Goal: Task Accomplishment & Management: Manage account settings

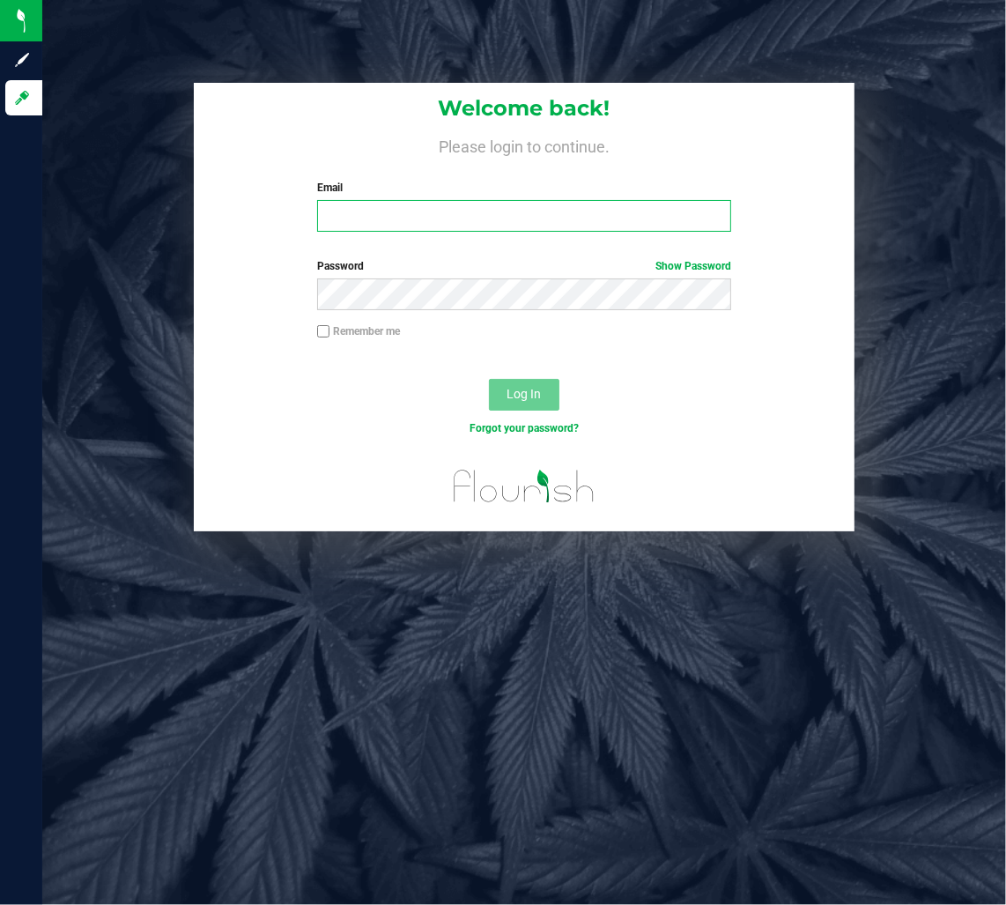
click at [436, 218] on input "Email" at bounding box center [524, 216] width 414 height 32
type input "[EMAIL_ADDRESS][DOMAIN_NAME]"
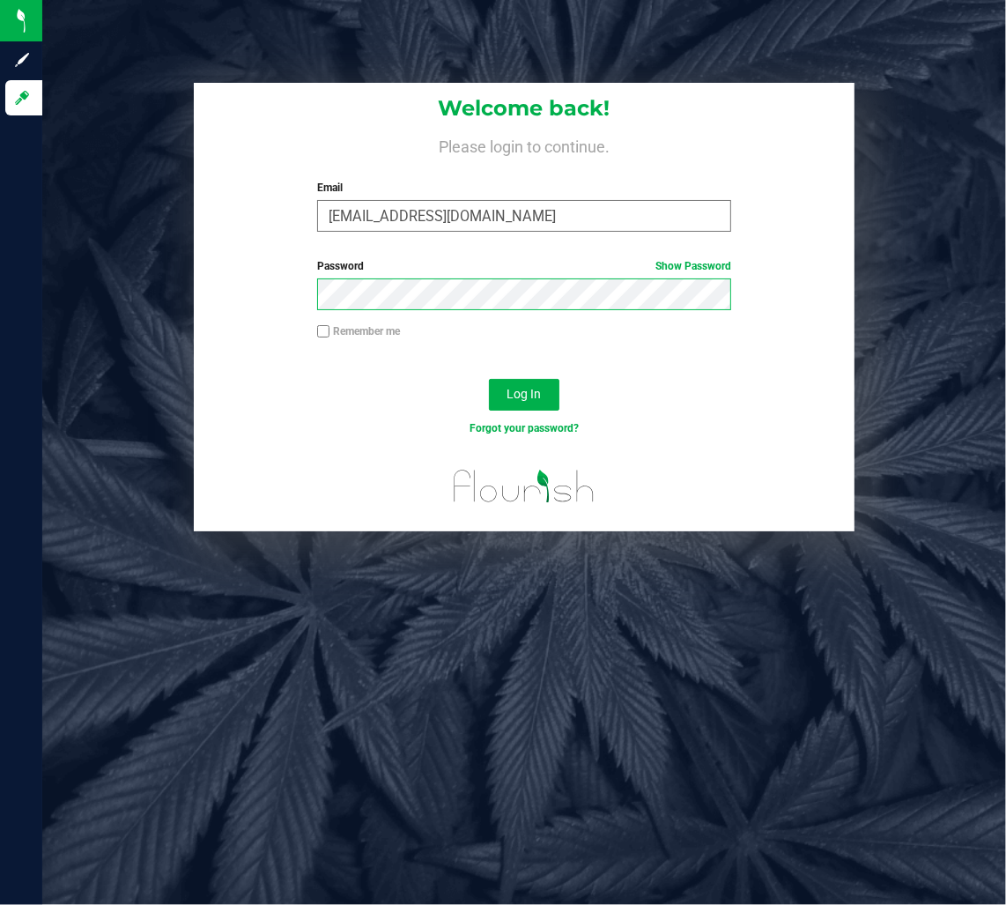
click at [489, 379] on button "Log In" at bounding box center [524, 395] width 70 height 32
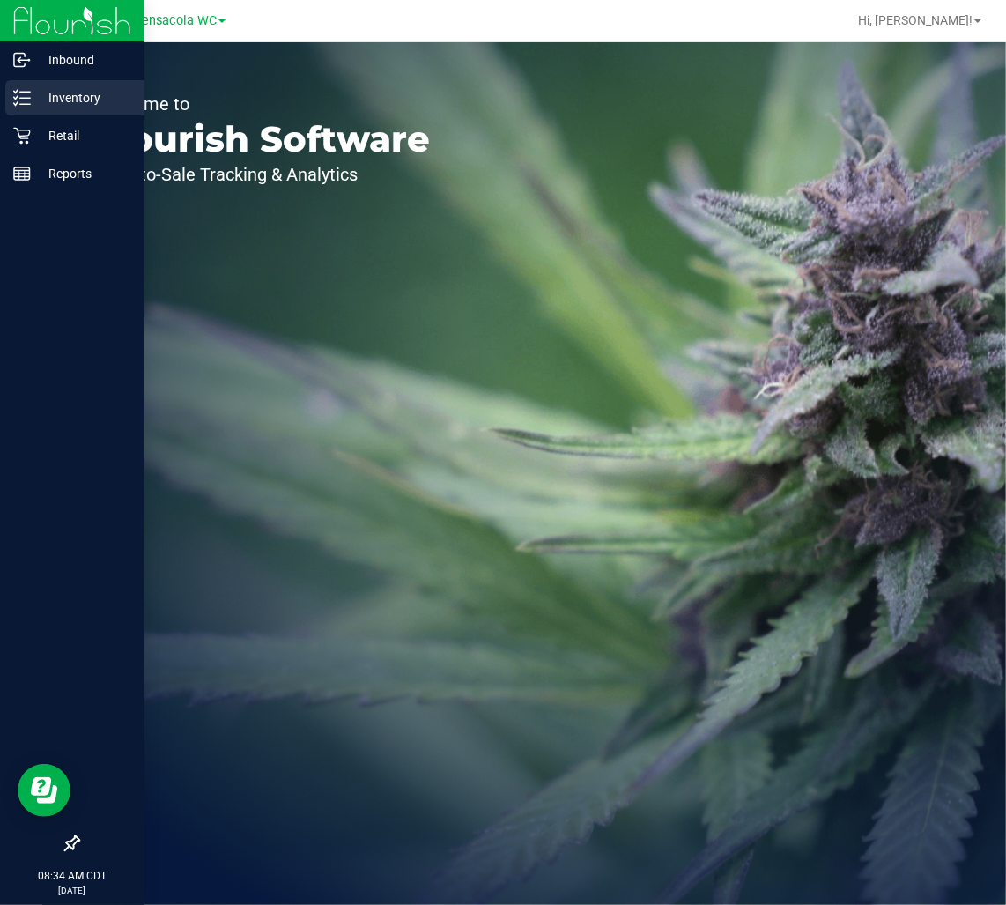
click at [40, 92] on p "Inventory" at bounding box center [84, 97] width 106 height 21
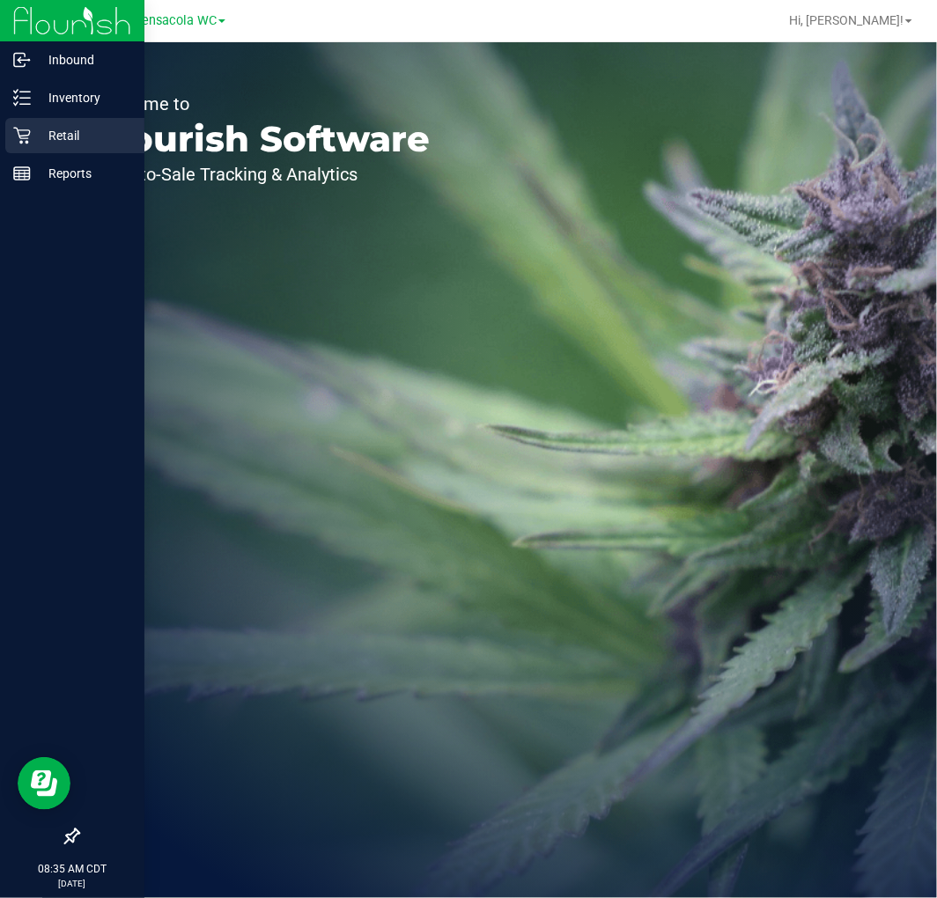
click at [4, 146] on link "Retail" at bounding box center [72, 137] width 144 height 38
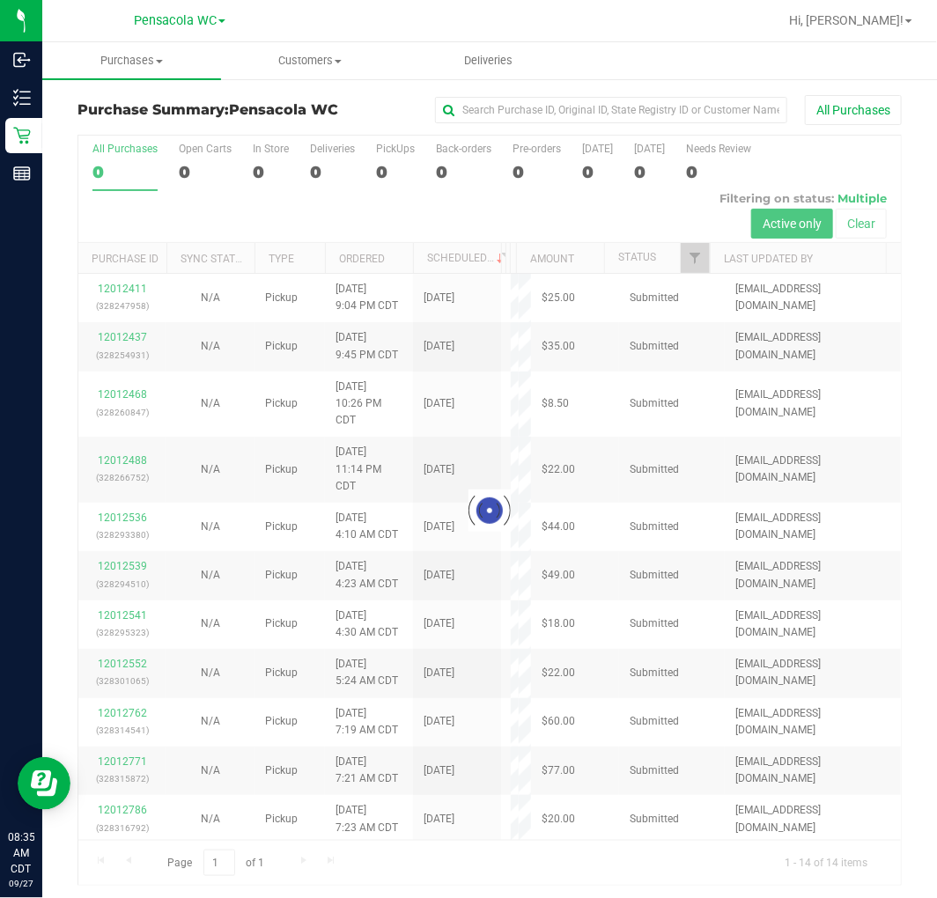
click at [523, 787] on div at bounding box center [489, 511] width 823 height 750
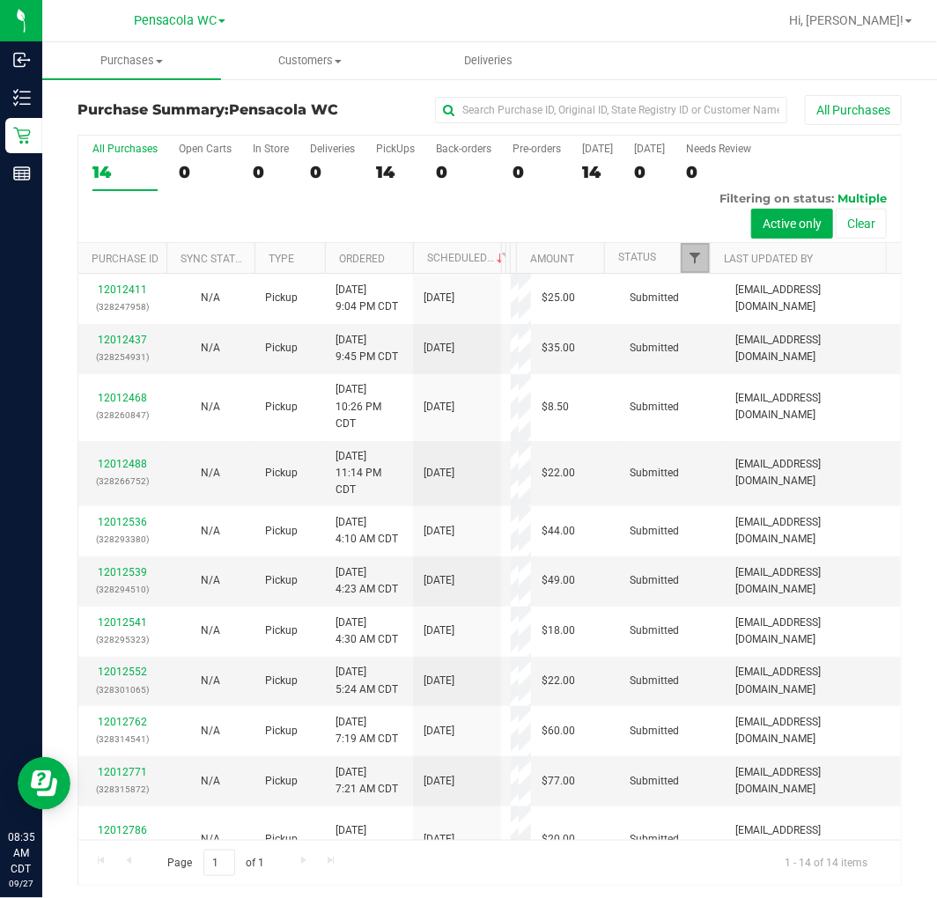
click at [688, 251] on span "Filter" at bounding box center [695, 258] width 14 height 14
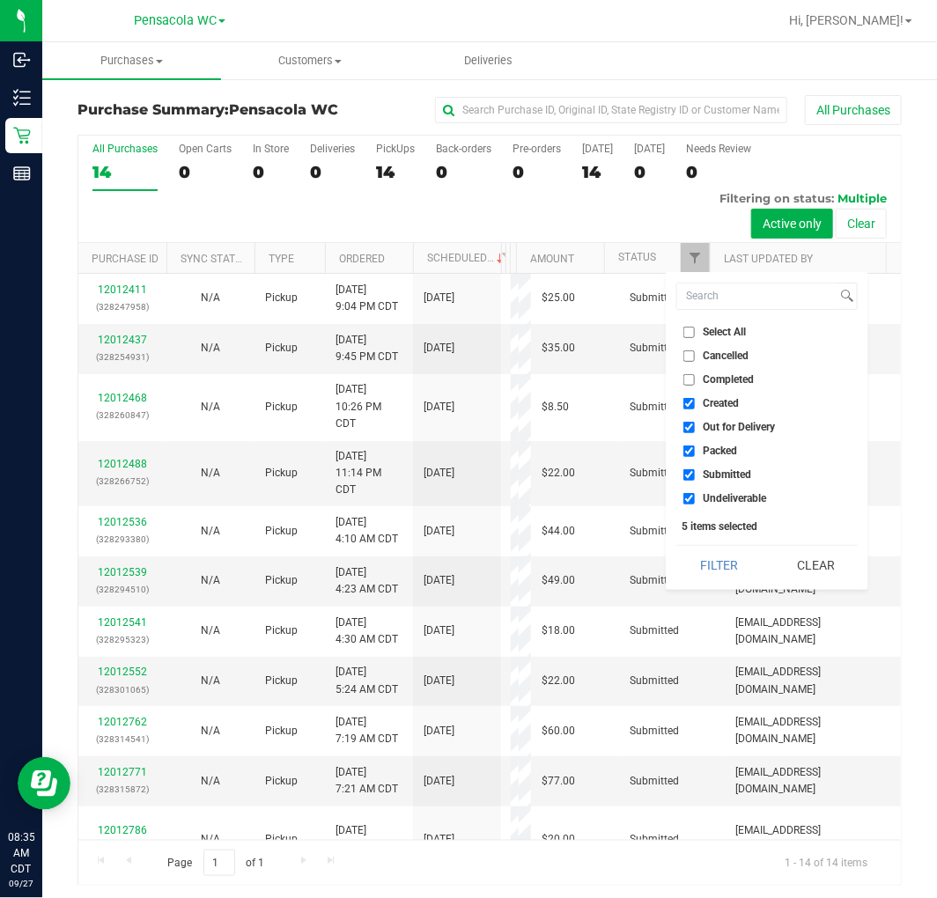
click at [746, 329] on span "Select All" at bounding box center [724, 332] width 43 height 11
click at [695, 329] on input "Select All" at bounding box center [688, 332] width 11 height 11
checkbox input "true"
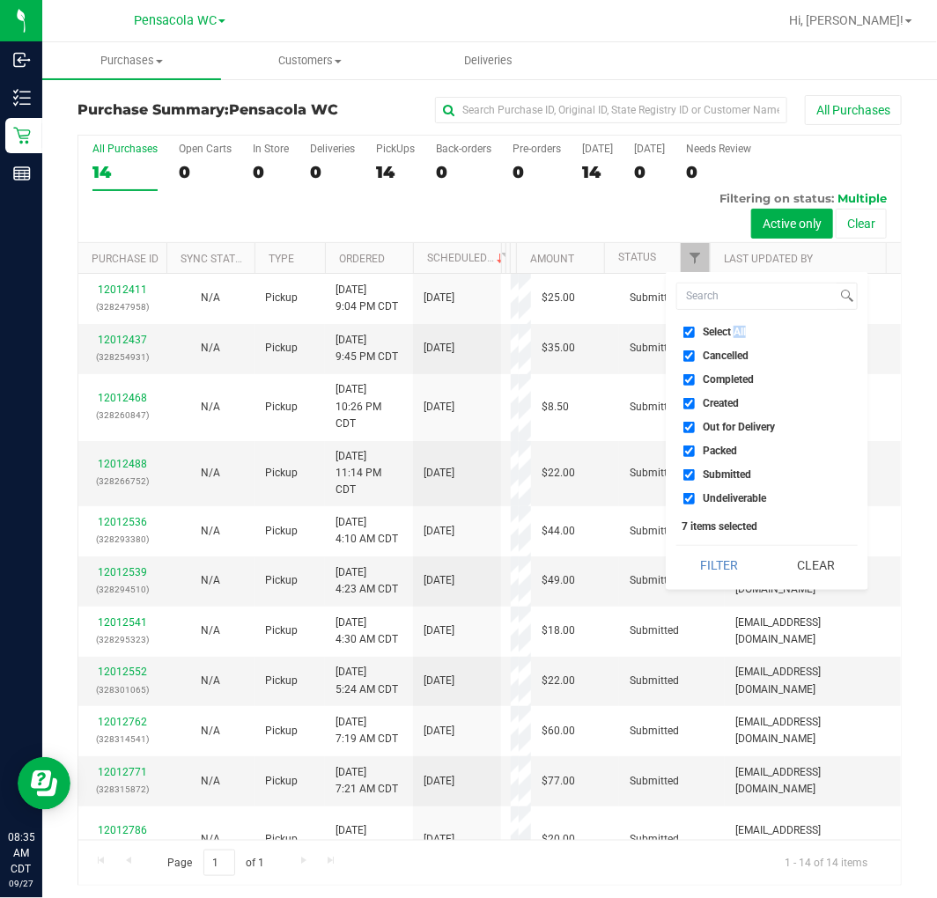
click at [745, 329] on span "Select All" at bounding box center [724, 332] width 43 height 11
click at [695, 329] on input "Select All" at bounding box center [688, 332] width 11 height 11
checkbox input "false"
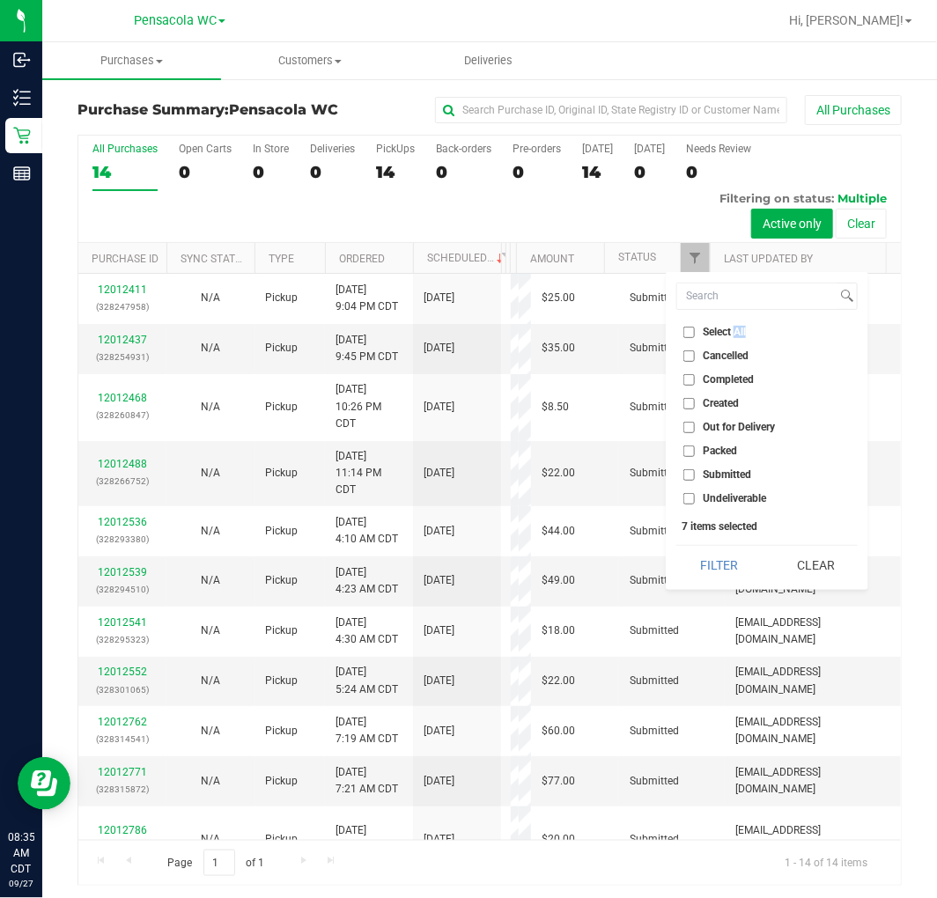
checkbox input "false"
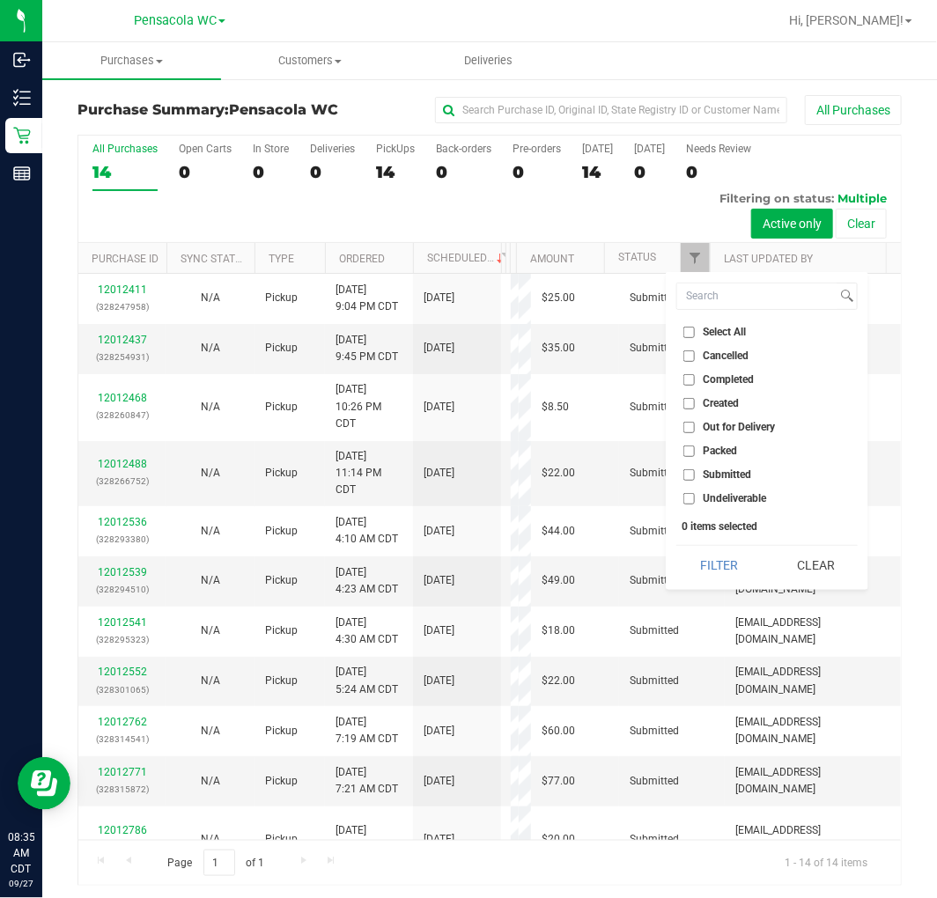
click at [738, 474] on span "Submitted" at bounding box center [727, 474] width 48 height 11
click at [719, 469] on span "Submitted" at bounding box center [727, 474] width 48 height 11
click at [695, 469] on input "Submitted" at bounding box center [688, 474] width 11 height 11
checkbox input "true"
click at [708, 576] on button "Filter" at bounding box center [718, 565] width 85 height 39
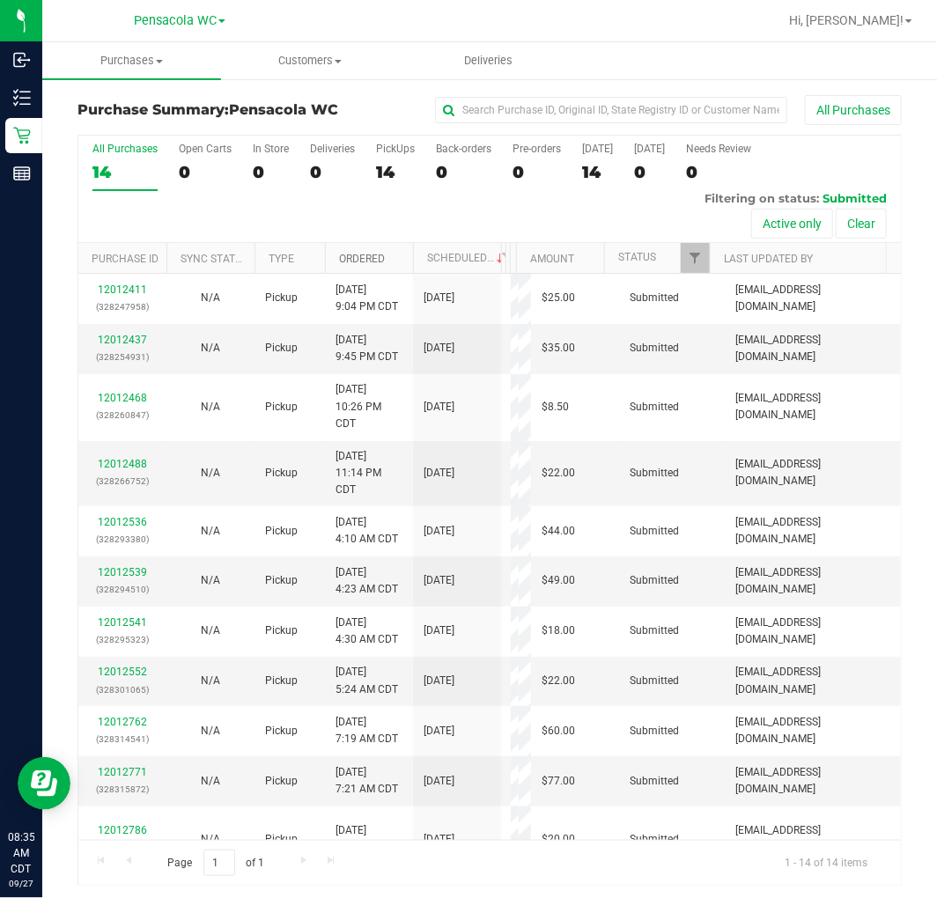
click at [365, 253] on link "Ordered" at bounding box center [362, 259] width 46 height 12
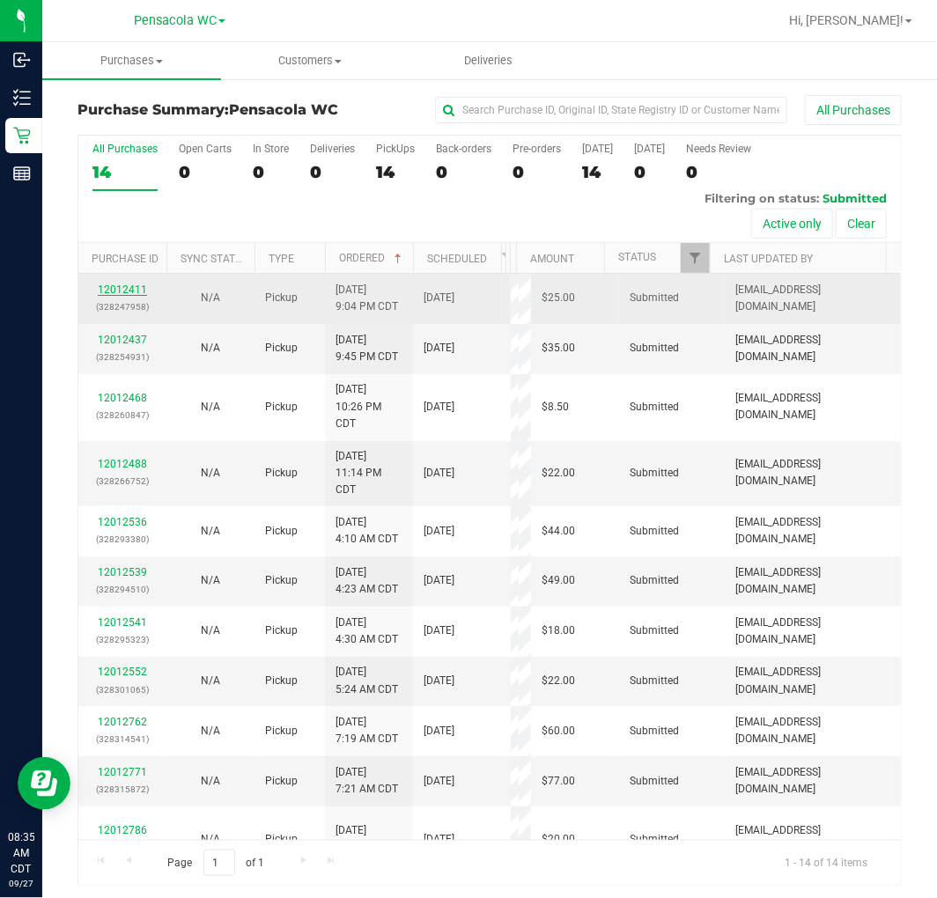
click at [118, 288] on link "12012411" at bounding box center [122, 290] width 49 height 12
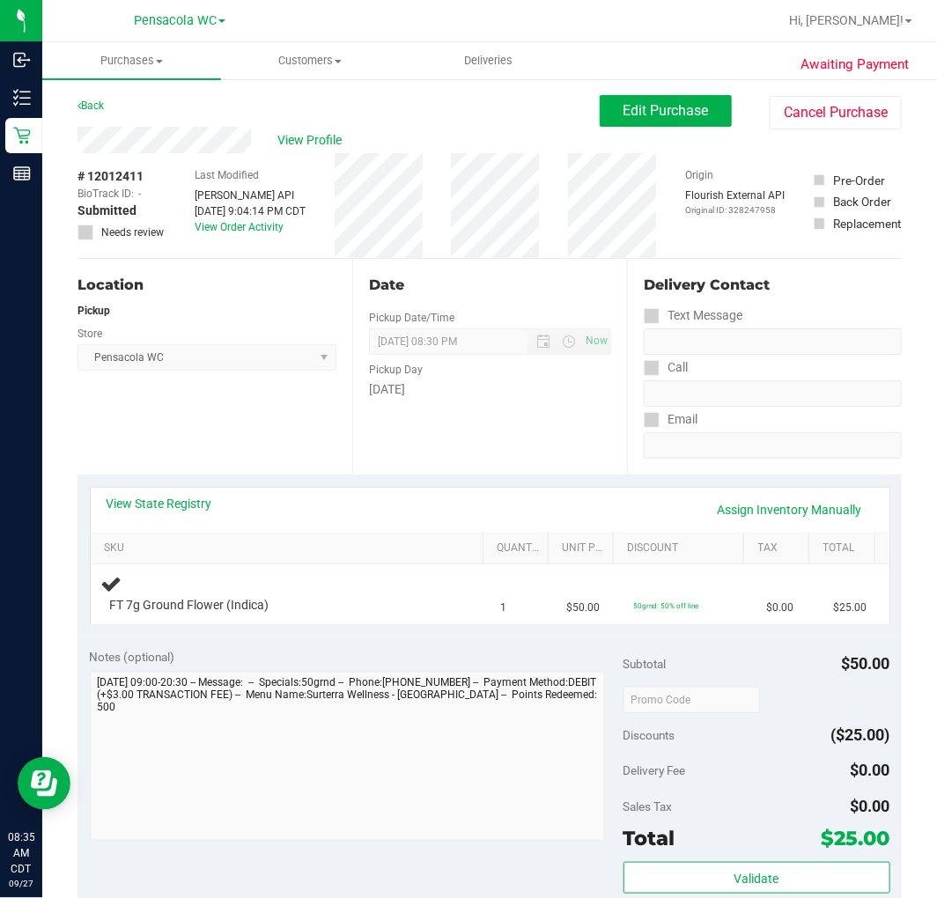
click at [226, 409] on div "Location Pickup Store Pensacola WC Select Store Bonita Springs WC Boynton Beach…" at bounding box center [215, 367] width 275 height 216
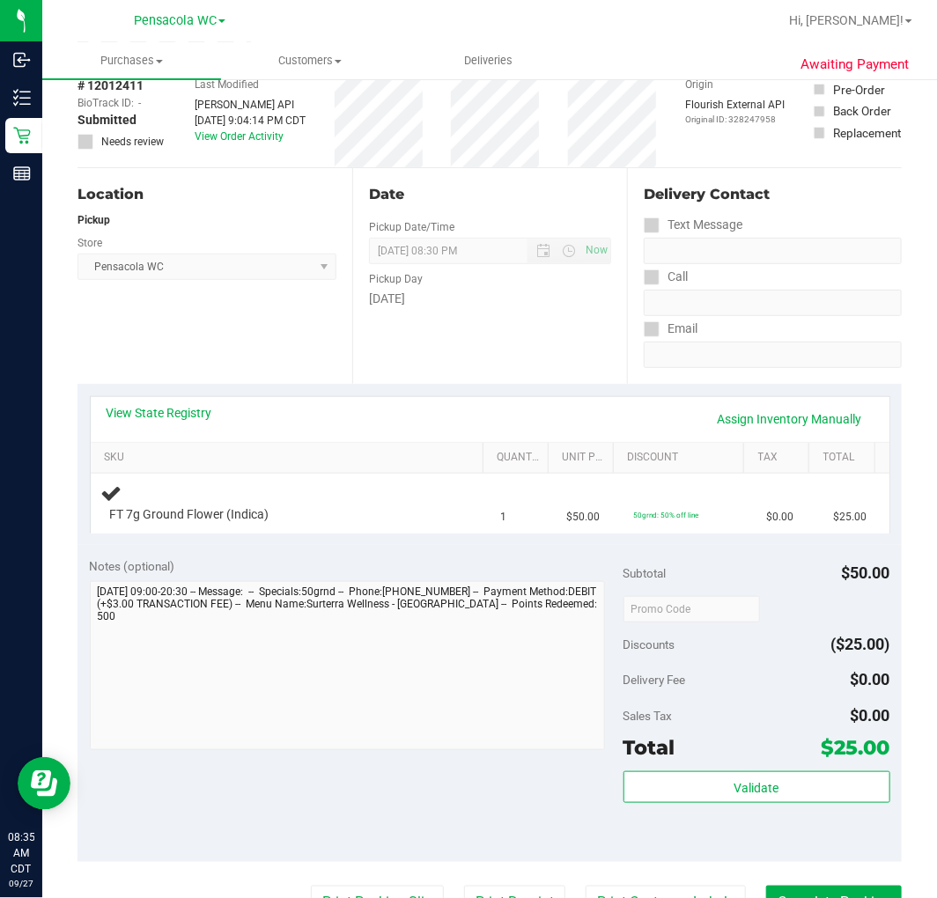
scroll to position [196, 0]
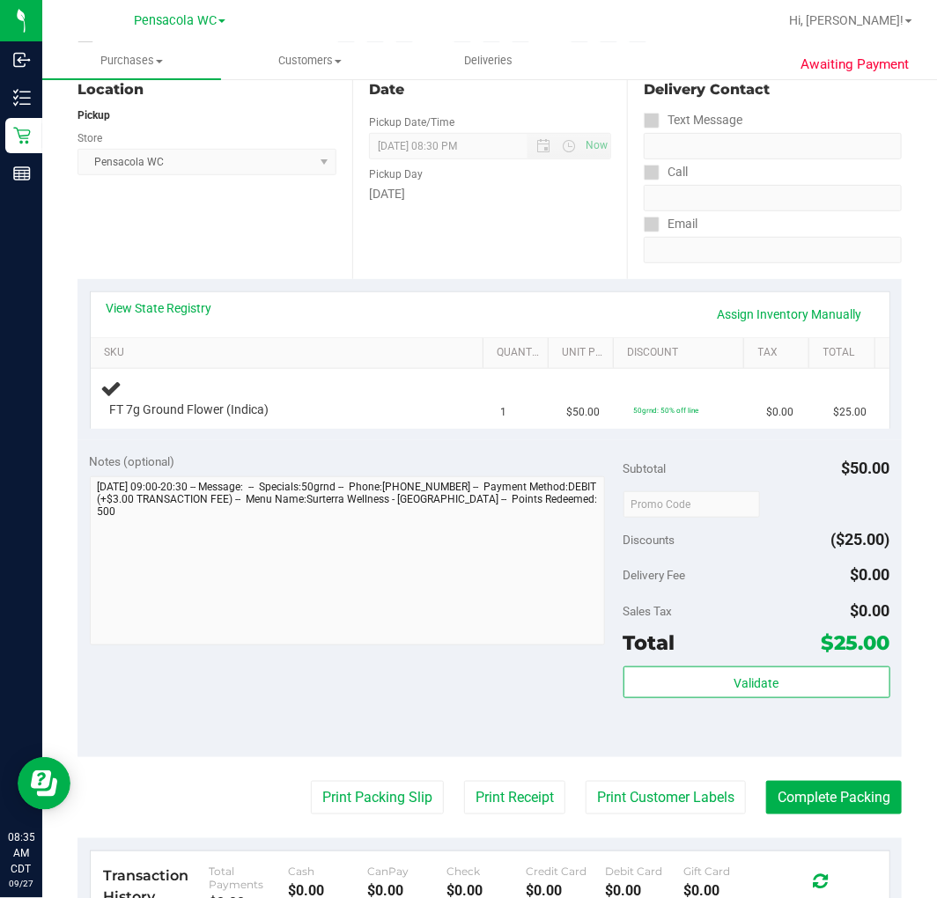
click at [293, 463] on div "Notes (optional)" at bounding box center [357, 462] width 534 height 18
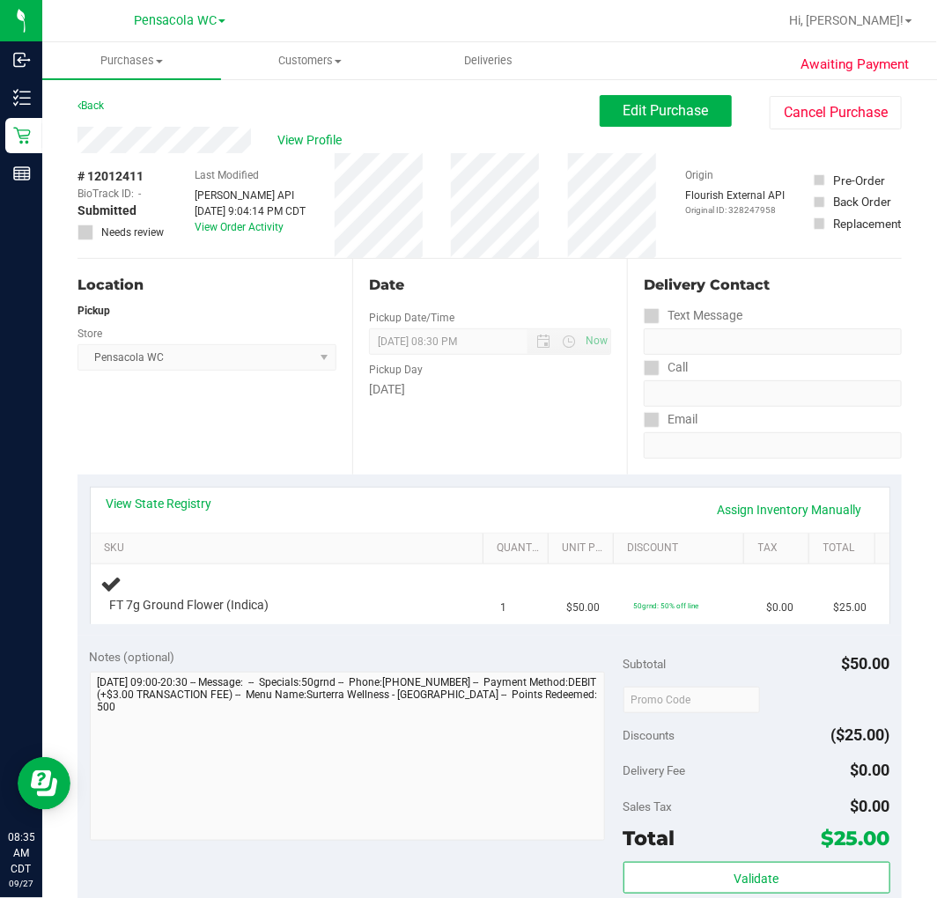
click at [295, 427] on div "Location Pickup Store Pensacola WC Select Store Bonita Springs WC Boynton Beach…" at bounding box center [215, 367] width 275 height 216
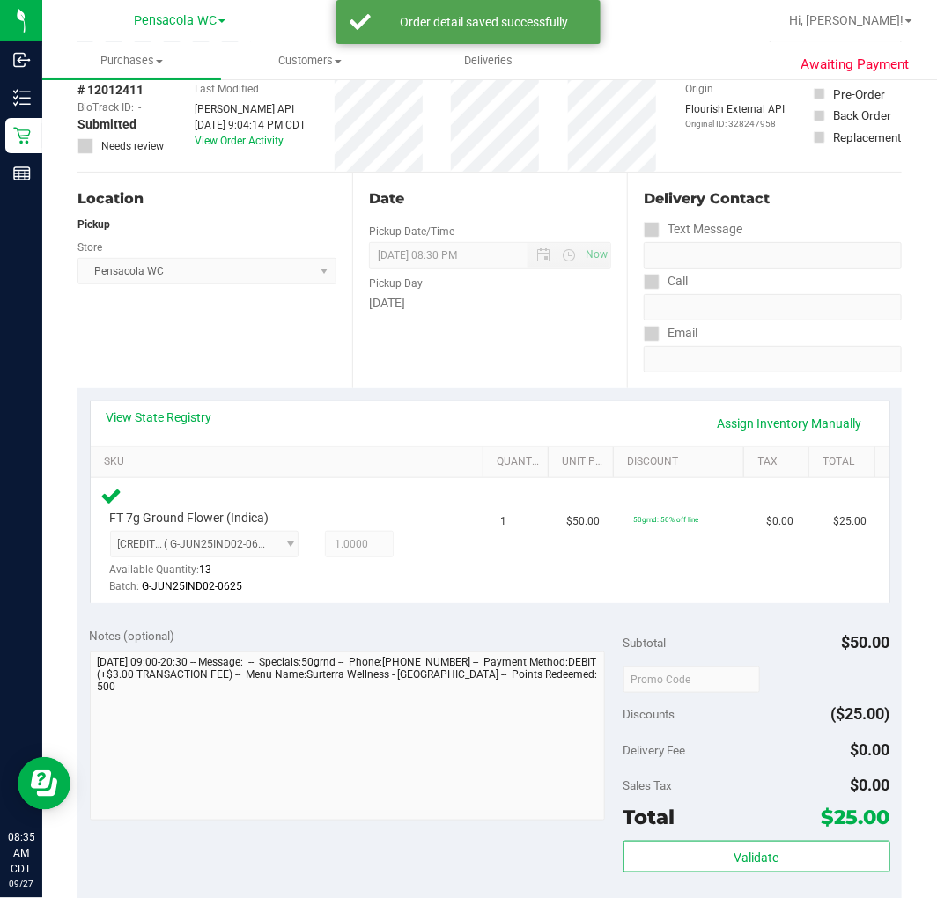
scroll to position [196, 0]
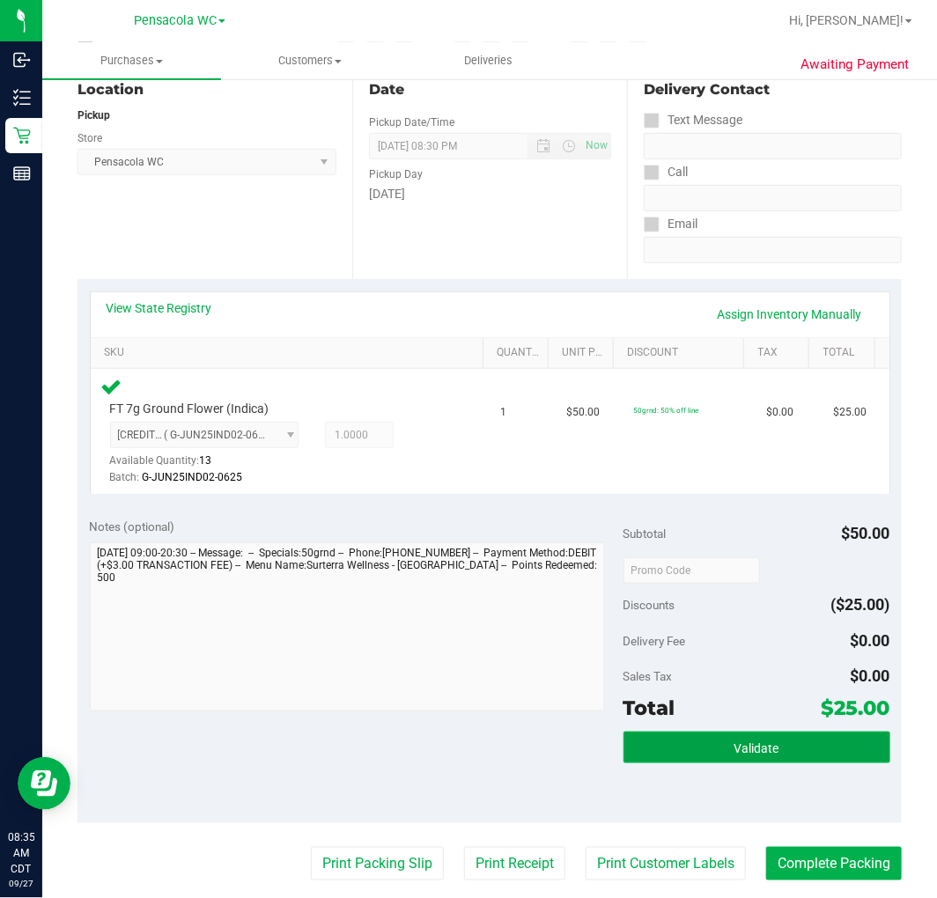
click at [708, 743] on button "Validate" at bounding box center [757, 748] width 267 height 32
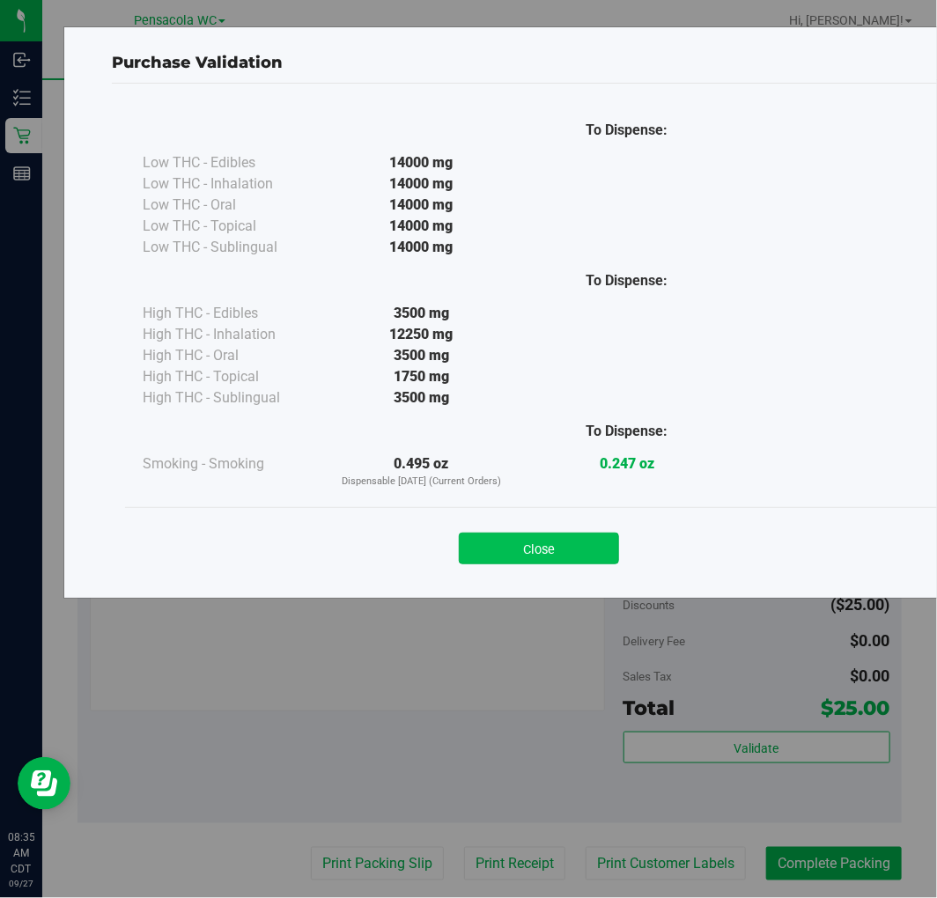
click at [542, 543] on button "Close" at bounding box center [539, 549] width 160 height 32
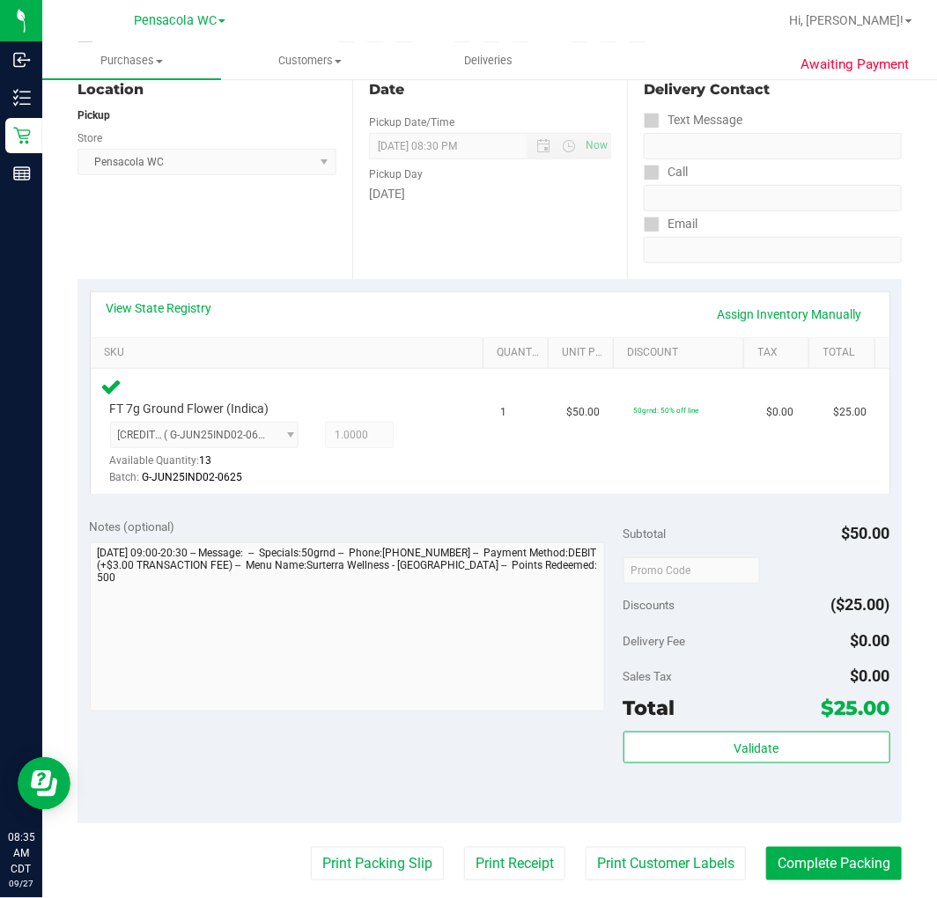
scroll to position [0, 0]
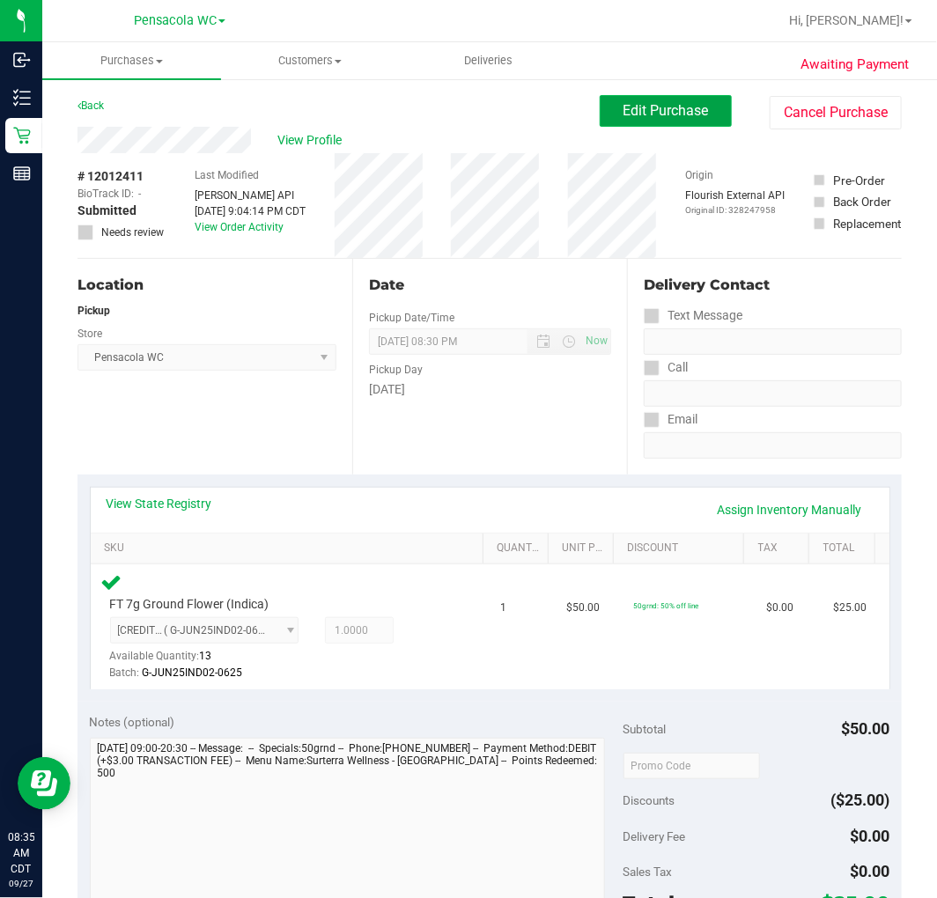
click at [624, 109] on span "Edit Purchase" at bounding box center [666, 110] width 85 height 17
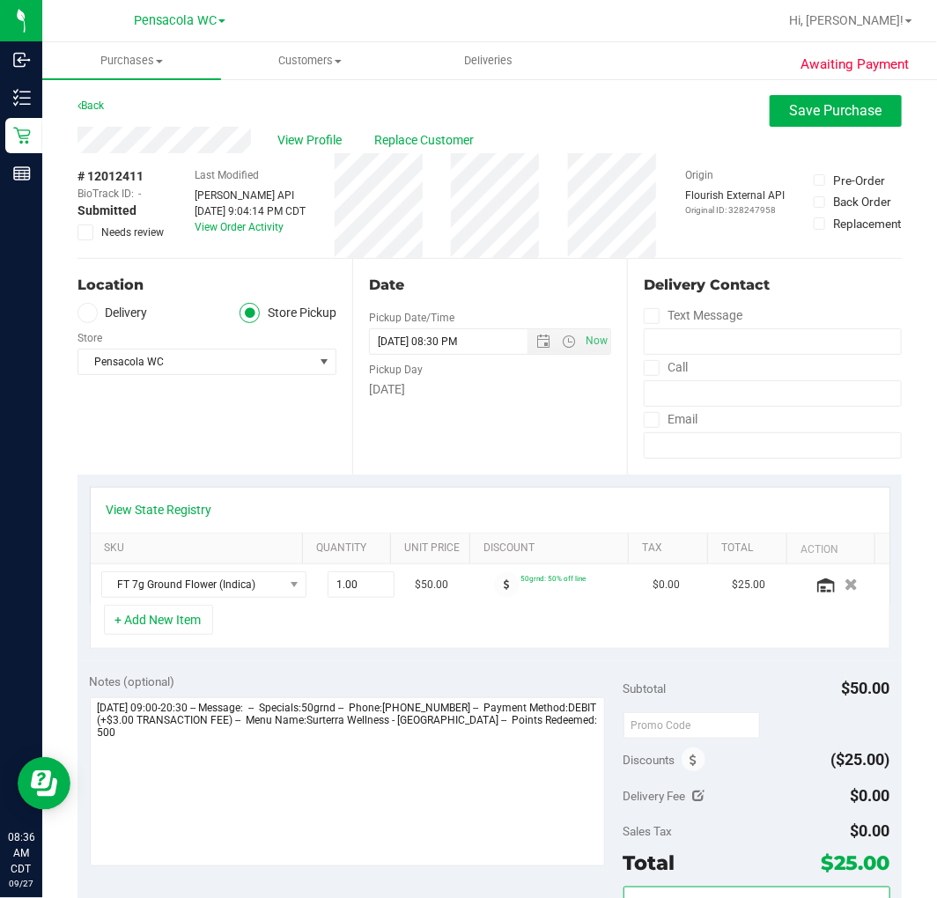
scroll to position [196, 0]
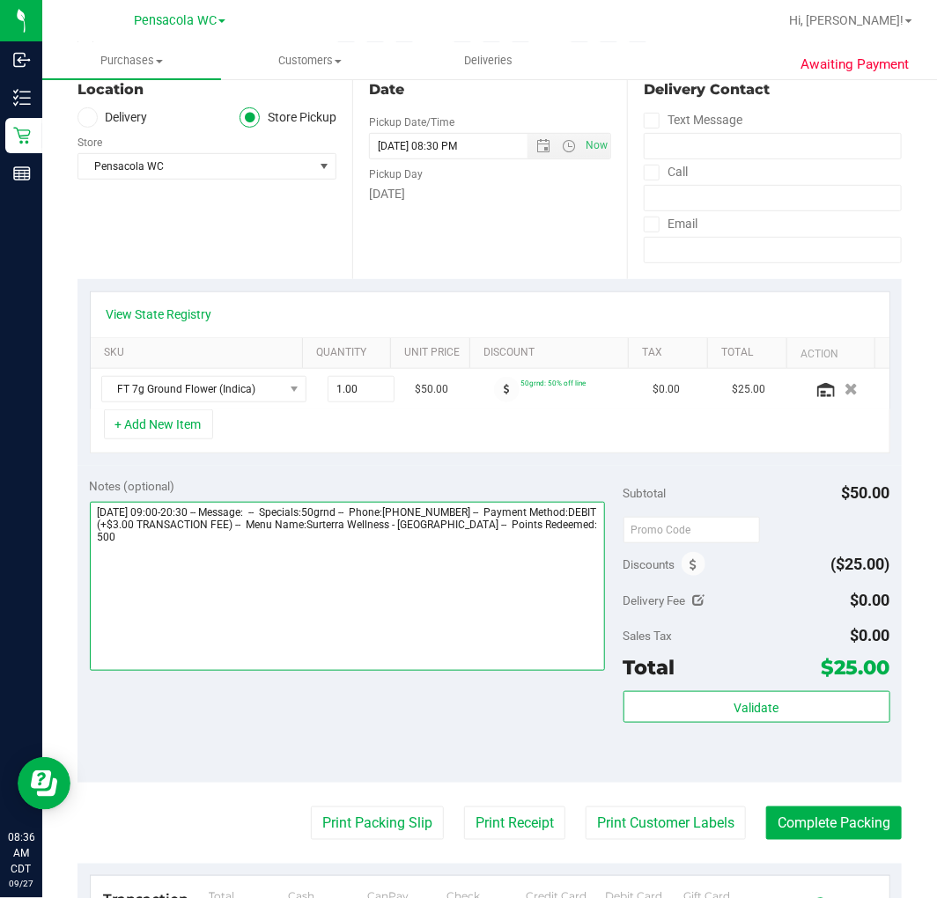
click at [491, 629] on textarea at bounding box center [348, 586] width 516 height 169
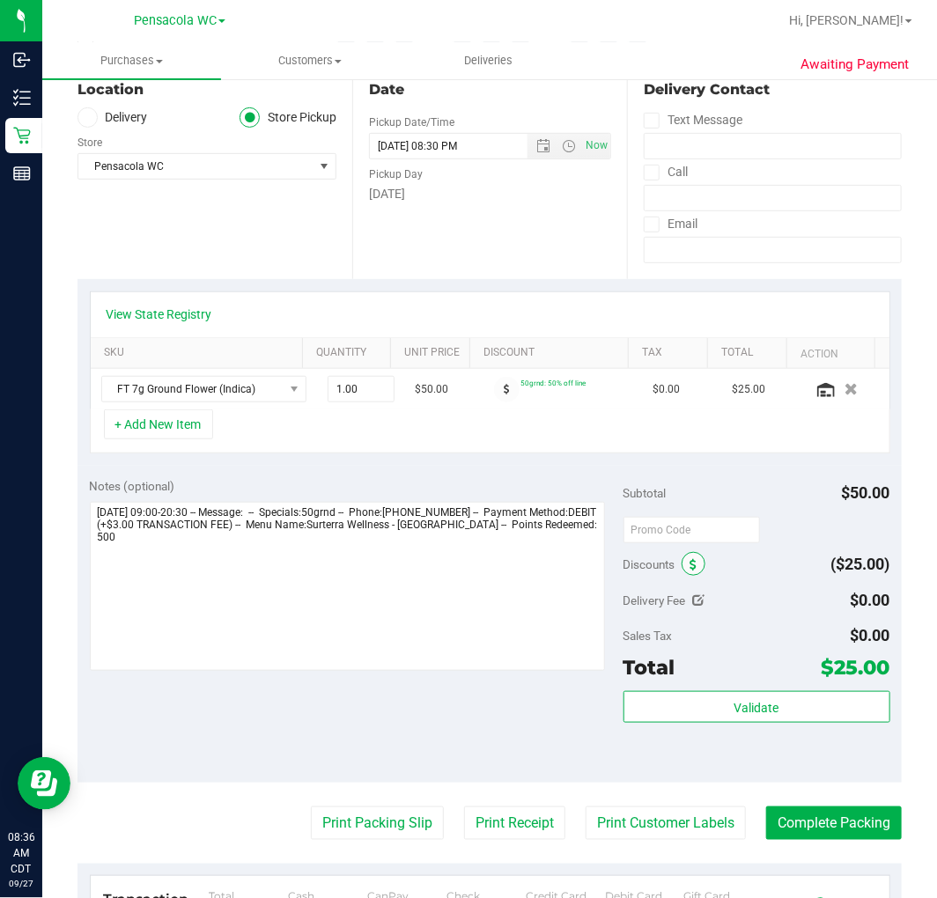
click at [690, 568] on icon at bounding box center [693, 565] width 7 height 12
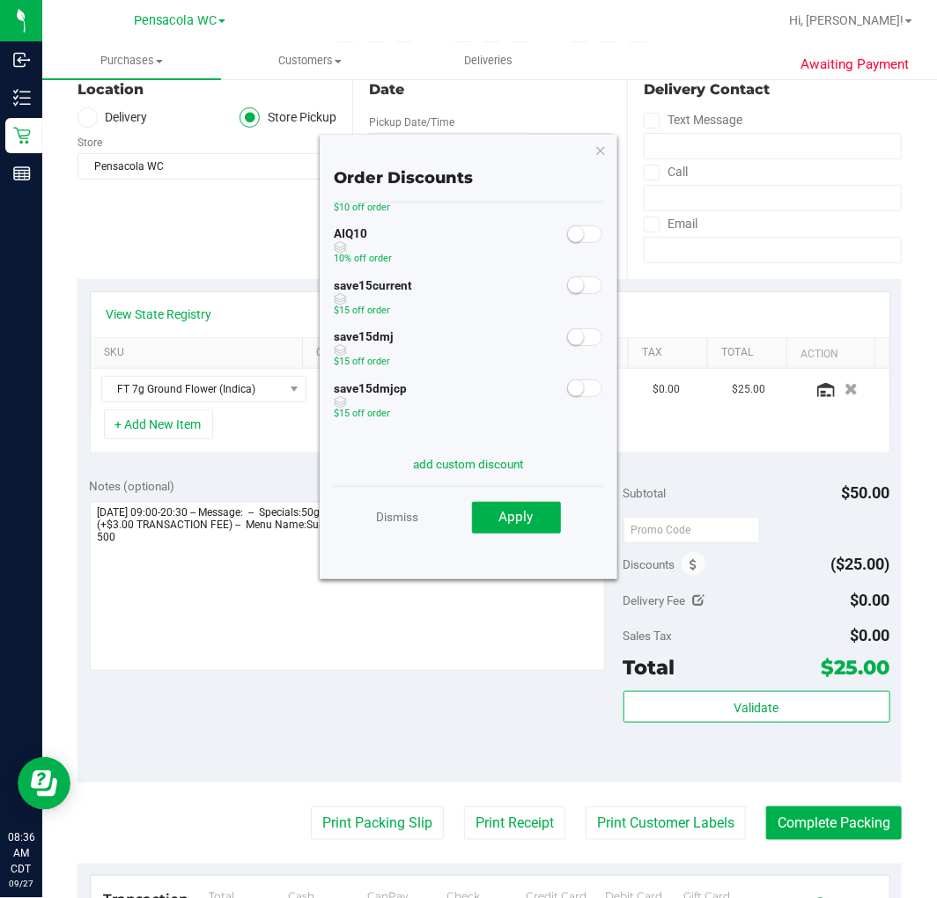
scroll to position [0, 0]
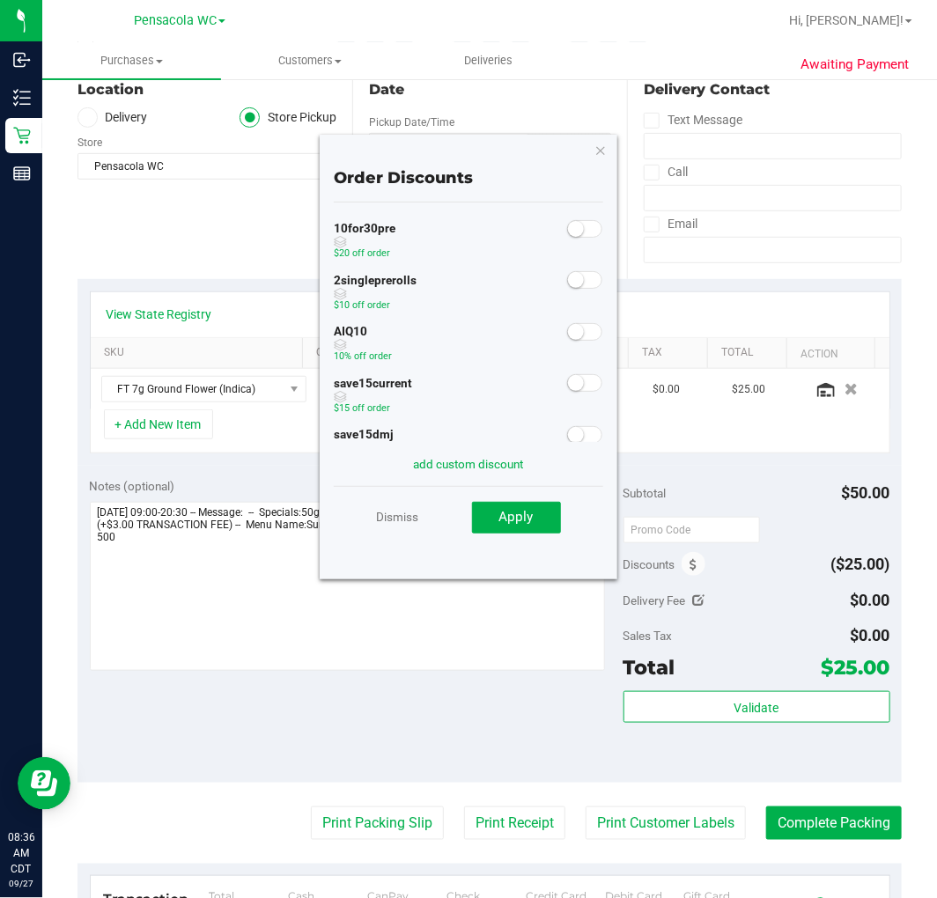
click at [572, 324] on span at bounding box center [584, 332] width 35 height 18
click at [549, 524] on button "Apply" at bounding box center [516, 518] width 89 height 32
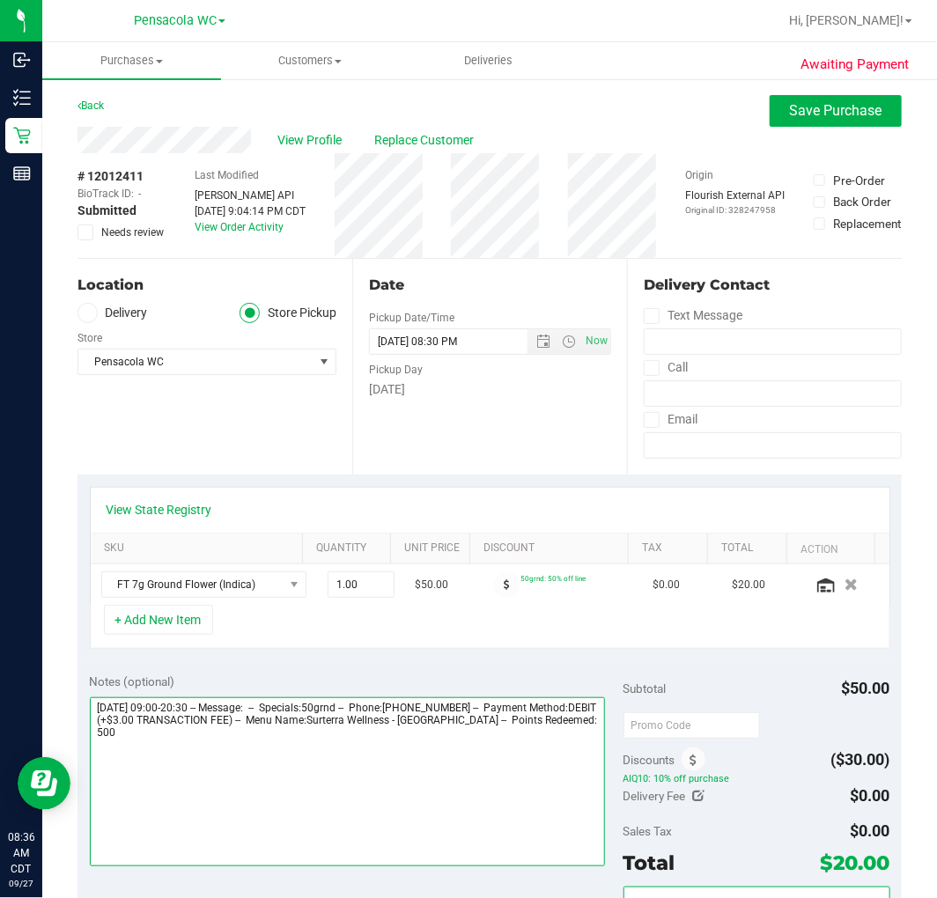
click at [528, 804] on textarea at bounding box center [348, 782] width 516 height 169
type textarea "Saturday 09/27/2025 09:00-20:30 -- Message: -- Specials:50grnd -- Phone:8503462…"
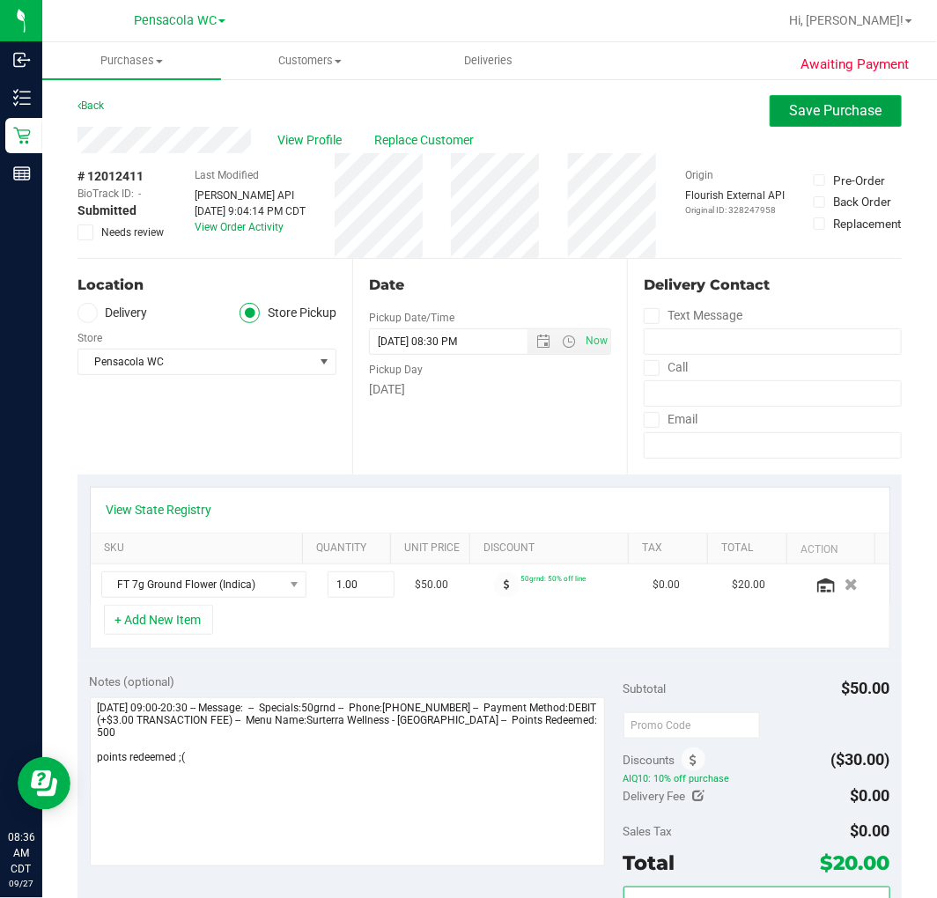
click at [804, 102] on span "Save Purchase" at bounding box center [836, 110] width 92 height 17
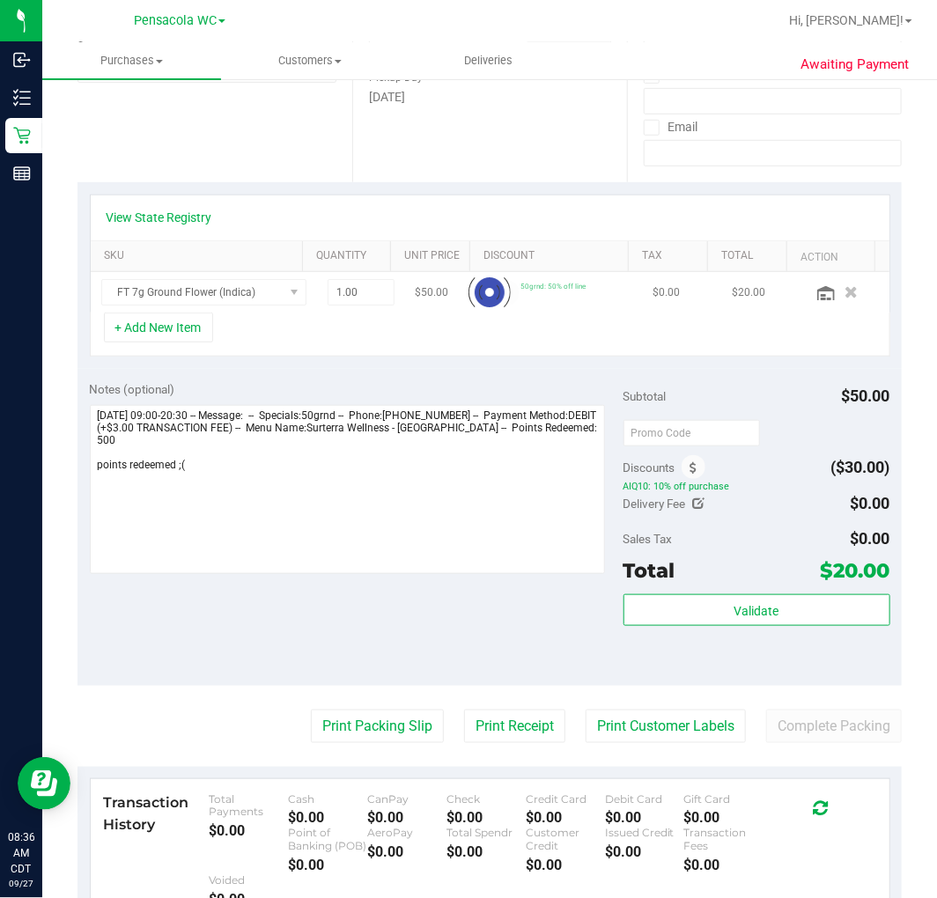
scroll to position [293, 0]
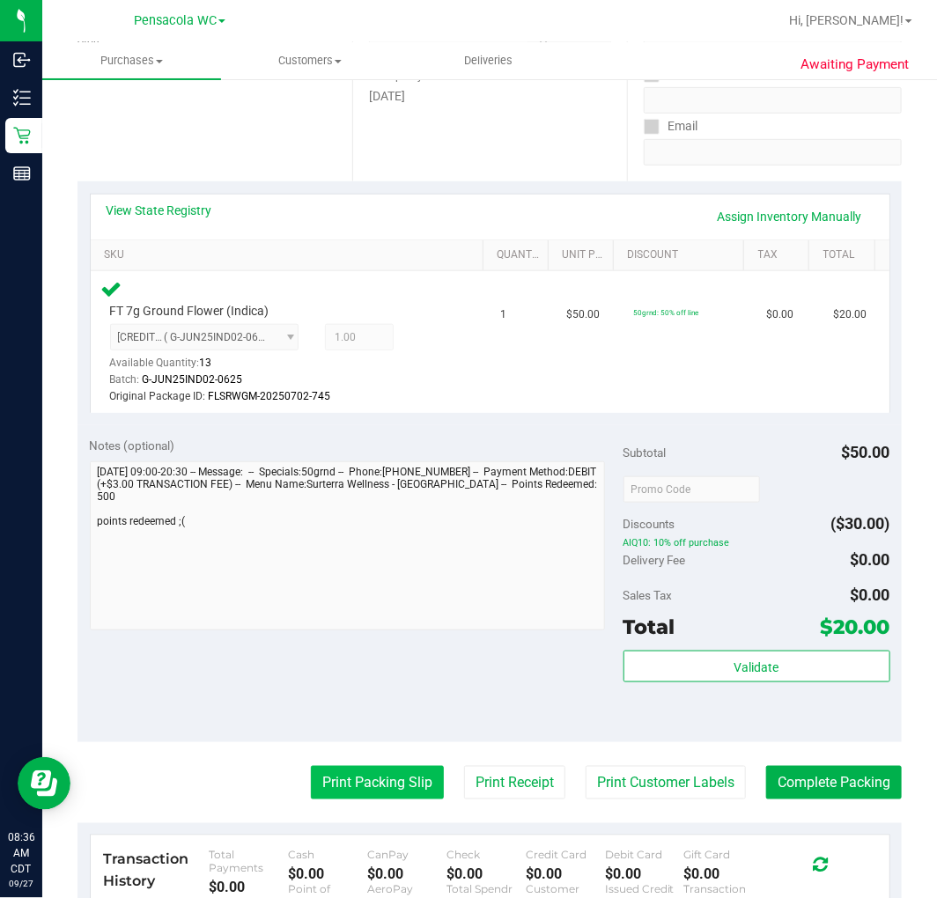
click at [367, 778] on button "Print Packing Slip" at bounding box center [377, 782] width 133 height 33
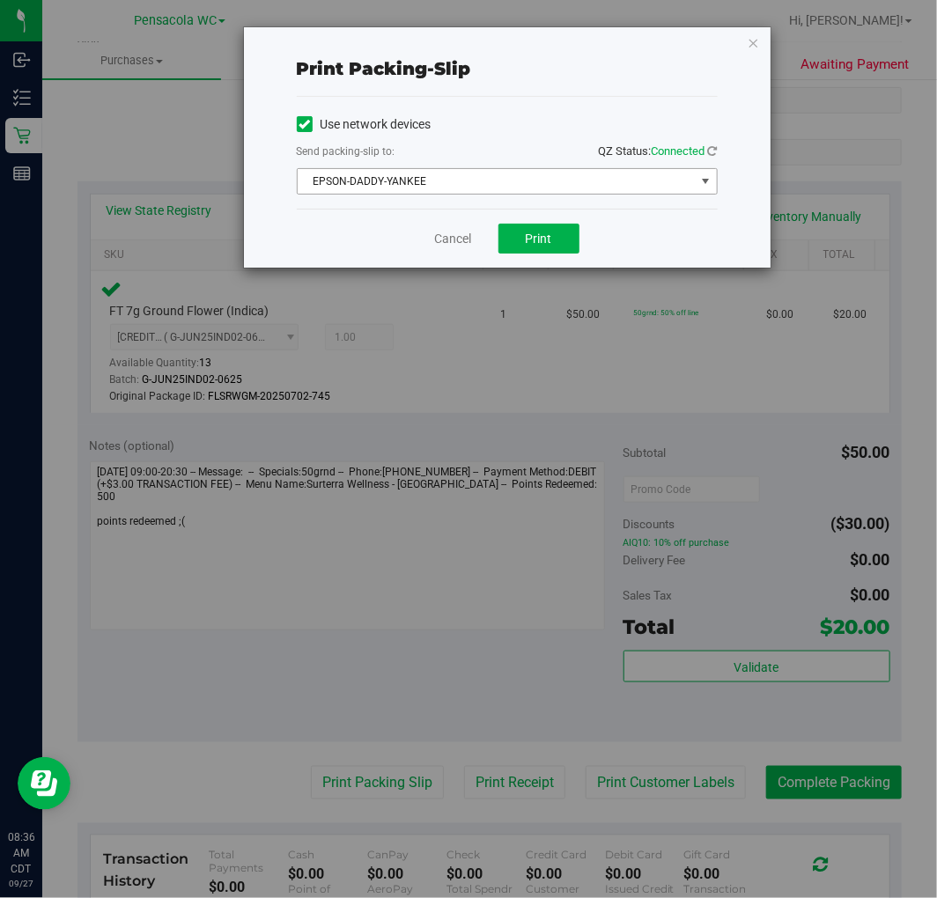
click at [509, 176] on span "EPSON-DADDY-YANKEE" at bounding box center [496, 181] width 397 height 25
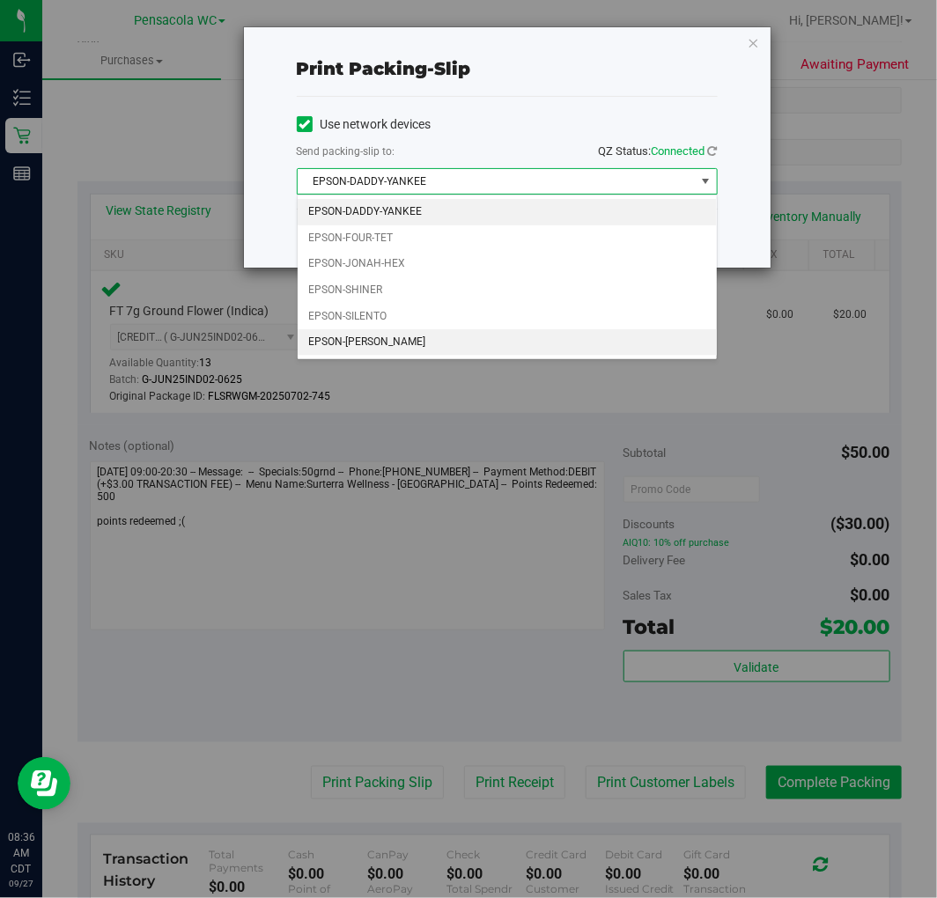
drag, startPoint x: 415, startPoint y: 355, endPoint x: 433, endPoint y: 349, distance: 19.5
click at [415, 354] on li "EPSON-[PERSON_NAME]" at bounding box center [507, 342] width 419 height 26
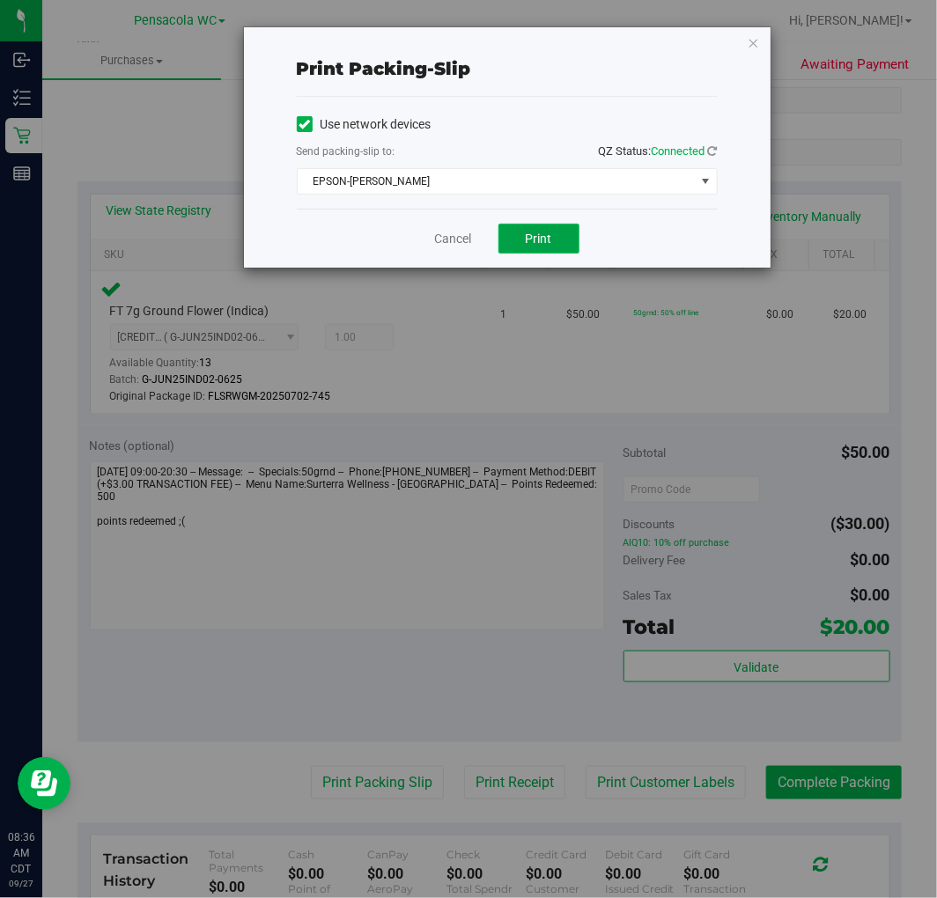
click at [548, 247] on button "Print" at bounding box center [538, 239] width 81 height 30
click at [753, 41] on icon "button" at bounding box center [754, 42] width 12 height 21
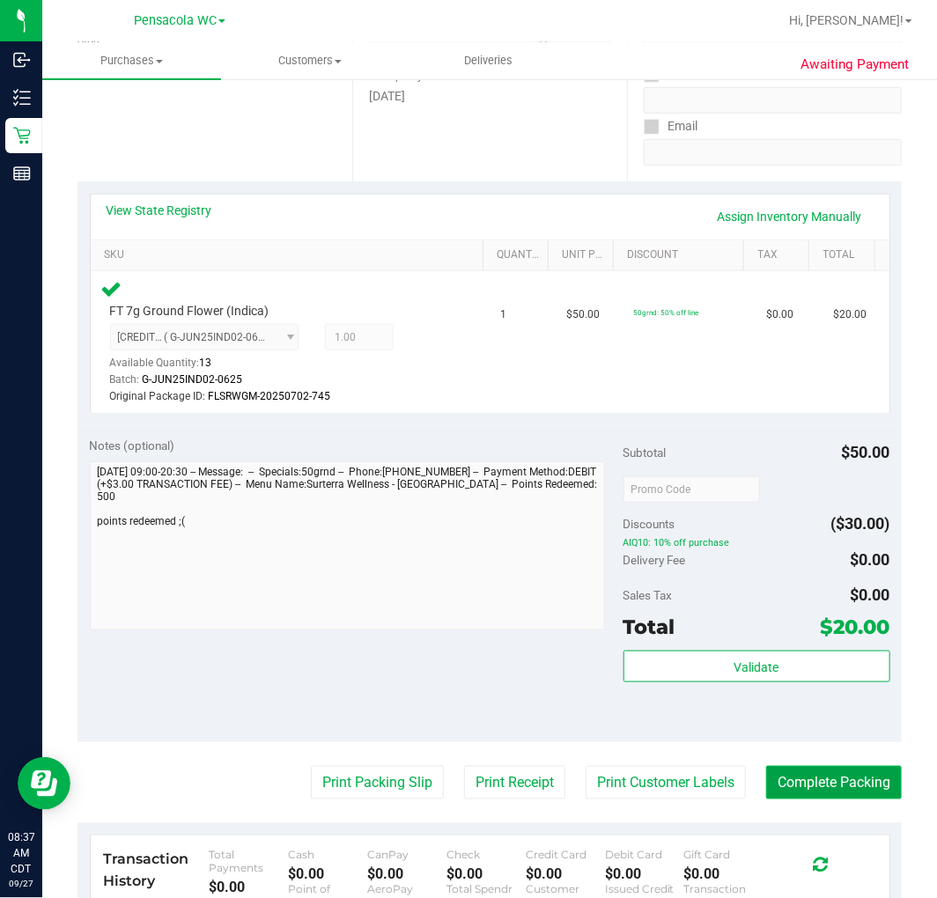
click at [857, 786] on button "Complete Packing" at bounding box center [834, 782] width 136 height 33
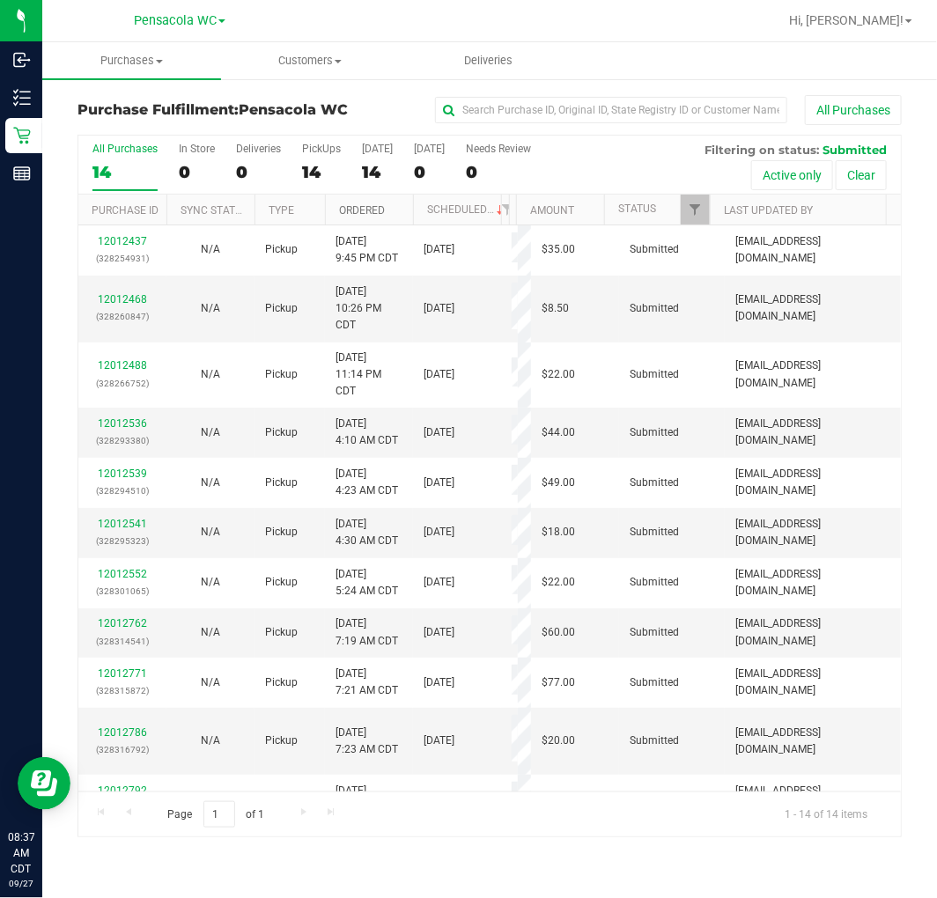
click at [379, 210] on link "Ordered" at bounding box center [362, 210] width 46 height 12
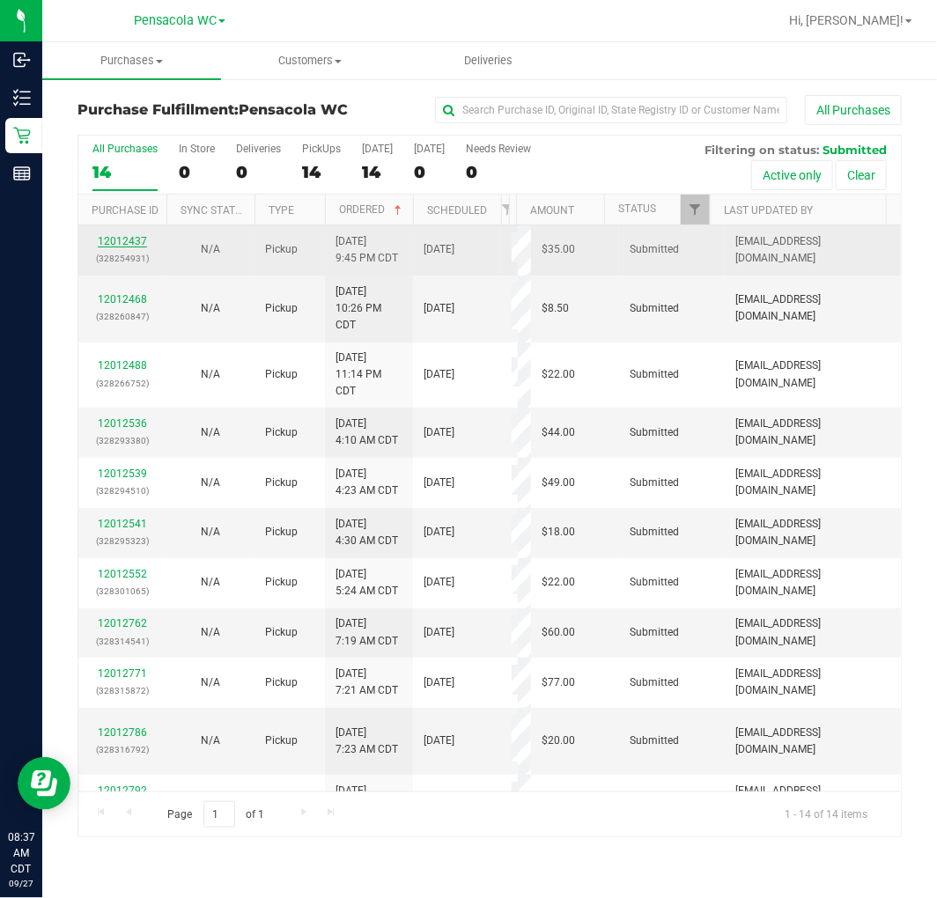
click at [122, 241] on link "12012437" at bounding box center [122, 241] width 49 height 12
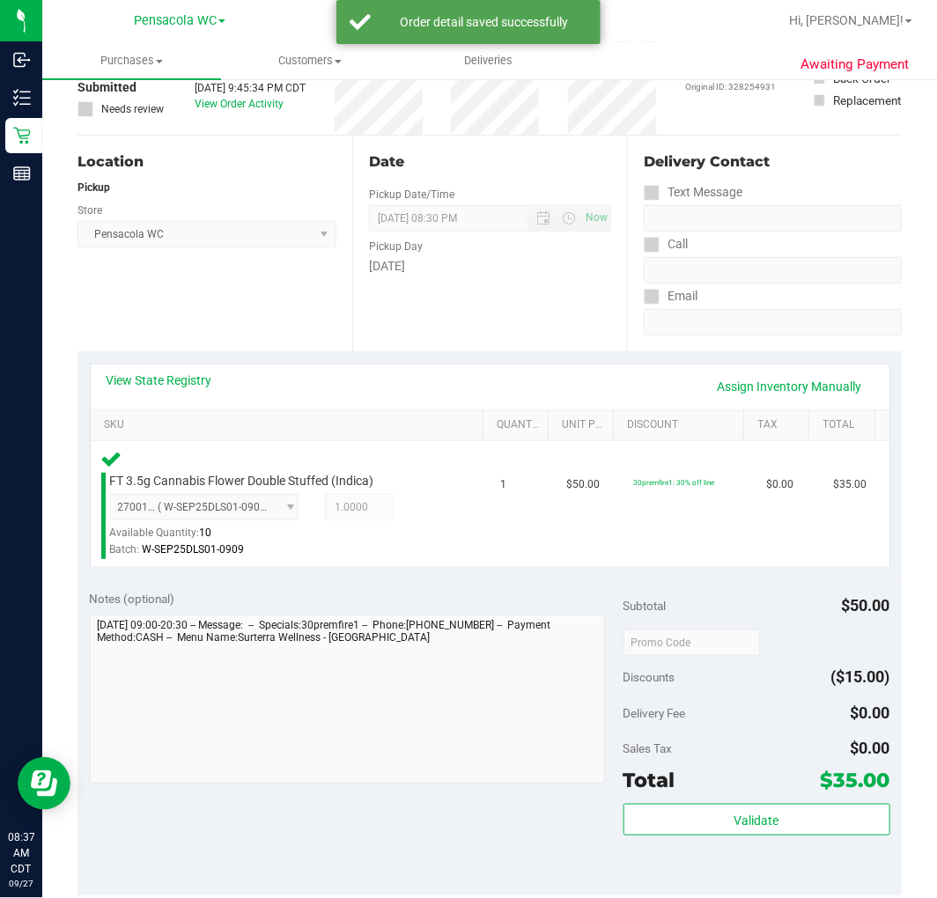
scroll to position [172, 0]
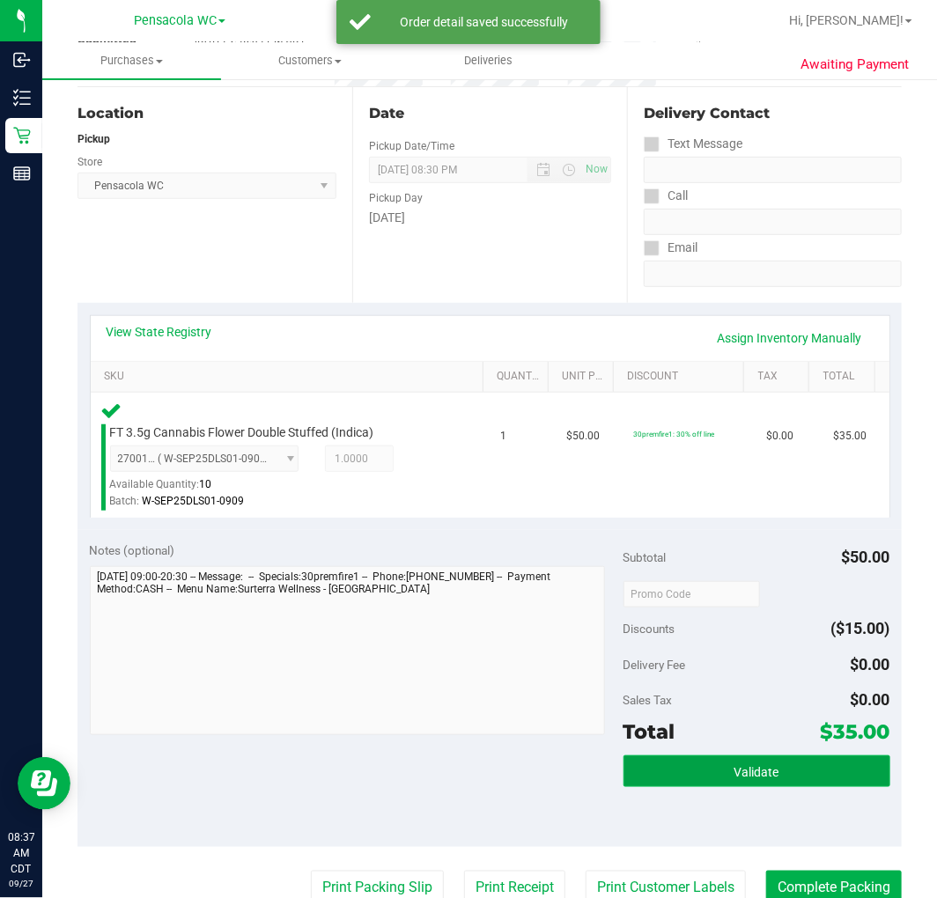
click at [678, 759] on button "Validate" at bounding box center [757, 772] width 267 height 32
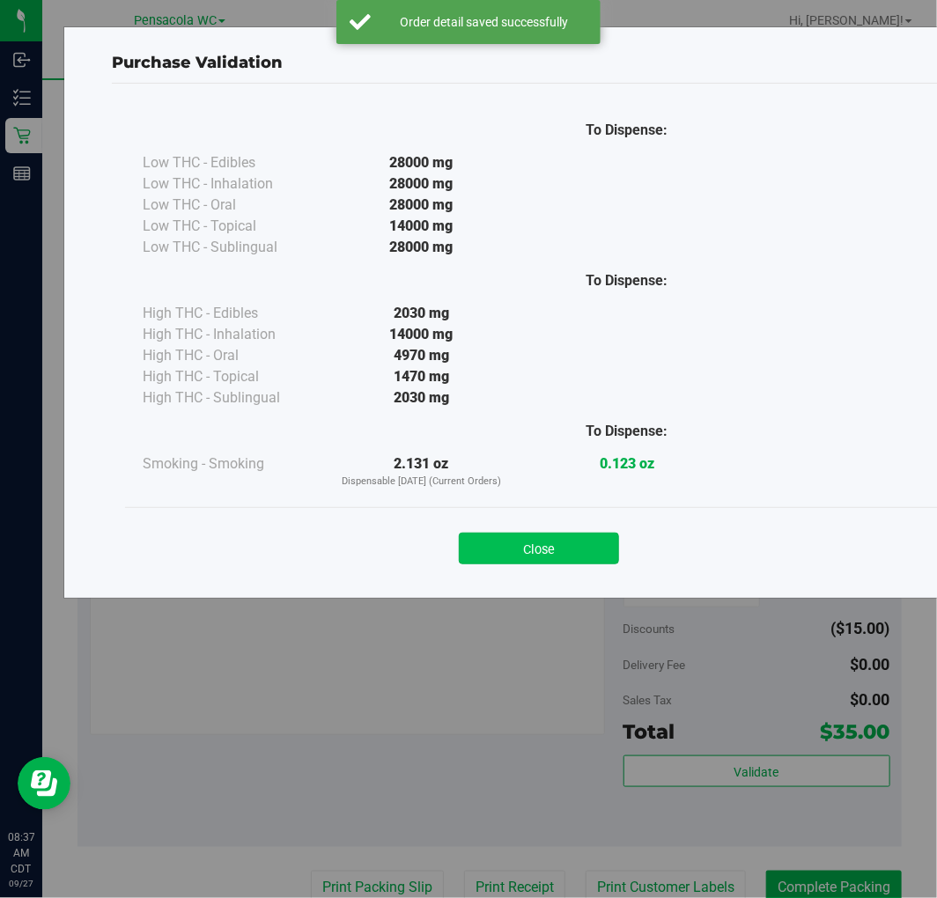
click at [548, 562] on button "Close" at bounding box center [539, 549] width 160 height 32
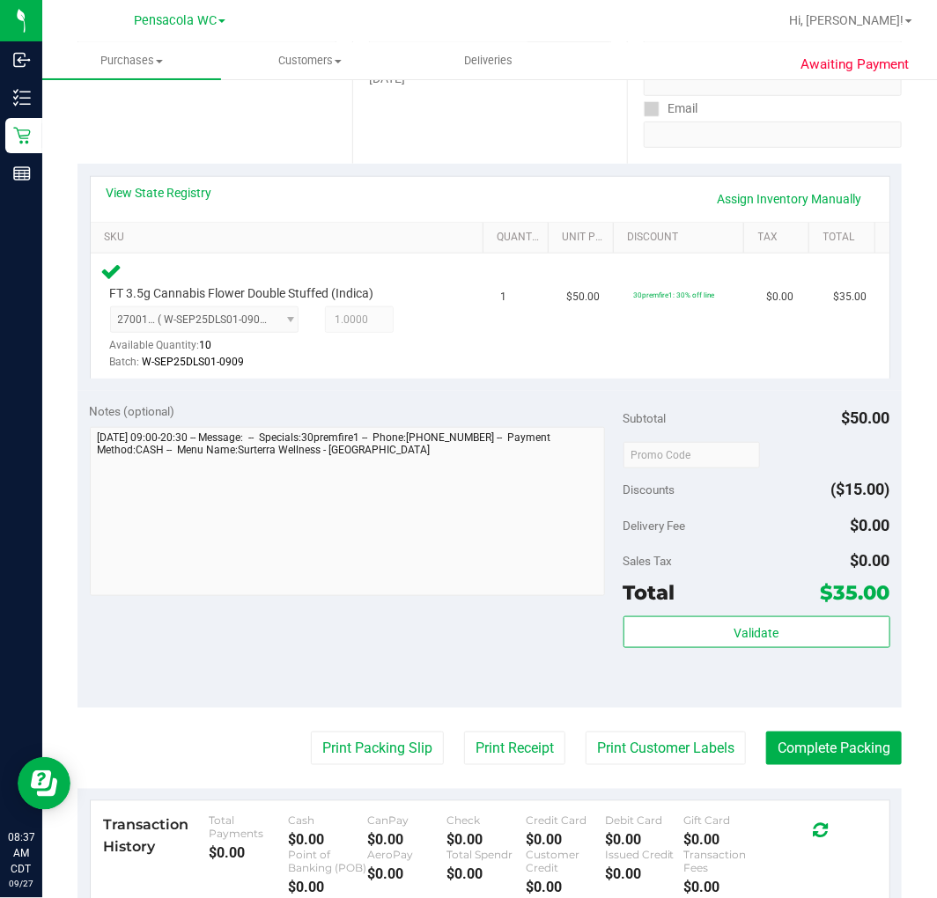
scroll to position [398, 0]
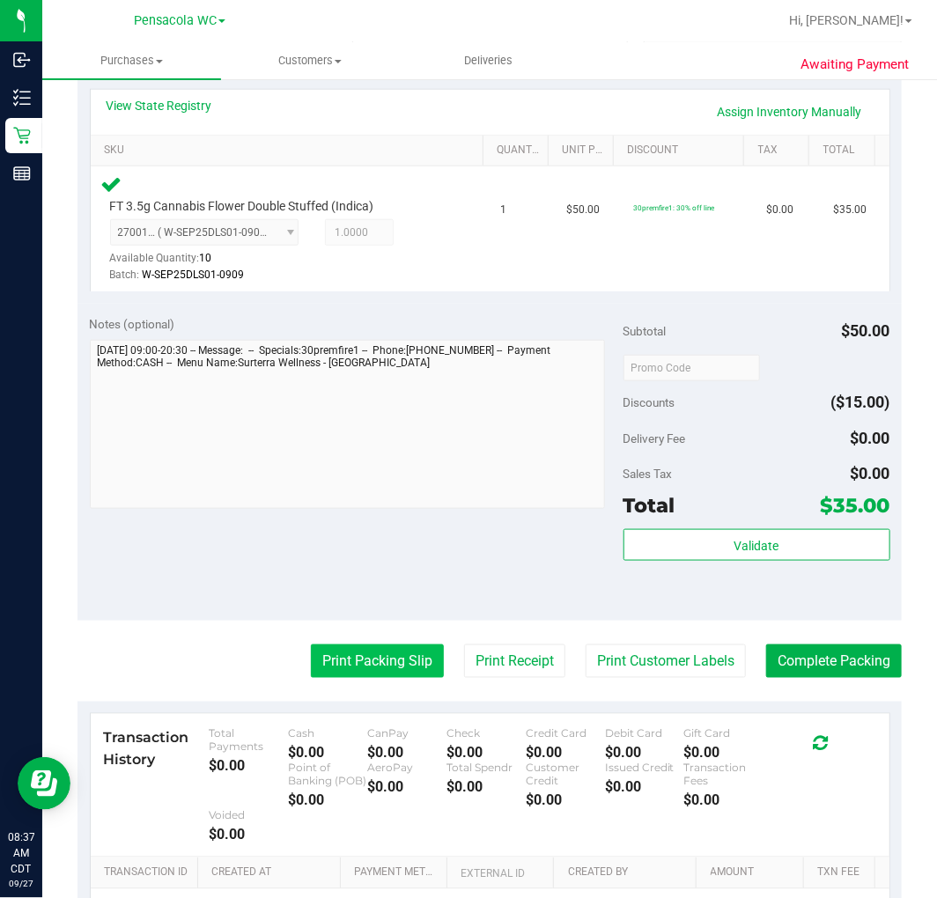
click at [380, 645] on button "Print Packing Slip" at bounding box center [377, 661] width 133 height 33
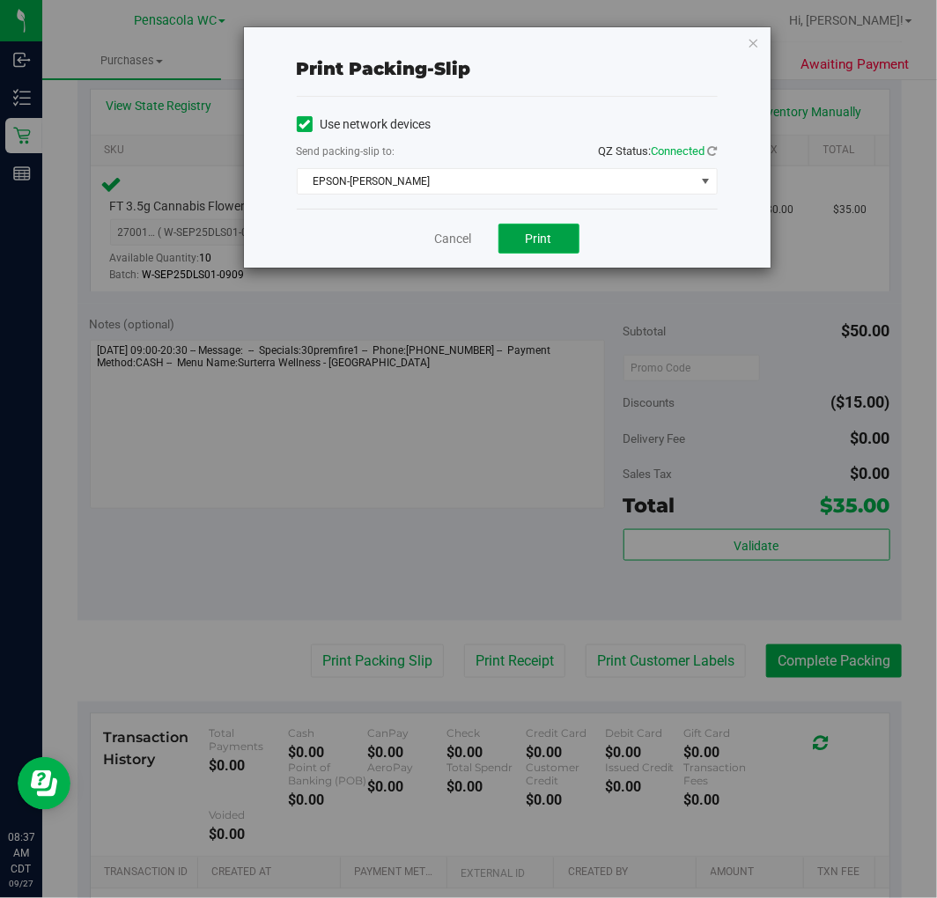
click at [558, 227] on button "Print" at bounding box center [538, 239] width 81 height 30
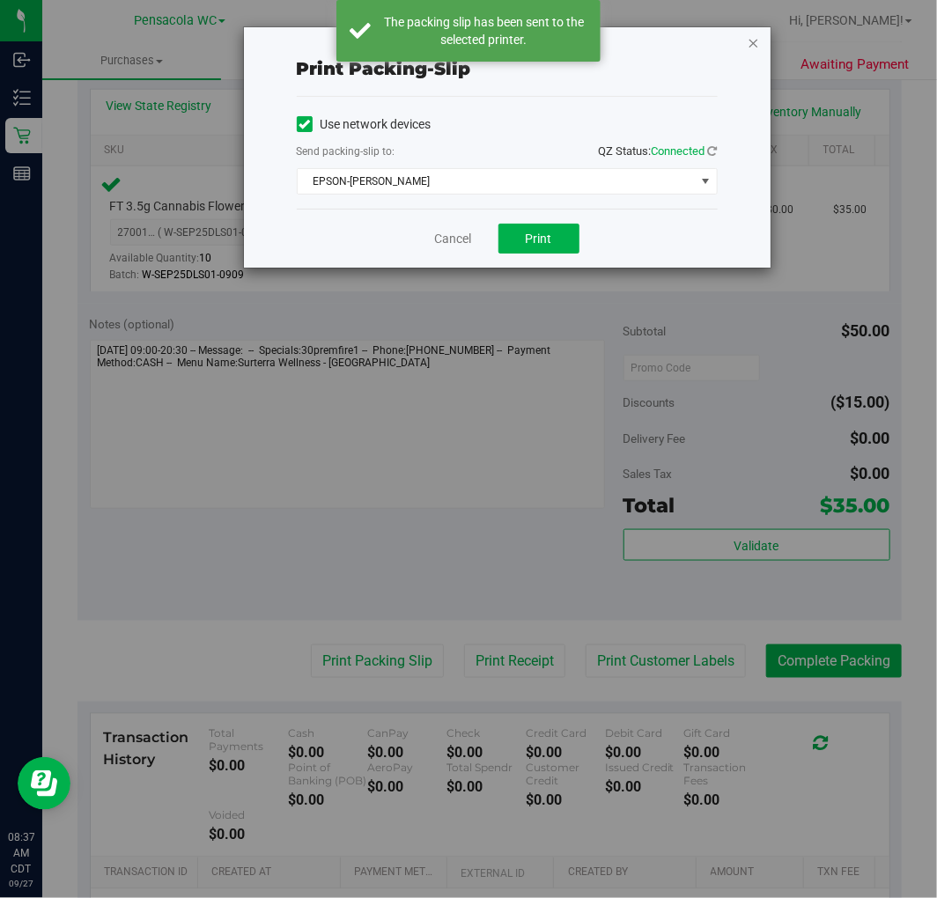
click at [753, 41] on icon "button" at bounding box center [754, 42] width 12 height 21
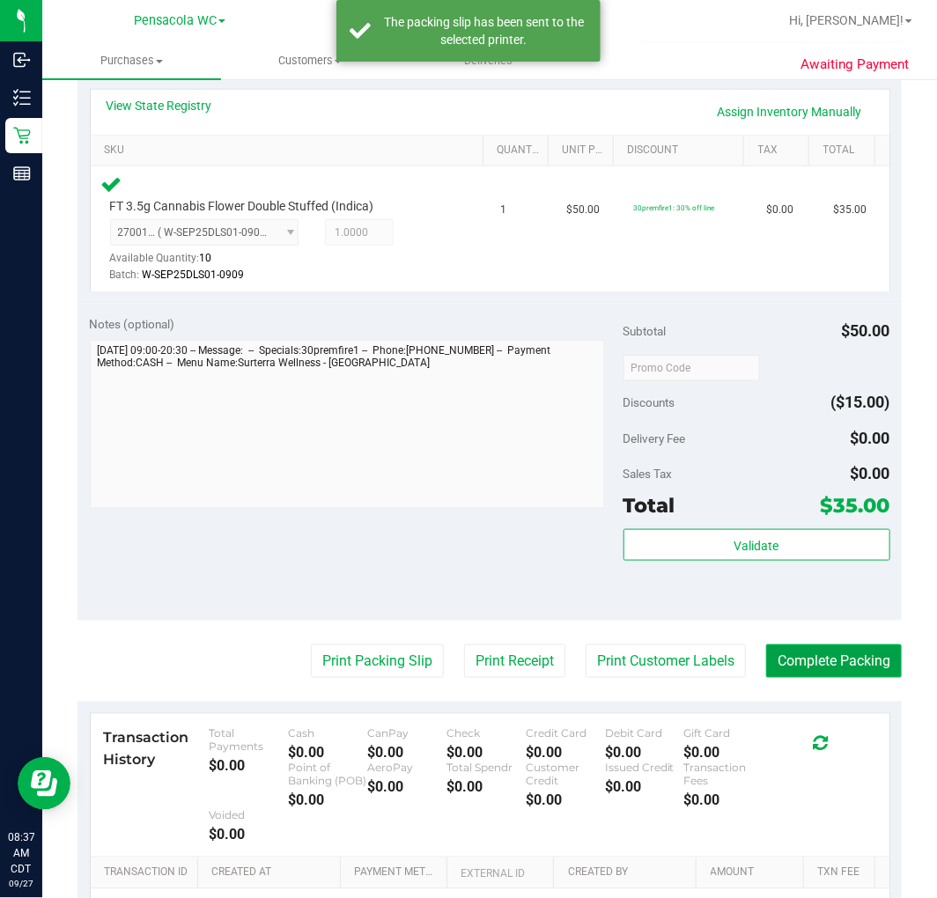
click at [830, 661] on button "Complete Packing" at bounding box center [834, 661] width 136 height 33
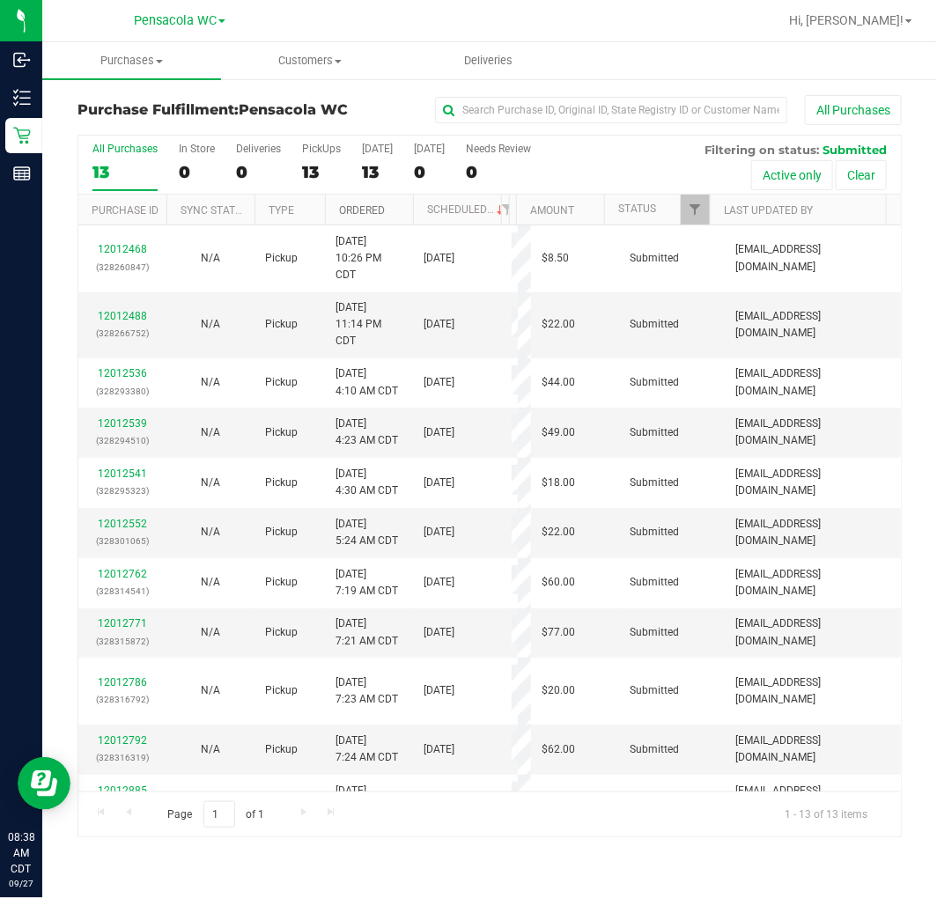
click at [365, 215] on link "Ordered" at bounding box center [362, 210] width 46 height 12
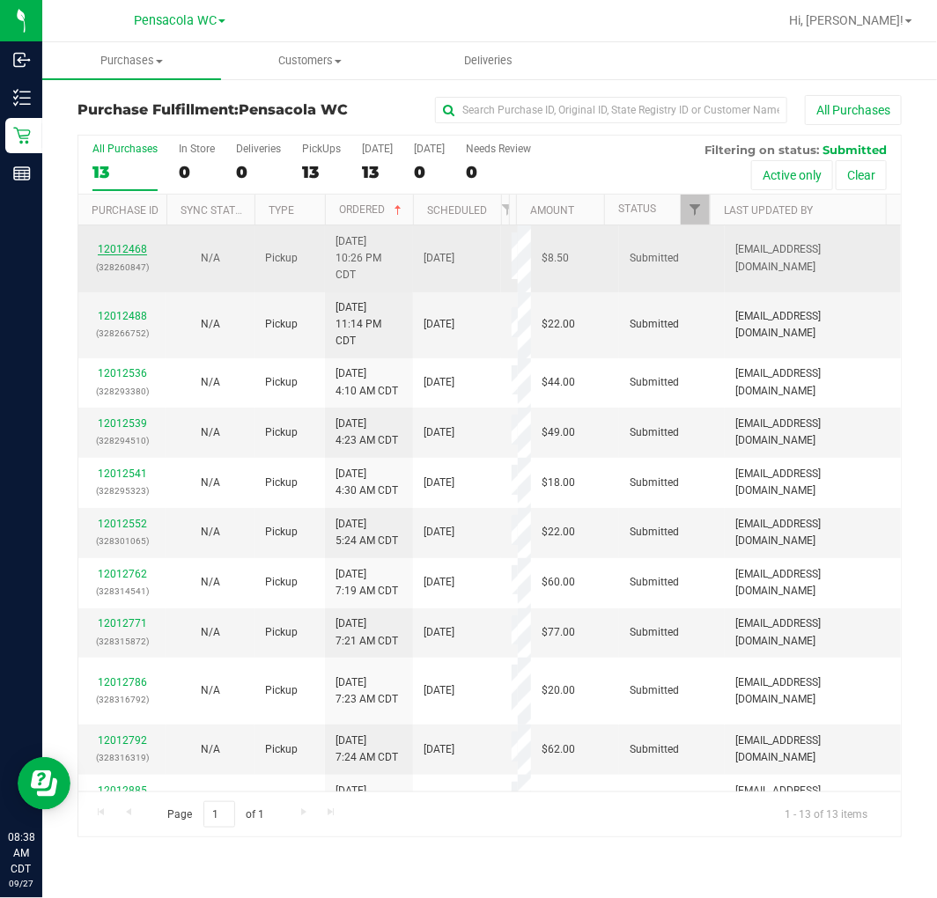
click at [123, 247] on link "12012468" at bounding box center [122, 249] width 49 height 12
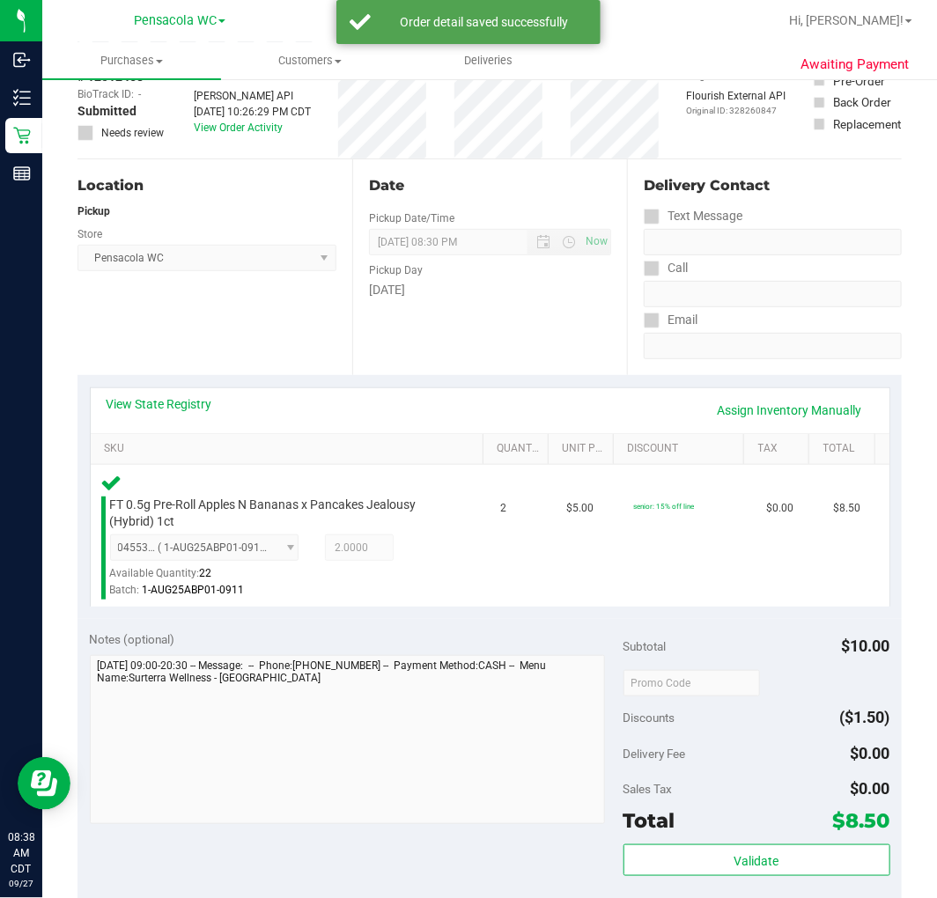
scroll to position [173, 0]
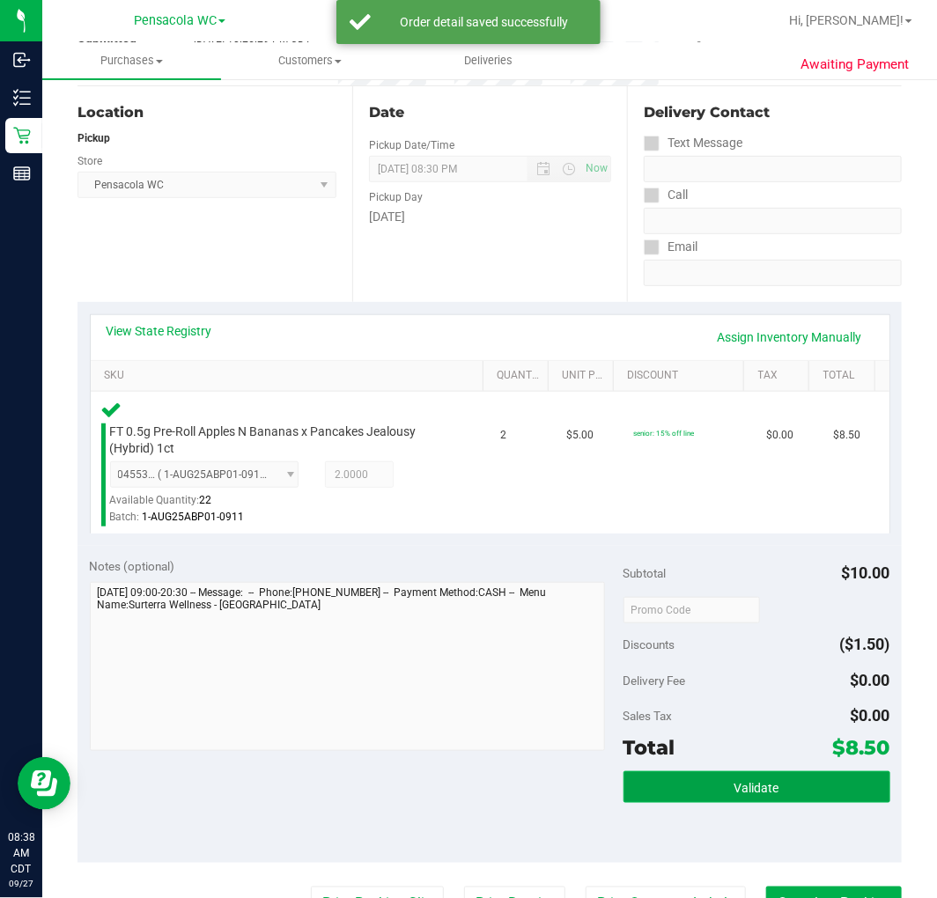
click at [705, 781] on button "Validate" at bounding box center [757, 788] width 267 height 32
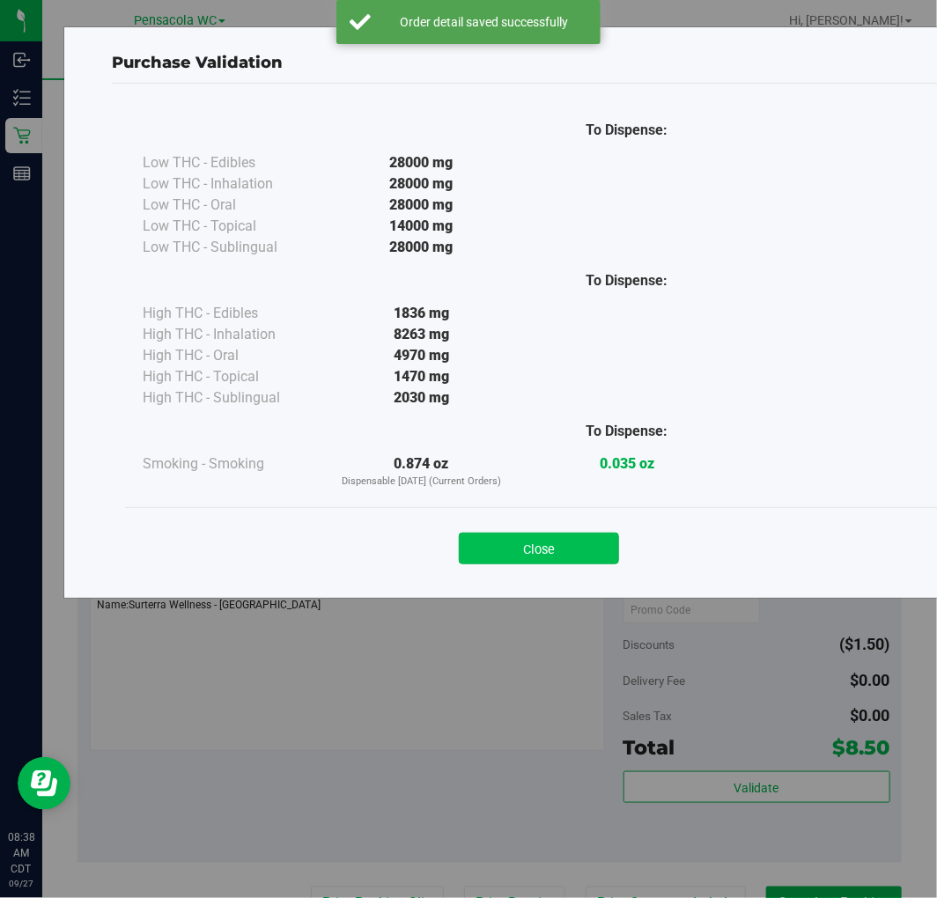
click at [565, 539] on button "Close" at bounding box center [539, 549] width 160 height 32
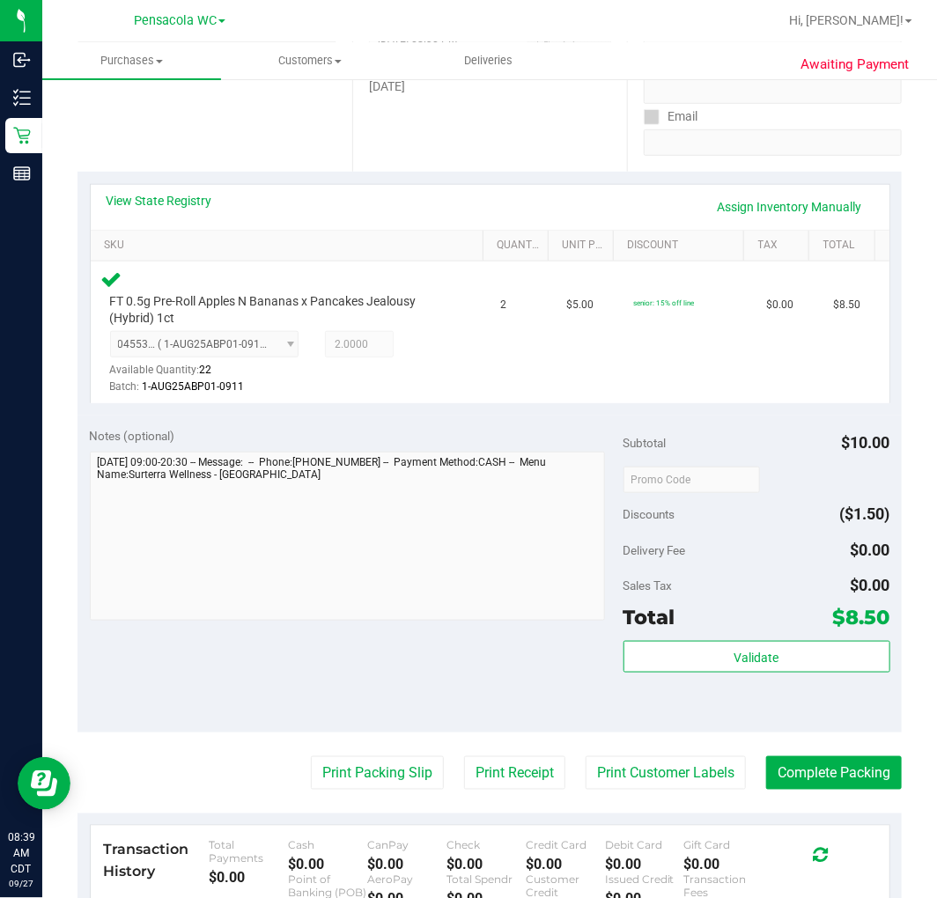
scroll to position [301, 0]
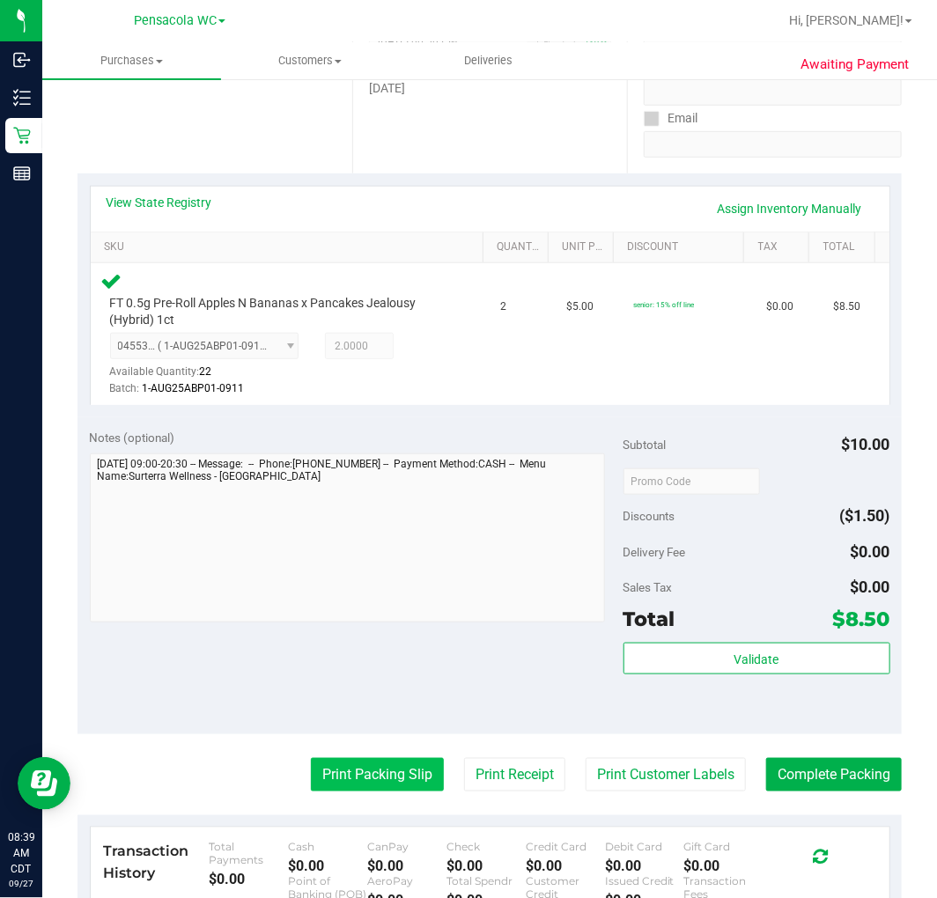
click at [375, 773] on button "Print Packing Slip" at bounding box center [377, 774] width 133 height 33
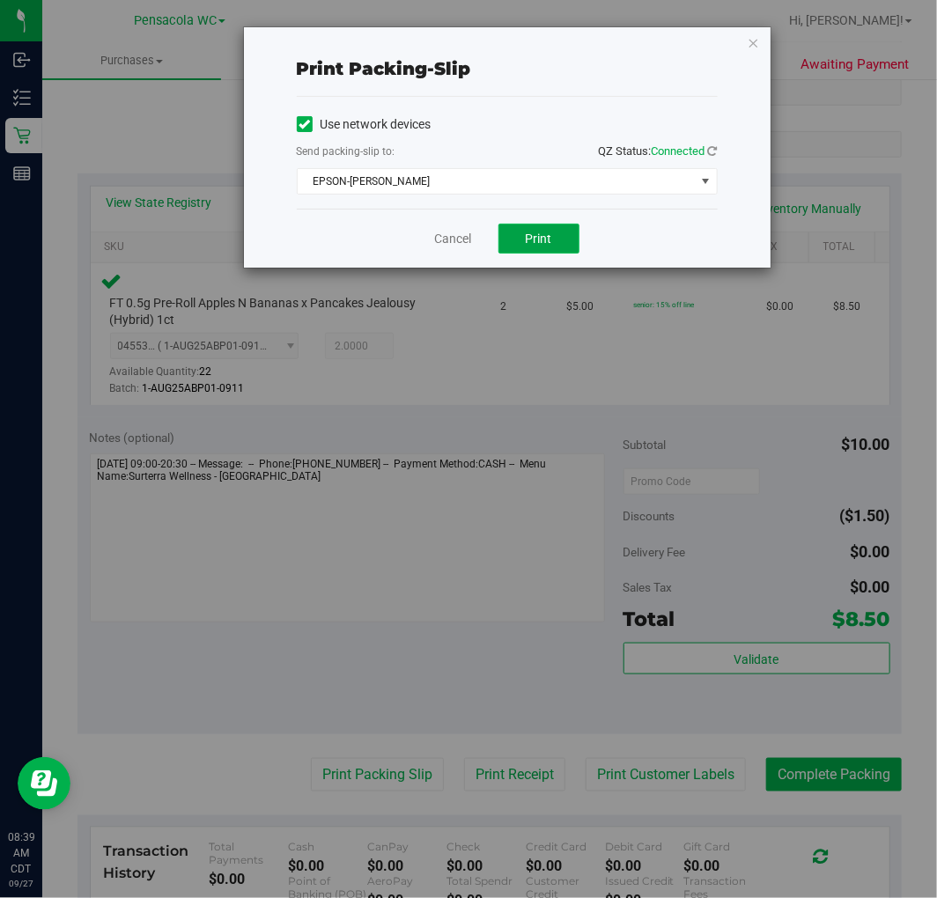
click at [553, 239] on button "Print" at bounding box center [538, 239] width 81 height 30
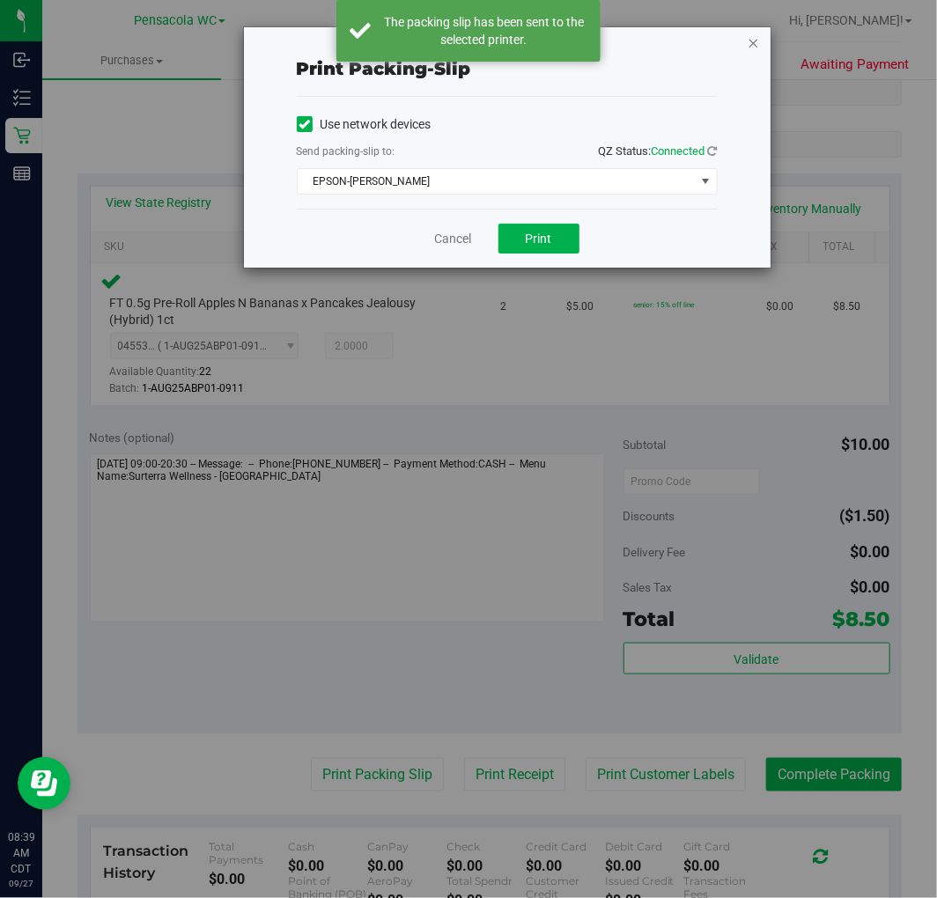
click at [759, 42] on icon "button" at bounding box center [754, 42] width 12 height 21
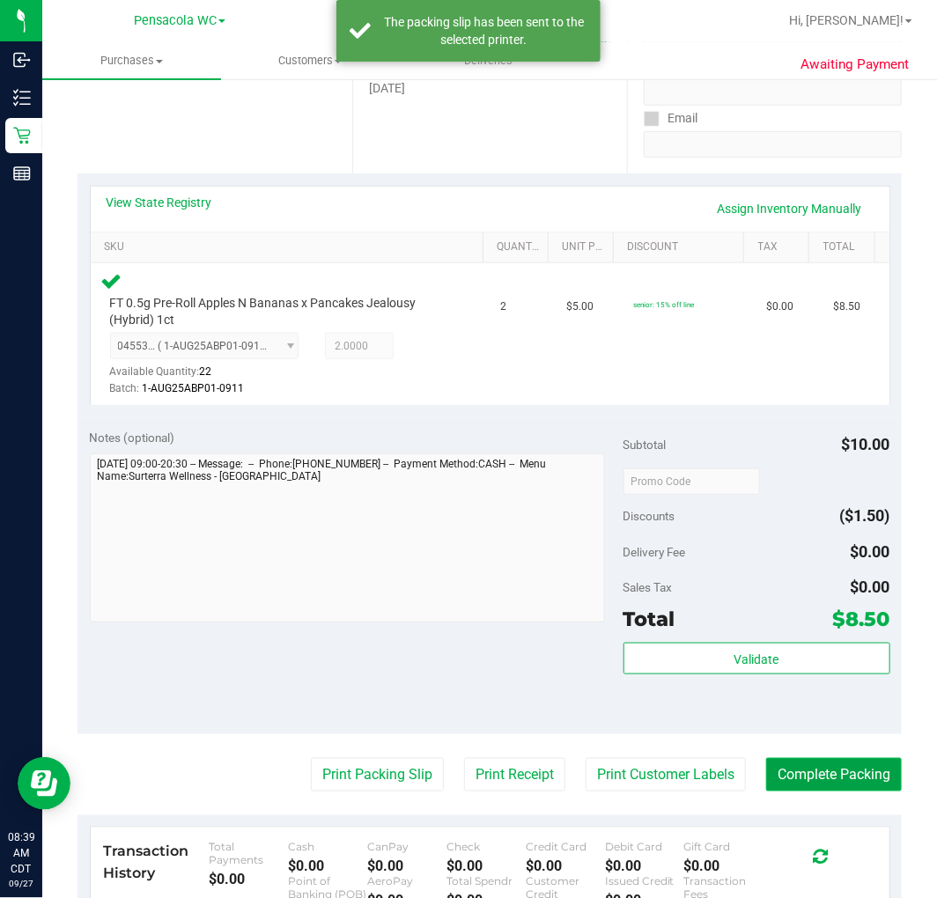
click at [839, 770] on button "Complete Packing" at bounding box center [834, 774] width 136 height 33
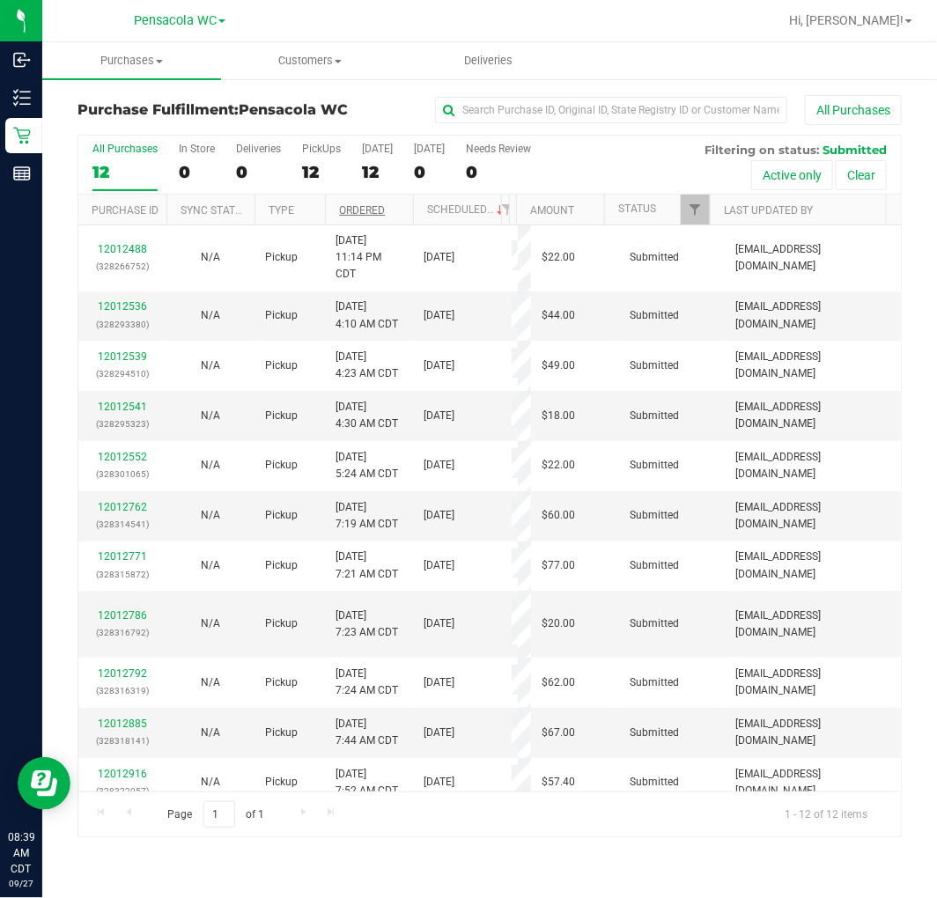
click at [375, 205] on link "Ordered" at bounding box center [362, 210] width 46 height 12
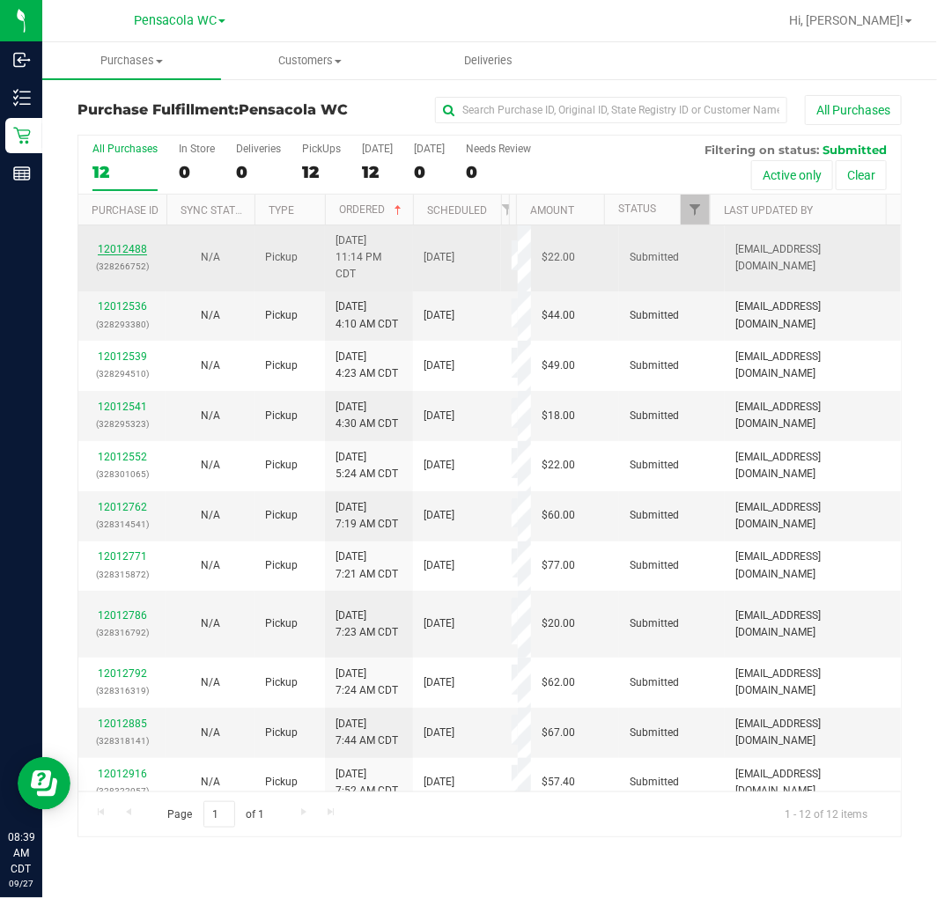
click at [128, 249] on link "12012488" at bounding box center [122, 249] width 49 height 12
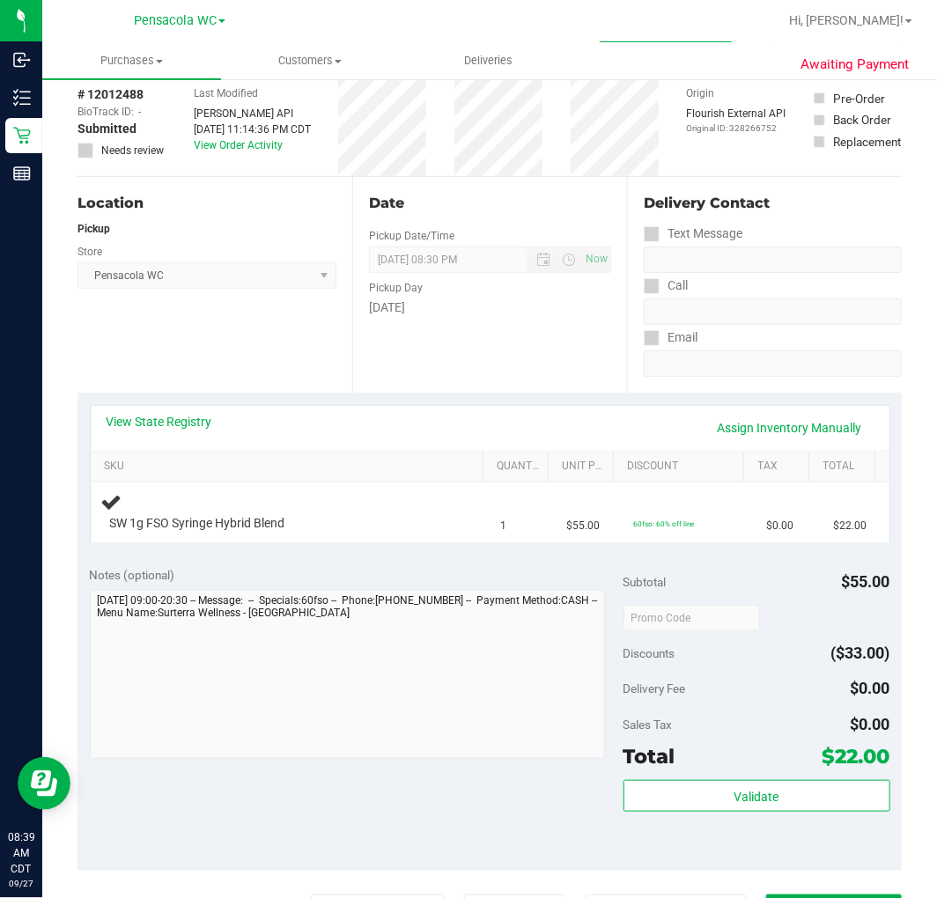
scroll to position [83, 0]
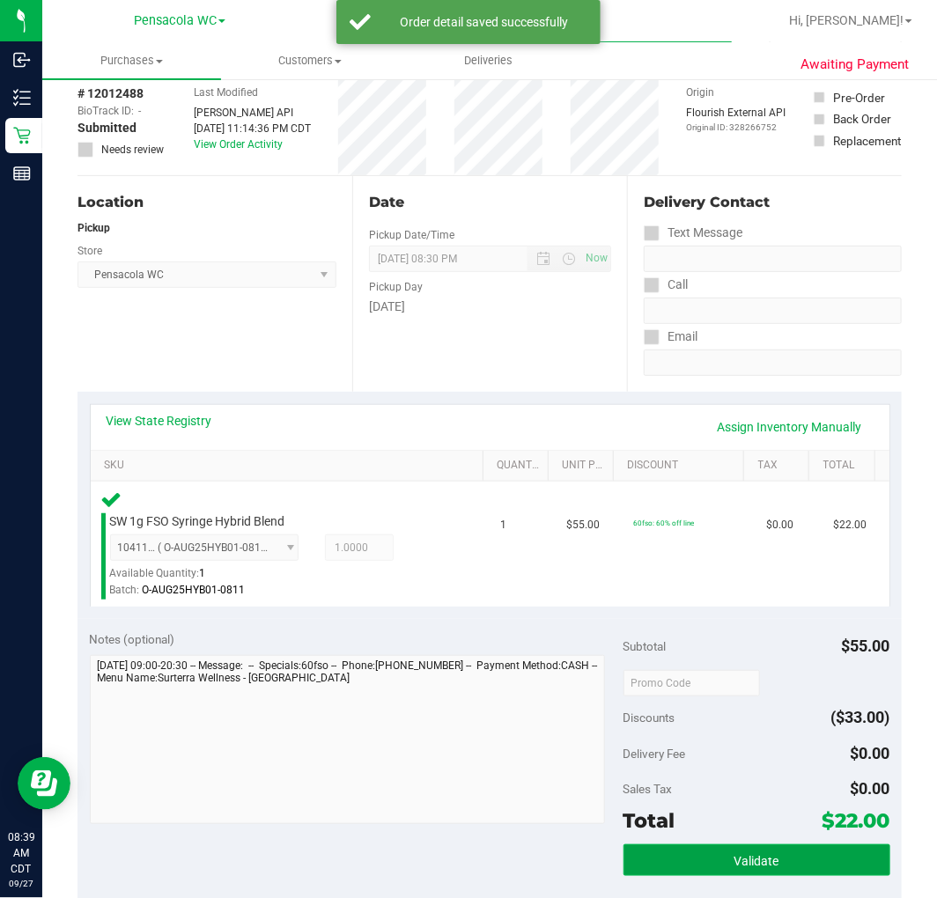
click at [676, 861] on button "Validate" at bounding box center [757, 861] width 267 height 32
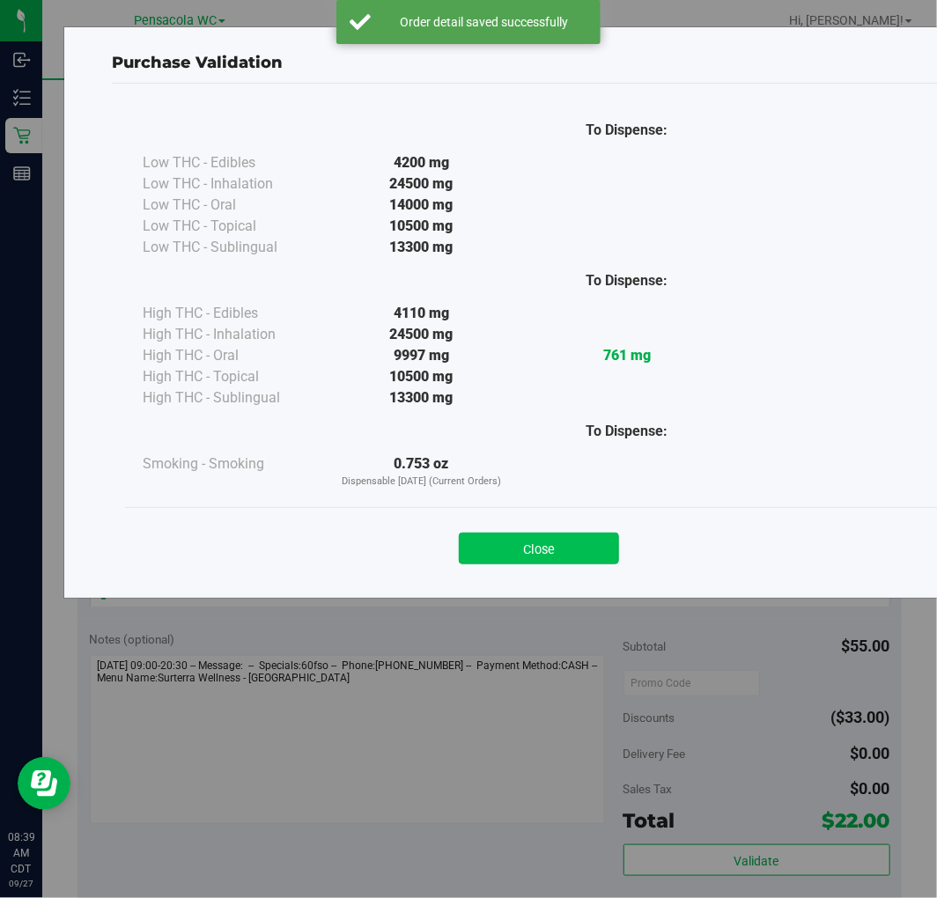
click at [584, 558] on button "Close" at bounding box center [539, 549] width 160 height 32
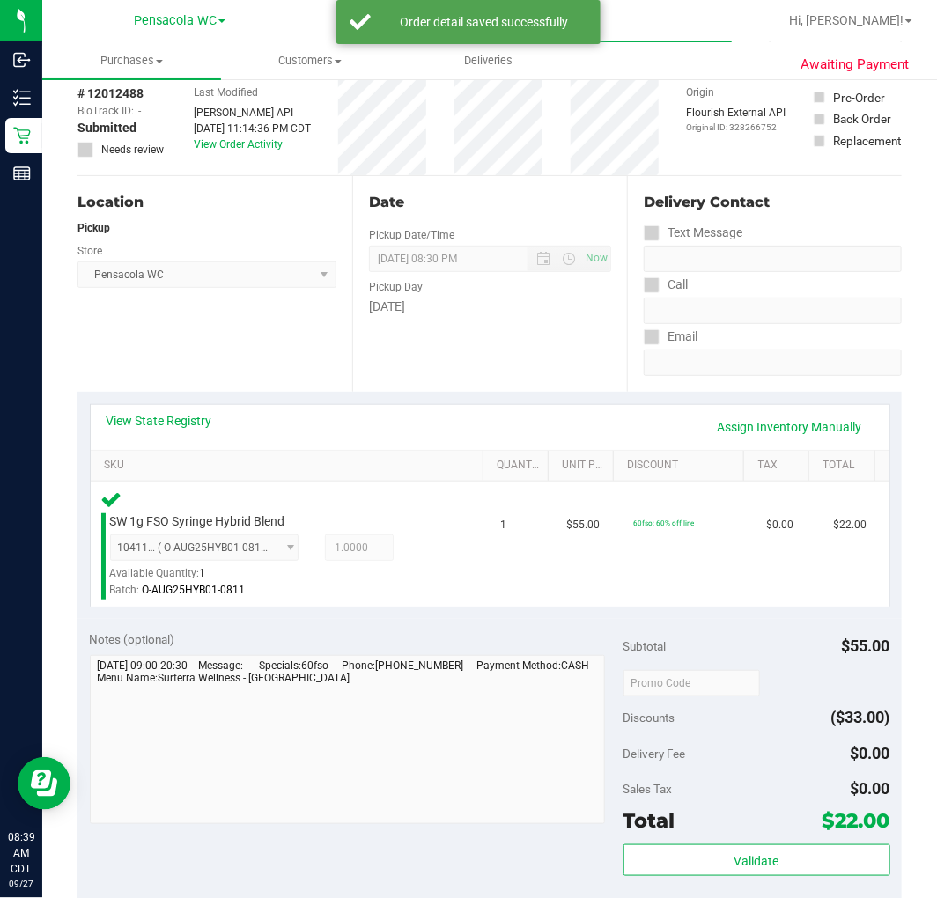
scroll to position [191, 0]
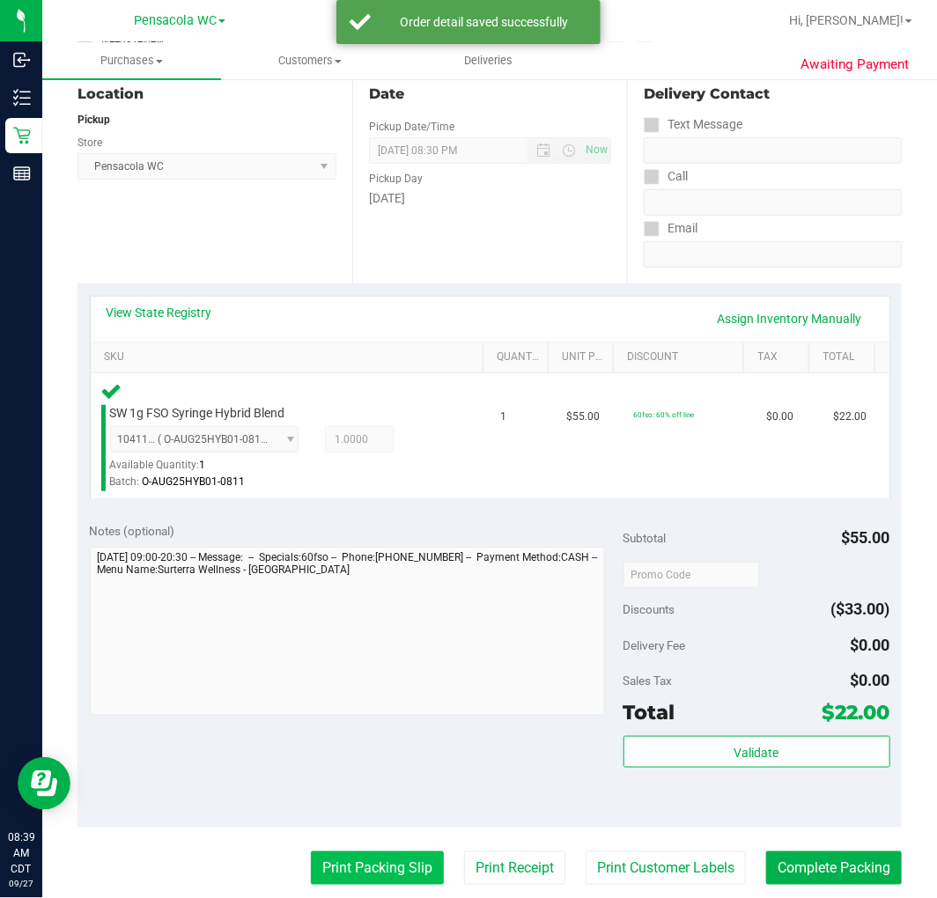
click at [391, 856] on button "Print Packing Slip" at bounding box center [377, 868] width 133 height 33
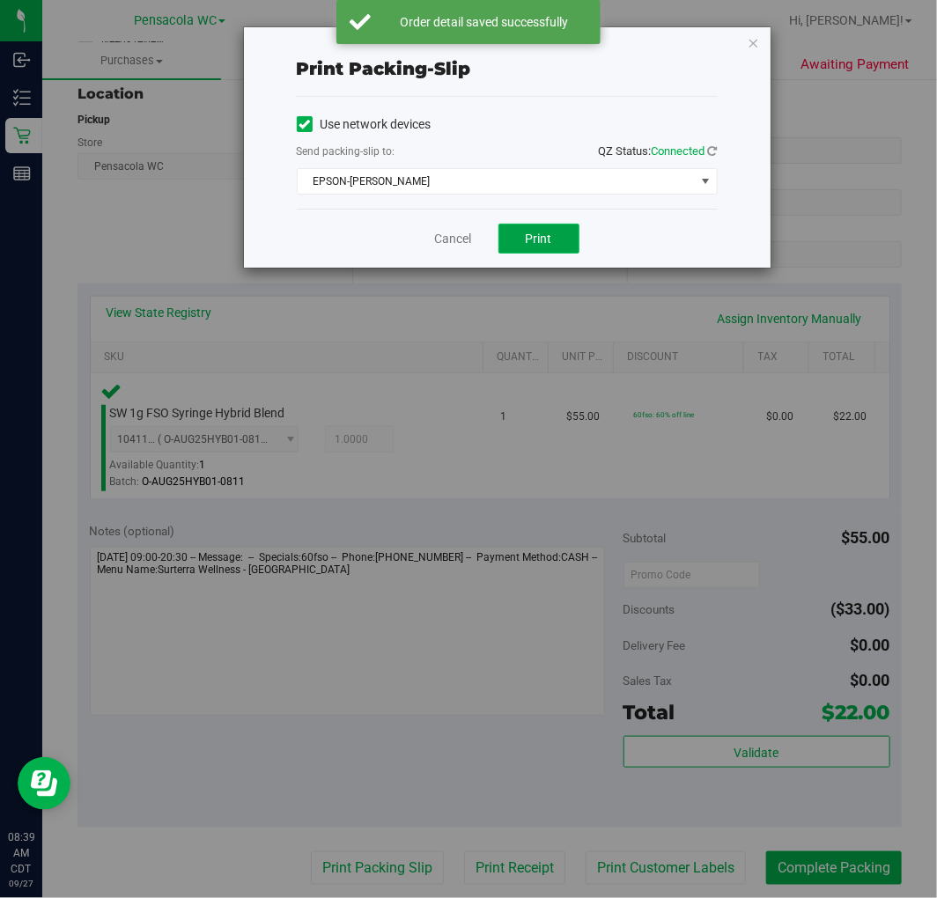
click at [544, 251] on button "Print" at bounding box center [538, 239] width 81 height 30
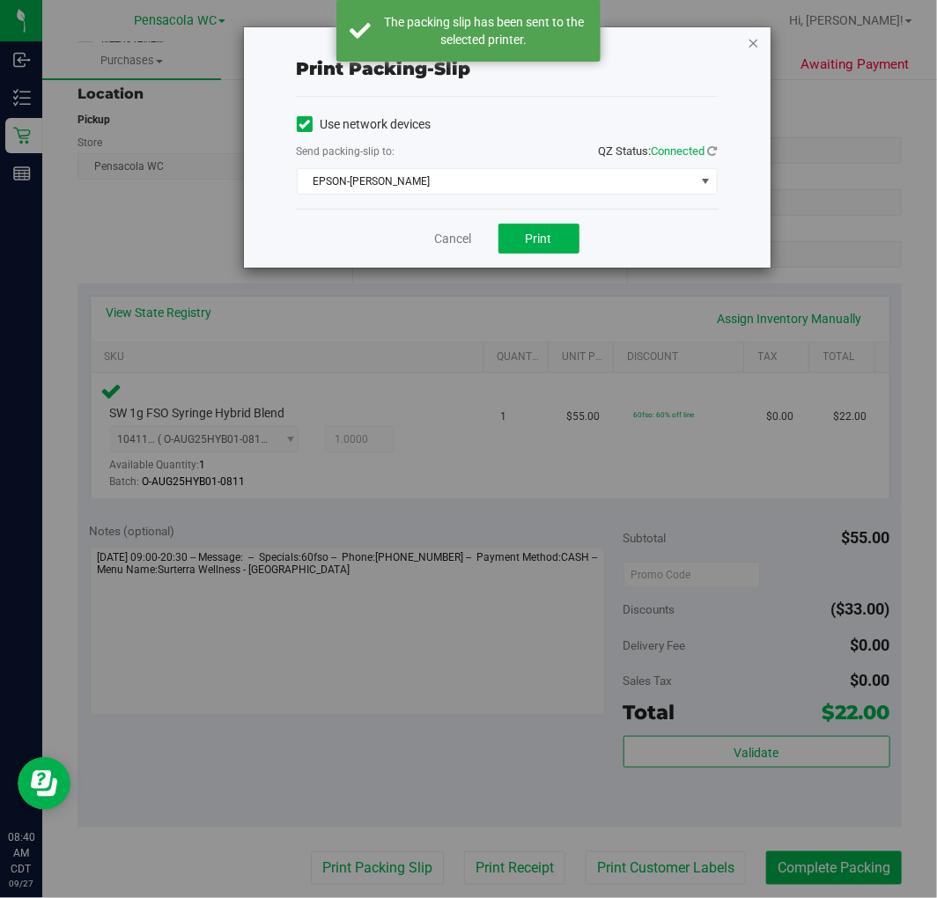
click at [753, 41] on icon "button" at bounding box center [754, 42] width 12 height 21
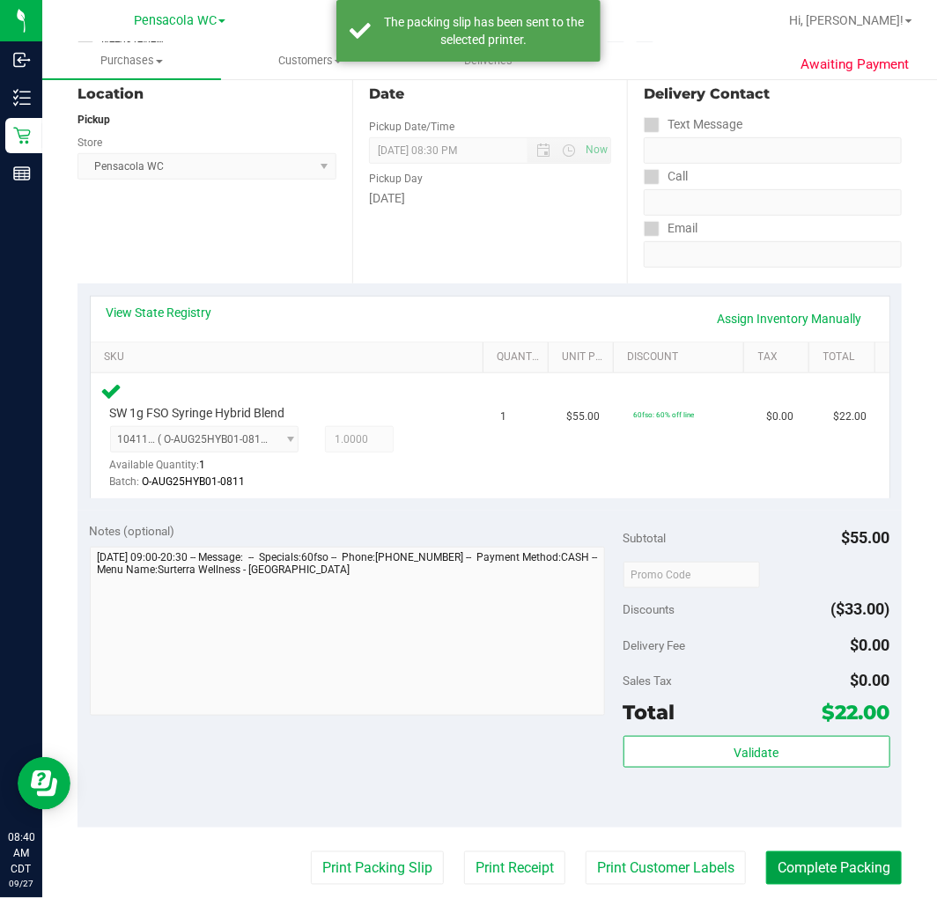
click at [799, 857] on button "Complete Packing" at bounding box center [834, 868] width 136 height 33
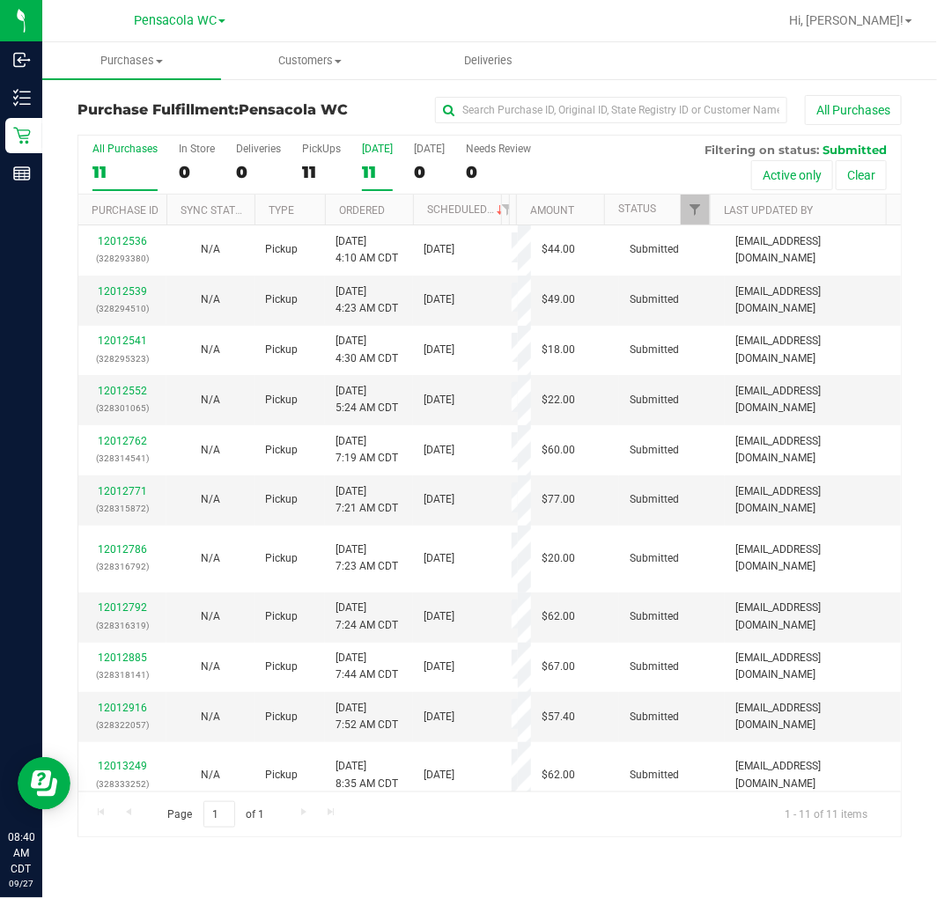
click at [380, 185] on label "Today 11" at bounding box center [377, 167] width 31 height 48
click at [0, 0] on input "Today 11" at bounding box center [0, 0] width 0 height 0
click at [368, 210] on link "Ordered" at bounding box center [362, 210] width 46 height 12
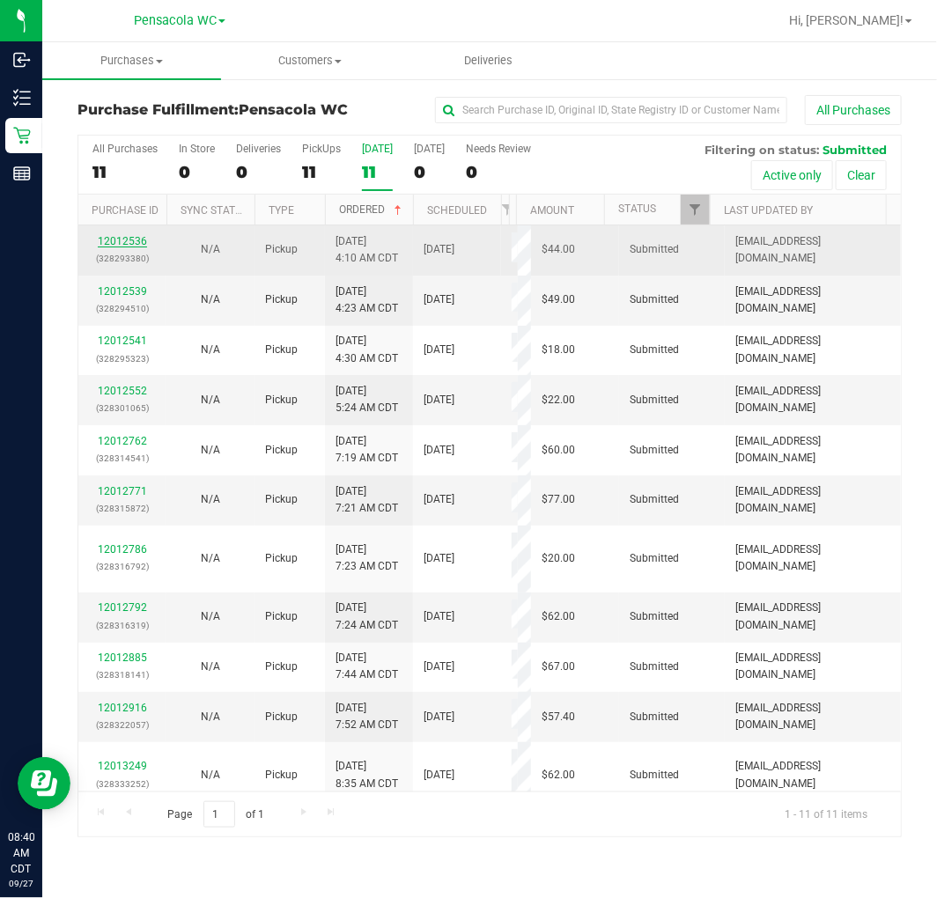
click at [127, 236] on link "12012536" at bounding box center [122, 241] width 49 height 12
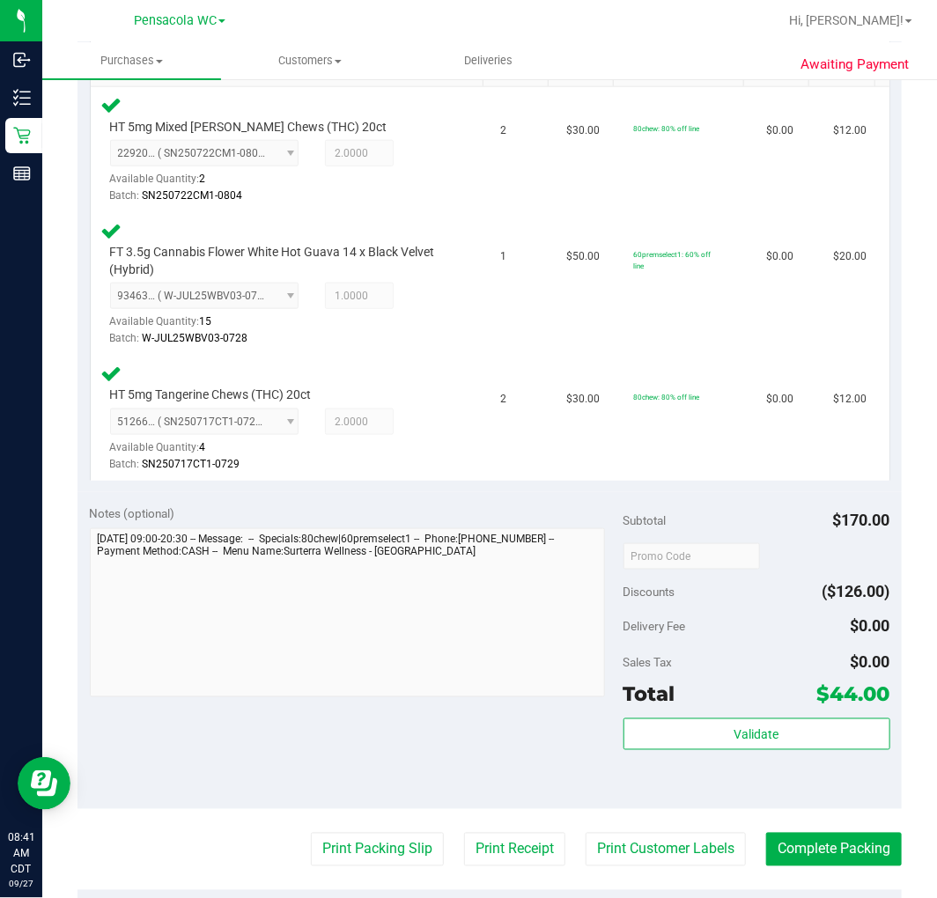
scroll to position [530, 0]
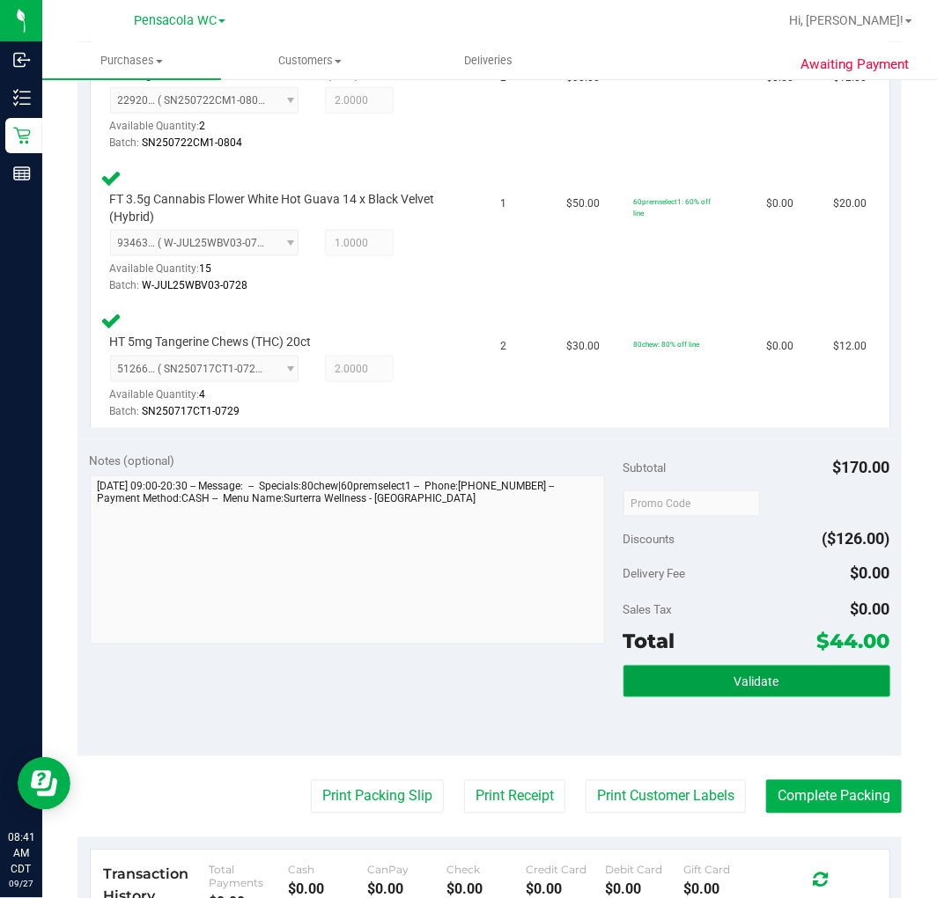
click at [772, 687] on button "Validate" at bounding box center [757, 682] width 267 height 32
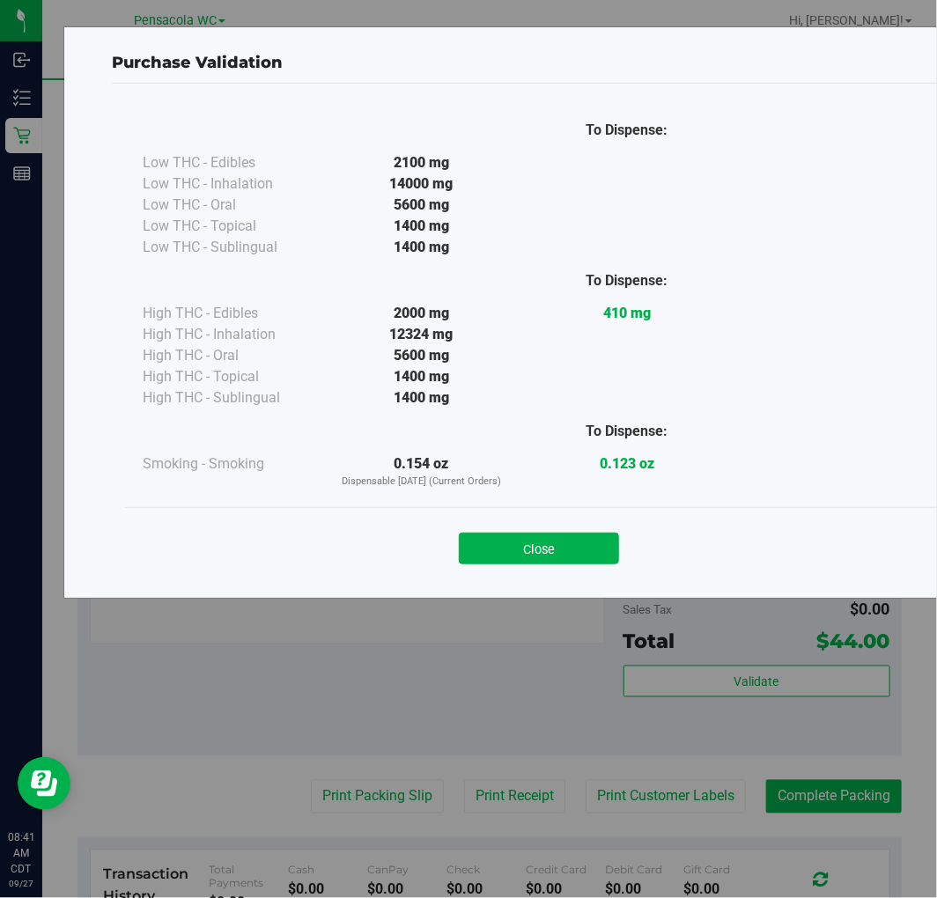
click at [549, 587] on div "Purchase Validation To Dispense: Low THC - Edibles 2100 mg" at bounding box center [538, 312] width 951 height 572
click at [585, 549] on button "Close" at bounding box center [539, 549] width 160 height 32
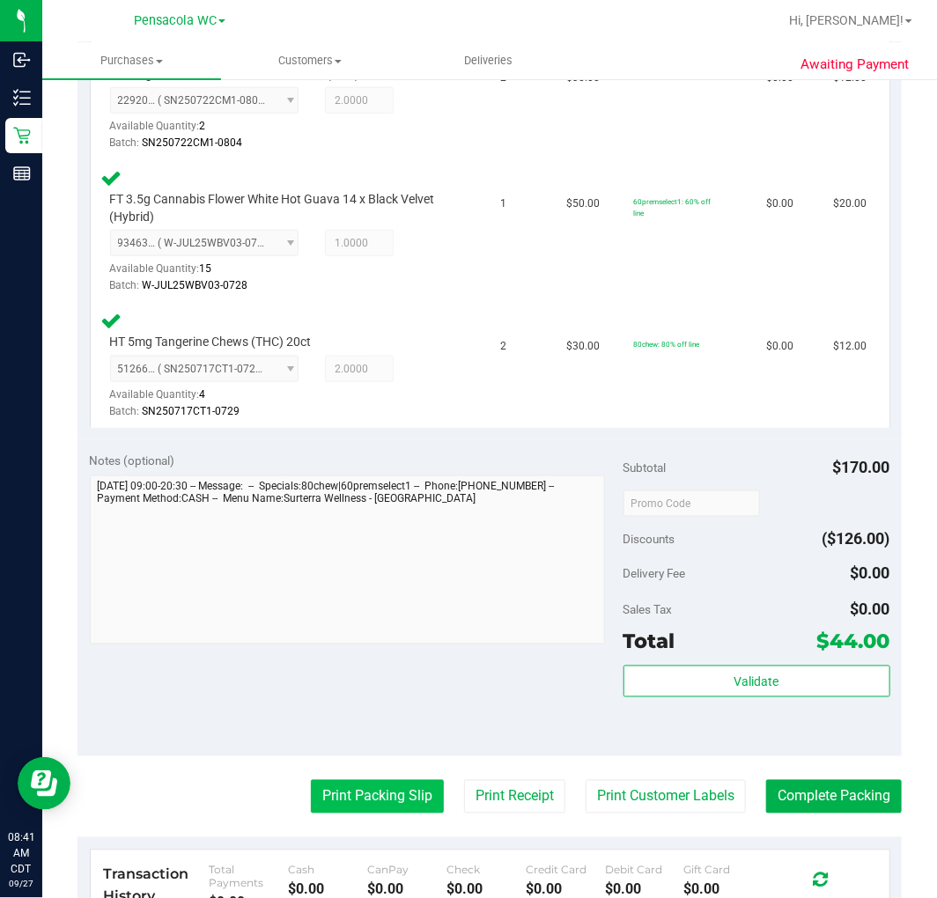
click at [380, 789] on button "Print Packing Slip" at bounding box center [377, 796] width 133 height 33
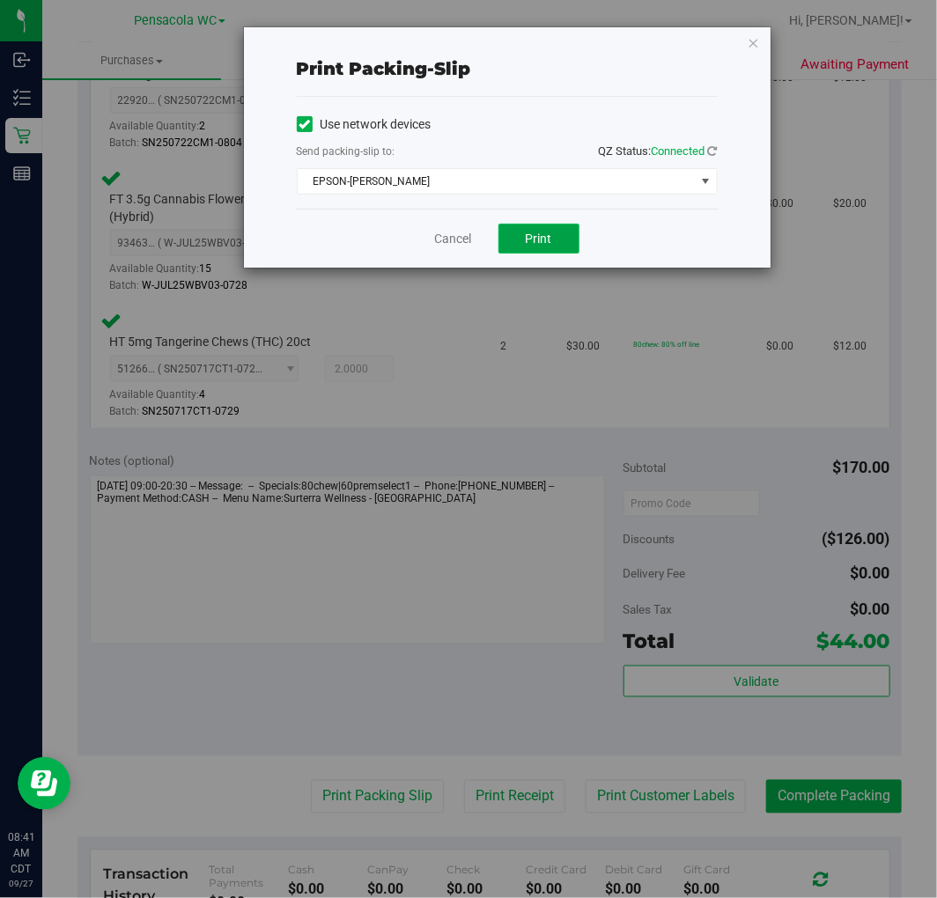
click at [571, 241] on button "Print" at bounding box center [538, 239] width 81 height 30
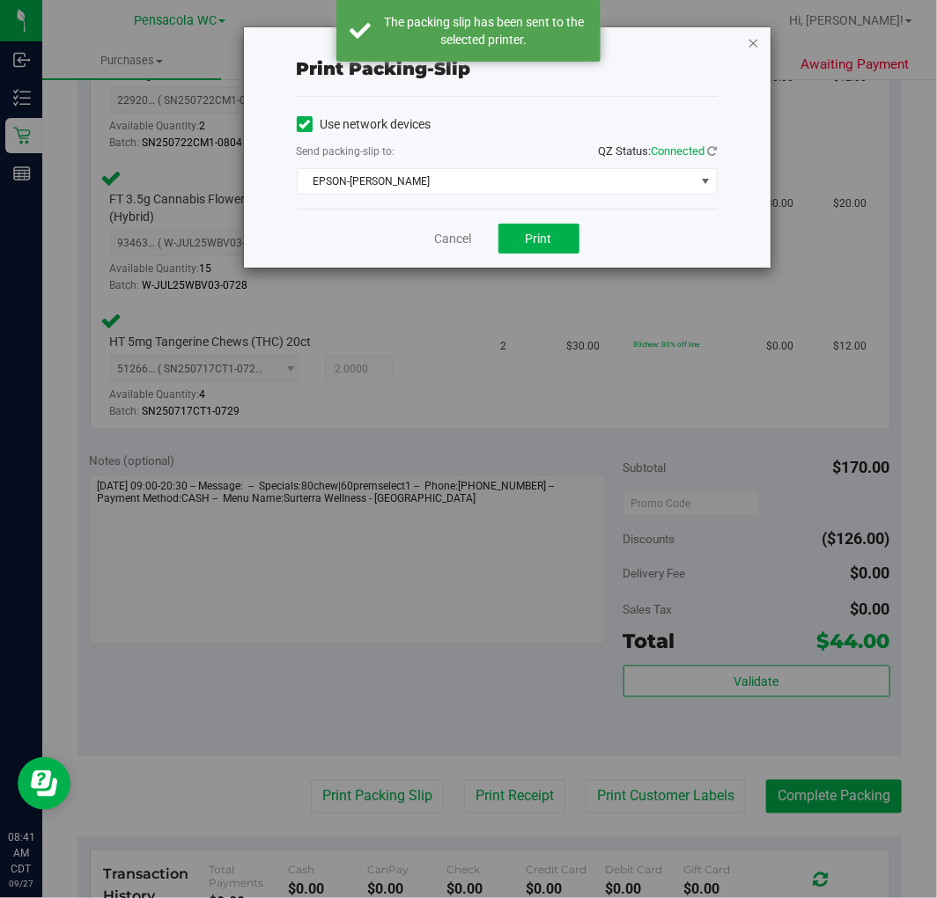
click at [749, 41] on icon "button" at bounding box center [754, 42] width 12 height 21
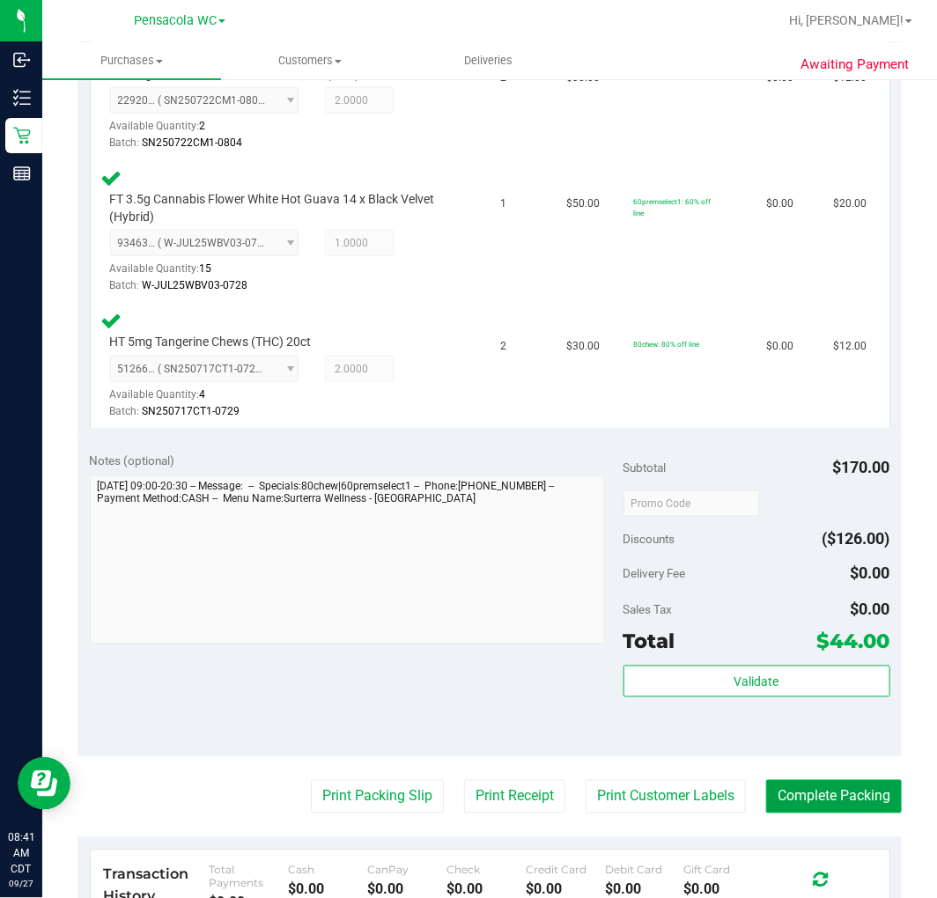
click at [811, 796] on button "Complete Packing" at bounding box center [834, 796] width 136 height 33
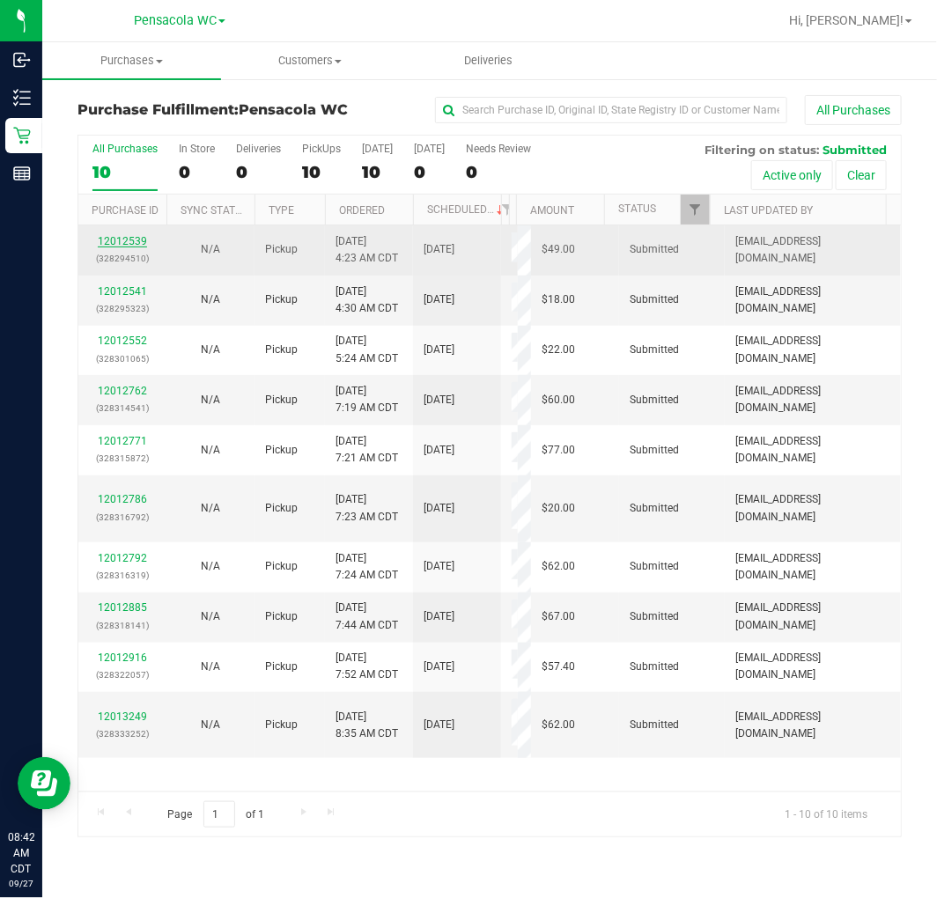
click at [119, 245] on link "12012539" at bounding box center [122, 241] width 49 height 12
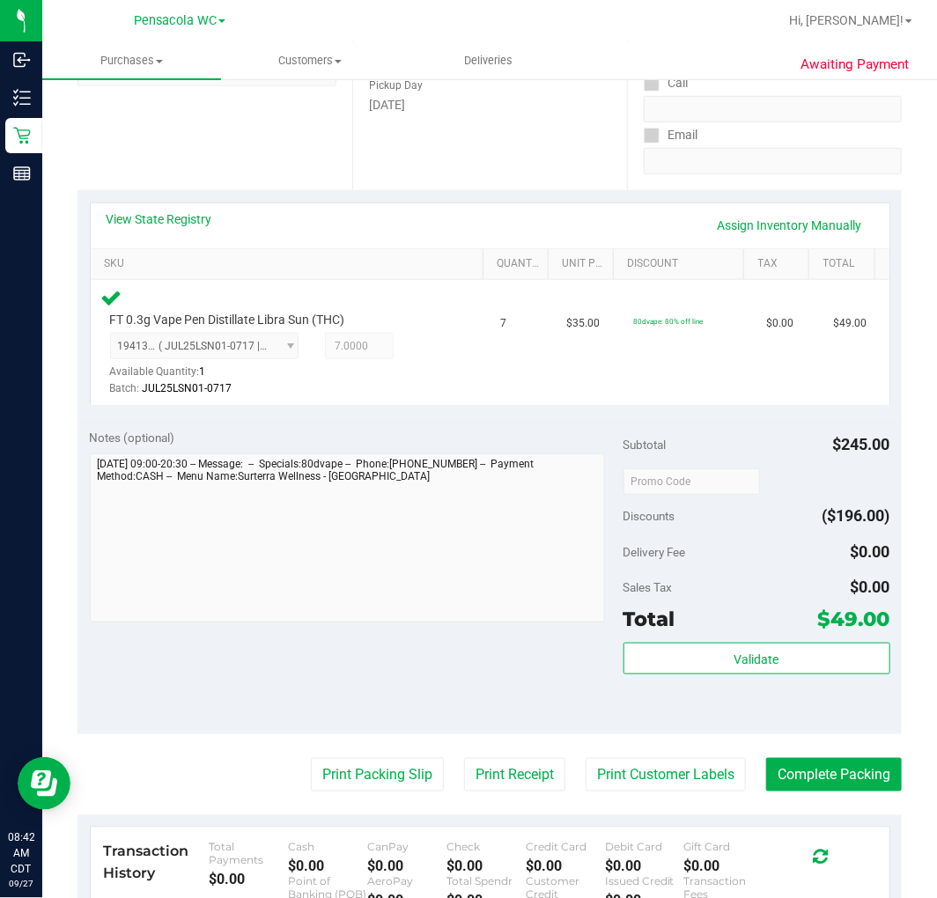
scroll to position [283, 0]
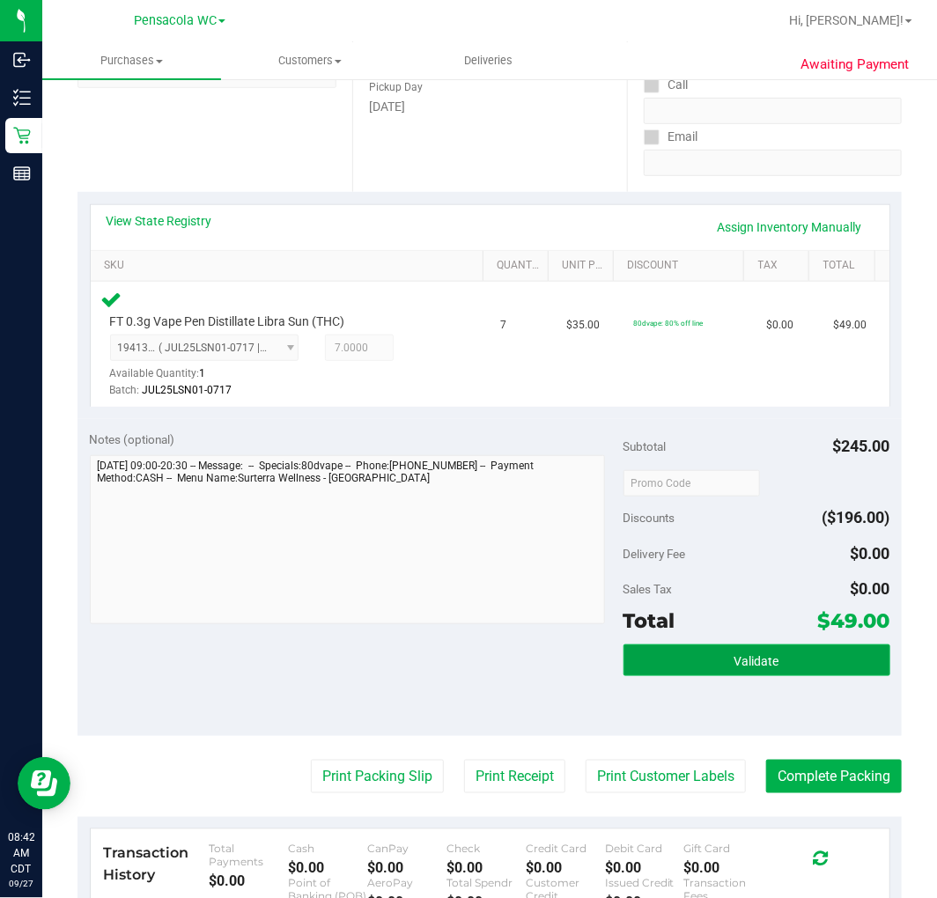
click at [714, 658] on button "Validate" at bounding box center [757, 661] width 267 height 32
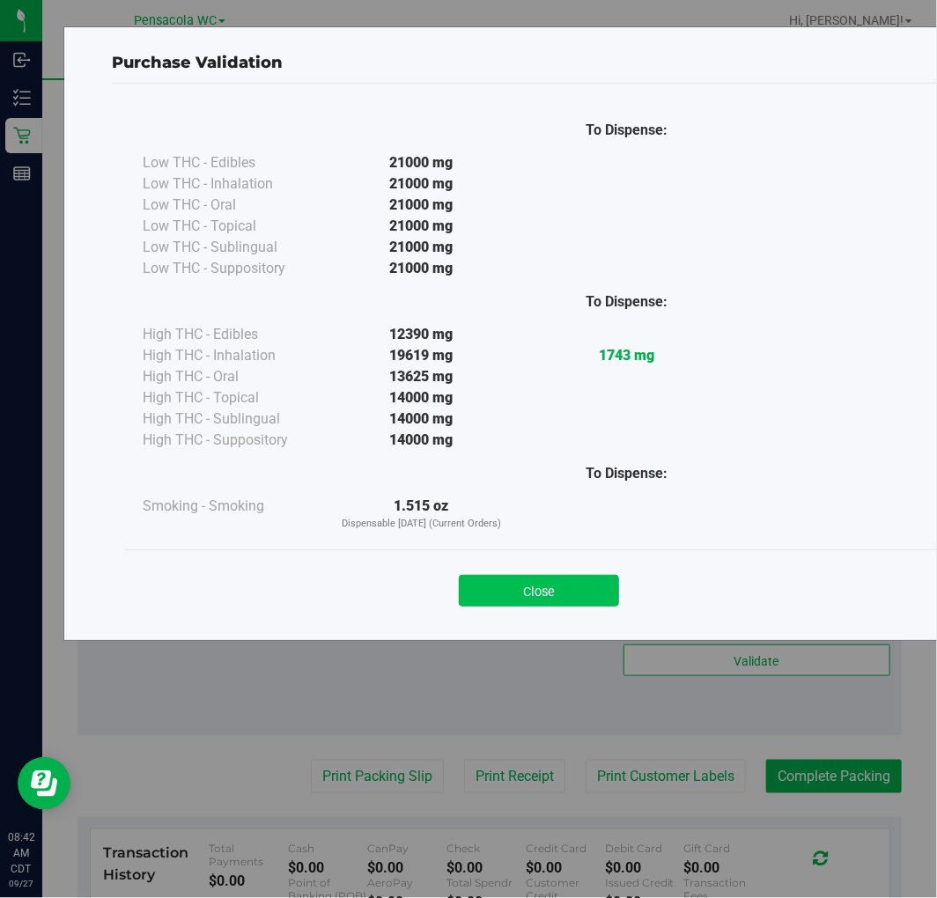
click at [568, 597] on button "Close" at bounding box center [539, 591] width 160 height 32
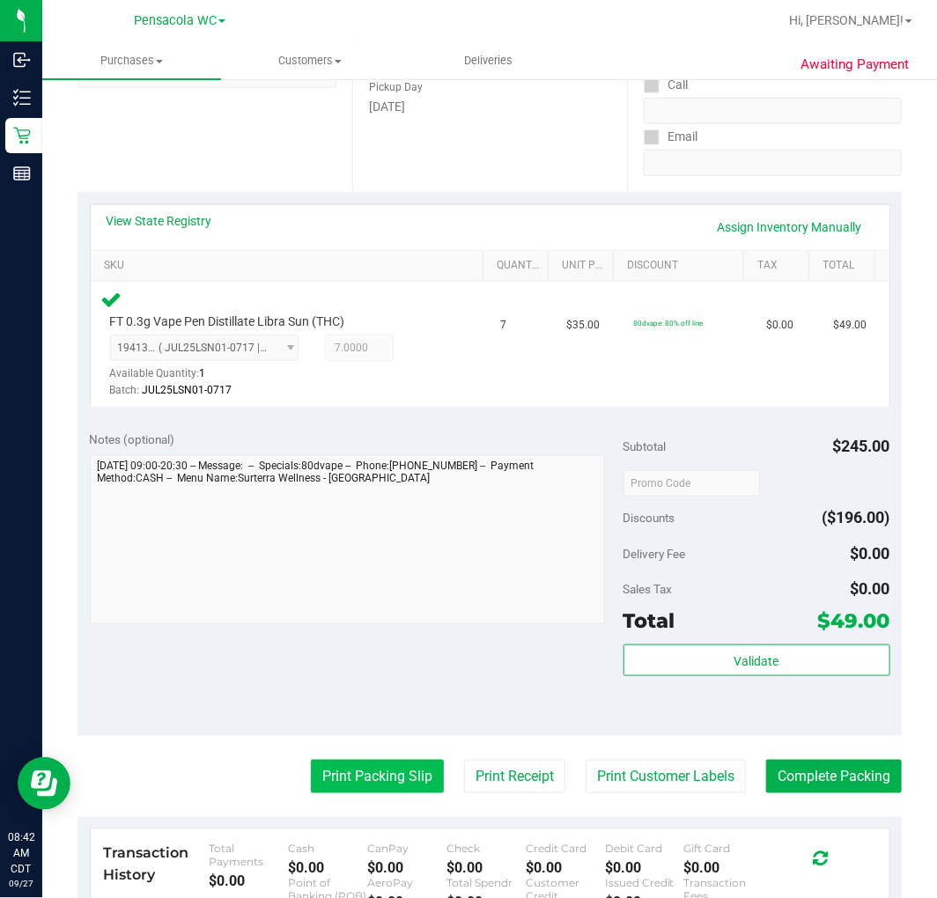
click at [395, 763] on button "Print Packing Slip" at bounding box center [377, 776] width 133 height 33
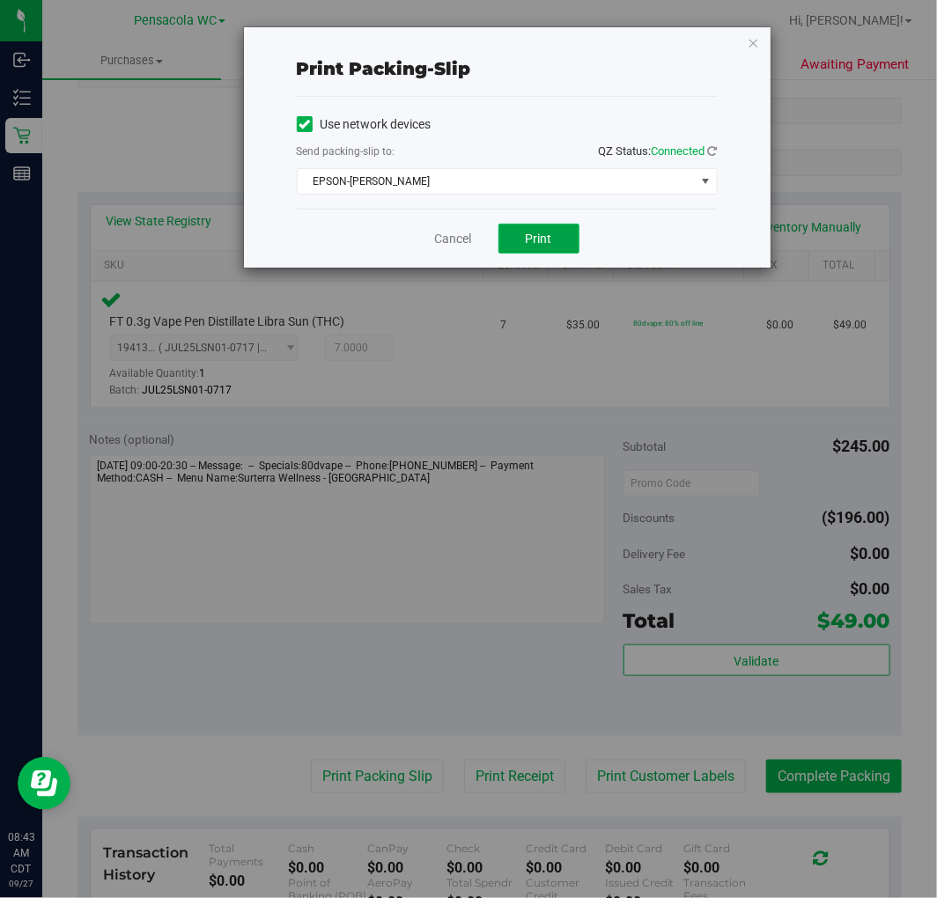
click at [535, 243] on span "Print" at bounding box center [539, 239] width 26 height 14
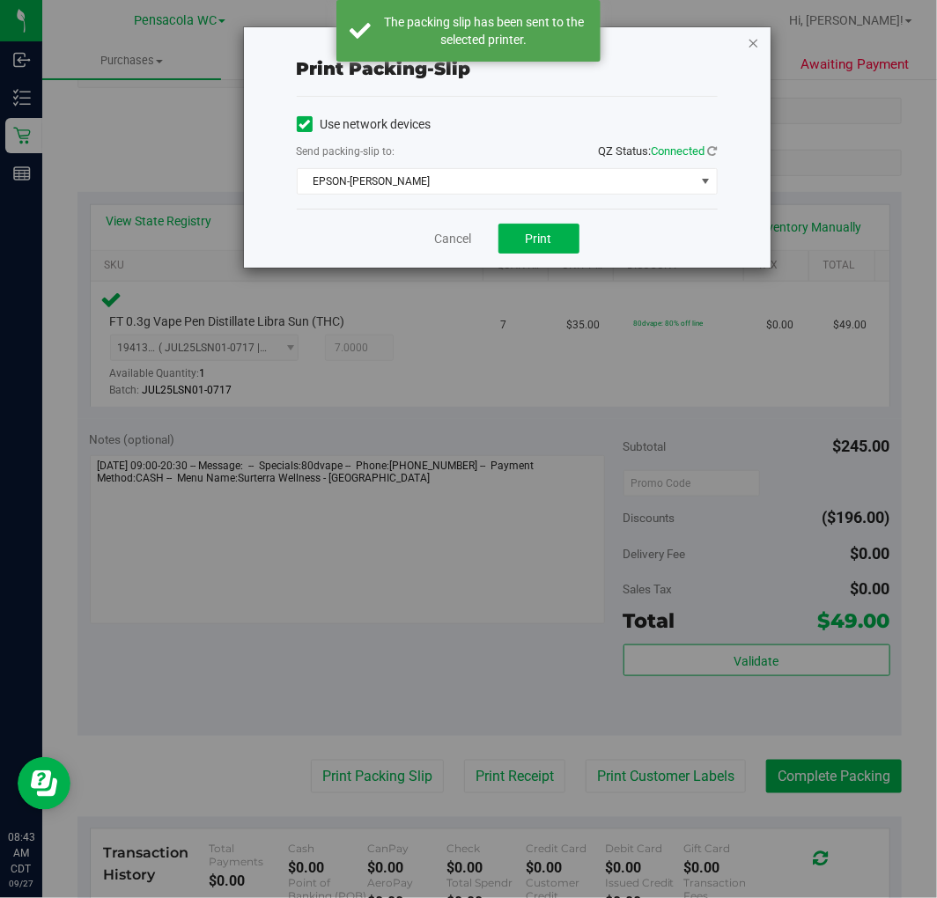
click at [752, 44] on icon "button" at bounding box center [754, 42] width 12 height 21
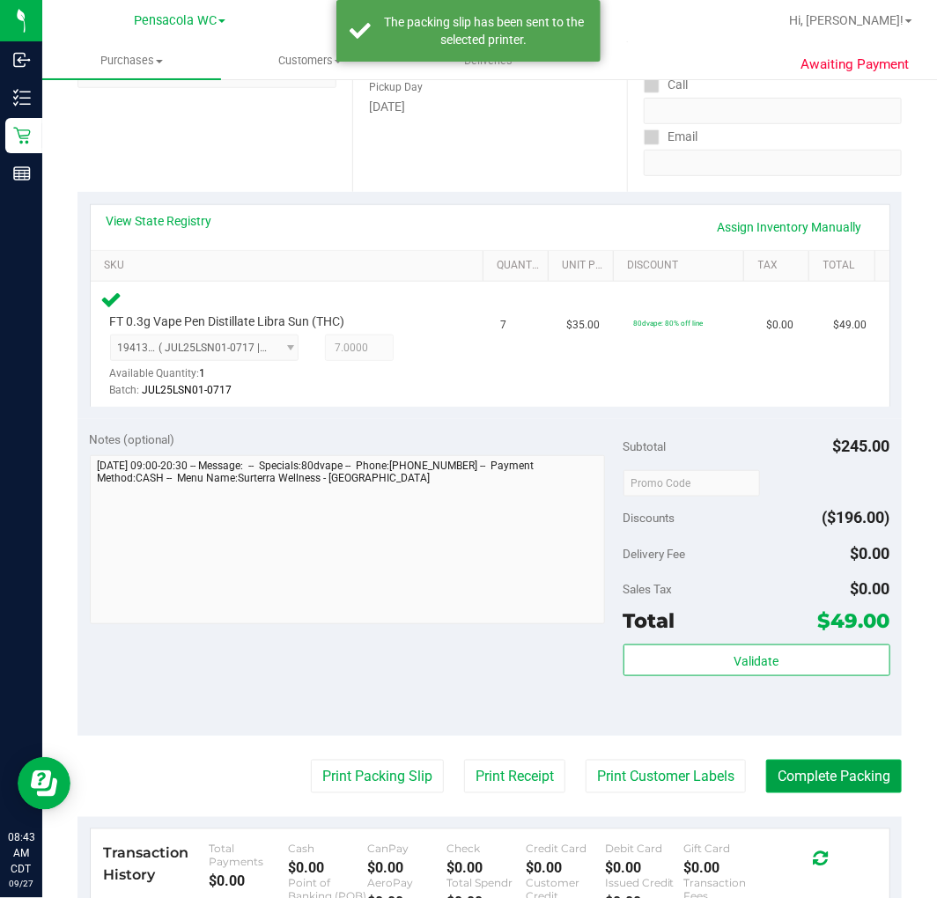
click at [824, 772] on button "Complete Packing" at bounding box center [834, 776] width 136 height 33
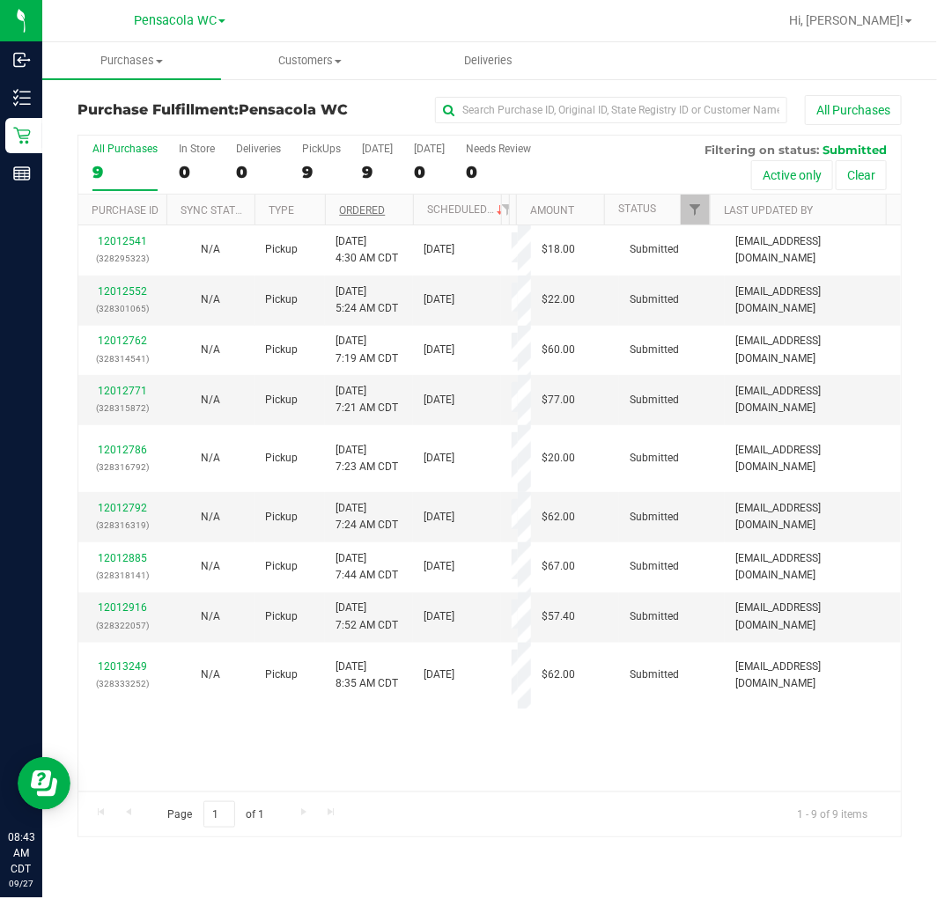
click at [366, 210] on link "Ordered" at bounding box center [362, 210] width 46 height 12
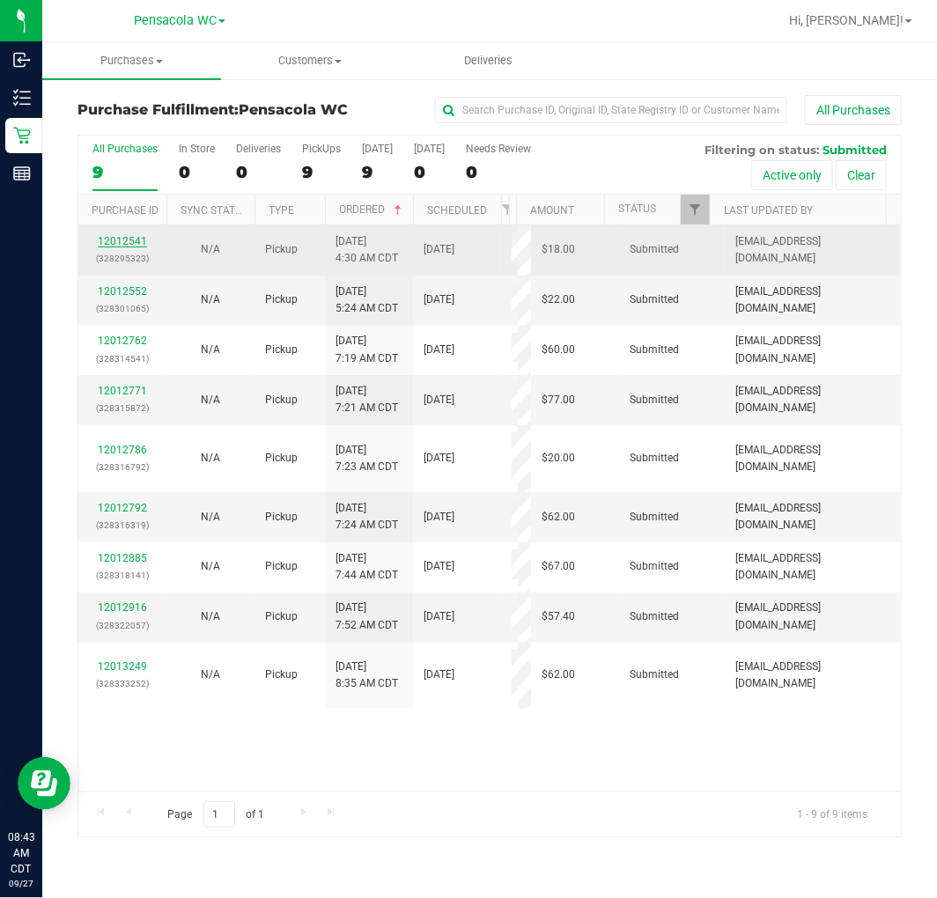
click at [118, 240] on link "12012541" at bounding box center [122, 241] width 49 height 12
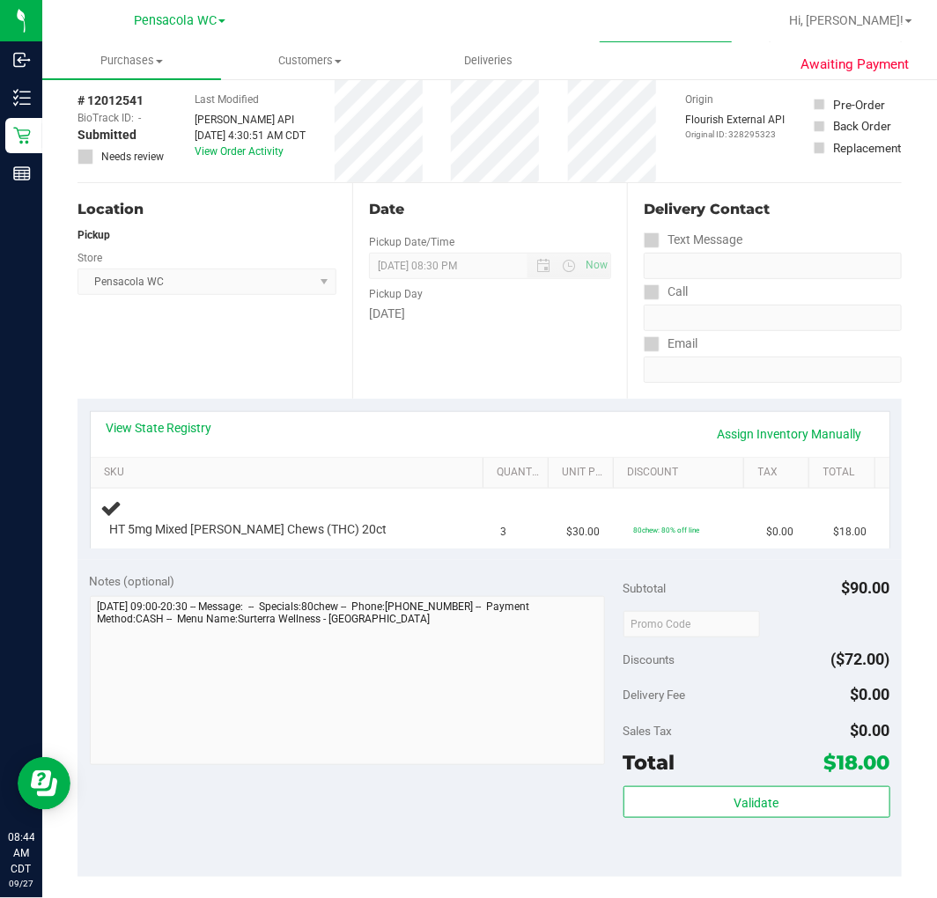
scroll to position [77, 0]
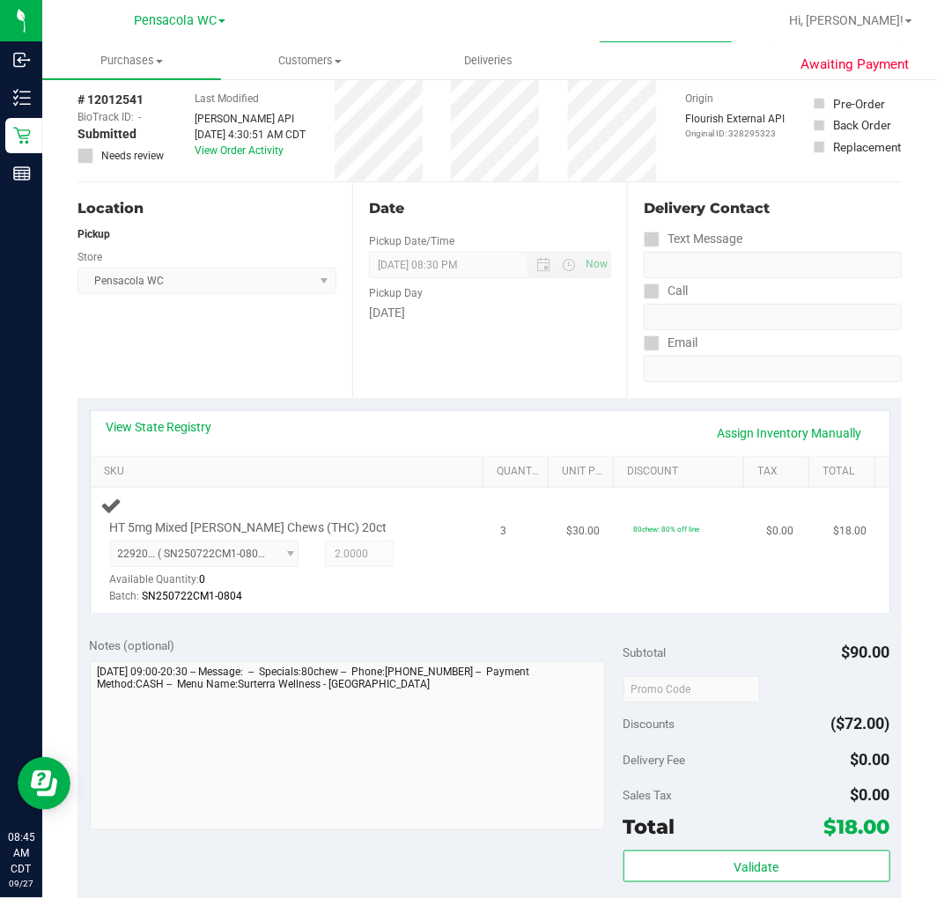
click at [376, 571] on div "2292098142653849 ( SN250722CM1-0804 | orig: FLSRWGM-20250808-1478 ) 22920981426…" at bounding box center [280, 573] width 341 height 64
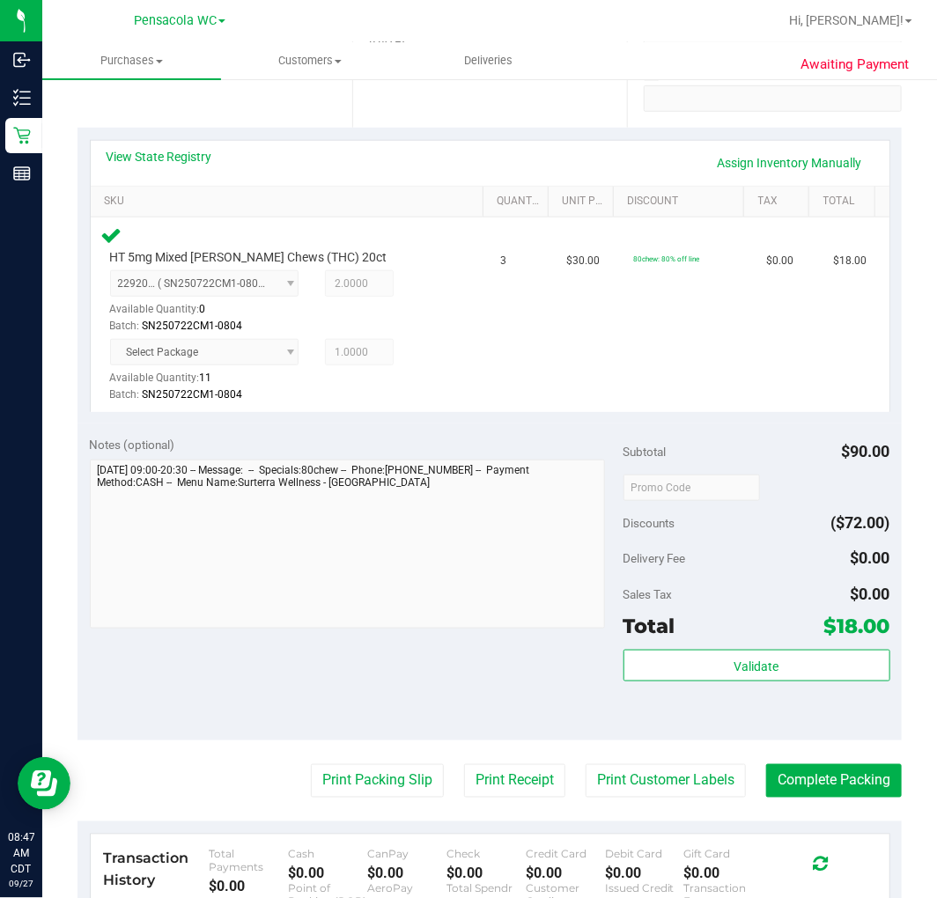
scroll to position [344, 0]
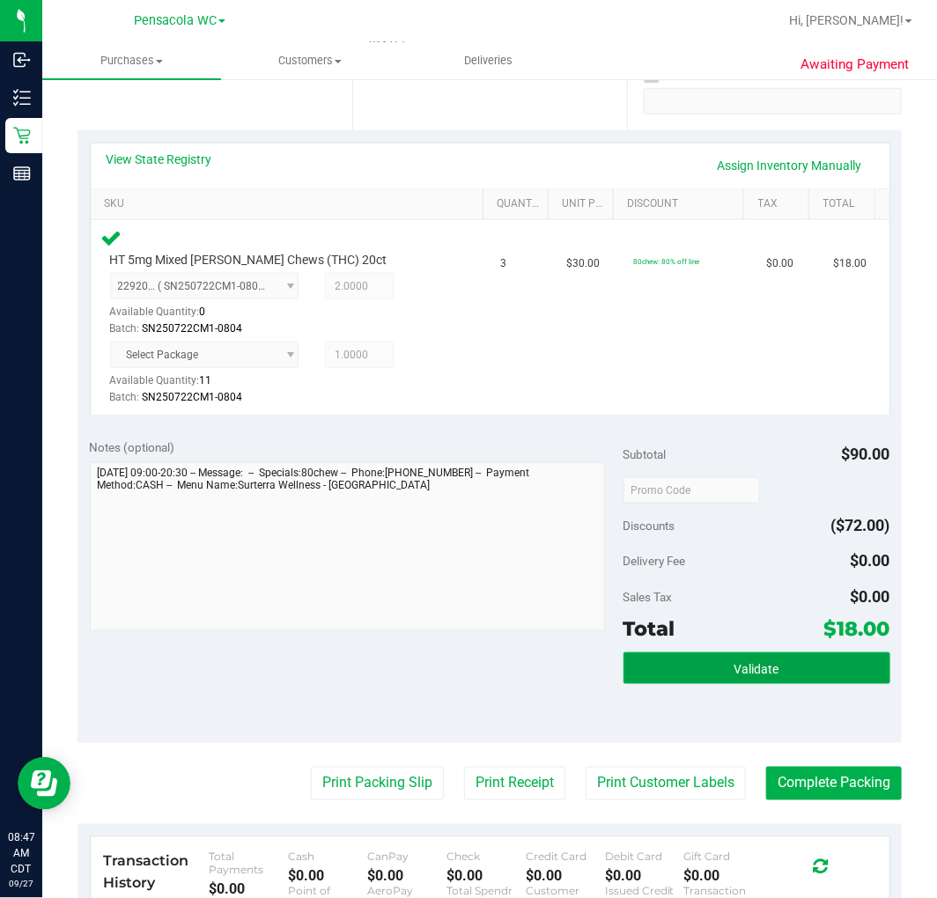
click at [741, 665] on span "Validate" at bounding box center [757, 669] width 45 height 14
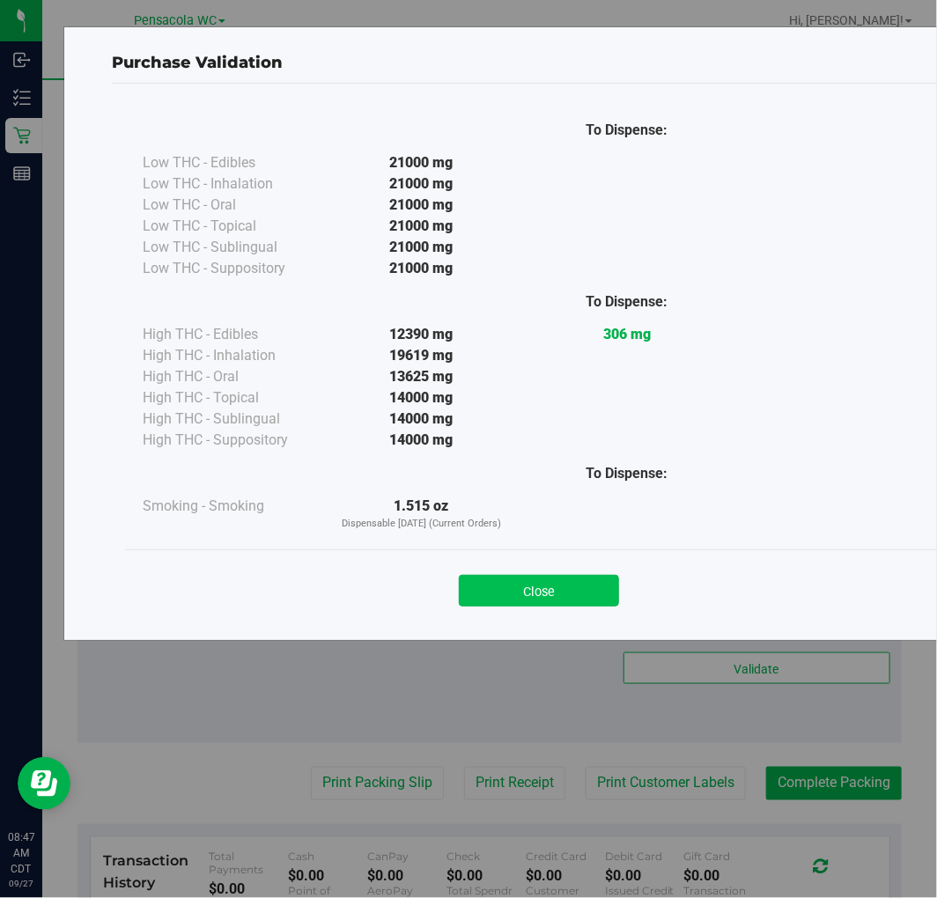
click at [537, 578] on button "Close" at bounding box center [539, 591] width 160 height 32
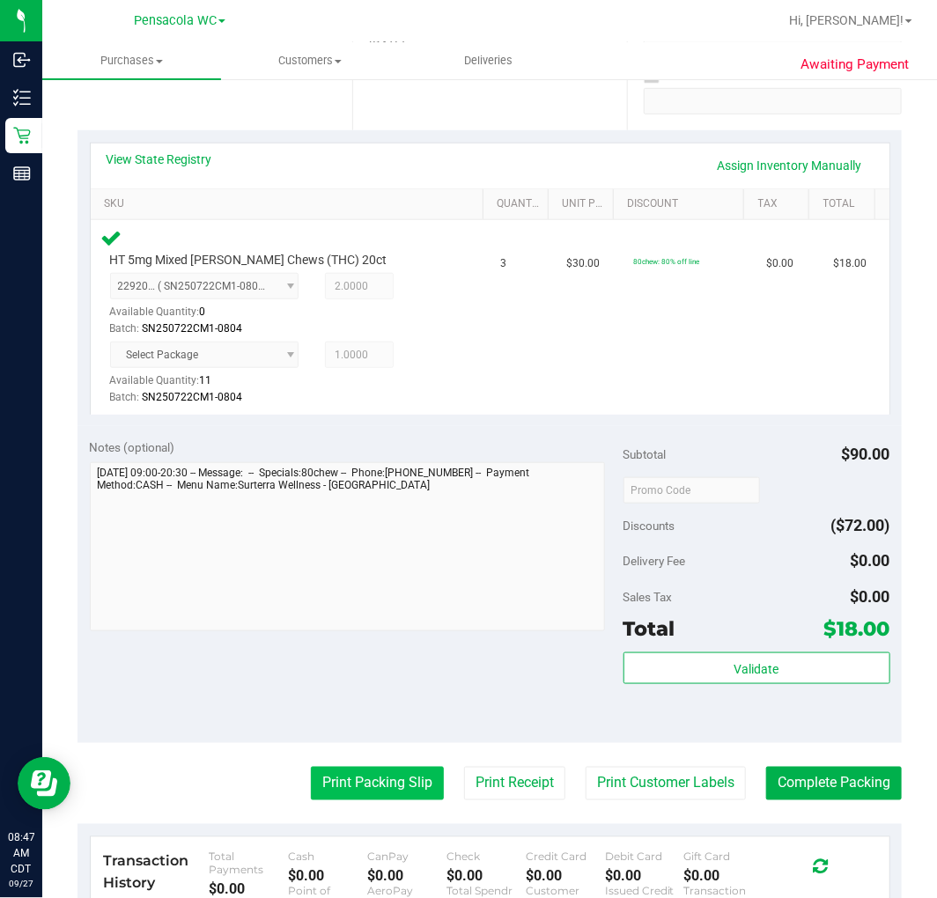
click at [373, 779] on button "Print Packing Slip" at bounding box center [377, 783] width 133 height 33
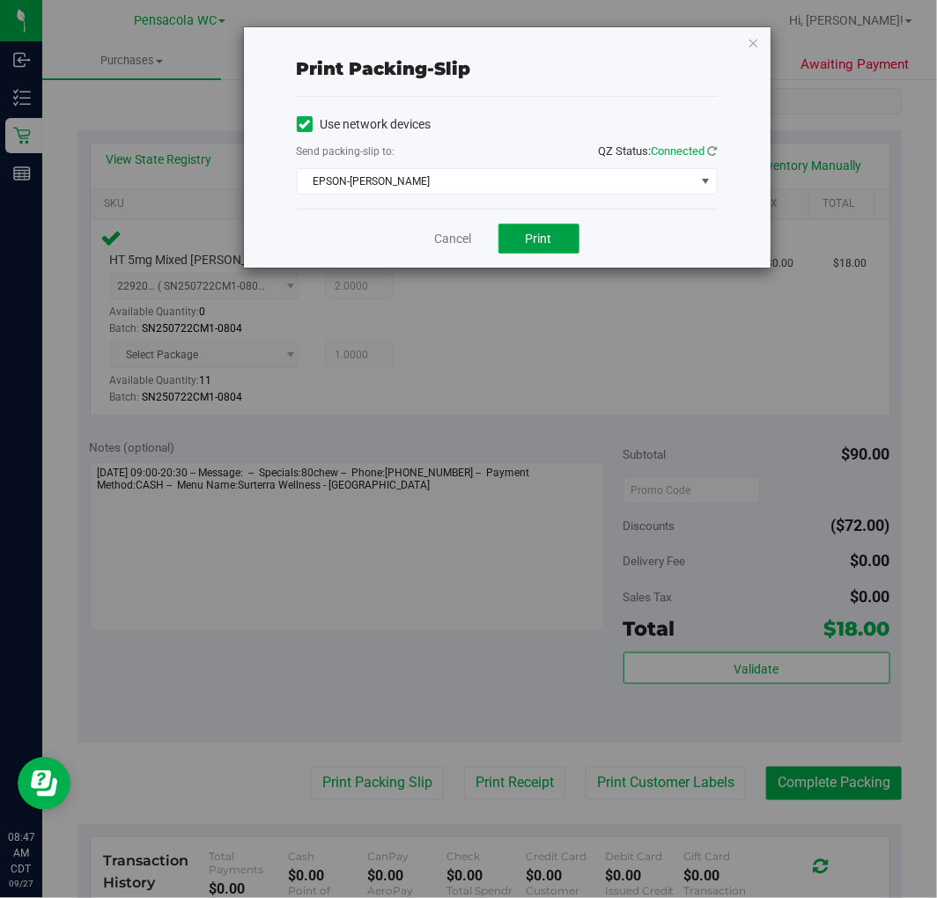
click at [537, 240] on span "Print" at bounding box center [539, 239] width 26 height 14
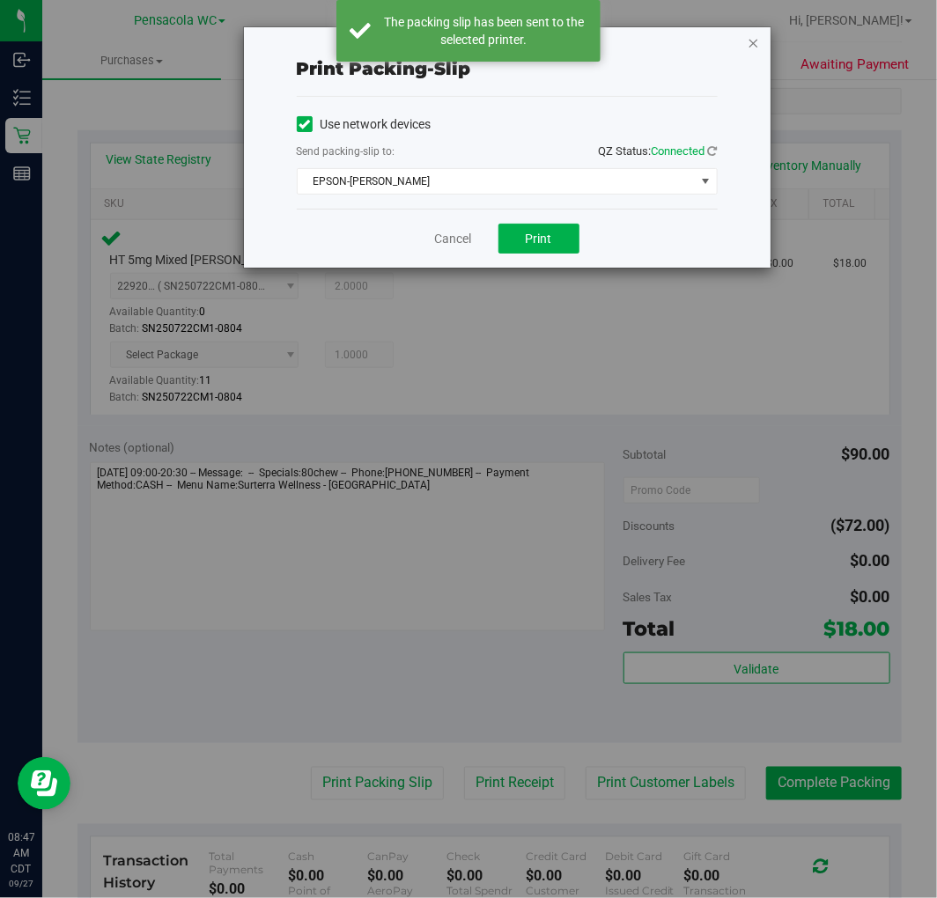
click at [749, 40] on icon "button" at bounding box center [754, 42] width 12 height 21
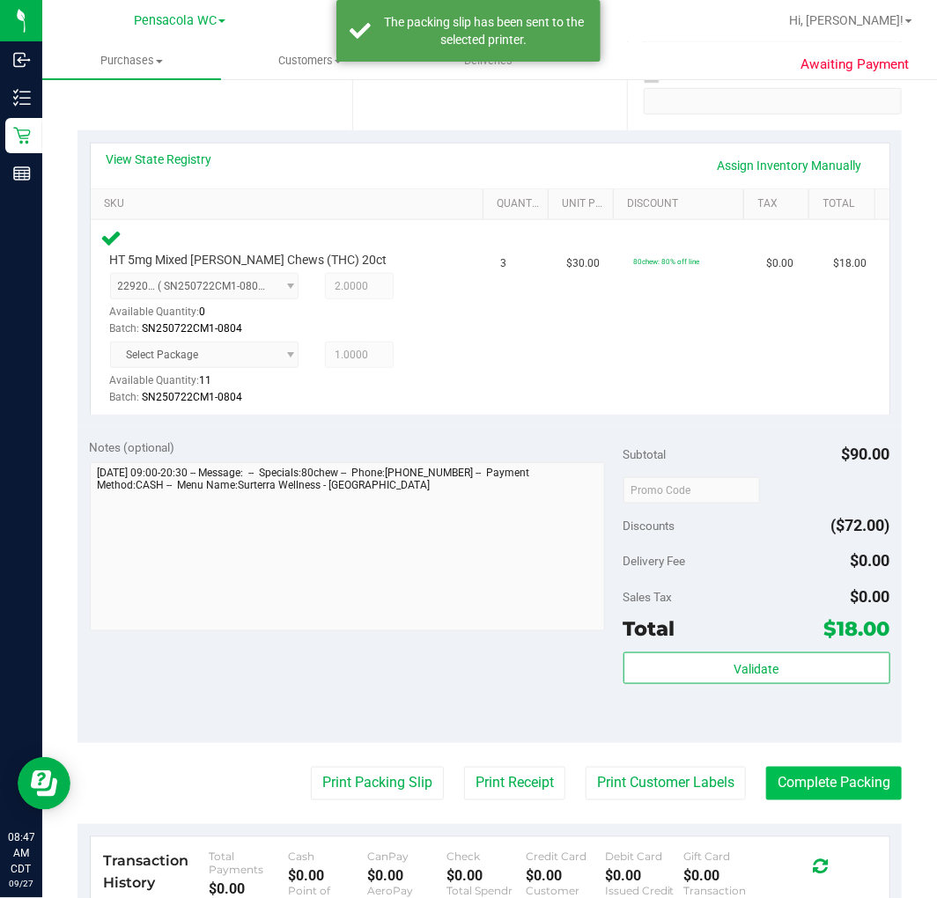
click at [835, 779] on button "Complete Packing" at bounding box center [834, 783] width 136 height 33
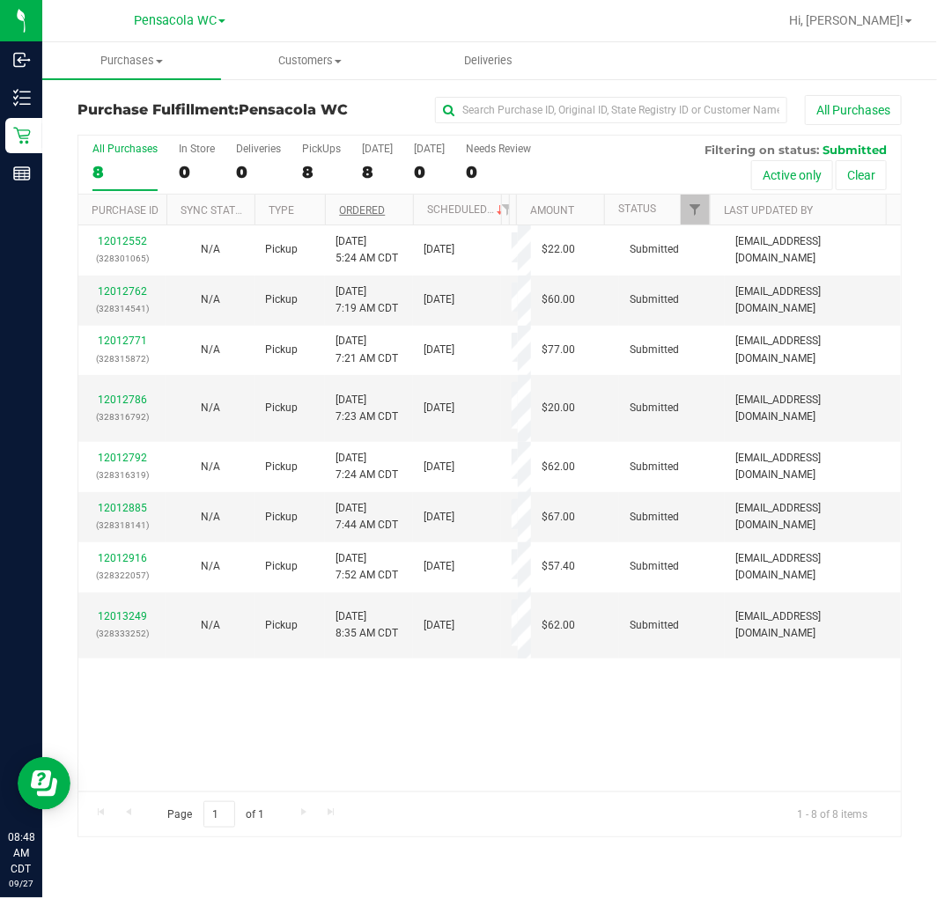
click at [384, 210] on link "Ordered" at bounding box center [362, 210] width 46 height 12
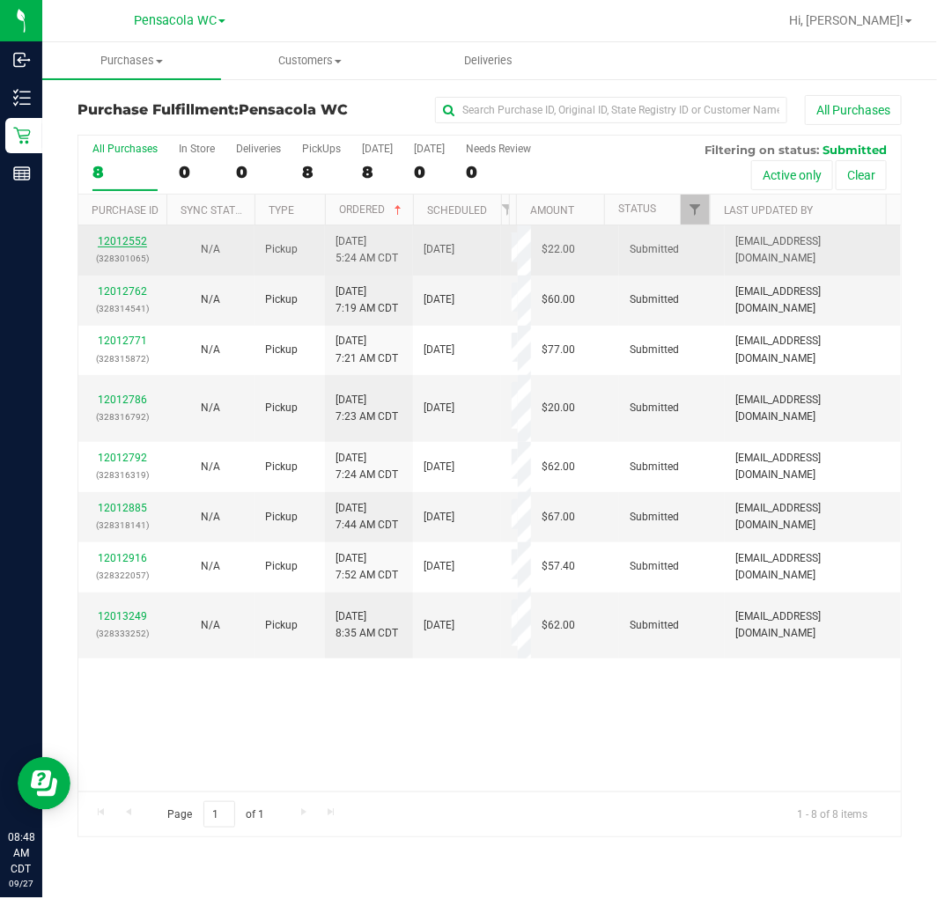
click at [134, 240] on link "12012552" at bounding box center [122, 241] width 49 height 12
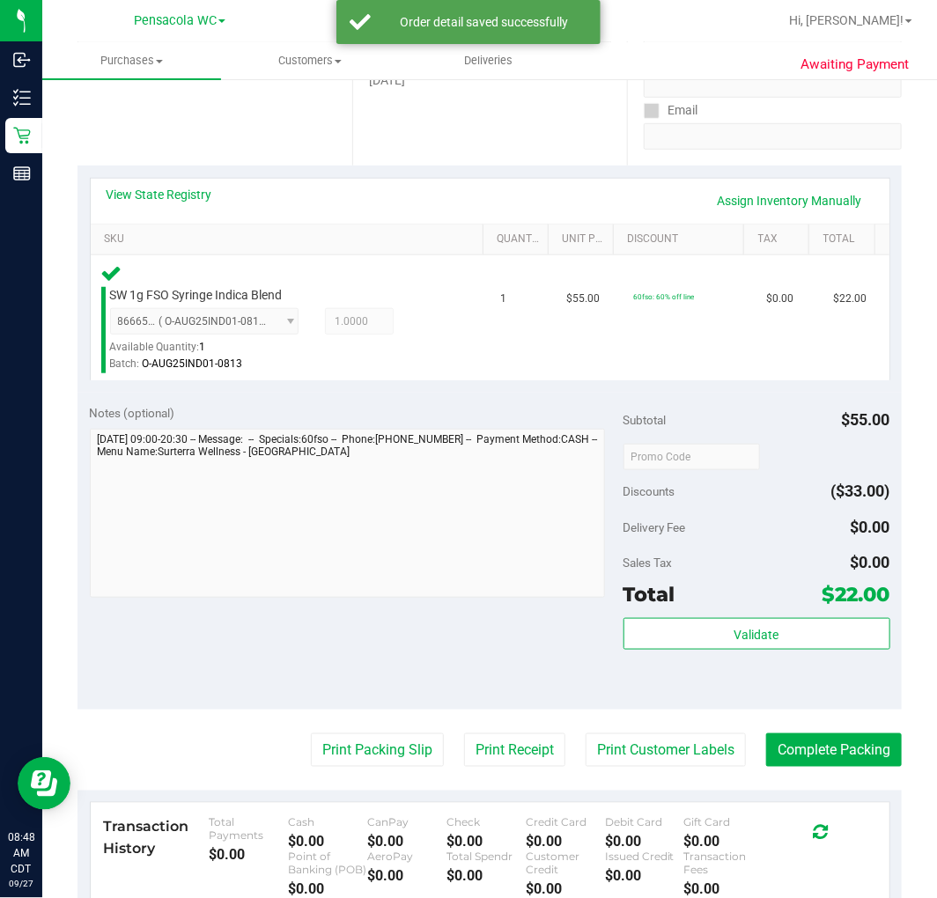
scroll to position [311, 0]
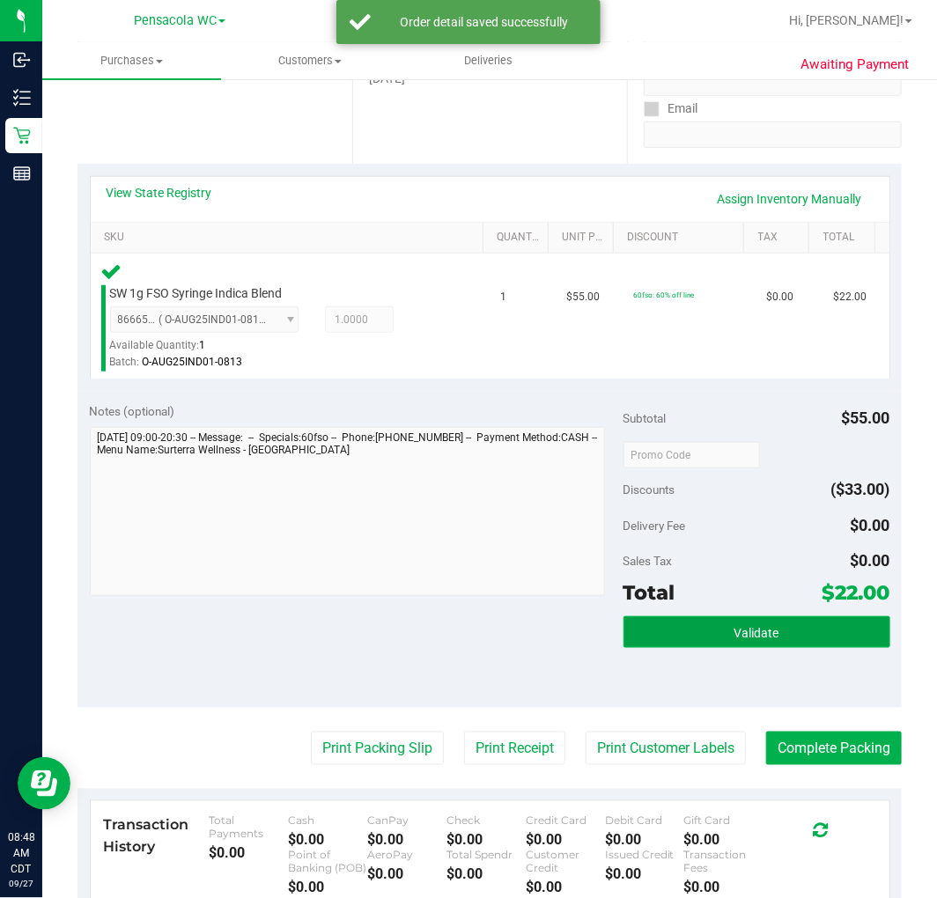
click at [749, 646] on button "Validate" at bounding box center [757, 633] width 267 height 32
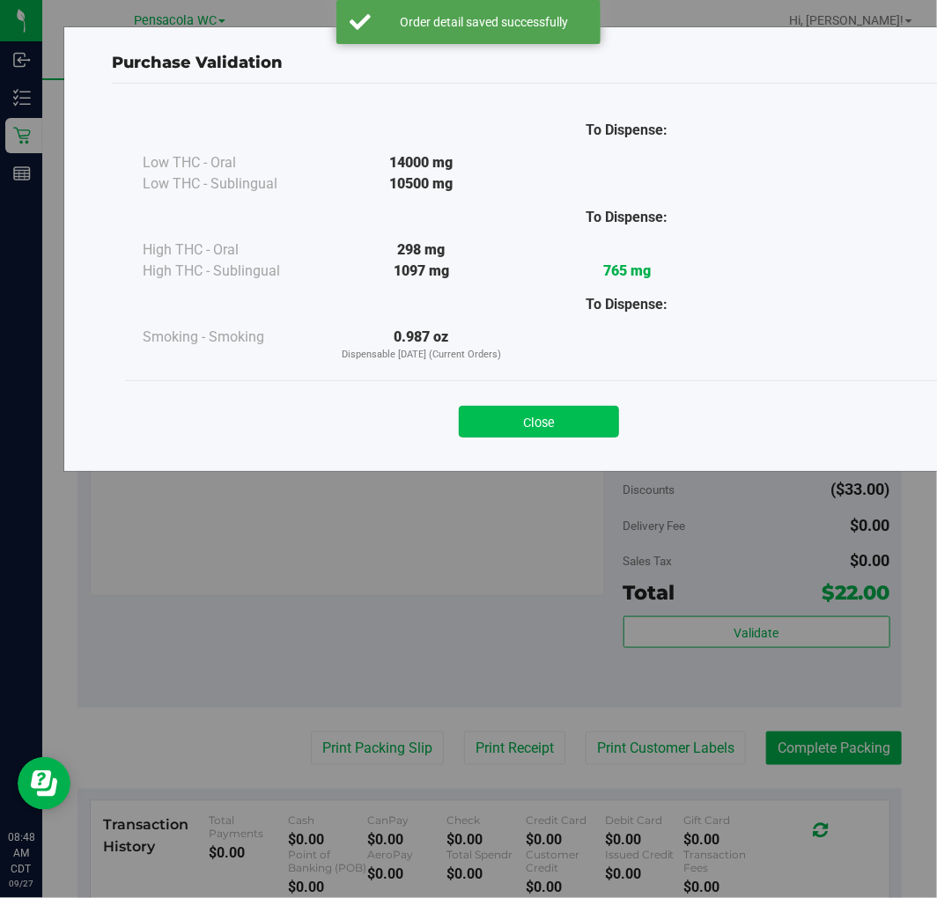
click at [543, 428] on button "Close" at bounding box center [539, 422] width 160 height 32
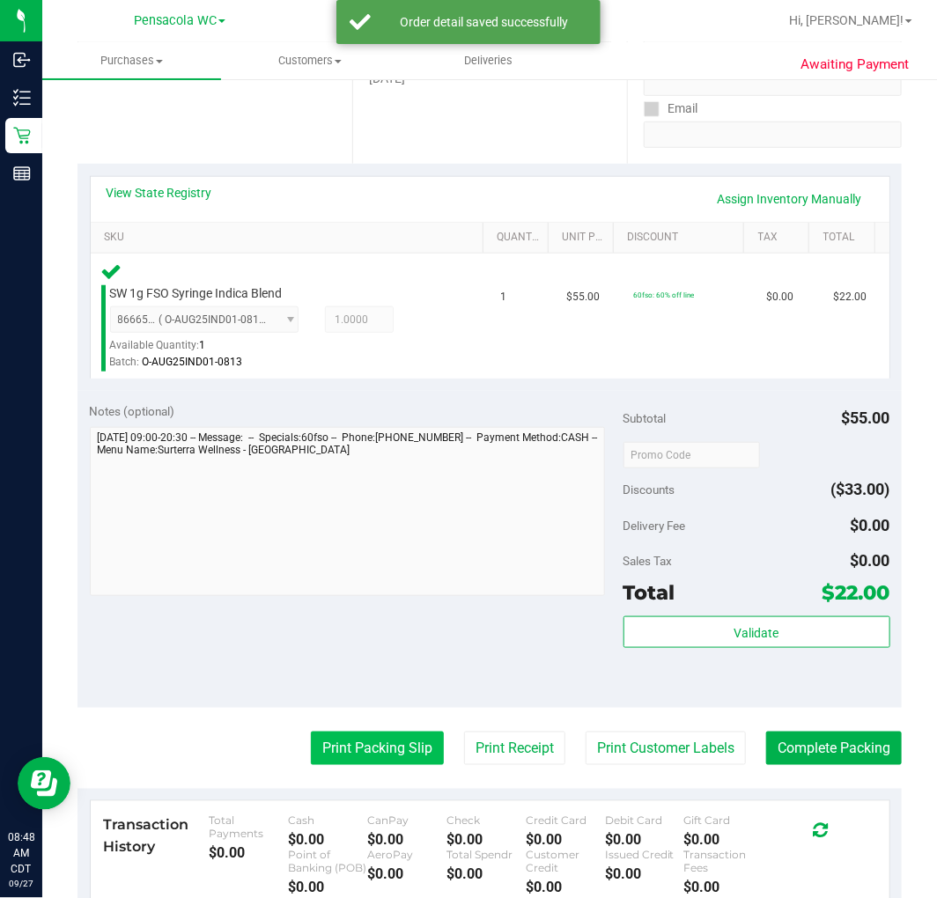
click at [356, 743] on button "Print Packing Slip" at bounding box center [377, 748] width 133 height 33
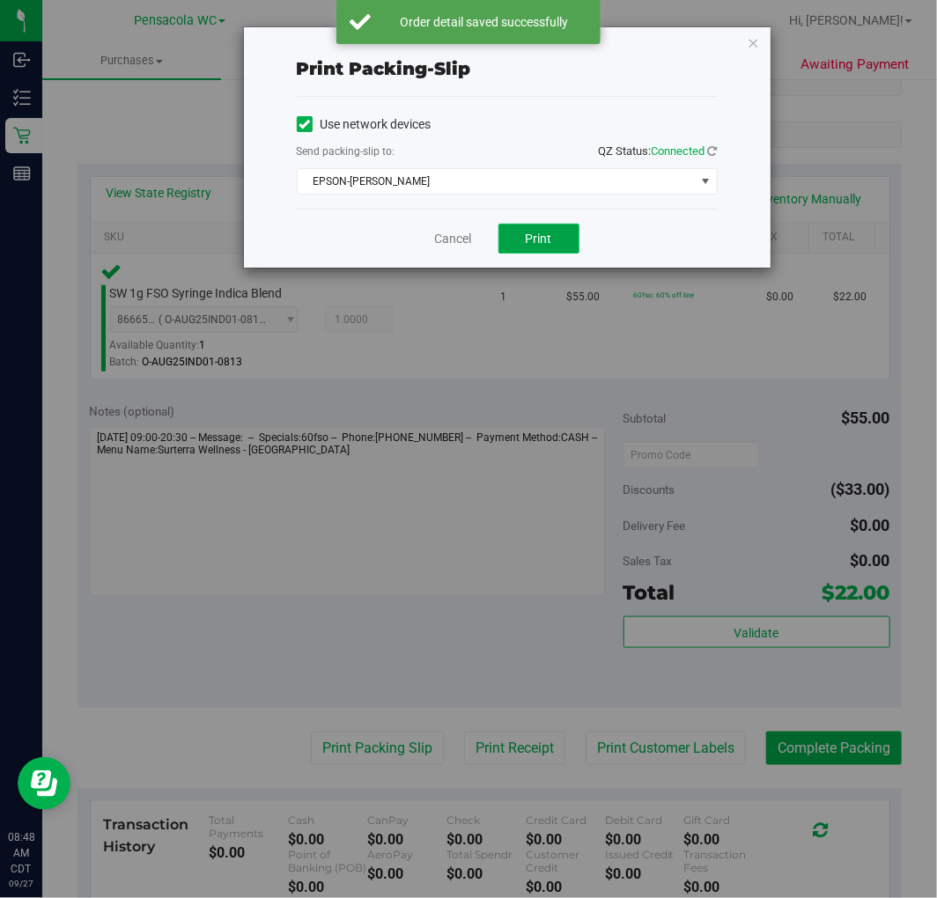
click at [546, 241] on span "Print" at bounding box center [539, 239] width 26 height 14
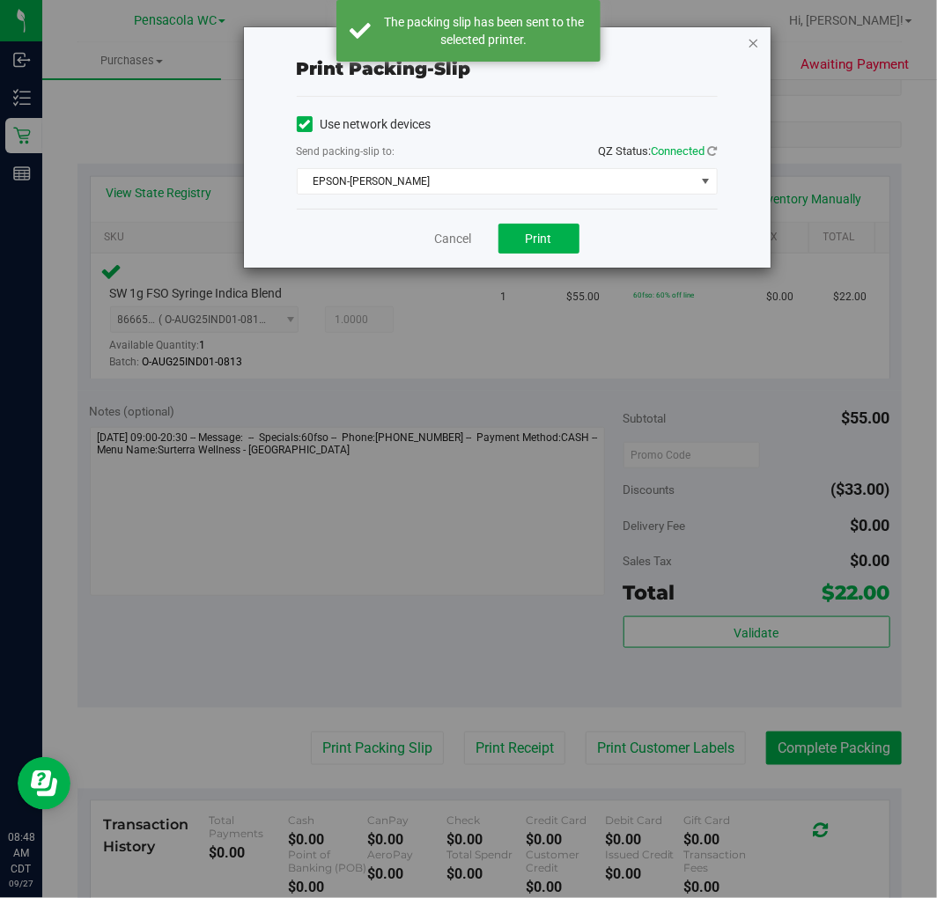
click at [752, 41] on icon "button" at bounding box center [754, 42] width 12 height 21
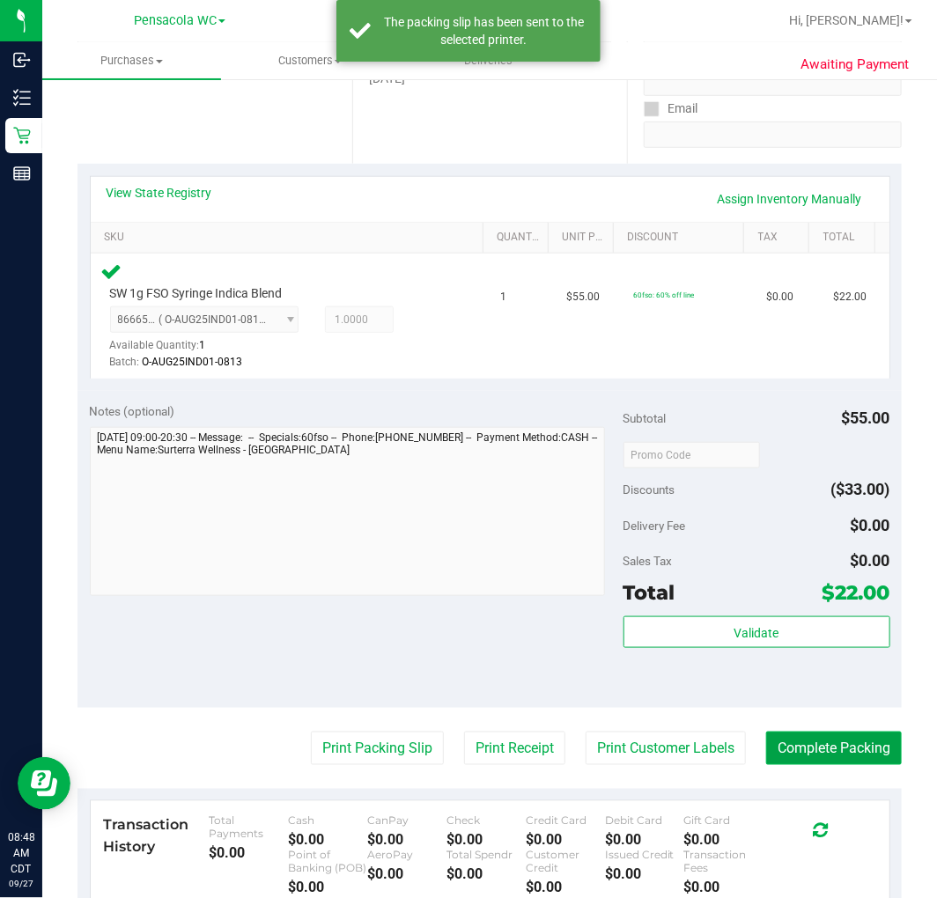
click at [837, 743] on button "Complete Packing" at bounding box center [834, 748] width 136 height 33
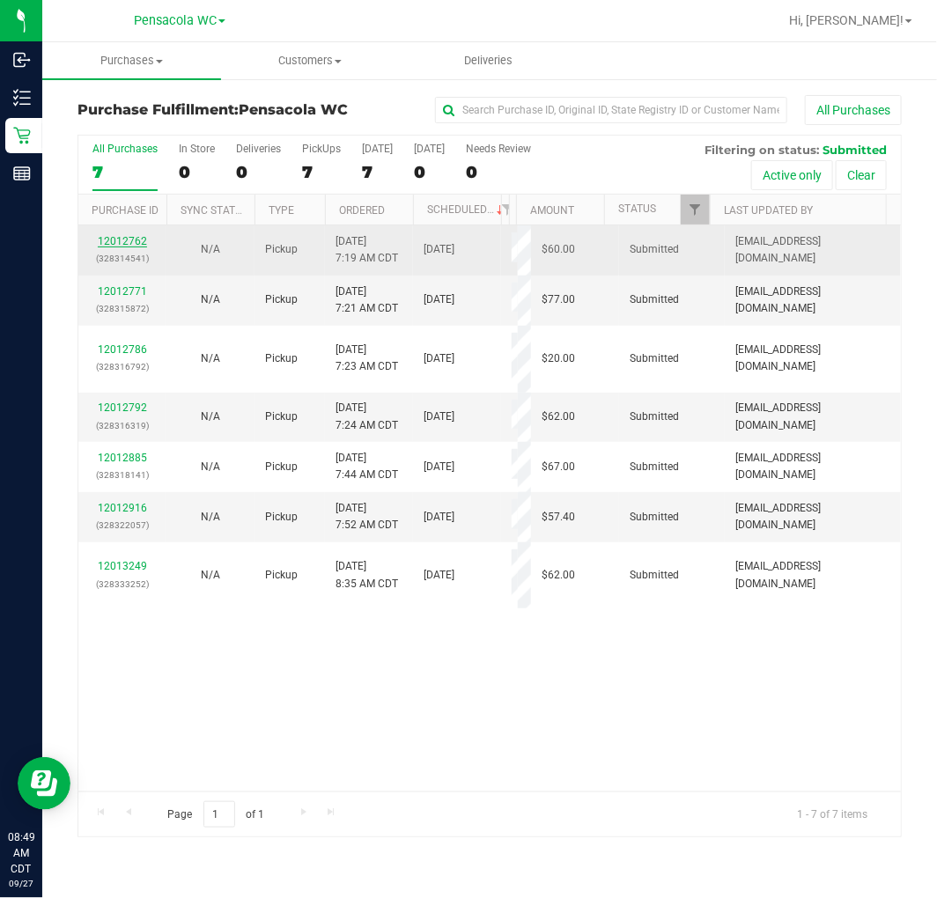
click at [102, 247] on link "12012762" at bounding box center [122, 241] width 49 height 12
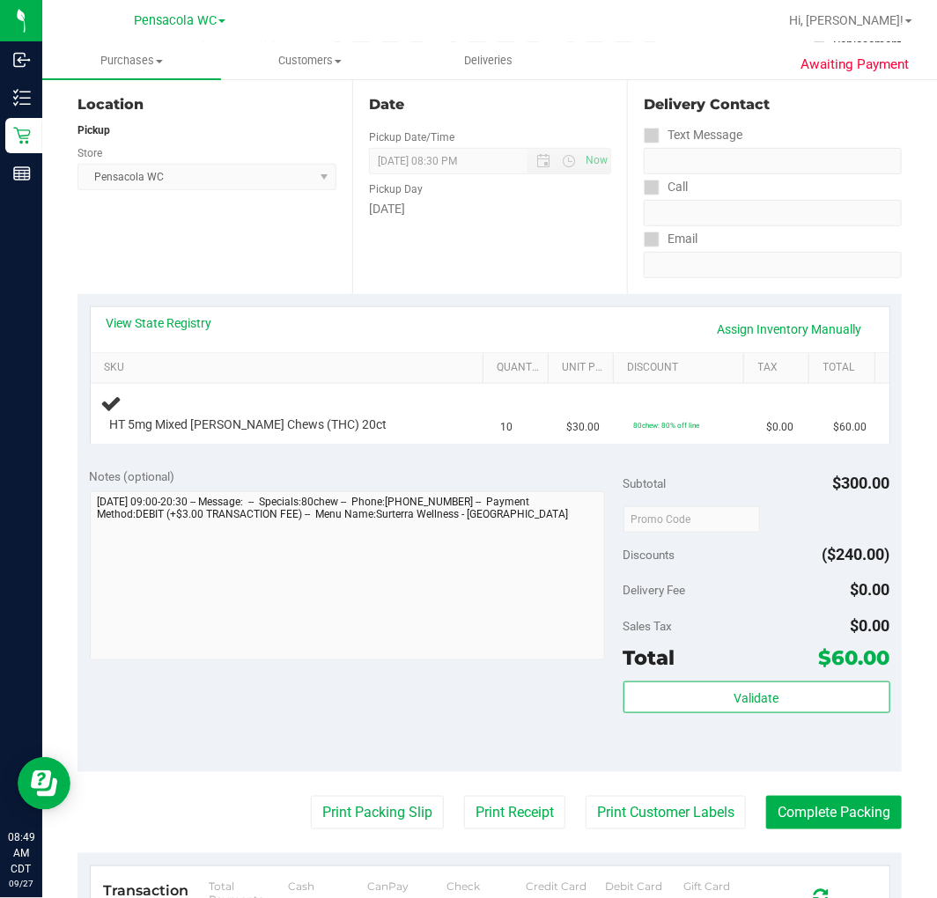
scroll to position [189, 0]
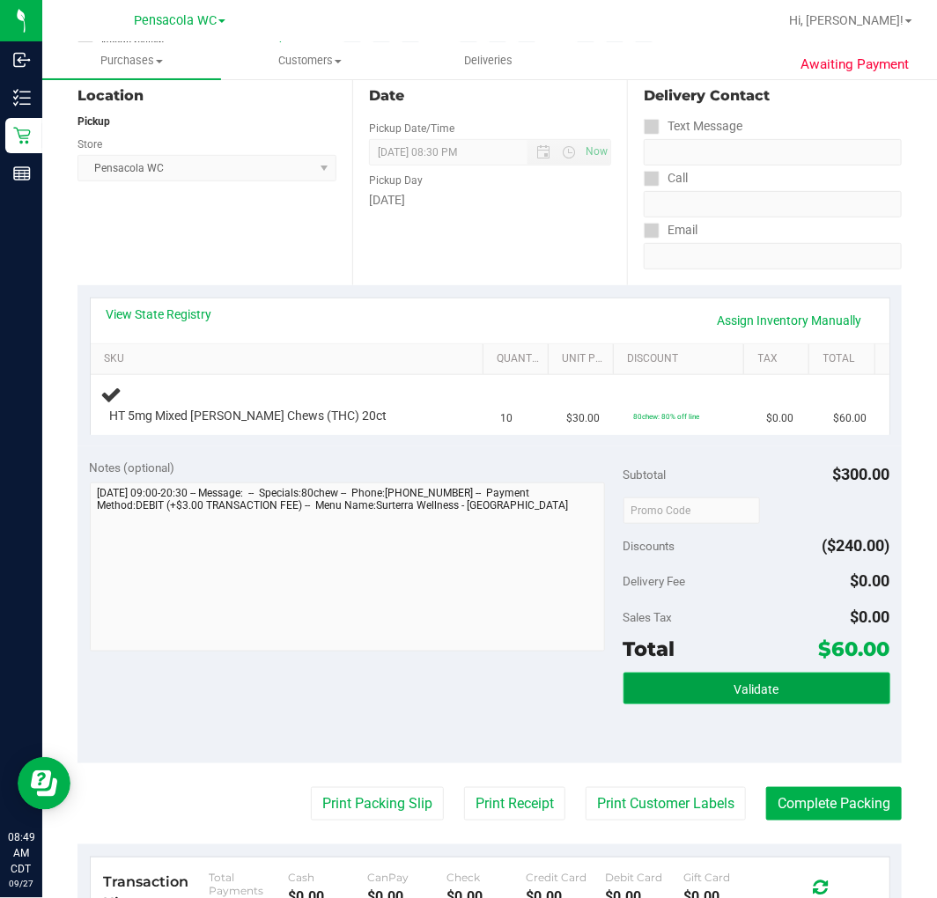
click at [750, 673] on button "Validate" at bounding box center [757, 689] width 267 height 32
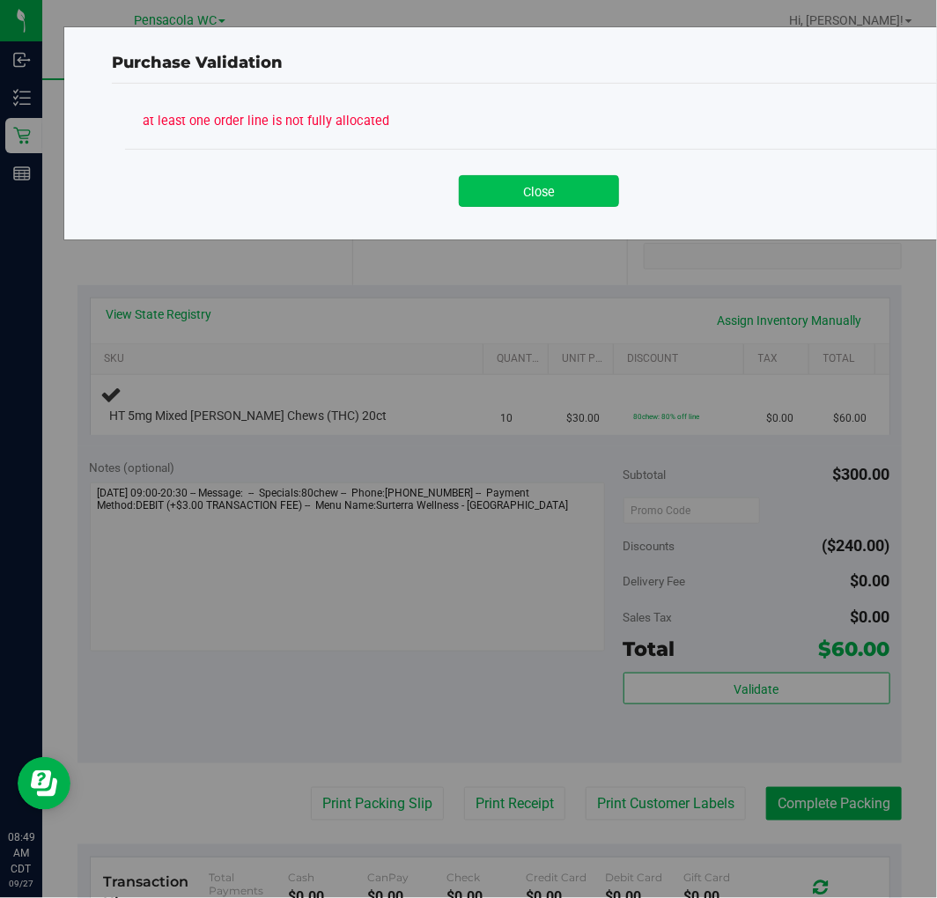
click at [571, 198] on button "Close" at bounding box center [539, 191] width 160 height 32
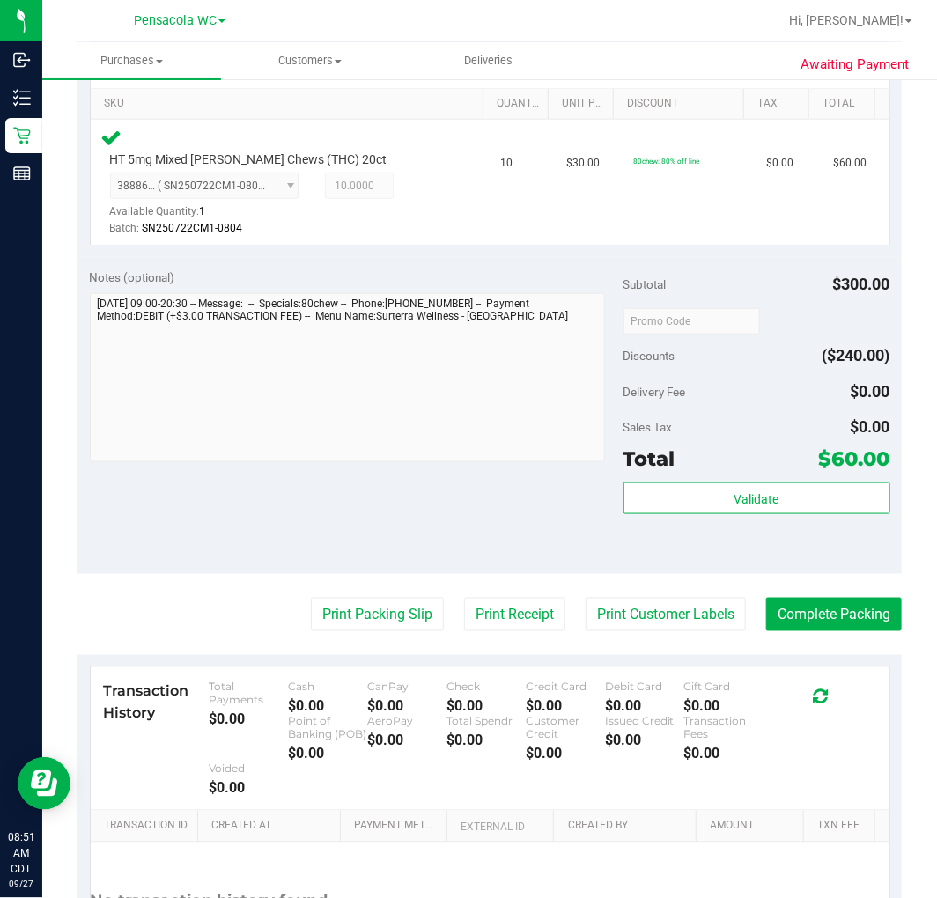
scroll to position [444, 0]
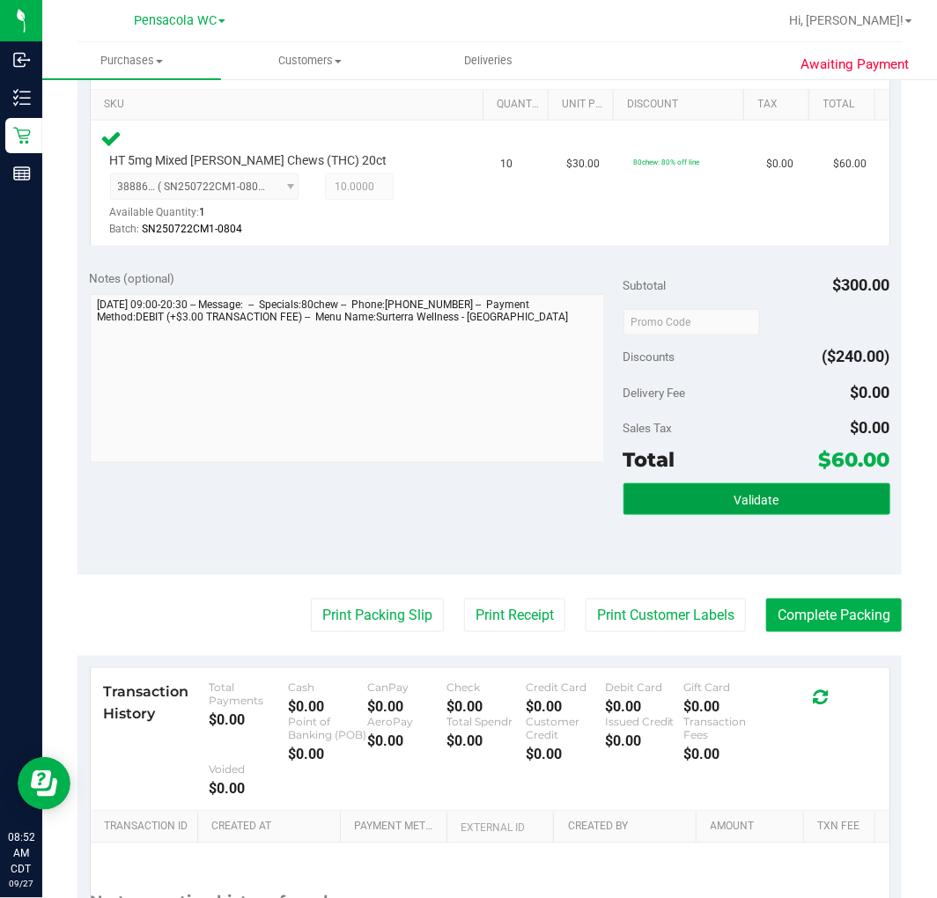
click at [755, 508] on button "Validate" at bounding box center [757, 500] width 267 height 32
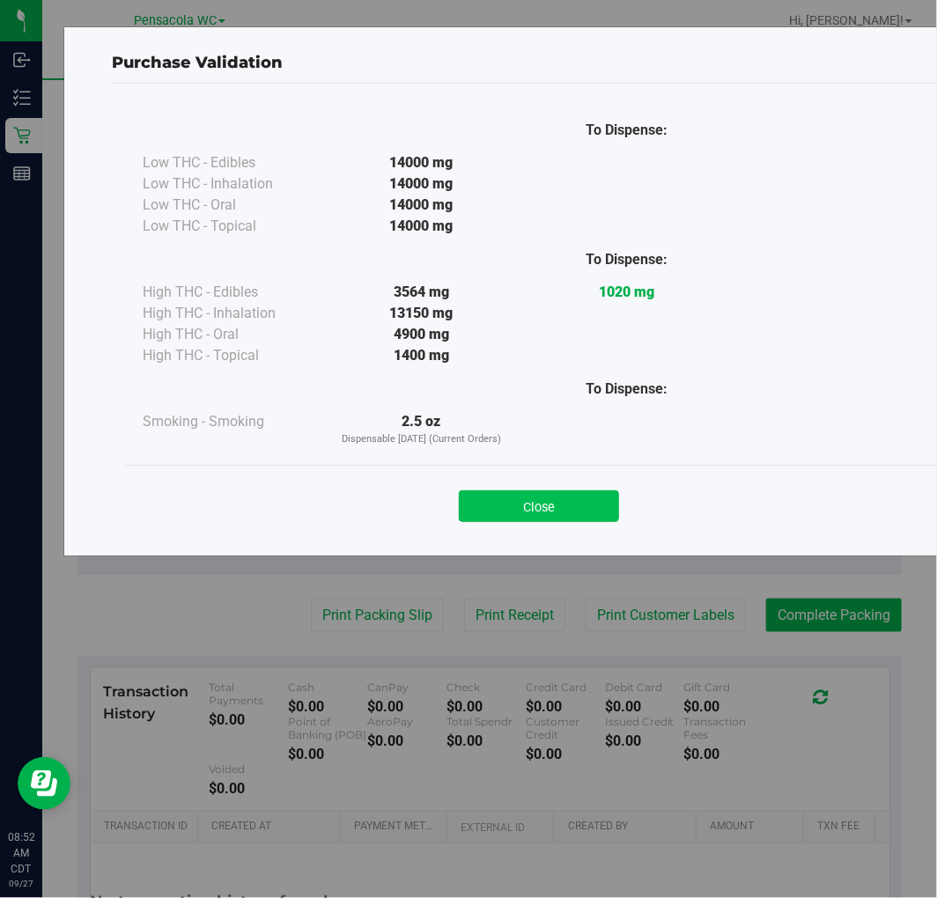
click at [490, 493] on button "Close" at bounding box center [539, 507] width 160 height 32
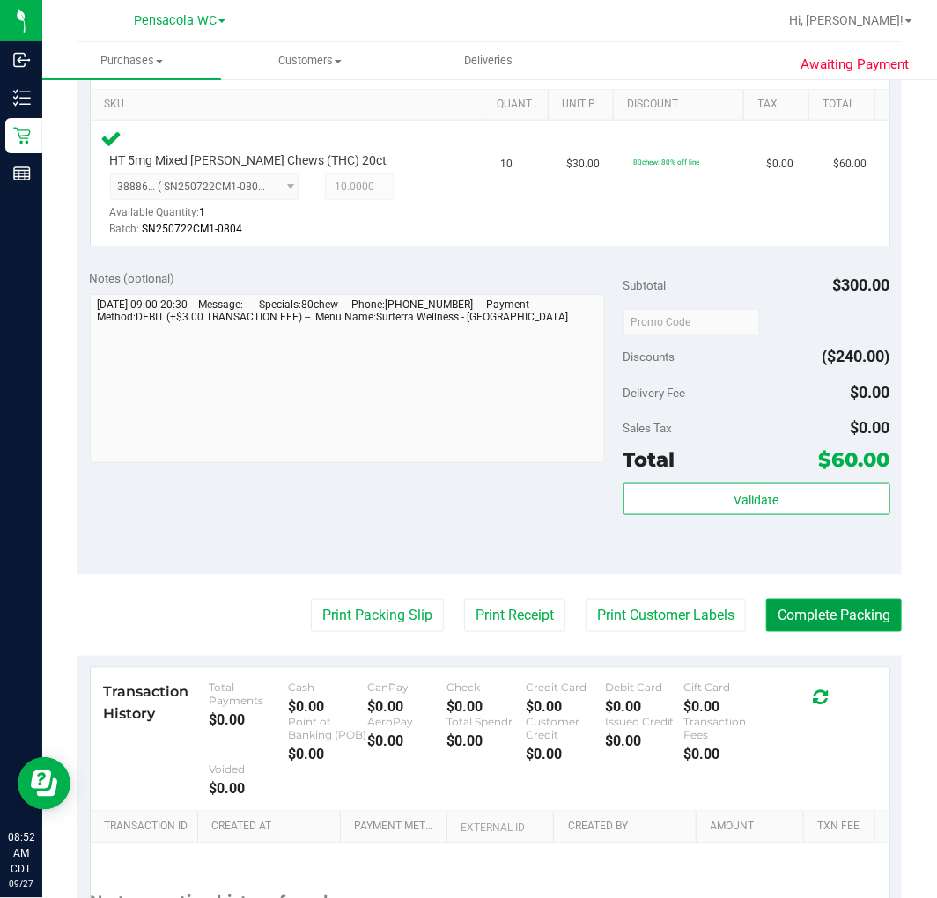
click at [805, 612] on button "Complete Packing" at bounding box center [834, 615] width 136 height 33
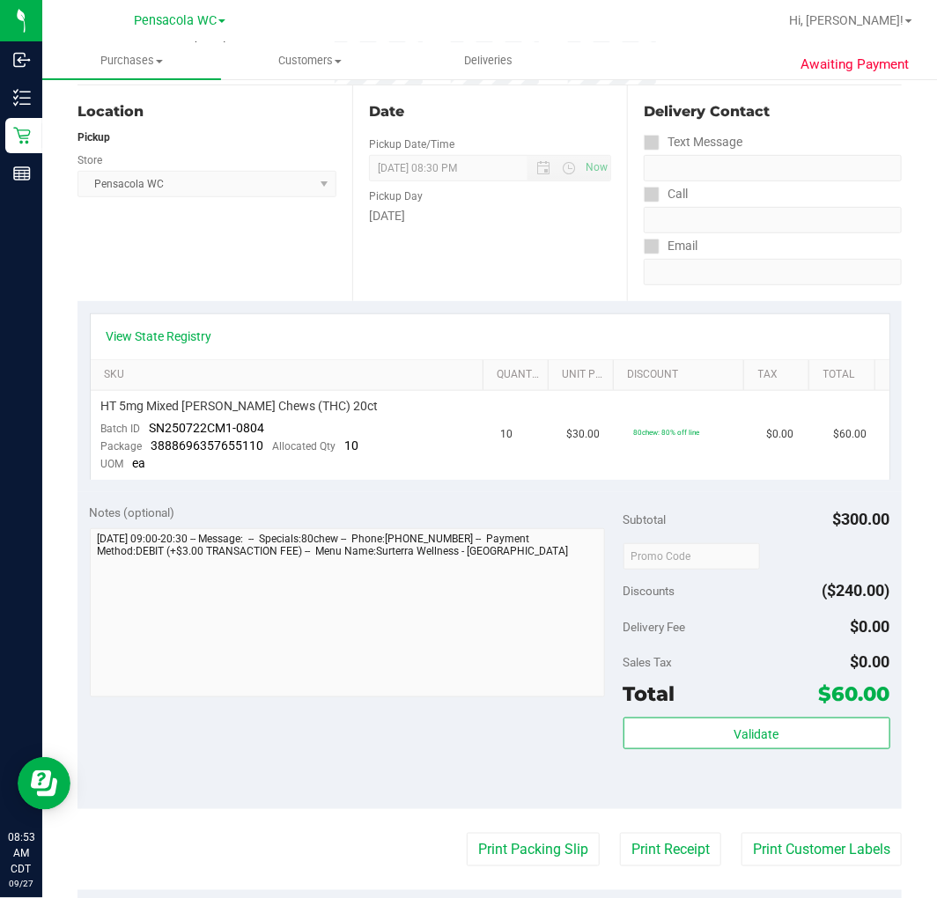
scroll to position [204, 0]
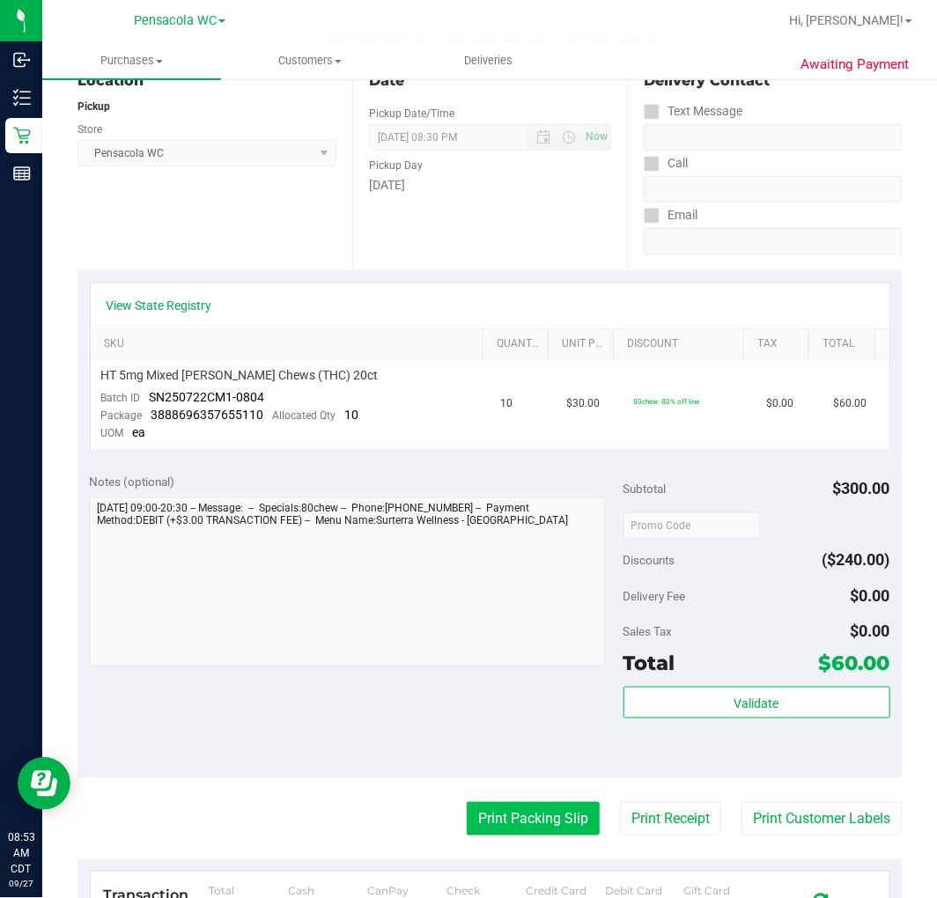
click at [538, 823] on button "Print Packing Slip" at bounding box center [533, 818] width 133 height 33
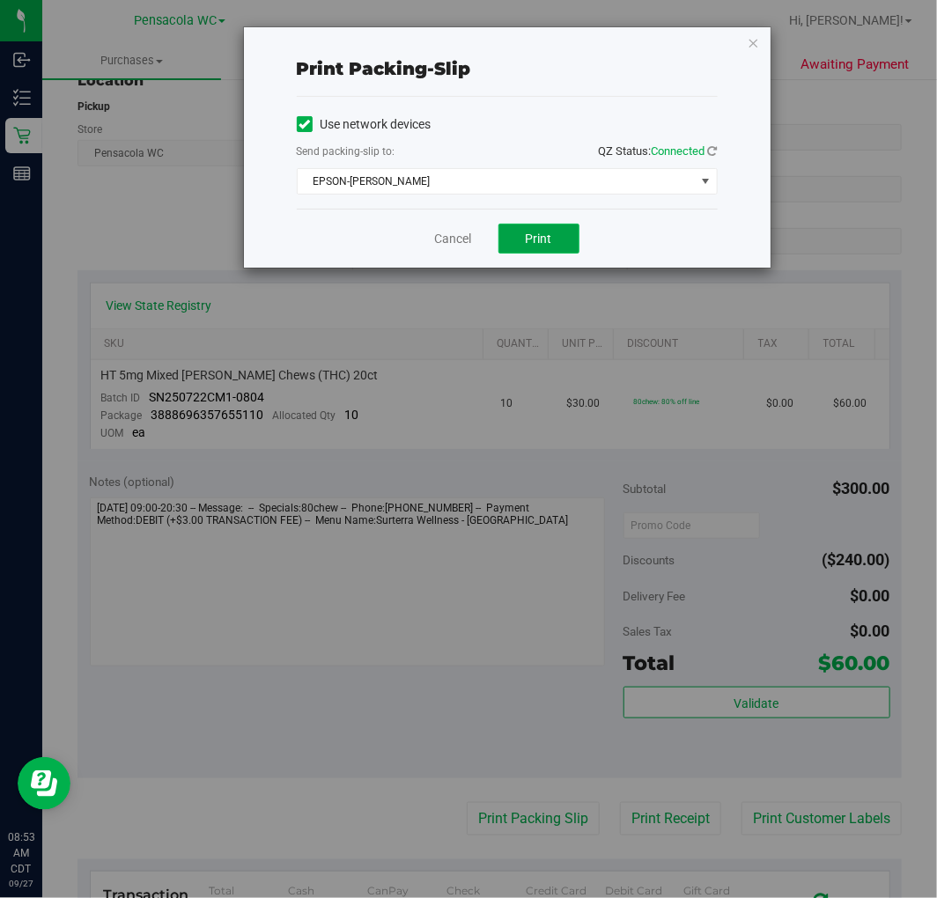
click at [540, 248] on button "Print" at bounding box center [538, 239] width 81 height 30
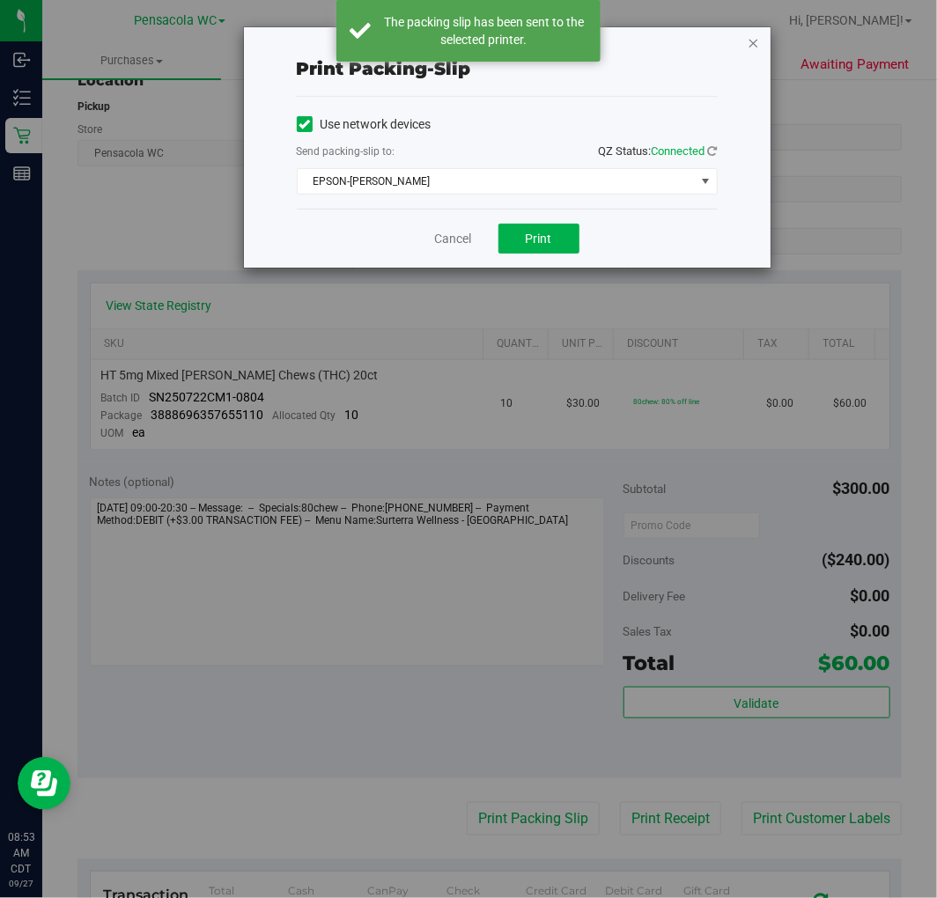
click at [758, 41] on icon "button" at bounding box center [754, 42] width 12 height 21
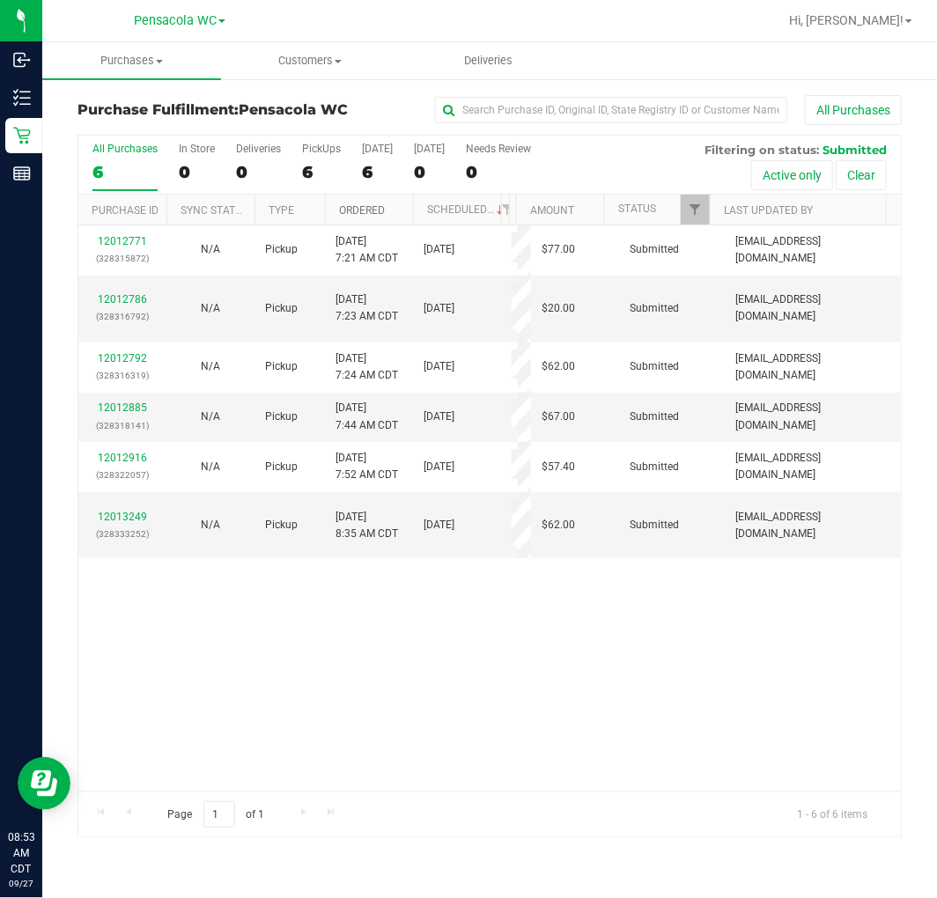
click at [373, 207] on link "Ordered" at bounding box center [362, 210] width 46 height 12
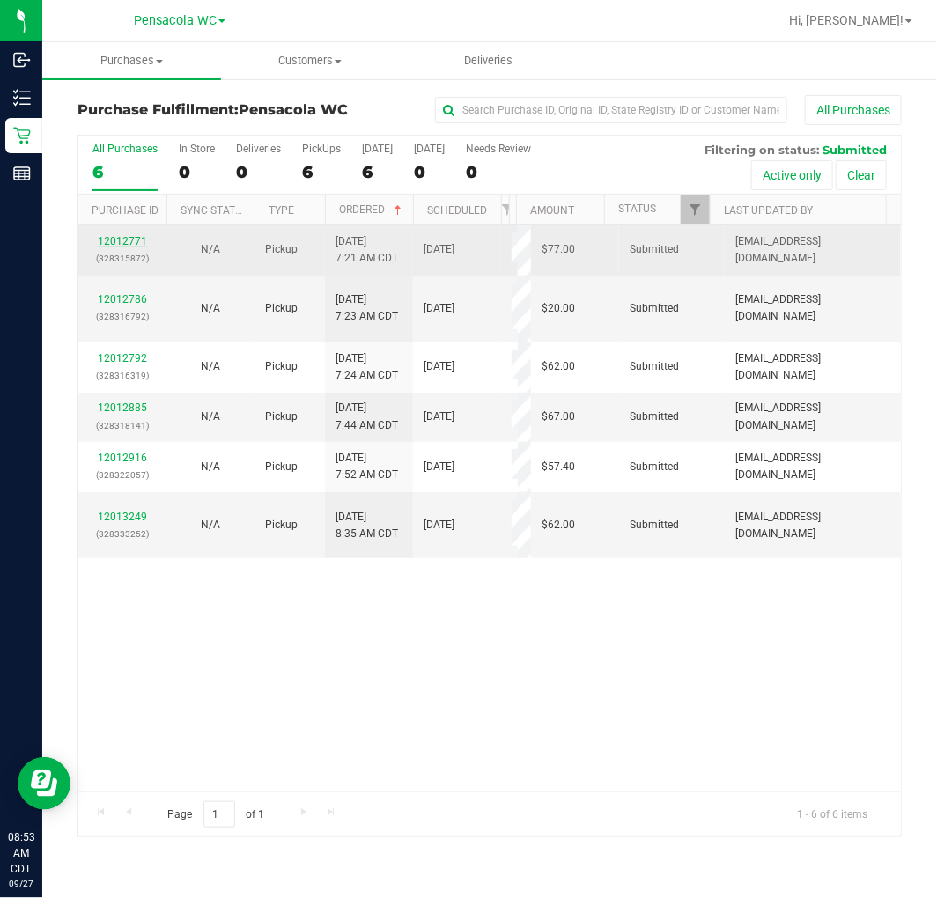
click at [126, 240] on link "12012771" at bounding box center [122, 241] width 49 height 12
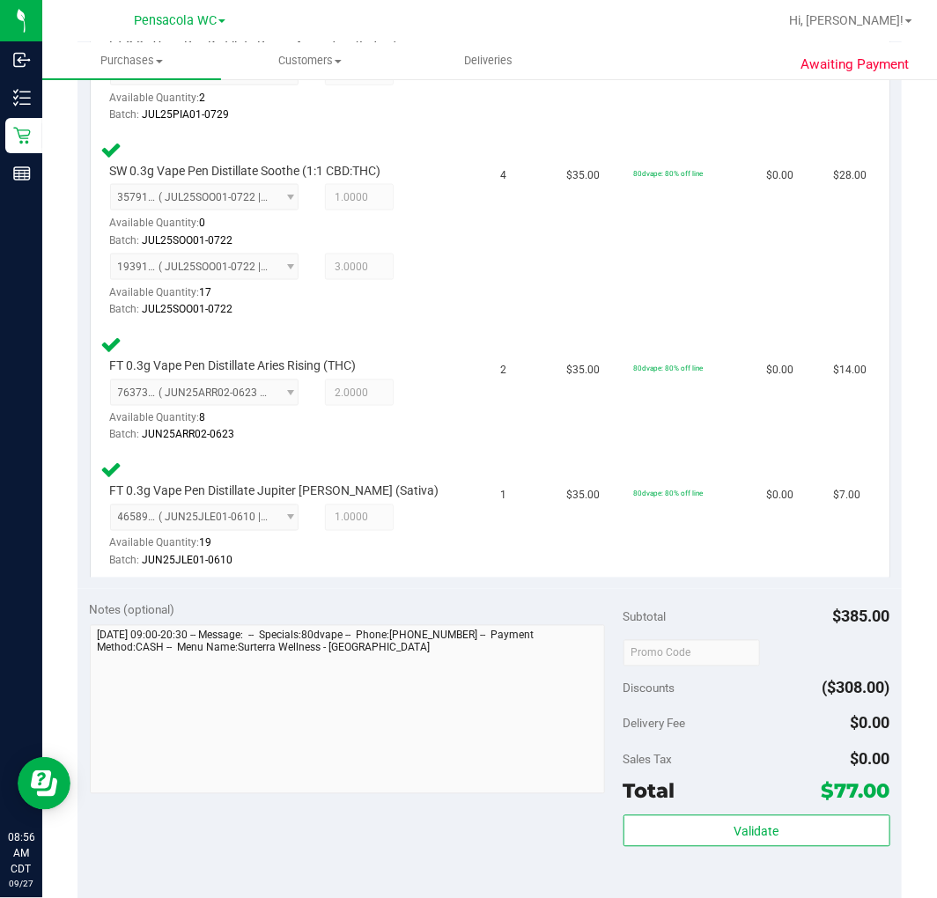
scroll to position [722, 0]
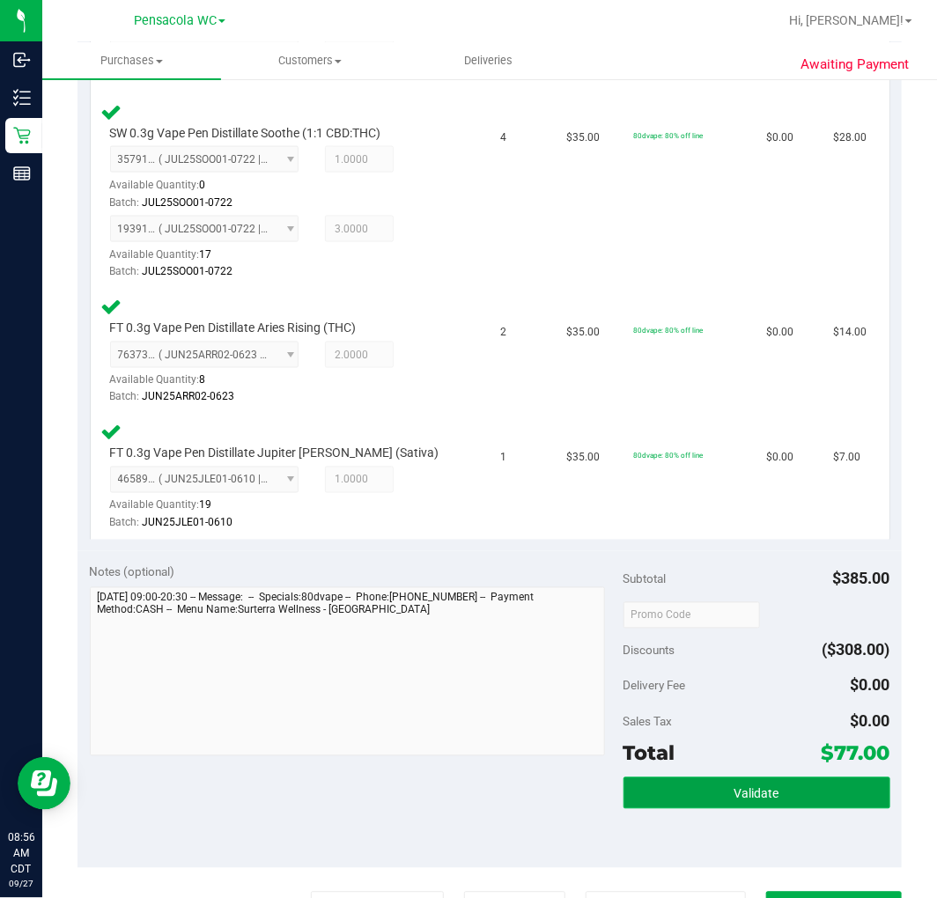
click at [711, 794] on button "Validate" at bounding box center [757, 794] width 267 height 32
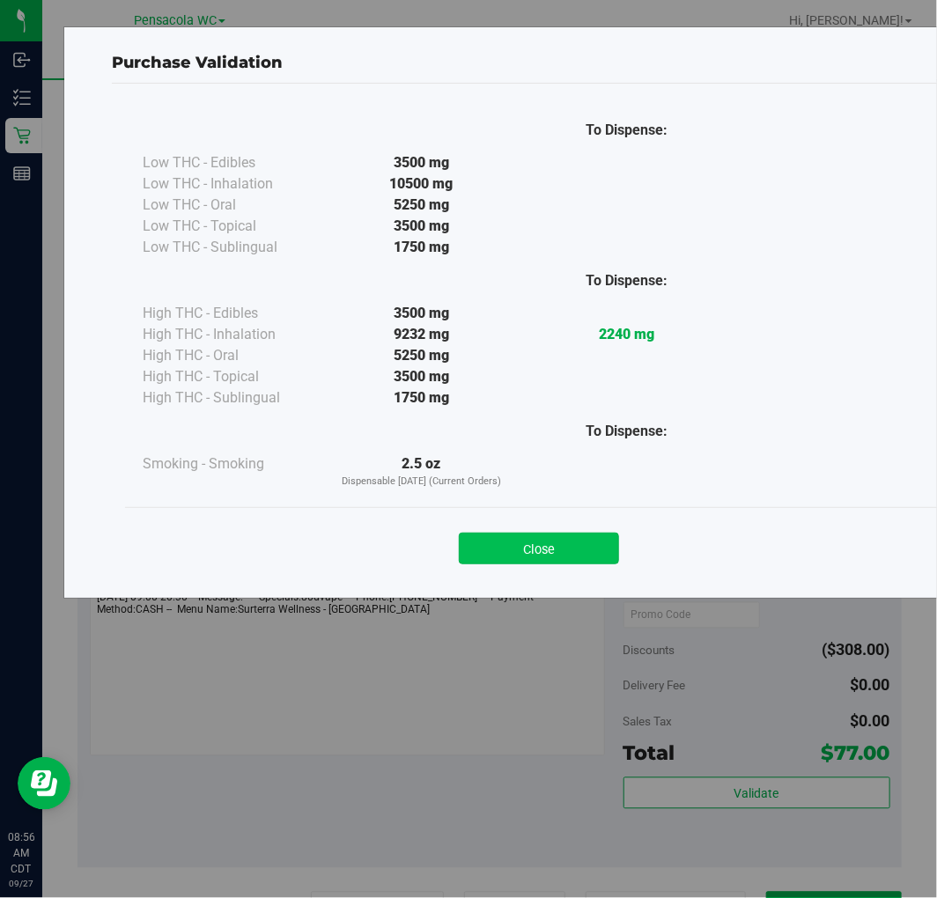
click at [540, 549] on button "Close" at bounding box center [539, 549] width 160 height 32
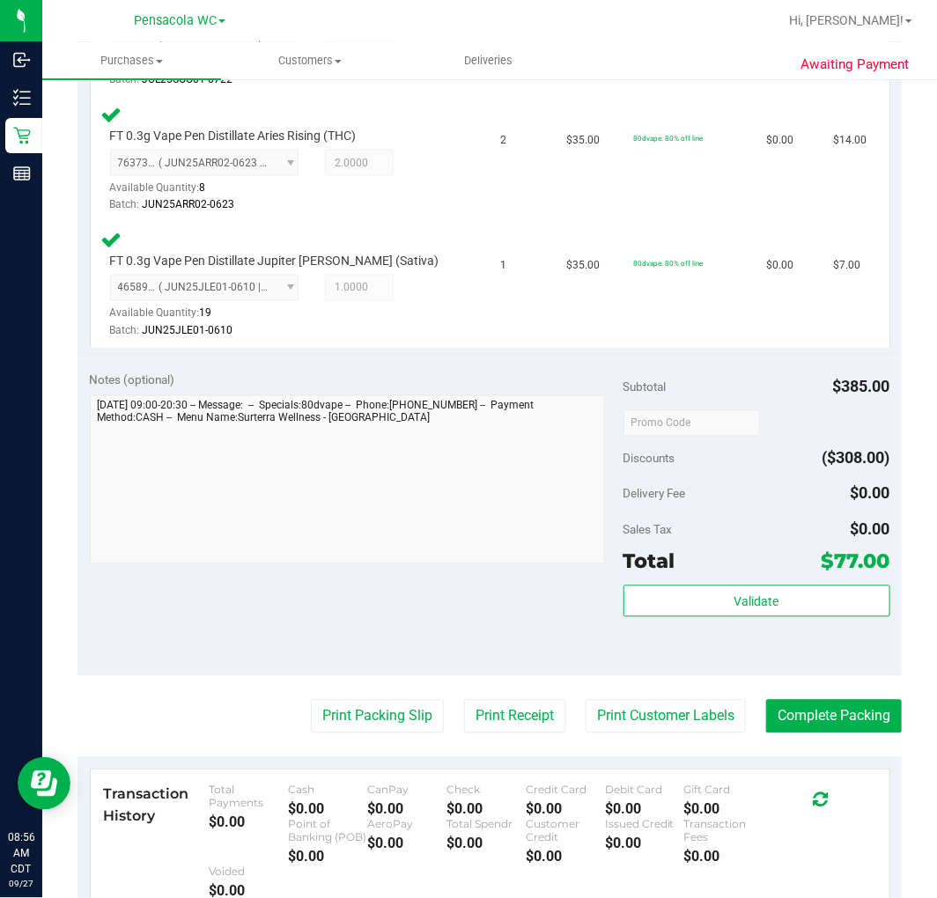
scroll to position [947, 0]
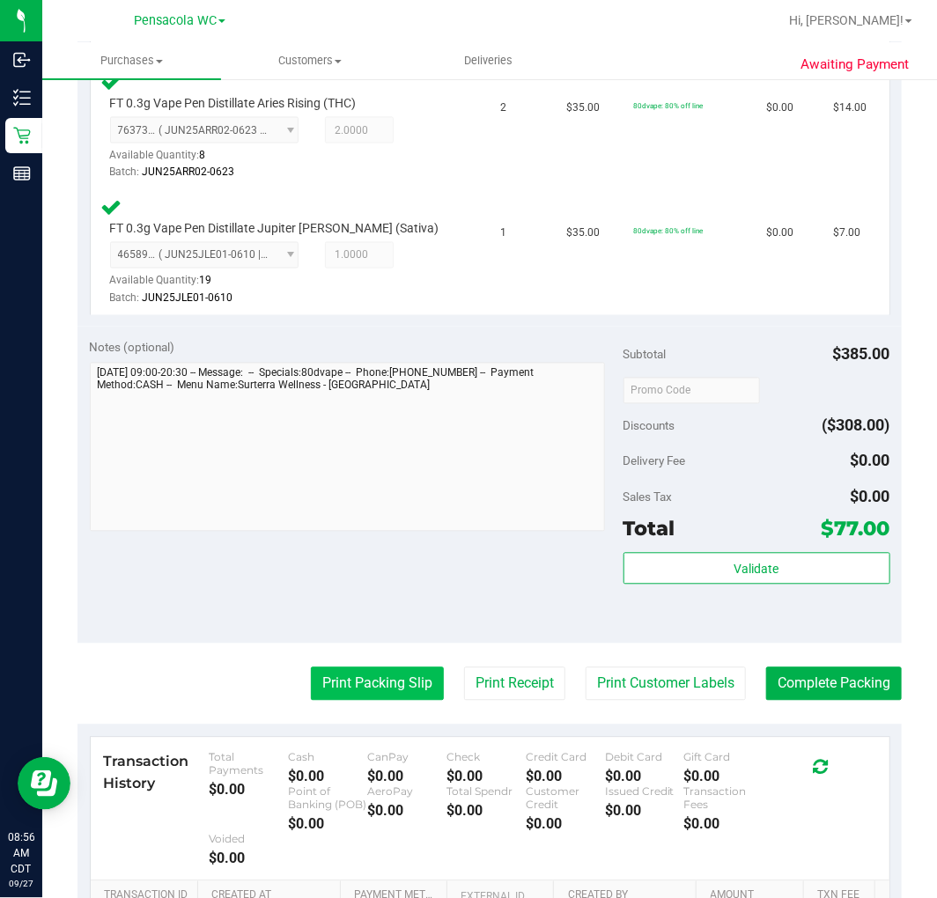
click at [336, 671] on button "Print Packing Slip" at bounding box center [377, 684] width 133 height 33
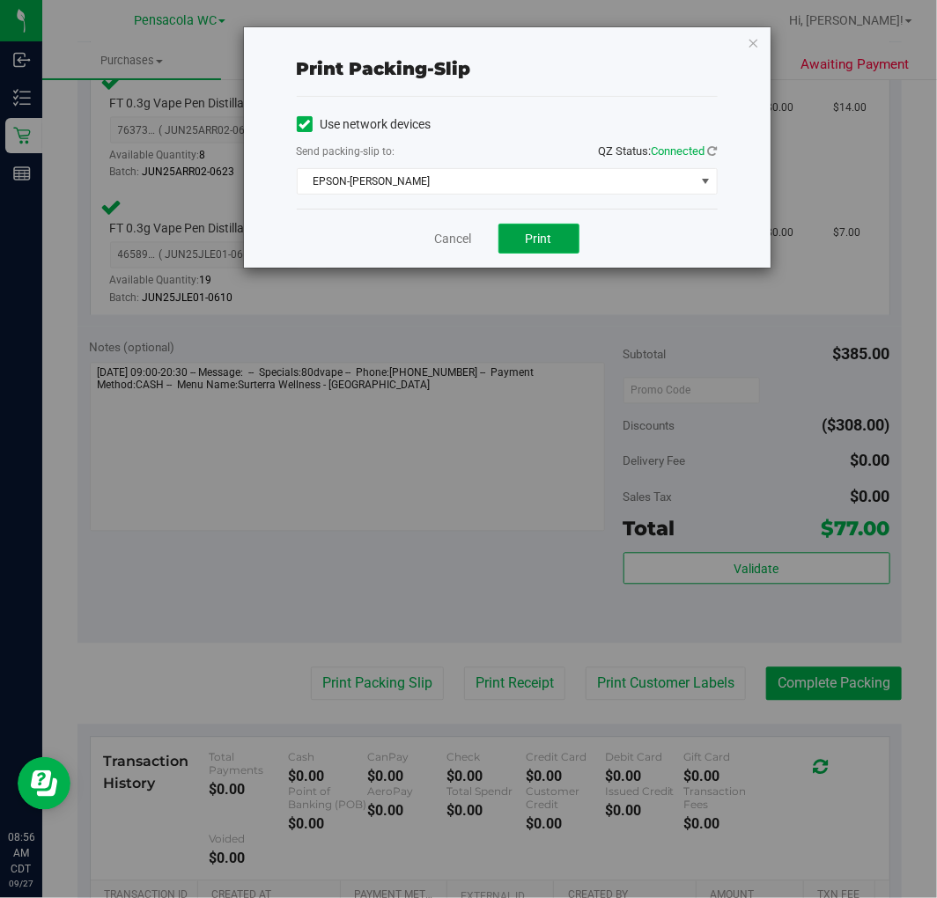
click at [544, 248] on button "Print" at bounding box center [538, 239] width 81 height 30
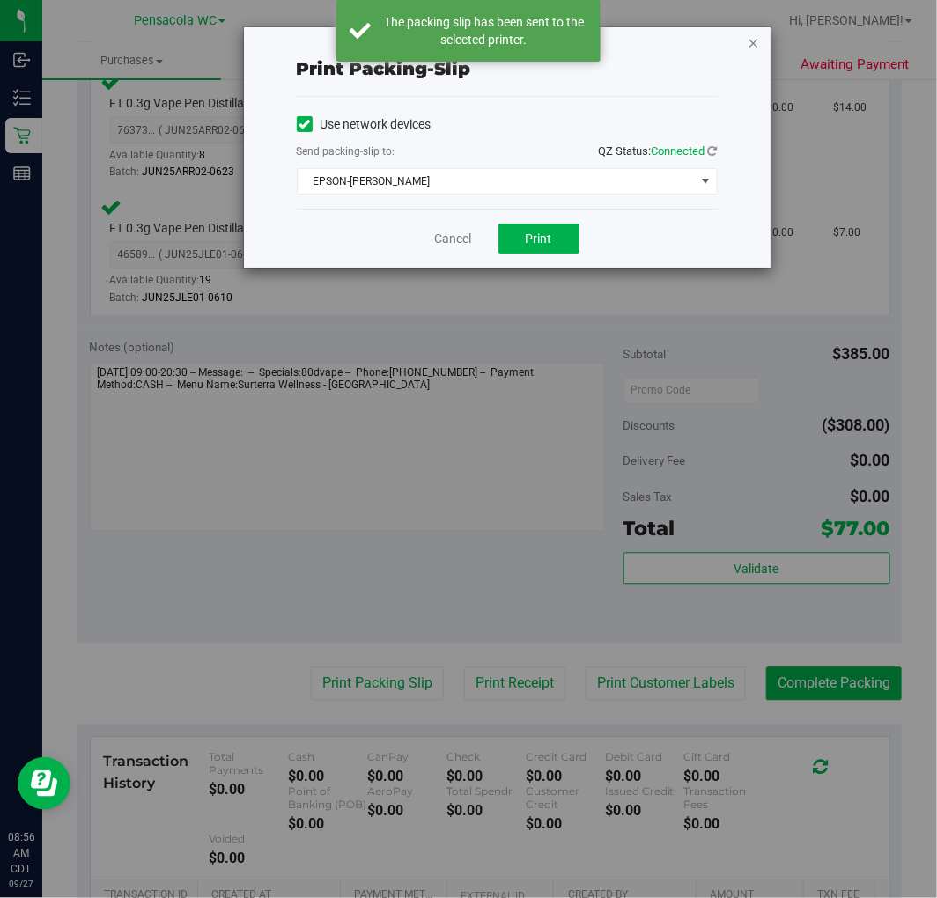
click at [750, 41] on icon "button" at bounding box center [754, 42] width 12 height 21
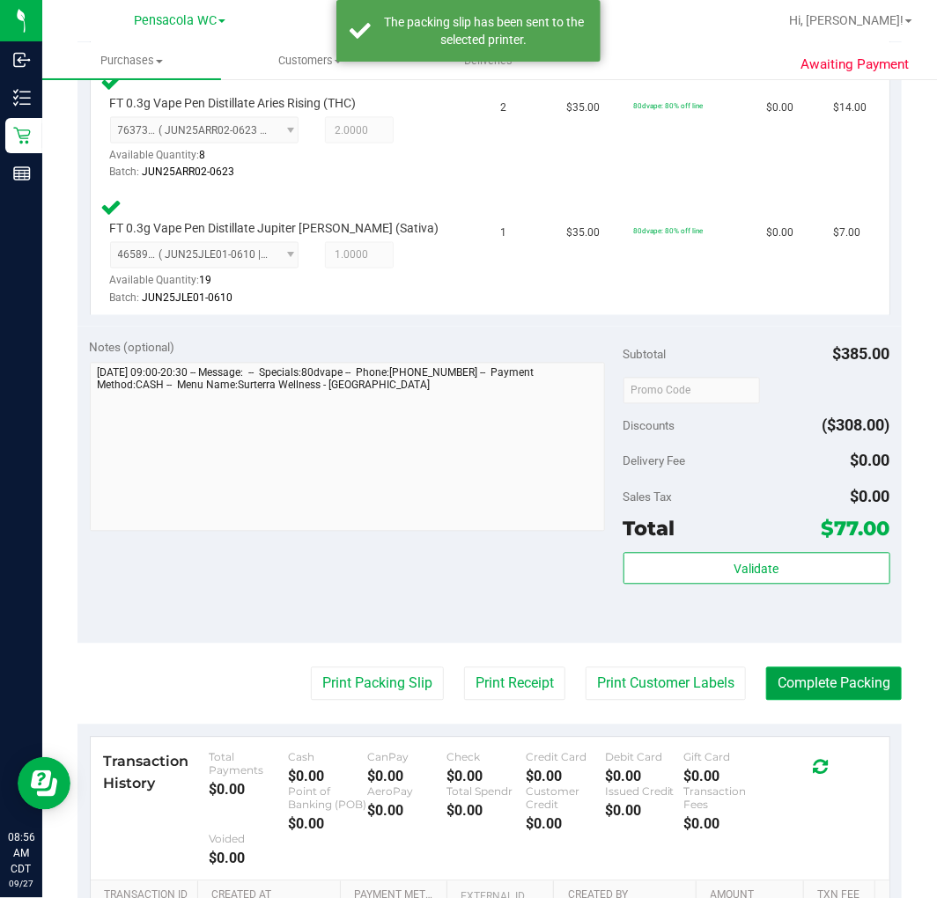
click at [799, 683] on button "Complete Packing" at bounding box center [834, 684] width 136 height 33
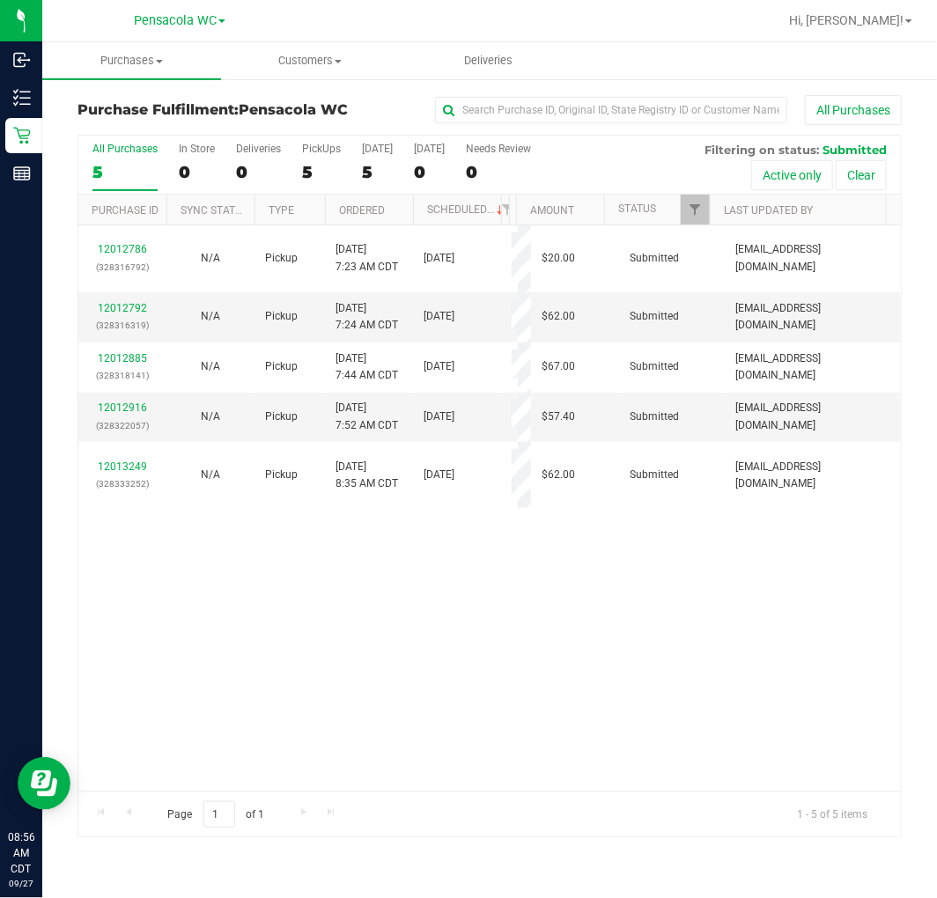
click at [679, 658] on div "12012786 (328316792) N/A Pickup 9/27/2025 7:23 AM CDT 9/27/2025 $20.00 Submitte…" at bounding box center [489, 508] width 823 height 566
click at [384, 215] on link "Ordered" at bounding box center [362, 210] width 46 height 12
click at [417, 617] on div "12012786 (328316792) N/A Pickup 9/27/2025 7:23 AM CDT 9/27/2025 $20.00 Submitte…" at bounding box center [489, 508] width 823 height 566
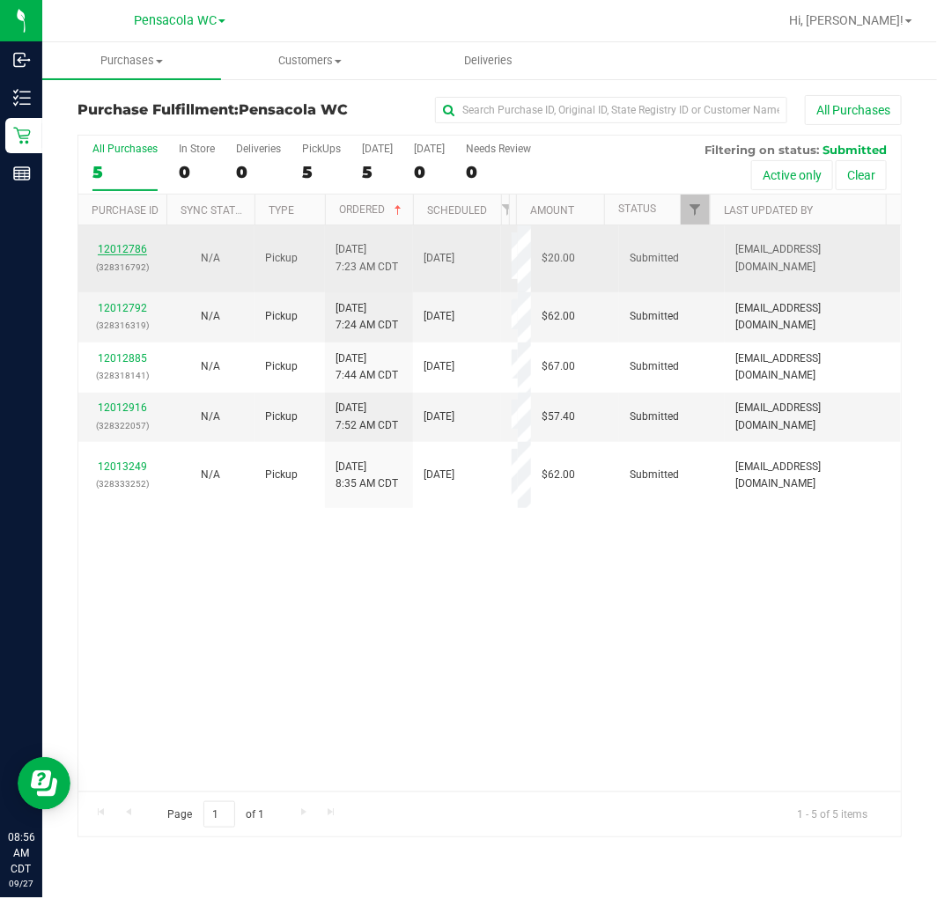
click at [122, 253] on link "12012786" at bounding box center [122, 249] width 49 height 12
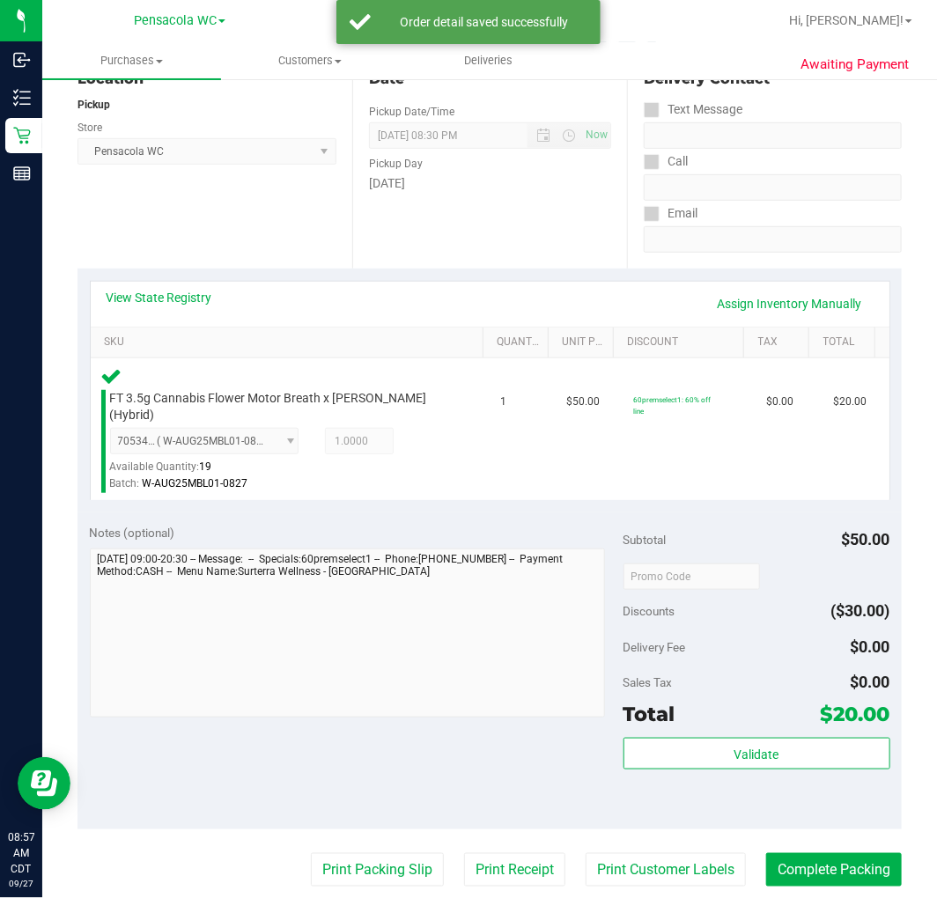
scroll to position [341, 0]
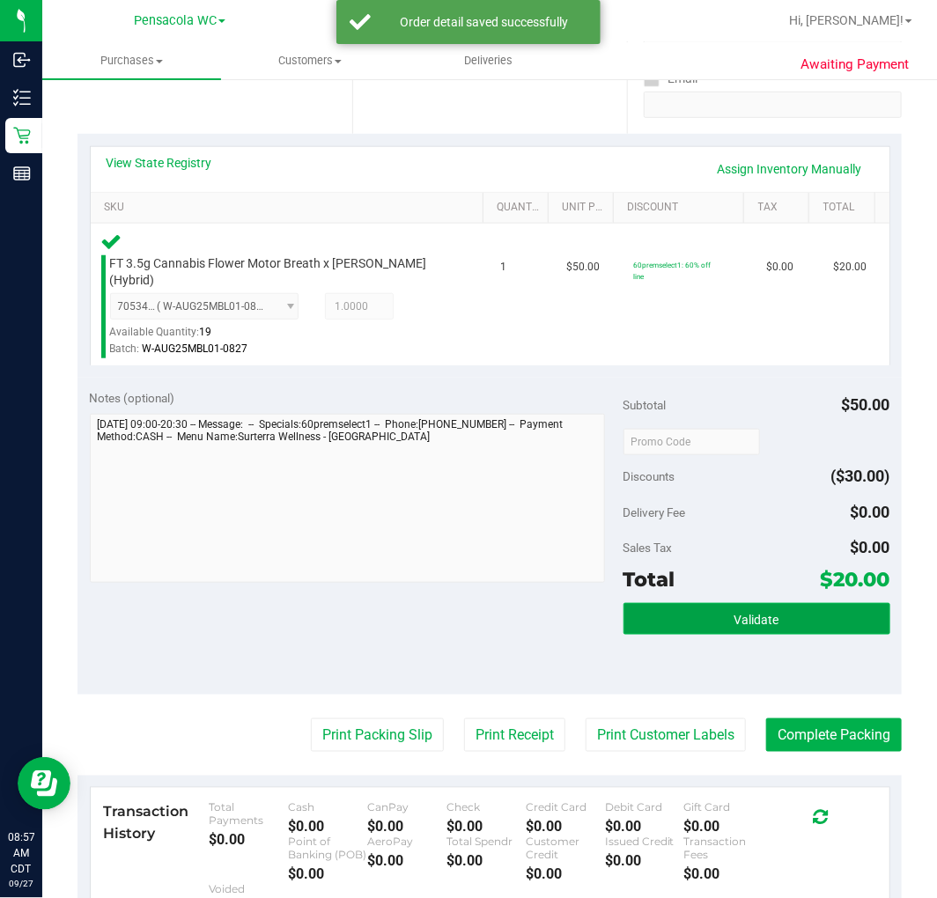
click at [735, 613] on span "Validate" at bounding box center [757, 620] width 45 height 14
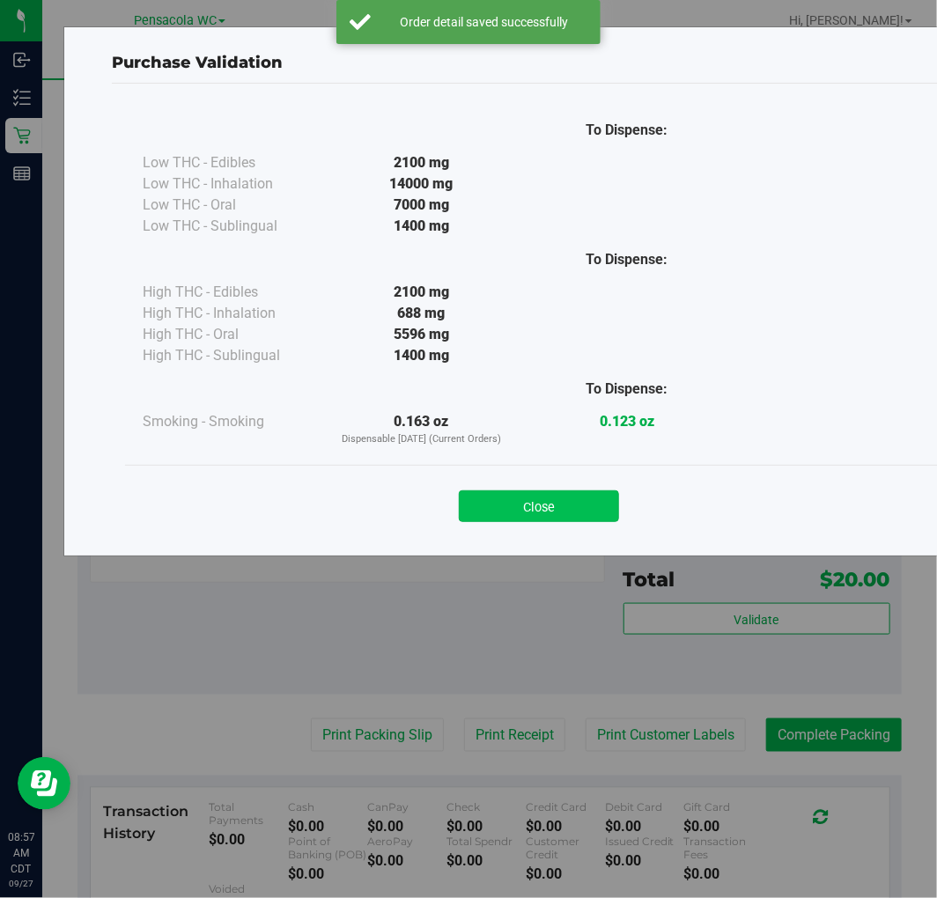
click at [574, 507] on button "Close" at bounding box center [539, 507] width 160 height 32
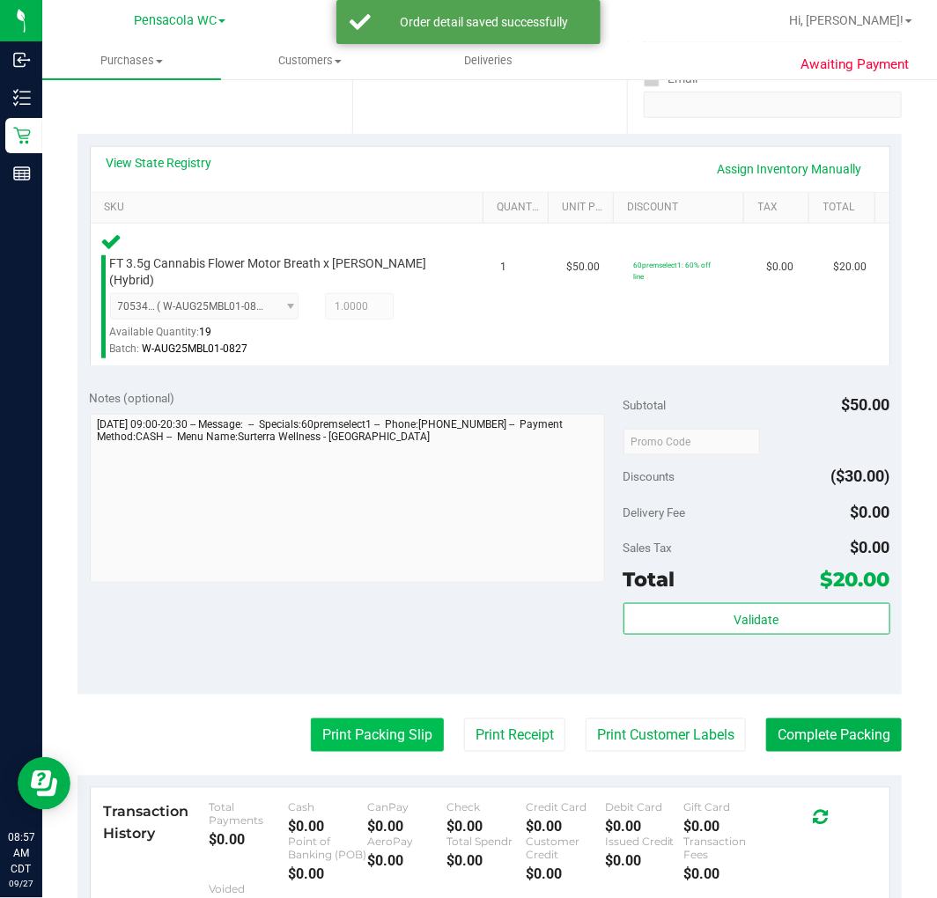
click at [352, 719] on button "Print Packing Slip" at bounding box center [377, 735] width 133 height 33
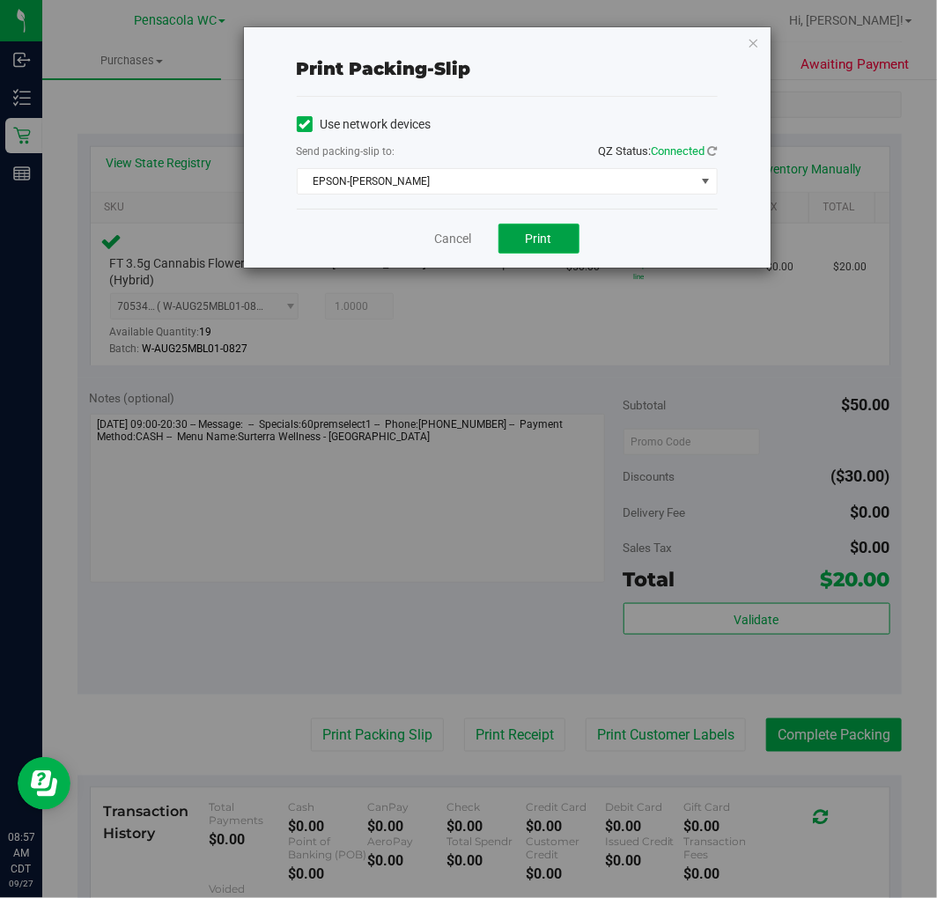
click at [541, 239] on span "Print" at bounding box center [539, 239] width 26 height 14
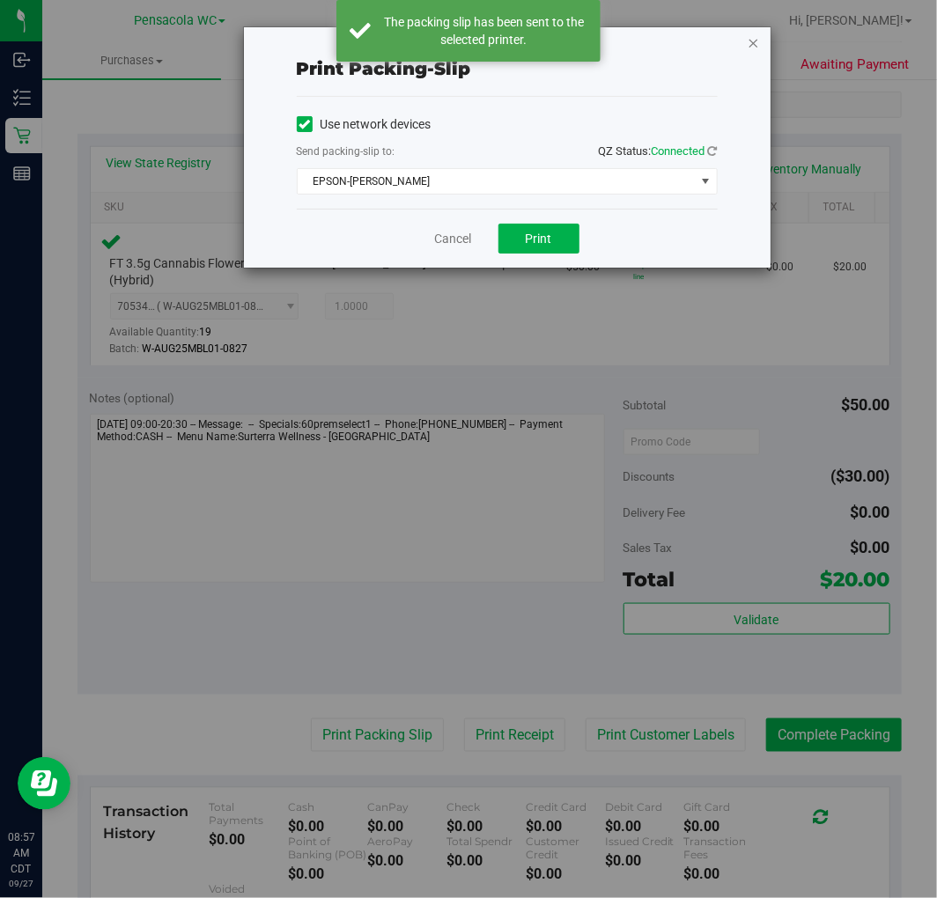
click at [748, 38] on icon "button" at bounding box center [754, 42] width 12 height 21
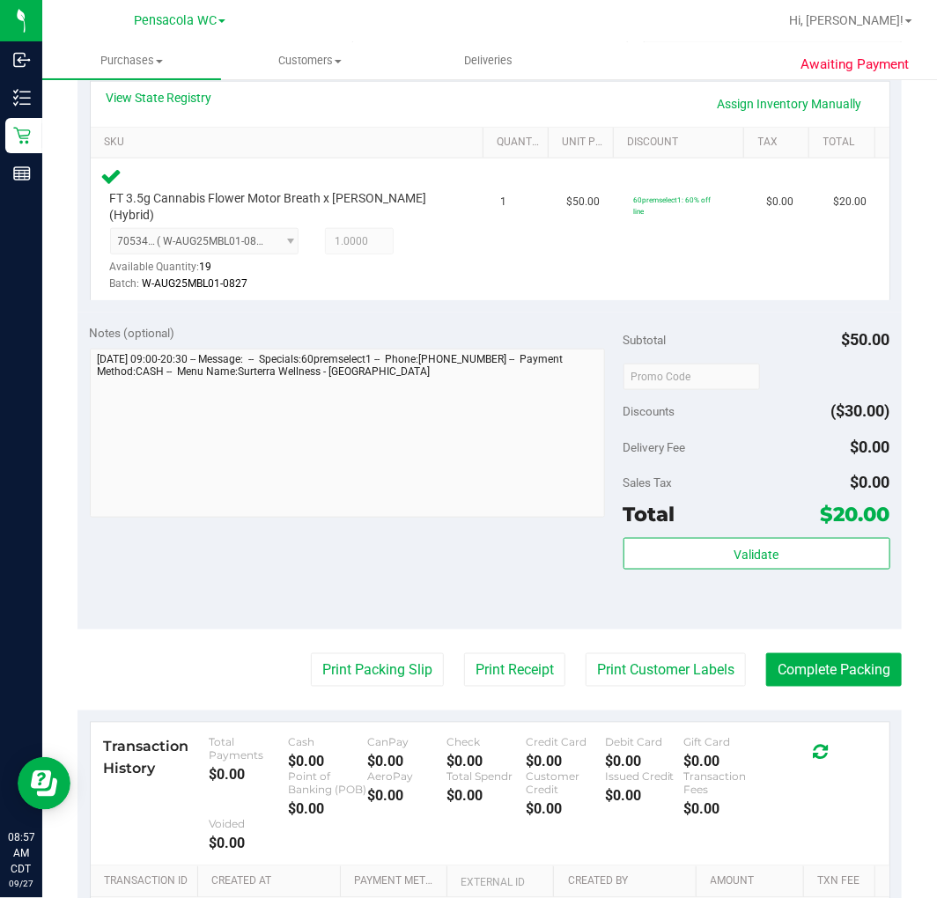
scroll to position [417, 0]
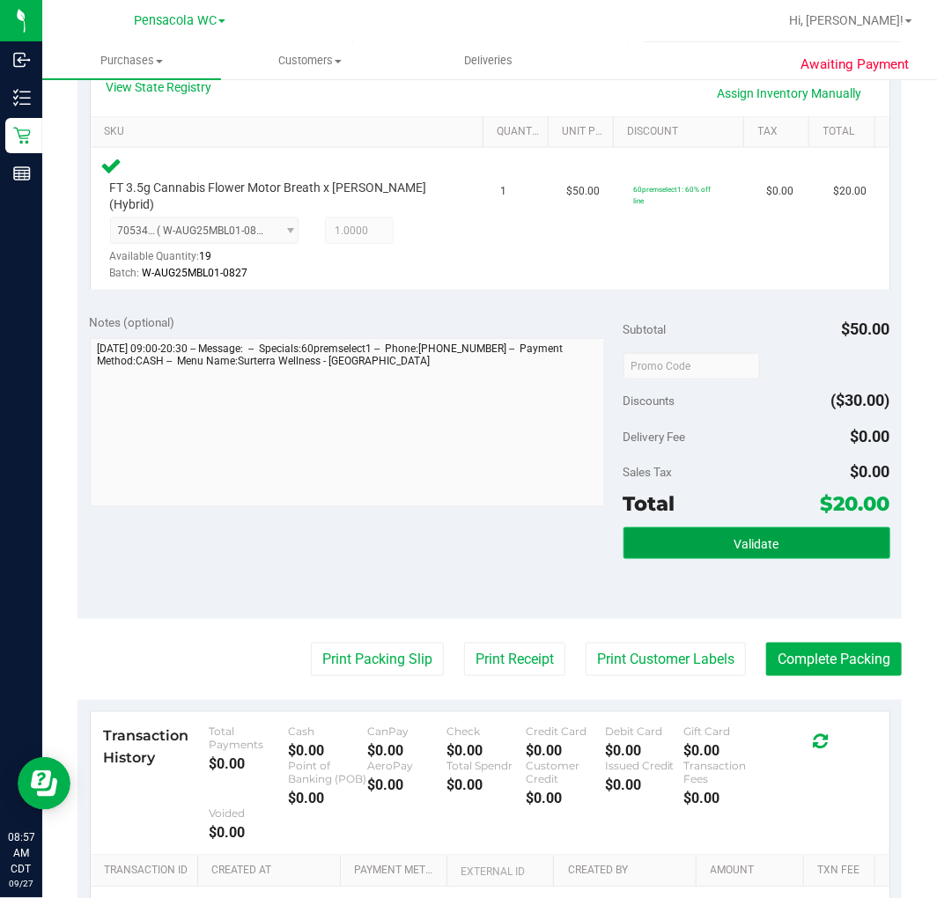
click at [793, 528] on button "Validate" at bounding box center [757, 544] width 267 height 32
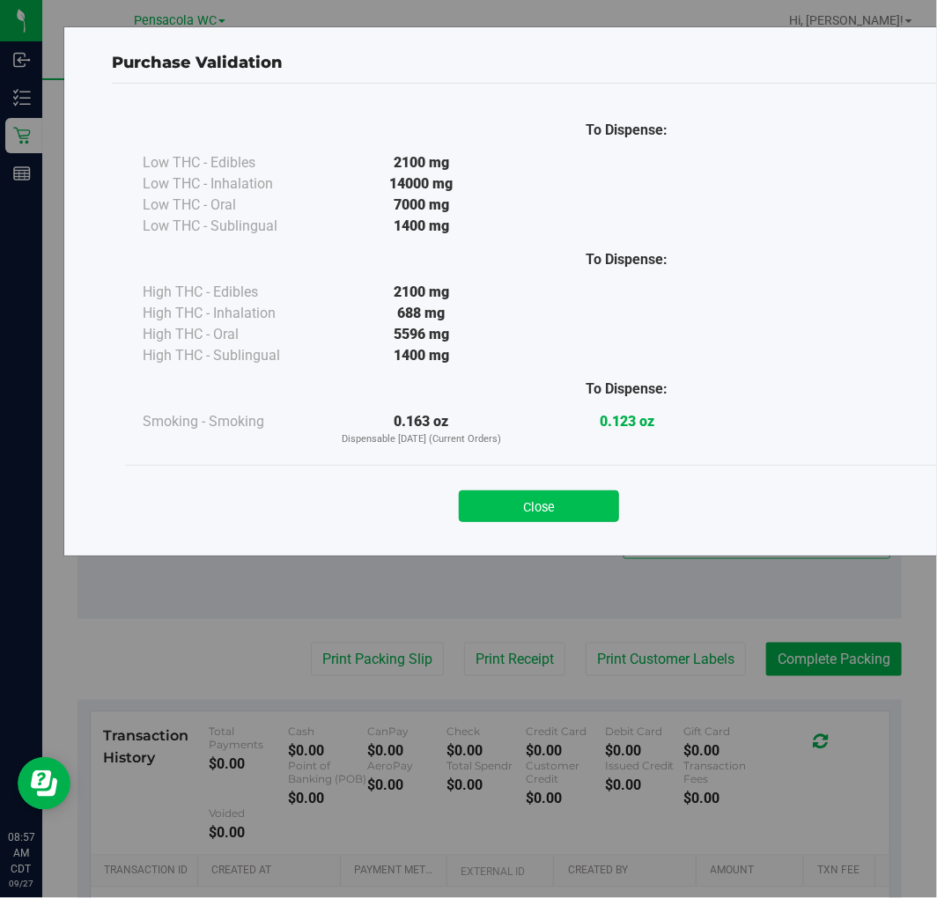
click at [512, 518] on button "Close" at bounding box center [539, 507] width 160 height 32
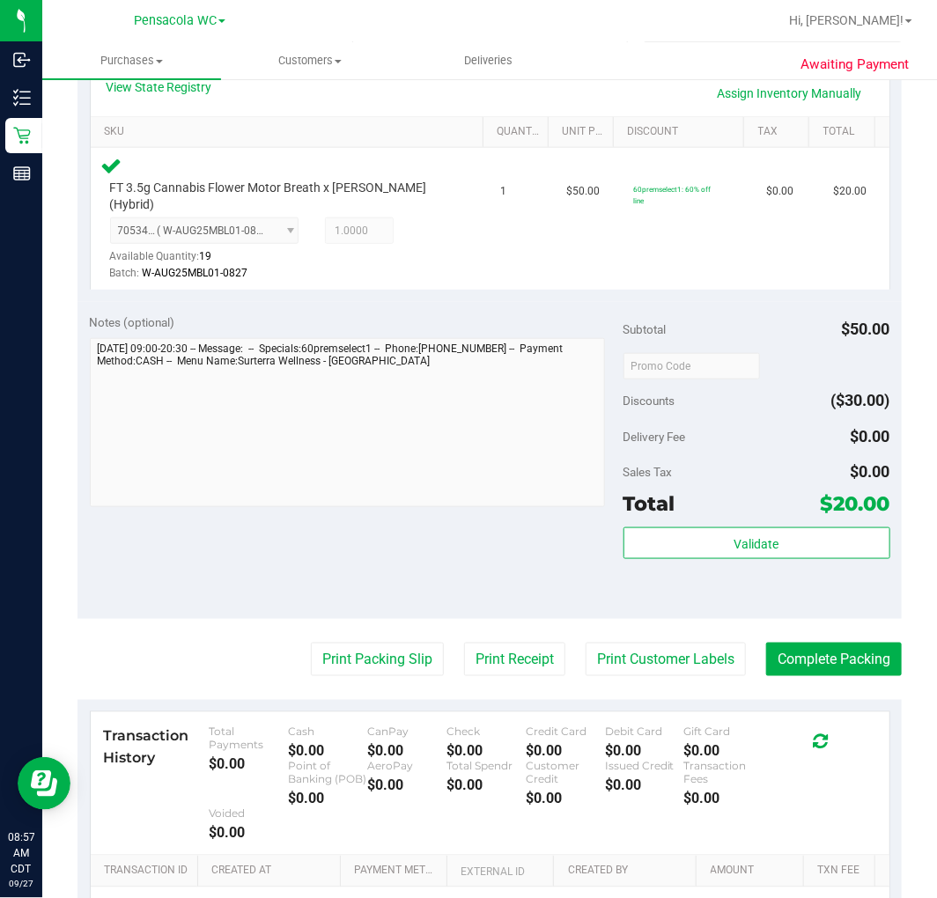
scroll to position [504, 0]
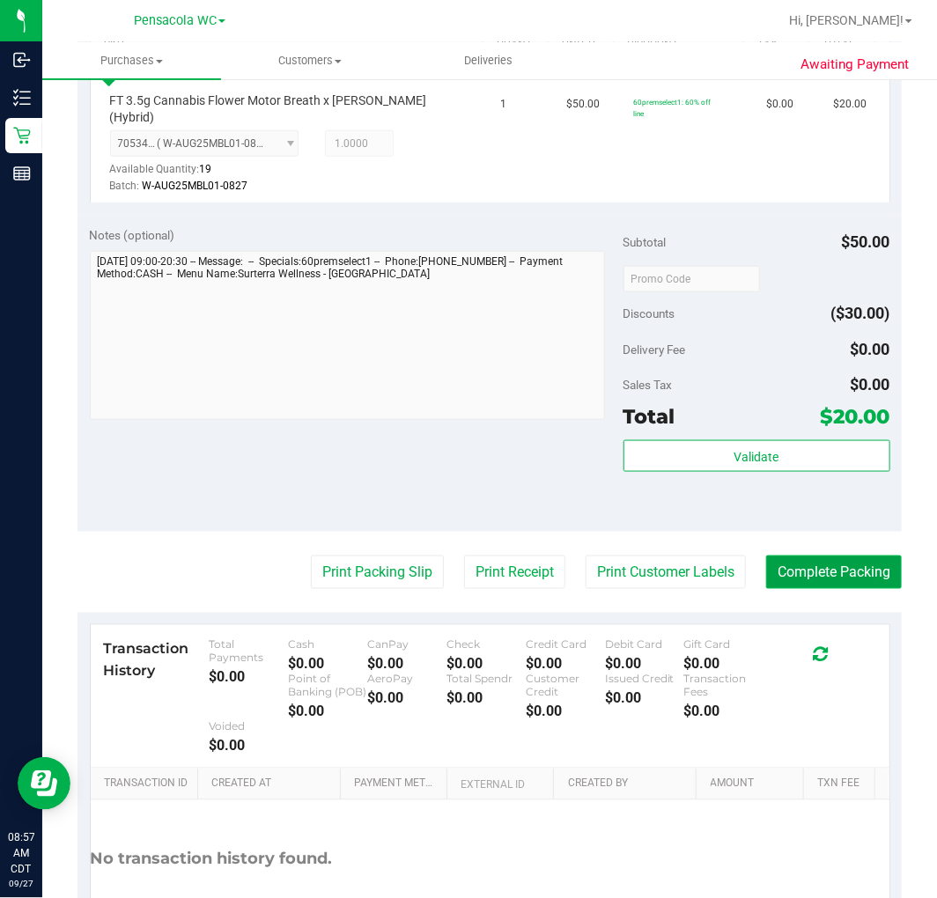
click at [839, 556] on button "Complete Packing" at bounding box center [834, 572] width 136 height 33
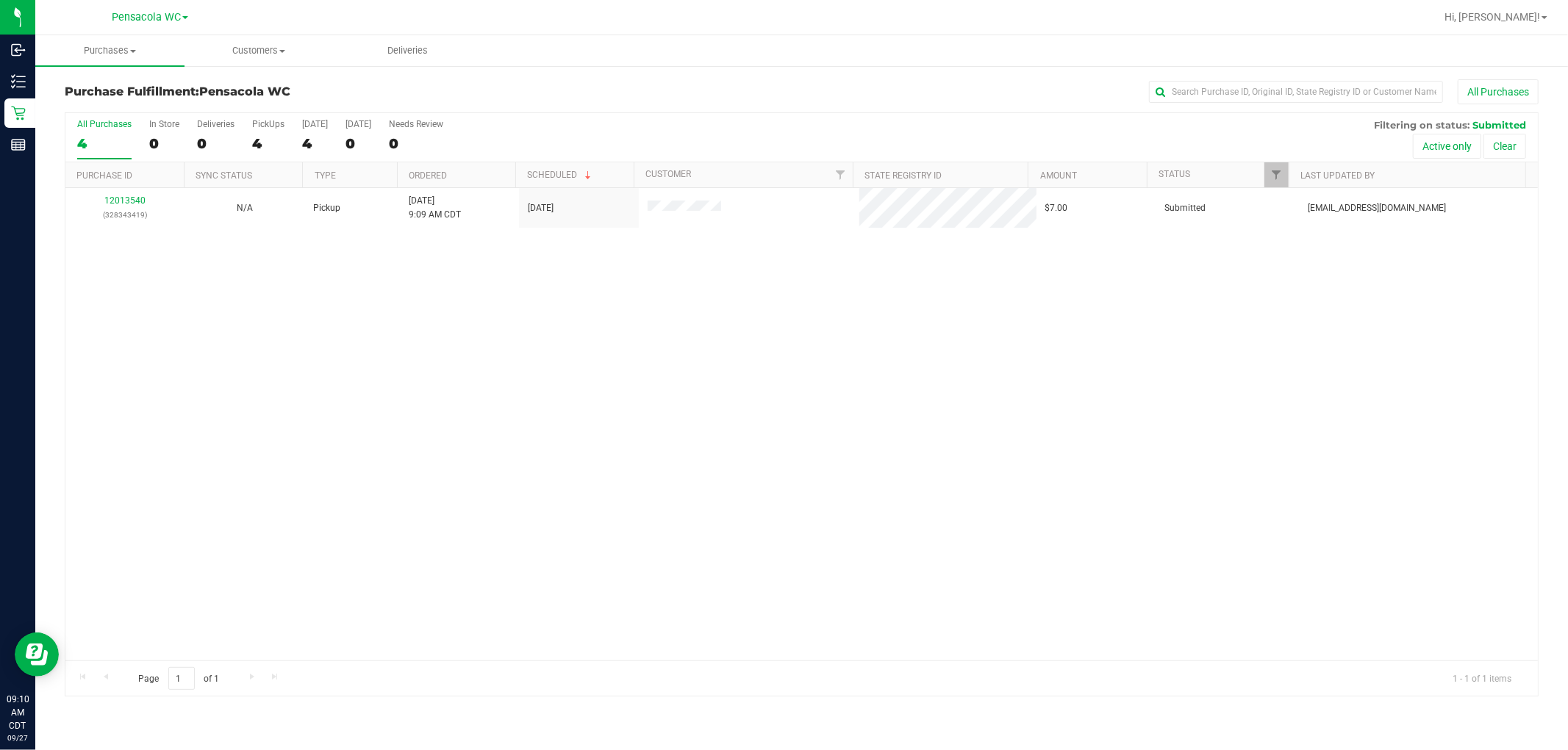
click at [435, 405] on div "12013540 (328343419) N/A Pickup 9/27/2025 9:09 AM CDT 9/27/2025 $7.00 Submitted…" at bounding box center [801, 424] width 1472 height 472
click at [425, 340] on div "12013732 (328349853) N/A Pickup 9/27/2025 9:32 AM CDT 9/27/2025 $68.00 Submitte…" at bounding box center [801, 424] width 1472 height 472
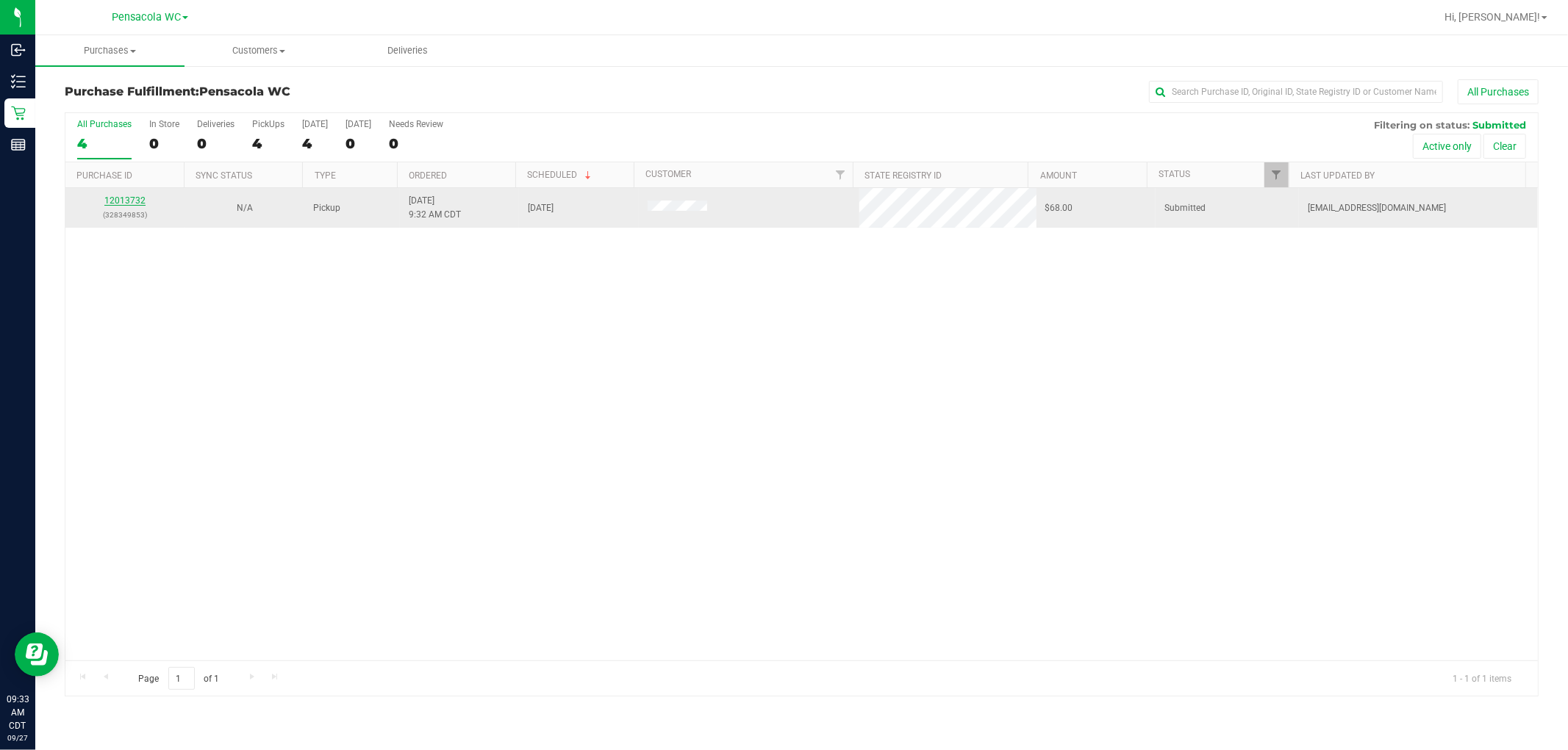
click at [138, 202] on link "12013732" at bounding box center [124, 200] width 41 height 10
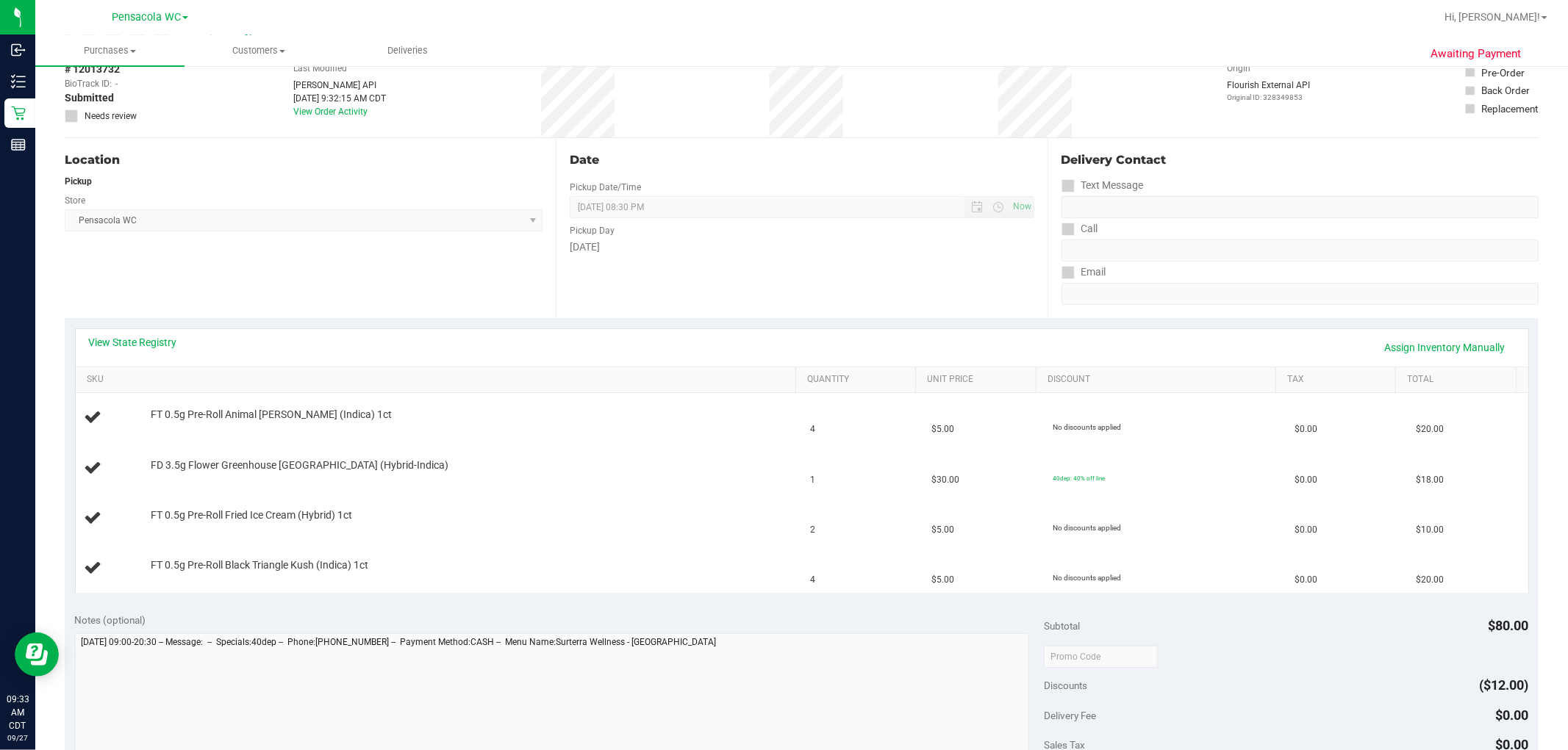
scroll to position [121, 0]
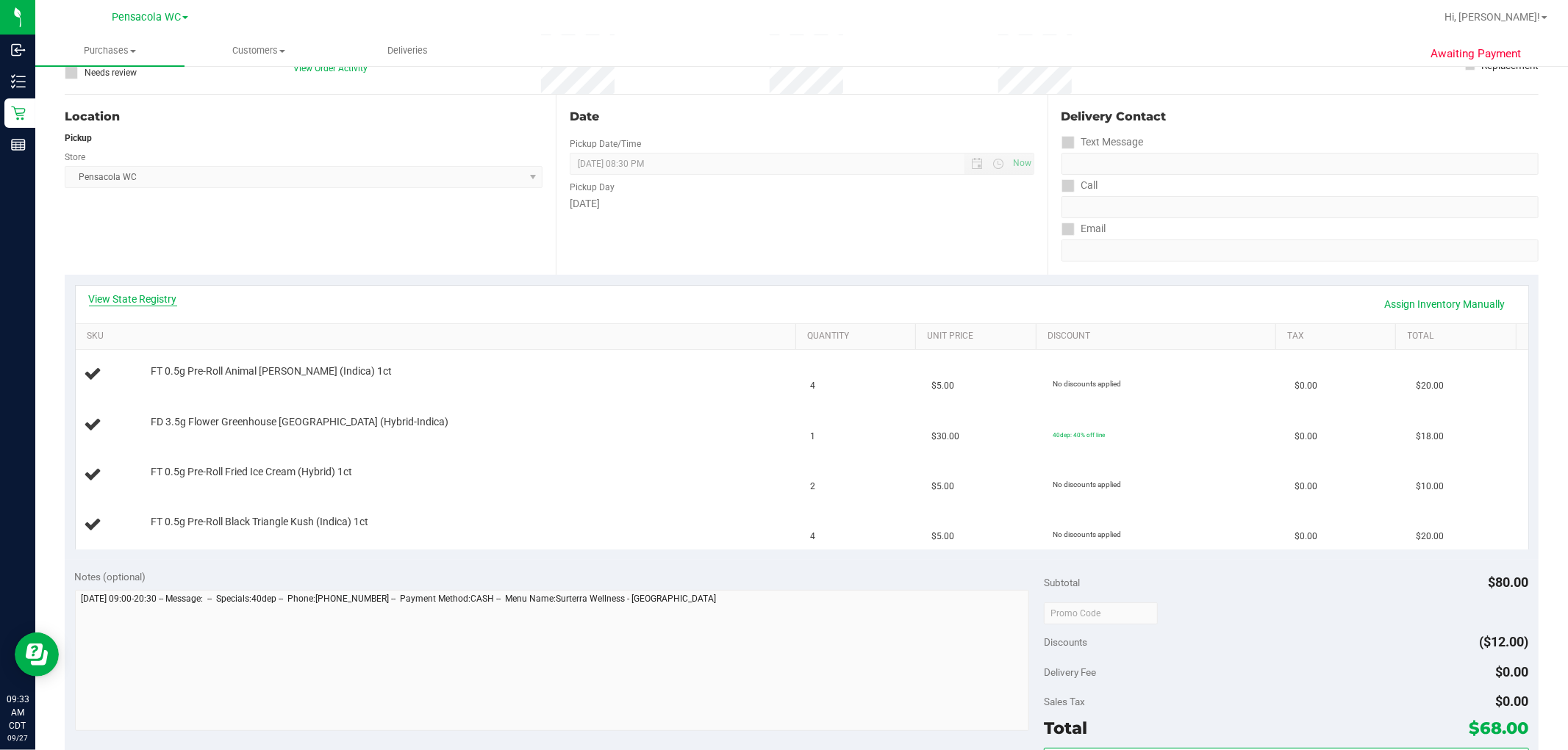
click at [163, 299] on link "View State Registry" at bounding box center [134, 299] width 88 height 15
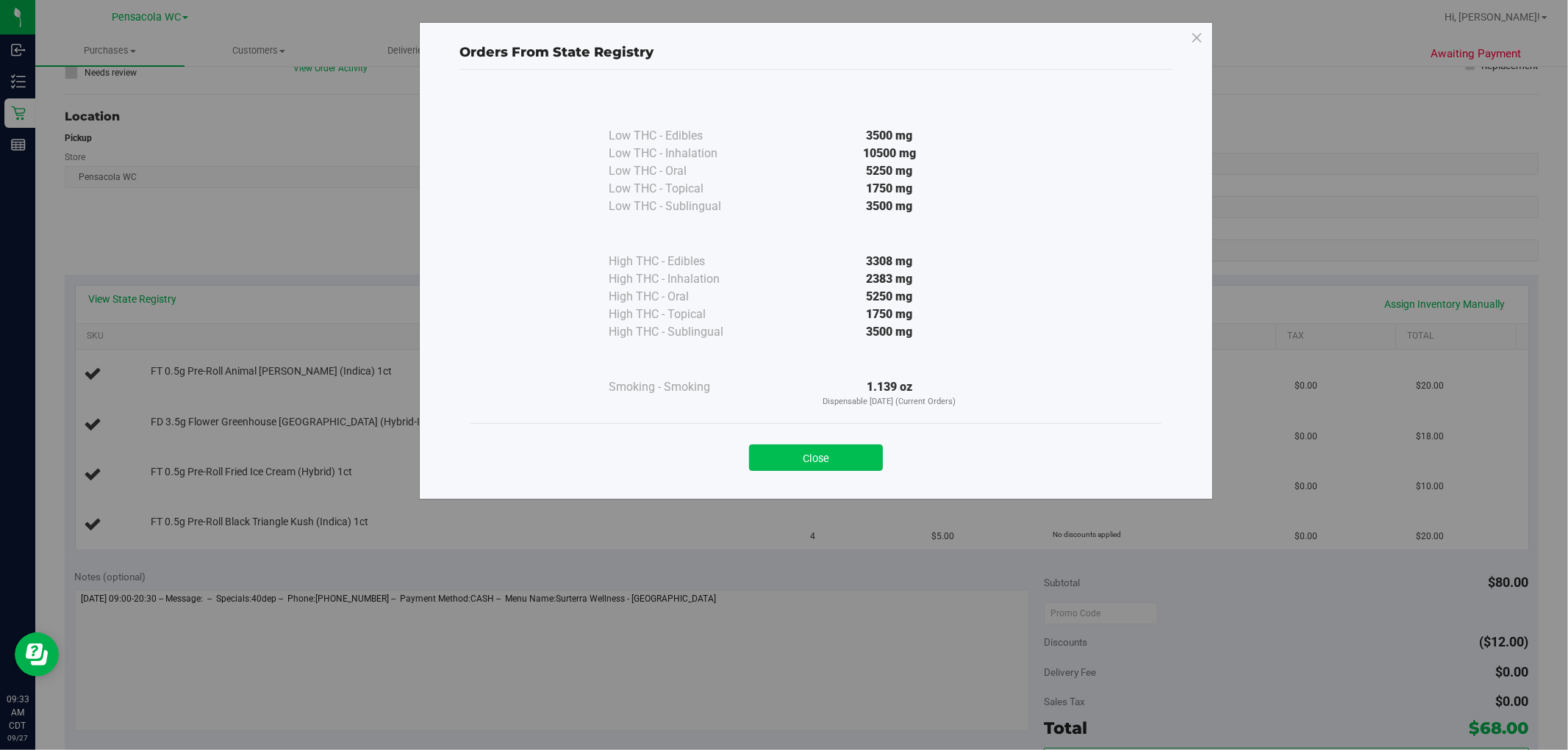
click at [796, 466] on button "Close" at bounding box center [815, 458] width 134 height 27
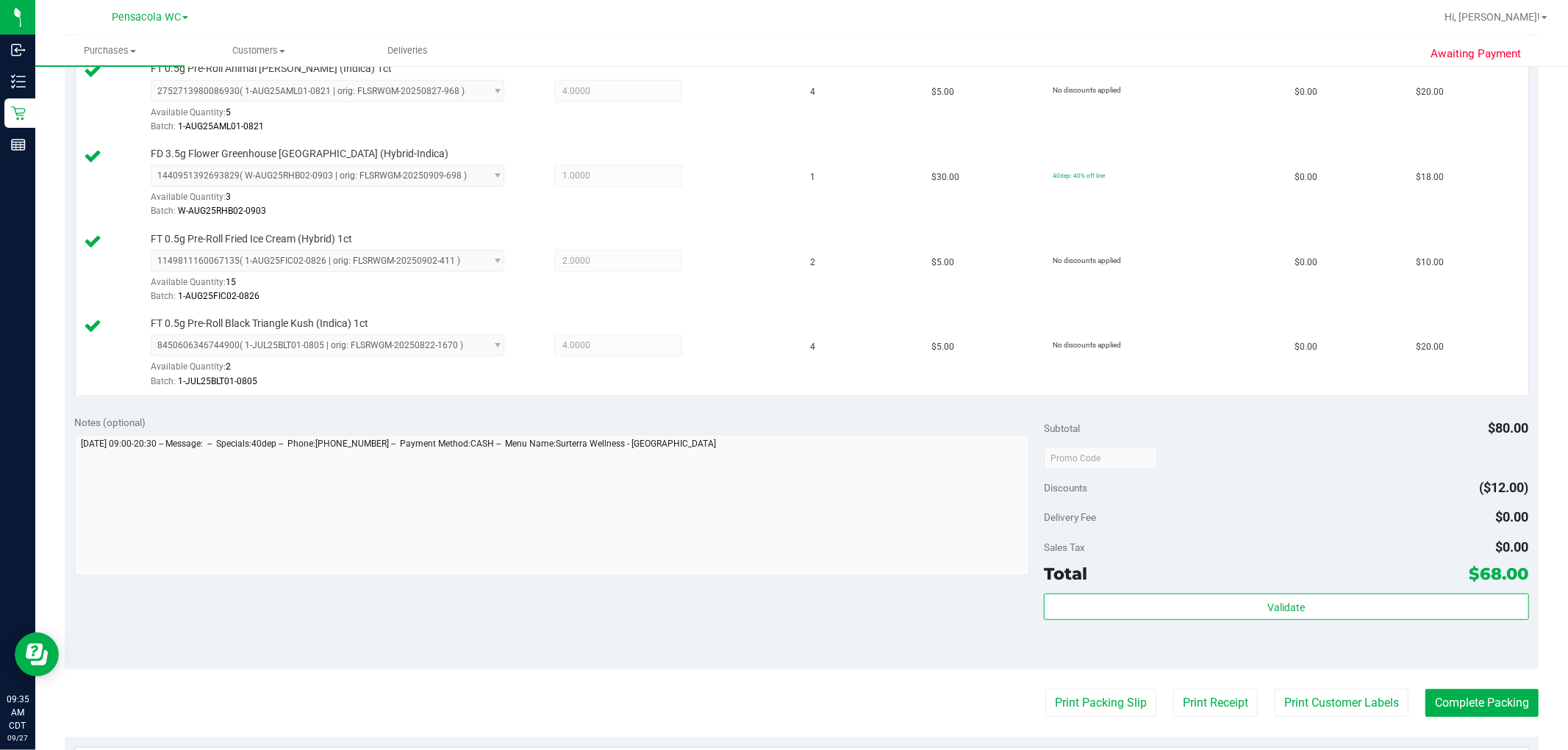
scroll to position [435, 0]
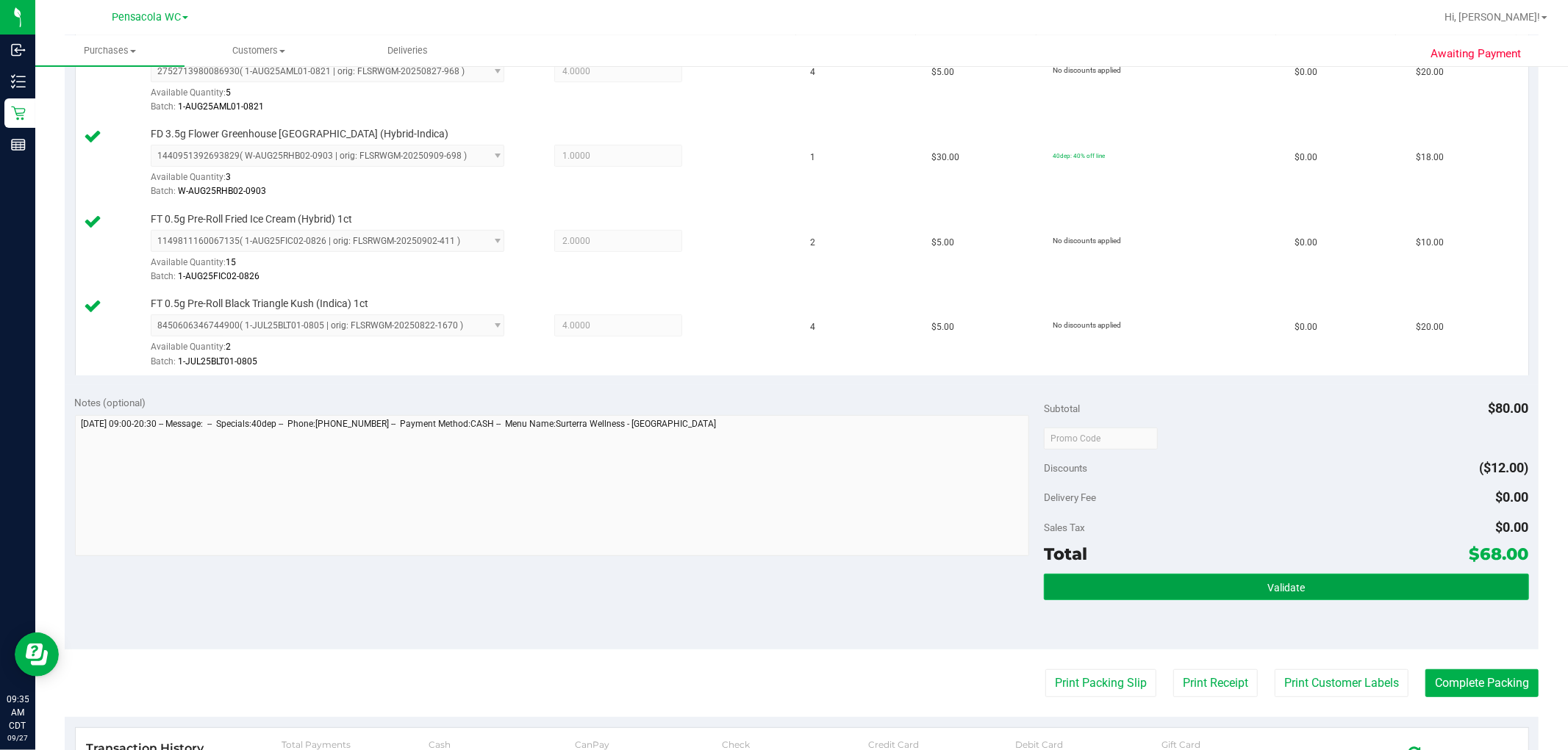
click at [839, 596] on button "Validate" at bounding box center [1286, 587] width 484 height 27
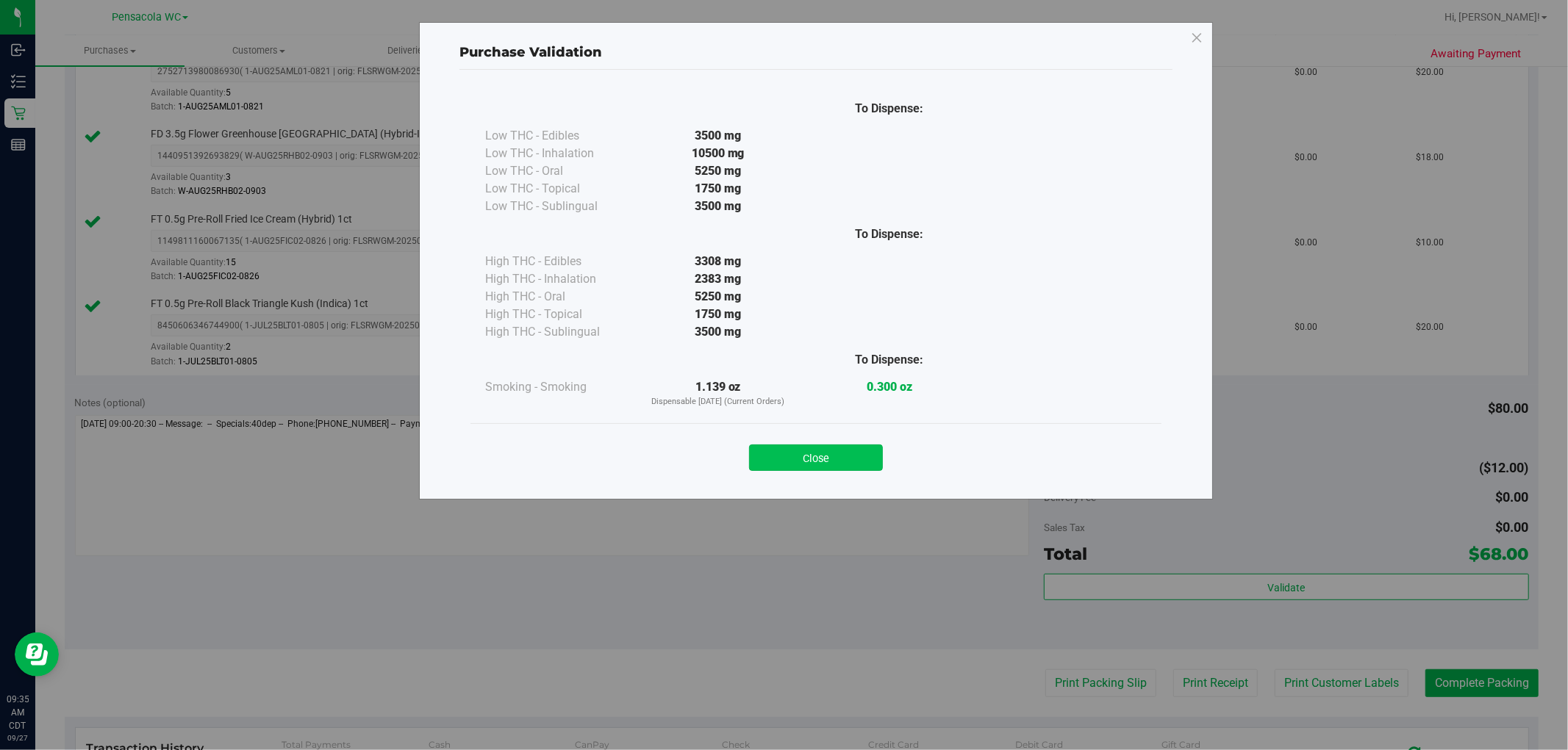
click at [839, 456] on button "Close" at bounding box center [815, 458] width 134 height 27
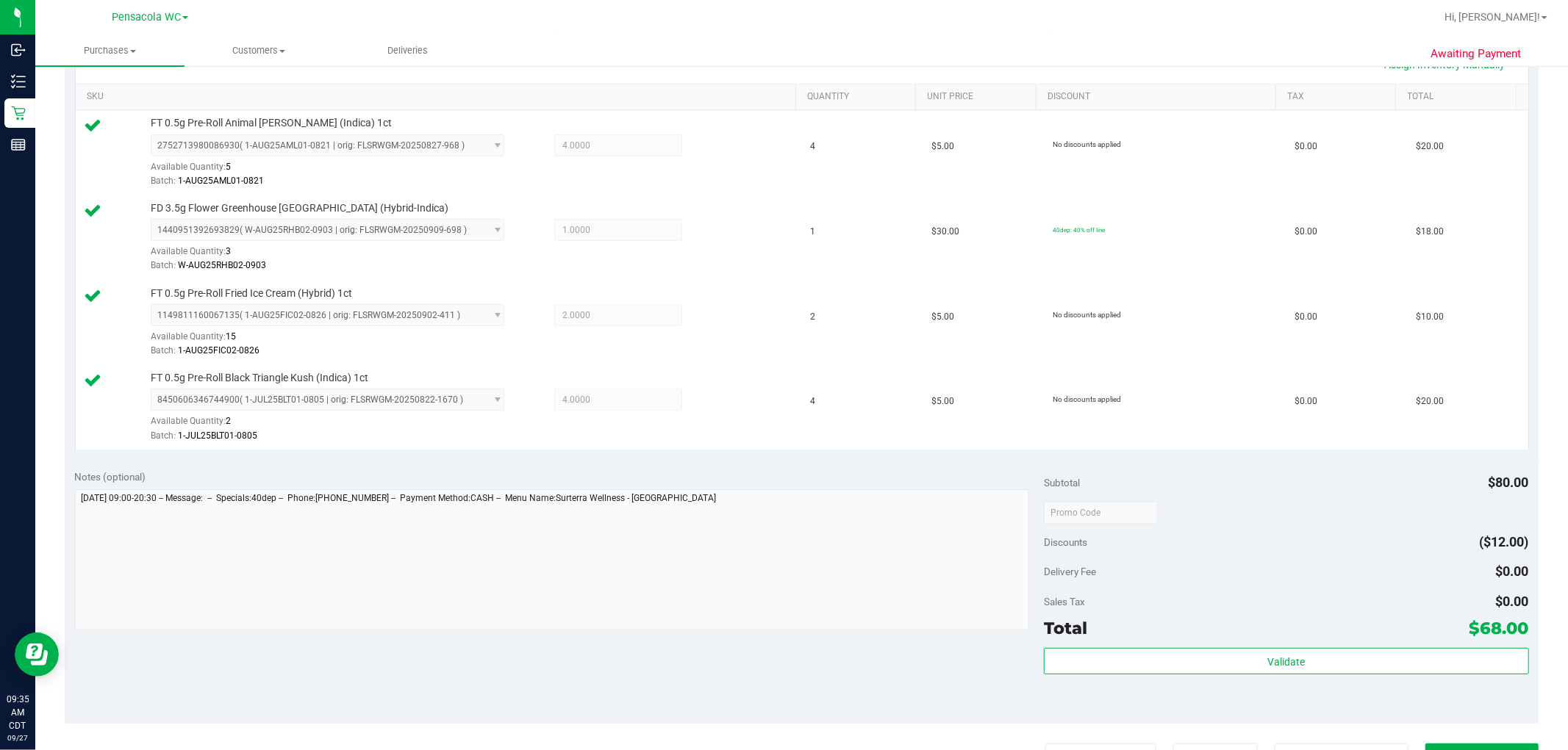
scroll to position [0, 0]
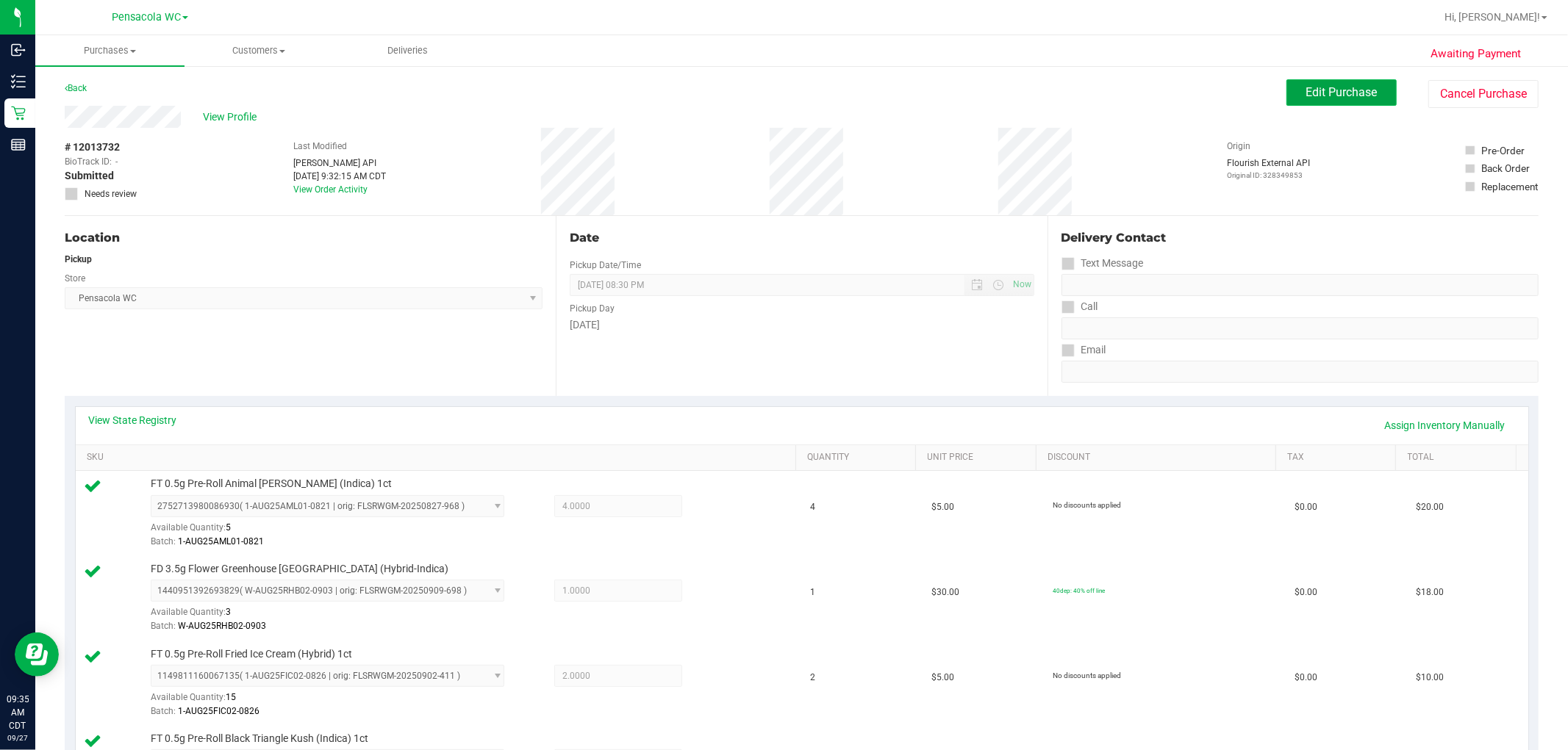
click at [839, 96] on span "Edit Purchase" at bounding box center [1341, 92] width 71 height 14
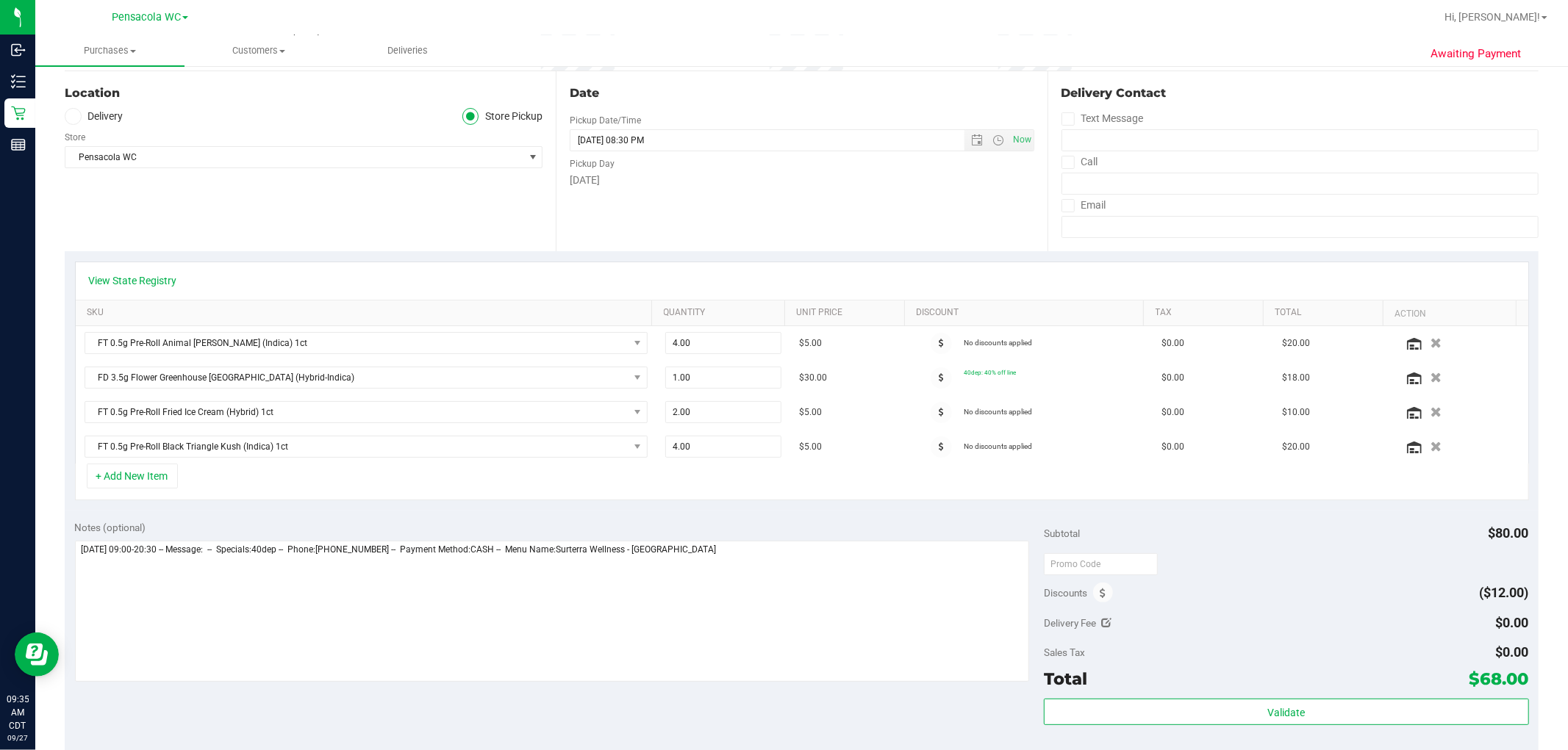
scroll to position [217, 0]
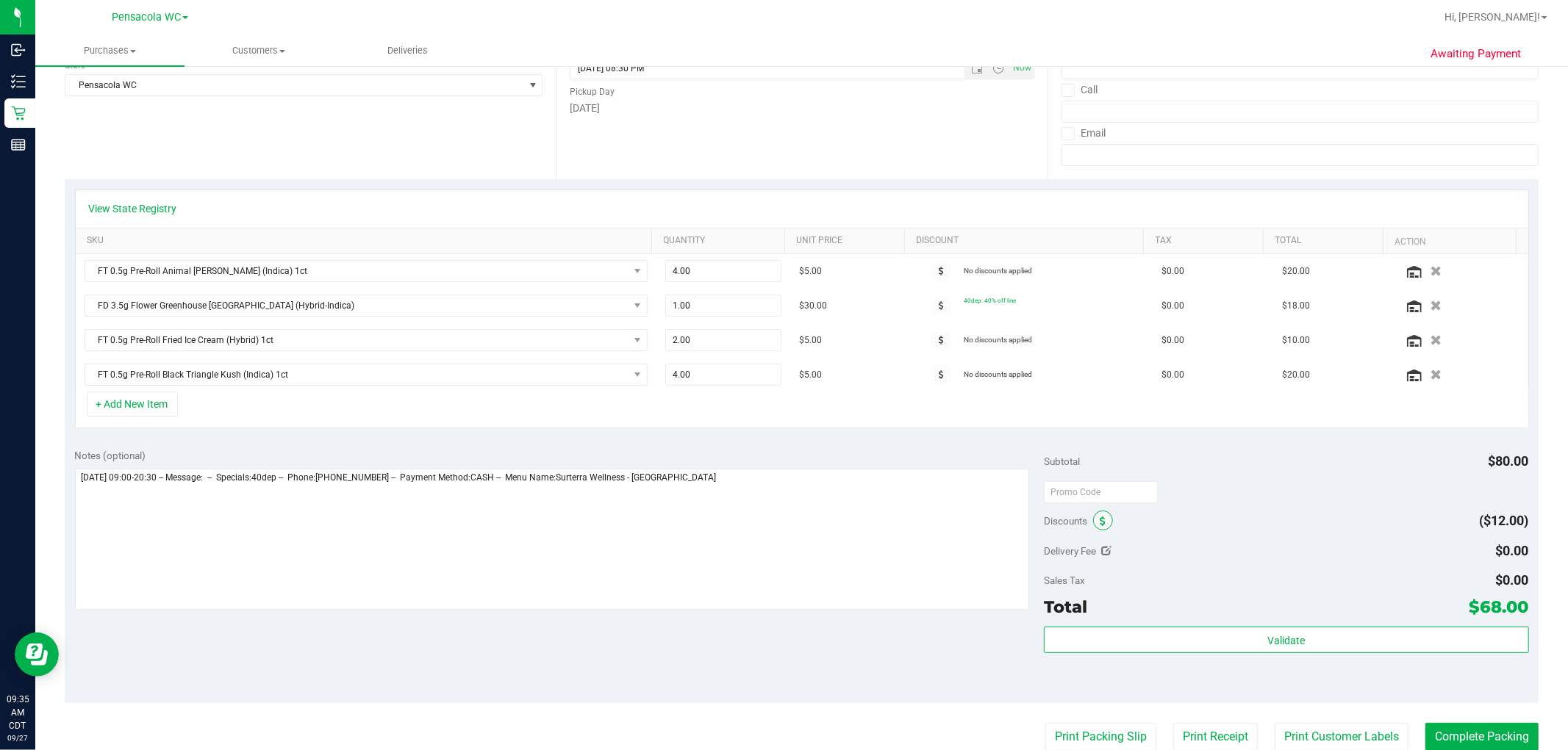
click at [839, 521] on icon at bounding box center [1102, 521] width 6 height 10
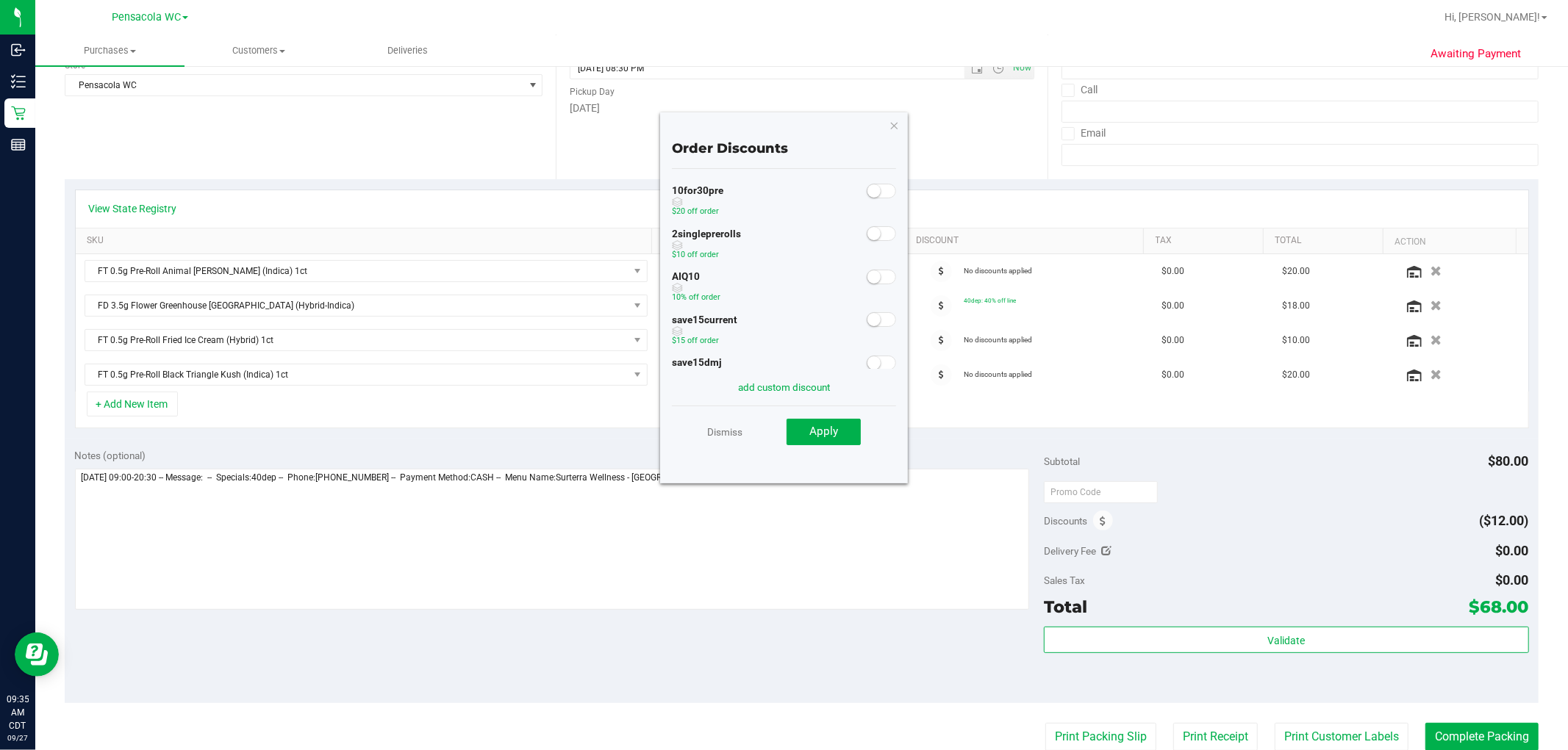
click at [839, 189] on small at bounding box center [874, 191] width 13 height 13
click at [839, 438] on button "Apply" at bounding box center [823, 432] width 74 height 27
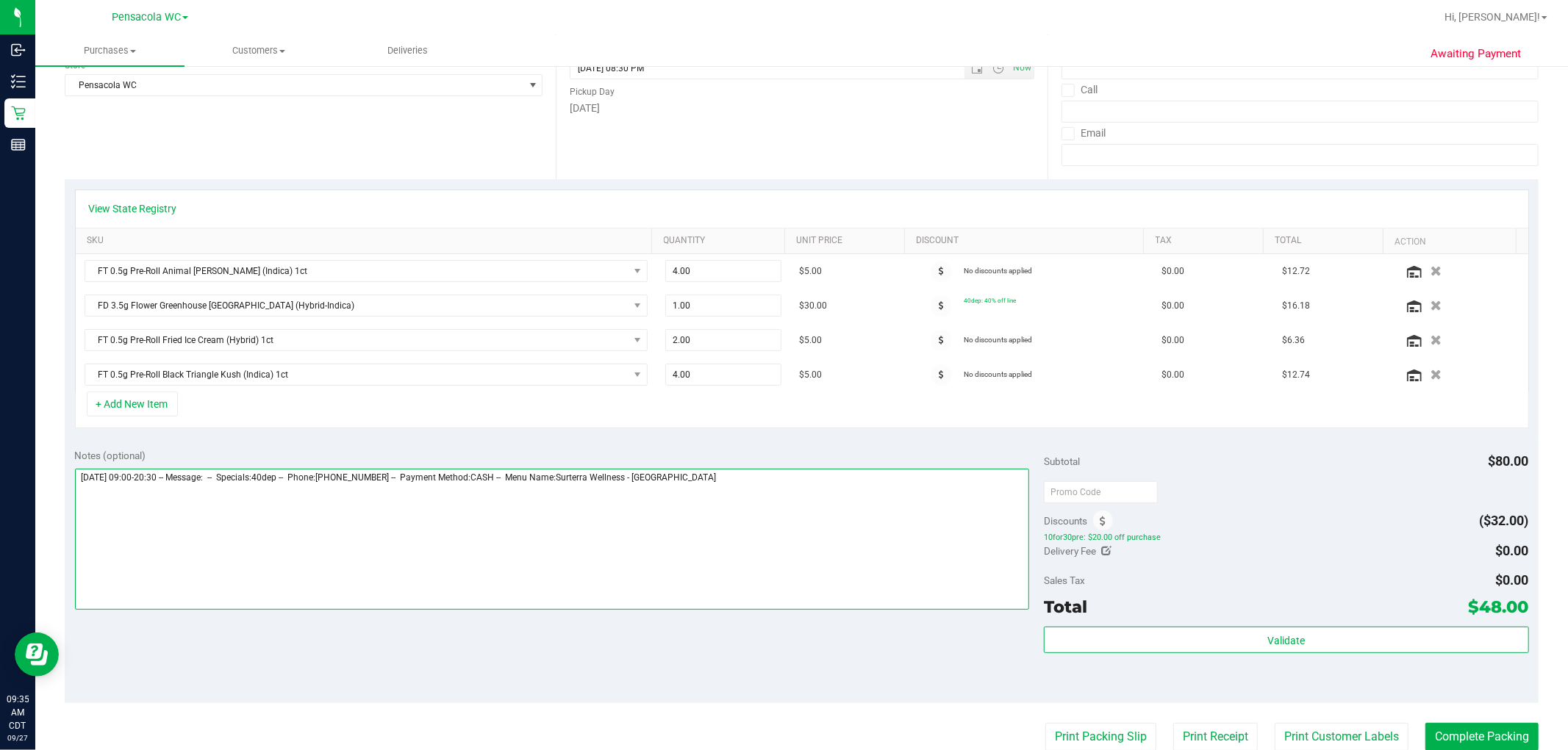
click at [795, 504] on textarea at bounding box center [552, 539] width 955 height 141
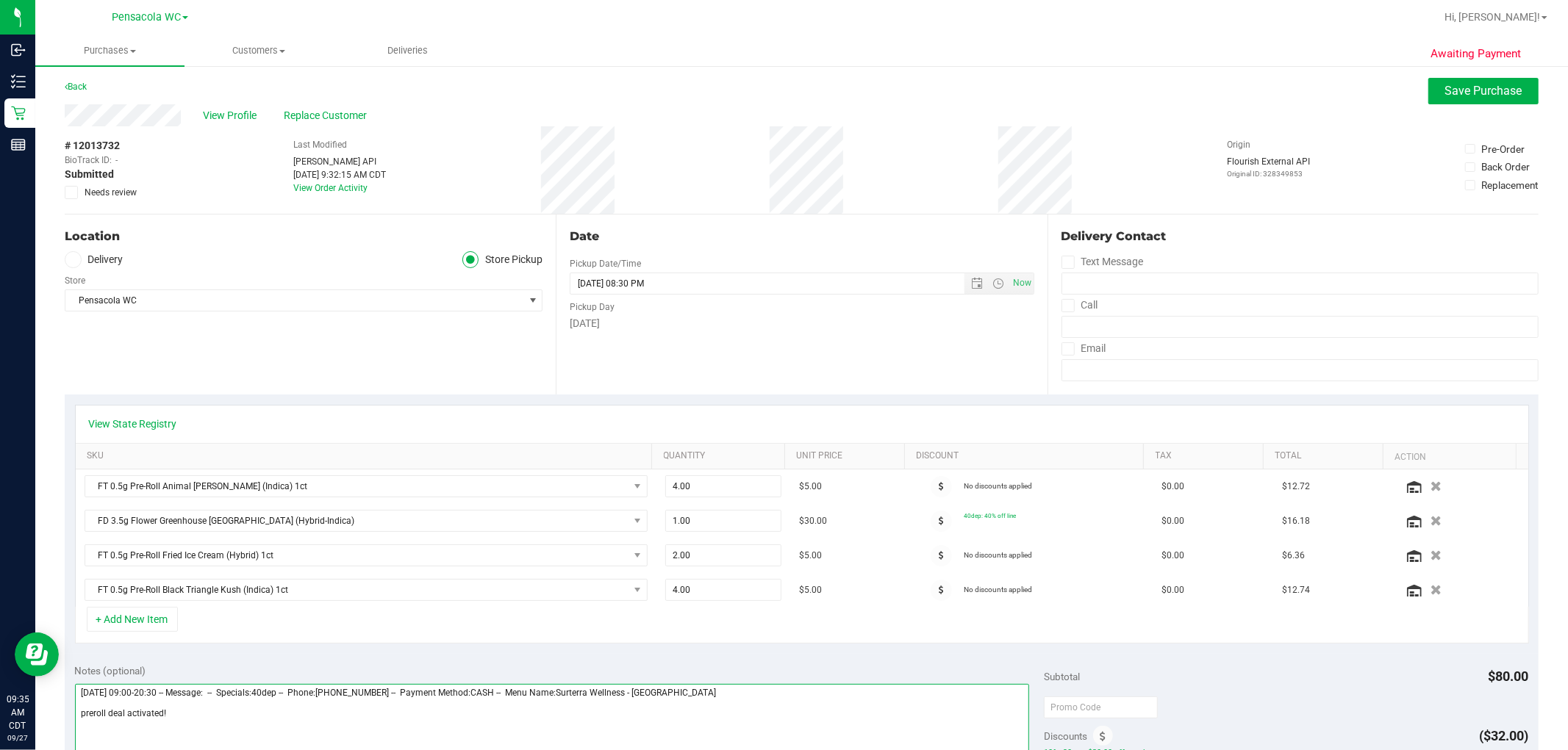
scroll to position [0, 0]
type textarea "Saturday 09/27/2025 09:00-20:30 -- Message: -- Specials:40dep -- Phone:85074887…"
click at [839, 85] on span "Save Purchase" at bounding box center [1484, 92] width 77 height 14
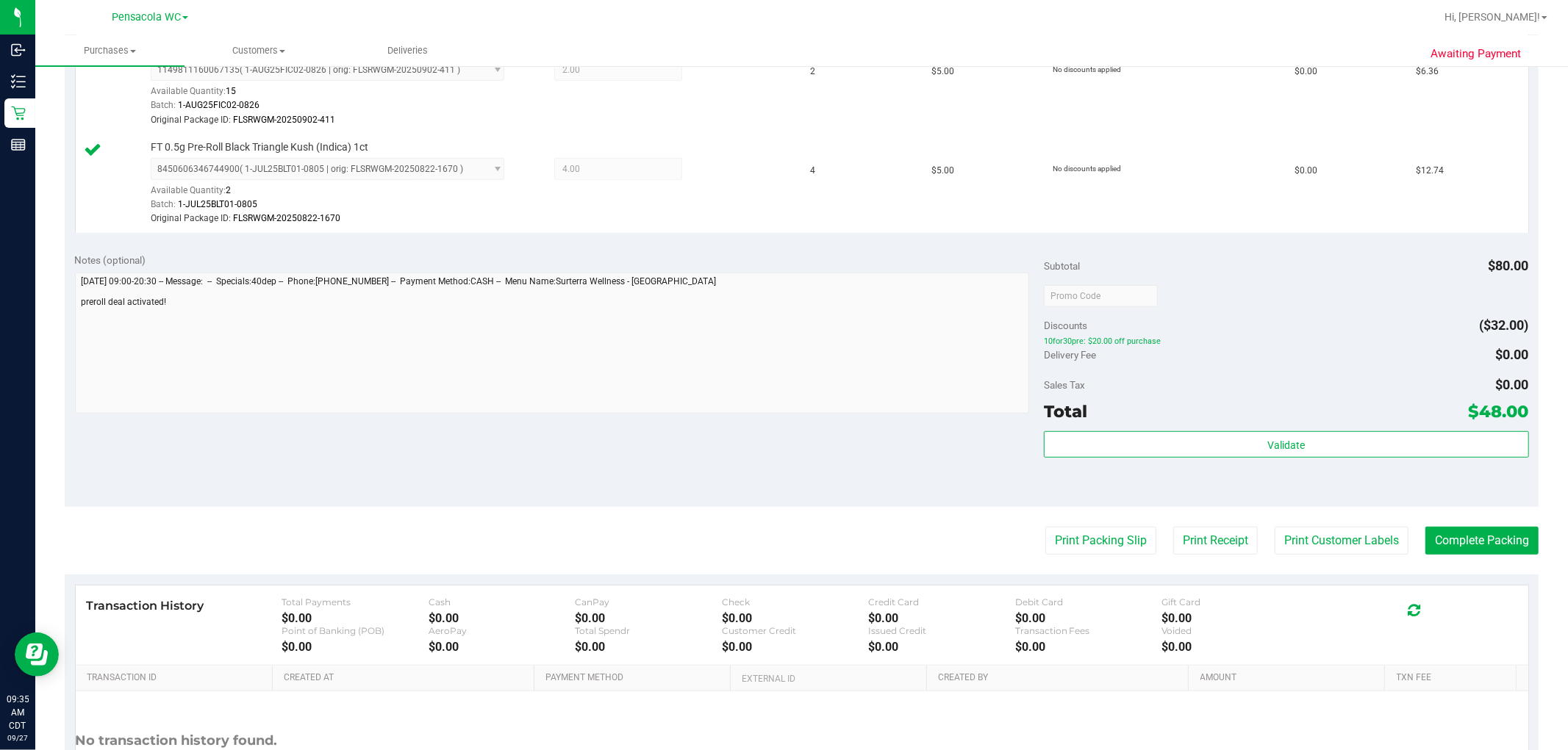
scroll to position [652, 0]
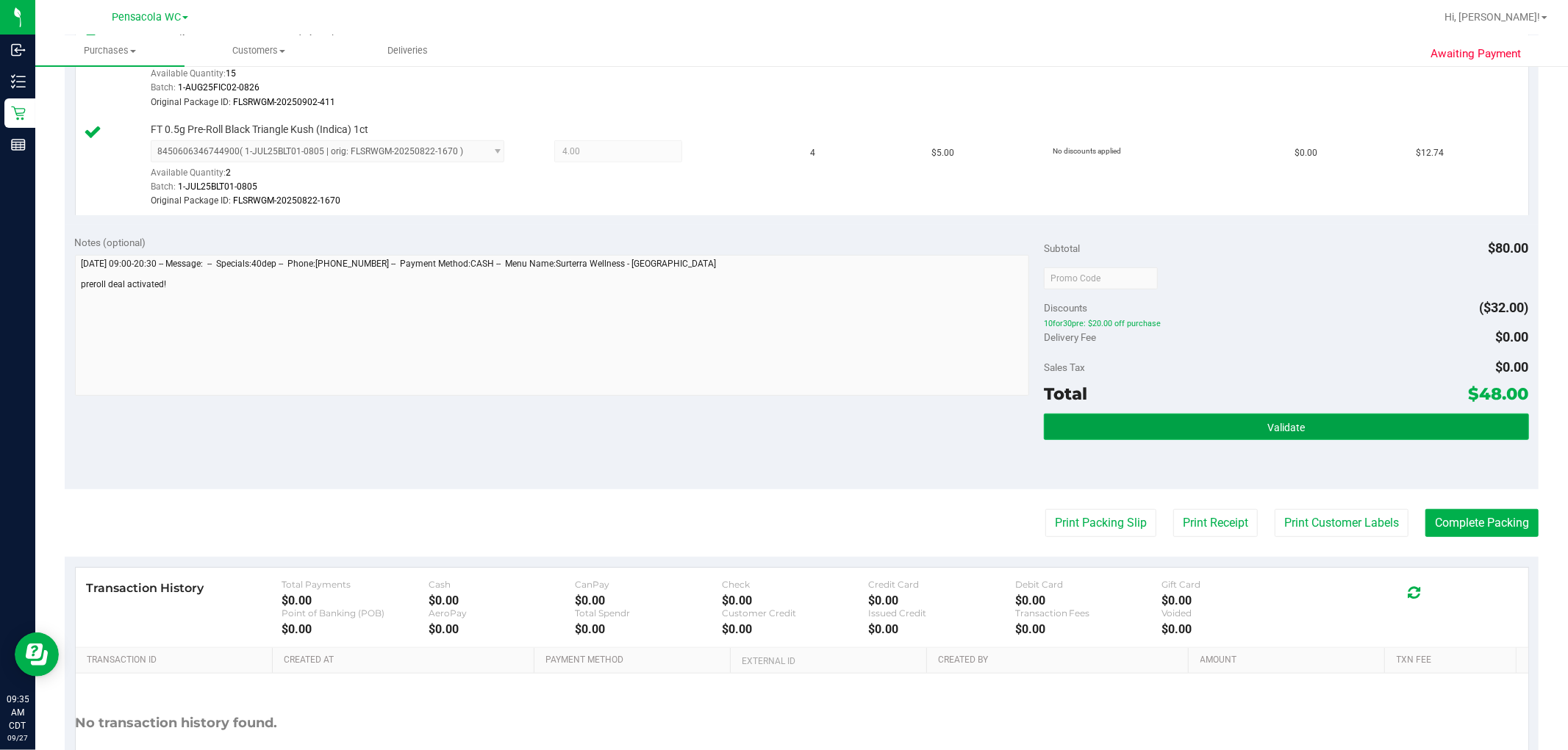
click at [839, 430] on button "Validate" at bounding box center [1286, 427] width 484 height 27
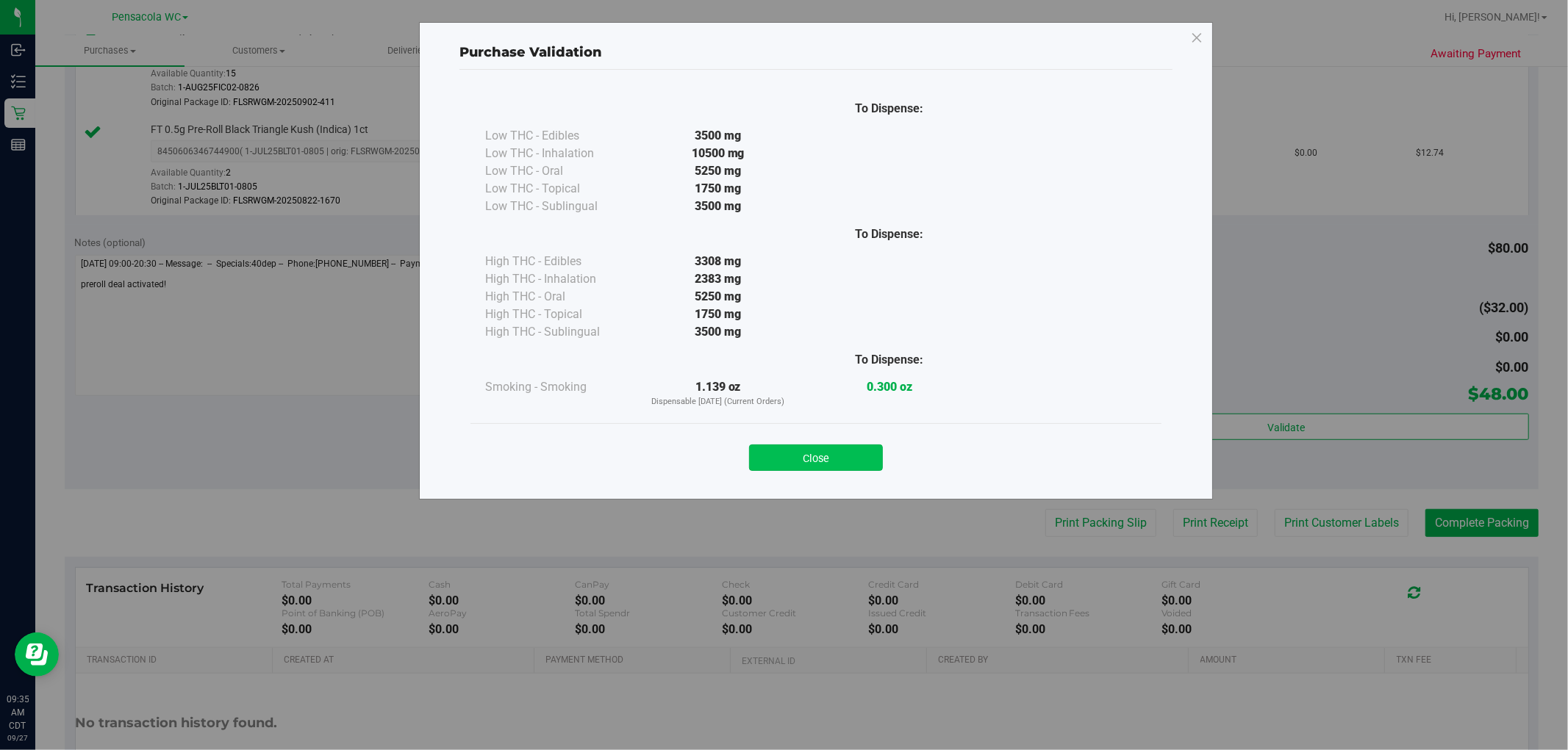
click at [839, 453] on button "Close" at bounding box center [815, 458] width 134 height 27
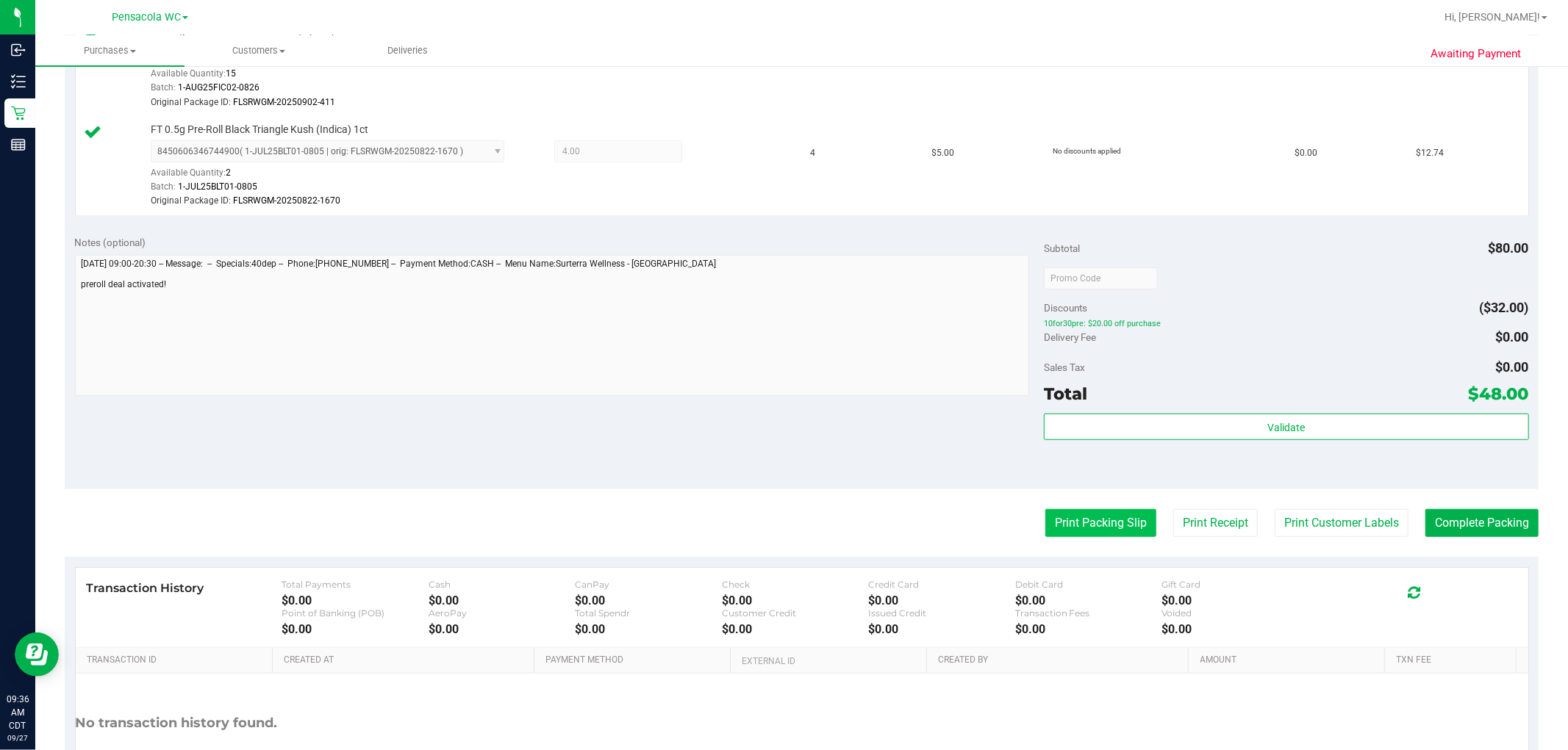
click at [839, 527] on button "Print Packing Slip" at bounding box center [1100, 522] width 111 height 28
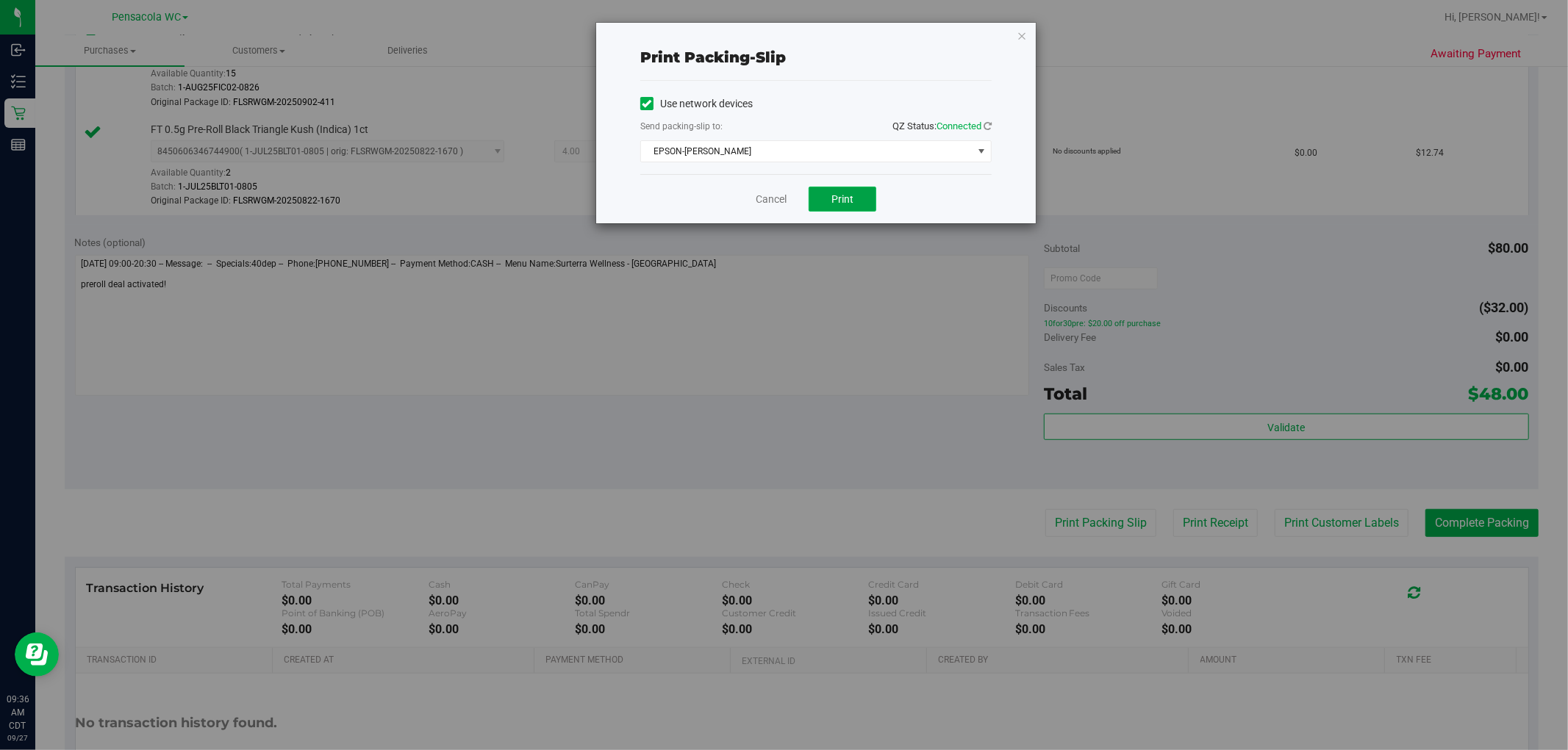
click at [834, 192] on button "Print" at bounding box center [842, 199] width 68 height 25
click at [839, 33] on icon "button" at bounding box center [1021, 35] width 10 height 18
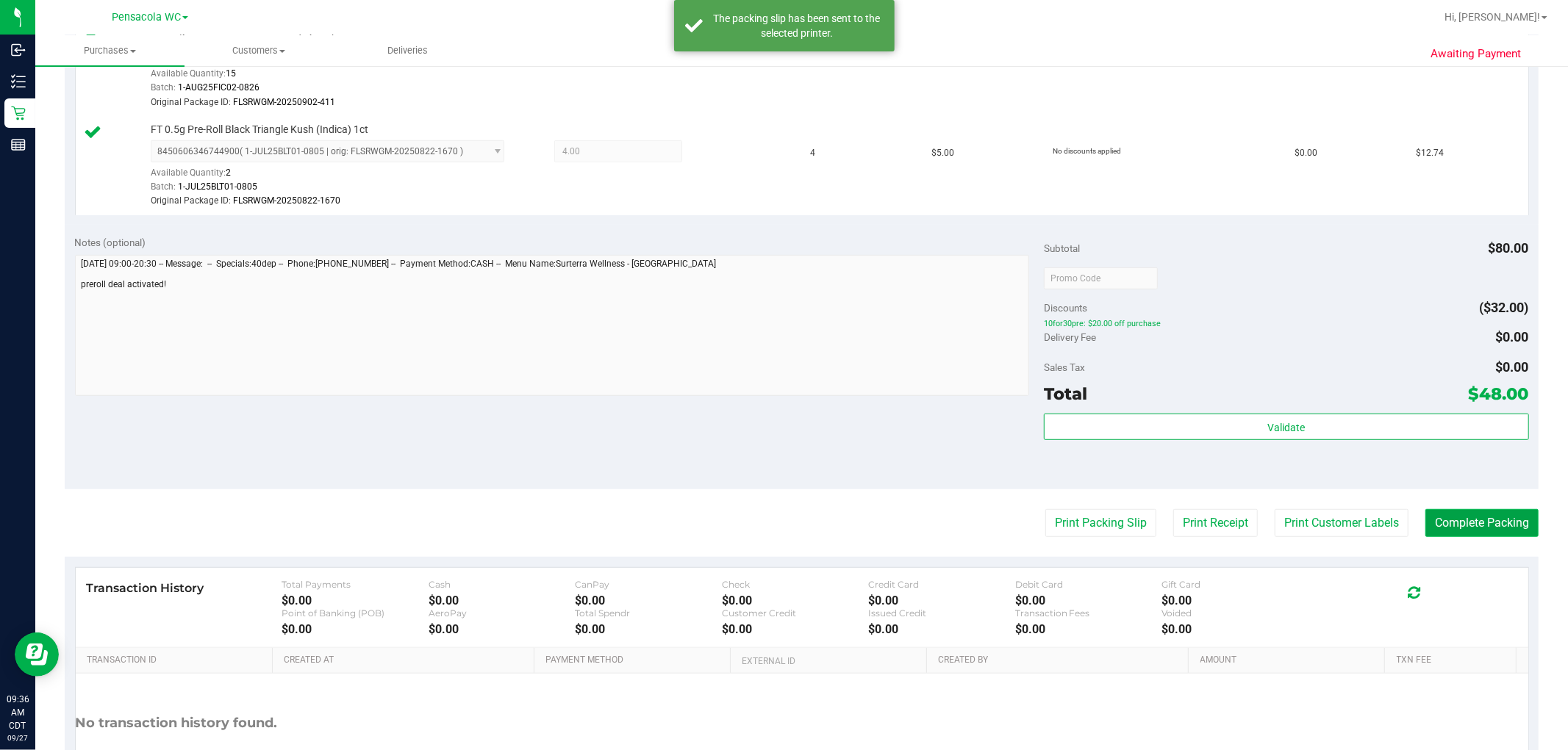
click at [839, 521] on button "Complete Packing" at bounding box center [1482, 522] width 113 height 28
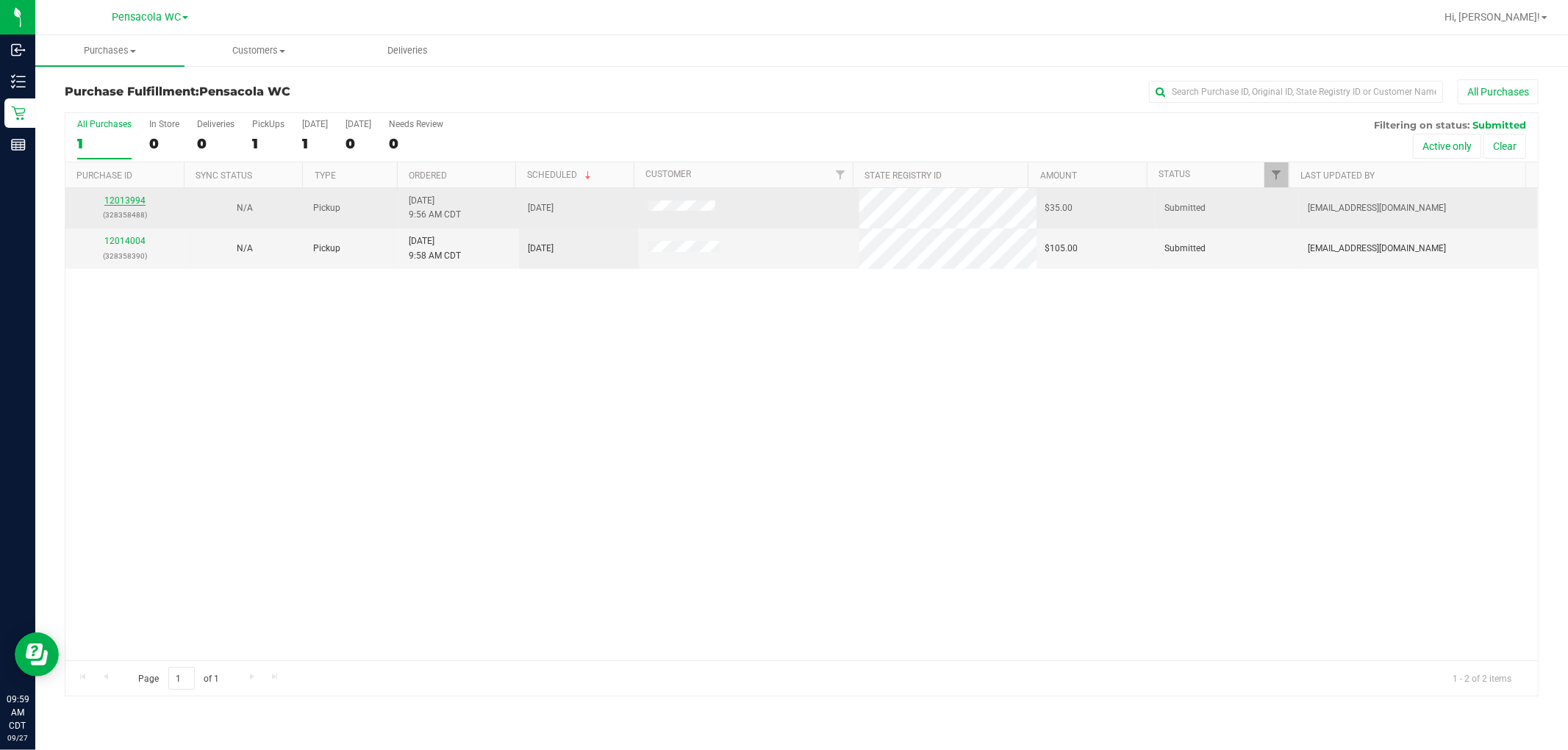
click at [143, 196] on link "12013994" at bounding box center [124, 200] width 41 height 10
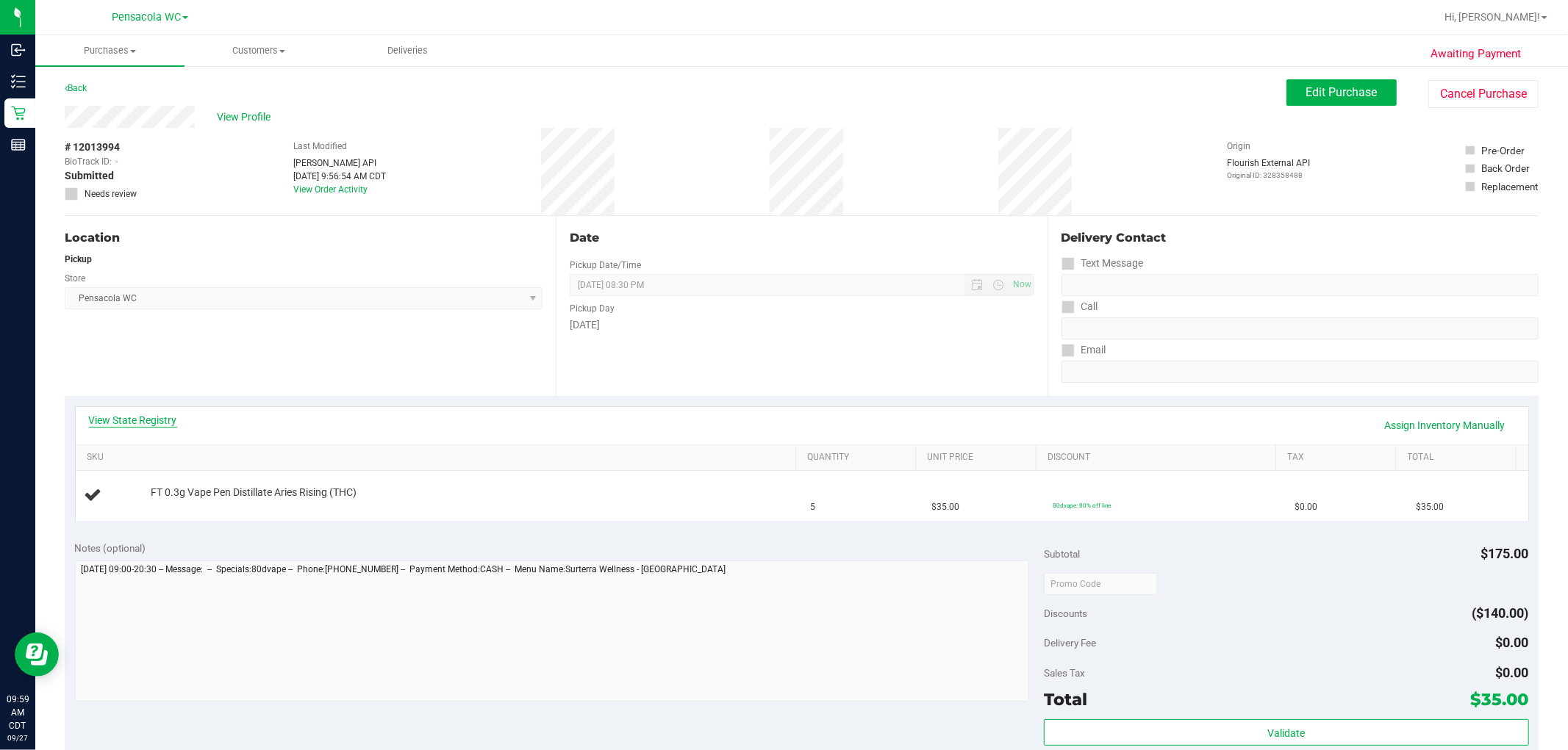
click at [135, 415] on link "View State Registry" at bounding box center [134, 420] width 88 height 15
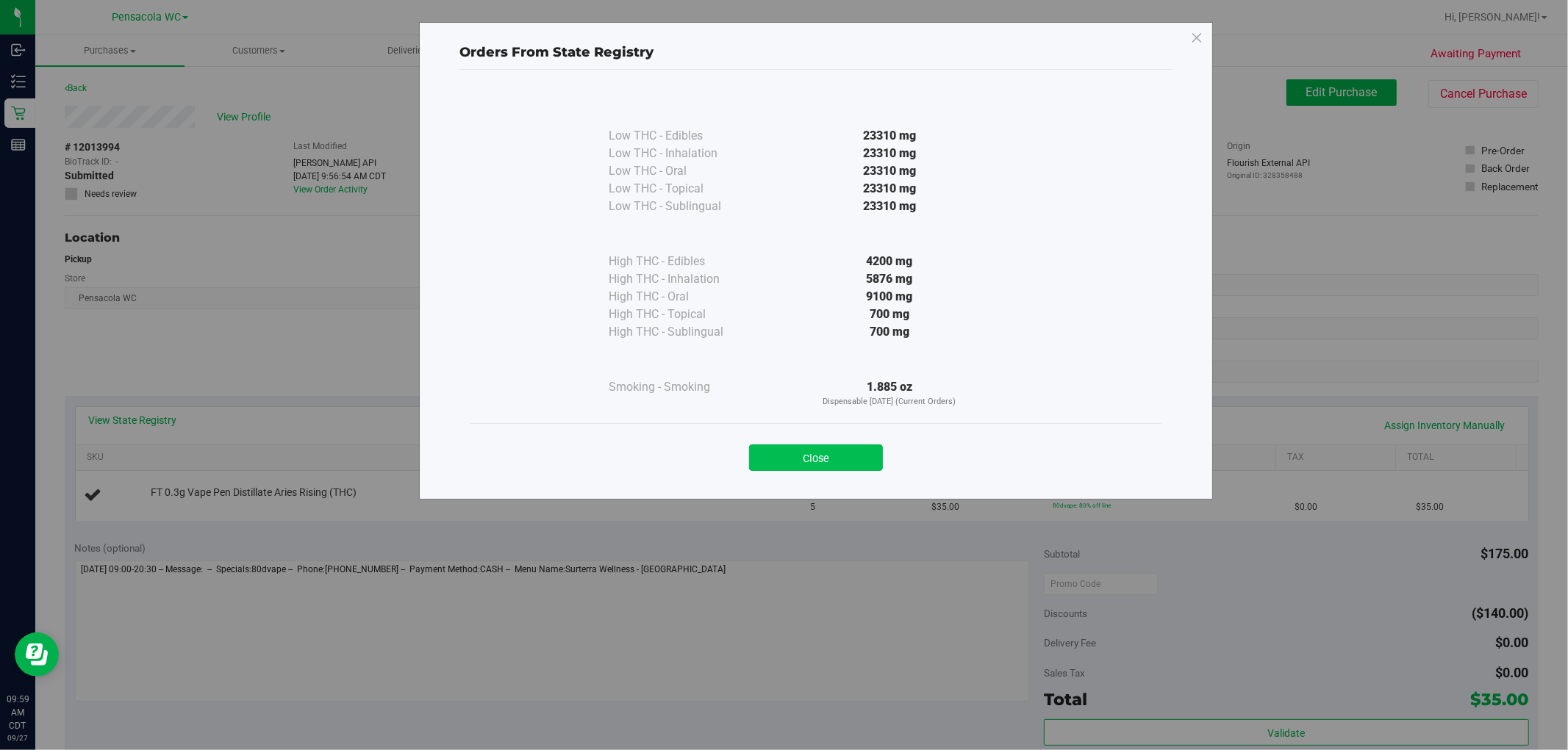
click at [801, 466] on button "Close" at bounding box center [815, 458] width 134 height 27
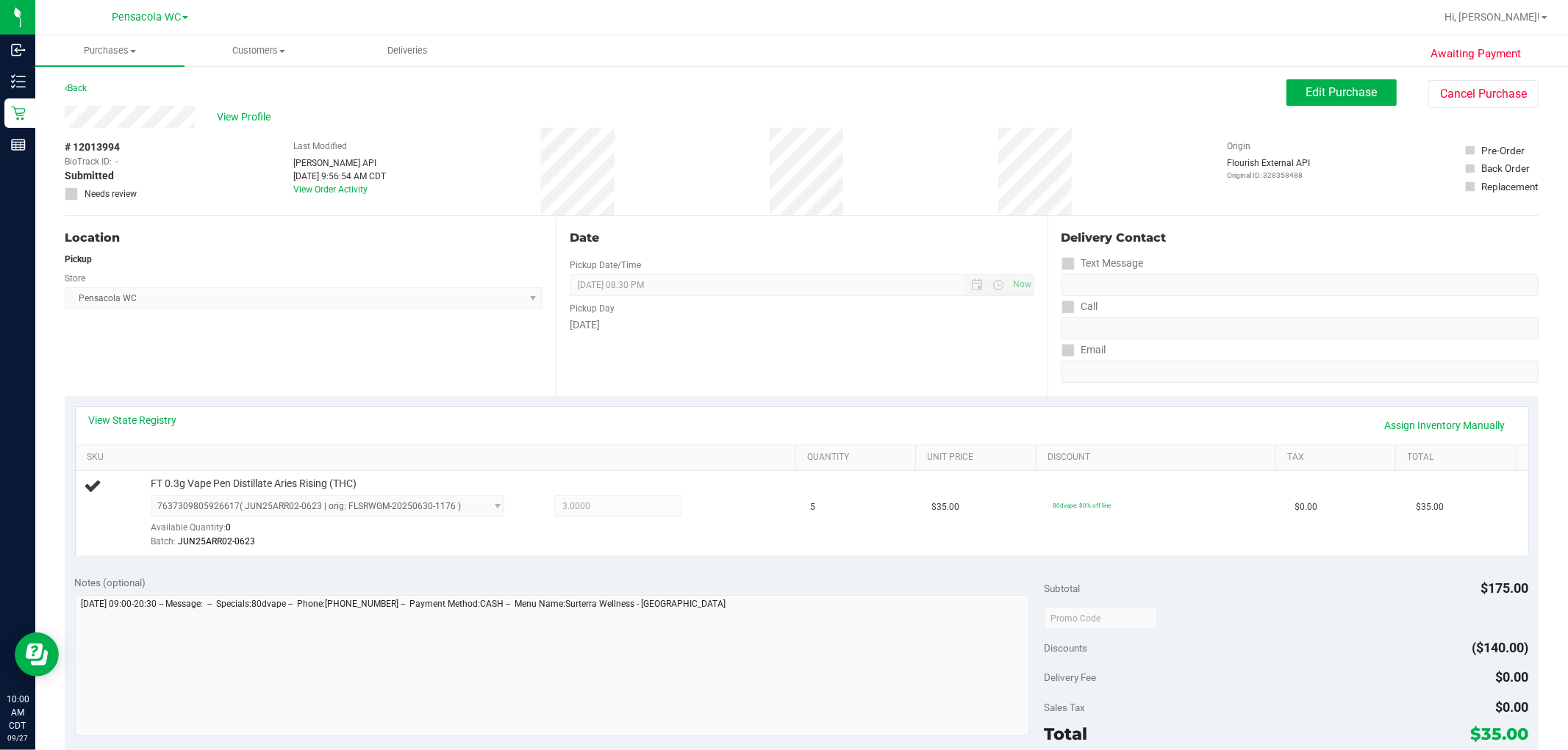
click at [379, 354] on div "Location Pickup Store Pensacola WC Select Store Bonita Springs WC Boynton Beach…" at bounding box center [310, 306] width 491 height 180
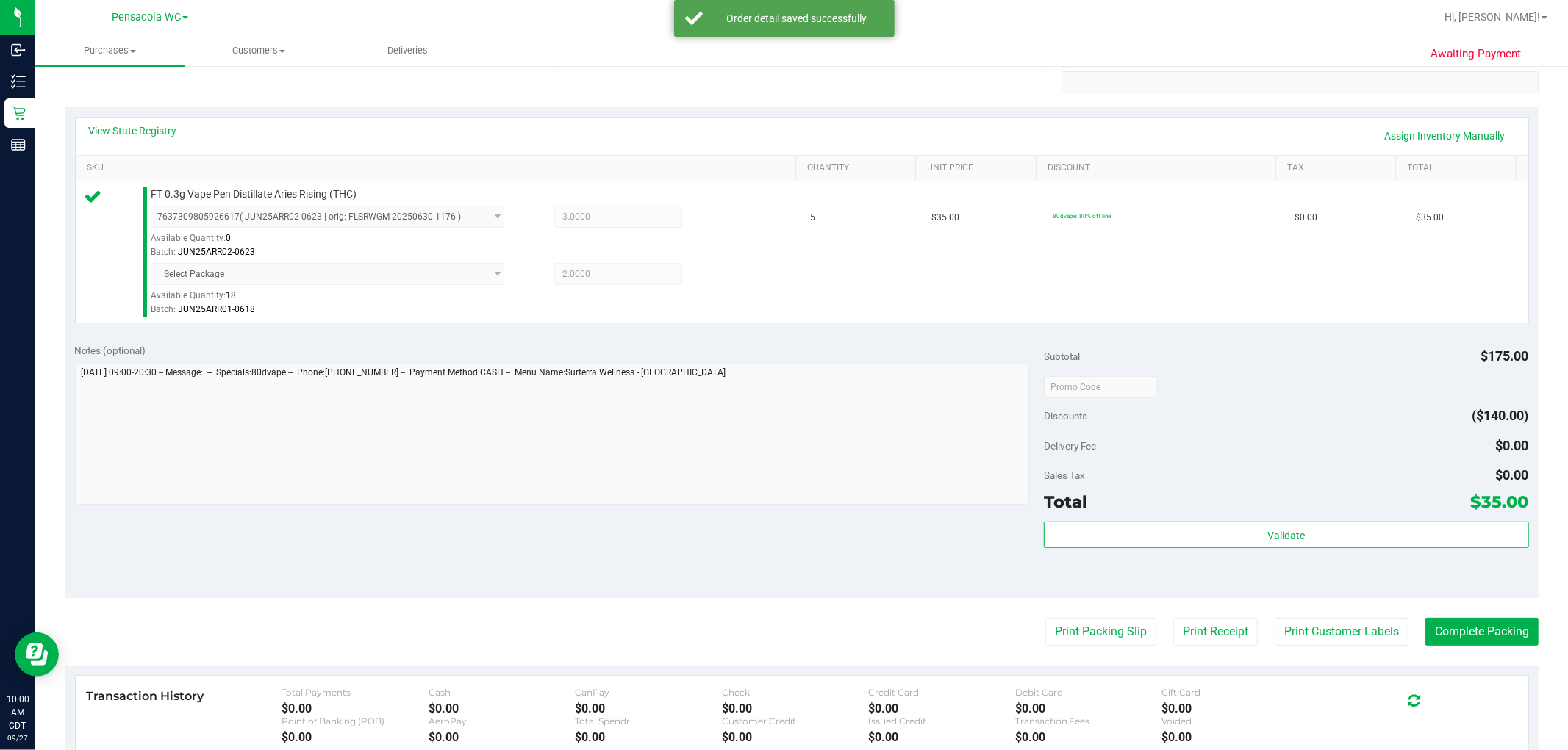
scroll to position [302, 0]
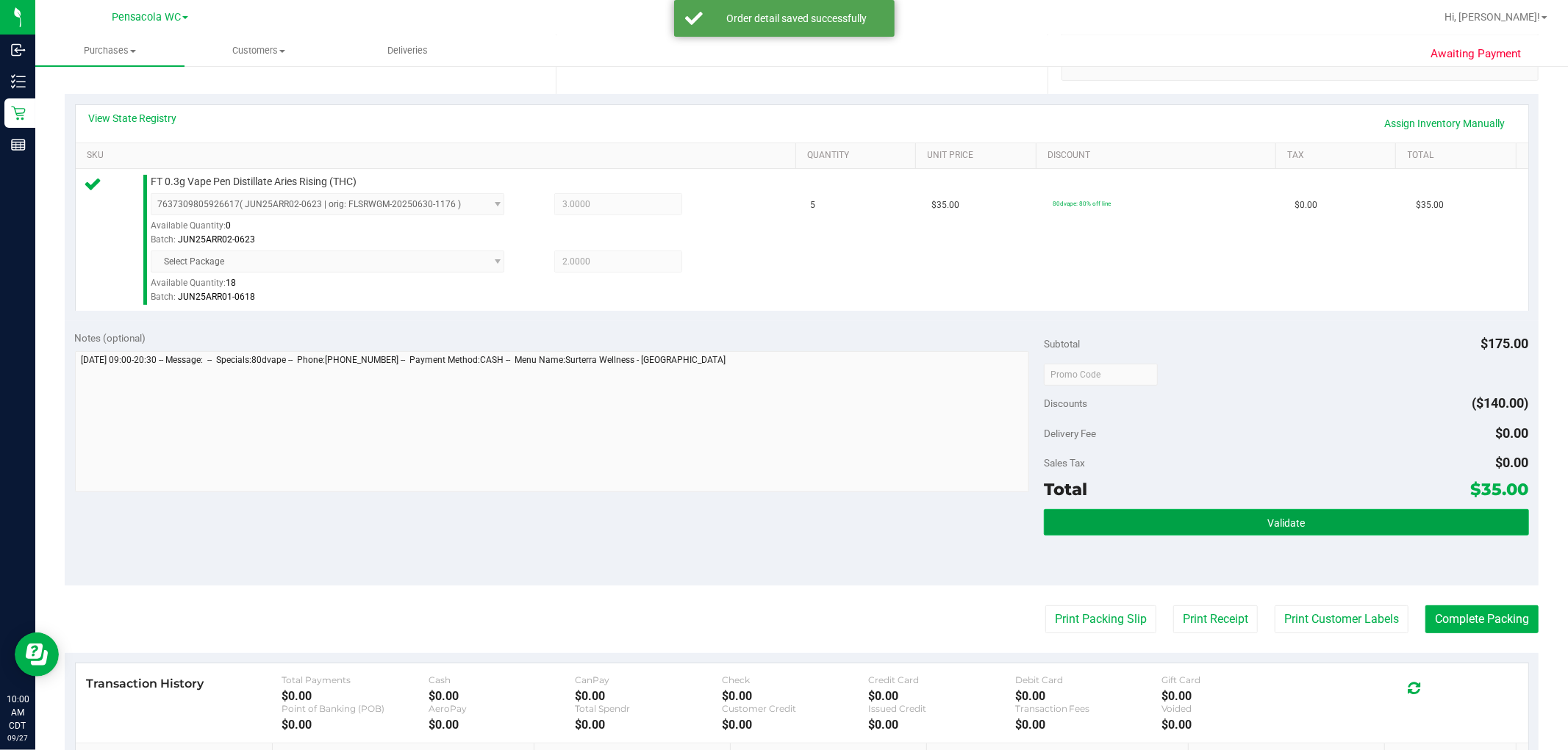
click at [839, 522] on button "Validate" at bounding box center [1286, 522] width 484 height 27
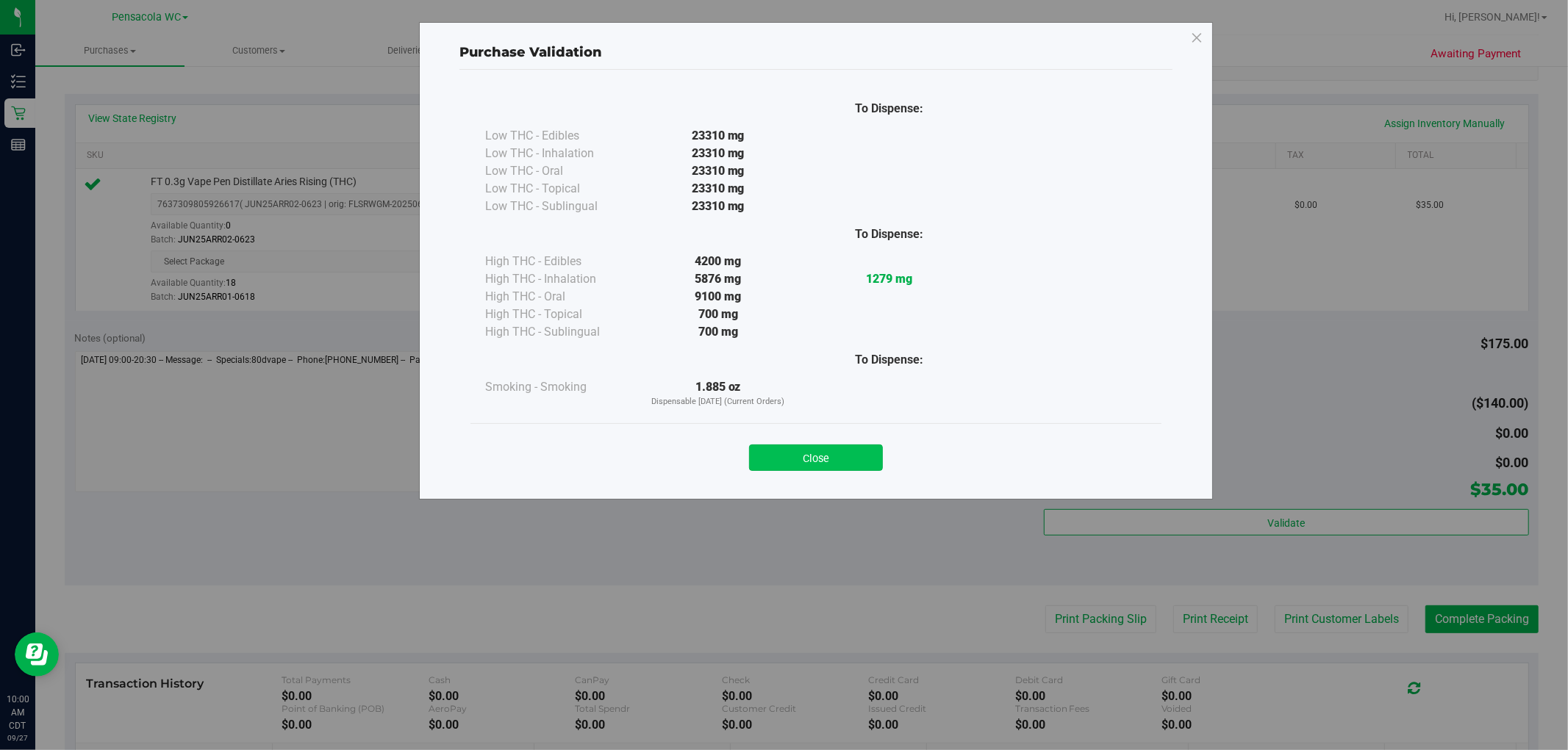
click at [839, 460] on button "Close" at bounding box center [815, 458] width 134 height 27
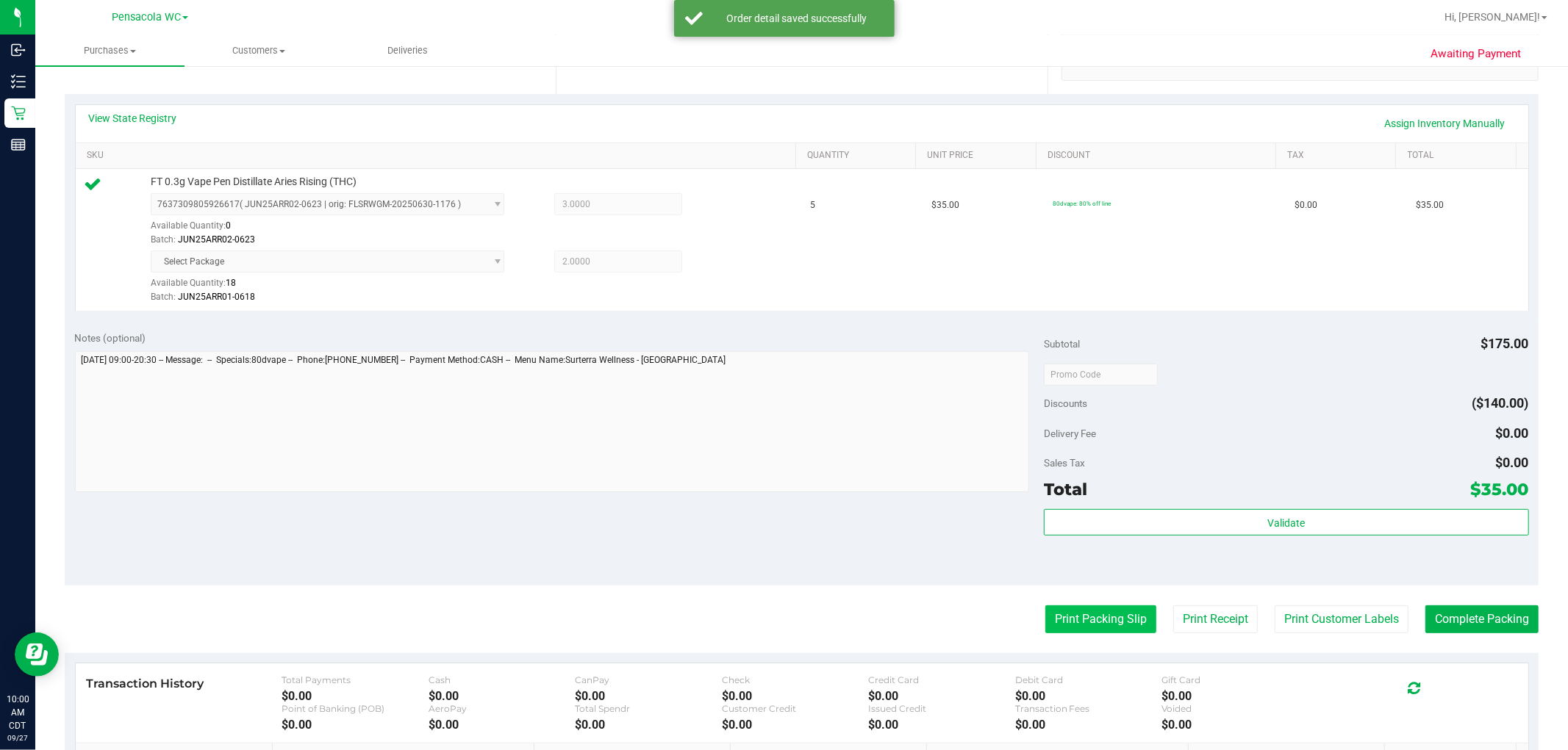
click at [839, 622] on button "Print Packing Slip" at bounding box center [1100, 619] width 111 height 28
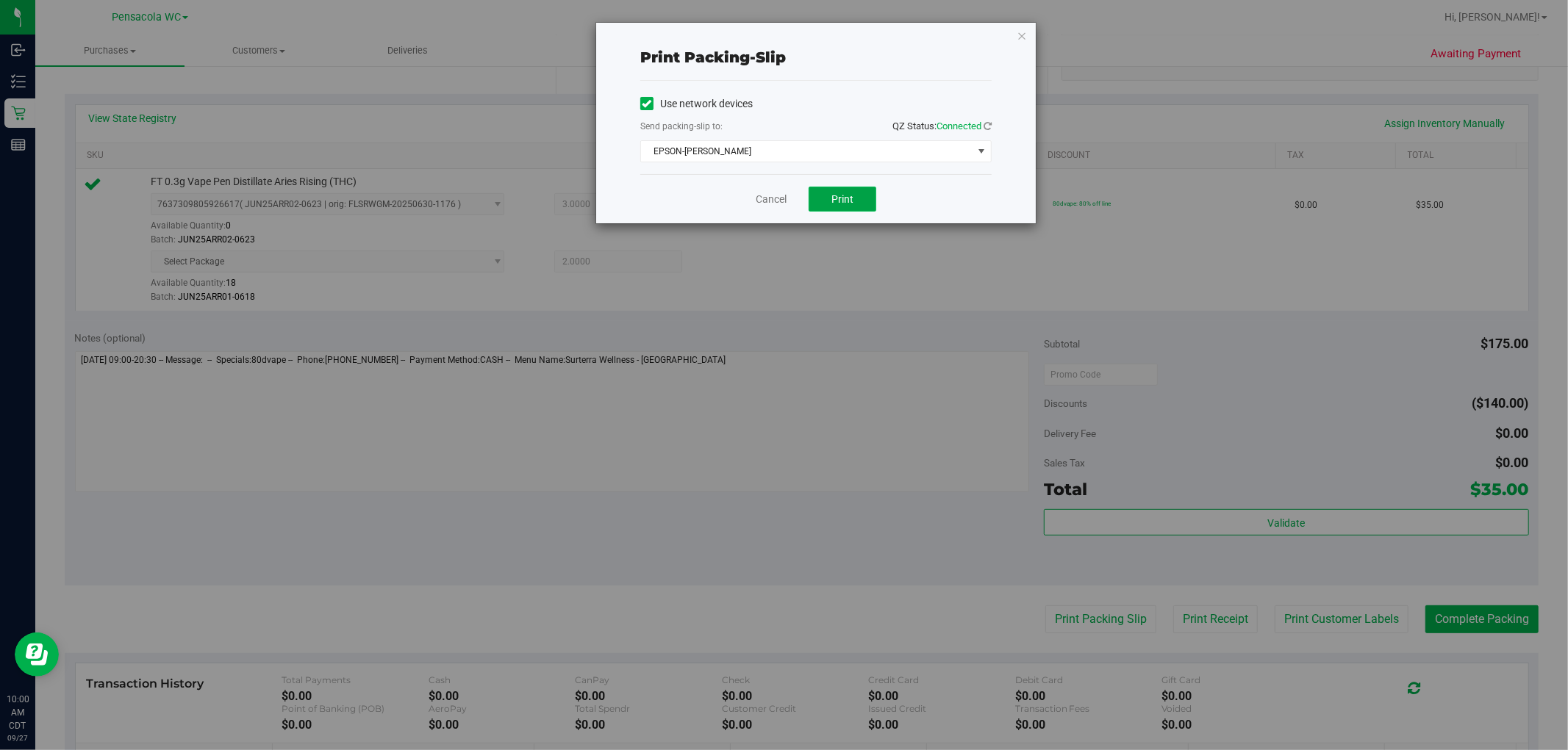
click at [839, 209] on button "Print" at bounding box center [842, 199] width 68 height 25
click at [779, 197] on link "Cancel" at bounding box center [770, 199] width 31 height 15
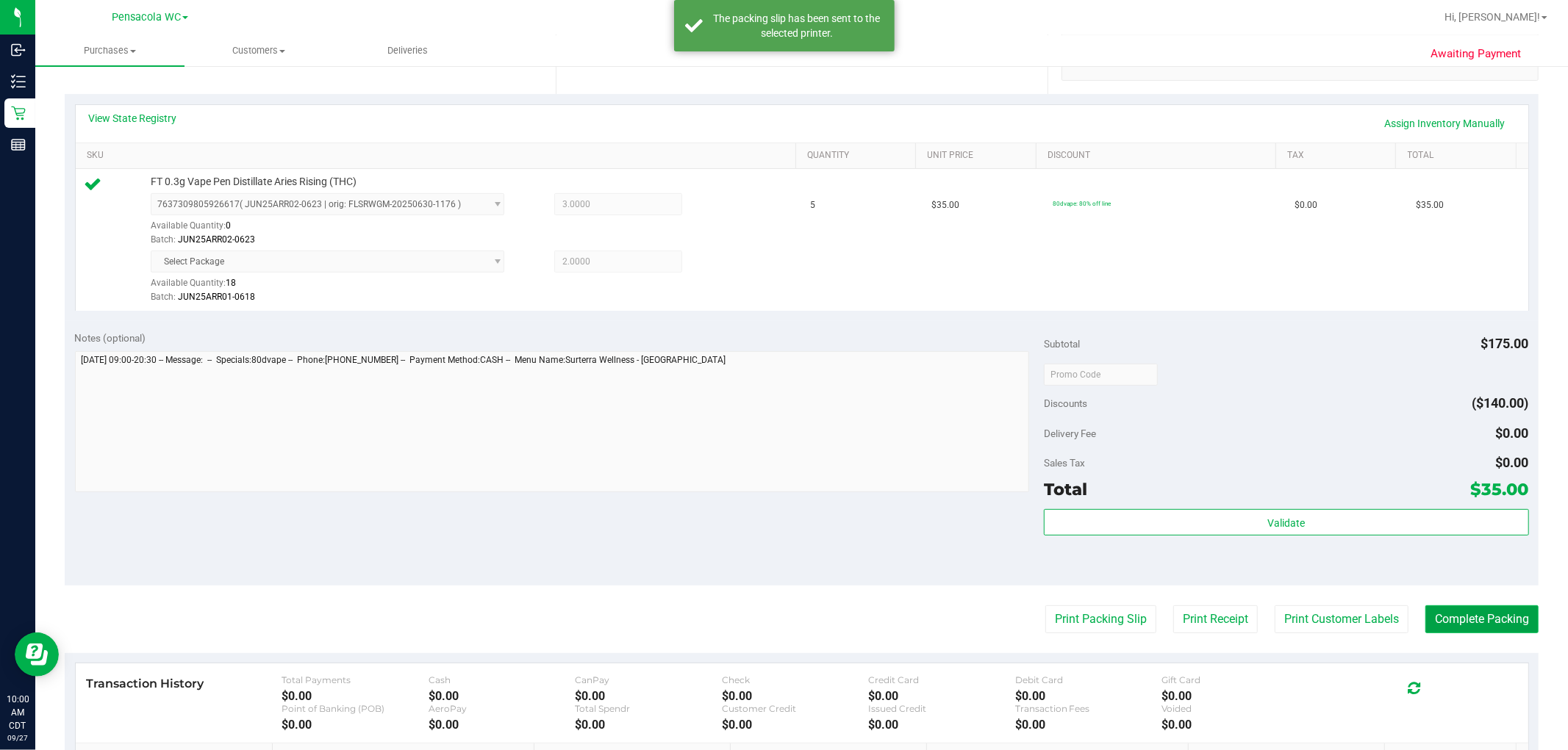
click at [839, 619] on button "Complete Packing" at bounding box center [1482, 619] width 113 height 28
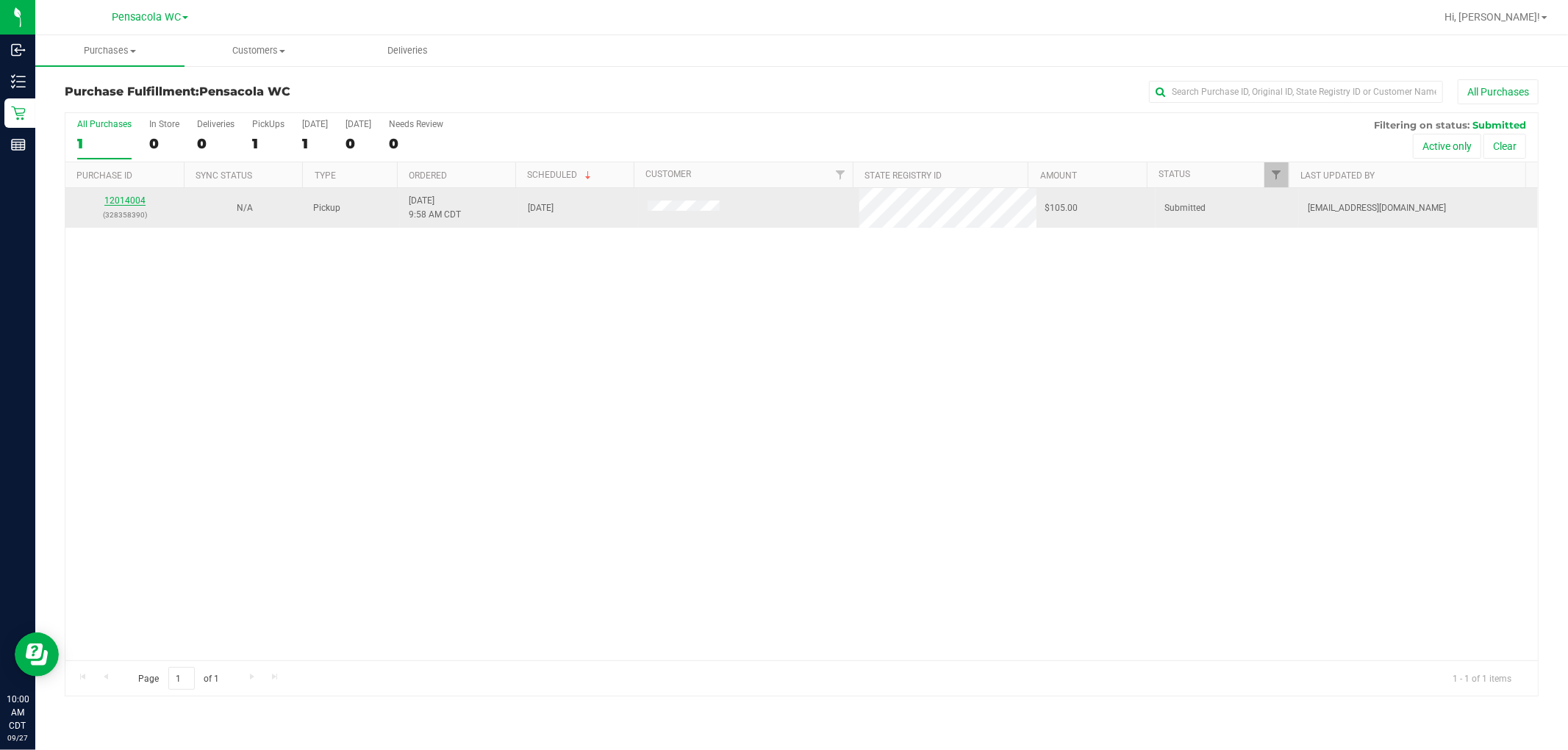
click at [135, 204] on link "12014004" at bounding box center [124, 200] width 41 height 10
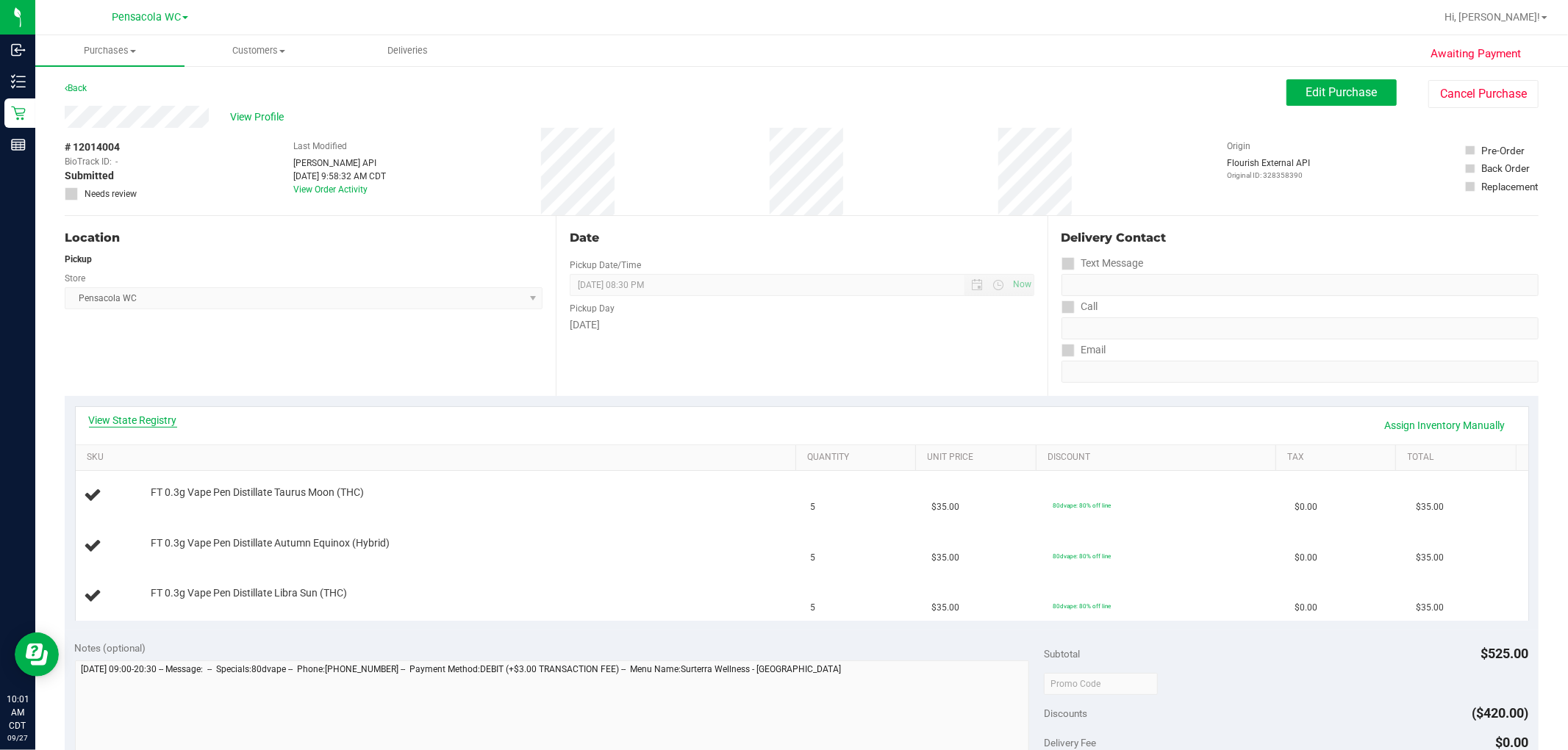
click at [122, 420] on link "View State Registry" at bounding box center [134, 420] width 88 height 15
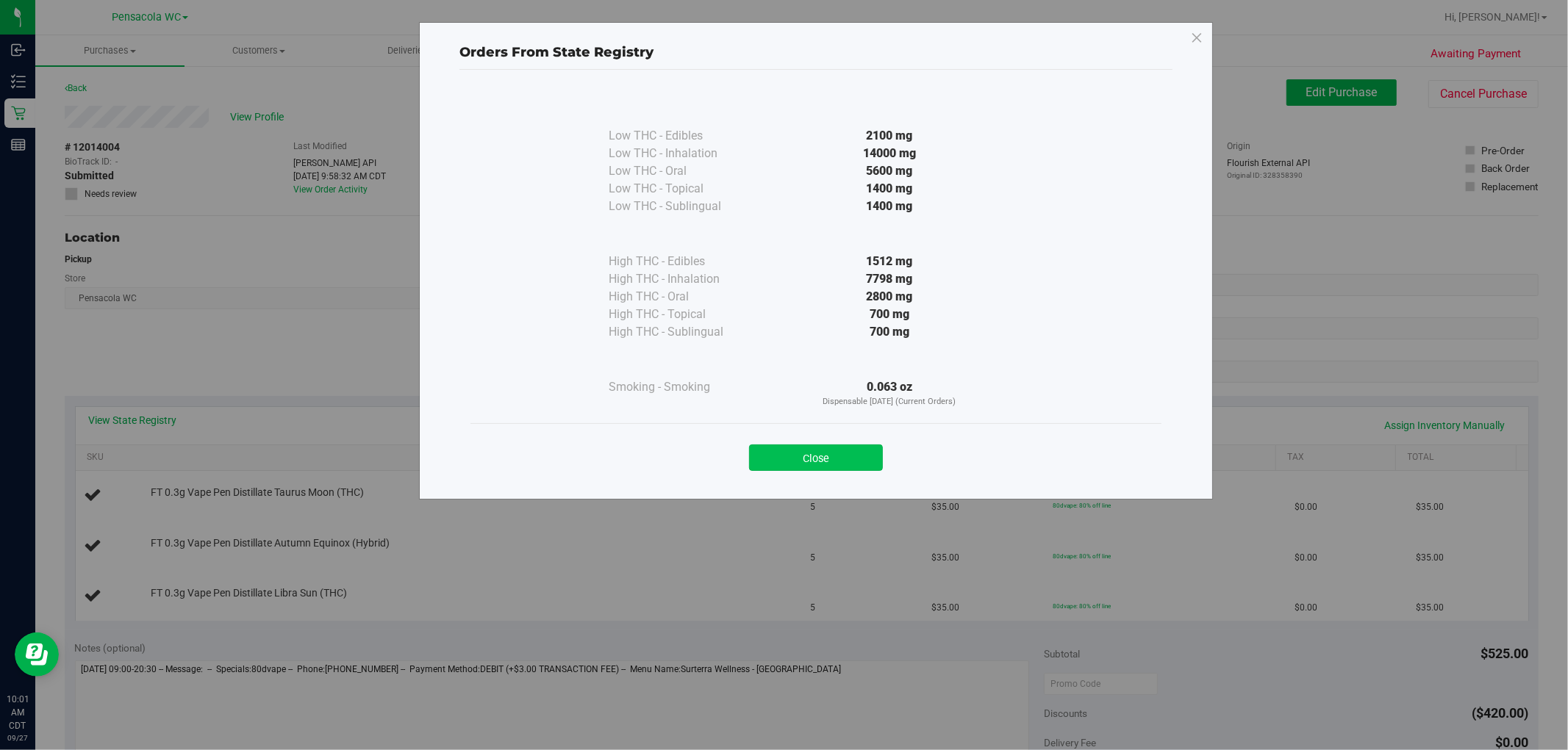
click at [824, 451] on button "Close" at bounding box center [815, 458] width 134 height 27
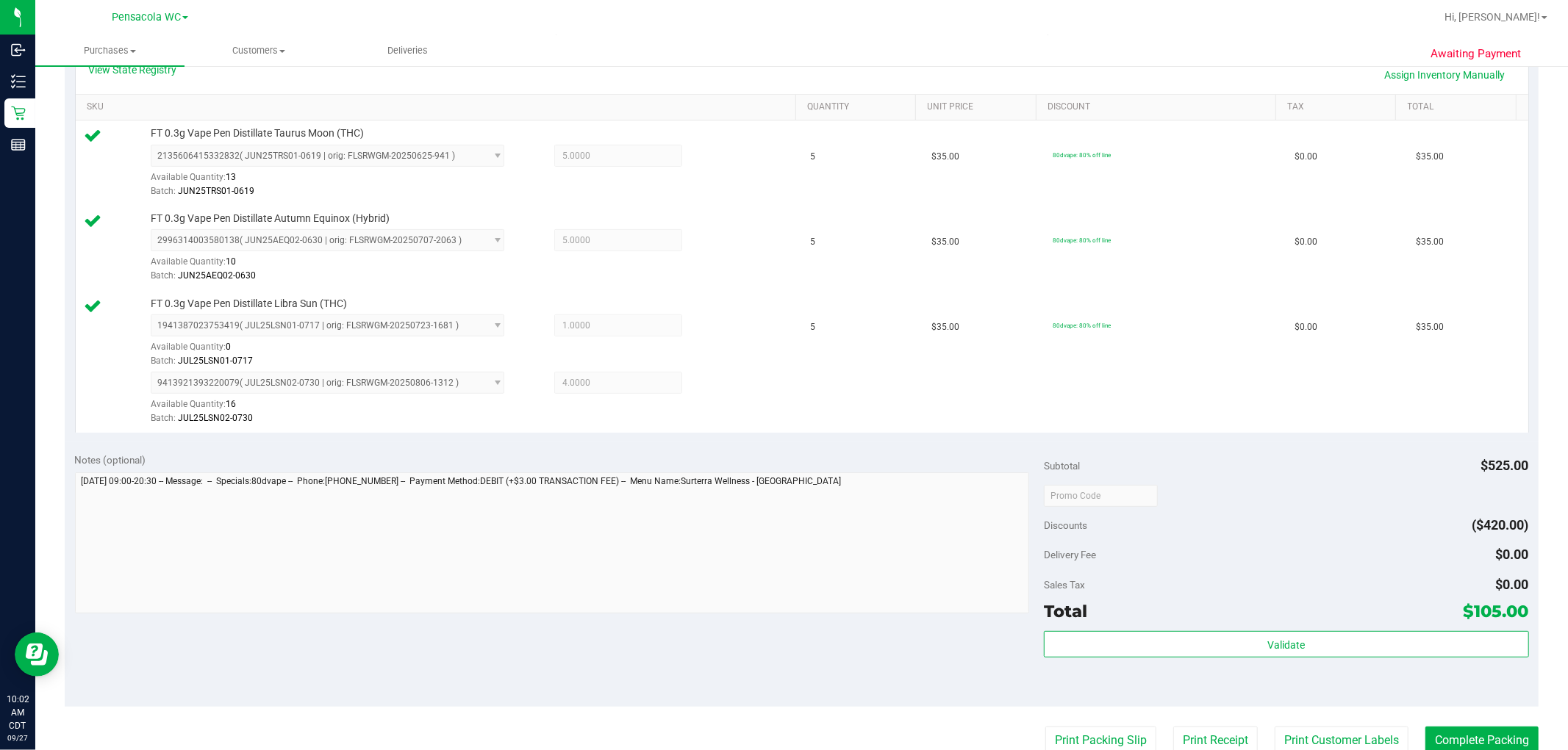
scroll to position [355, 0]
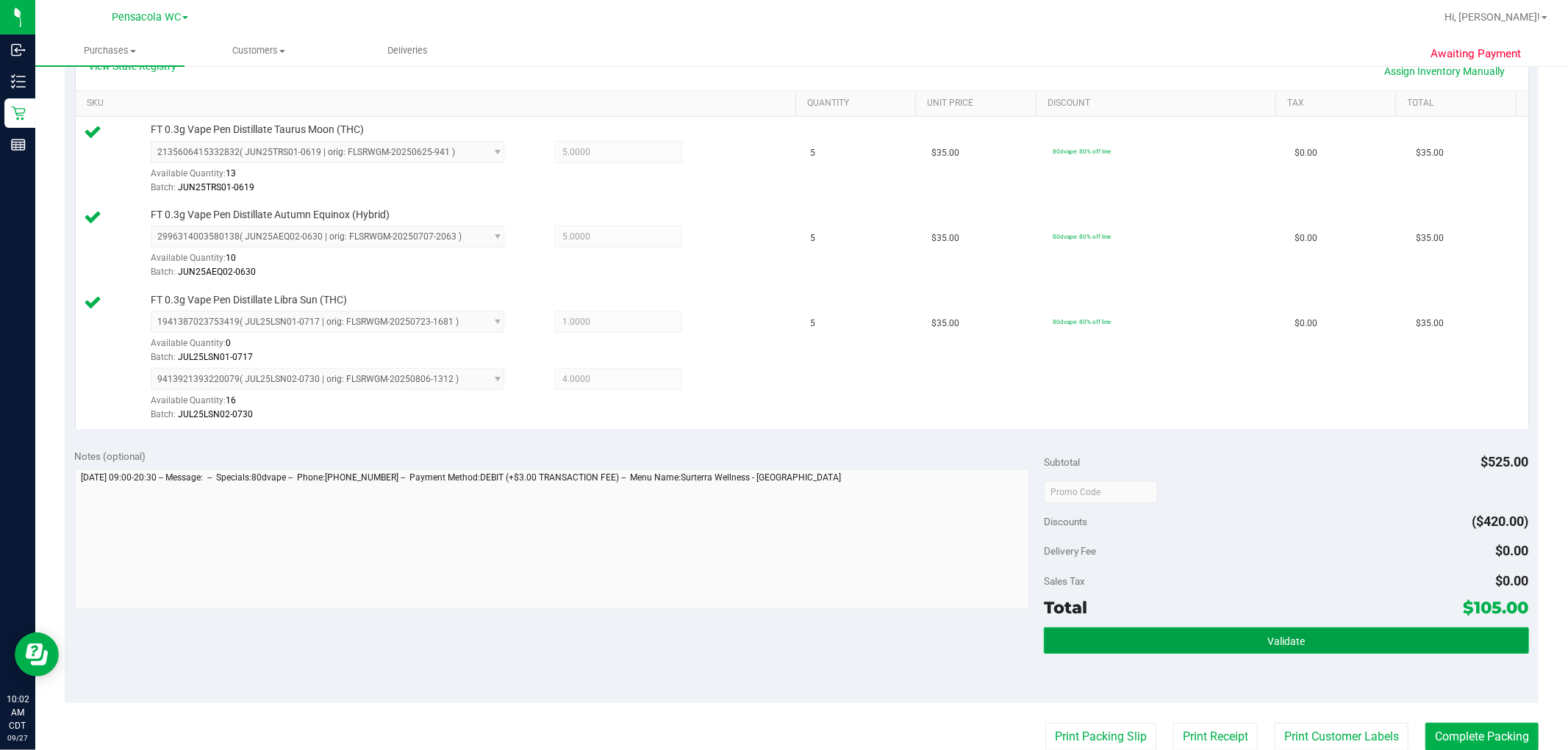
click at [839, 642] on button "Validate" at bounding box center [1286, 641] width 484 height 27
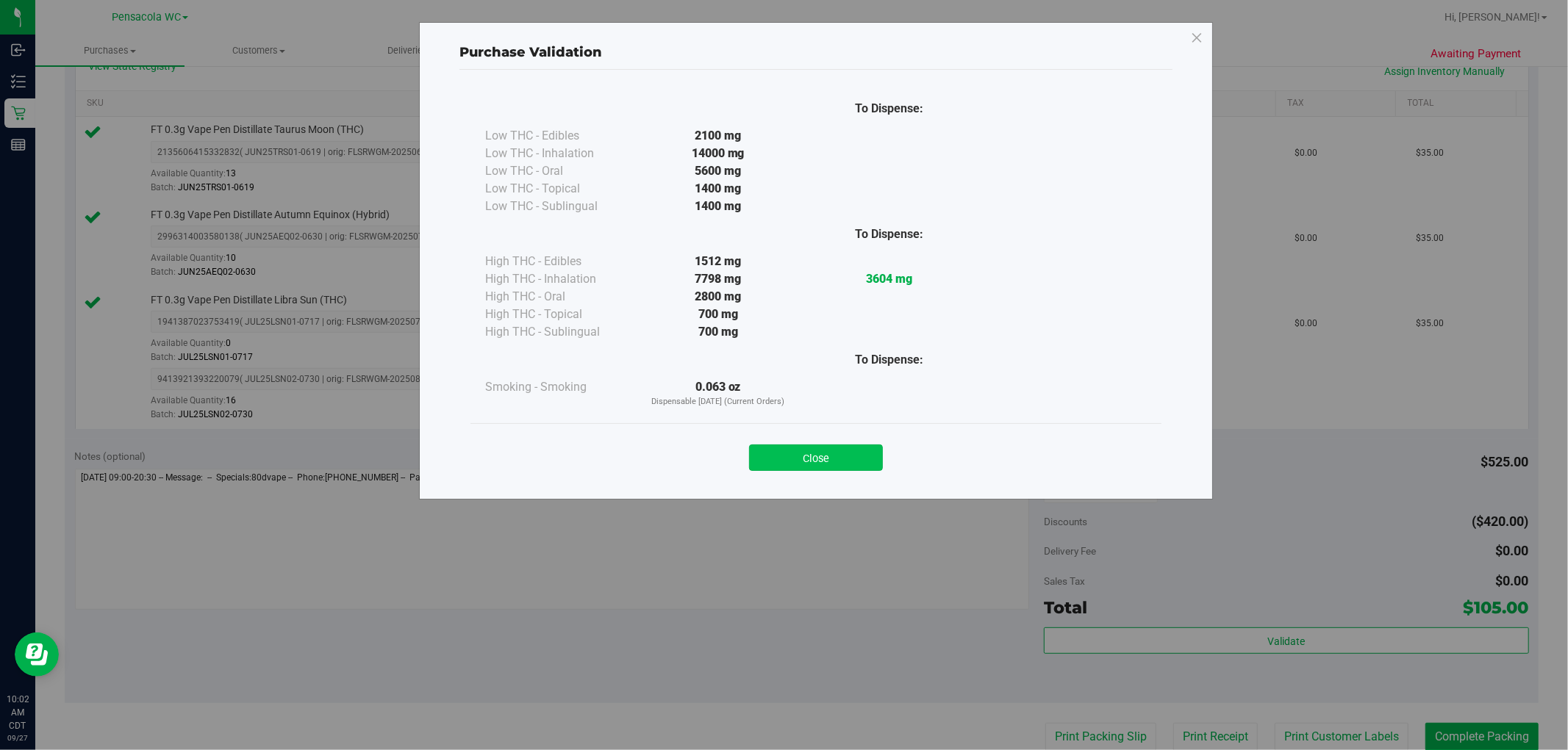
click at [839, 458] on button "Close" at bounding box center [815, 458] width 134 height 27
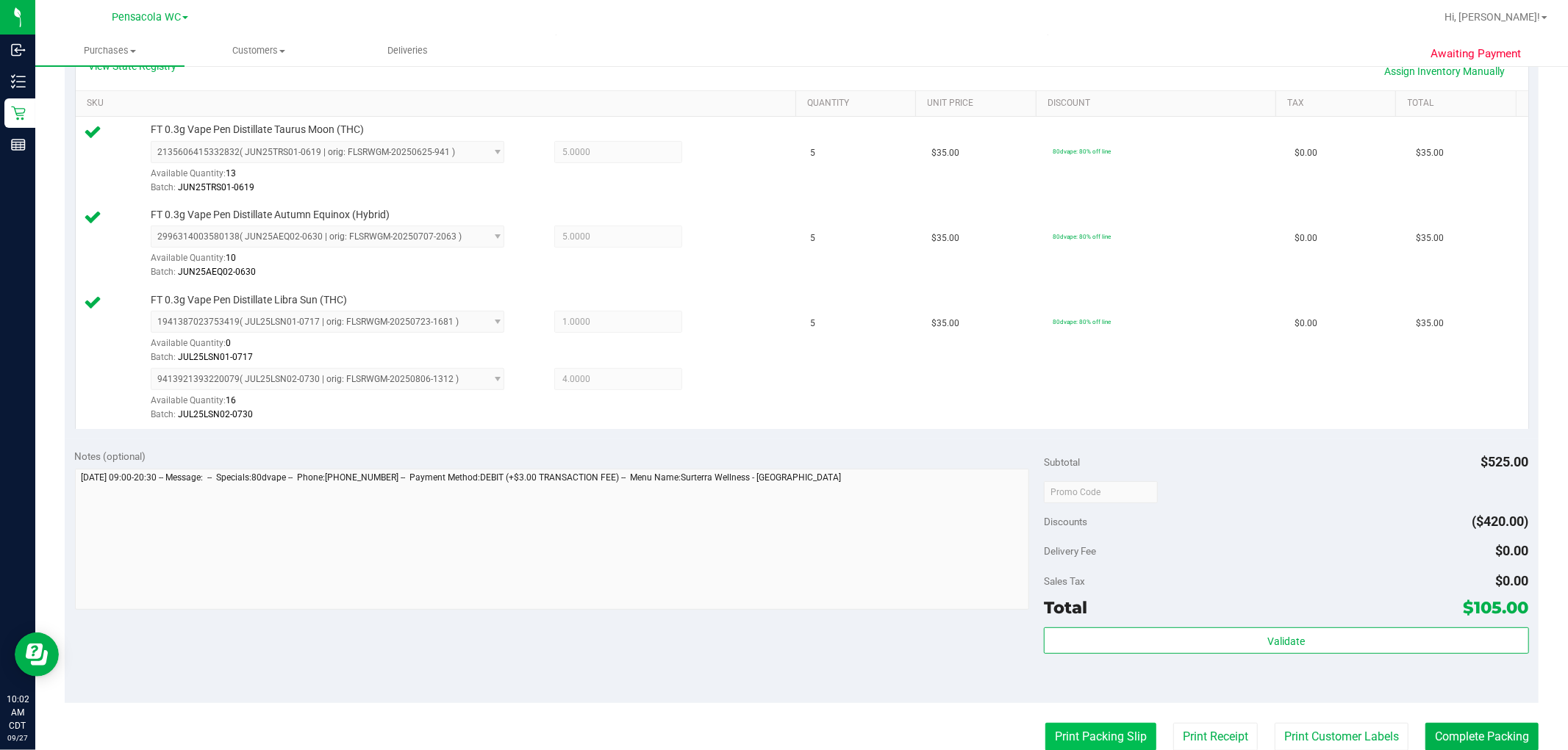
click at [839, 739] on button "Print Packing Slip" at bounding box center [1100, 737] width 111 height 28
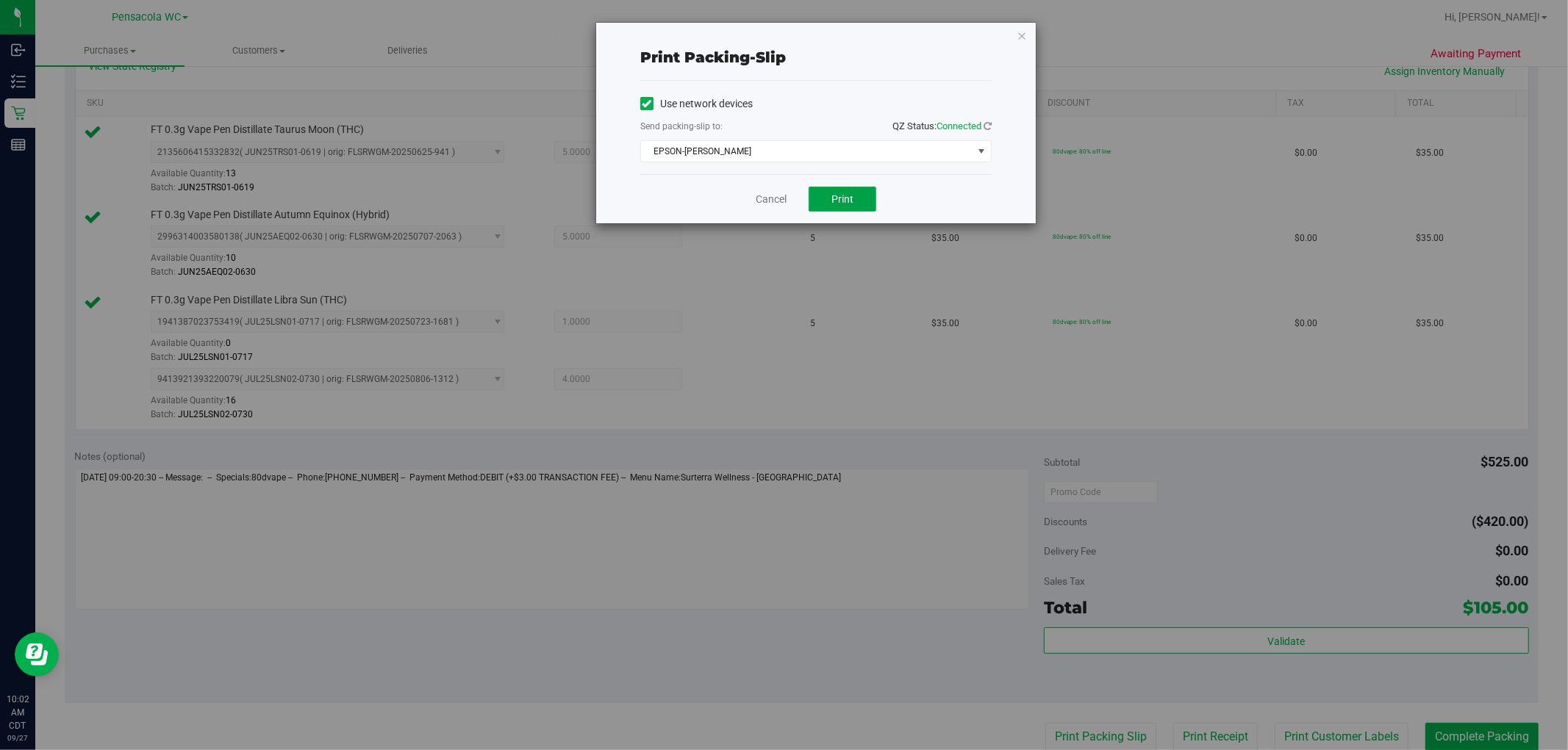
click at [839, 192] on button "Print" at bounding box center [842, 199] width 68 height 25
click at [775, 196] on link "Cancel" at bounding box center [770, 199] width 31 height 15
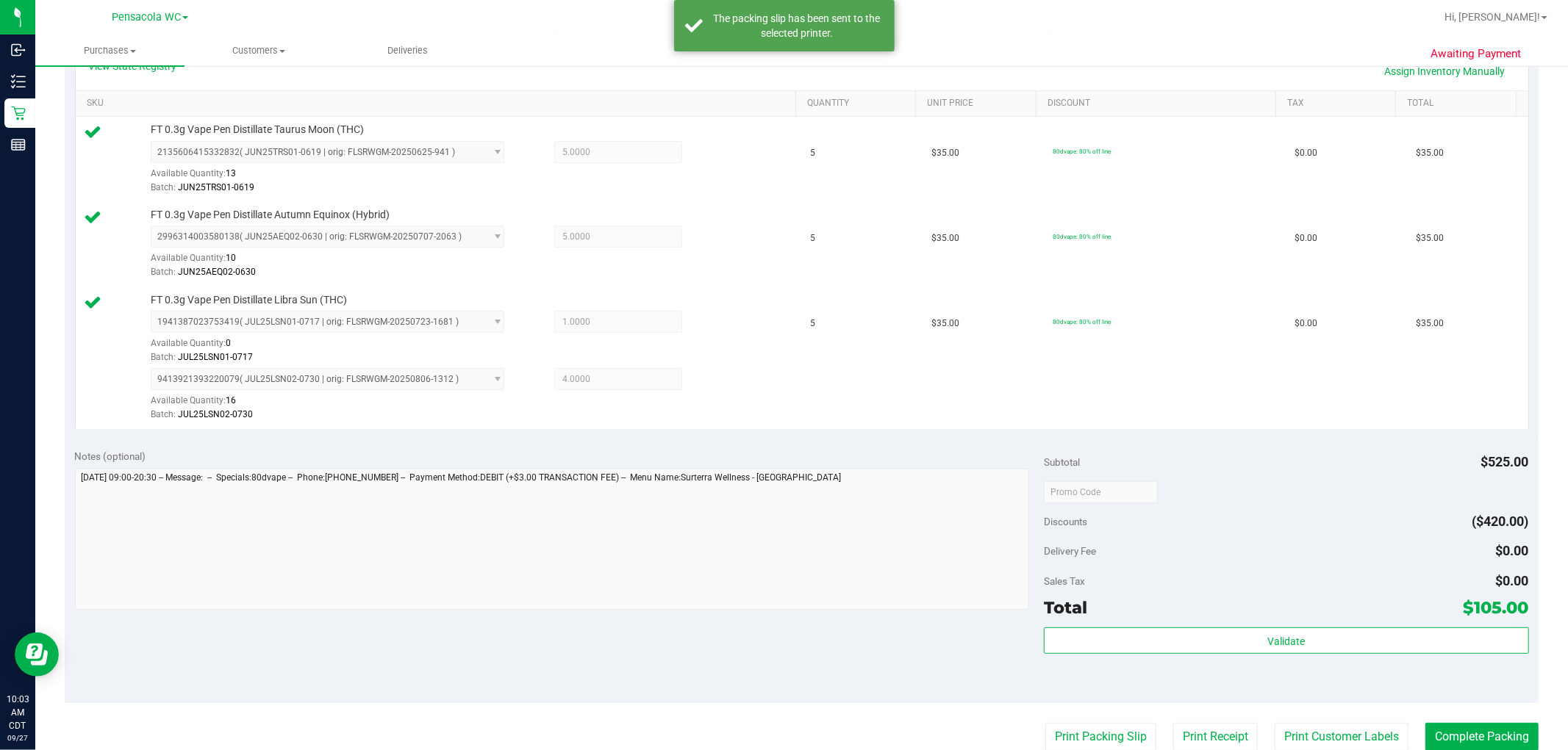
scroll to position [355, 0]
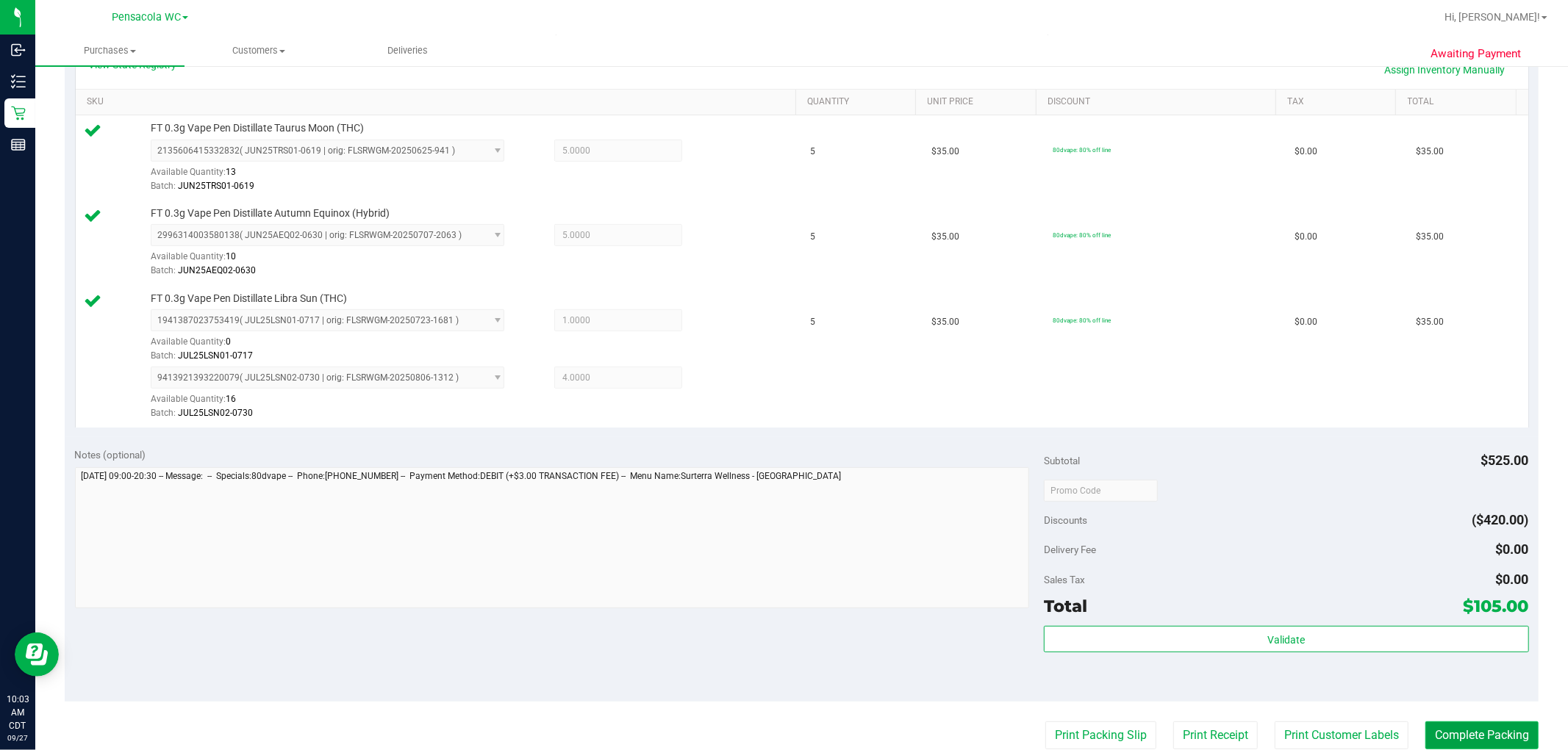
click at [839, 728] on button "Complete Packing" at bounding box center [1482, 735] width 113 height 28
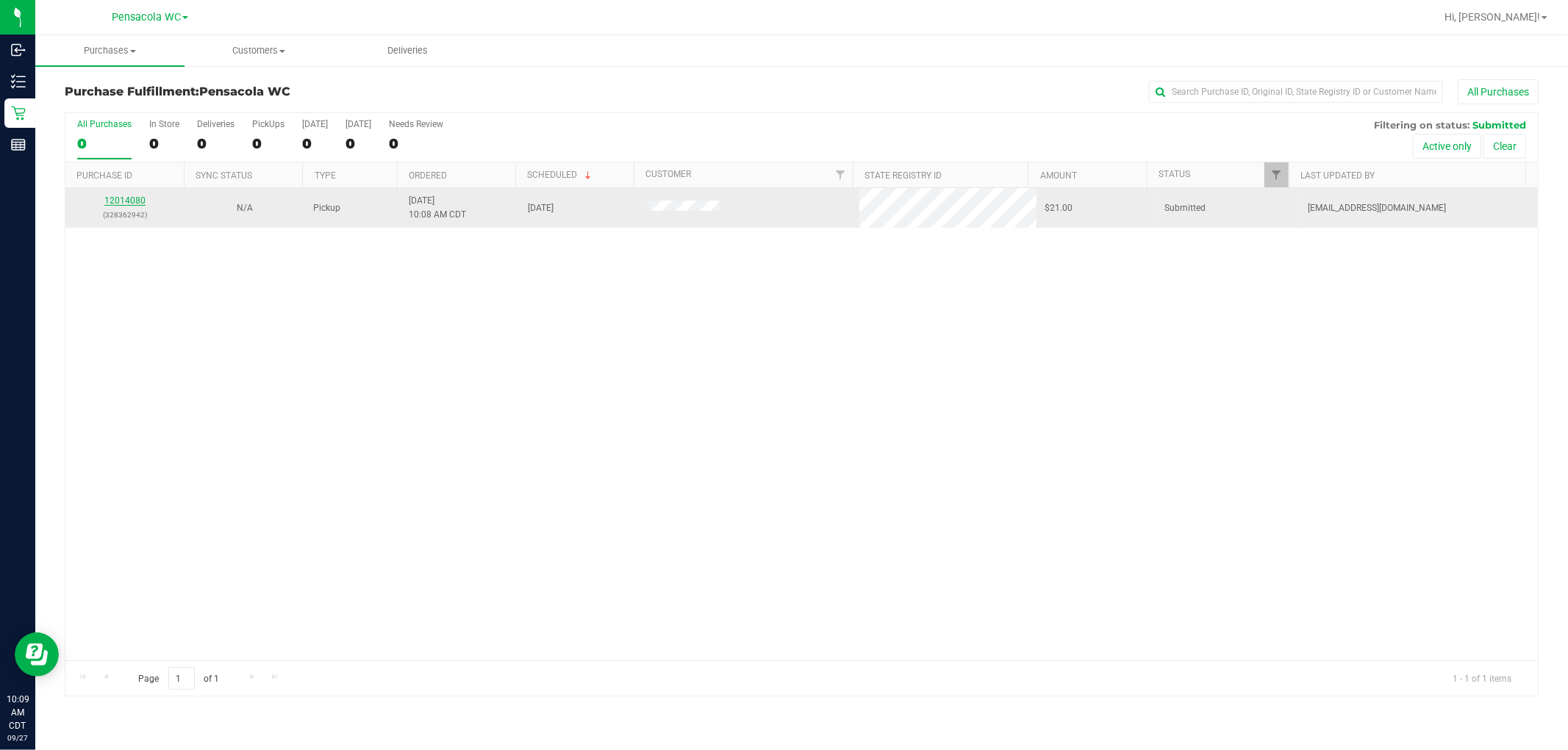
click at [124, 204] on link "12014080" at bounding box center [124, 200] width 41 height 10
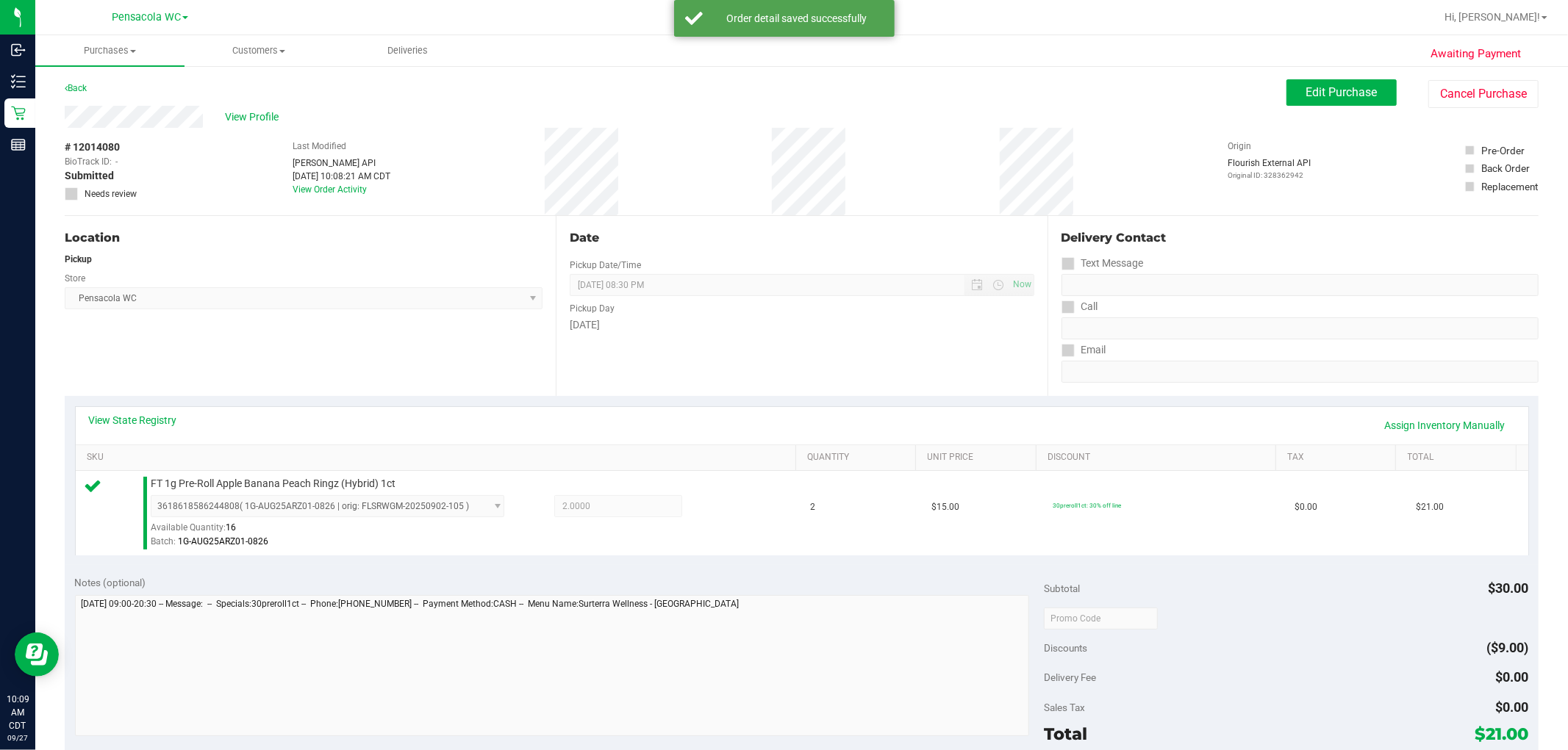
scroll to position [195, 0]
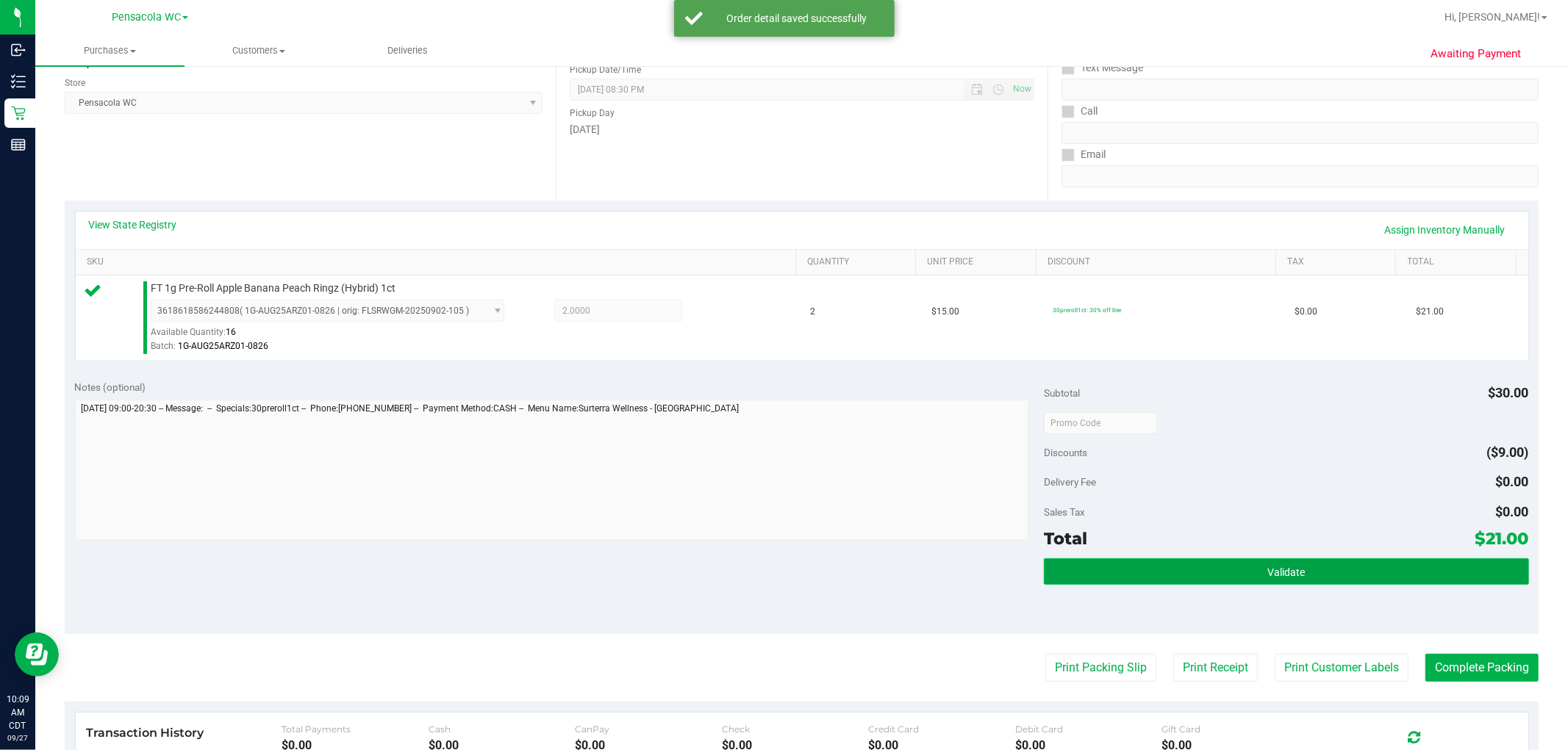
click at [839, 583] on button "Validate" at bounding box center [1286, 571] width 484 height 27
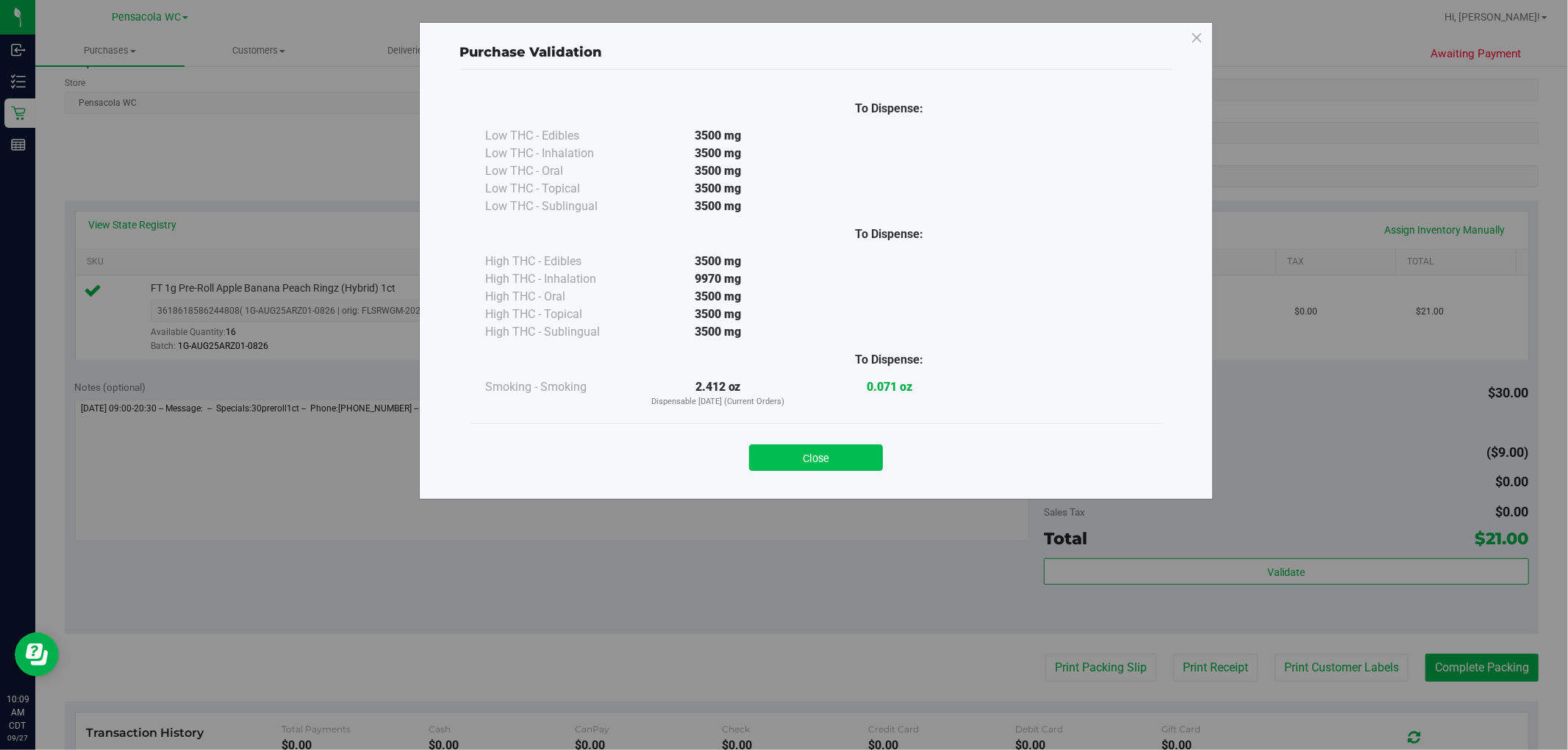
click at [839, 466] on button "Close" at bounding box center [815, 458] width 134 height 27
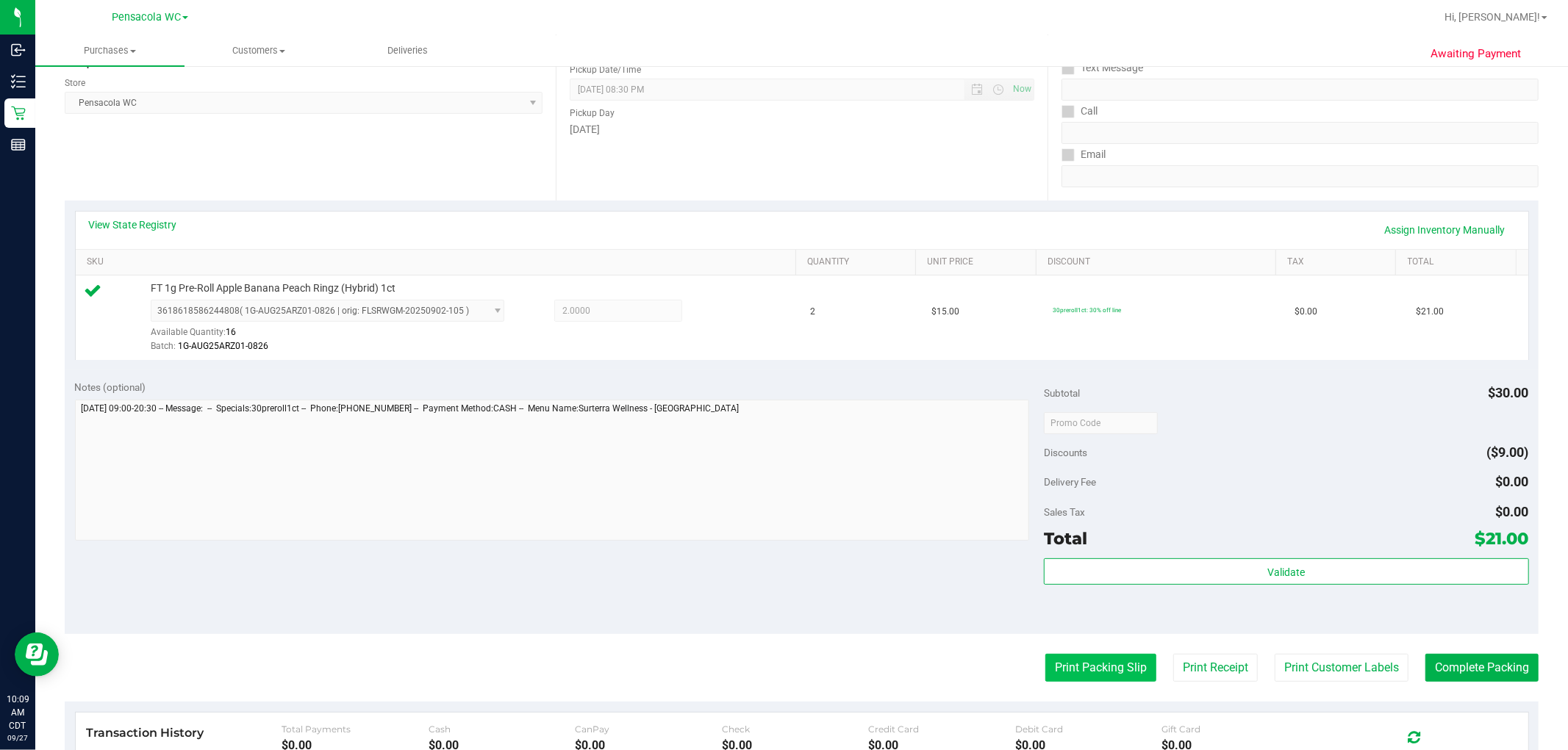
click at [839, 668] on button "Print Packing Slip" at bounding box center [1100, 667] width 111 height 28
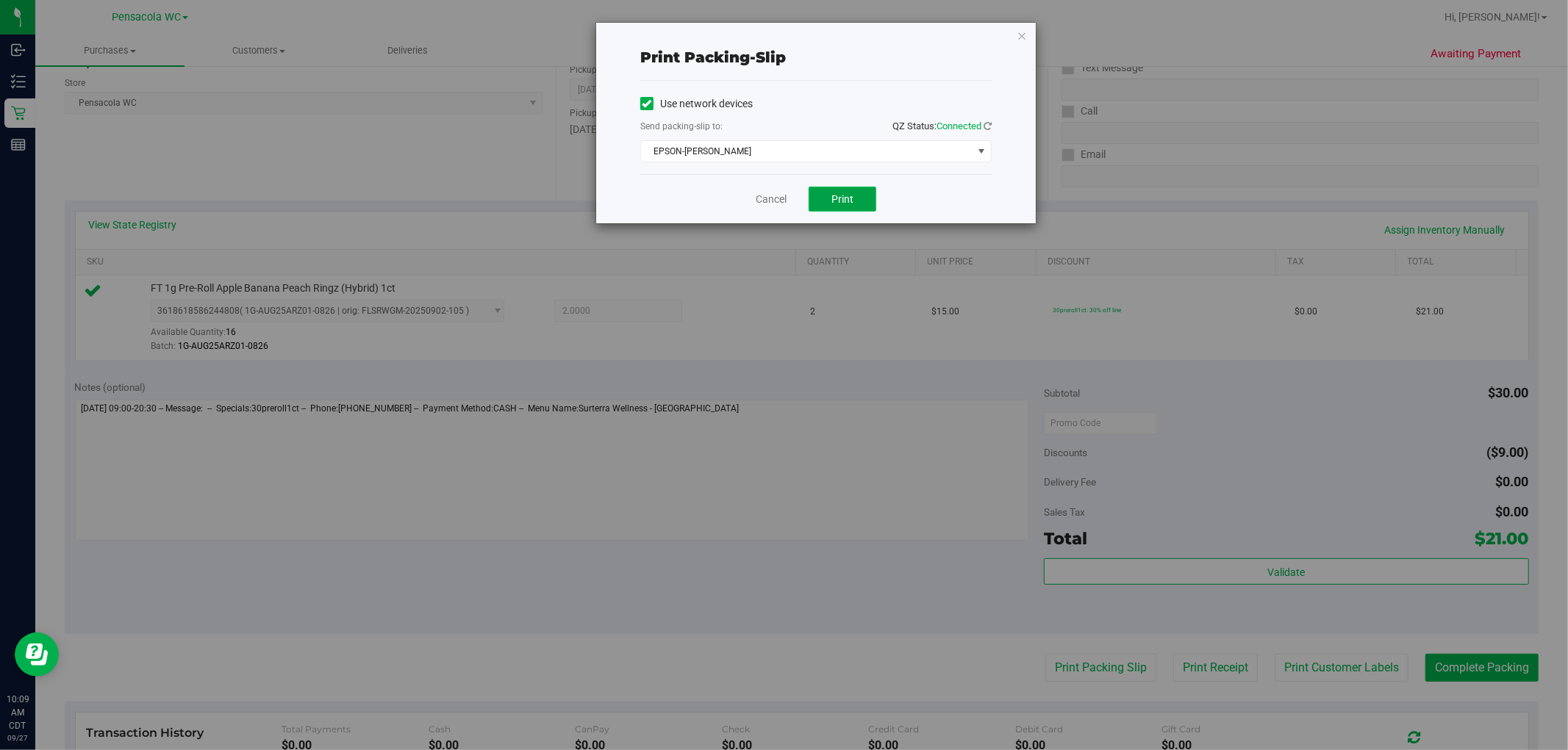
click at [839, 204] on button "Print" at bounding box center [842, 199] width 68 height 25
click at [774, 194] on link "Cancel" at bounding box center [770, 199] width 31 height 15
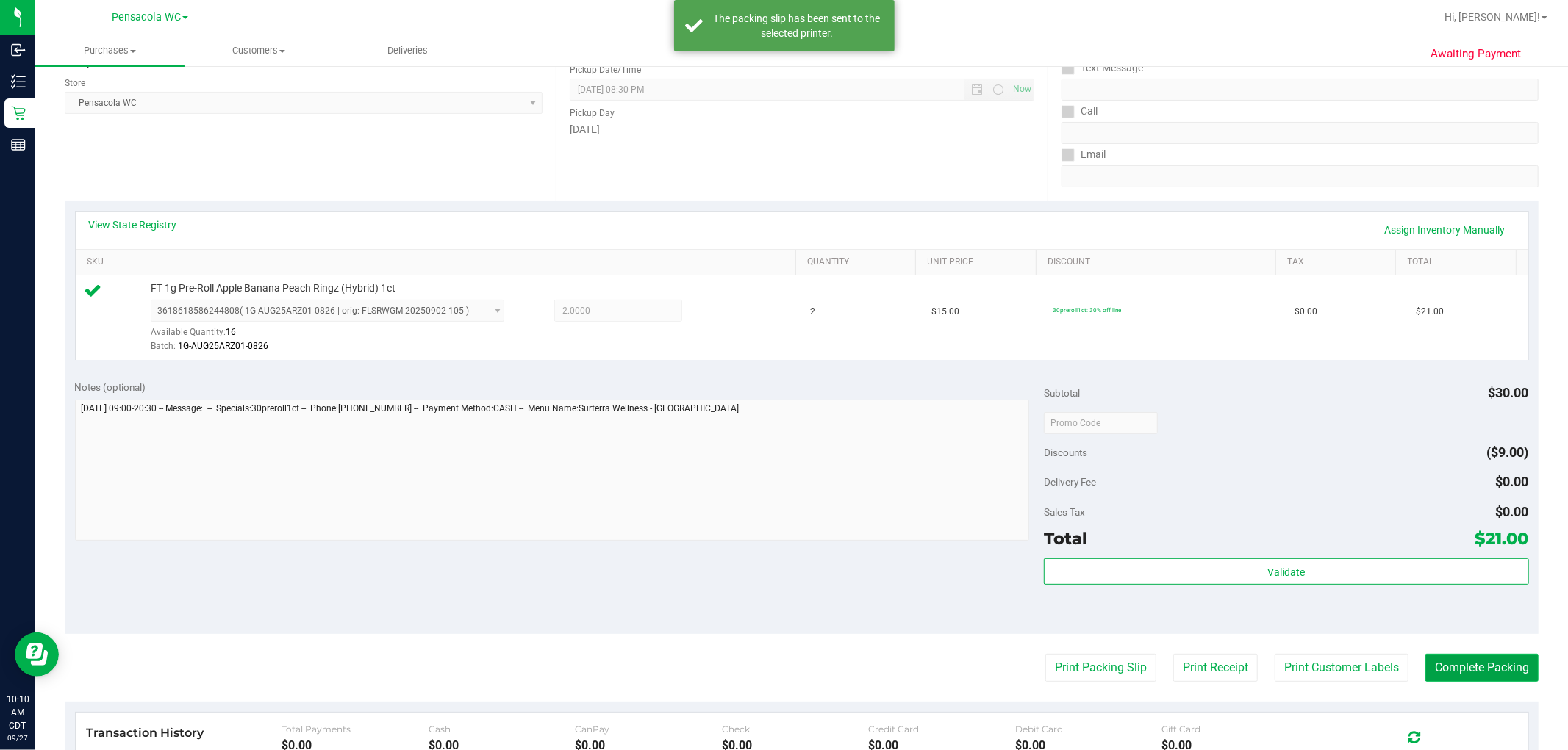
click at [839, 681] on button "Complete Packing" at bounding box center [1482, 667] width 113 height 28
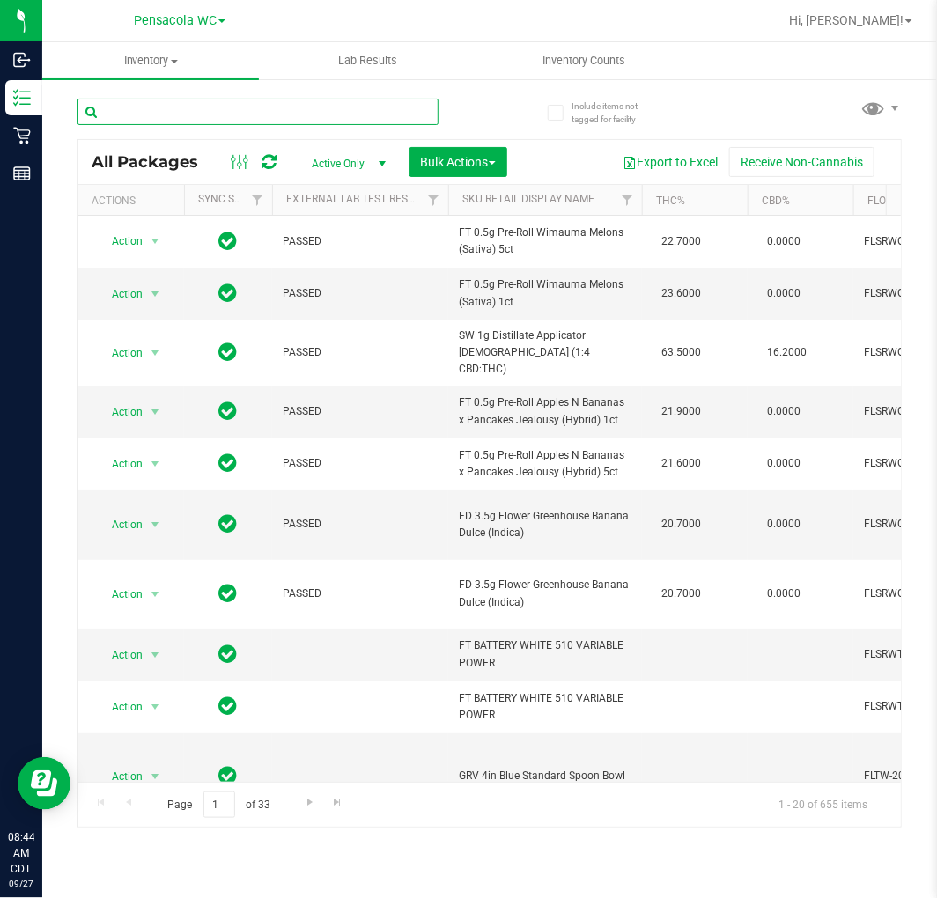
click at [255, 113] on input "text" at bounding box center [258, 112] width 361 height 26
type input "3888696357655110"
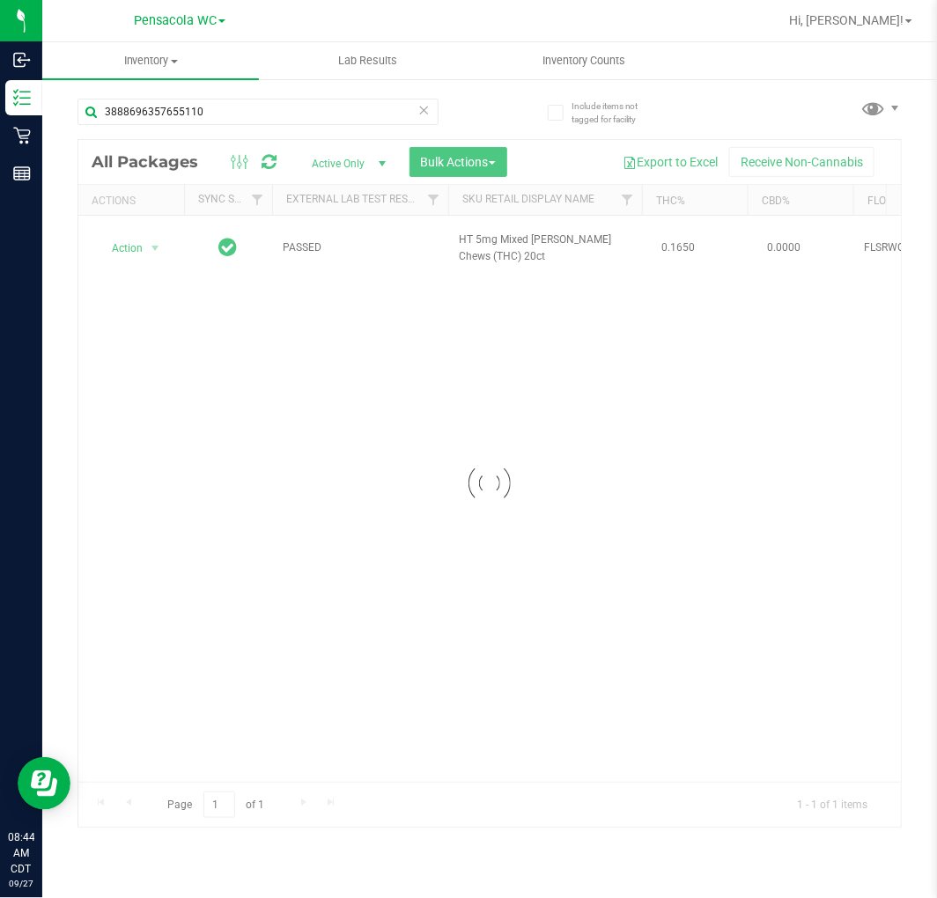
click at [328, 409] on div at bounding box center [489, 484] width 823 height 688
click at [133, 244] on div at bounding box center [489, 484] width 823 height 688
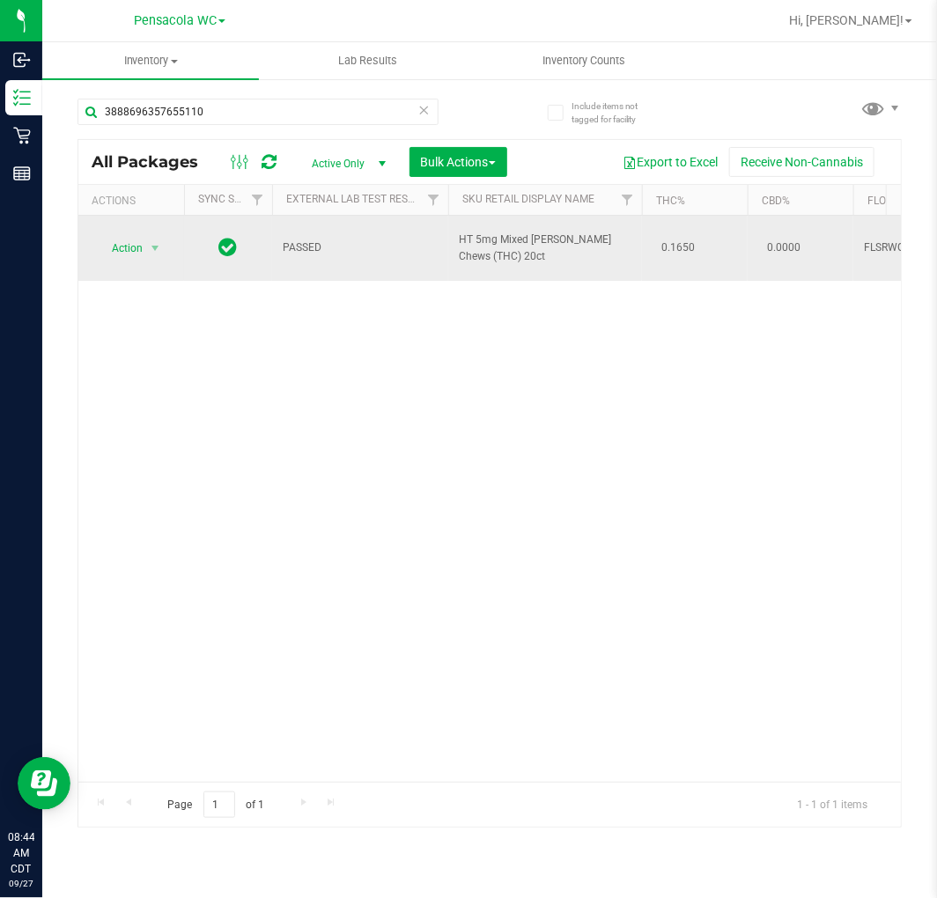
click at [122, 247] on span "Action" at bounding box center [120, 248] width 48 height 25
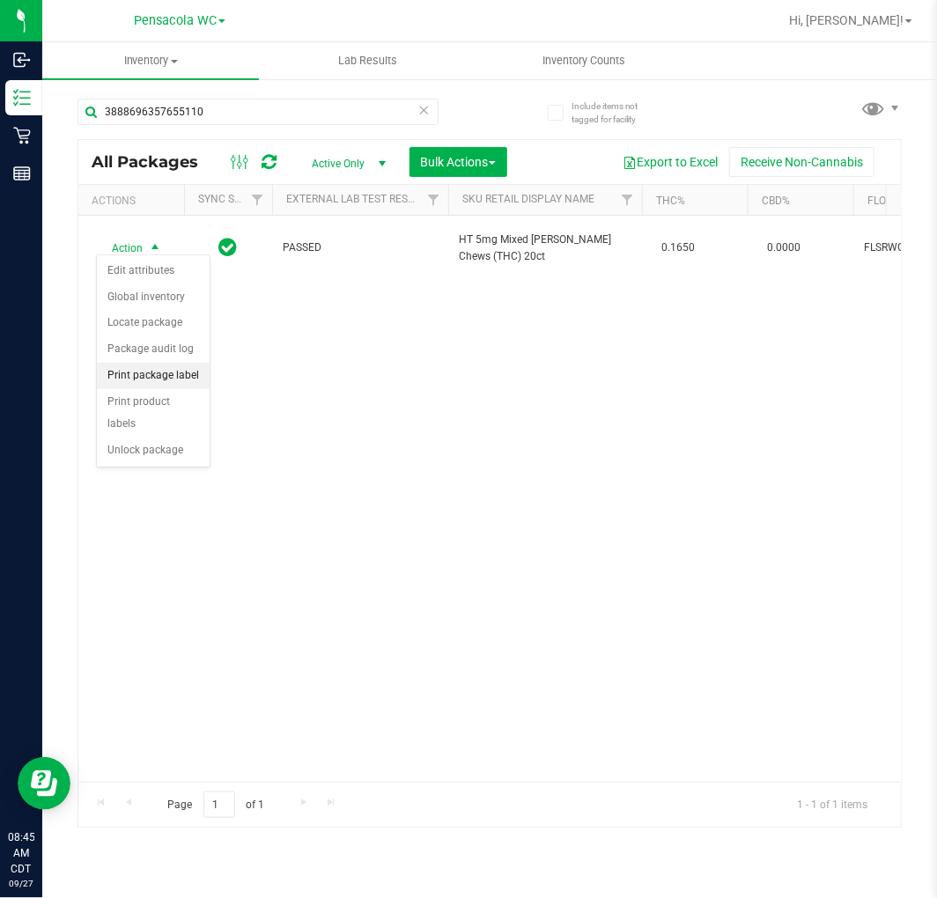
click at [171, 374] on li "Print package label" at bounding box center [153, 376] width 113 height 26
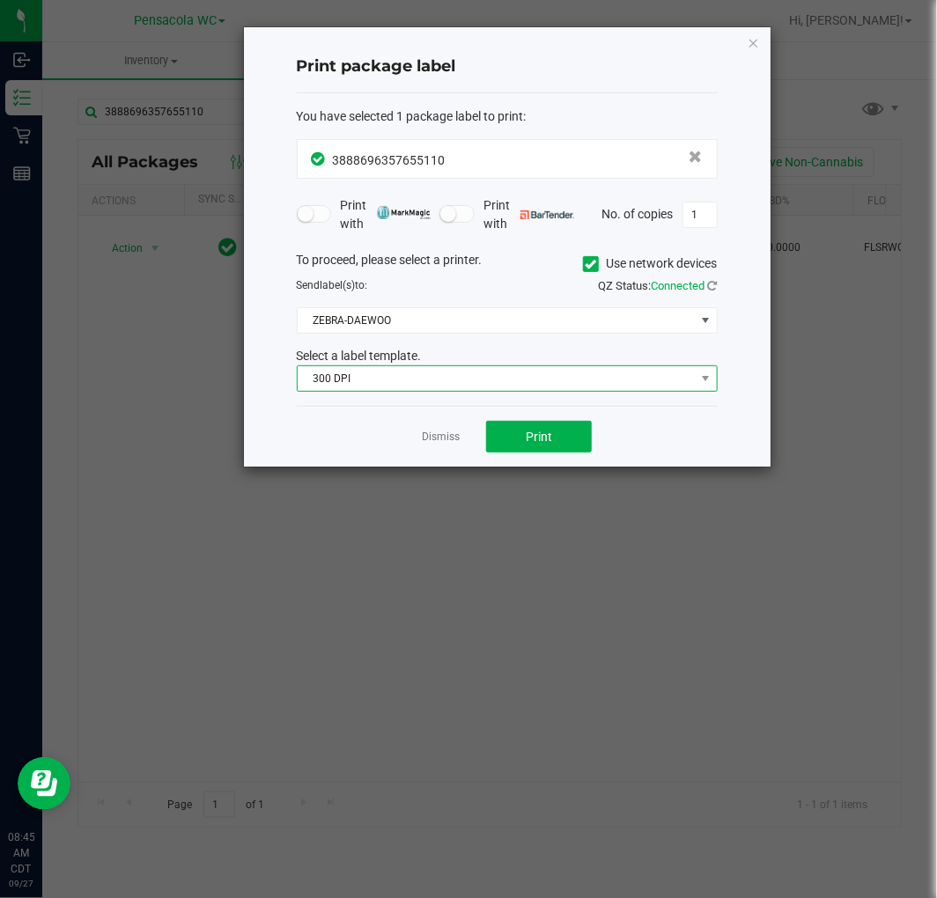
click at [370, 376] on span "300 DPI" at bounding box center [496, 378] width 397 height 25
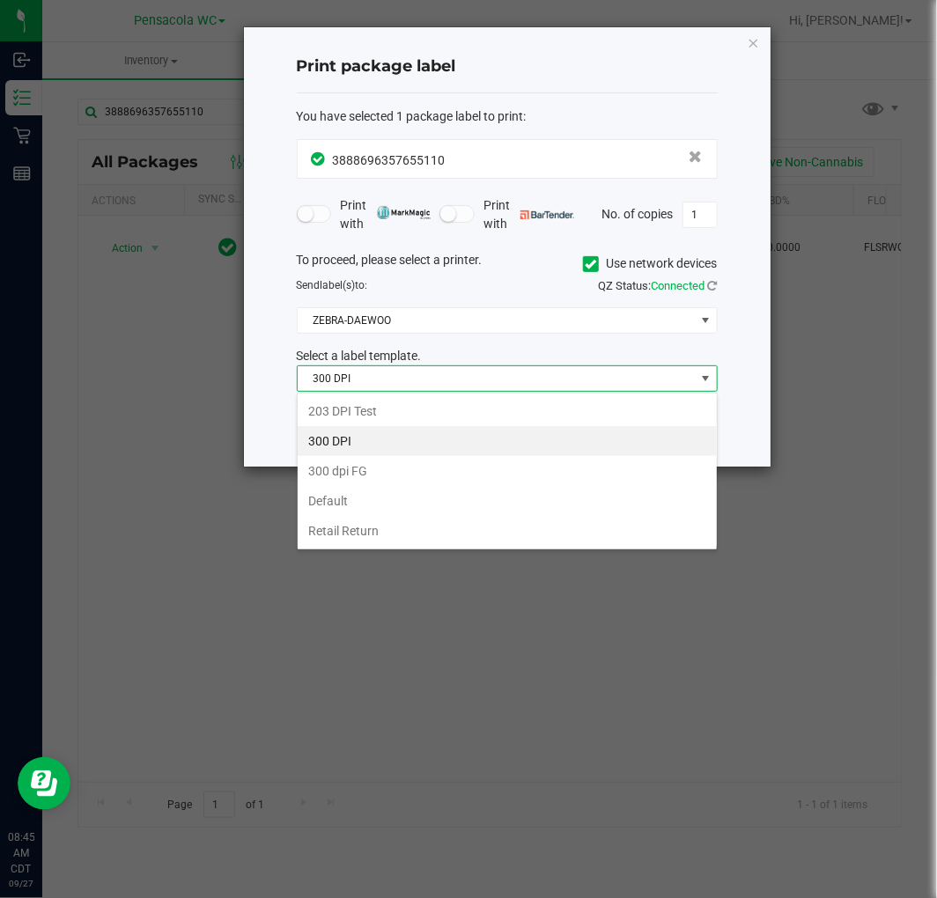
scroll to position [26, 420]
click at [339, 412] on li "203 DPI Test" at bounding box center [507, 411] width 419 height 30
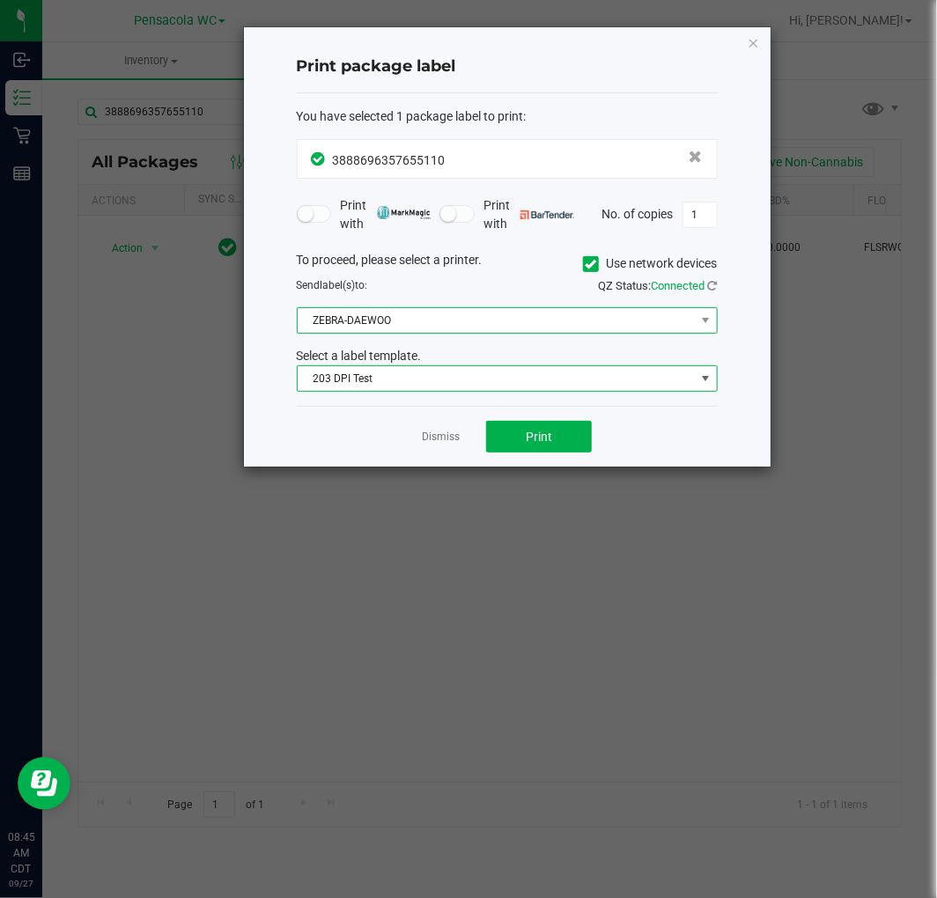
click at [495, 321] on span "ZEBRA-DAEWOO" at bounding box center [496, 320] width 397 height 25
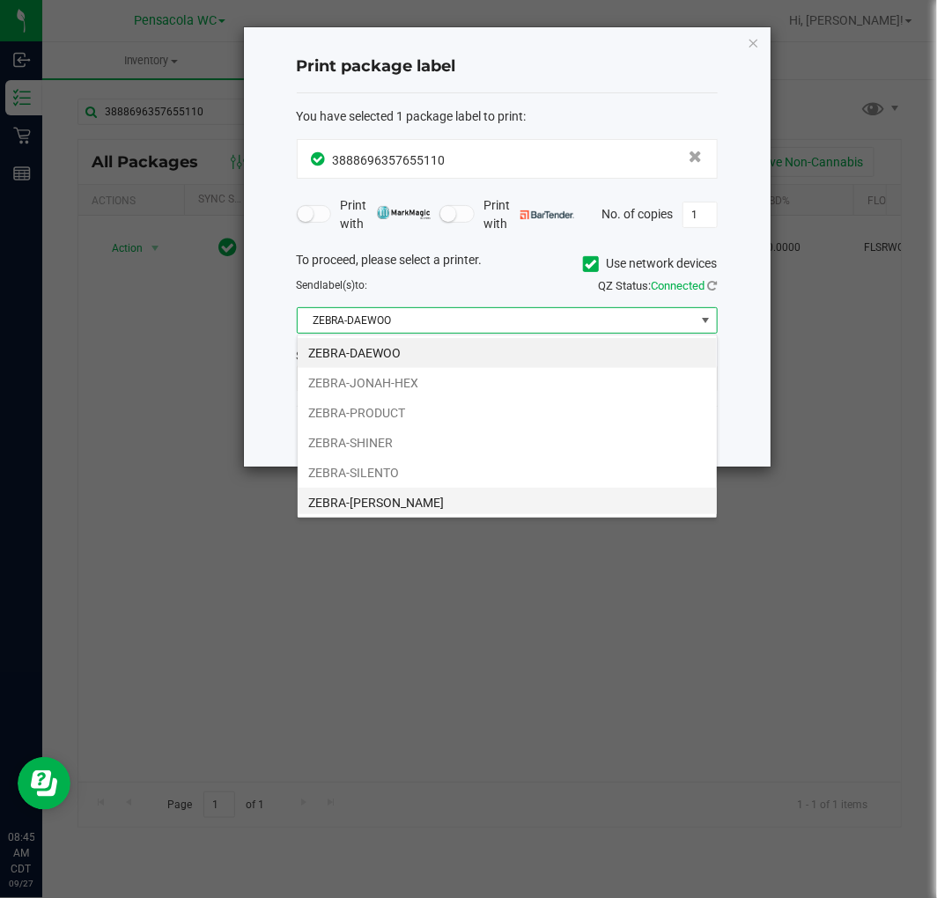
click at [342, 498] on li "ZEBRA-TERRY-MACALMON" at bounding box center [507, 503] width 419 height 30
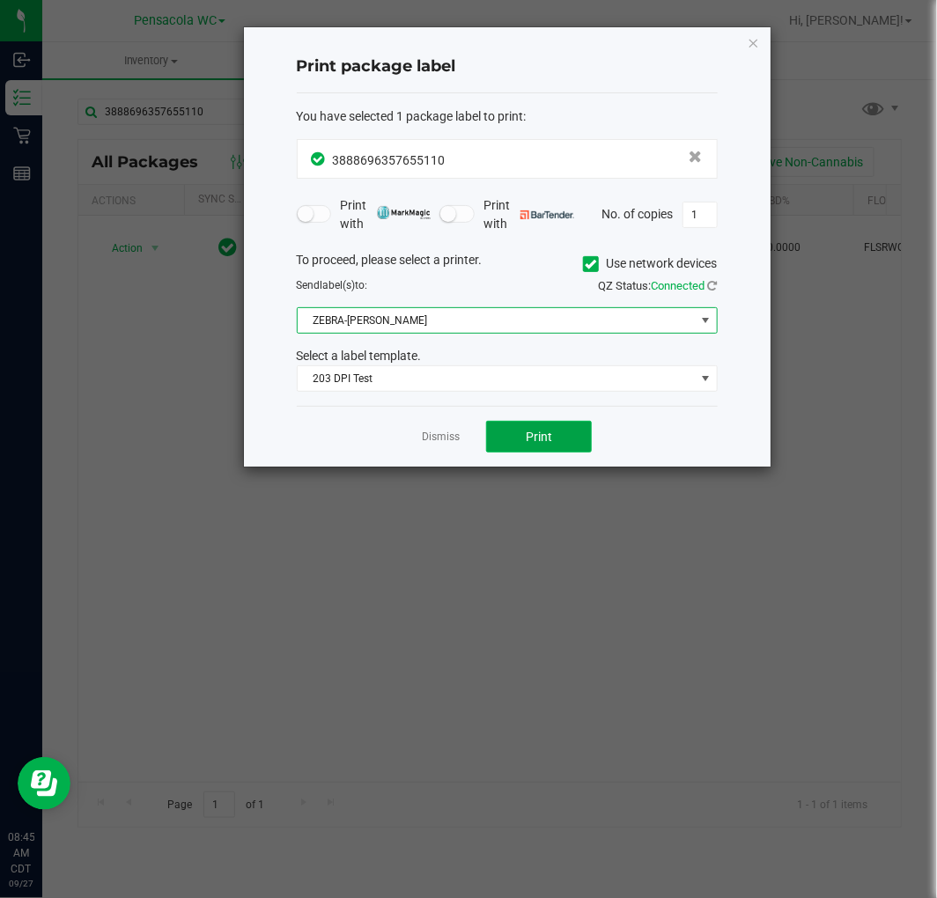
click at [535, 443] on span "Print" at bounding box center [539, 437] width 26 height 14
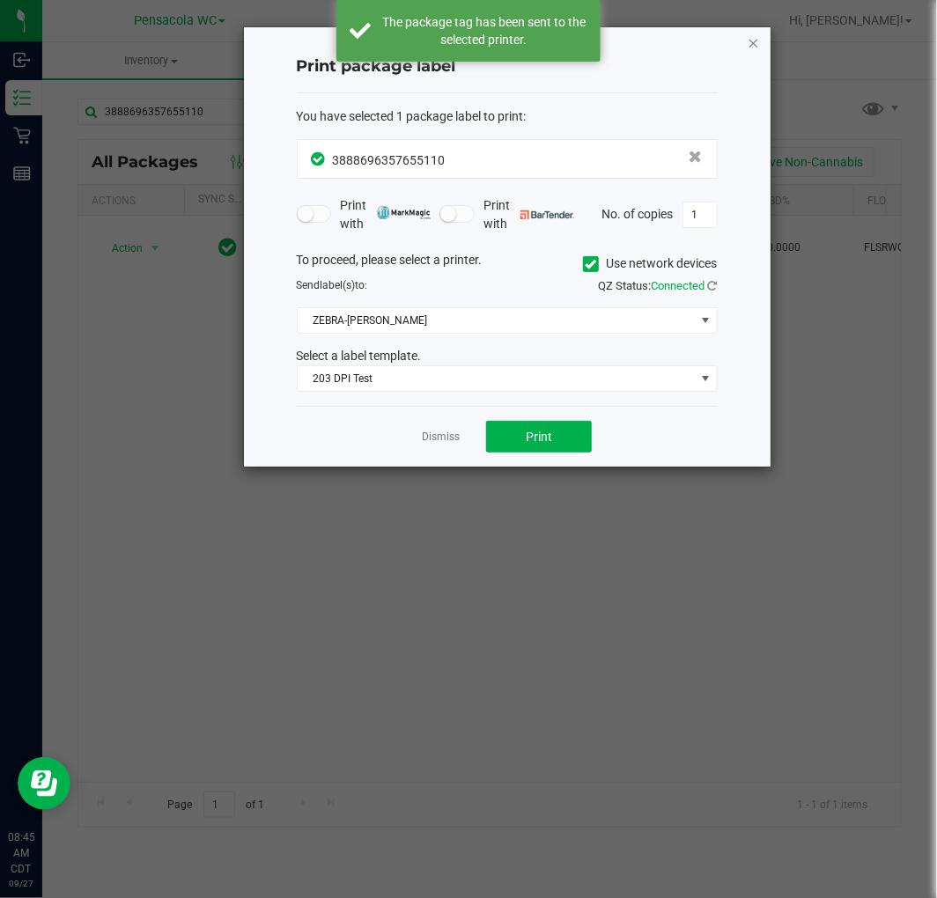
click at [748, 33] on icon "button" at bounding box center [754, 42] width 12 height 21
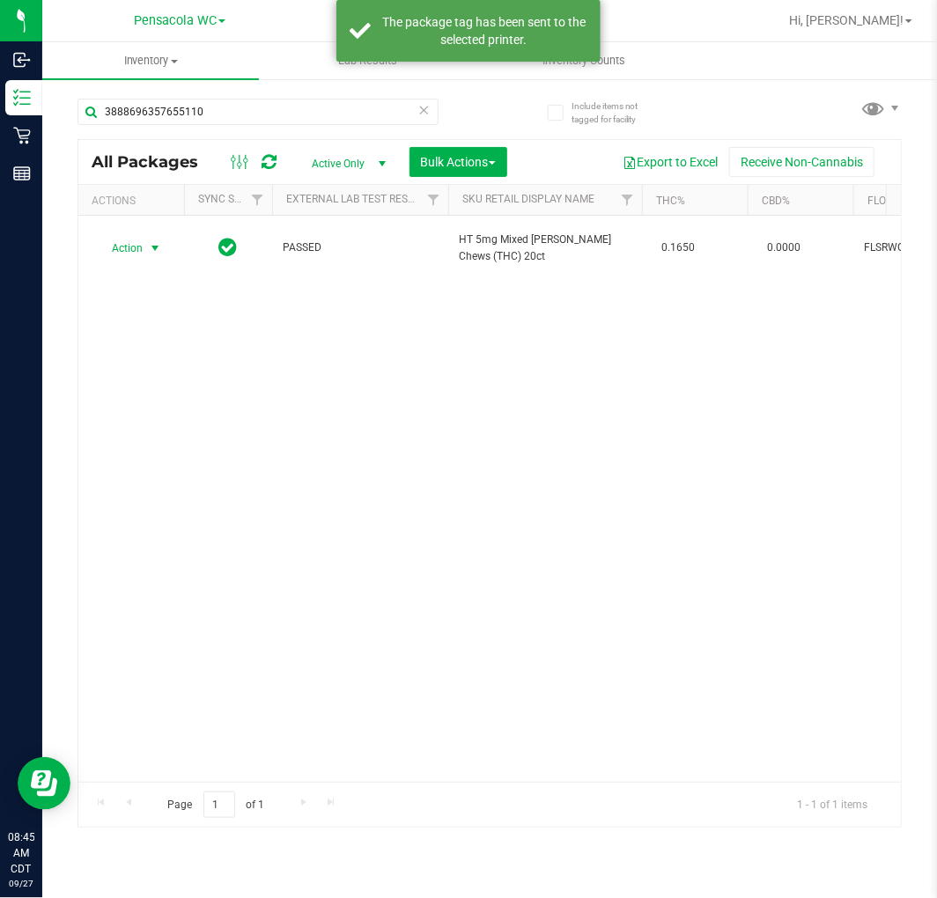
click at [366, 405] on div "Action Action Edit attributes Global inventory Locate package Package audit log…" at bounding box center [489, 499] width 823 height 566
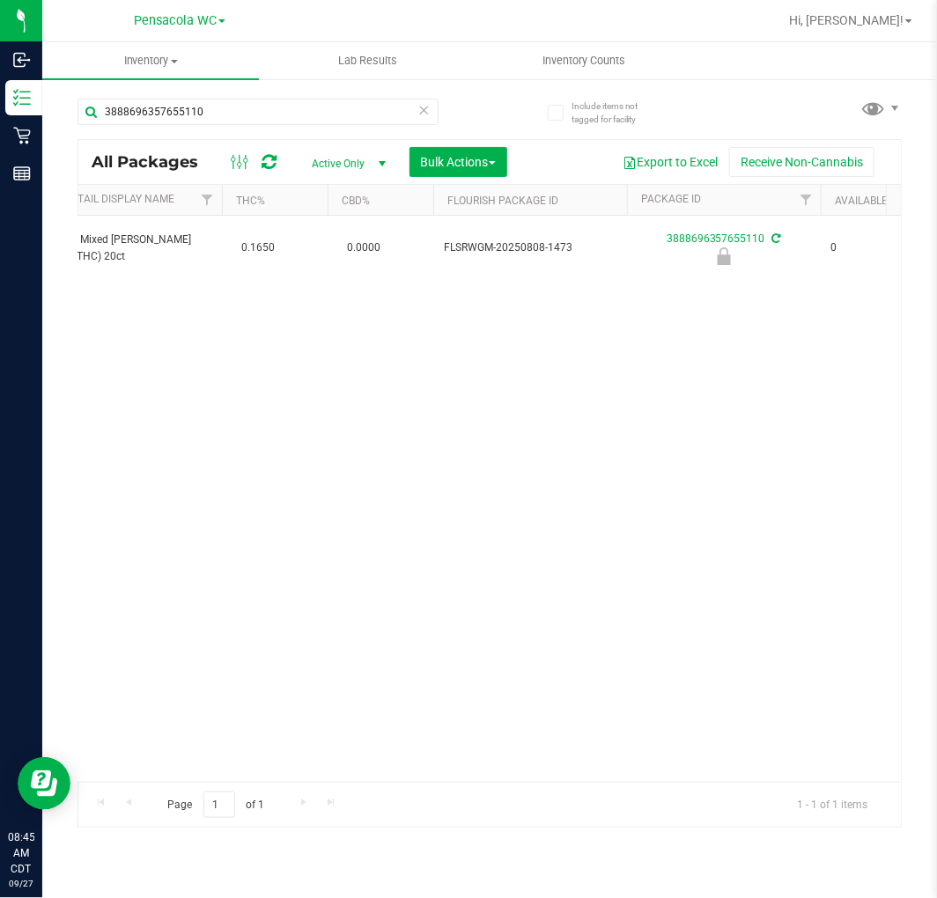
scroll to position [0, 0]
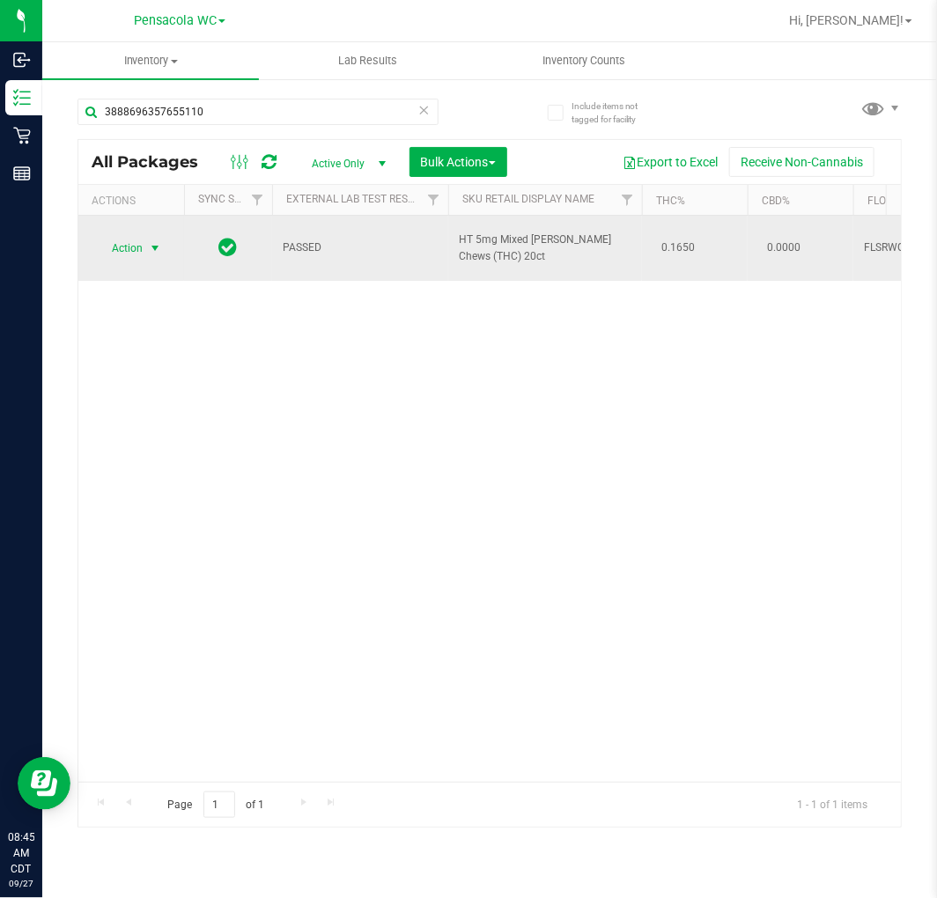
click at [152, 241] on span "select" at bounding box center [155, 248] width 14 height 14
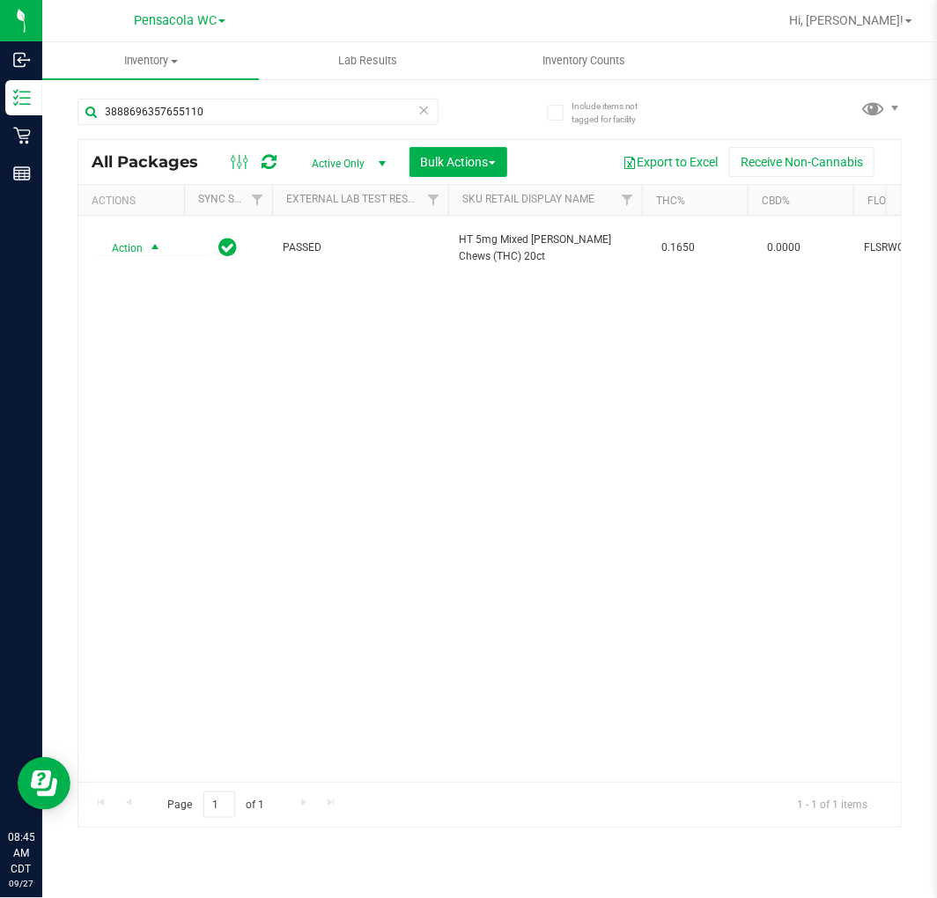
click at [472, 462] on div "Action Action Edit attributes Global inventory Locate package Package audit log…" at bounding box center [489, 499] width 823 height 566
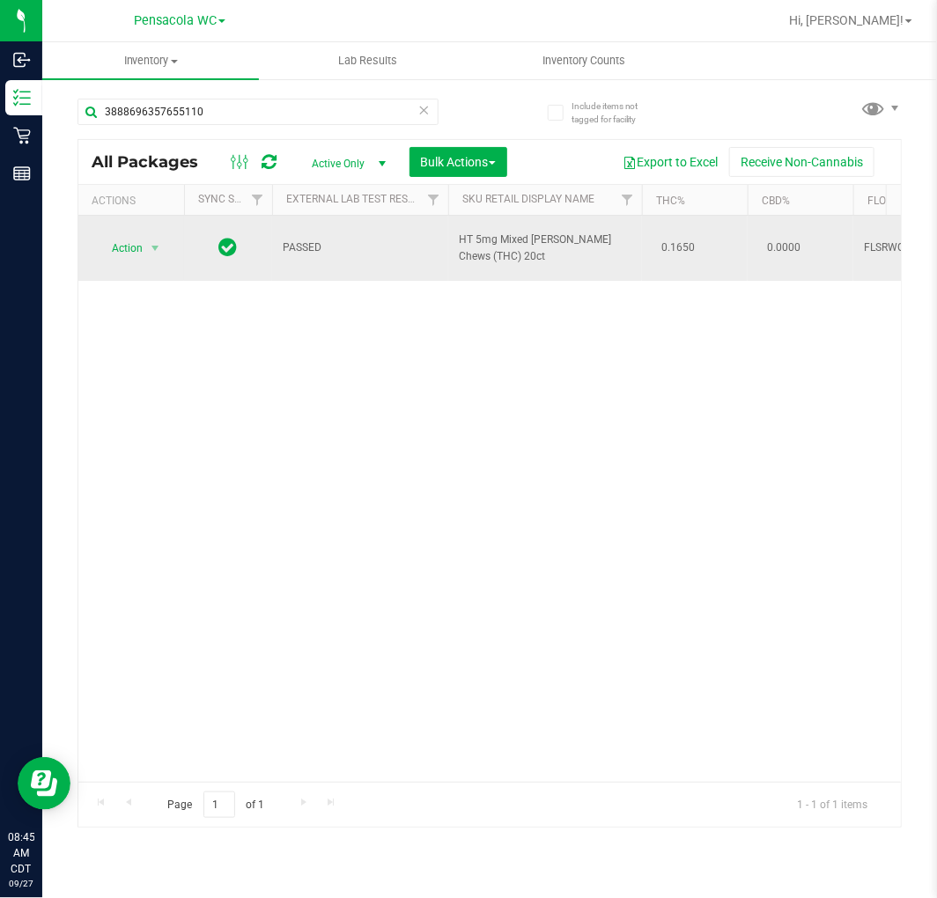
click at [118, 236] on span "Action" at bounding box center [120, 248] width 48 height 25
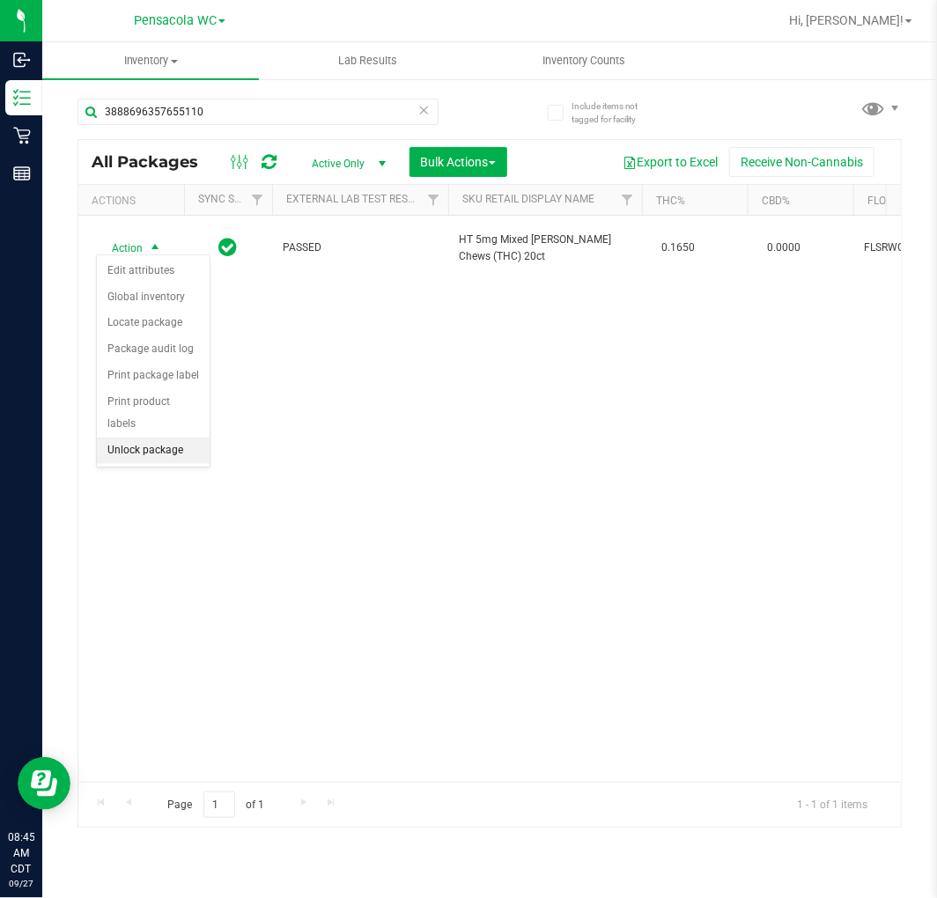
click at [137, 451] on li "Unlock package" at bounding box center [153, 451] width 113 height 26
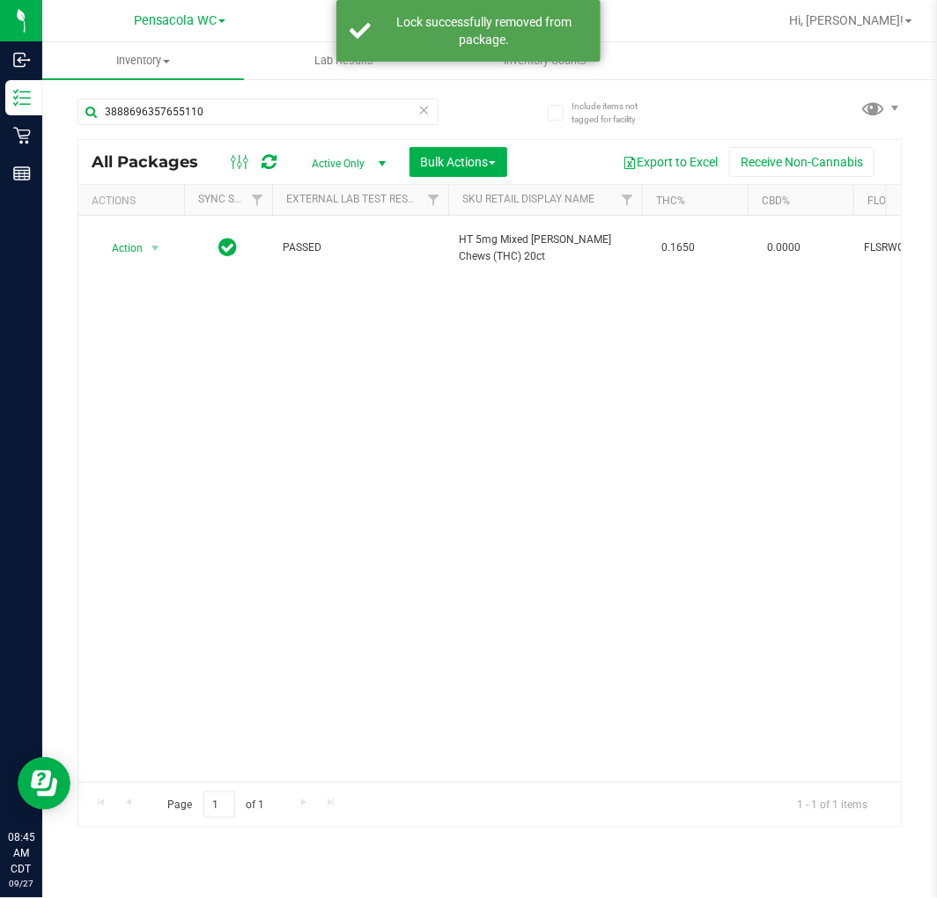
click at [419, 102] on icon at bounding box center [424, 109] width 12 height 21
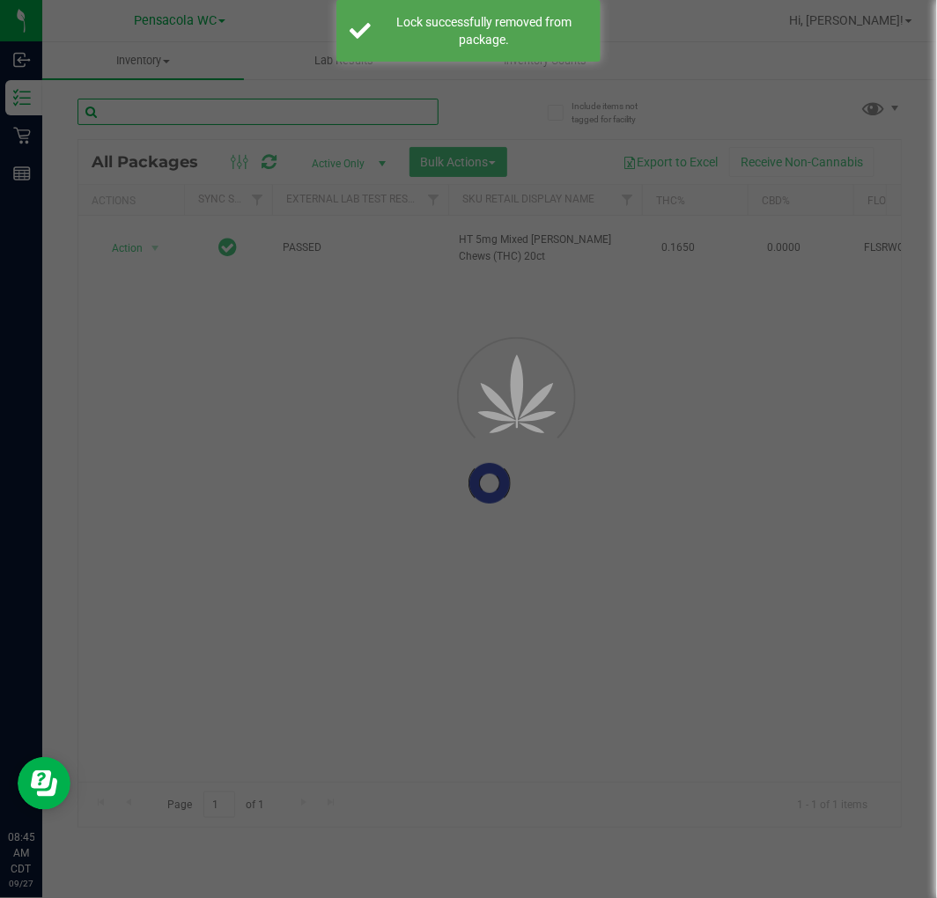
click at [414, 102] on input "text" at bounding box center [258, 112] width 361 height 26
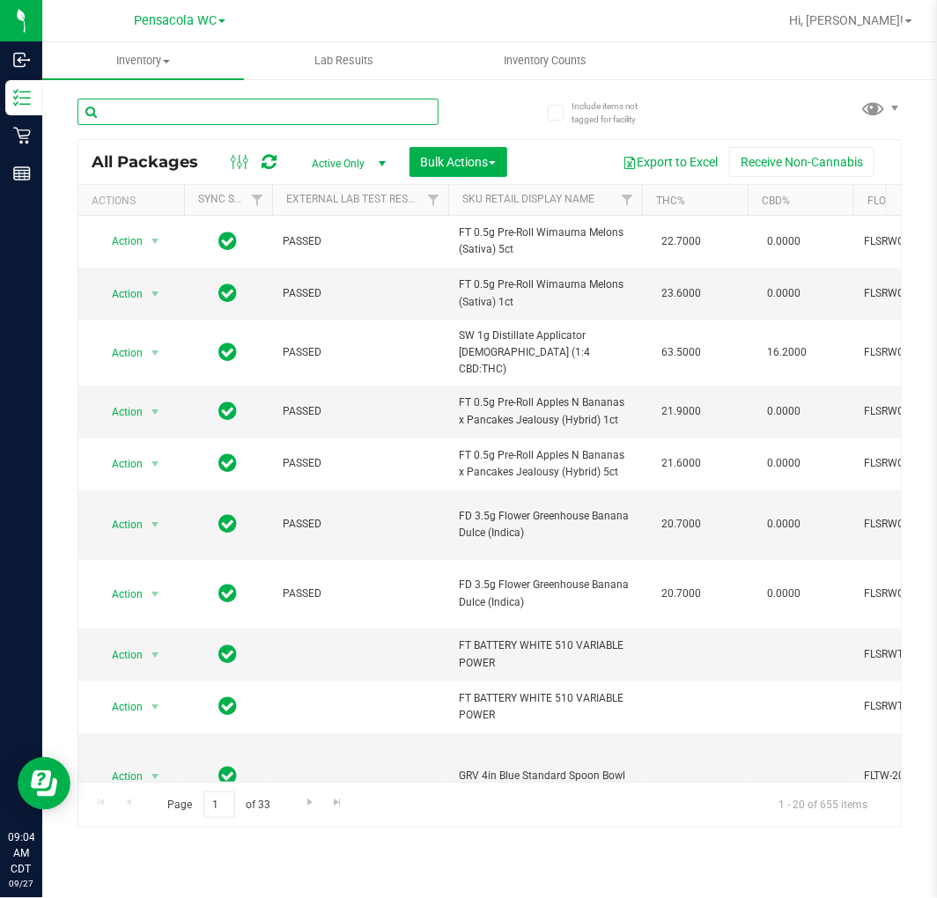
click at [298, 110] on input "text" at bounding box center [258, 112] width 361 height 26
type input "5728521321936213"
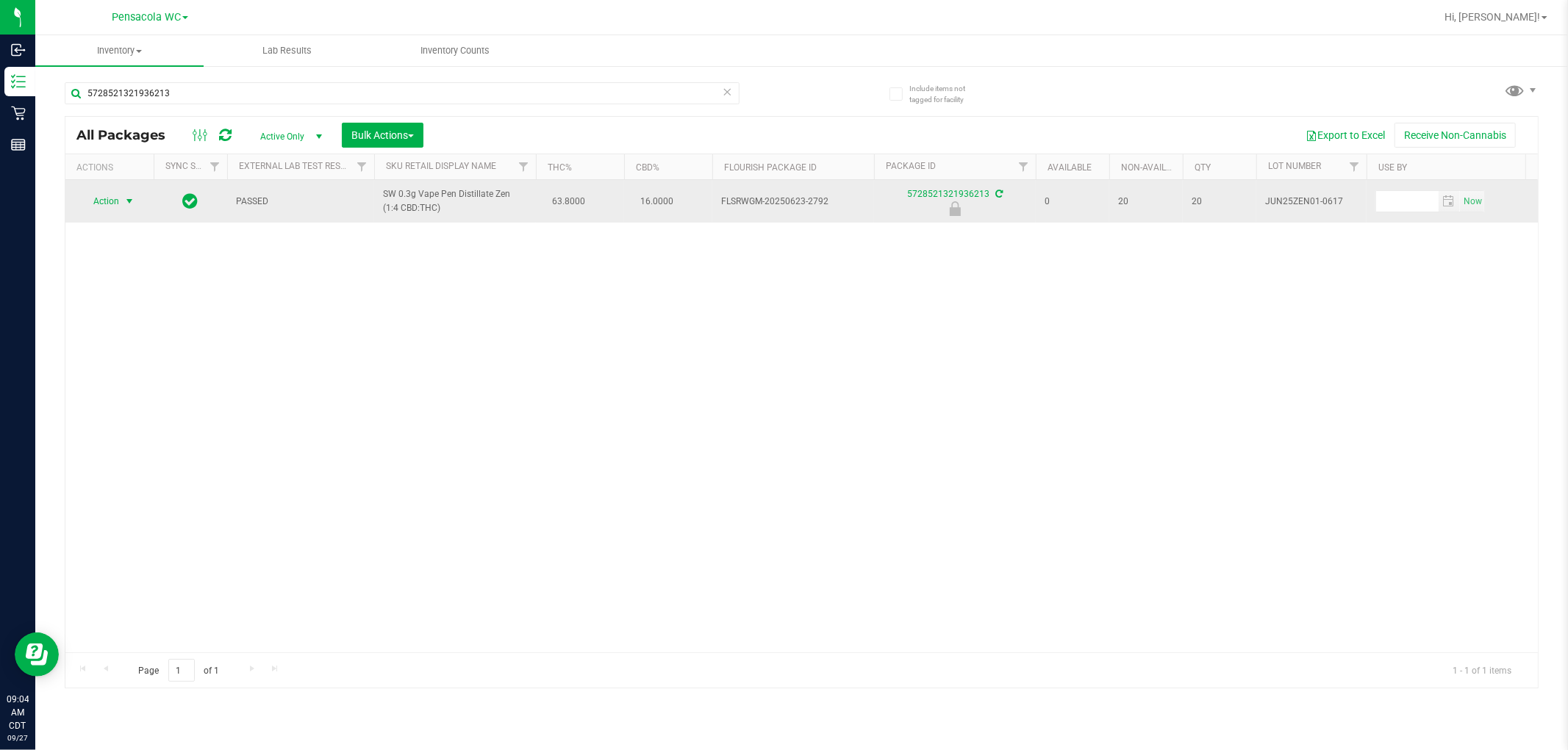
click at [119, 201] on span "Action" at bounding box center [100, 201] width 40 height 21
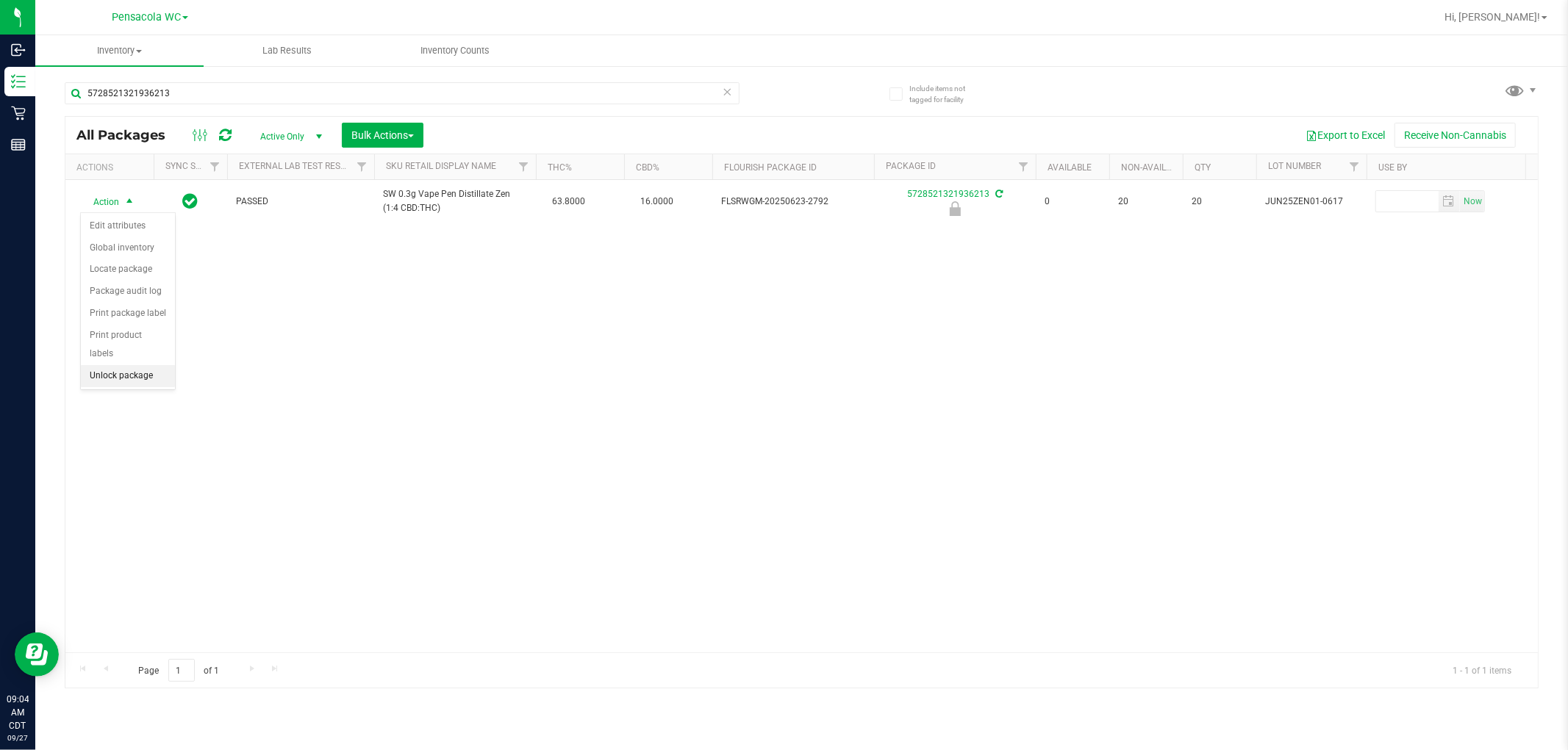
click at [114, 371] on li "Unlock package" at bounding box center [128, 376] width 94 height 22
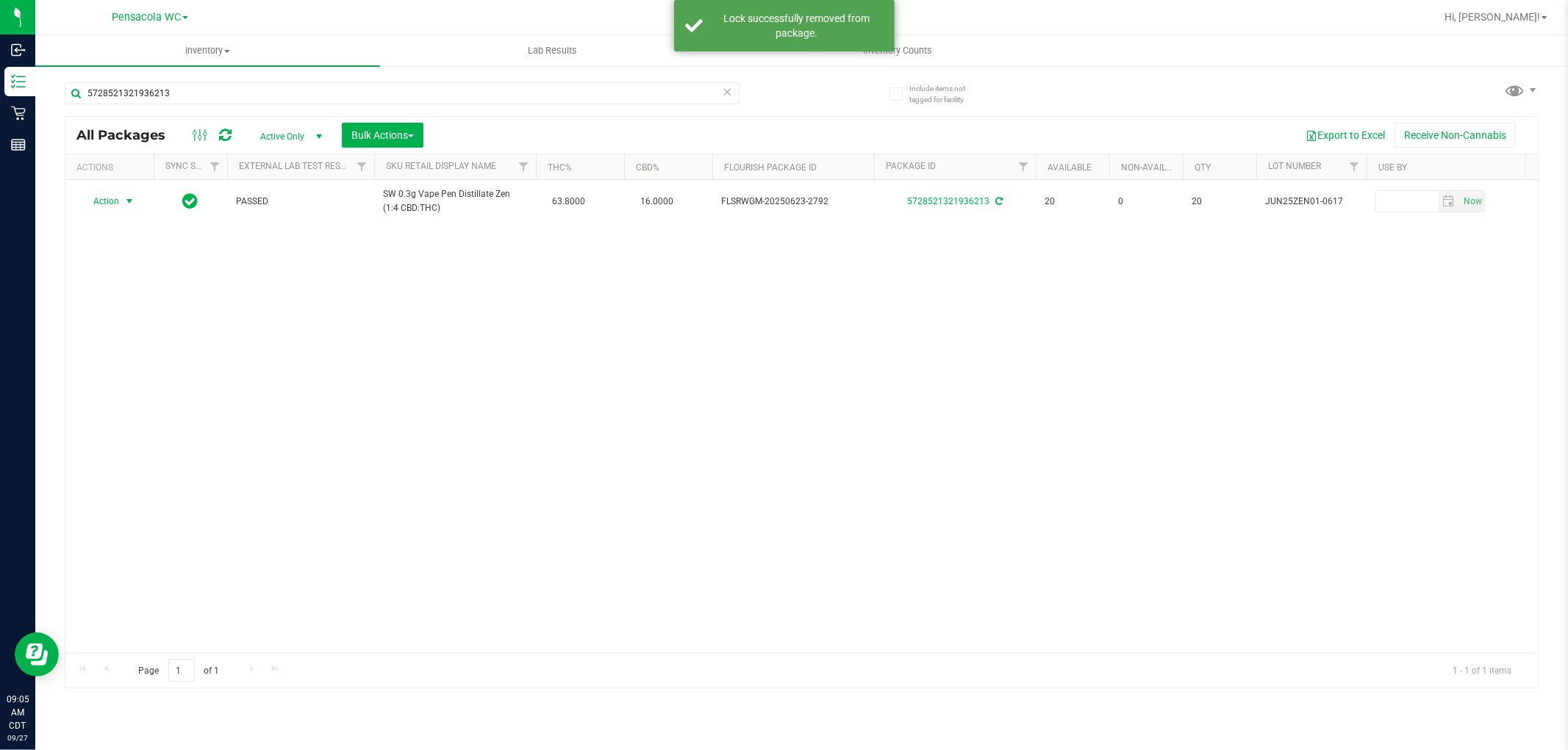
click at [111, 199] on span "Action" at bounding box center [100, 201] width 40 height 21
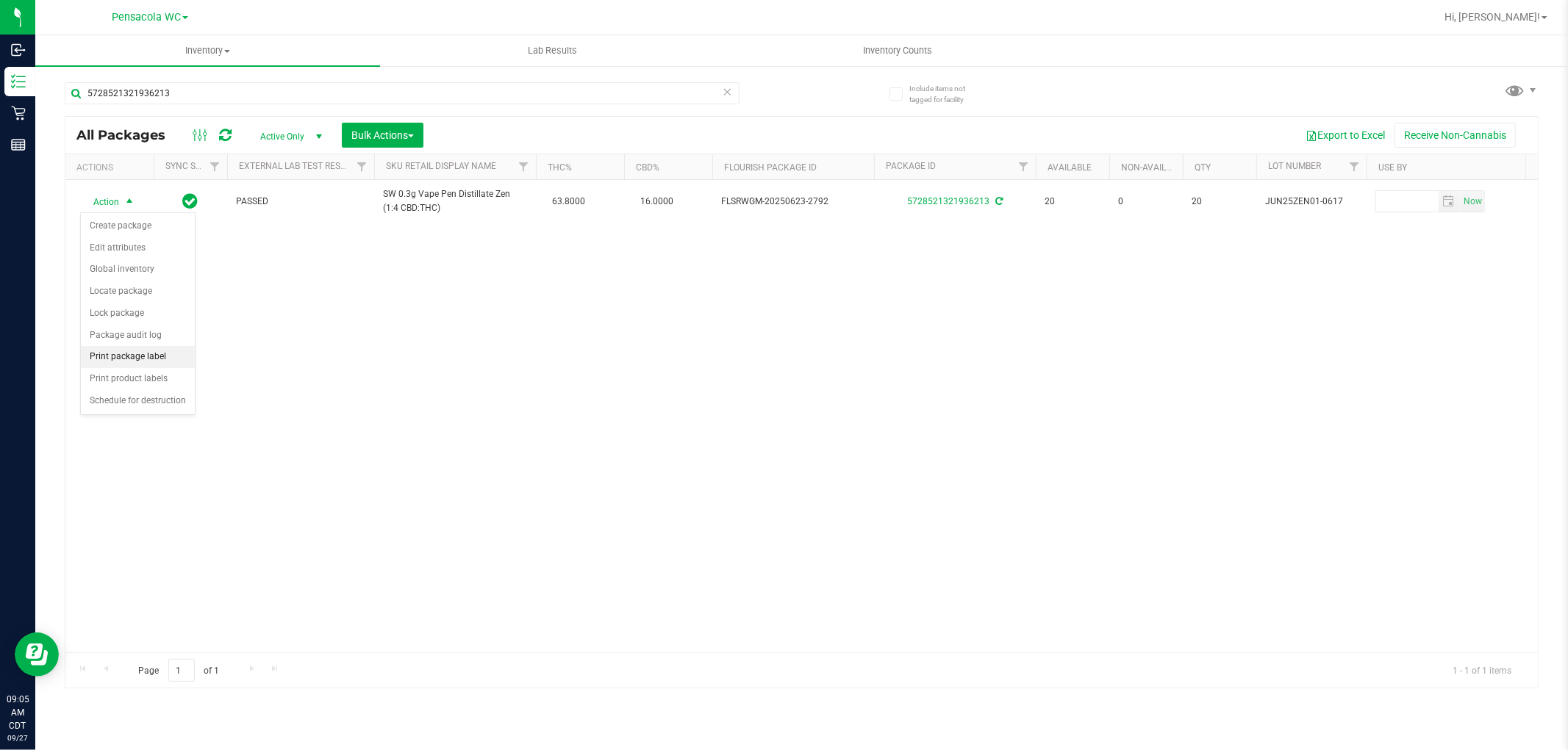
click at [120, 359] on li "Print package label" at bounding box center [138, 357] width 114 height 22
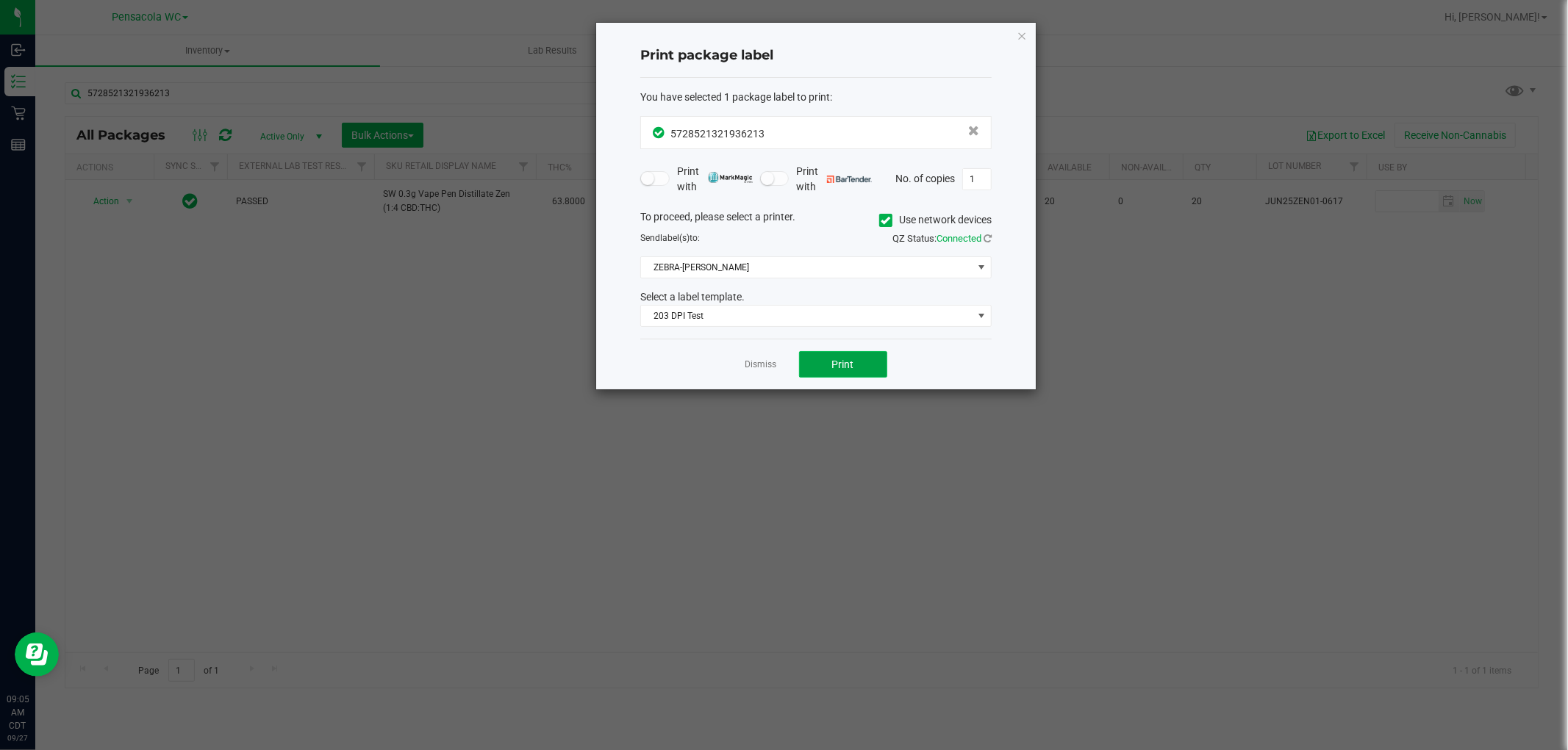
click at [829, 373] on button "Print" at bounding box center [843, 365] width 88 height 27
click at [770, 371] on link "Dismiss" at bounding box center [761, 365] width 32 height 13
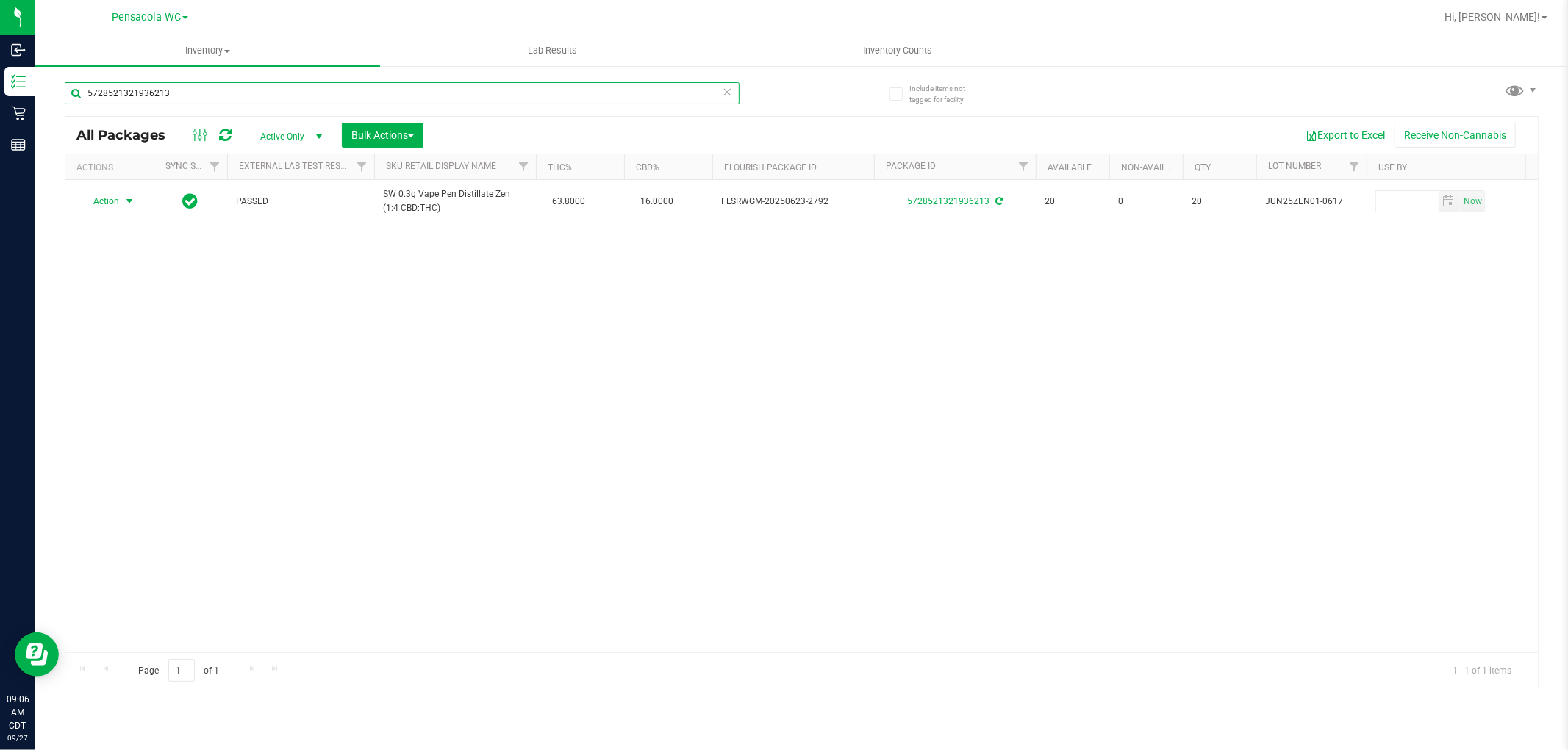
click at [306, 96] on input "5728521321936213" at bounding box center [402, 93] width 675 height 22
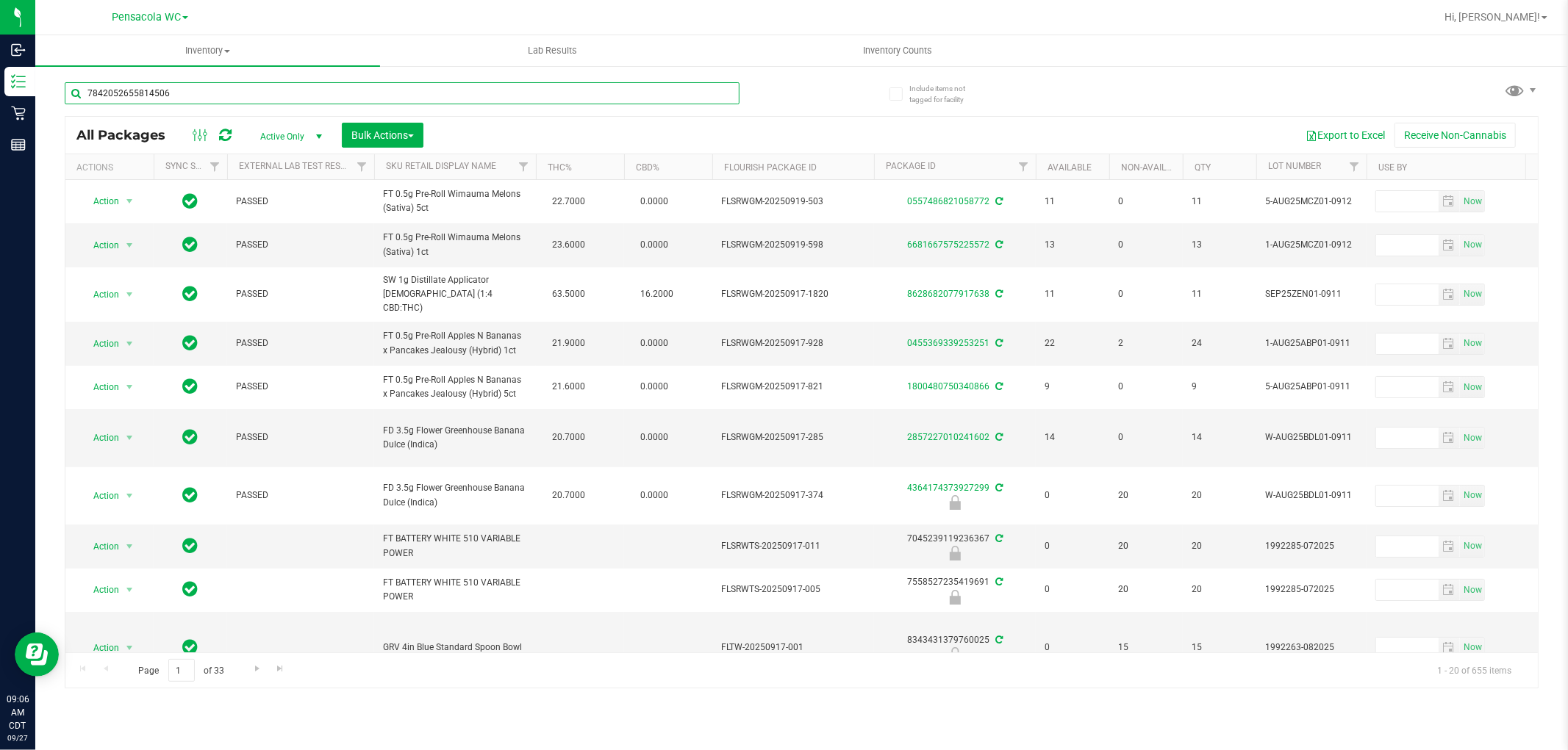
type input "7842052655814506"
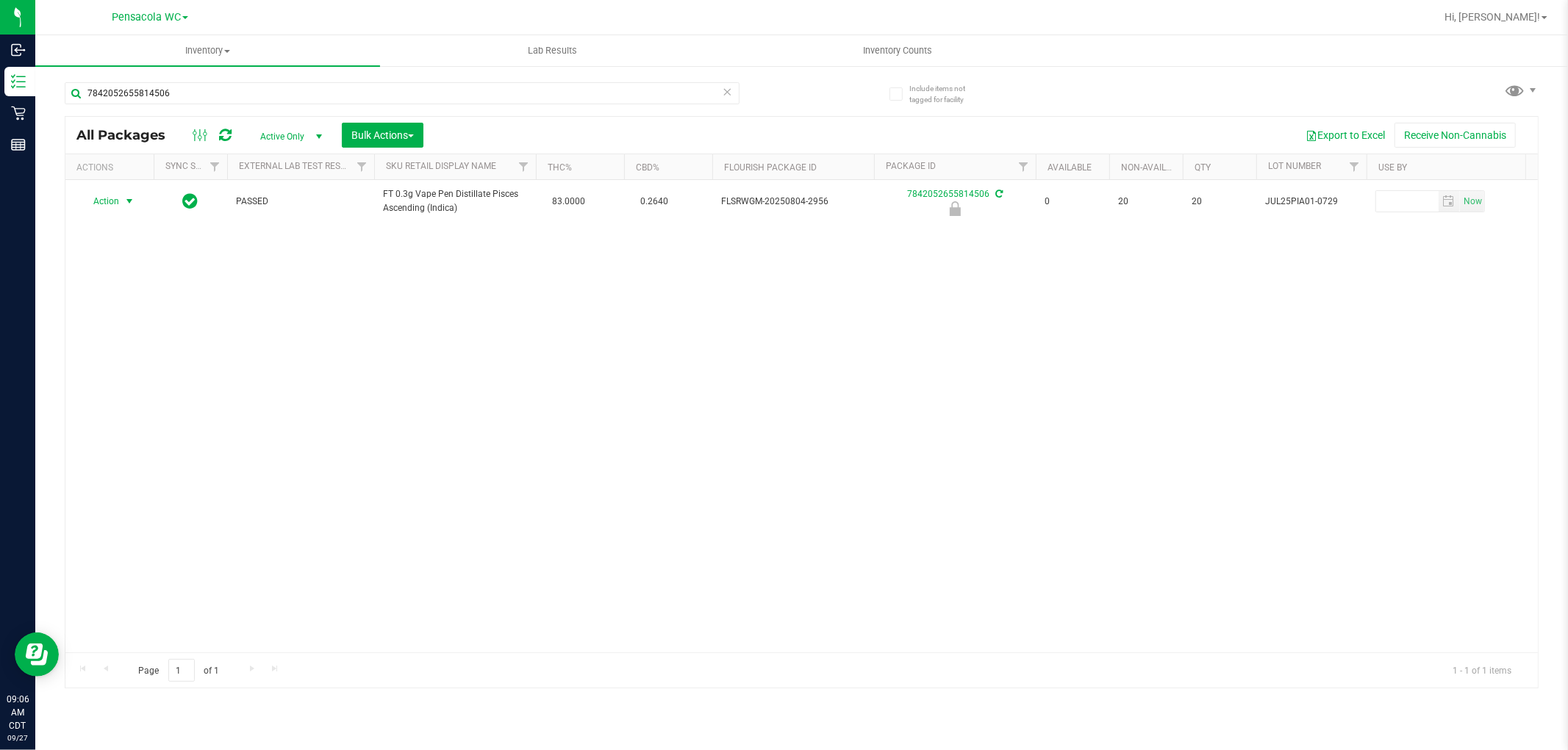
click at [112, 204] on span "Action" at bounding box center [100, 201] width 40 height 21
drag, startPoint x: 113, startPoint y: 388, endPoint x: 116, endPoint y: 365, distance: 23.2
click at [114, 379] on div "Action Edit attributes Global inventory Locate package Package audit log Print …" at bounding box center [128, 302] width 95 height 179
click at [118, 368] on li "Unlock package" at bounding box center [128, 376] width 94 height 22
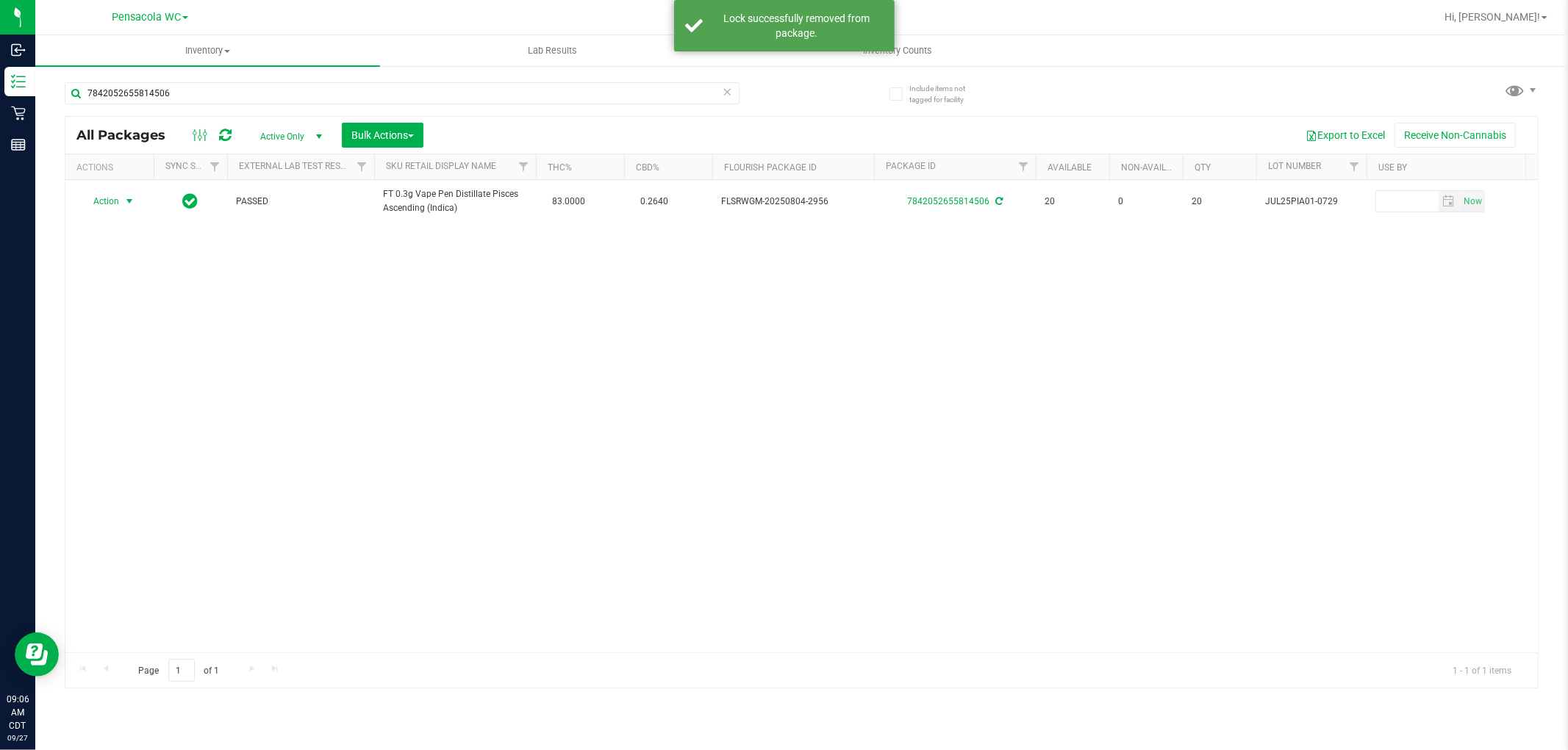
click at [110, 201] on span "Action" at bounding box center [100, 201] width 40 height 21
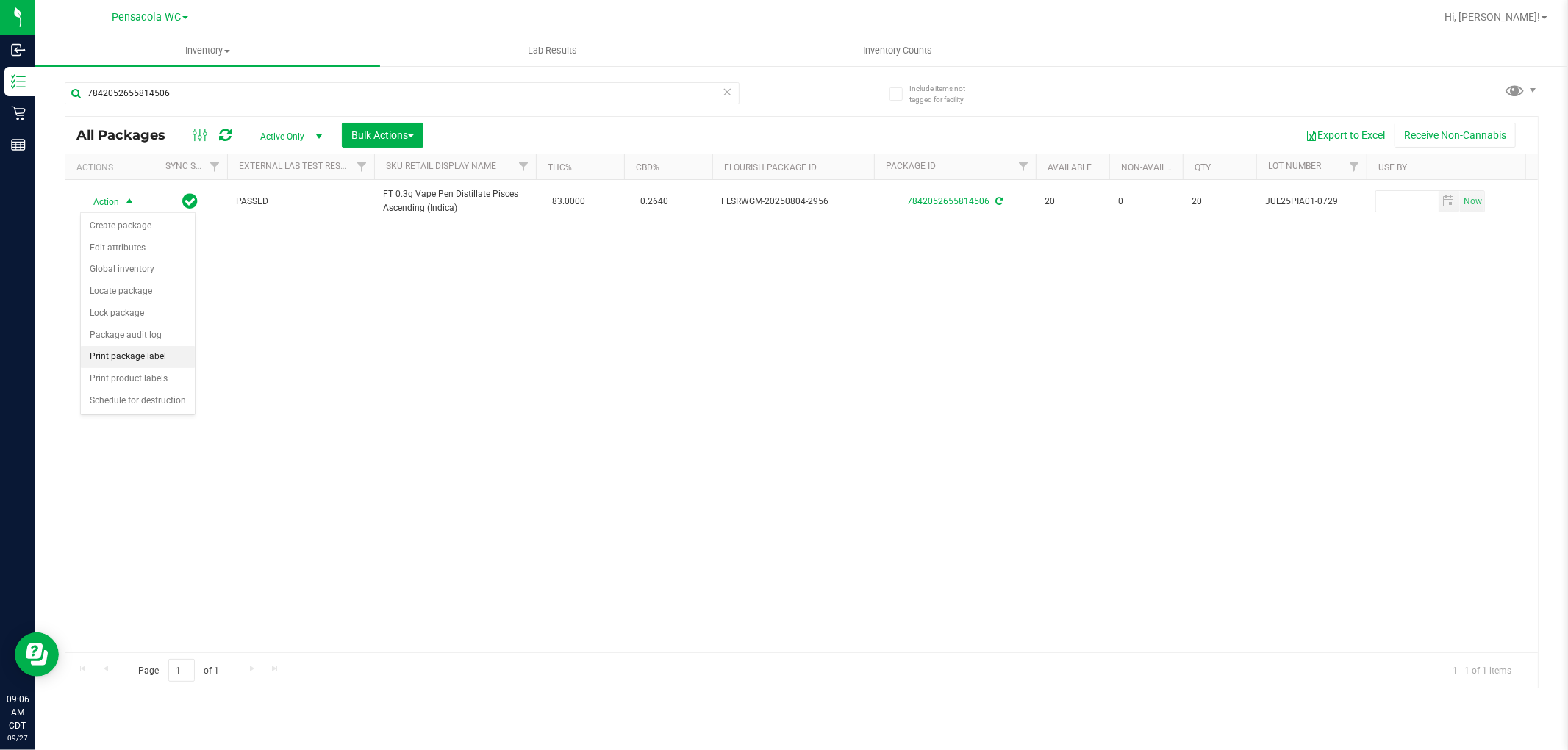
click at [102, 355] on li "Print package label" at bounding box center [138, 357] width 114 height 22
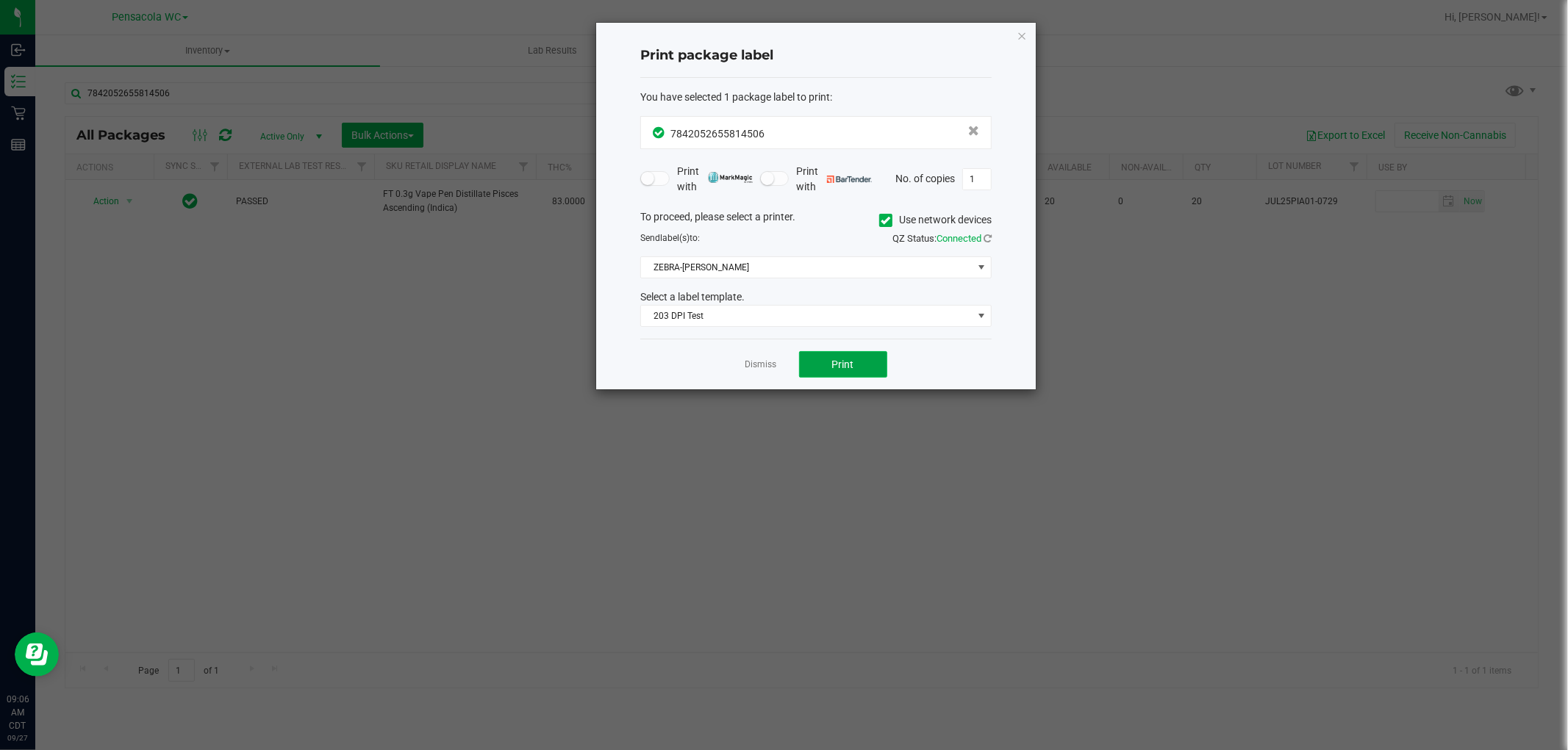
click at [839, 361] on span "Print" at bounding box center [843, 365] width 22 height 12
click at [839, 32] on div "Print package label You have selected 1 package label to print : 78420526558145…" at bounding box center [815, 205] width 440 height 366
click at [839, 40] on icon "button" at bounding box center [1021, 35] width 10 height 18
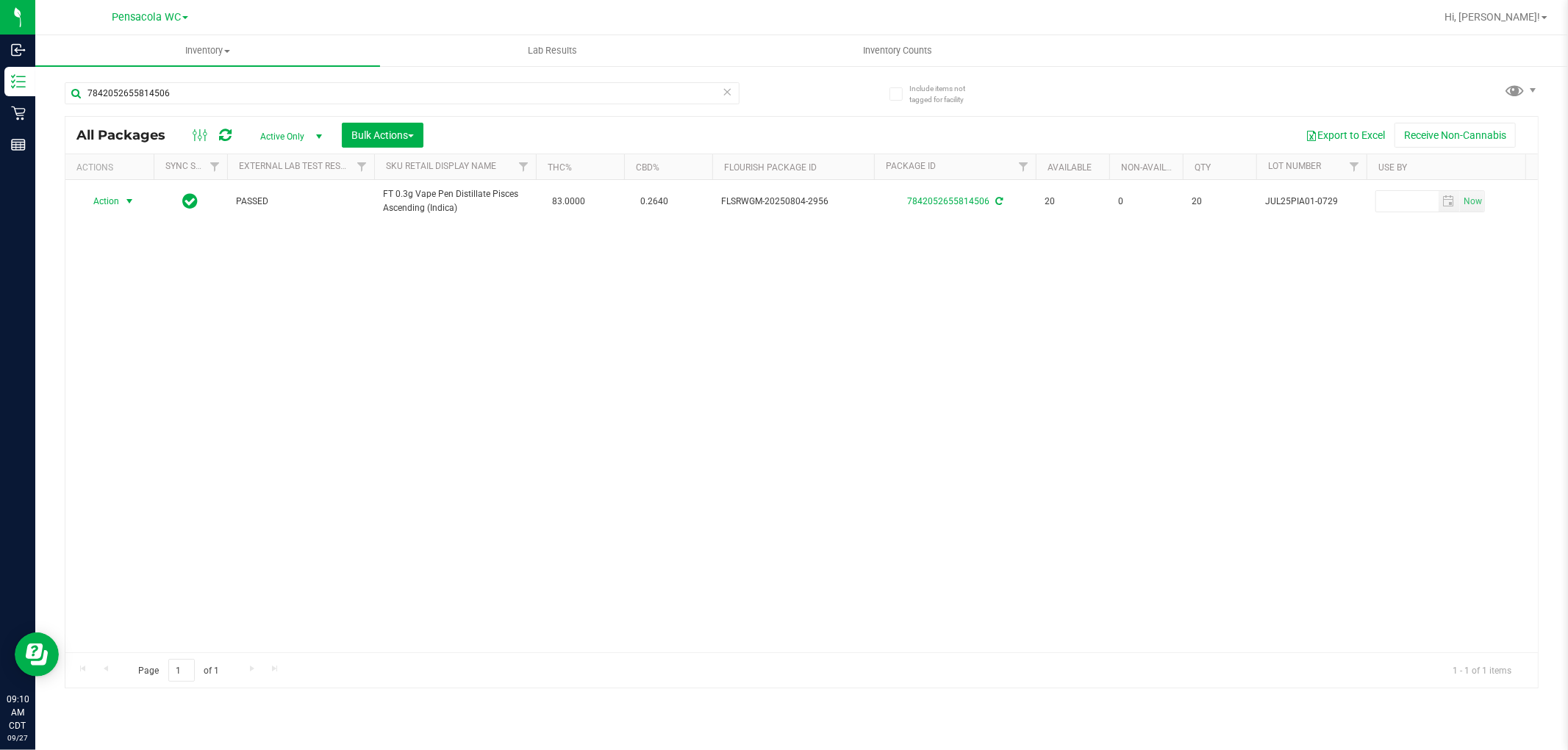
click at [481, 335] on div "Action Action Create package Edit attributes Global inventory Locate package Lo…" at bounding box center [801, 416] width 1472 height 472
click at [730, 92] on icon at bounding box center [728, 91] width 10 height 18
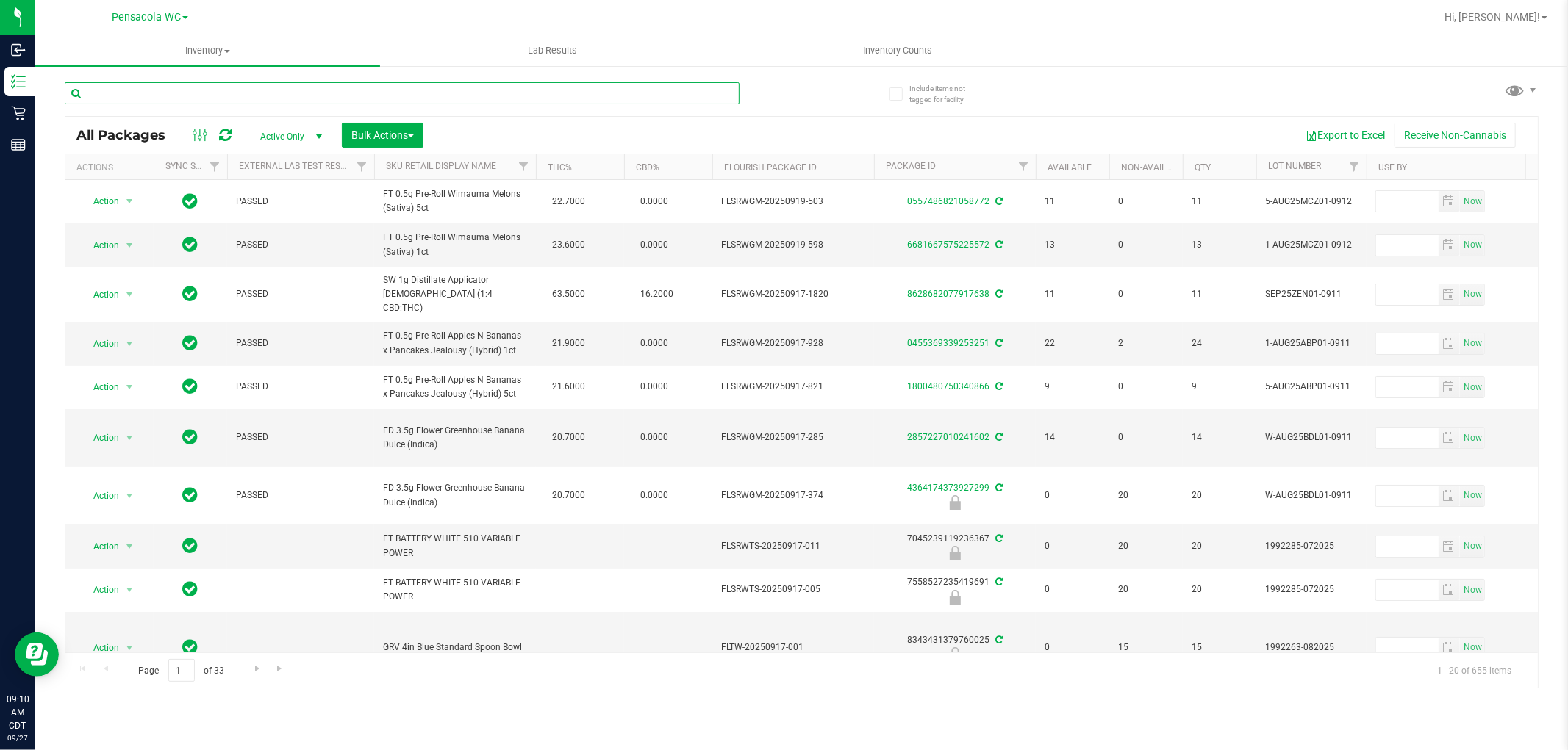
click at [240, 98] on input "text" at bounding box center [402, 93] width 675 height 22
type input "0689279484271578"
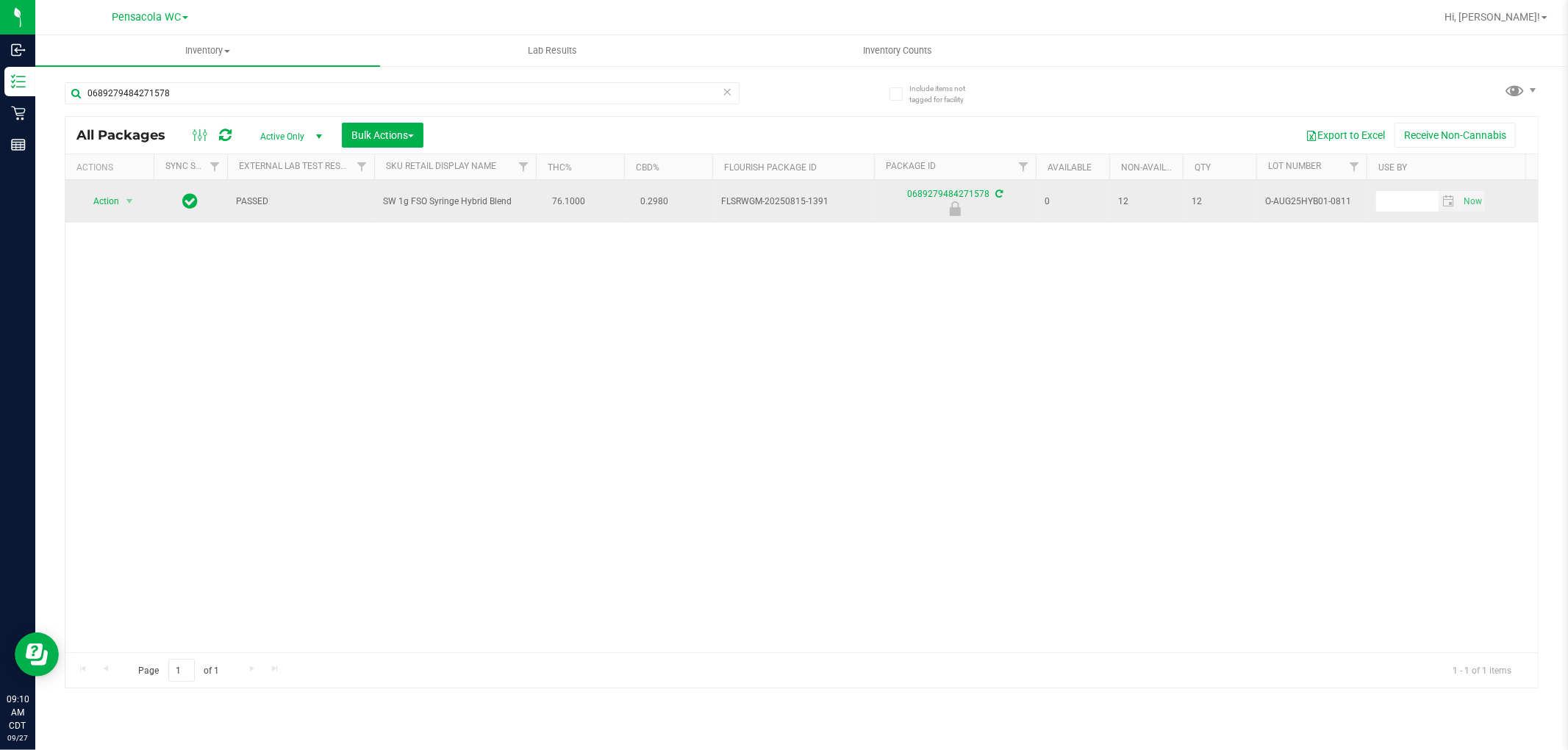
click at [110, 196] on span "Action" at bounding box center [100, 201] width 40 height 21
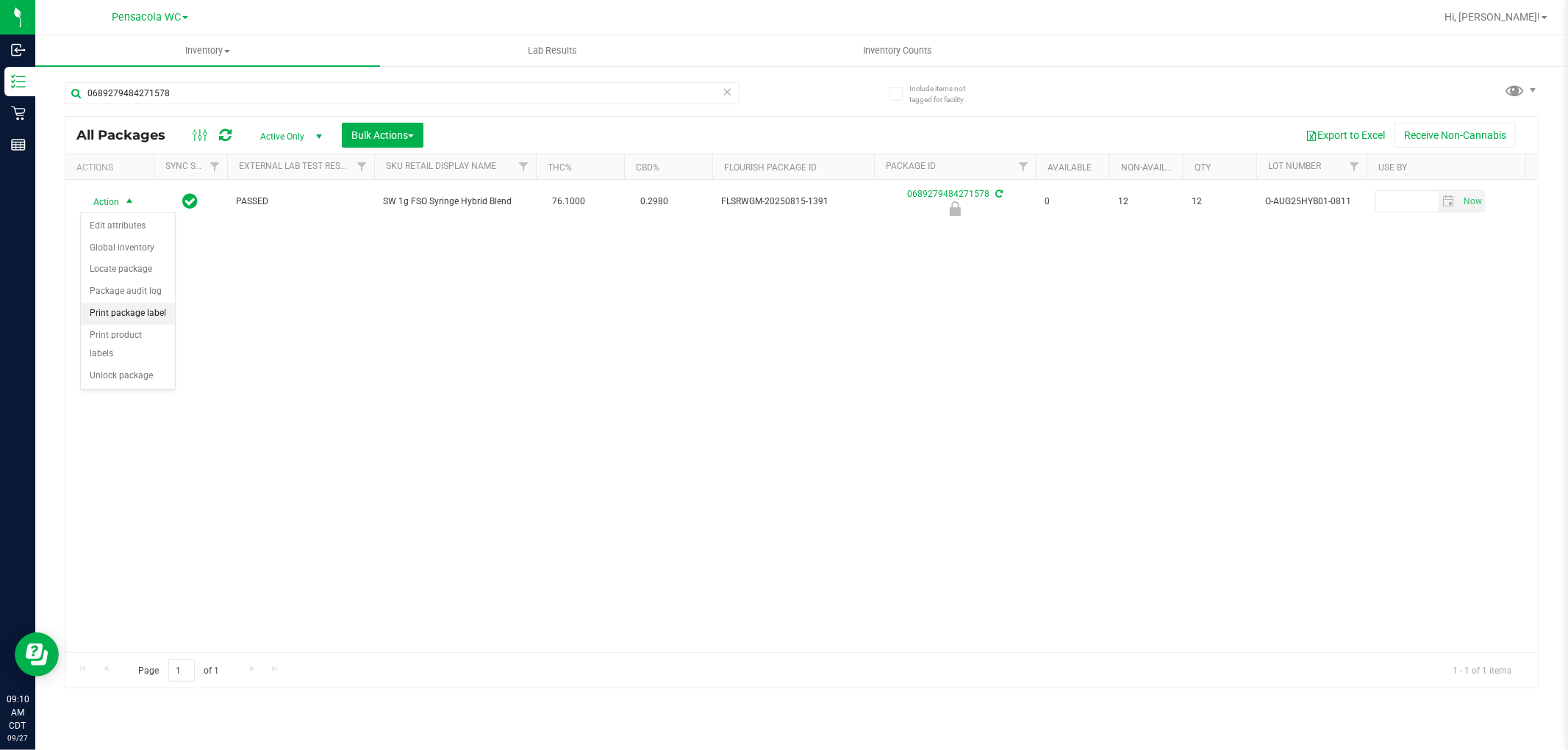
click at [158, 303] on li "Print package label" at bounding box center [128, 314] width 94 height 22
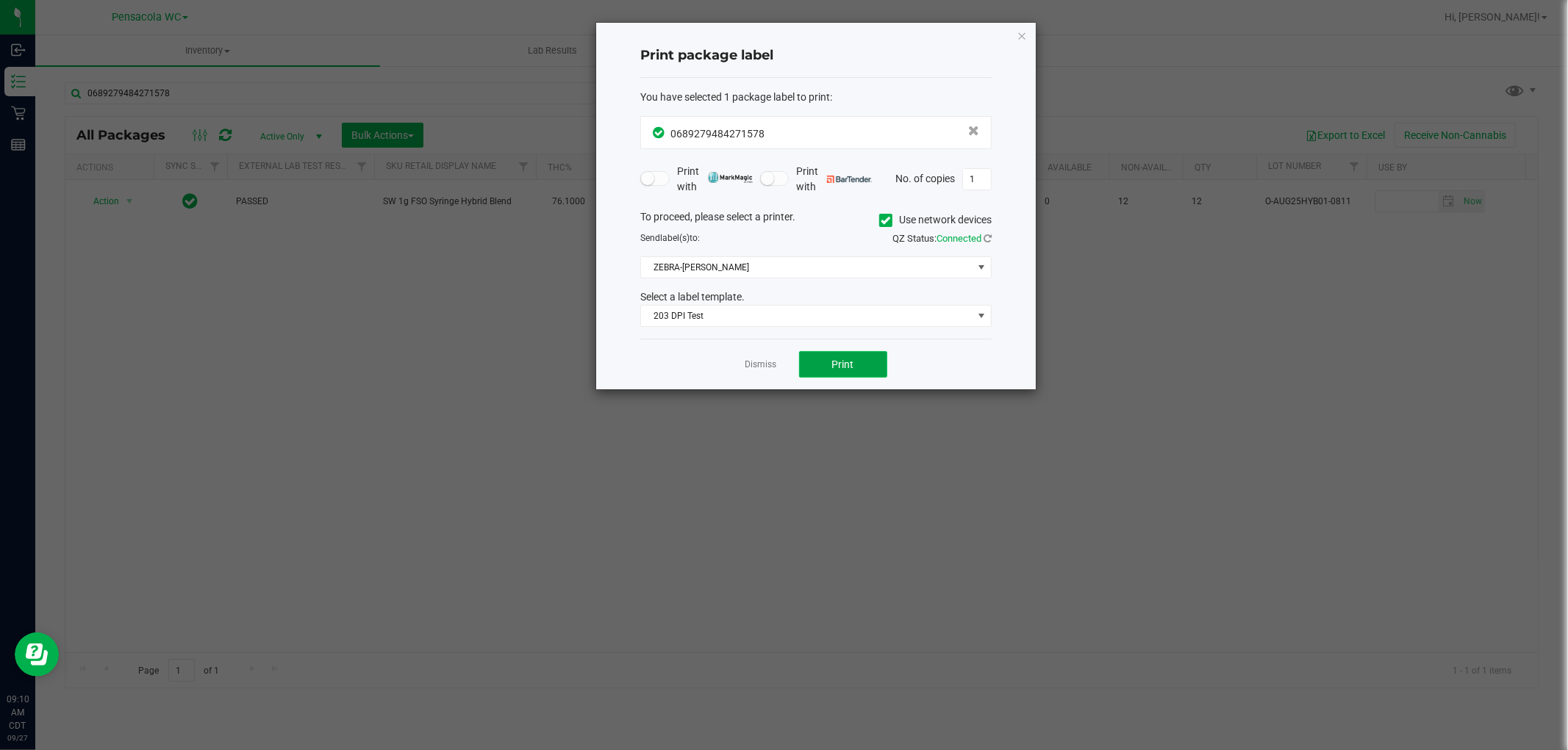
click at [839, 375] on button "Print" at bounding box center [843, 365] width 88 height 27
click at [839, 35] on icon "button" at bounding box center [1021, 35] width 10 height 18
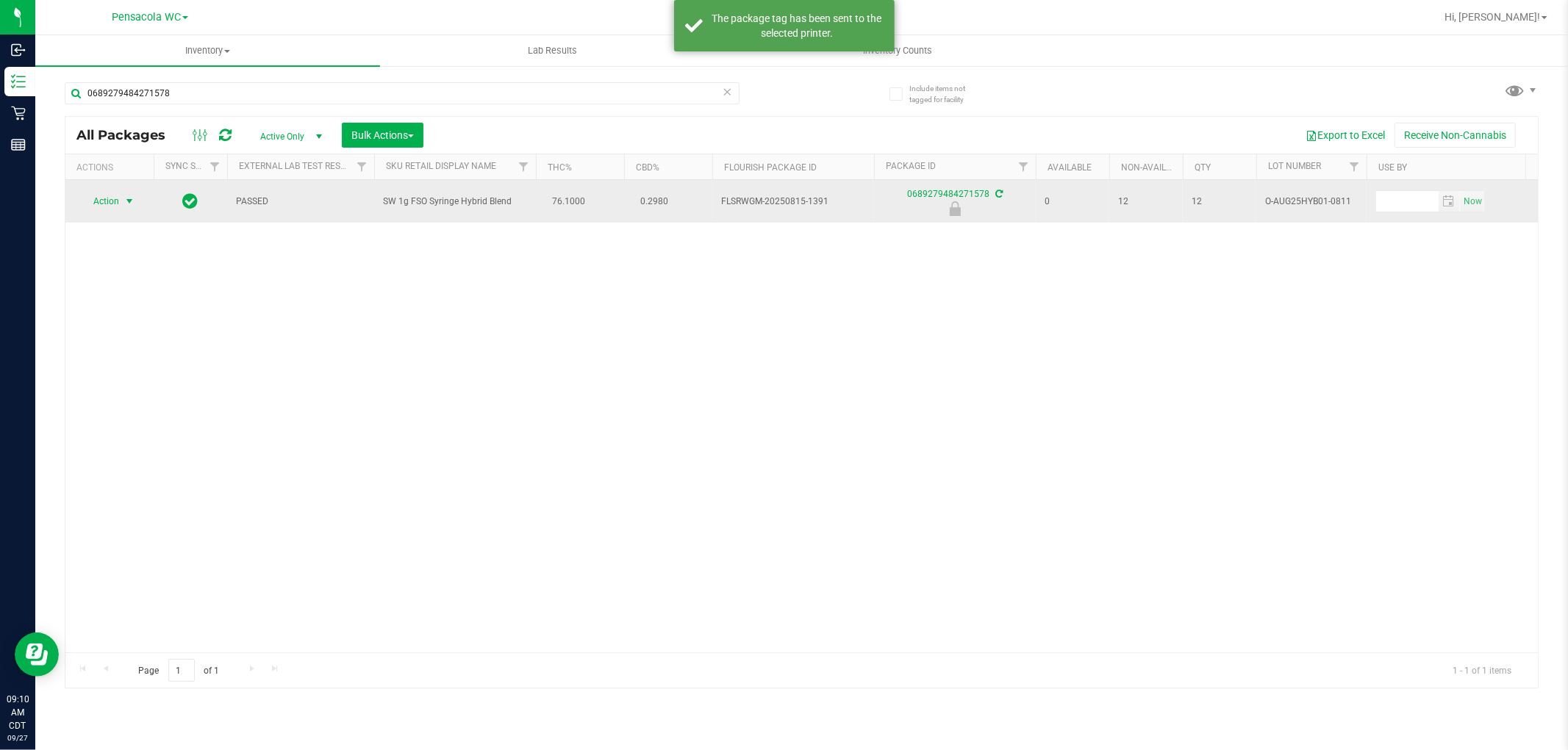
click at [110, 197] on span "Action" at bounding box center [100, 201] width 40 height 21
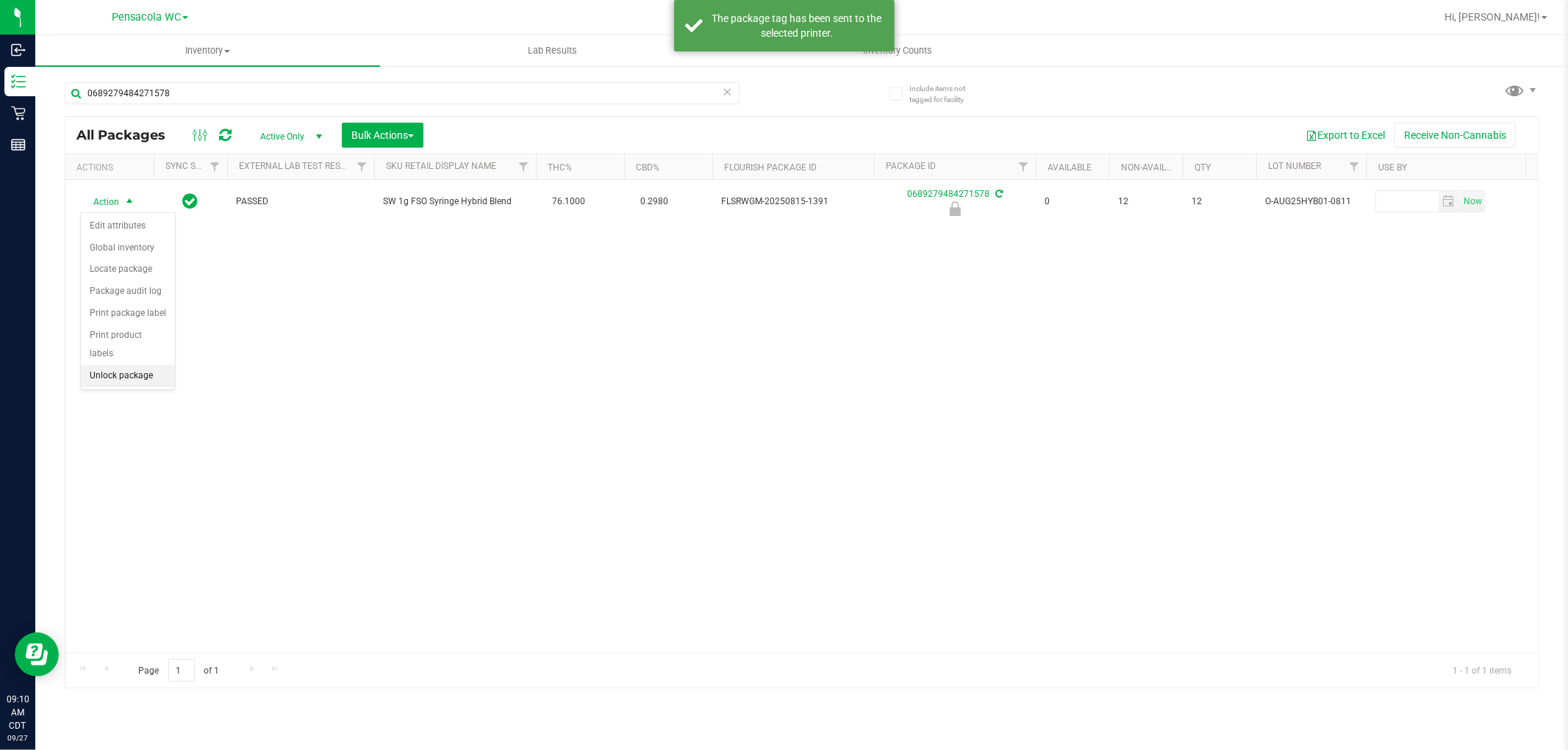
click at [116, 384] on li "Unlock package" at bounding box center [128, 376] width 94 height 22
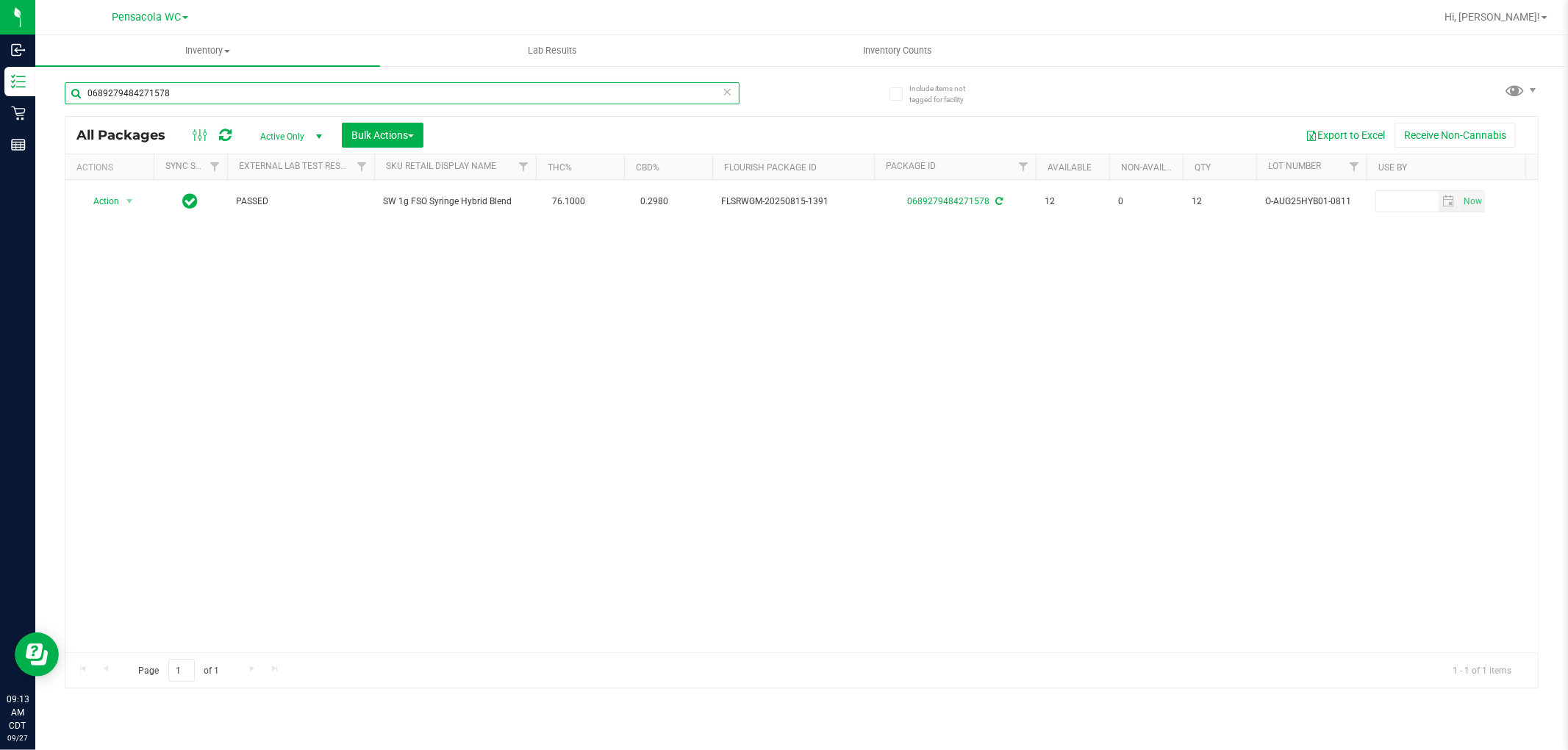
click at [711, 91] on input "0689279484271578" at bounding box center [402, 93] width 675 height 22
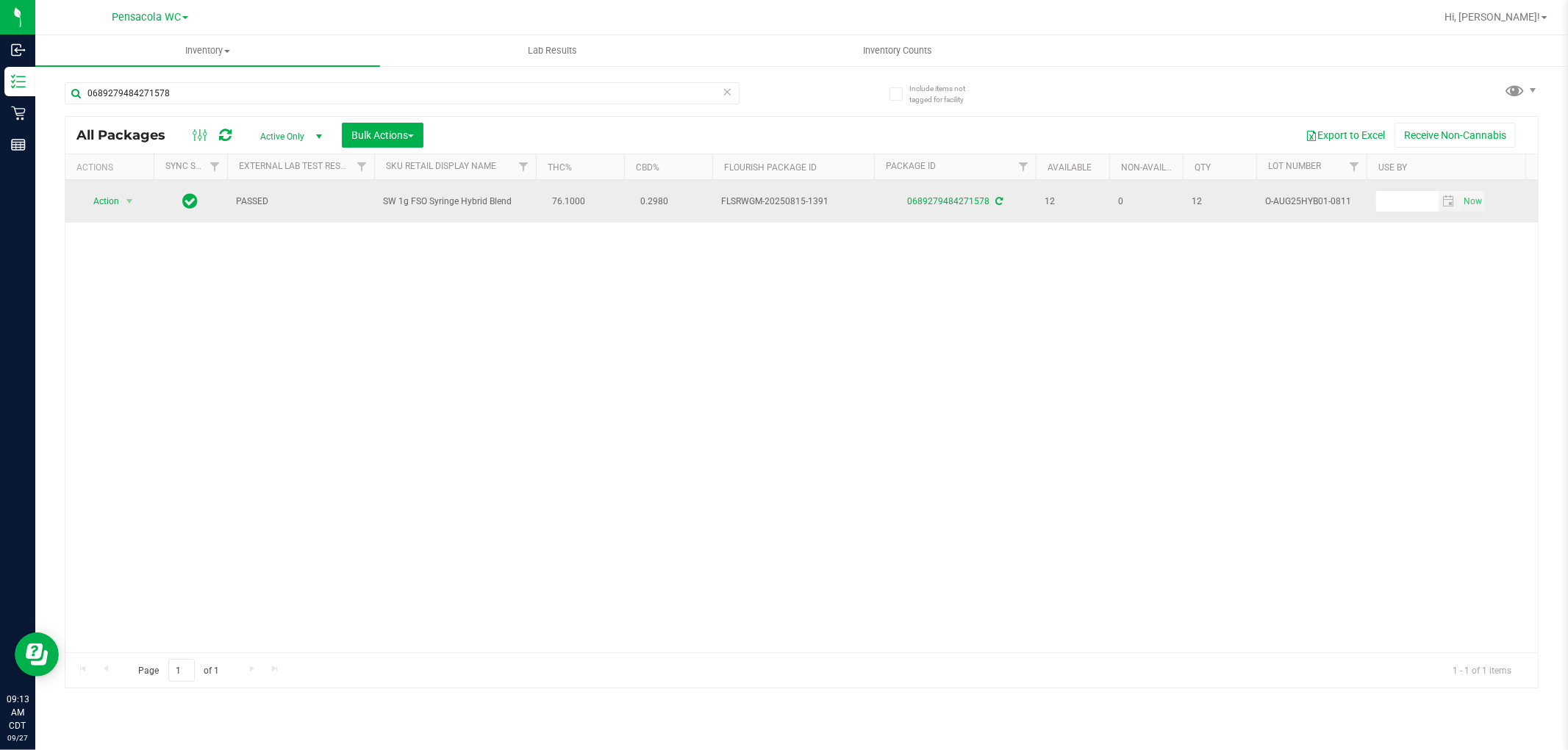
click at [101, 206] on span "Action" at bounding box center [100, 201] width 40 height 21
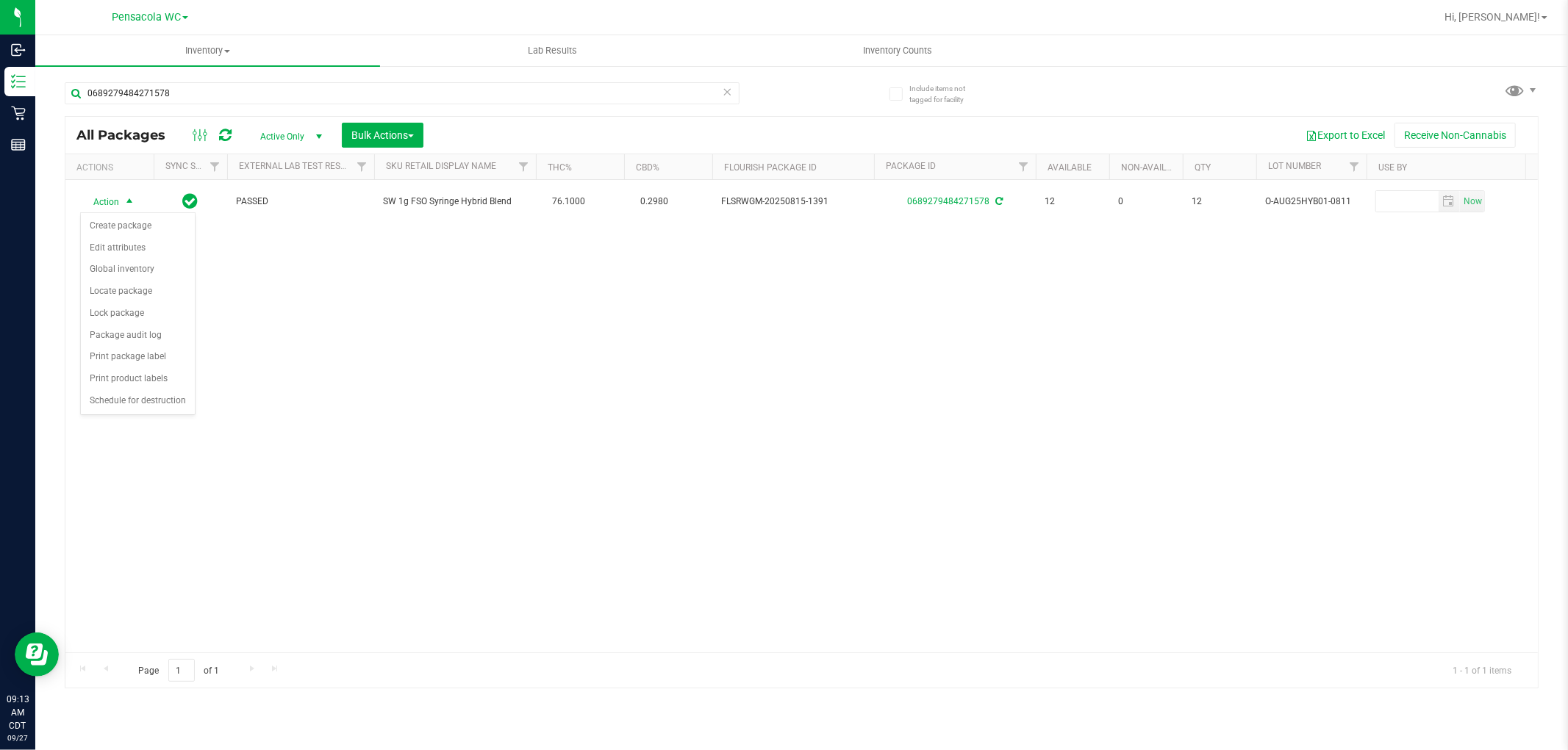
click at [476, 423] on div "Action Action Create package Edit attributes Global inventory Locate package Lo…" at bounding box center [801, 416] width 1472 height 472
click at [723, 92] on icon at bounding box center [728, 91] width 10 height 18
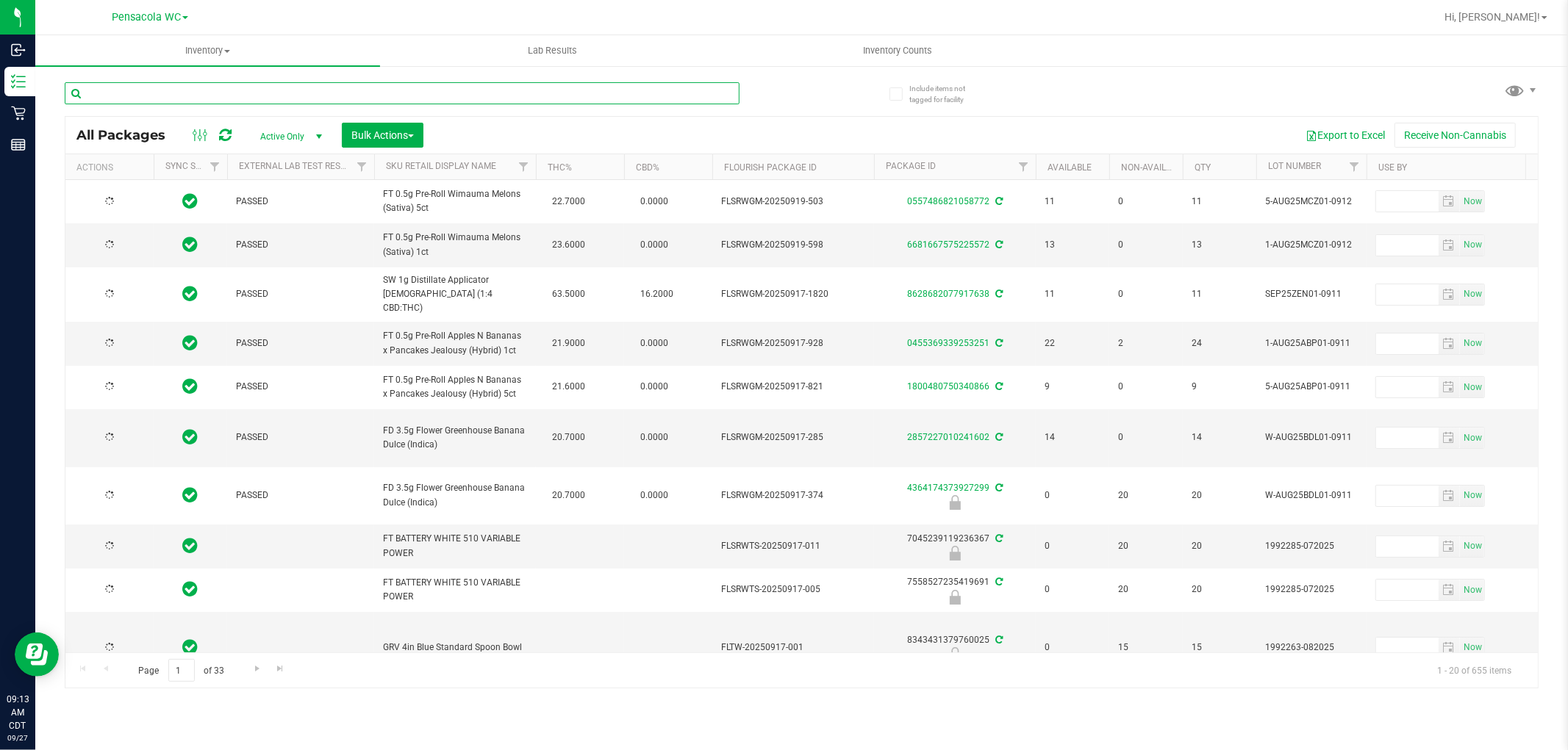
click at [151, 93] on input "text" at bounding box center [402, 93] width 675 height 22
type input "8313488813460974"
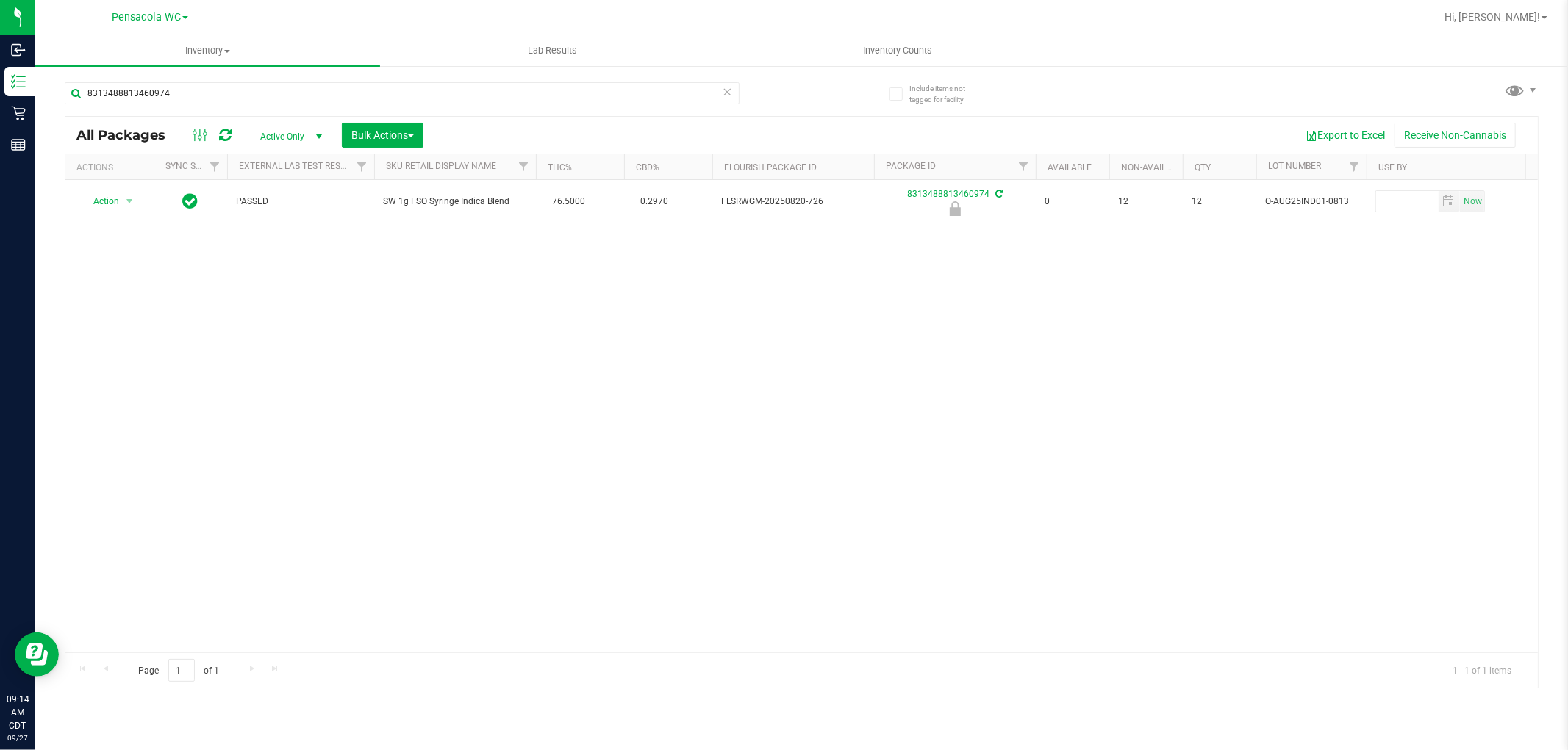
click at [397, 325] on div "Action Action Edit attributes Global inventory Locate package Package audit log…" at bounding box center [801, 416] width 1472 height 472
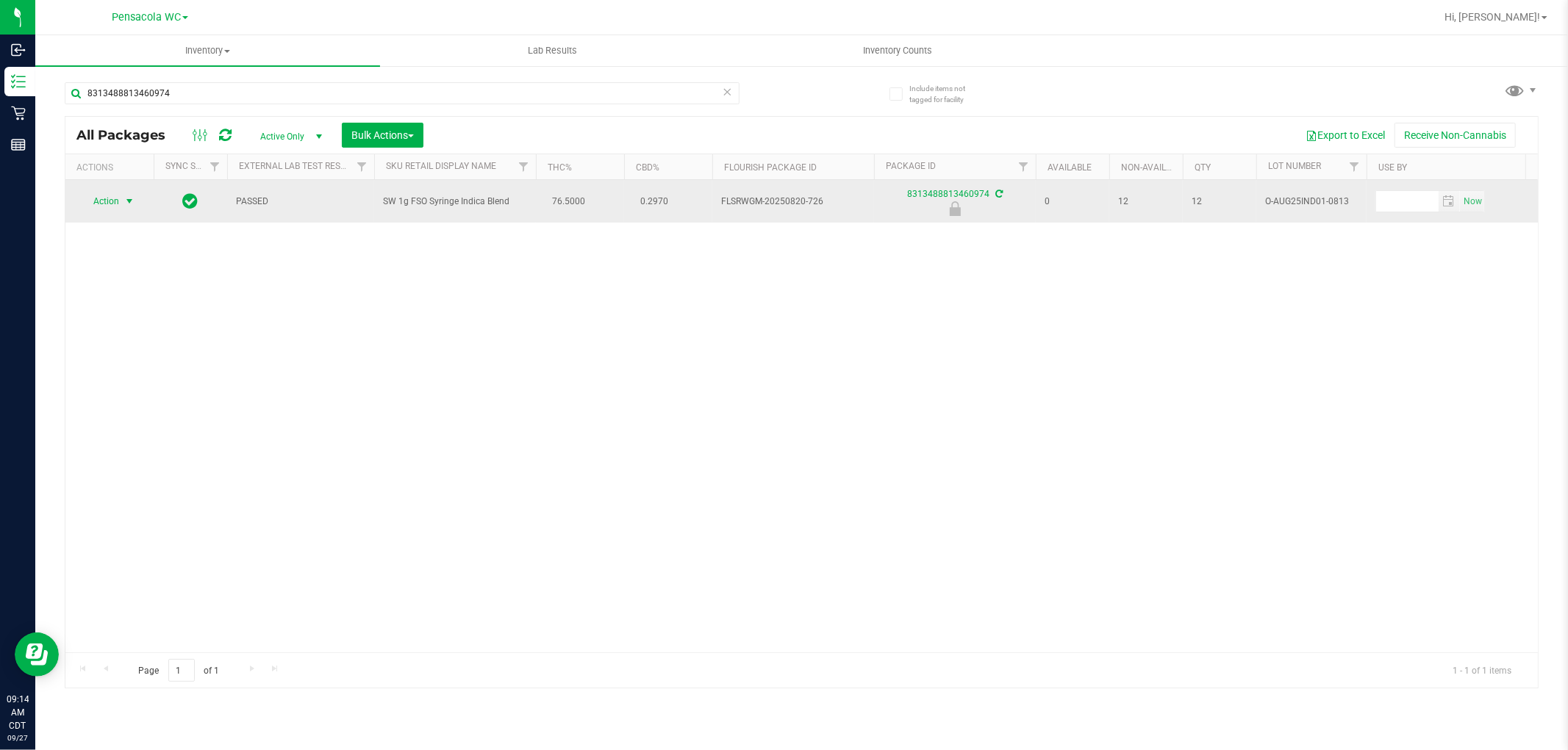
click at [126, 201] on span "select" at bounding box center [129, 201] width 12 height 12
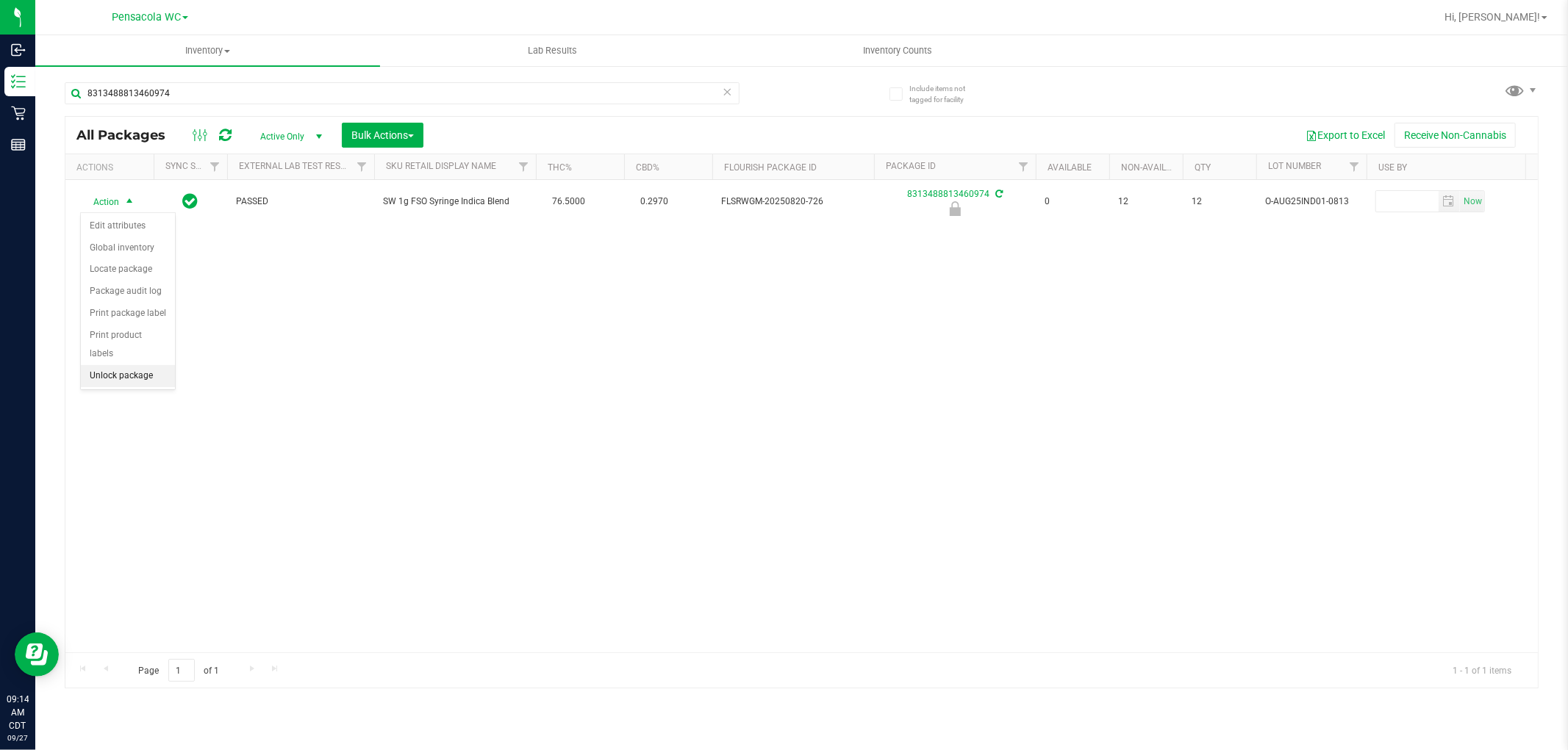
click at [129, 384] on li "Unlock package" at bounding box center [128, 376] width 94 height 22
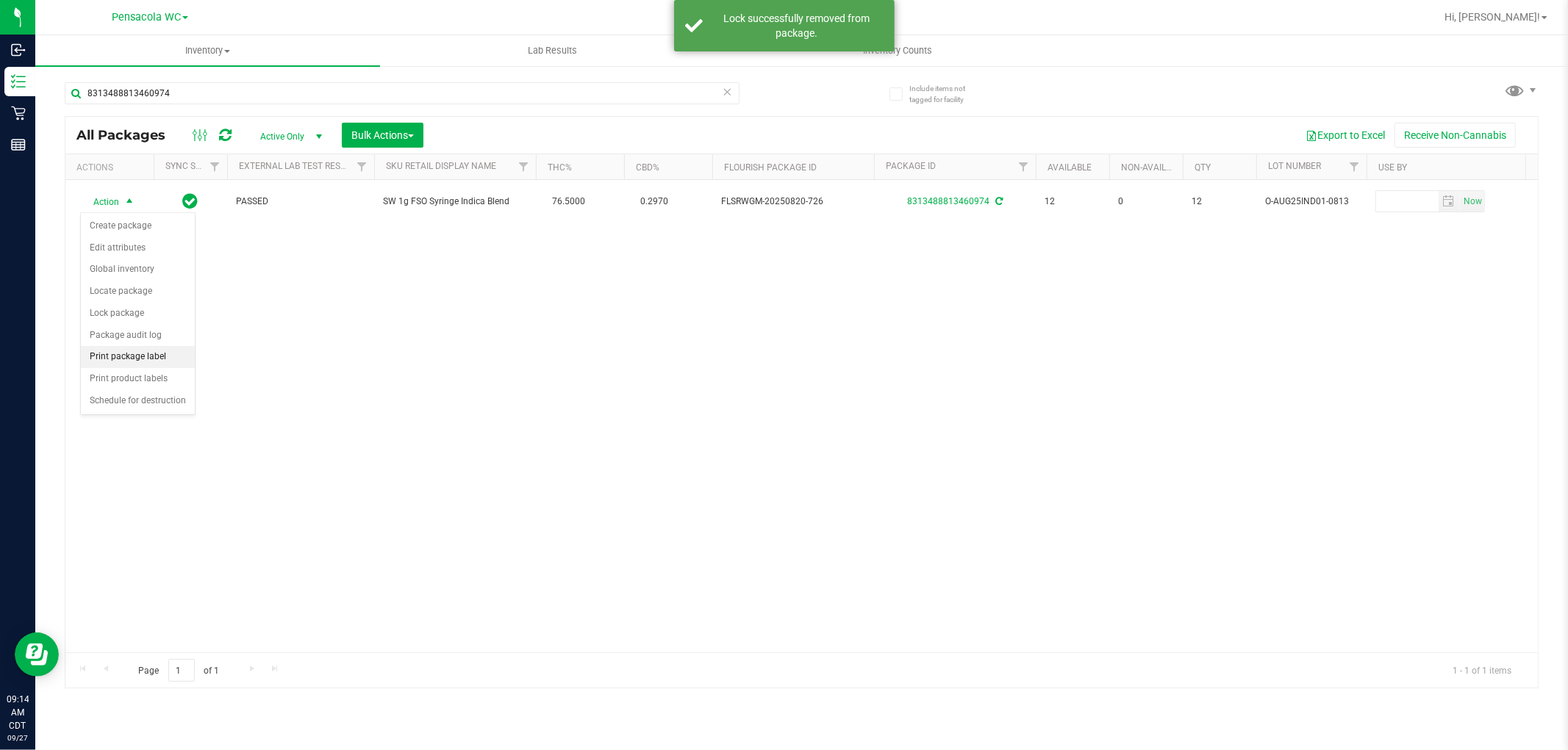
click at [126, 354] on li "Print package label" at bounding box center [138, 357] width 114 height 22
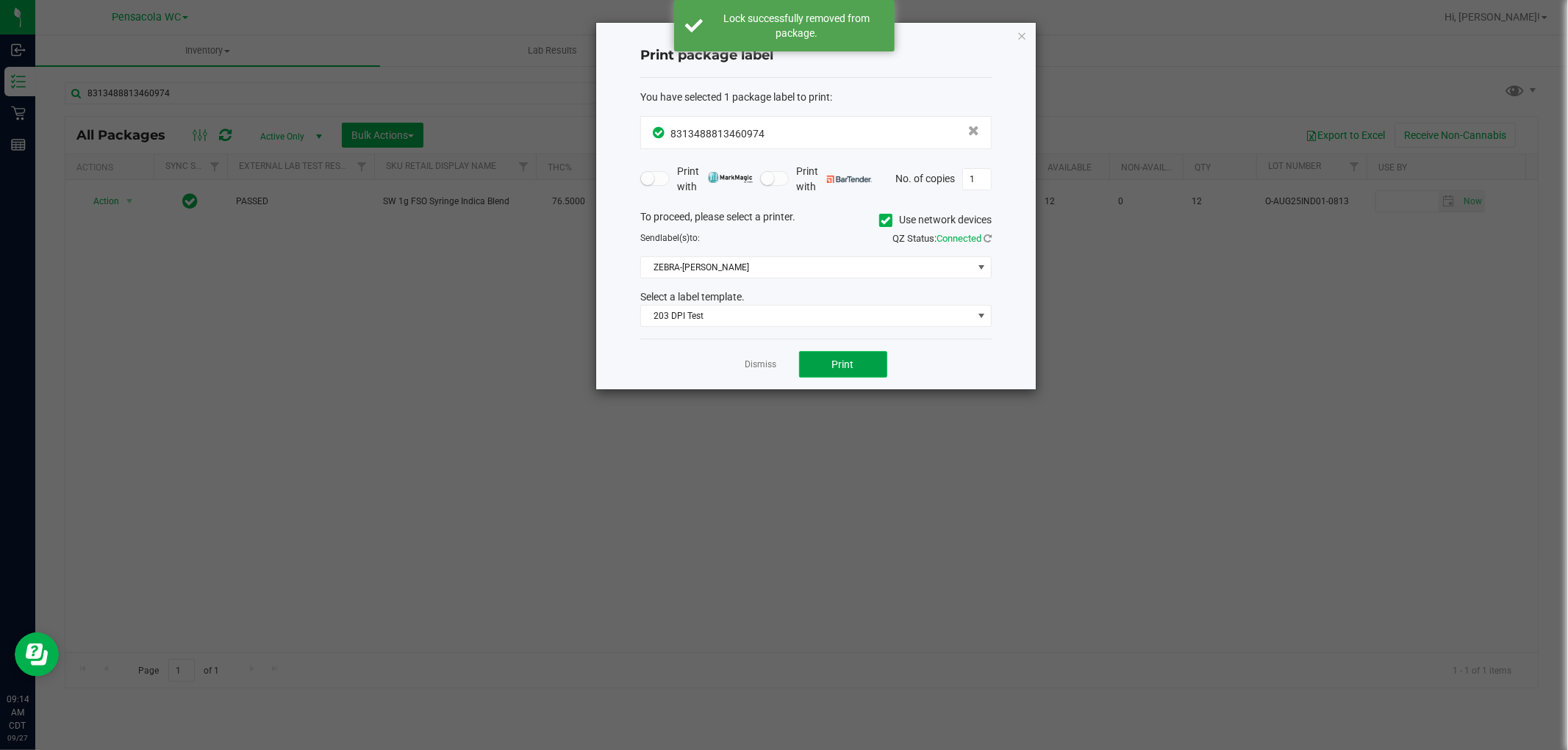
click at [839, 364] on span "Print" at bounding box center [843, 365] width 22 height 12
click at [774, 359] on link "Dismiss" at bounding box center [761, 365] width 32 height 13
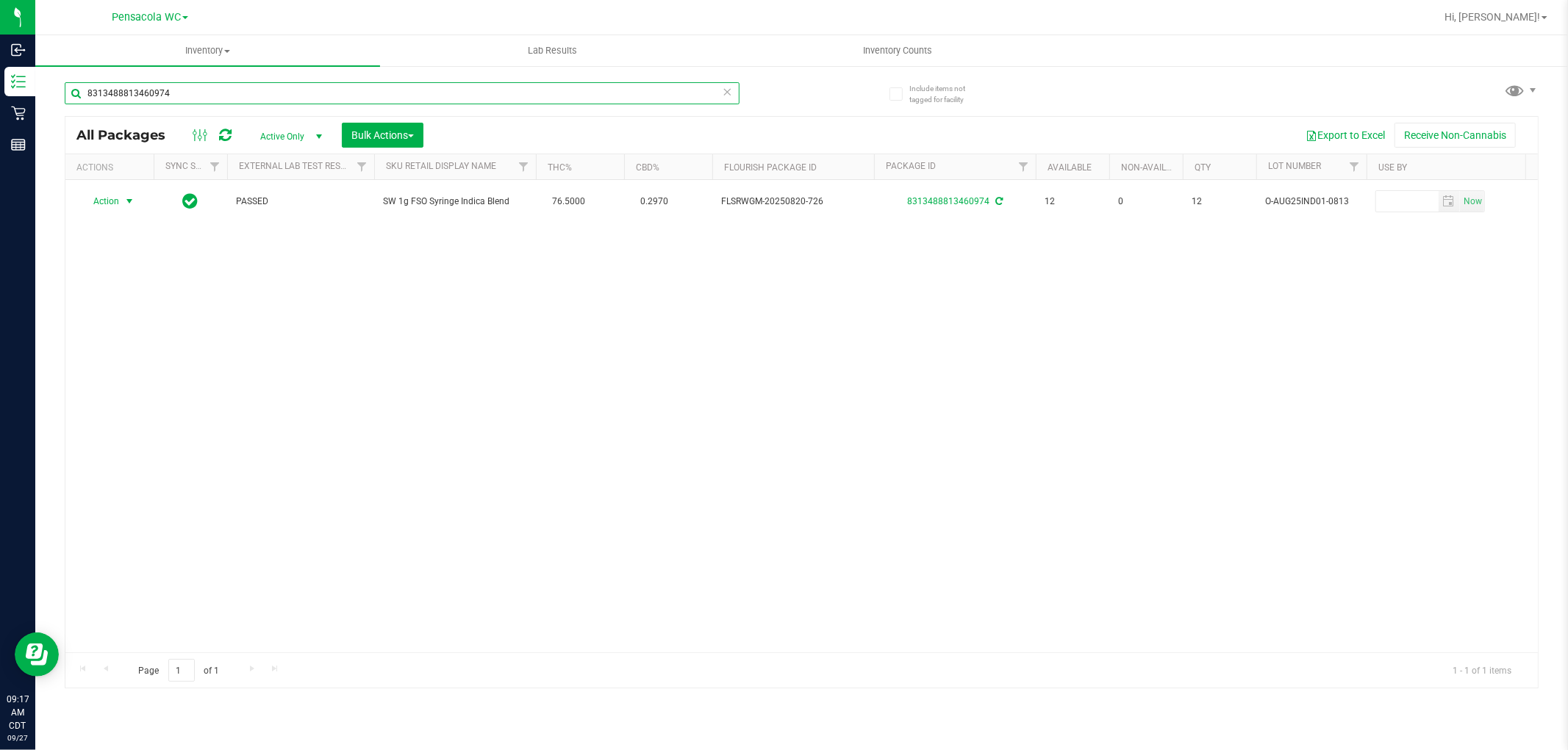
click at [258, 100] on input "8313488813460974" at bounding box center [402, 93] width 675 height 22
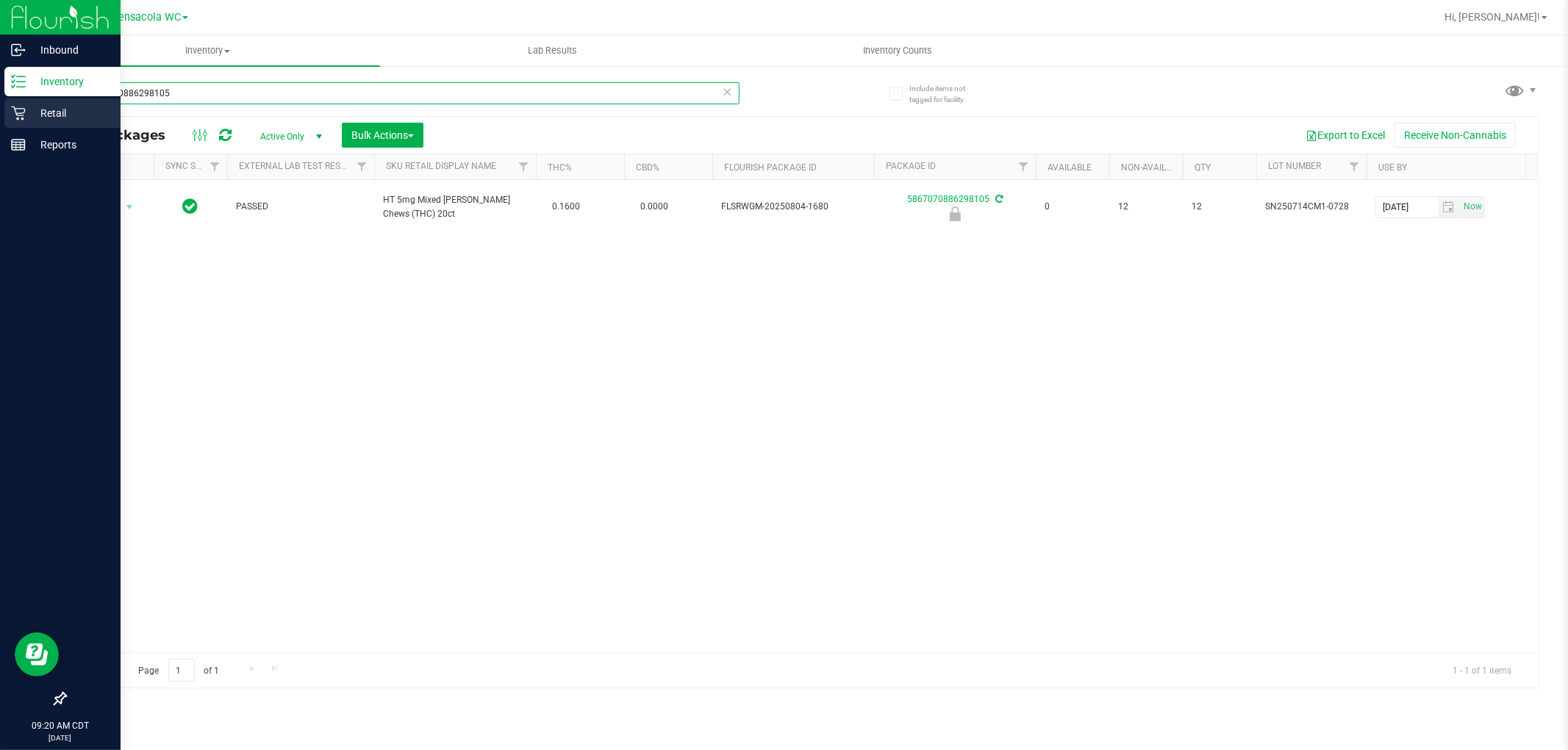
drag, startPoint x: 231, startPoint y: 93, endPoint x: 0, endPoint y: 99, distance: 231.1
click at [0, 99] on div "Inbound Inventory Retail Reports 09:20 AM CDT 09/27/2025 09/27 Pensacola WC Hi,…" at bounding box center [784, 375] width 1568 height 750
type input "8313488813460974"
click at [715, 95] on input "8313488813460974" at bounding box center [402, 93] width 675 height 22
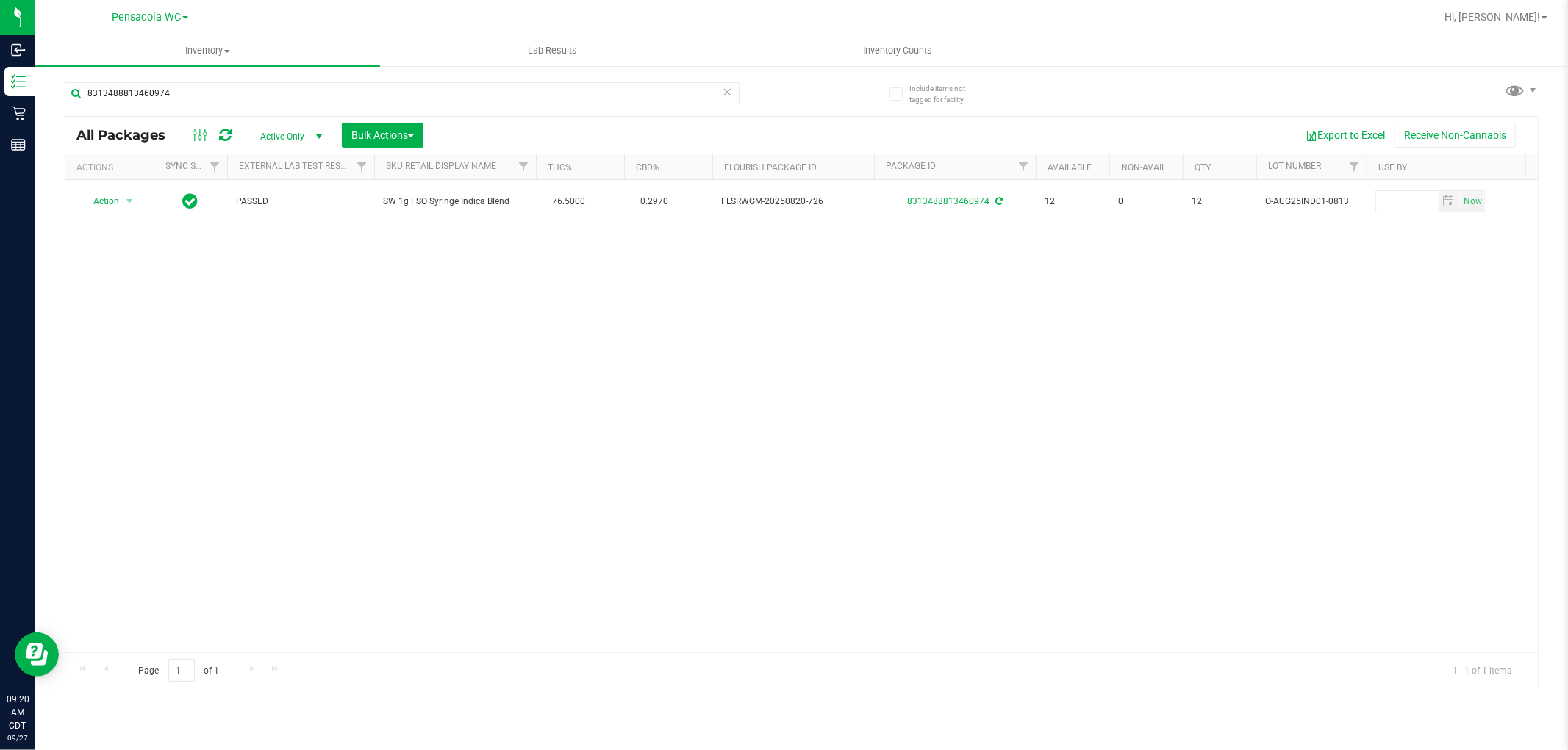
click at [730, 84] on icon at bounding box center [728, 91] width 10 height 18
click at [480, 89] on input "text" at bounding box center [402, 93] width 675 height 22
click at [114, 200] on span "Action" at bounding box center [100, 201] width 40 height 21
click at [127, 321] on li "Print package label" at bounding box center [128, 314] width 94 height 22
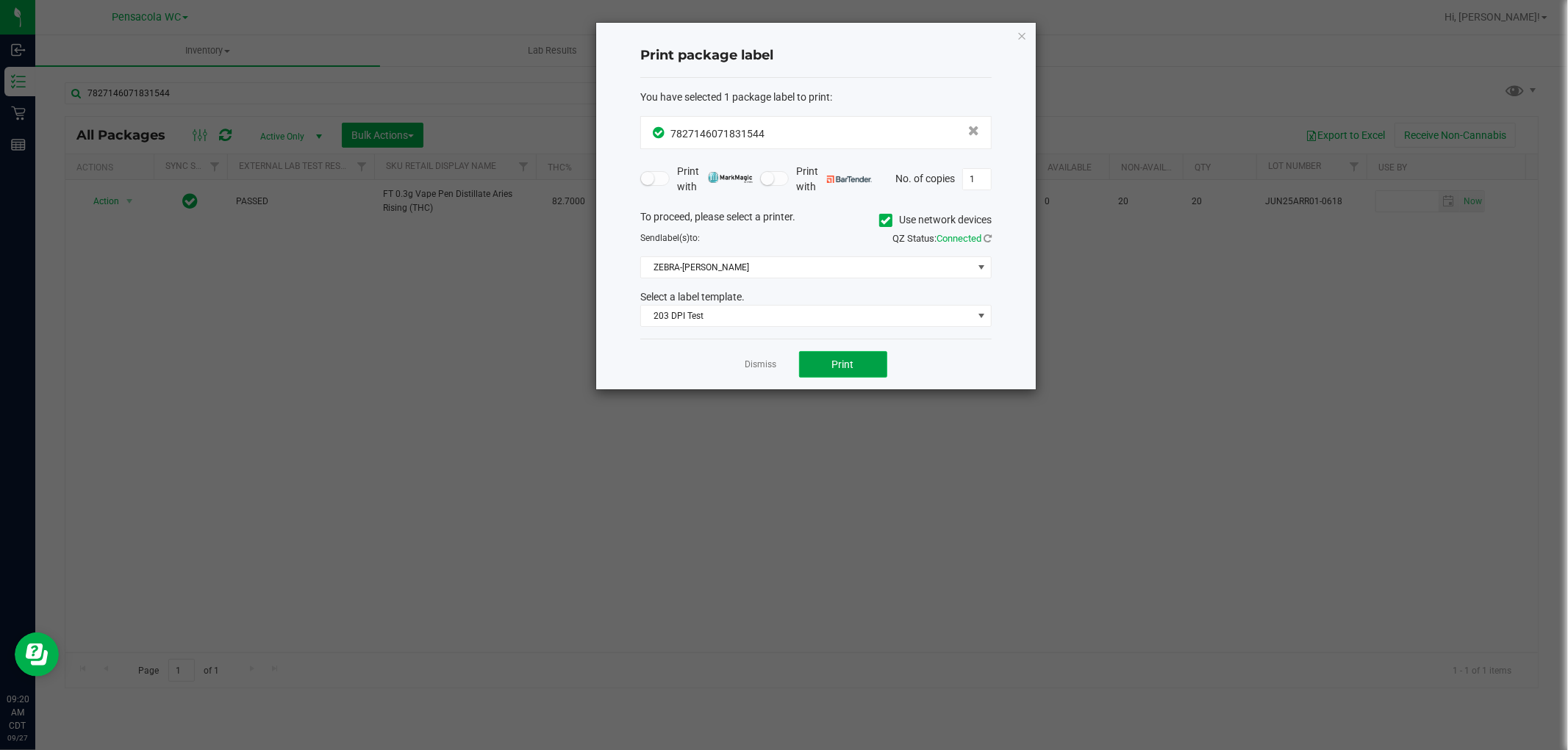
click at [832, 355] on button "Print" at bounding box center [843, 365] width 88 height 27
click at [746, 362] on link "Dismiss" at bounding box center [761, 365] width 32 height 13
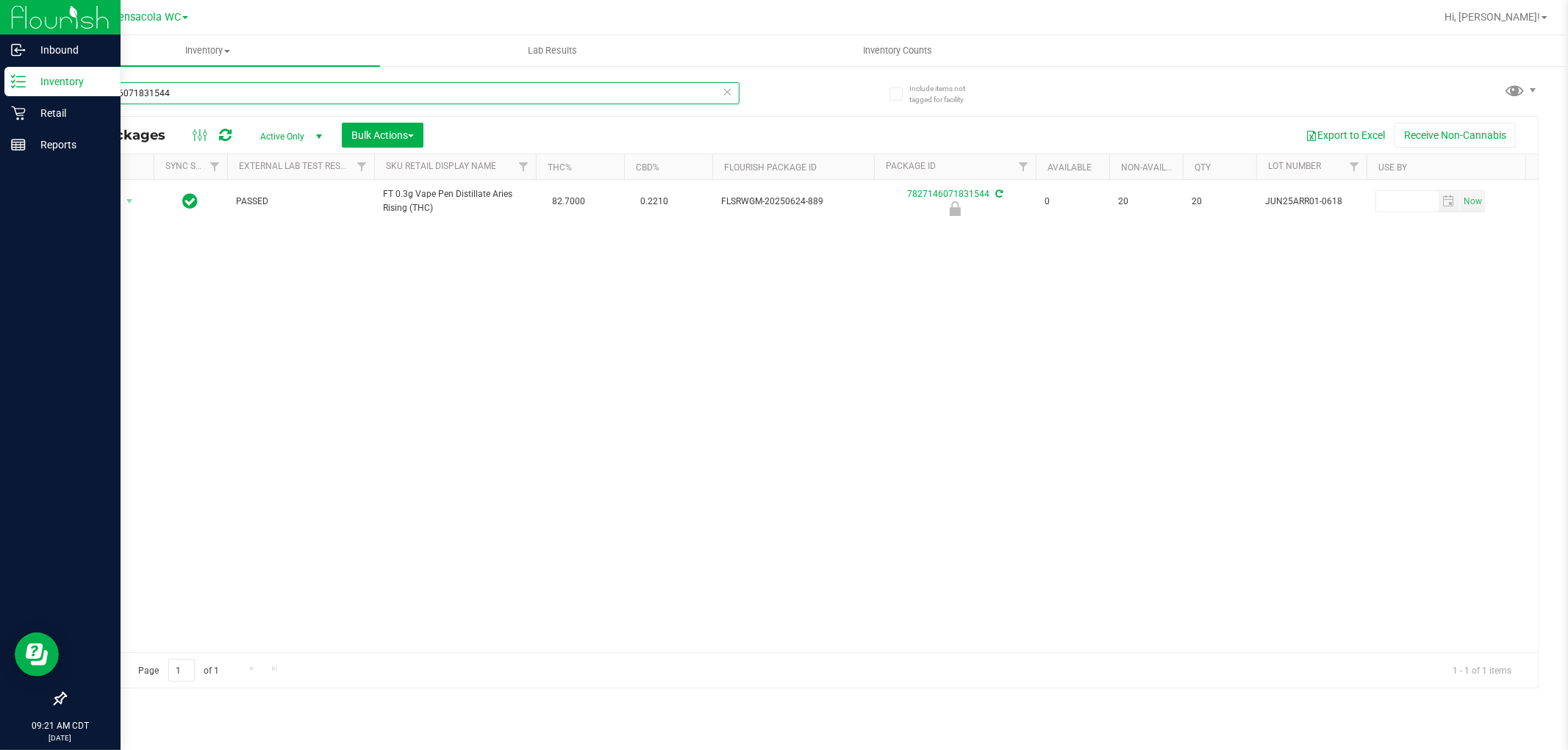
drag, startPoint x: 210, startPoint y: 86, endPoint x: 0, endPoint y: 85, distance: 210.0
click at [0, 85] on div "Inbound Inventory Retail Reports 09:21 AM CDT 09/27/2025 09/27 Pensacola WC Hi,…" at bounding box center [784, 375] width 1568 height 750
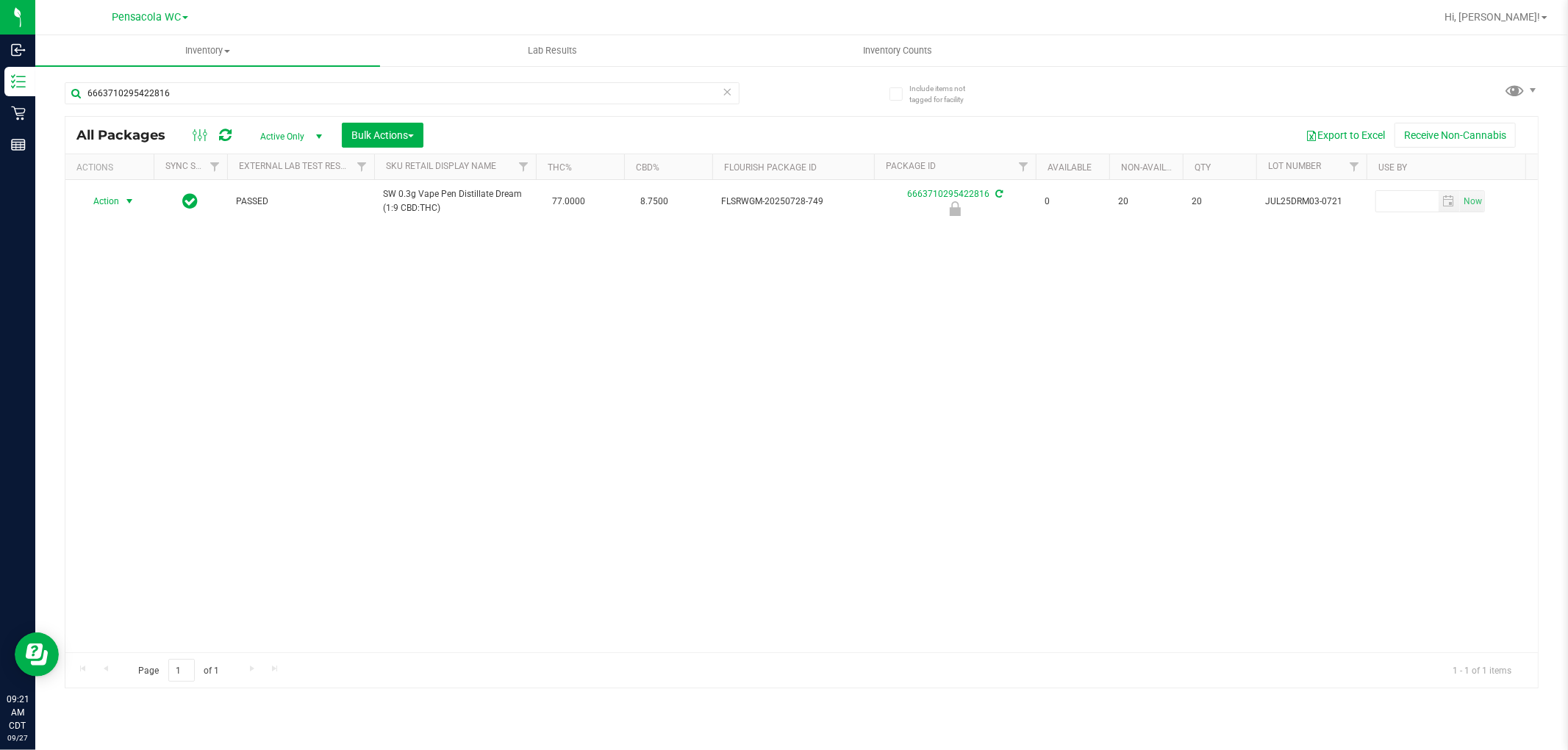
click at [124, 200] on span "select" at bounding box center [129, 201] width 12 height 12
click at [137, 311] on li "Print package label" at bounding box center [128, 314] width 94 height 22
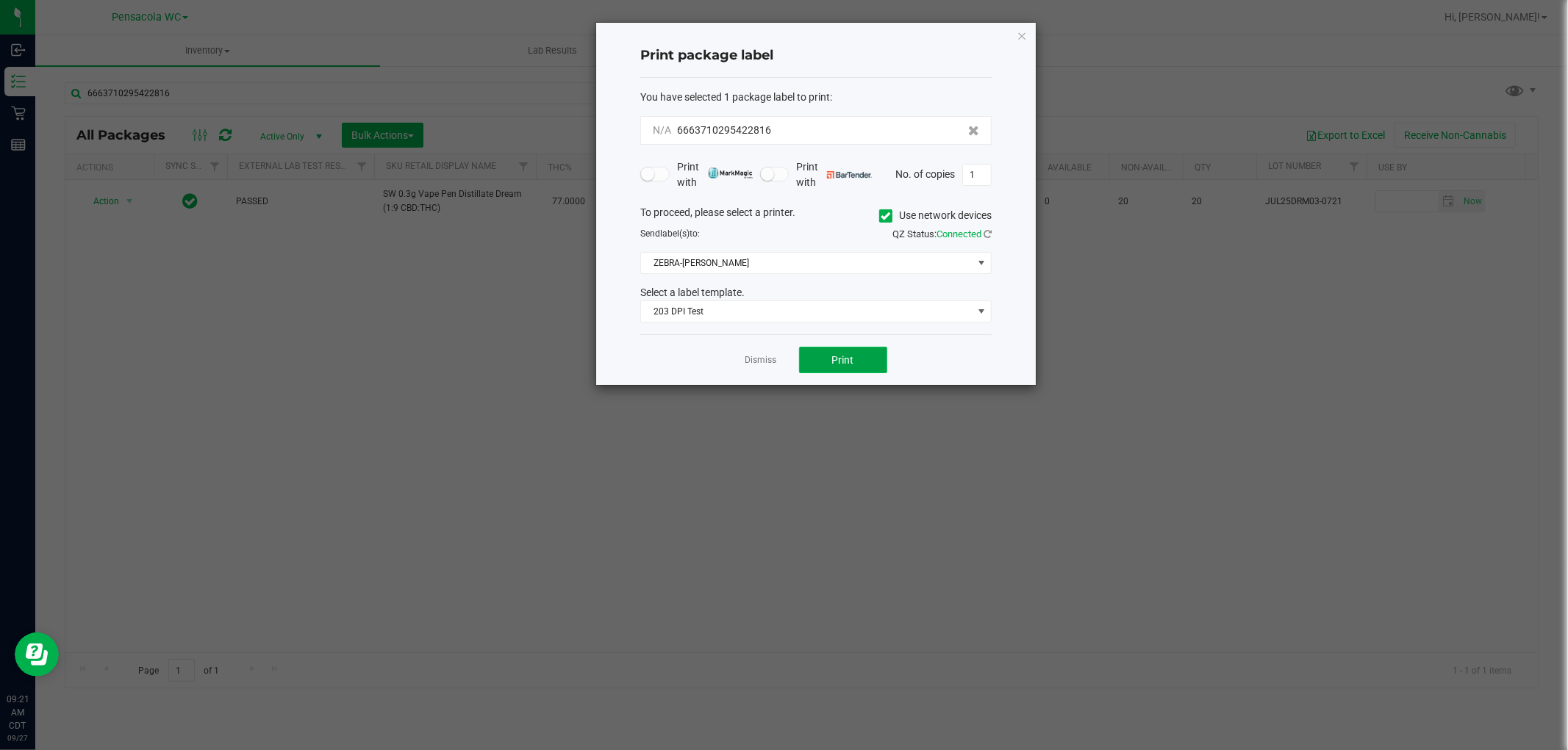
click at [839, 363] on button "Print" at bounding box center [843, 360] width 88 height 27
click at [770, 364] on link "Dismiss" at bounding box center [761, 365] width 32 height 13
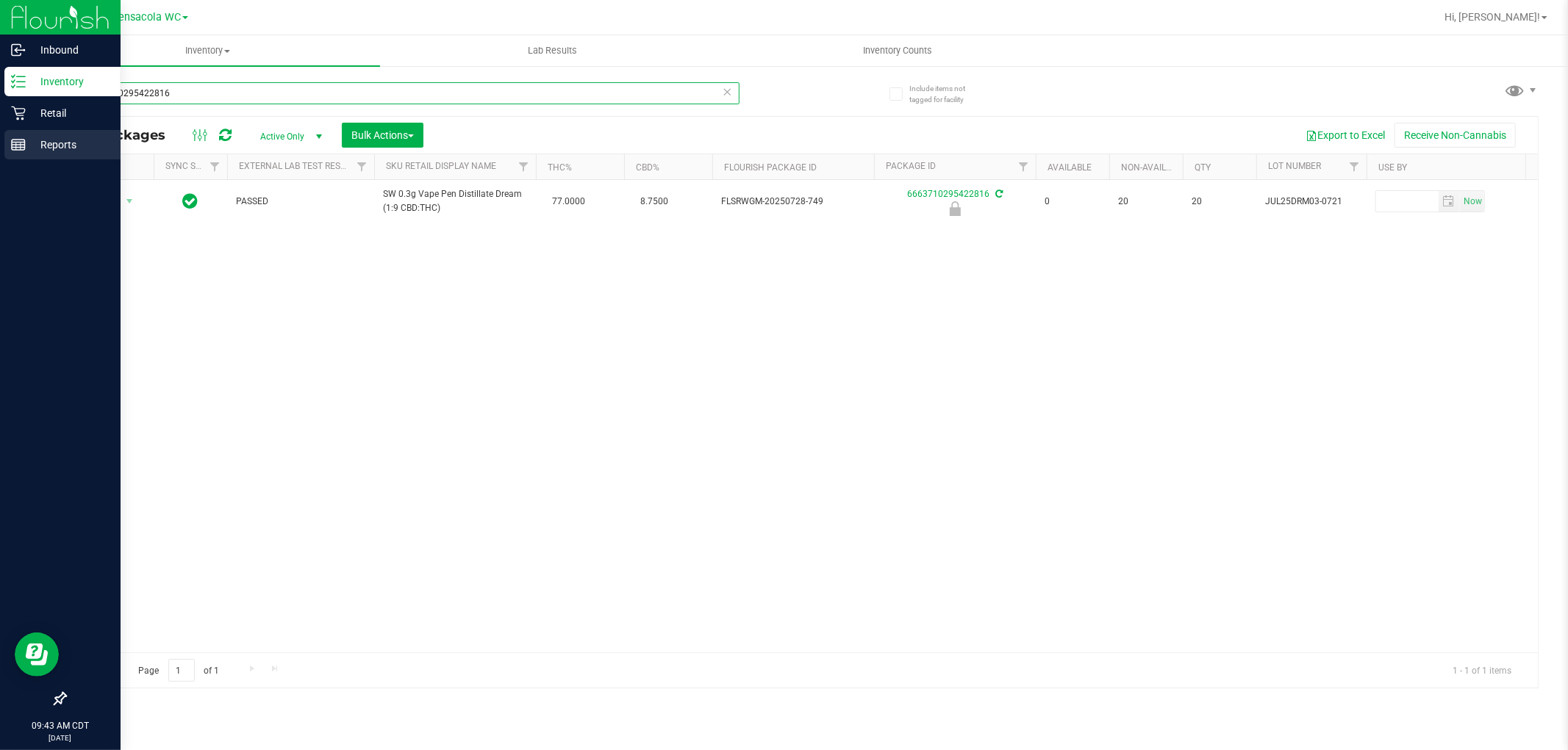
drag, startPoint x: 217, startPoint y: 85, endPoint x: 0, endPoint y: 133, distance: 222.2
click at [0, 133] on div "Inbound Inventory Retail Reports 09:43 AM CDT 09/27/2025 09/27 Pensacola WC Hi,…" at bounding box center [784, 375] width 1568 height 750
type input "9134150927764920"
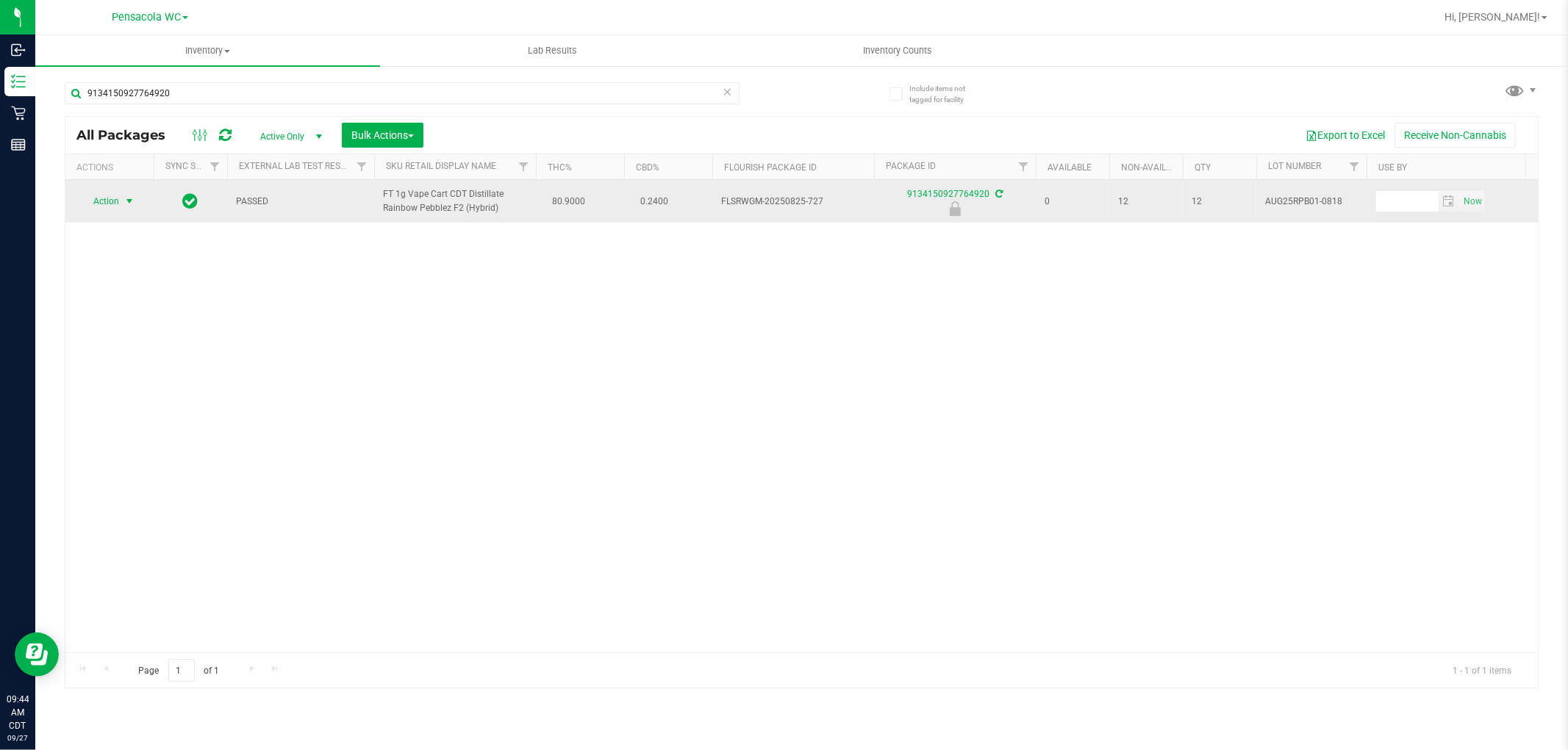
click at [108, 200] on span "Action" at bounding box center [100, 201] width 40 height 21
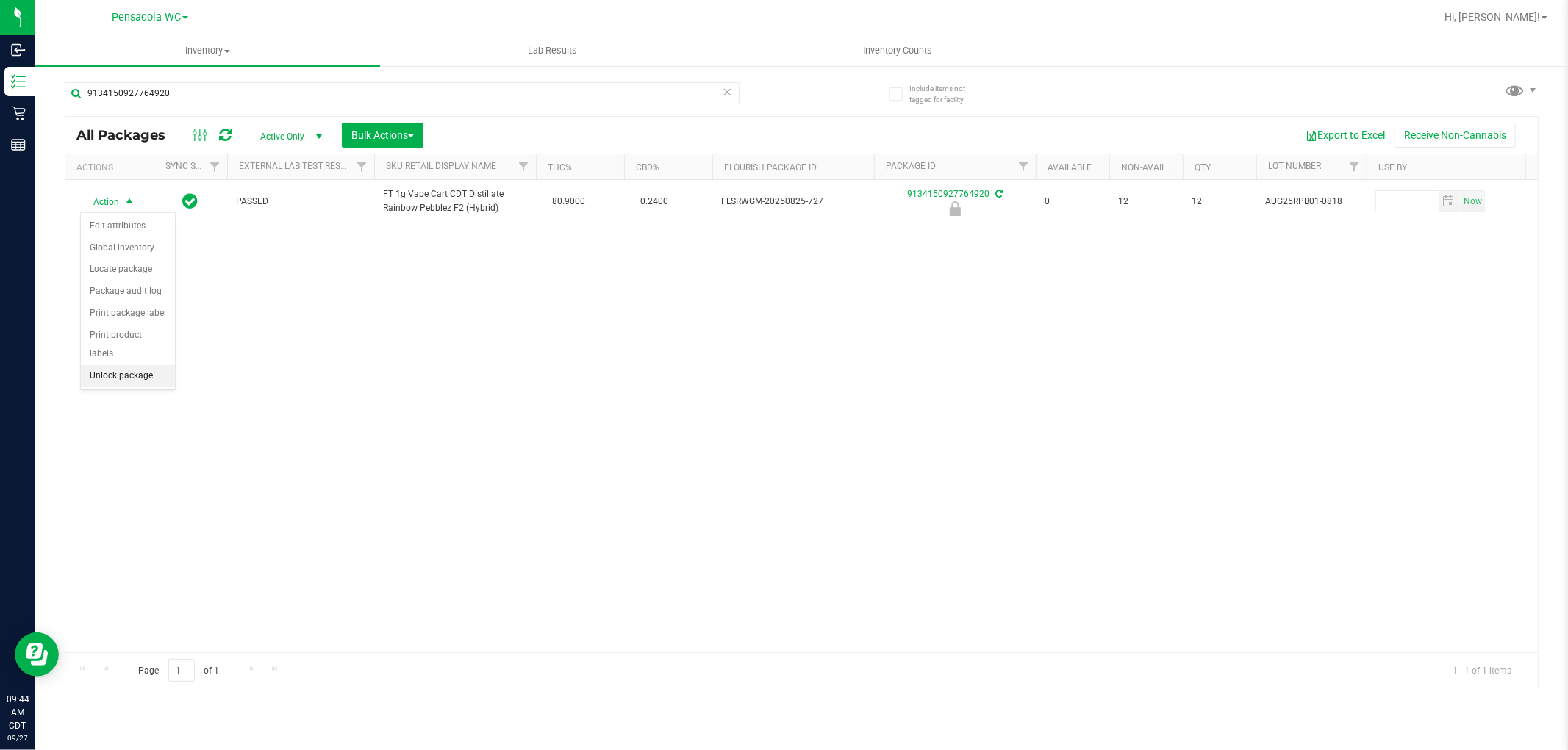
click at [108, 375] on li "Unlock package" at bounding box center [128, 376] width 94 height 22
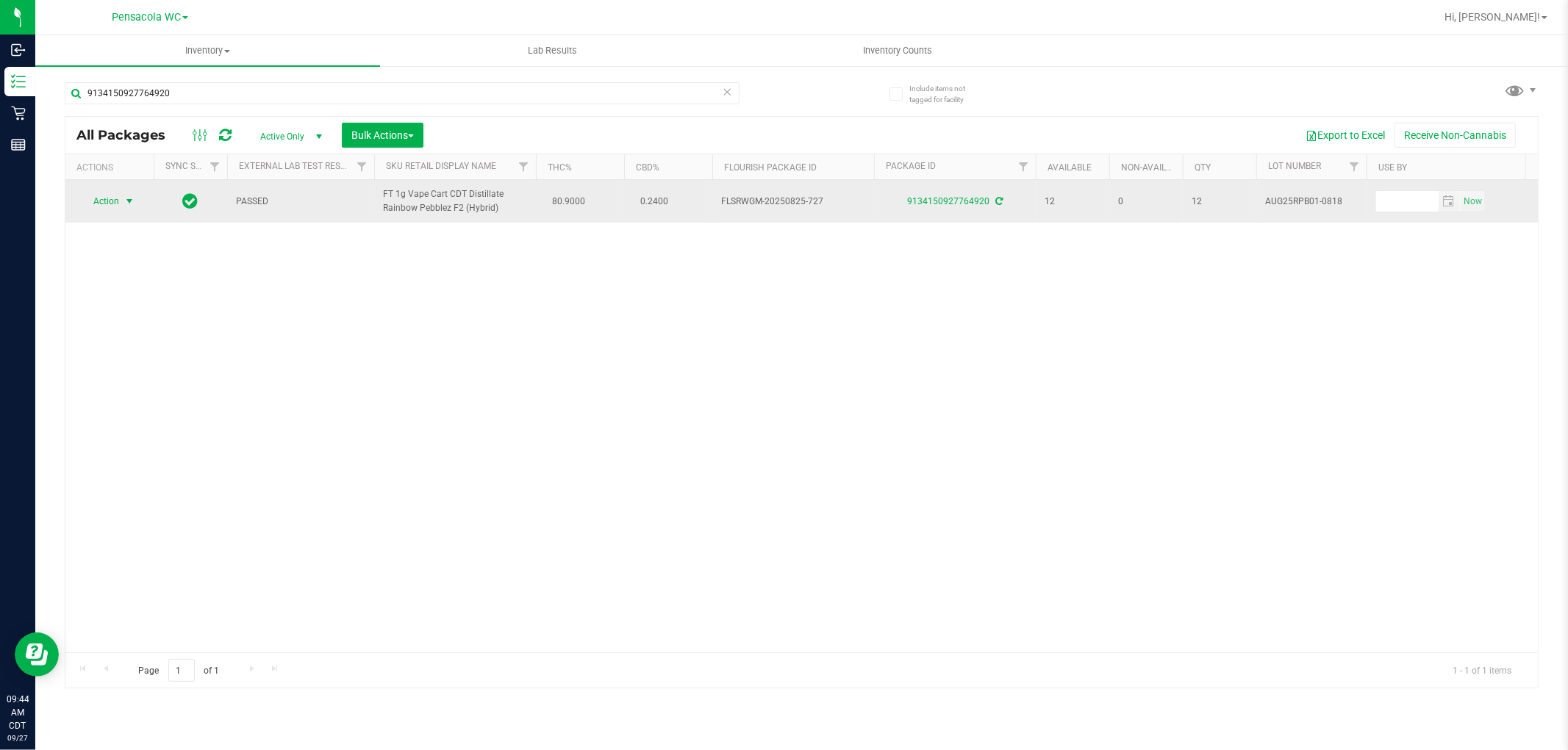
click at [121, 200] on span "select" at bounding box center [129, 201] width 18 height 21
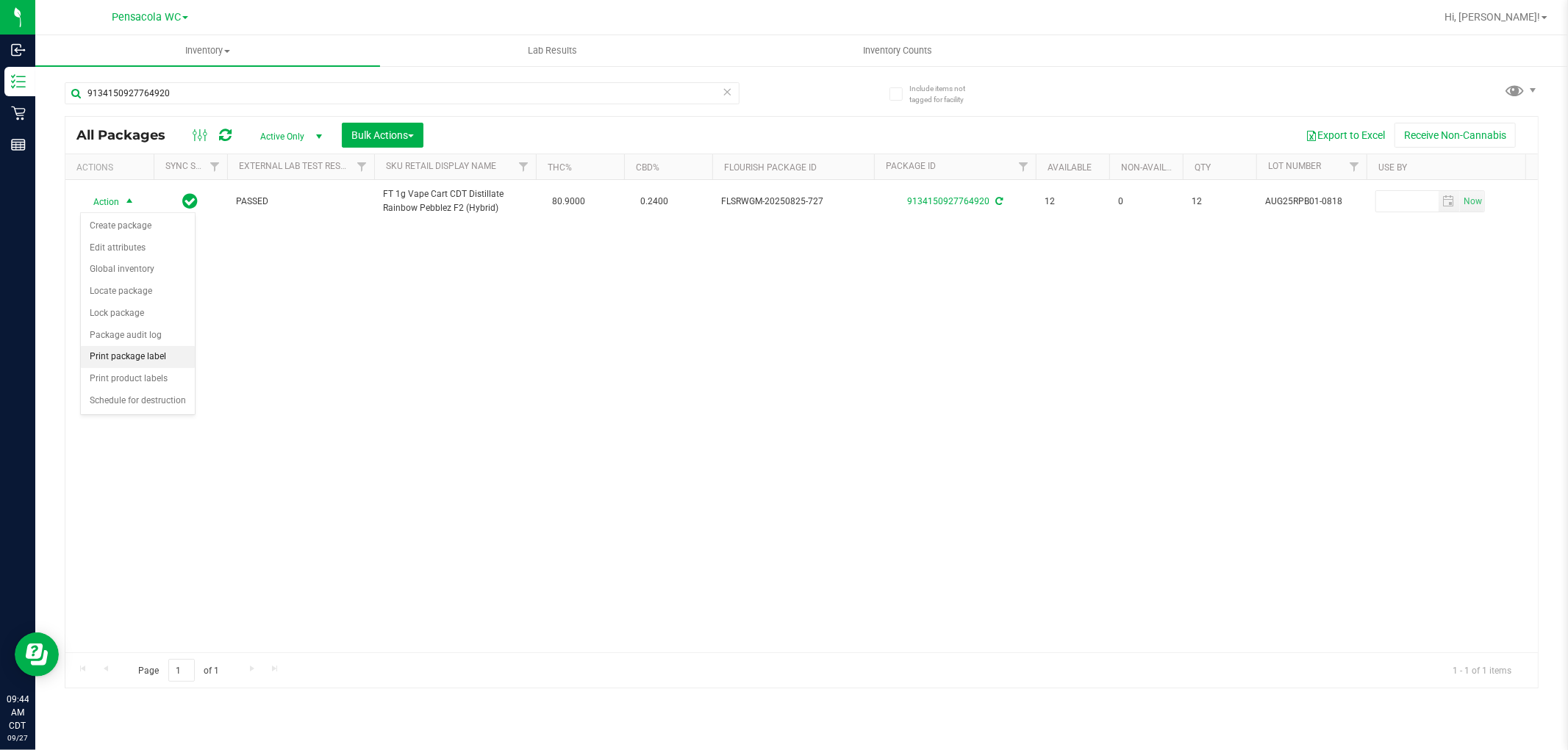
click at [148, 357] on li "Print package label" at bounding box center [138, 357] width 114 height 22
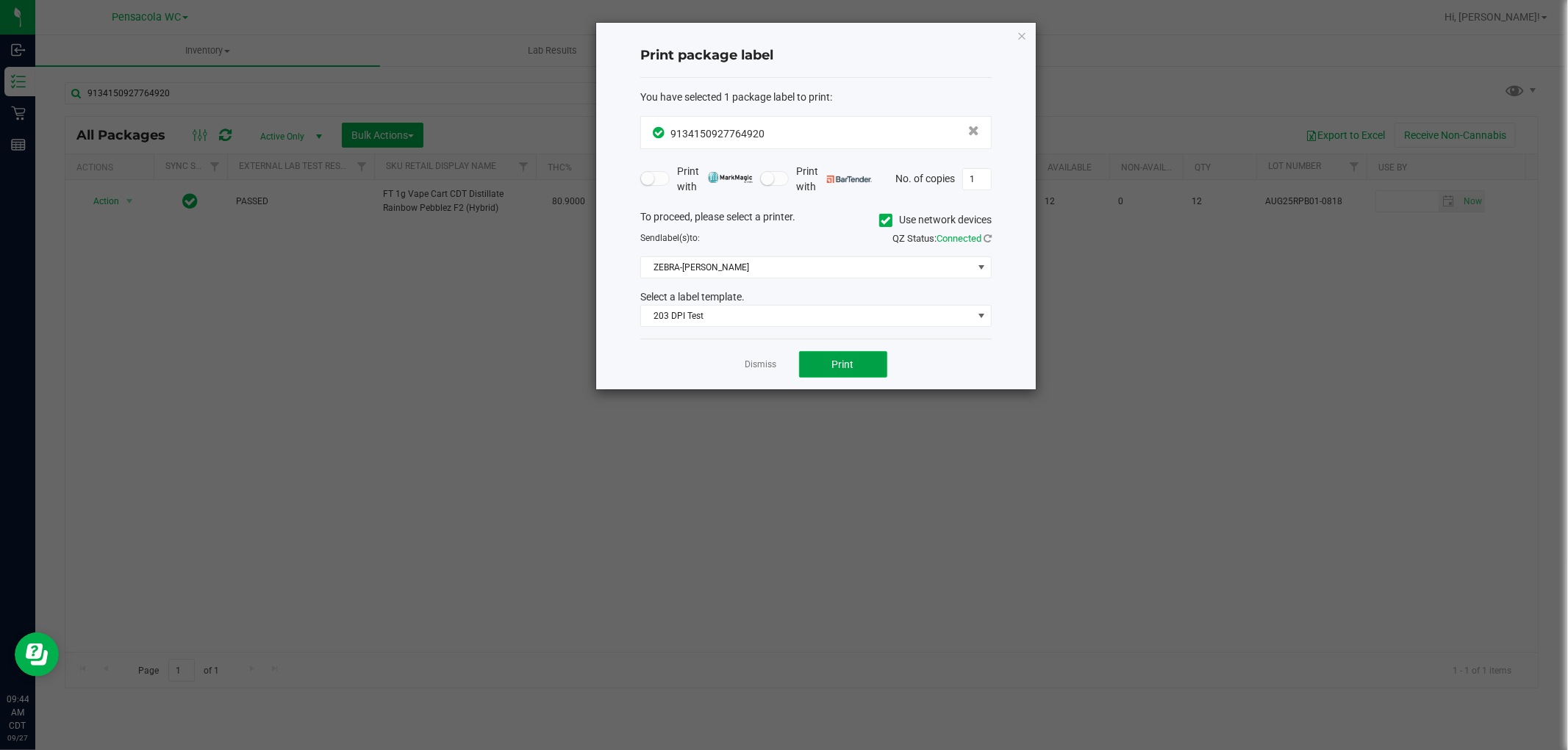
click at [839, 366] on button "Print" at bounding box center [843, 365] width 88 height 27
click at [759, 364] on link "Dismiss" at bounding box center [761, 365] width 32 height 13
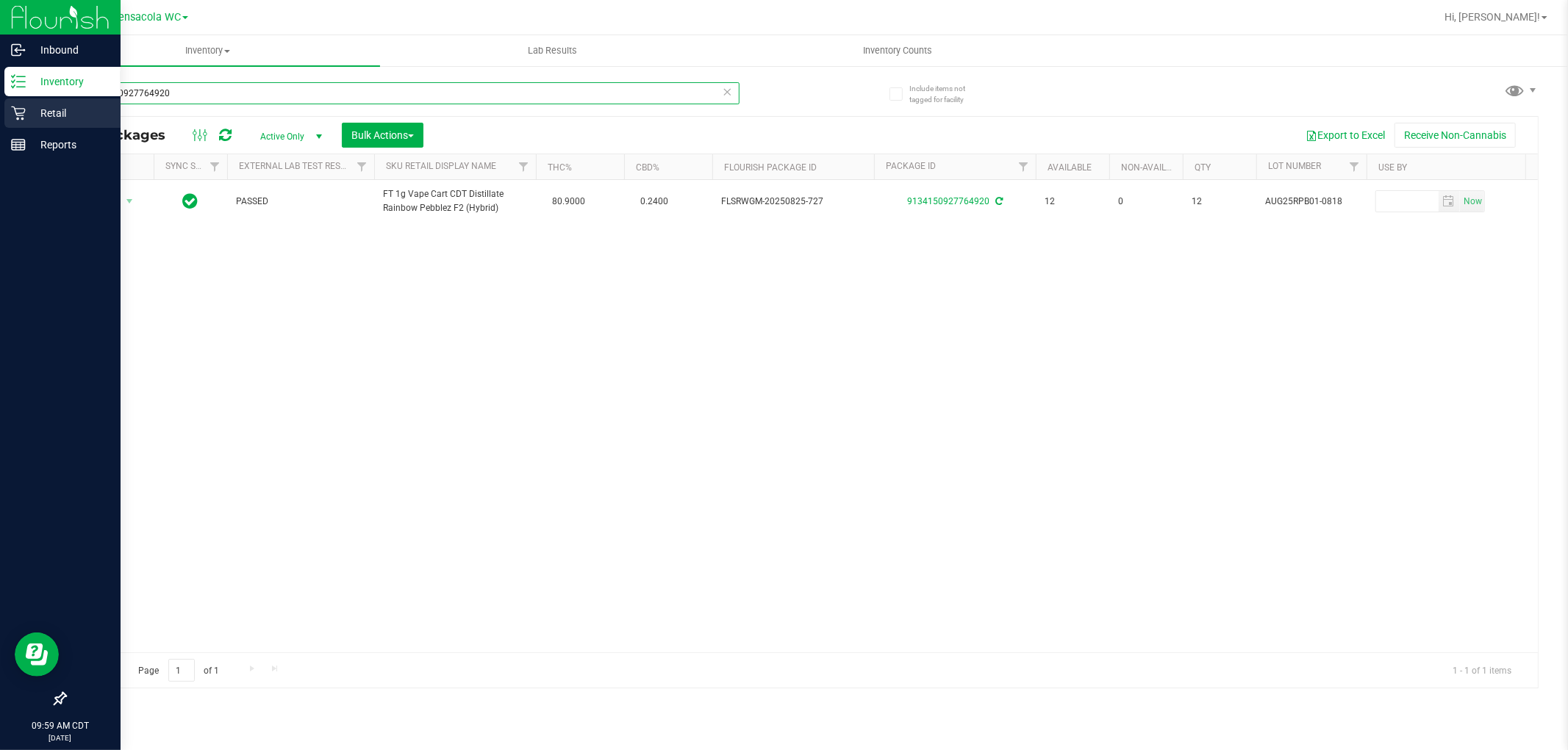
drag, startPoint x: 194, startPoint y: 86, endPoint x: 0, endPoint y: 106, distance: 195.0
click at [0, 106] on div "Inbound Inventory Retail Reports 09:59 AM CDT 09/27/2025 09/27 Pensacola WC Hi,…" at bounding box center [784, 375] width 1568 height 750
type input "7827146071831544"
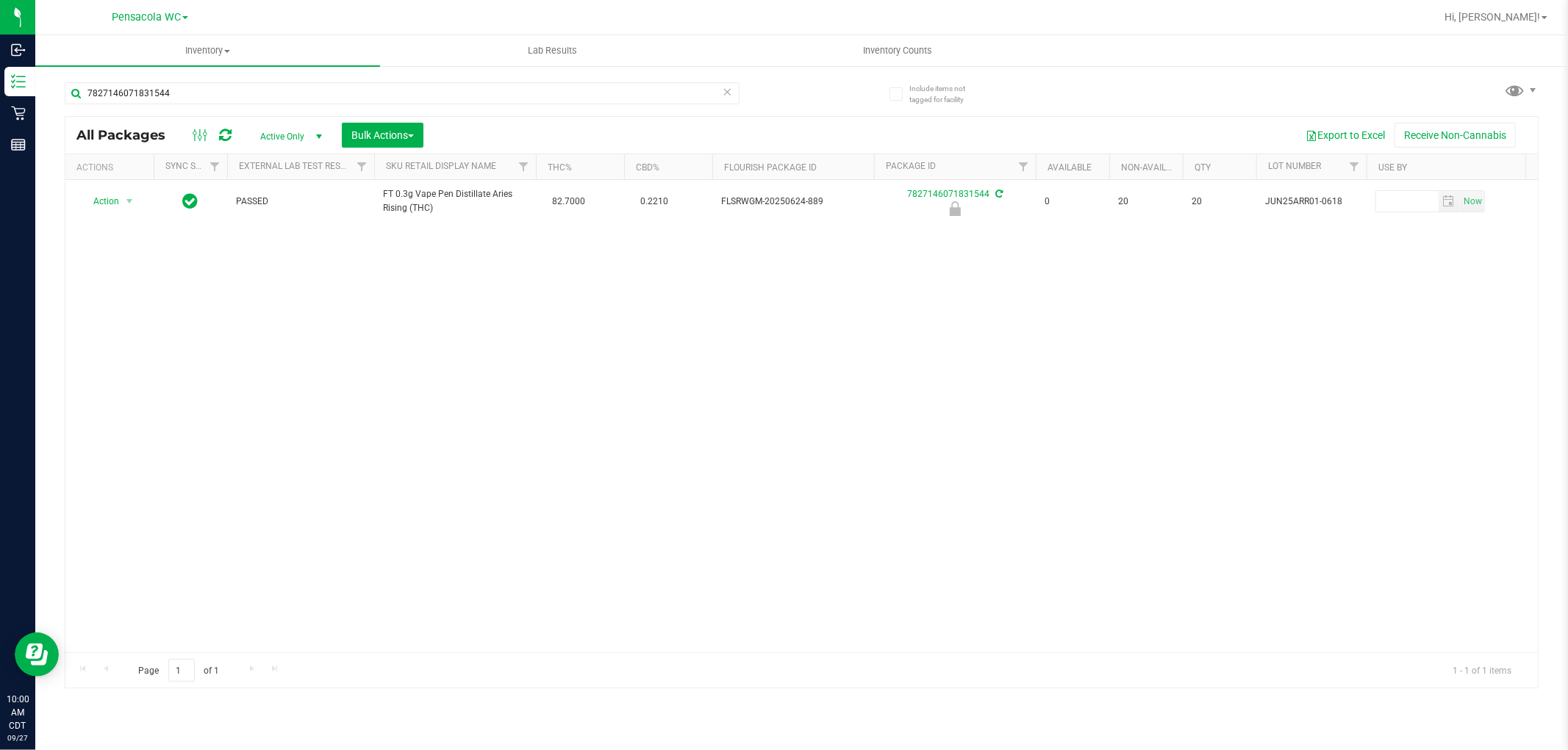
click at [413, 379] on div "Action Action Edit attributes Global inventory Locate package Package audit log…" at bounding box center [801, 416] width 1472 height 472
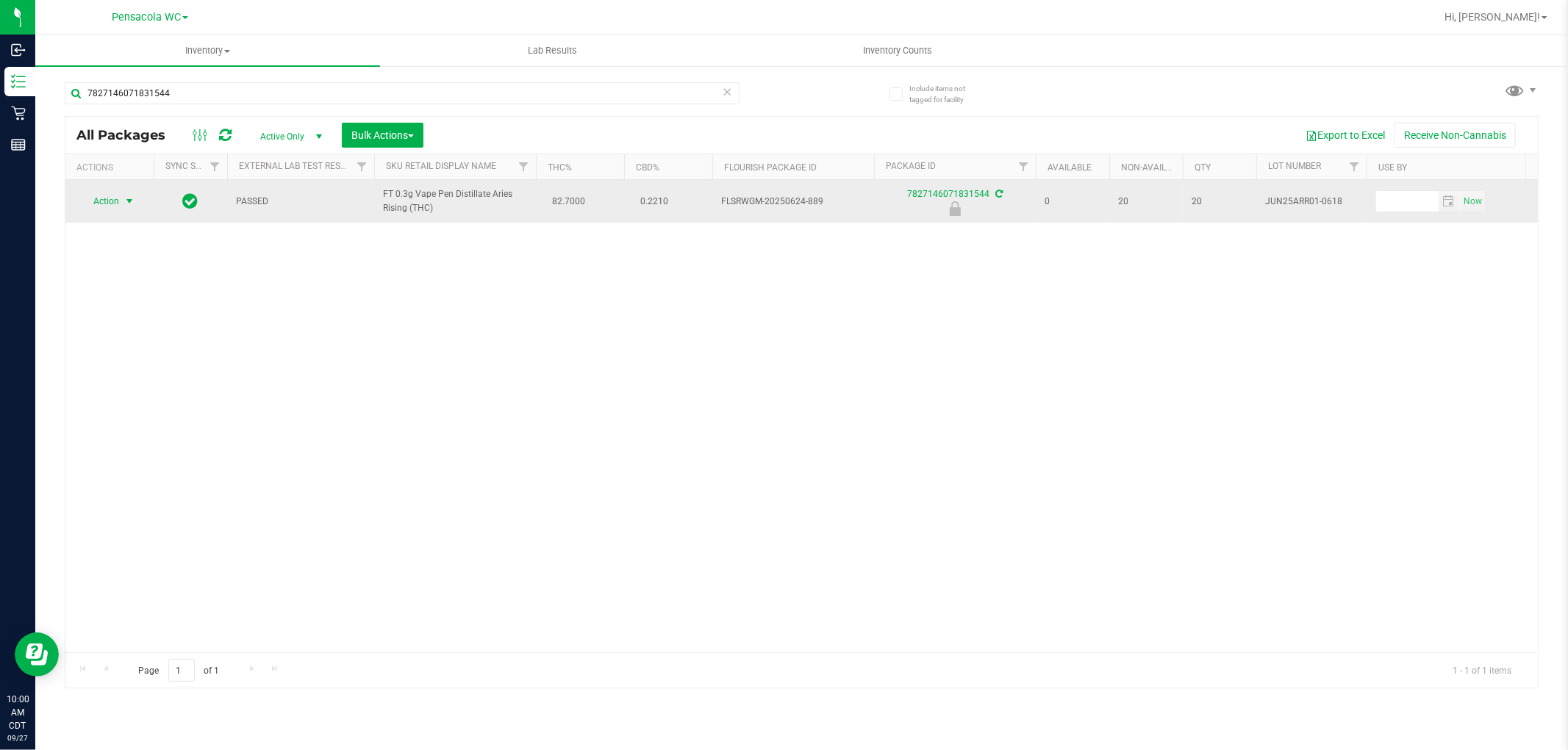
click at [124, 207] on span "select" at bounding box center [129, 201] width 12 height 12
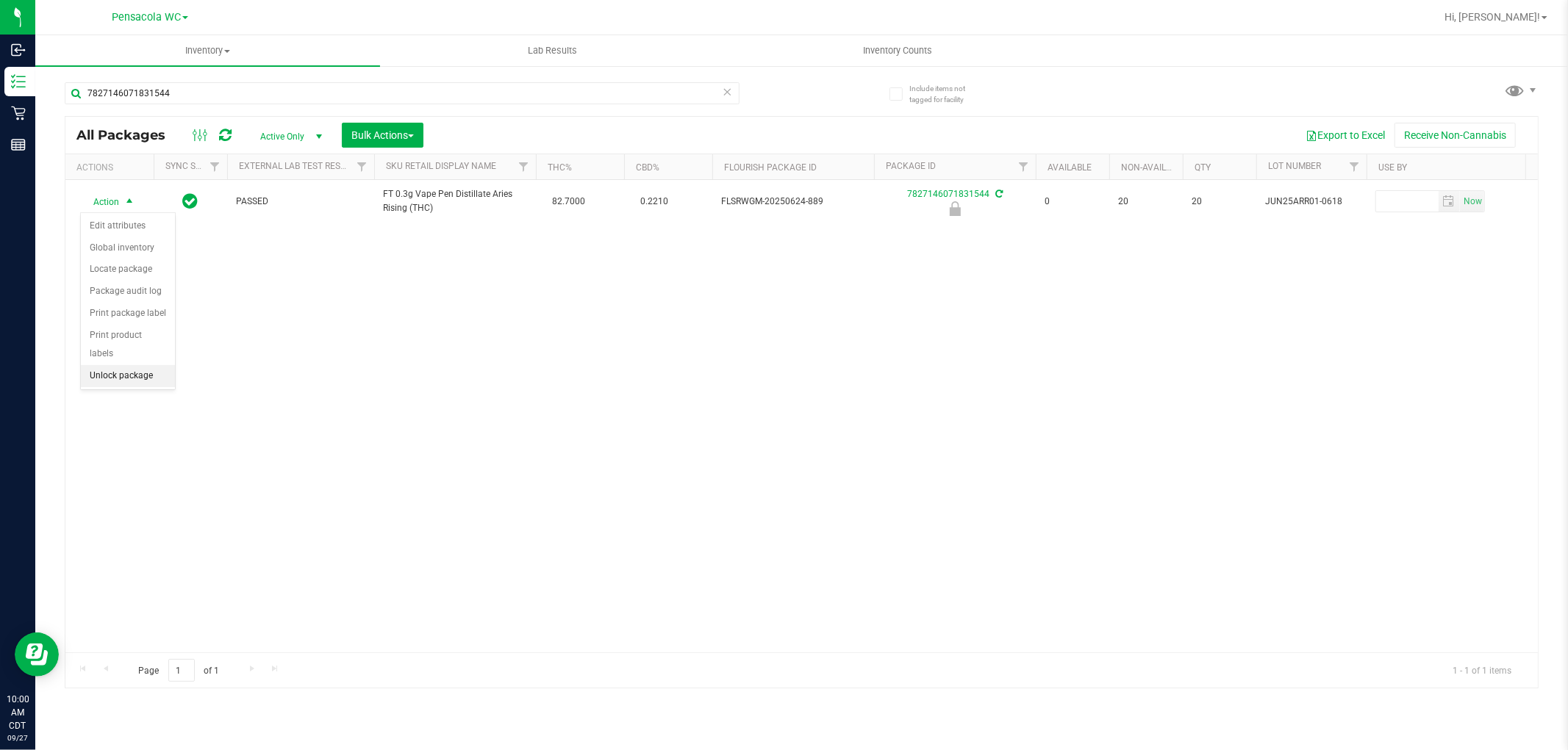
click at [151, 380] on li "Unlock package" at bounding box center [128, 376] width 94 height 22
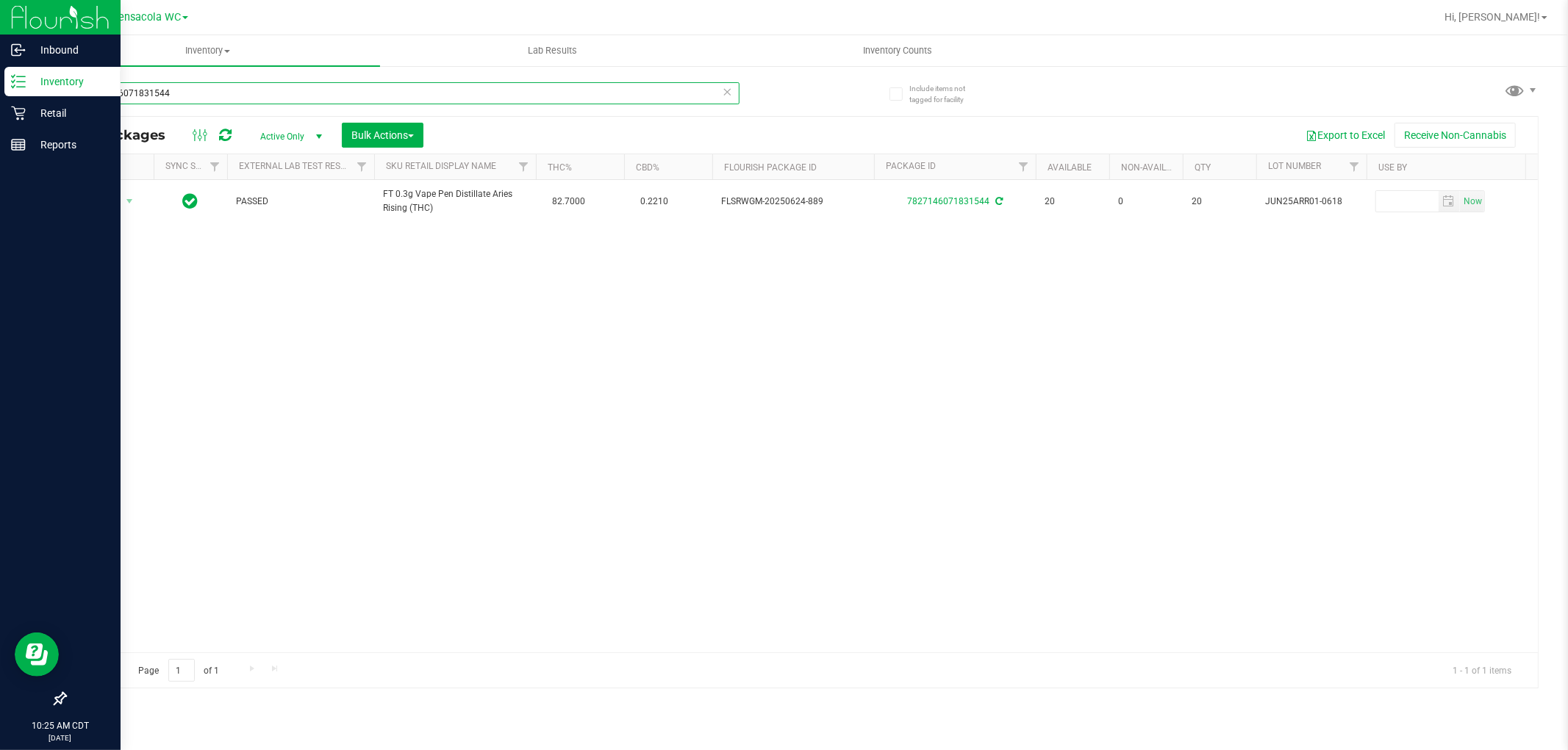
drag, startPoint x: 225, startPoint y: 98, endPoint x: 0, endPoint y: 94, distance: 225.0
click at [0, 94] on div "Inbound Inventory Retail Reports 10:25 AM CDT 09/27/2025 09/27 Pensacola WC Hi,…" at bounding box center [784, 375] width 1568 height 750
type input "1333909257590625"
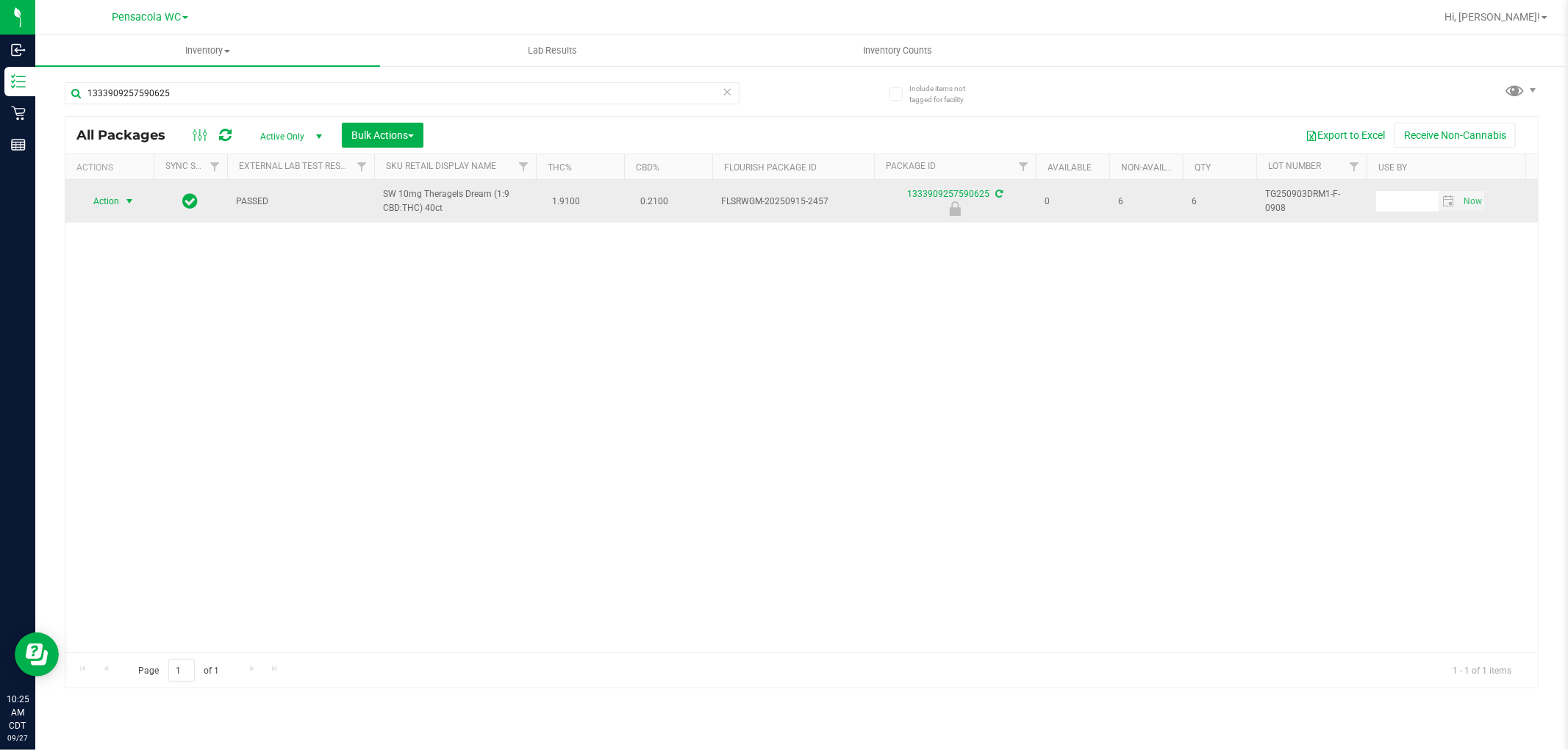
click at [124, 206] on span "select" at bounding box center [129, 201] width 12 height 12
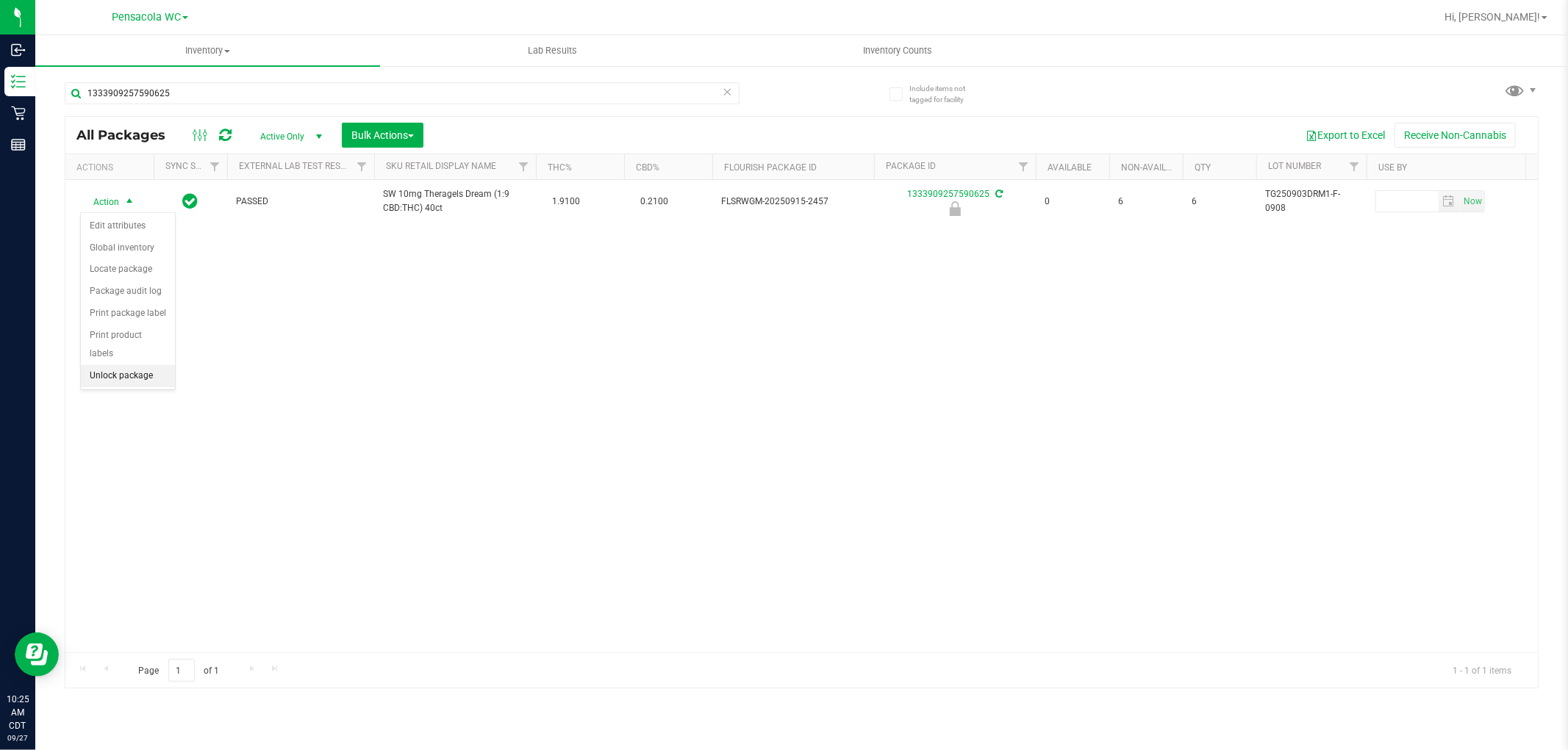
click at [139, 378] on li "Unlock package" at bounding box center [128, 376] width 94 height 22
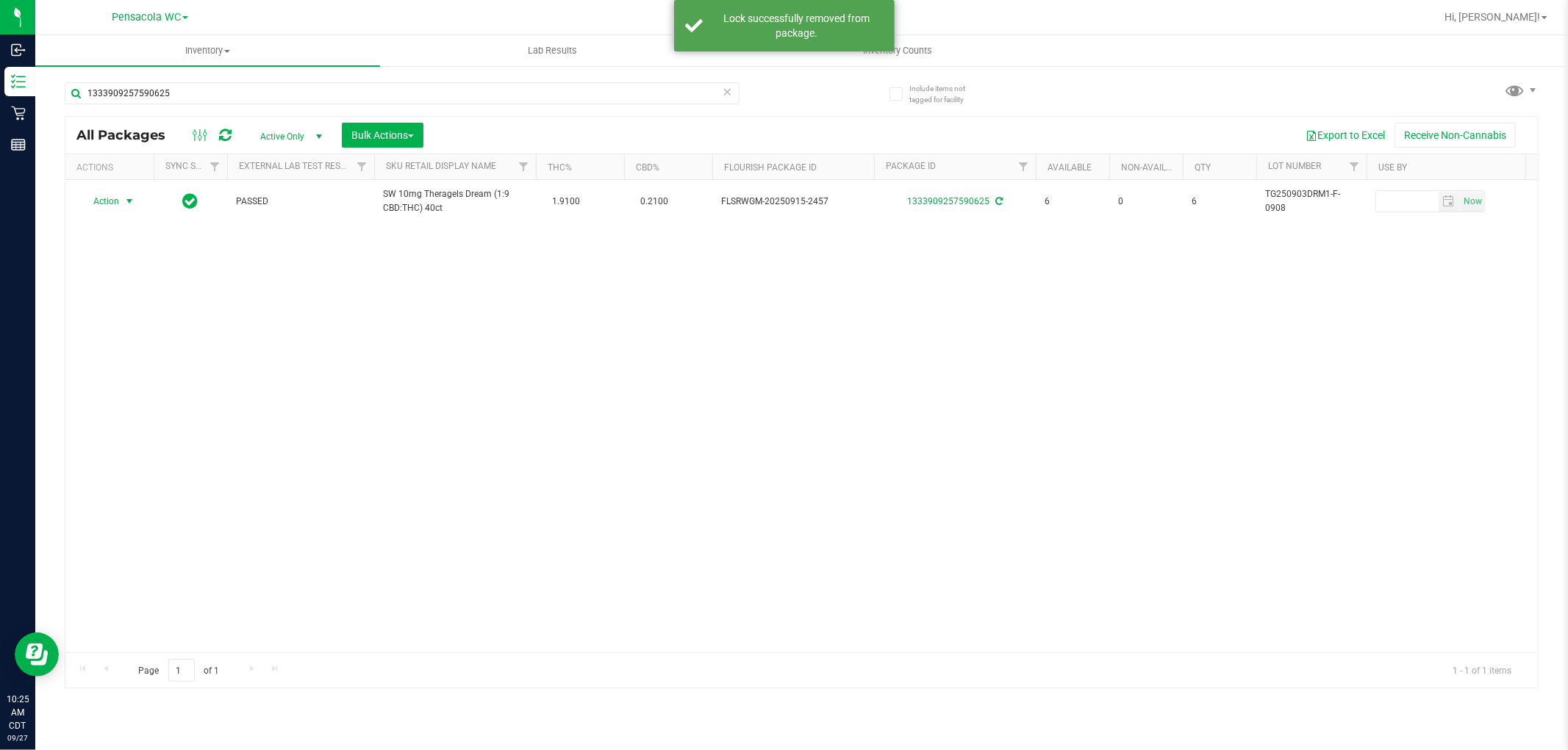
click at [113, 200] on span "Action" at bounding box center [100, 201] width 40 height 21
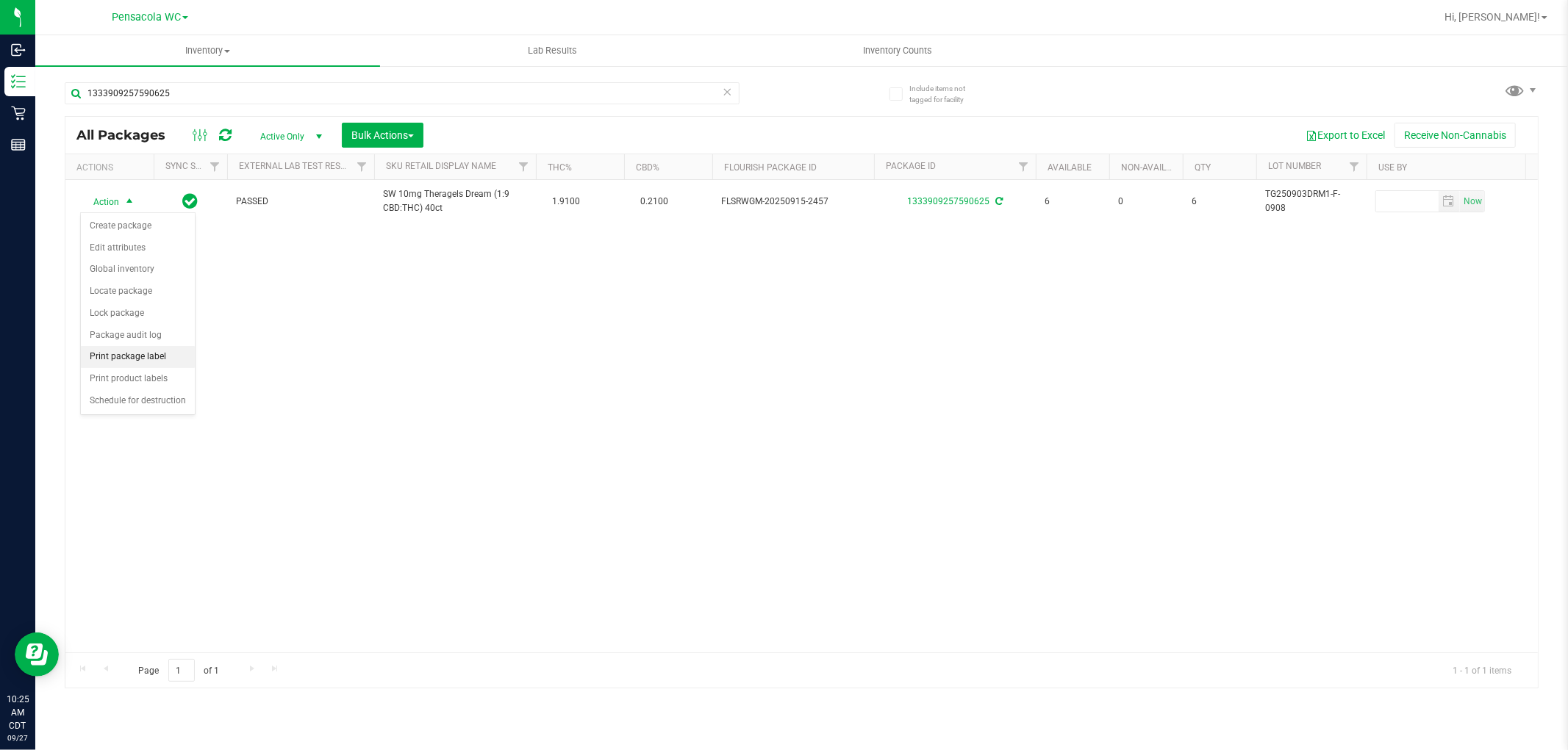
click at [147, 353] on li "Print package label" at bounding box center [138, 357] width 114 height 22
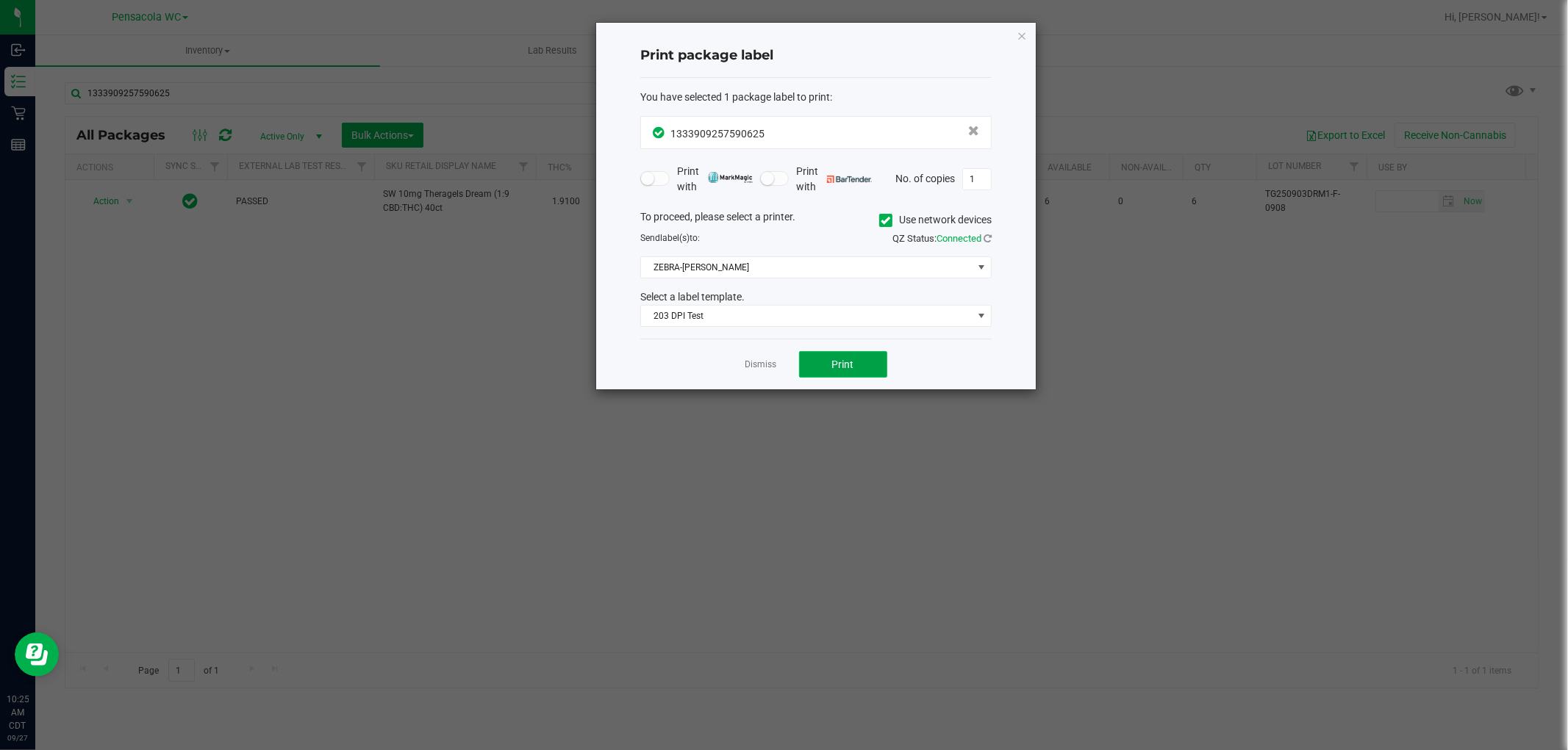
click at [823, 362] on button "Print" at bounding box center [843, 365] width 88 height 27
click at [750, 368] on link "Dismiss" at bounding box center [761, 365] width 32 height 13
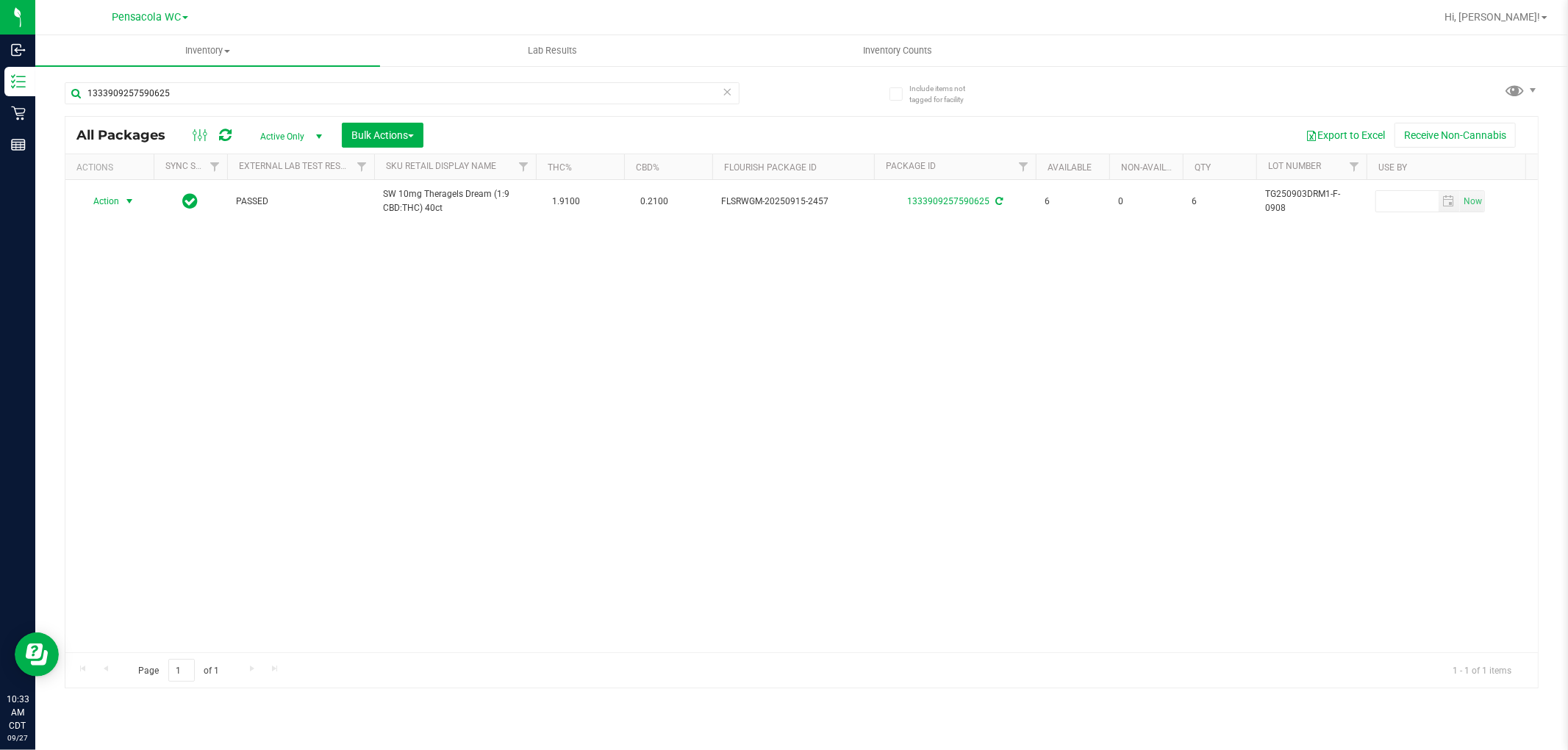
click at [730, 93] on icon at bounding box center [728, 91] width 10 height 18
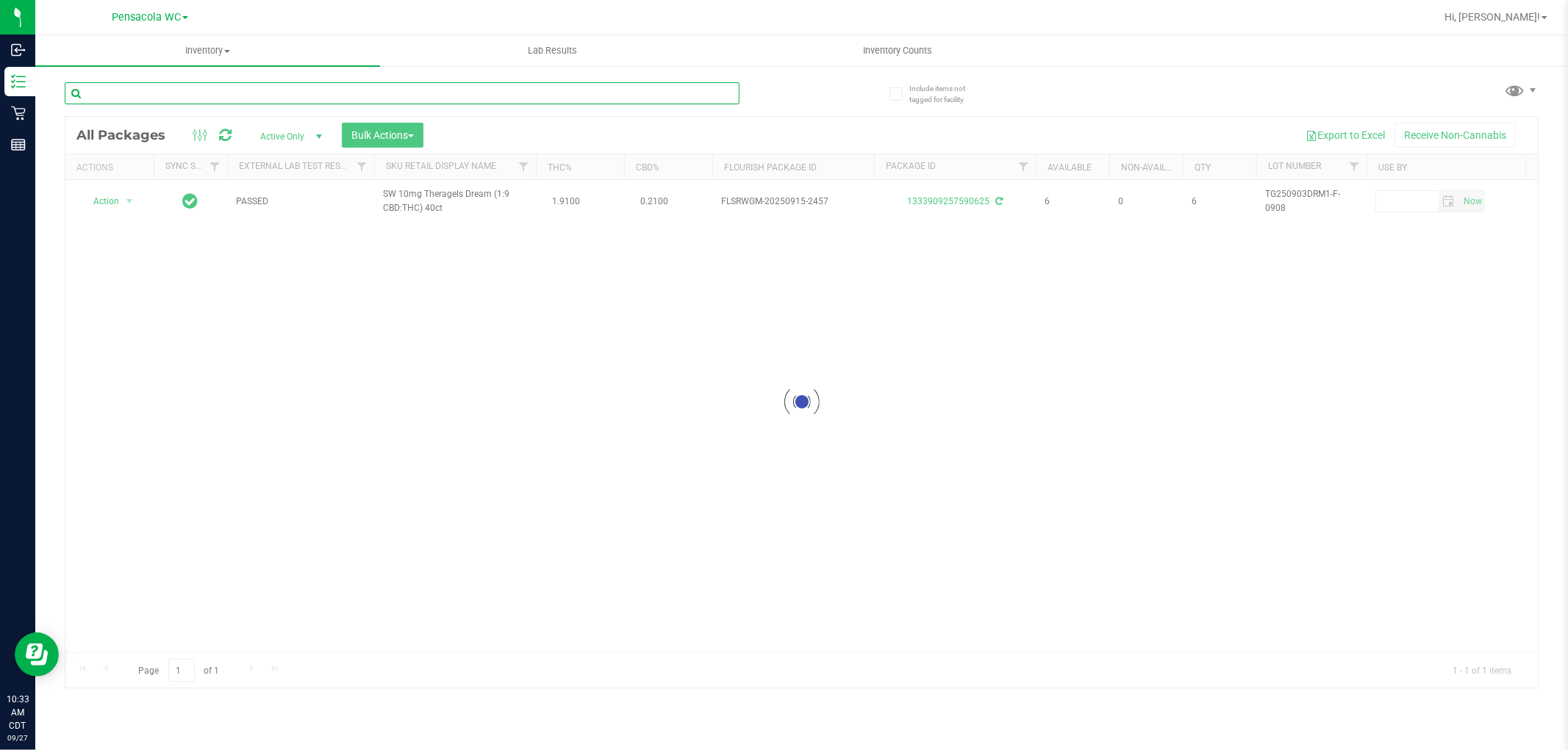
click at [570, 93] on input "text" at bounding box center [402, 93] width 675 height 22
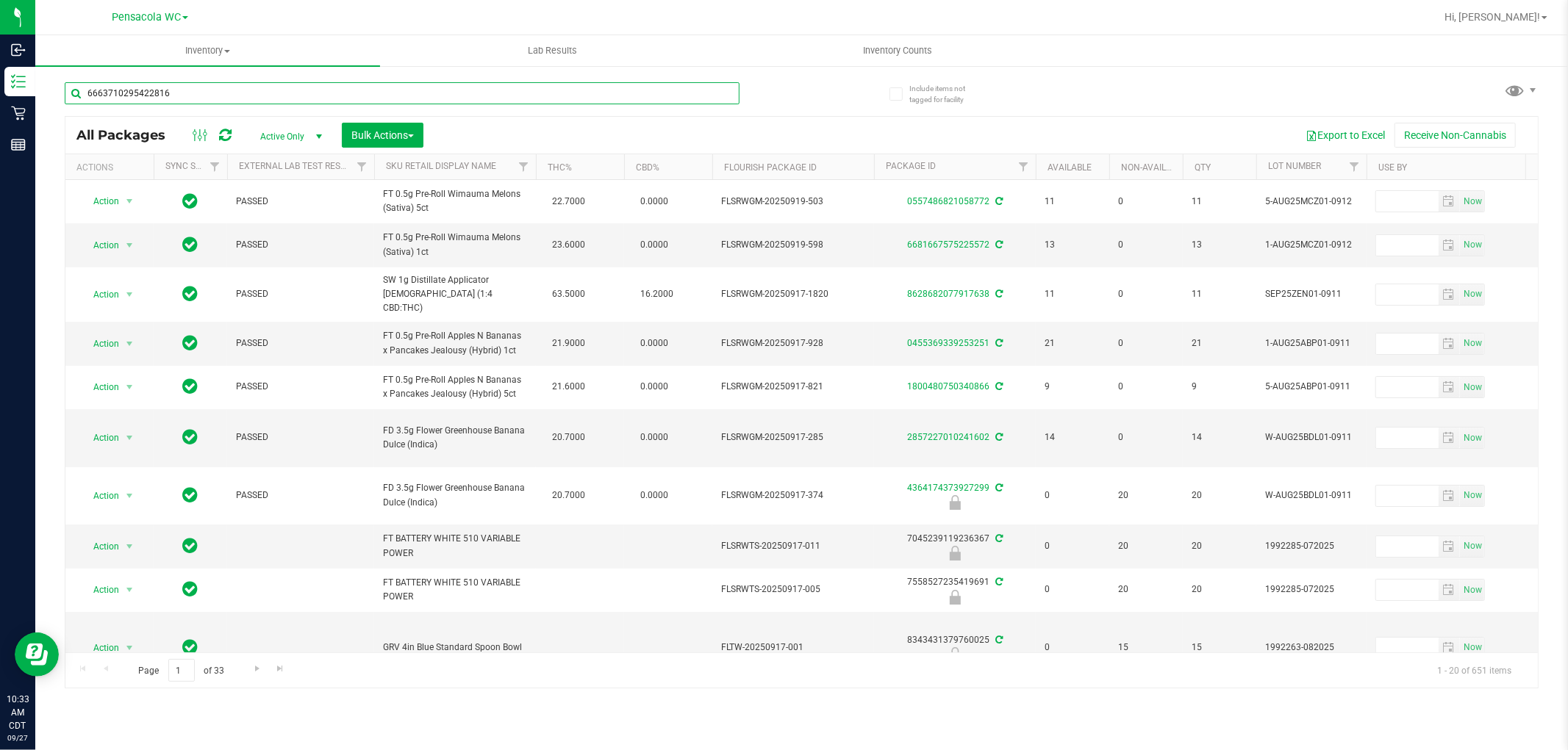
type input "6663710295422816"
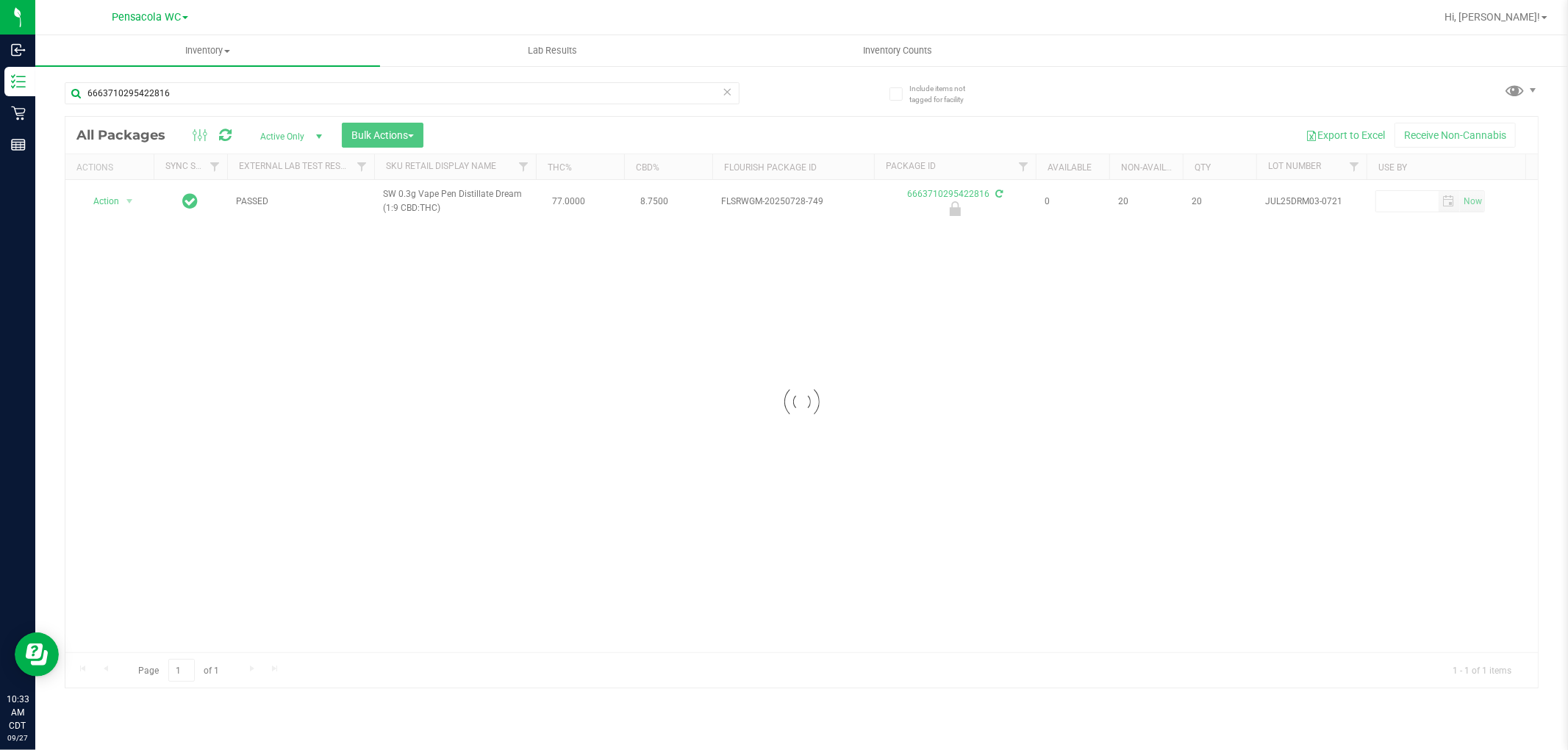
click at [105, 199] on div at bounding box center [801, 402] width 1472 height 571
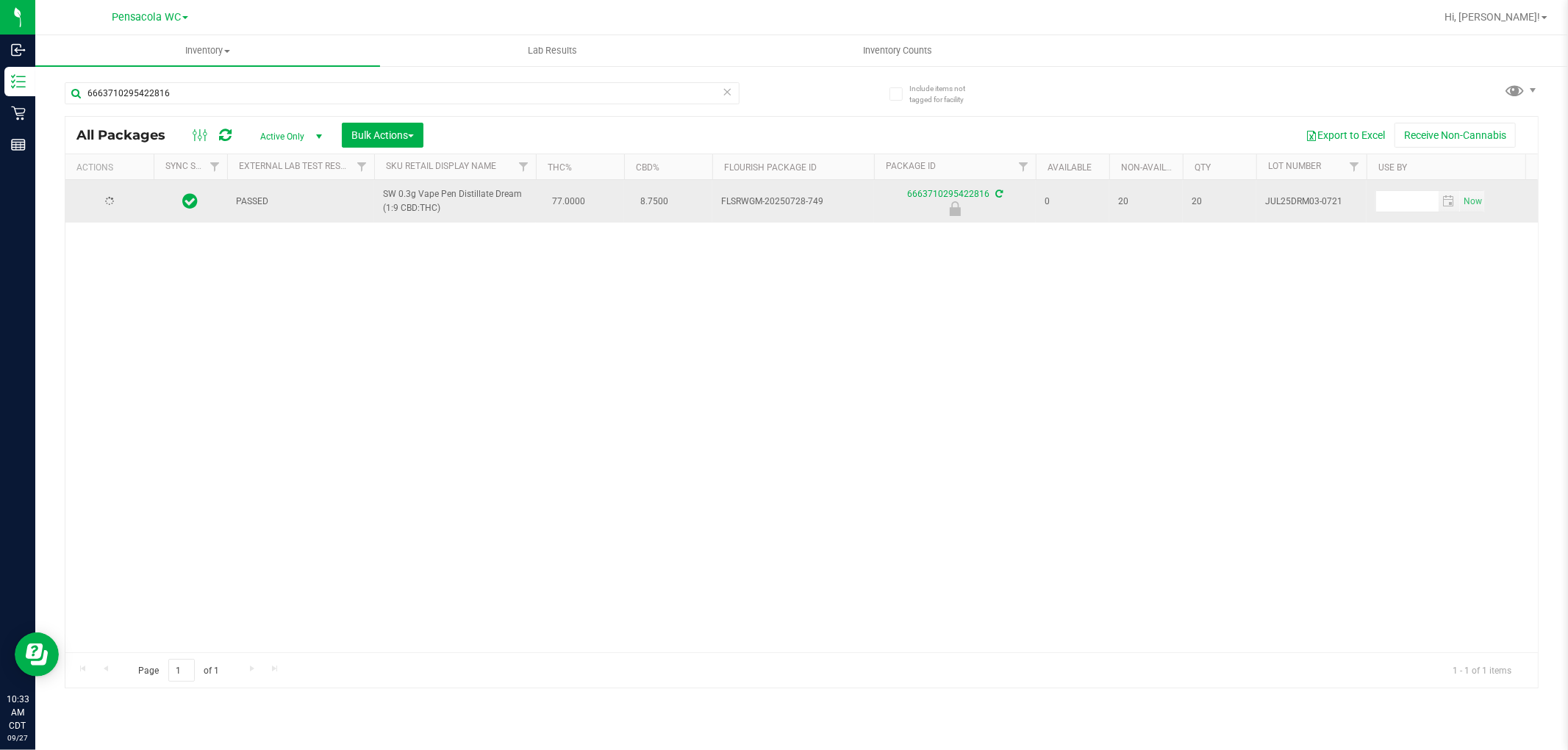
click at [100, 187] on td at bounding box center [109, 201] width 88 height 43
click at [91, 193] on span "Action" at bounding box center [100, 201] width 40 height 21
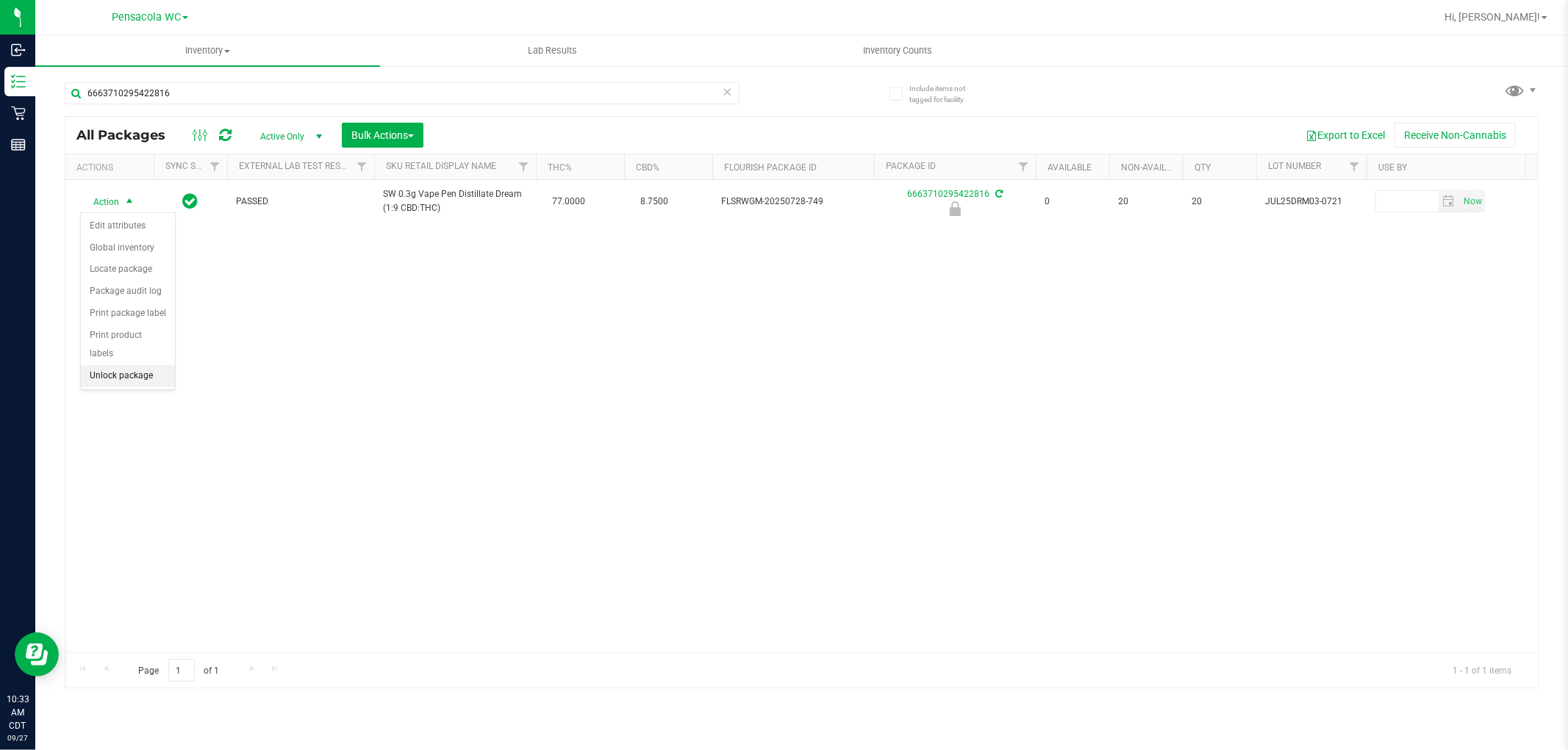
click at [131, 378] on li "Unlock package" at bounding box center [128, 376] width 94 height 22
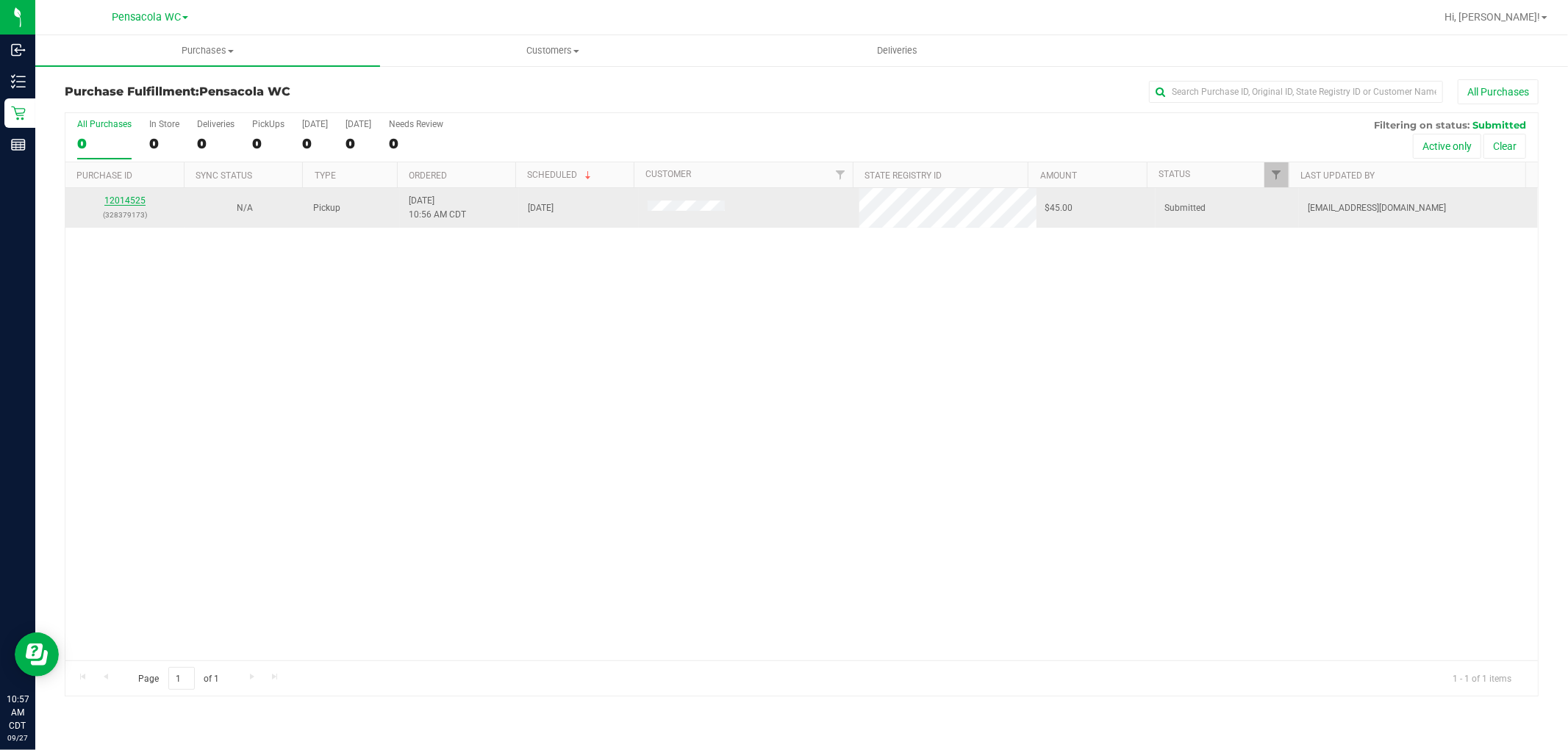
click at [134, 199] on link "12014525" at bounding box center [124, 200] width 41 height 10
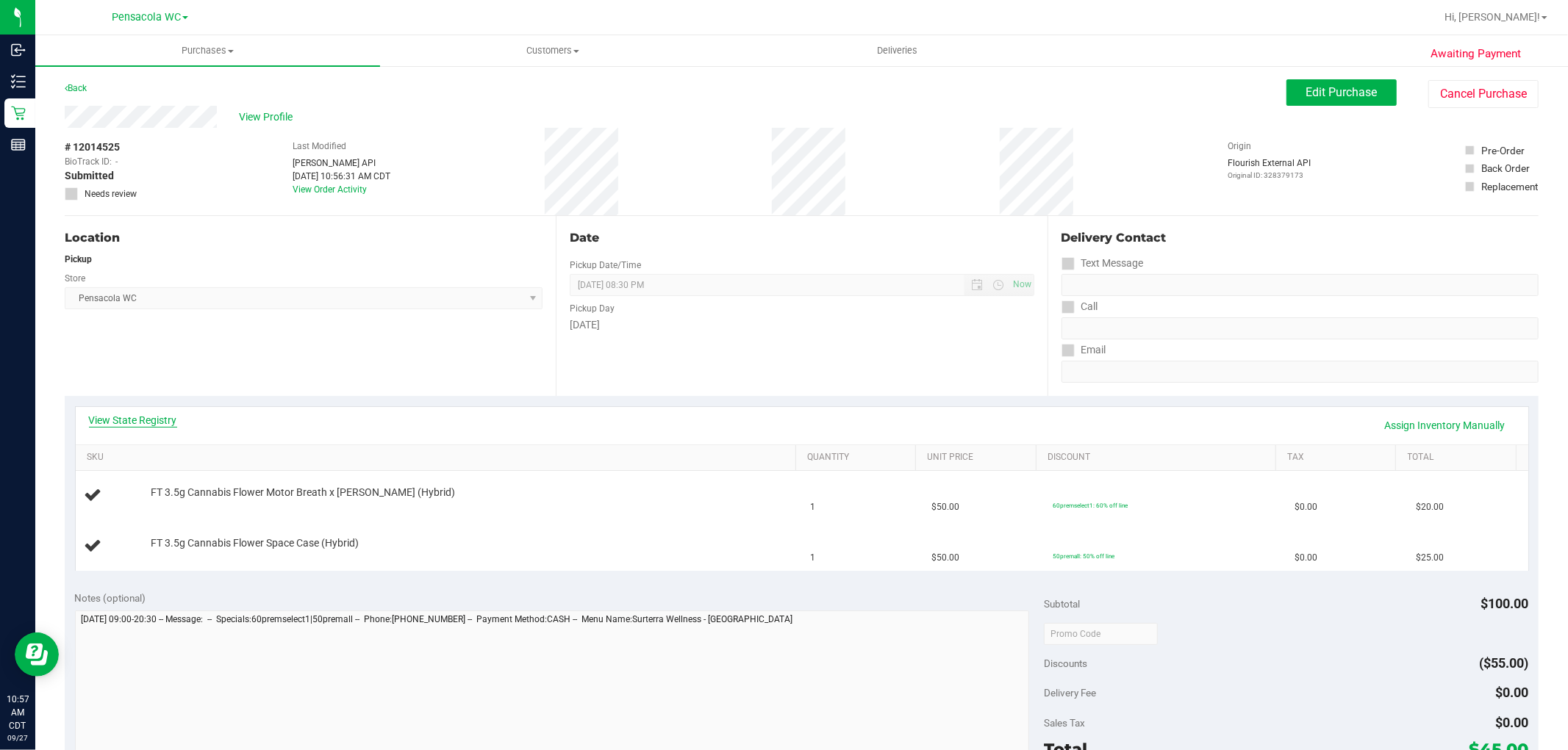
click at [120, 422] on link "View State Registry" at bounding box center [134, 420] width 88 height 15
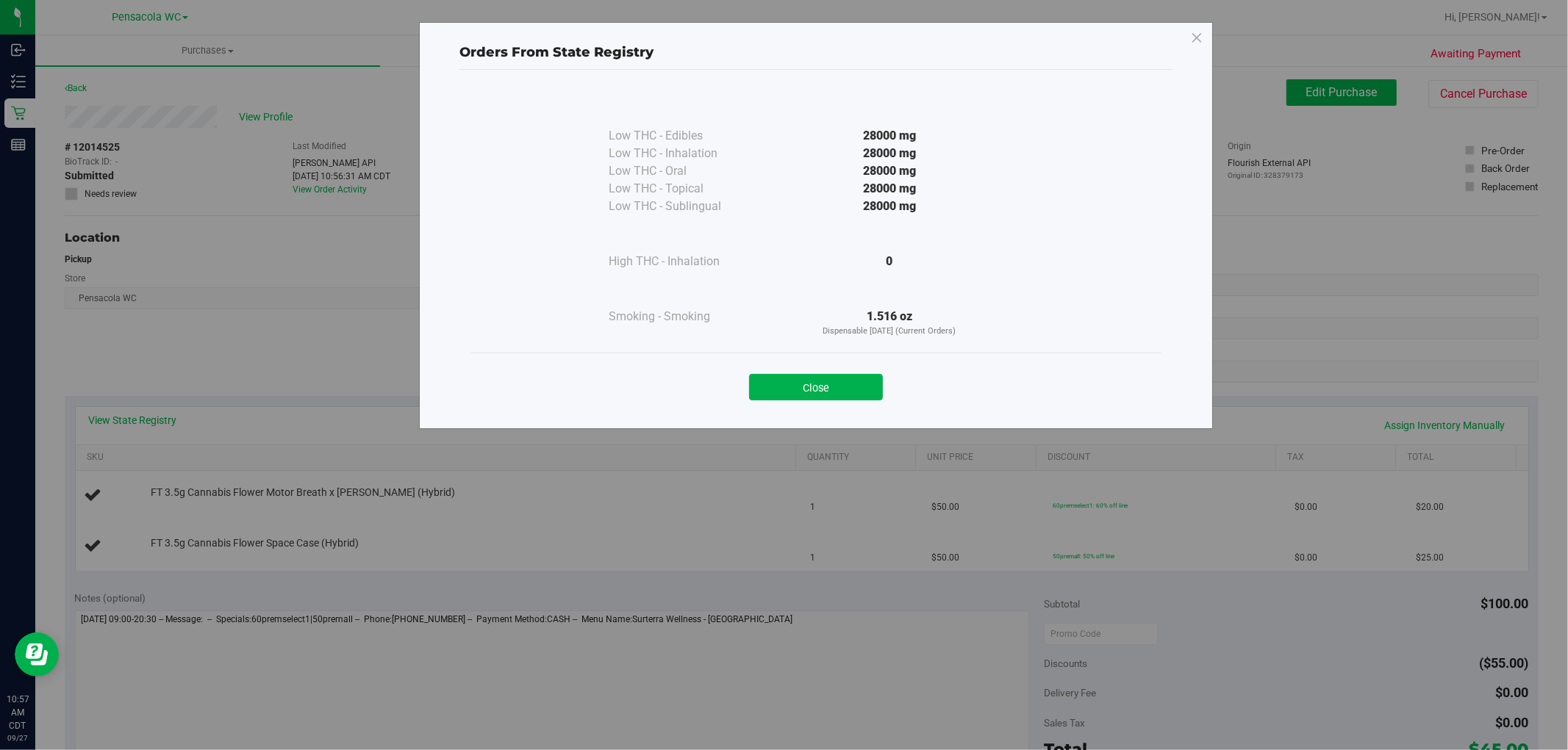
click at [807, 390] on button "Close" at bounding box center [815, 387] width 134 height 27
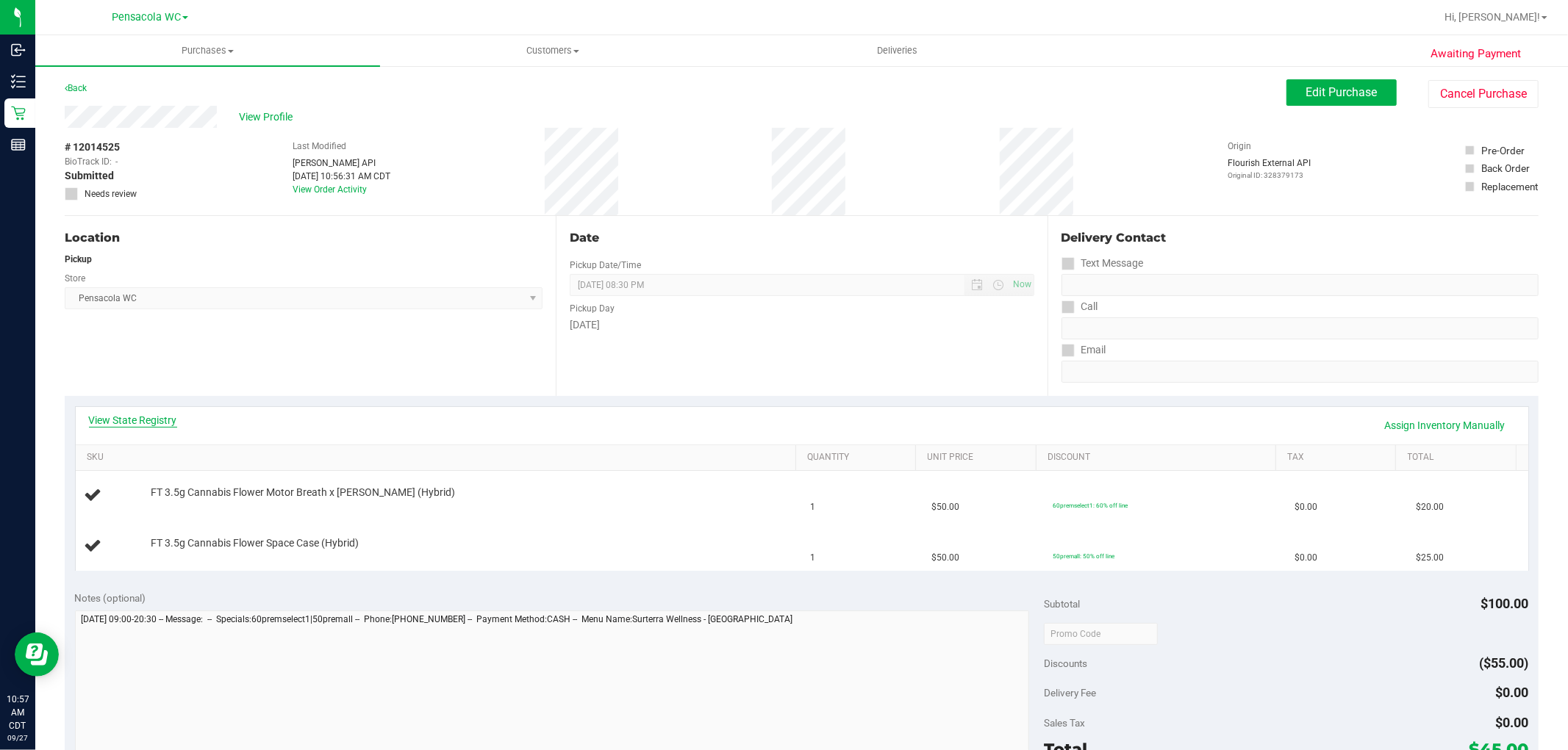
click at [173, 420] on link "View State Registry" at bounding box center [134, 420] width 88 height 15
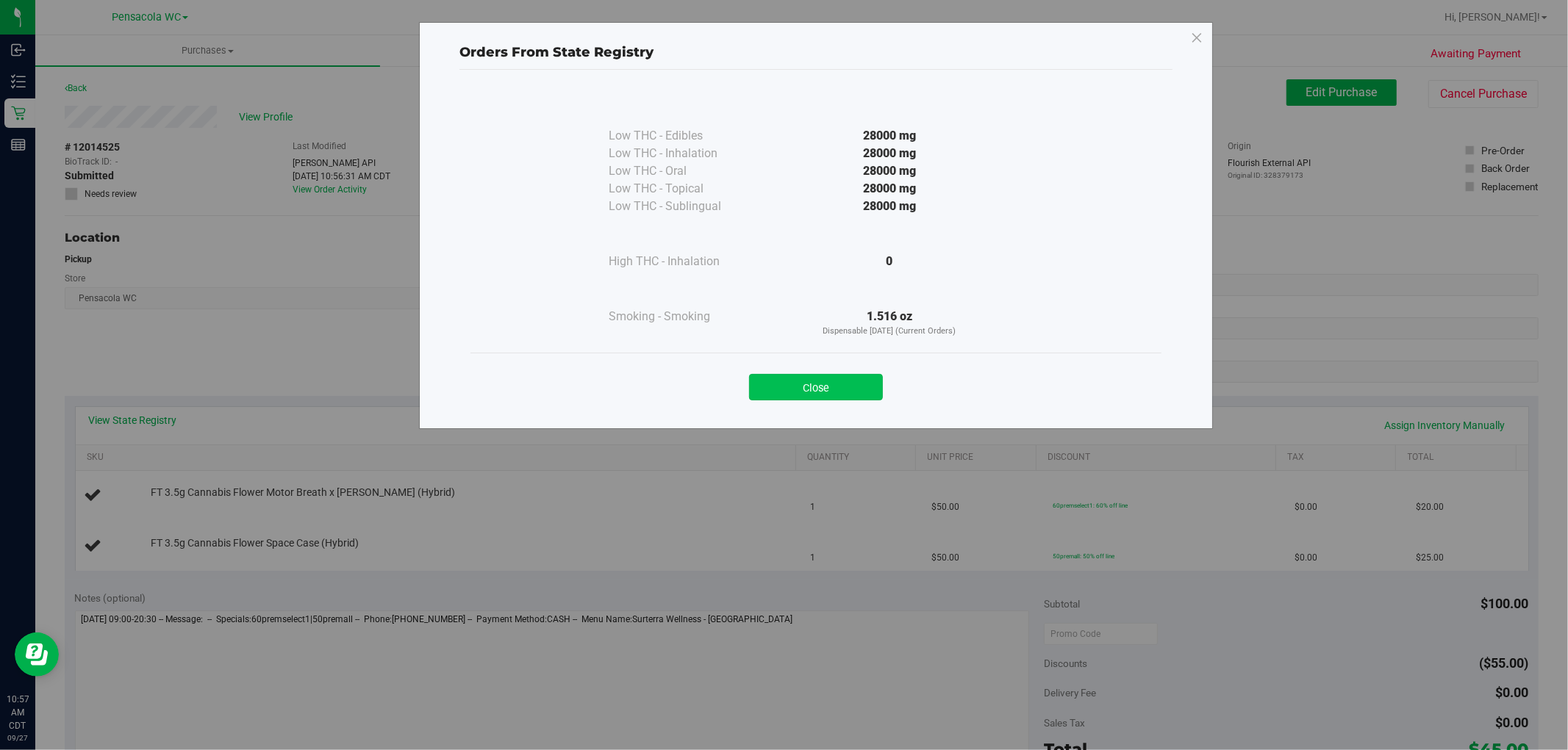
click at [828, 394] on button "Close" at bounding box center [815, 387] width 134 height 27
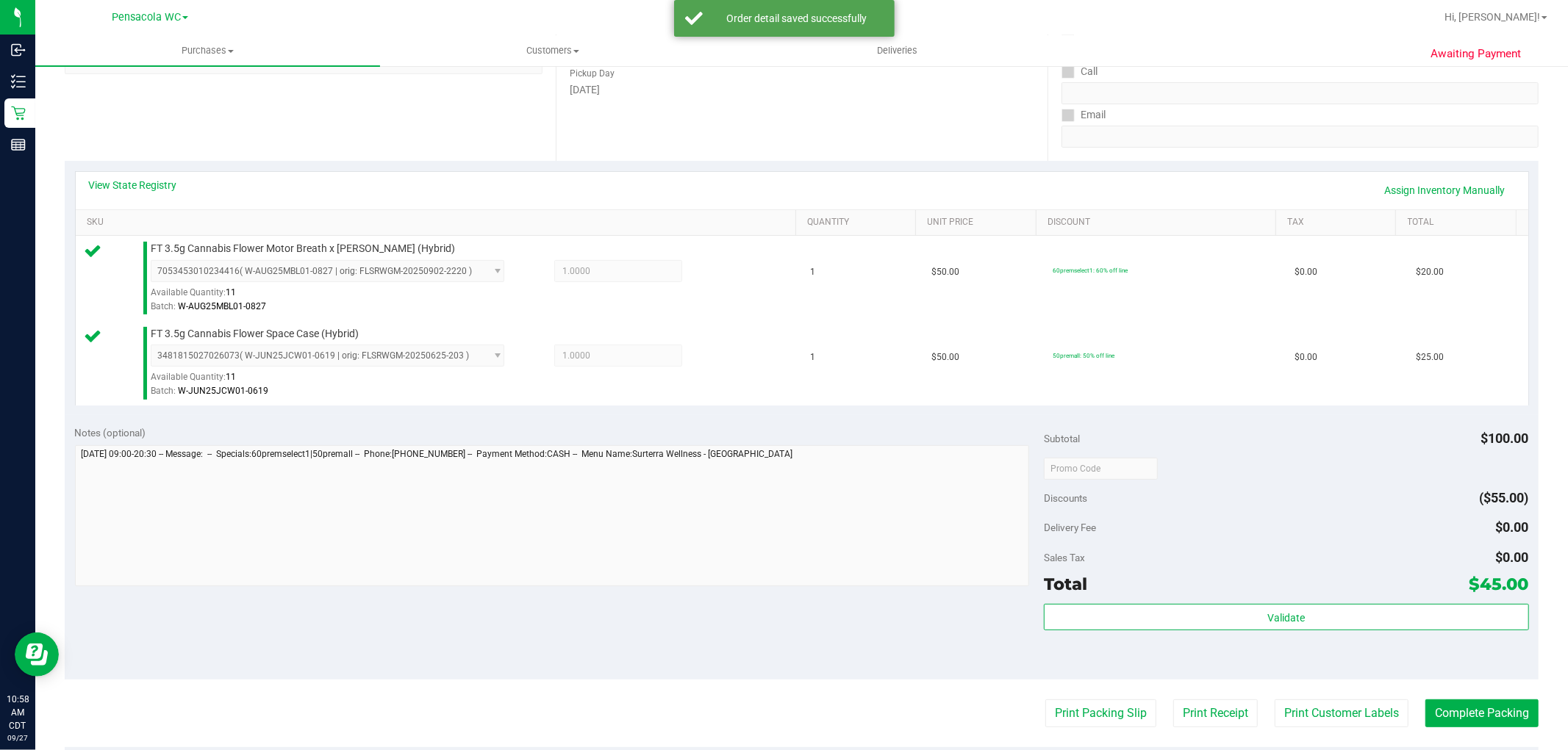
scroll to position [238, 0]
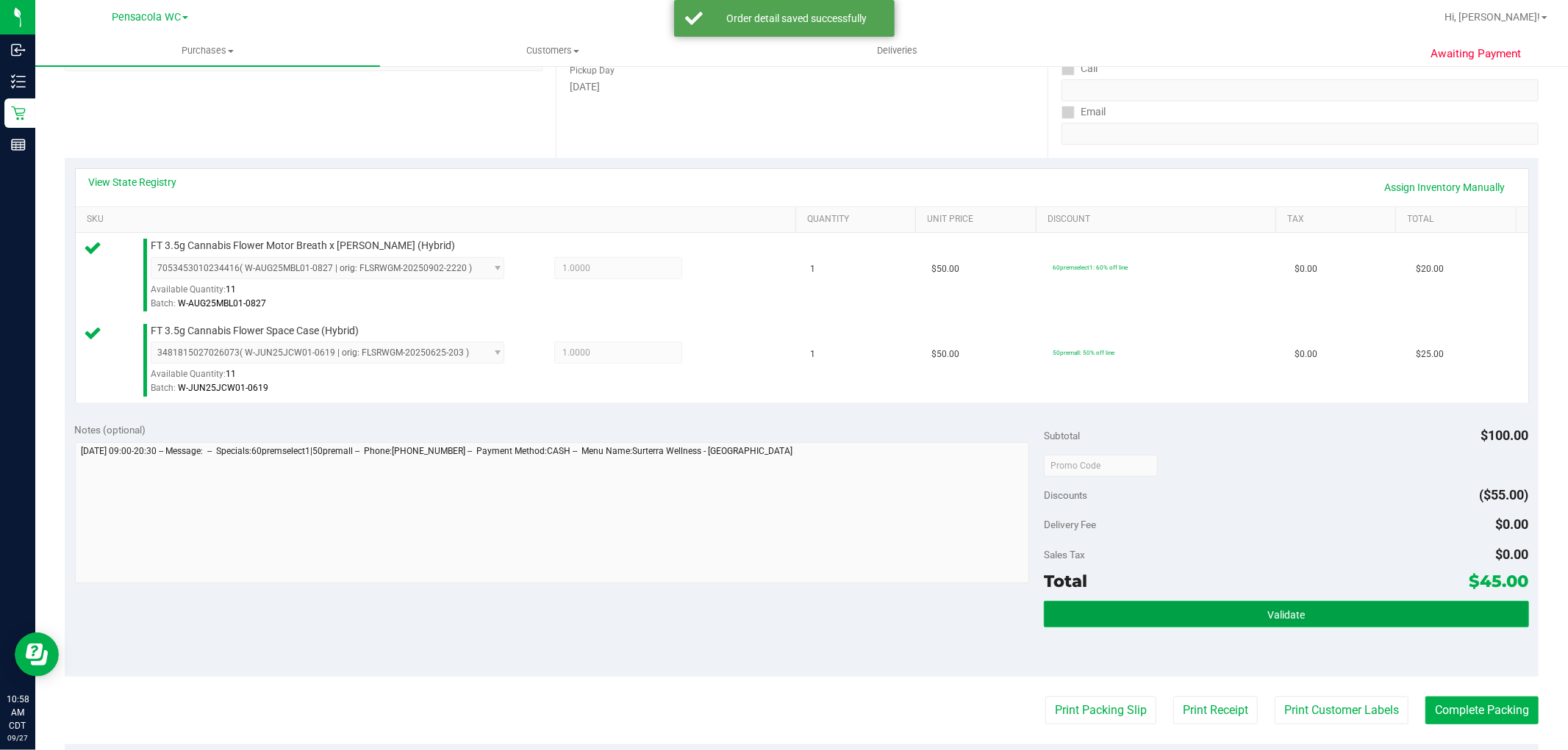
click at [1340, 606] on button "Validate" at bounding box center [1286, 614] width 484 height 27
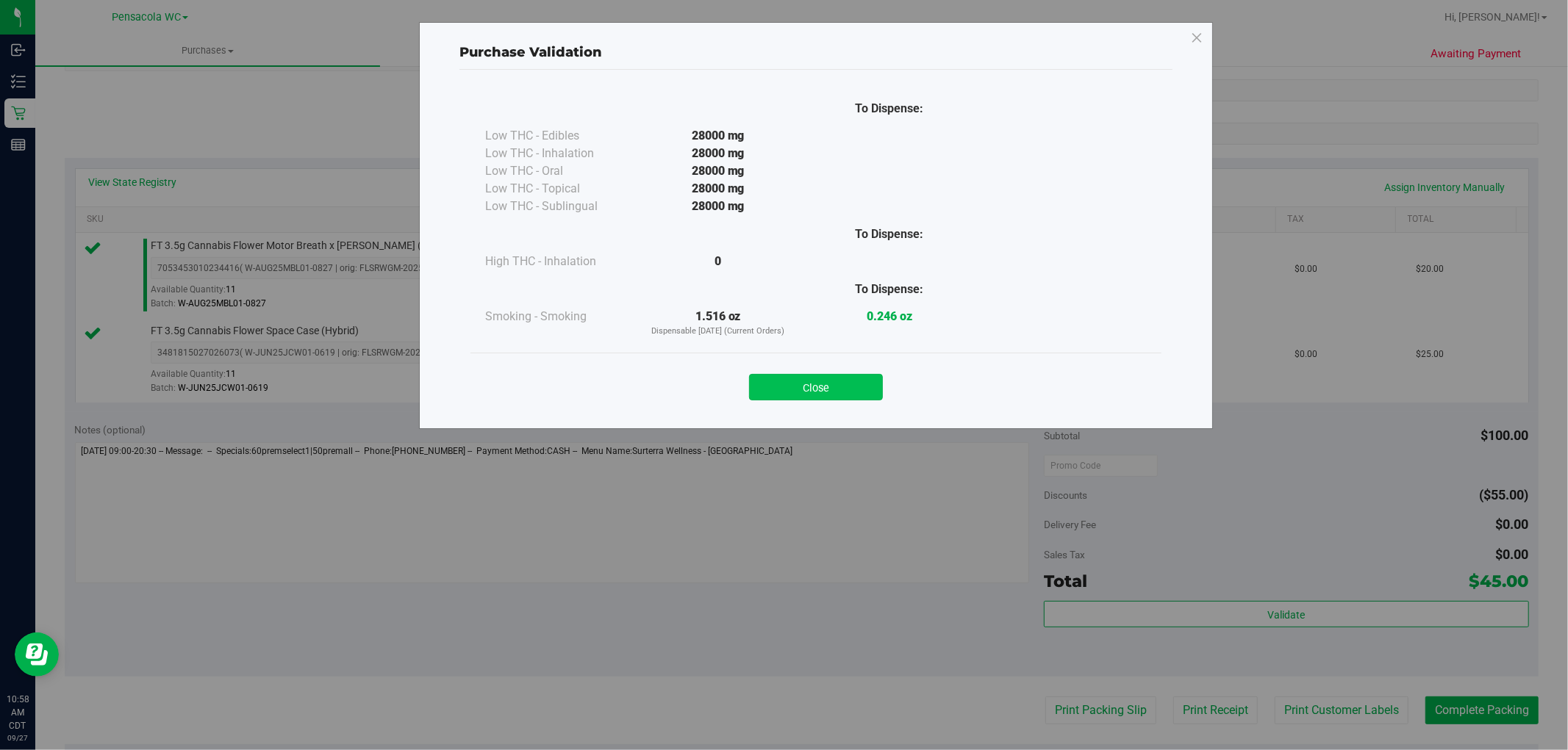
click at [844, 400] on button "Close" at bounding box center [815, 387] width 134 height 27
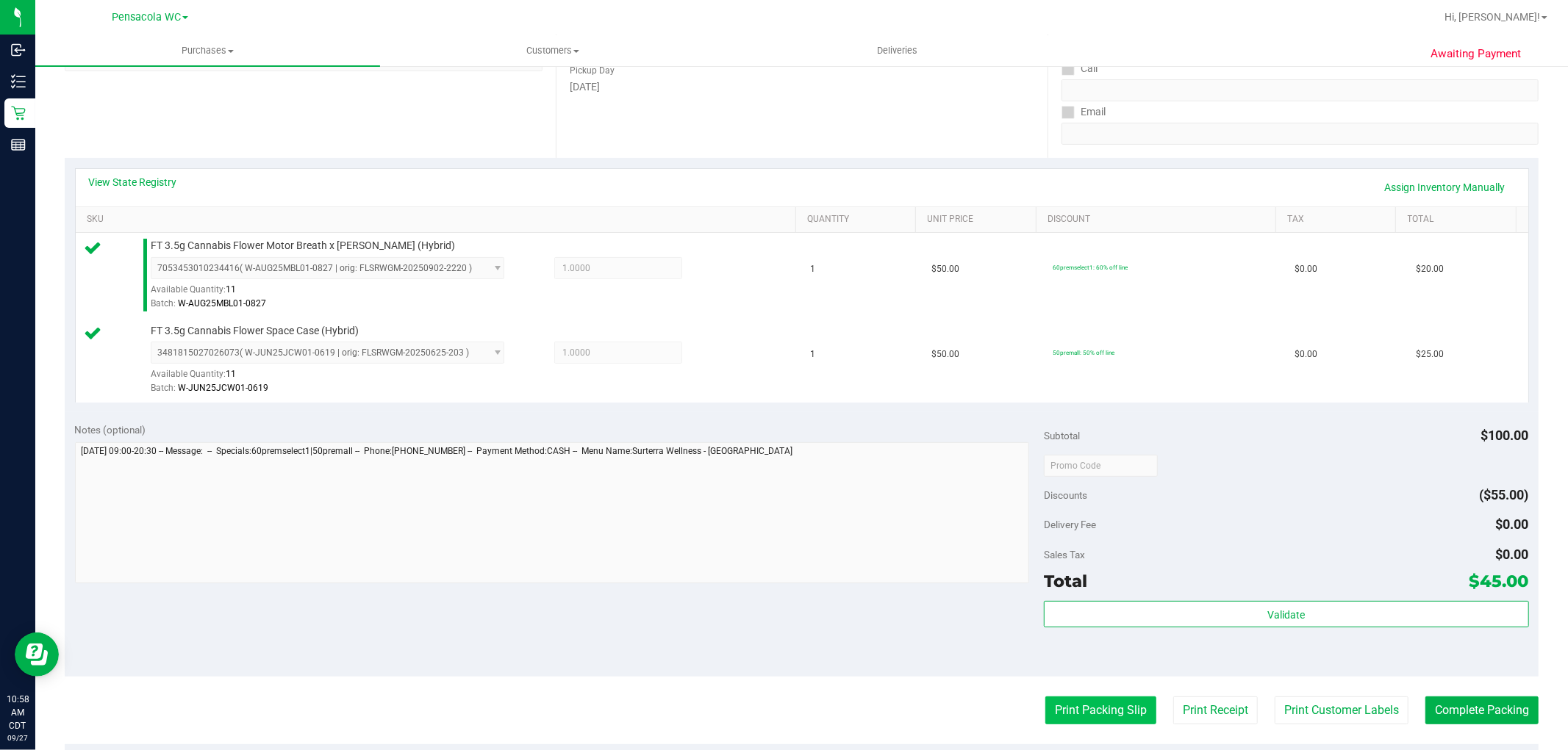
click at [1100, 722] on button "Print Packing Slip" at bounding box center [1100, 710] width 111 height 28
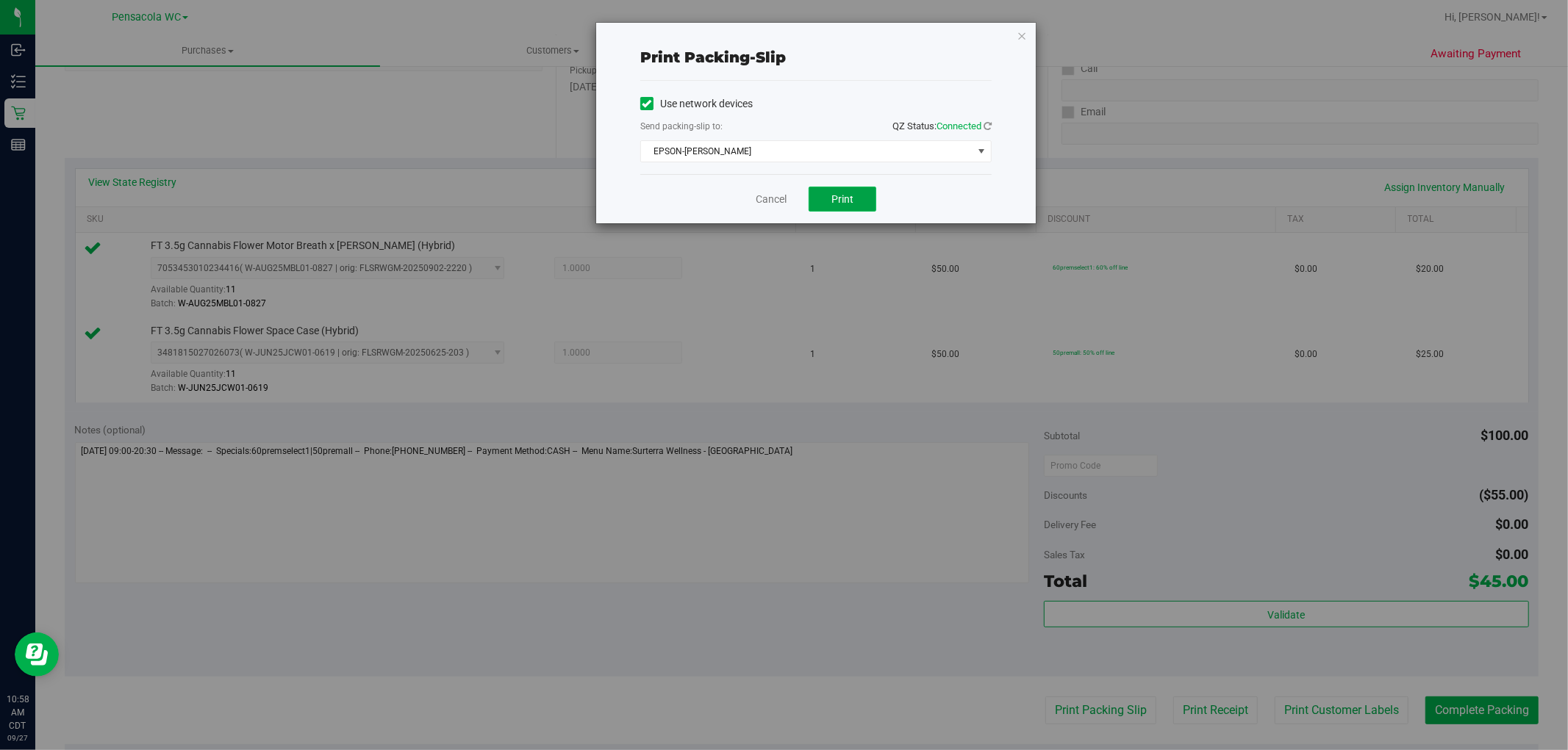
click at [847, 209] on button "Print" at bounding box center [842, 199] width 68 height 25
click at [776, 199] on link "Cancel" at bounding box center [770, 199] width 31 height 15
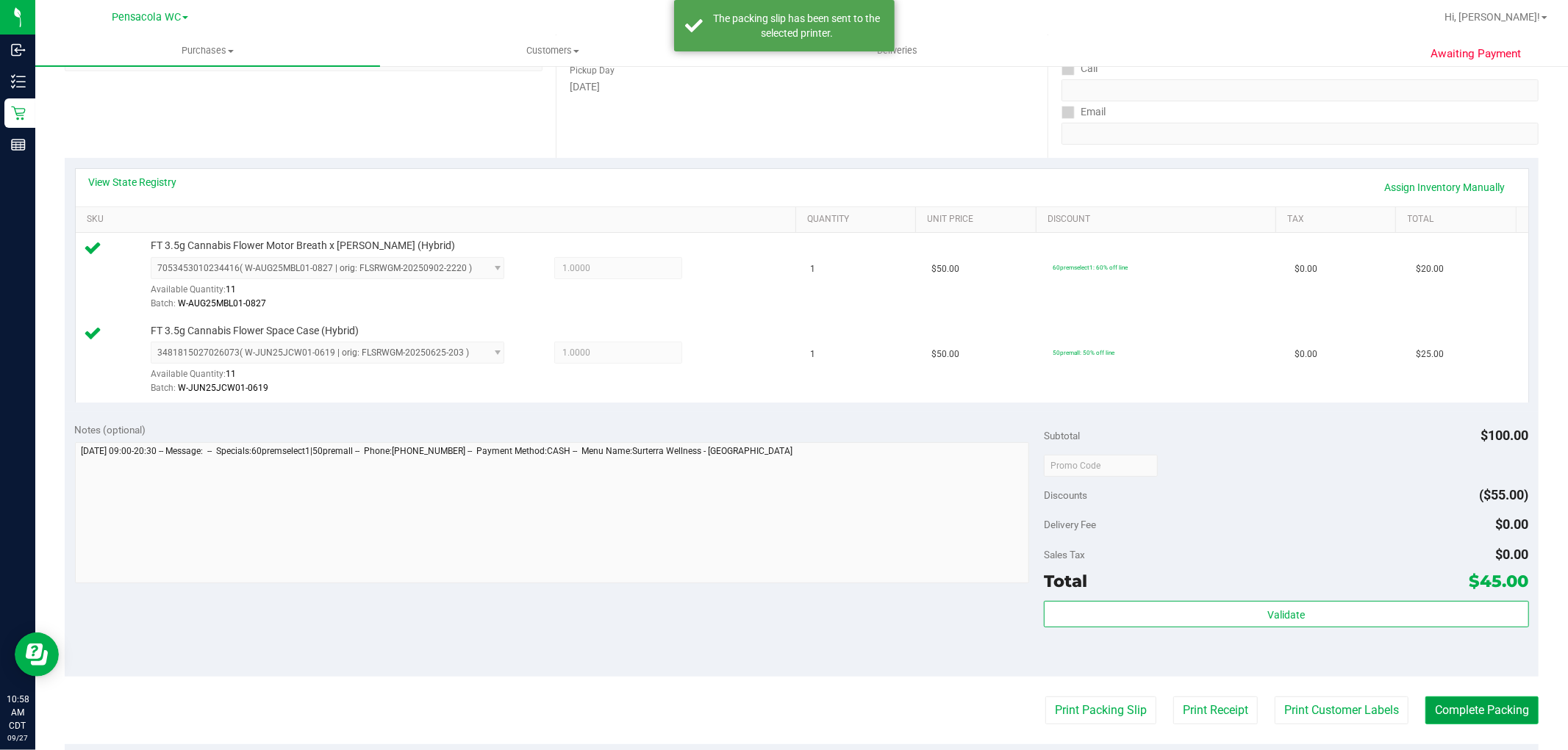
click at [1525, 721] on button "Complete Packing" at bounding box center [1482, 710] width 113 height 28
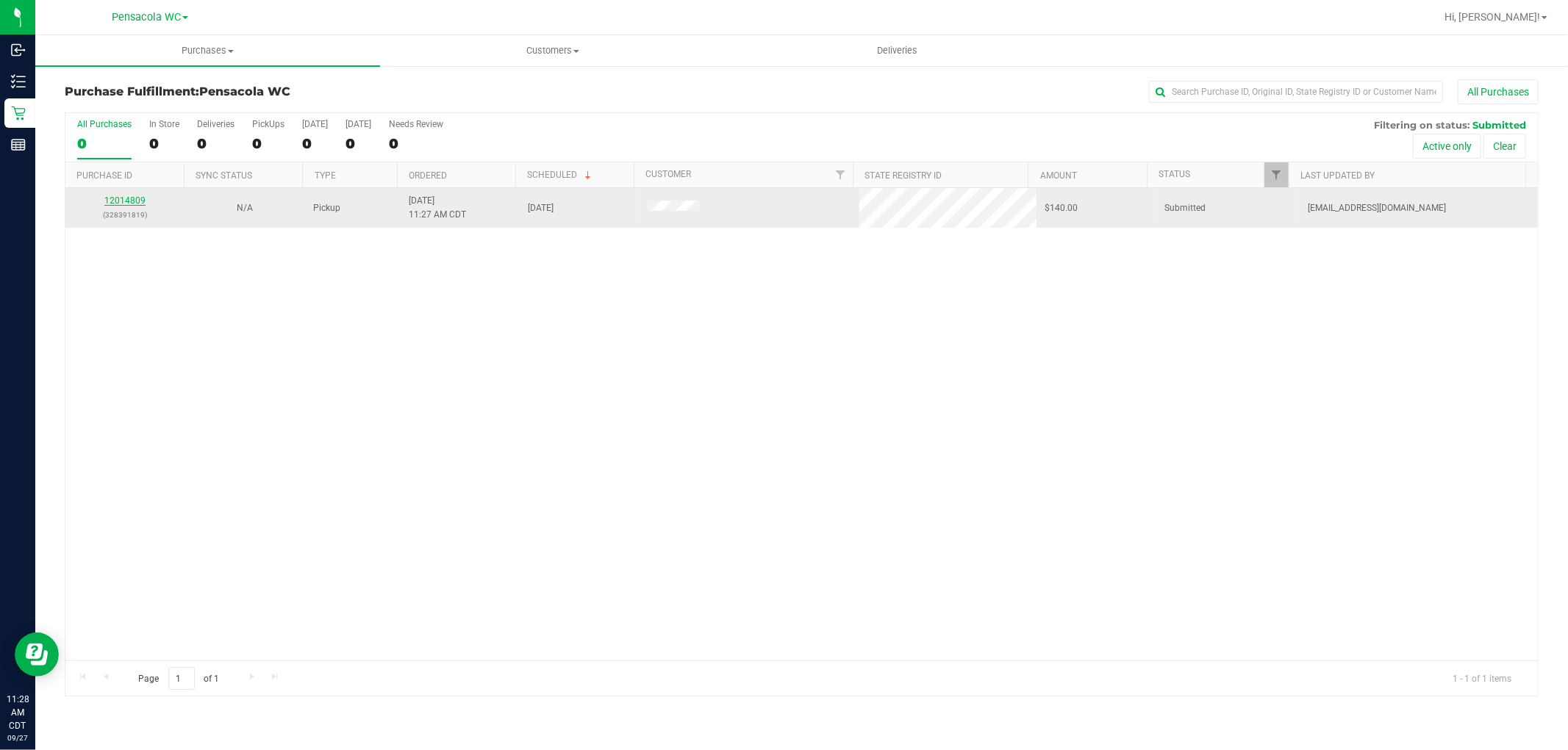
click at [125, 200] on link "12014809" at bounding box center [124, 200] width 41 height 10
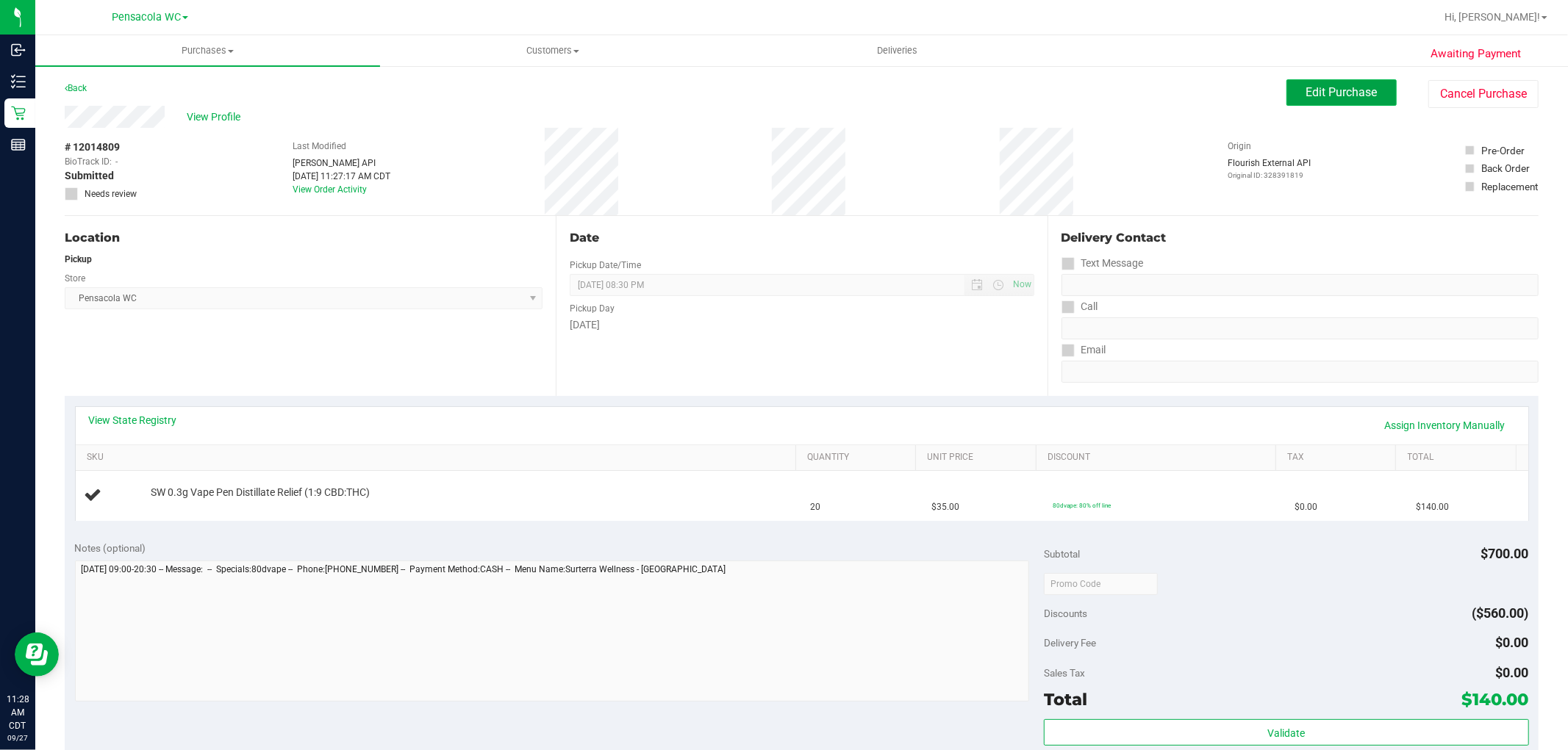
click at [1345, 105] on button "Edit Purchase" at bounding box center [1341, 93] width 110 height 27
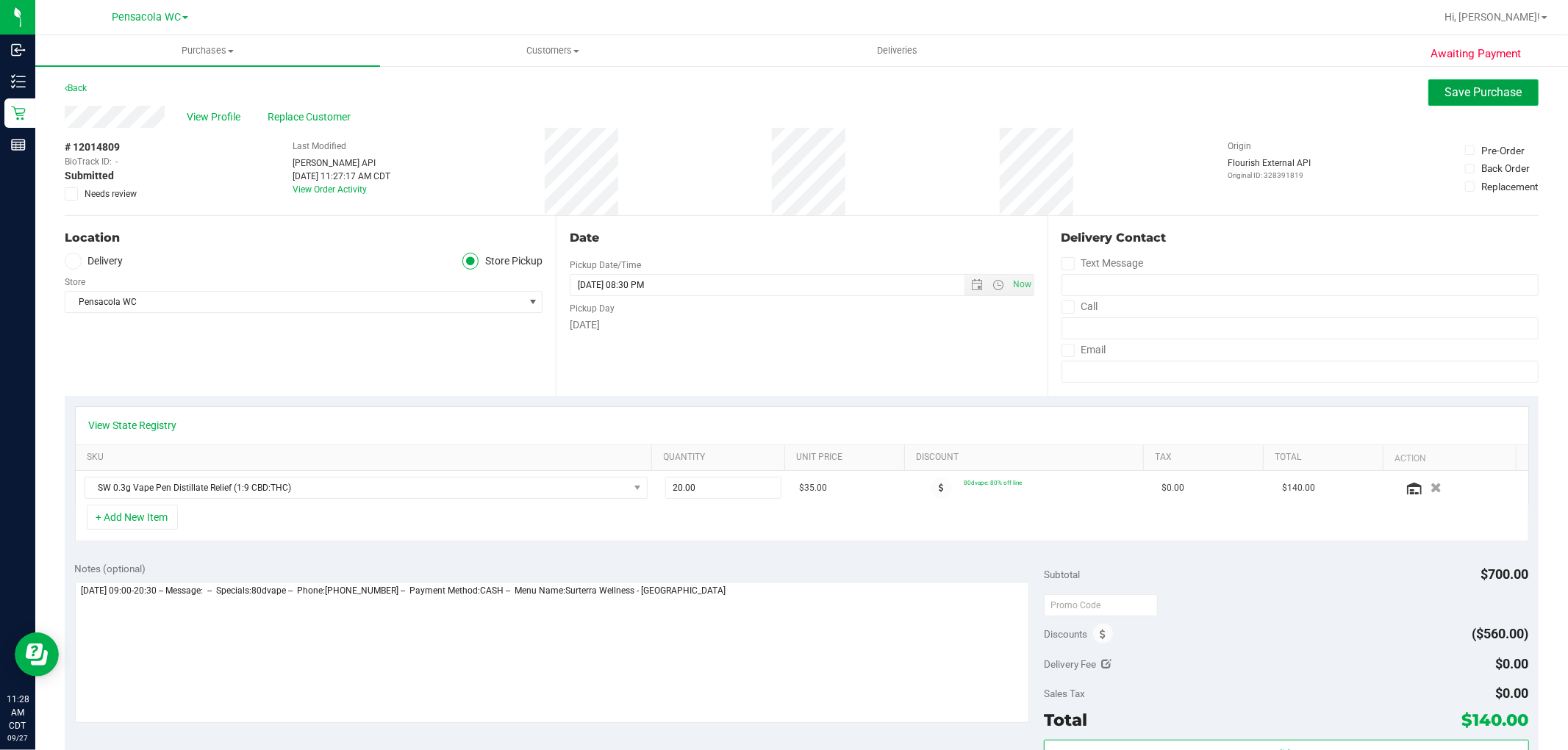
click at [1470, 103] on button "Save Purchase" at bounding box center [1483, 93] width 110 height 27
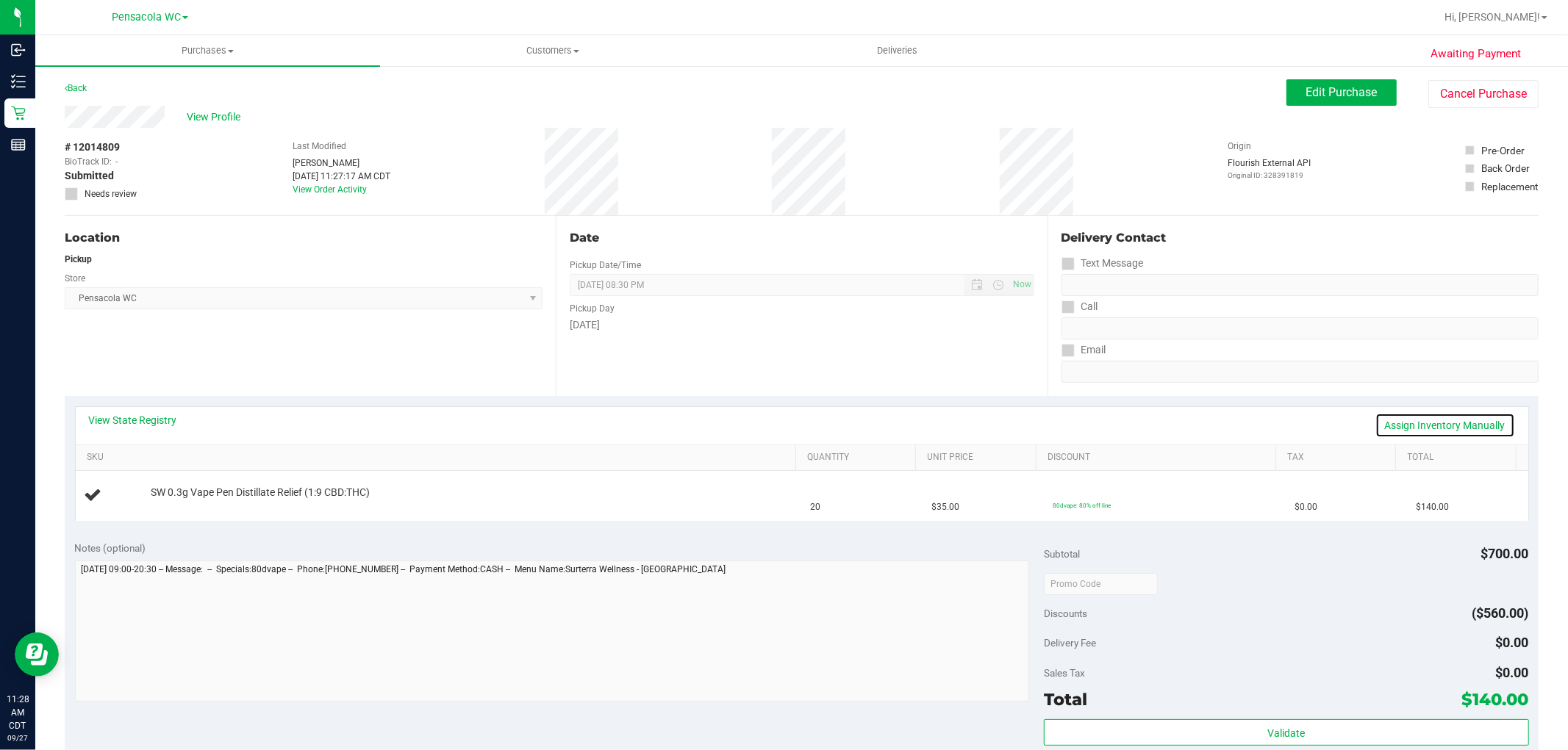
click at [1428, 422] on link "Assign Inventory Manually" at bounding box center [1444, 425] width 139 height 25
click at [172, 501] on link "Add Package" at bounding box center [177, 502] width 53 height 10
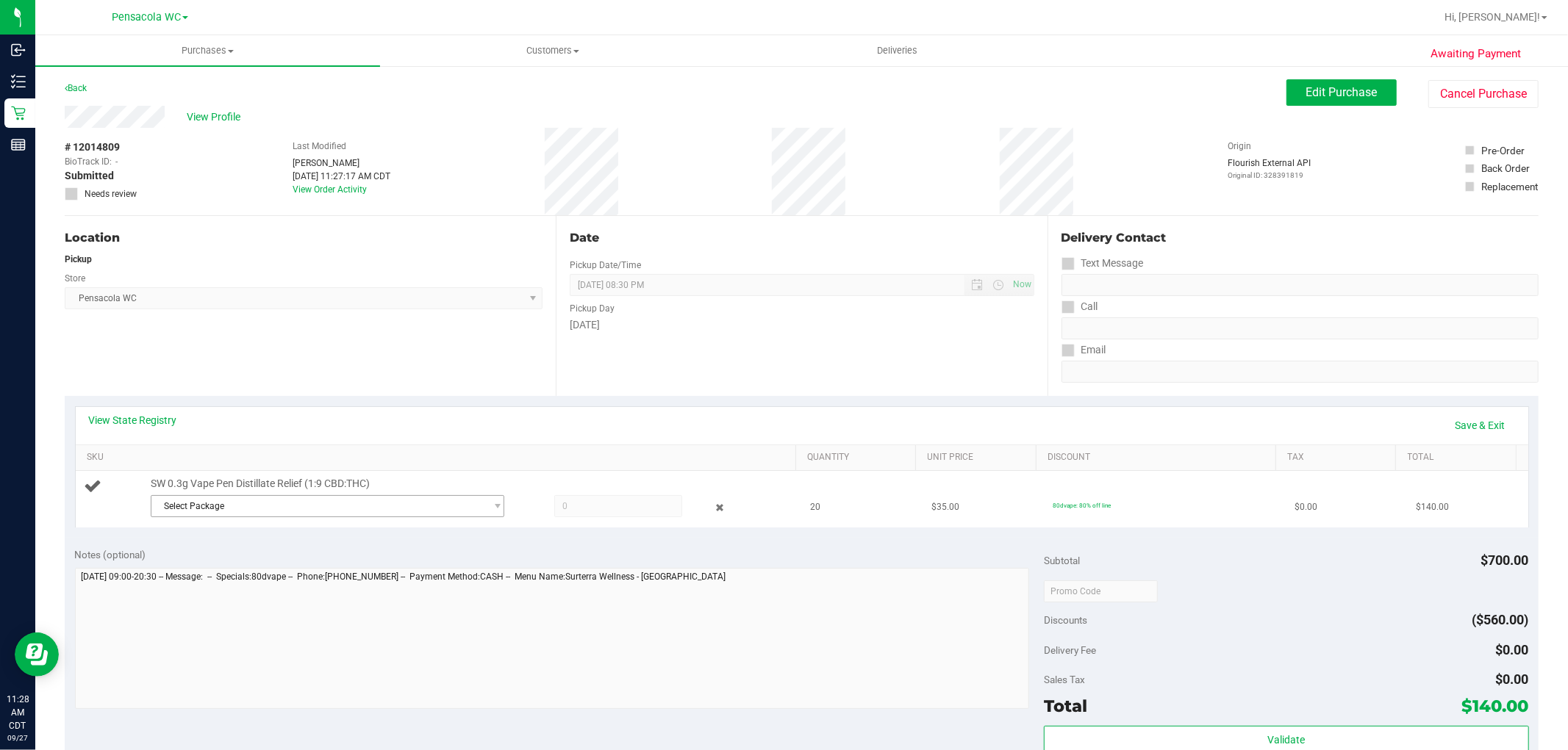
click at [372, 503] on span "Select Package" at bounding box center [318, 506] width 334 height 21
click at [373, 501] on span "Select Package" at bounding box center [318, 506] width 334 height 21
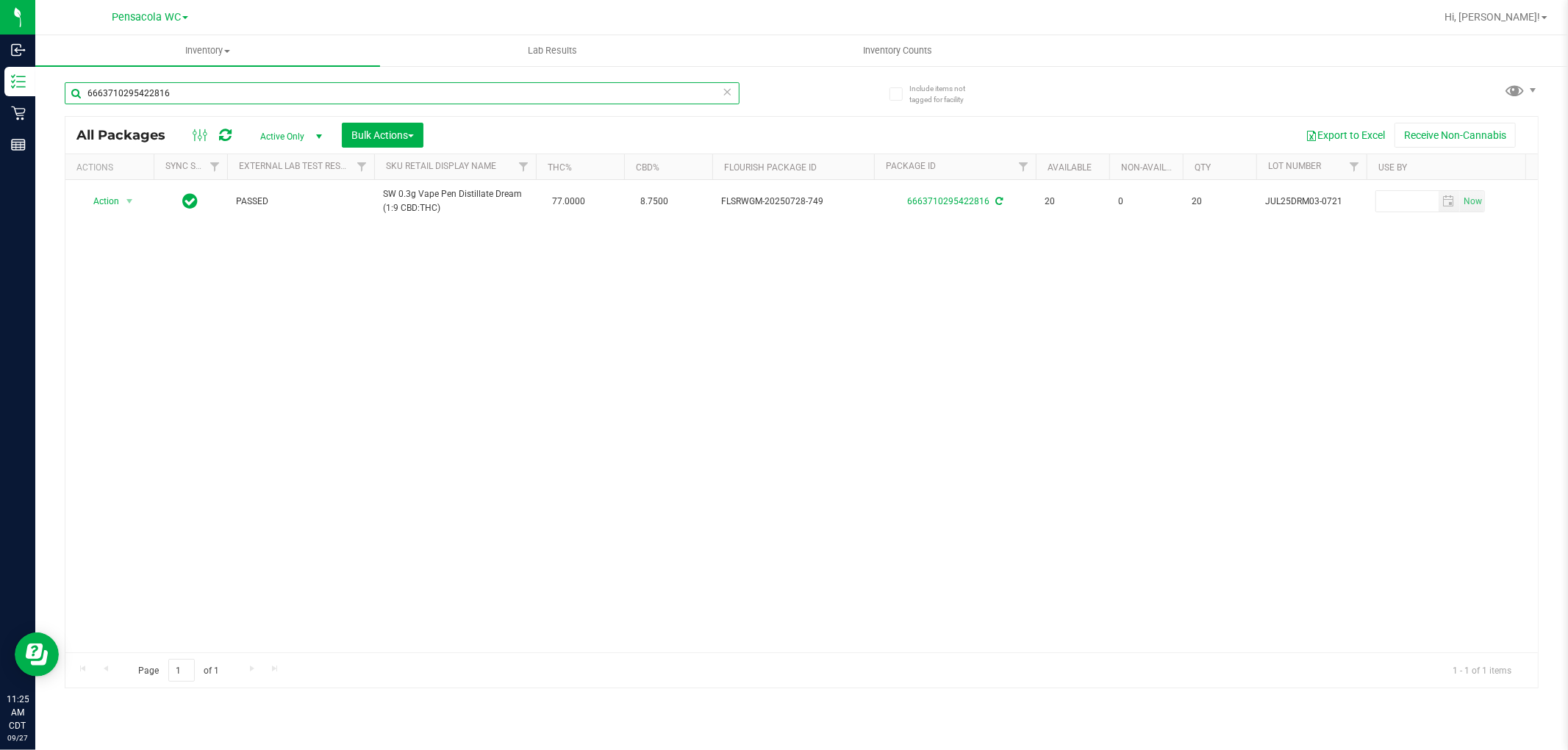
drag, startPoint x: 0, startPoint y: 0, endPoint x: 248, endPoint y: 94, distance: 265.2
click at [248, 94] on input "6663710295422816" at bounding box center [402, 93] width 675 height 22
type input "6083487787572840"
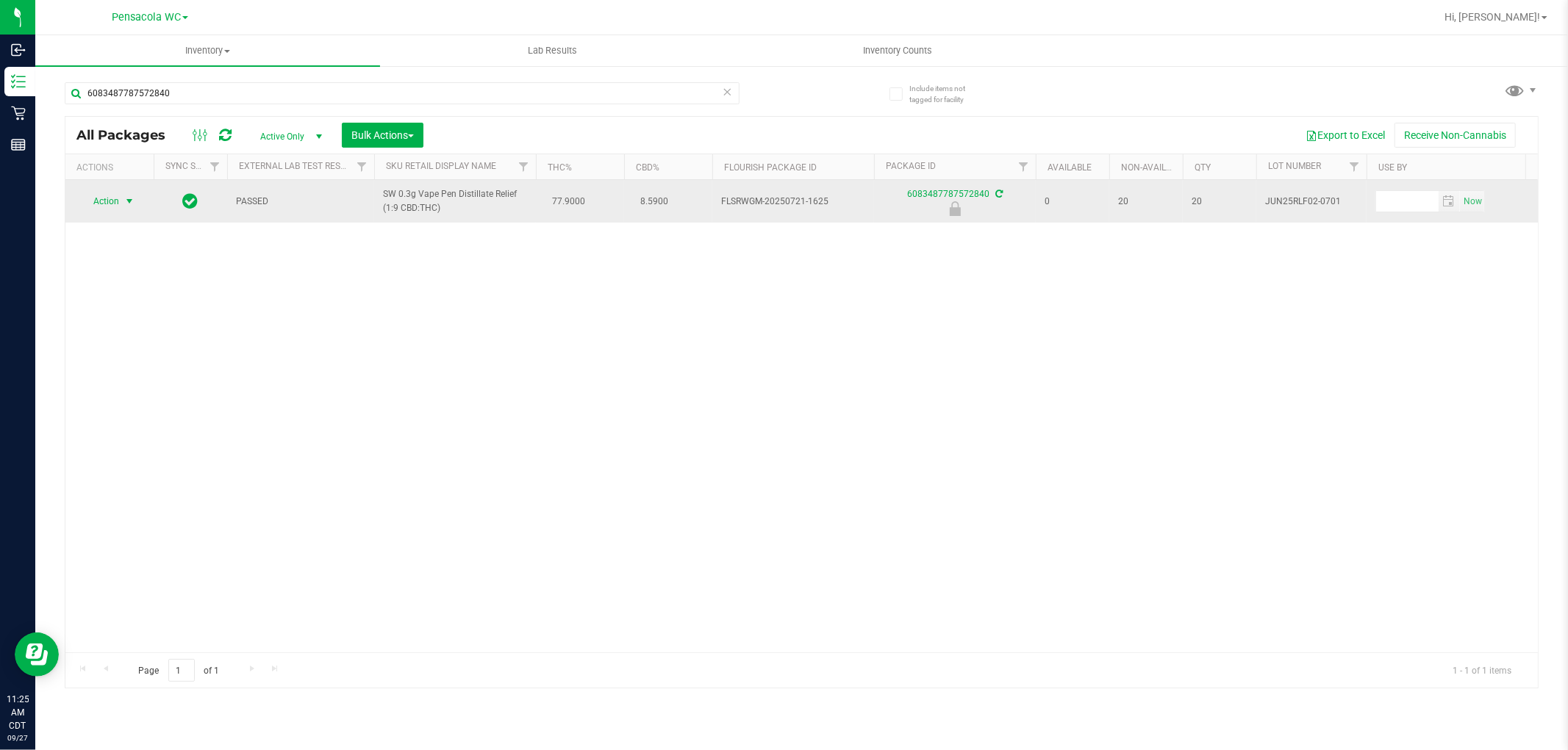
click at [125, 201] on span "select" at bounding box center [129, 201] width 12 height 12
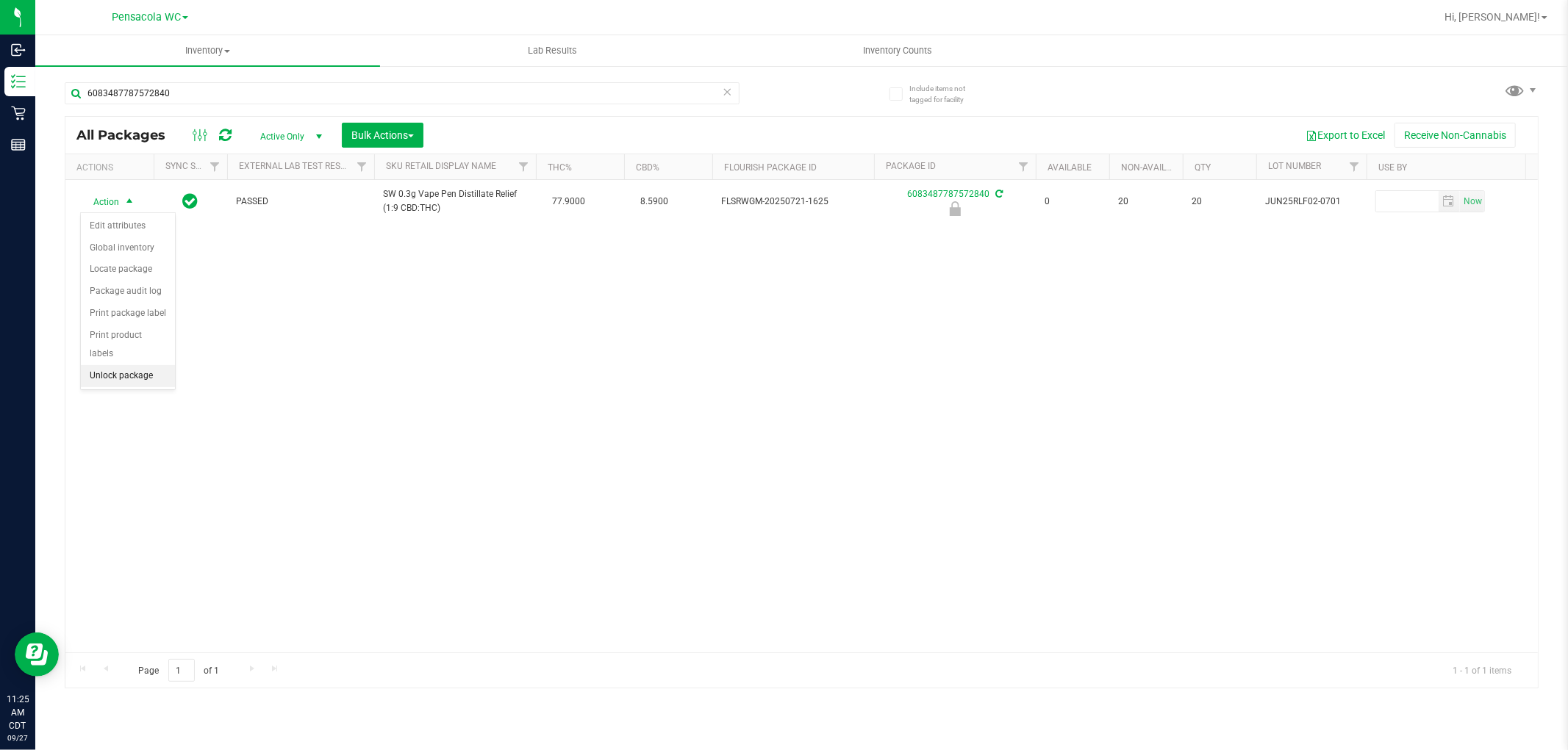
click at [137, 371] on li "Unlock package" at bounding box center [128, 376] width 94 height 22
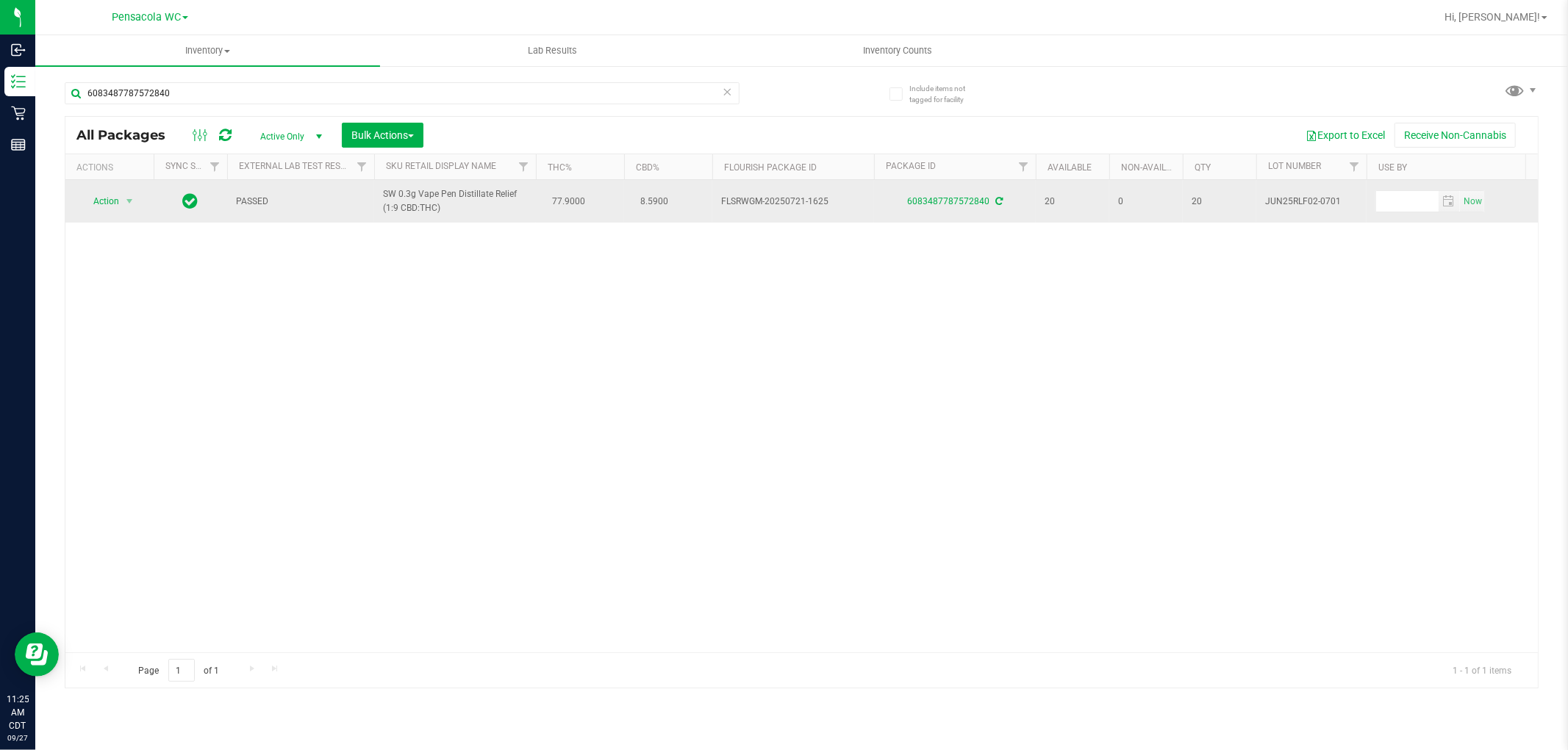
click at [94, 219] on td "Action Action Create package Edit attributes Global inventory Locate package Lo…" at bounding box center [109, 201] width 88 height 43
click at [124, 201] on span "select" at bounding box center [129, 201] width 12 height 12
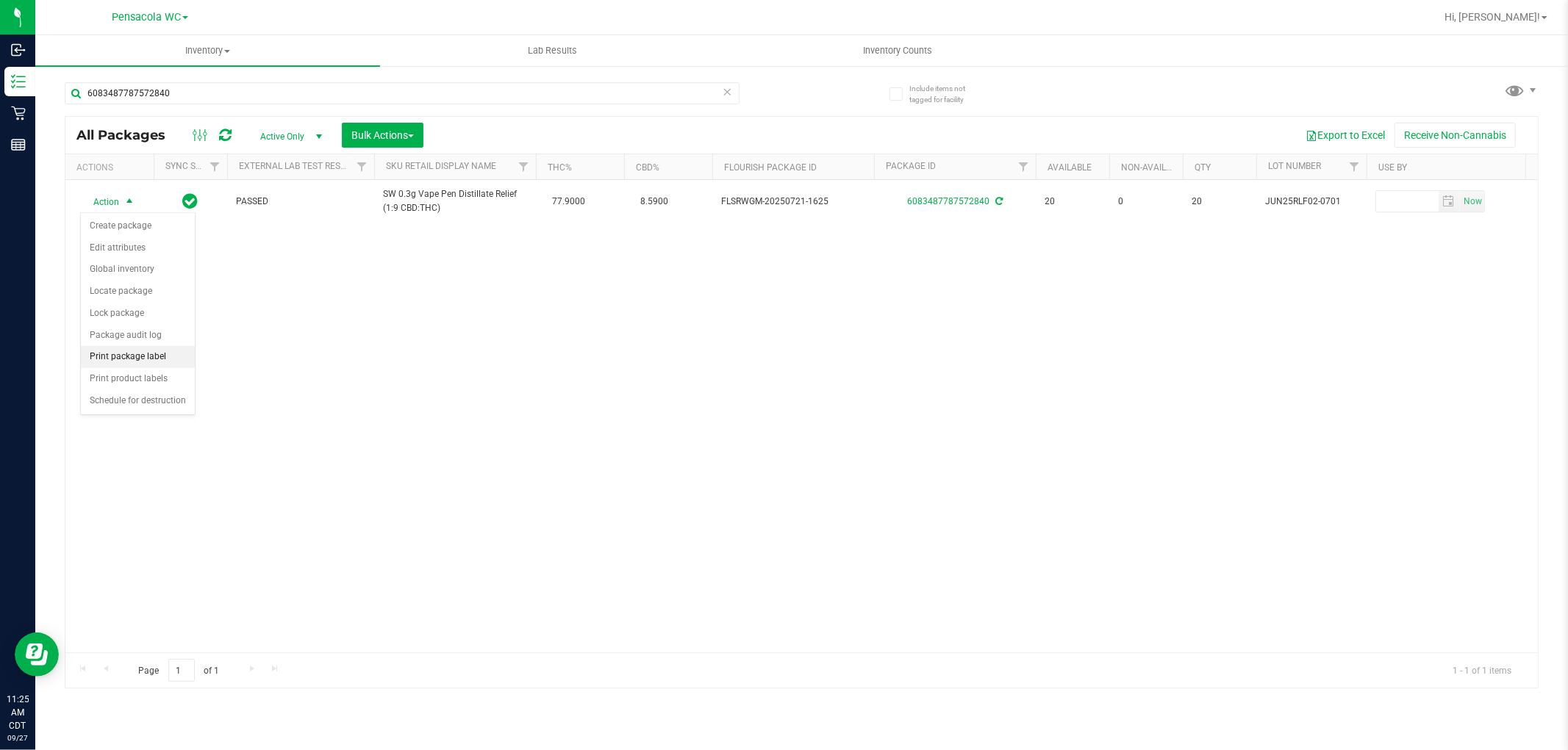
click at [169, 355] on li "Print package label" at bounding box center [138, 357] width 114 height 22
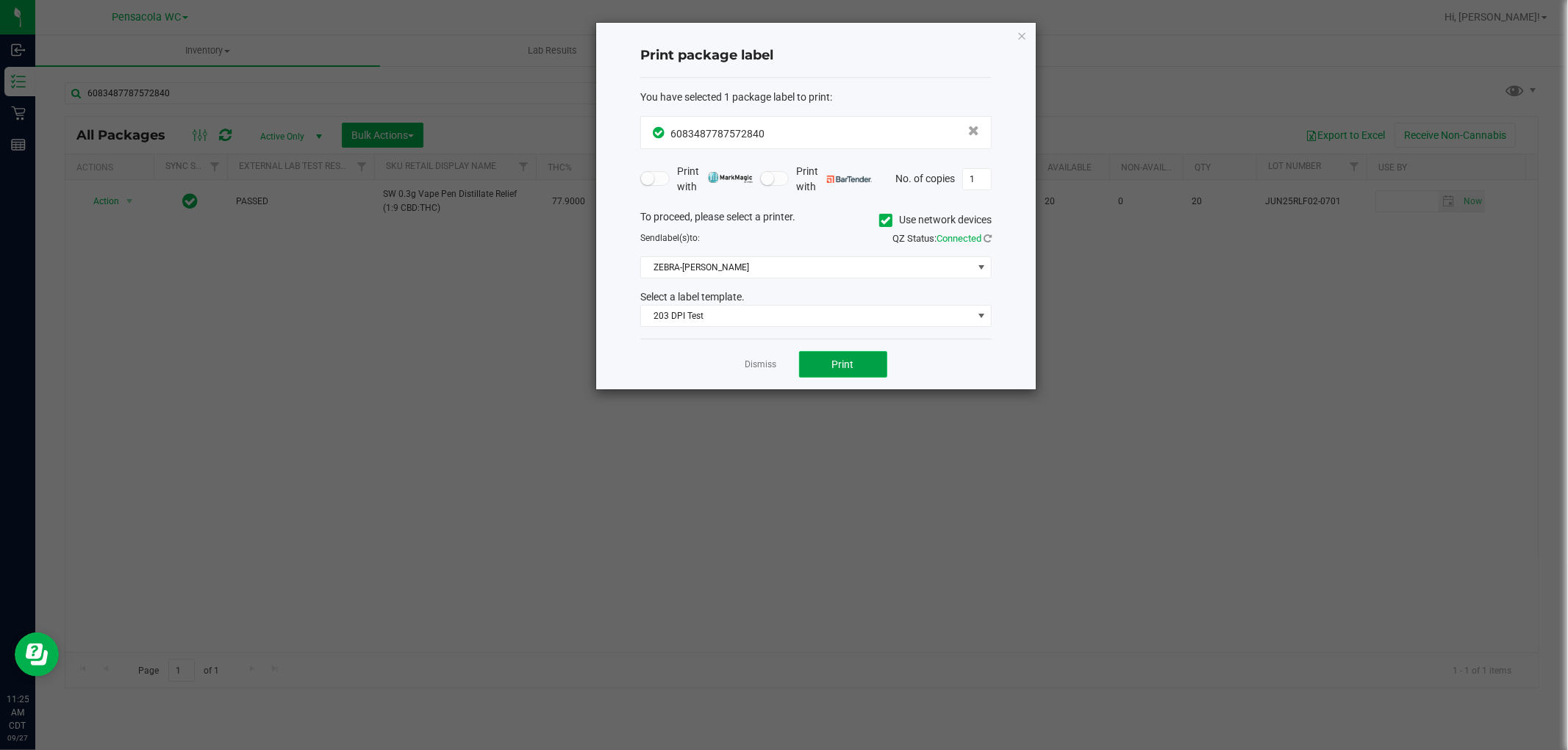
click at [859, 370] on button "Print" at bounding box center [843, 365] width 88 height 27
click at [754, 370] on link "Dismiss" at bounding box center [761, 365] width 32 height 13
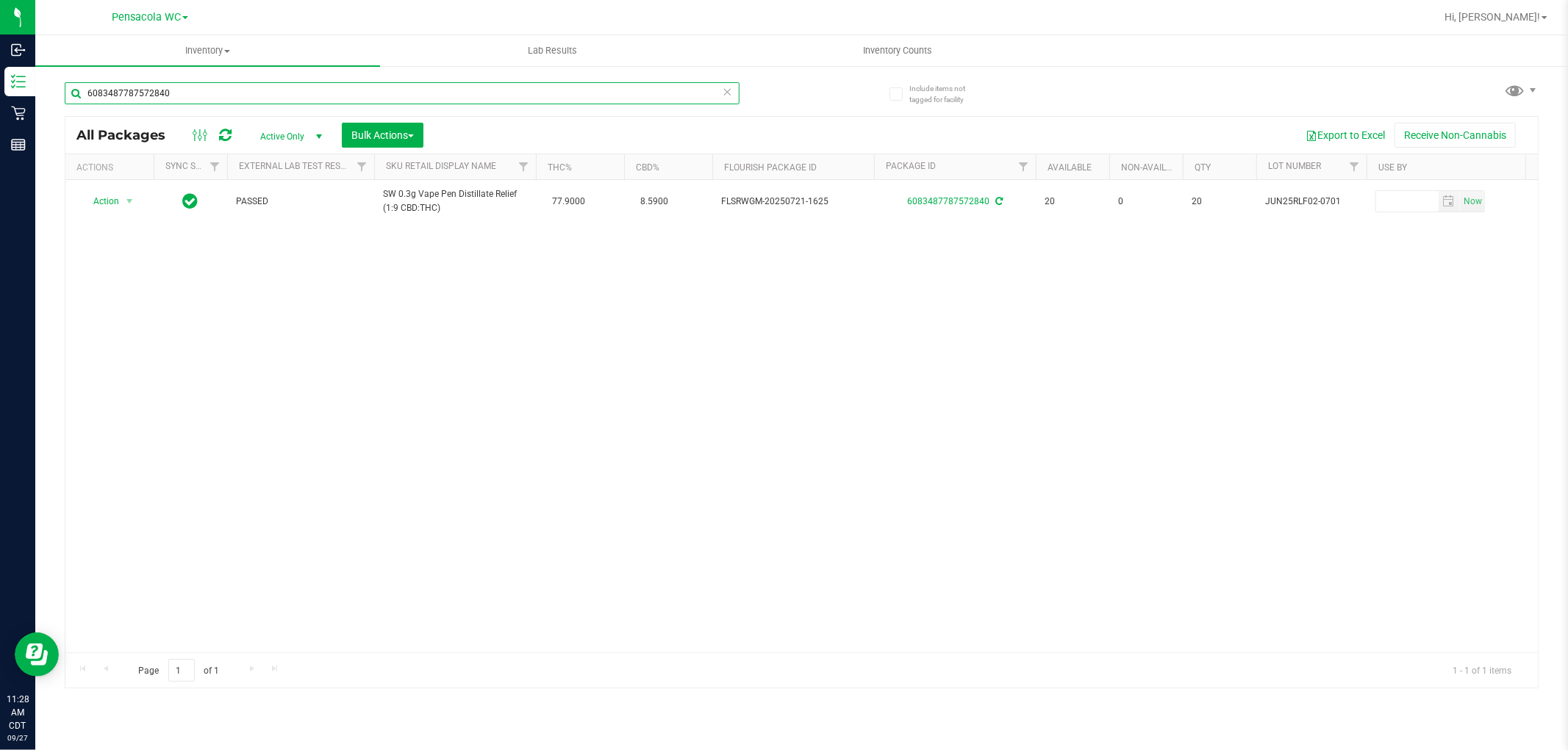
click at [549, 90] on input "6083487787572840" at bounding box center [402, 93] width 675 height 22
type input "9224690833093784"
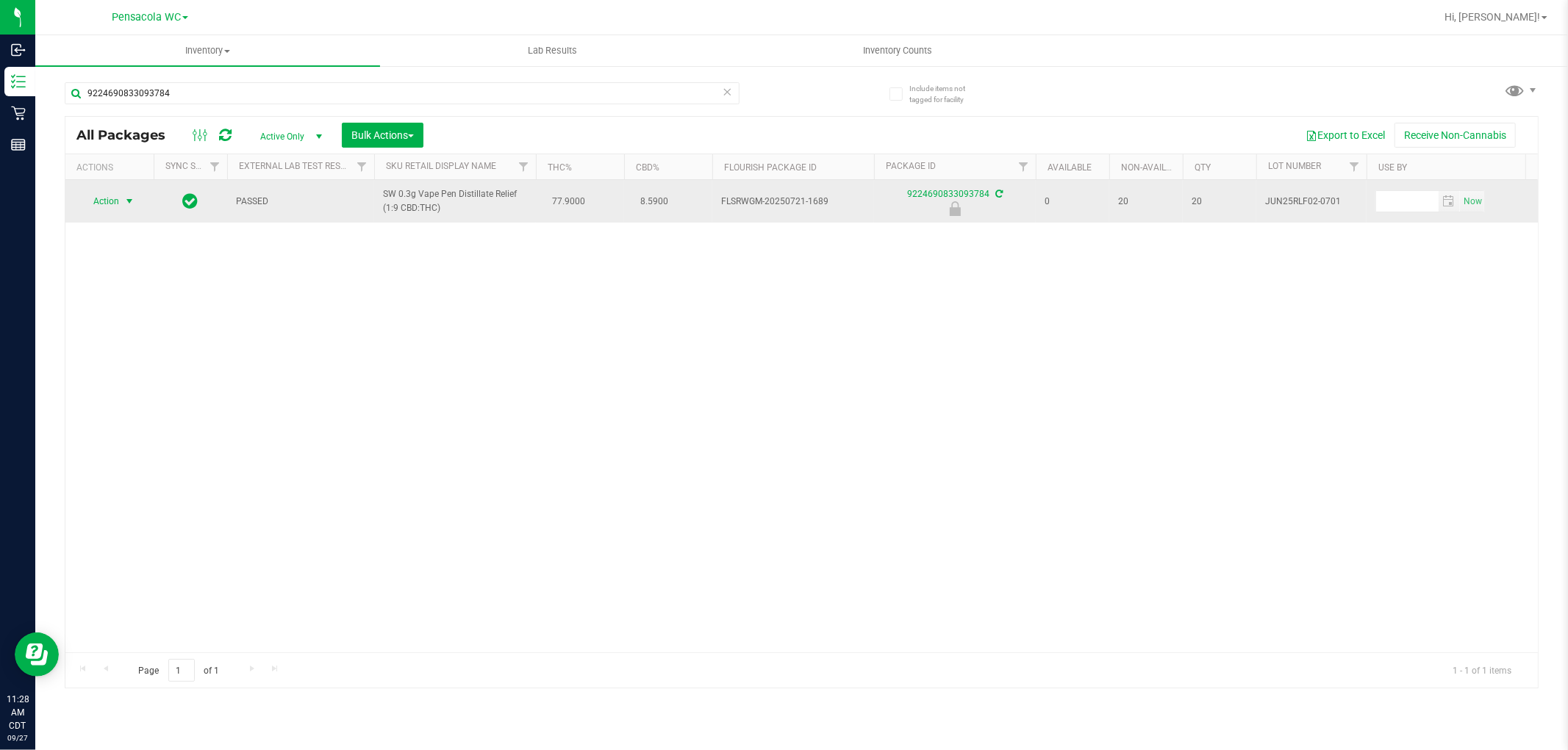
click at [126, 203] on span "select" at bounding box center [129, 201] width 12 height 12
click at [105, 201] on span "Action" at bounding box center [100, 201] width 40 height 21
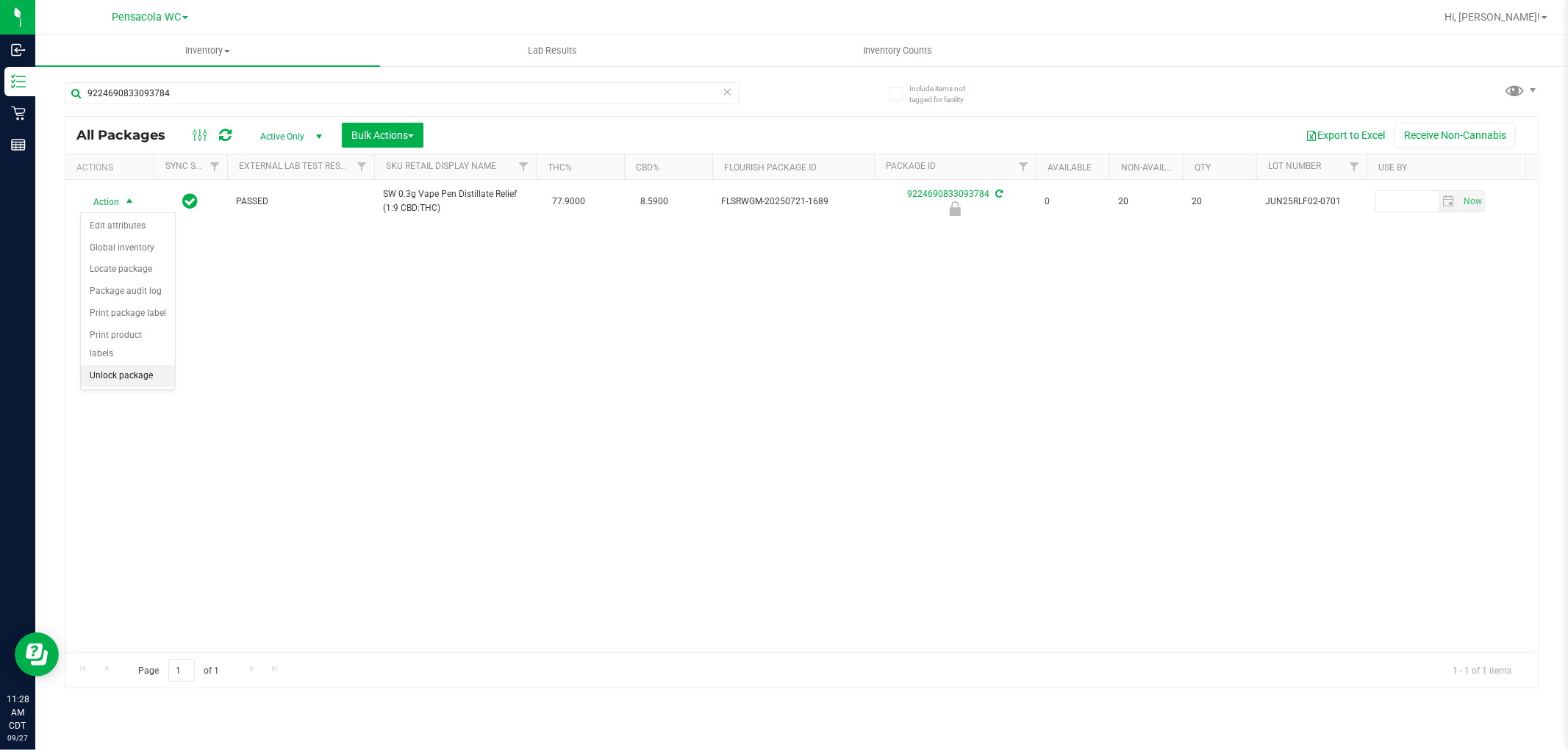
click at [150, 376] on li "Unlock package" at bounding box center [128, 376] width 94 height 22
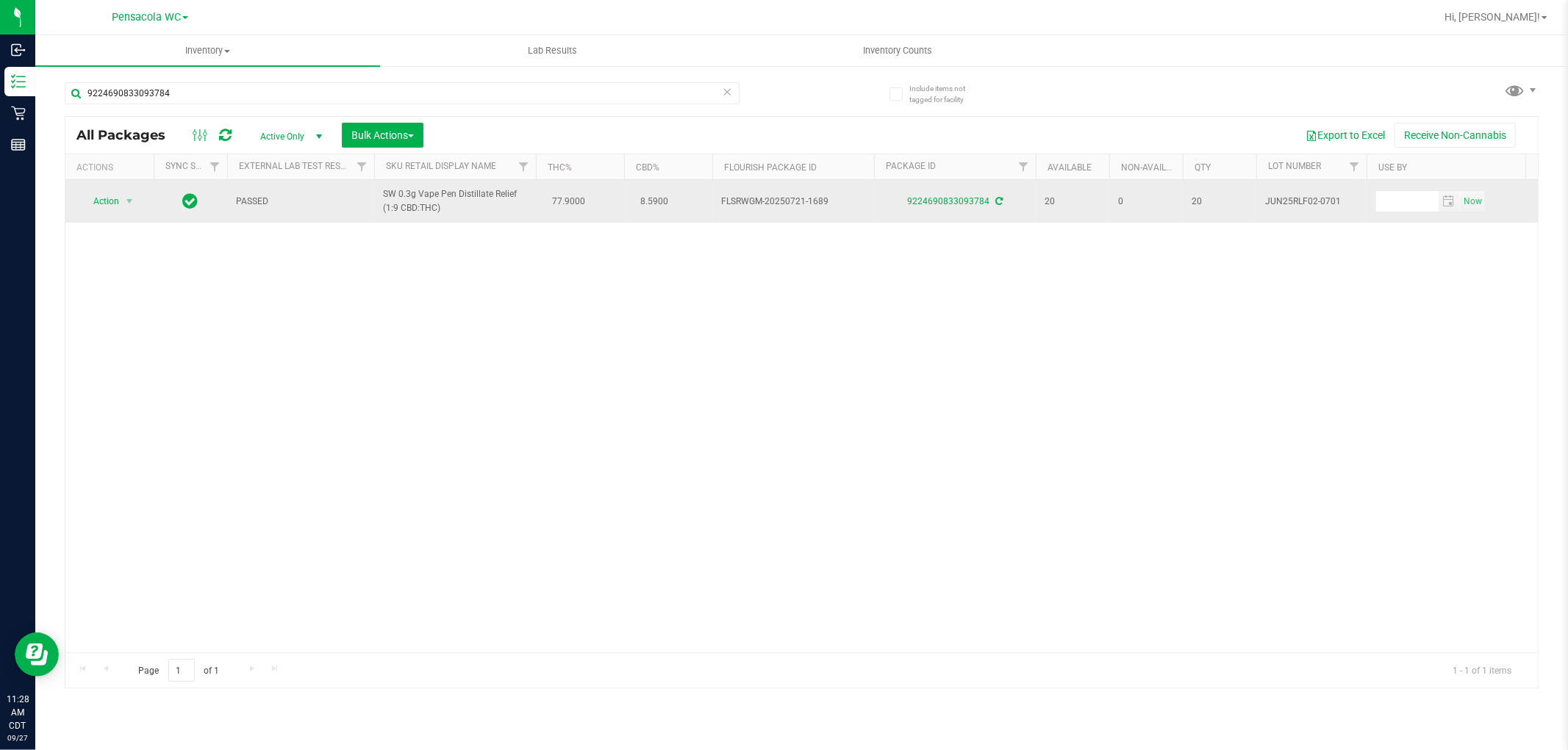
click at [95, 204] on span "Action" at bounding box center [100, 201] width 40 height 21
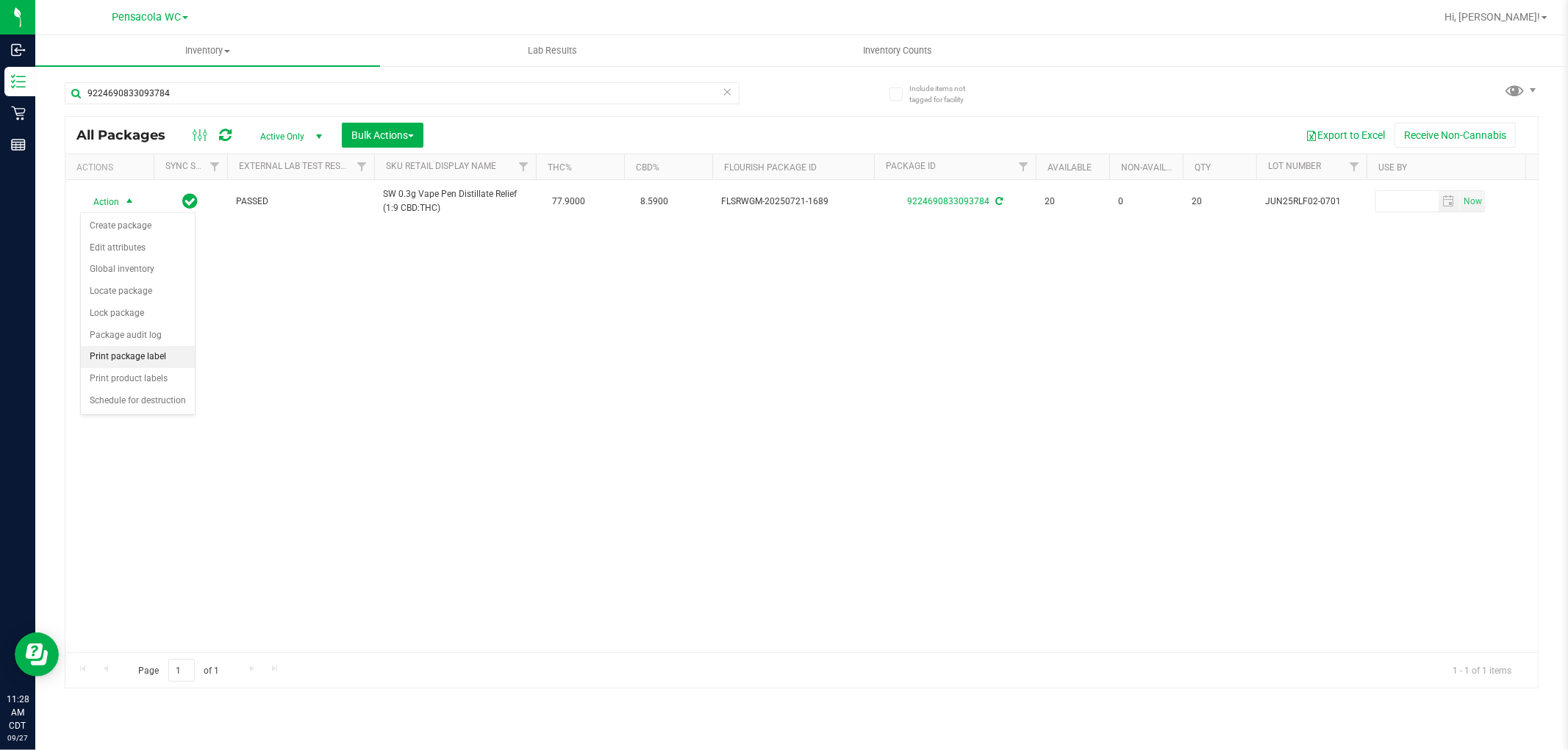
click at [177, 356] on li "Print package label" at bounding box center [138, 357] width 114 height 22
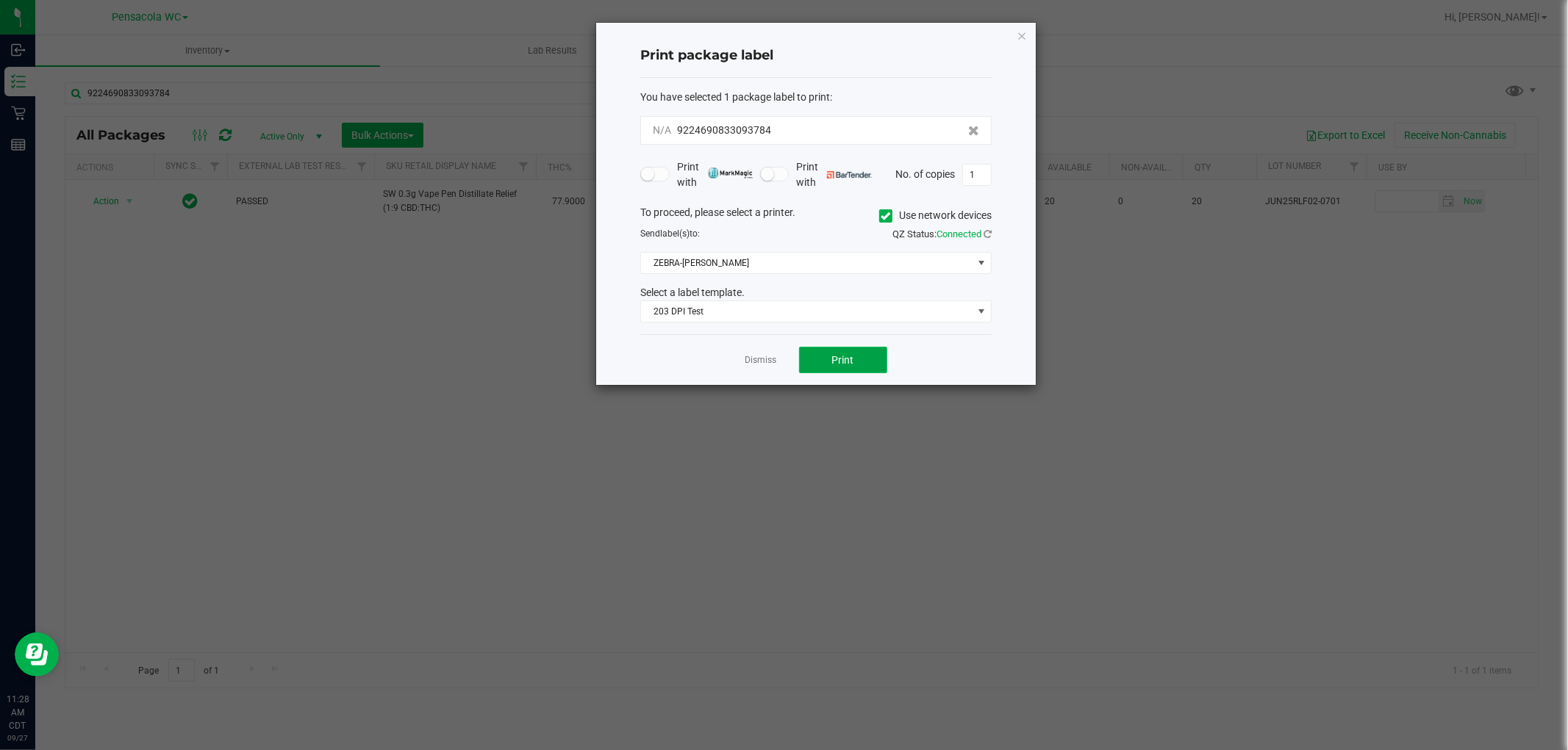
click at [850, 362] on span "Print" at bounding box center [843, 360] width 22 height 12
click at [757, 359] on link "Dismiss" at bounding box center [761, 365] width 32 height 13
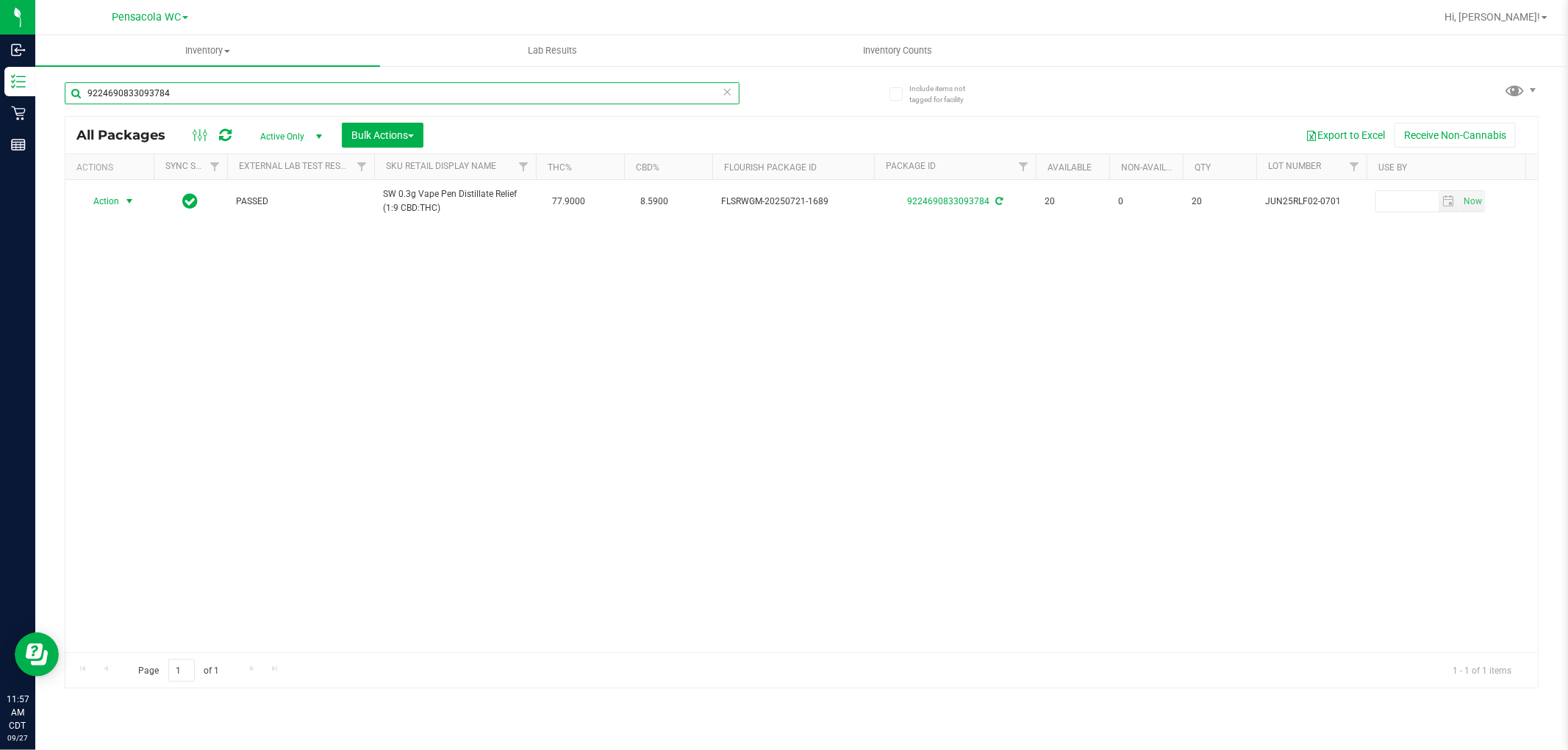
click at [182, 95] on input "9224690833093784" at bounding box center [402, 93] width 675 height 22
type input "7338818672621623"
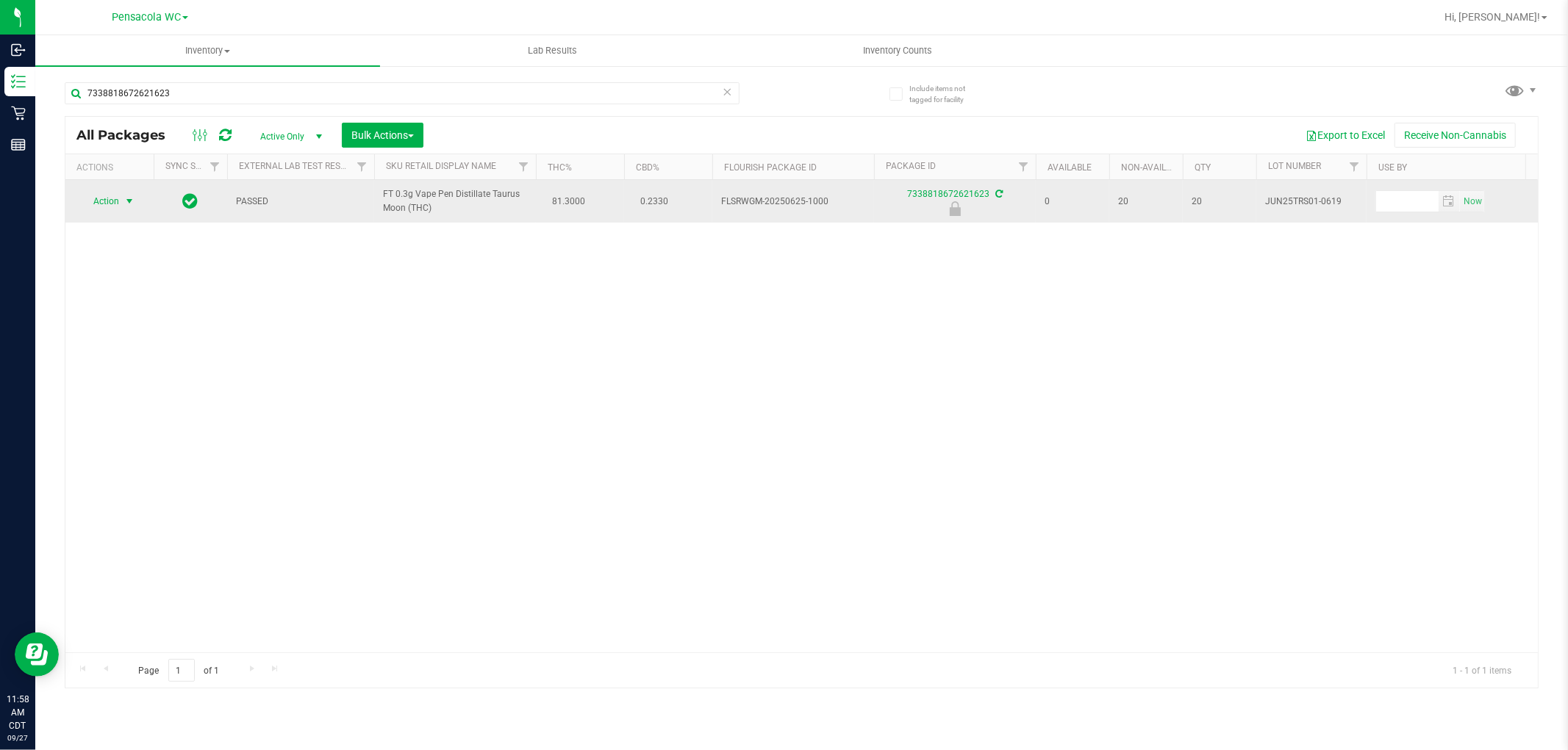
click at [133, 194] on span "select" at bounding box center [129, 201] width 18 height 21
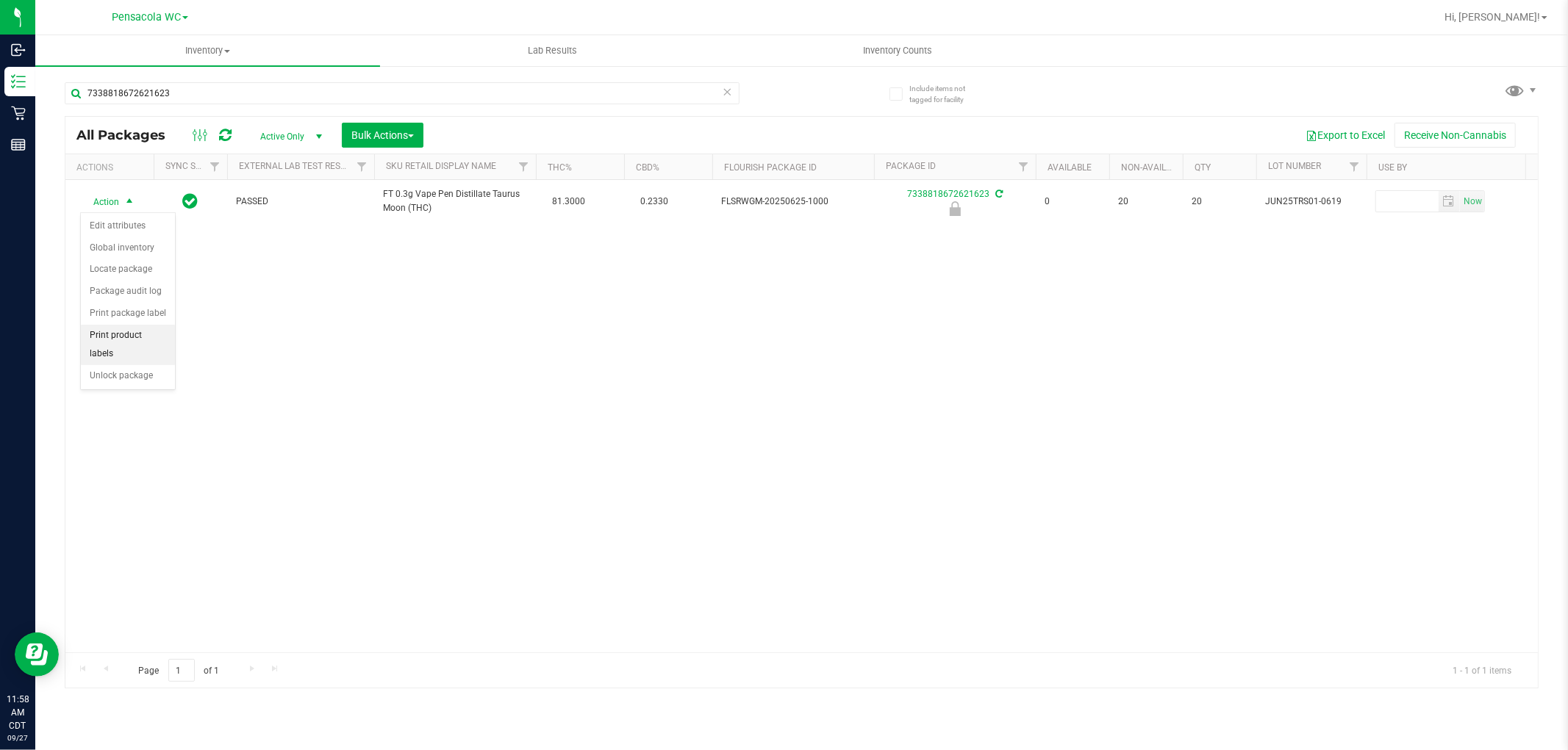
click at [152, 362] on li "Print product labels" at bounding box center [128, 345] width 94 height 40
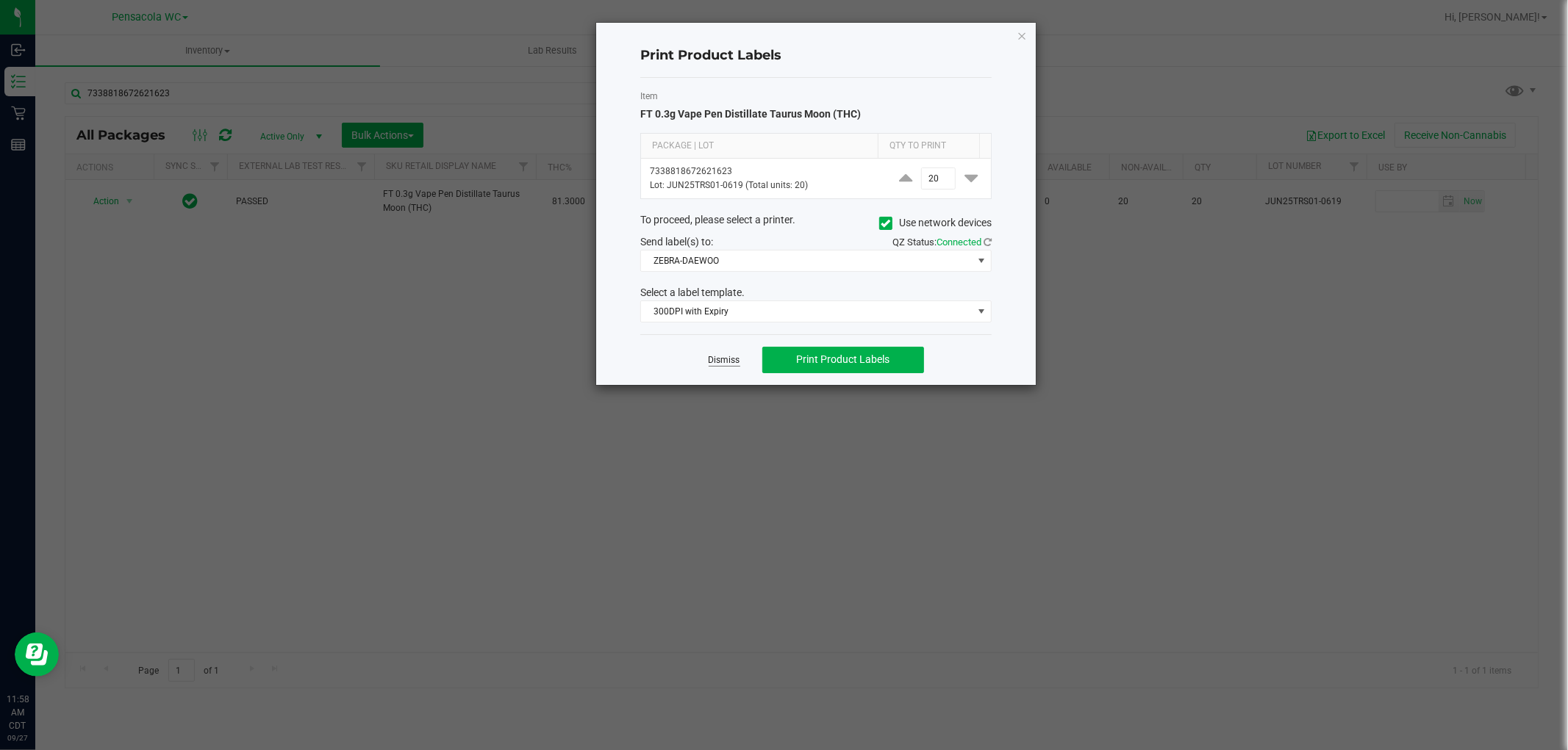
click at [734, 358] on link "Dismiss" at bounding box center [724, 360] width 32 height 13
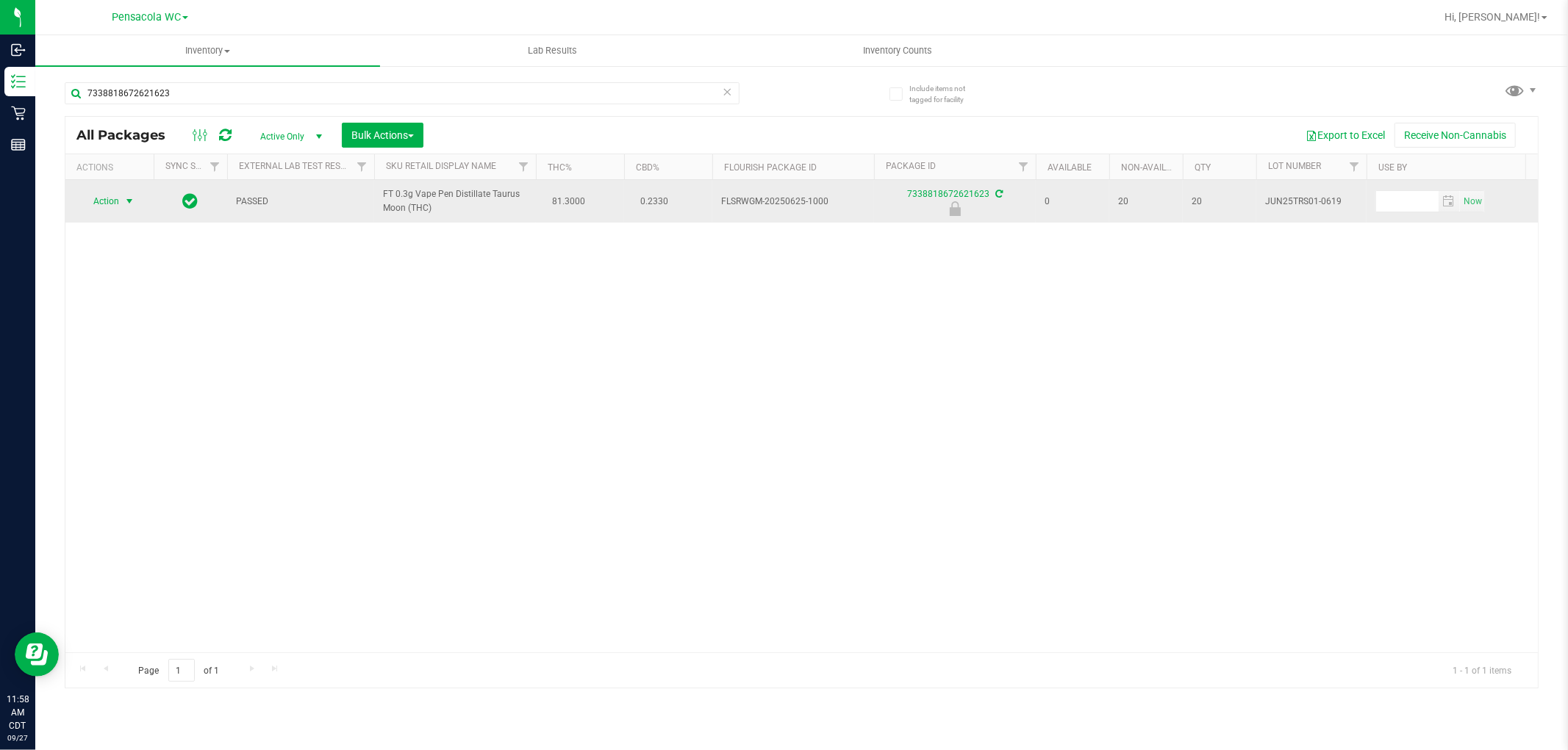
click at [116, 197] on span "Action" at bounding box center [100, 201] width 40 height 21
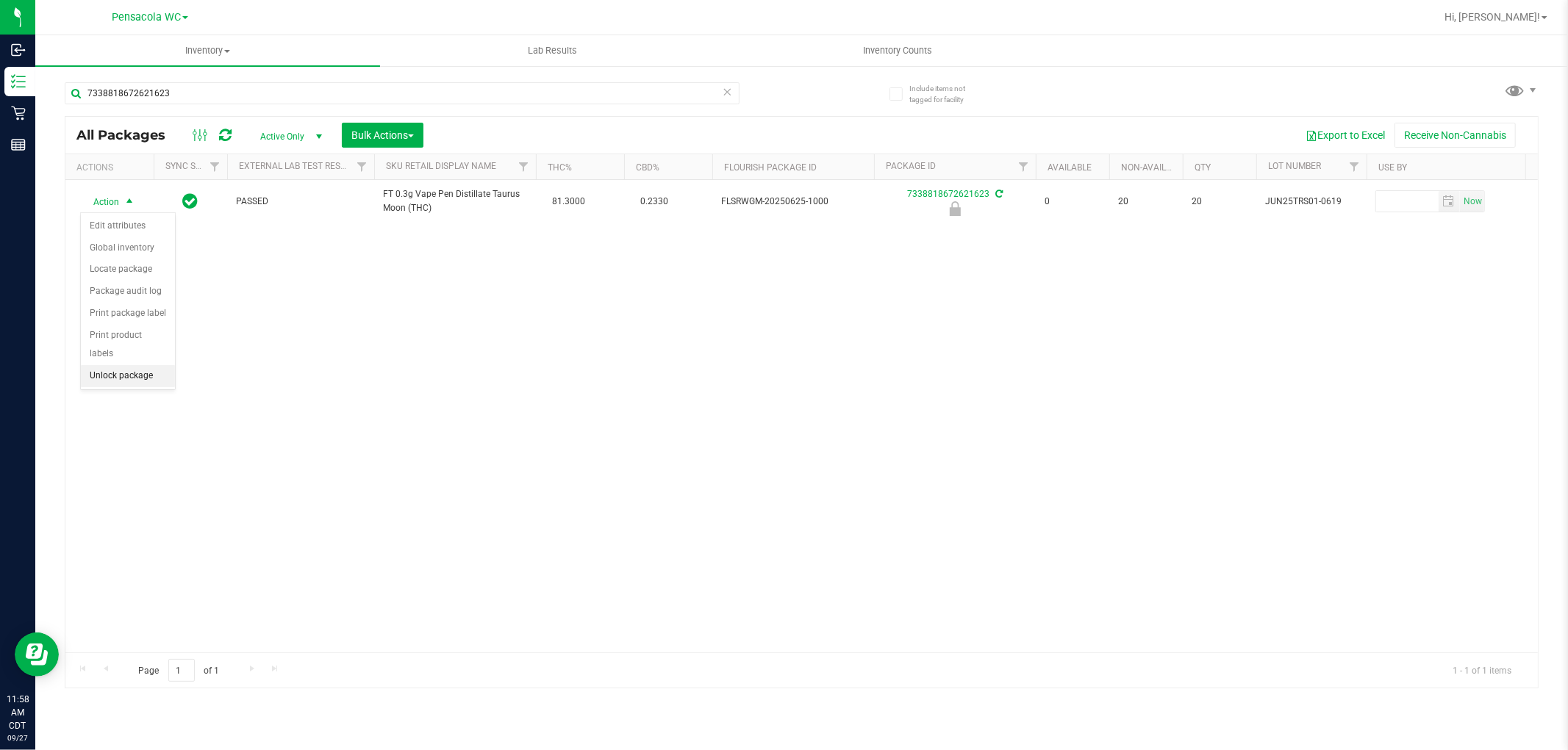
click at [100, 377] on li "Unlock package" at bounding box center [128, 376] width 94 height 22
click at [110, 204] on span "Action" at bounding box center [100, 201] width 40 height 21
click at [128, 360] on li "Print package label" at bounding box center [138, 357] width 114 height 22
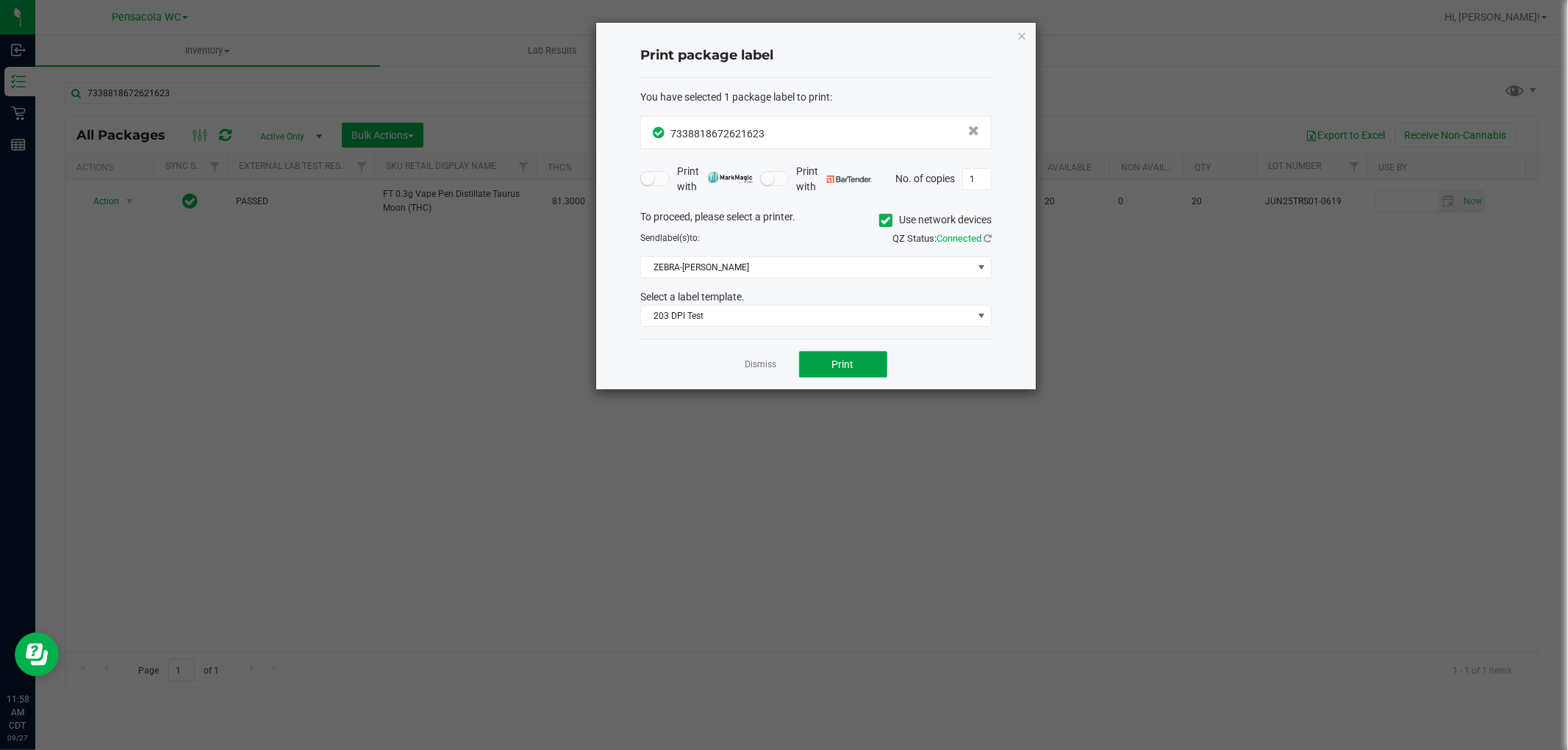
click at [835, 351] on button "Print" at bounding box center [843, 365] width 88 height 27
click at [761, 365] on link "Dismiss" at bounding box center [761, 365] width 32 height 13
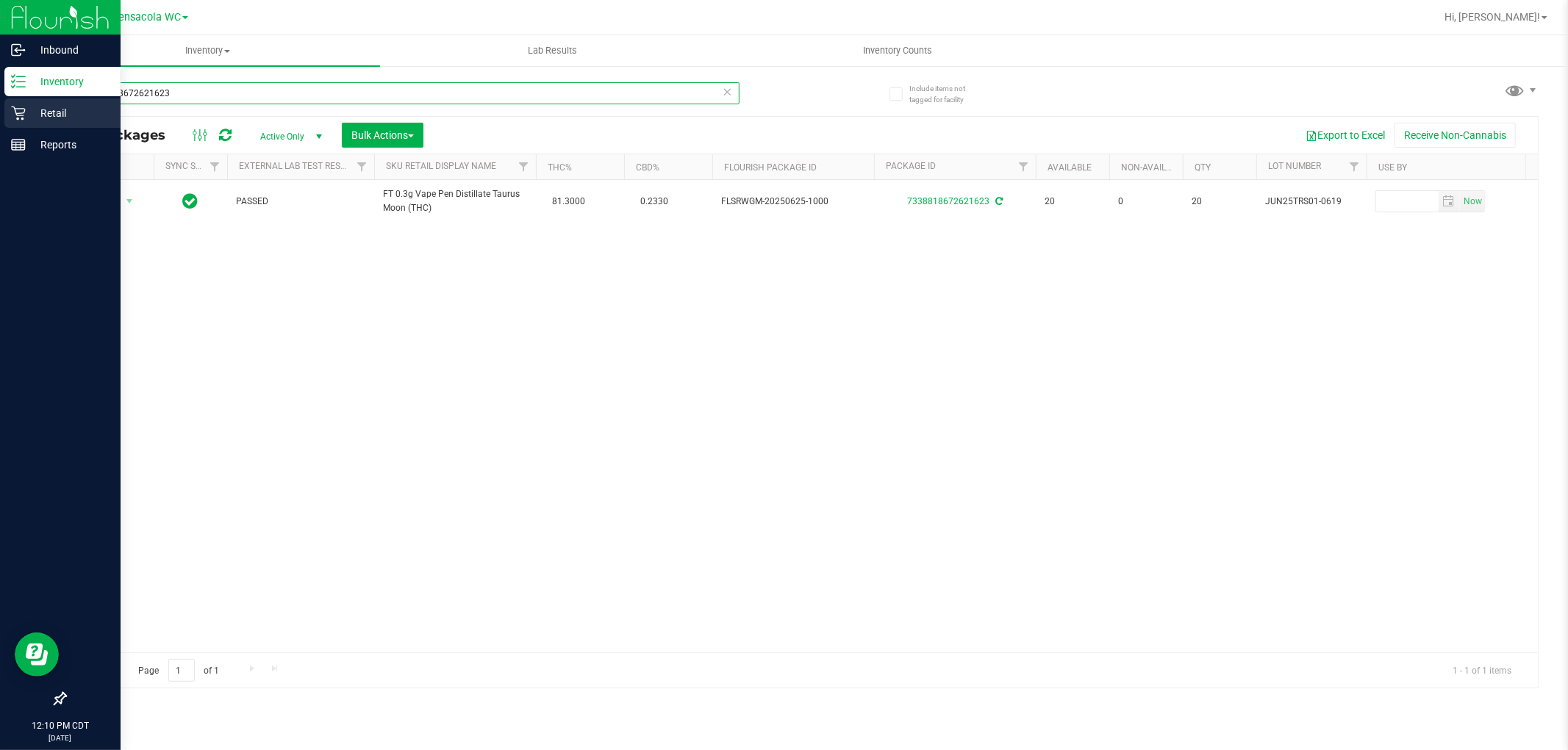
drag, startPoint x: 224, startPoint y: 100, endPoint x: 6, endPoint y: 100, distance: 218.0
click at [6, 100] on div "Inbound Inventory Retail Reports 12:10 PM CDT 09/27/2025 09/27 Pensacola WC Hi,…" at bounding box center [784, 375] width 1568 height 750
type input "9921235249930503"
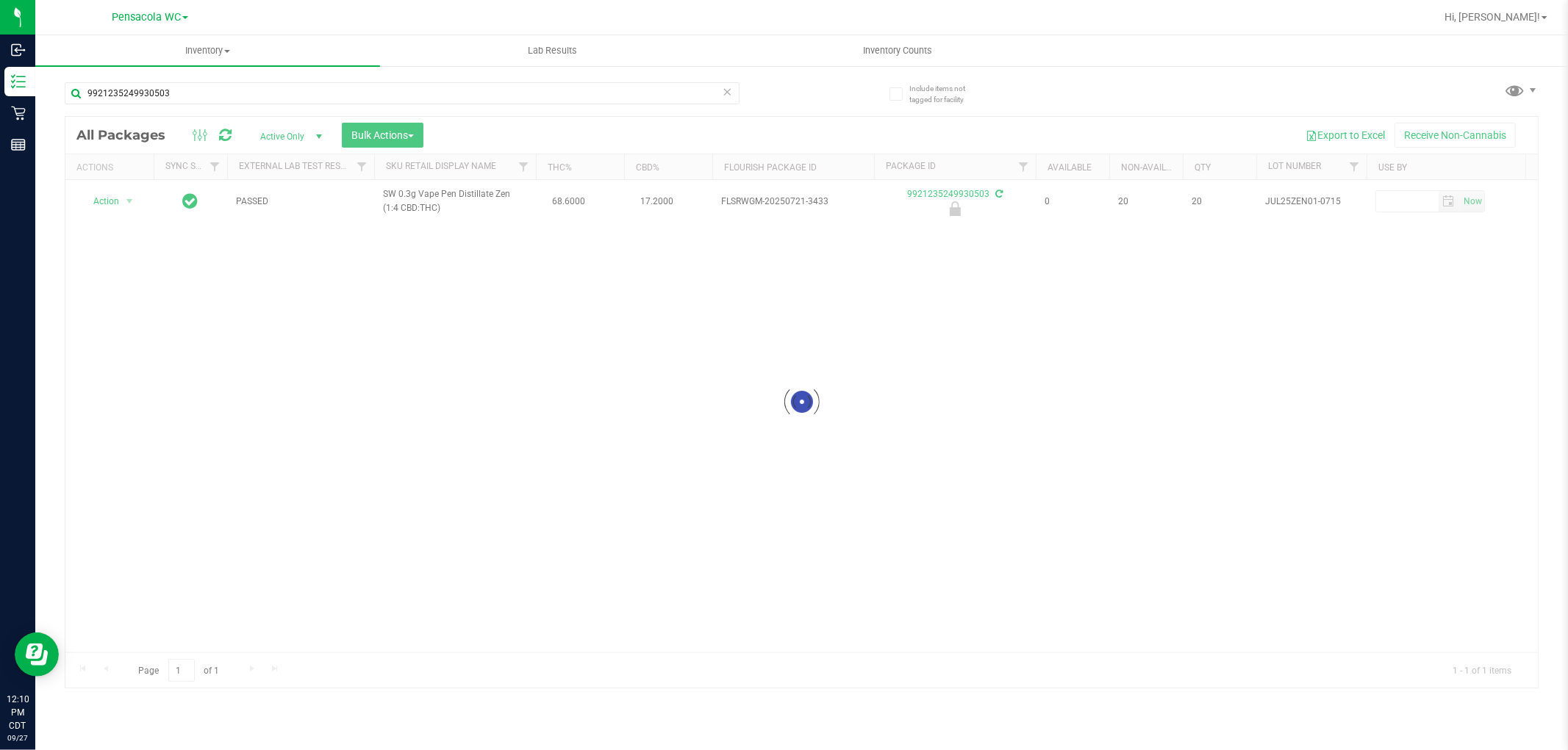
click at [120, 197] on div at bounding box center [801, 402] width 1472 height 571
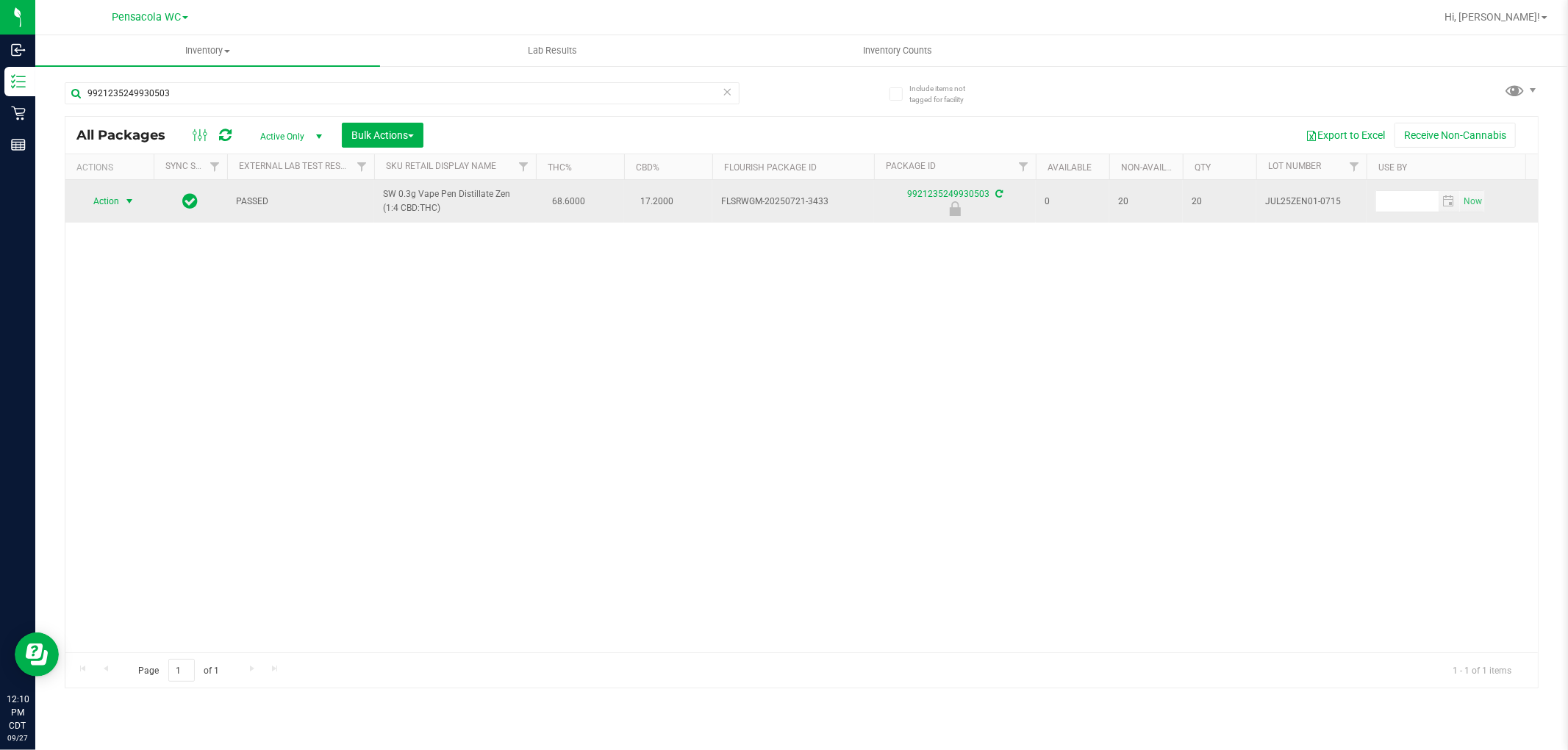
click at [120, 196] on span "select" at bounding box center [129, 201] width 18 height 21
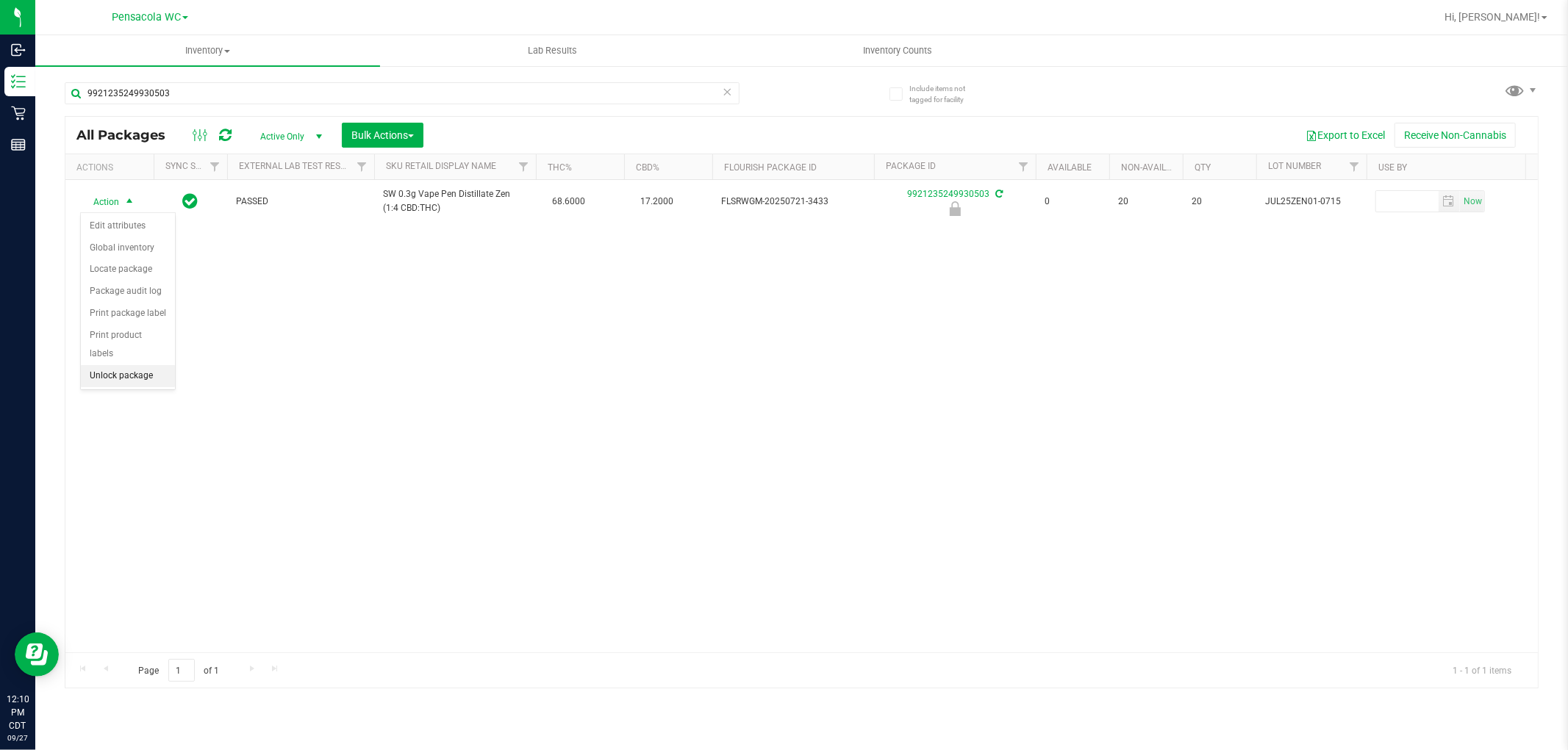
click at [145, 384] on li "Unlock package" at bounding box center [128, 376] width 94 height 22
click at [114, 204] on span "Action" at bounding box center [100, 201] width 40 height 21
click at [144, 368] on li "Print package label" at bounding box center [138, 357] width 114 height 22
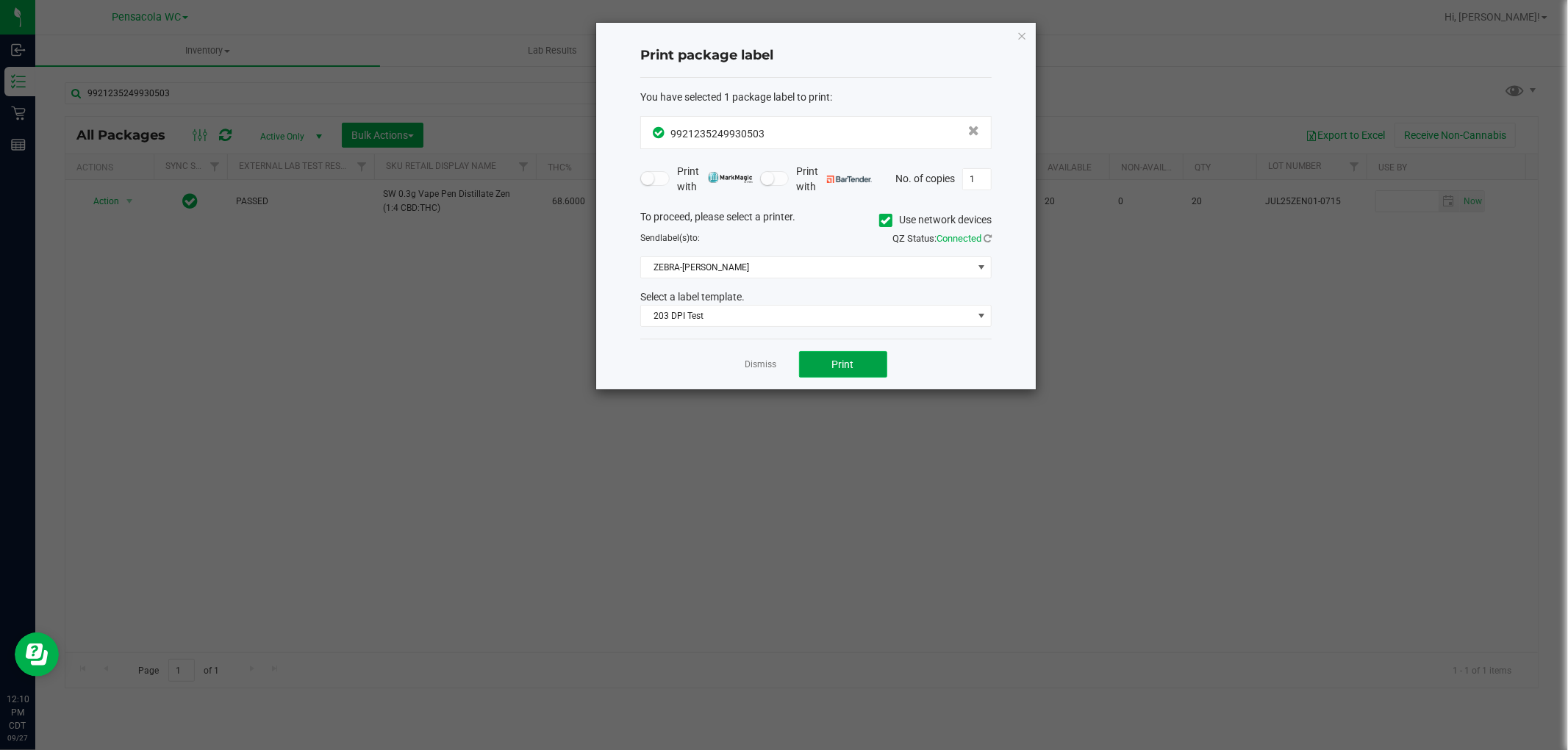
click at [847, 364] on span "Print" at bounding box center [843, 365] width 22 height 12
click at [766, 363] on link "Dismiss" at bounding box center [761, 365] width 32 height 13
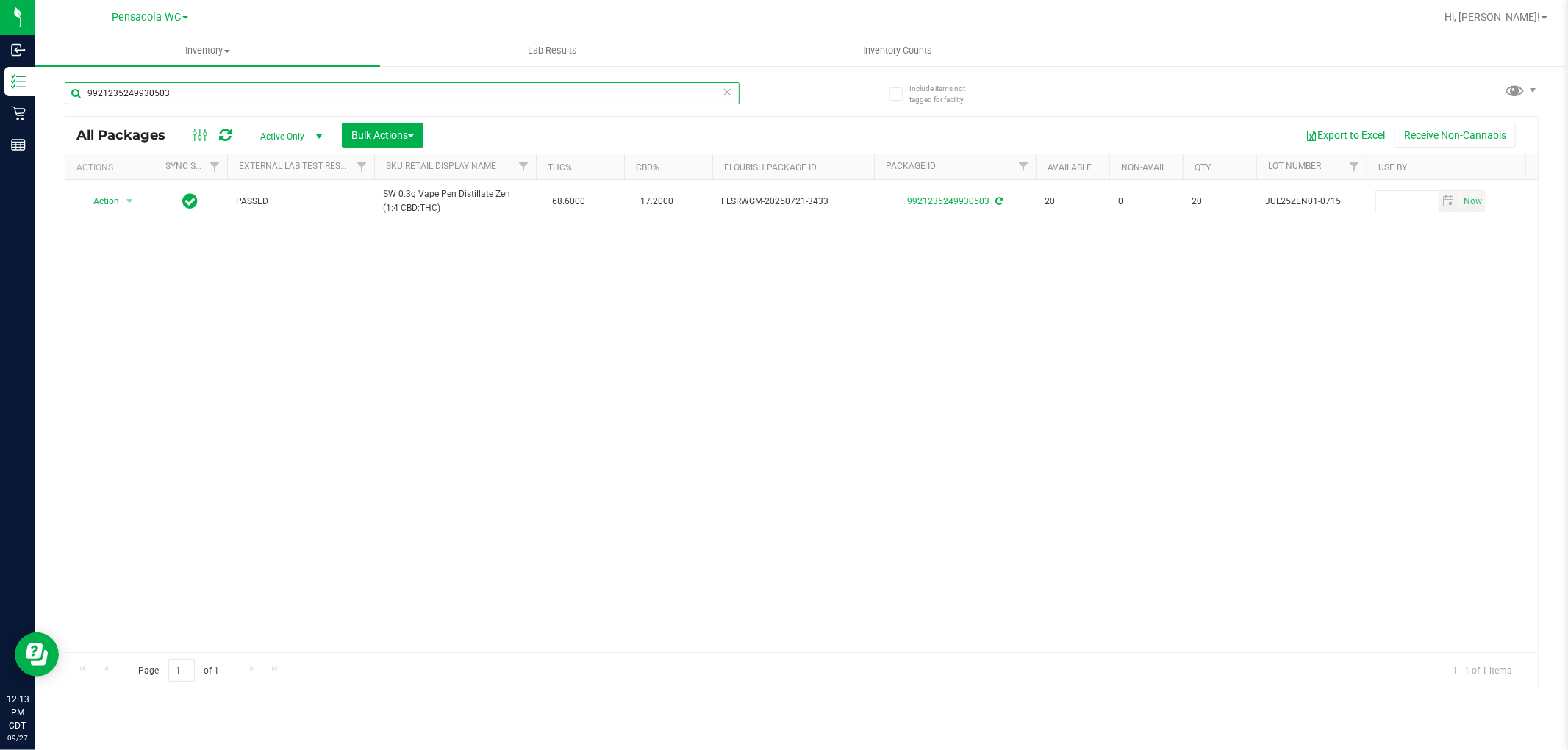
click at [280, 98] on input "9921235249930503" at bounding box center [402, 93] width 675 height 22
type input "m"
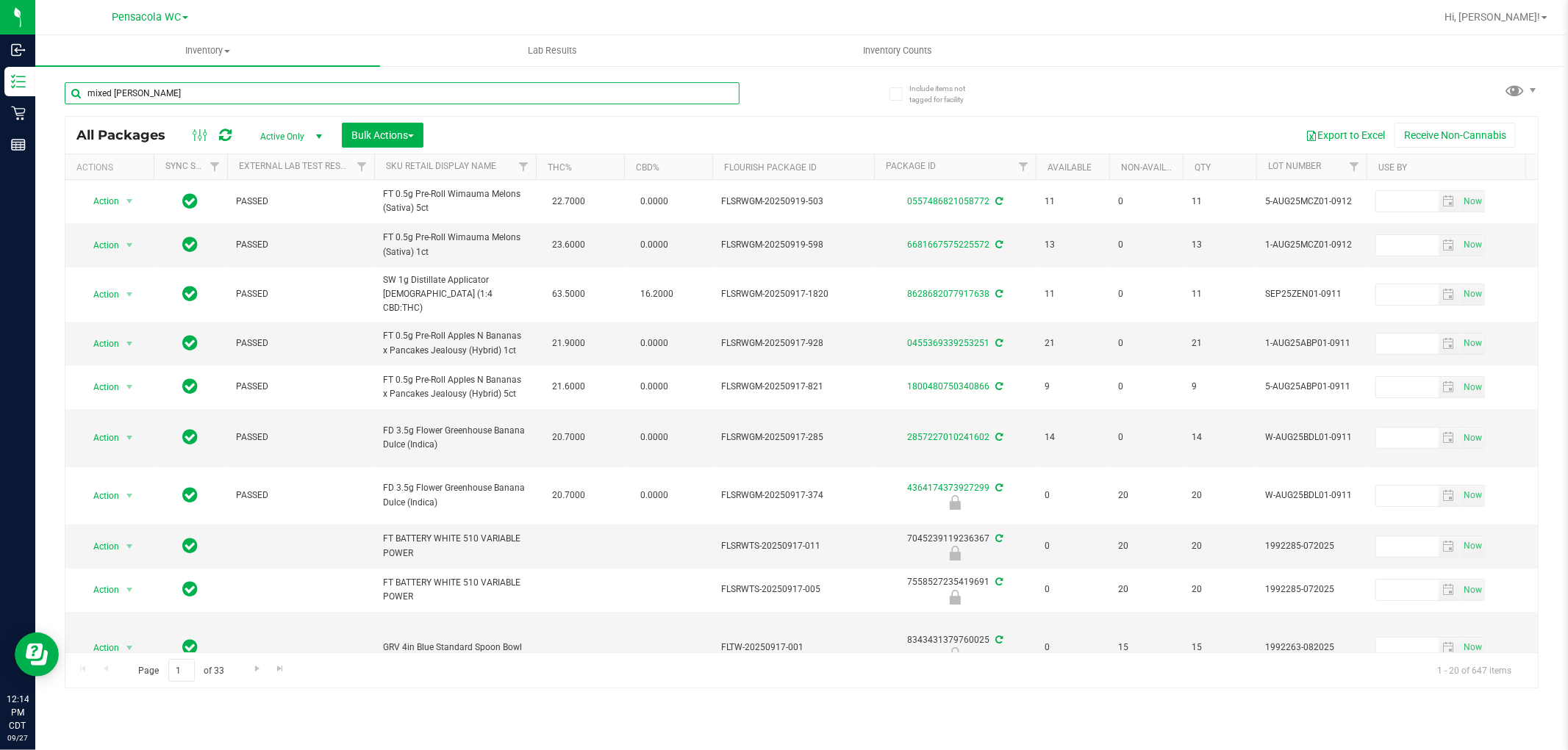
type input "mixed berry"
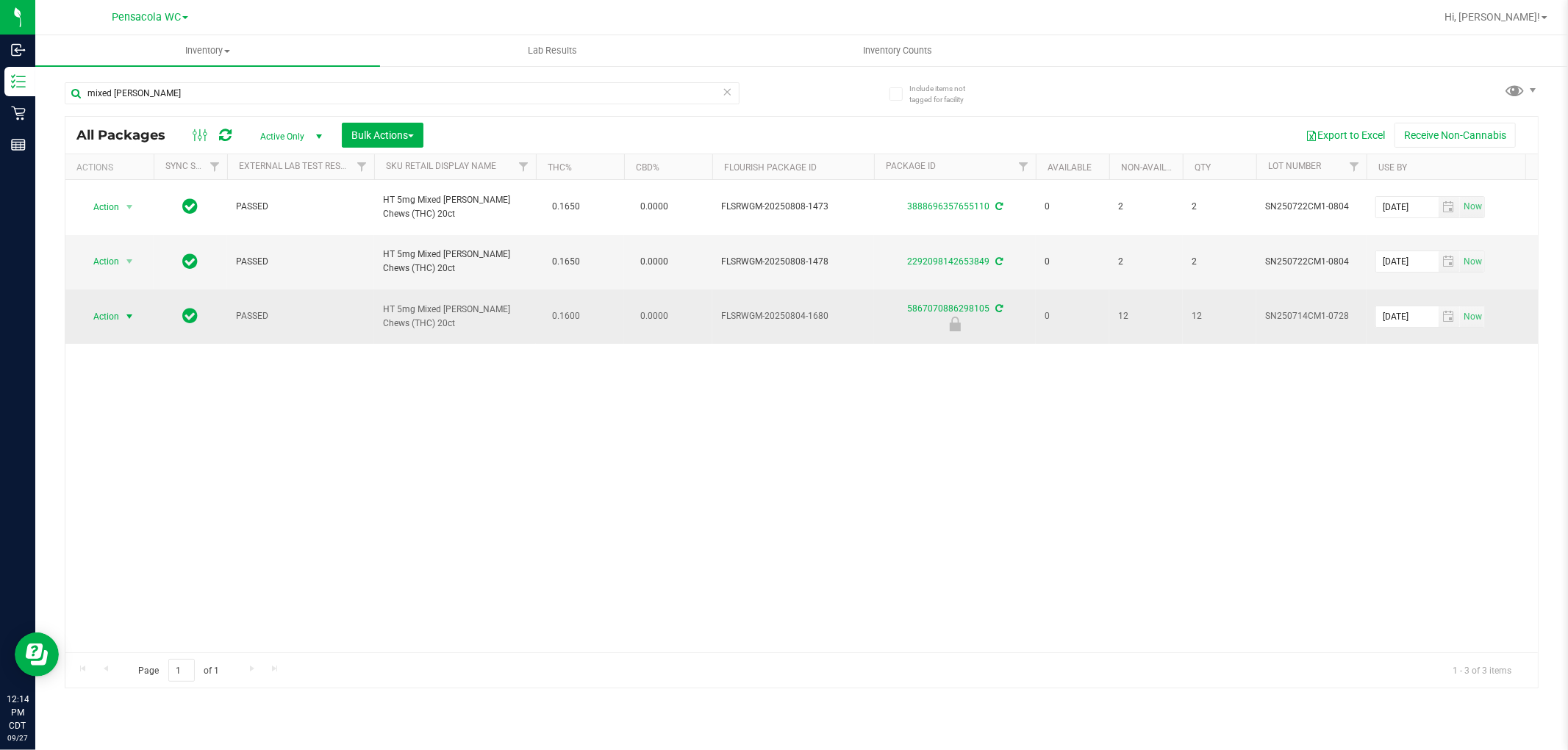
click at [107, 306] on span "Action" at bounding box center [100, 316] width 40 height 21
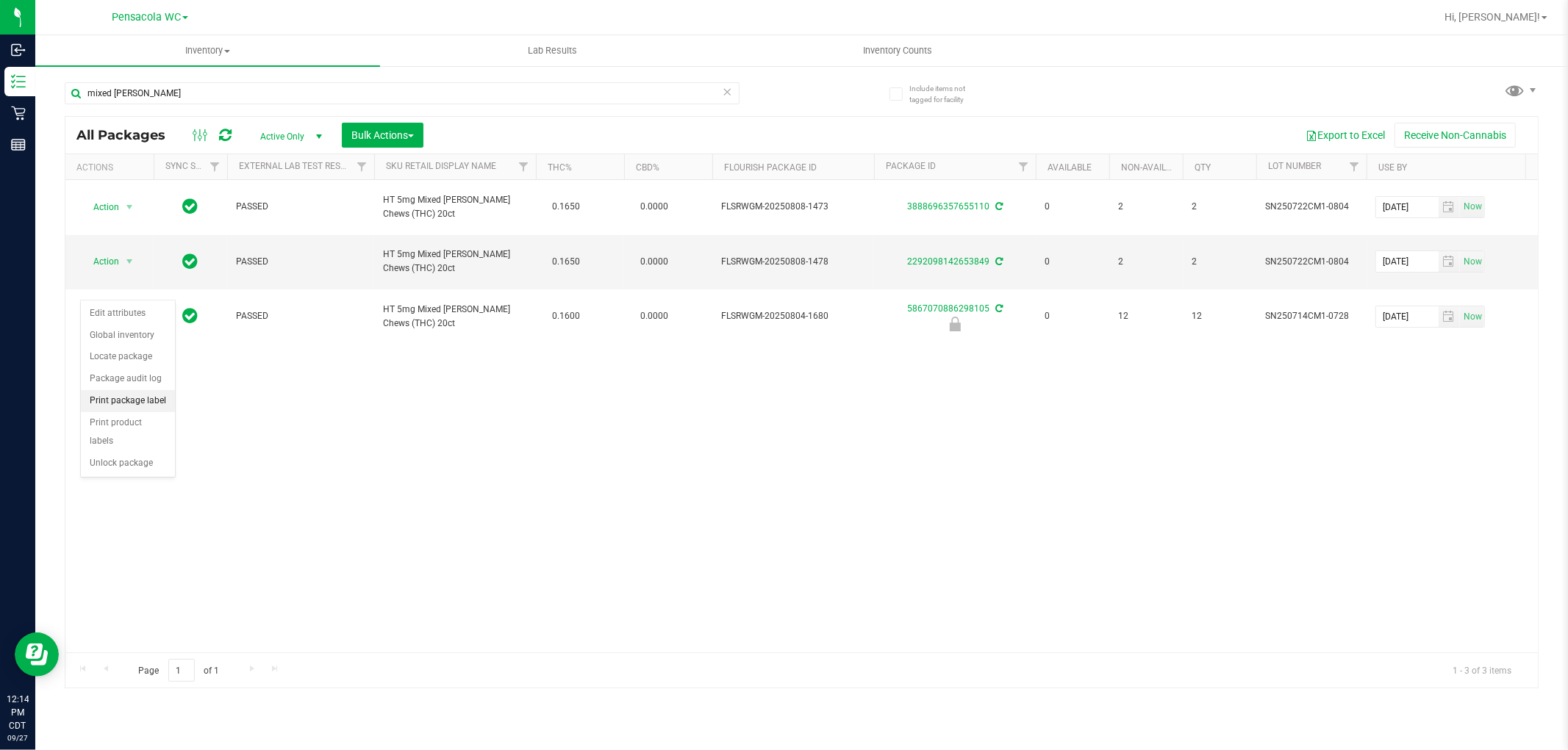
click at [149, 405] on li "Print package label" at bounding box center [128, 401] width 94 height 22
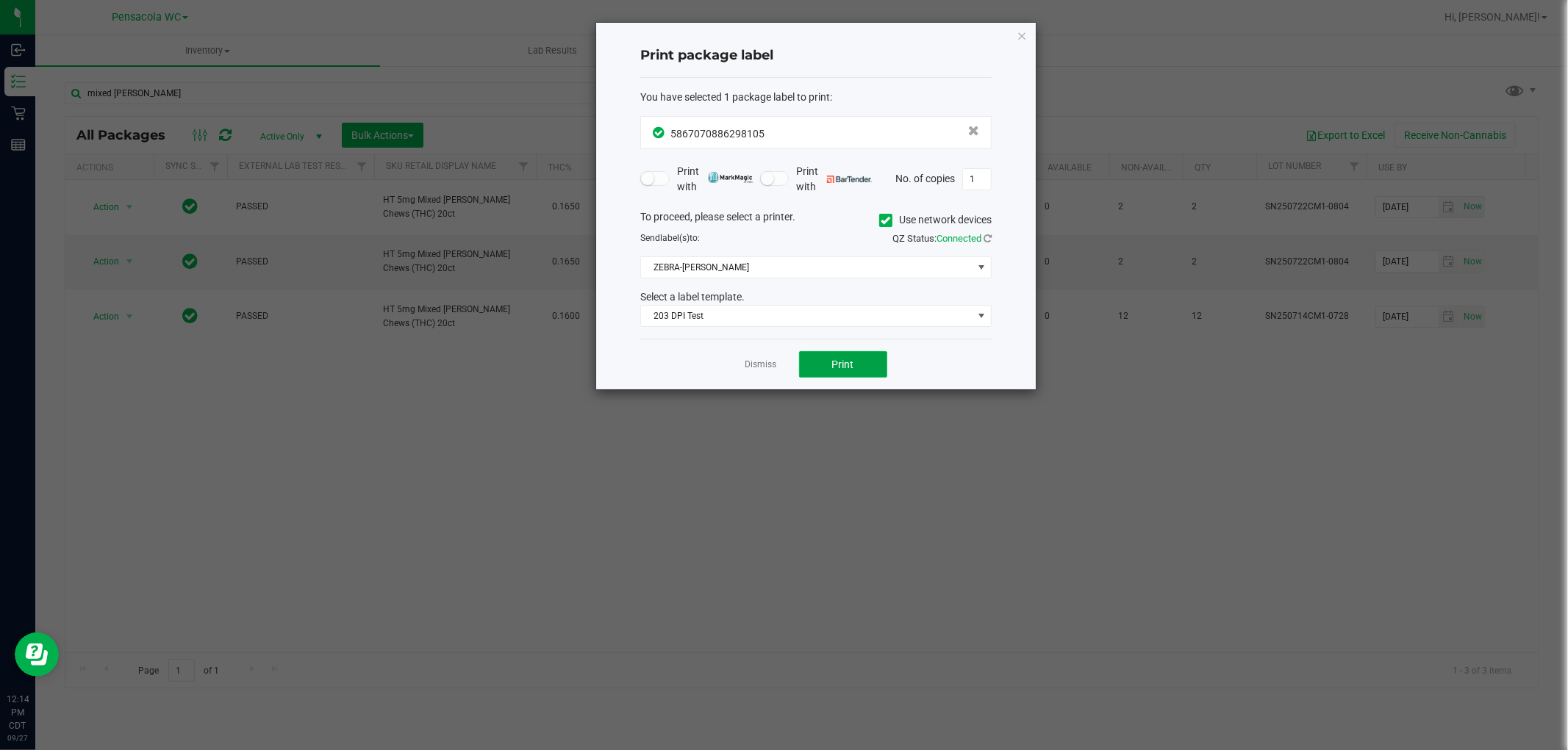
click at [821, 371] on button "Print" at bounding box center [843, 365] width 88 height 27
click at [1025, 27] on icon "button" at bounding box center [1021, 35] width 10 height 18
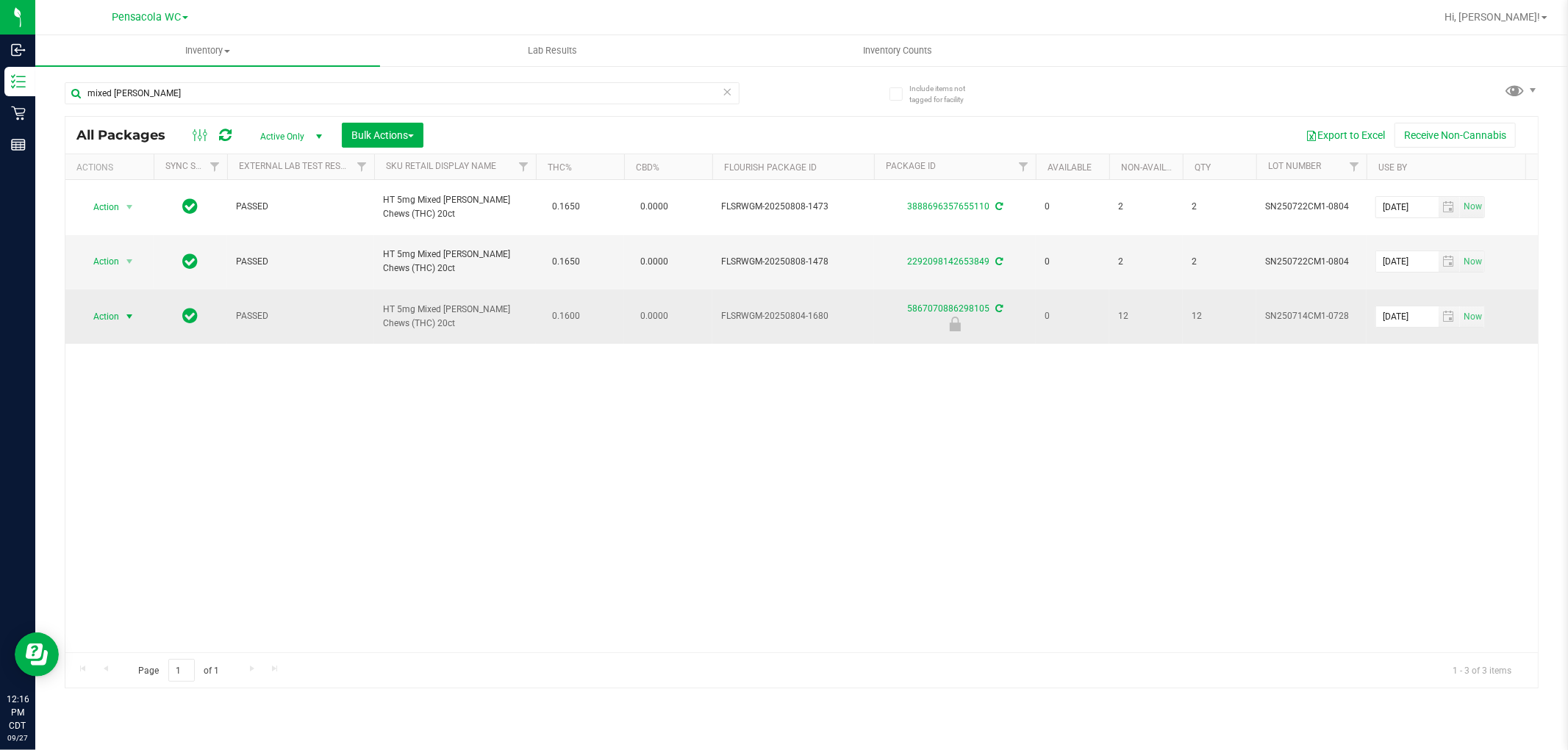
click at [108, 306] on span "Action" at bounding box center [100, 316] width 40 height 21
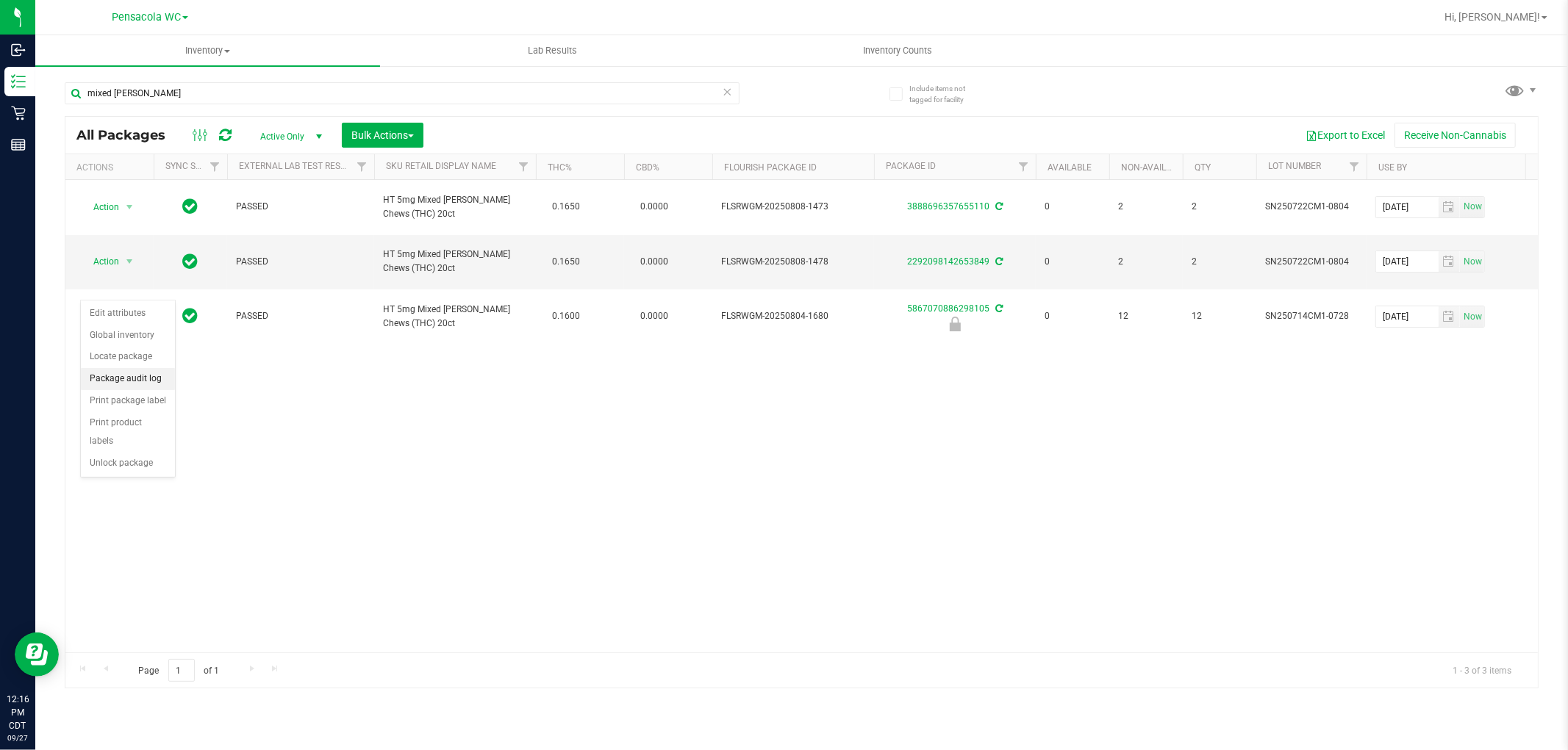
click at [113, 382] on li "Package audit log" at bounding box center [128, 379] width 94 height 22
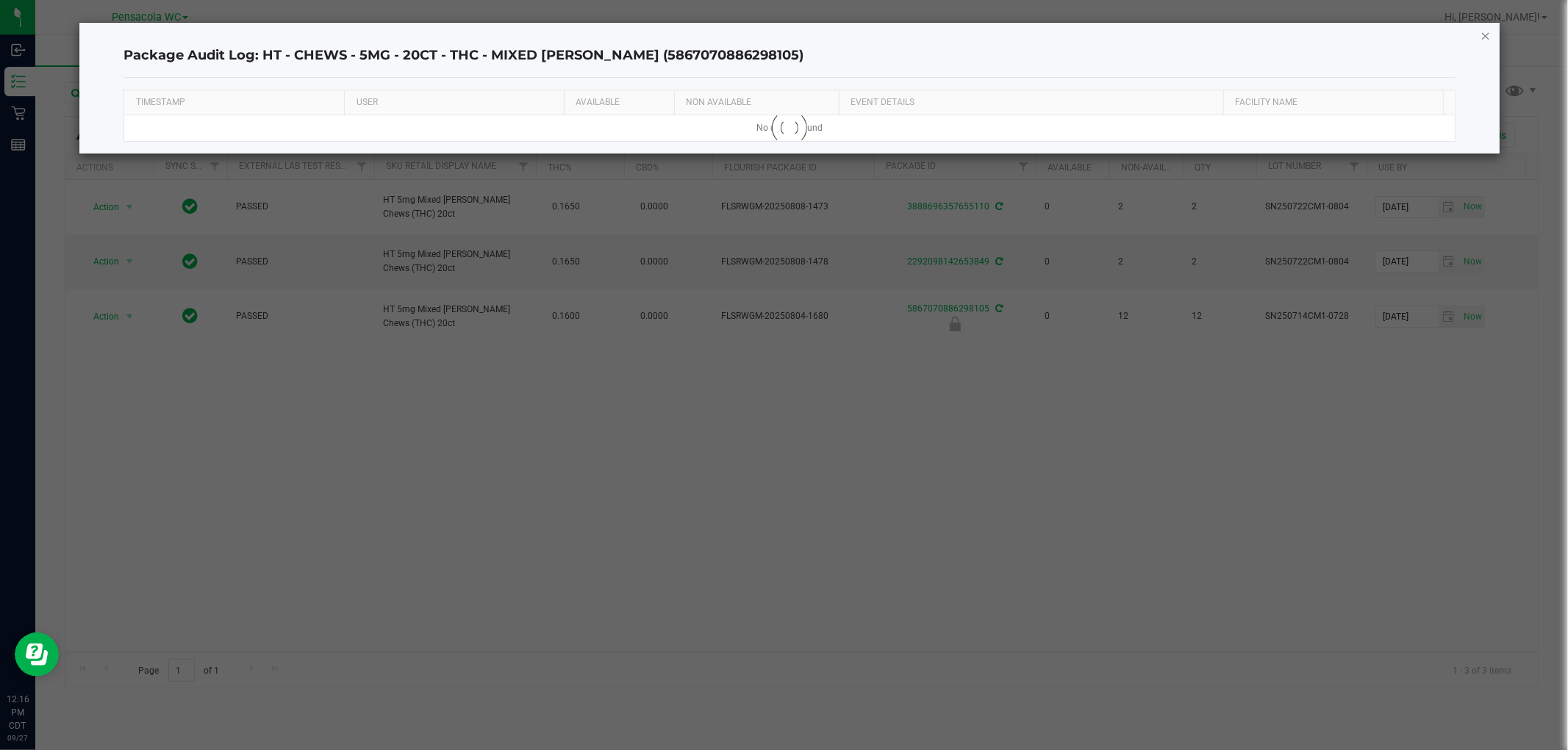
click at [1482, 33] on icon "button" at bounding box center [1485, 35] width 10 height 18
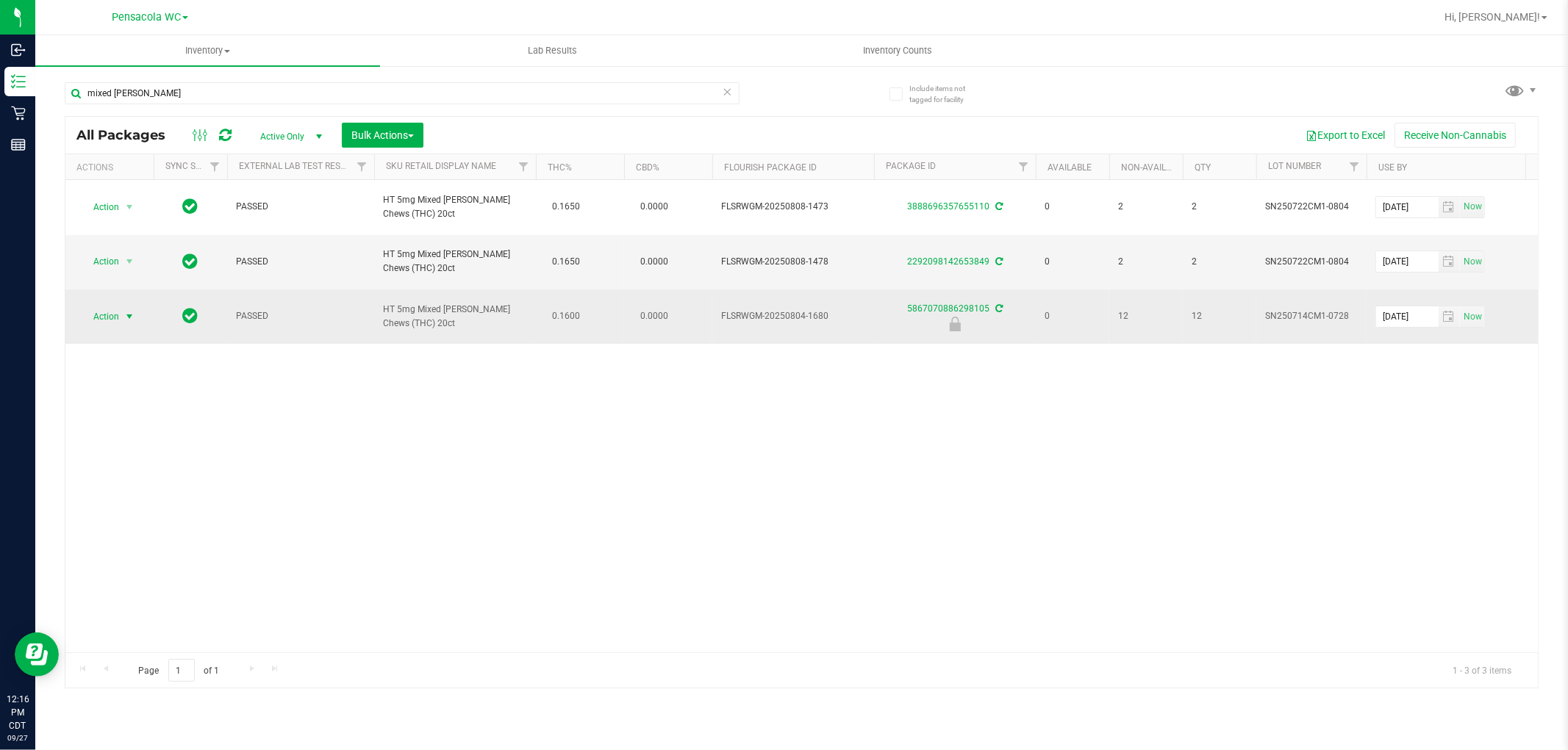
click at [129, 306] on span "select" at bounding box center [129, 316] width 18 height 21
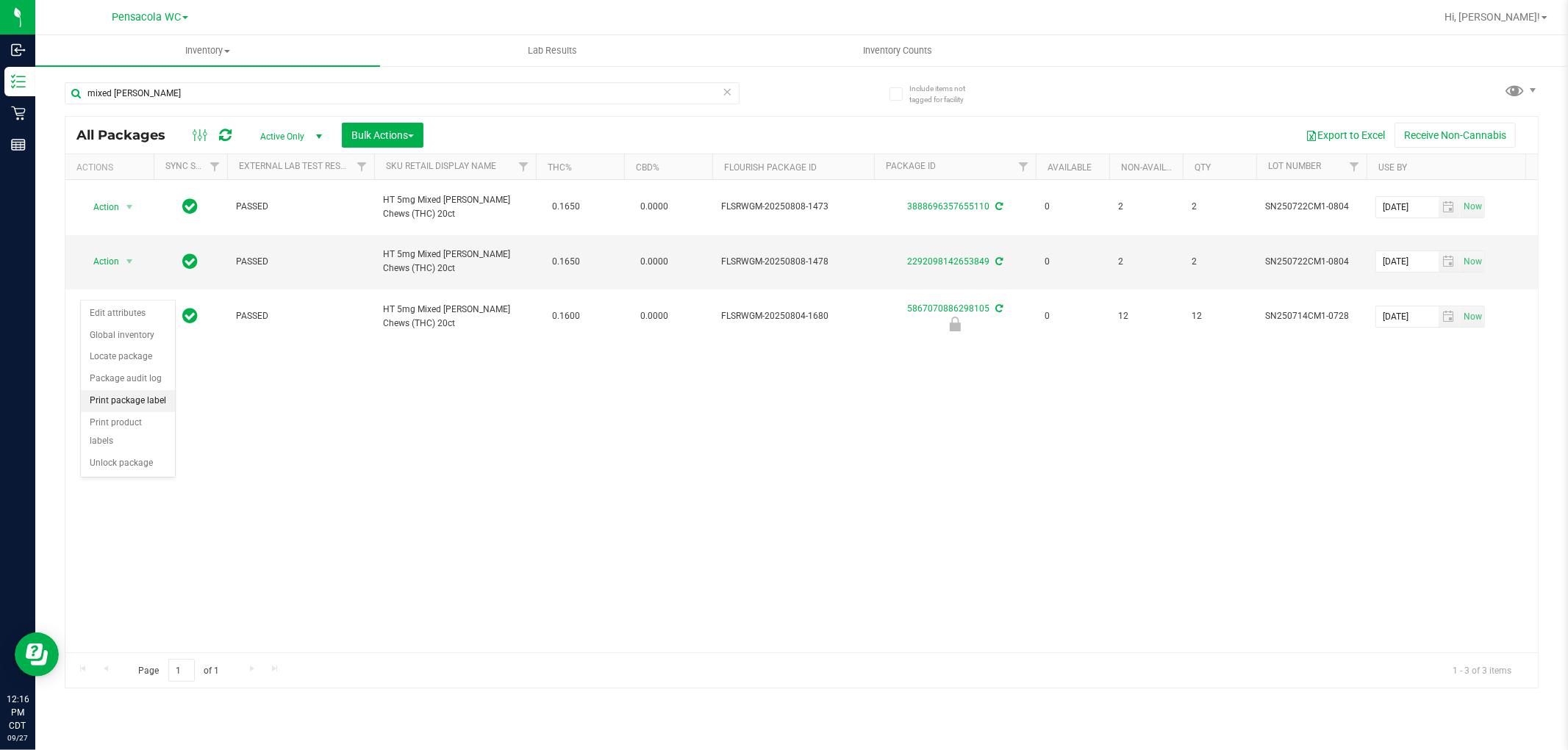
click at [130, 402] on li "Print package label" at bounding box center [128, 401] width 94 height 22
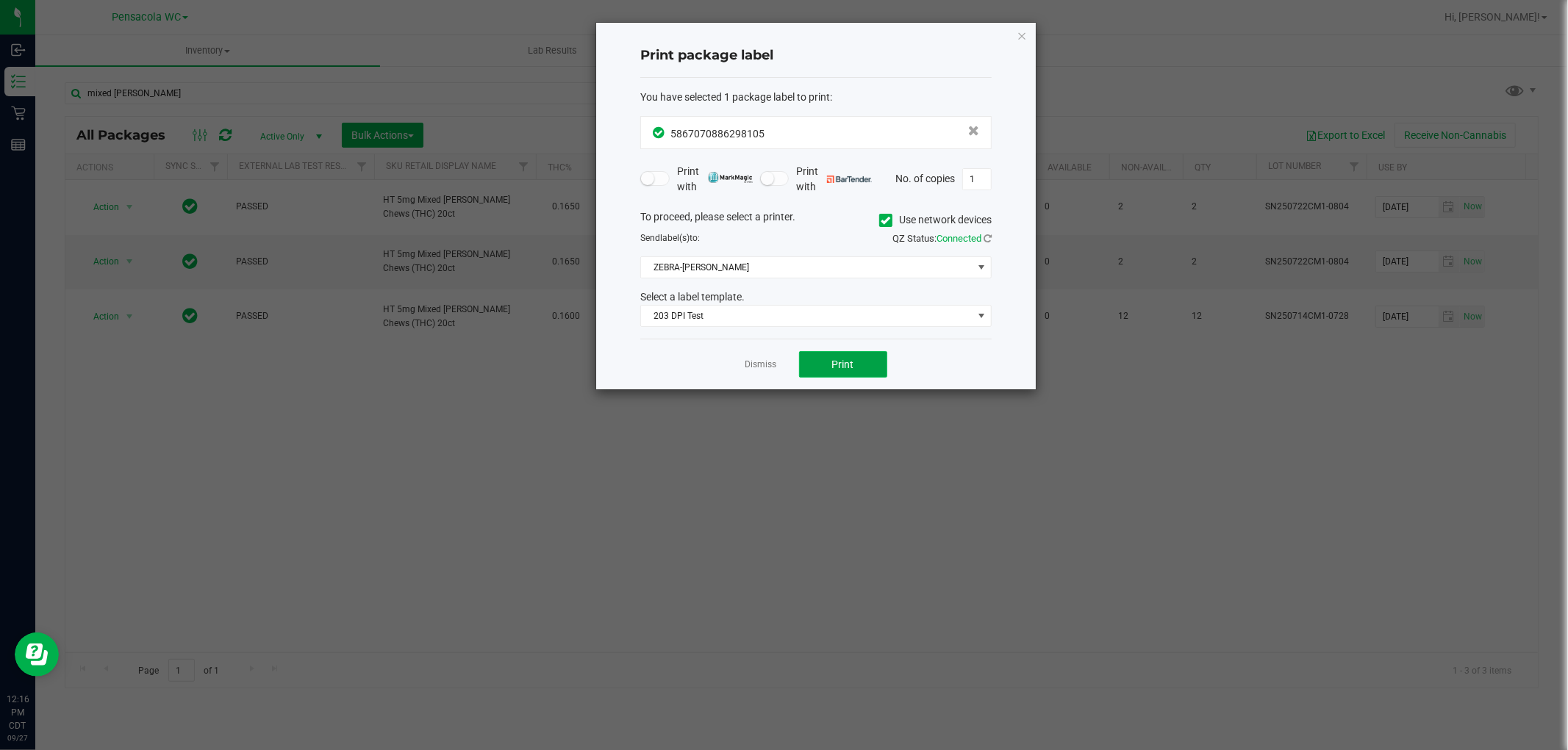
click at [875, 367] on button "Print" at bounding box center [843, 365] width 88 height 27
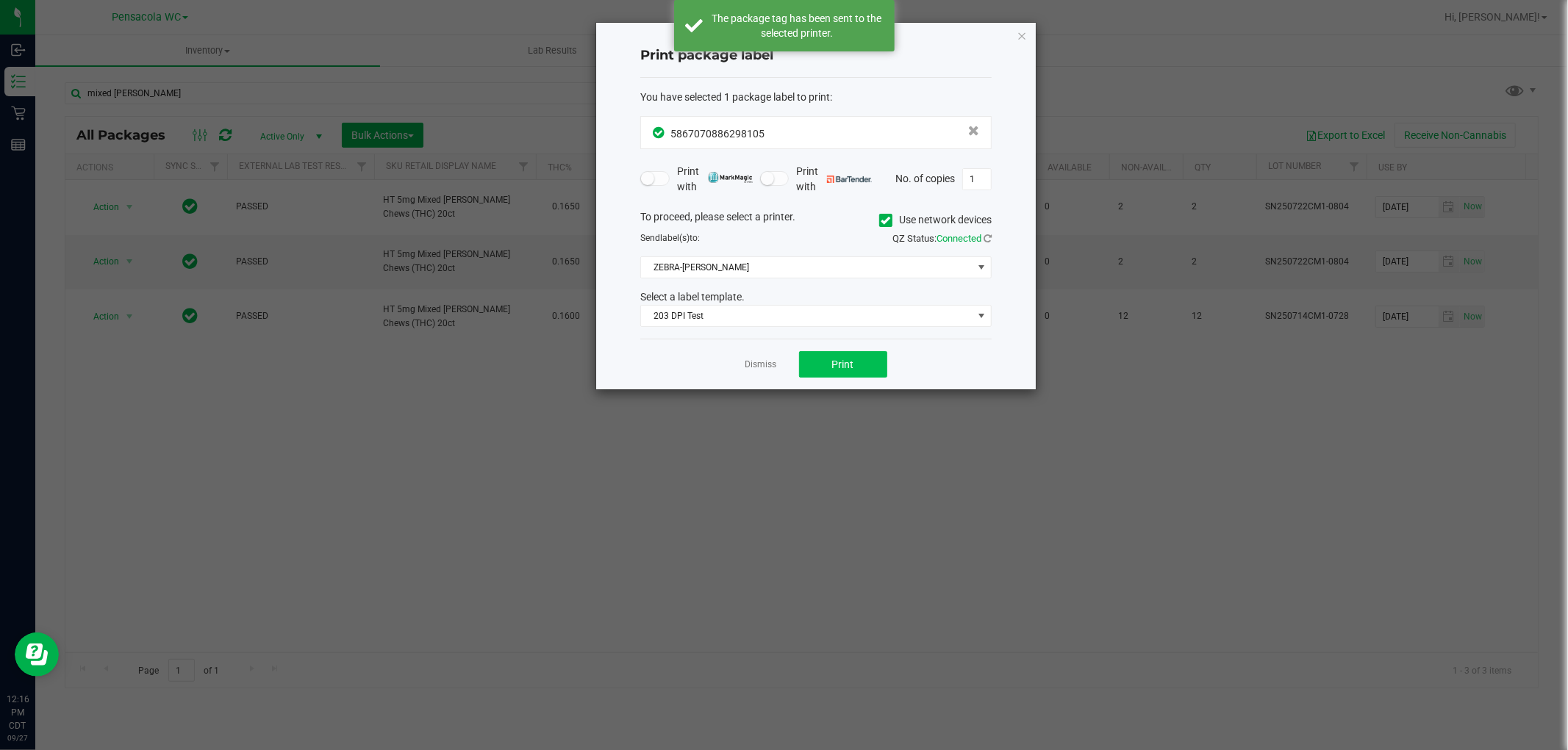
click at [769, 364] on link "Dismiss" at bounding box center [761, 365] width 32 height 13
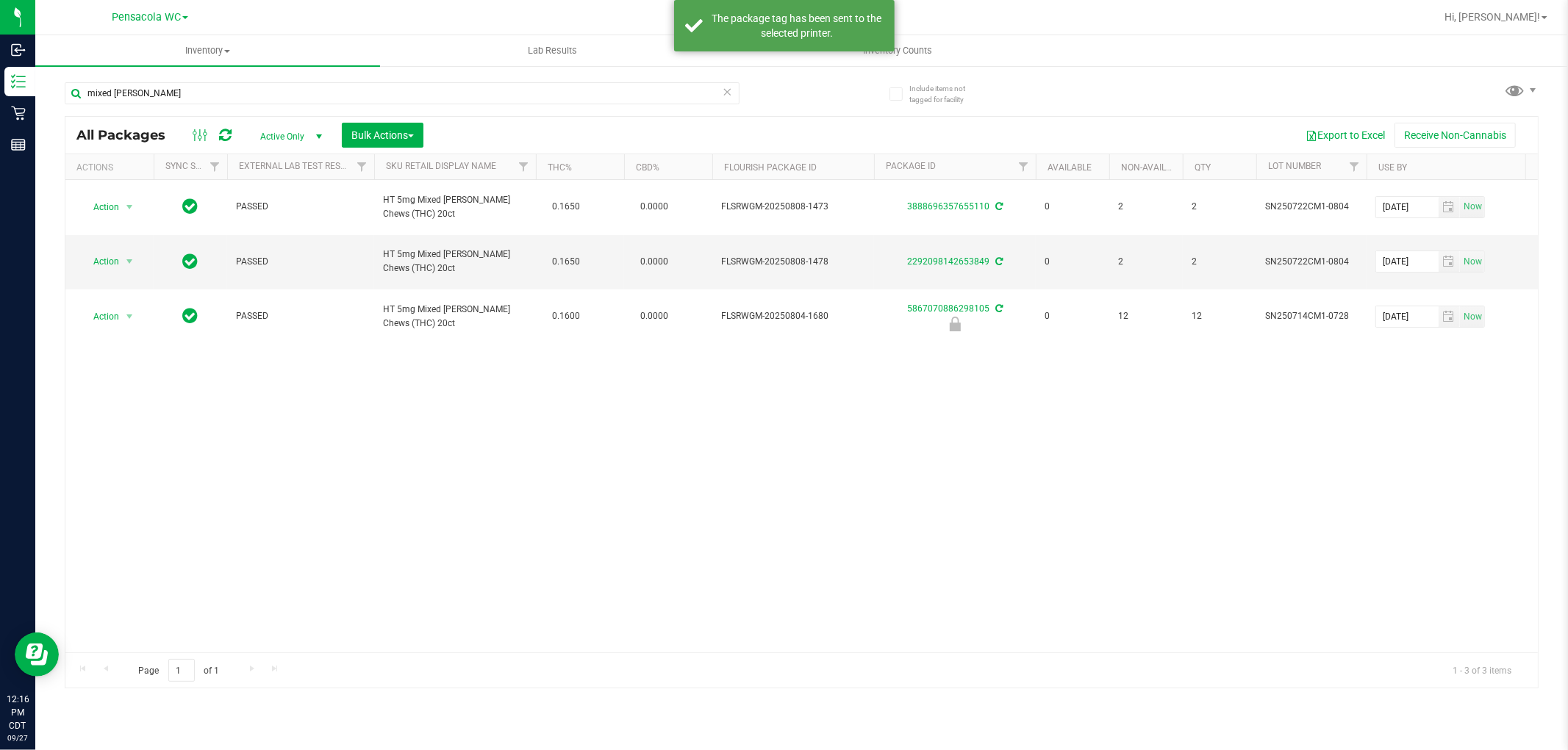
click at [239, 471] on div "Action Action Create package Edit attributes Global inventory Locate package Lo…" at bounding box center [801, 416] width 1472 height 472
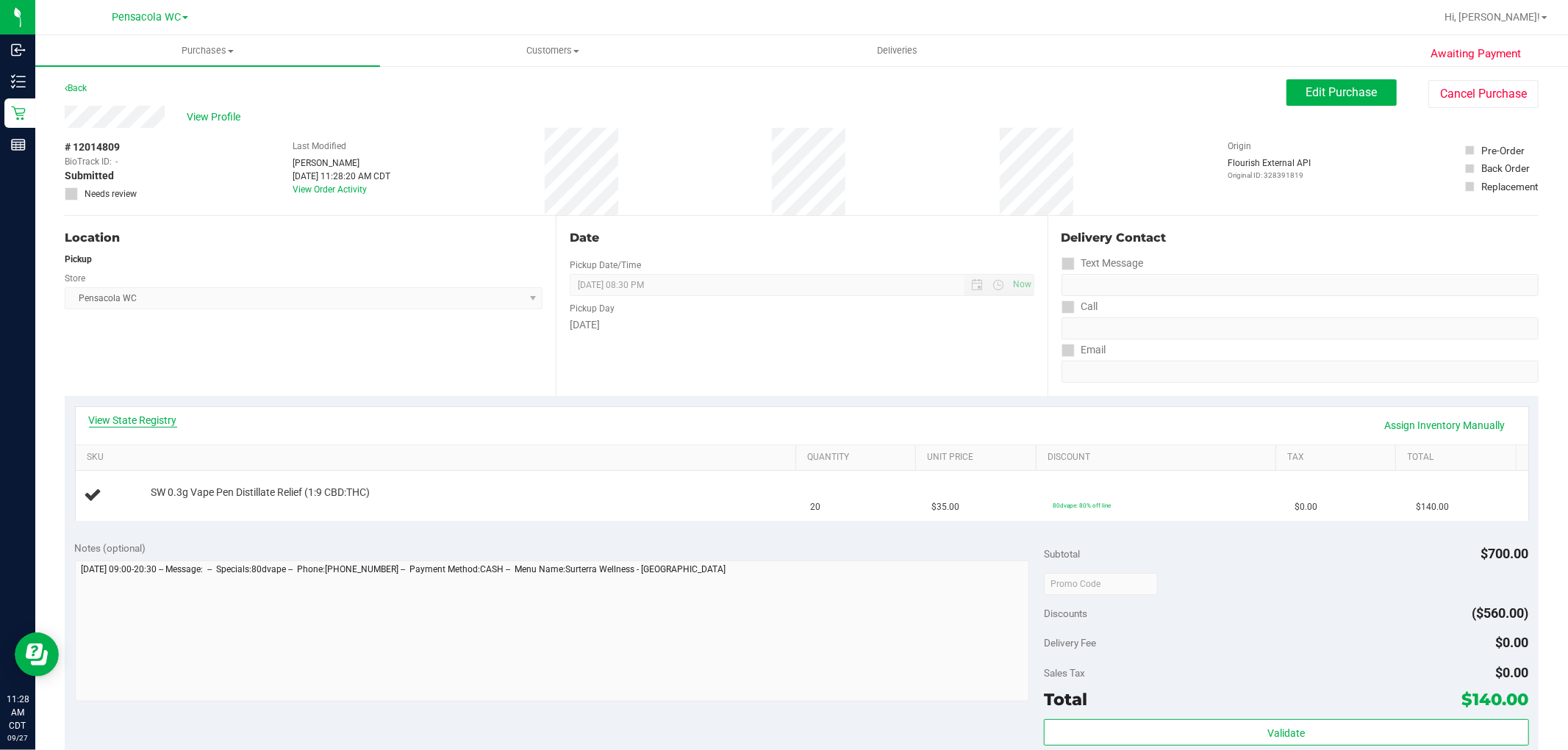
click at [142, 417] on link "View State Registry" at bounding box center [134, 420] width 88 height 15
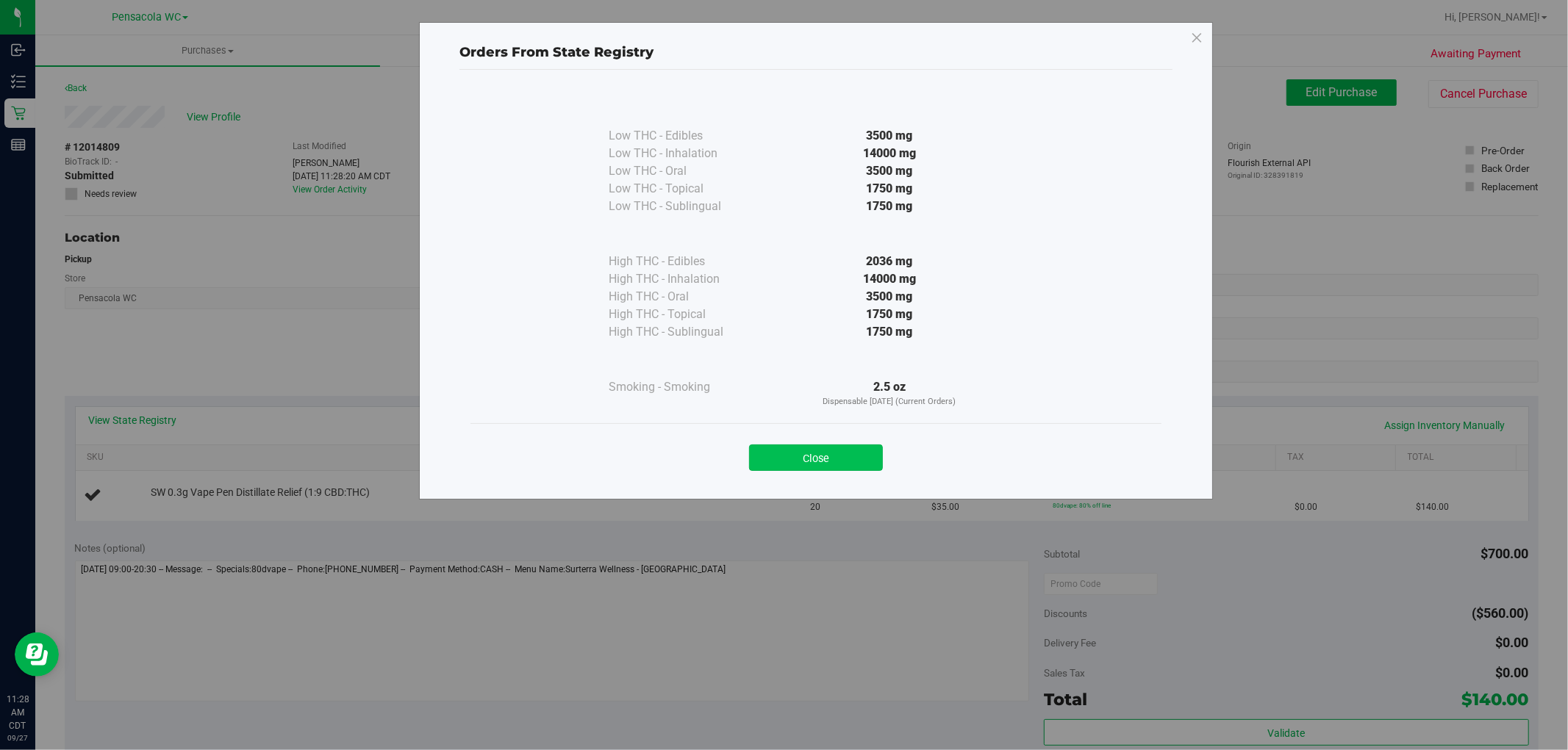
click at [786, 471] on button "Close" at bounding box center [815, 458] width 134 height 27
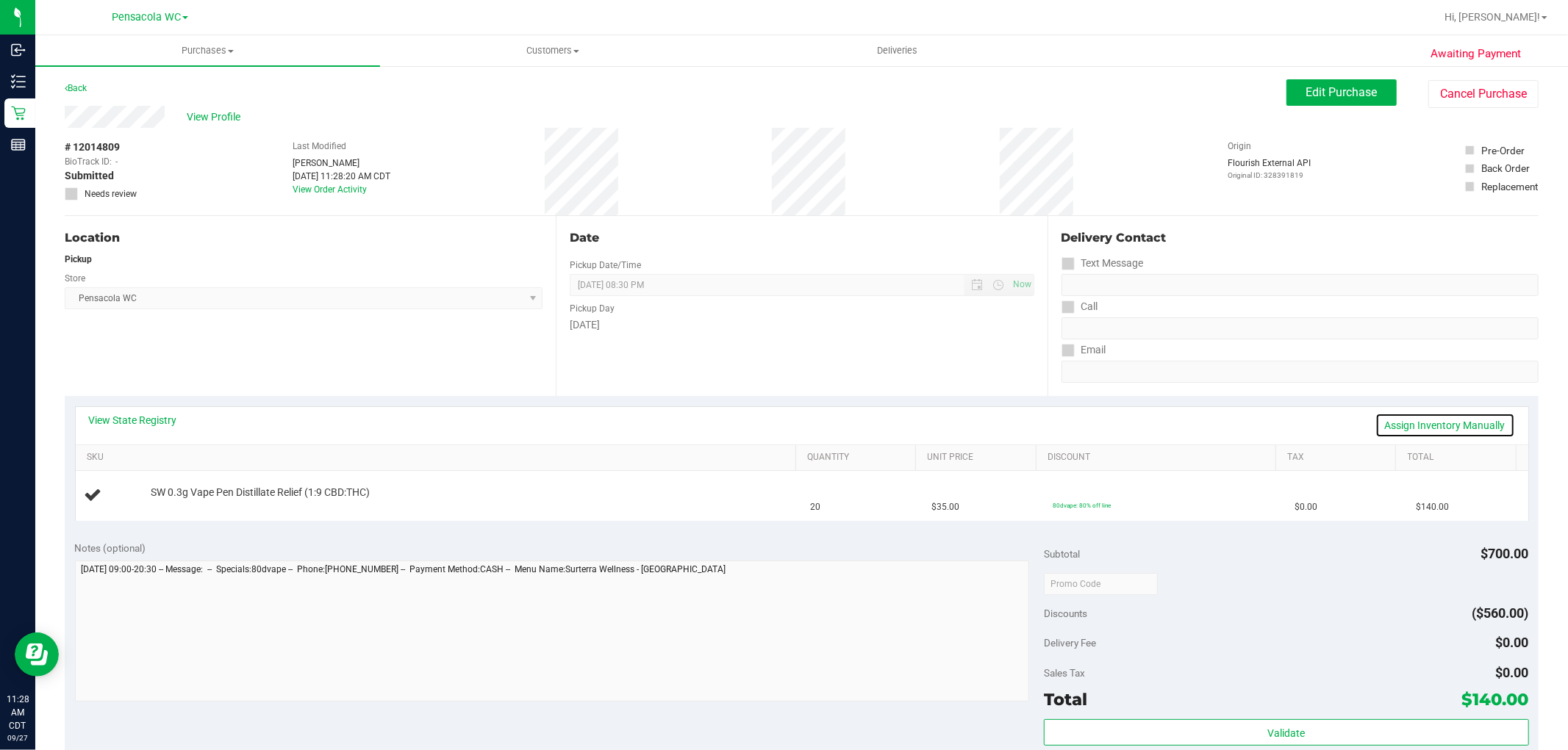
click at [1439, 424] on link "Assign Inventory Manually" at bounding box center [1444, 425] width 139 height 25
click at [170, 504] on link "Add Package" at bounding box center [177, 502] width 53 height 10
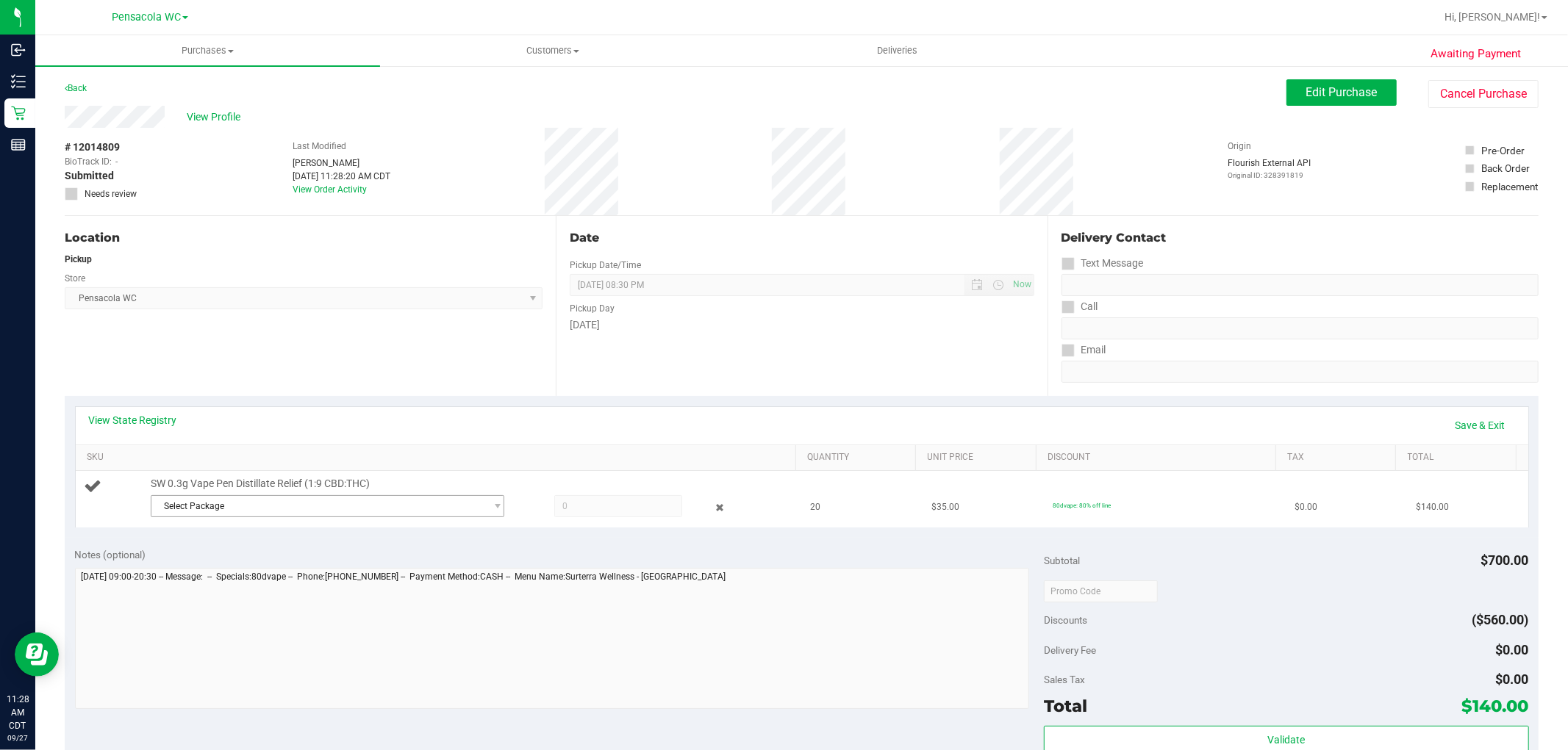
click at [436, 507] on span "Select Package" at bounding box center [318, 506] width 334 height 21
click at [408, 590] on span "( JUN25RLF02-0701 | orig: FLSRWGM-20250721-1689 )" at bounding box center [353, 587] width 219 height 10
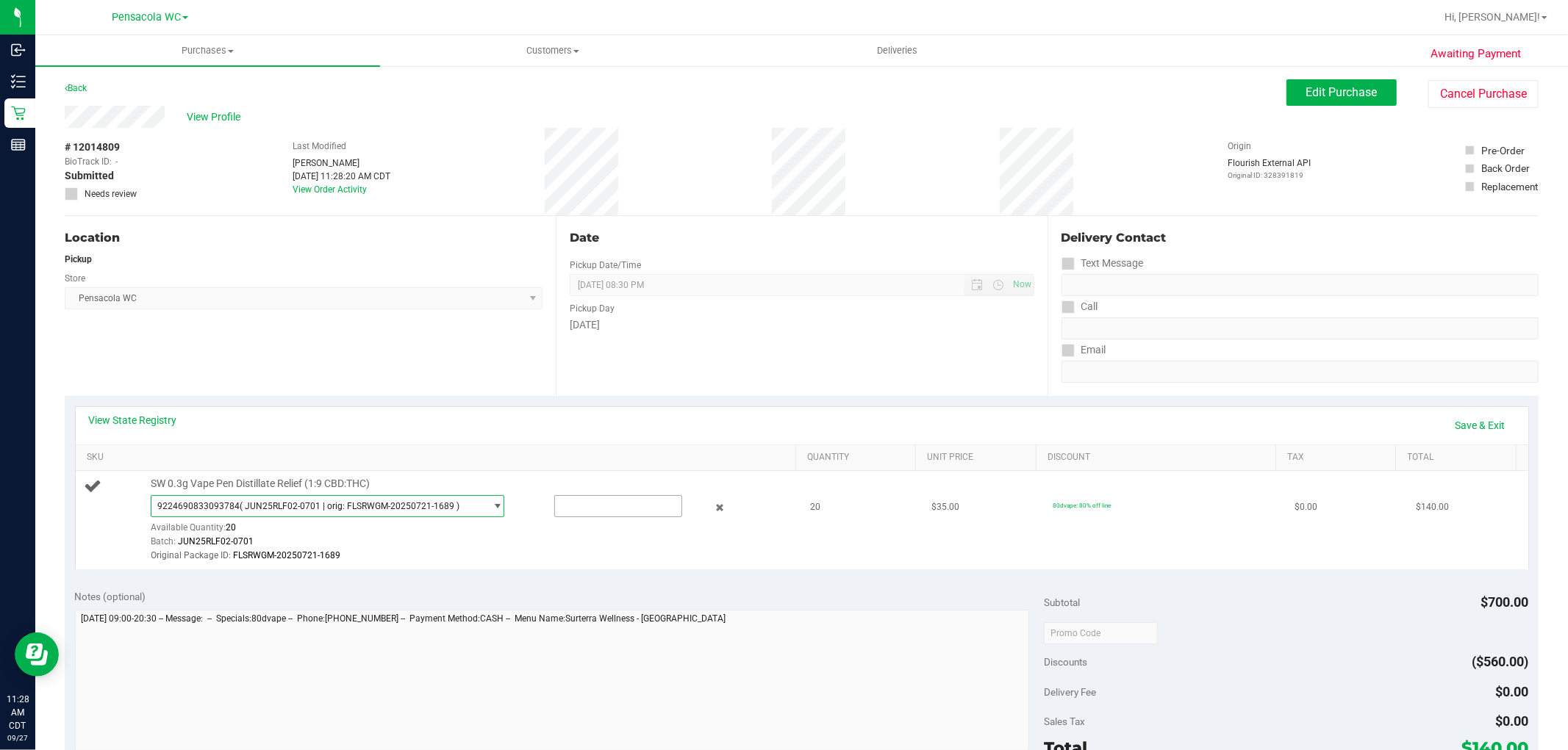
click at [615, 504] on input "text" at bounding box center [618, 506] width 126 height 21
type input "20"
click at [922, 554] on td "$35.00" at bounding box center [982, 521] width 121 height 98
type input "20.0000"
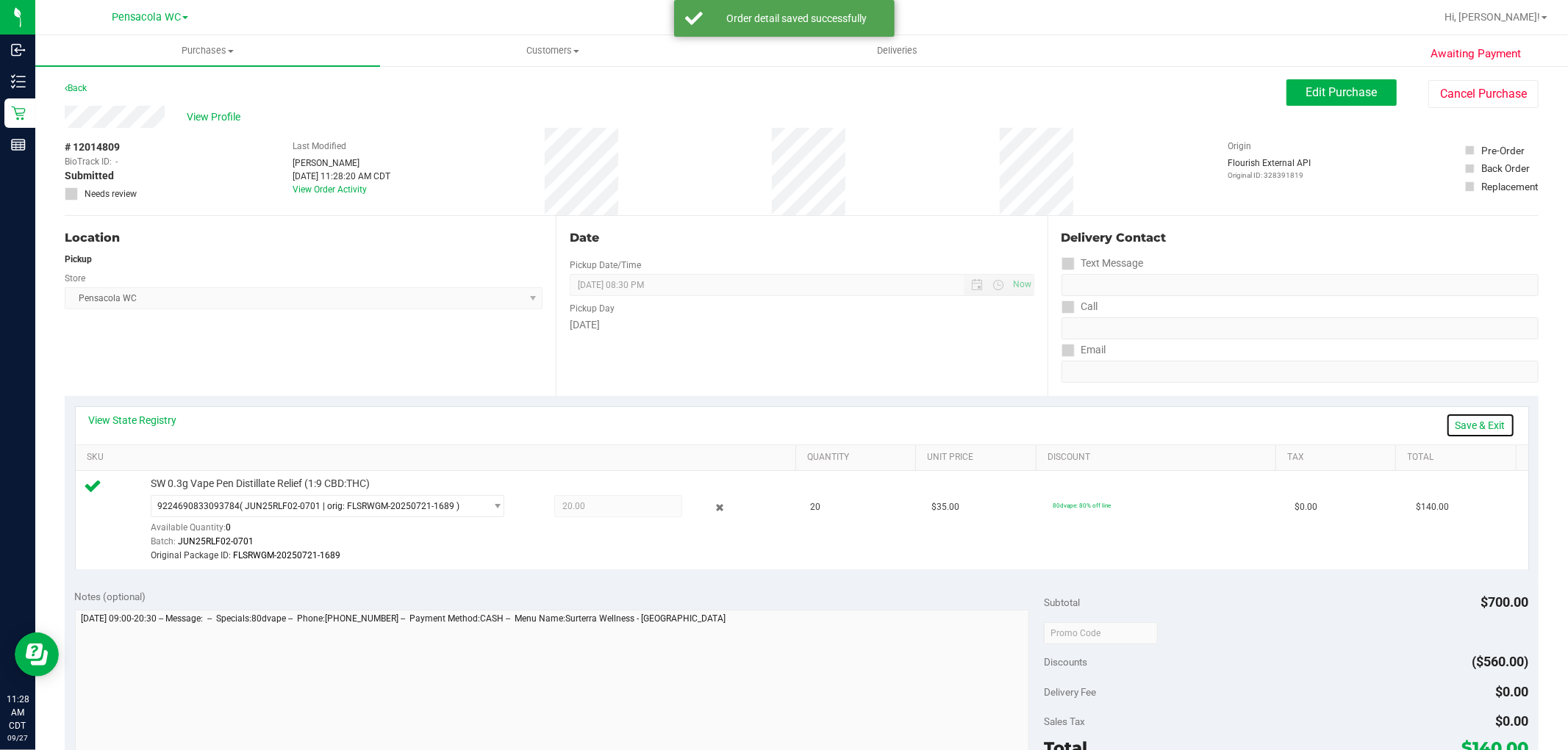
click at [1454, 424] on link "Save & Exit" at bounding box center [1480, 425] width 69 height 25
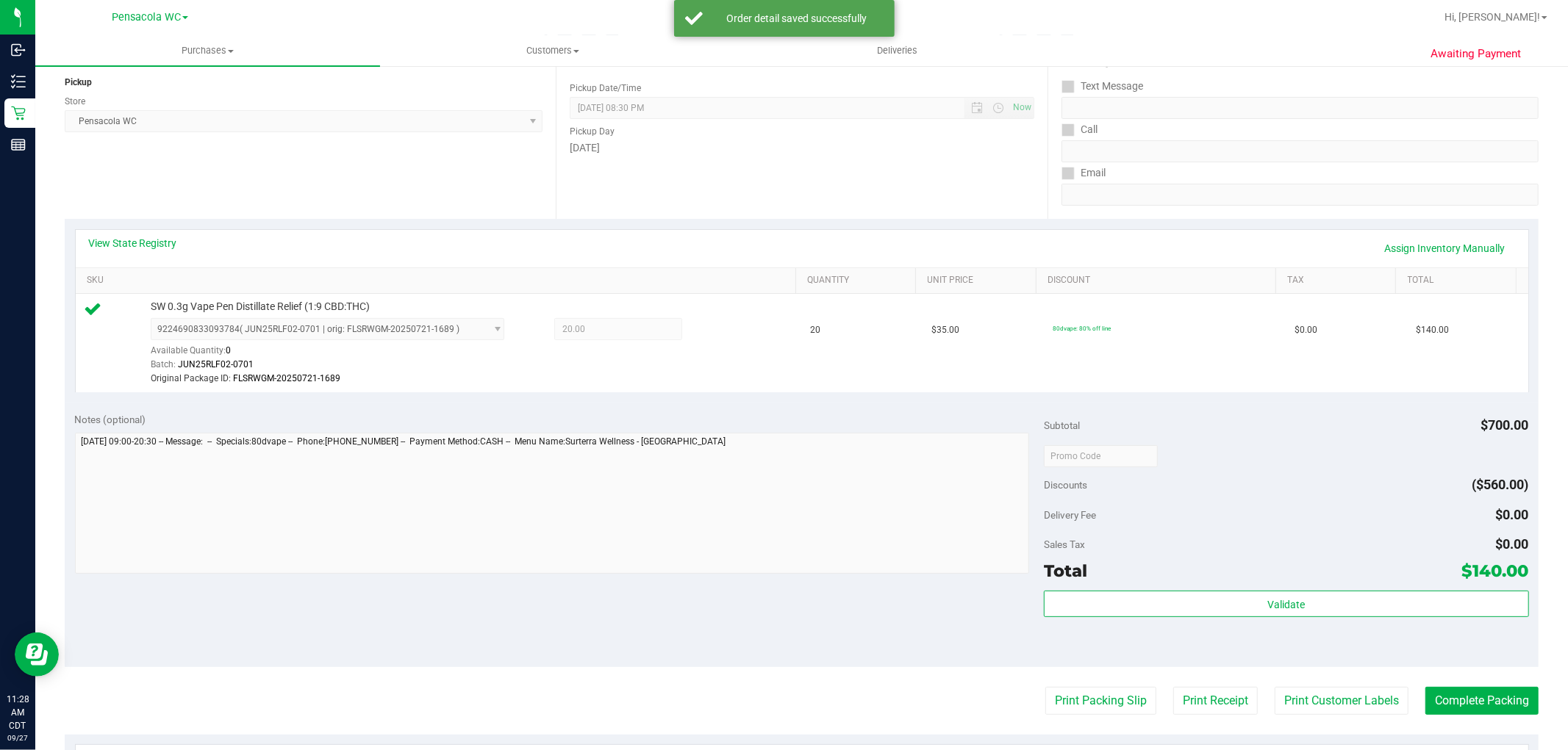
scroll to position [246, 0]
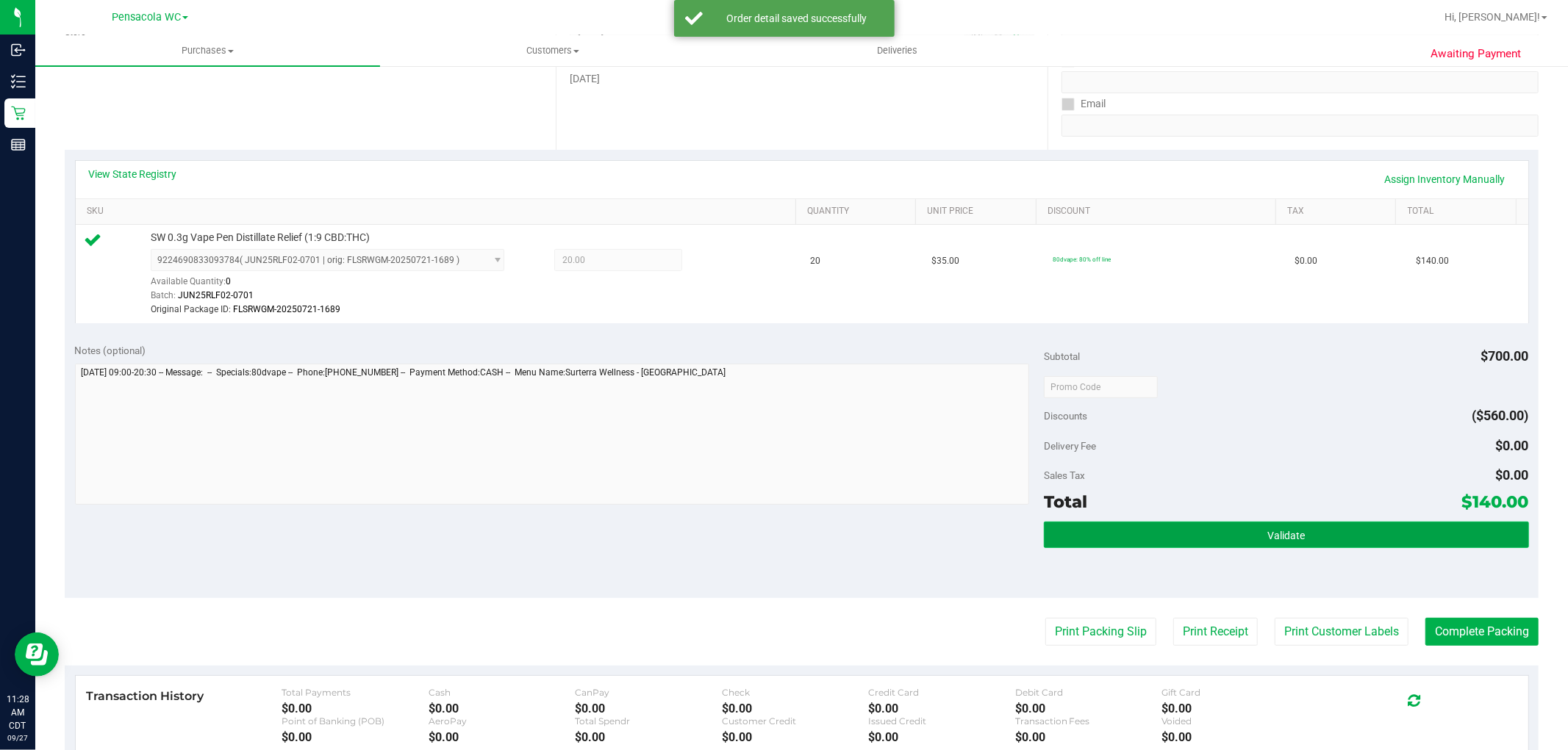
click at [1232, 521] on button "Validate" at bounding box center [1286, 535] width 484 height 27
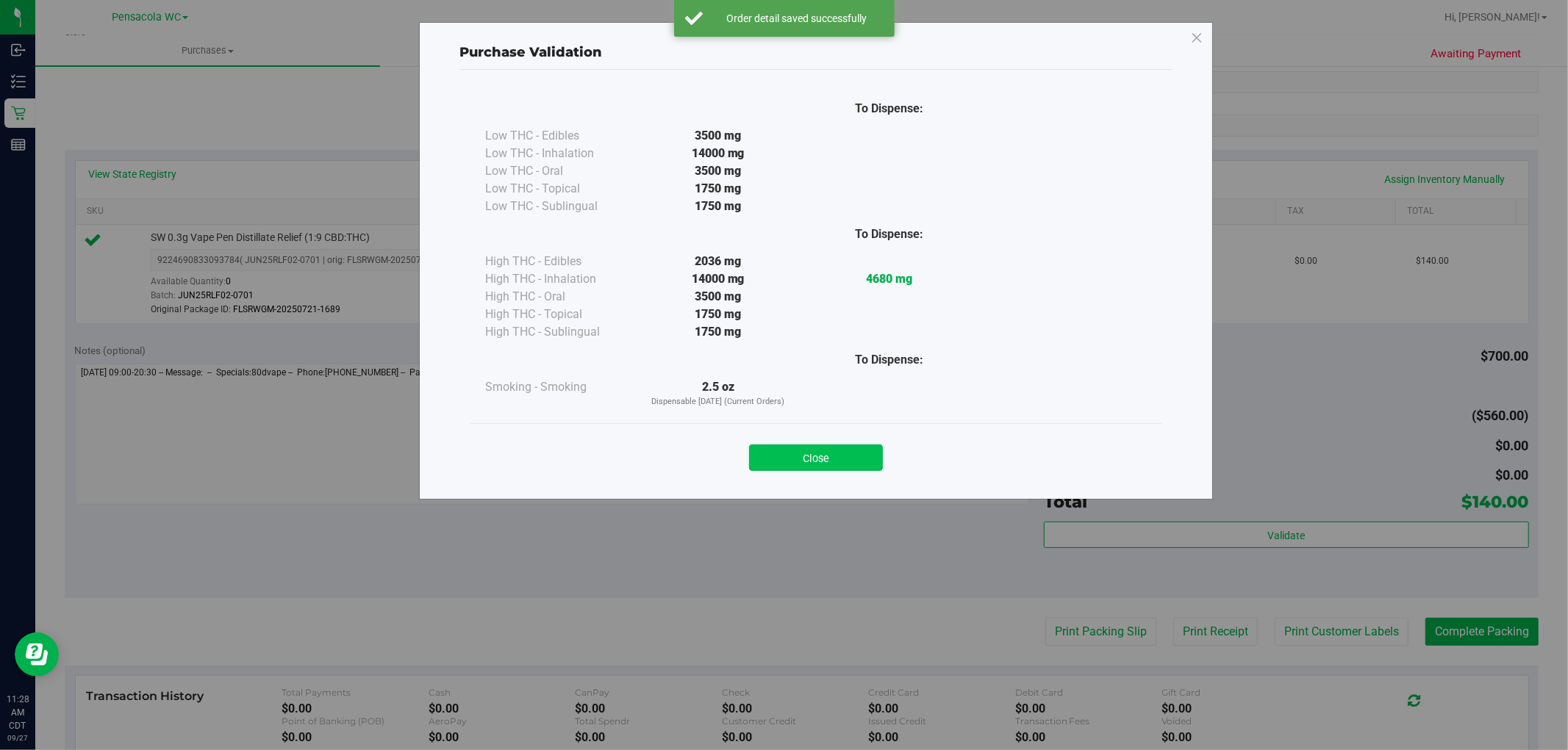
click at [829, 452] on button "Close" at bounding box center [815, 458] width 134 height 27
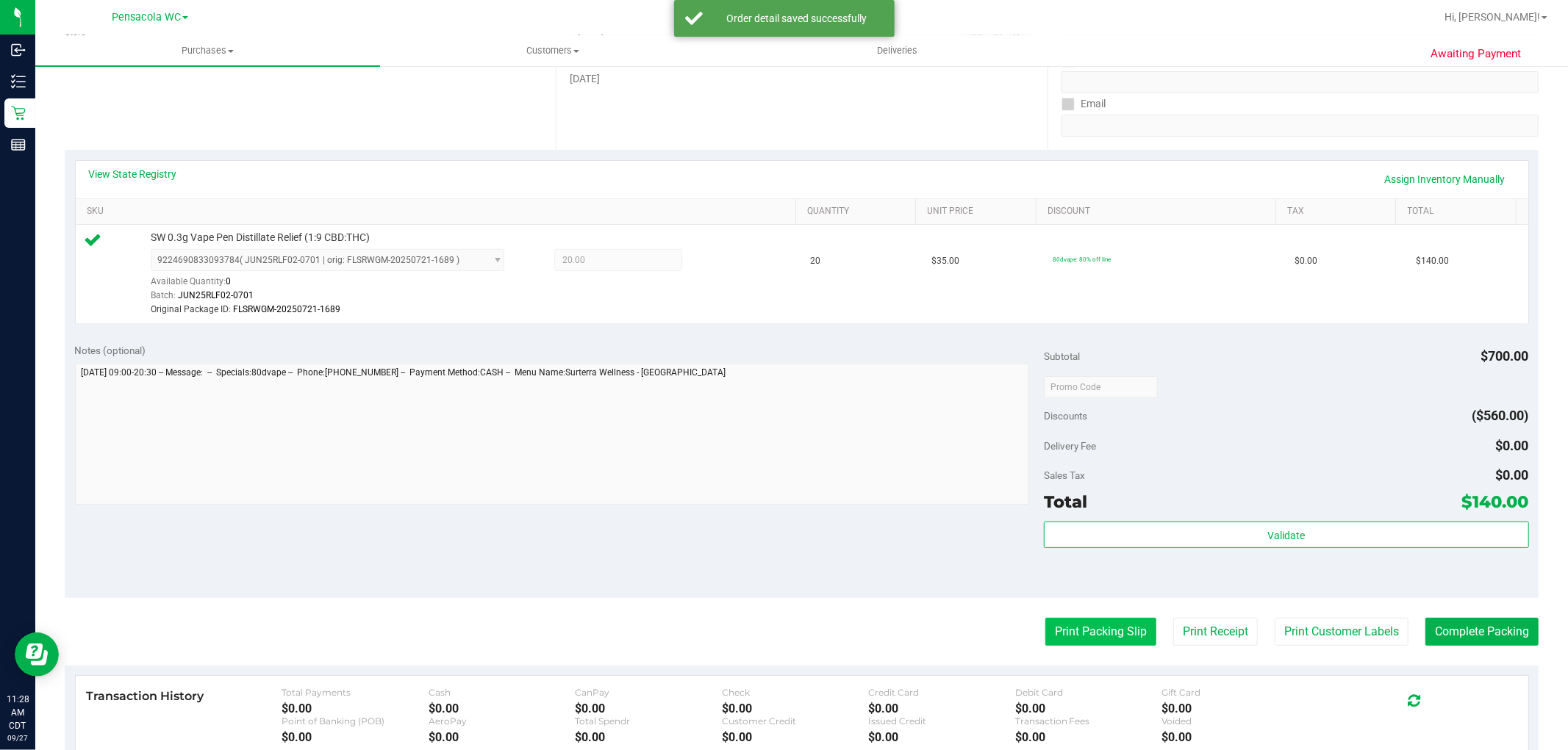
click at [1100, 637] on button "Print Packing Slip" at bounding box center [1100, 632] width 111 height 28
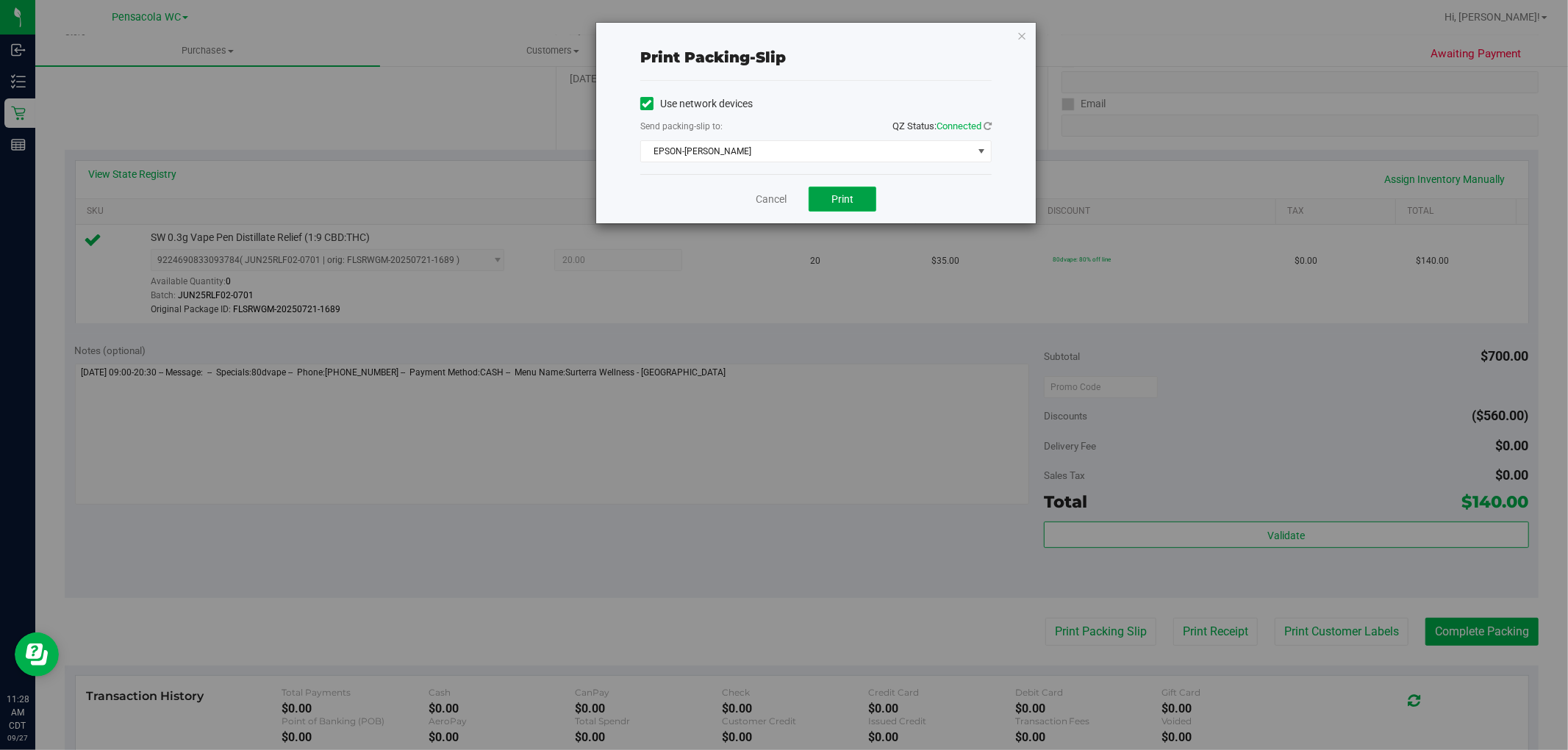
click at [838, 206] on button "Print" at bounding box center [842, 199] width 68 height 25
click at [1021, 38] on icon "button" at bounding box center [1021, 35] width 10 height 18
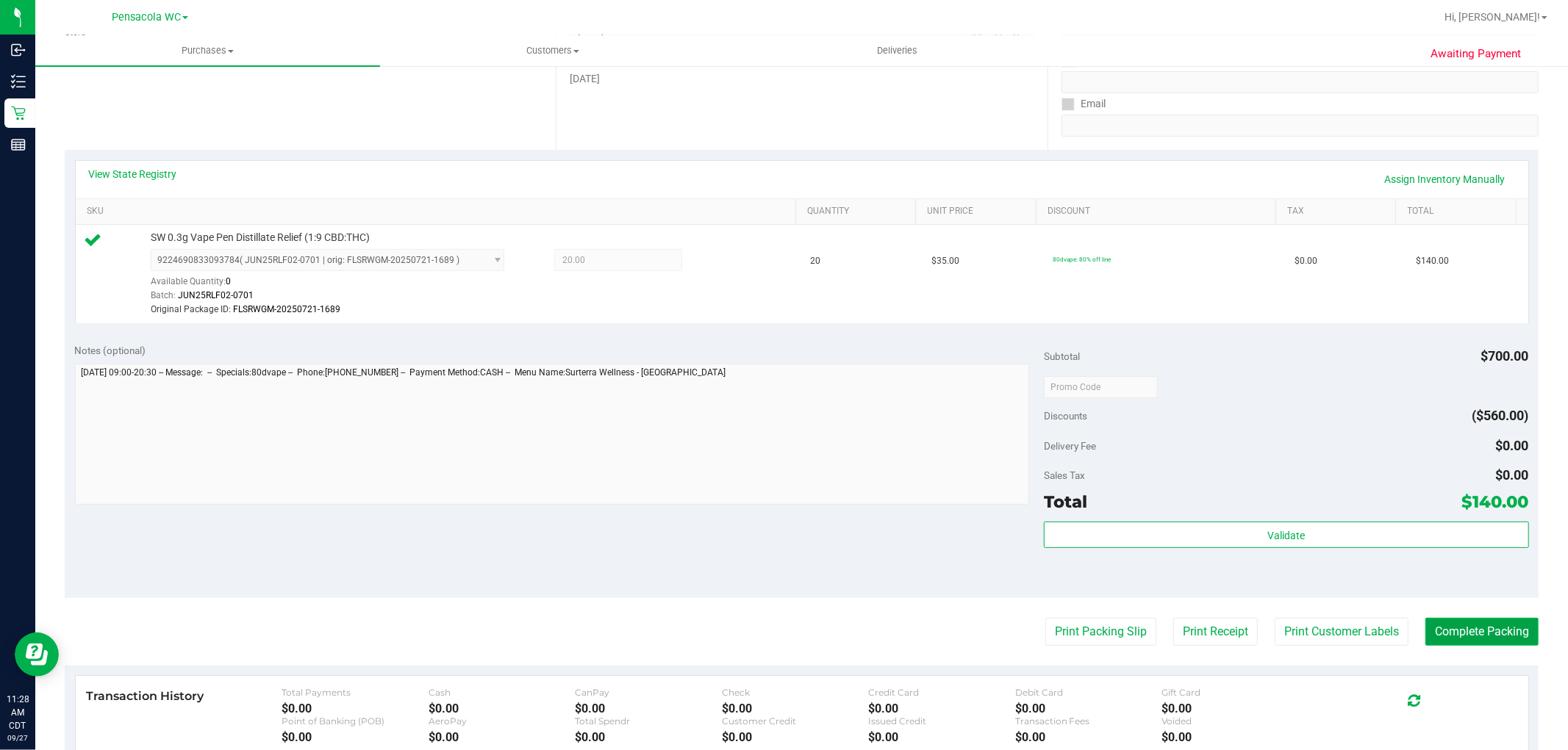
click at [1488, 625] on button "Complete Packing" at bounding box center [1482, 632] width 113 height 28
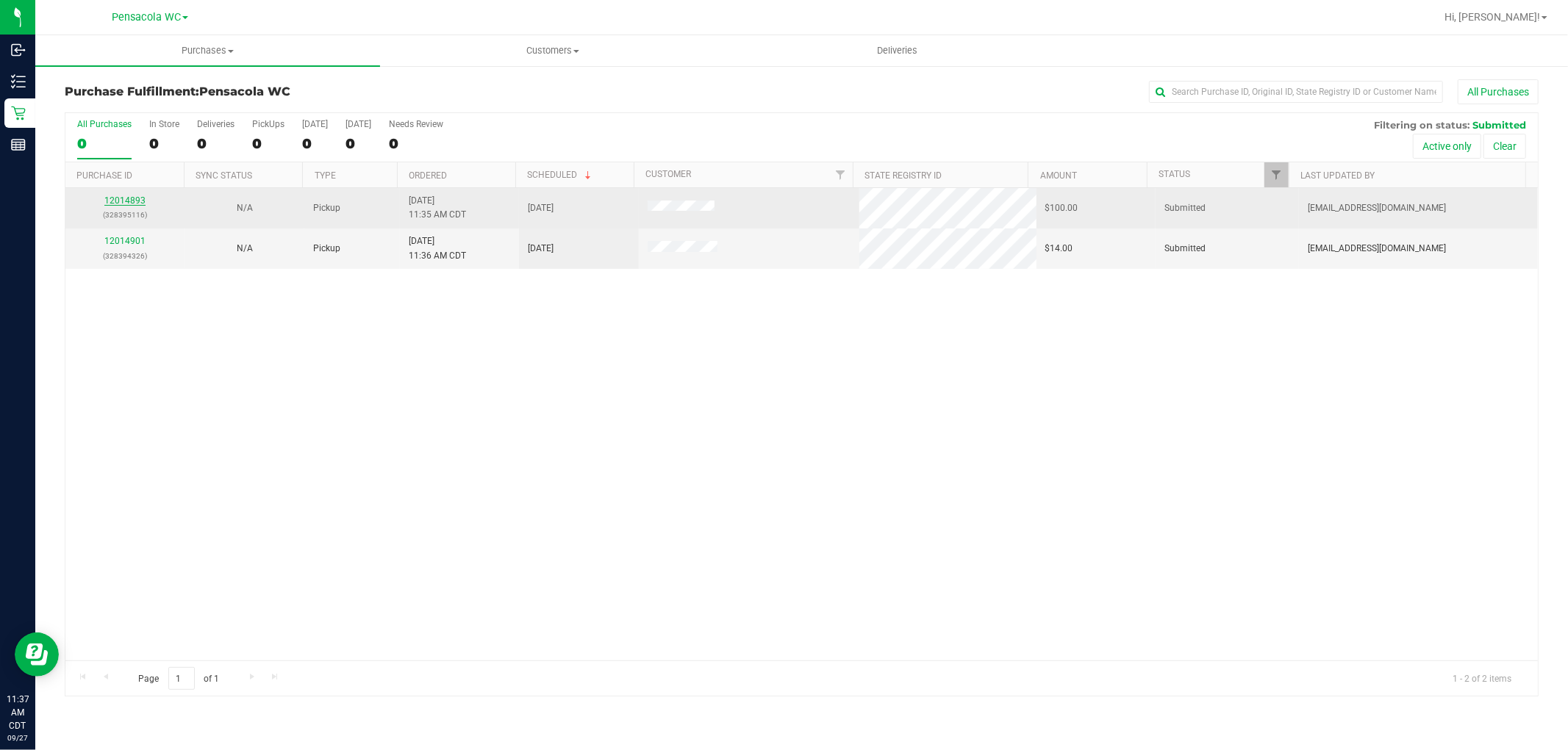
click at [133, 203] on link "12014893" at bounding box center [124, 200] width 41 height 10
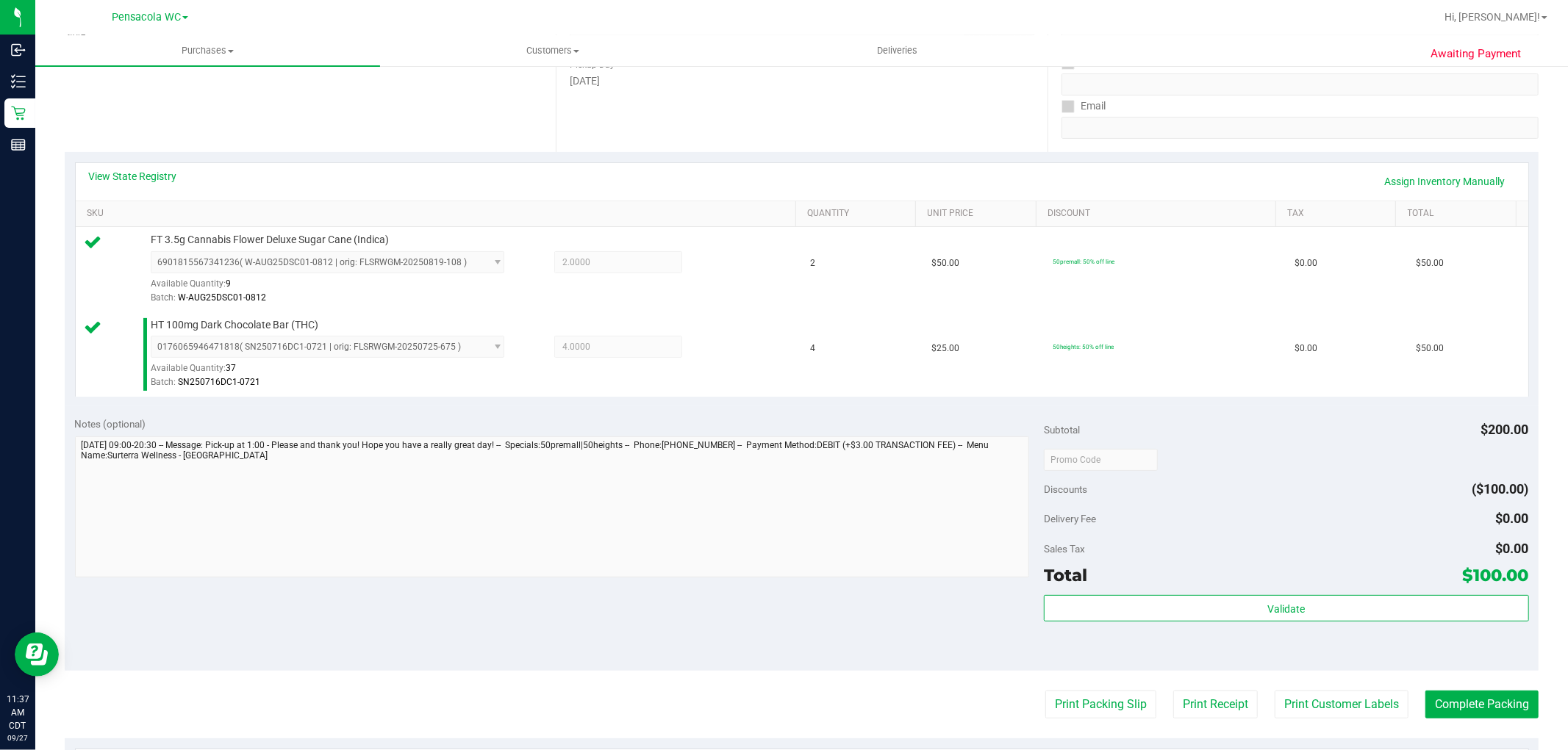
scroll to position [360, 0]
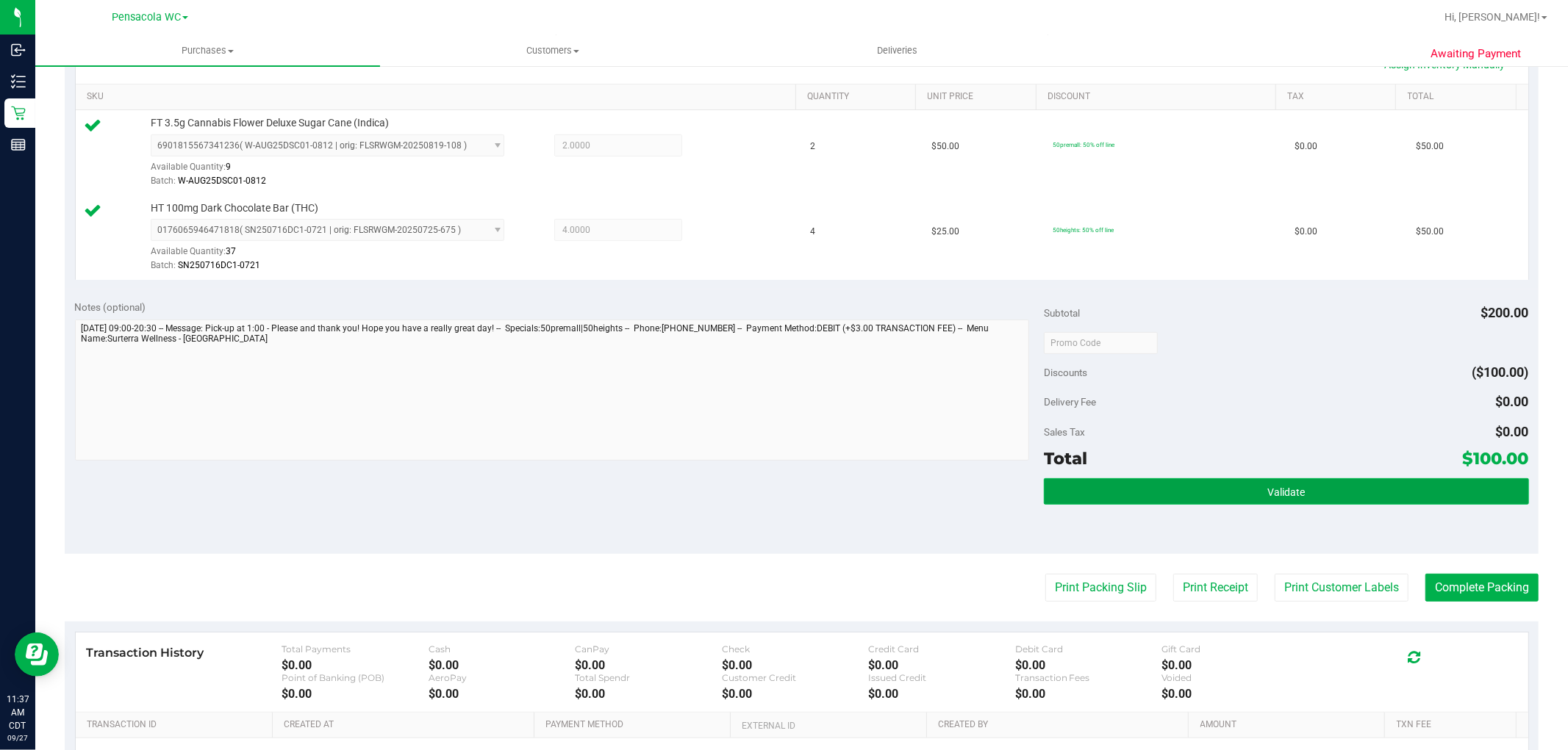
click at [1255, 502] on button "Validate" at bounding box center [1286, 491] width 484 height 27
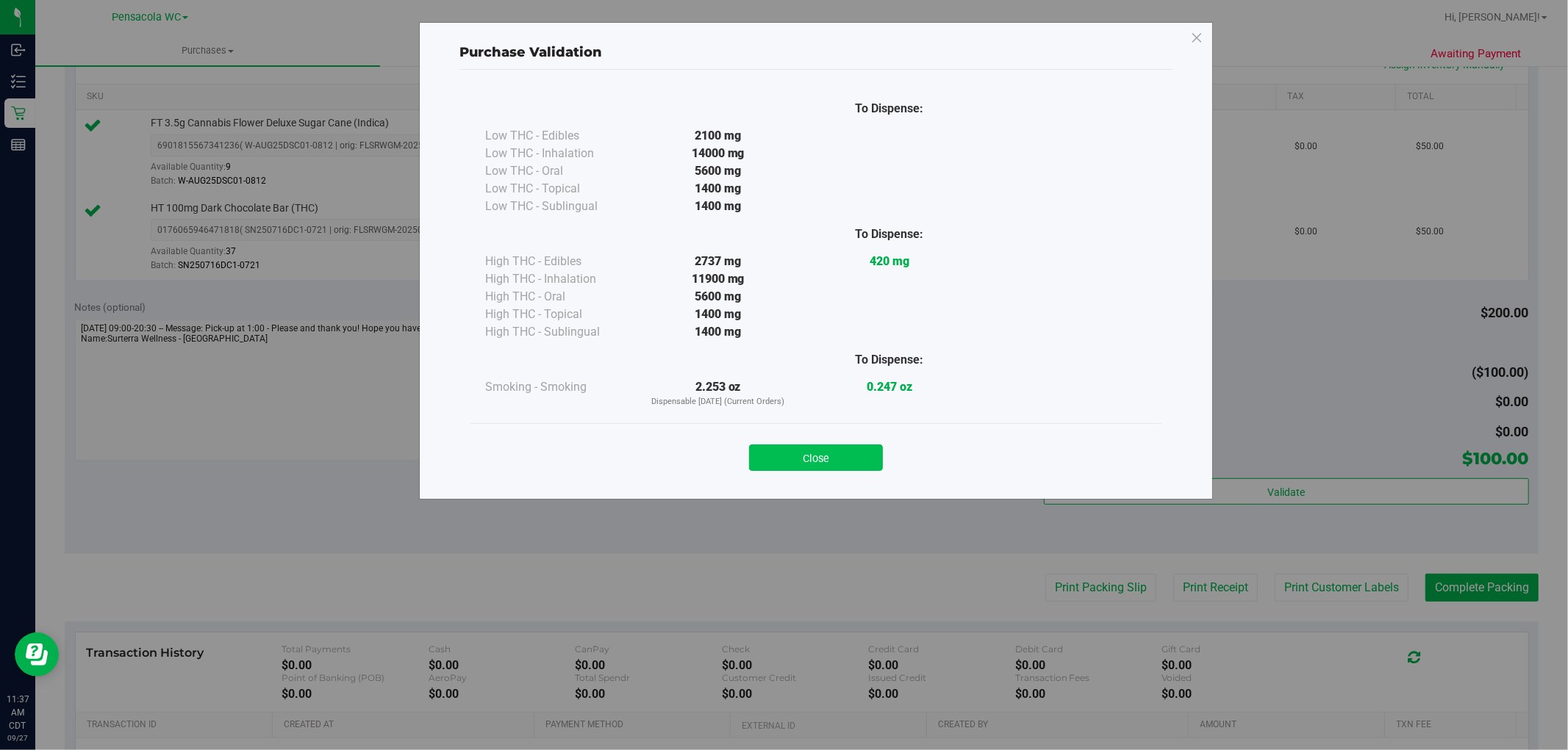
click at [810, 471] on button "Close" at bounding box center [815, 458] width 134 height 27
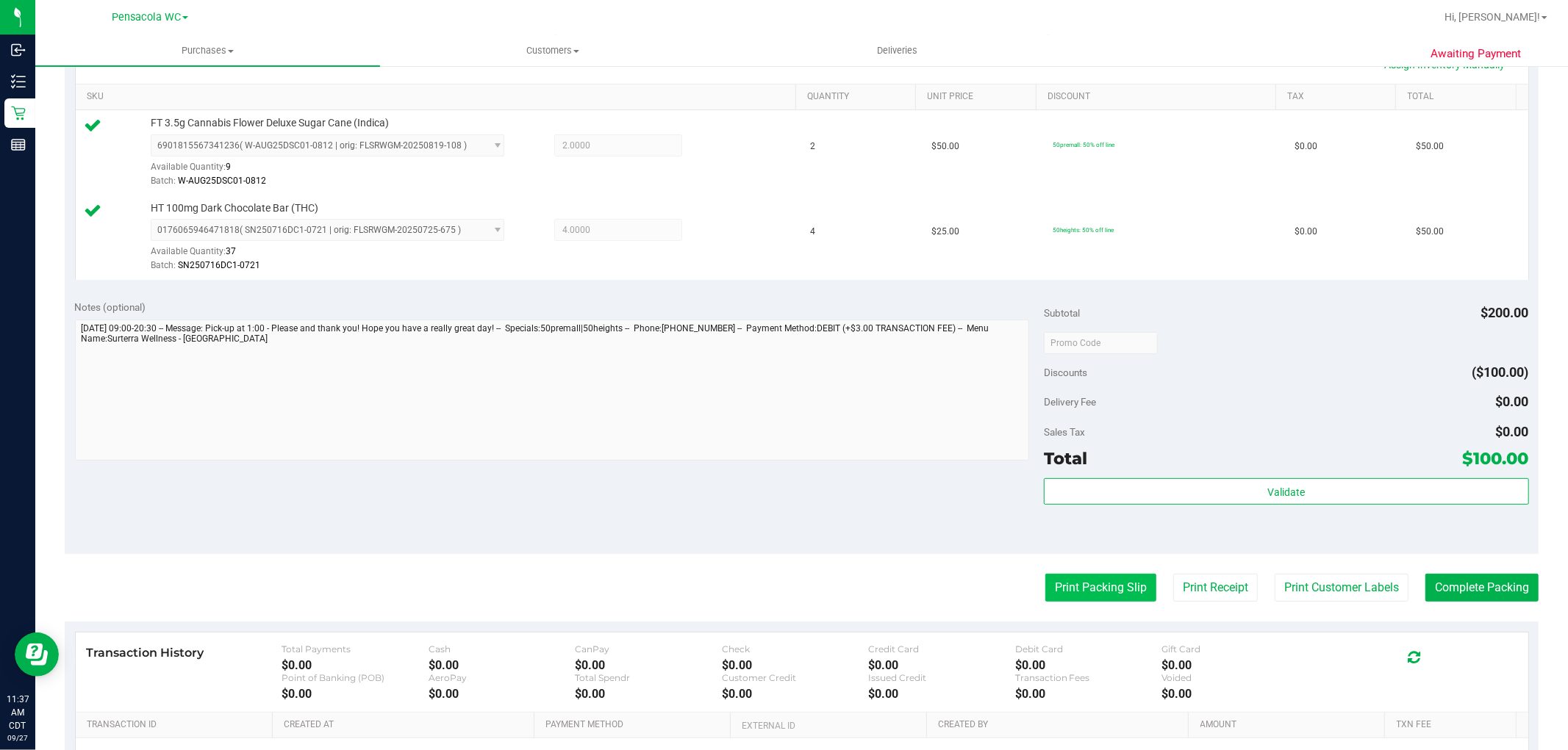
click at [1076, 585] on button "Print Packing Slip" at bounding box center [1100, 587] width 111 height 28
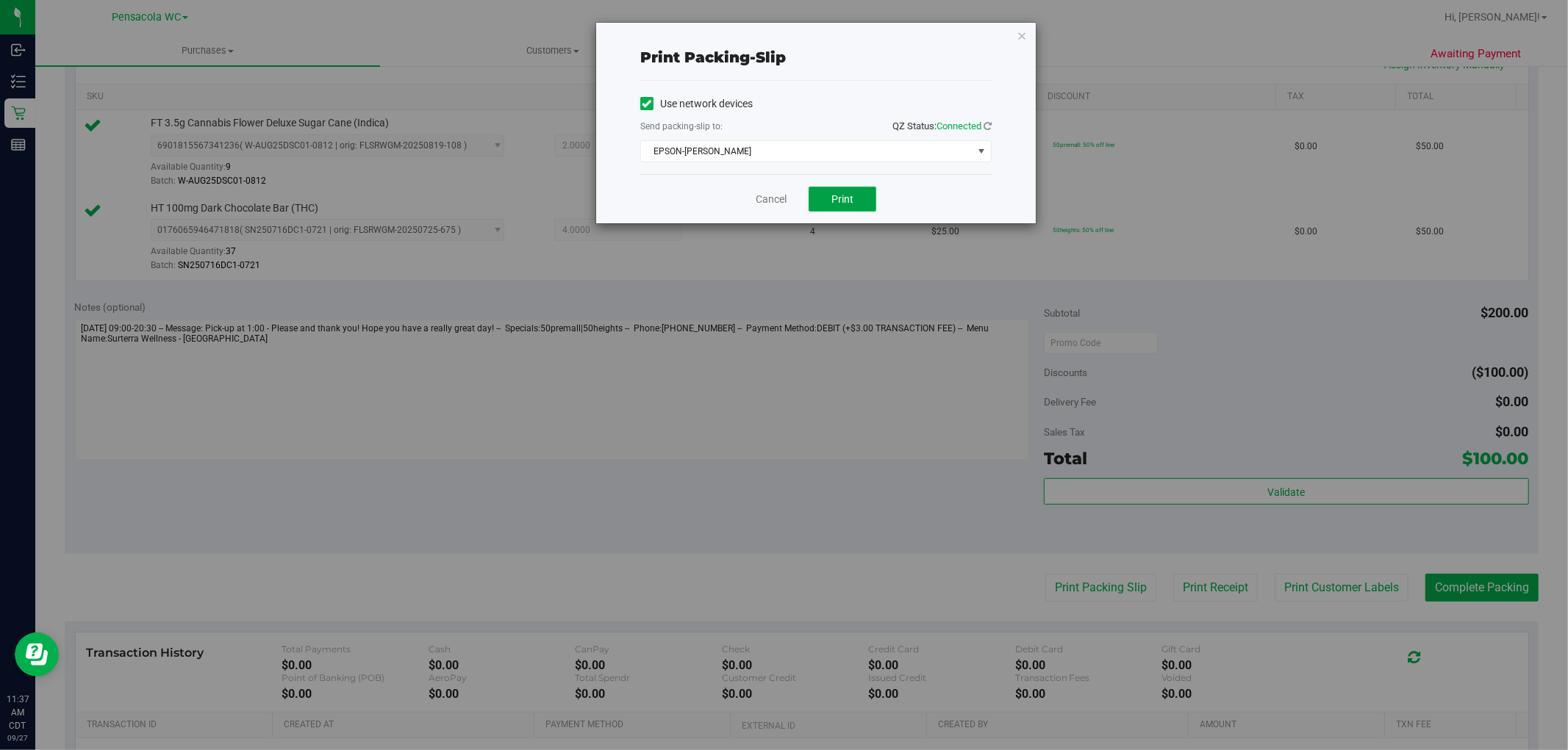
click at [841, 199] on span "Print" at bounding box center [842, 199] width 22 height 12
click at [1024, 39] on icon "button" at bounding box center [1021, 35] width 10 height 18
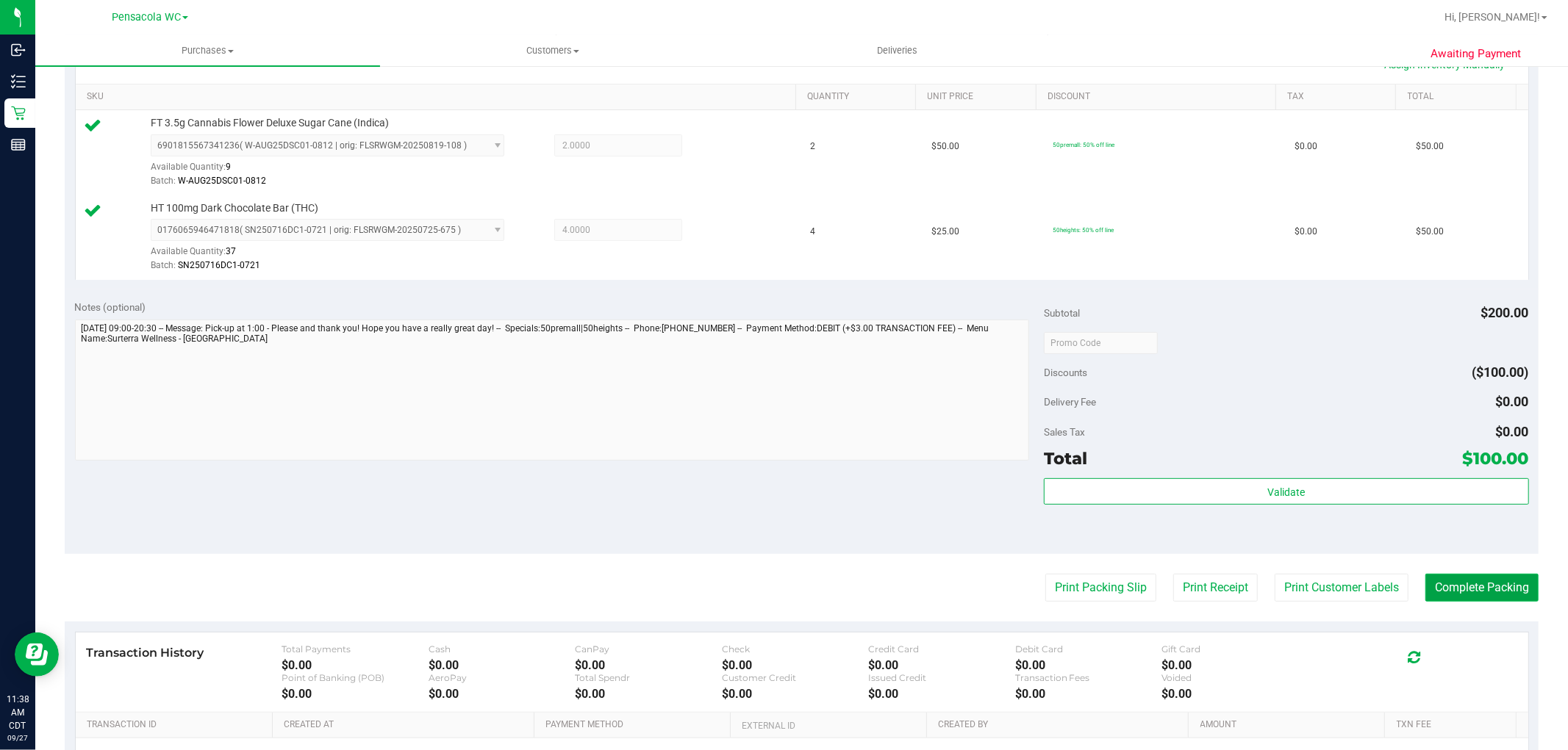
click at [1458, 586] on button "Complete Packing" at bounding box center [1482, 587] width 113 height 28
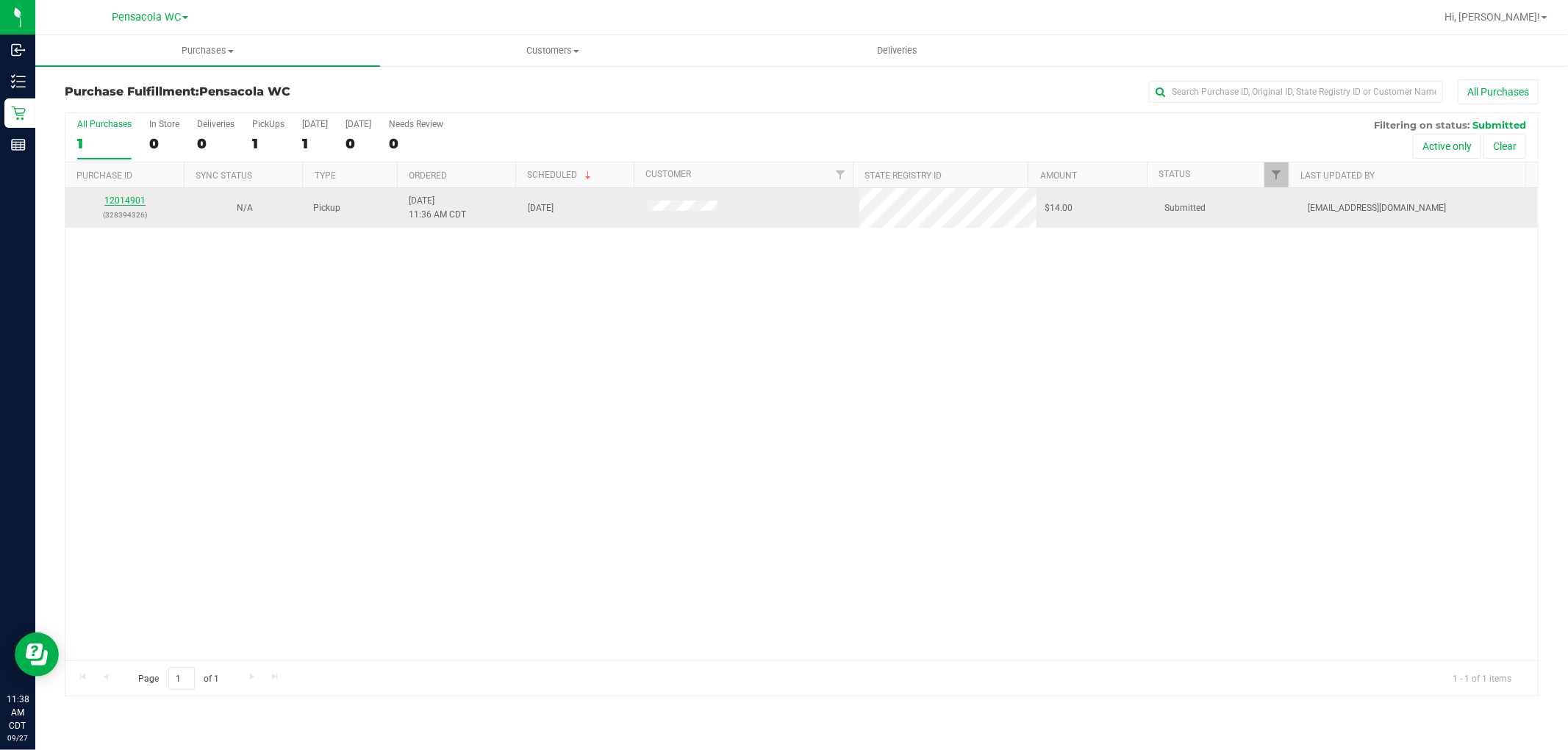
click at [127, 199] on link "12014901" at bounding box center [124, 200] width 41 height 10
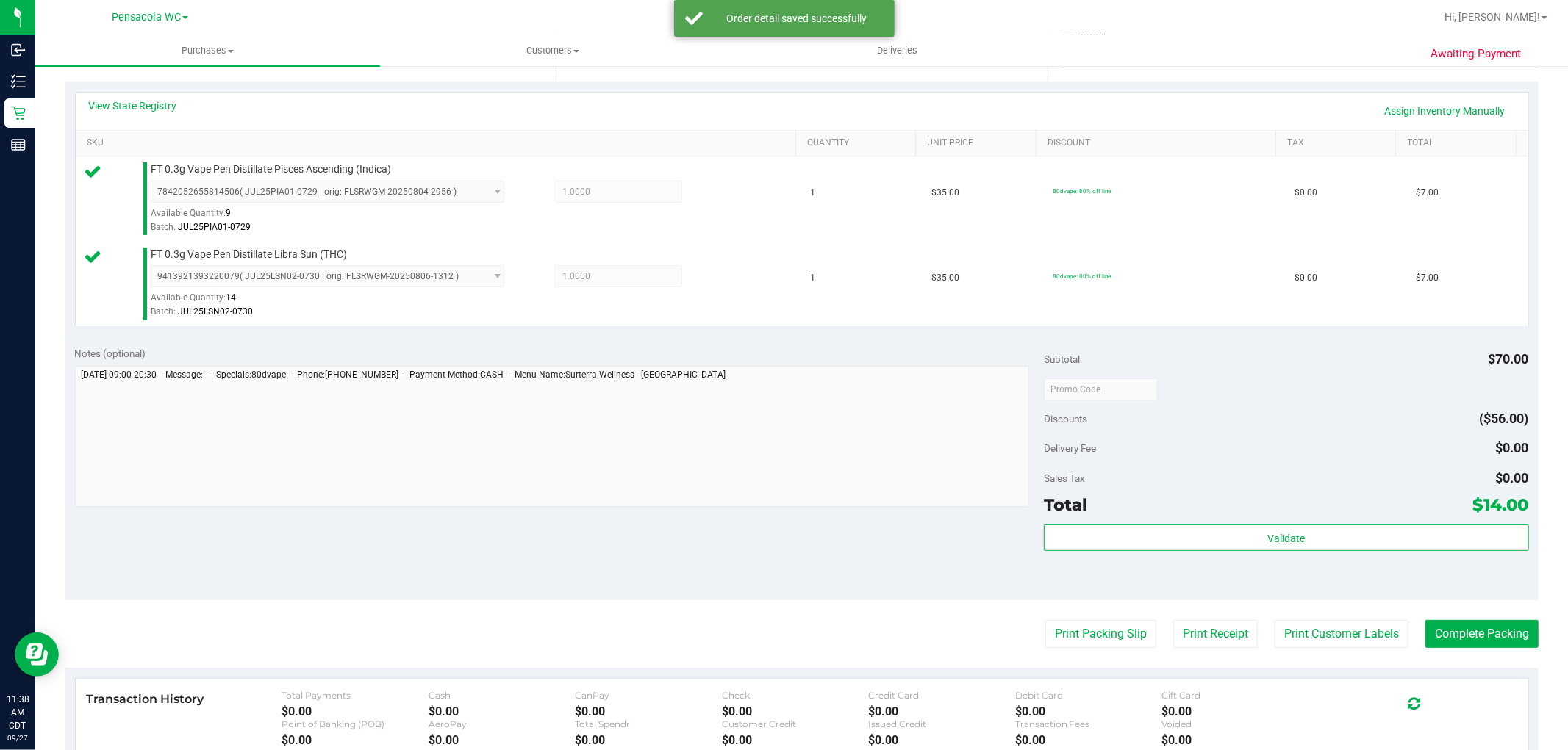
scroll to position [312, 0]
click at [1268, 511] on div "Total $14.00" at bounding box center [1286, 507] width 484 height 27
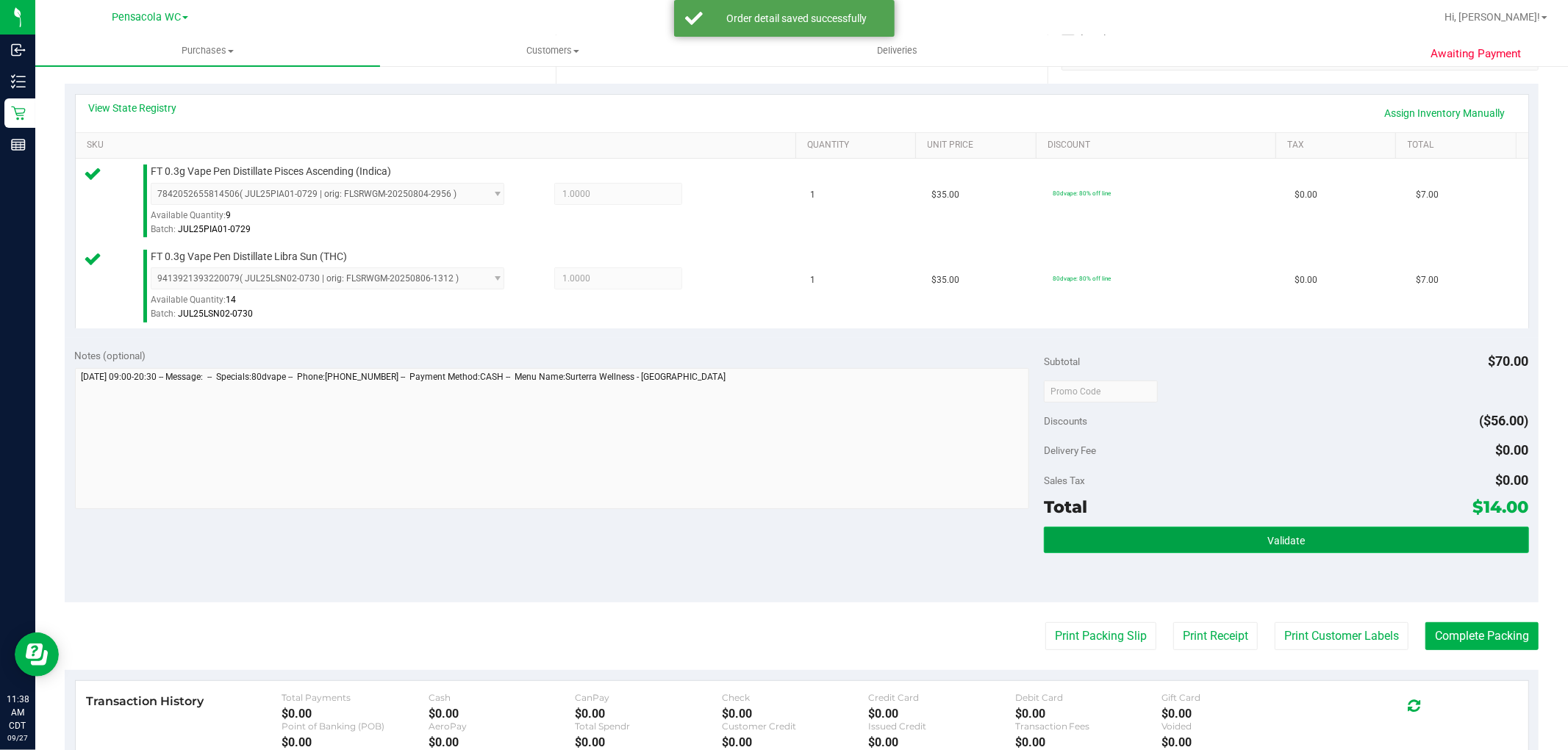
click at [1232, 532] on button "Validate" at bounding box center [1286, 540] width 484 height 27
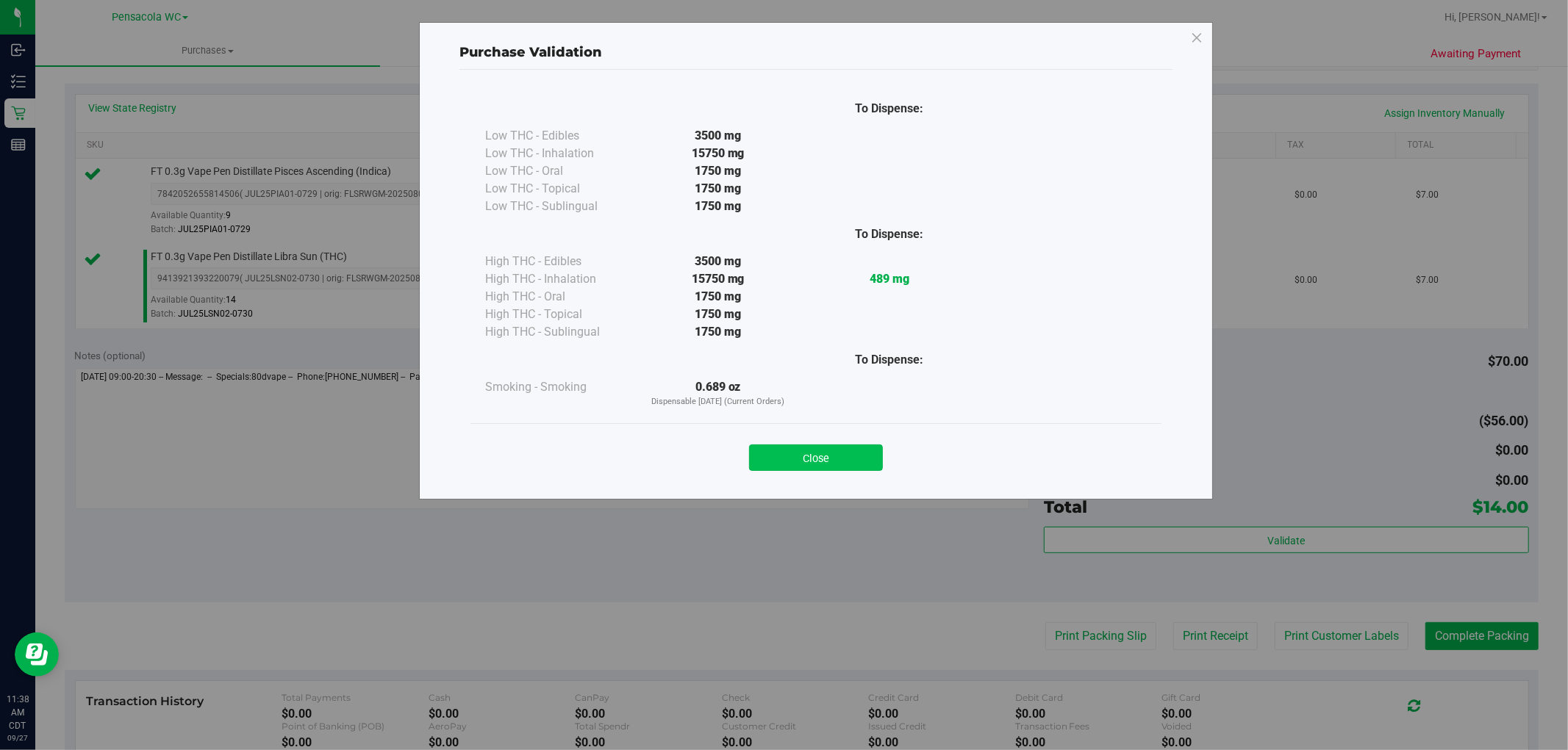
click at [839, 452] on button "Close" at bounding box center [815, 458] width 134 height 27
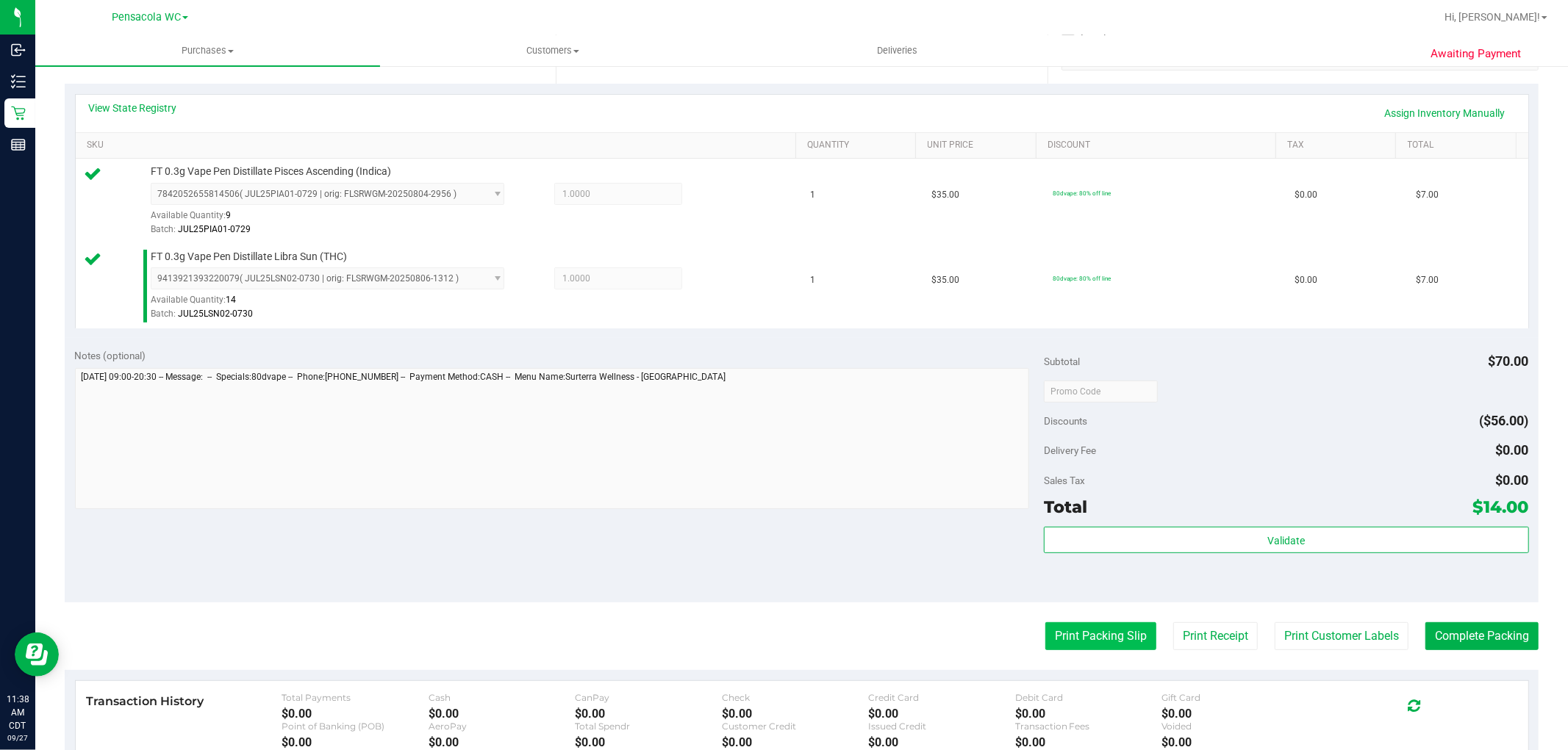
click at [1092, 630] on button "Print Packing Slip" at bounding box center [1100, 636] width 111 height 28
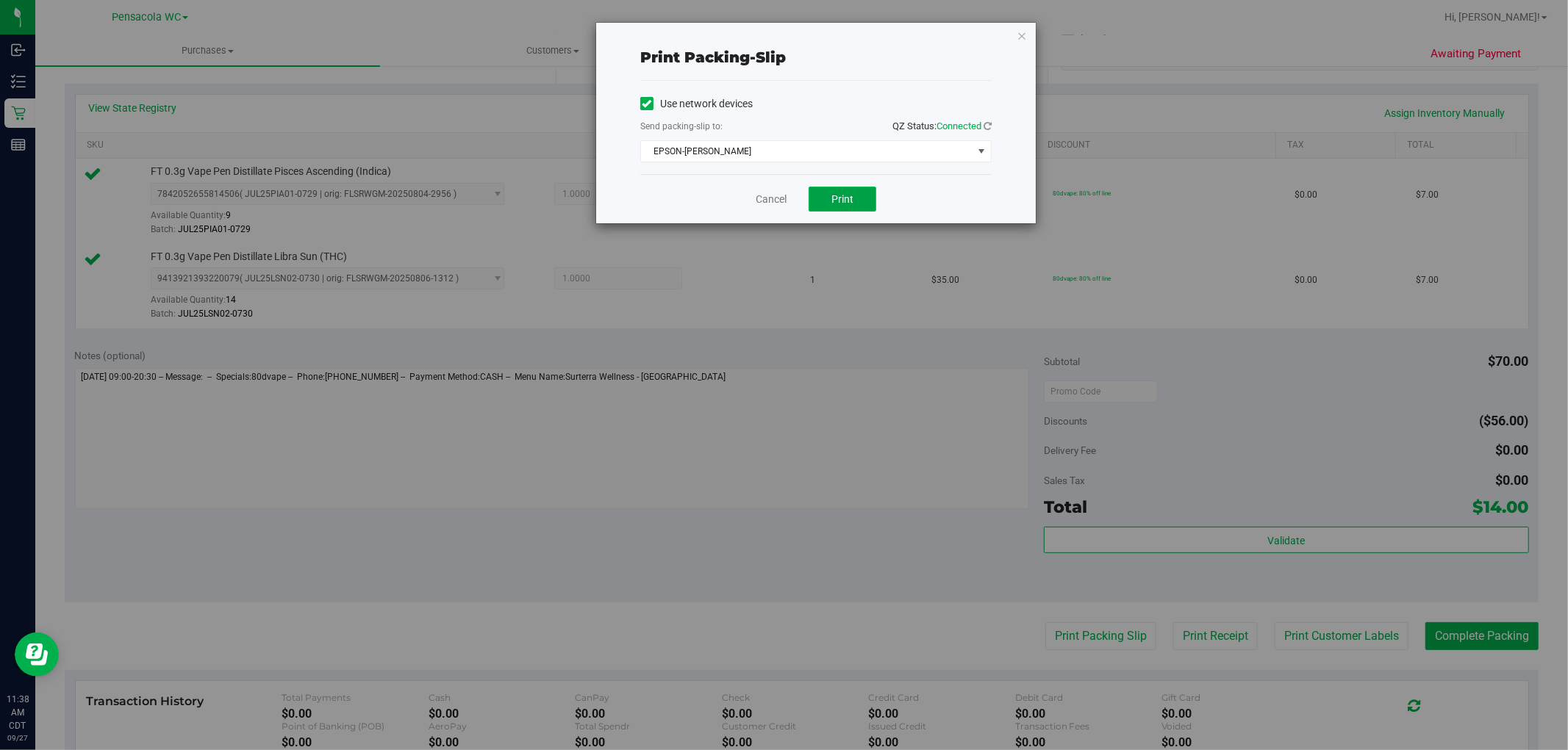
click at [847, 199] on span "Print" at bounding box center [842, 199] width 22 height 12
click at [1021, 34] on icon "button" at bounding box center [1021, 35] width 10 height 18
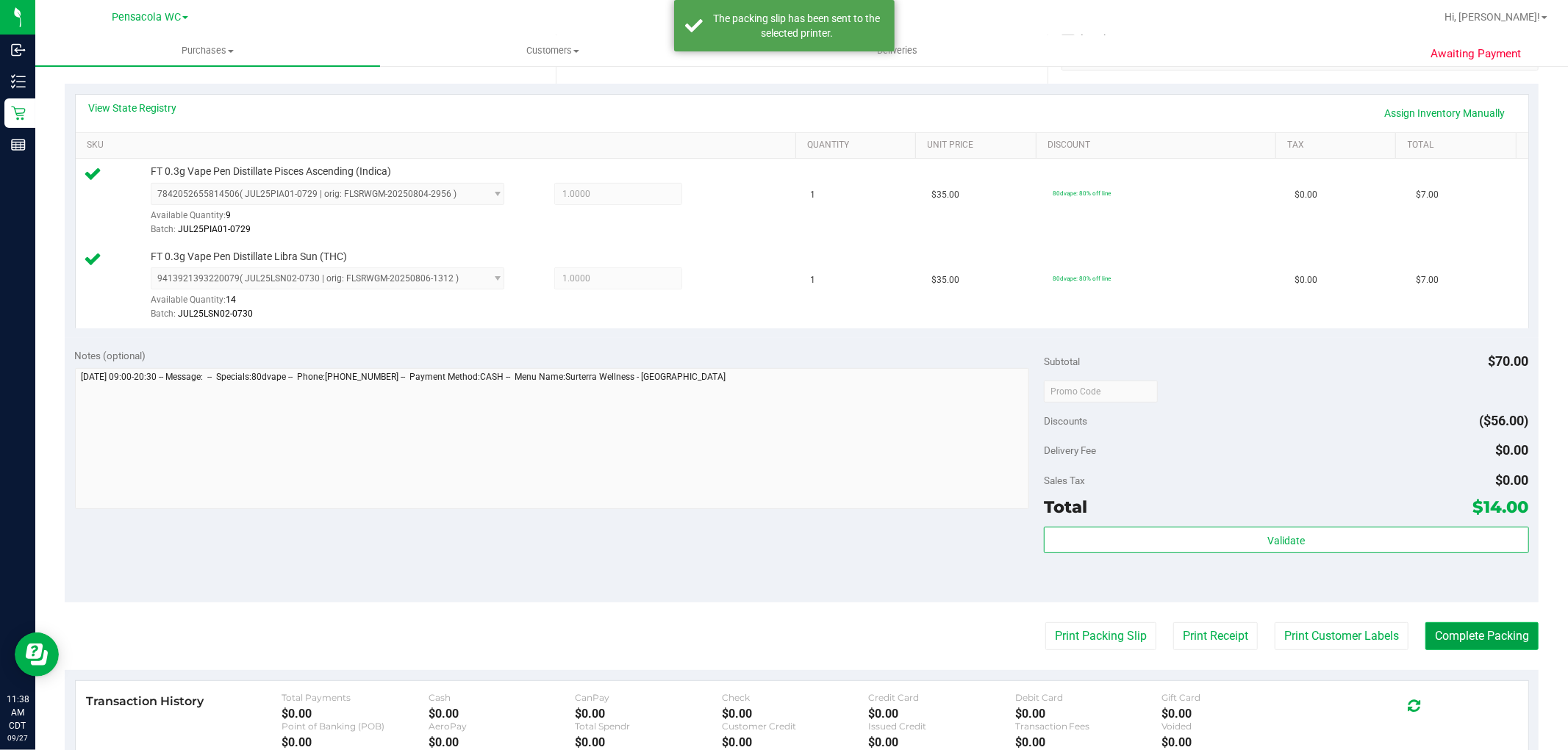
click at [1457, 629] on button "Complete Packing" at bounding box center [1482, 636] width 113 height 28
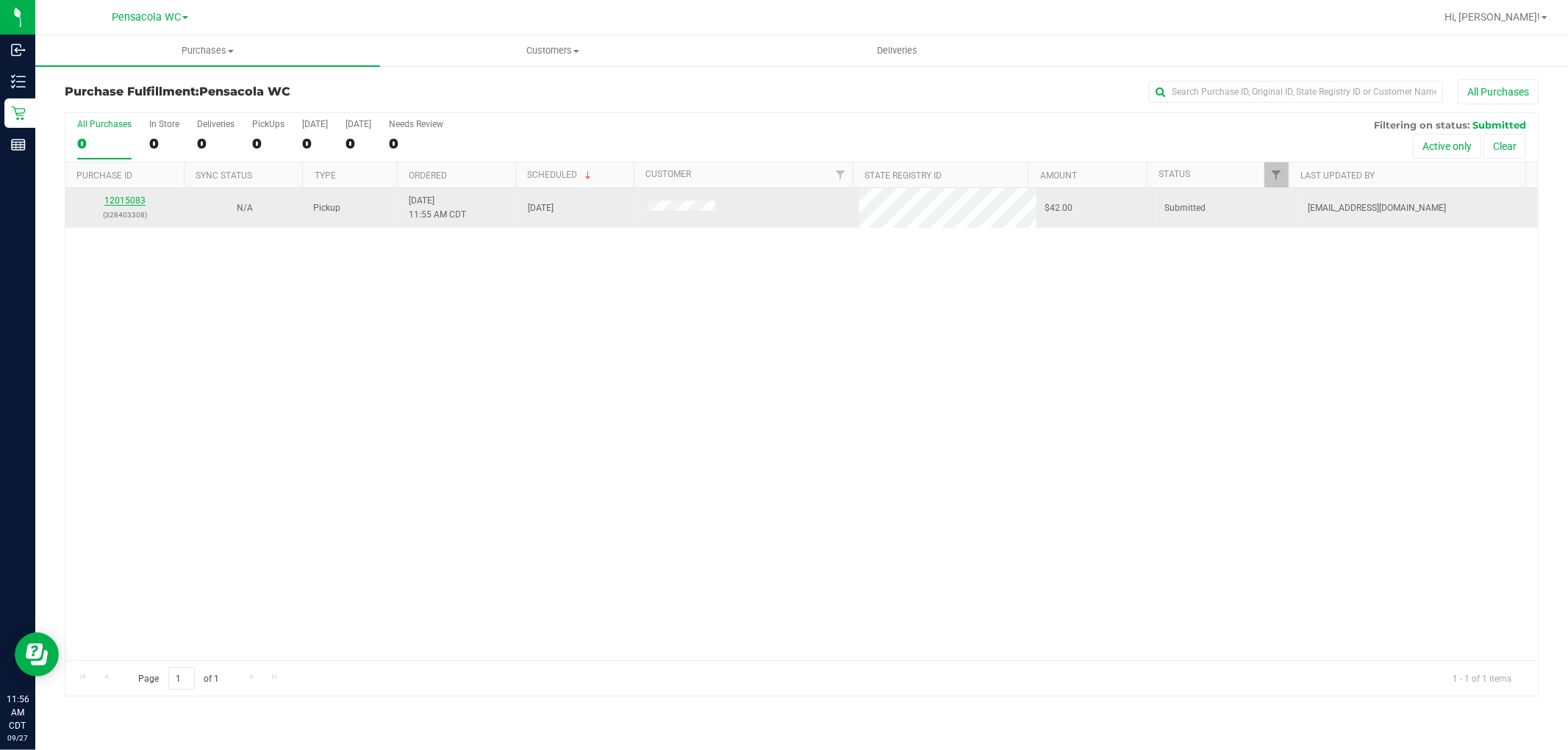
click at [113, 199] on link "12015083" at bounding box center [124, 200] width 41 height 10
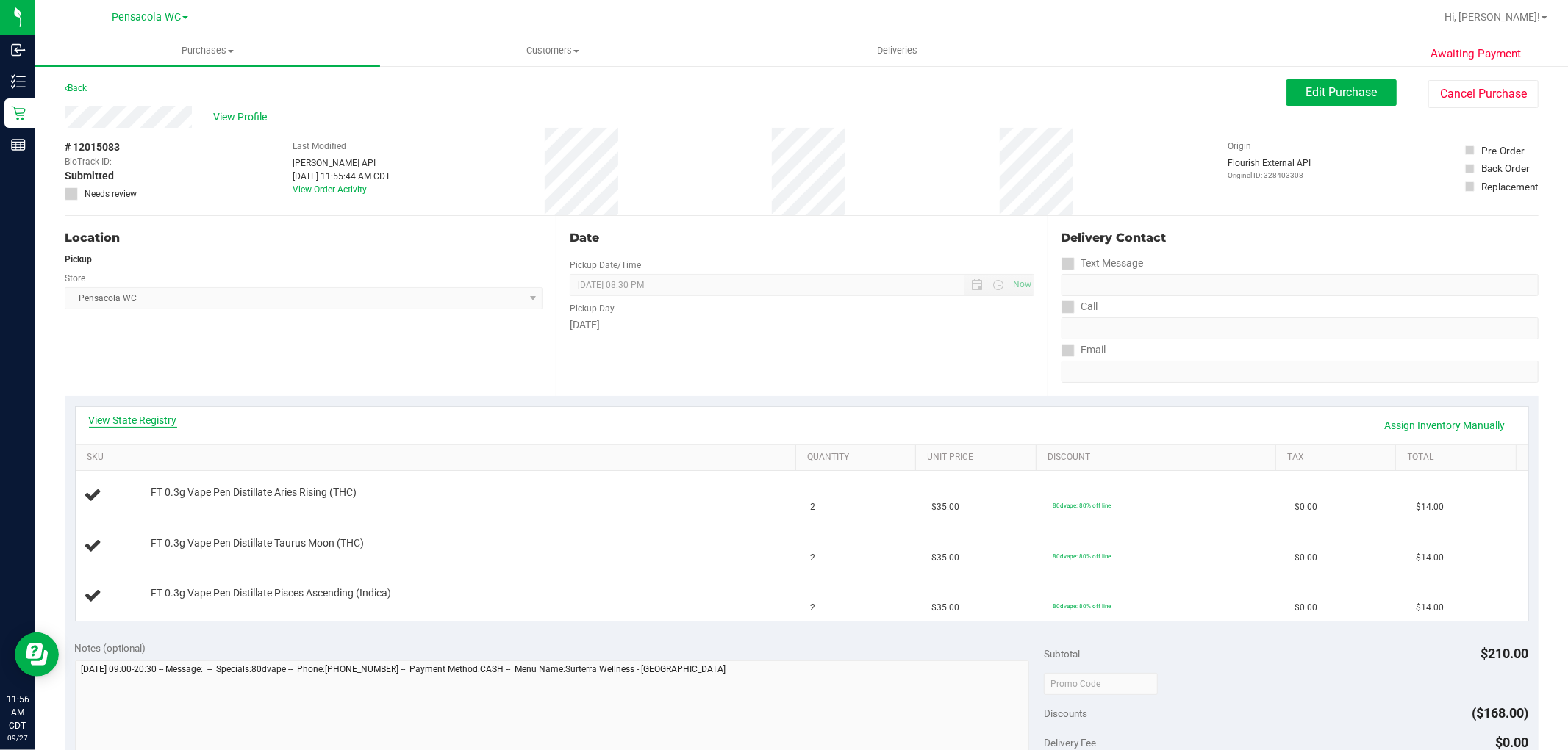
click at [110, 420] on link "View State Registry" at bounding box center [134, 420] width 88 height 15
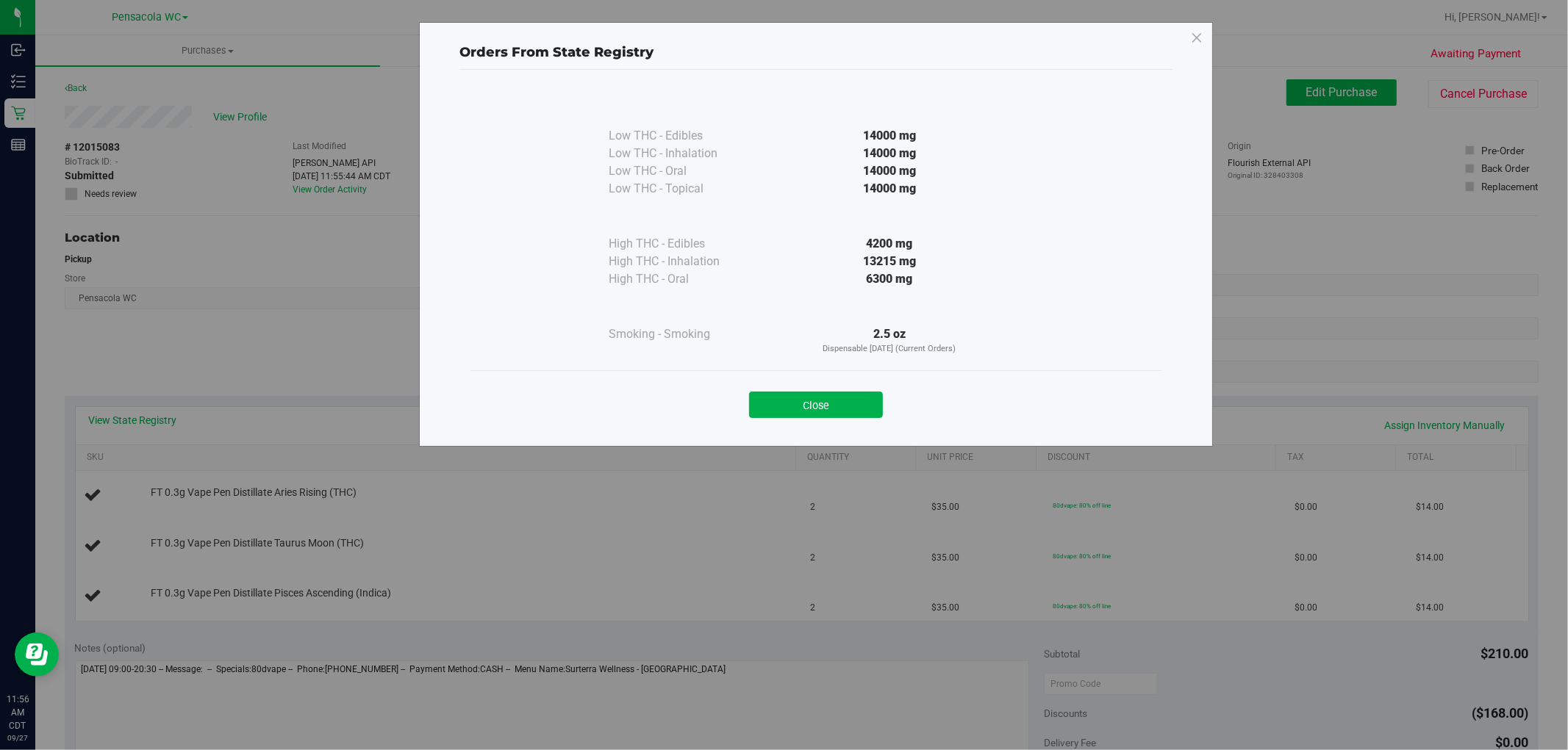
click at [859, 421] on div "Close" at bounding box center [816, 400] width 691 height 59
click at [844, 407] on button "Close" at bounding box center [815, 405] width 134 height 27
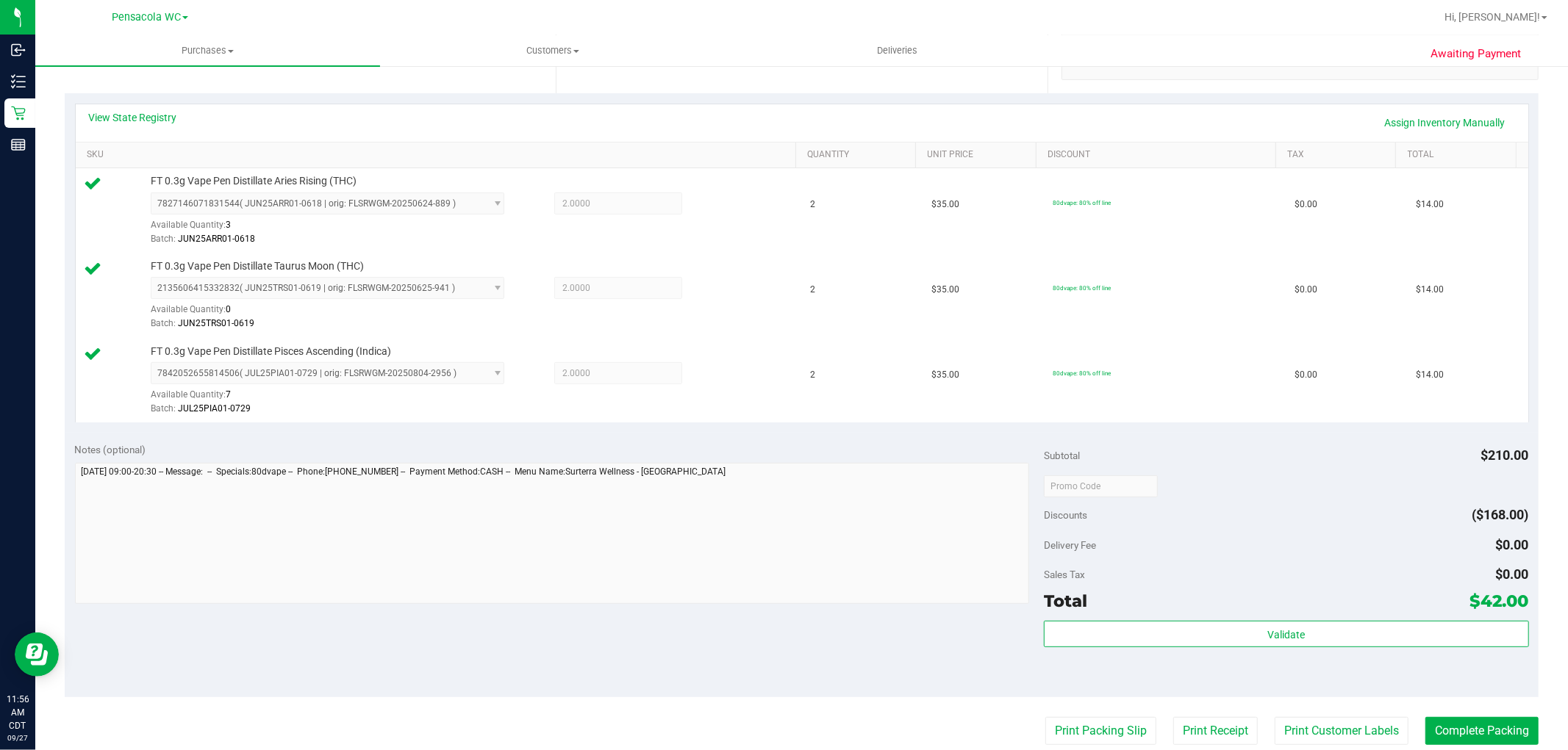
scroll to position [356, 0]
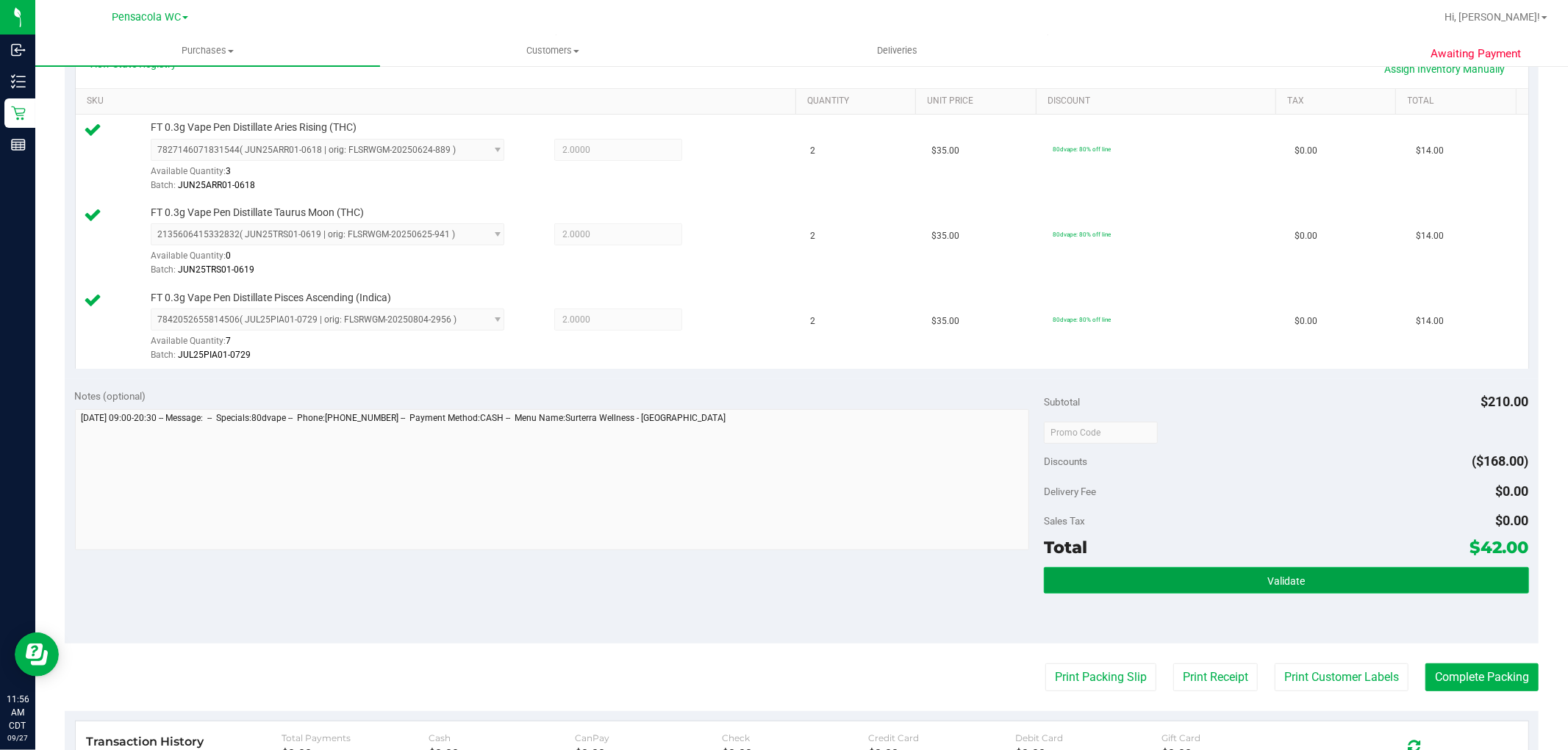
click at [1305, 574] on button "Validate" at bounding box center [1286, 581] width 484 height 27
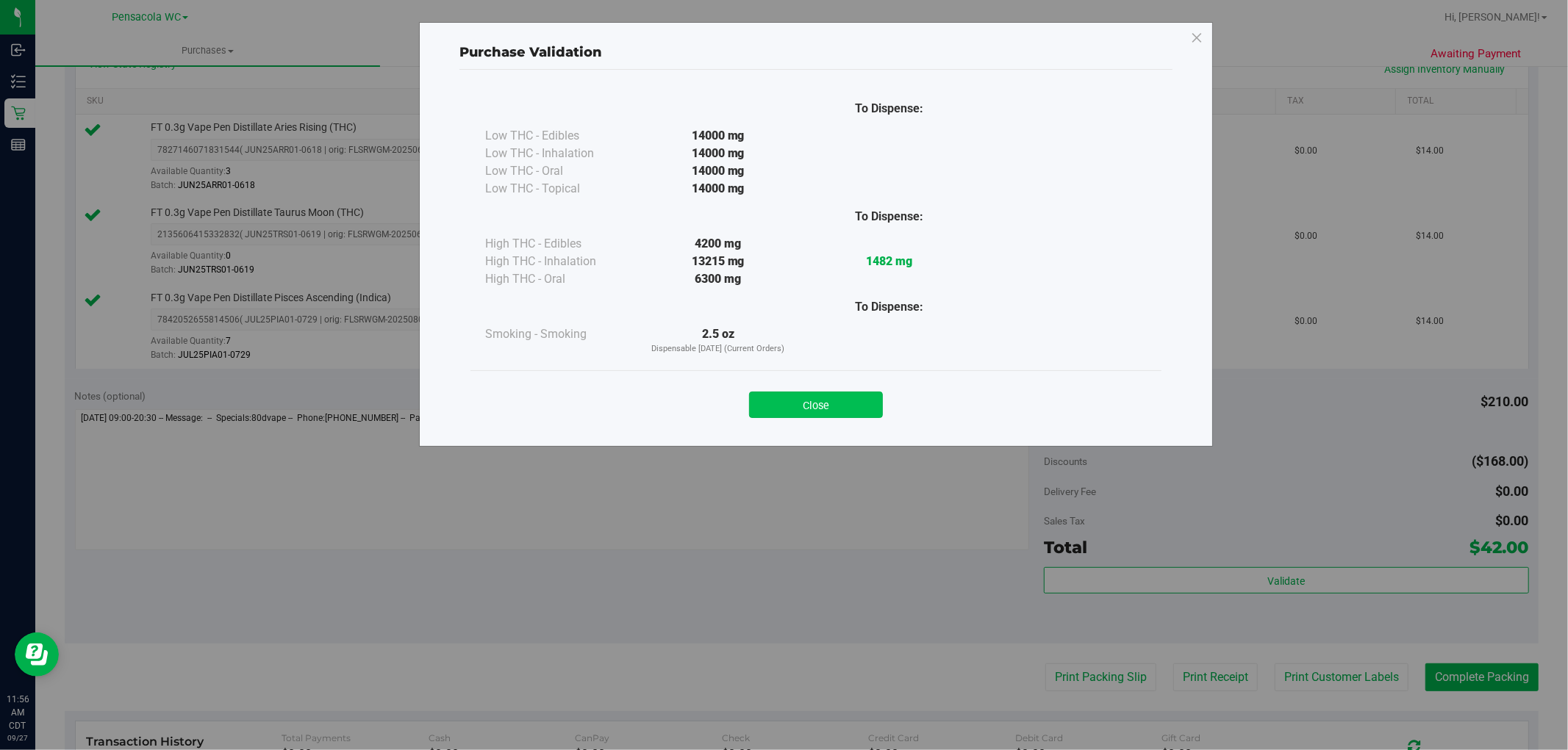
click at [865, 404] on button "Close" at bounding box center [815, 405] width 134 height 27
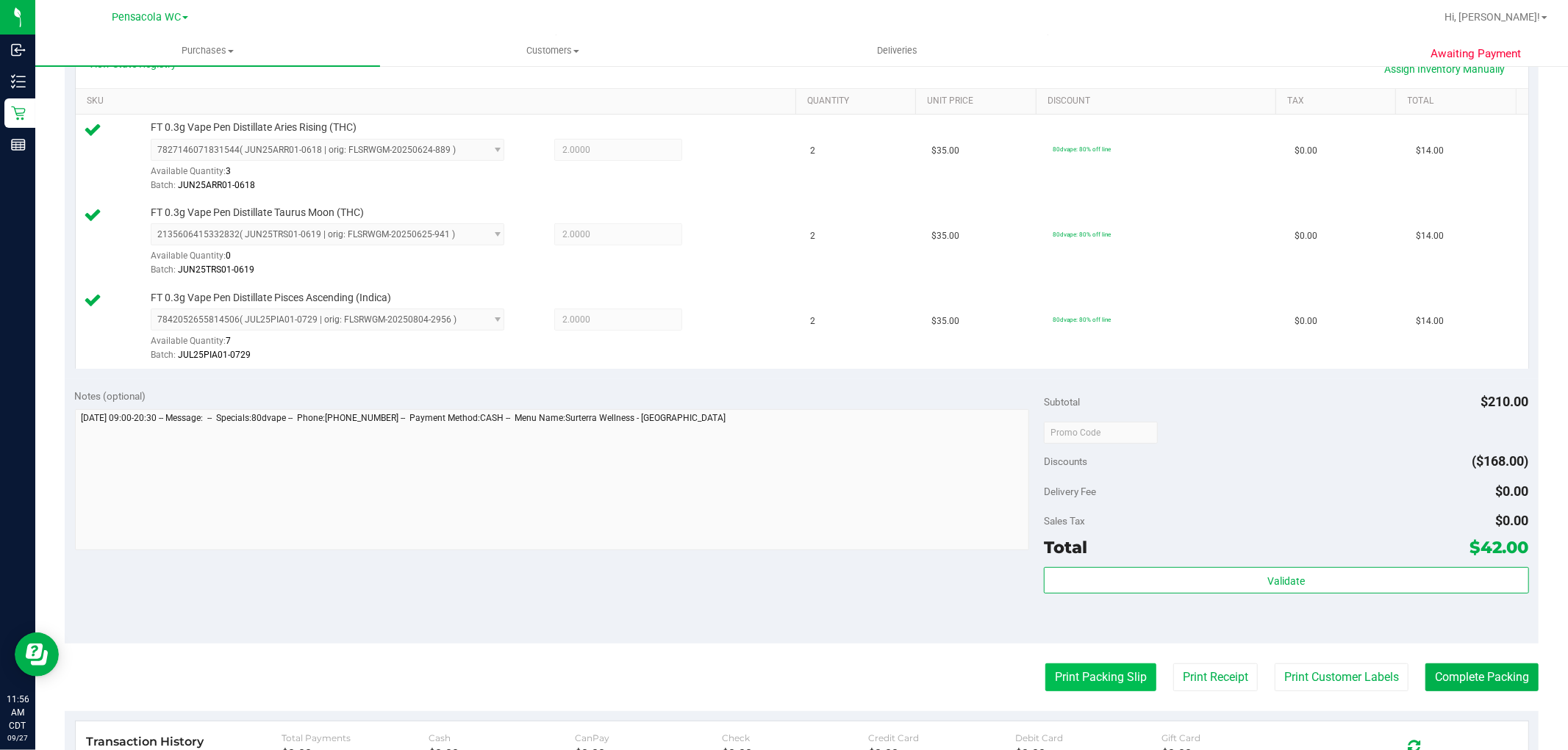
click at [1107, 673] on button "Print Packing Slip" at bounding box center [1100, 677] width 111 height 28
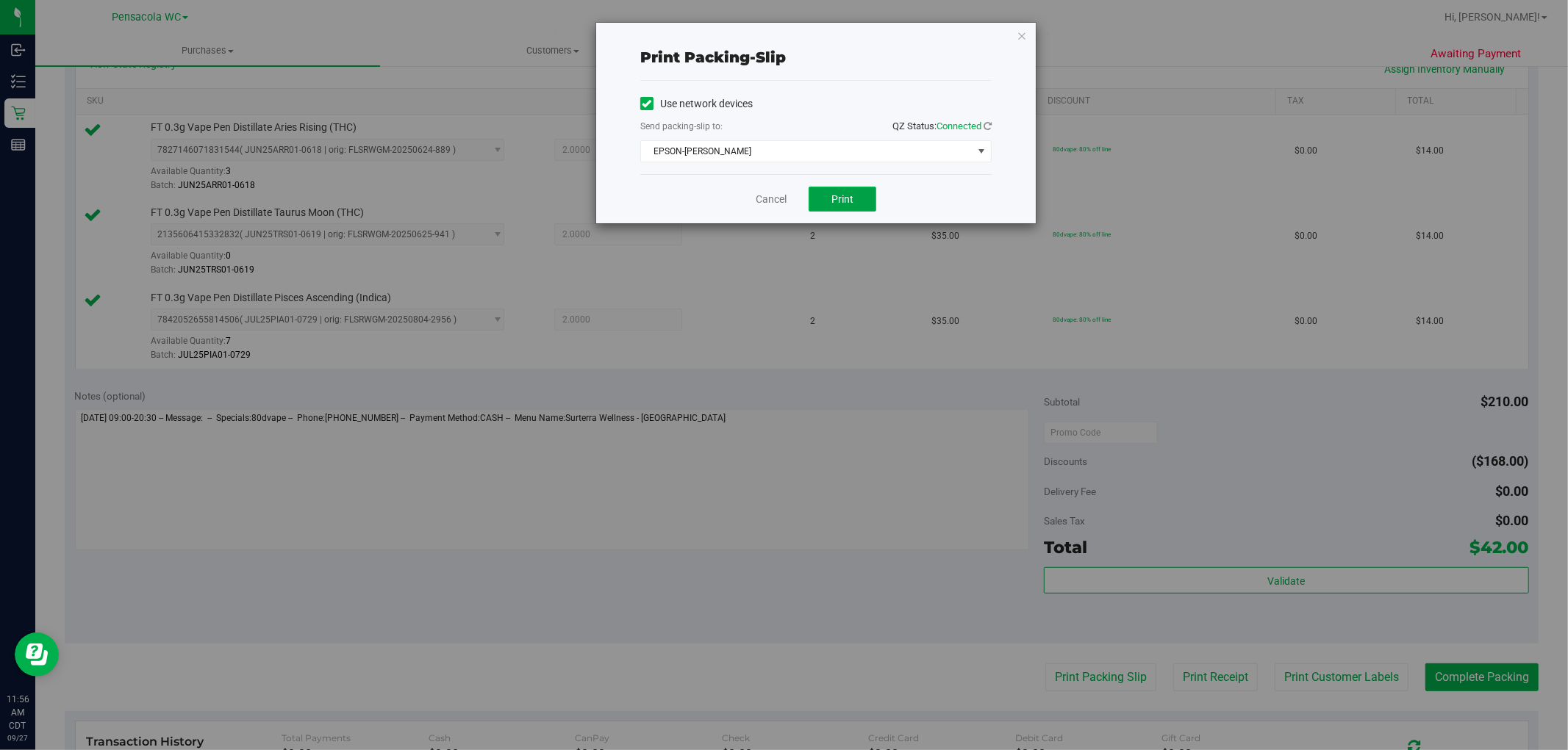
click at [842, 199] on span "Print" at bounding box center [842, 199] width 22 height 12
click at [774, 193] on link "Cancel" at bounding box center [770, 199] width 31 height 15
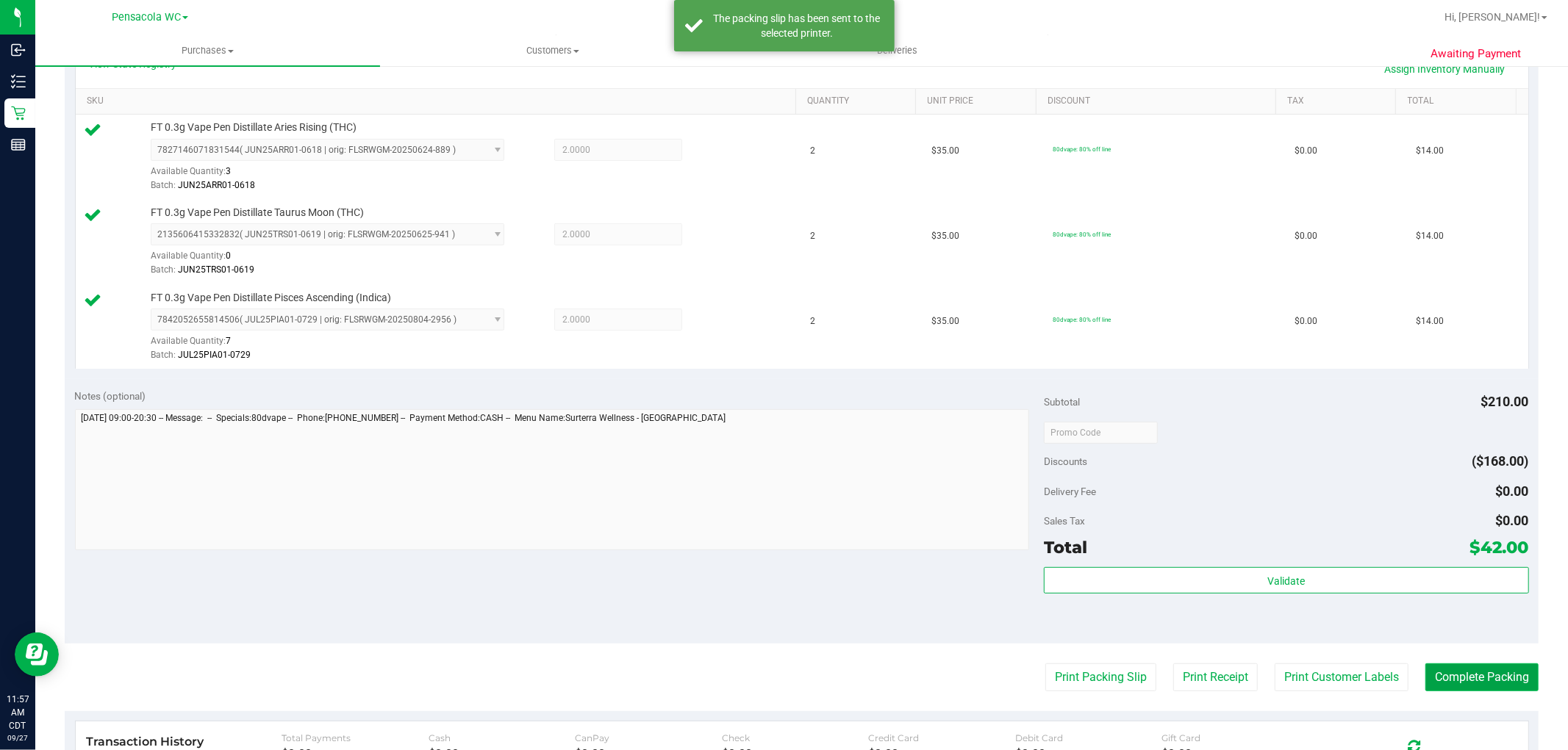
click at [1495, 669] on button "Complete Packing" at bounding box center [1482, 677] width 113 height 28
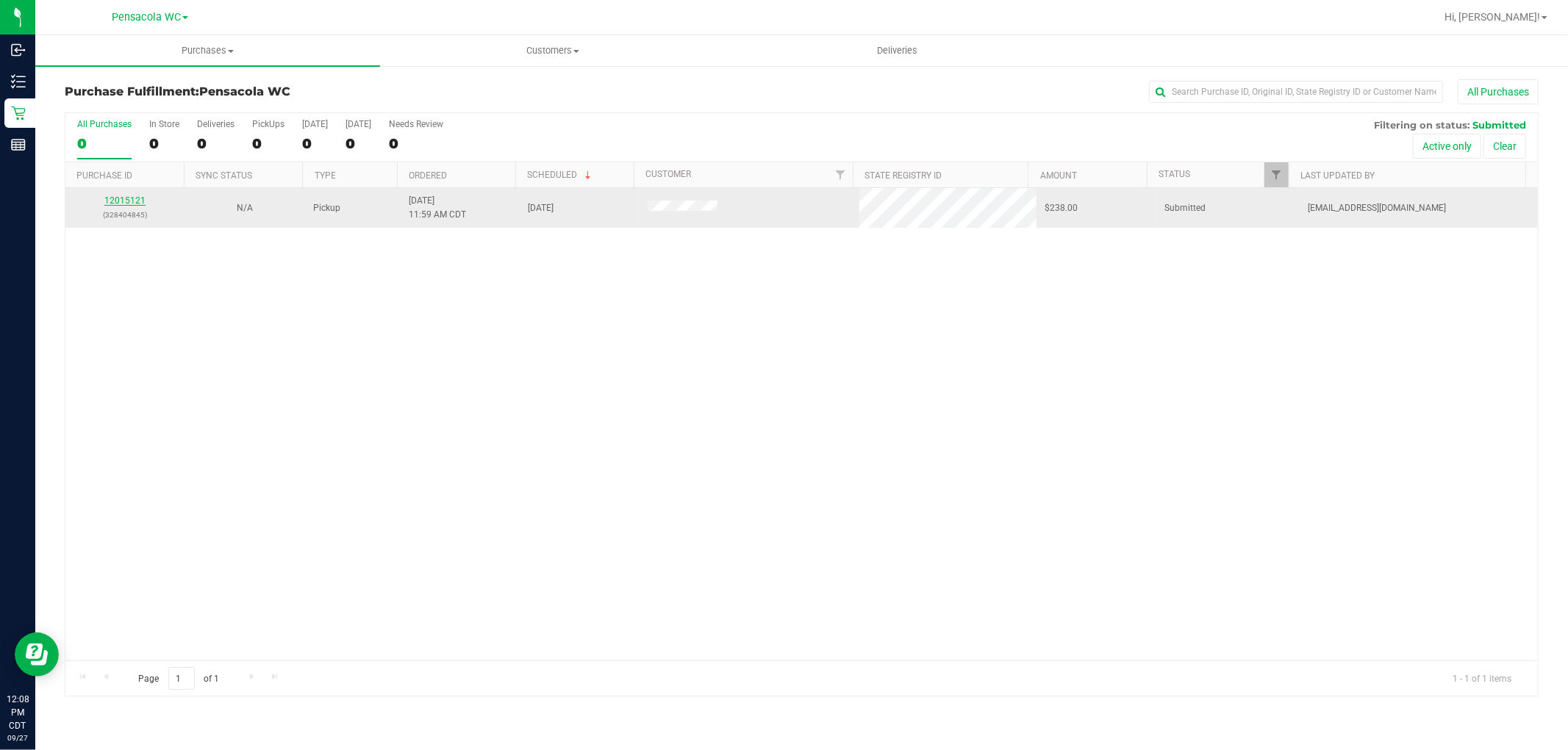
click at [134, 196] on link "12015121" at bounding box center [124, 200] width 41 height 10
click at [121, 206] on link "12015121" at bounding box center [124, 200] width 41 height 10
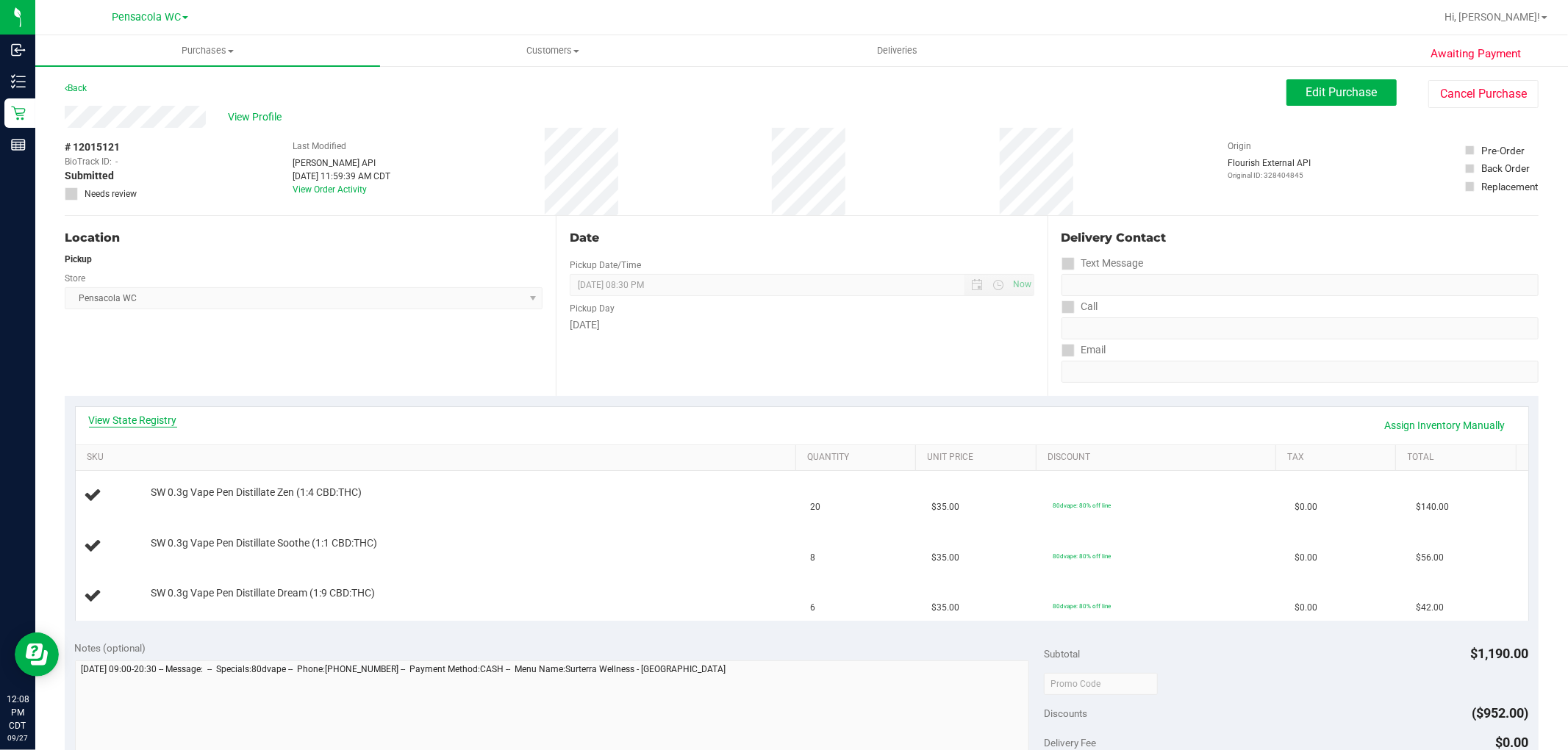
click at [165, 427] on link "View State Registry" at bounding box center [134, 420] width 88 height 15
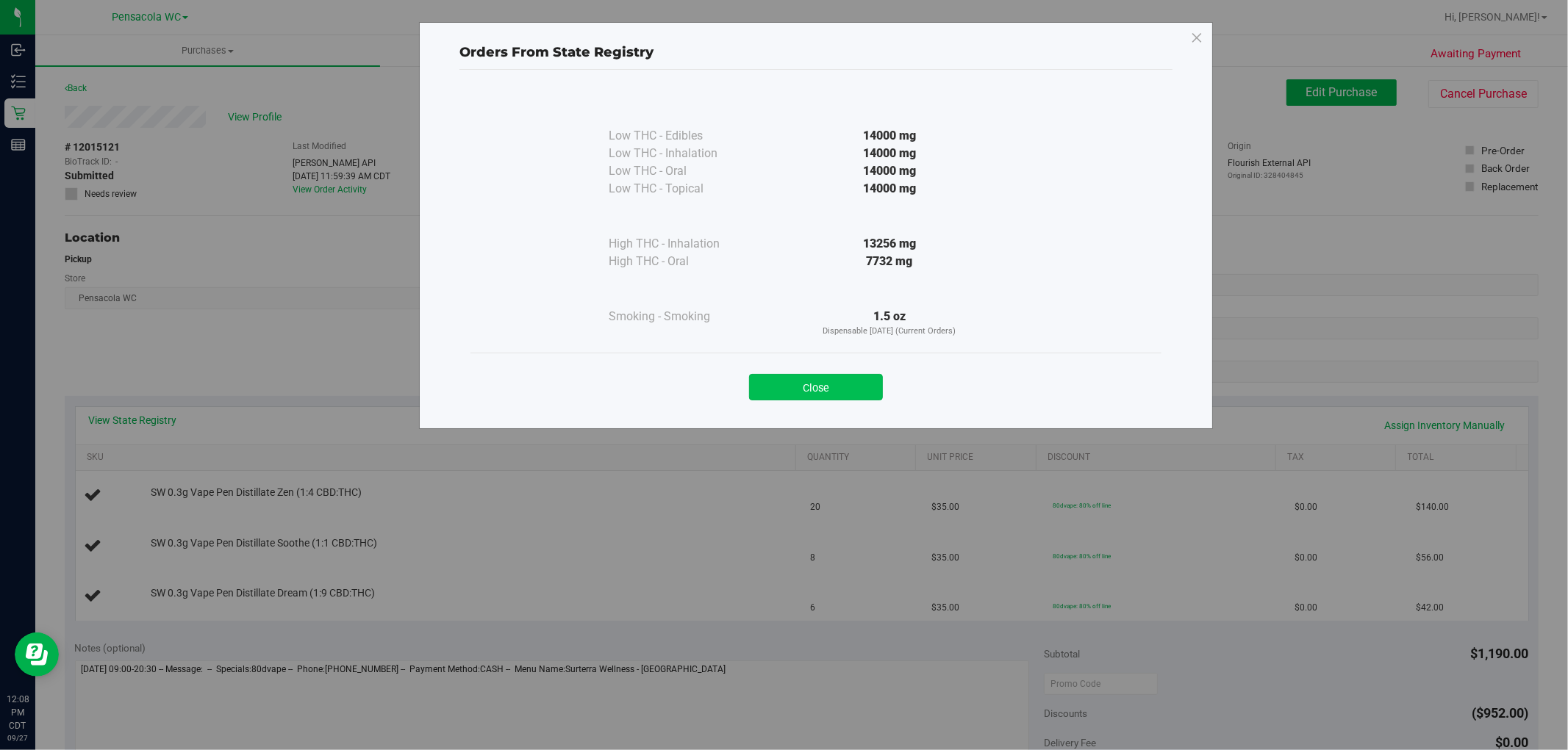
click at [804, 393] on button "Close" at bounding box center [815, 387] width 134 height 27
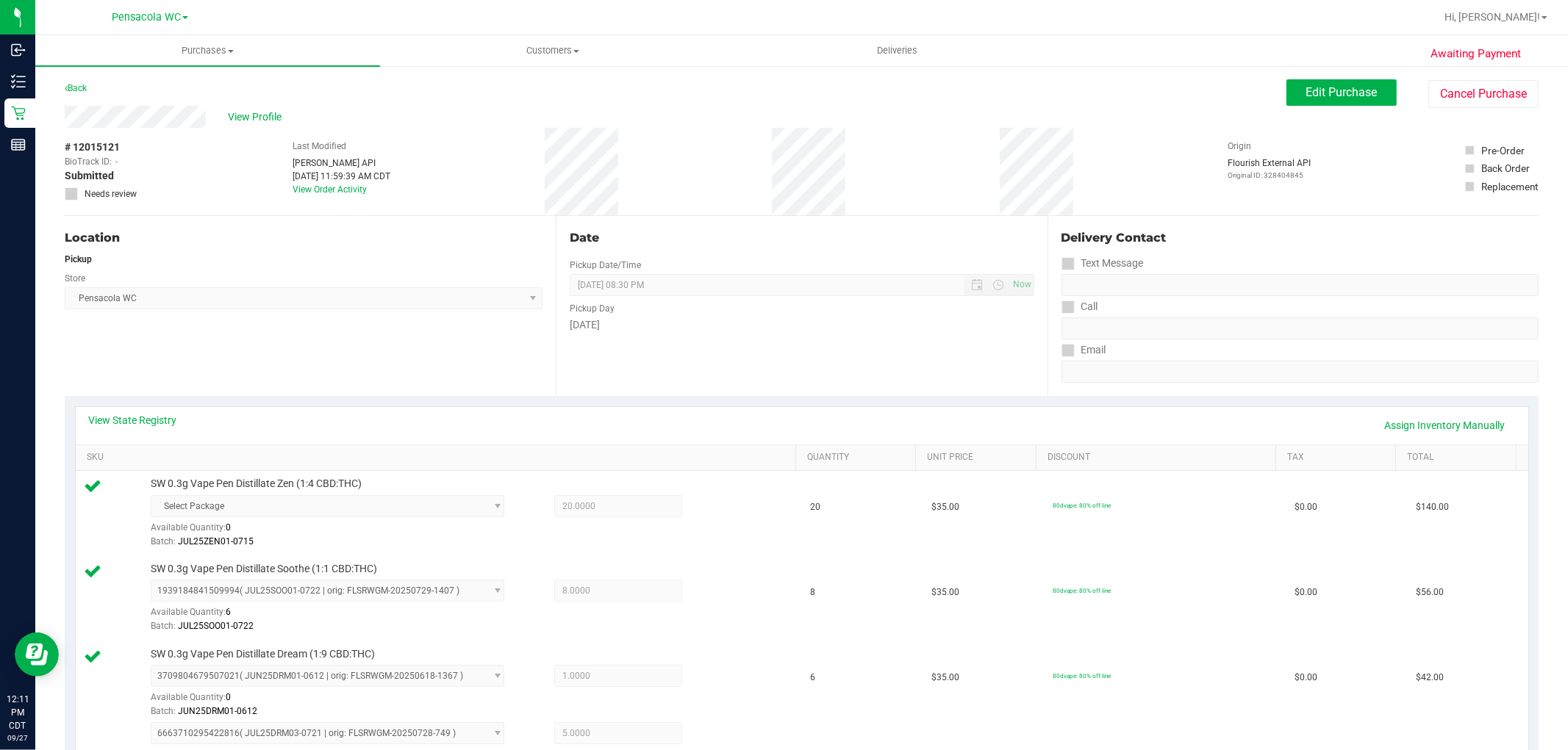
scroll to position [490, 0]
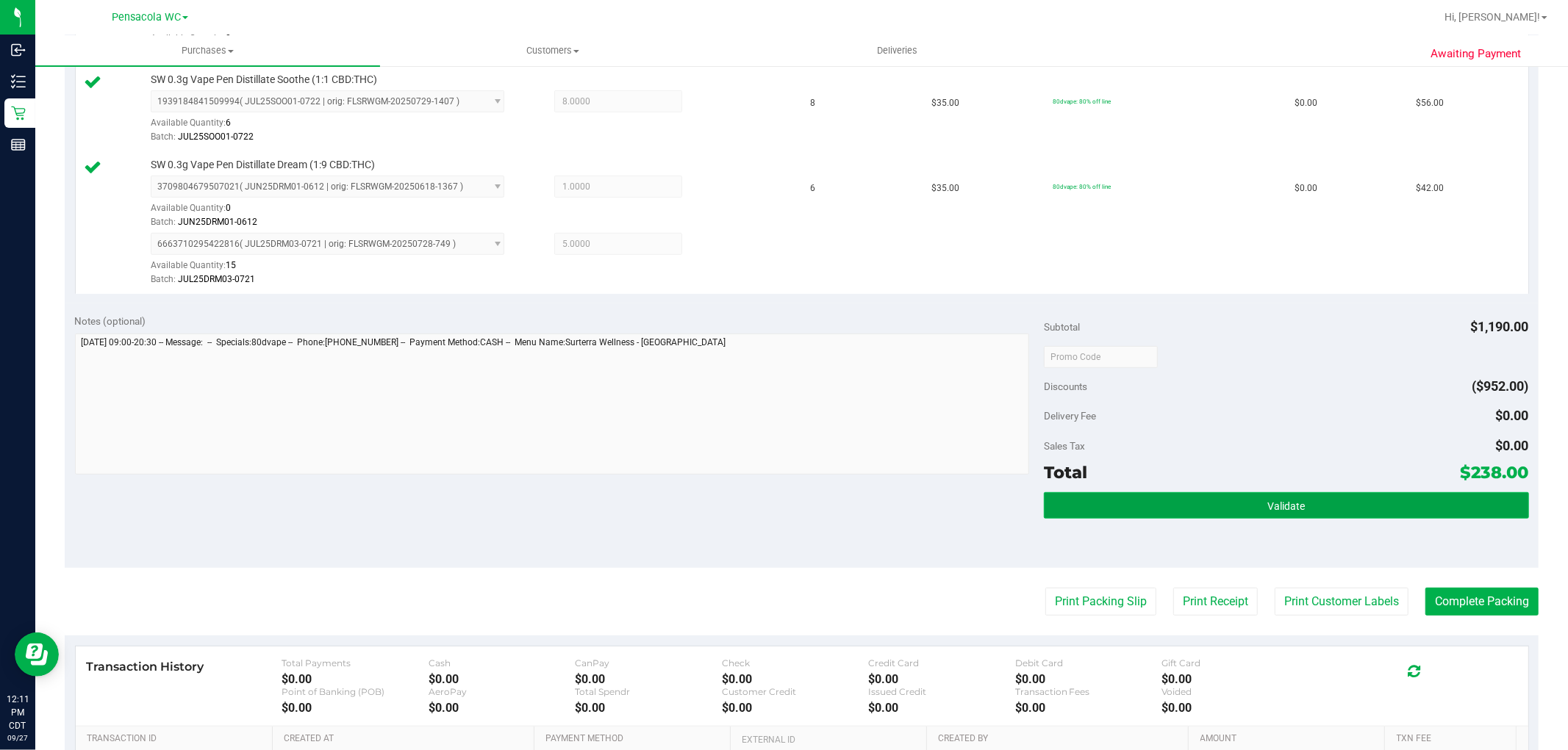
click at [1249, 511] on button "Validate" at bounding box center [1286, 506] width 484 height 27
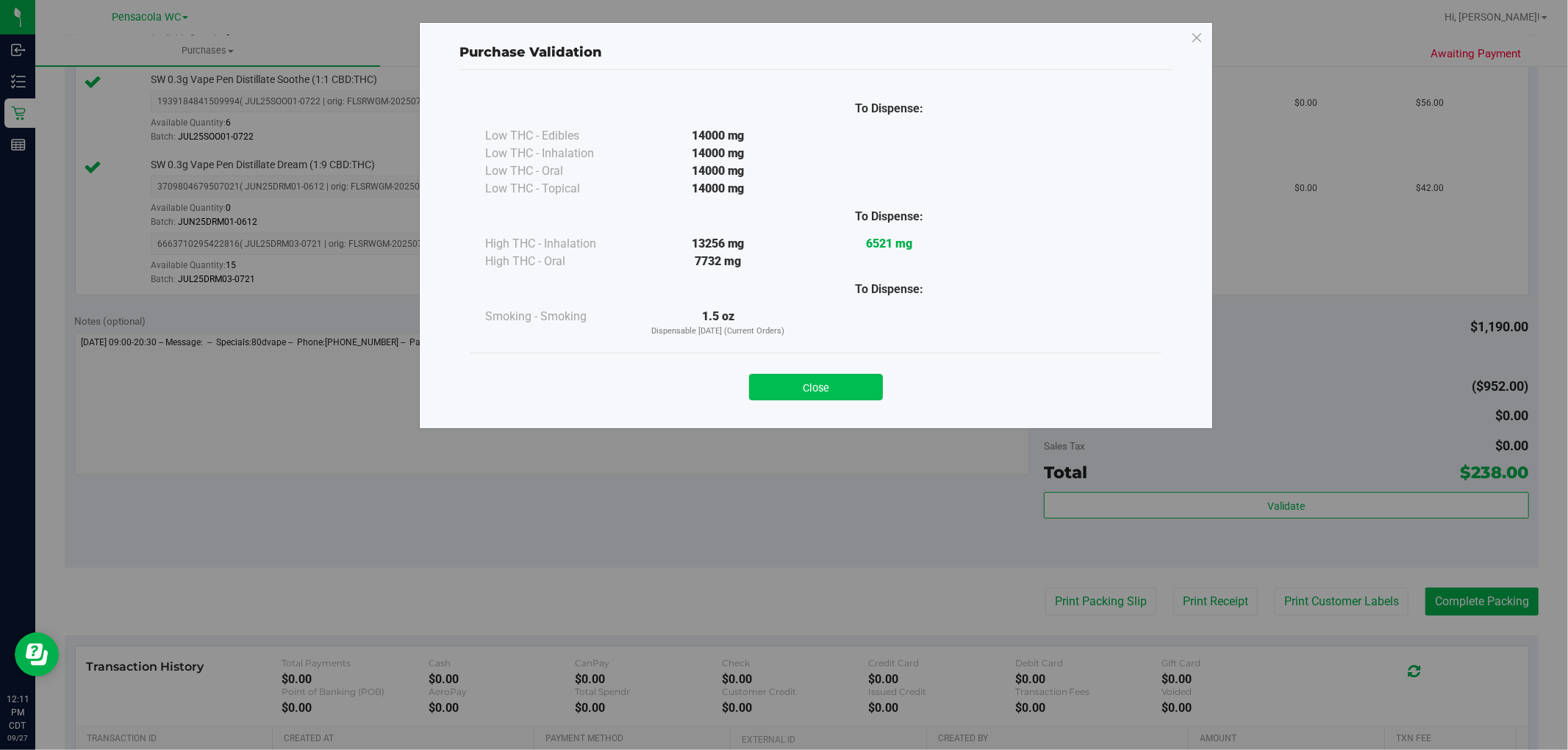
click at [828, 388] on button "Close" at bounding box center [815, 387] width 134 height 27
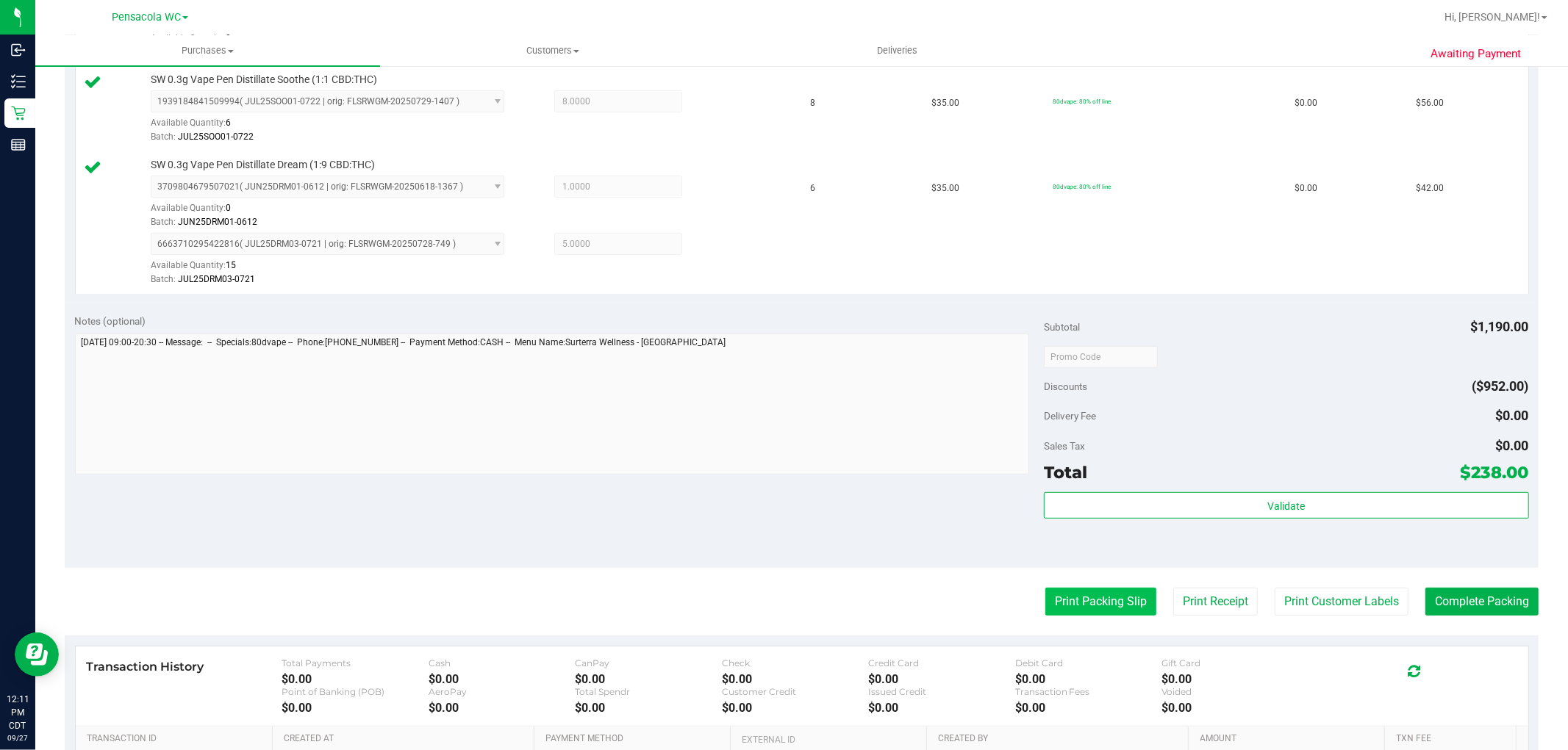
click at [1119, 600] on button "Print Packing Slip" at bounding box center [1100, 602] width 111 height 28
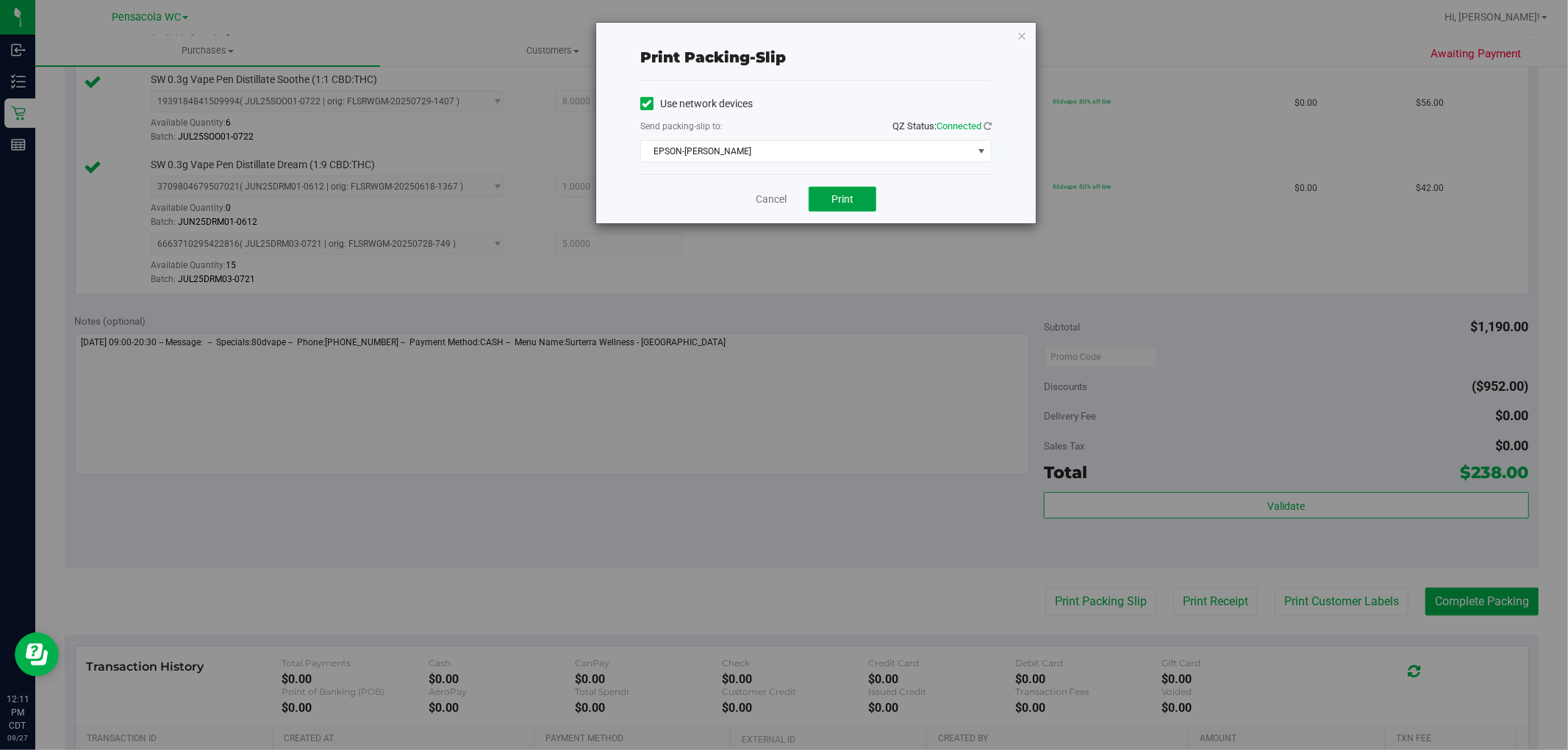
click at [859, 197] on button "Print" at bounding box center [842, 199] width 68 height 25
click at [767, 196] on link "Cancel" at bounding box center [770, 199] width 31 height 15
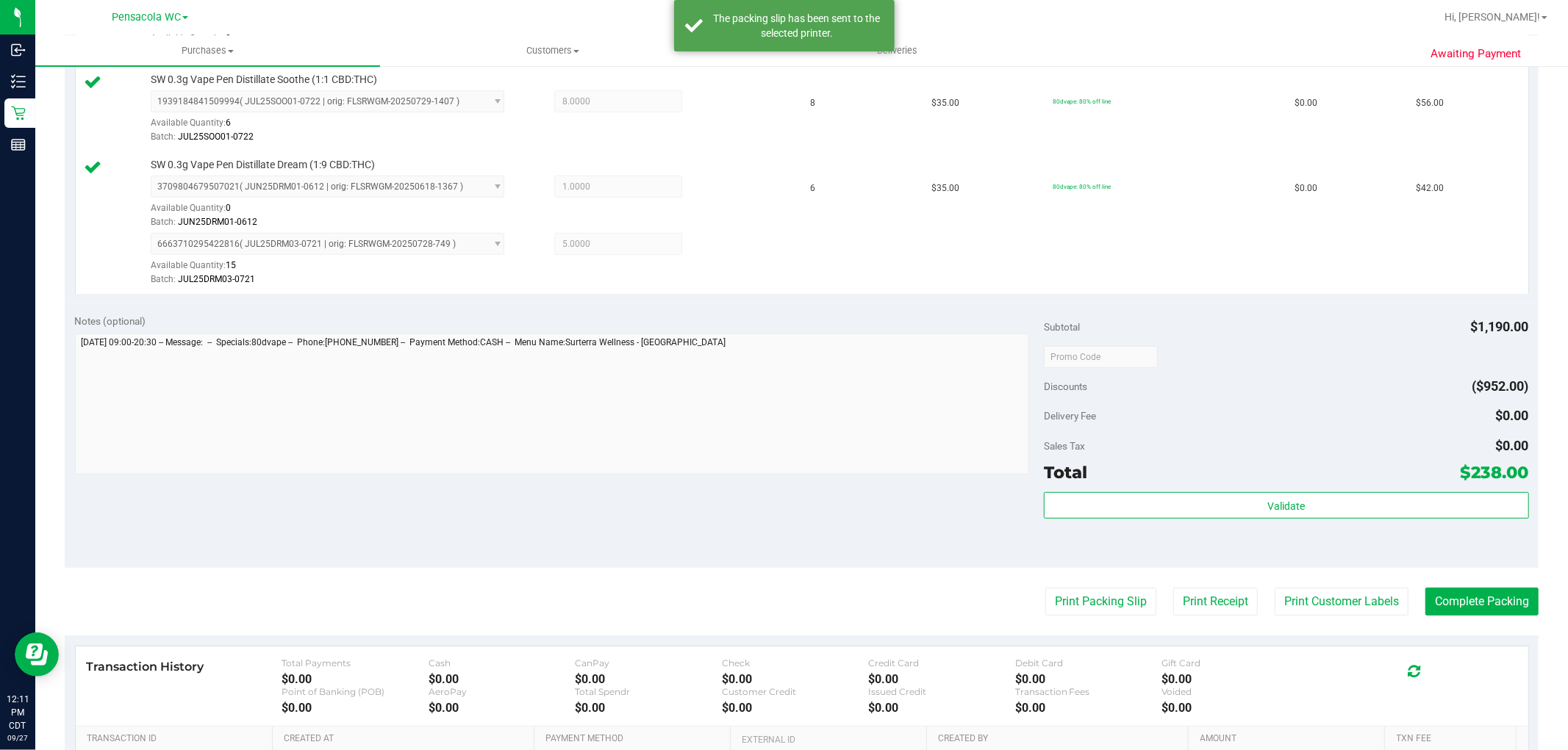
click at [1497, 584] on purchase-details "Back Edit Purchase Cancel Purchase View Profile # 12015121 BioTrack ID: - Submi…" at bounding box center [802, 250] width 1474 height 1321
click at [1505, 595] on button "Complete Packing" at bounding box center [1482, 602] width 113 height 28
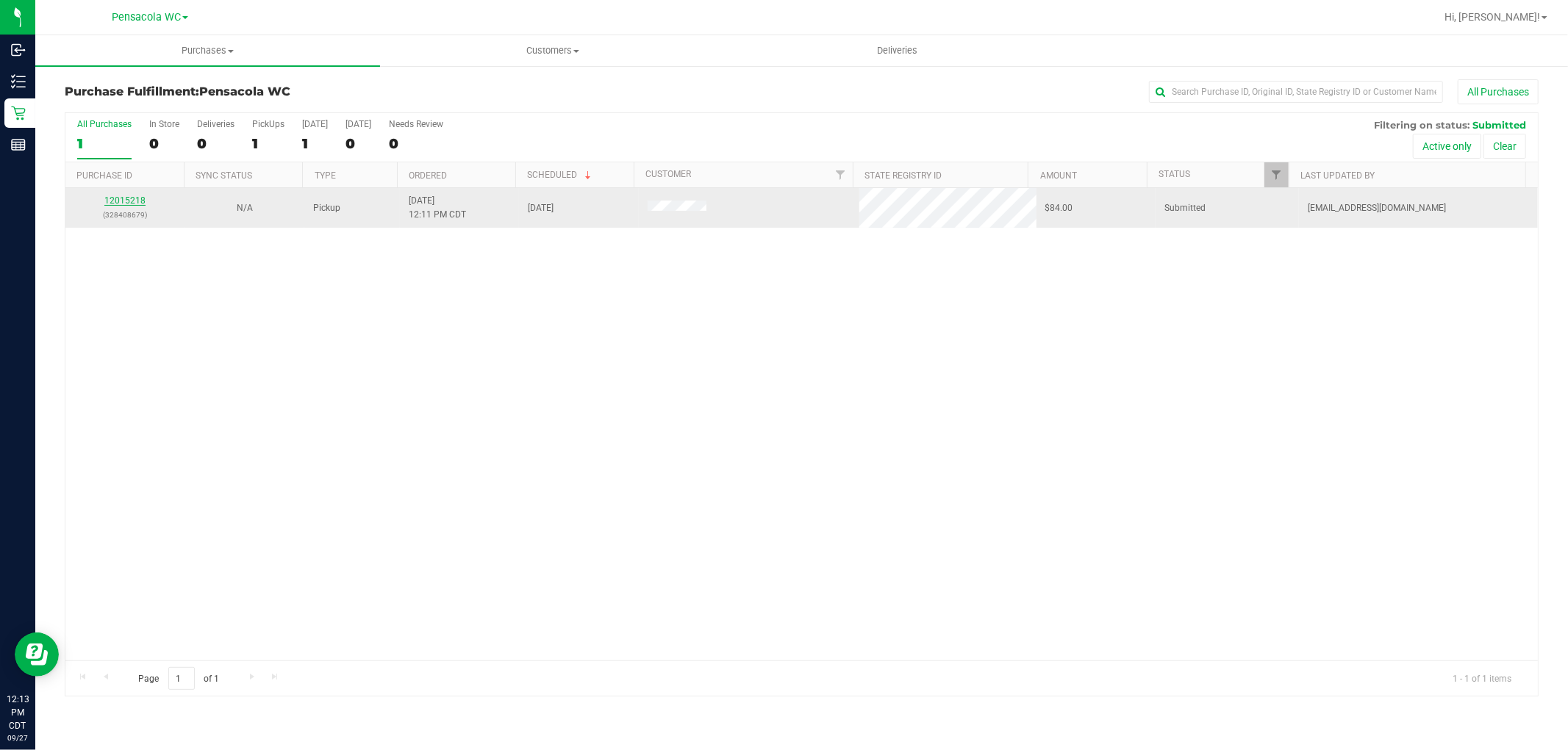
click at [130, 199] on link "12015218" at bounding box center [124, 200] width 41 height 10
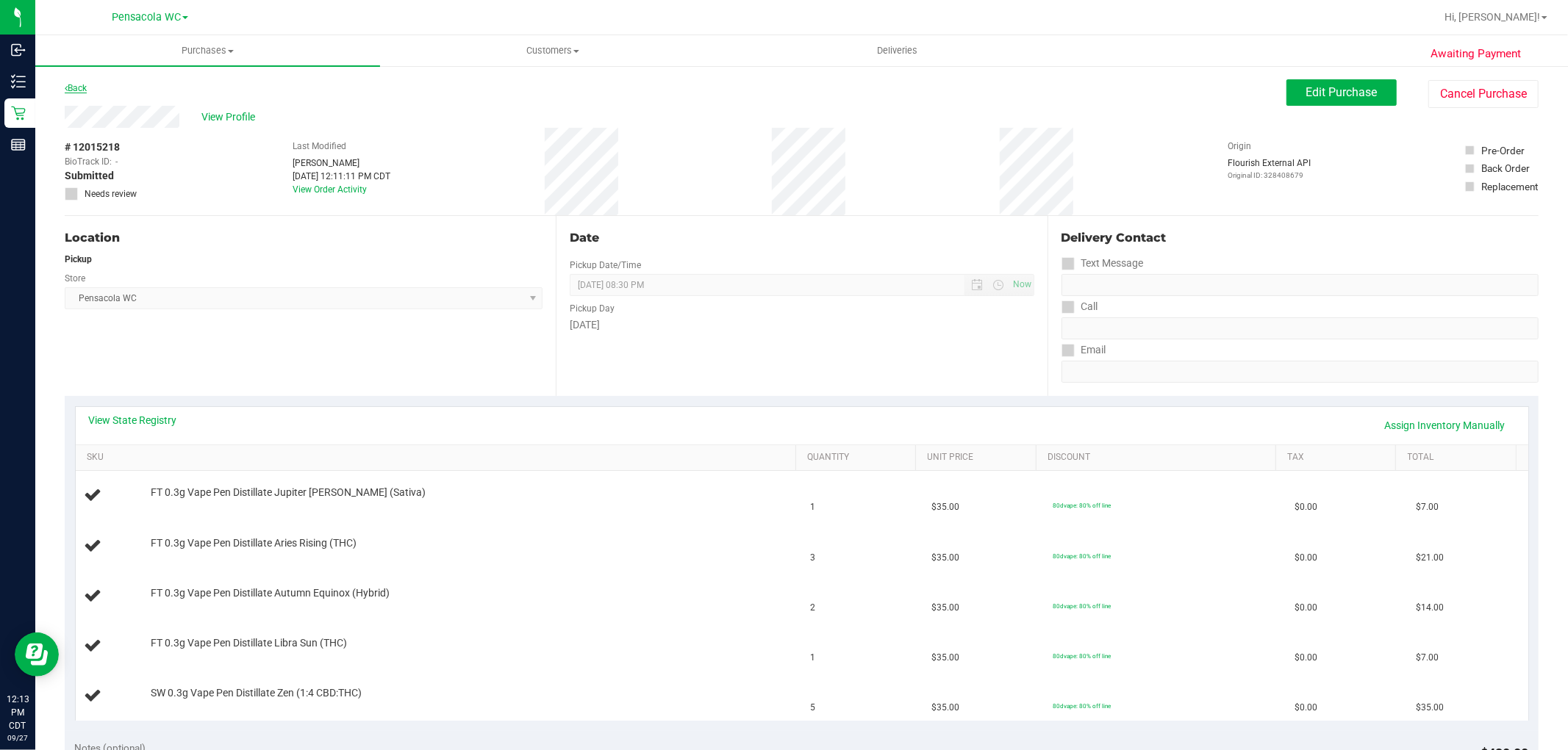
click at [66, 87] on icon at bounding box center [67, 88] width 3 height 9
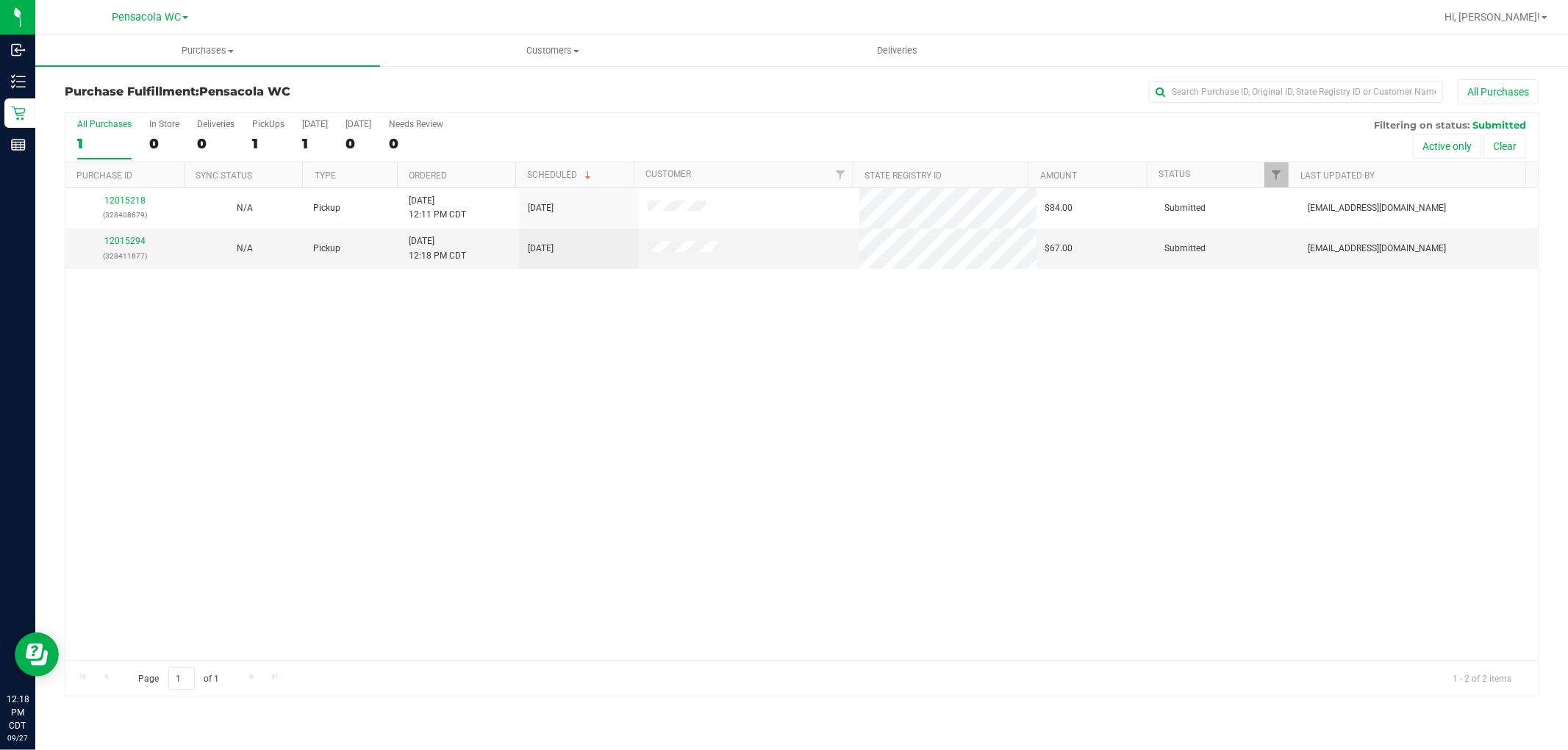
click at [810, 475] on div "12015218 (328408679) N/A Pickup 9/27/2025 12:11 PM CDT 9/27/2025 $84.00 Submitt…" at bounding box center [801, 424] width 1472 height 472
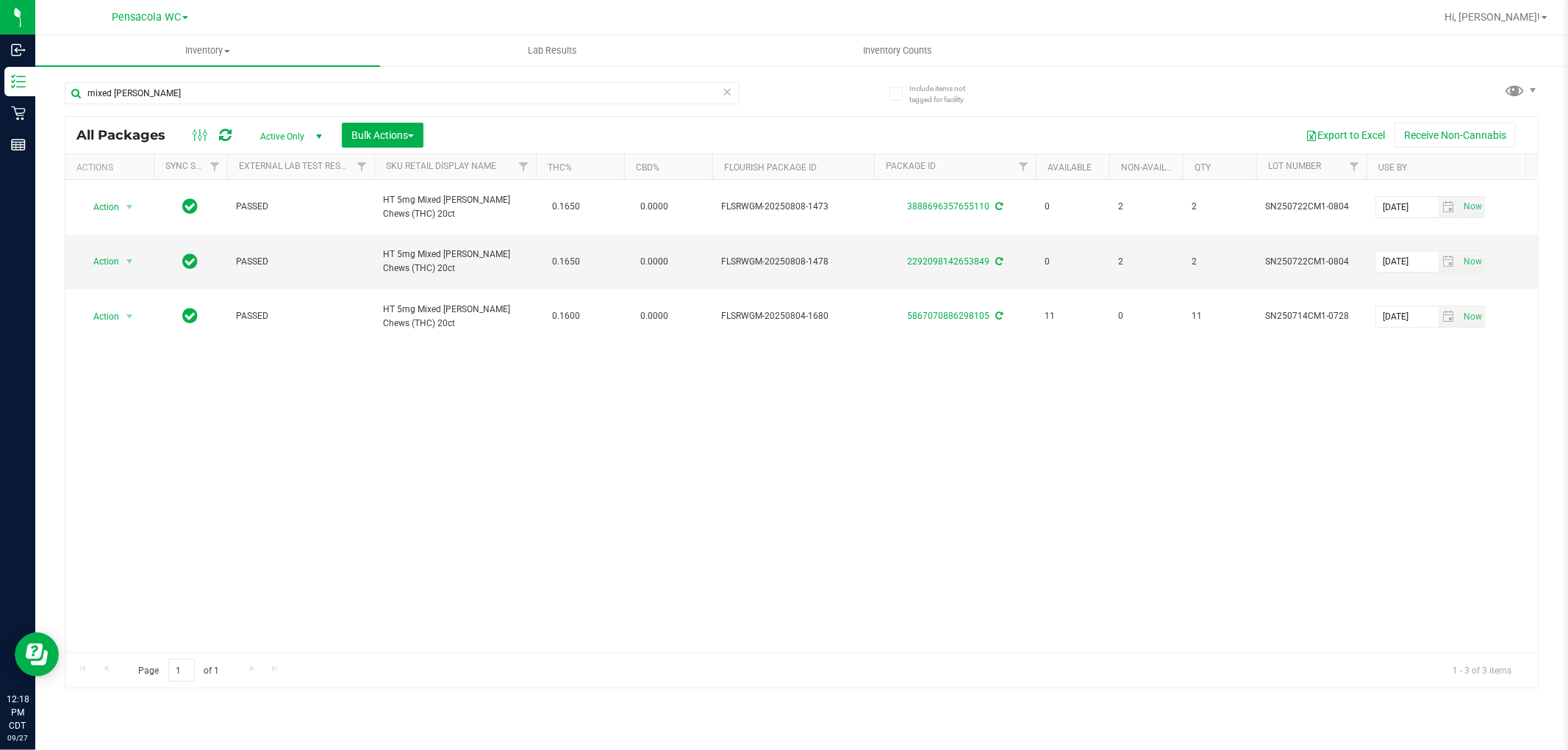
click at [204, 78] on div "mixed [PERSON_NAME]" at bounding box center [433, 93] width 737 height 47
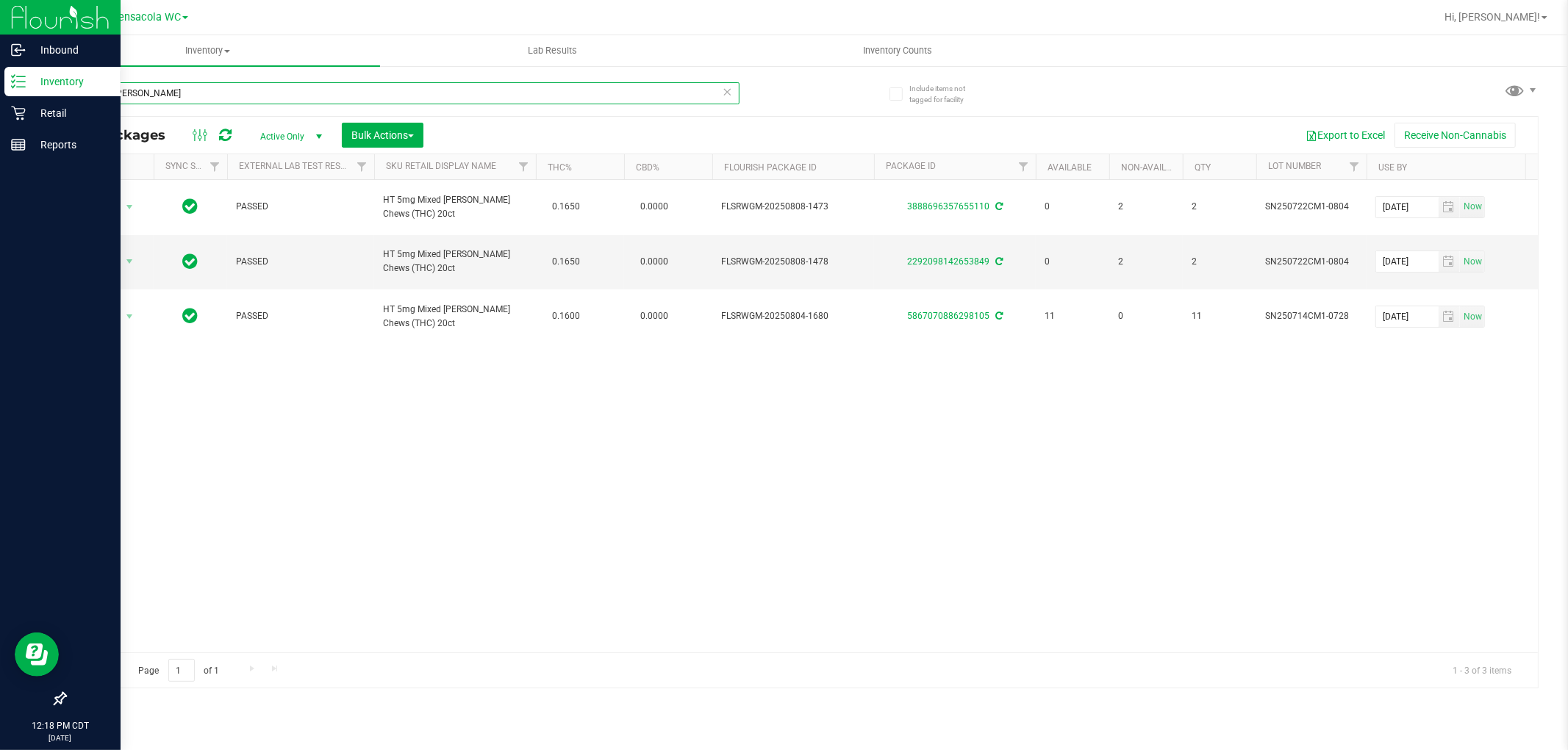
drag, startPoint x: 194, startPoint y: 90, endPoint x: 0, endPoint y: 89, distance: 194.0
click at [0, 89] on div "Inbound Inventory Retail Reports 12:18 PM CDT [DATE] 09/27 Pensacola WC Hi, [PE…" at bounding box center [784, 375] width 1568 height 750
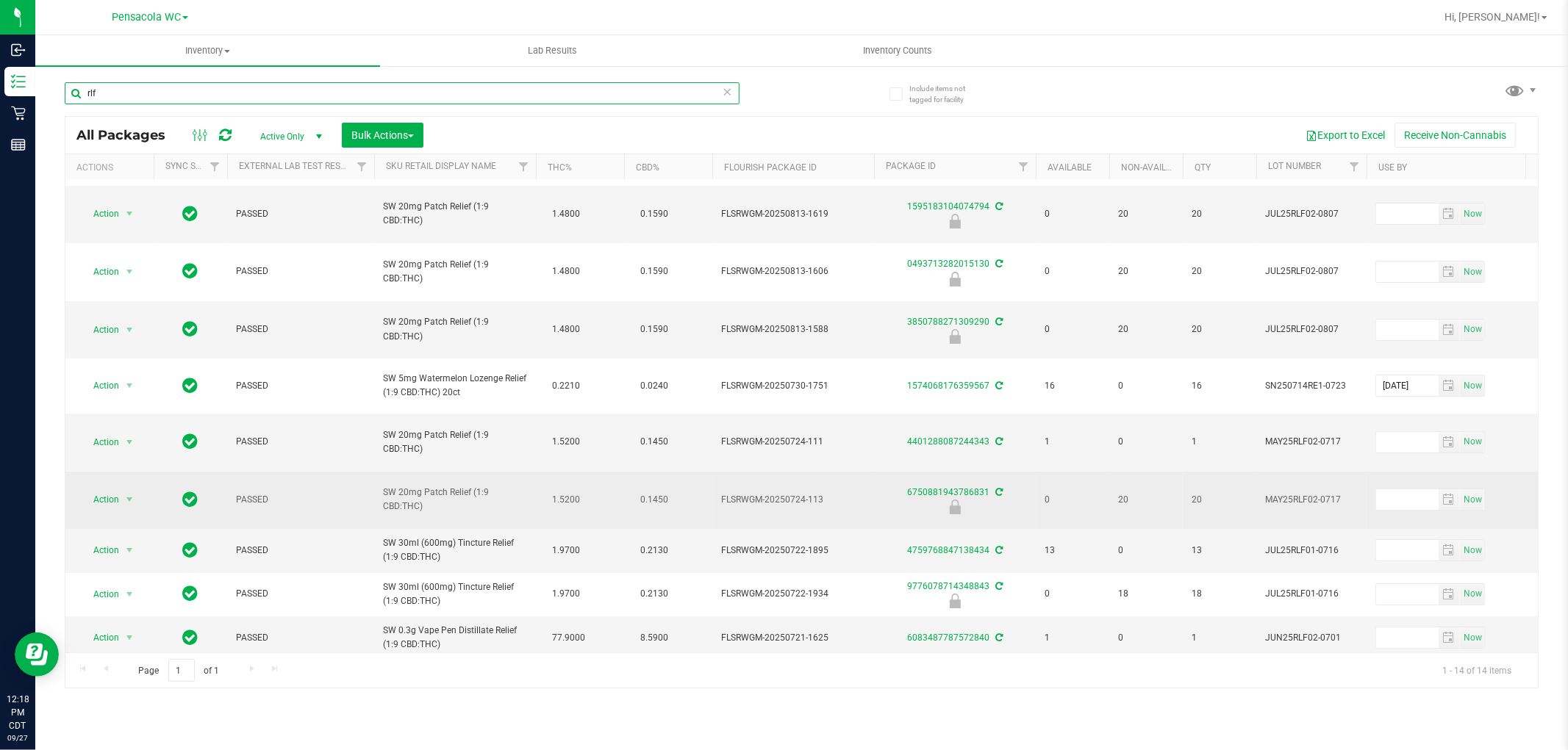
scroll to position [82, 0]
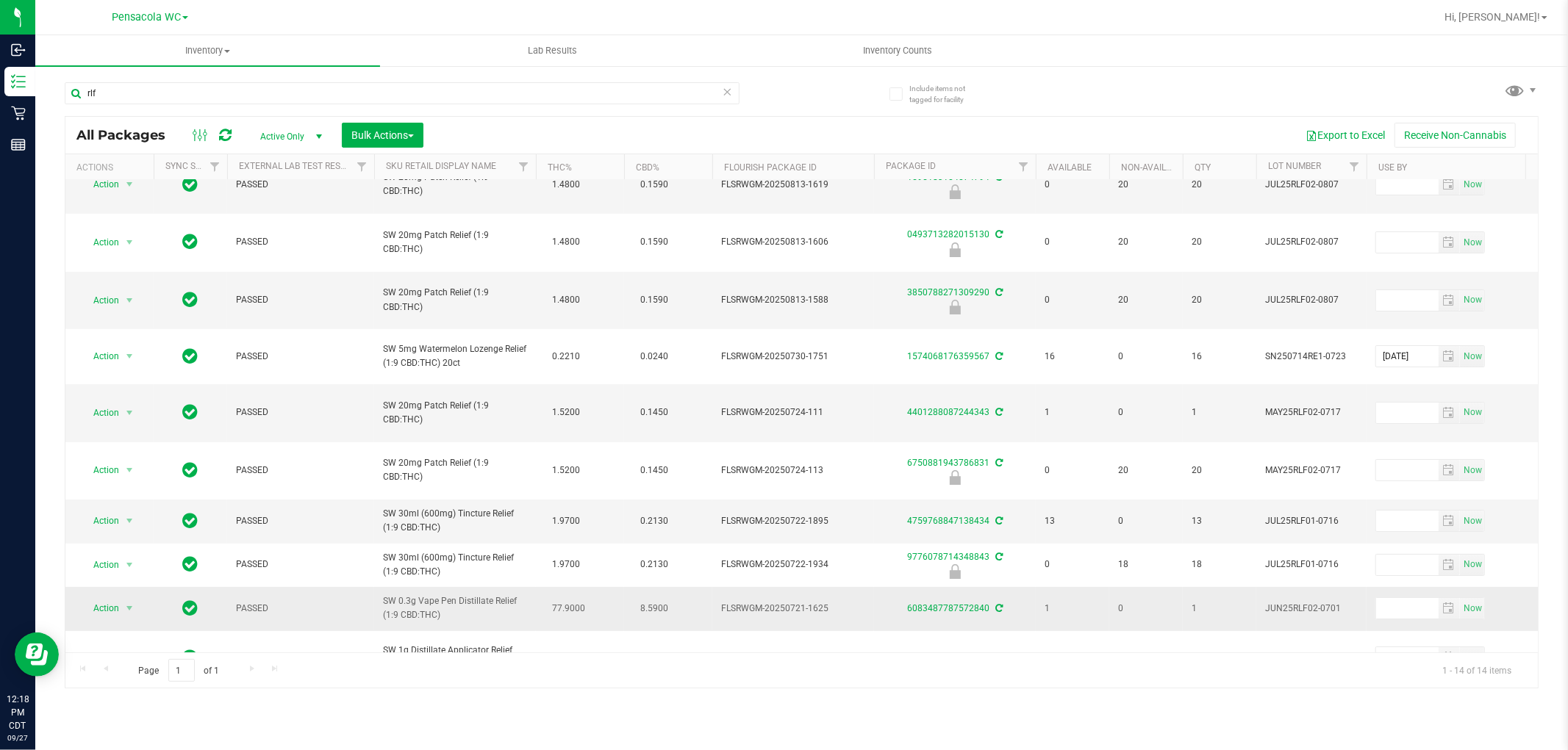
drag, startPoint x: 448, startPoint y: 533, endPoint x: 318, endPoint y: 511, distance: 131.8
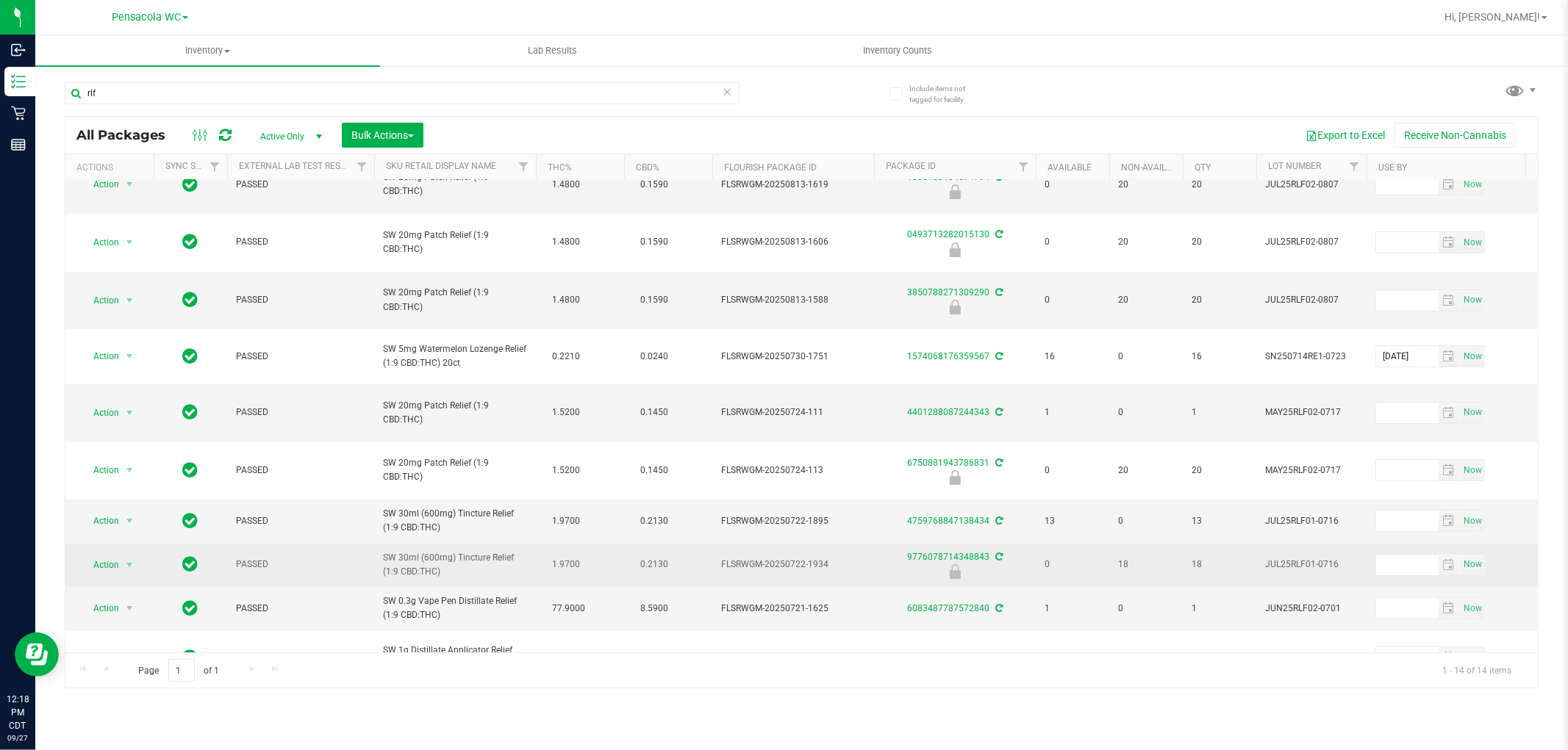
copy tr "SW 0.3g Vape Pen Distillate Relief (1:9 CBD:THC)"
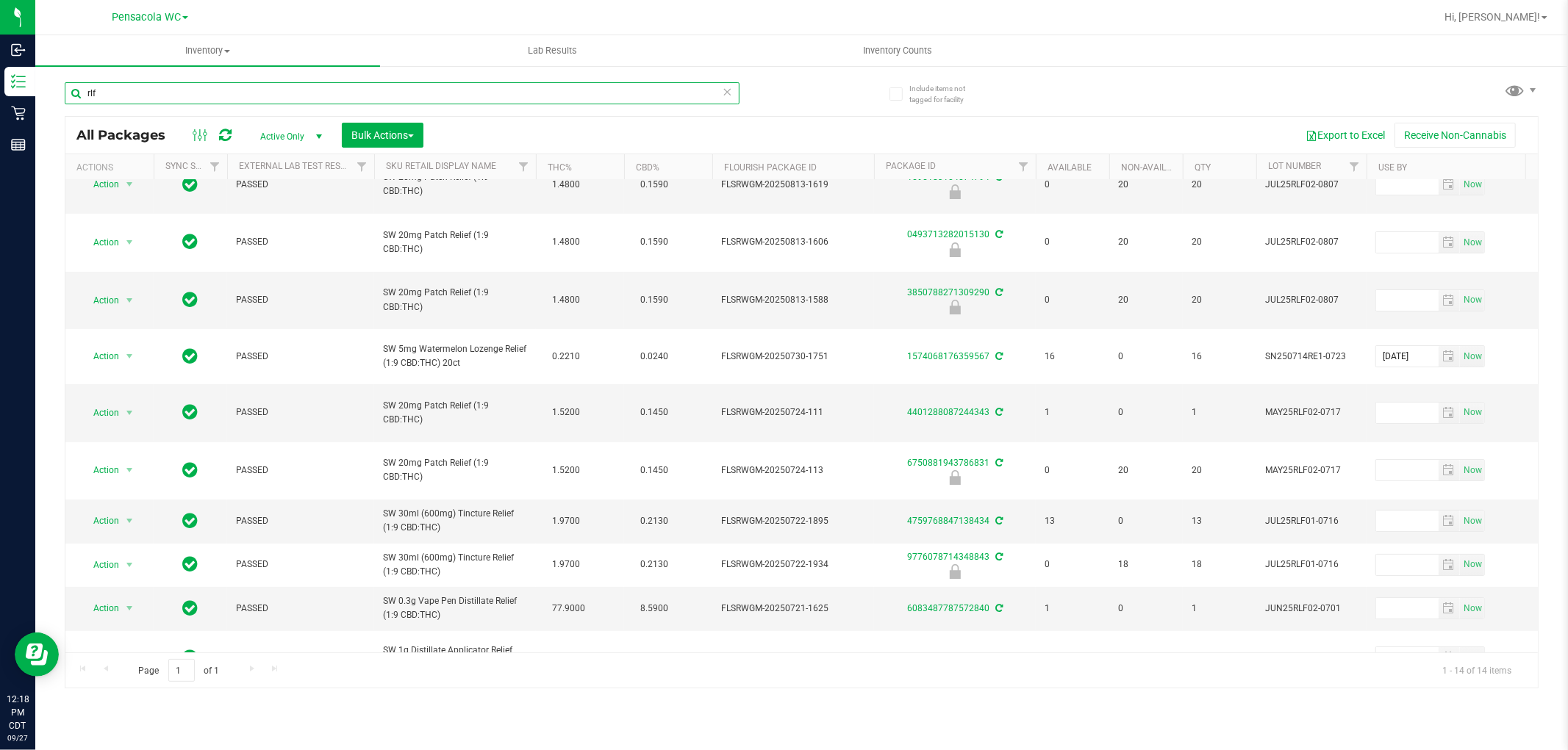
click at [416, 89] on input "rlf" at bounding box center [402, 93] width 675 height 22
paste input "SW 0.3g Vape Pen Distillate Relief (1:9 CBD:THC)"
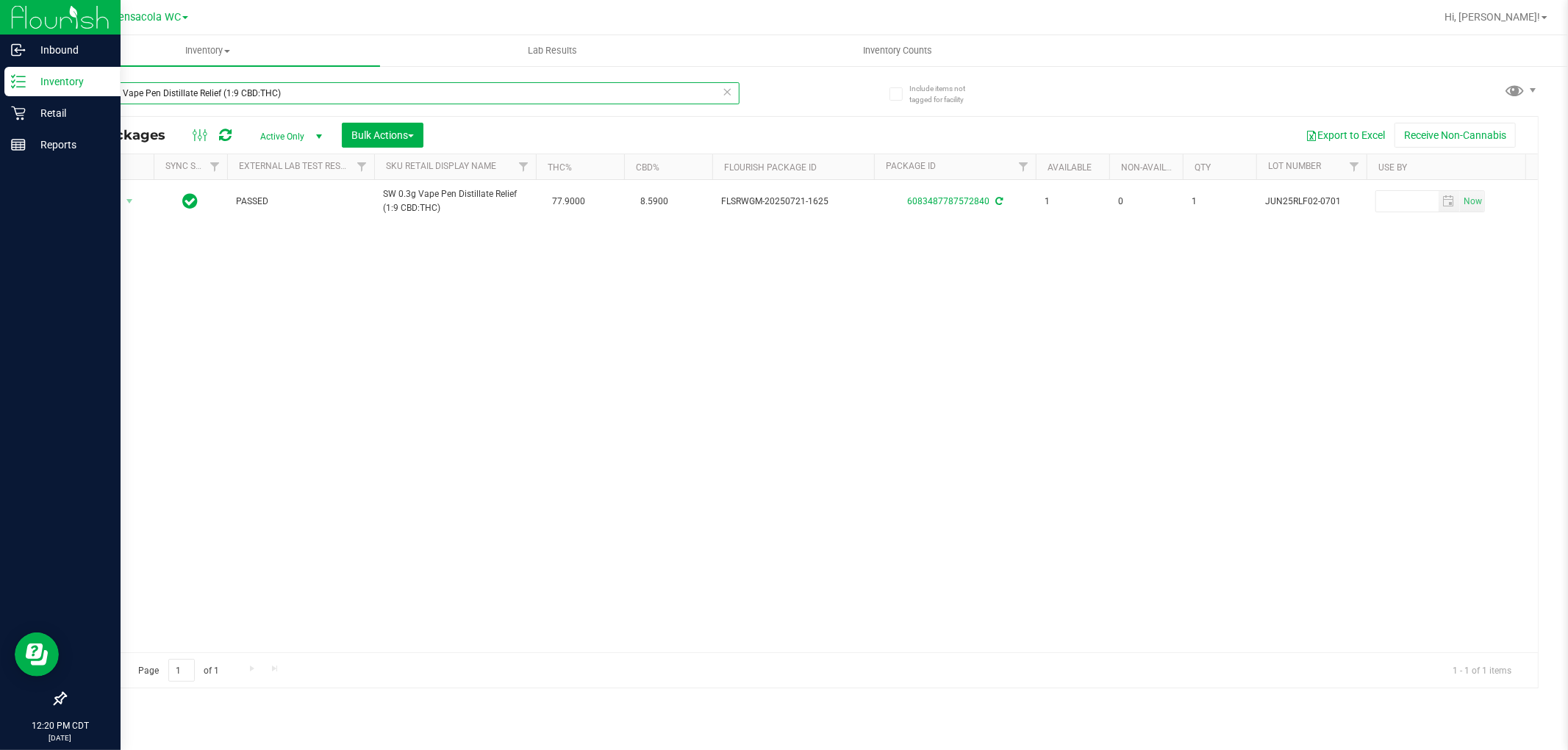
drag, startPoint x: 402, startPoint y: 95, endPoint x: 0, endPoint y: 176, distance: 410.1
click at [0, 176] on div "Inbound Inventory Retail Reports 12:20 PM CDT 09/27/2025 09/27 Pensacola WC Hi,…" at bounding box center [784, 375] width 1568 height 750
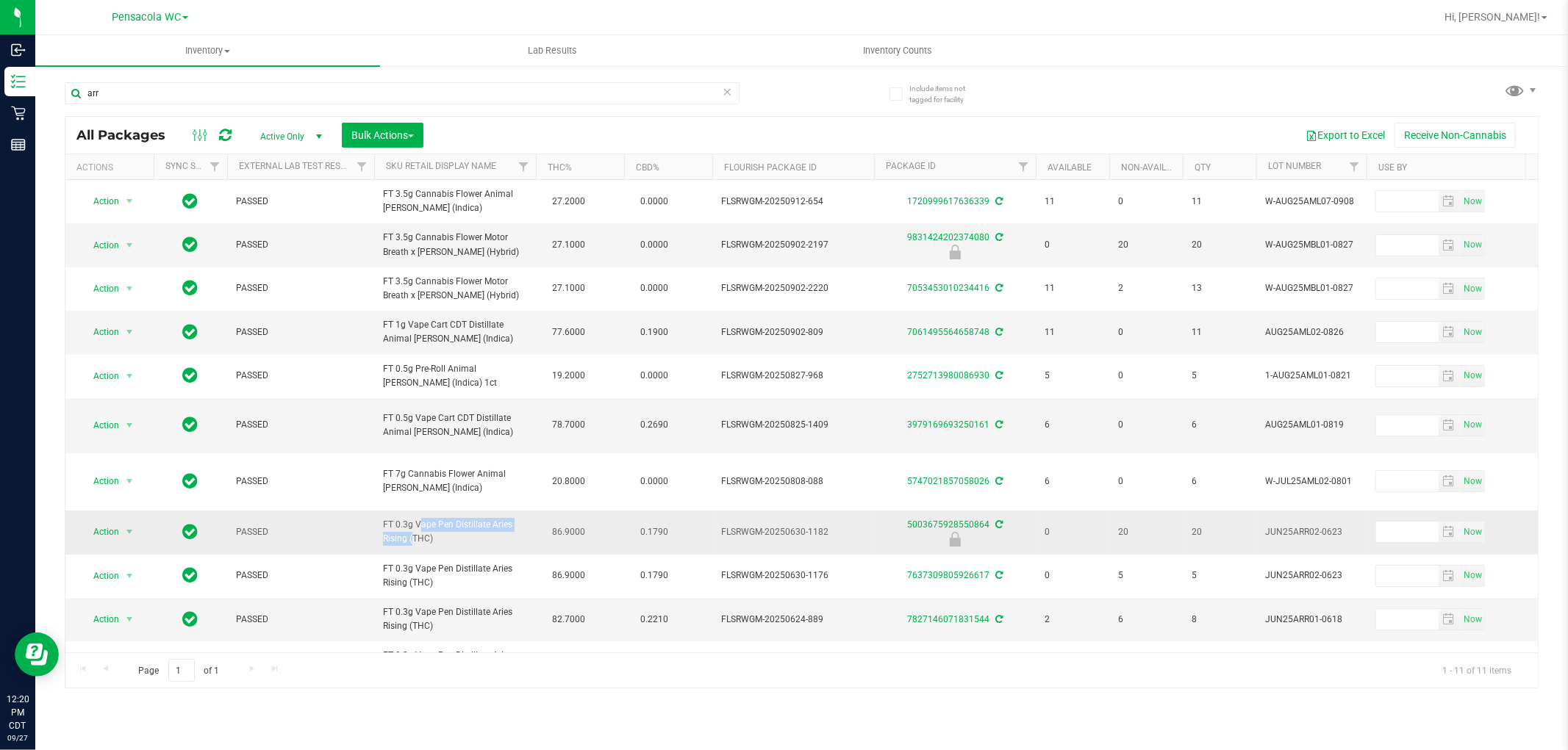
drag, startPoint x: 379, startPoint y: 505, endPoint x: 517, endPoint y: 511, distance: 138.1
click at [517, 511] on td "FT 0.3g Vape Pen Distillate Aries Rising (THC)" at bounding box center [455, 532] width 162 height 43
copy span "FT 0.3g Vape Pen Distillate Aries"
click at [199, 100] on input "arr" at bounding box center [402, 93] width 675 height 22
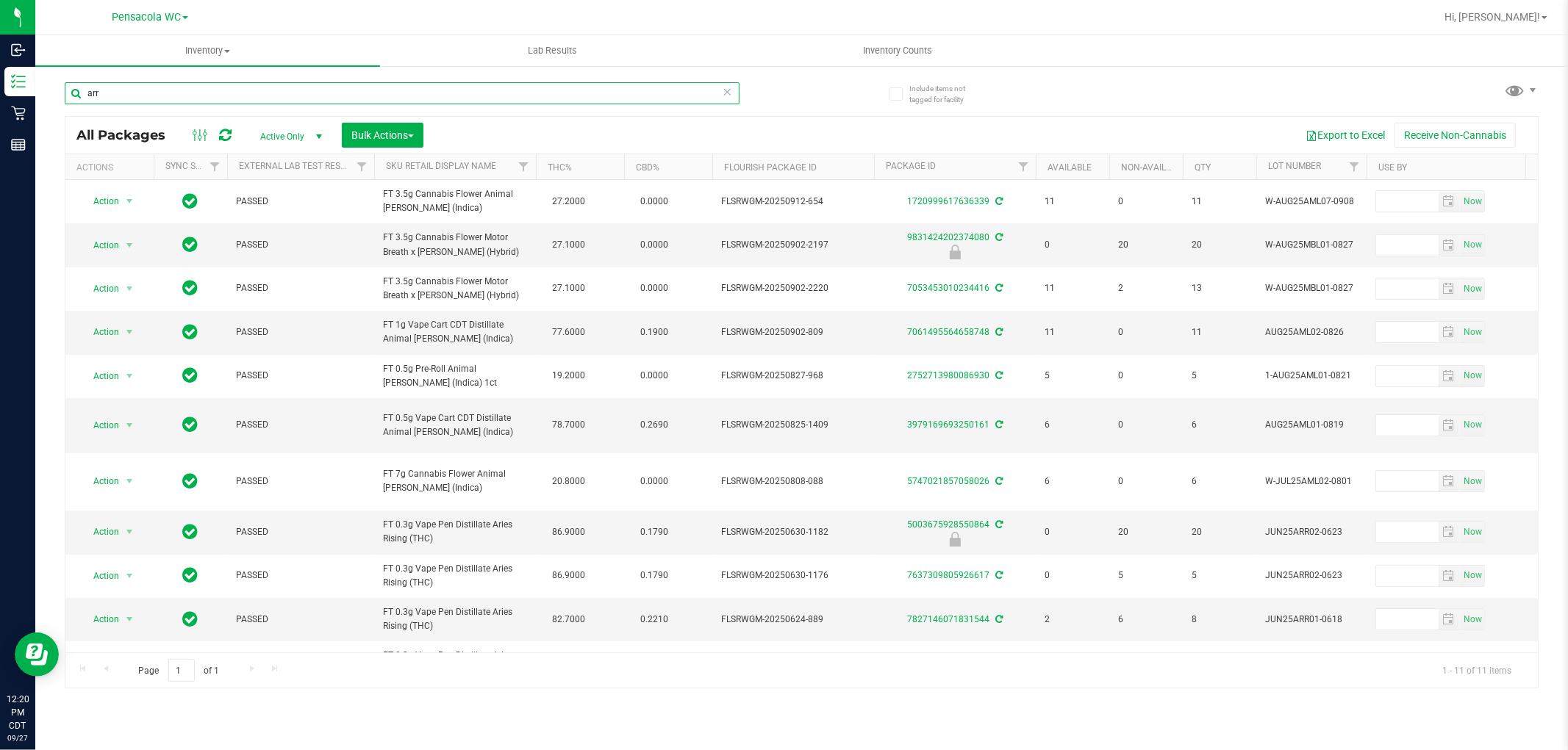
paste input "FT 0.3g Vape Pen Distillate Aries"
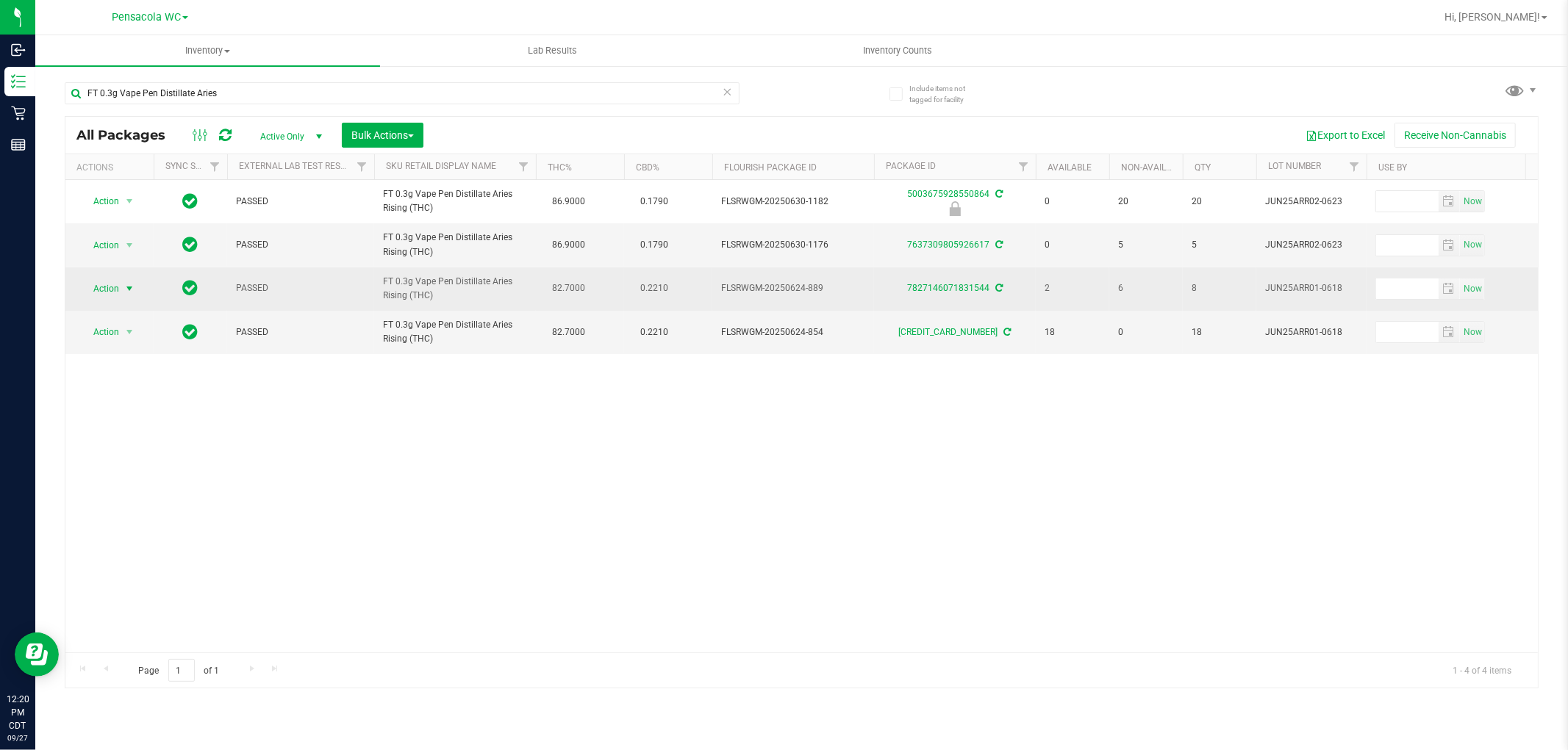
click at [126, 287] on span "select" at bounding box center [129, 289] width 12 height 12
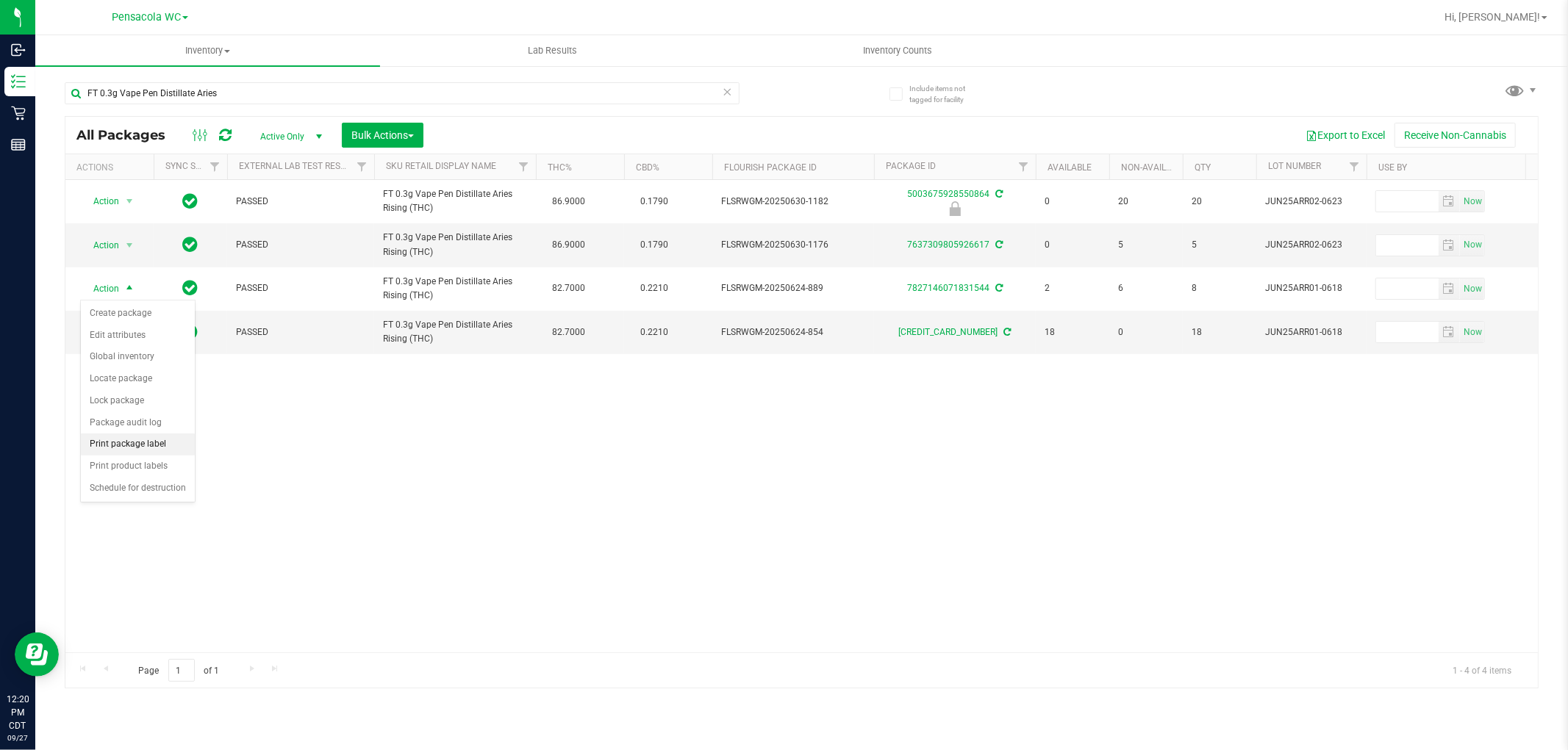
click at [148, 453] on li "Print package label" at bounding box center [138, 445] width 114 height 22
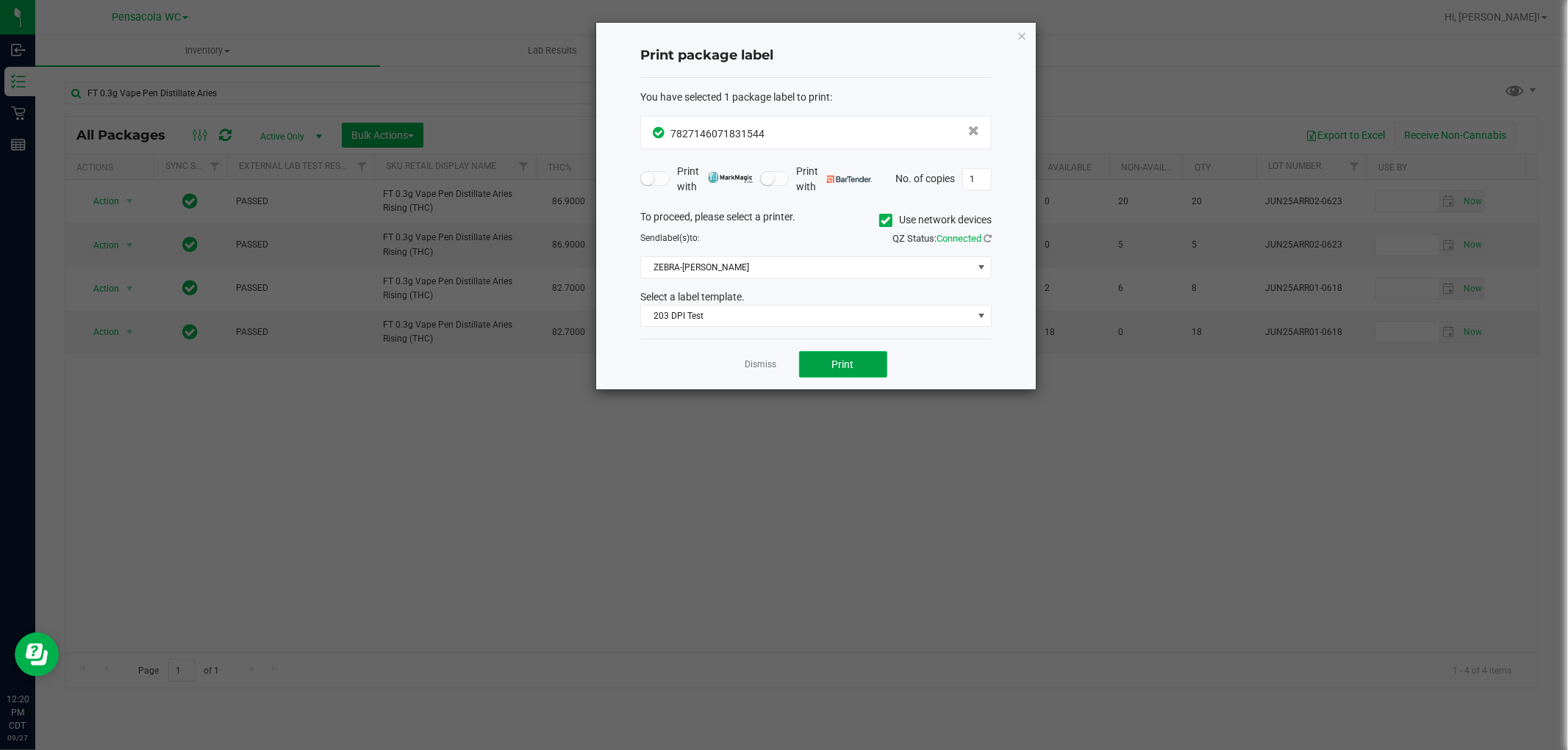
click at [834, 368] on span "Print" at bounding box center [843, 365] width 22 height 12
click at [755, 359] on link "Dismiss" at bounding box center [761, 365] width 32 height 13
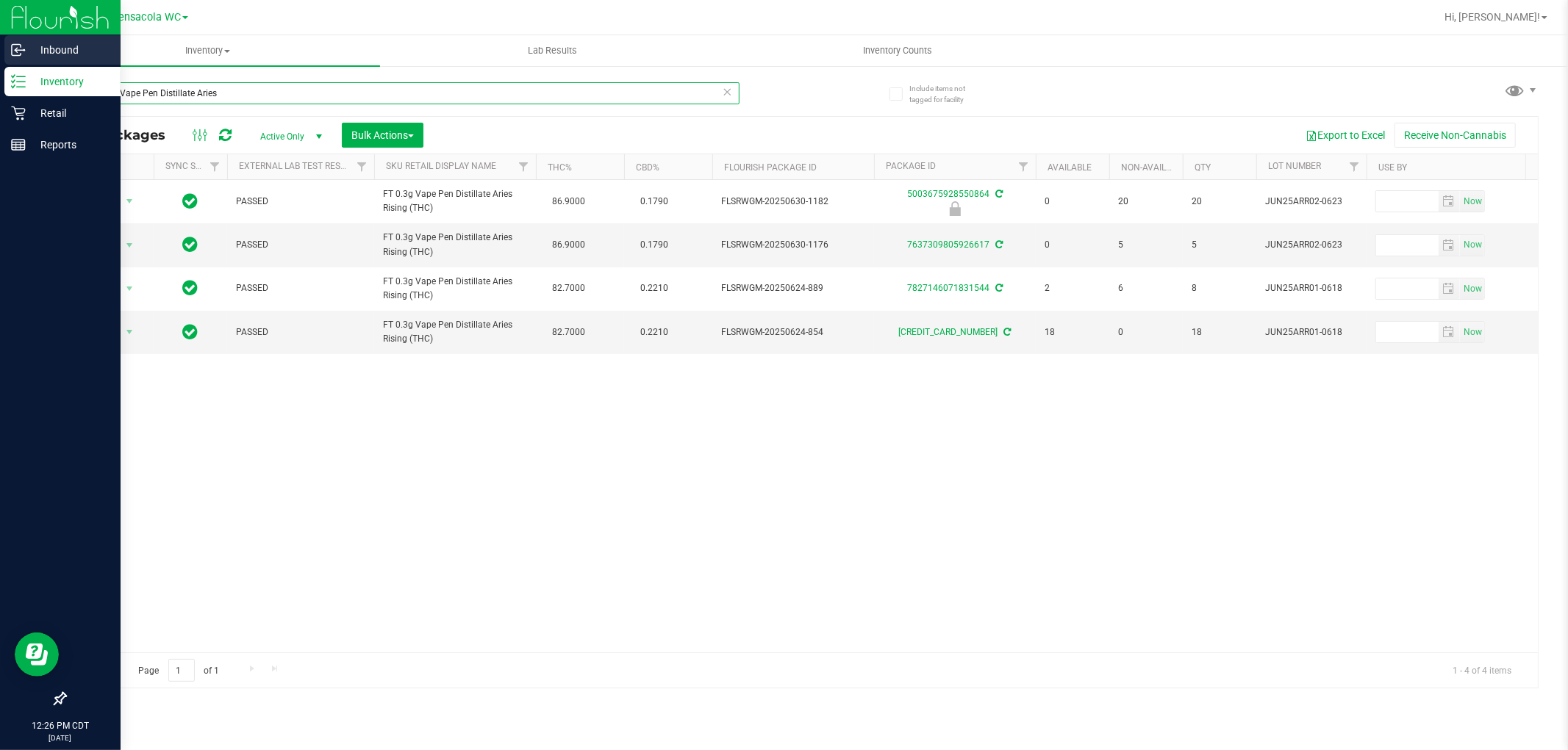
drag, startPoint x: 275, startPoint y: 87, endPoint x: 0, endPoint y: 63, distance: 276.0
click at [0, 63] on div "Inbound Inventory Retail Reports 12:26 PM CDT 09/27/2025 09/27 Pensacola WC Hi,…" at bounding box center [784, 375] width 1568 height 750
type input "2756608280755623"
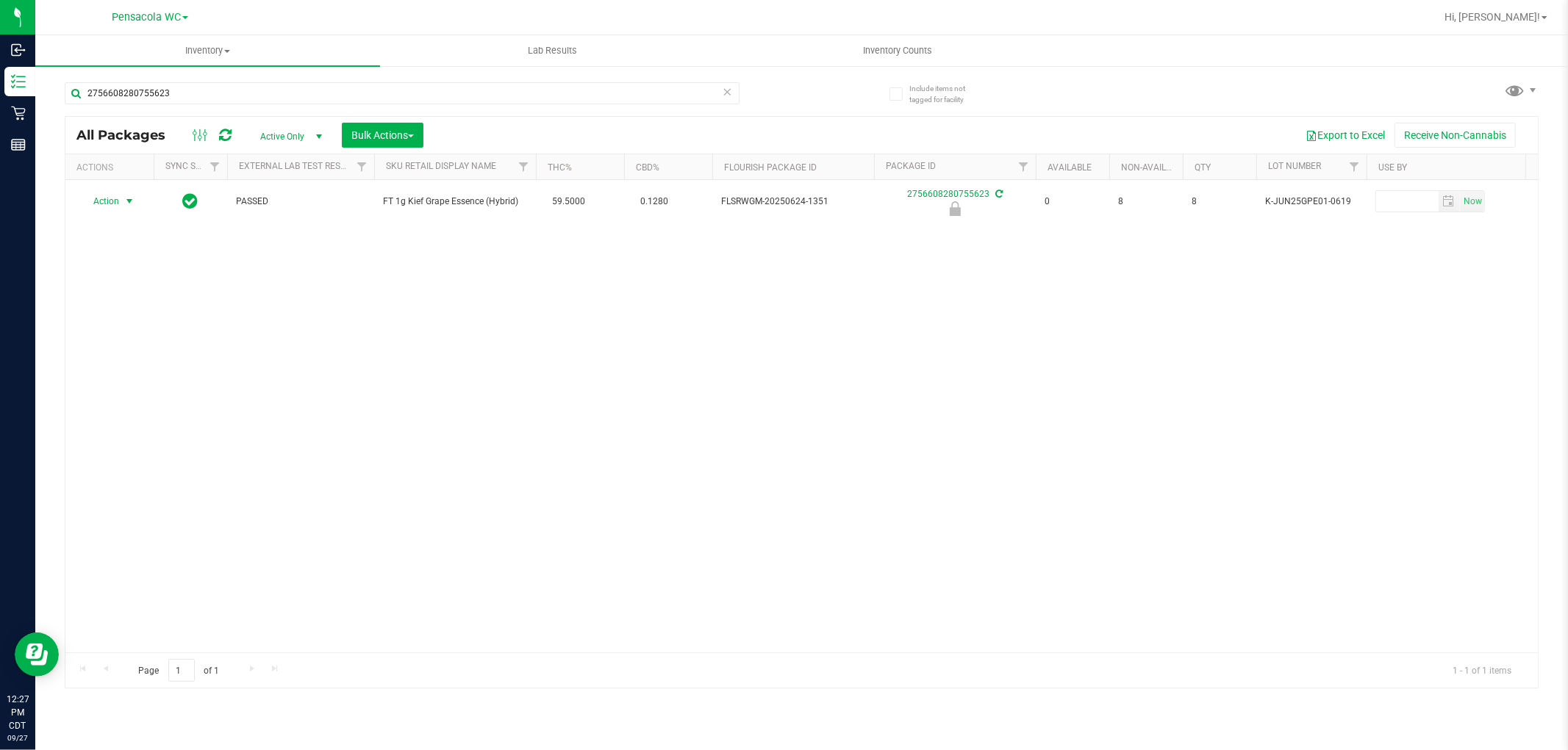
click at [124, 201] on span "select" at bounding box center [129, 201] width 12 height 12
click at [127, 380] on li "Unlock package" at bounding box center [128, 376] width 94 height 22
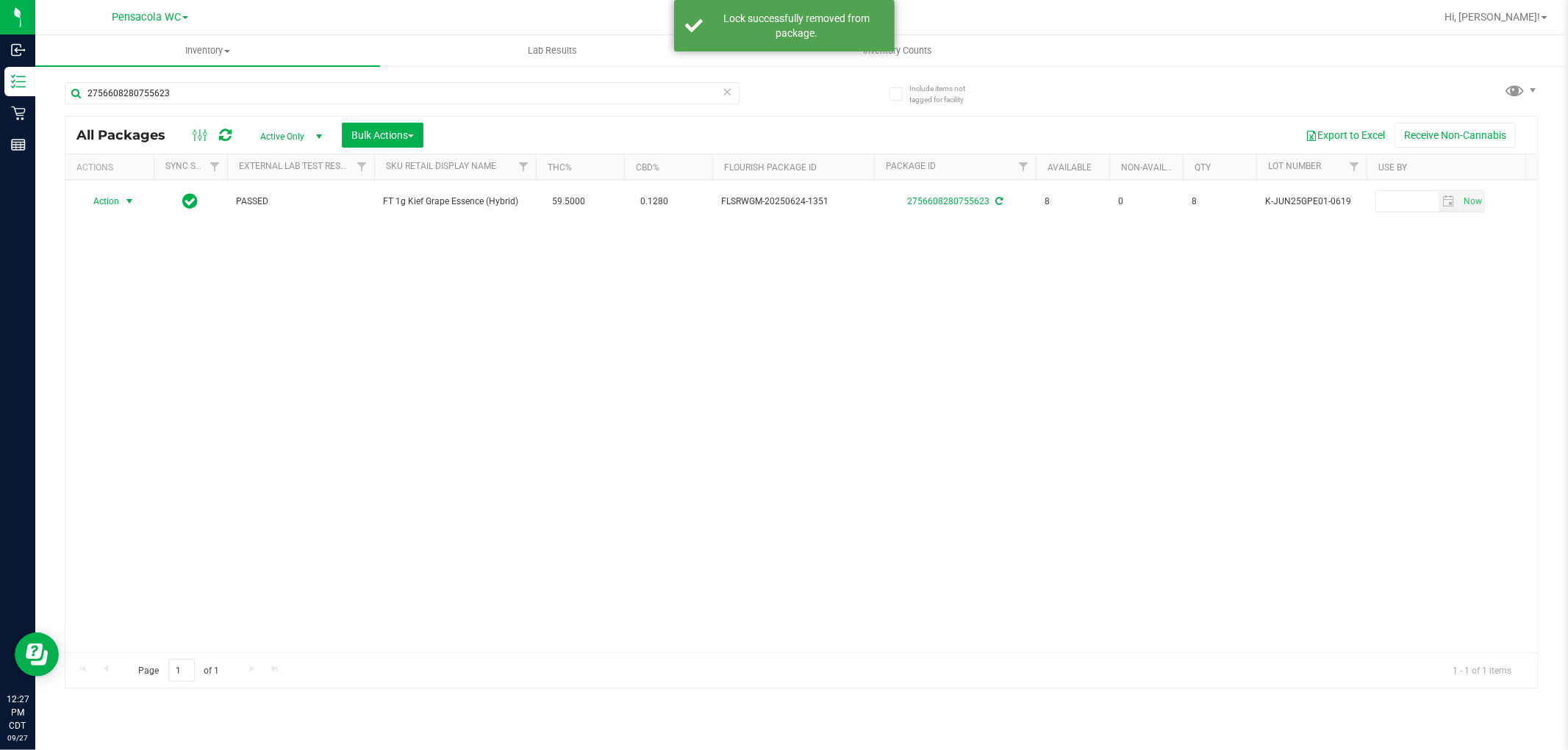
click at [111, 196] on span "Action" at bounding box center [100, 201] width 40 height 21
click at [120, 355] on li "Print package label" at bounding box center [138, 357] width 114 height 22
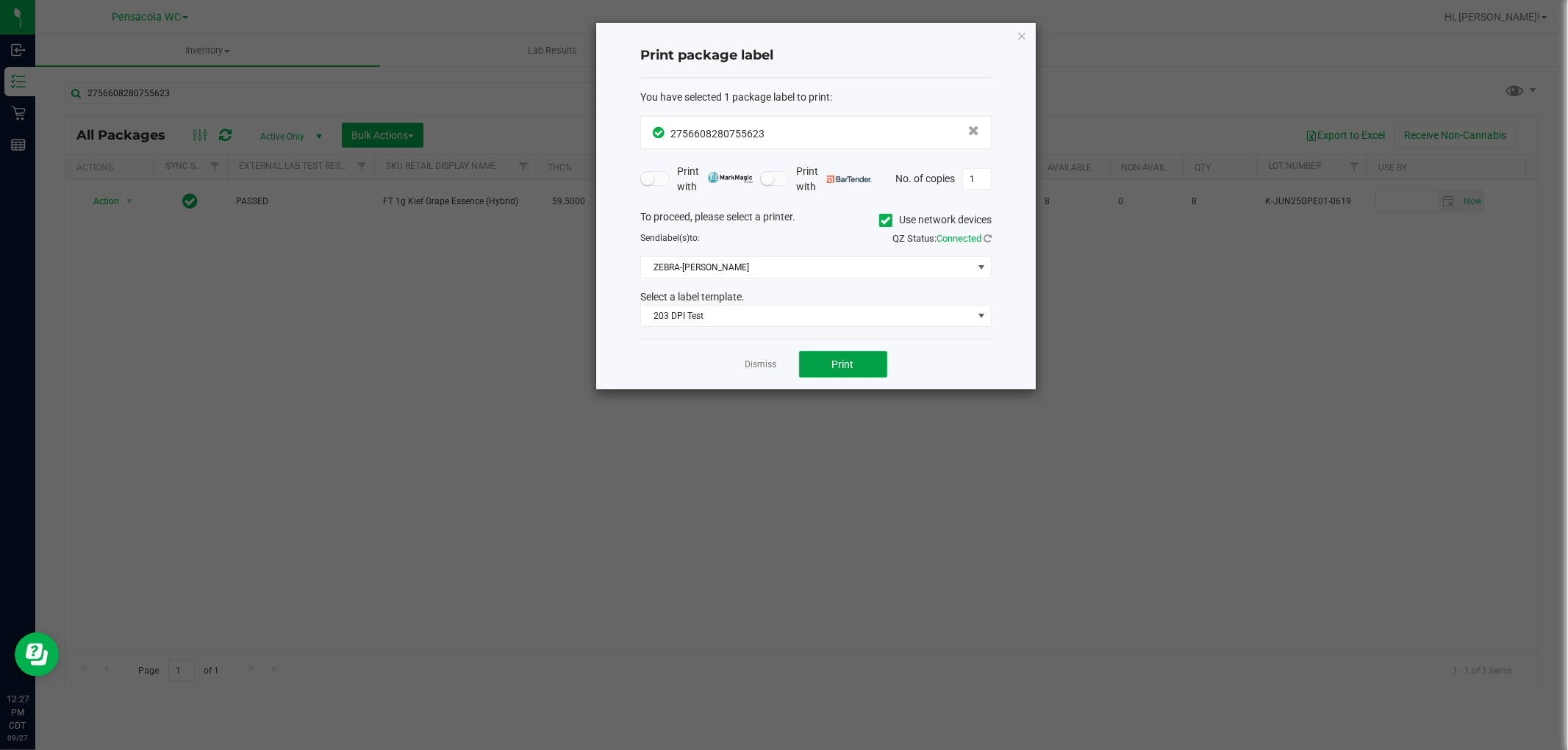
click at [812, 367] on button "Print" at bounding box center [843, 365] width 88 height 27
click at [763, 360] on link "Dismiss" at bounding box center [761, 365] width 32 height 13
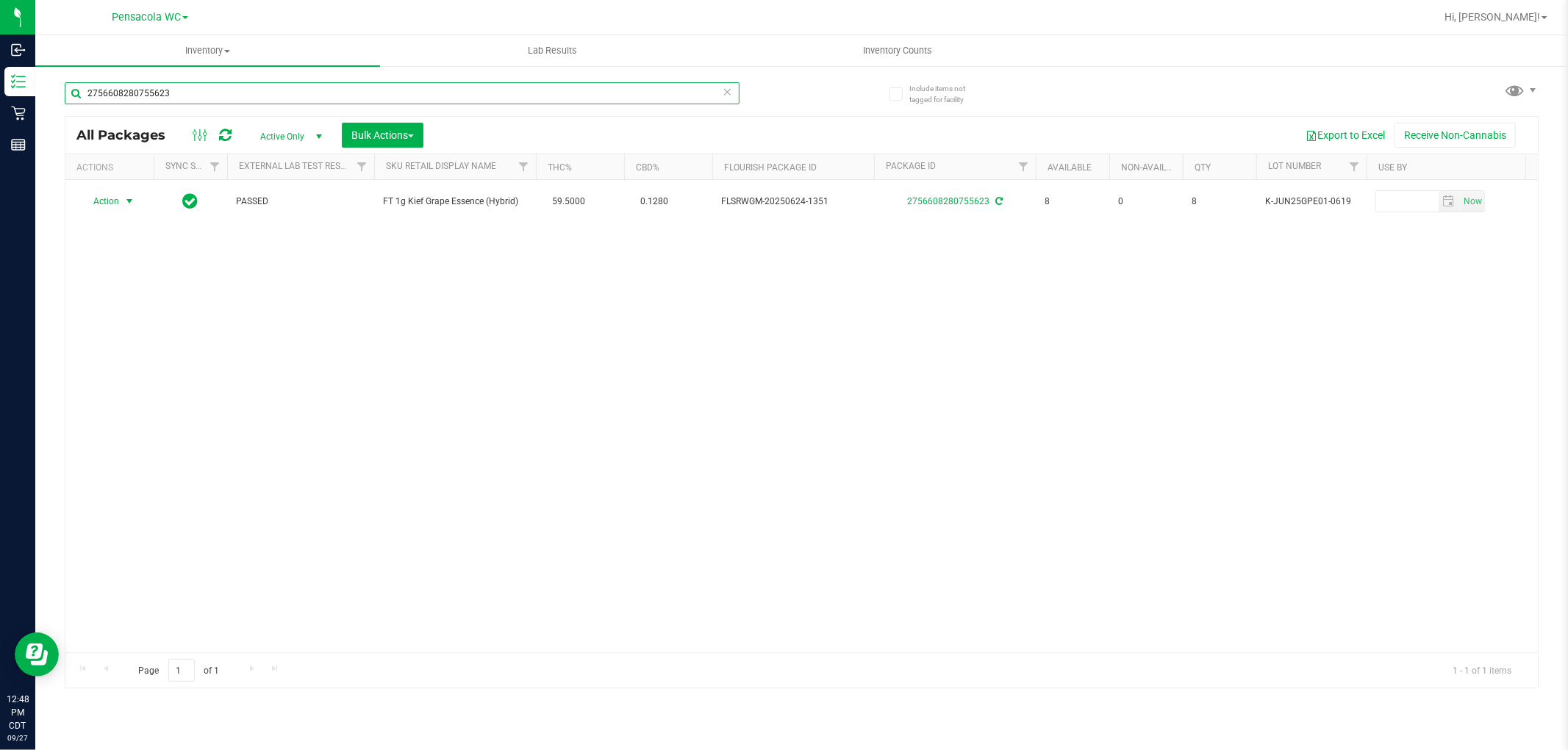
click at [281, 92] on input "2756608280755623" at bounding box center [402, 93] width 675 height 22
type input "2"
type input "1595183104074794"
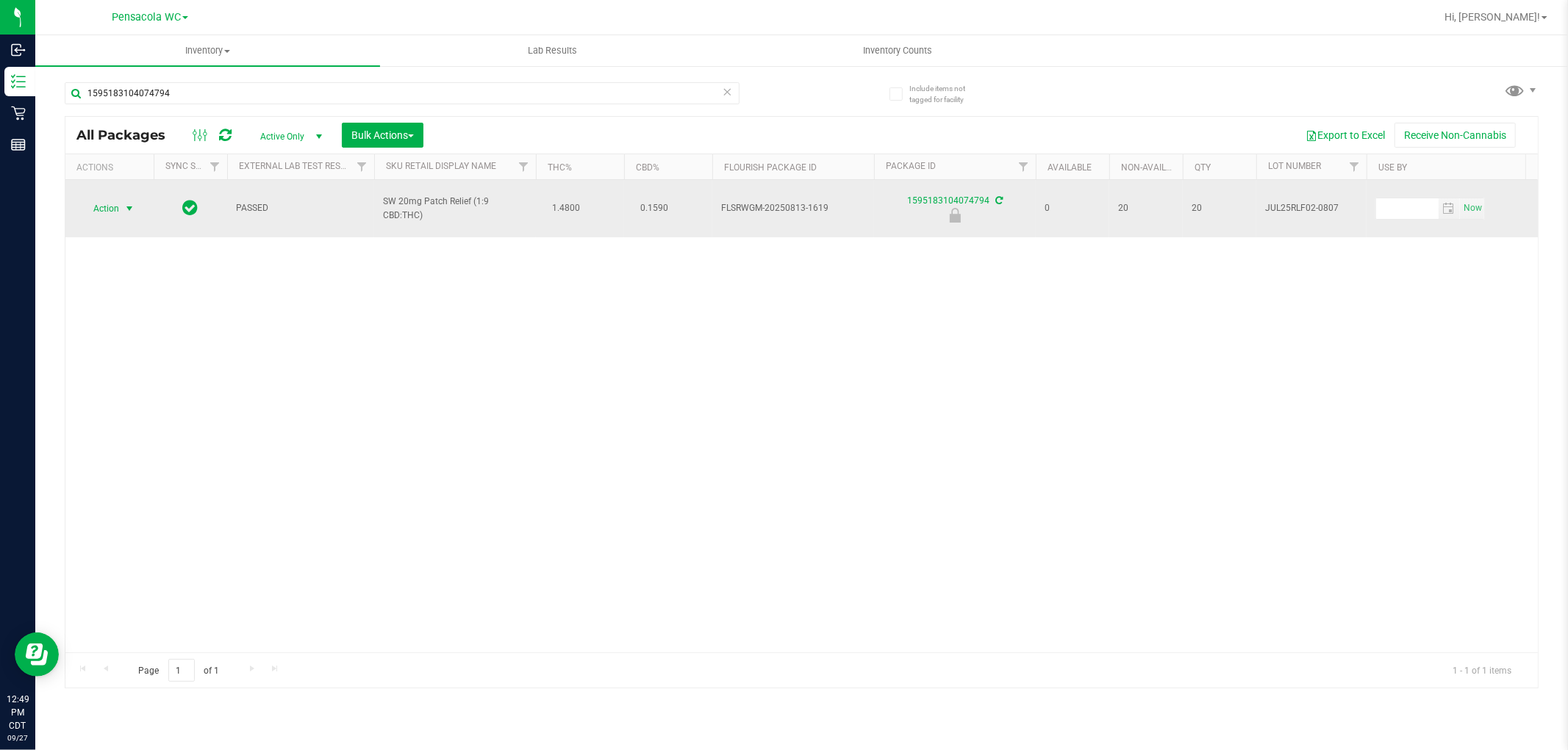
click at [124, 206] on span "select" at bounding box center [129, 209] width 12 height 12
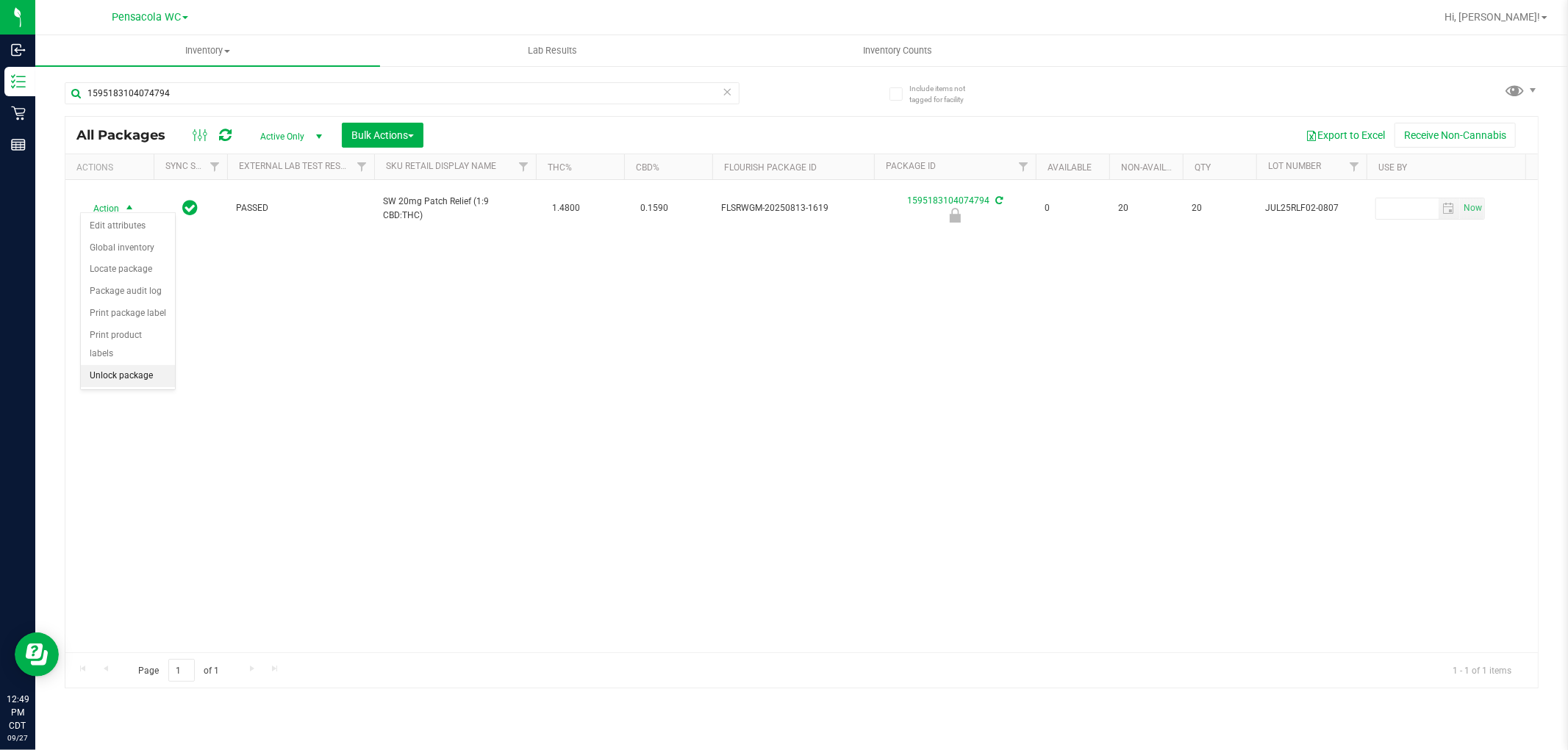
click at [133, 377] on li "Unlock package" at bounding box center [128, 376] width 94 height 22
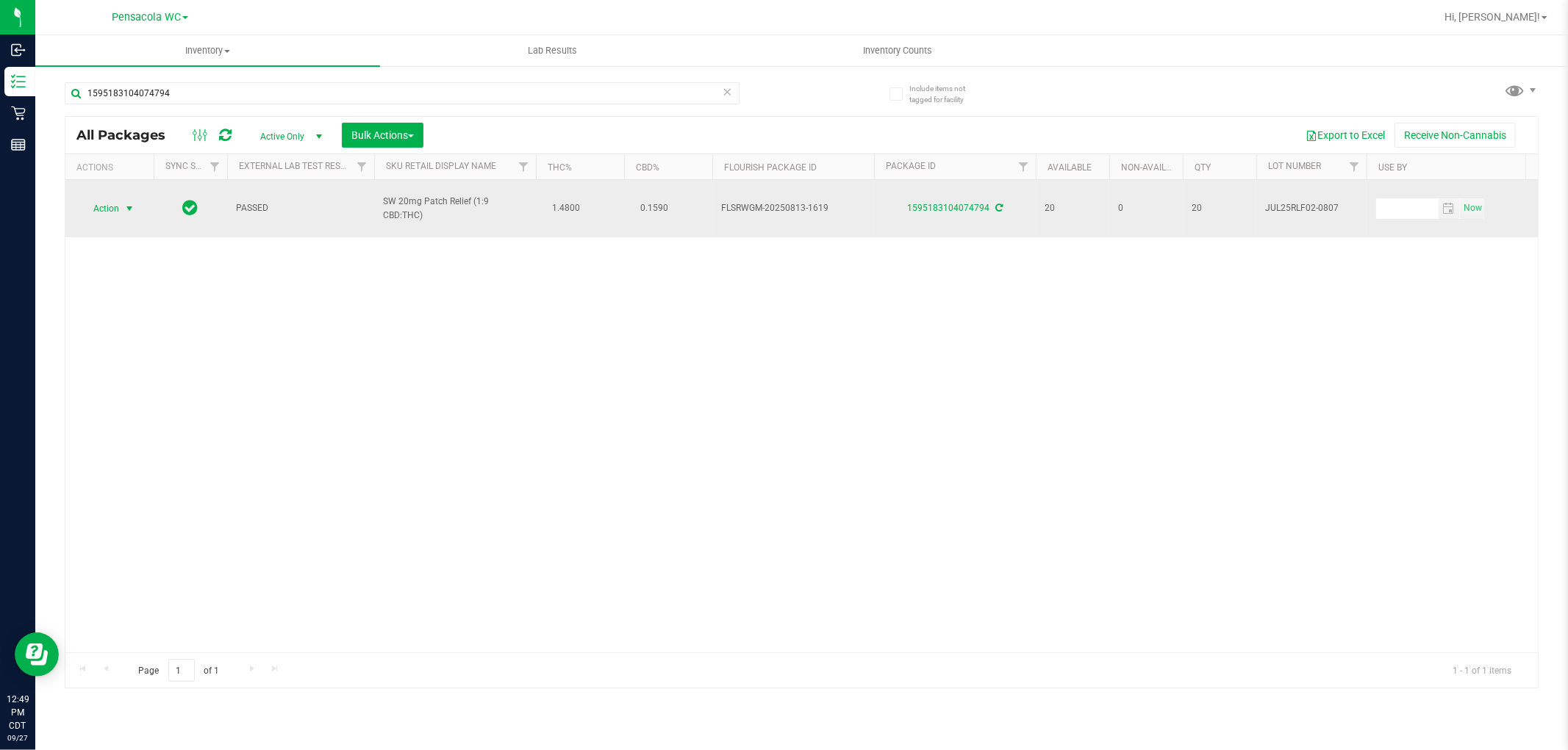
click at [125, 203] on span "select" at bounding box center [129, 209] width 12 height 12
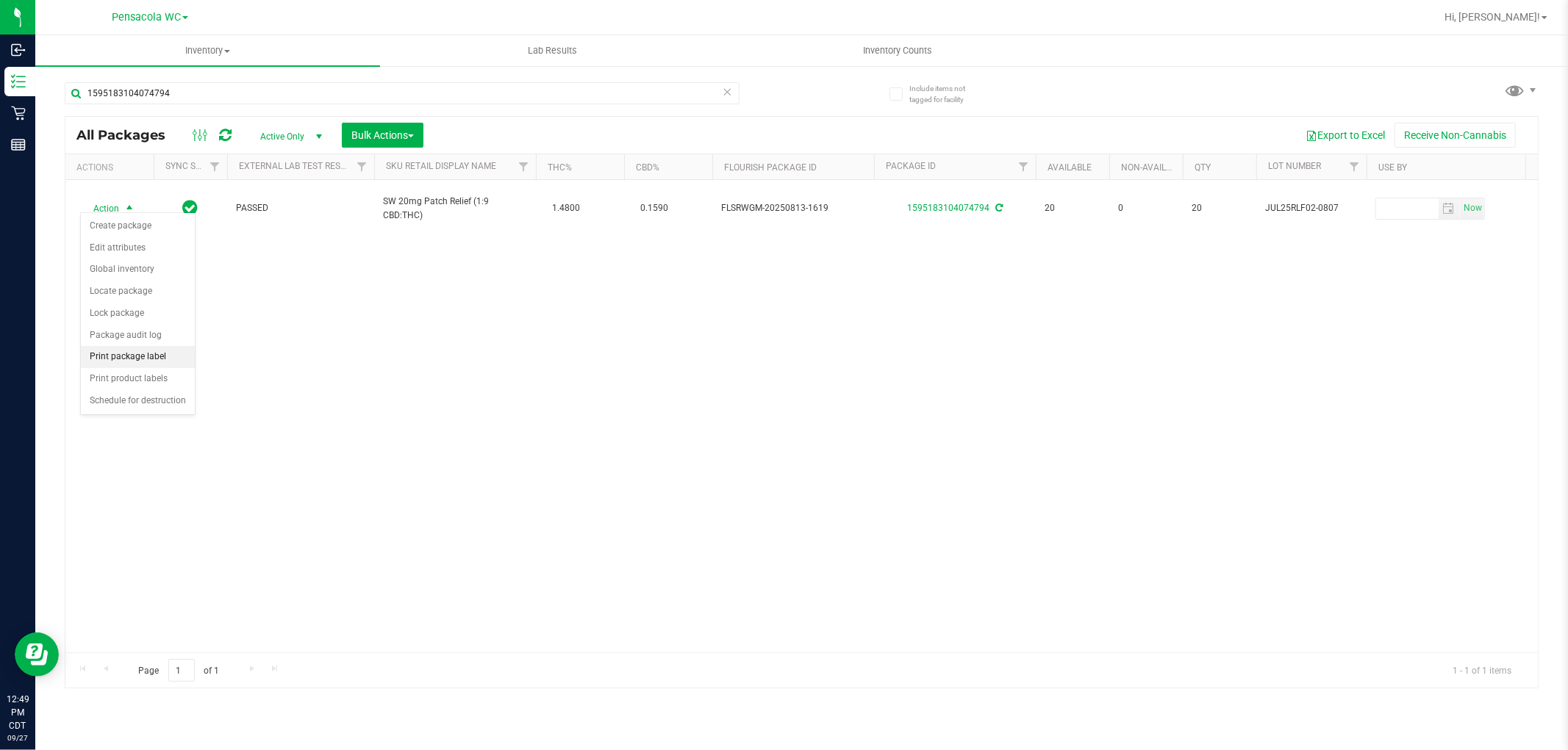
click at [160, 353] on li "Print package label" at bounding box center [138, 357] width 114 height 22
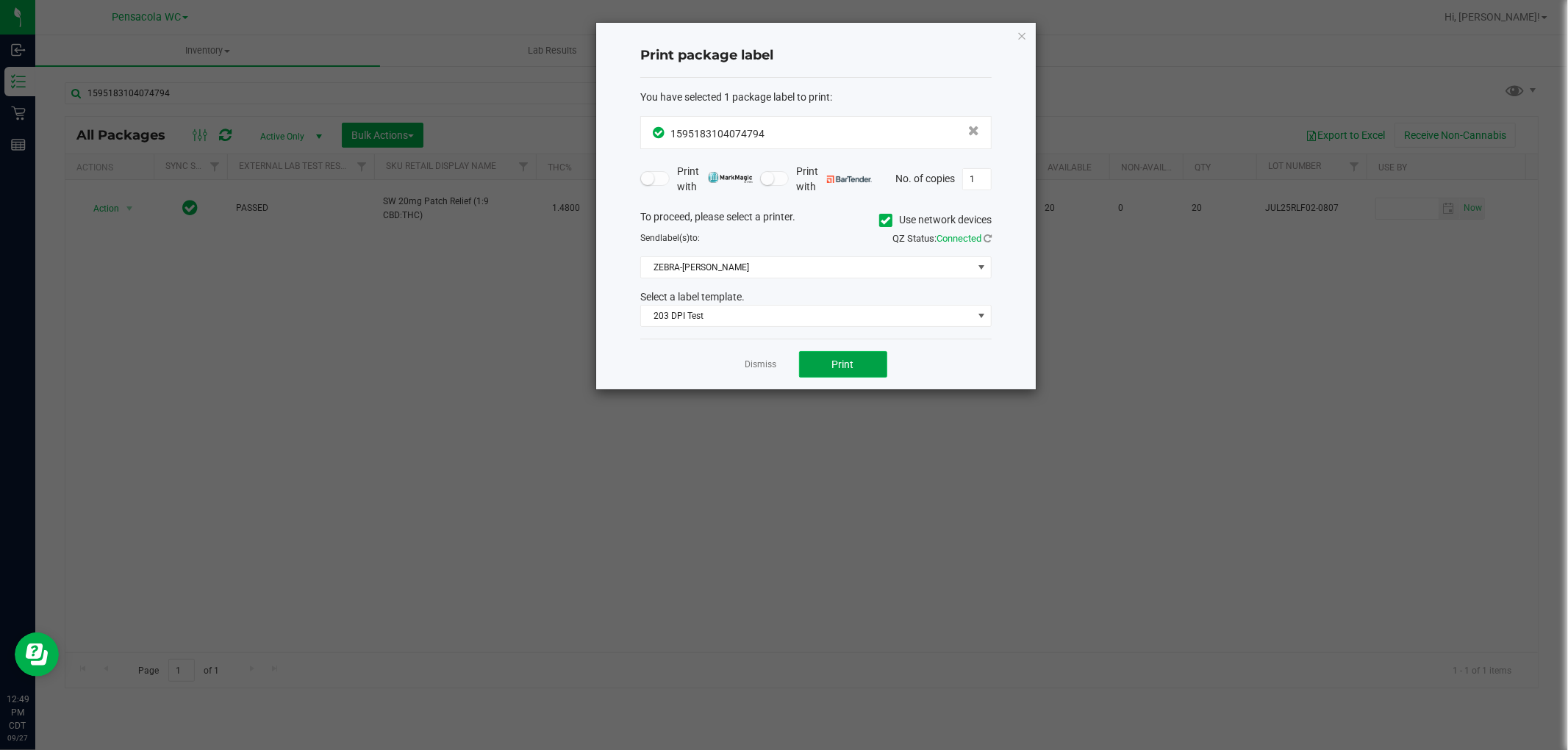
click at [868, 356] on button "Print" at bounding box center [843, 365] width 88 height 27
click at [770, 362] on link "Dismiss" at bounding box center [761, 365] width 32 height 13
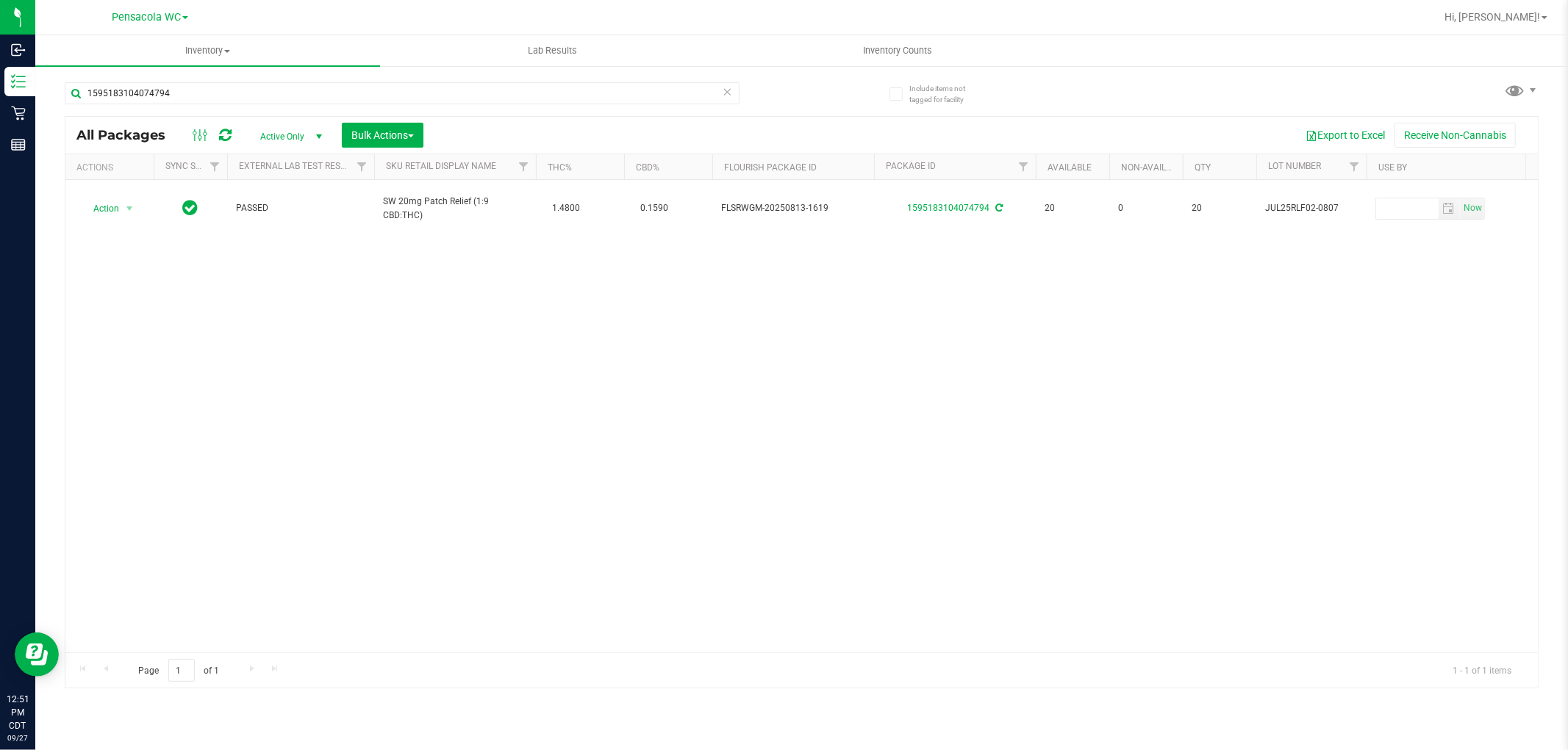
click at [278, 76] on div "1595183104074794" at bounding box center [433, 93] width 737 height 47
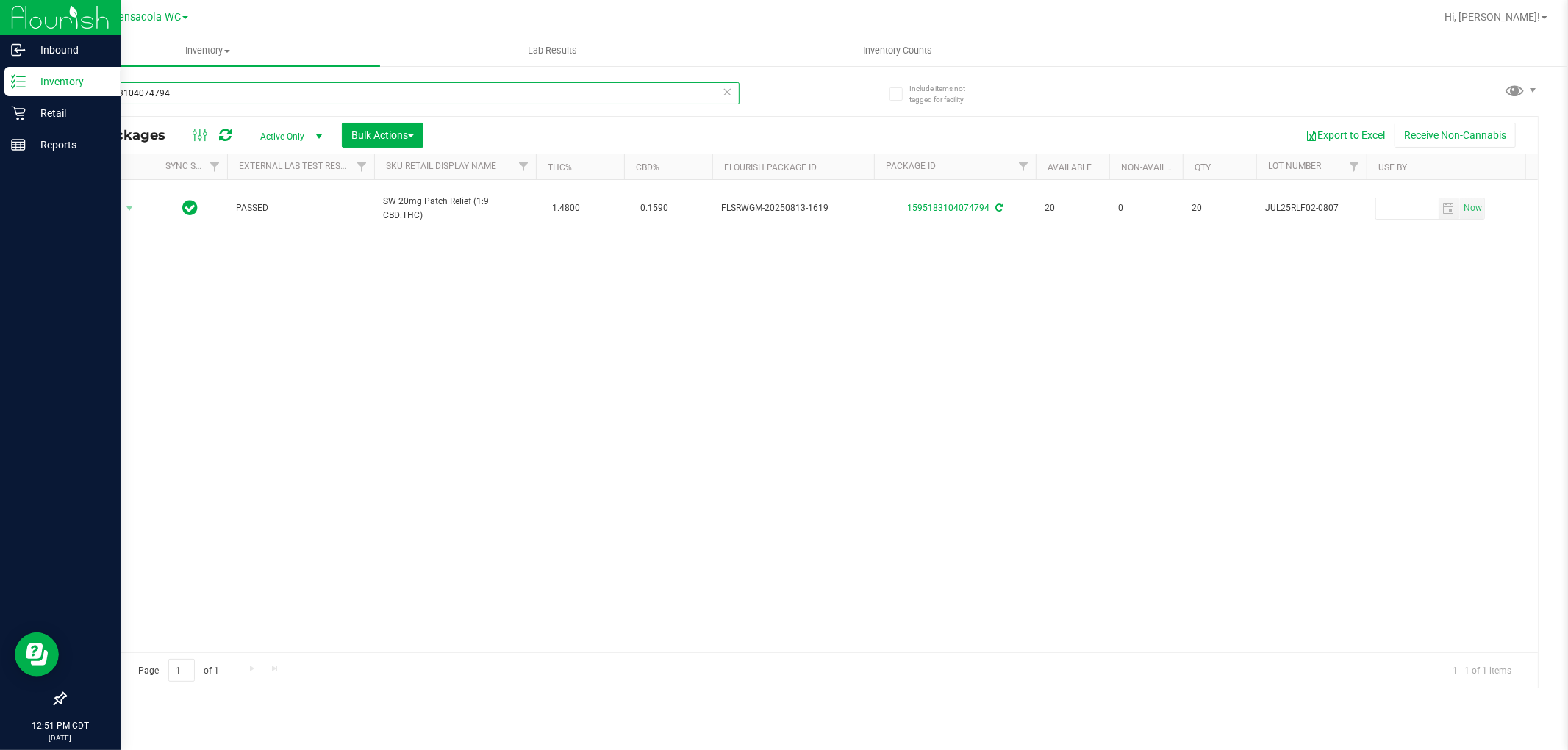
drag, startPoint x: 263, startPoint y: 88, endPoint x: 0, endPoint y: 91, distance: 263.0
click at [0, 91] on div "Inbound Inventory Retail Reports 12:51 PM CDT 09/27/2025 09/27 Pensacola WC Hi,…" at bounding box center [784, 375] width 1568 height 750
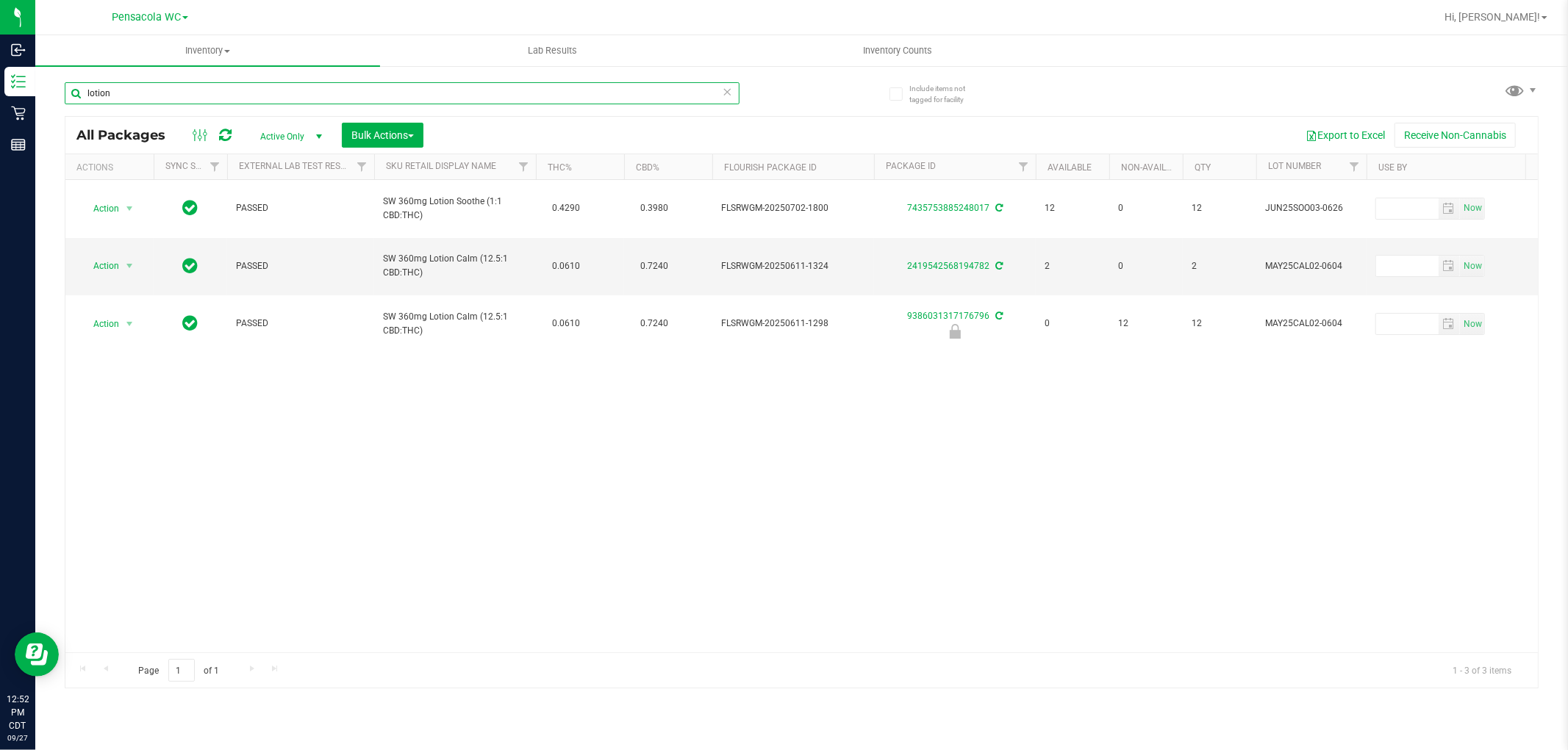
type input "lotion"
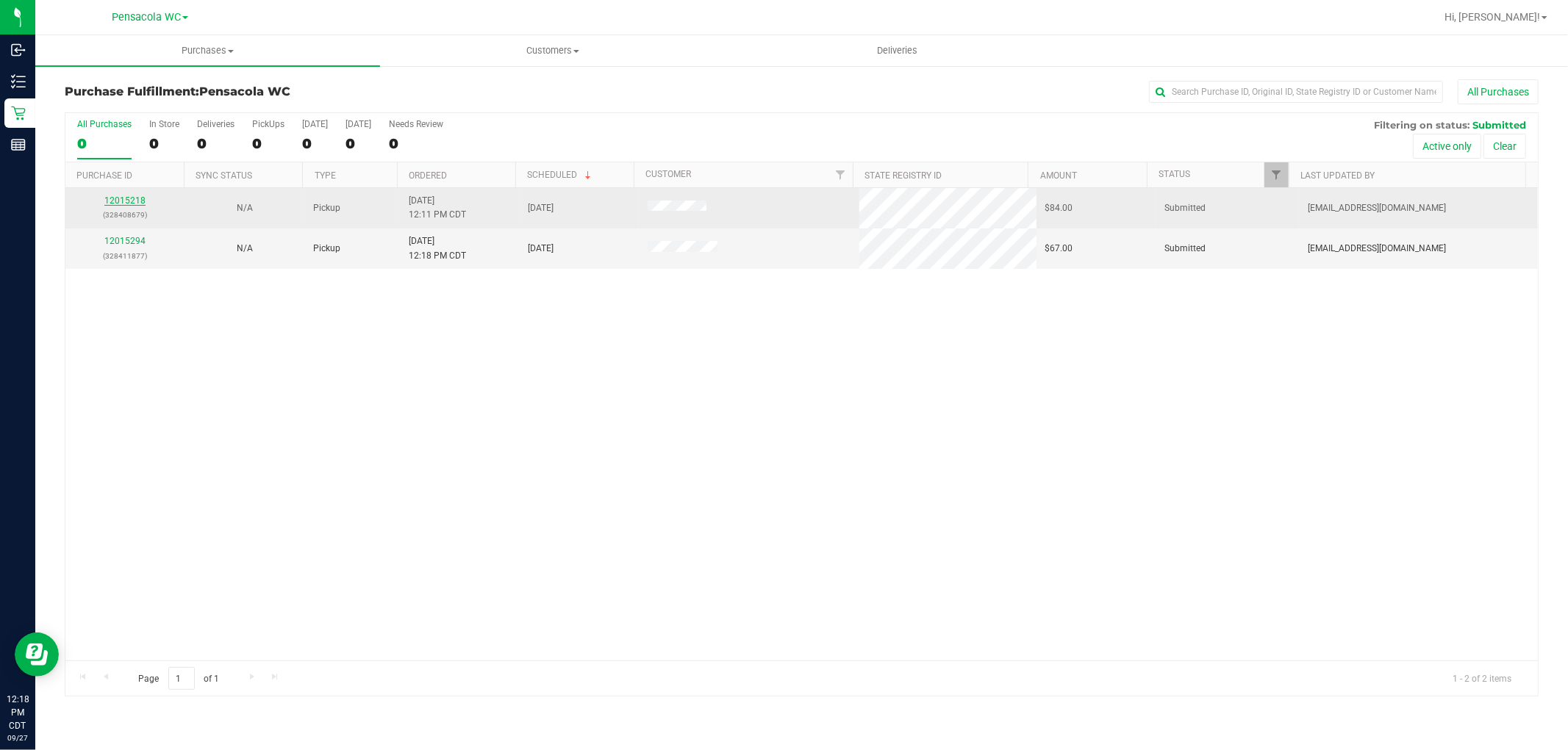
click at [139, 199] on link "12015218" at bounding box center [124, 200] width 41 height 10
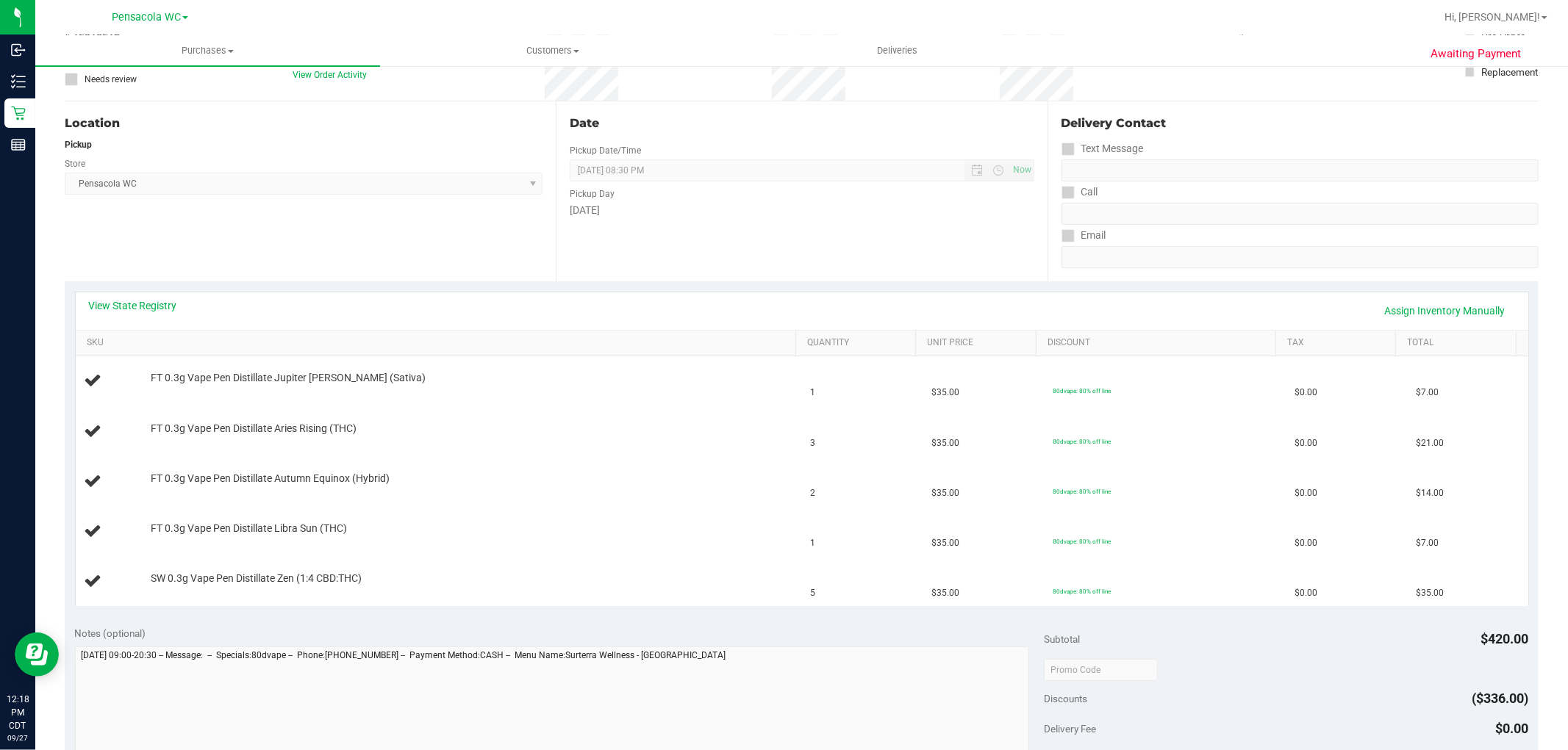
scroll to position [164, 0]
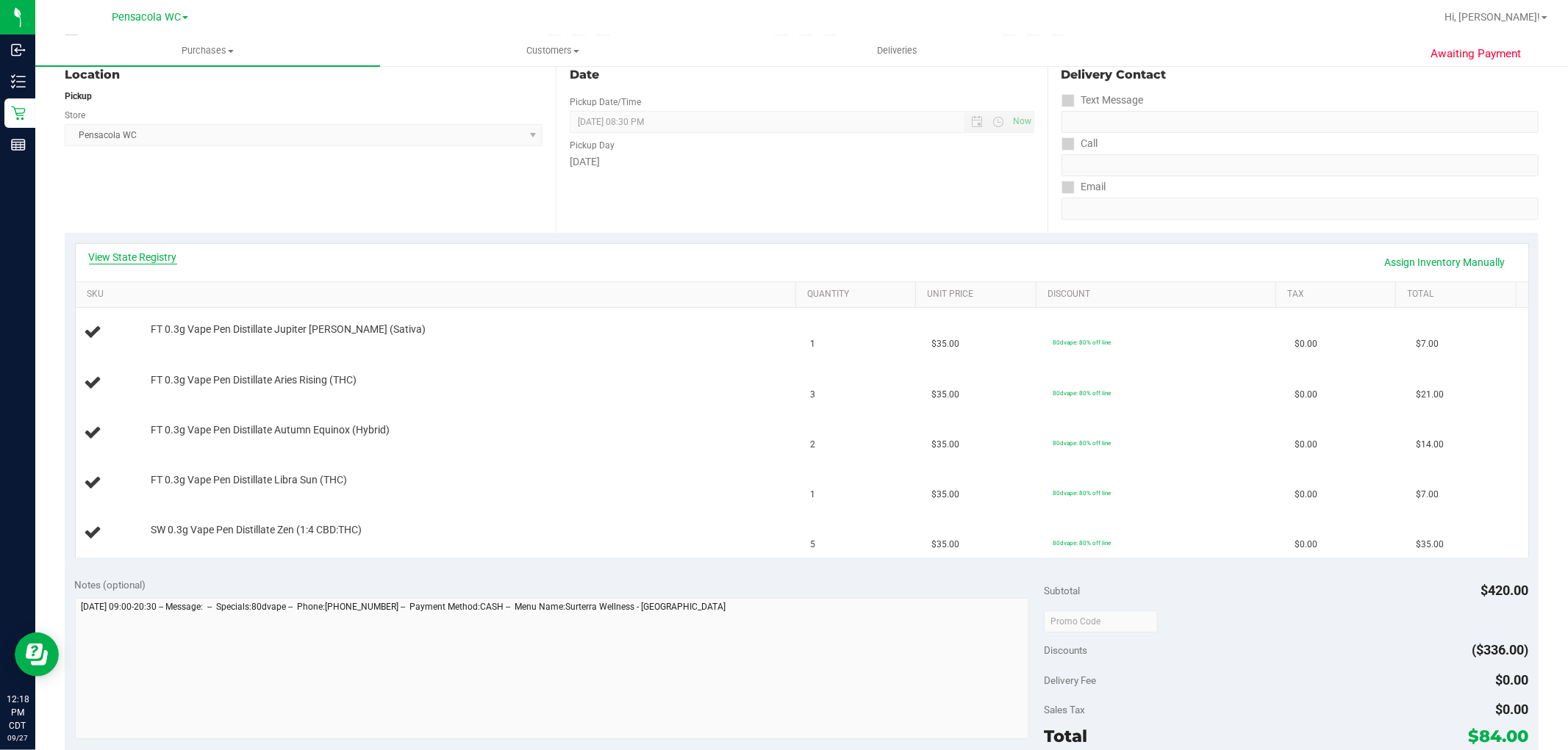
click at [139, 255] on link "View State Registry" at bounding box center [134, 257] width 88 height 15
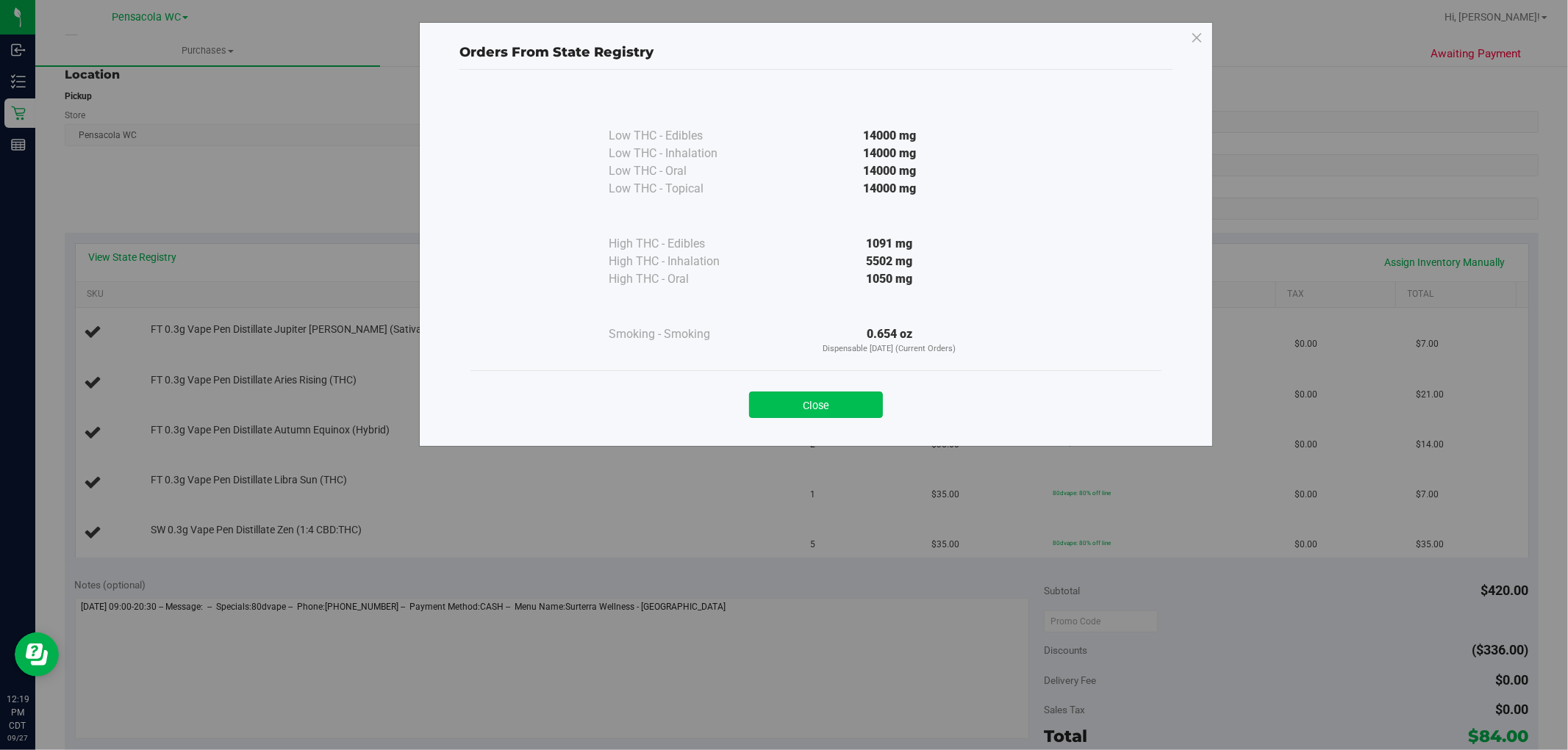
click at [789, 415] on button "Close" at bounding box center [815, 405] width 134 height 27
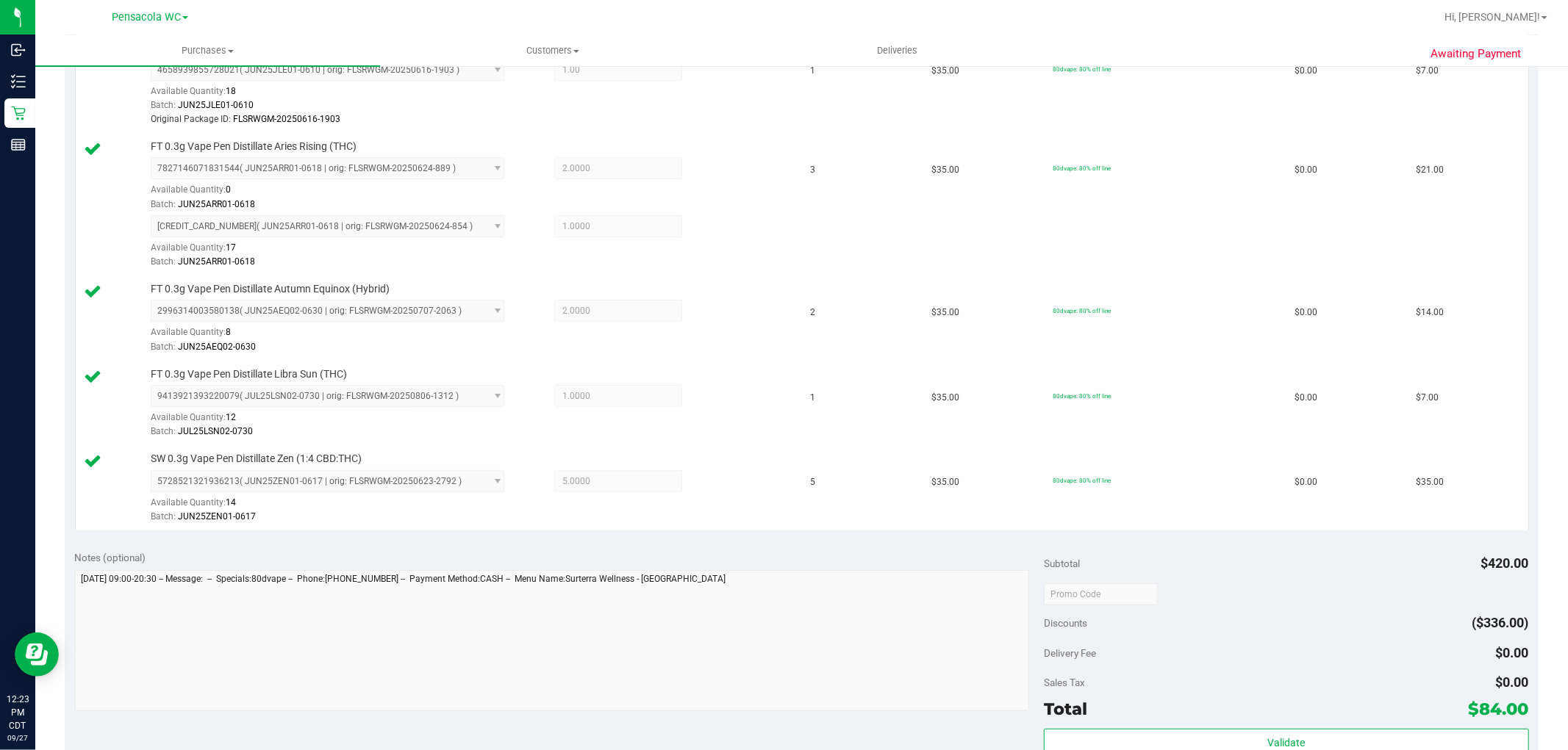
scroll to position [583, 0]
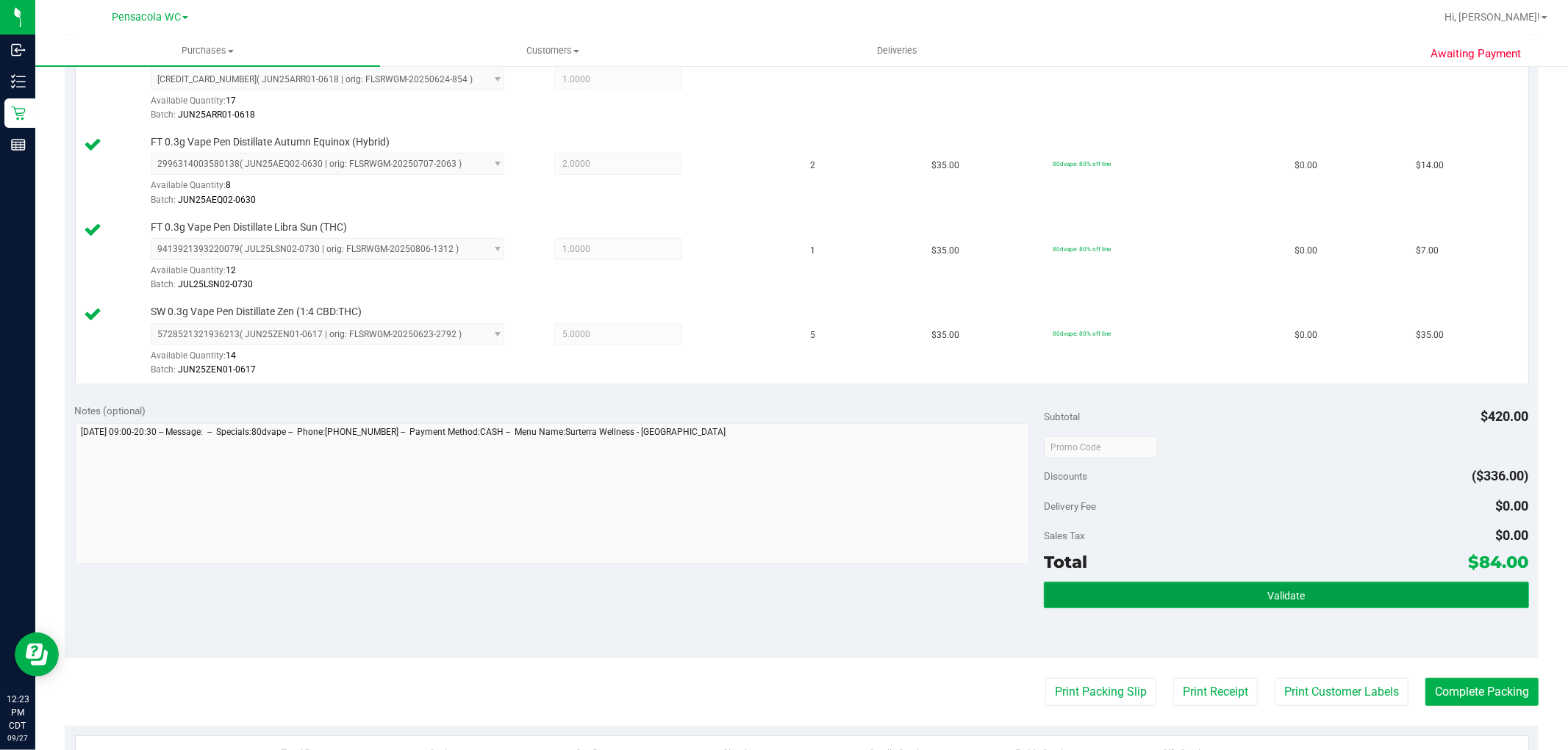
click at [1304, 586] on button "Validate" at bounding box center [1286, 596] width 484 height 27
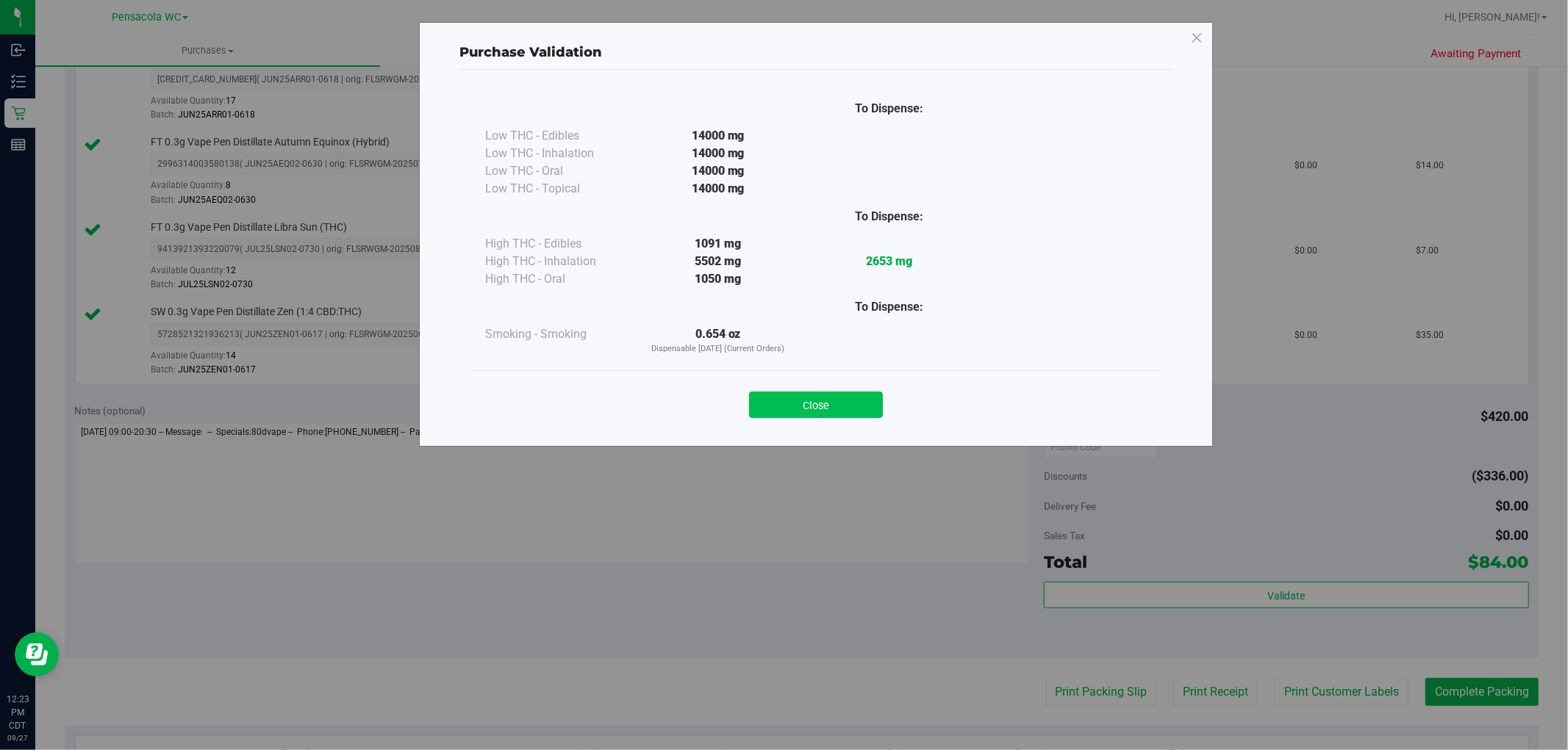
click at [844, 409] on button "Close" at bounding box center [815, 405] width 134 height 27
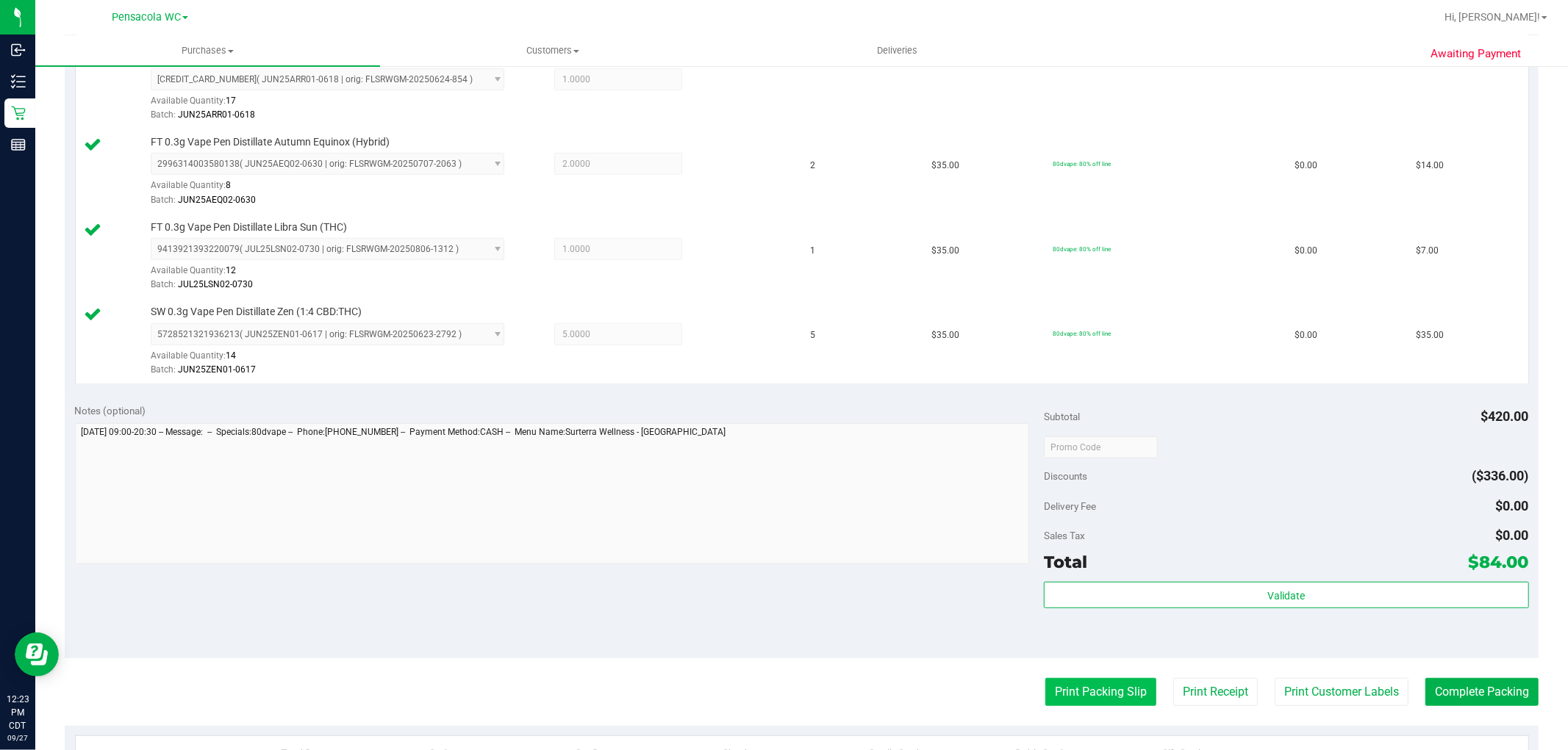
click at [1100, 681] on button "Print Packing Slip" at bounding box center [1100, 692] width 111 height 28
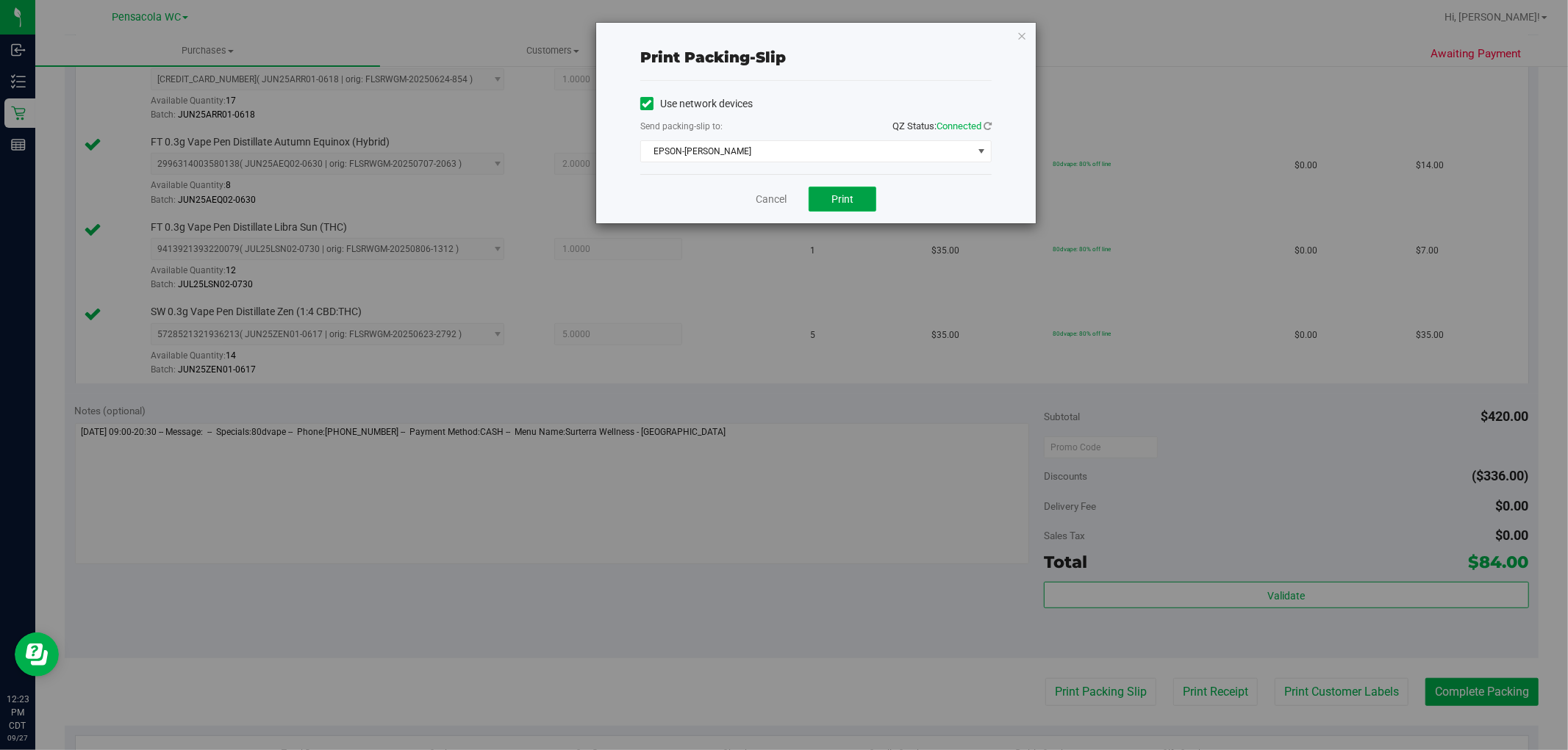
click at [823, 206] on button "Print" at bounding box center [842, 199] width 68 height 25
click at [777, 200] on link "Cancel" at bounding box center [770, 199] width 31 height 15
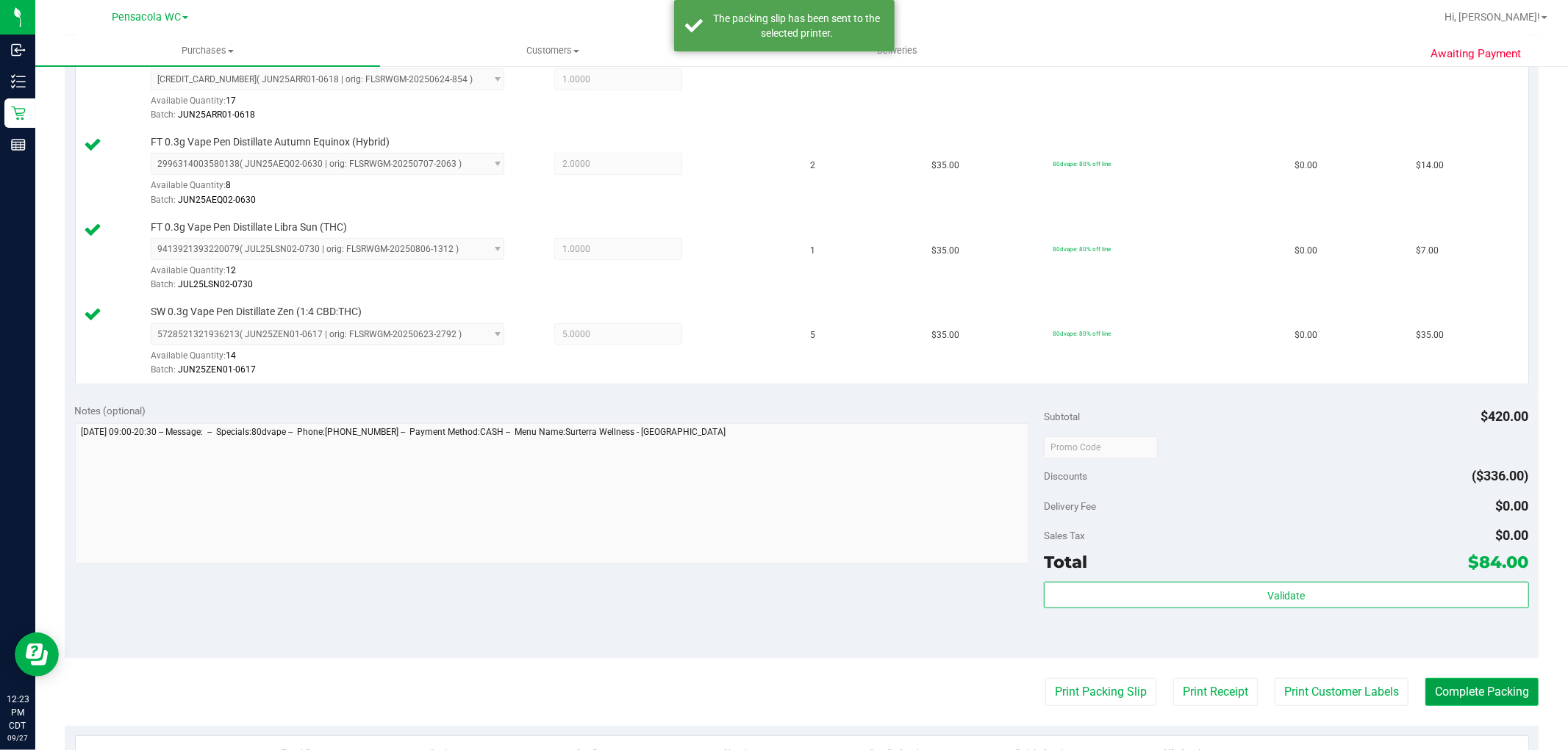
click at [1519, 699] on button "Complete Packing" at bounding box center [1482, 692] width 113 height 28
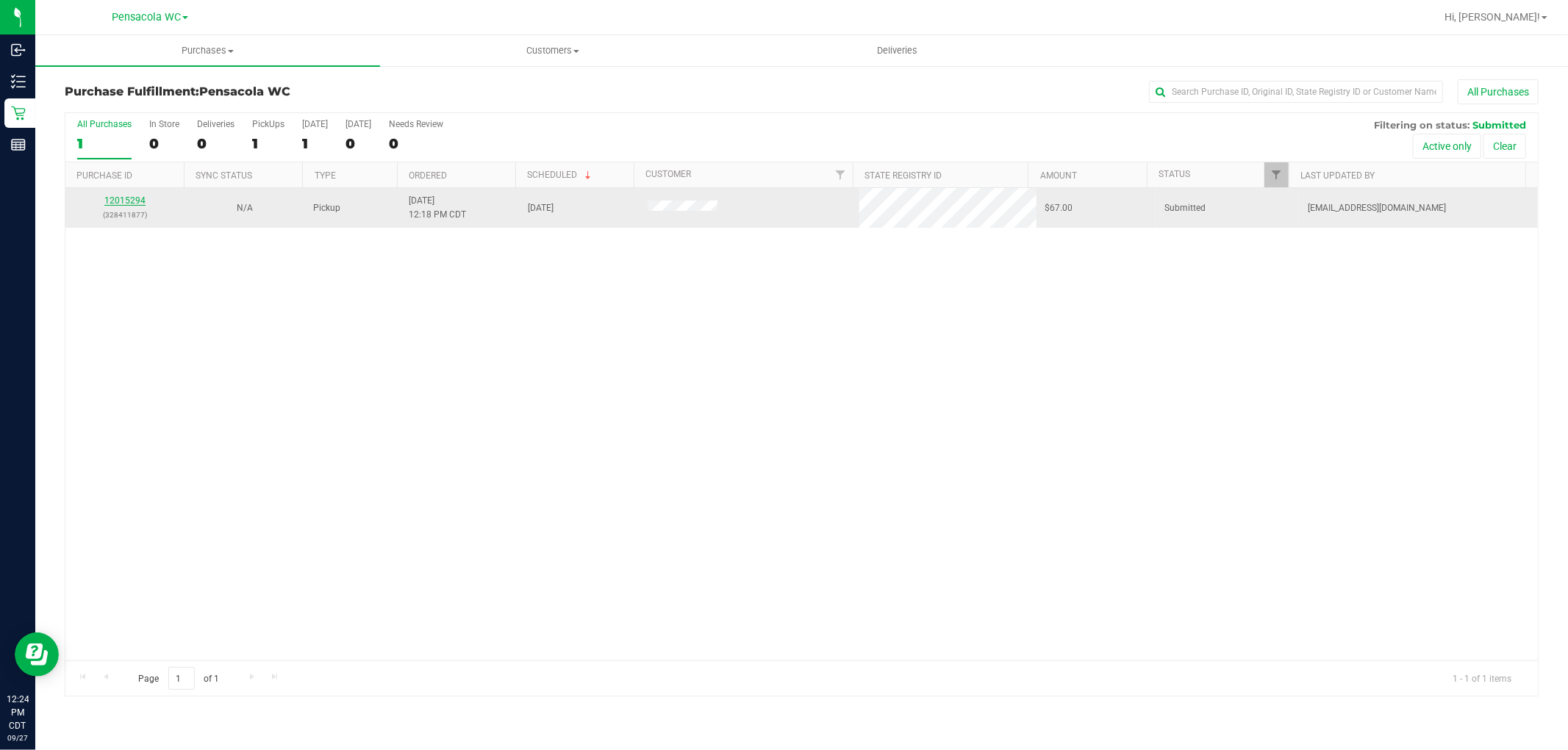
click at [138, 199] on link "12015294" at bounding box center [124, 200] width 41 height 10
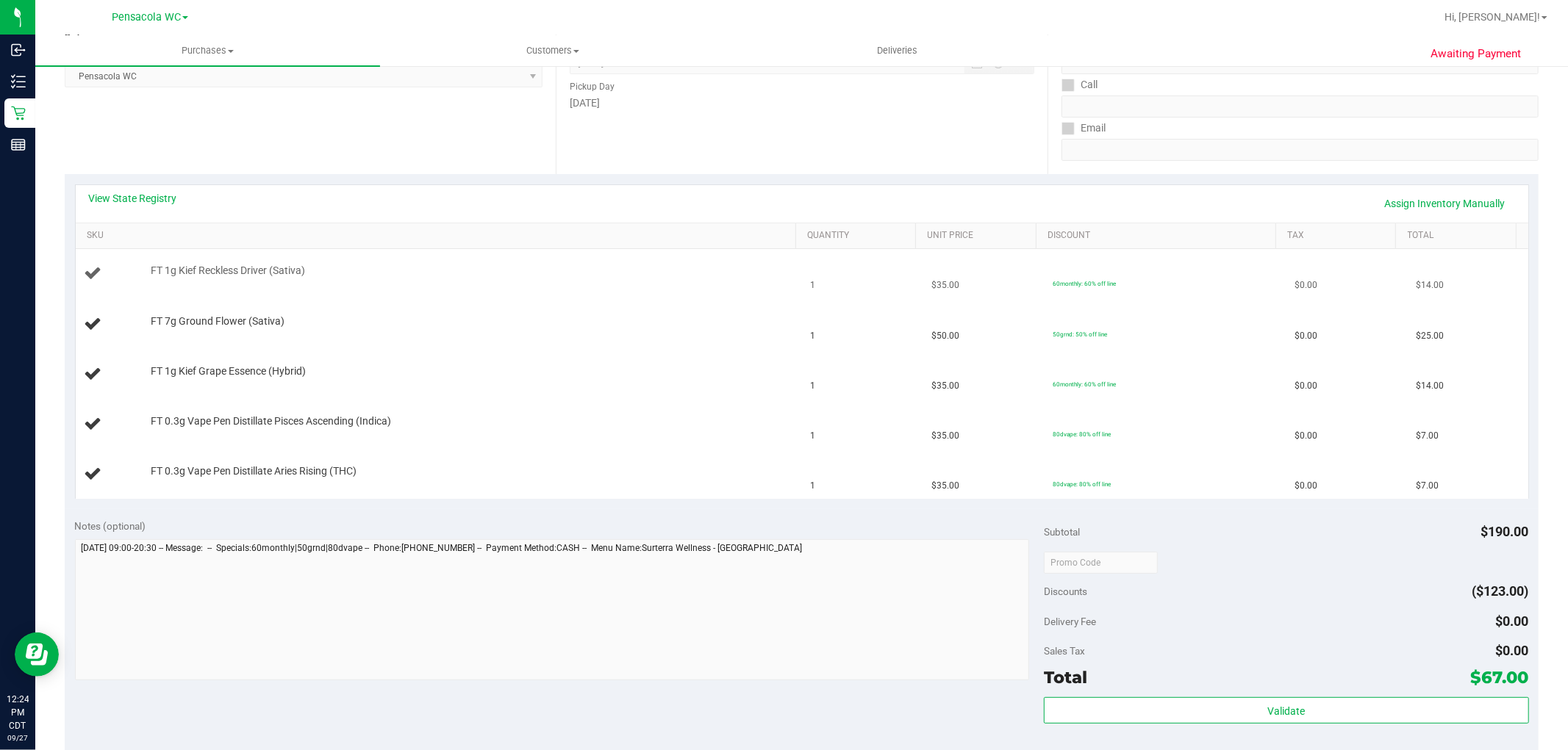
scroll to position [244, 0]
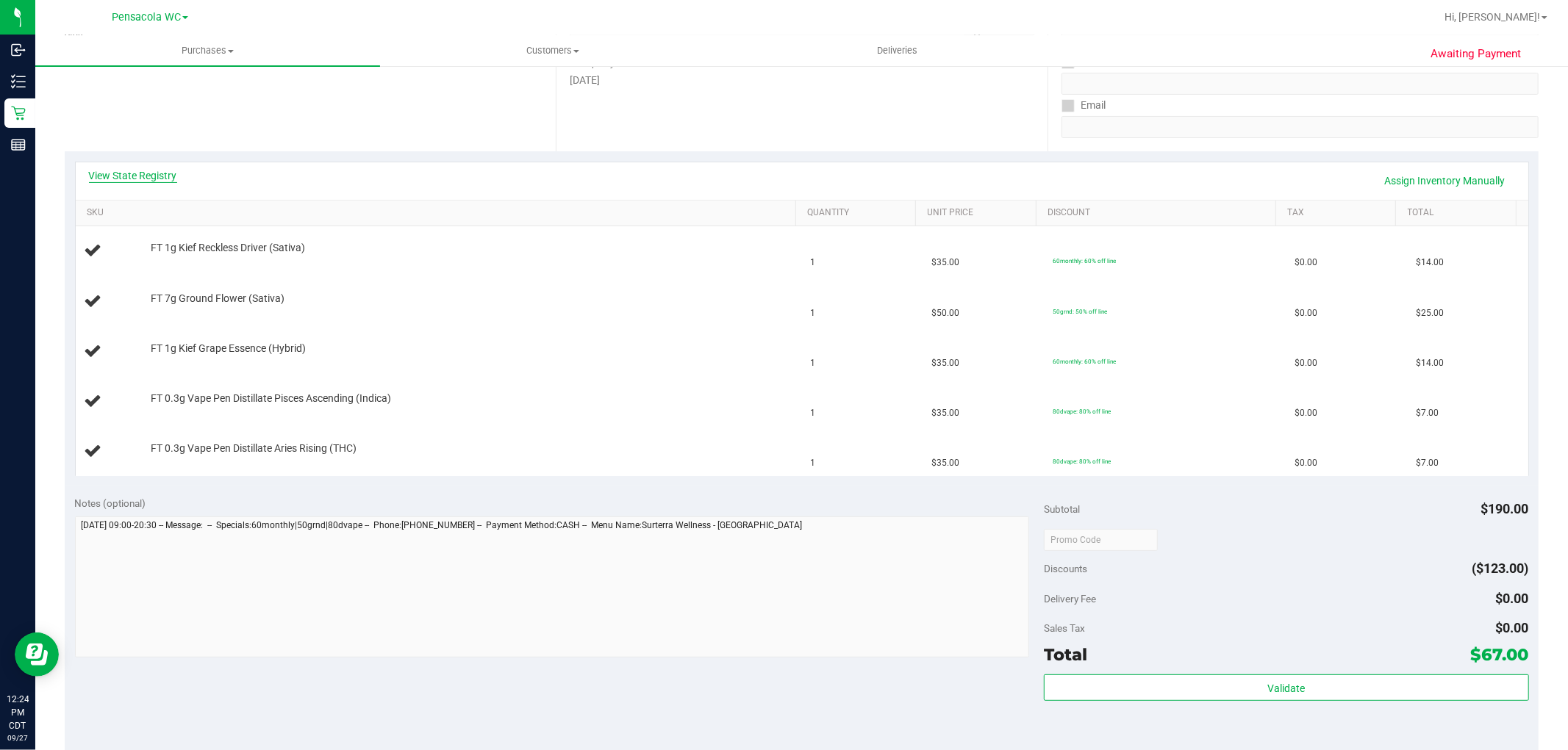
click at [165, 173] on link "View State Registry" at bounding box center [134, 176] width 88 height 15
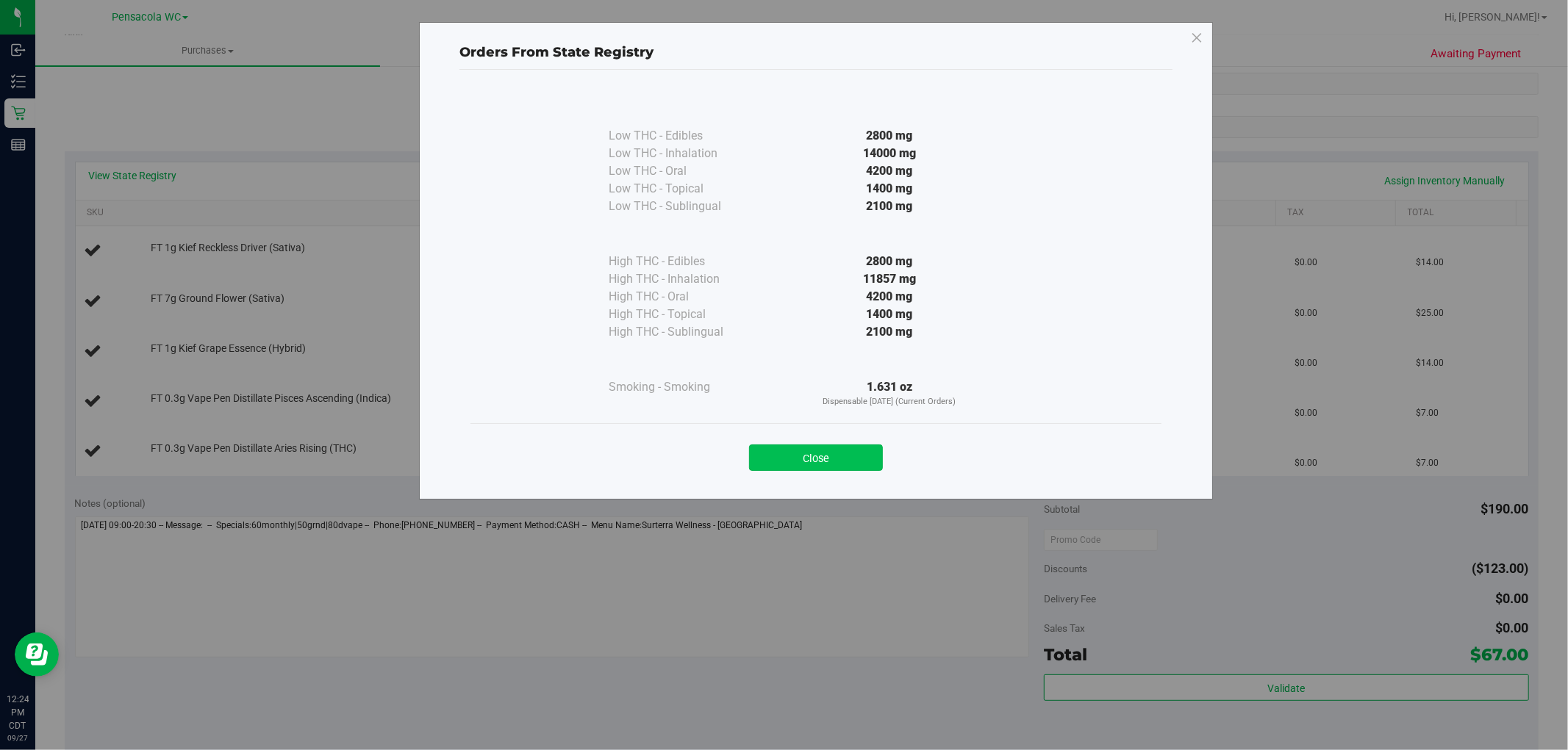
click at [835, 467] on button "Close" at bounding box center [815, 458] width 134 height 27
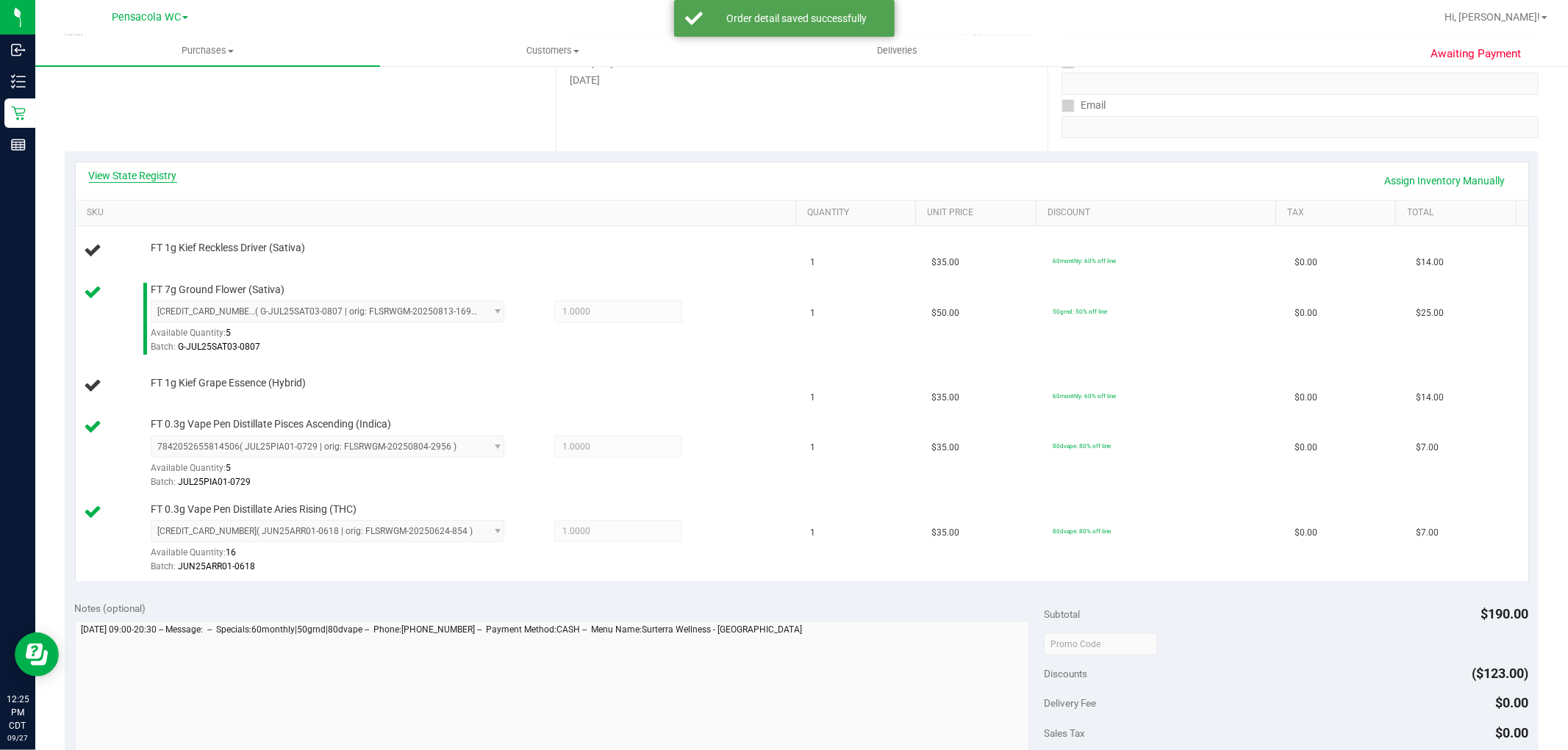
click at [166, 179] on link "View State Registry" at bounding box center [134, 176] width 88 height 15
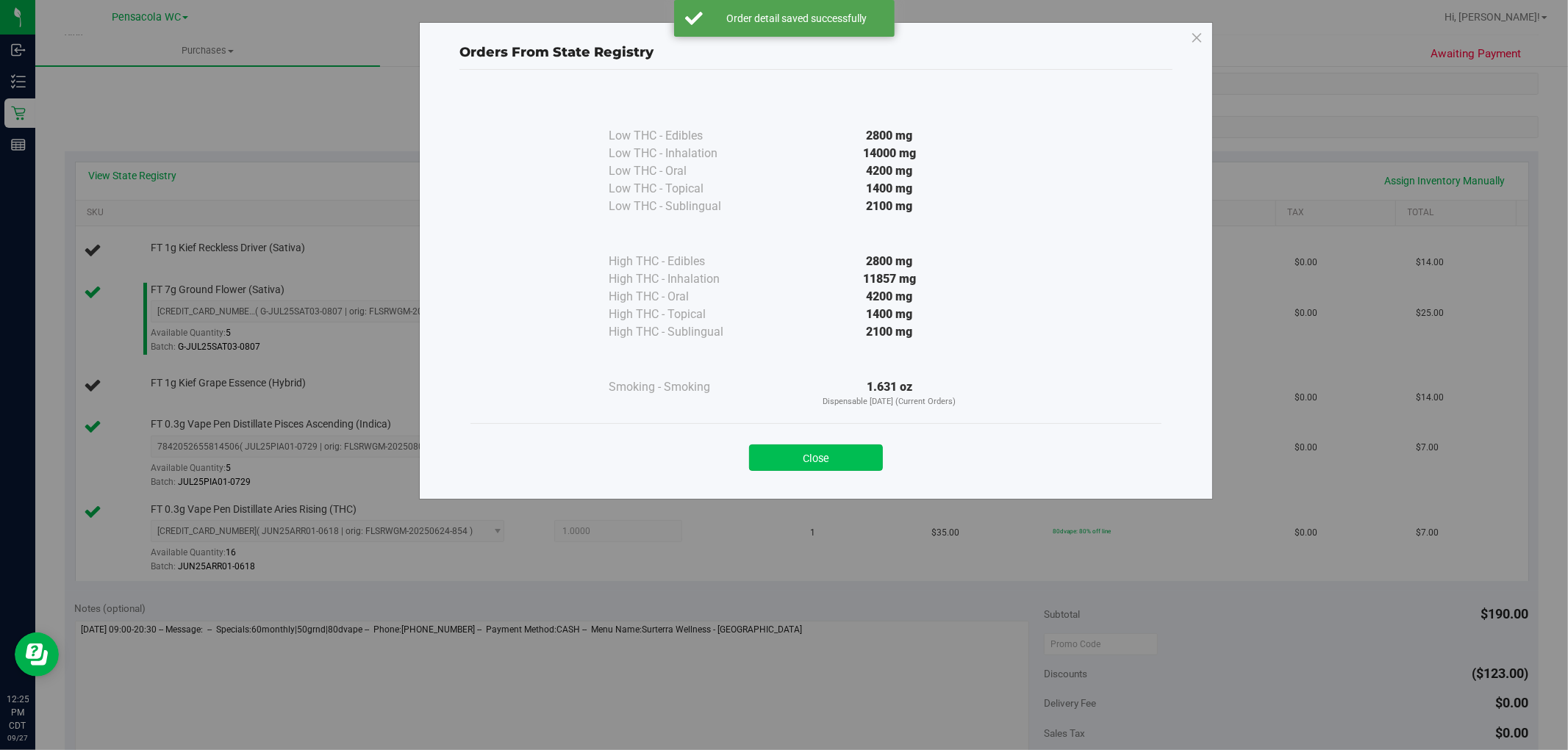
click at [844, 457] on button "Close" at bounding box center [815, 458] width 134 height 27
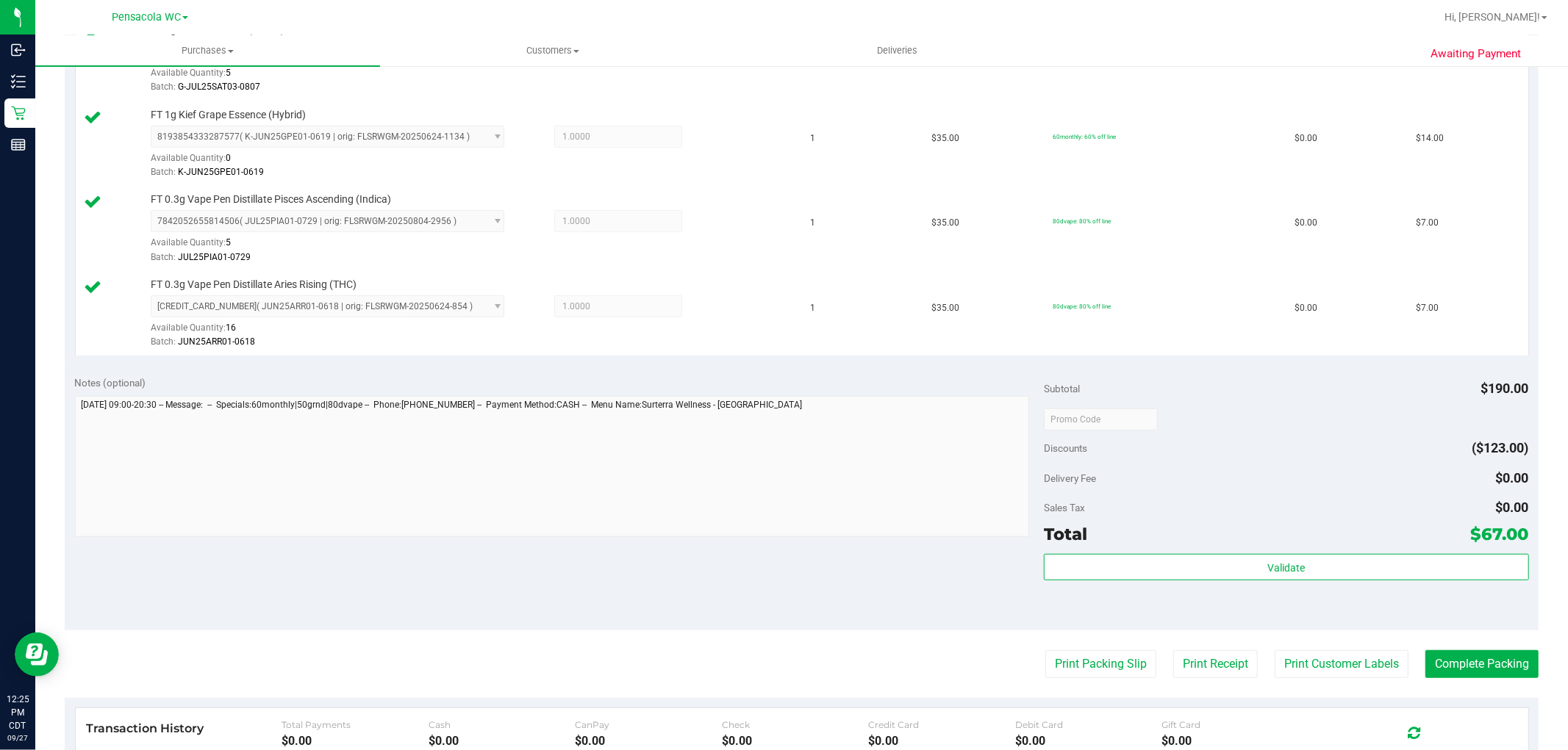
scroll to position [652, 0]
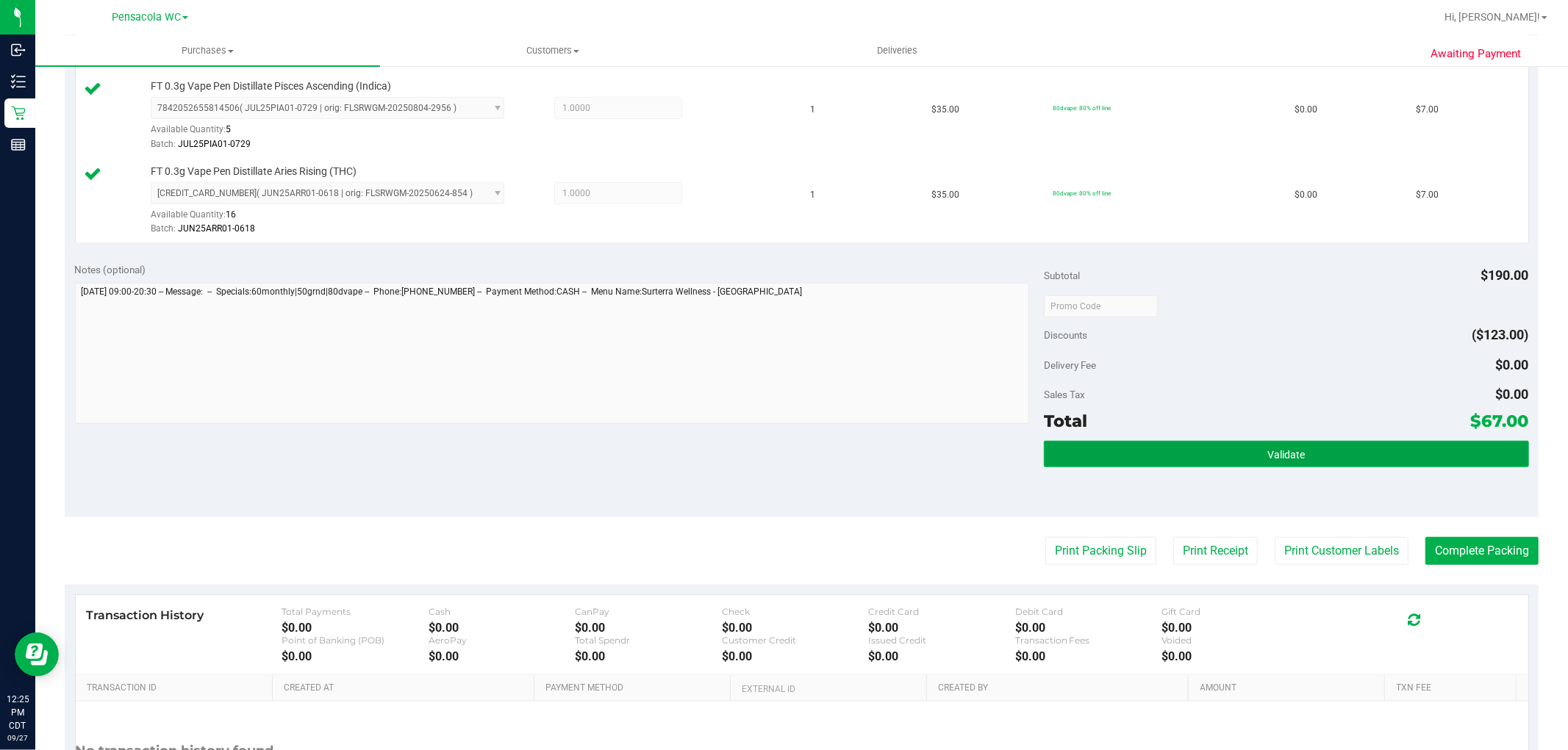
click at [1233, 450] on button "Validate" at bounding box center [1286, 454] width 484 height 27
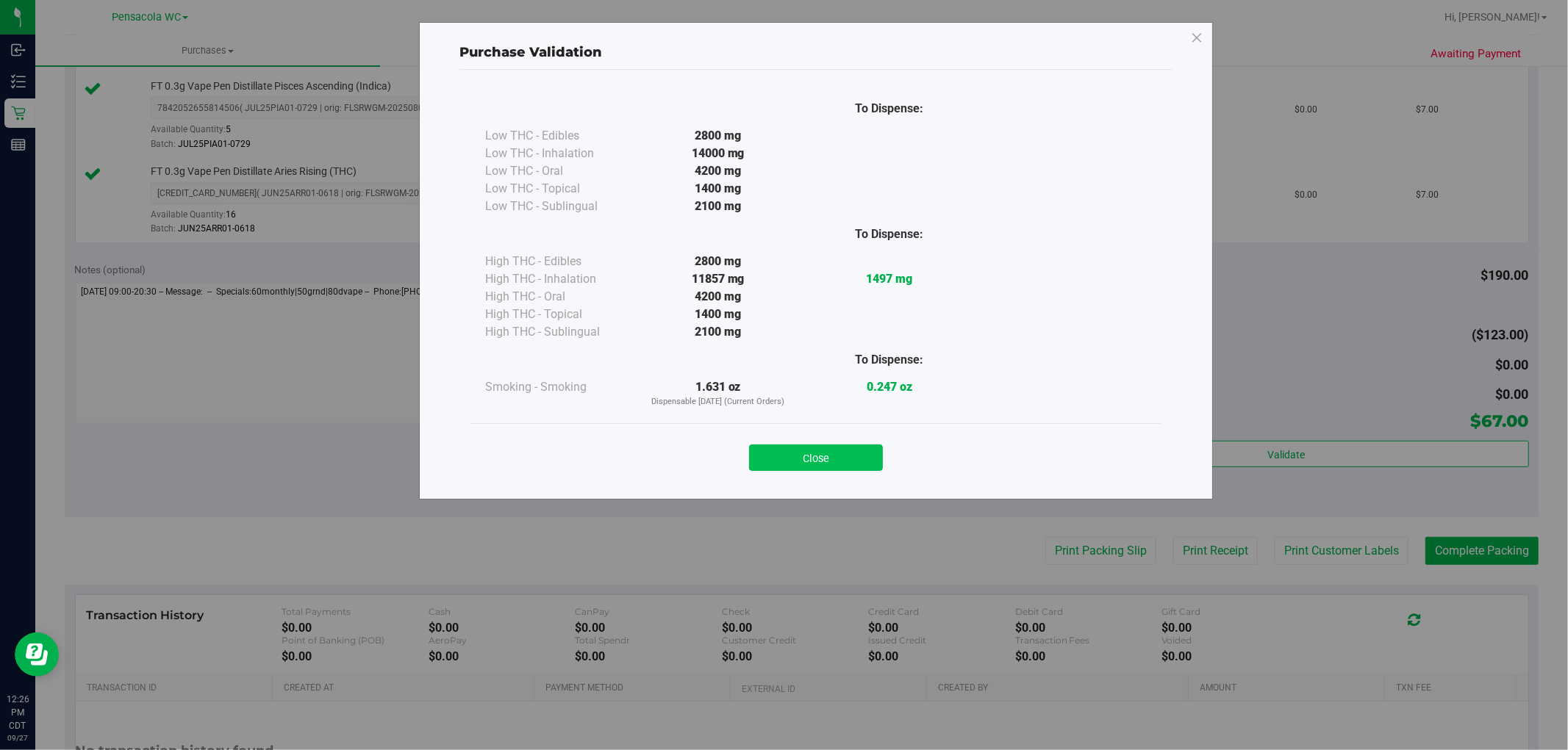
click at [835, 456] on button "Close" at bounding box center [815, 458] width 134 height 27
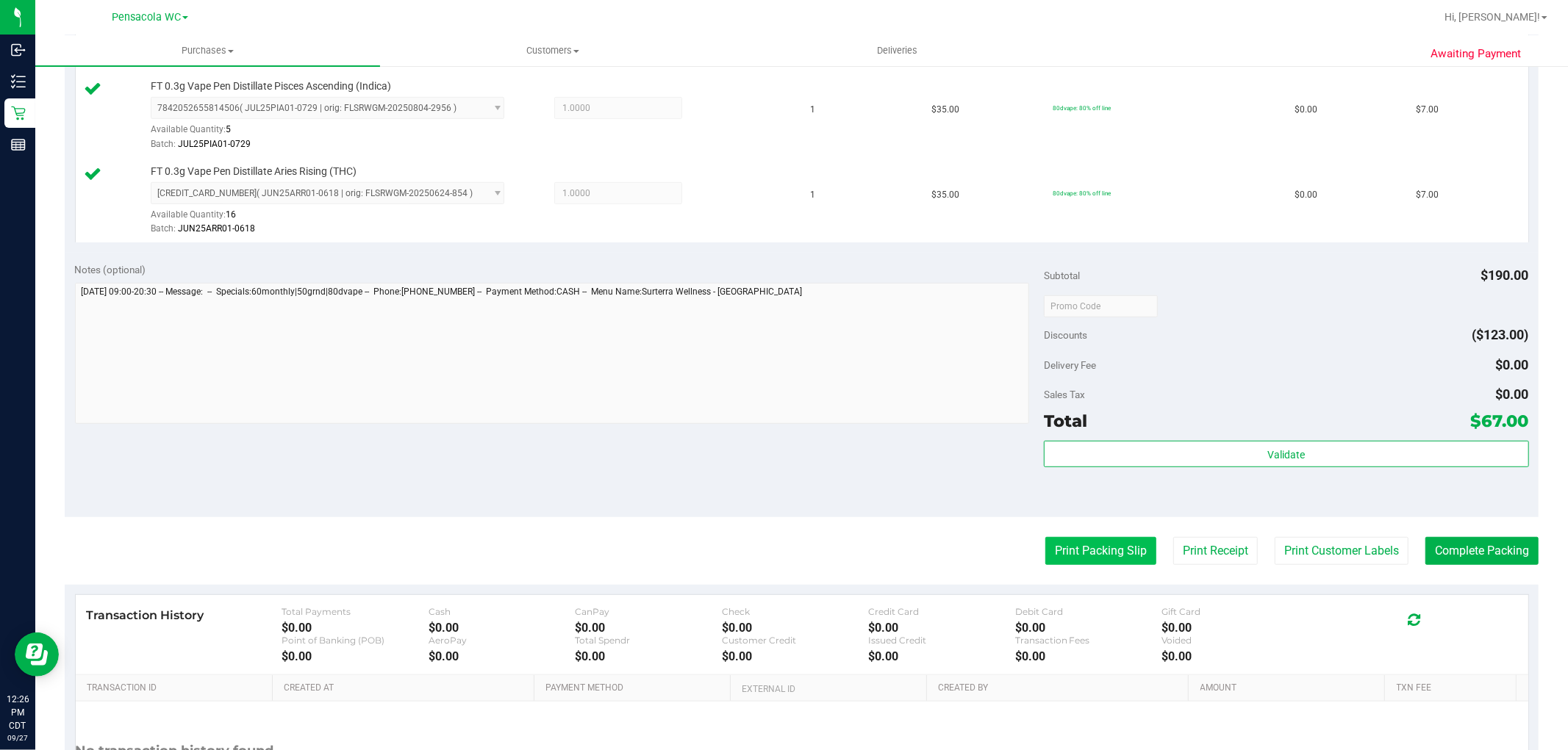
click at [1084, 564] on button "Print Packing Slip" at bounding box center [1100, 551] width 111 height 28
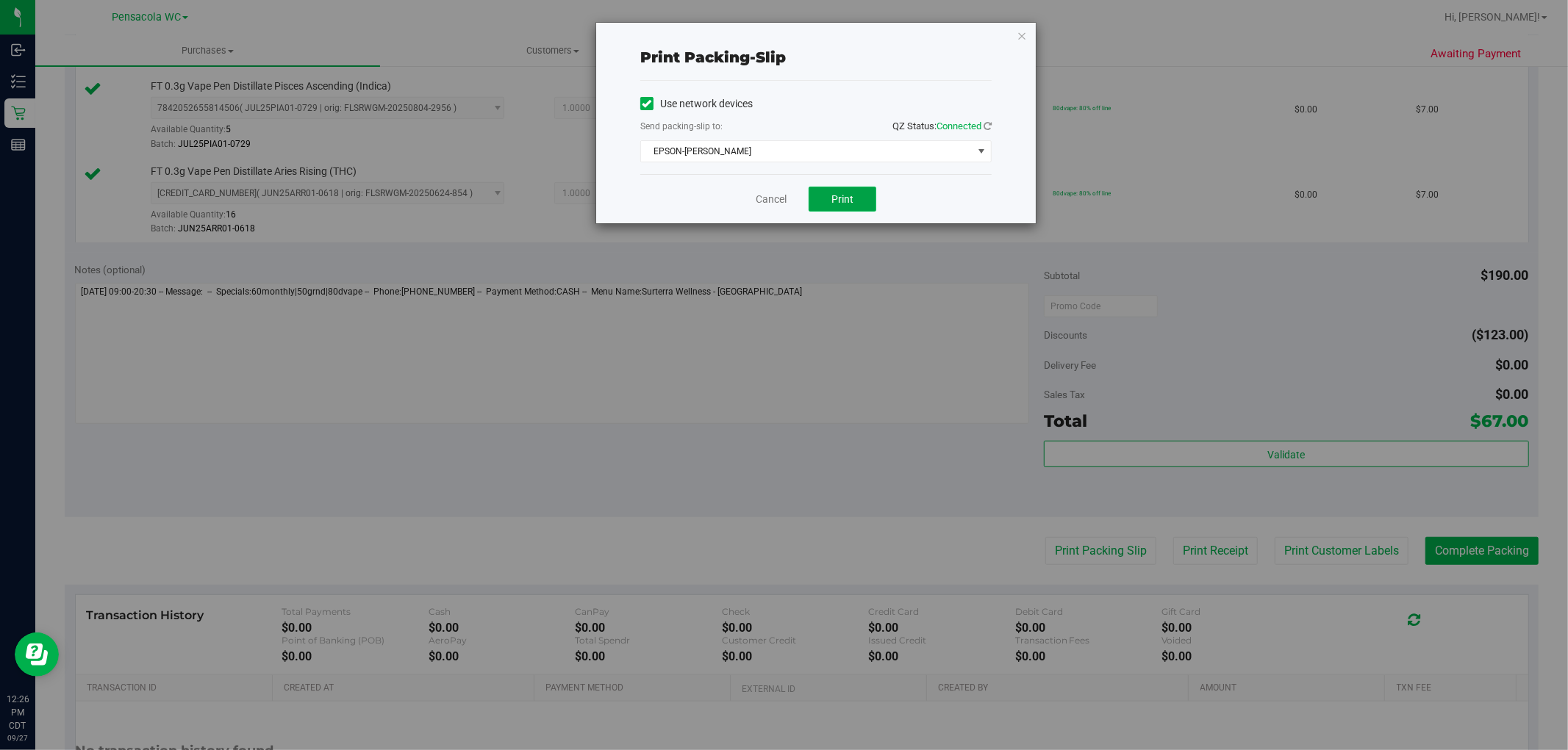
click at [839, 200] on span "Print" at bounding box center [842, 199] width 22 height 12
click at [767, 202] on link "Cancel" at bounding box center [770, 199] width 31 height 15
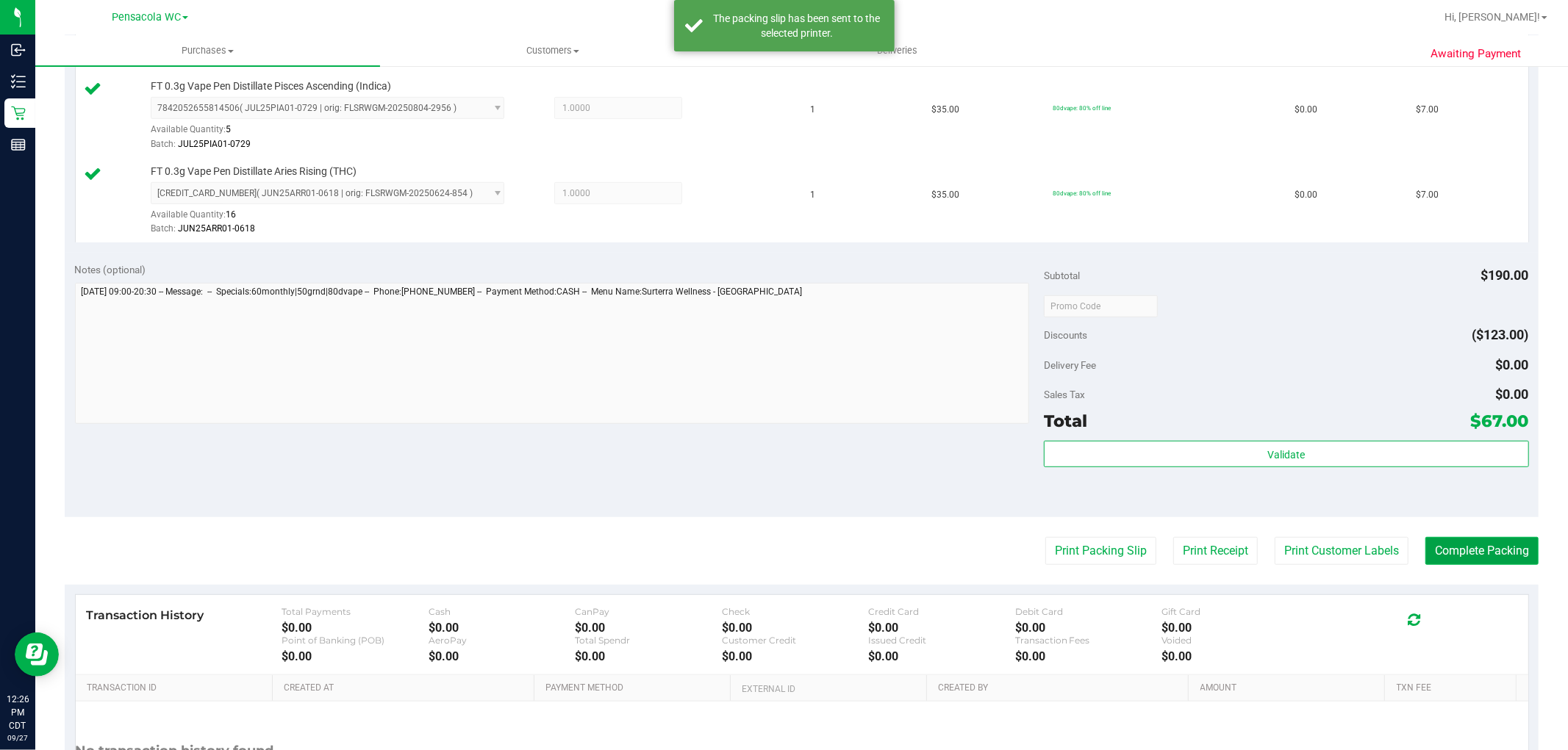
click at [1504, 546] on button "Complete Packing" at bounding box center [1482, 551] width 113 height 28
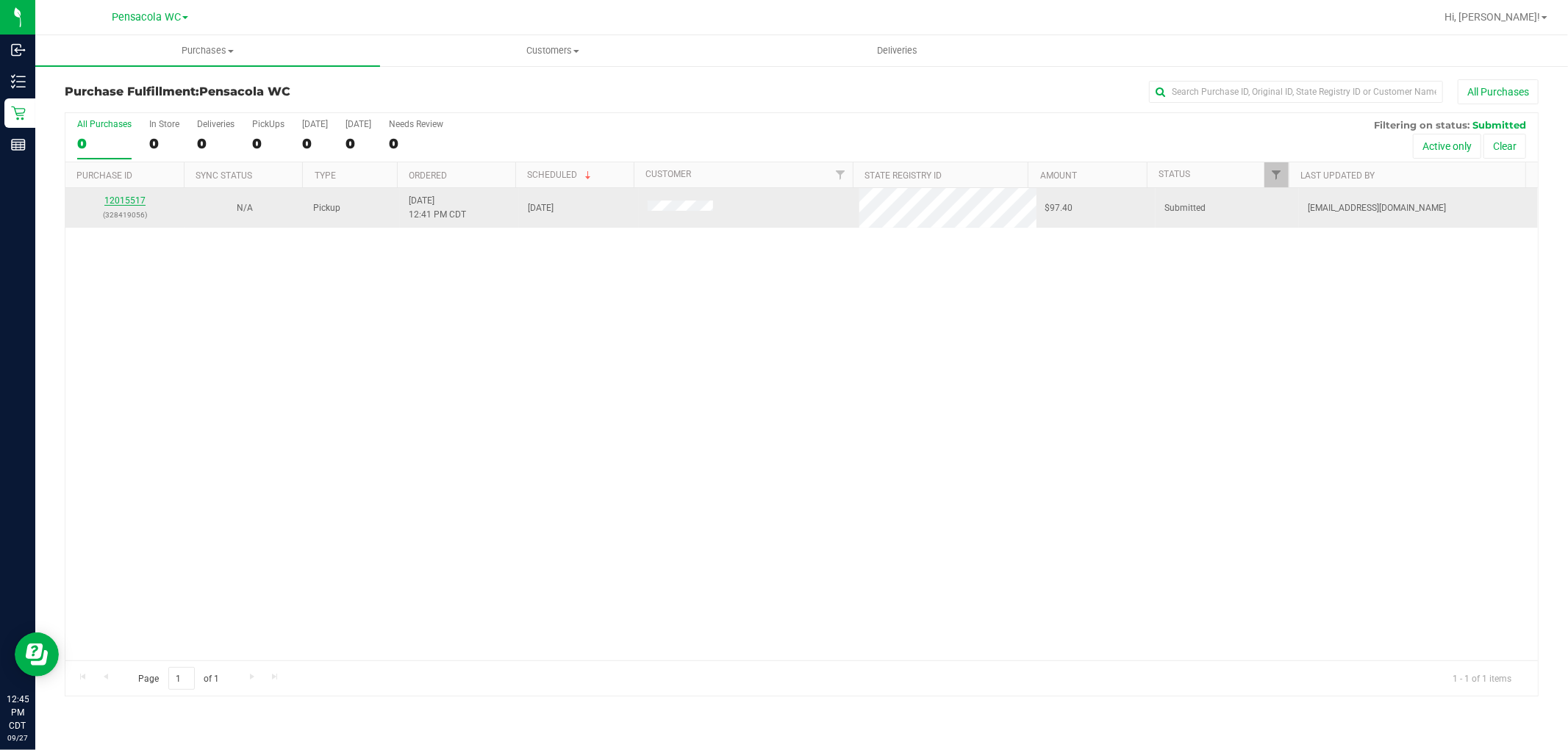
click at [111, 201] on link "12015517" at bounding box center [124, 200] width 41 height 10
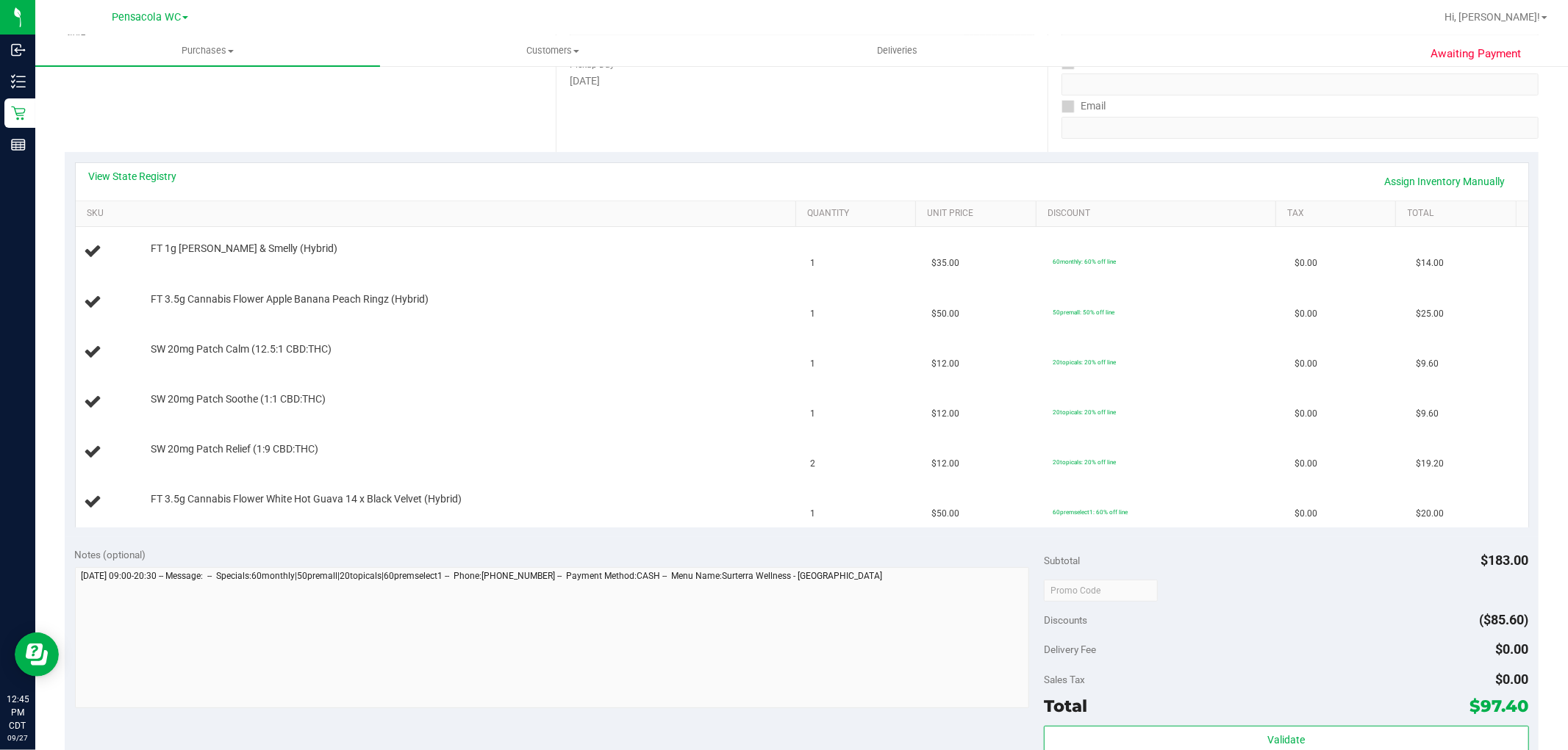
scroll to position [244, 0]
click at [139, 181] on link "View State Registry" at bounding box center [134, 176] width 88 height 15
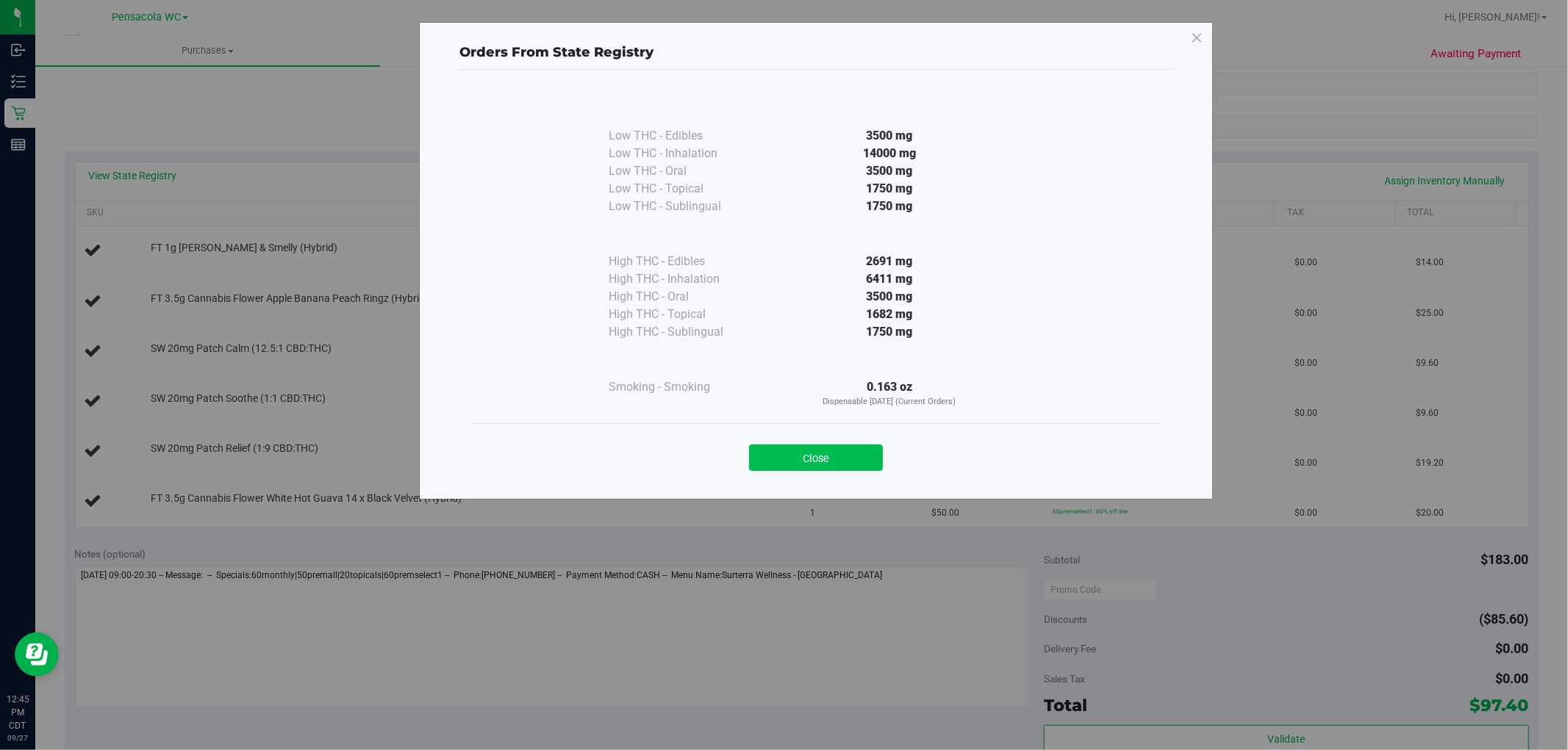
click at [784, 460] on button "Close" at bounding box center [815, 458] width 134 height 27
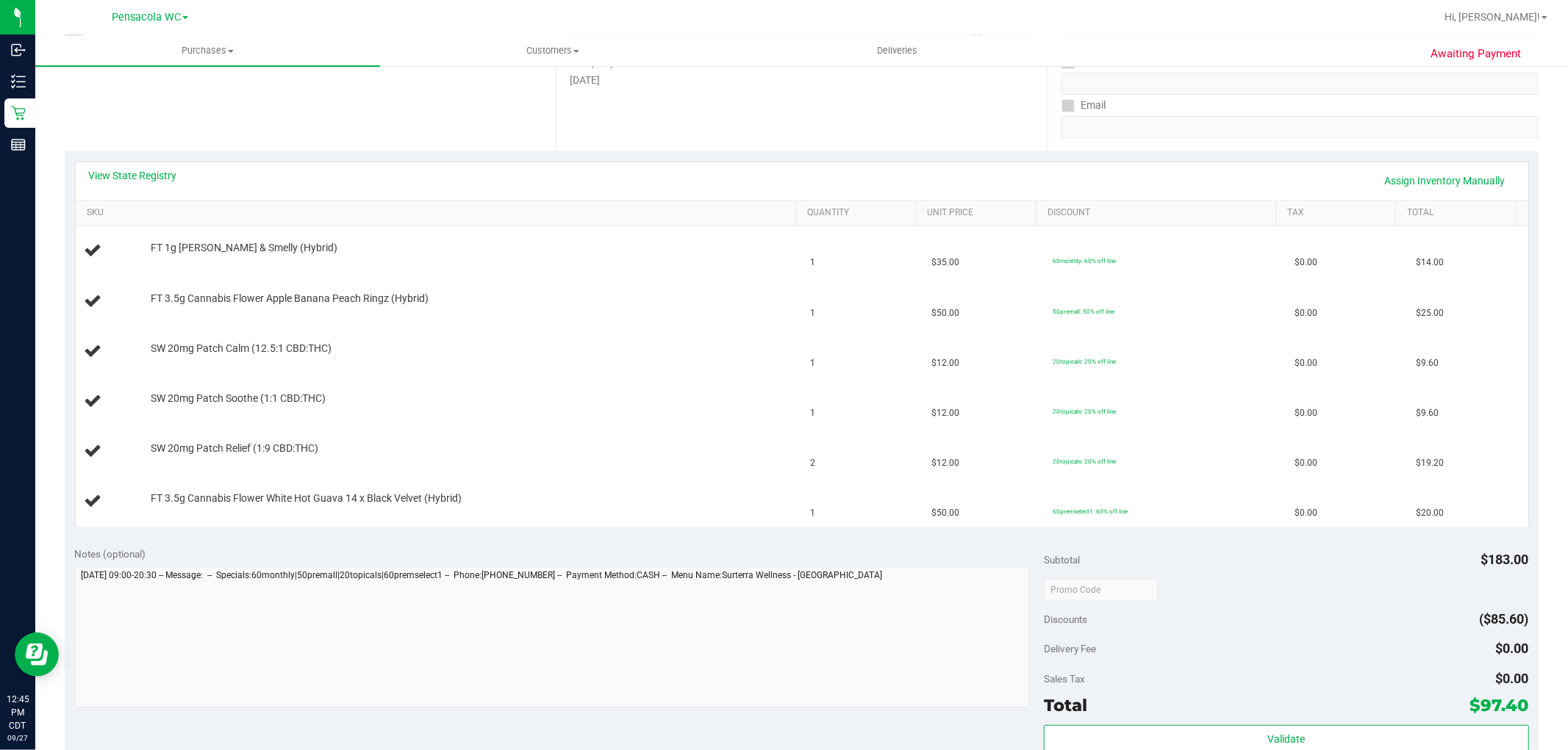
scroll to position [0, 0]
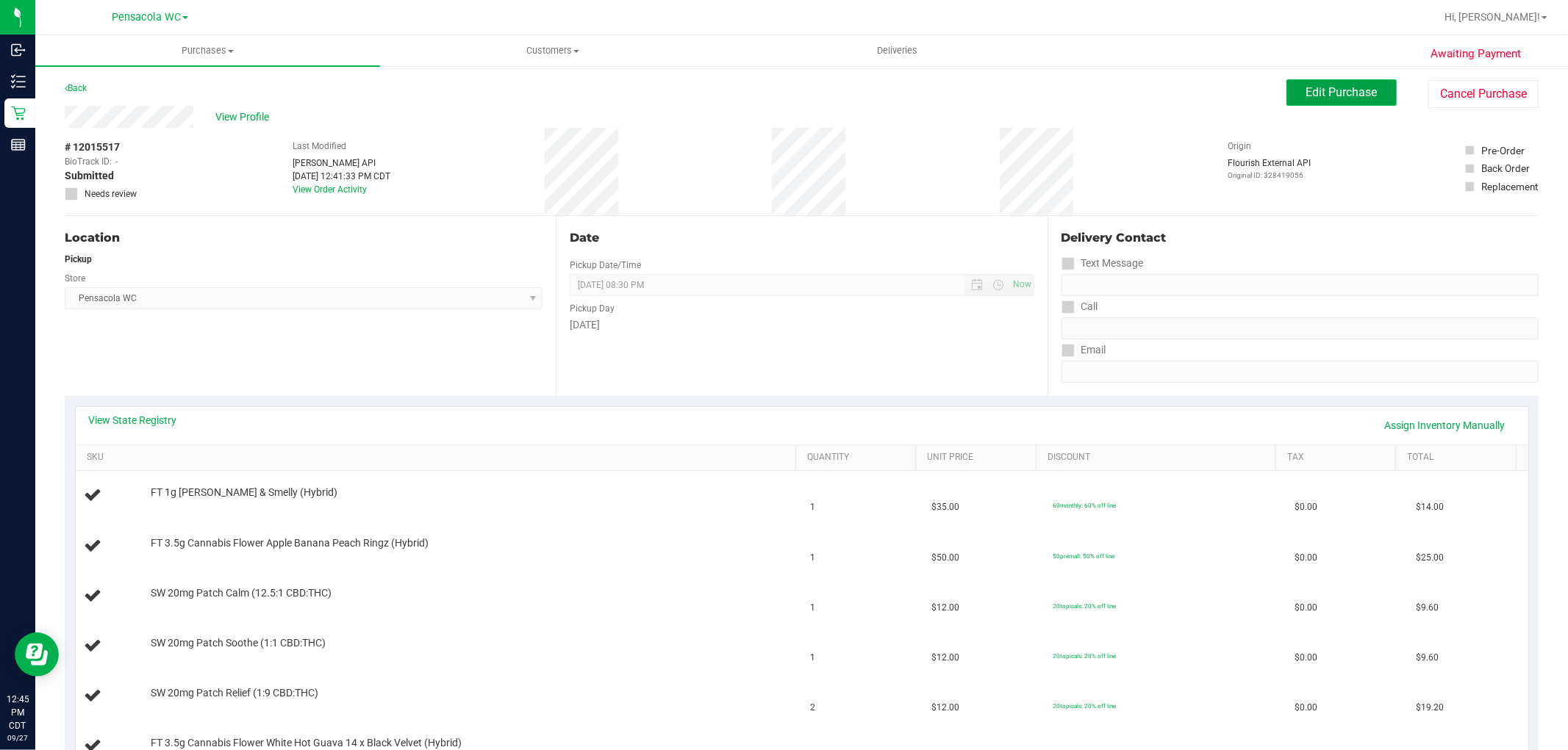
click at [1353, 87] on span "Edit Purchase" at bounding box center [1341, 92] width 71 height 14
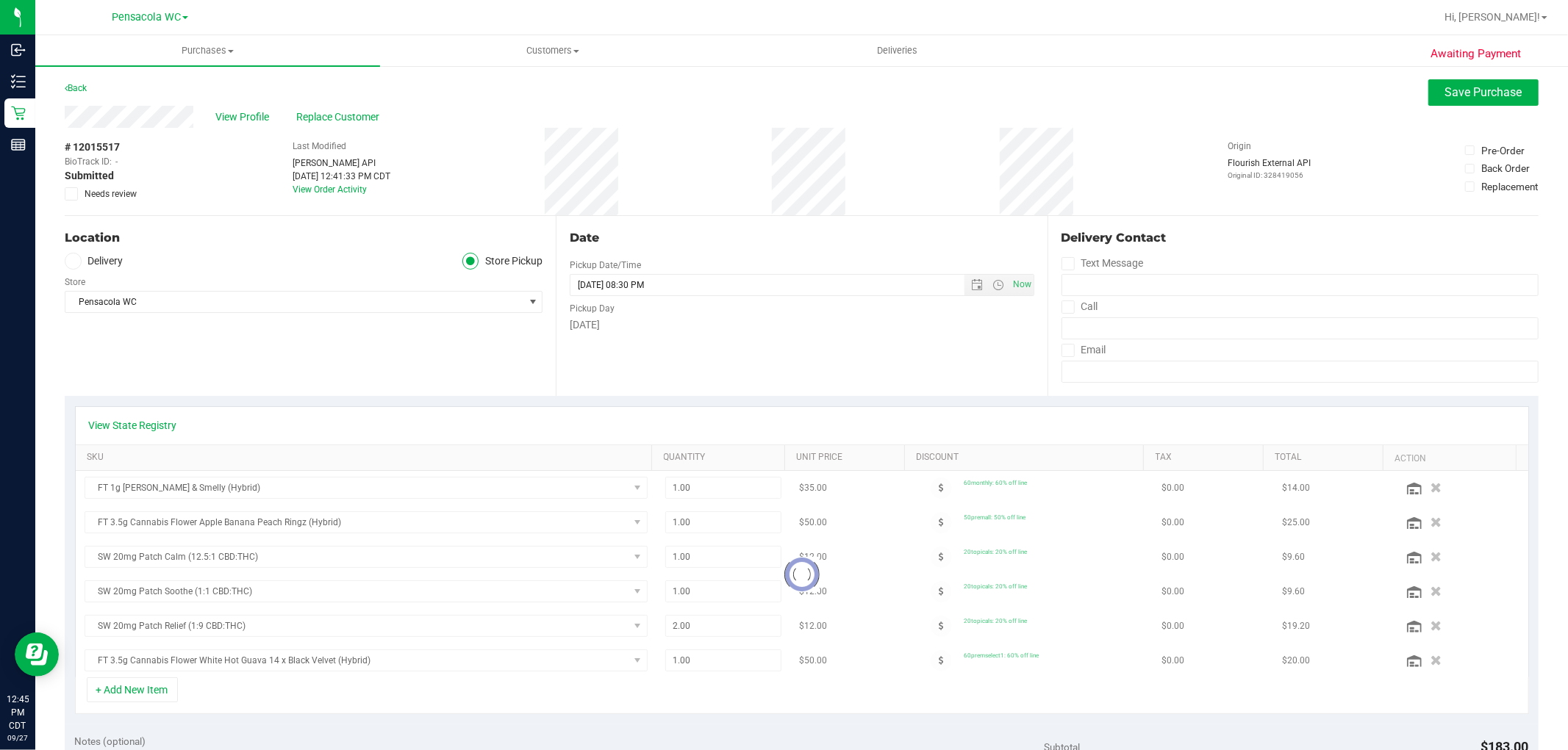
click at [88, 194] on span "Needs review" at bounding box center [110, 194] width 53 height 13
click at [0, 0] on input "Needs review" at bounding box center [0, 0] width 0 height 0
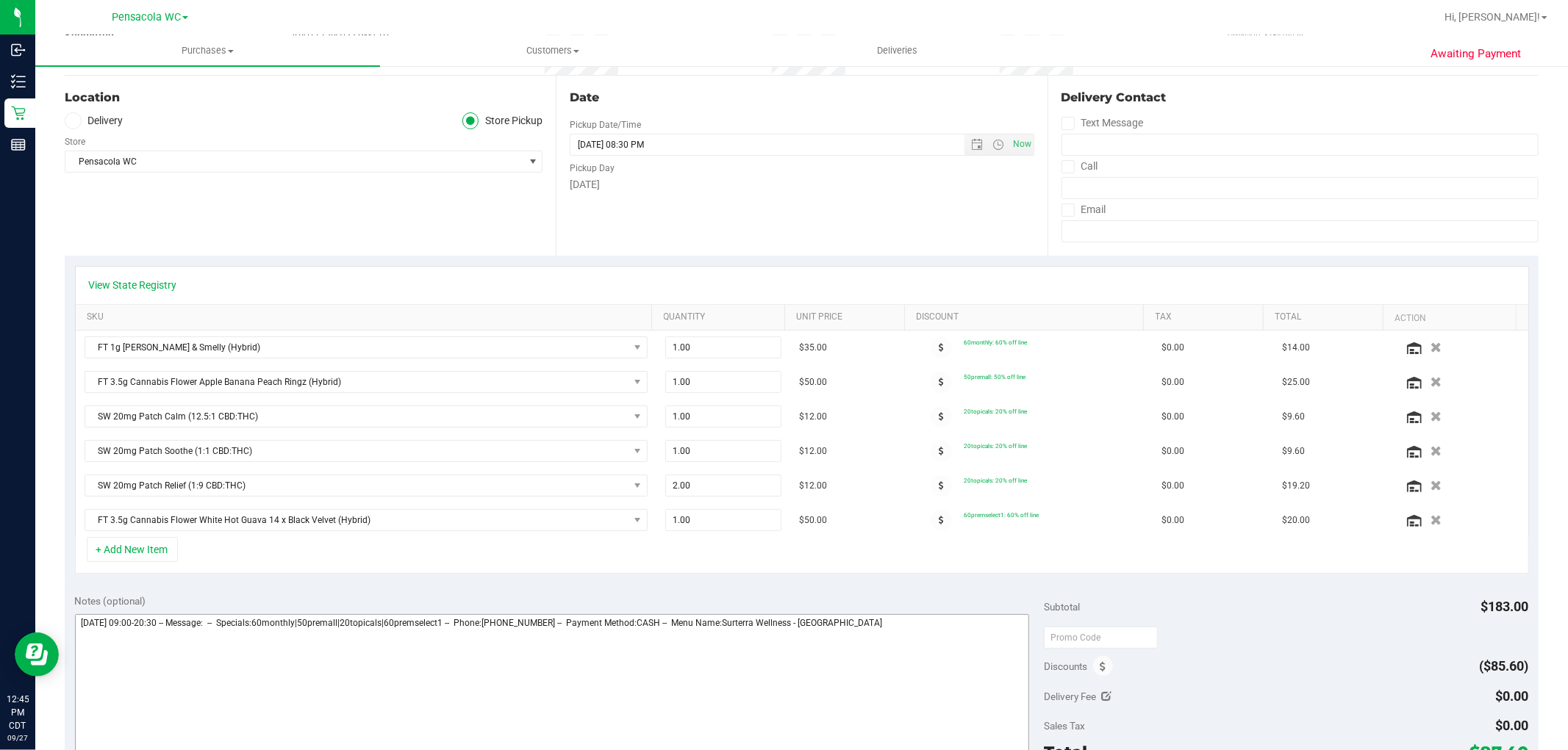
scroll to position [326, 0]
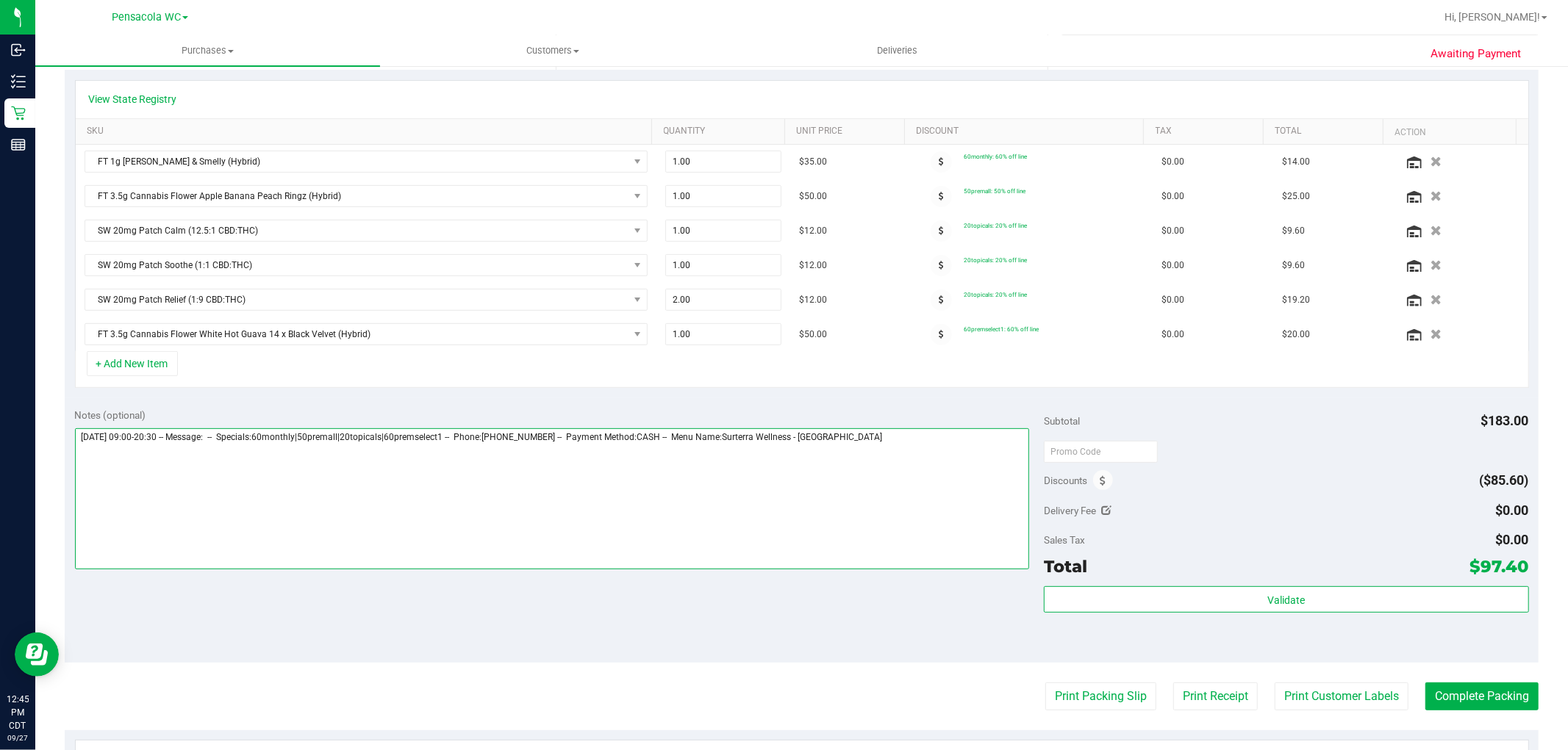
click at [931, 442] on textarea at bounding box center [552, 498] width 955 height 141
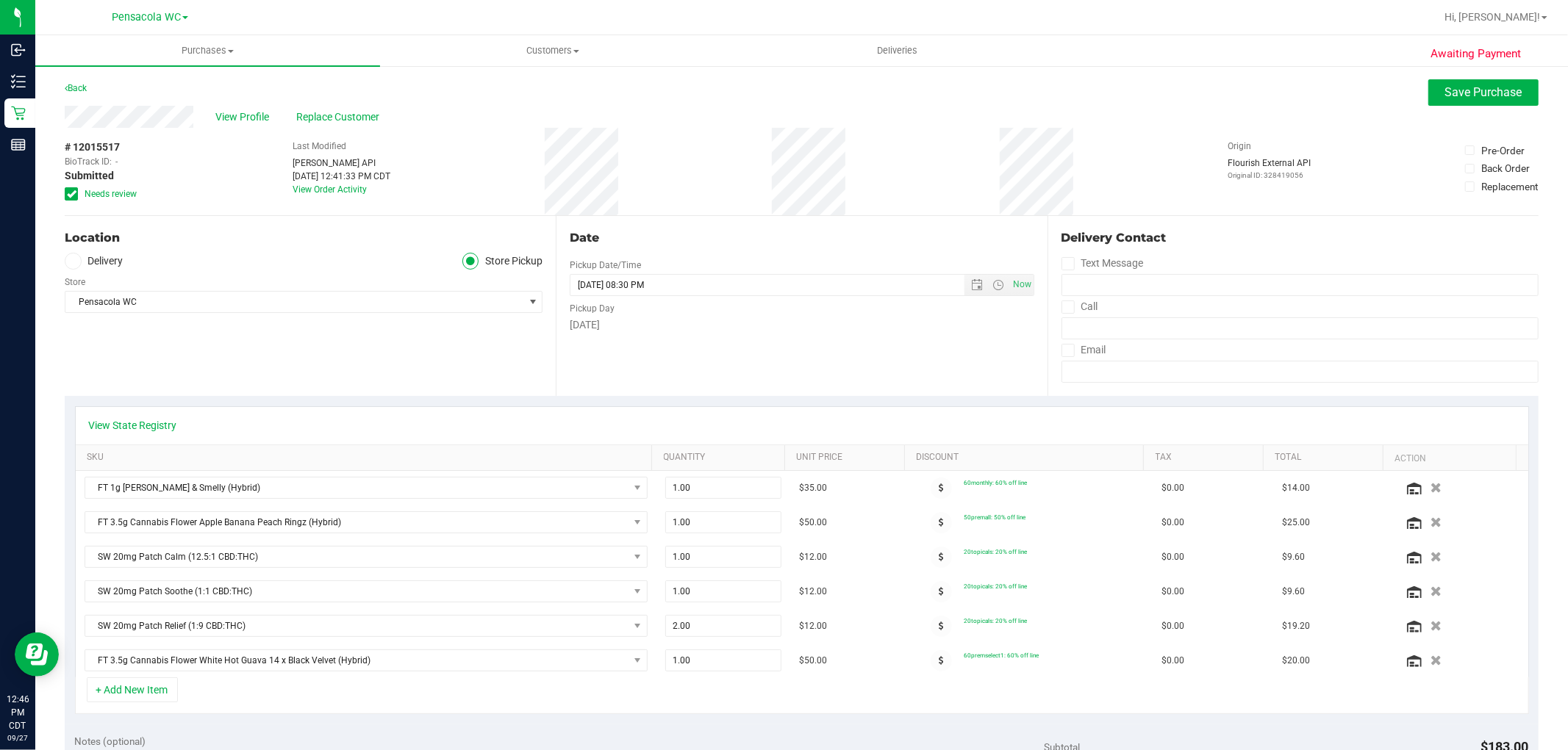
scroll to position [1, 0]
type textarea "Saturday 09/27/2025 09:00-20:30 -- Message: -- Specials:60monthly|50premall|20t…"
click at [1470, 84] on span "Save Purchase" at bounding box center [1484, 91] width 77 height 14
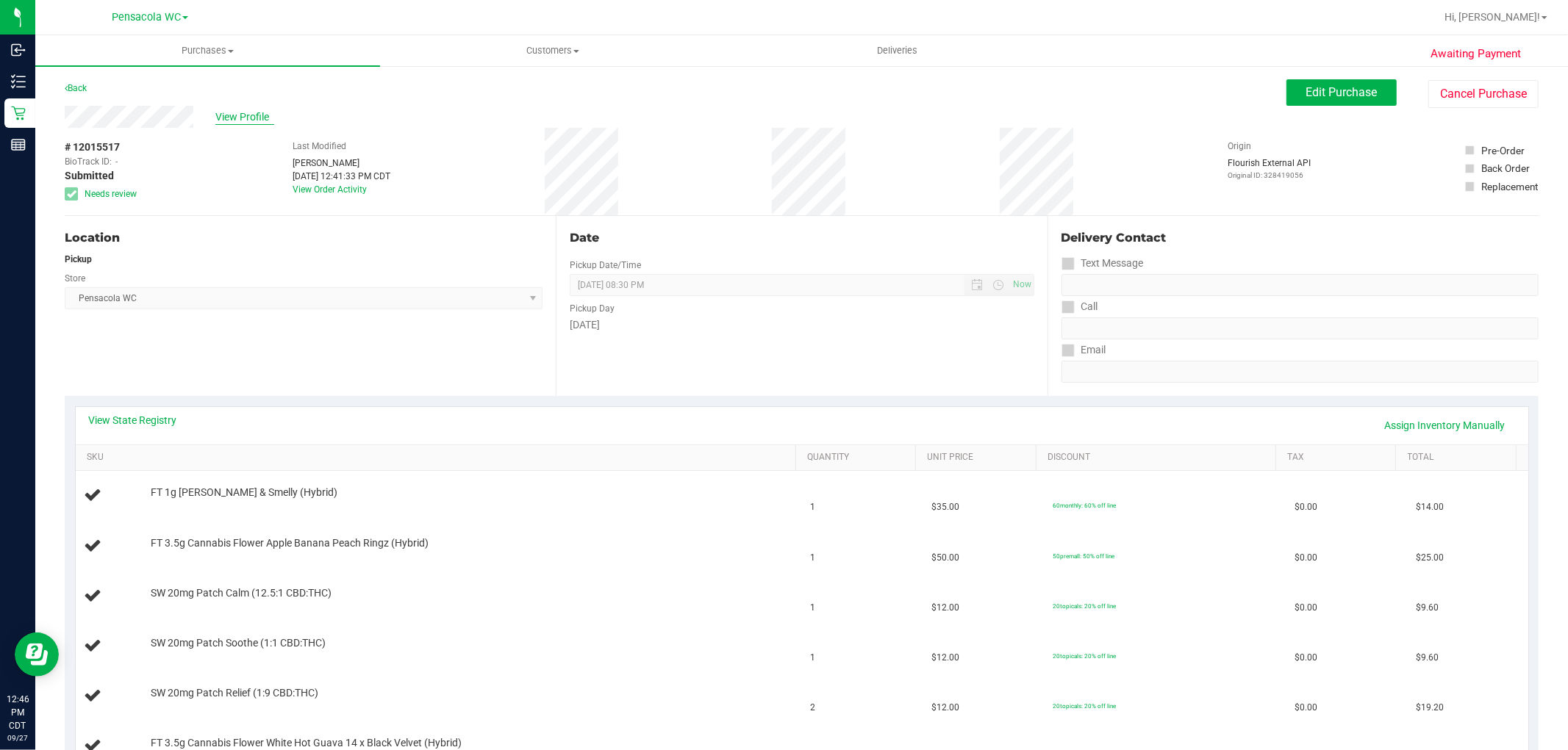
click at [239, 115] on span "View Profile" at bounding box center [245, 117] width 58 height 15
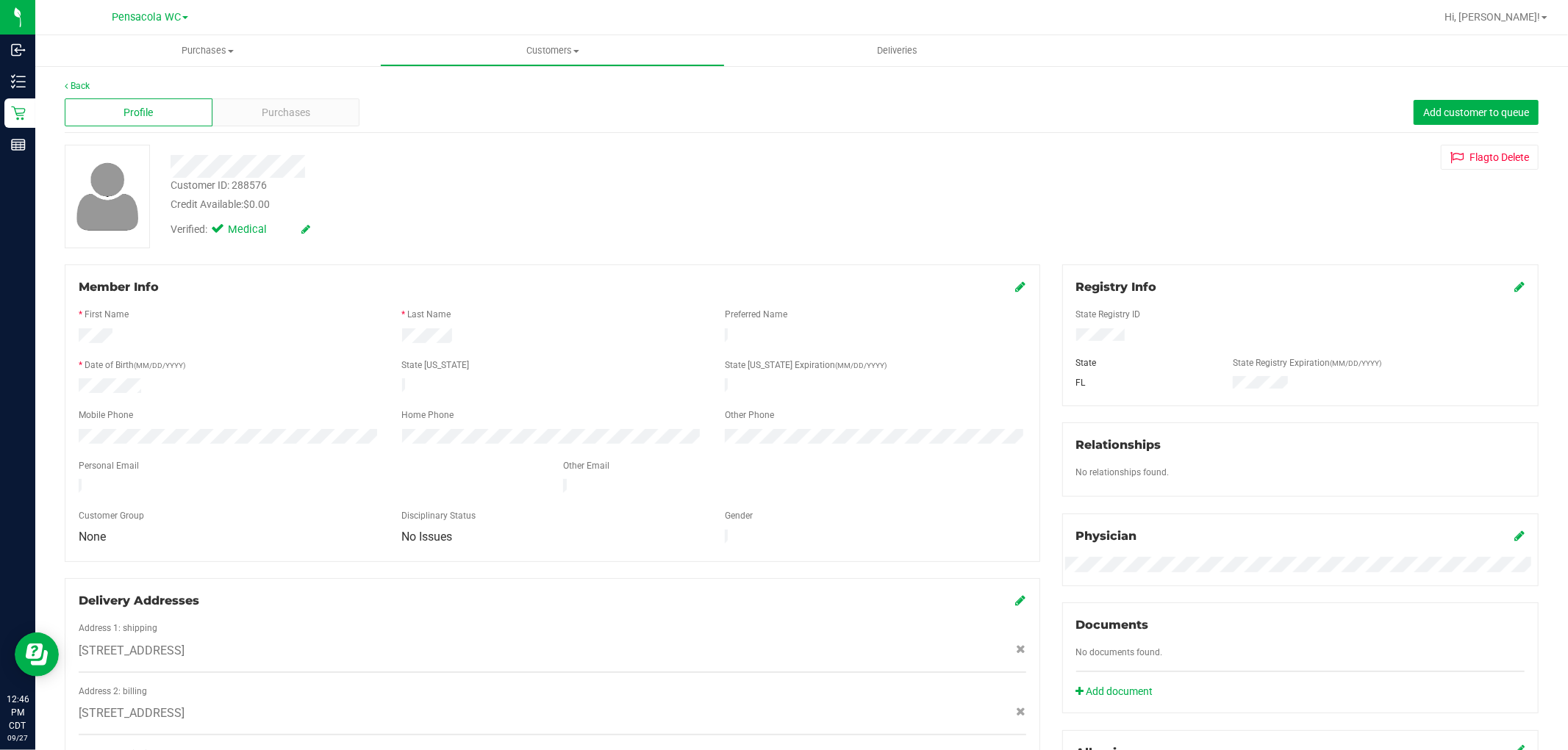
click at [255, 181] on div "Customer ID: 288576" at bounding box center [218, 185] width 96 height 15
copy div "288576"
click at [265, 110] on span "Purchases" at bounding box center [286, 113] width 48 height 15
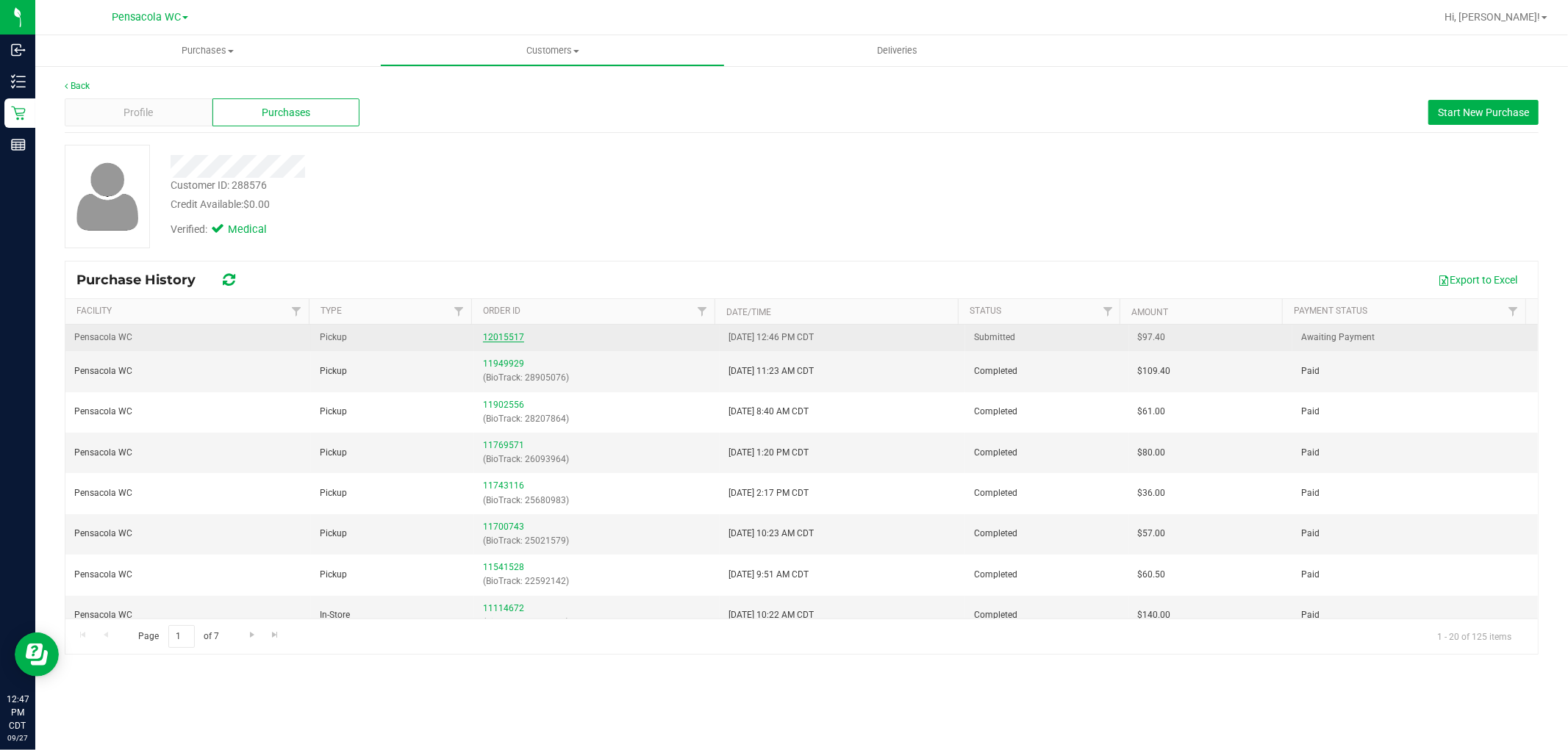
click at [511, 340] on link "12015517" at bounding box center [503, 337] width 41 height 10
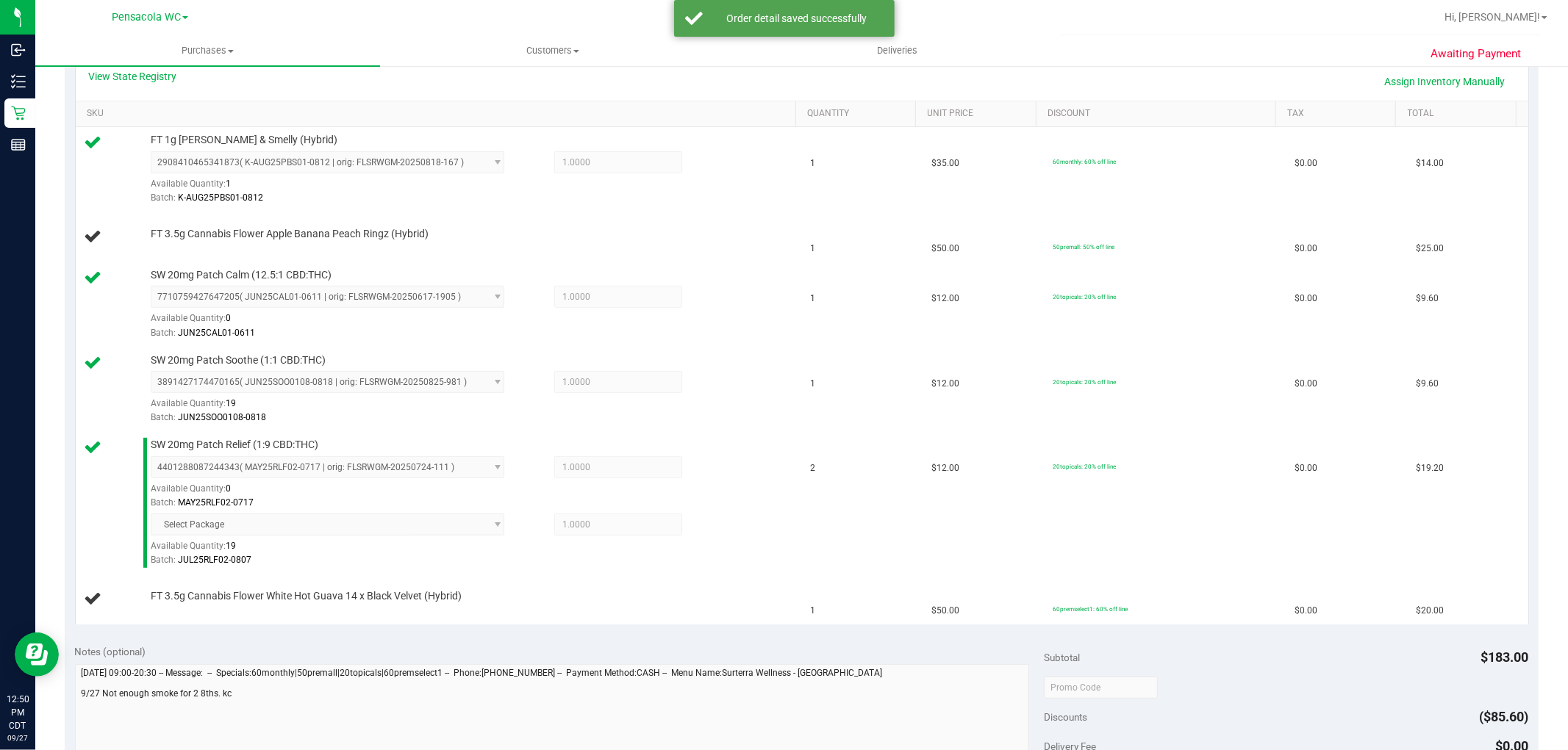
scroll to position [432, 0]
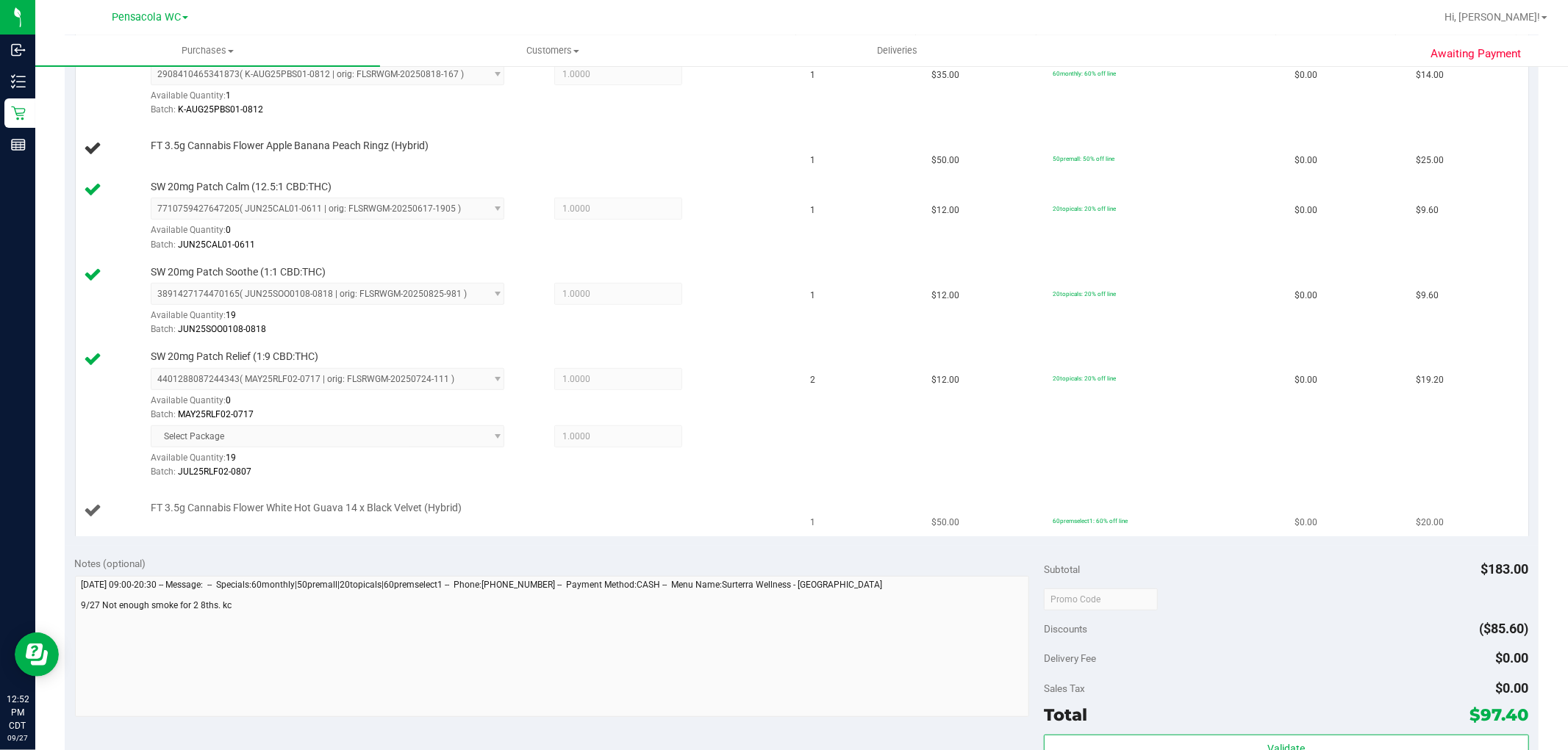
click at [574, 504] on div "FT 3.5g Cannabis Flower White Hot Guava 14 x Black Velvet (Hybrid)" at bounding box center [466, 509] width 645 height 15
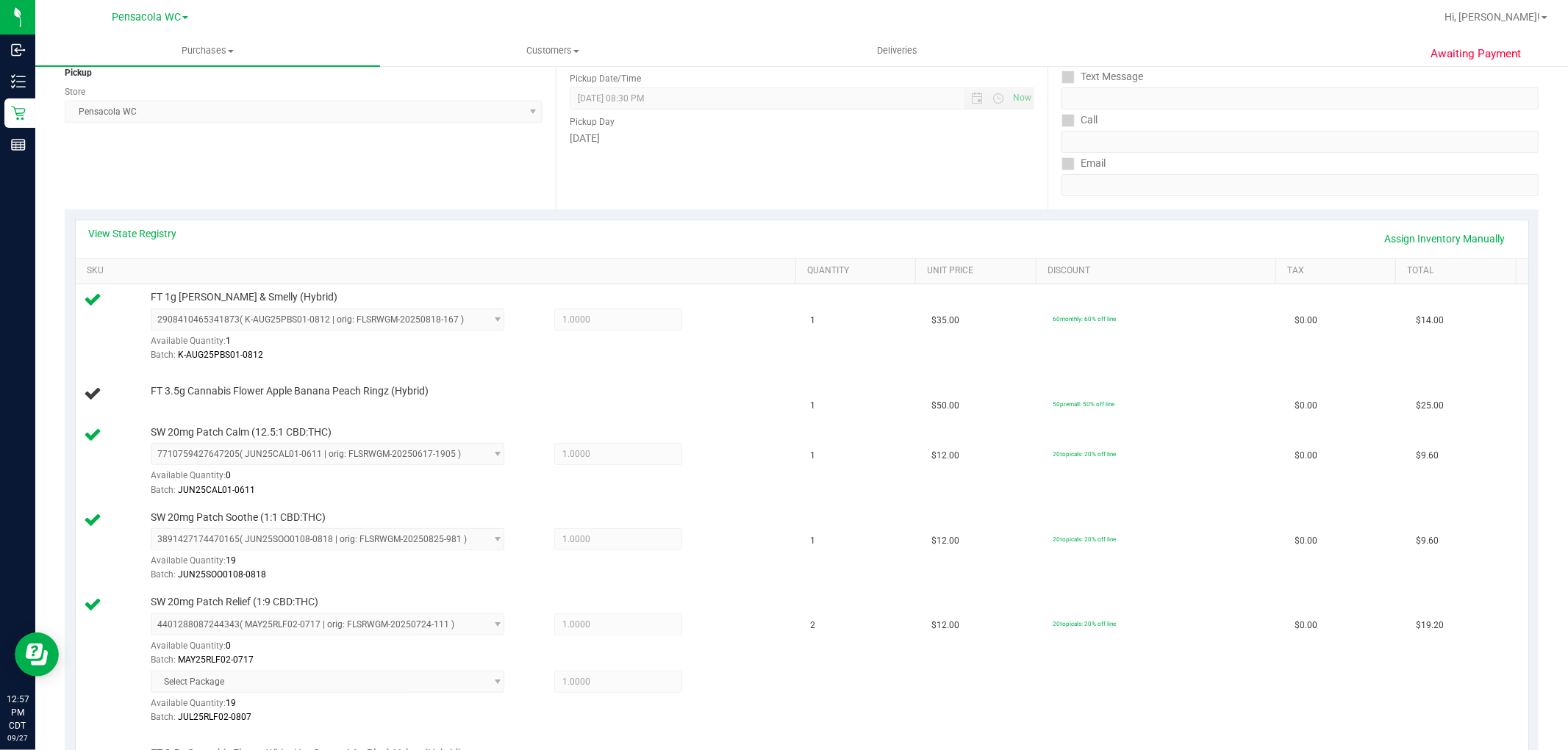
scroll to position [295, 0]
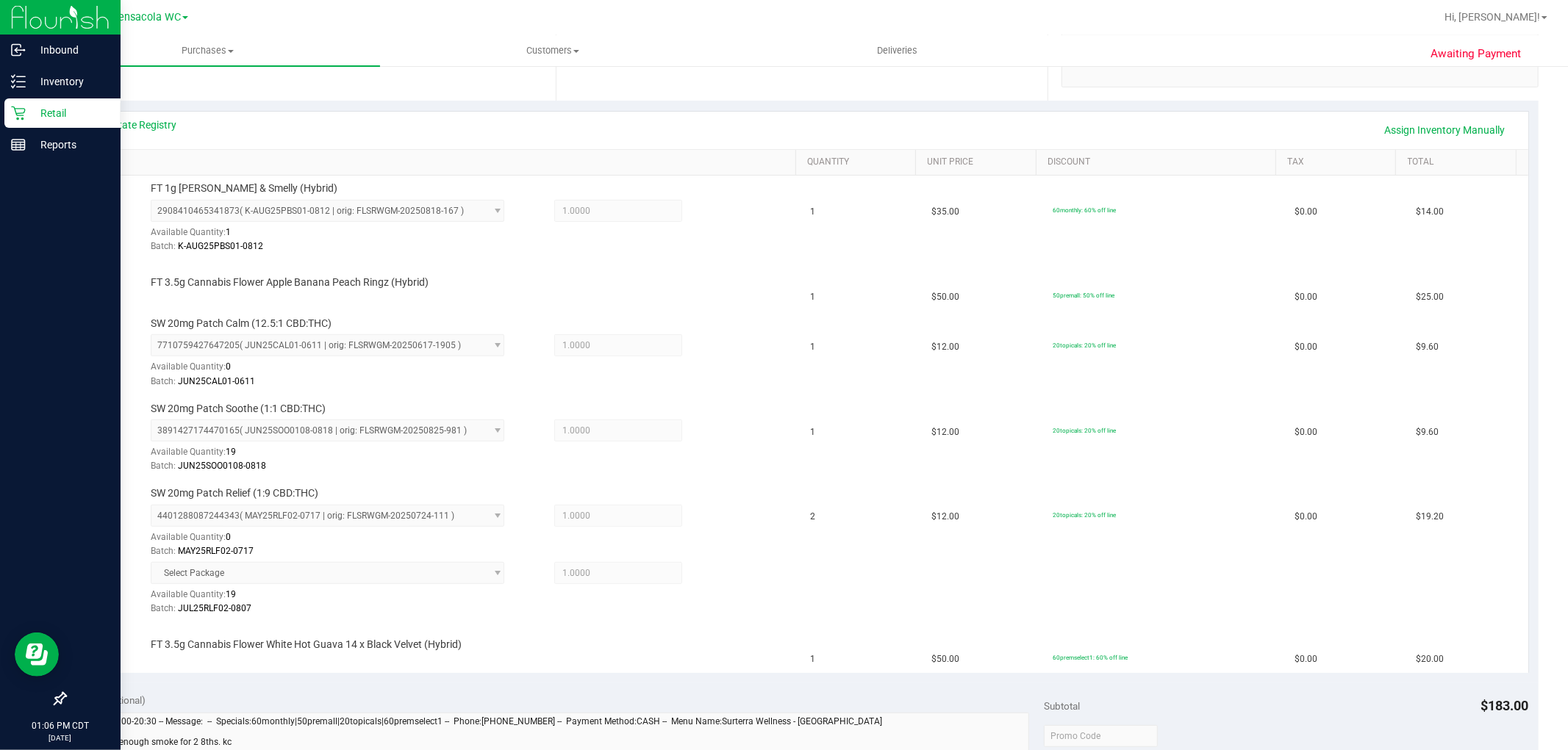
click at [26, 121] on p "Retail" at bounding box center [70, 113] width 88 height 18
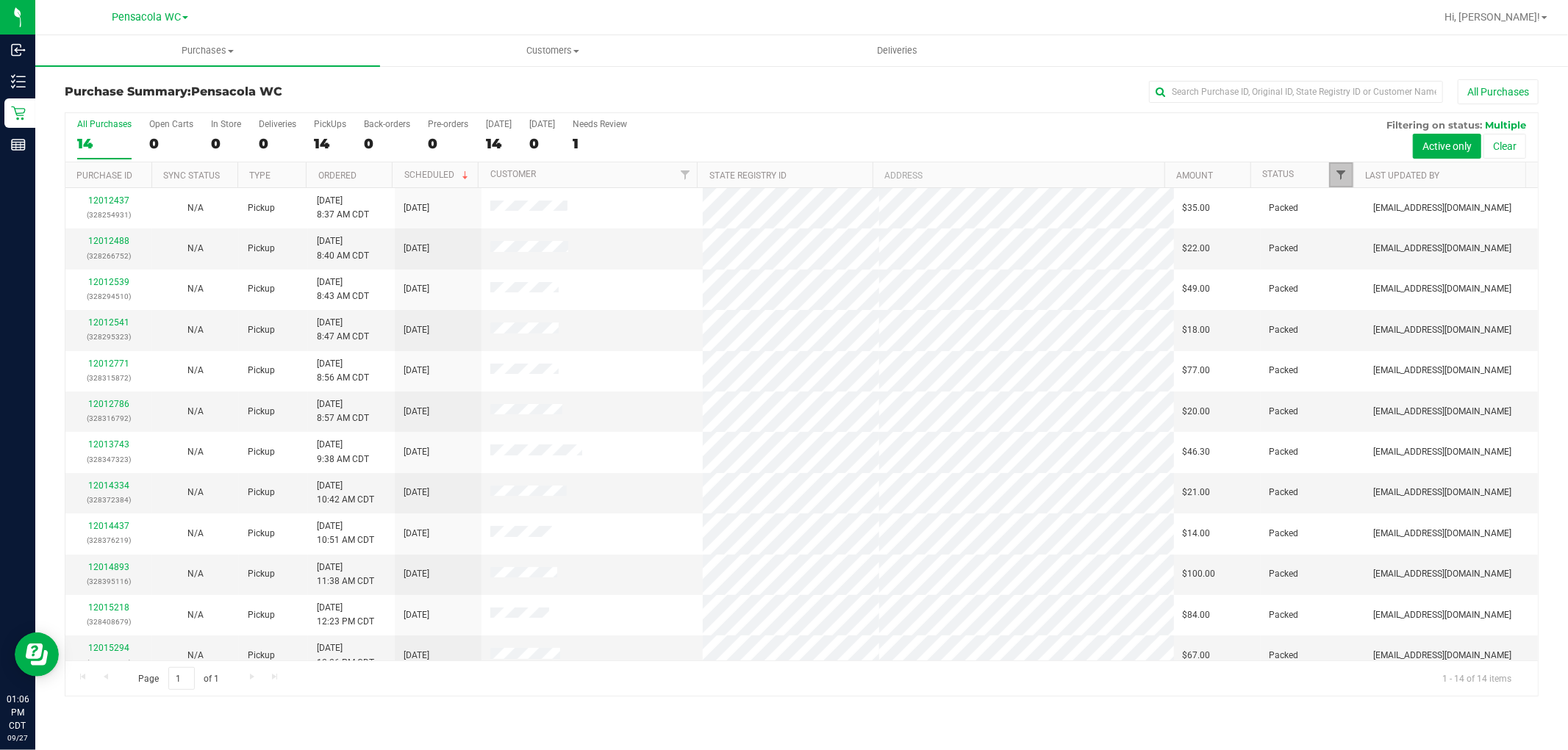
click at [1342, 169] on span "Filter" at bounding box center [1341, 175] width 12 height 12
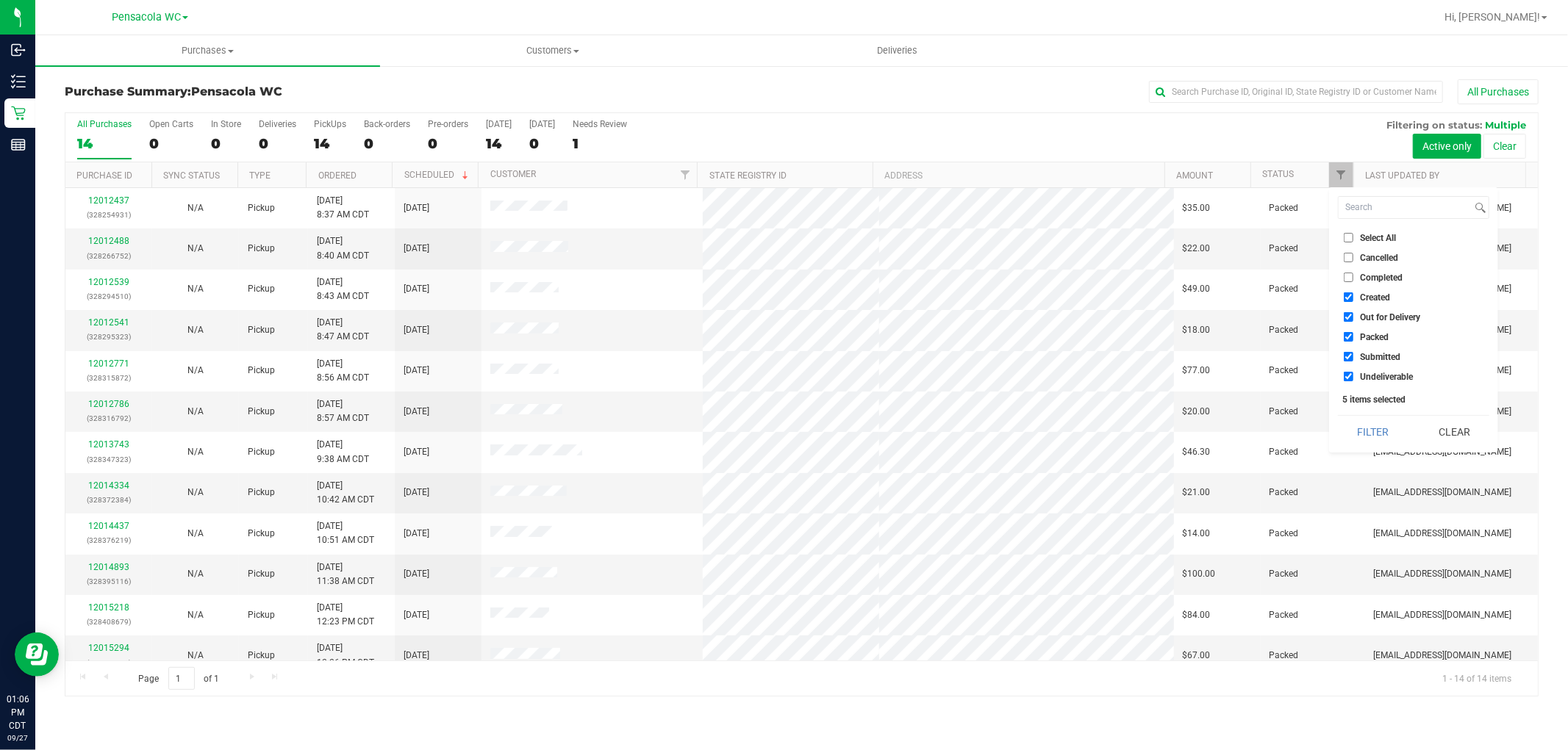
click at [1348, 237] on input "Select All" at bounding box center [1348, 237] width 9 height 9
checkbox input "true"
click at [1348, 237] on input "Select All" at bounding box center [1348, 237] width 9 height 9
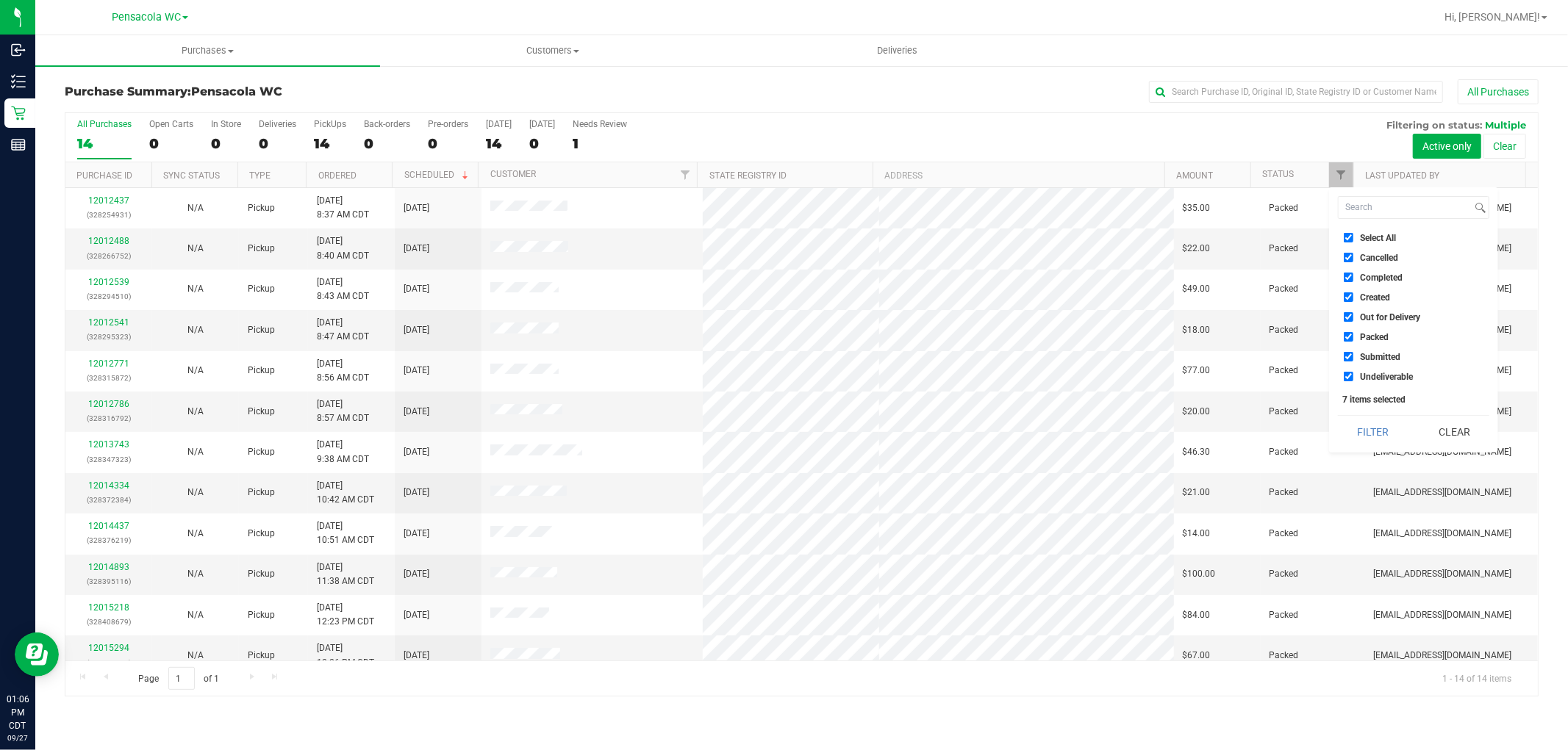
checkbox input "false"
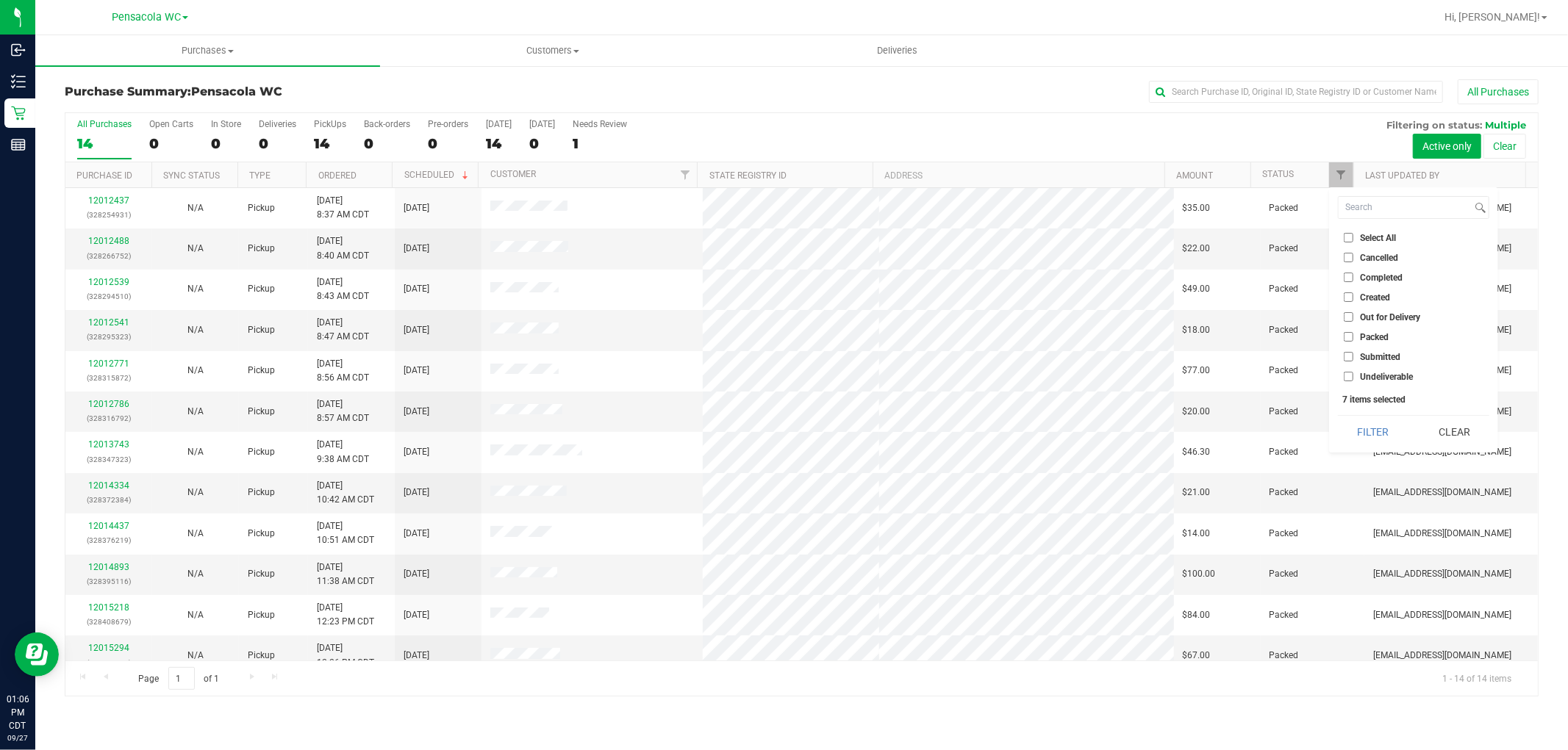
checkbox input "false"
click at [1348, 355] on input "Submitted" at bounding box center [1348, 356] width 9 height 9
checkbox input "true"
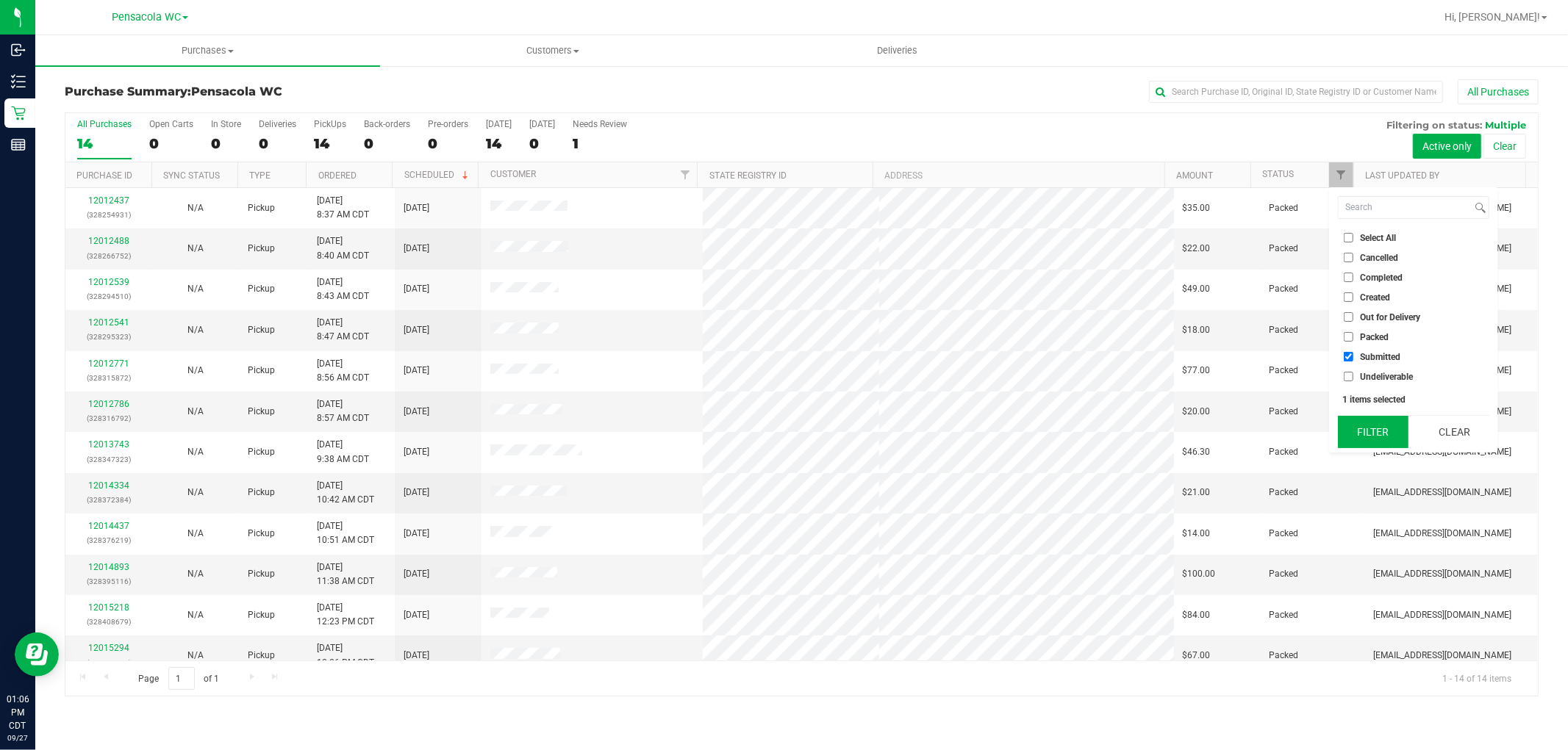
click at [1340, 436] on button "Filter" at bounding box center [1373, 431] width 71 height 33
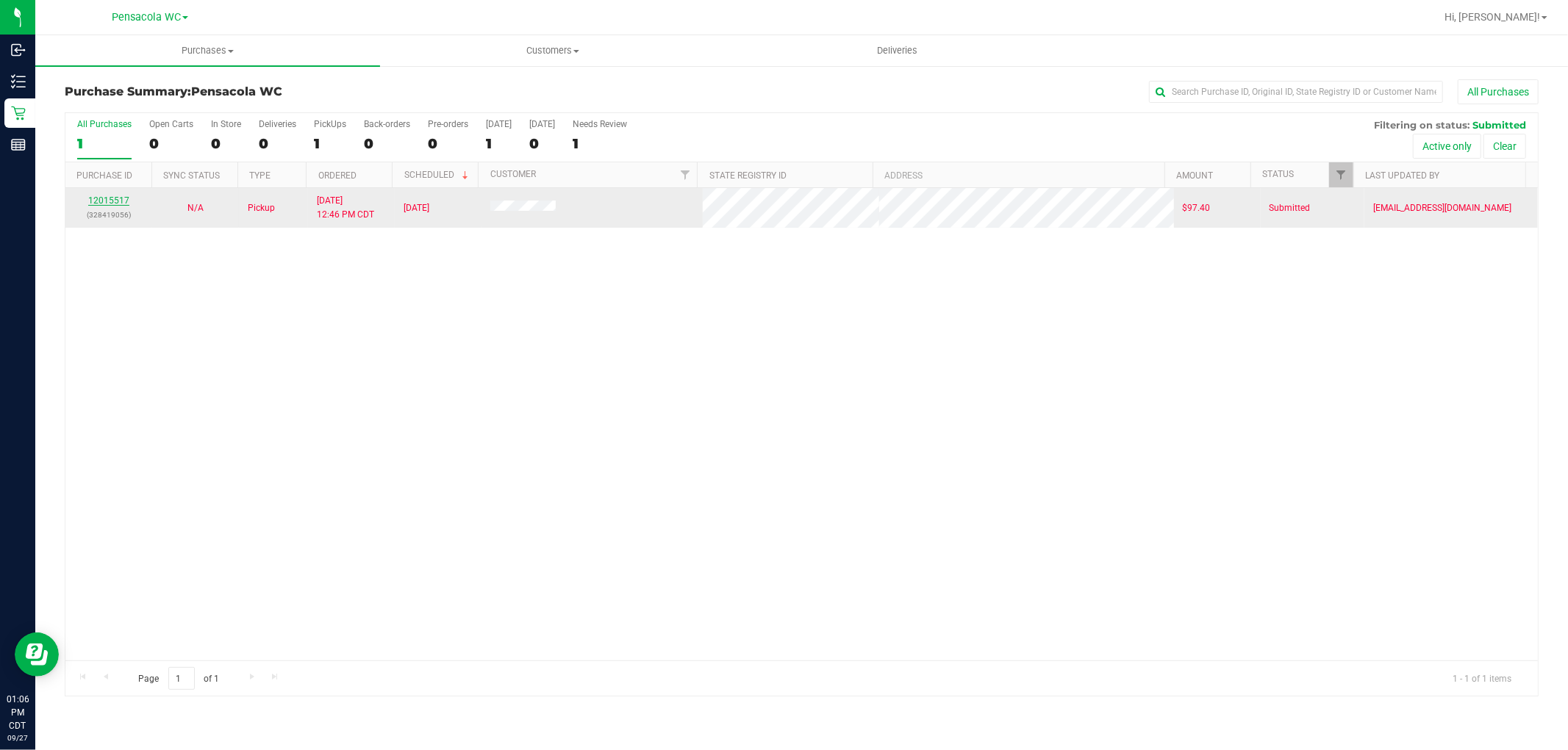
click at [114, 195] on link "12015517" at bounding box center [108, 200] width 41 height 10
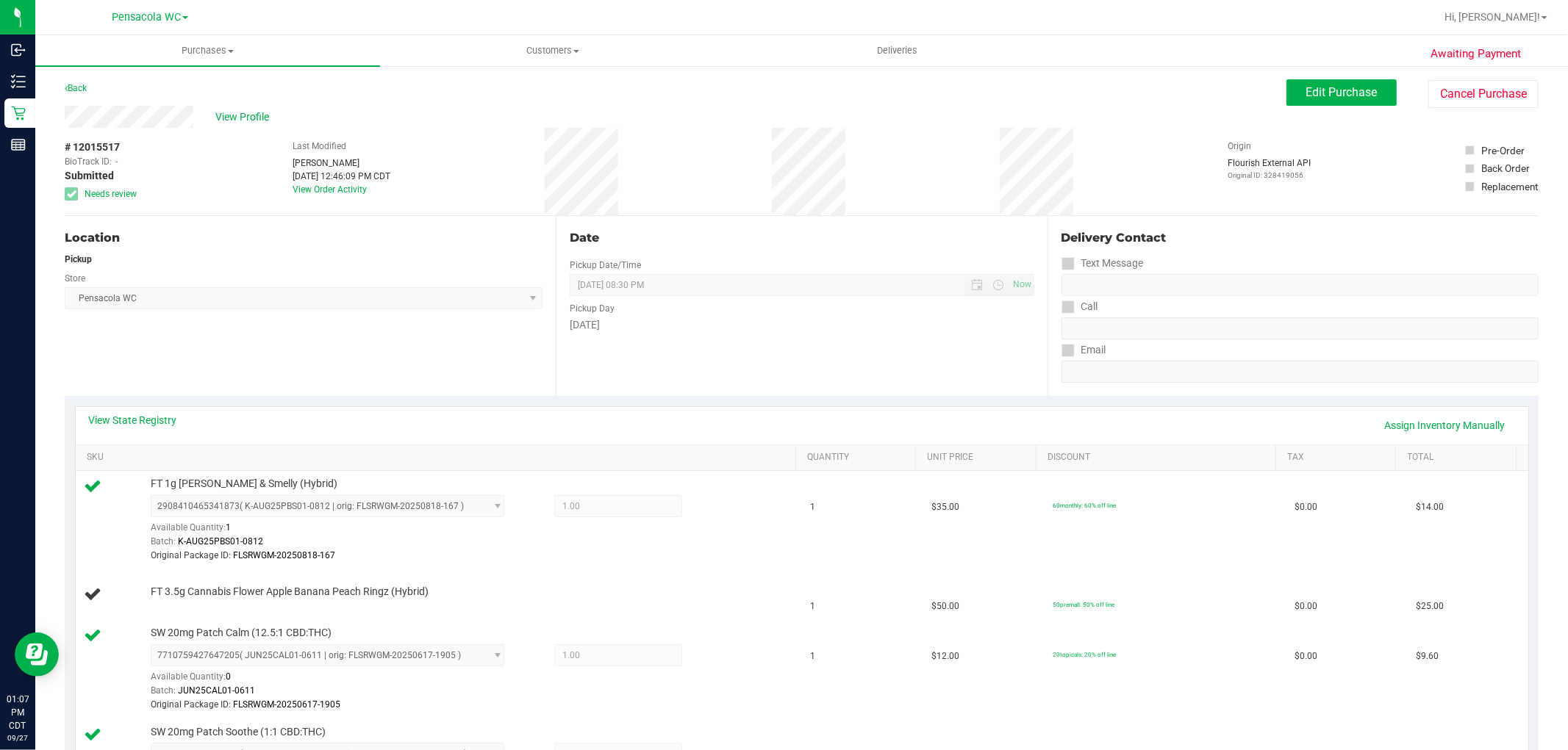
click at [655, 142] on div "# 12015517 BioTrack ID: - Submitted Needs review Last Modified Nate Johnston Se…" at bounding box center [802, 171] width 1474 height 88
click at [1358, 95] on span "Edit Purchase" at bounding box center [1341, 92] width 71 height 14
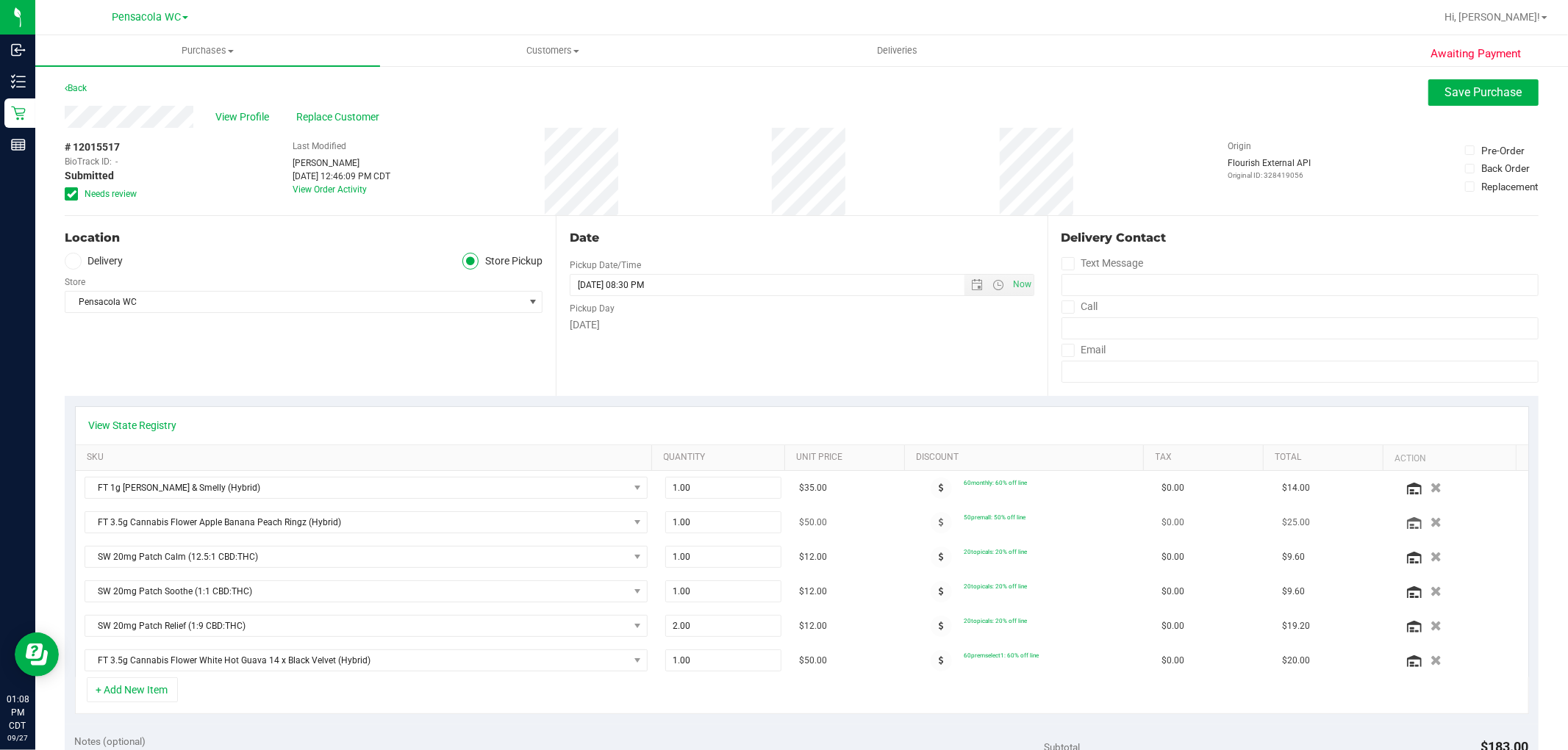
click at [1430, 524] on icon "button" at bounding box center [1435, 522] width 11 height 10
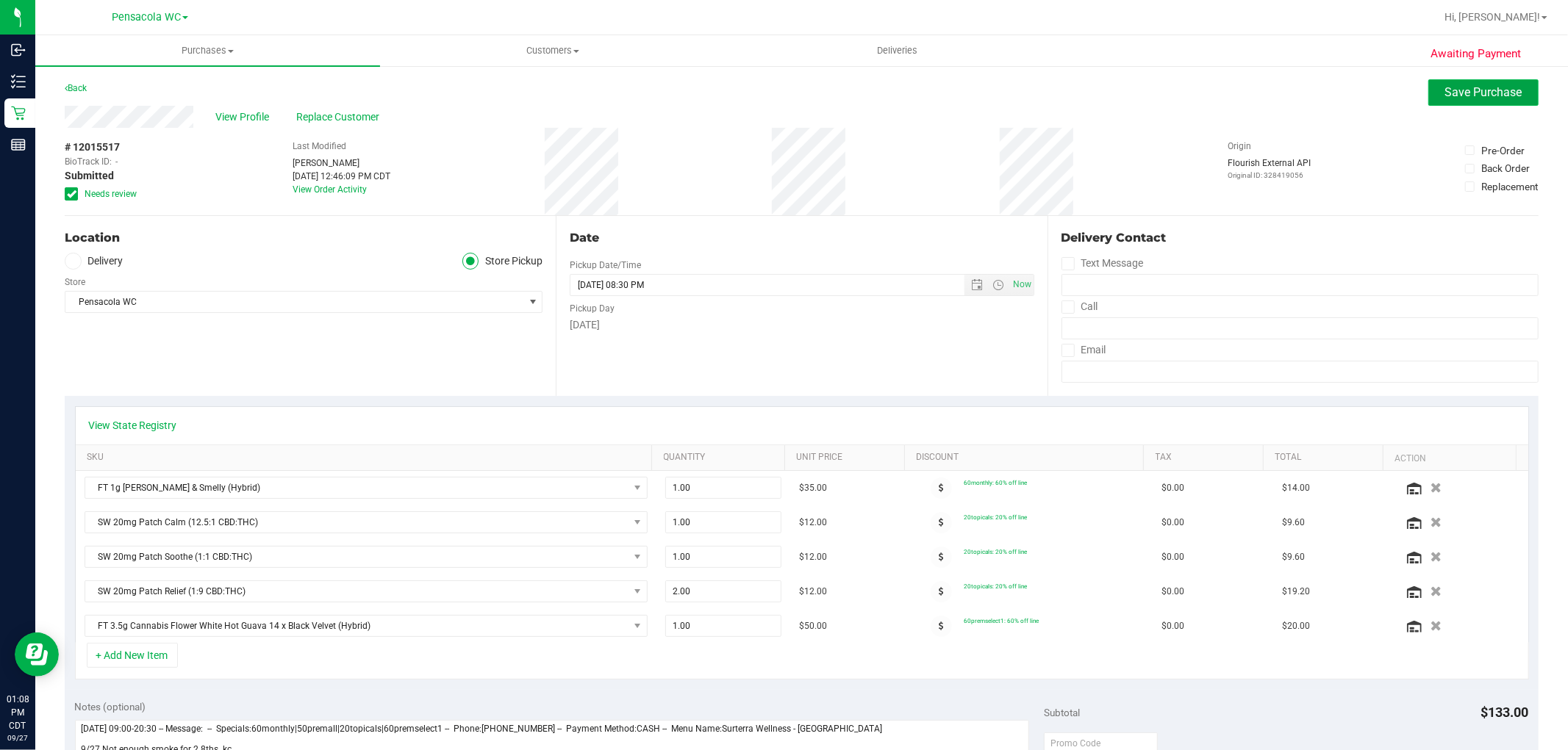
click at [1445, 99] on button "Save Purchase" at bounding box center [1483, 93] width 110 height 27
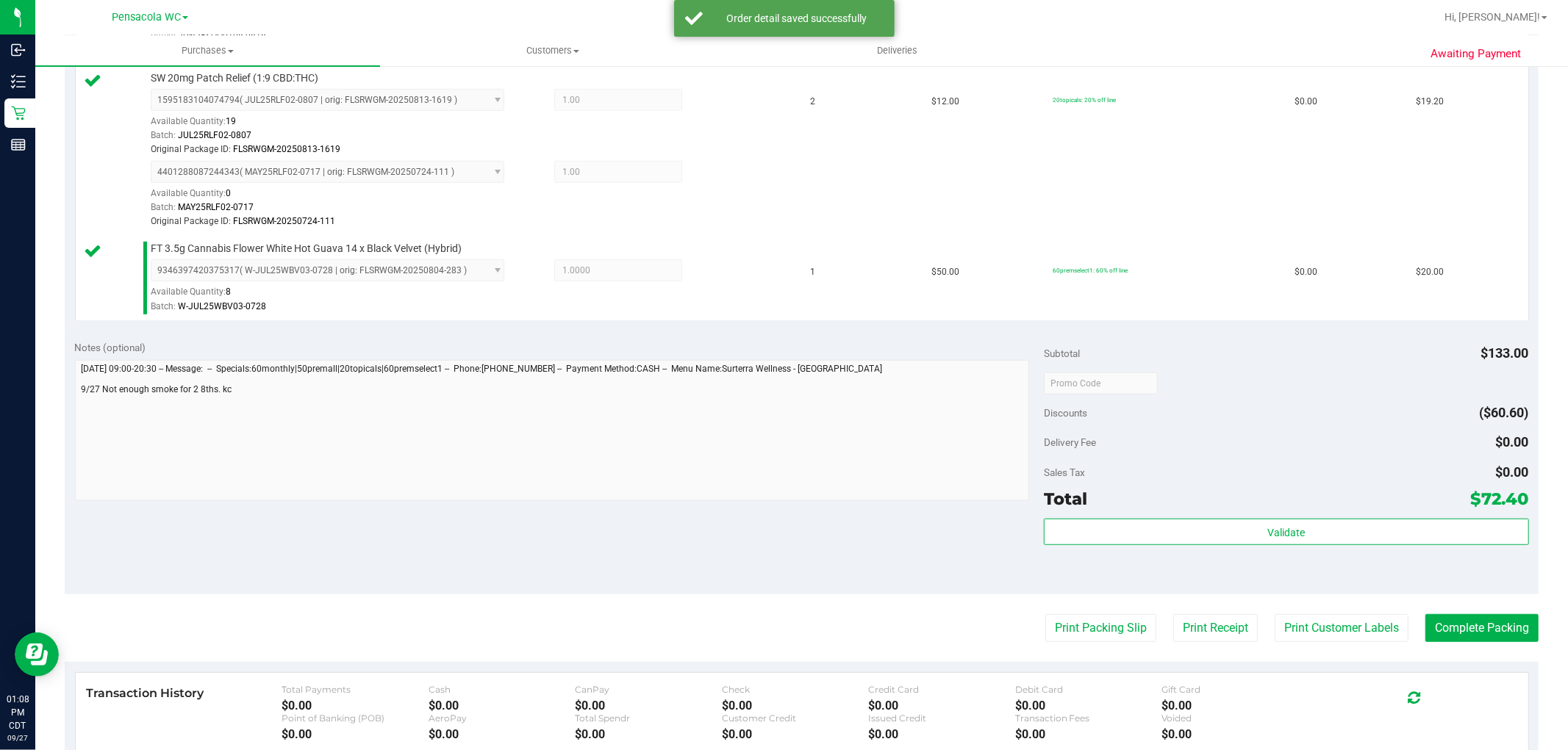
scroll to position [735, 0]
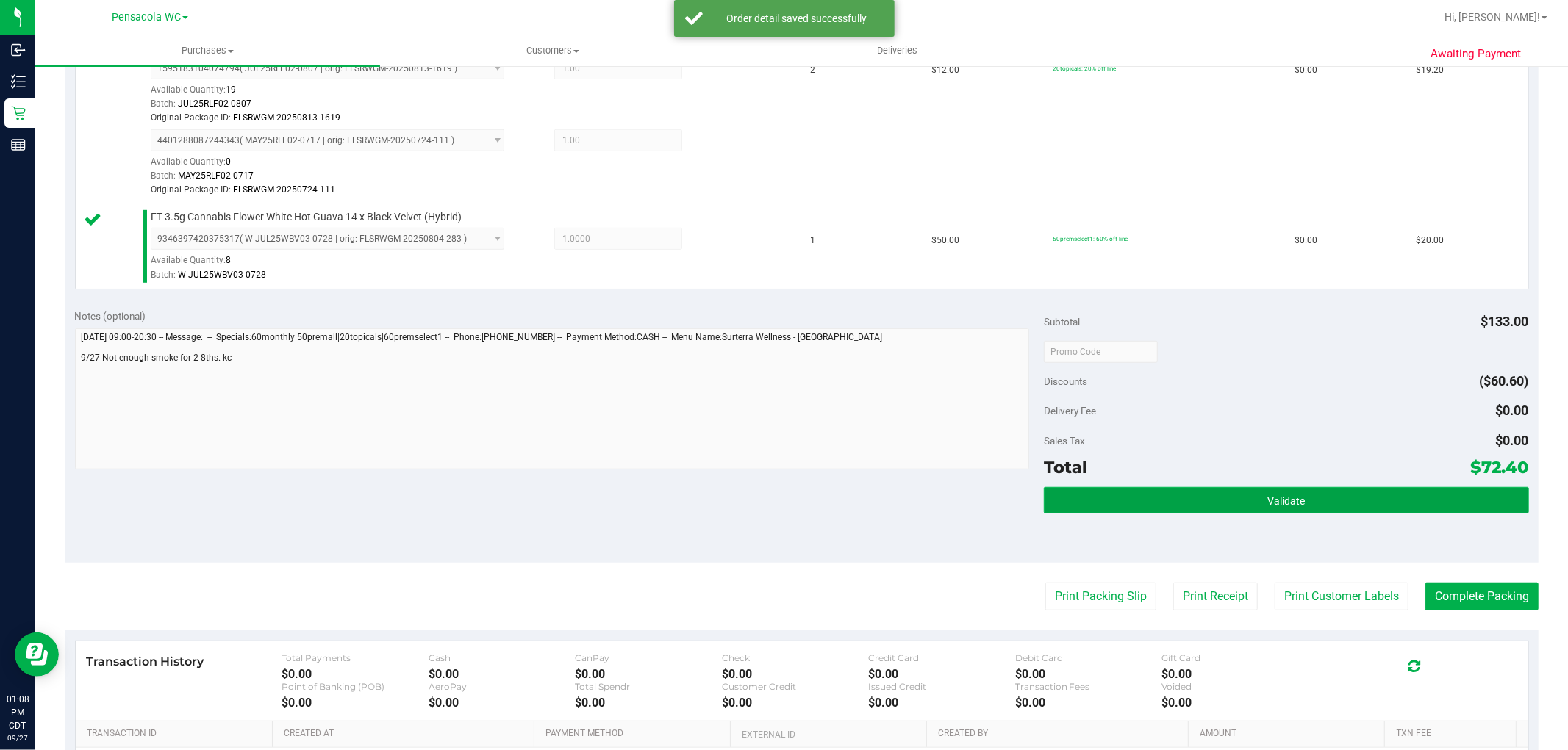
click at [1281, 500] on span "Validate" at bounding box center [1285, 501] width 38 height 12
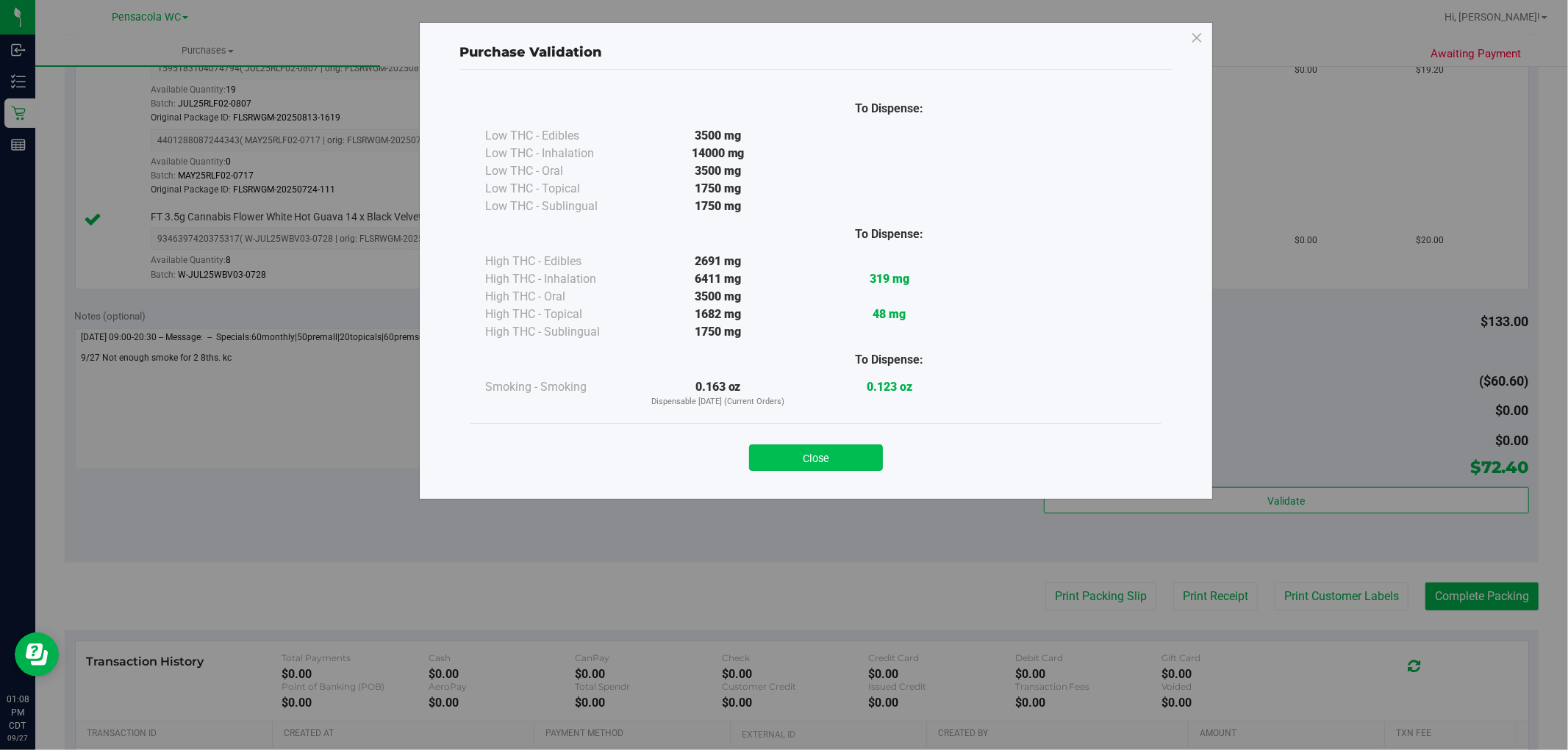
click at [823, 449] on button "Close" at bounding box center [815, 458] width 134 height 27
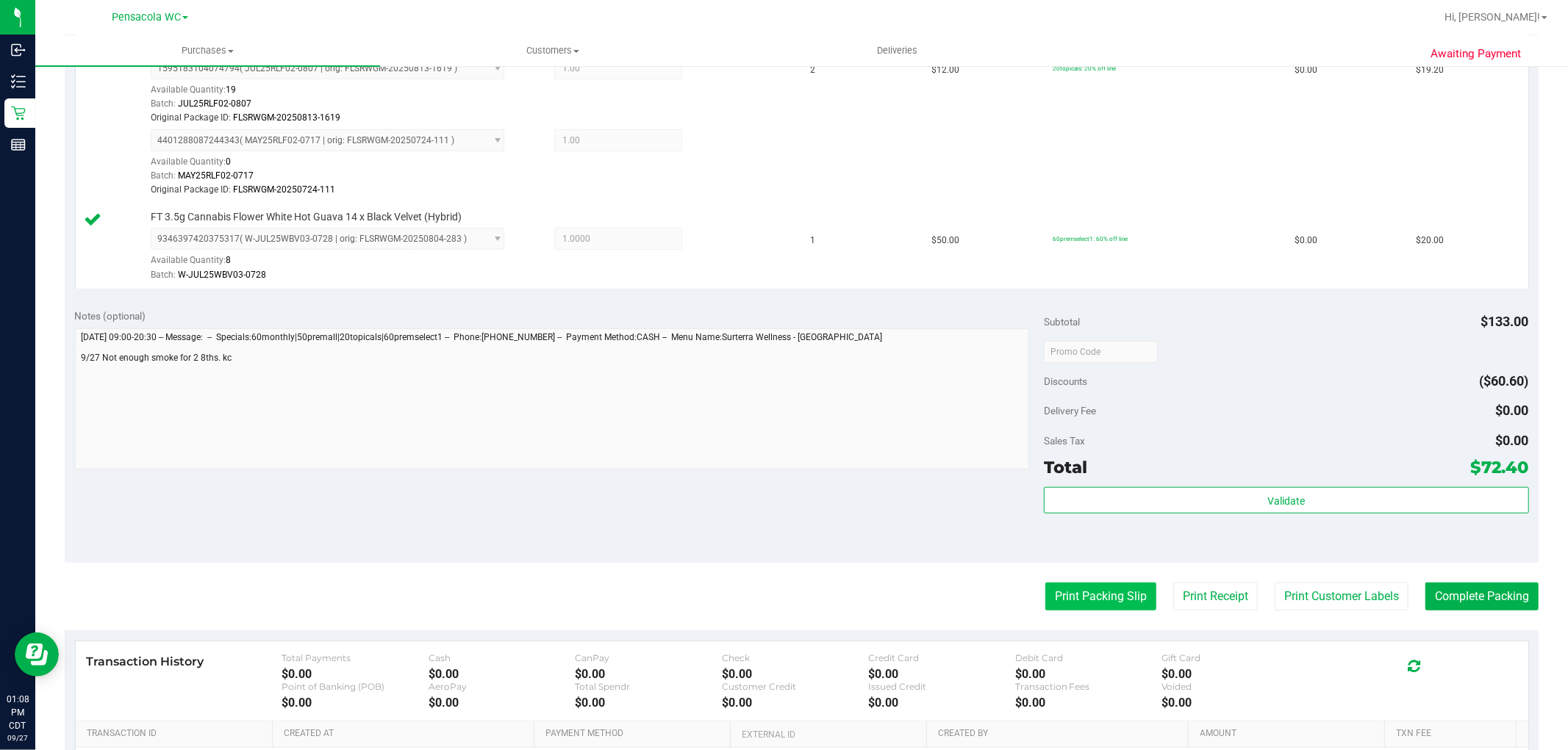
click at [1081, 594] on button "Print Packing Slip" at bounding box center [1100, 596] width 111 height 28
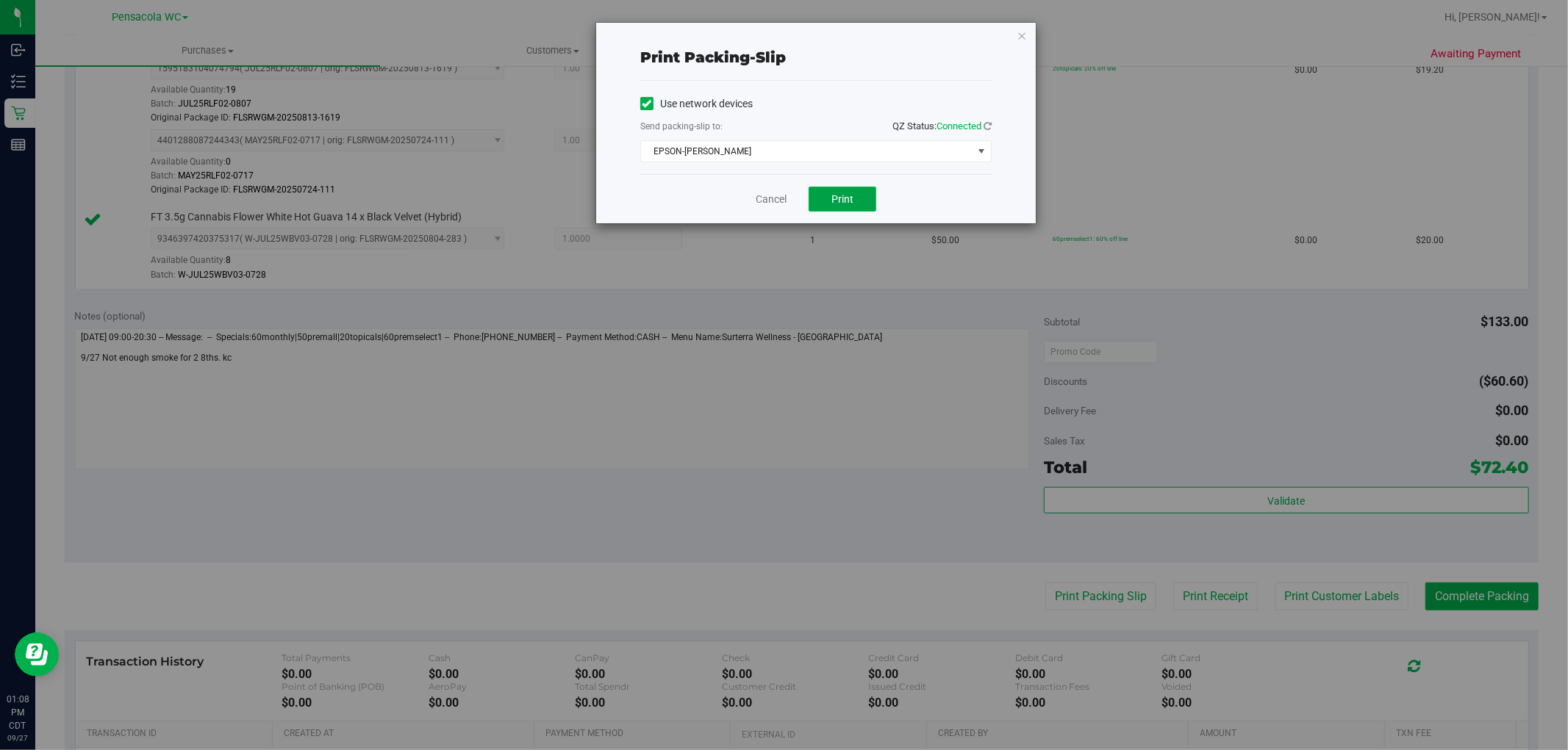
click at [830, 191] on button "Print" at bounding box center [842, 199] width 68 height 25
click at [763, 201] on link "Cancel" at bounding box center [770, 199] width 31 height 15
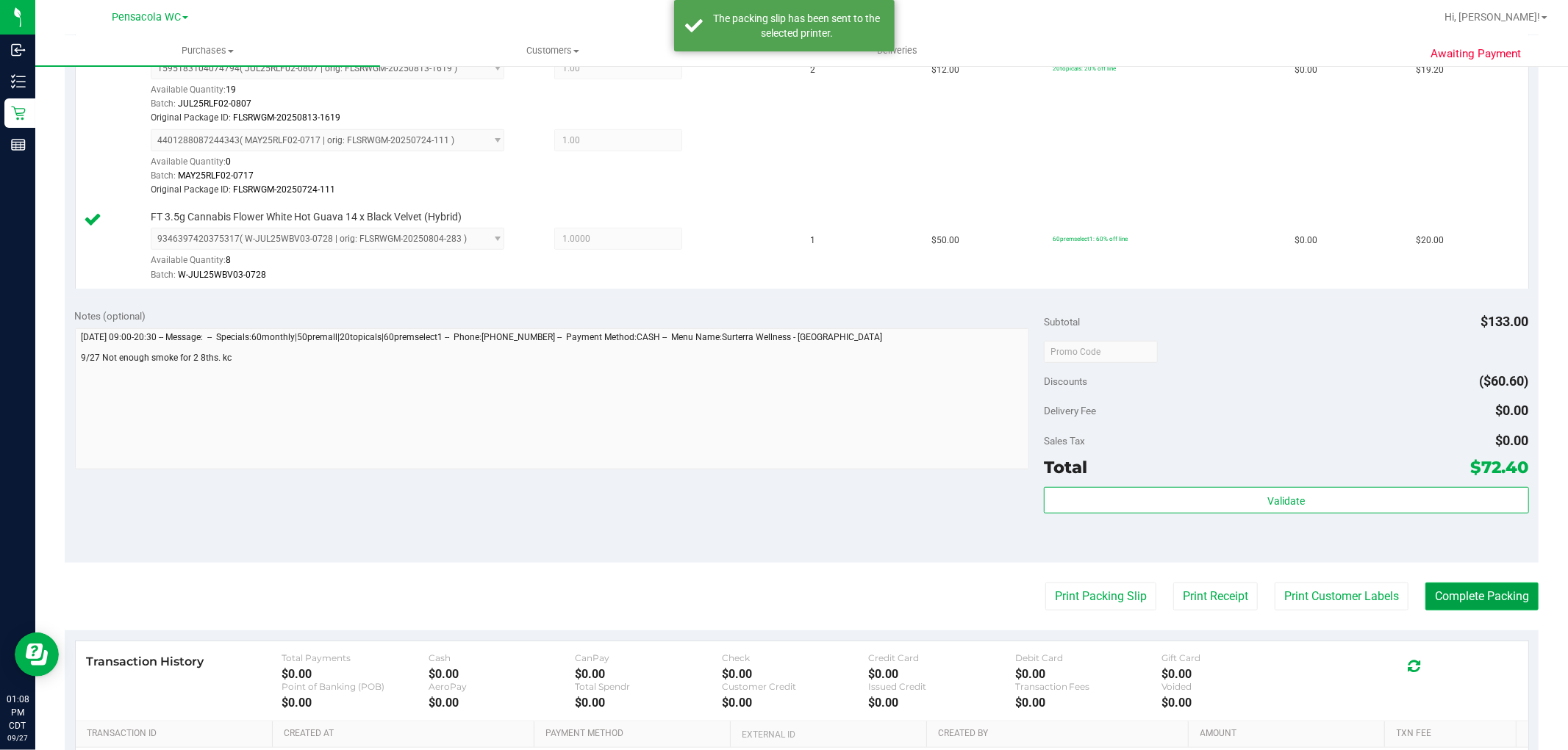
drag, startPoint x: 1475, startPoint y: 601, endPoint x: 1466, endPoint y: 602, distance: 9.1
click at [1466, 602] on button "Complete Packing" at bounding box center [1482, 596] width 113 height 28
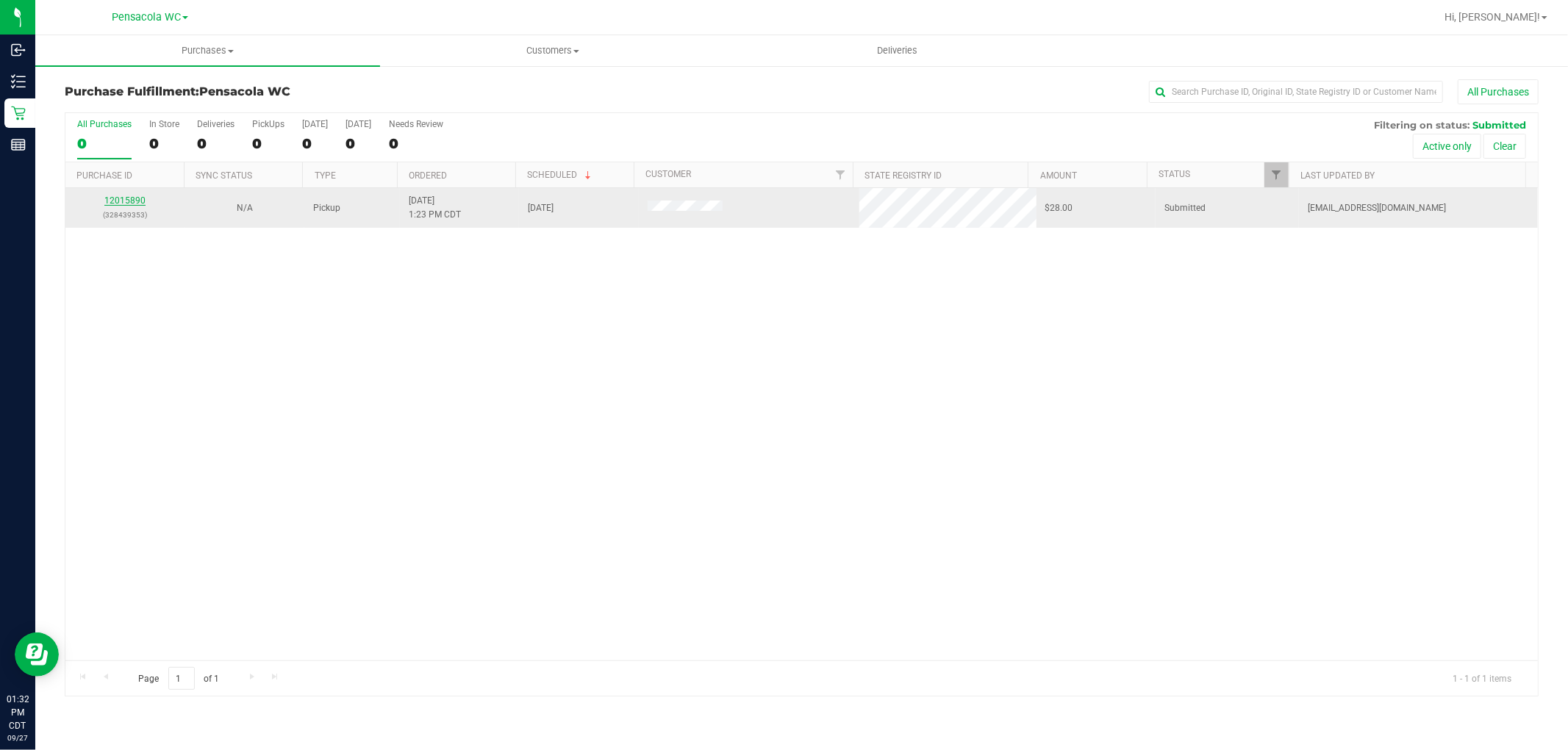
click at [115, 202] on link "12015890" at bounding box center [124, 200] width 41 height 10
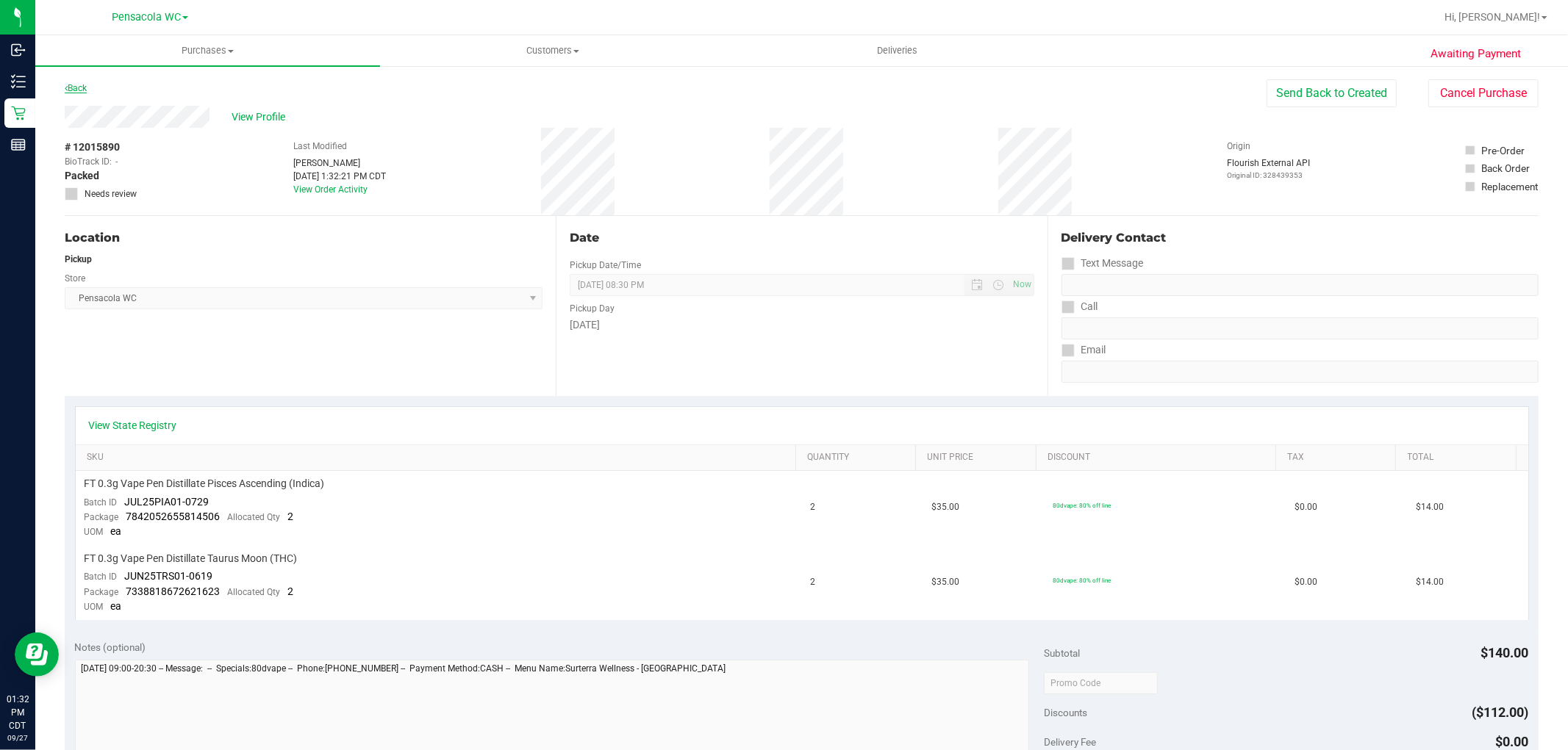
click at [83, 87] on link "Back" at bounding box center [76, 88] width 22 height 10
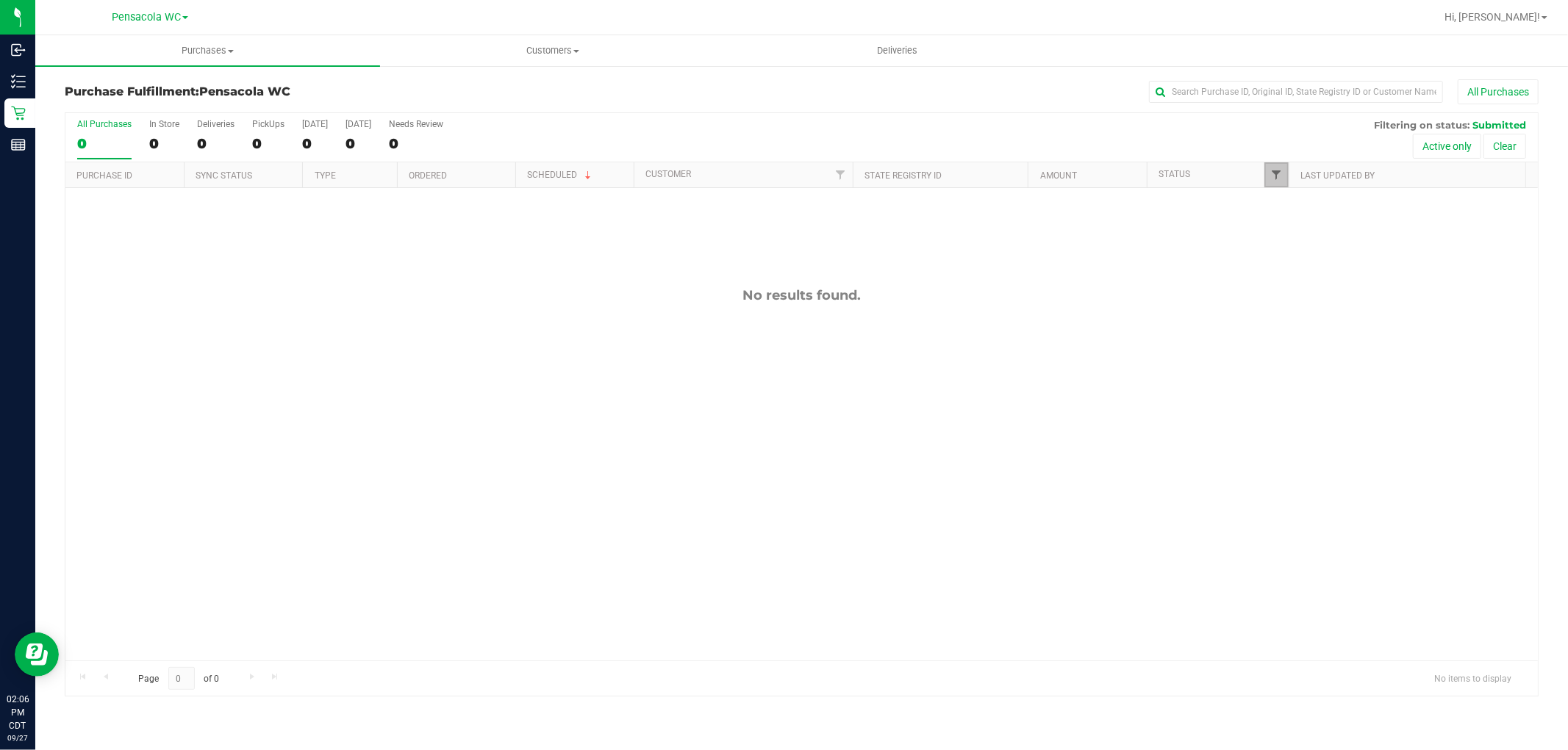
click at [1274, 174] on span "Filter" at bounding box center [1276, 175] width 12 height 12
click at [1303, 334] on span "Packed" at bounding box center [1309, 337] width 28 height 9
click at [1288, 334] on input "Packed" at bounding box center [1283, 336] width 9 height 9
checkbox input "true"
click at [1283, 425] on button "Filter" at bounding box center [1308, 431] width 71 height 33
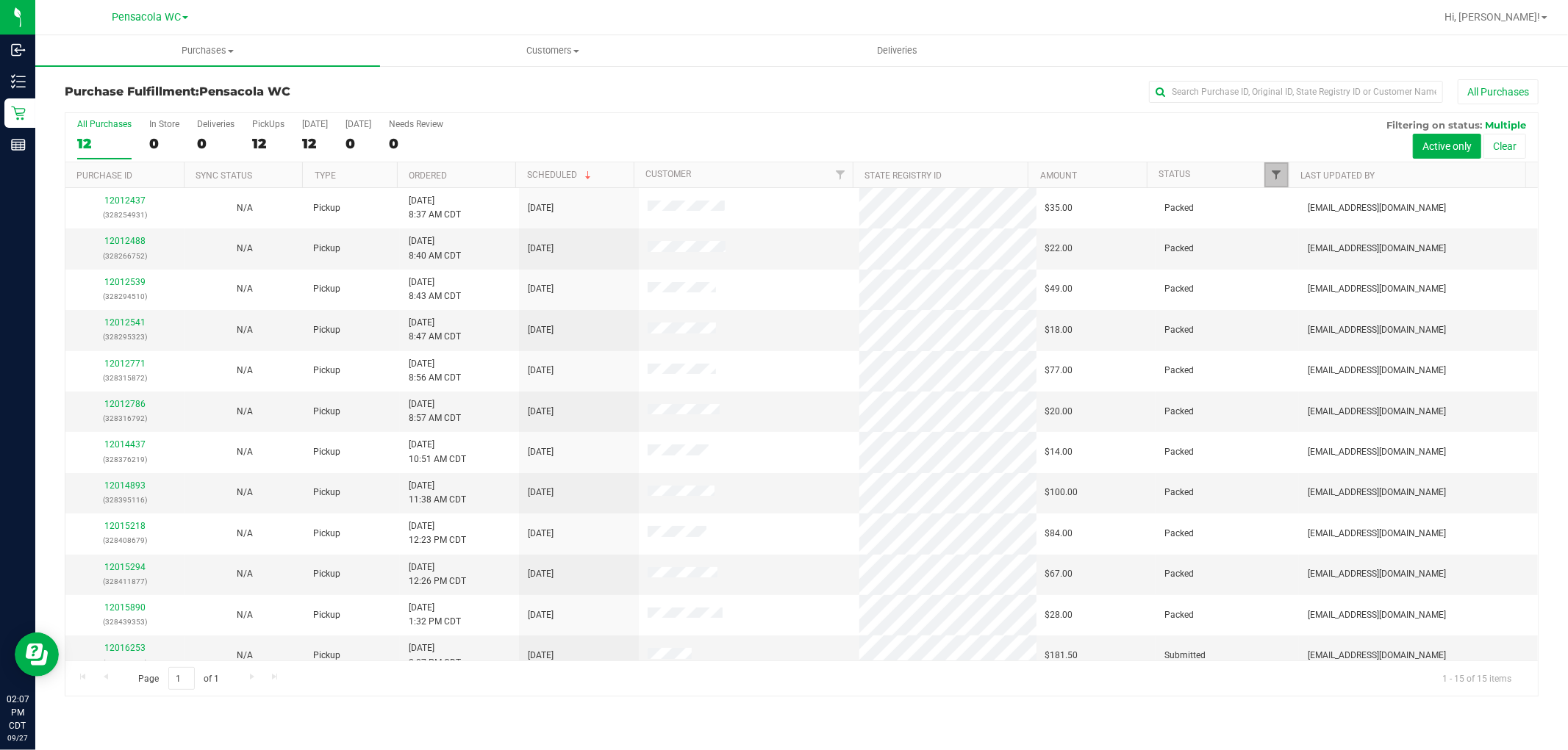
click at [1274, 174] on span "Filter" at bounding box center [1276, 175] width 12 height 12
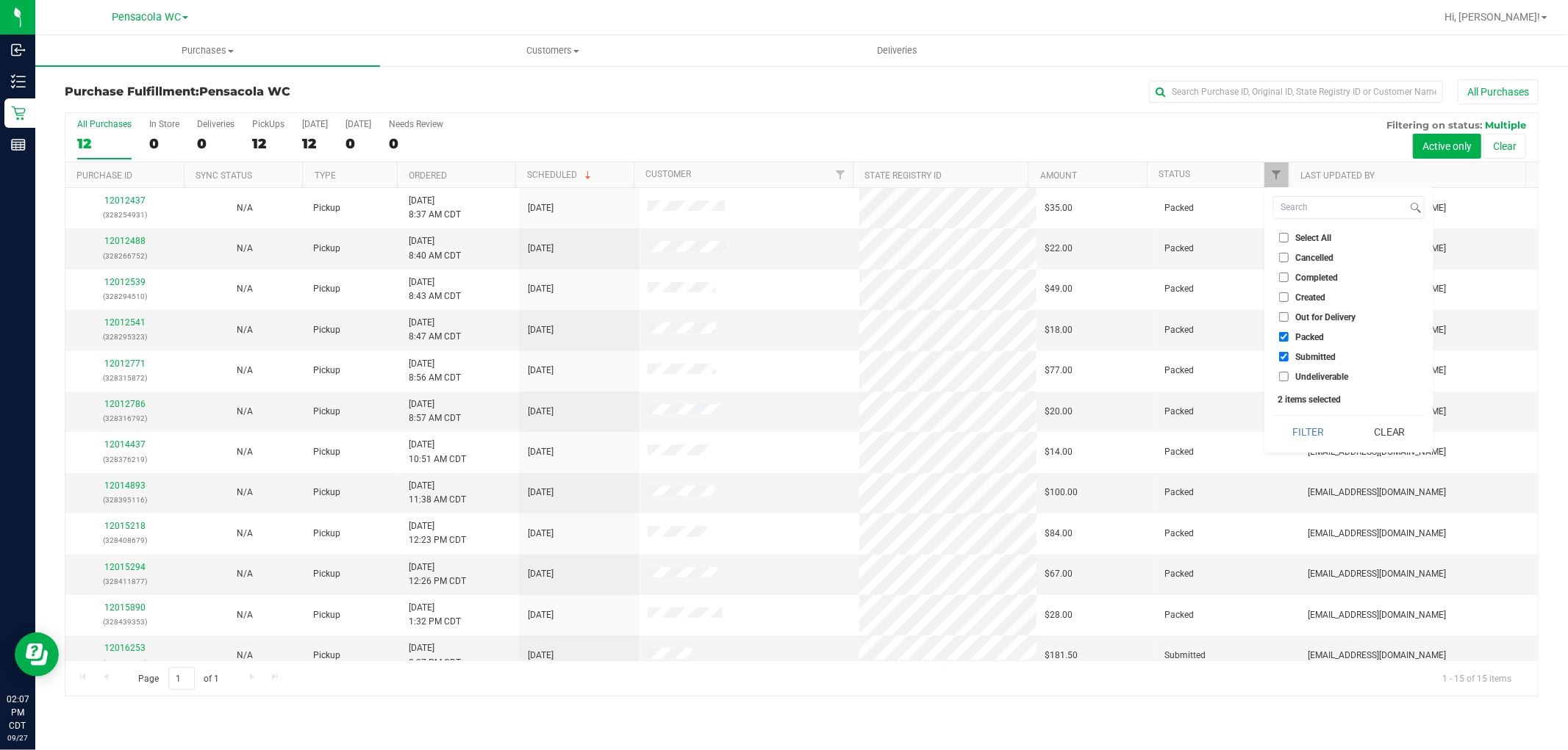
click at [1314, 240] on span "Select All" at bounding box center [1313, 238] width 36 height 9
click at [1288, 240] on input "Select All" at bounding box center [1283, 237] width 9 height 9
checkbox input "true"
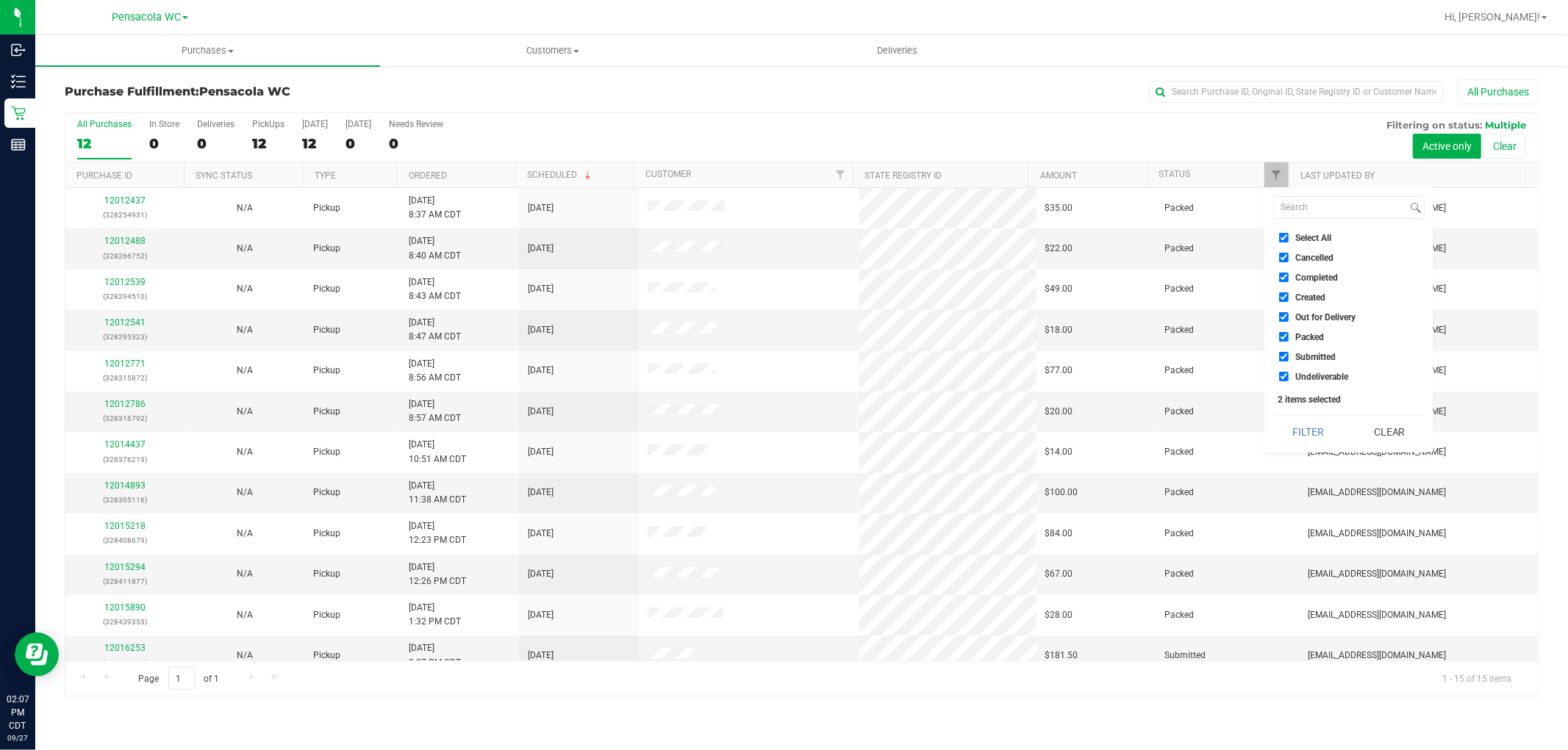
checkbox input "true"
click at [1311, 234] on span "Select All" at bounding box center [1313, 238] width 36 height 9
click at [1288, 233] on input "Select All" at bounding box center [1283, 237] width 9 height 9
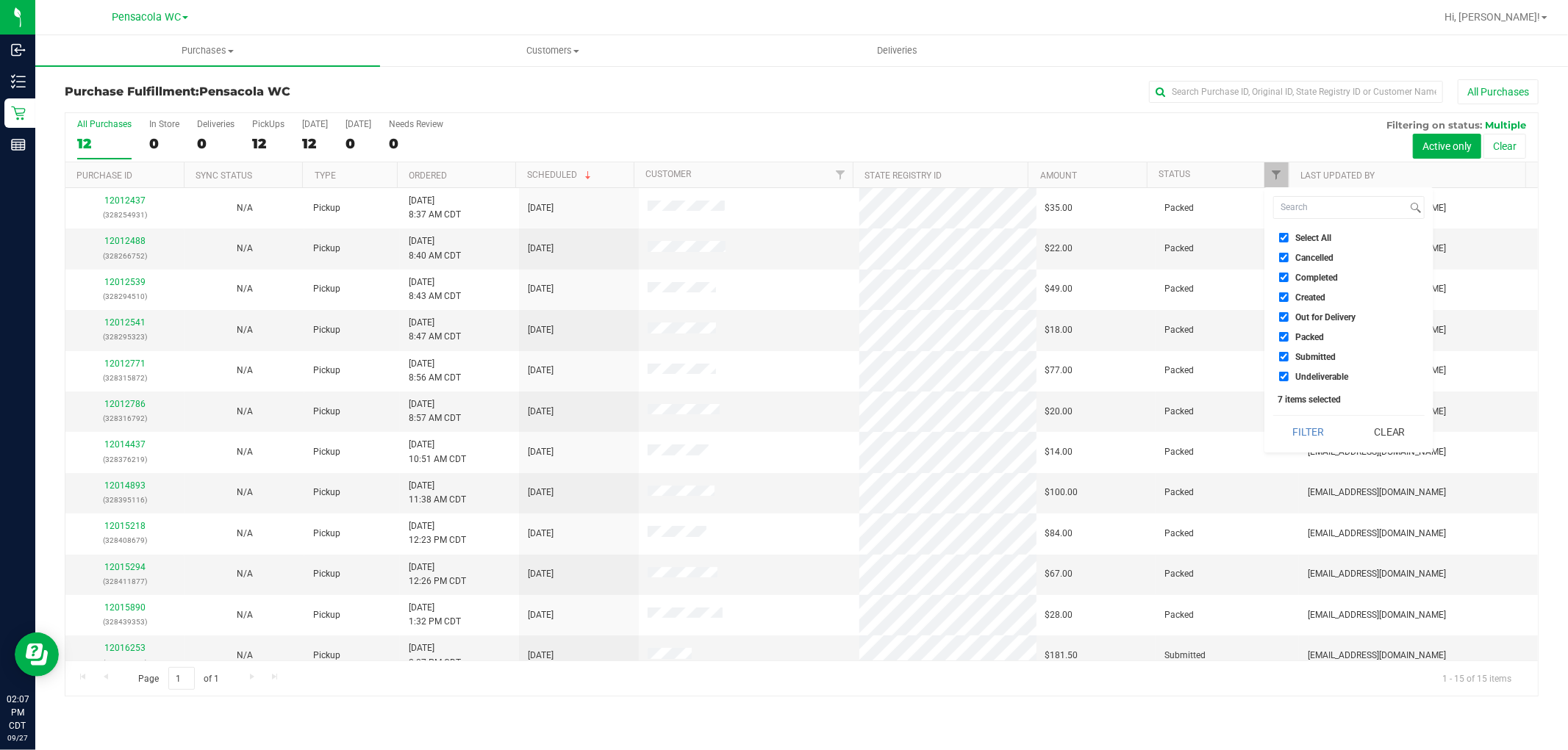
checkbox input "false"
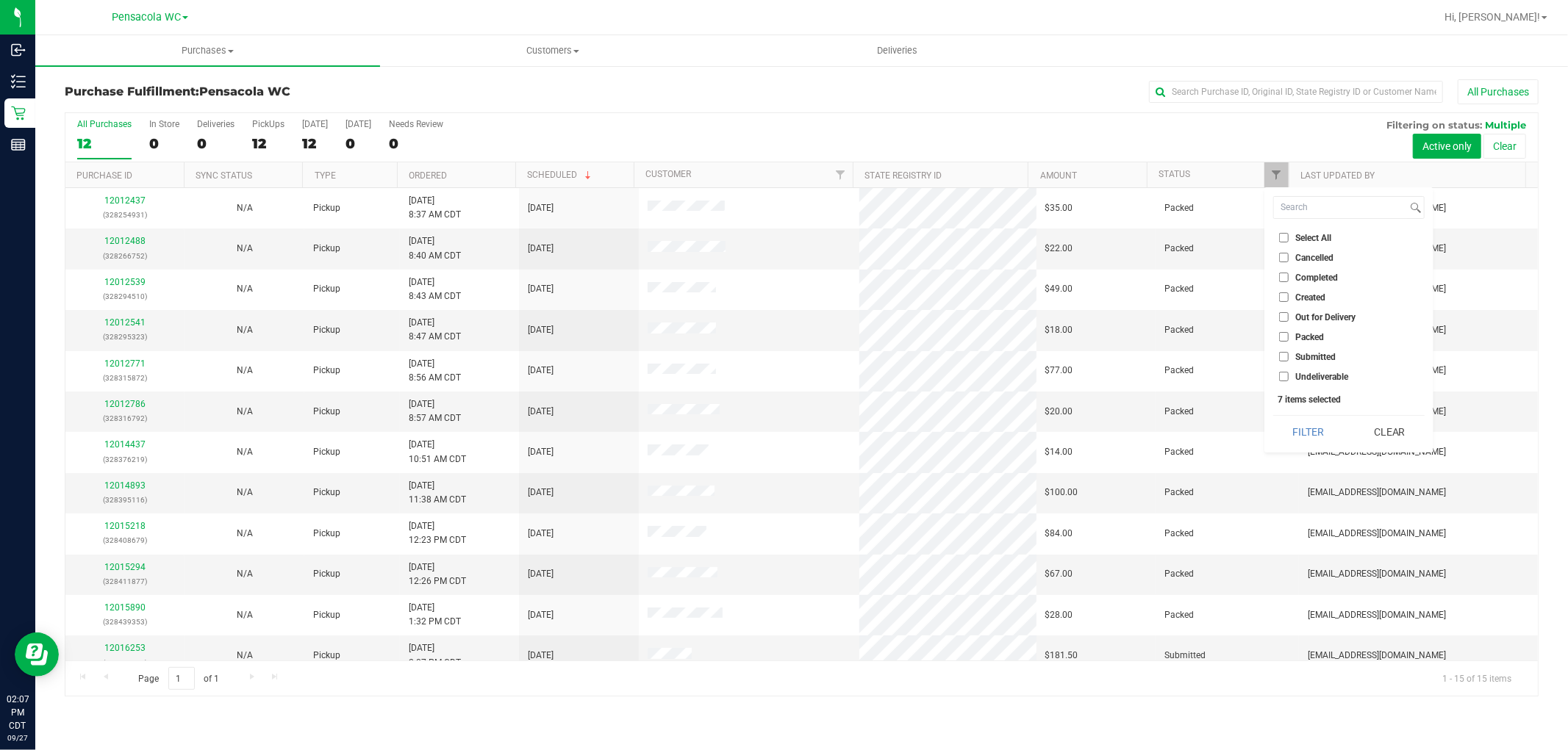
checkbox input "false"
click at [1312, 355] on span "Submitted" at bounding box center [1315, 357] width 40 height 9
click at [1288, 355] on input "Submitted" at bounding box center [1283, 356] width 9 height 9
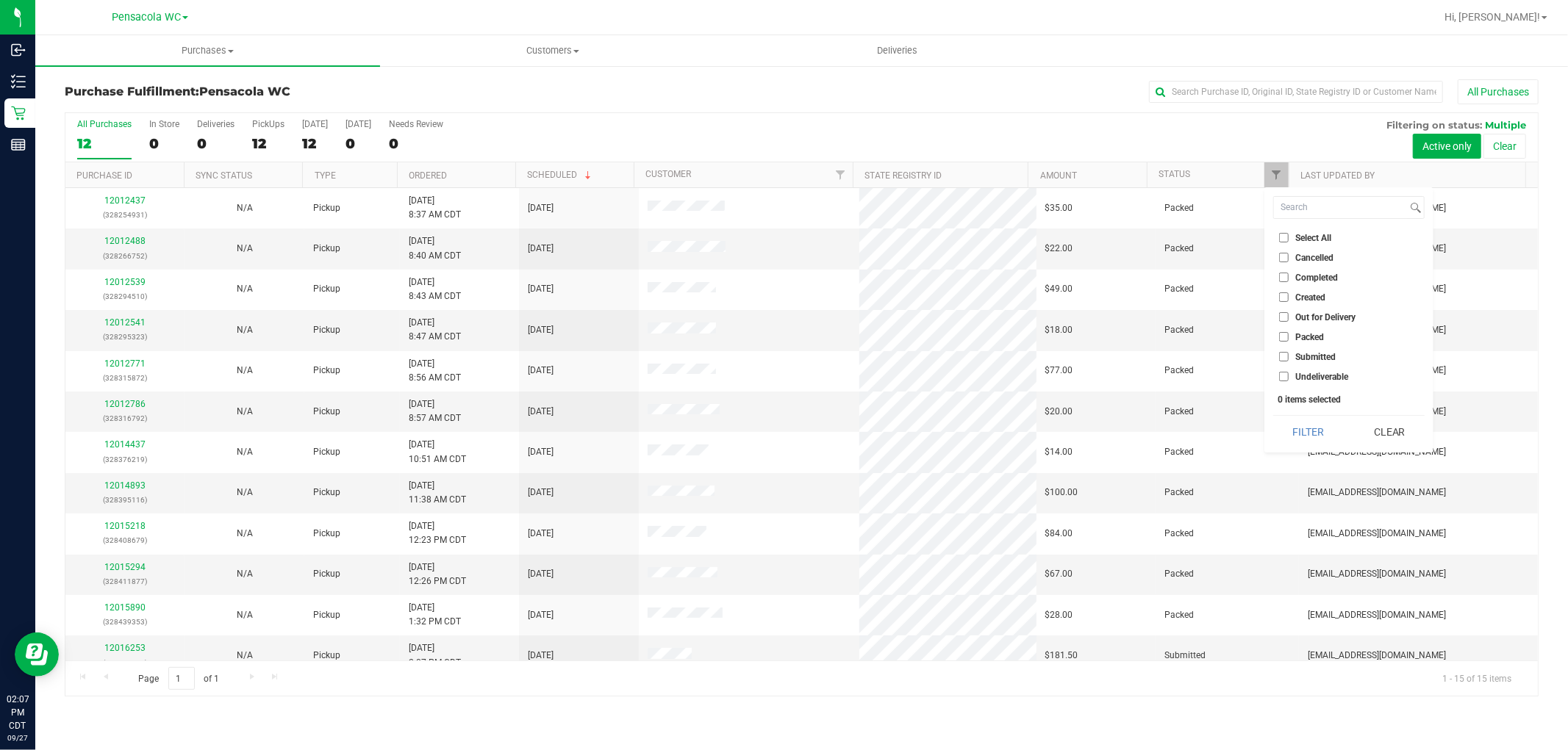
checkbox input "true"
click at [1303, 448] on button "Filter" at bounding box center [1308, 431] width 71 height 33
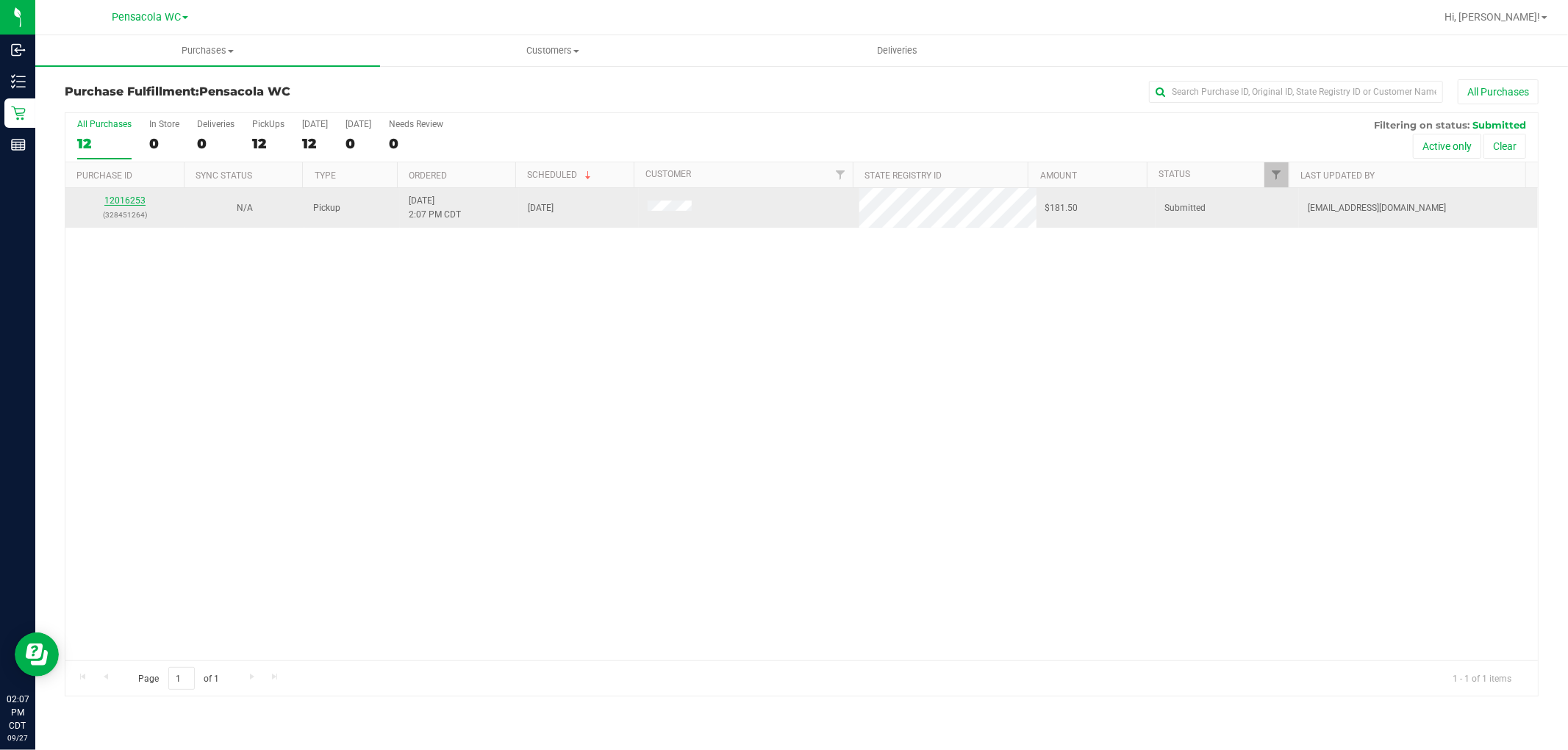
click at [134, 204] on link "12016253" at bounding box center [124, 200] width 41 height 10
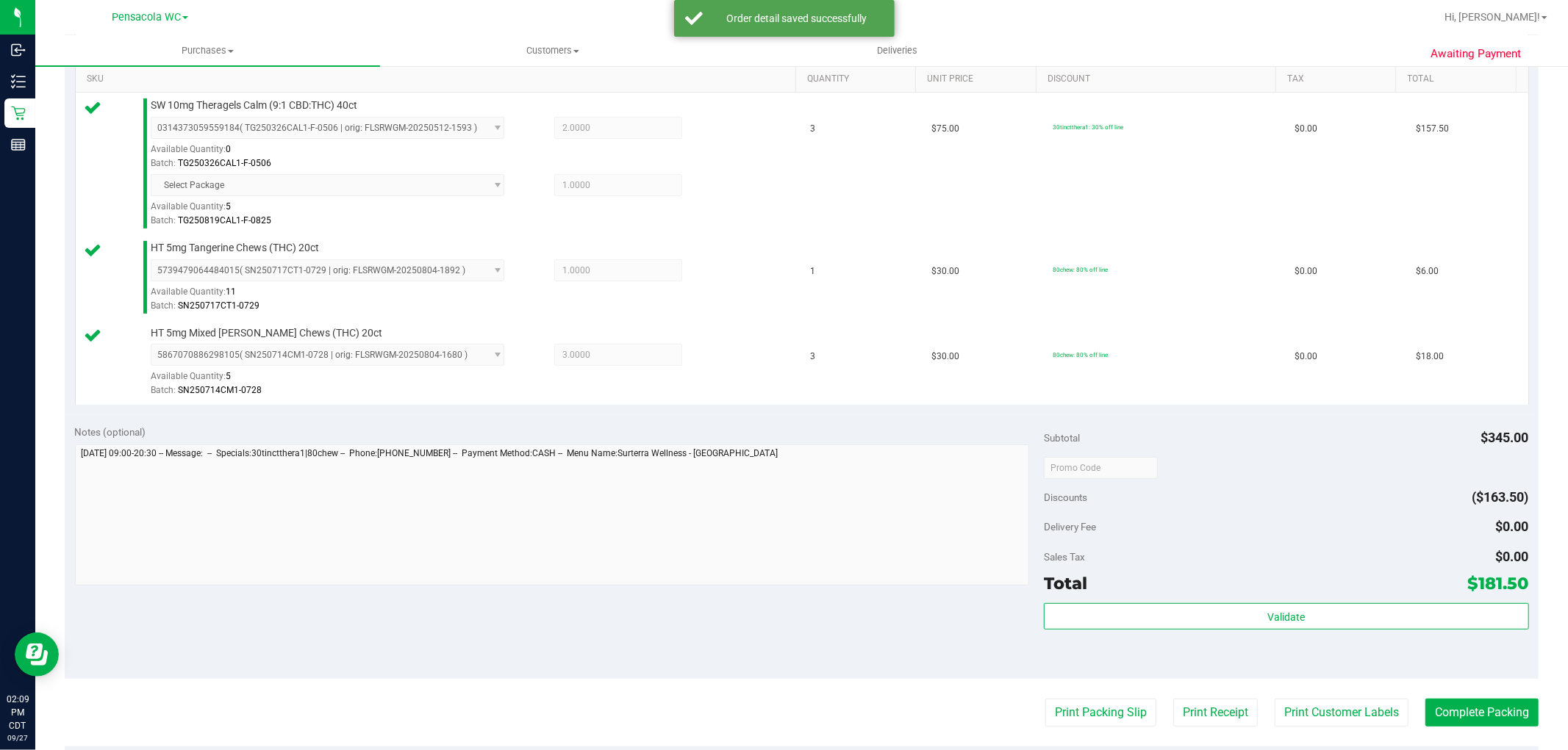
scroll to position [378, 0]
click at [1233, 585] on div "Total $181.50" at bounding box center [1286, 584] width 484 height 27
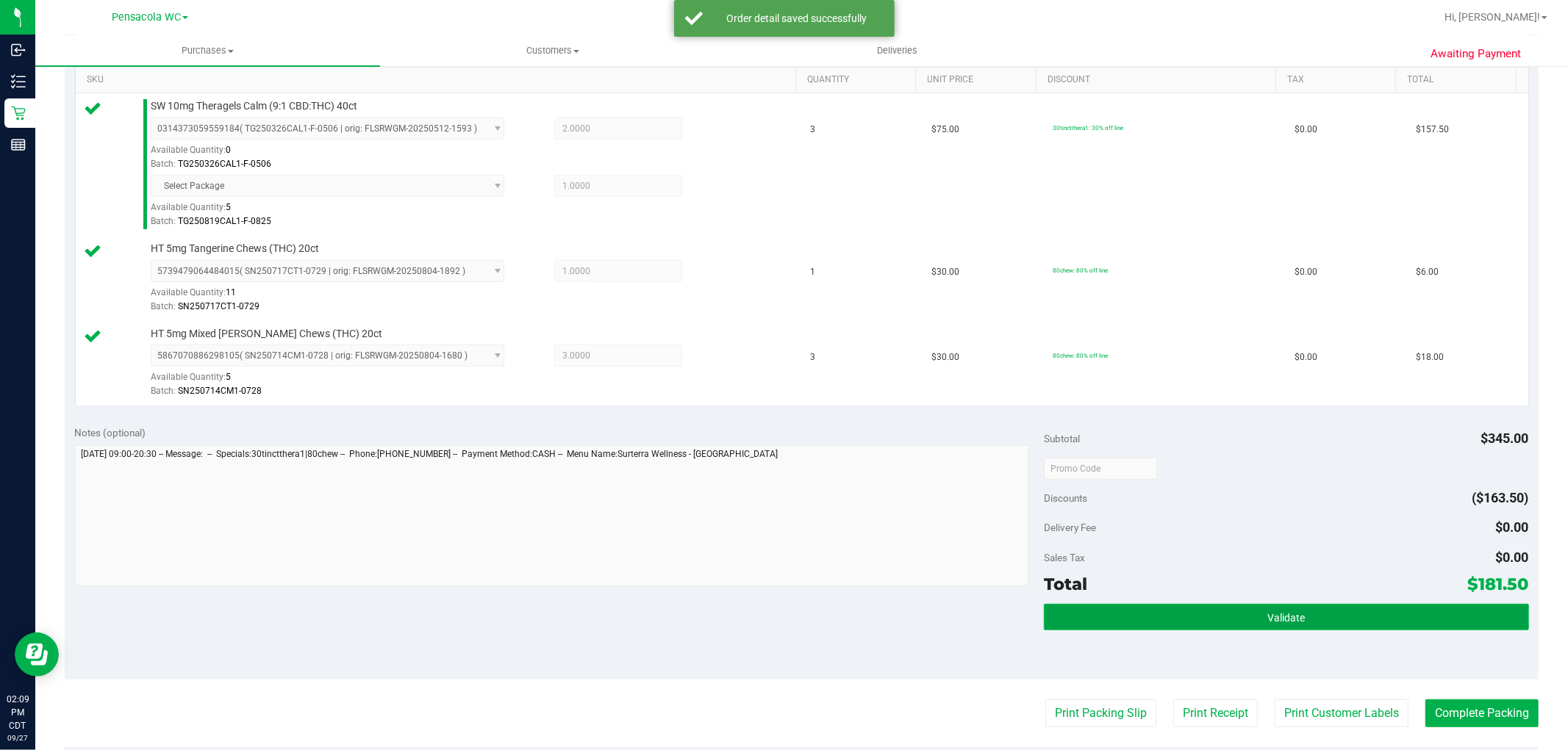
click at [1170, 626] on button "Validate" at bounding box center [1286, 617] width 484 height 27
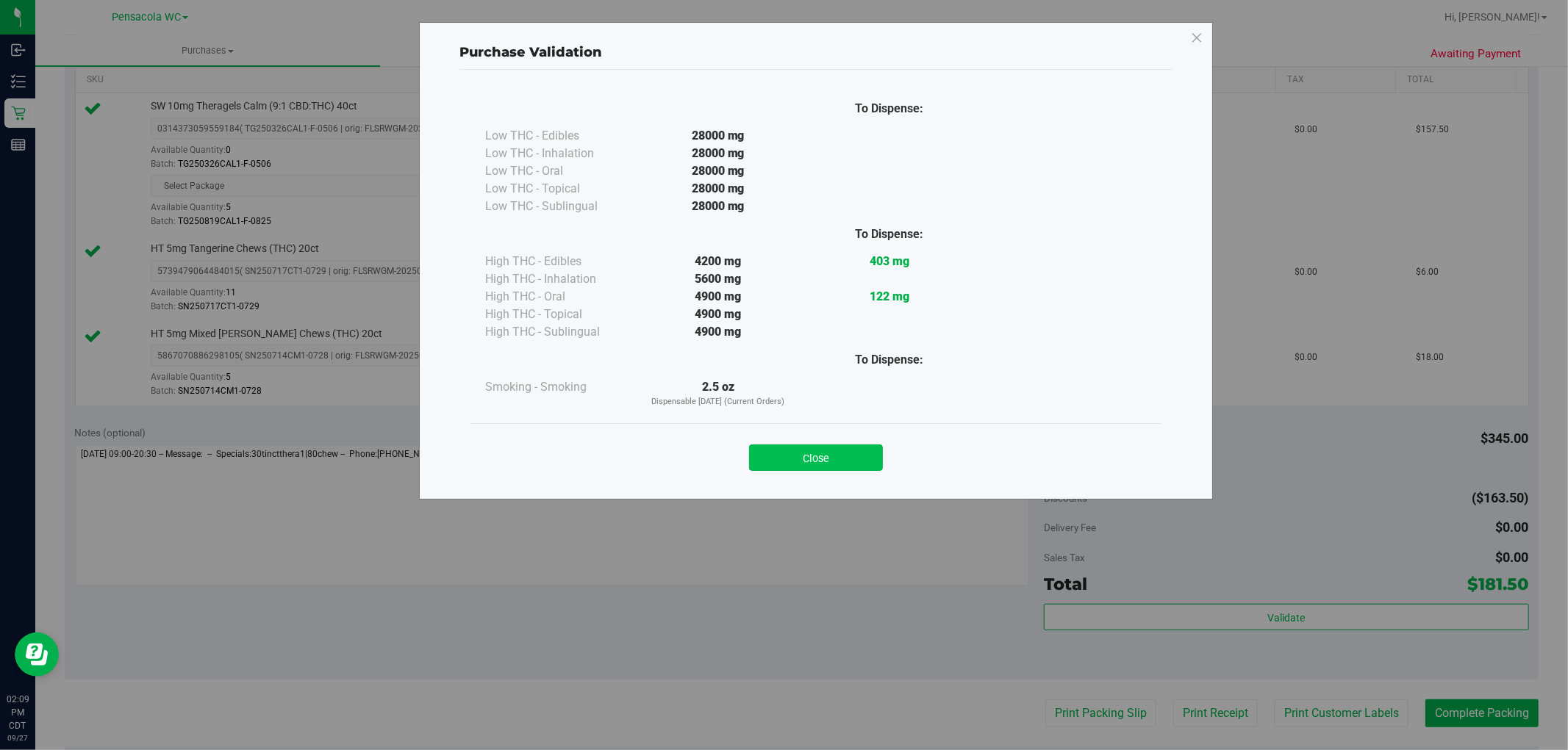
click at [840, 446] on button "Close" at bounding box center [815, 458] width 134 height 27
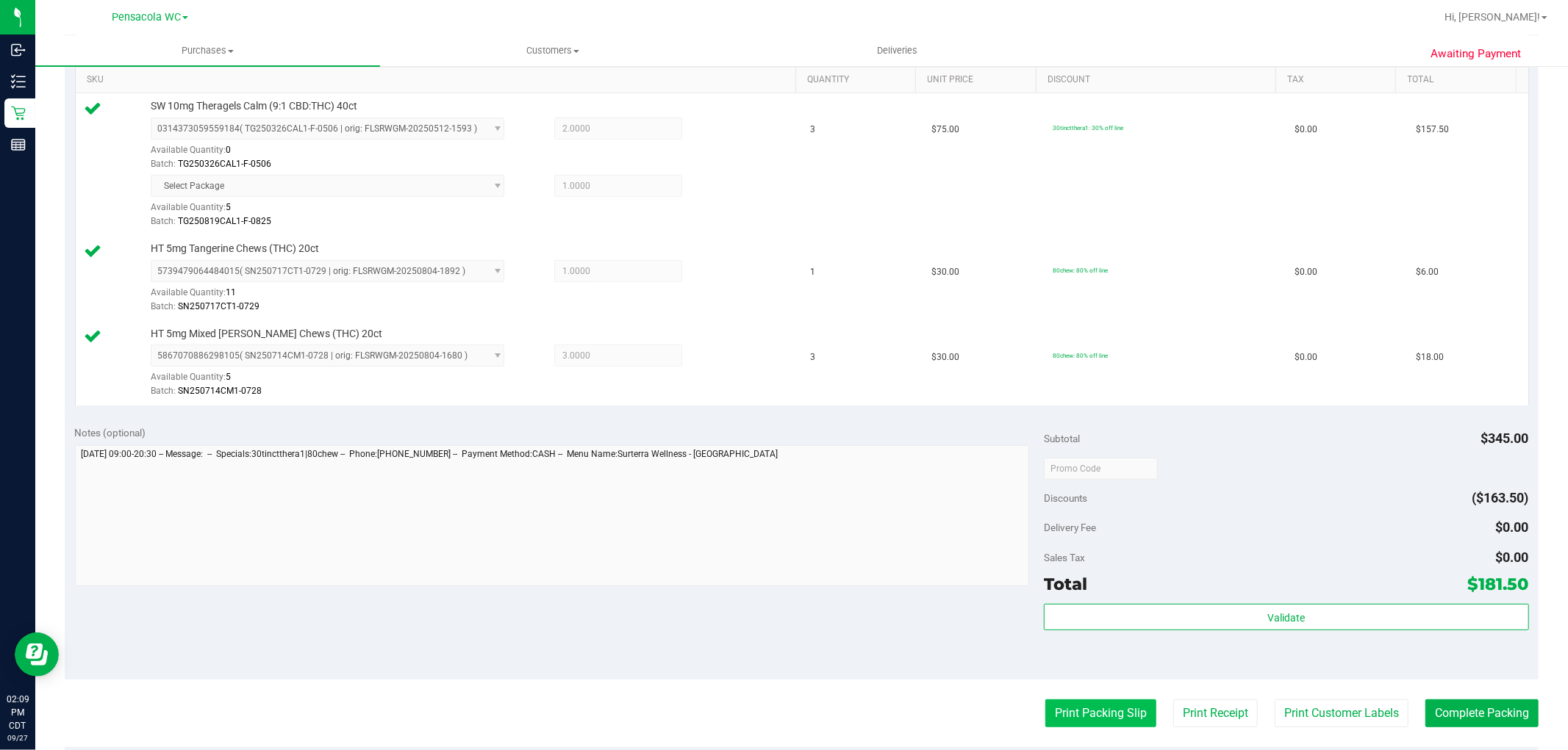
click at [1112, 709] on button "Print Packing Slip" at bounding box center [1100, 712] width 111 height 28
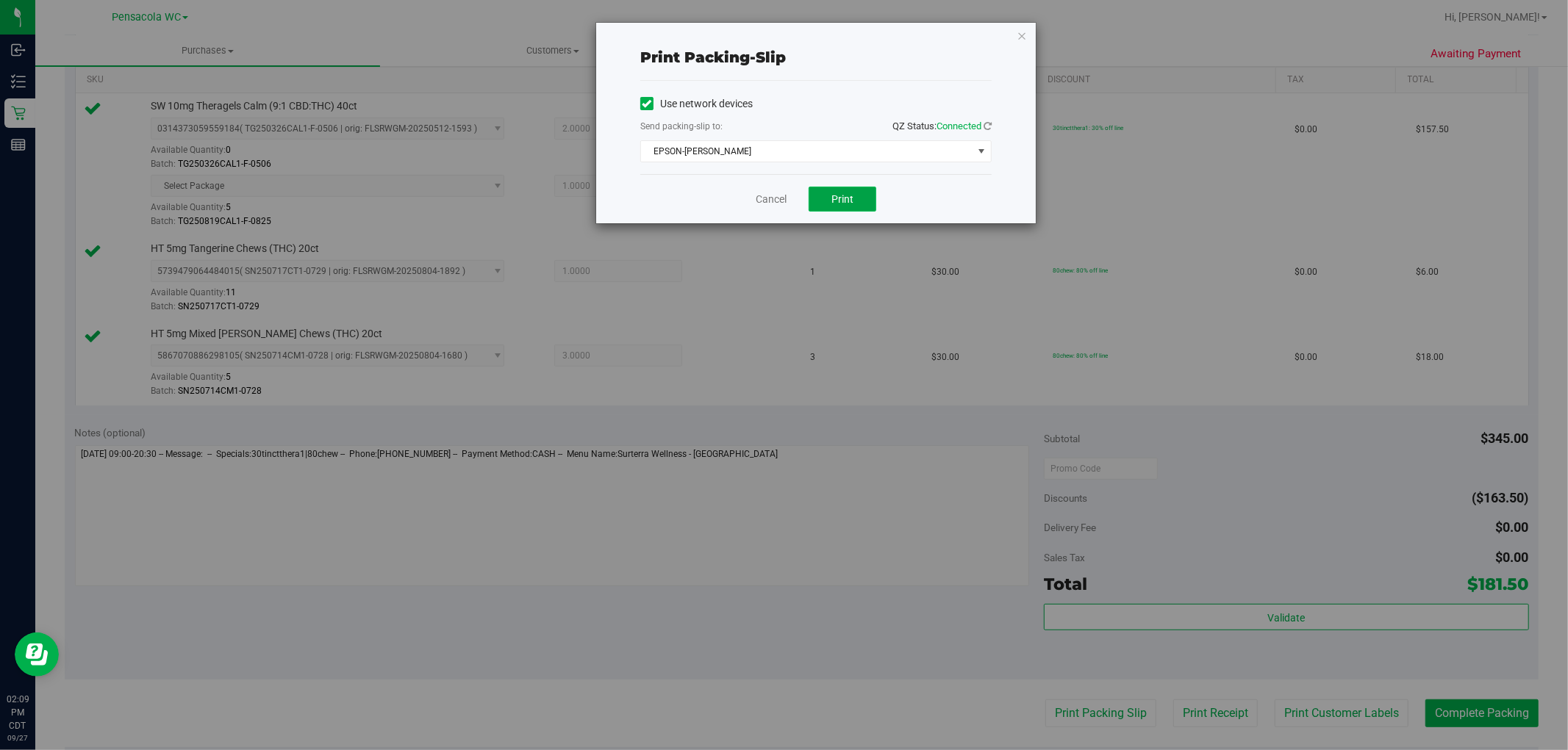
click at [860, 194] on button "Print" at bounding box center [842, 199] width 68 height 25
click at [1021, 34] on icon "button" at bounding box center [1021, 35] width 10 height 18
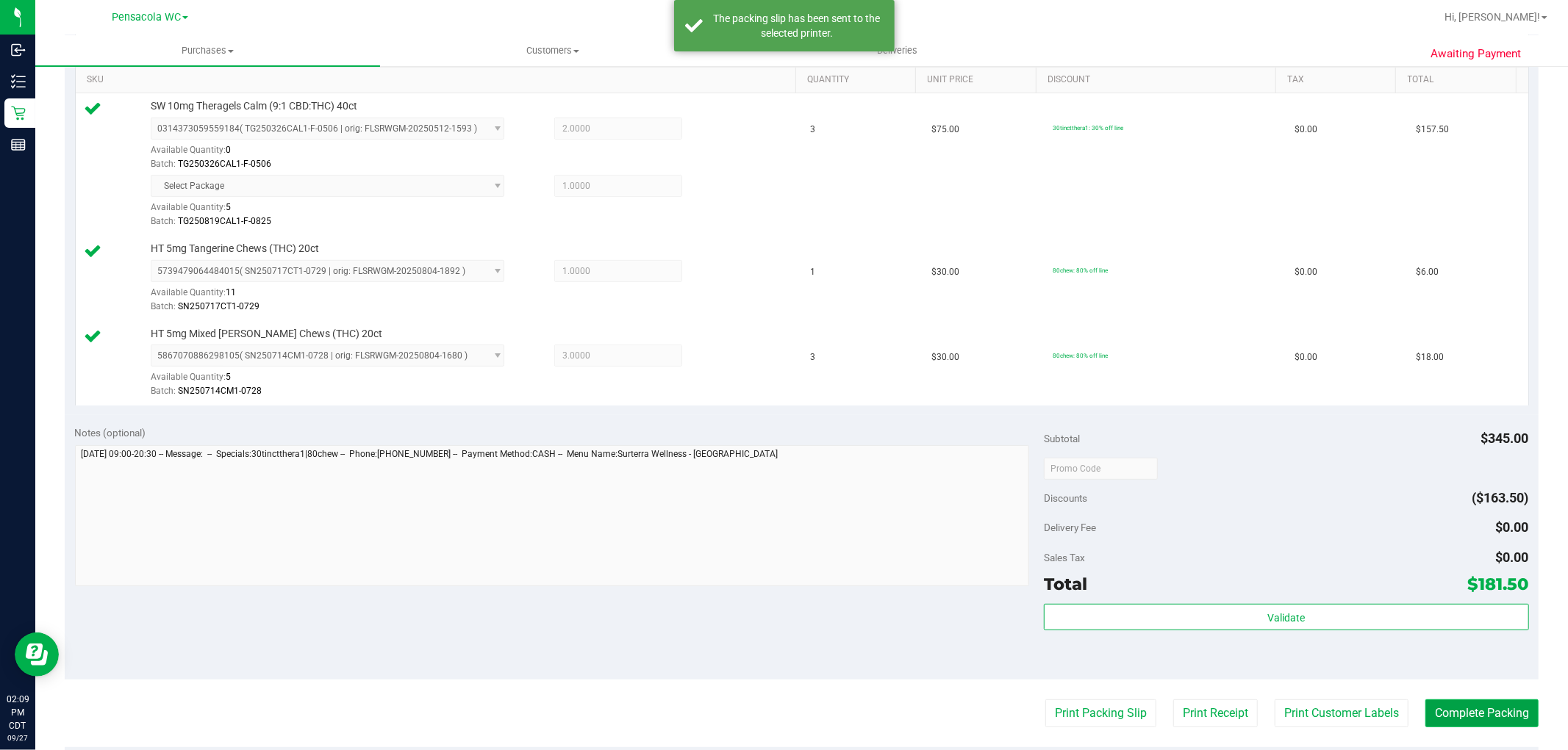
click at [1465, 714] on button "Complete Packing" at bounding box center [1482, 712] width 113 height 28
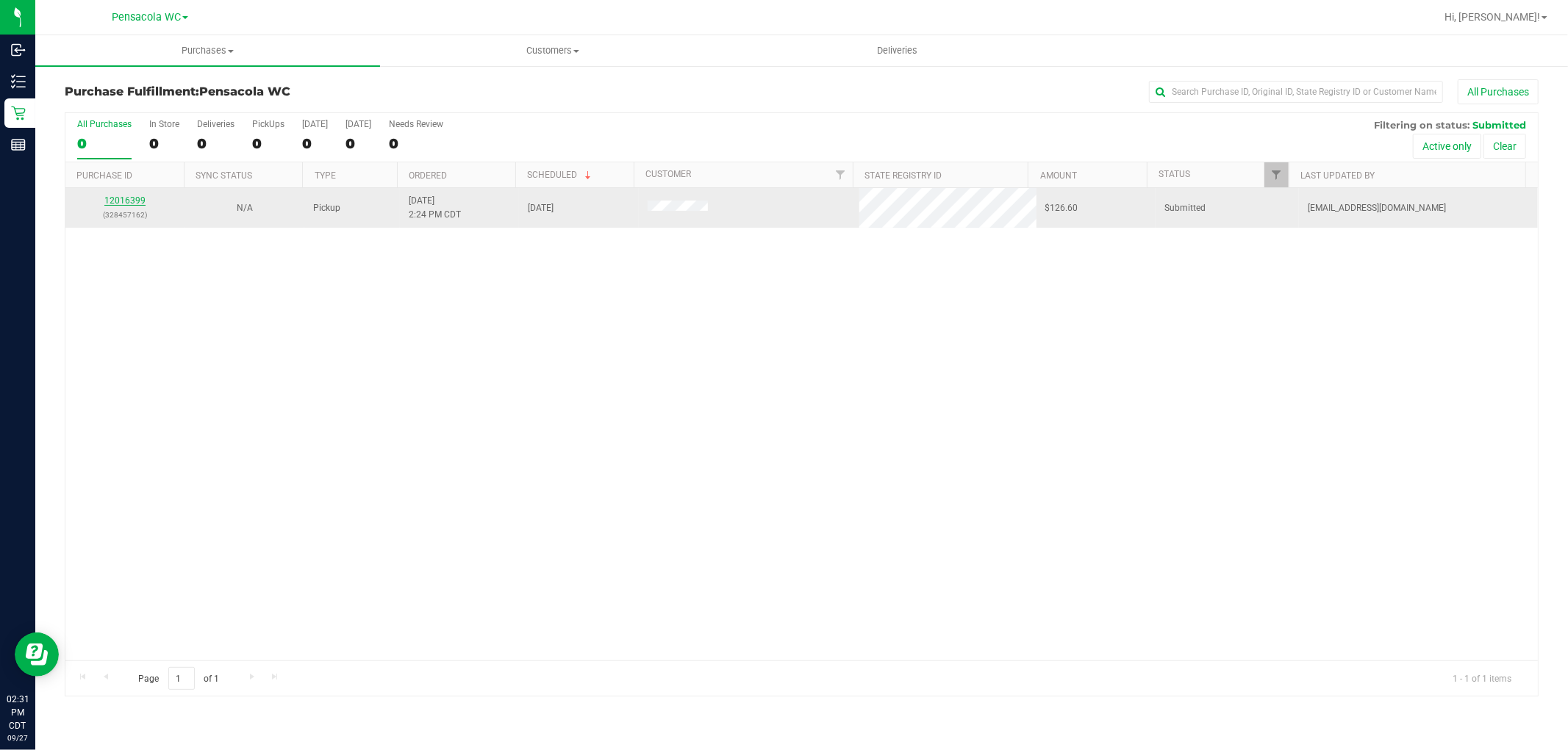
click at [111, 199] on link "12016399" at bounding box center [124, 200] width 41 height 10
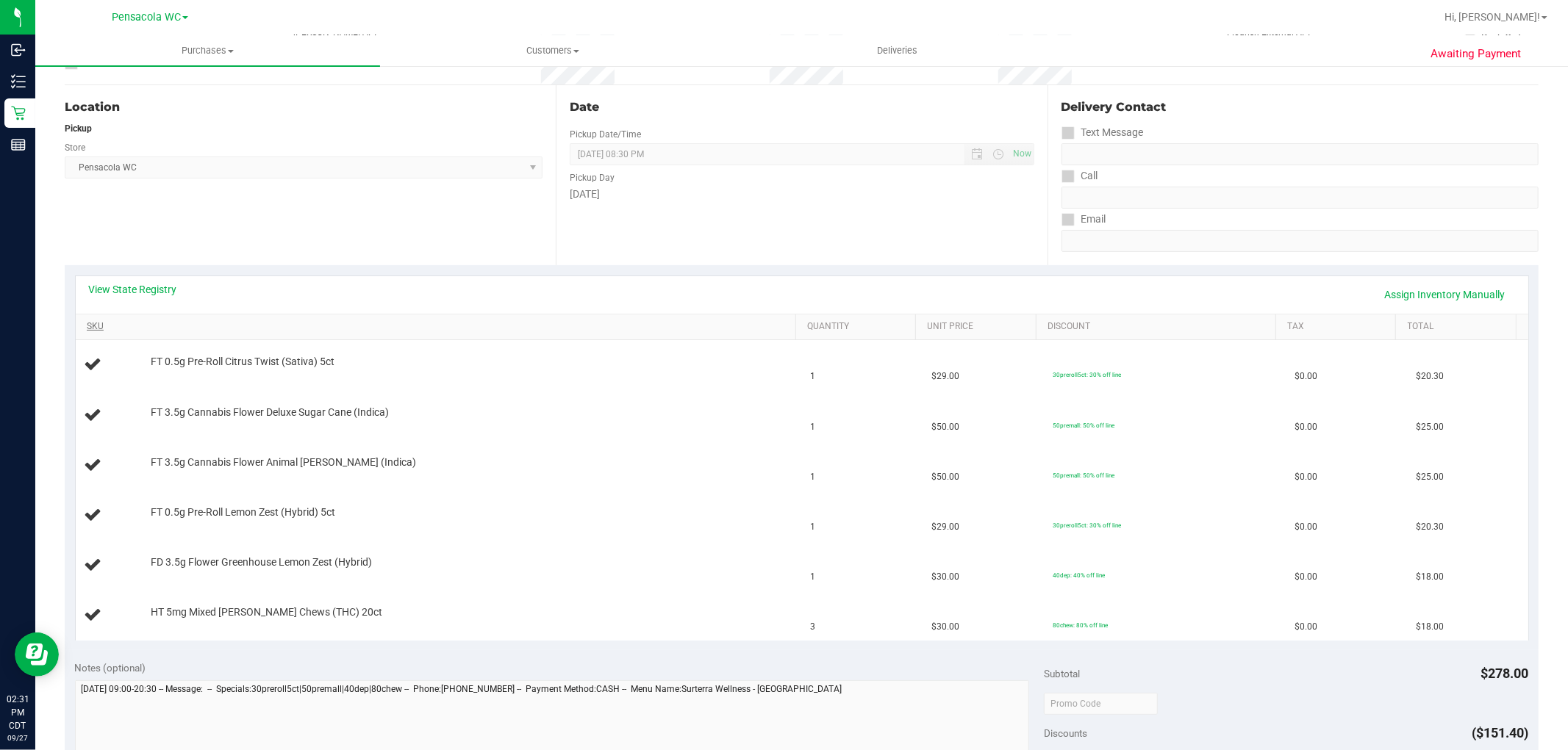
scroll to position [164, 0]
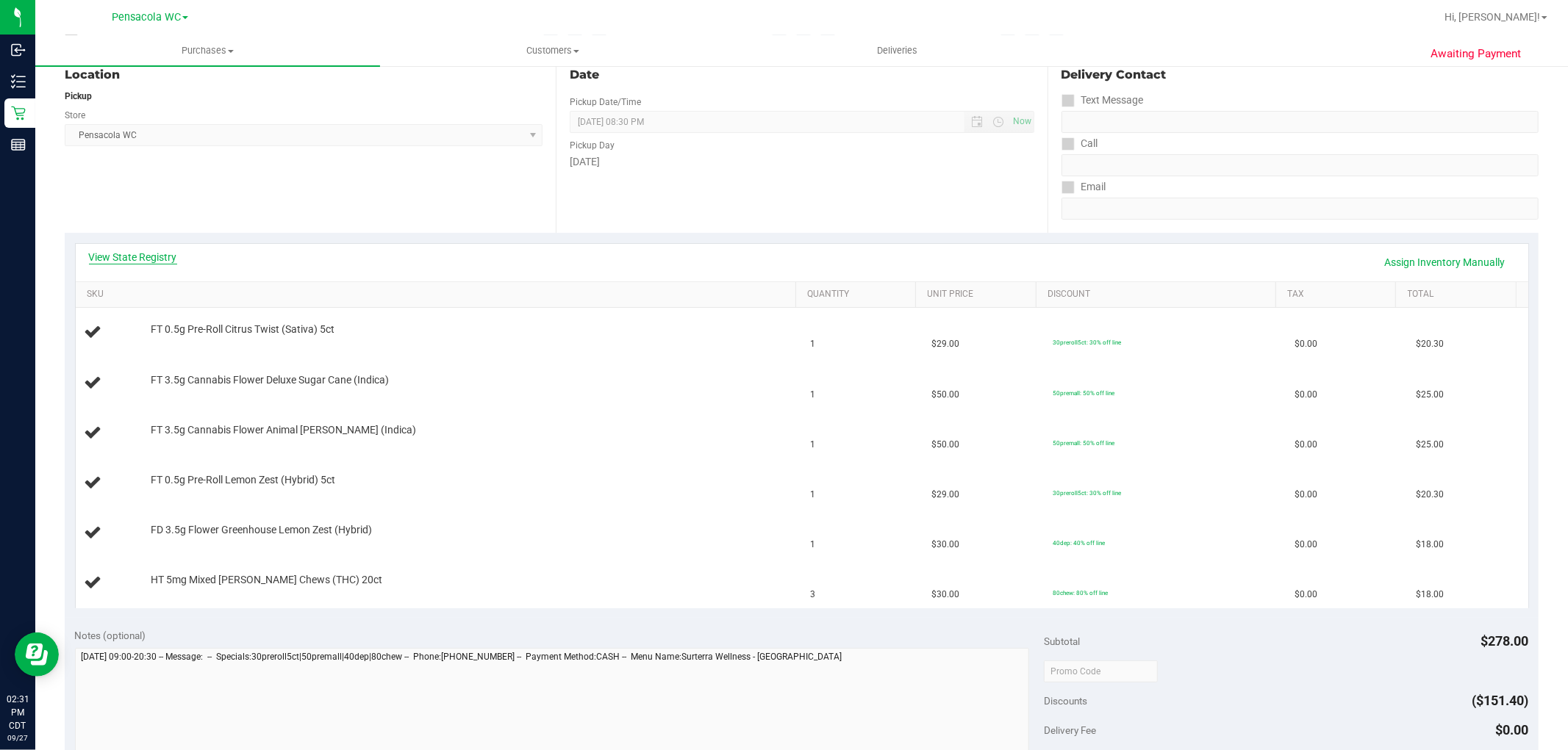
click at [168, 258] on link "View State Registry" at bounding box center [134, 257] width 88 height 15
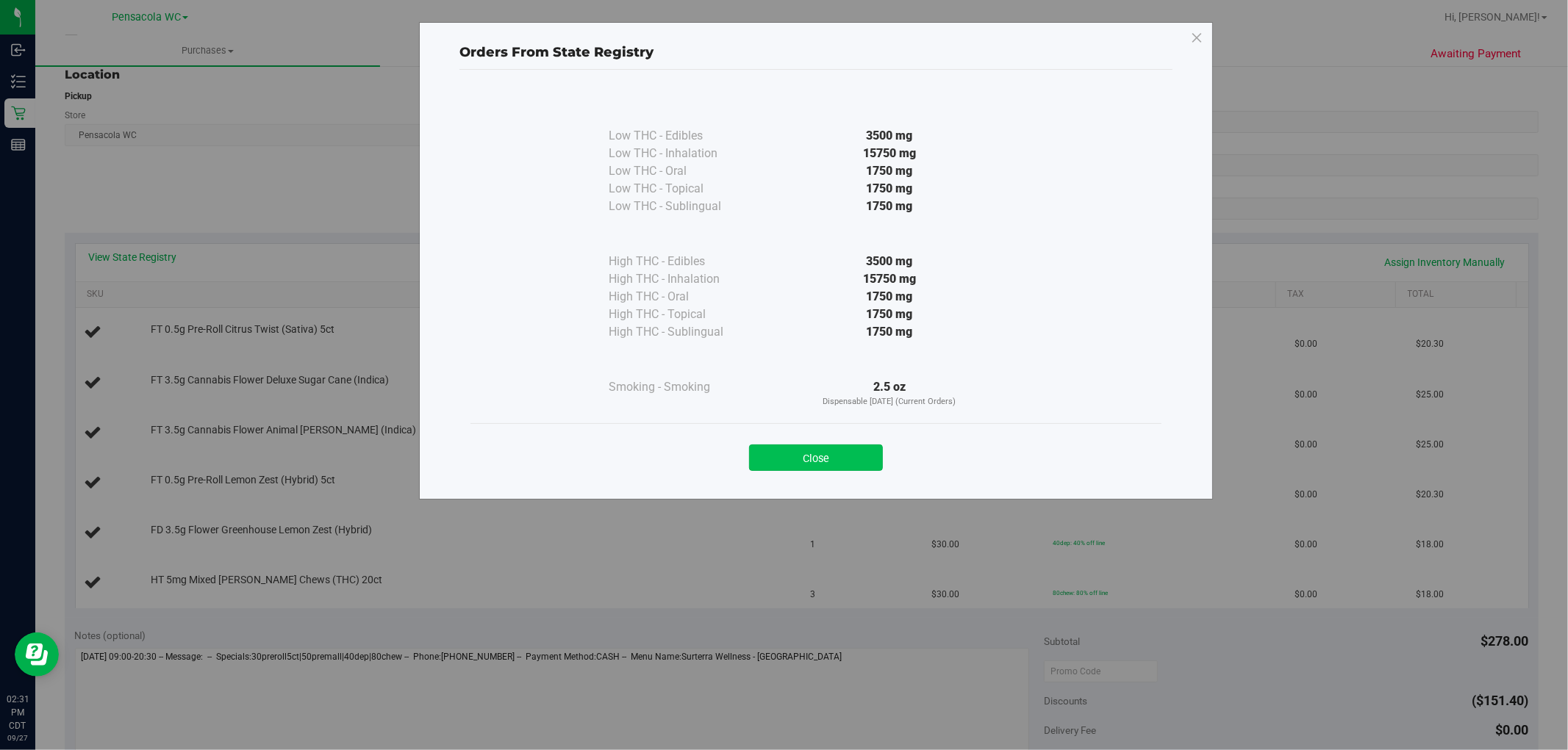
click at [873, 454] on button "Close" at bounding box center [815, 458] width 134 height 27
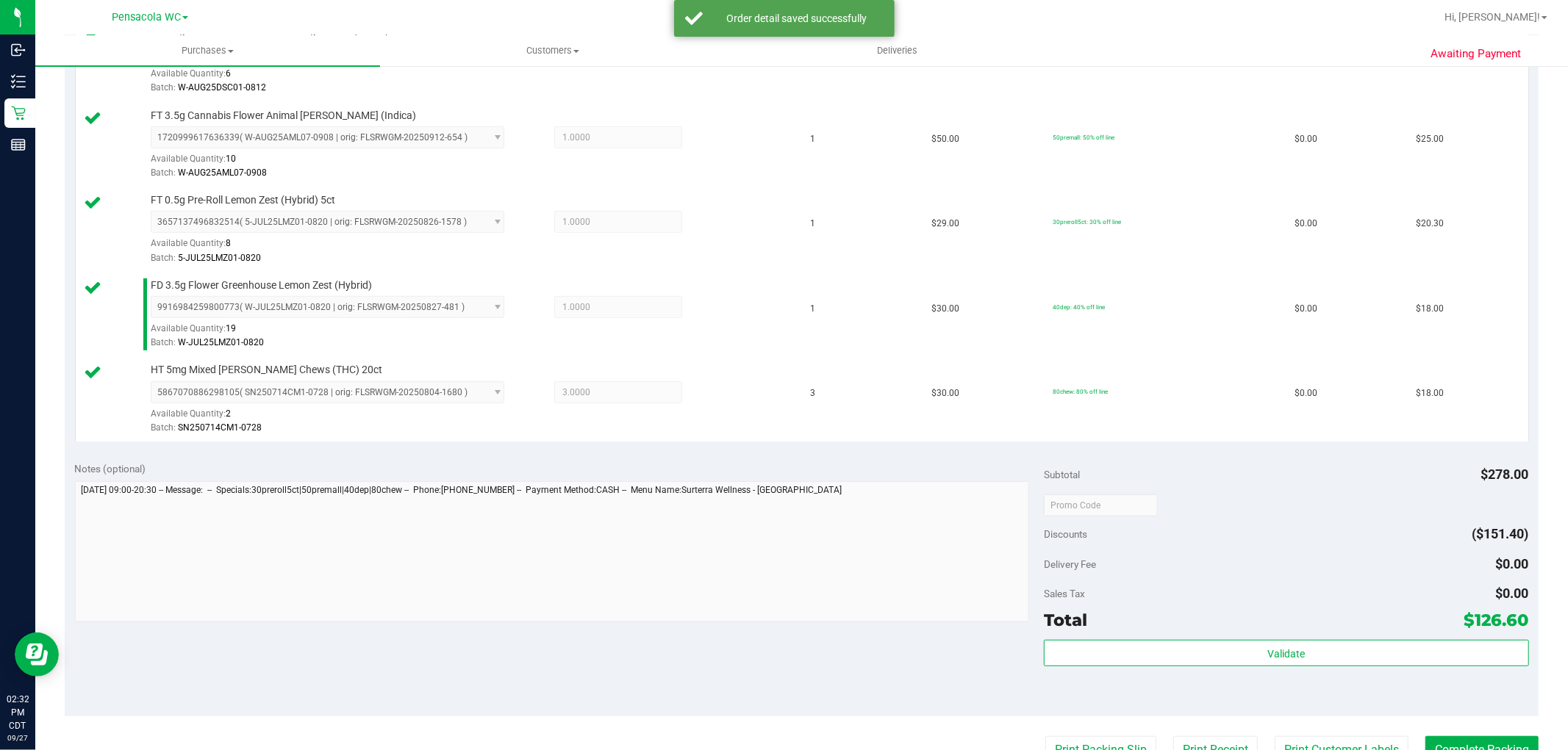
scroll to position [536, 0]
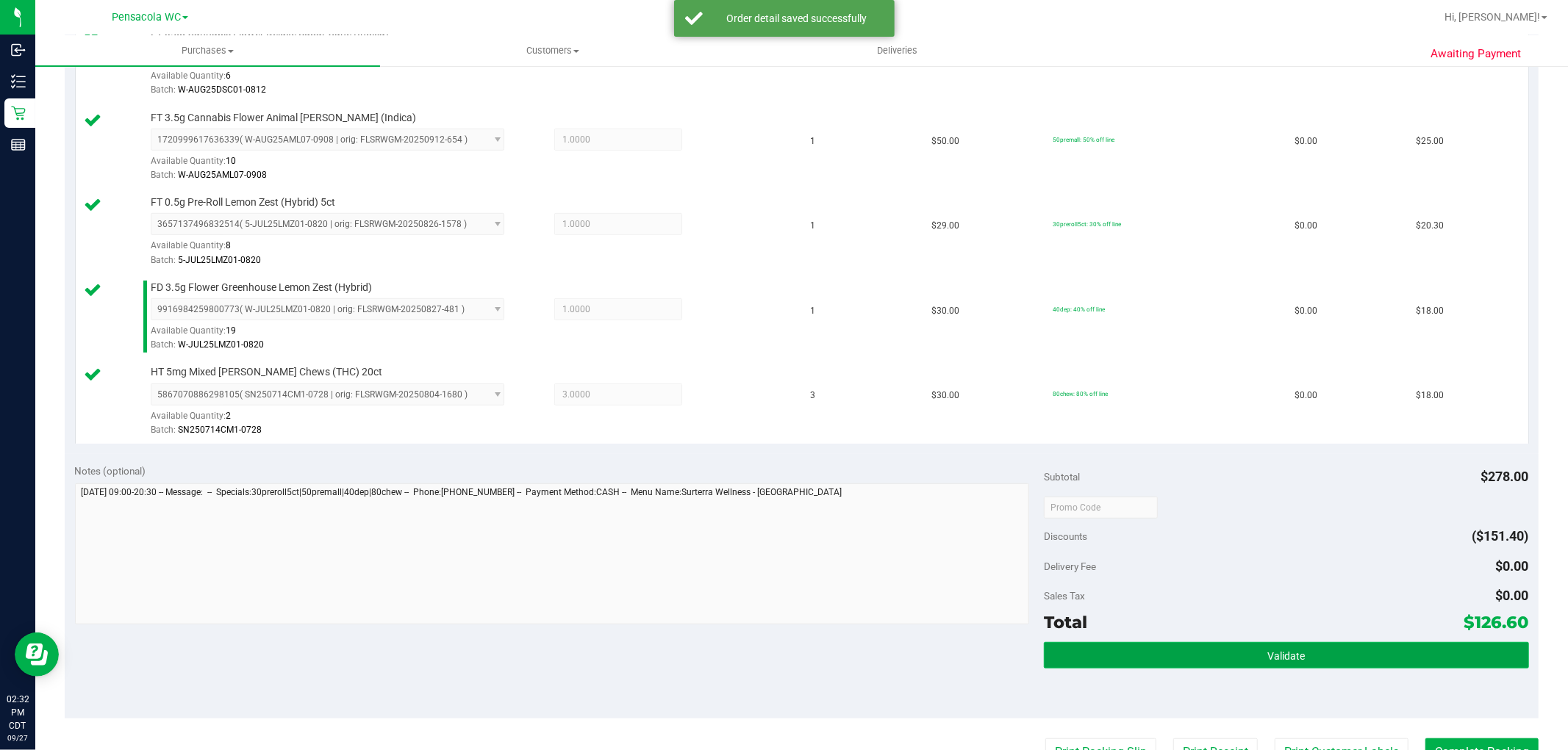
click at [1275, 657] on span "Validate" at bounding box center [1285, 656] width 38 height 12
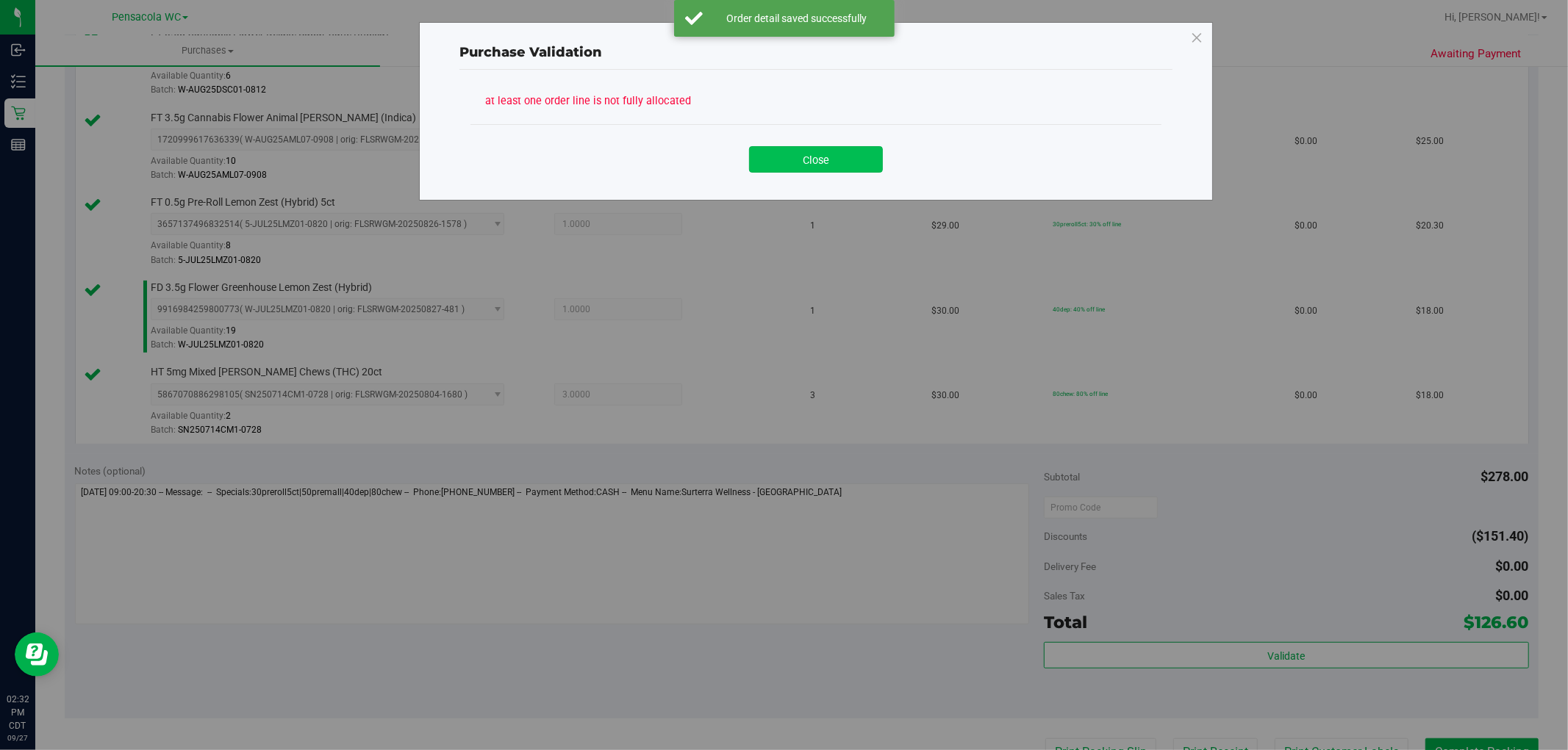
click at [833, 165] on button "Close" at bounding box center [815, 159] width 134 height 27
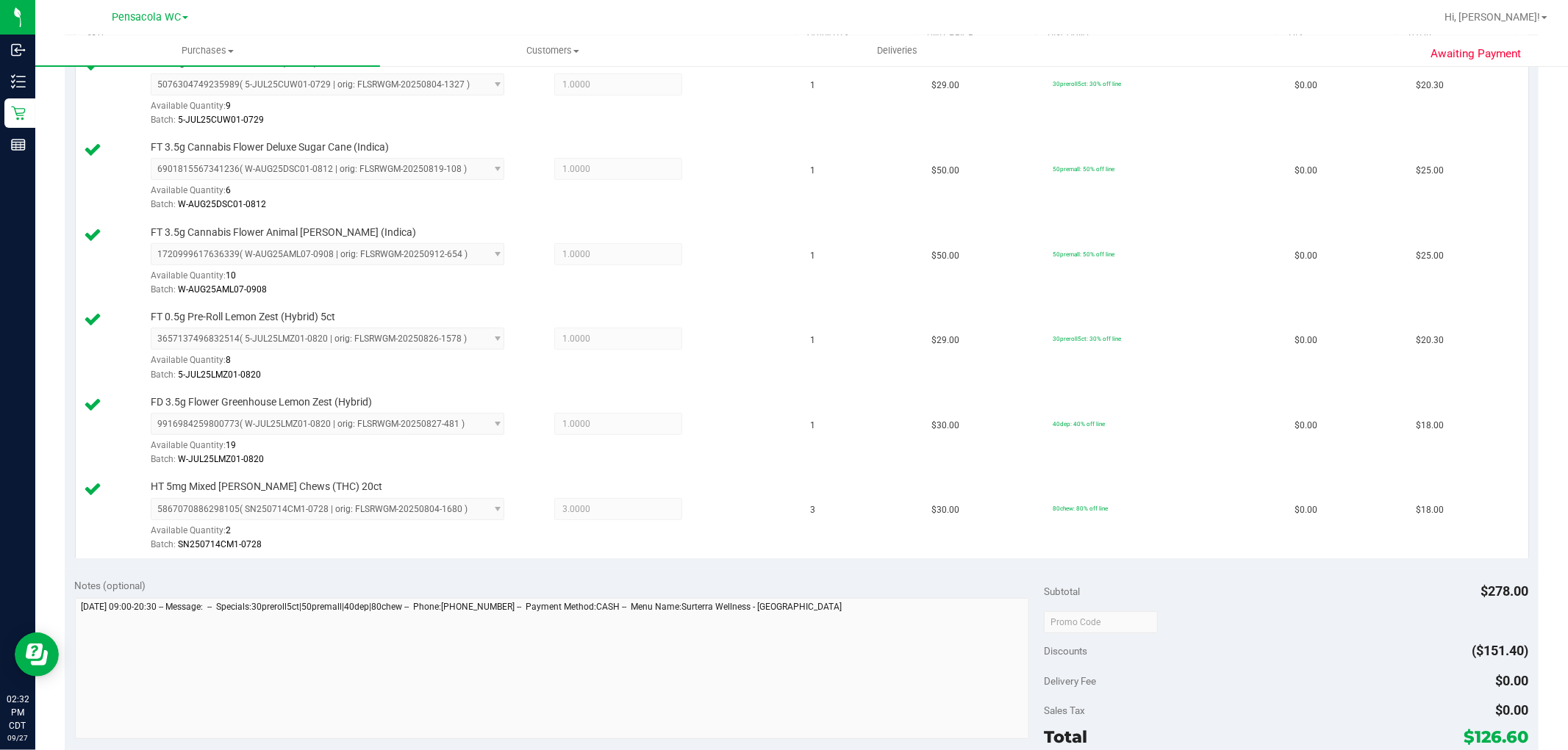
scroll to position [422, 0]
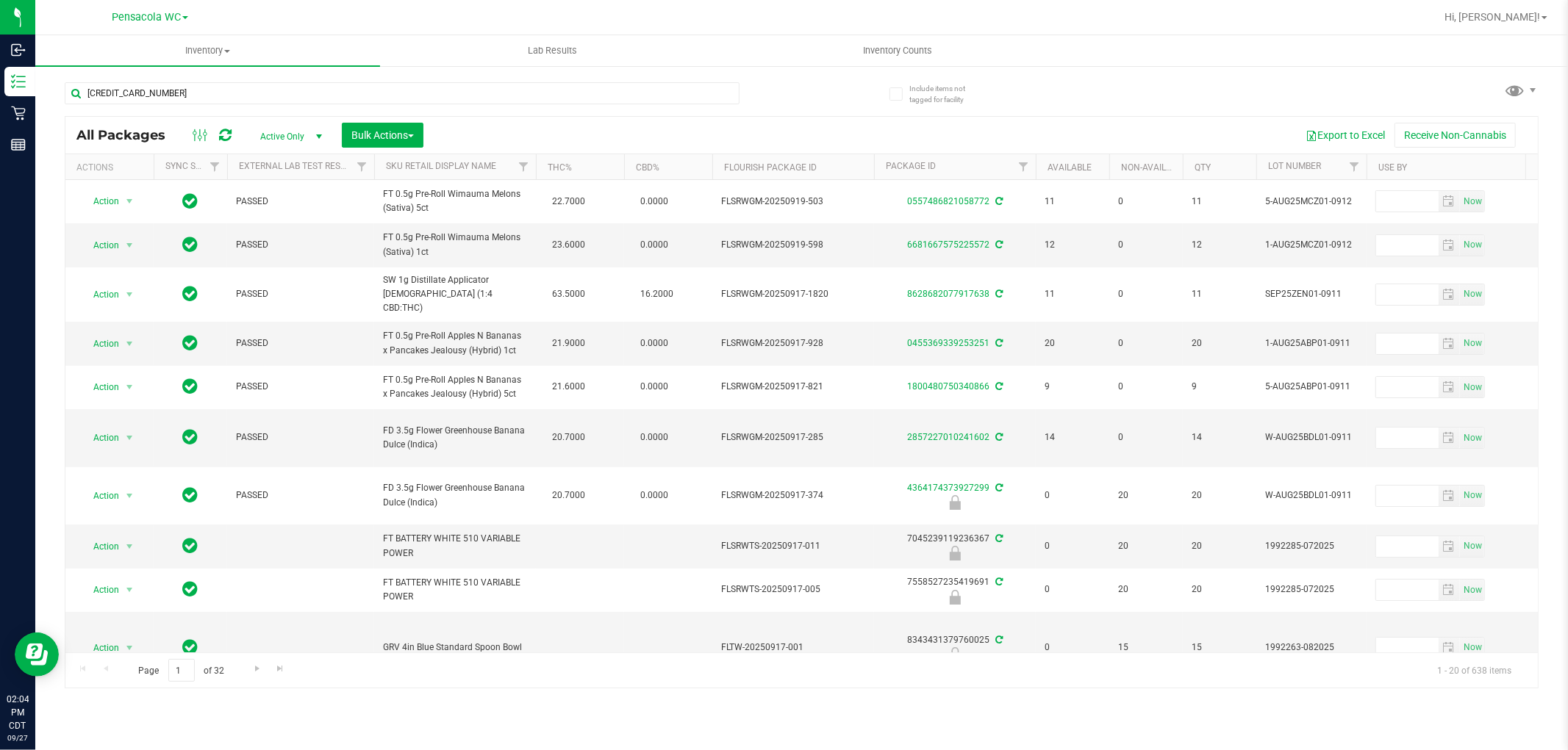
type input "5739479064484015"
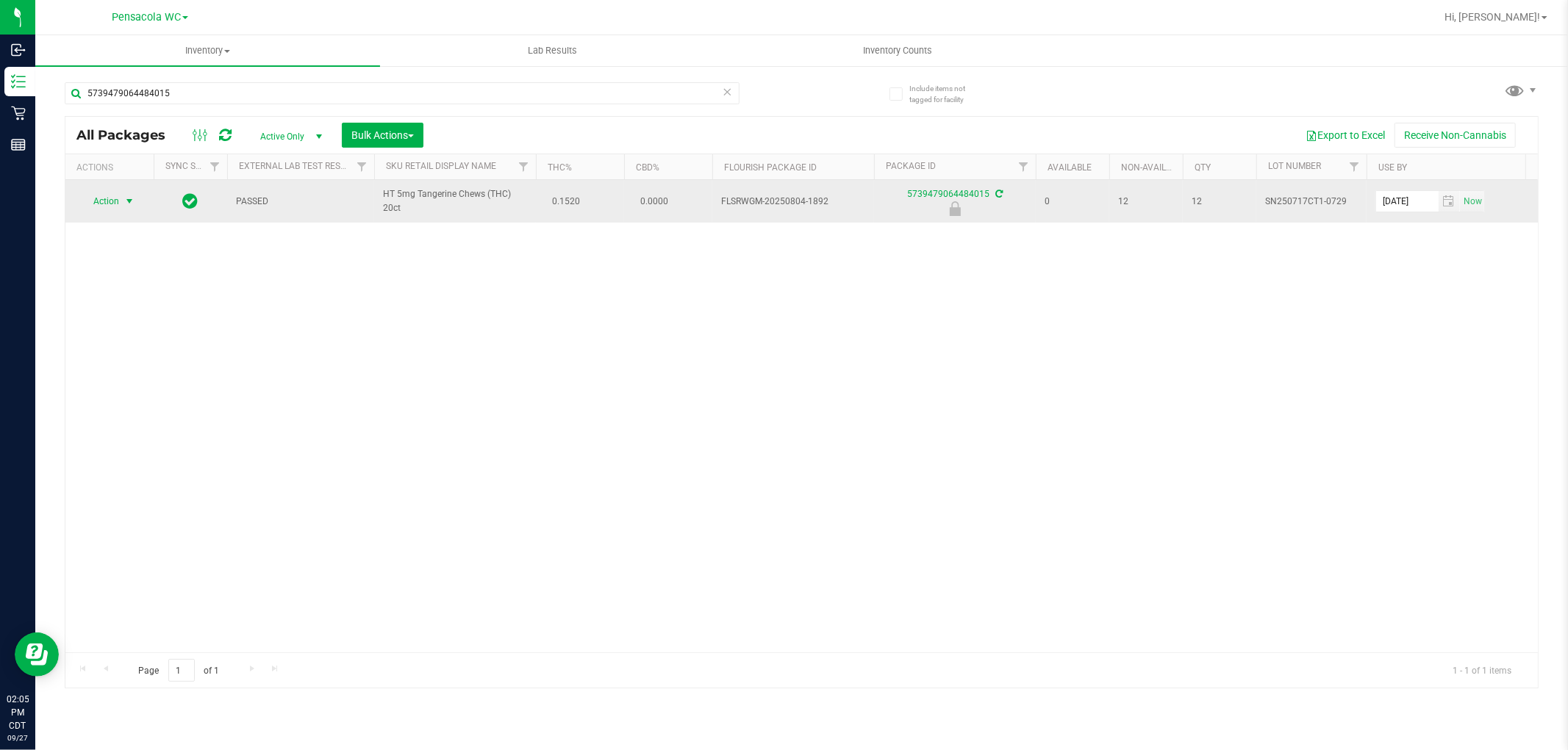
click at [104, 191] on span "Action" at bounding box center [100, 201] width 40 height 21
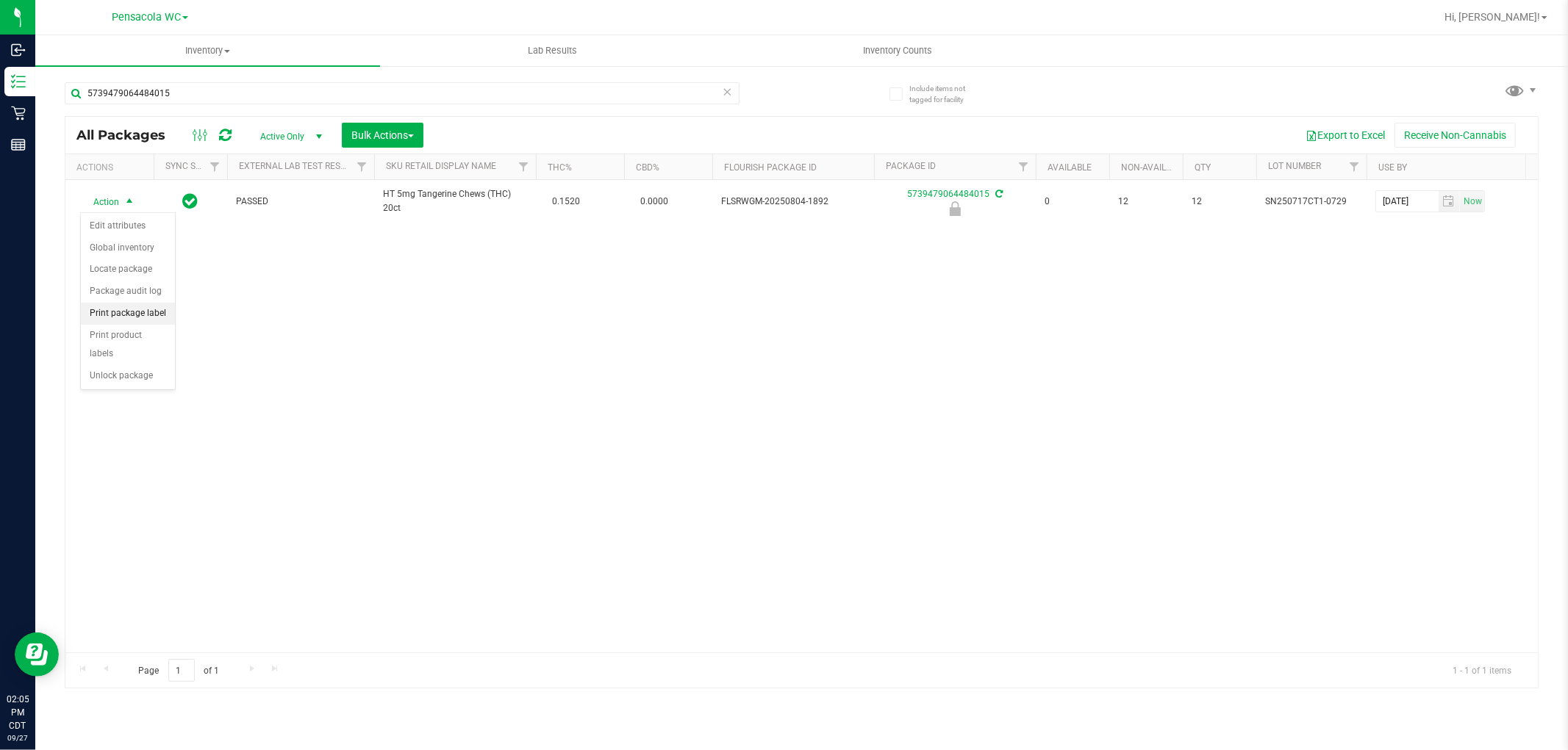
click at [130, 319] on li "Print package label" at bounding box center [128, 314] width 94 height 22
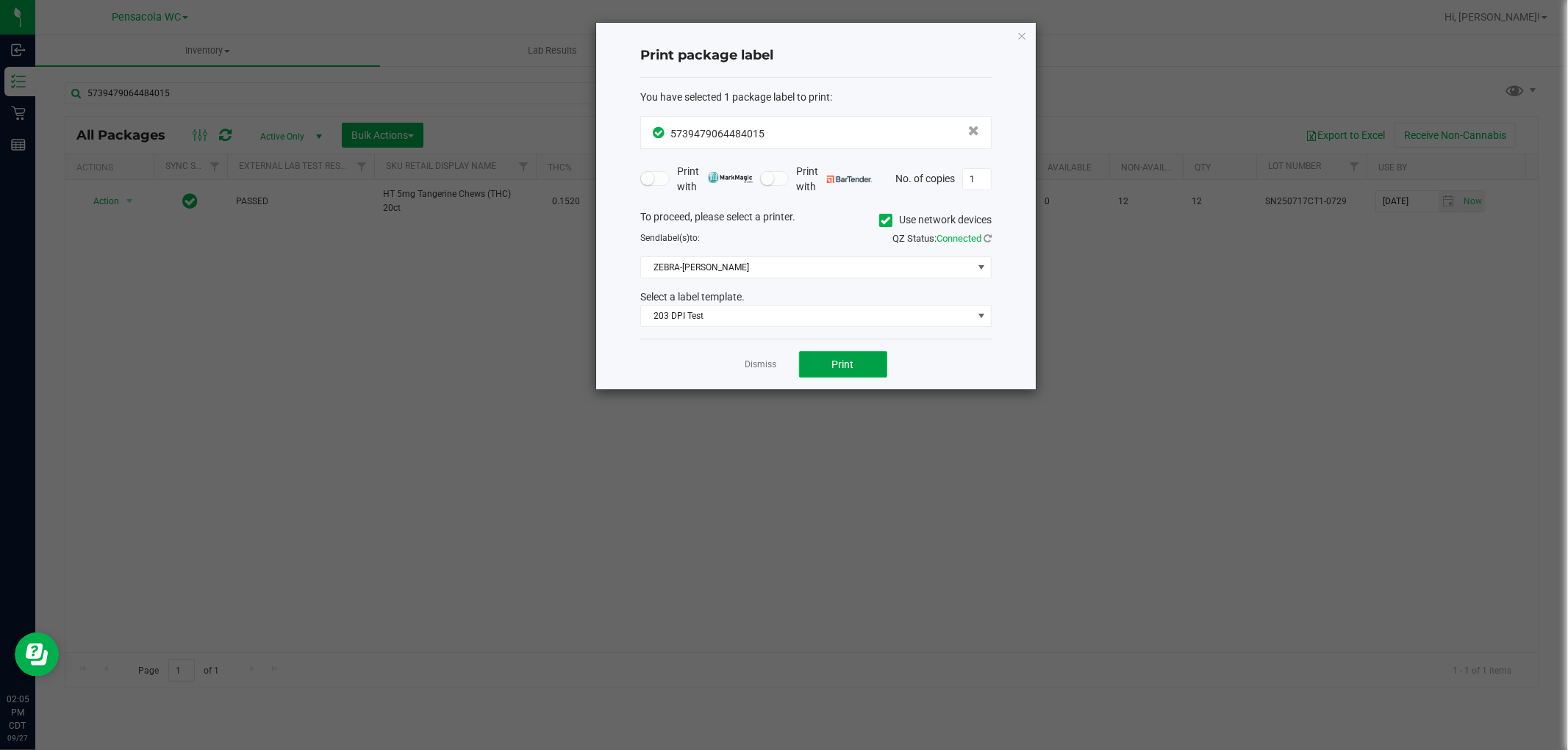
click at [854, 370] on button "Print" at bounding box center [843, 365] width 88 height 27
click at [765, 370] on link "Dismiss" at bounding box center [761, 365] width 32 height 13
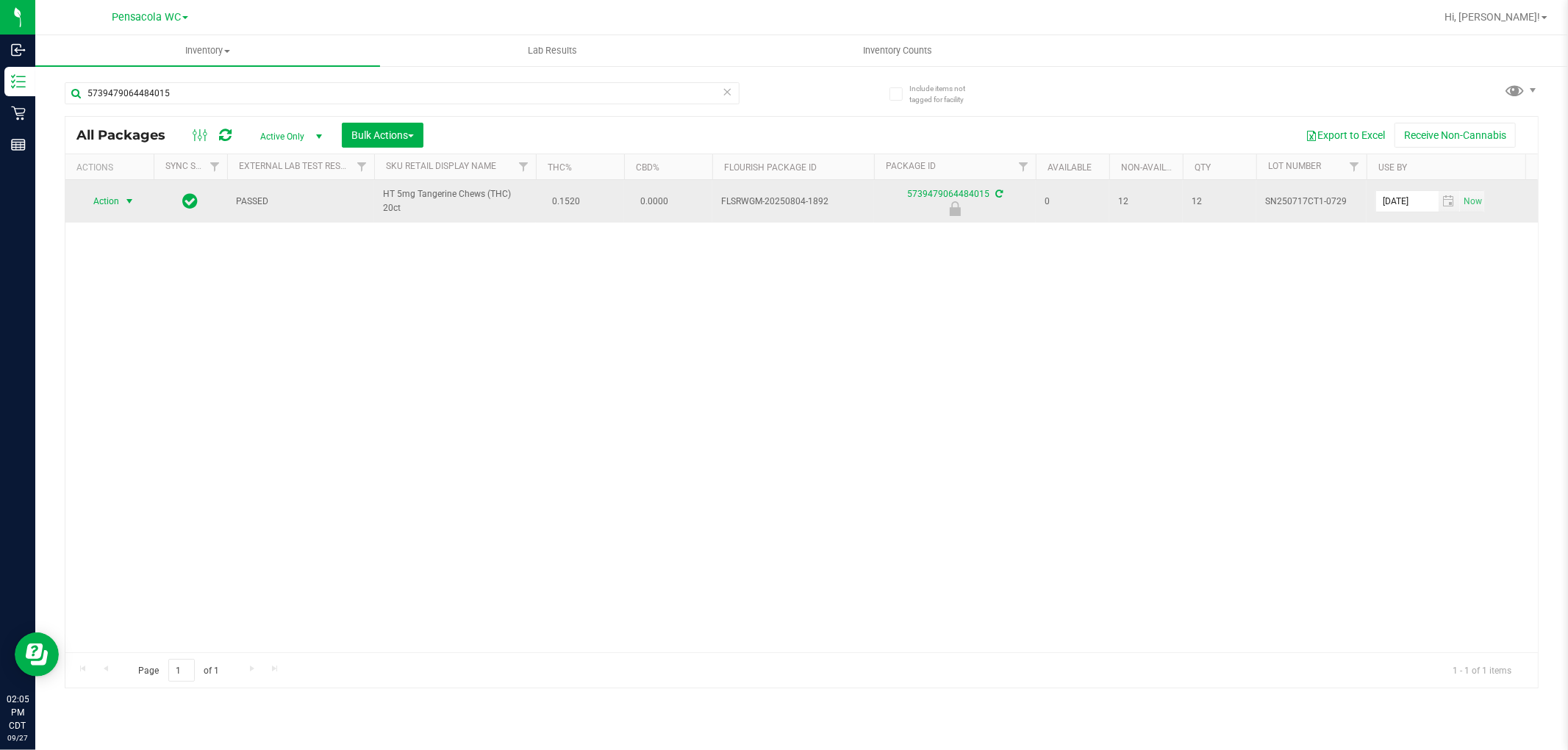
click at [103, 197] on span "Action" at bounding box center [100, 201] width 40 height 21
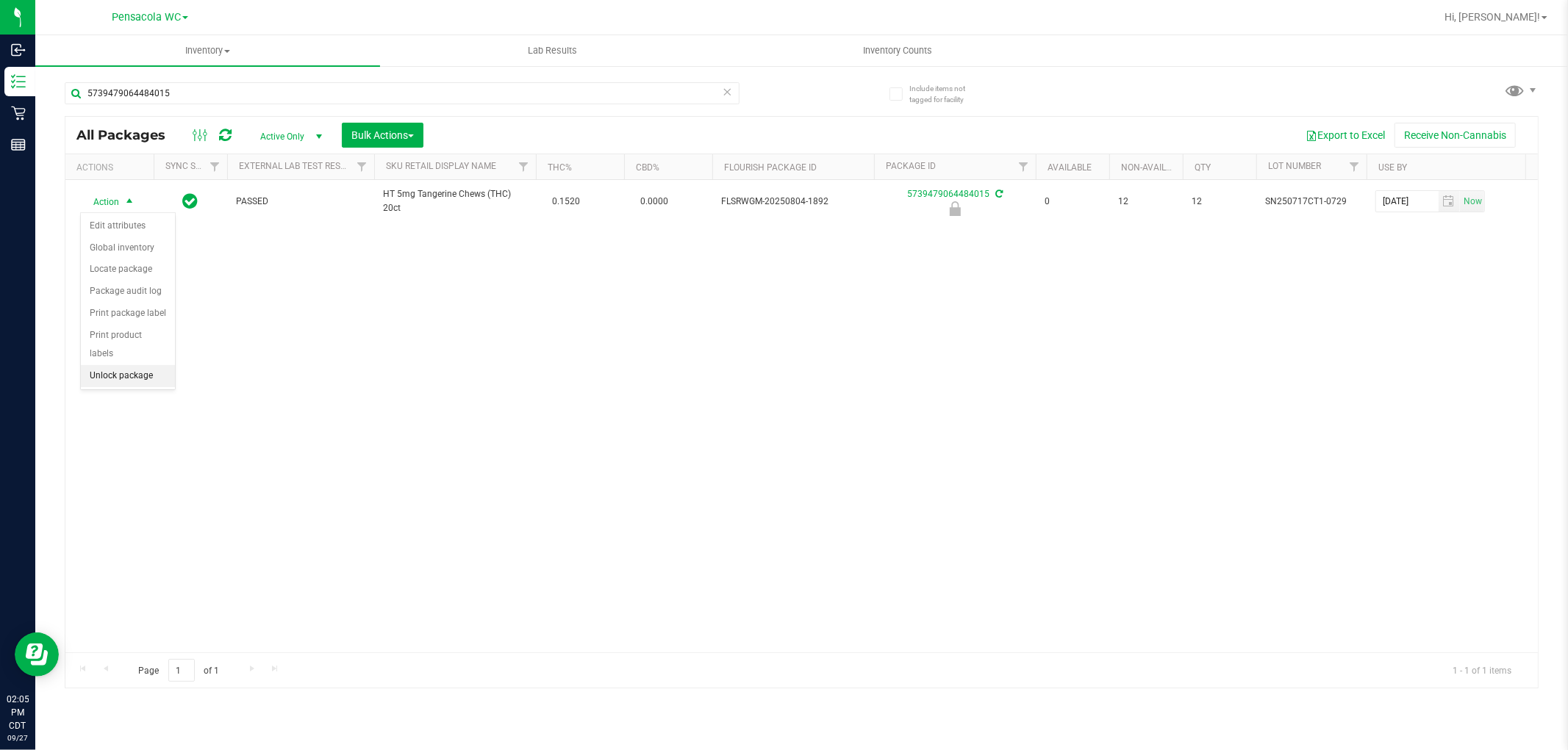
click at [148, 380] on li "Unlock package" at bounding box center [128, 376] width 94 height 22
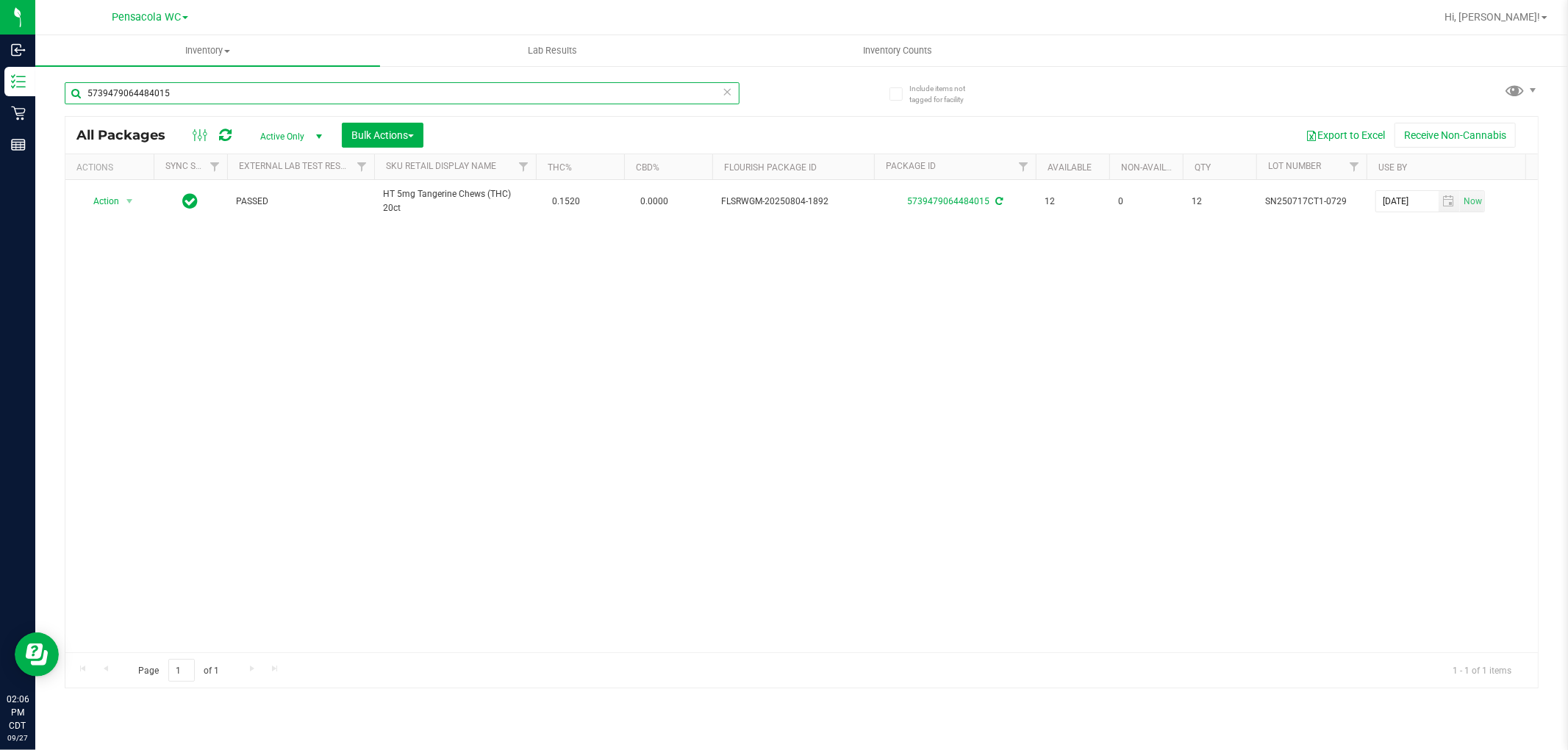
click at [269, 93] on input "5739479064484015" at bounding box center [402, 93] width 675 height 22
click at [726, 94] on icon at bounding box center [728, 91] width 10 height 18
click at [582, 93] on input "text" at bounding box center [402, 93] width 675 height 22
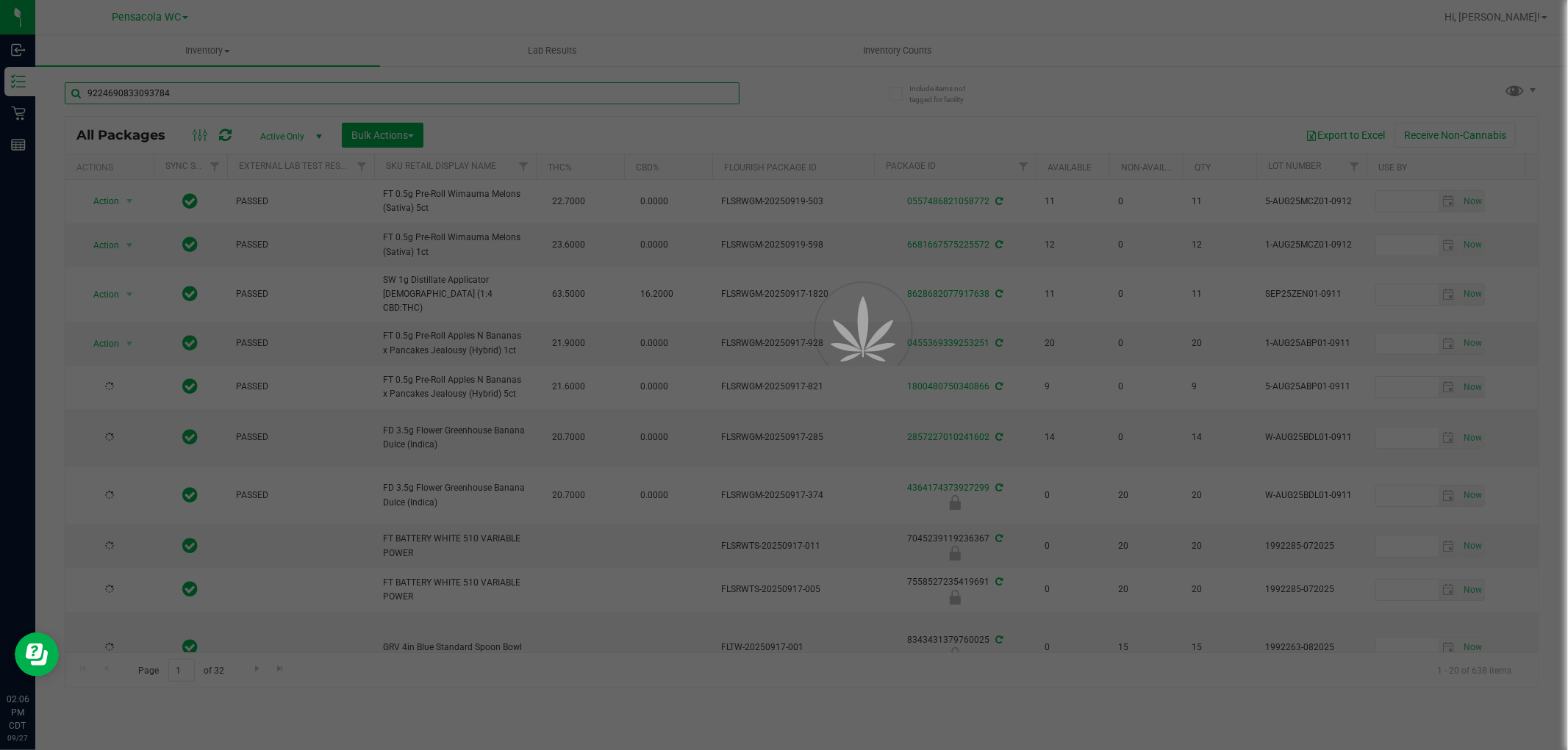
type input "9224690833093784"
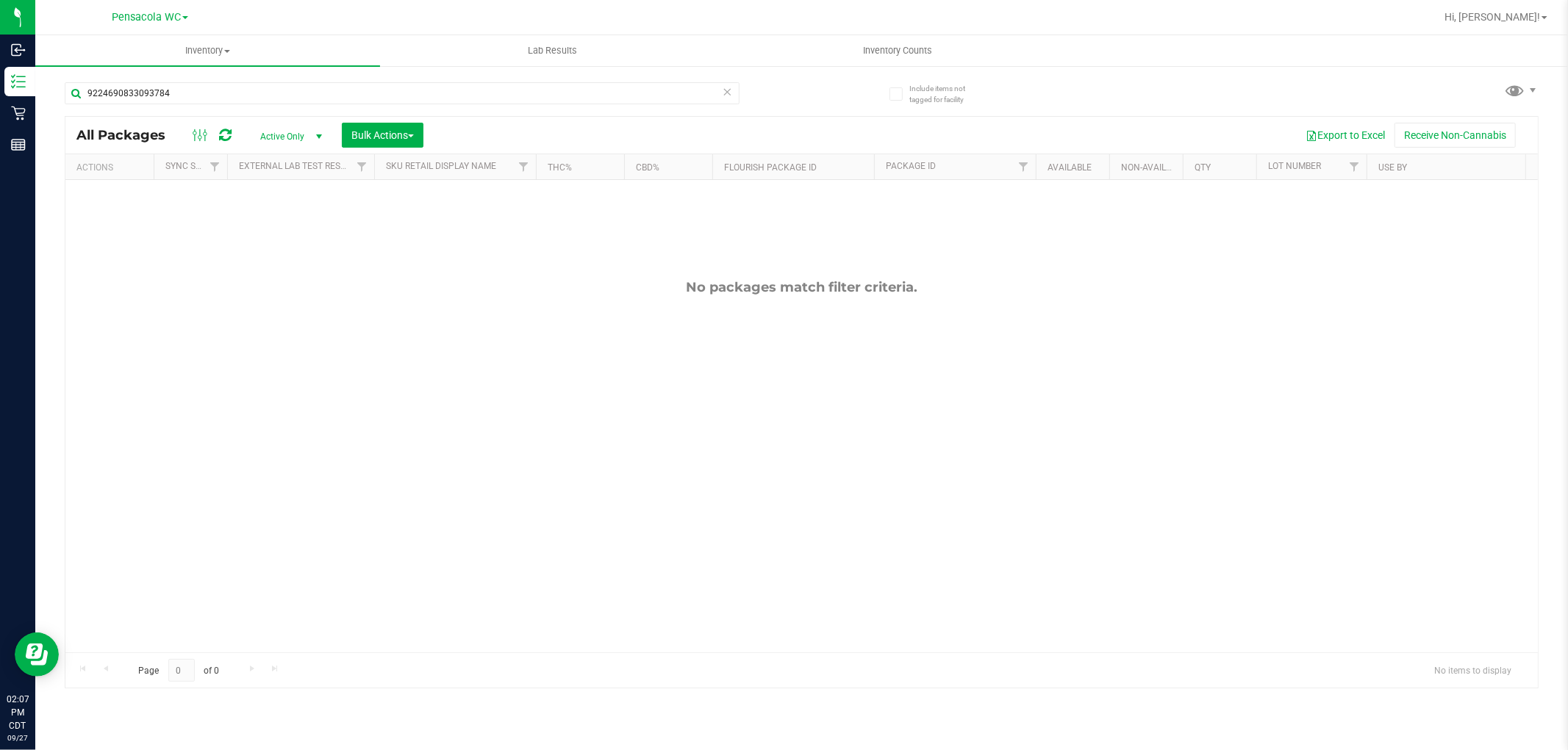
click at [724, 81] on div "9224690833093784" at bounding box center [433, 93] width 737 height 47
click at [740, 120] on div "All Packages Active Only Active Only Lab Samples Locked All External Internal B…" at bounding box center [801, 135] width 1472 height 37
click at [726, 89] on icon at bounding box center [728, 91] width 10 height 18
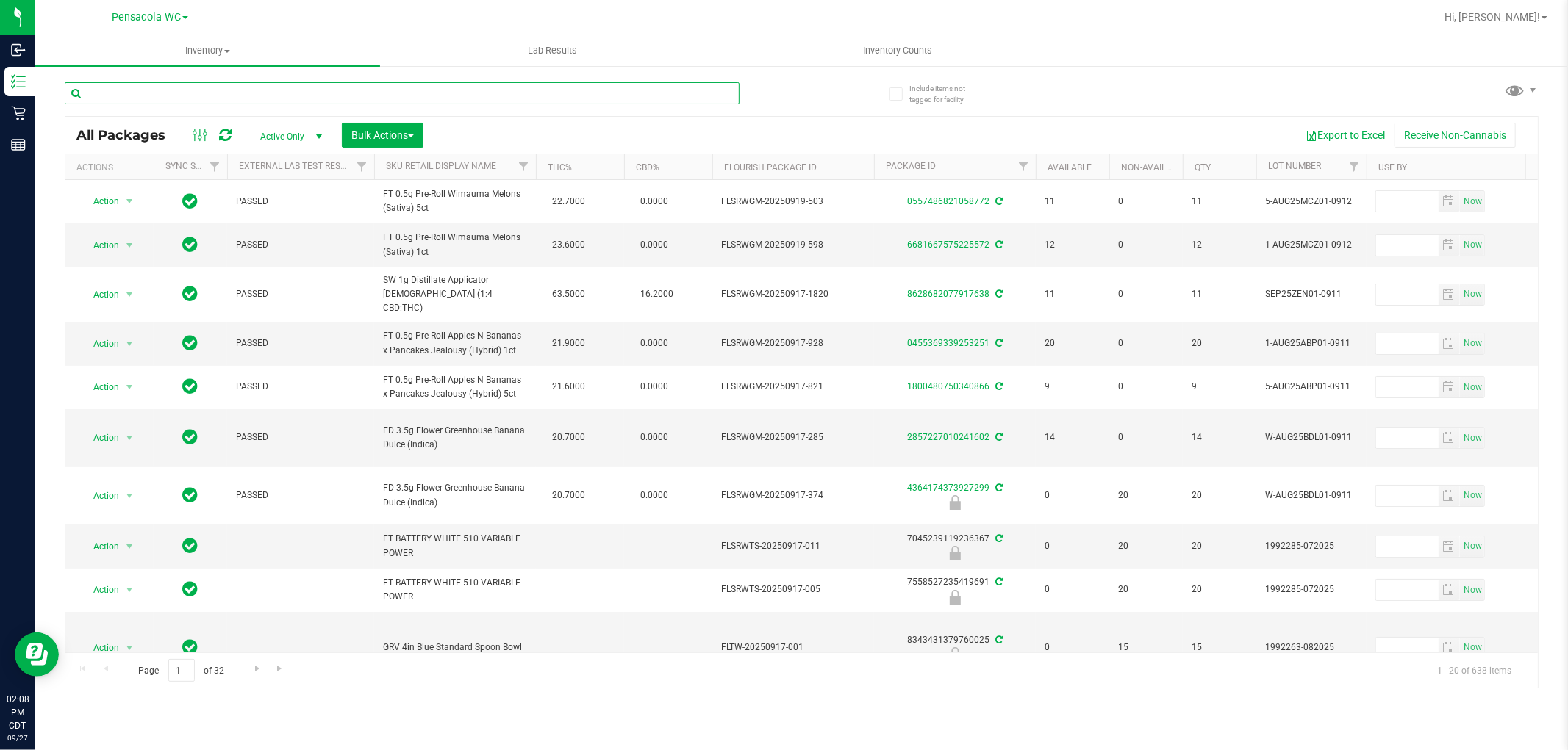
click at [643, 96] on input "text" at bounding box center [402, 93] width 675 height 22
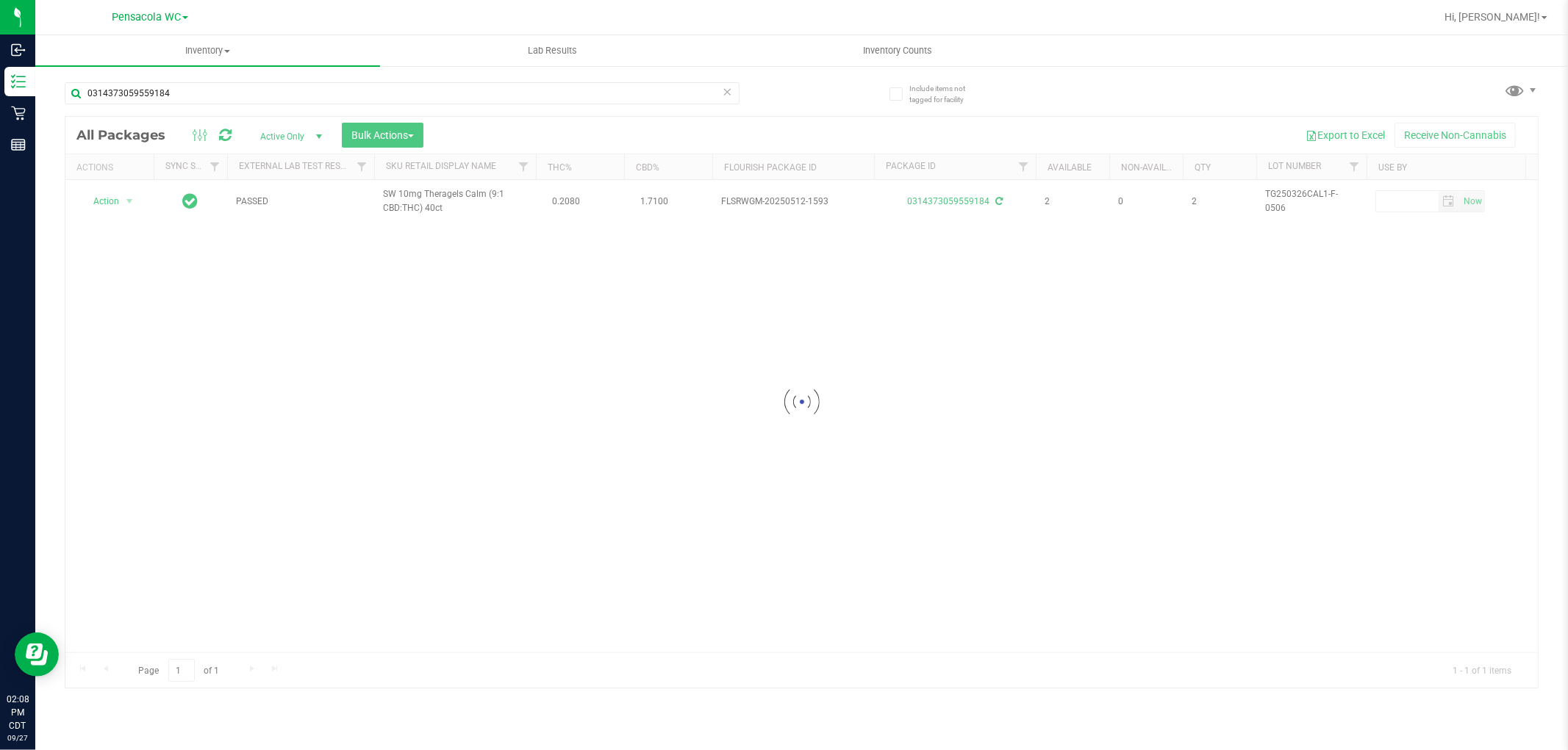
click at [101, 200] on div at bounding box center [801, 402] width 1472 height 571
click at [93, 206] on div at bounding box center [801, 402] width 1472 height 571
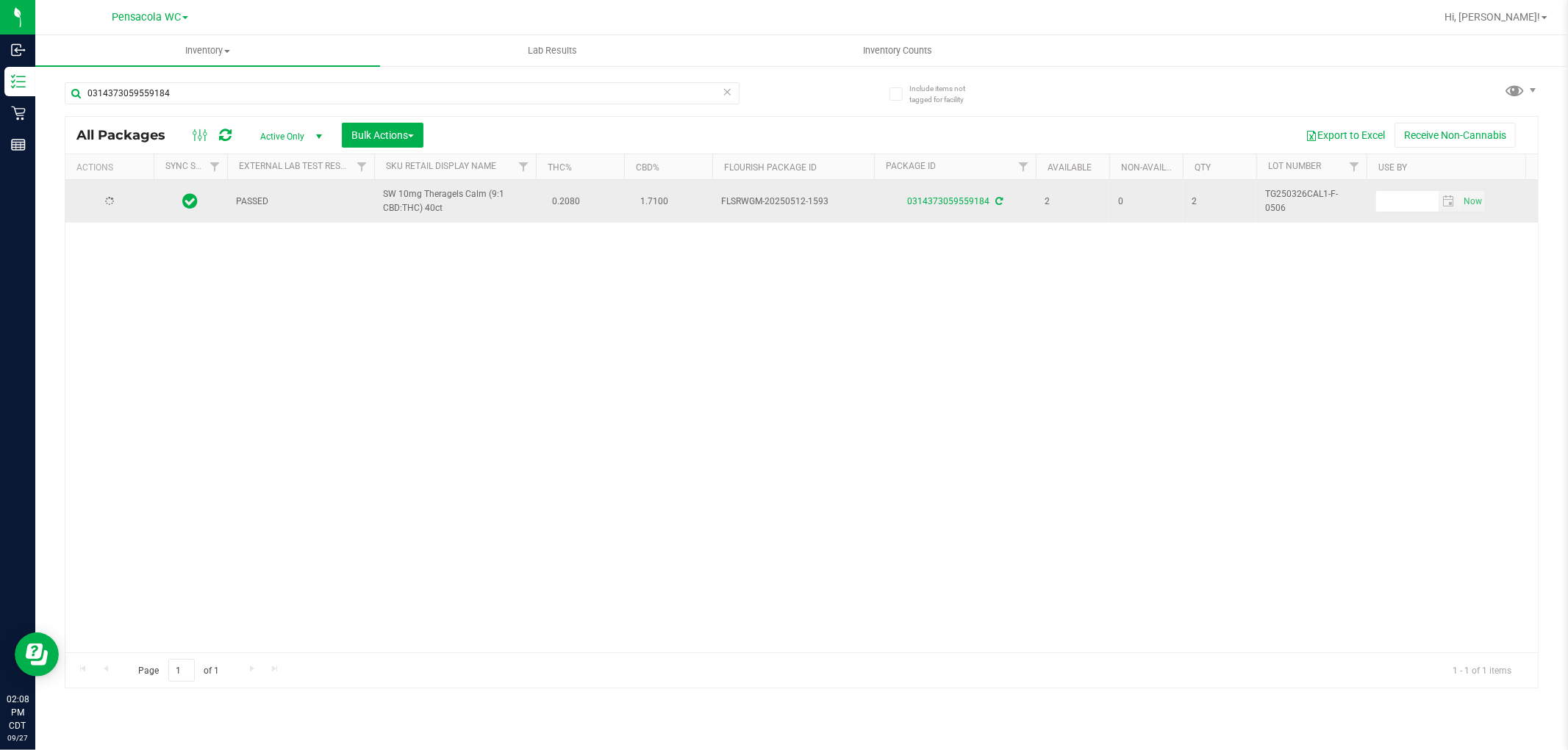
click at [103, 196] on div at bounding box center [109, 201] width 71 height 14
click at [103, 196] on span "Action" at bounding box center [100, 201] width 40 height 21
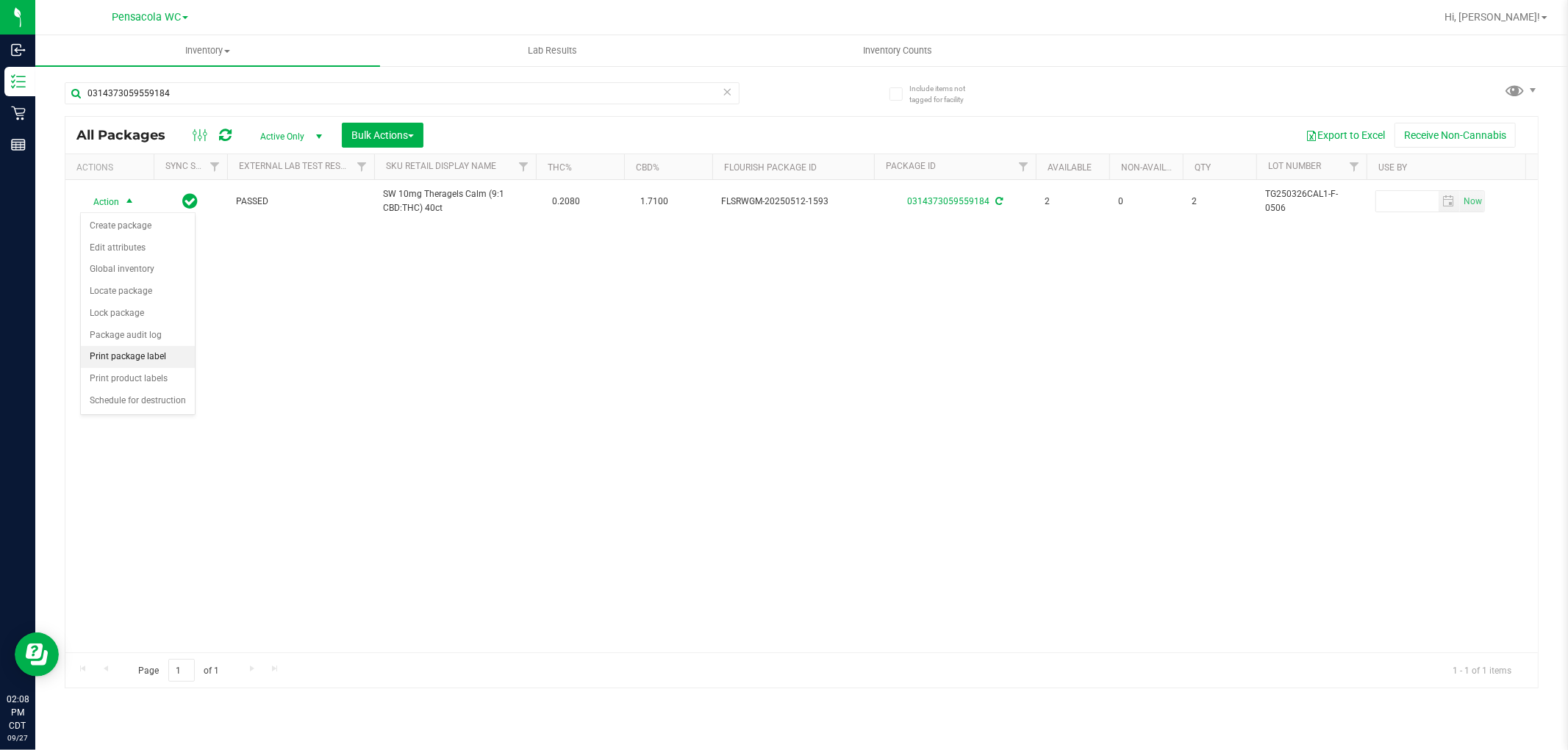
click at [165, 351] on li "Print package label" at bounding box center [138, 357] width 114 height 22
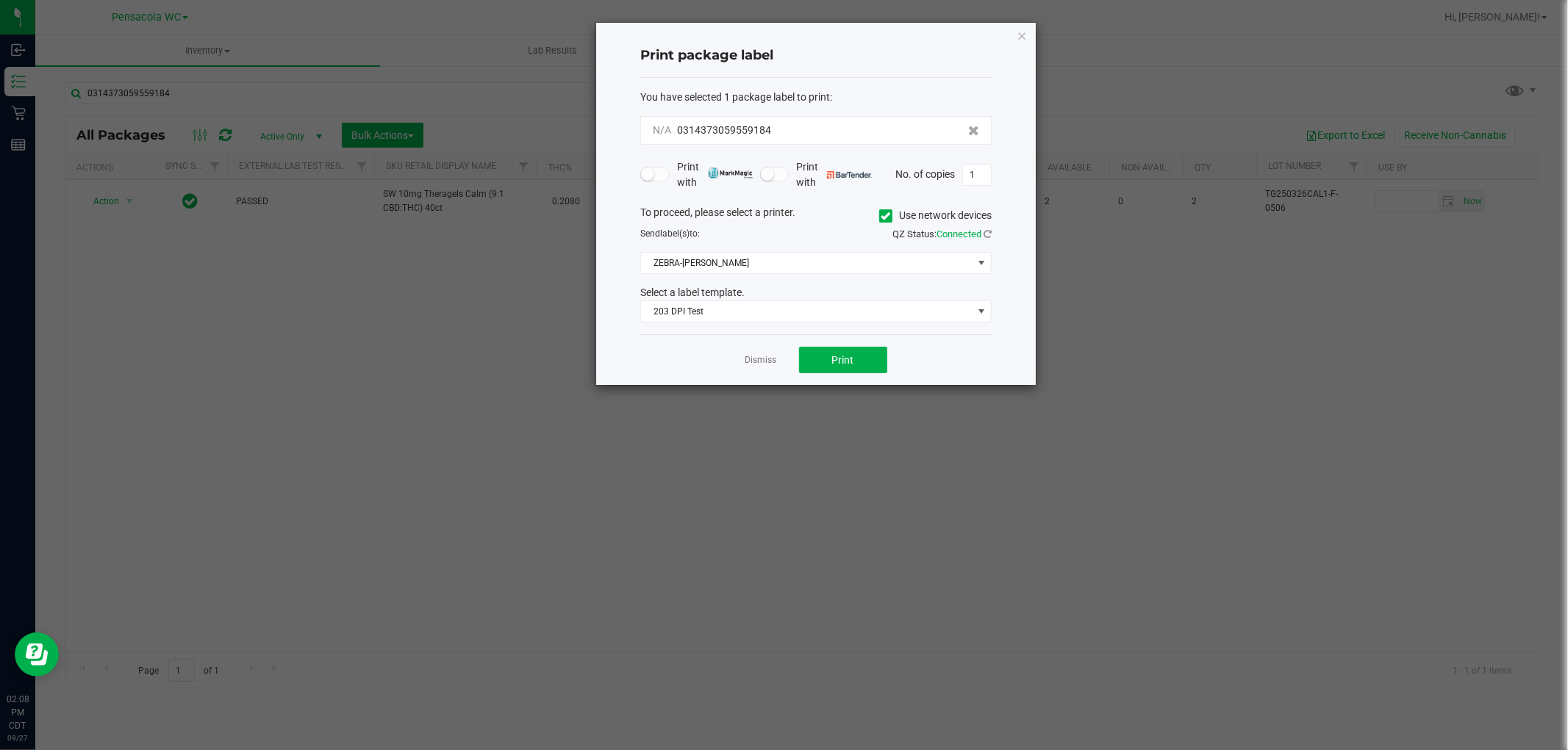
click at [873, 385] on div "Dismiss Print" at bounding box center [815, 360] width 351 height 51
click at [850, 372] on button "Print" at bounding box center [843, 365] width 88 height 27
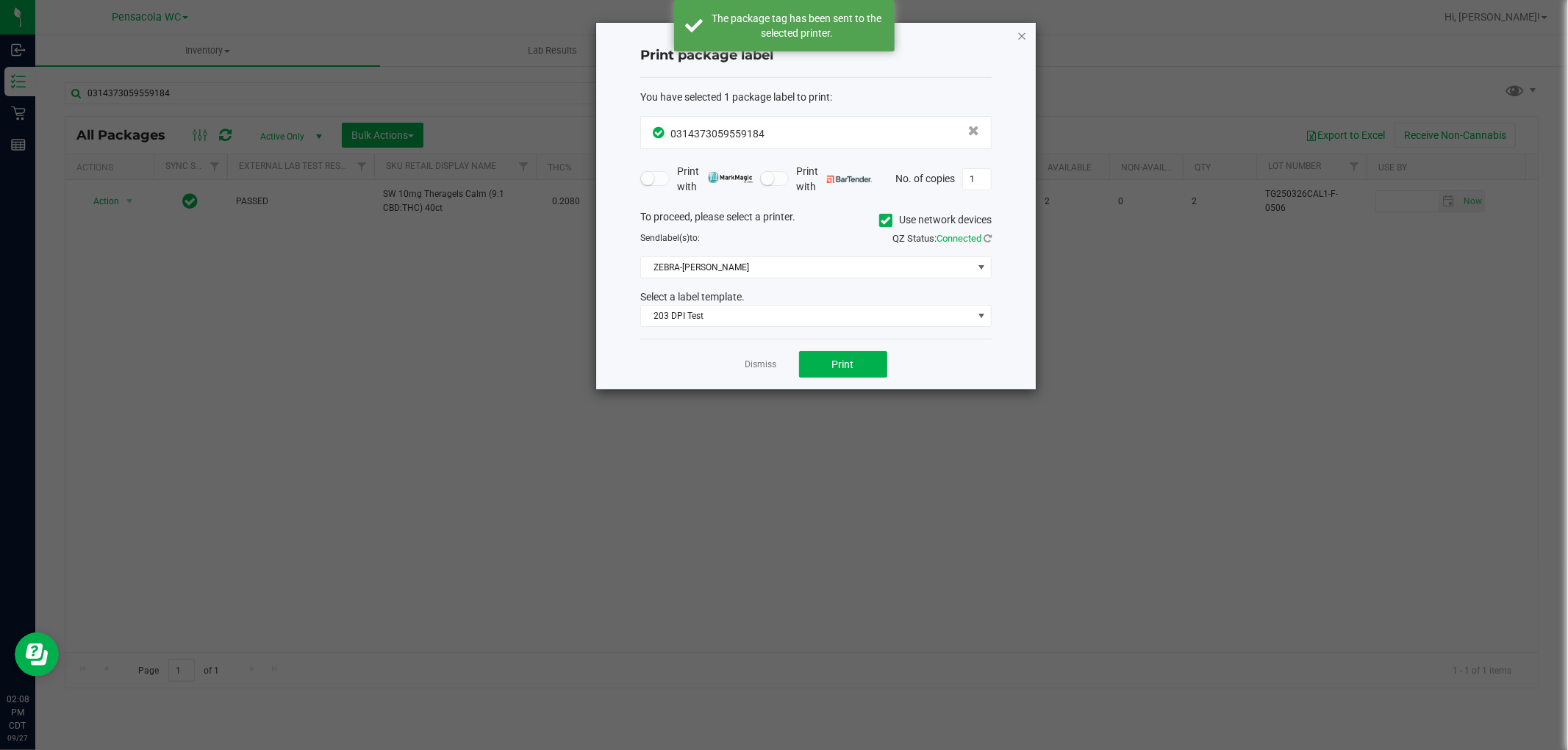
click at [1024, 32] on icon "button" at bounding box center [1021, 35] width 10 height 18
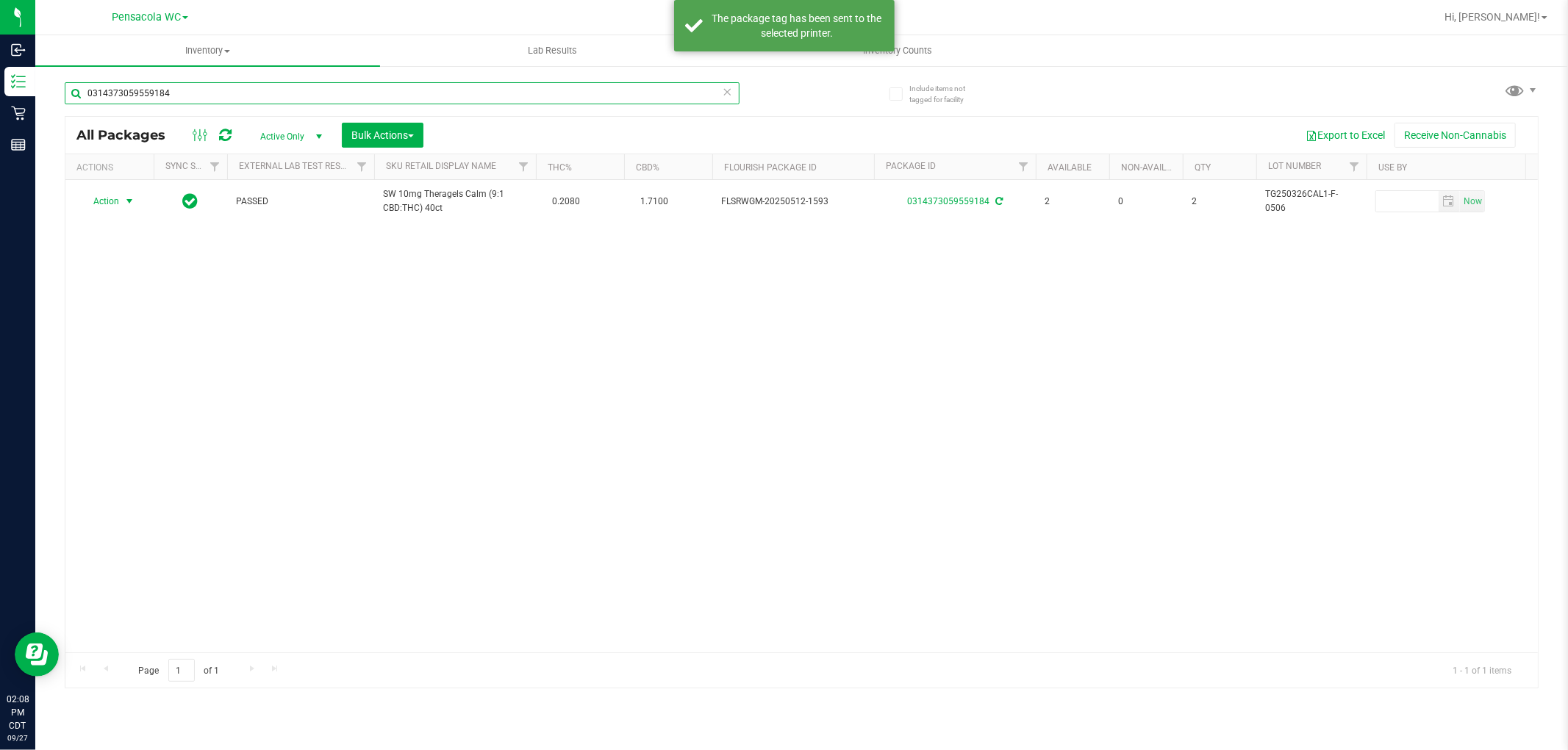
click at [446, 103] on input "0314373059559184" at bounding box center [402, 93] width 675 height 22
type input "3626411832060908"
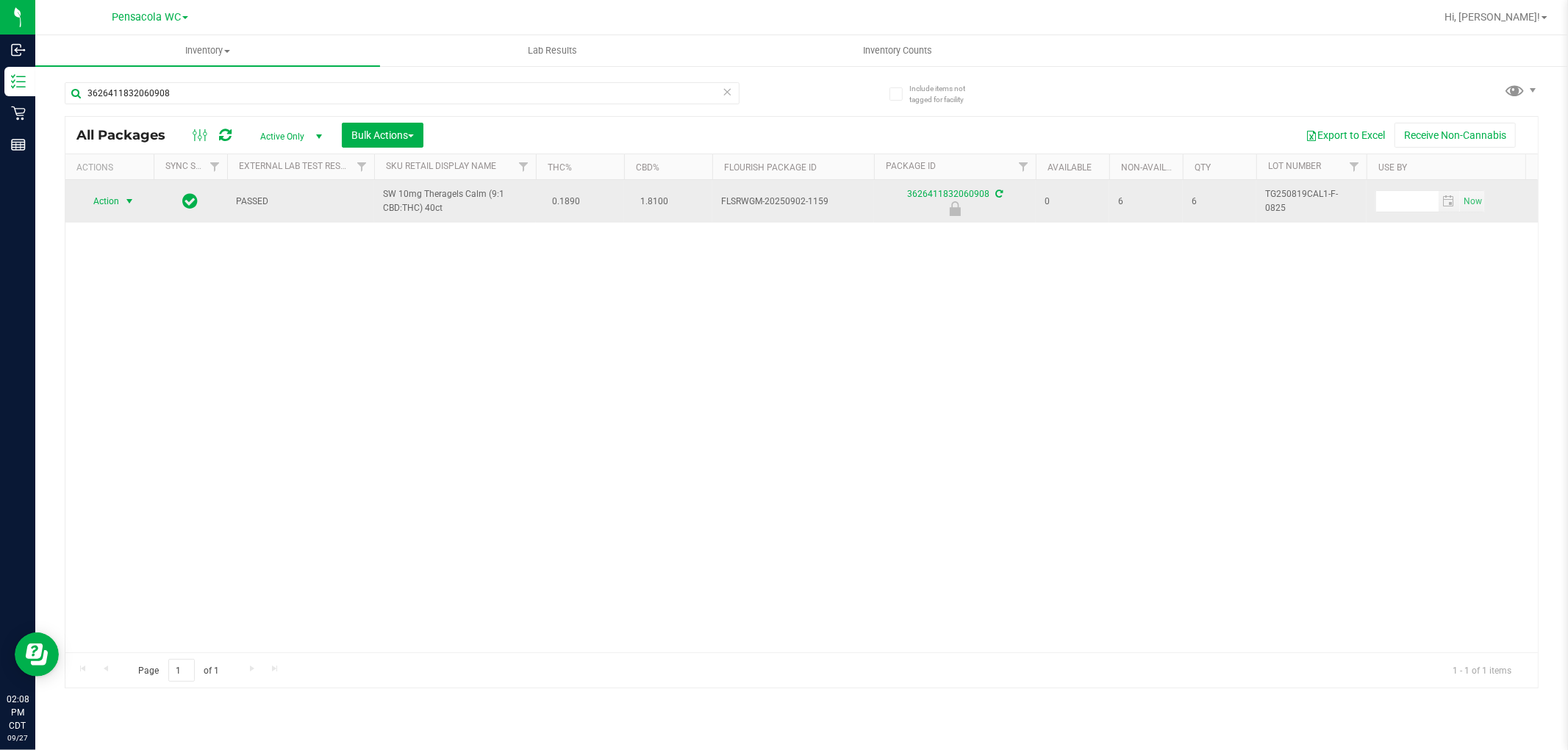
click at [127, 200] on span "select" at bounding box center [129, 201] width 12 height 12
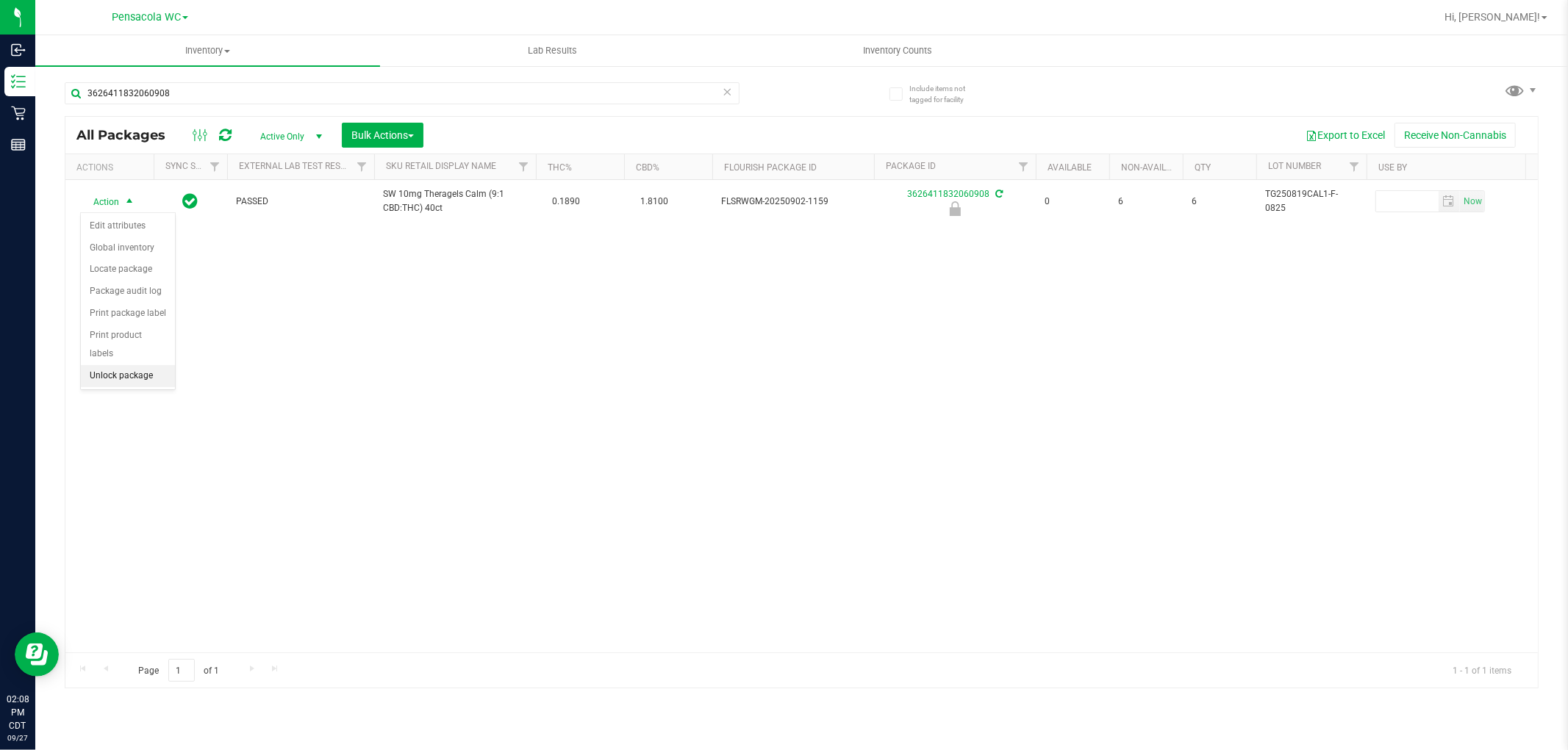
click at [145, 386] on li "Unlock package" at bounding box center [128, 376] width 94 height 22
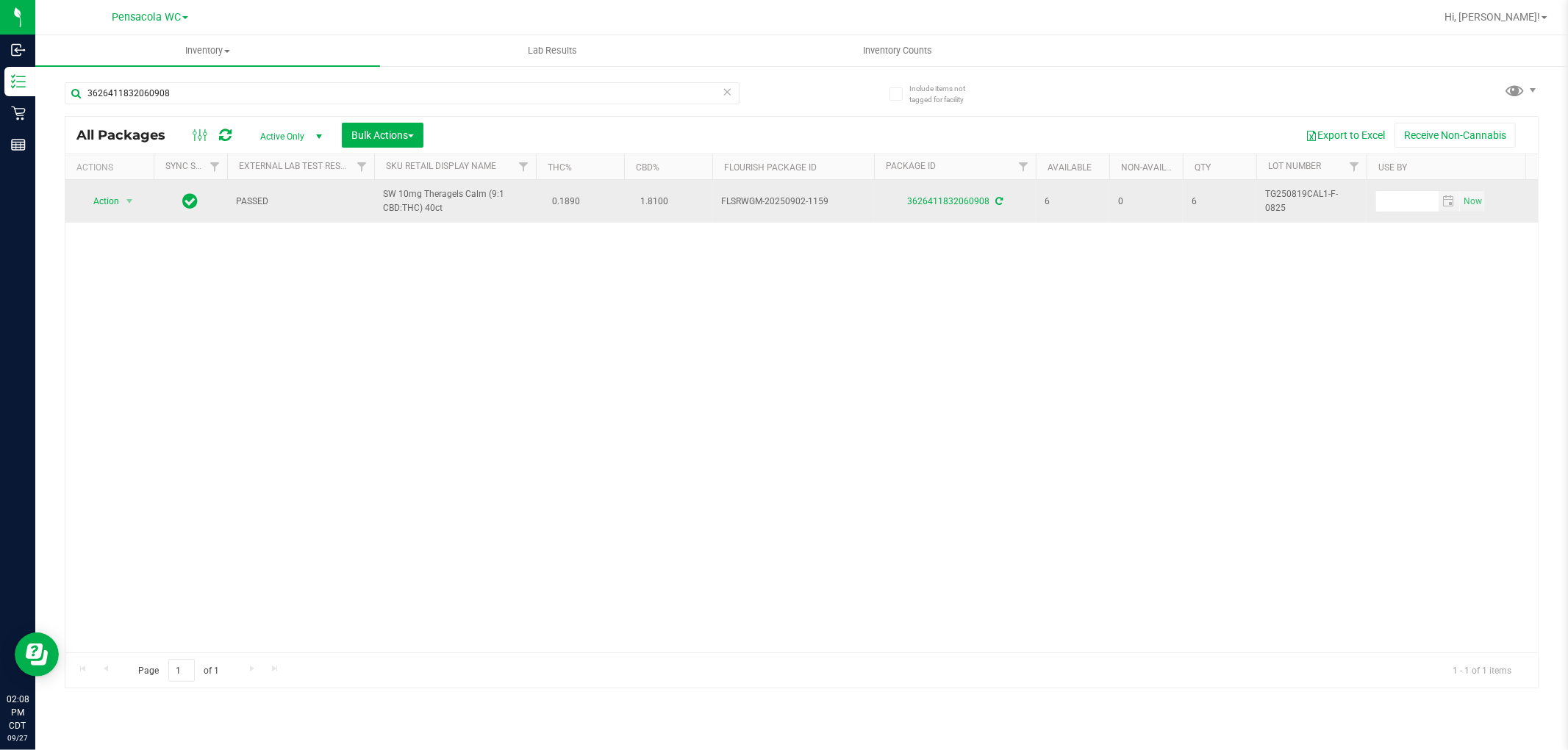
click at [103, 199] on span "Action" at bounding box center [100, 201] width 40 height 21
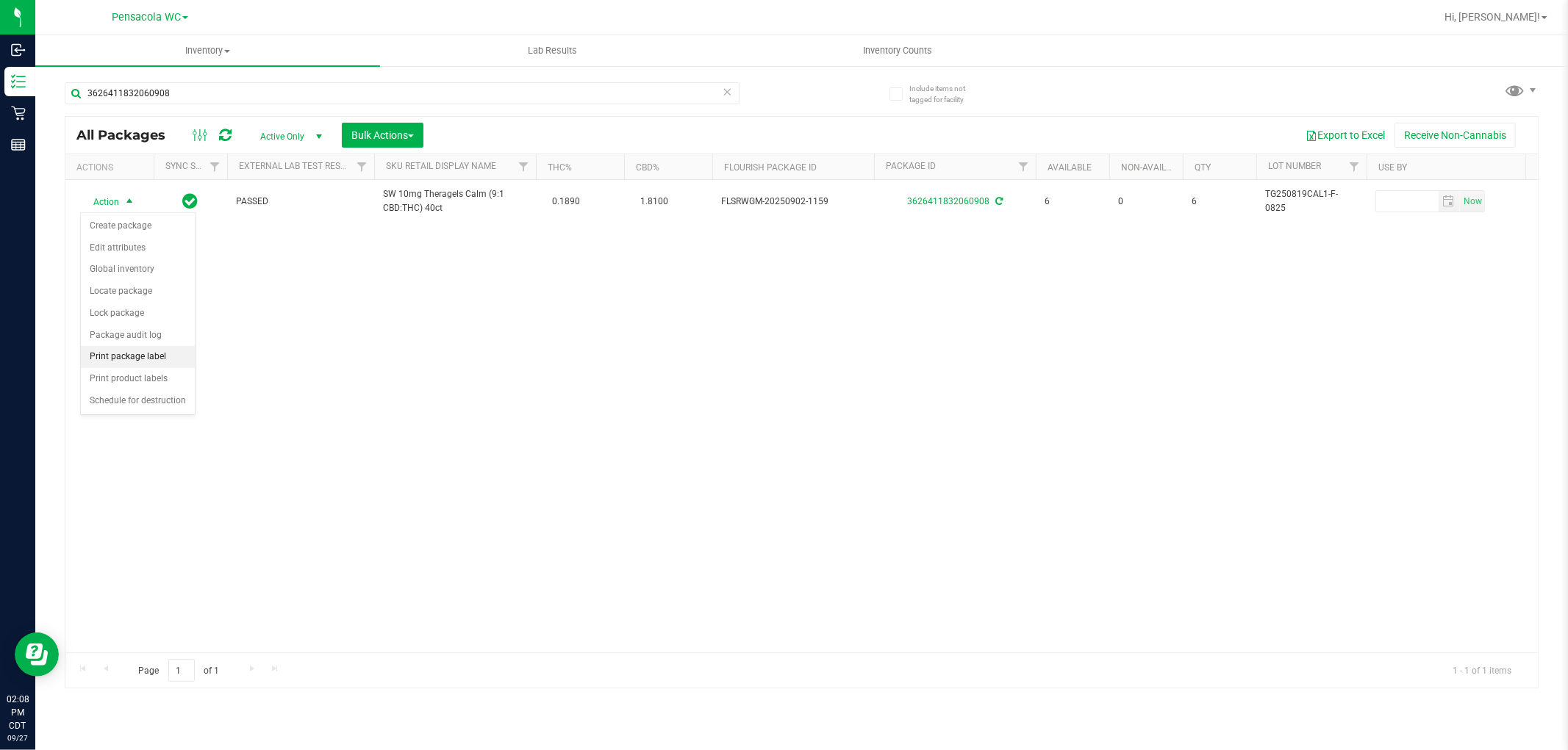
click at [170, 355] on li "Print package label" at bounding box center [138, 357] width 114 height 22
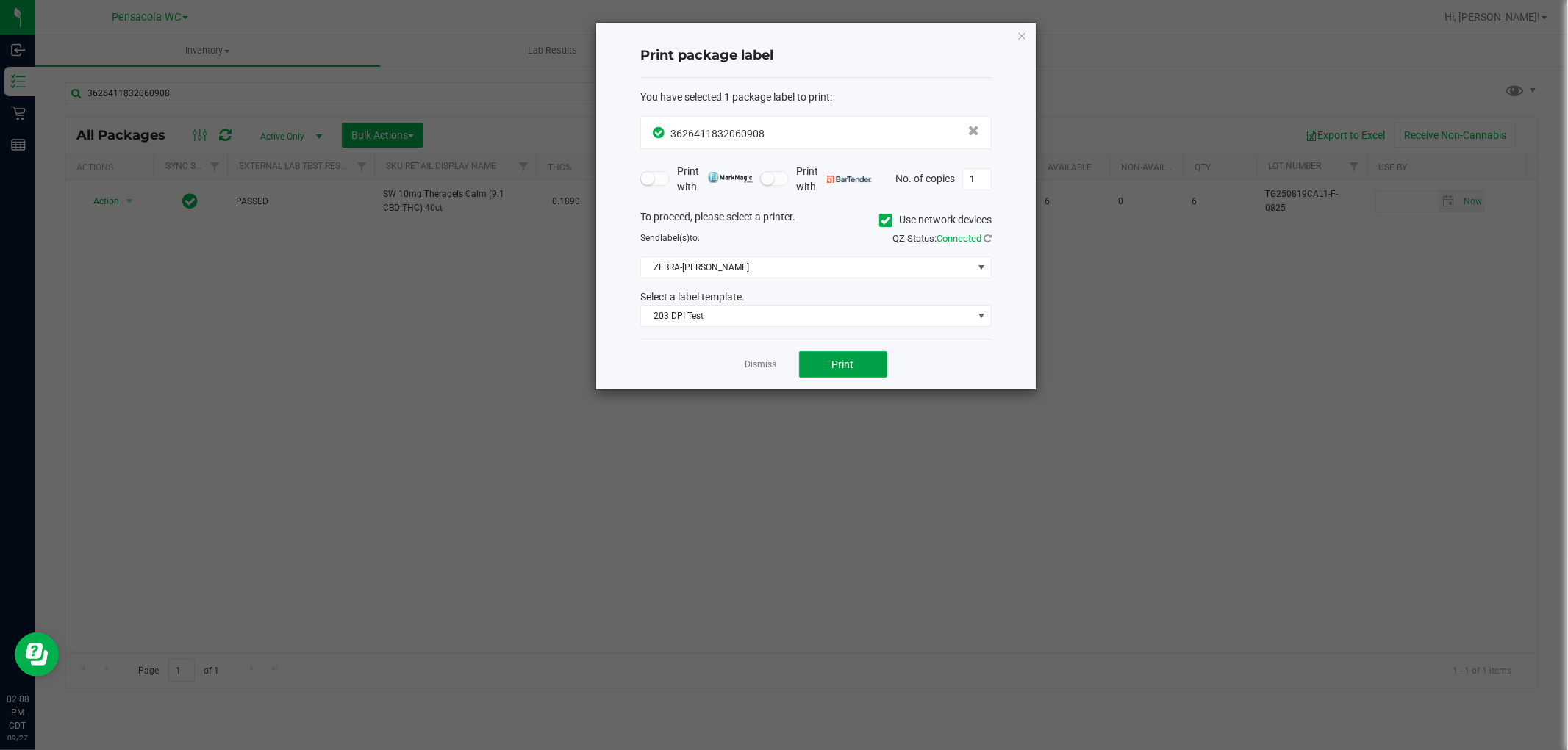
click at [872, 355] on button "Print" at bounding box center [843, 365] width 88 height 27
click at [764, 360] on link "Dismiss" at bounding box center [761, 365] width 32 height 13
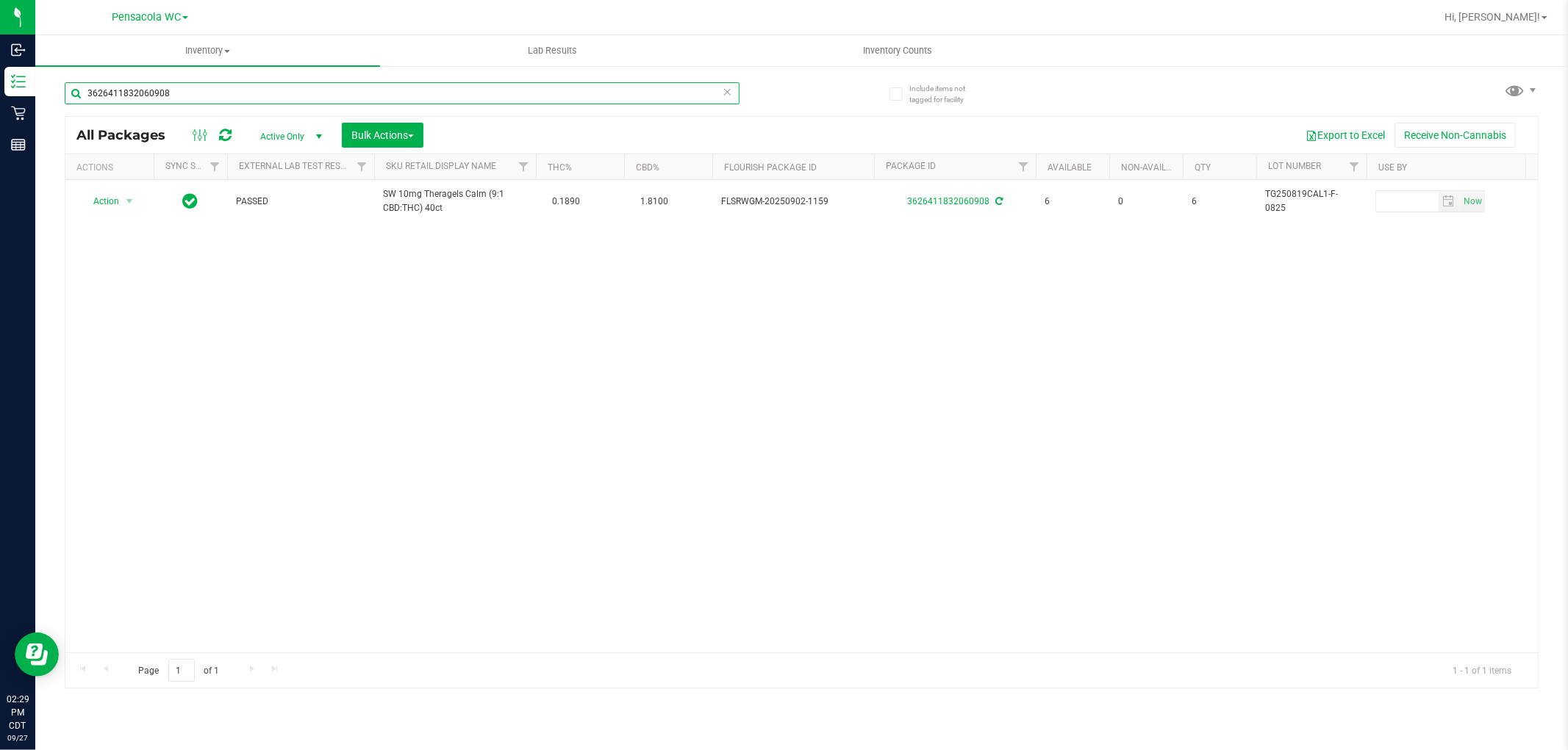
click at [260, 83] on input "3626411832060908" at bounding box center [402, 93] width 675 height 22
type input "5003675928550864"
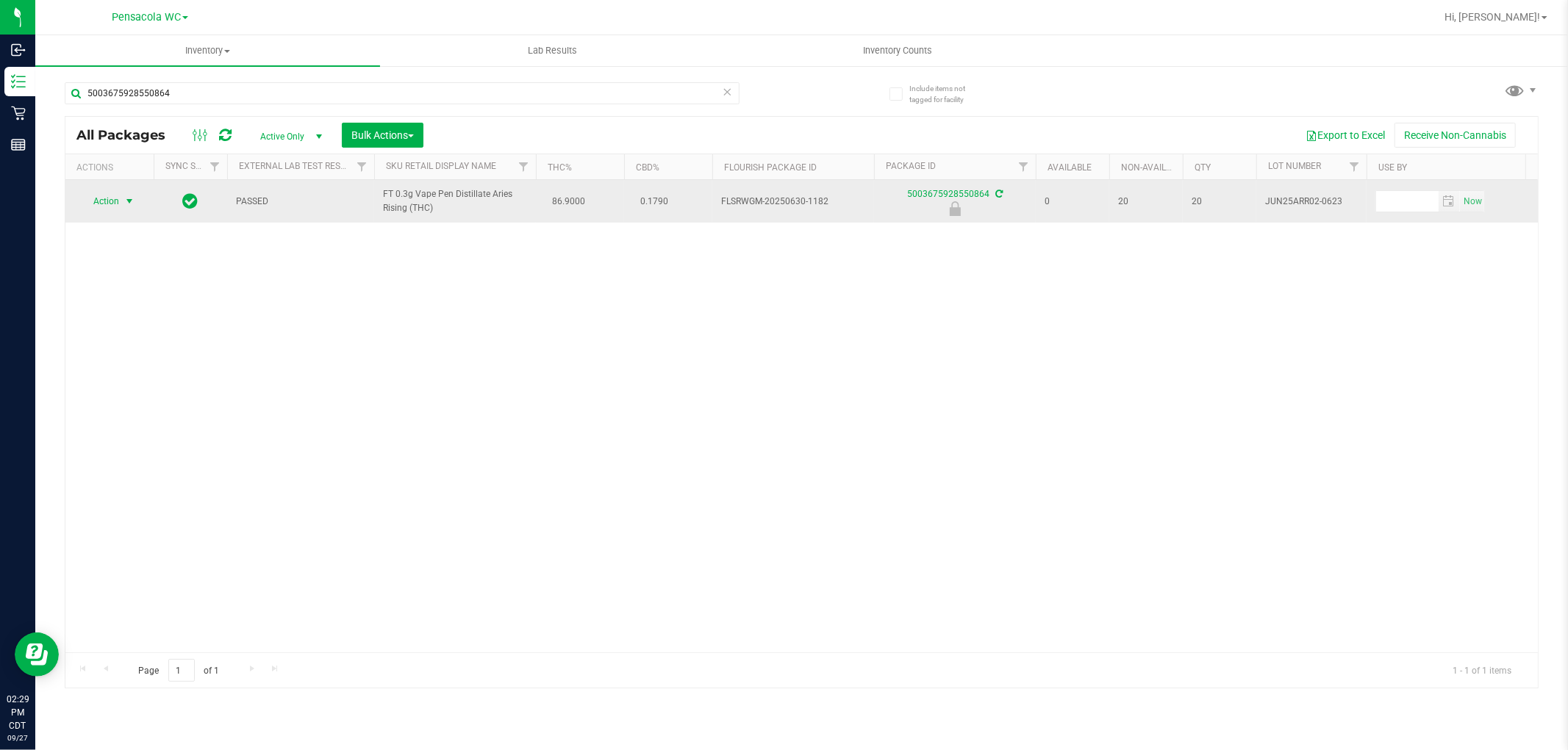
click at [118, 204] on span "Action" at bounding box center [100, 201] width 40 height 21
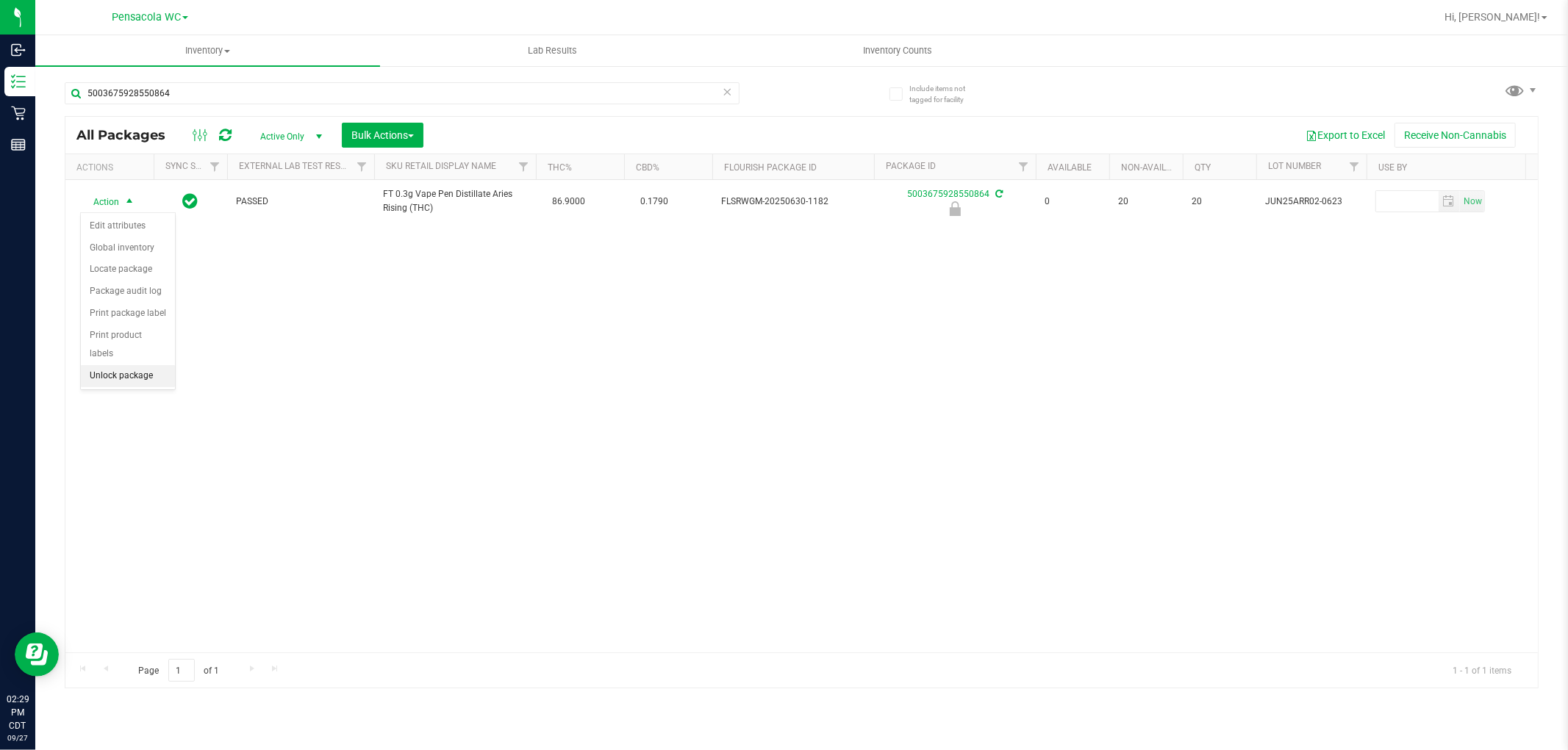
click at [126, 369] on li "Unlock package" at bounding box center [128, 376] width 94 height 22
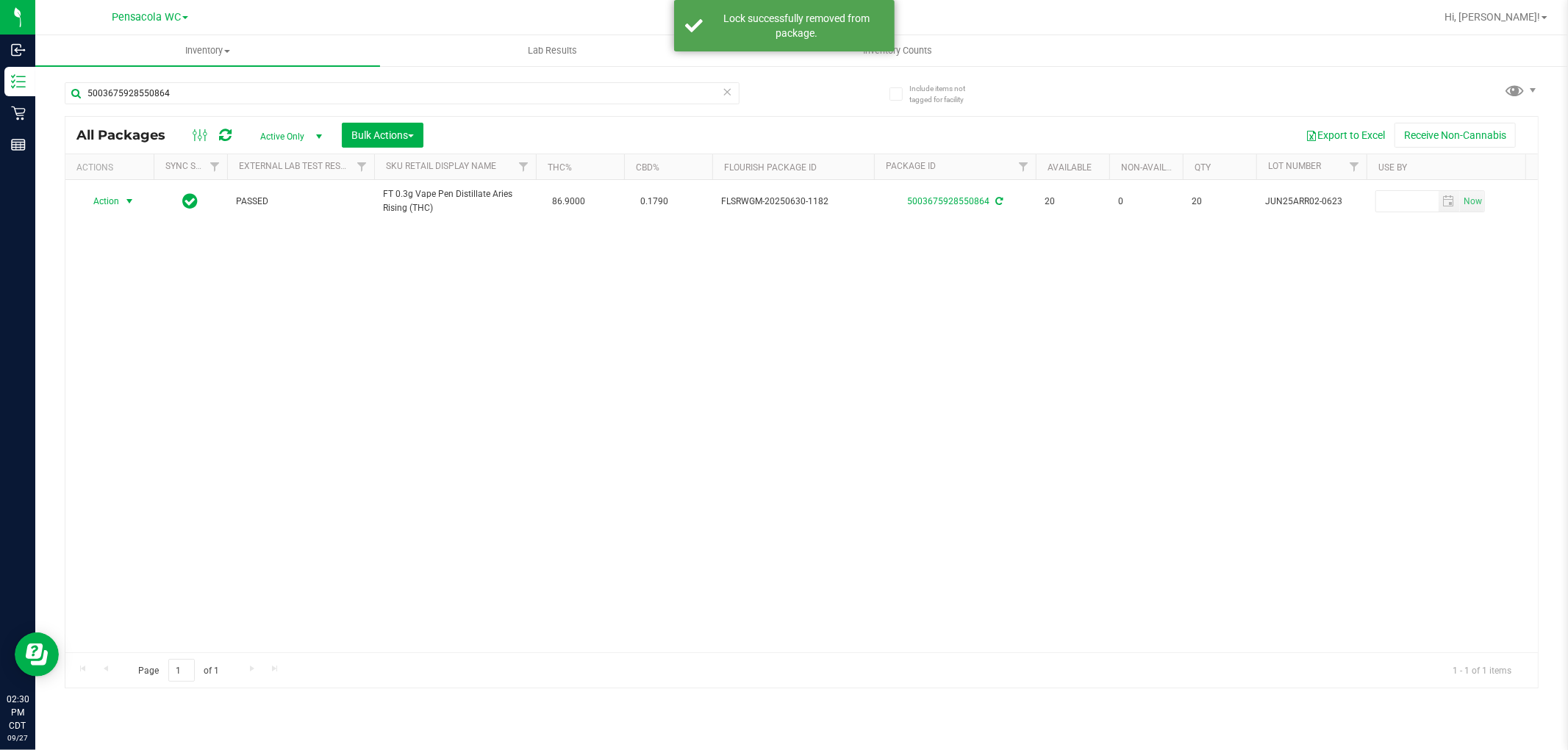
click at [103, 199] on span "Action" at bounding box center [100, 201] width 40 height 21
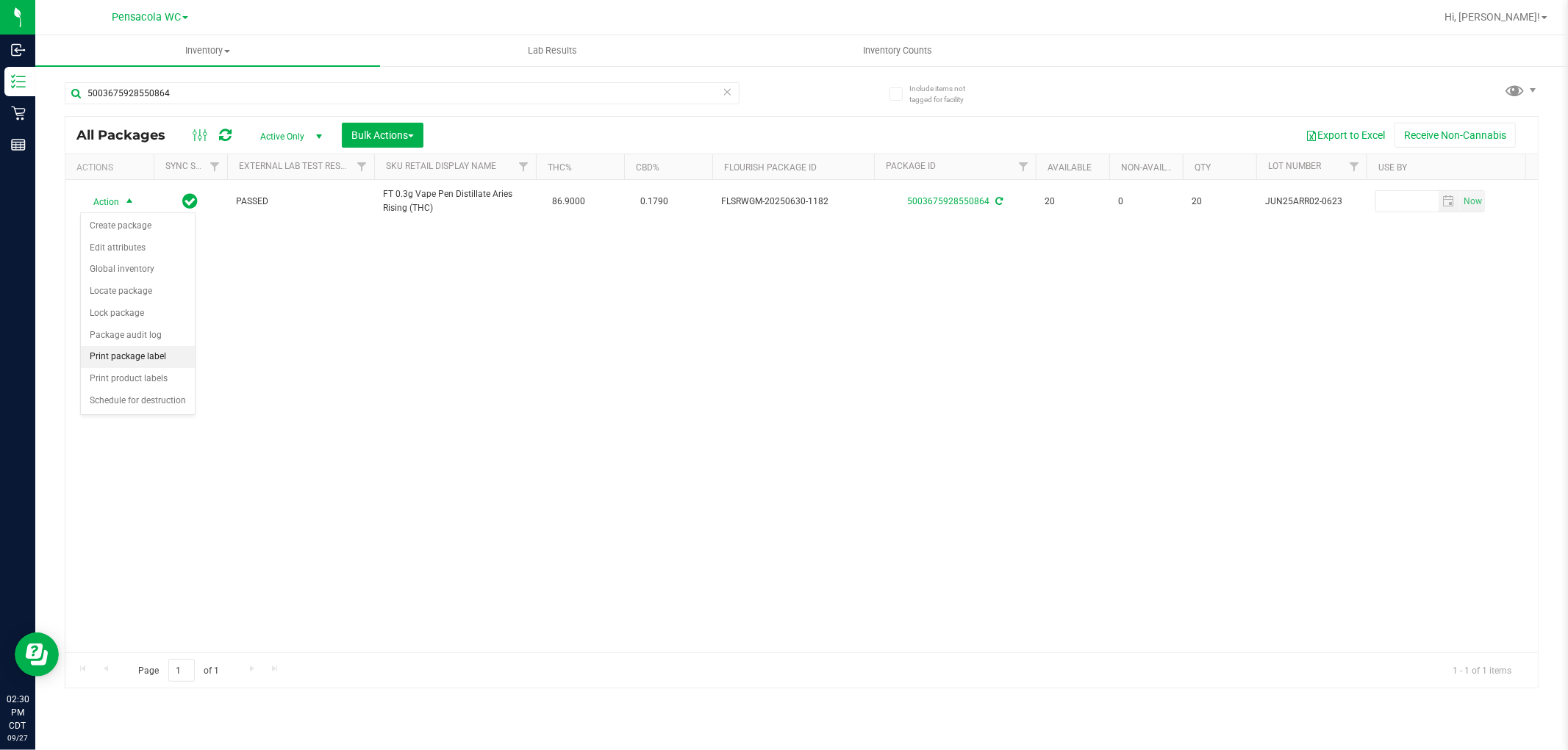
click at [130, 361] on li "Print package label" at bounding box center [138, 357] width 114 height 22
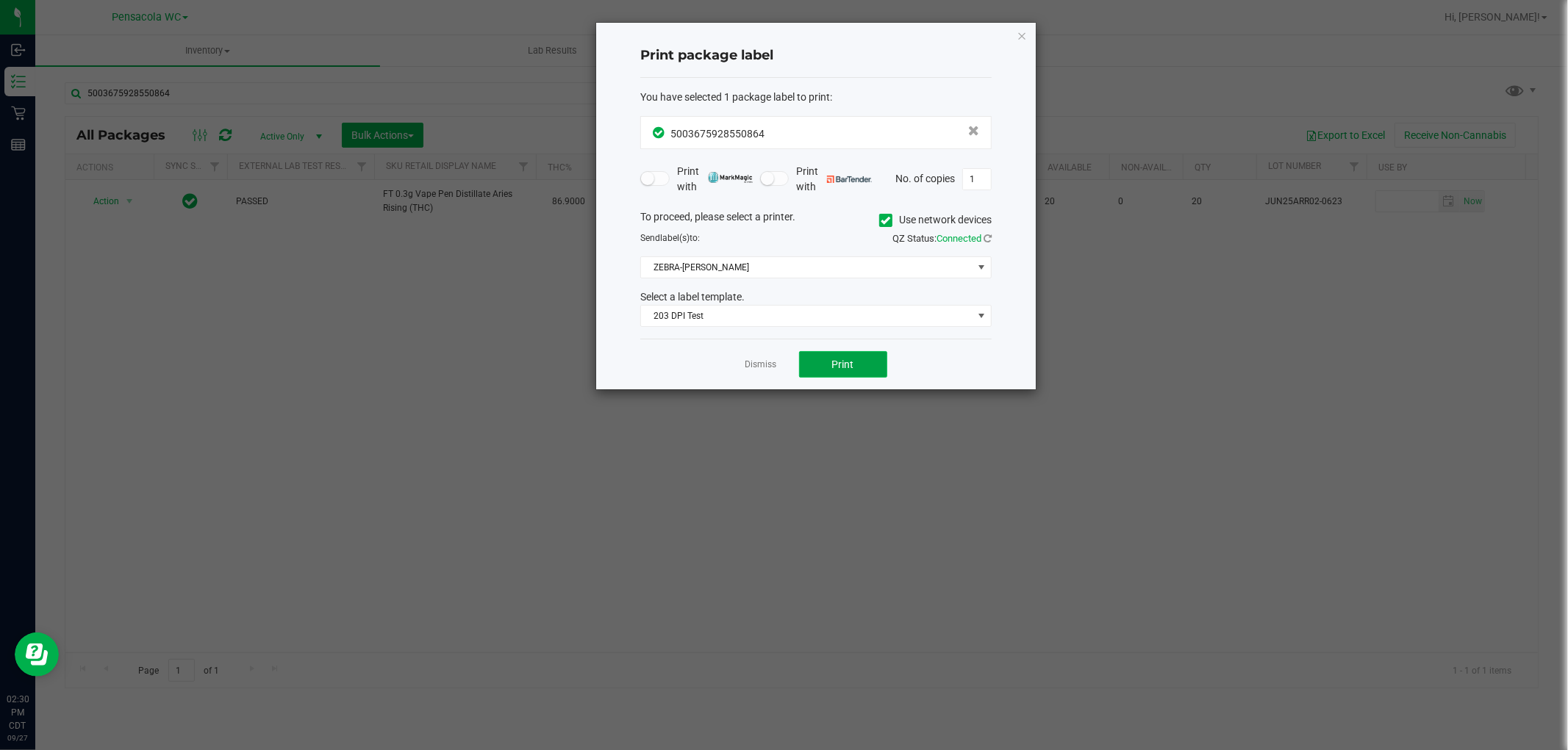
click at [832, 367] on span "Print" at bounding box center [843, 365] width 22 height 12
click at [739, 359] on div "Dismiss Print" at bounding box center [815, 364] width 351 height 51
click at [755, 370] on link "Dismiss" at bounding box center [761, 365] width 32 height 13
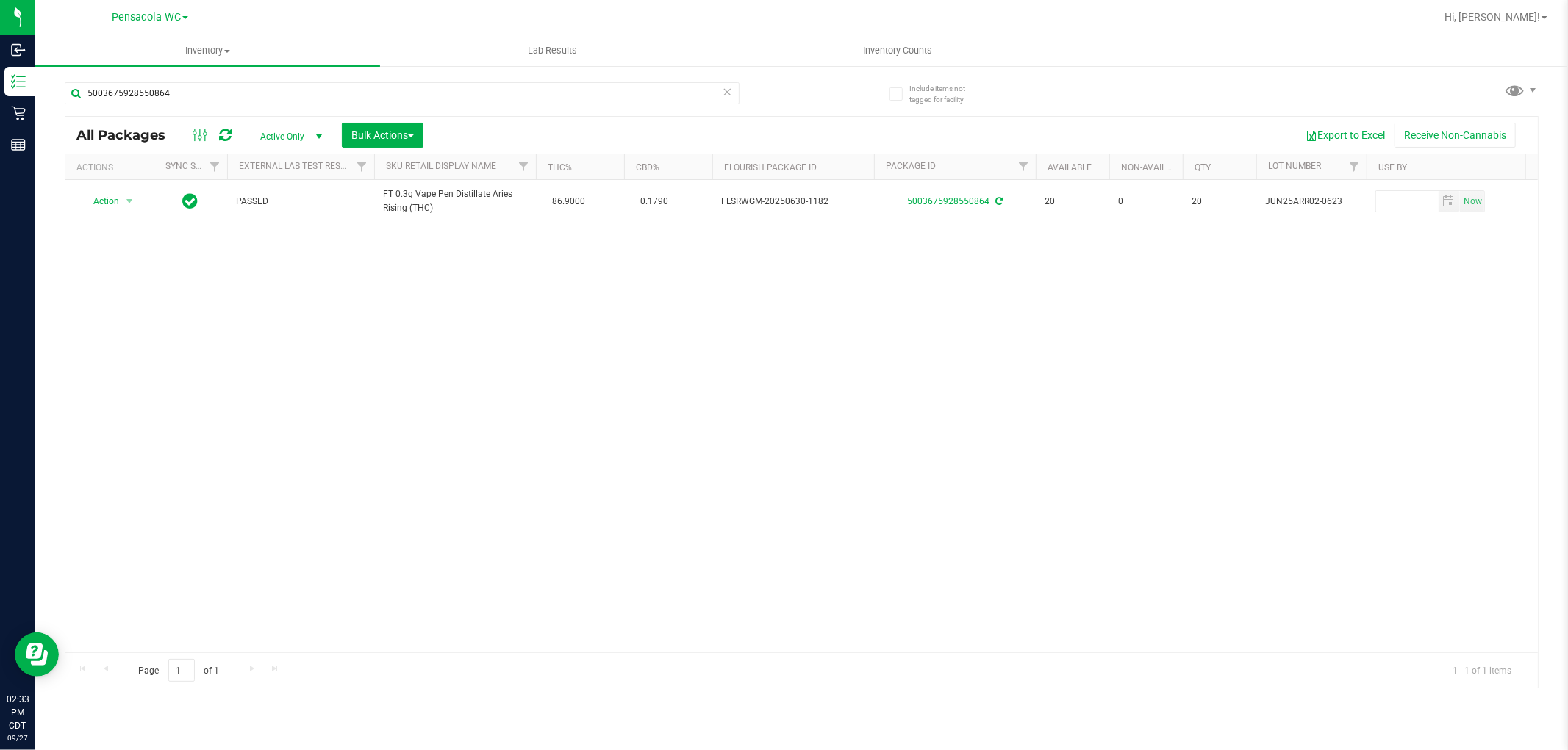
click at [237, 78] on div "5003675928550864" at bounding box center [433, 93] width 737 height 47
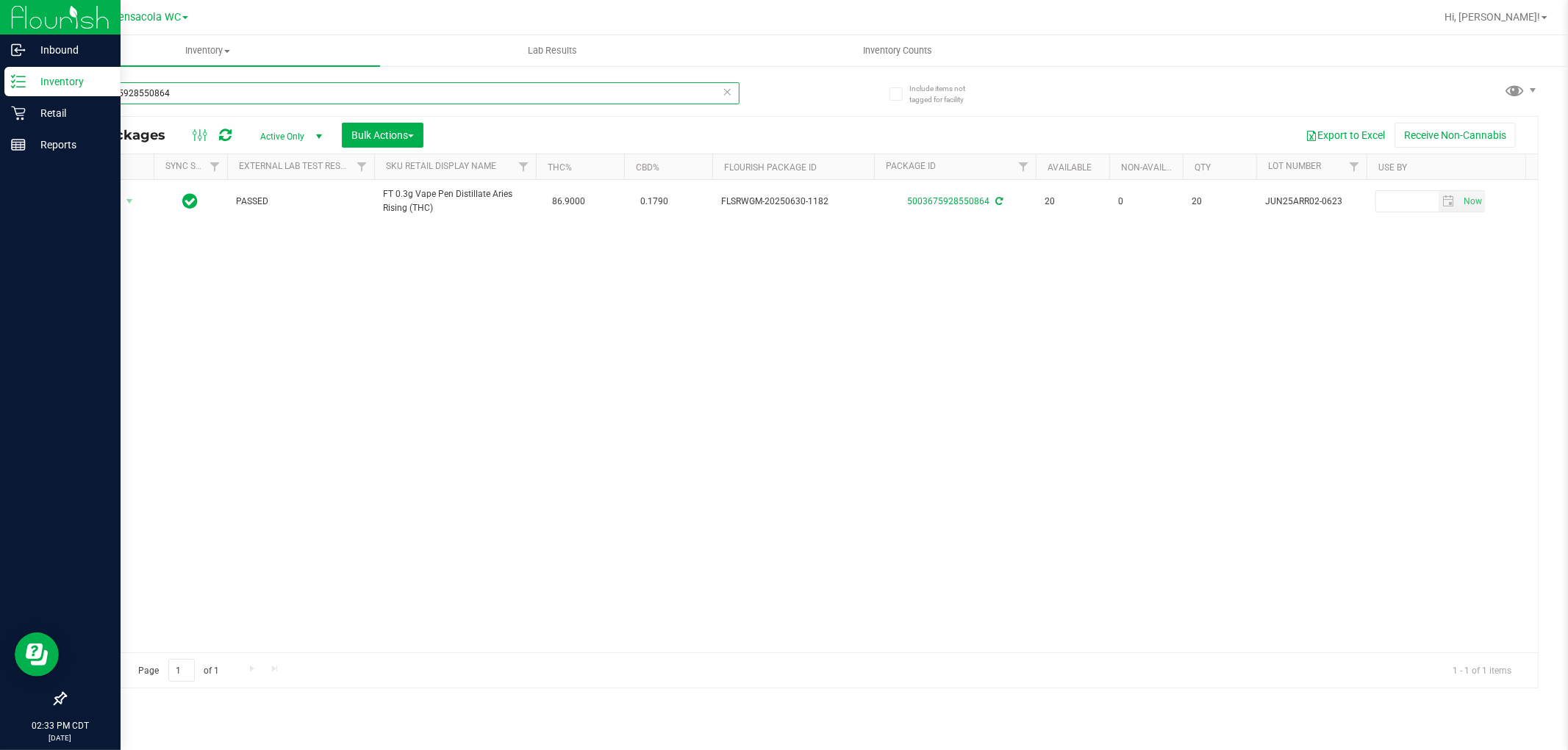
drag, startPoint x: 241, startPoint y: 100, endPoint x: 0, endPoint y: 188, distance: 256.6
click at [0, 188] on div "Inbound Inventory Retail Reports 02:33 PM CDT 09/27/2025 09/27 Pensacola WC Hi,…" at bounding box center [784, 375] width 1568 height 750
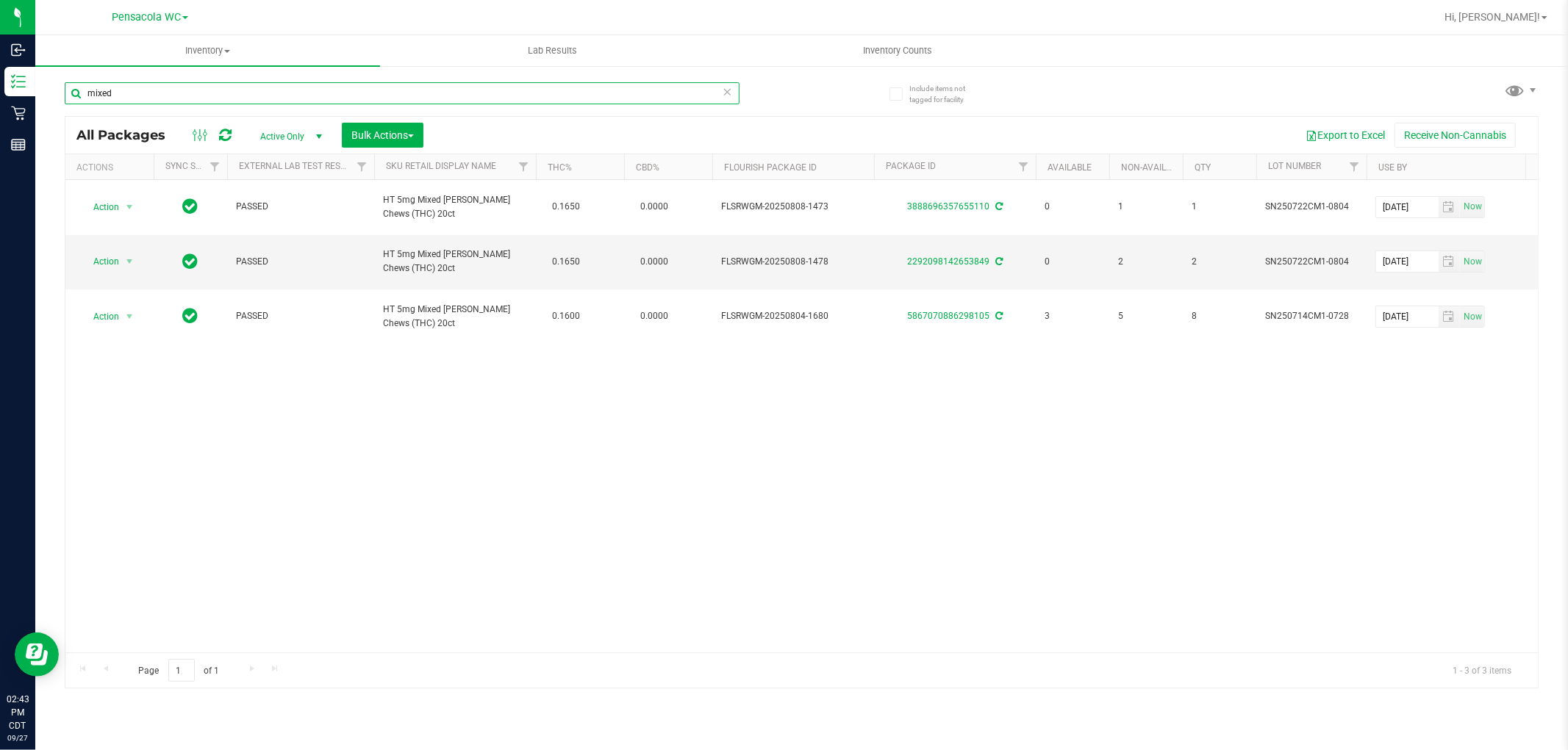
click at [224, 100] on input "mixed" at bounding box center [402, 93] width 675 height 22
type input "9831424202374080"
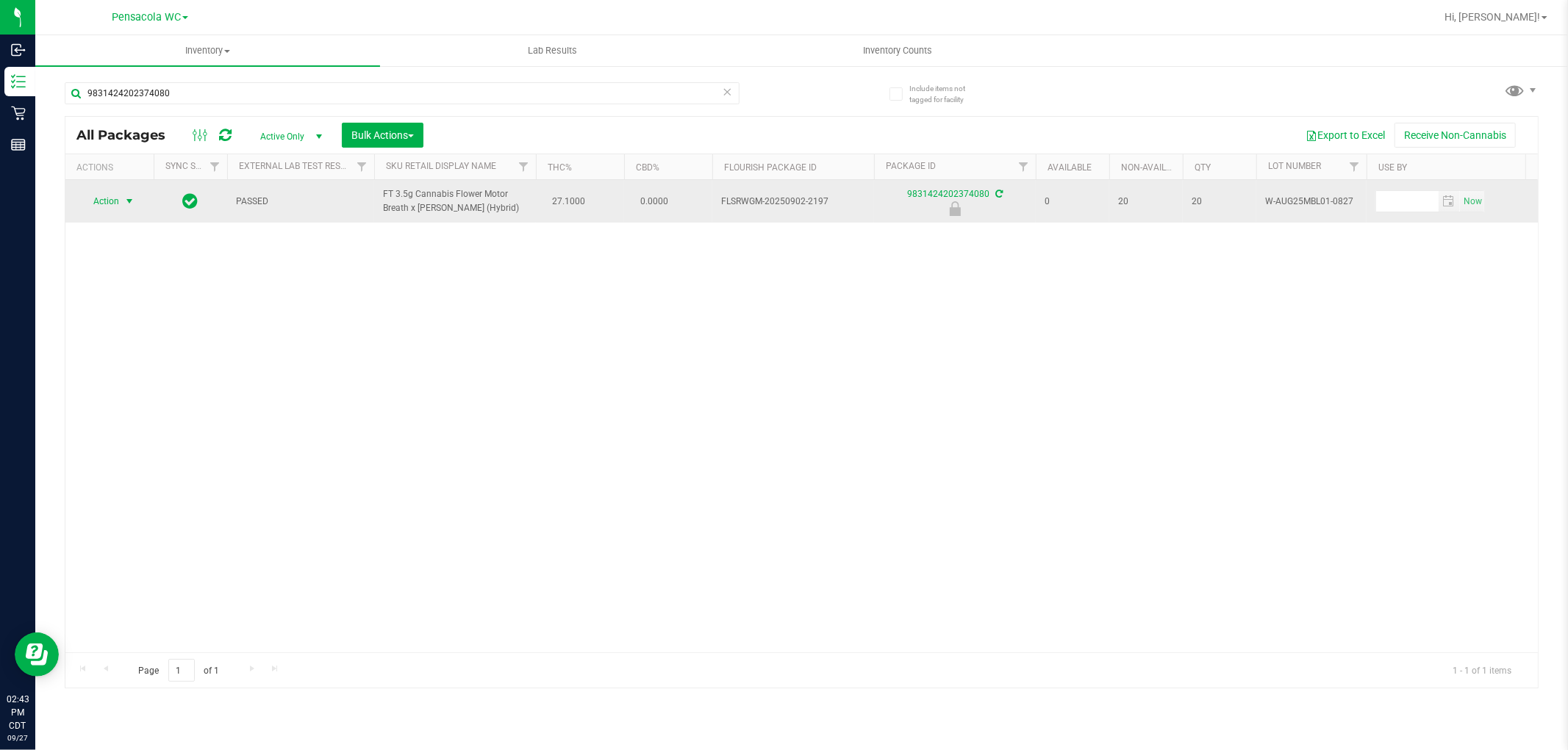
click at [128, 204] on span "select" at bounding box center [129, 201] width 12 height 12
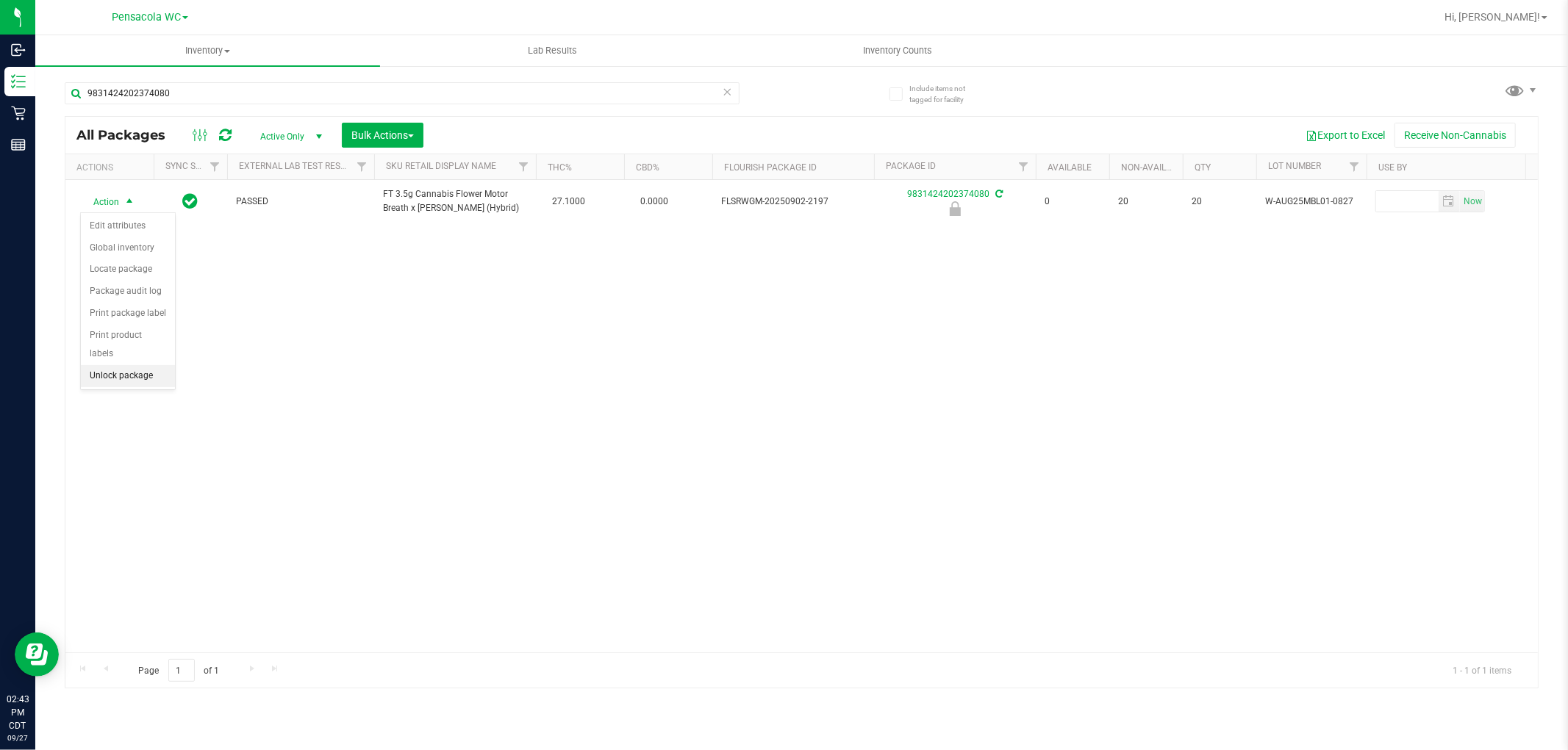
click at [153, 380] on li "Unlock package" at bounding box center [128, 376] width 94 height 22
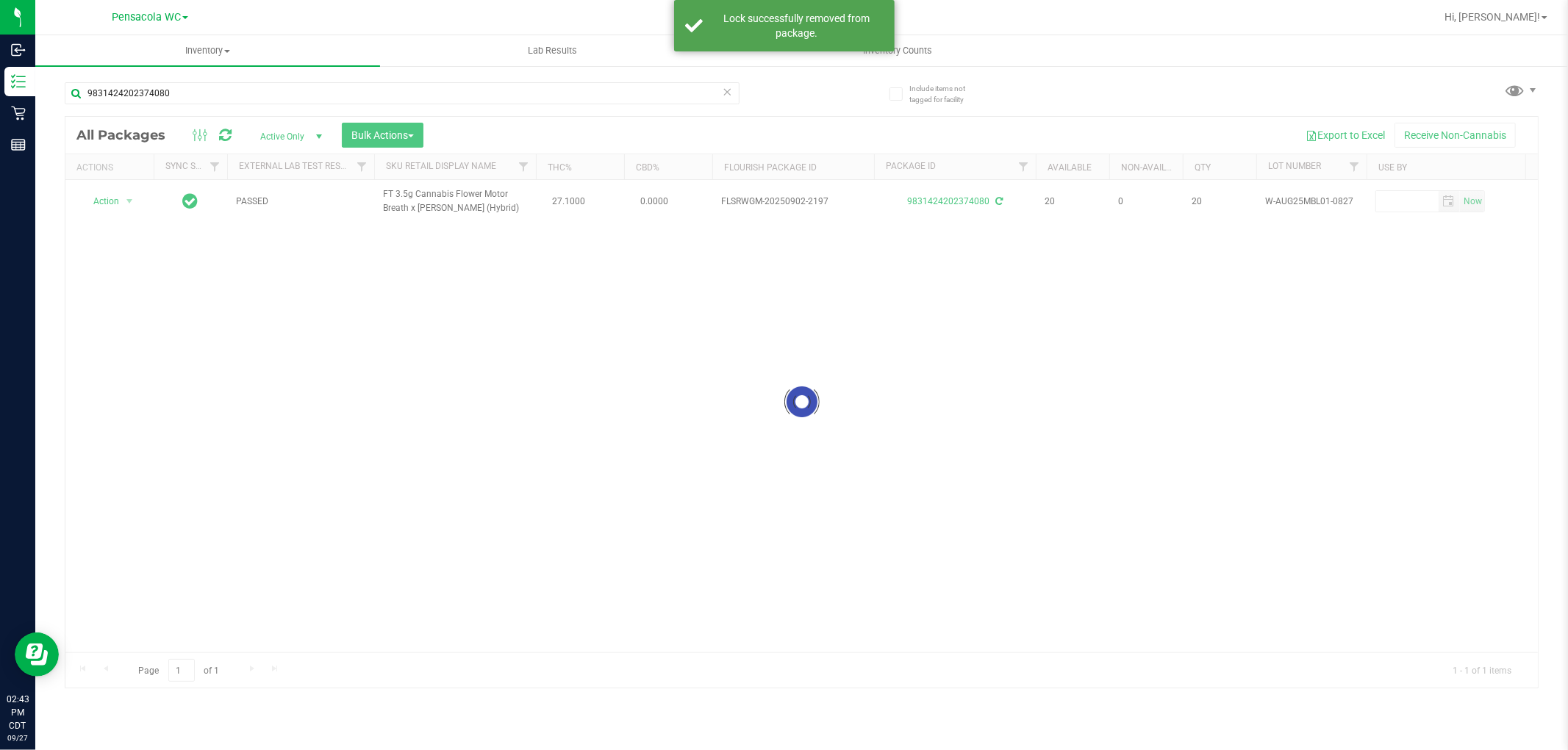
click at [102, 206] on div at bounding box center [801, 402] width 1472 height 571
click at [111, 204] on div at bounding box center [801, 402] width 1472 height 571
click at [108, 203] on div at bounding box center [801, 402] width 1472 height 571
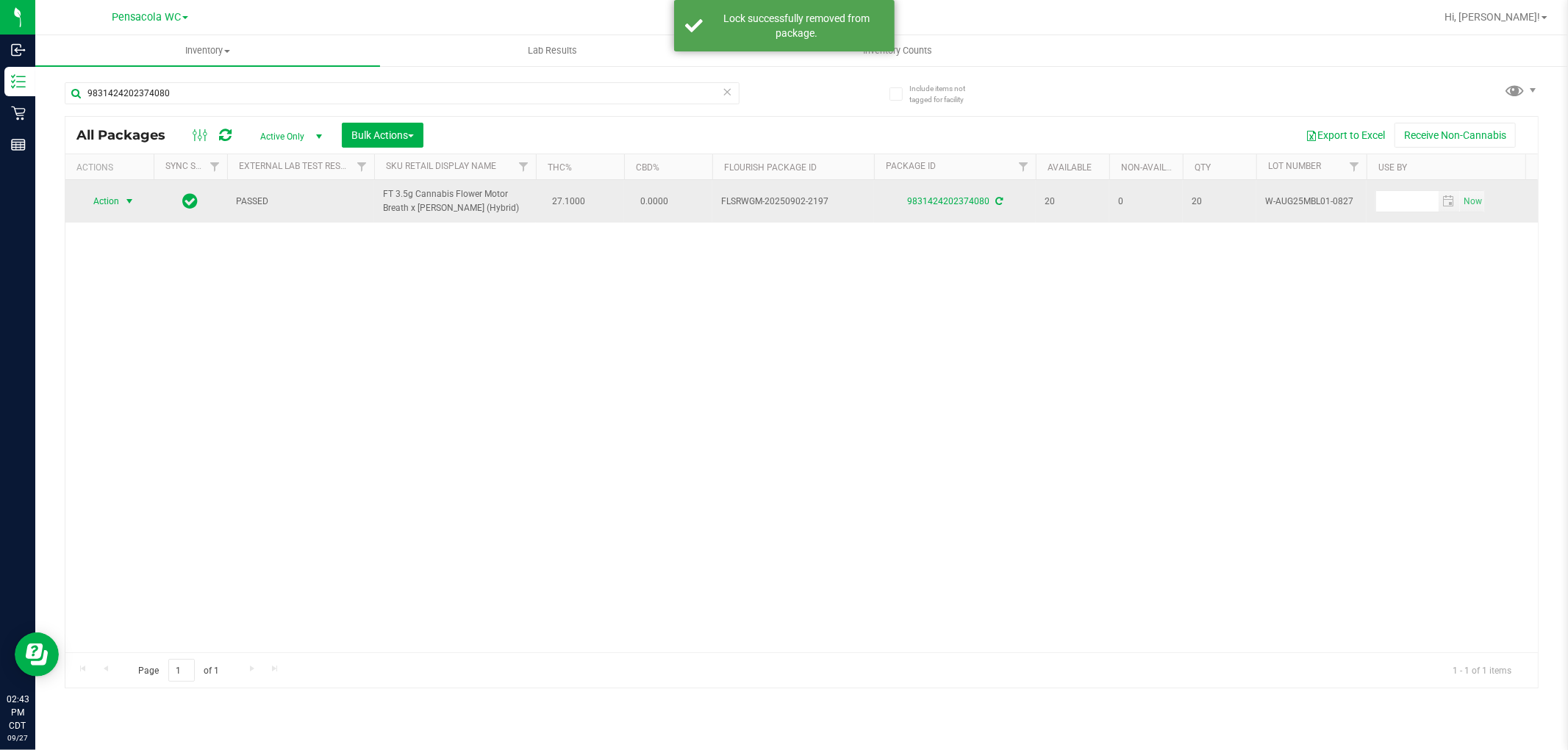
click at [128, 201] on span "select" at bounding box center [129, 201] width 12 height 12
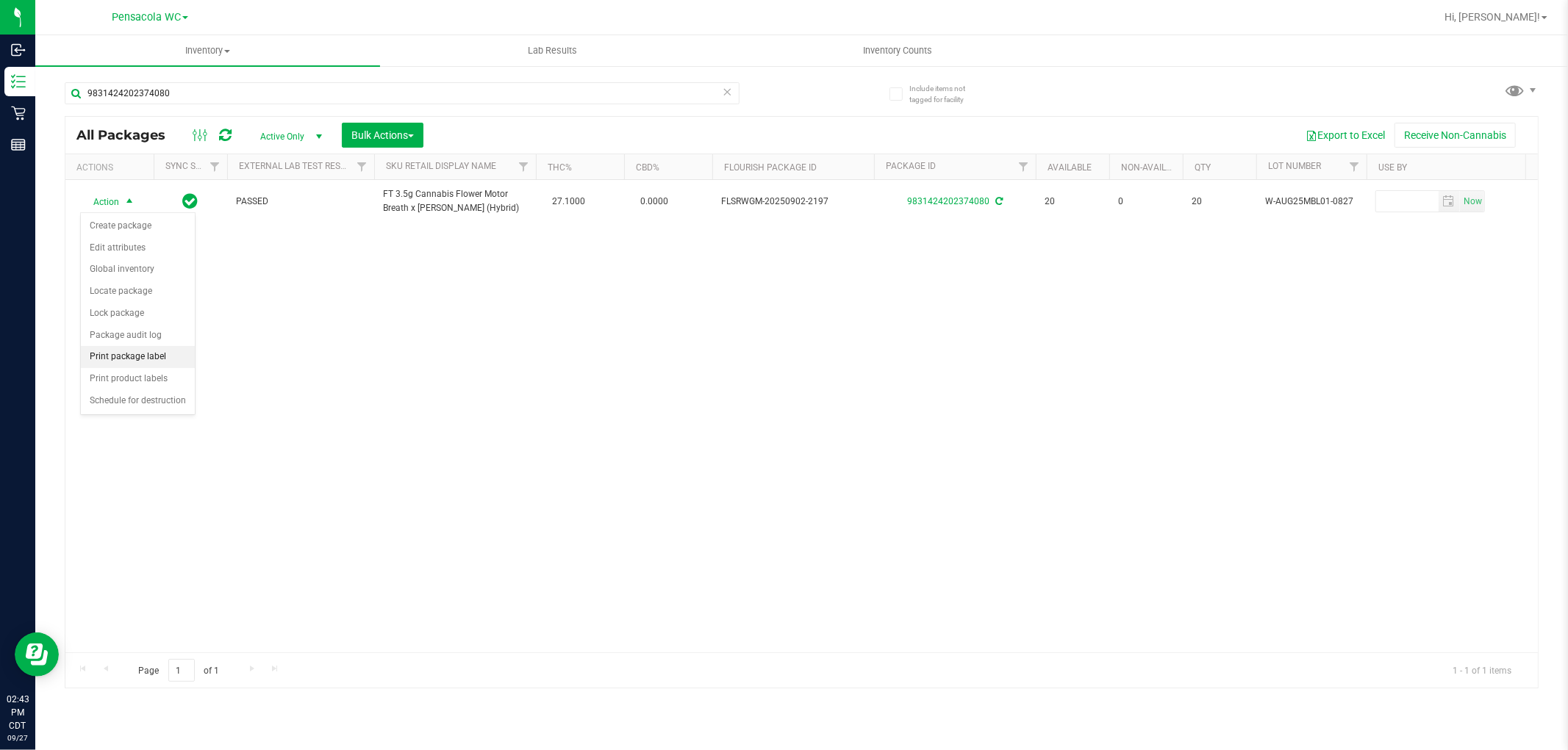
click at [167, 358] on li "Print package label" at bounding box center [138, 357] width 114 height 22
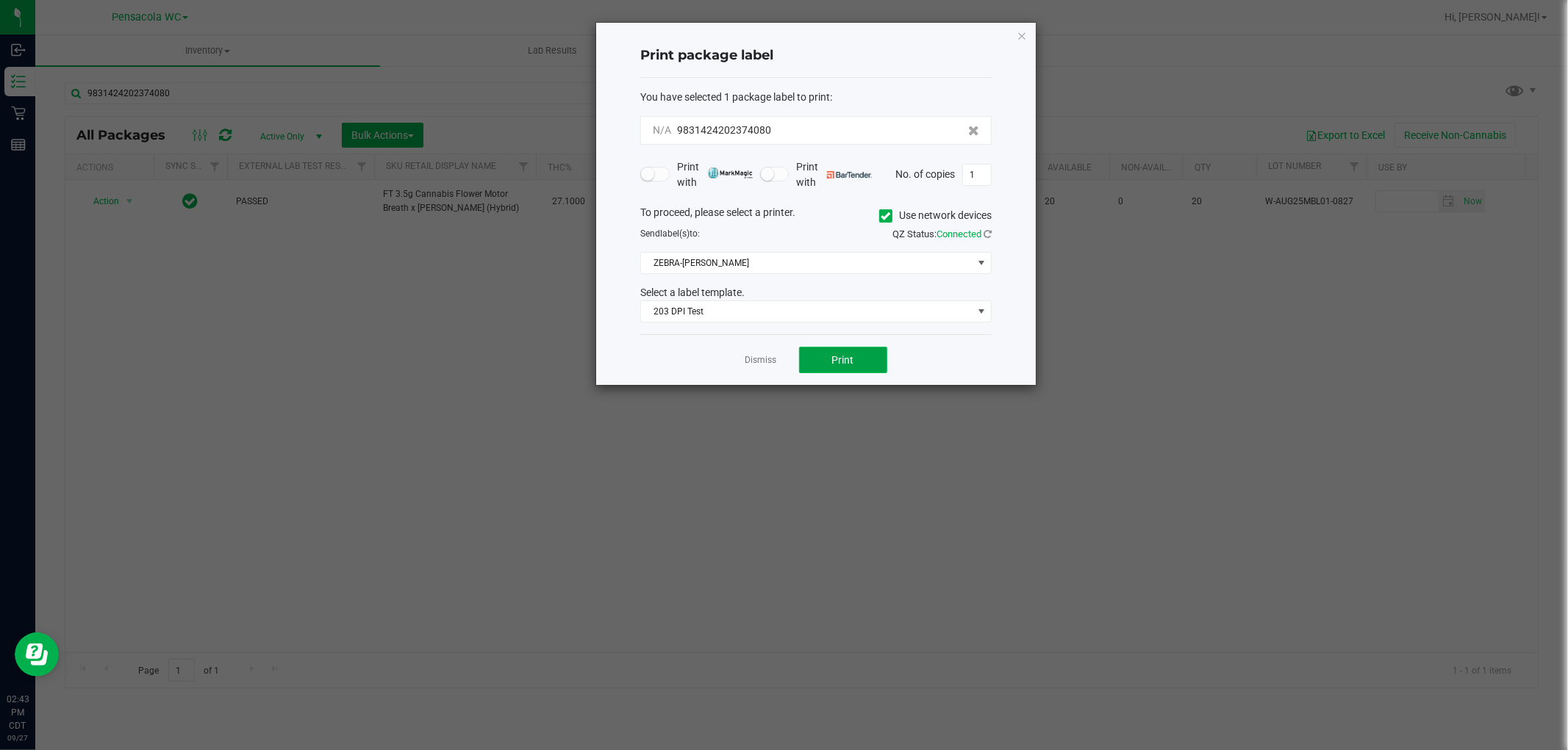
click at [839, 373] on button "Print" at bounding box center [843, 360] width 88 height 27
click at [762, 364] on link "Dismiss" at bounding box center [761, 365] width 32 height 13
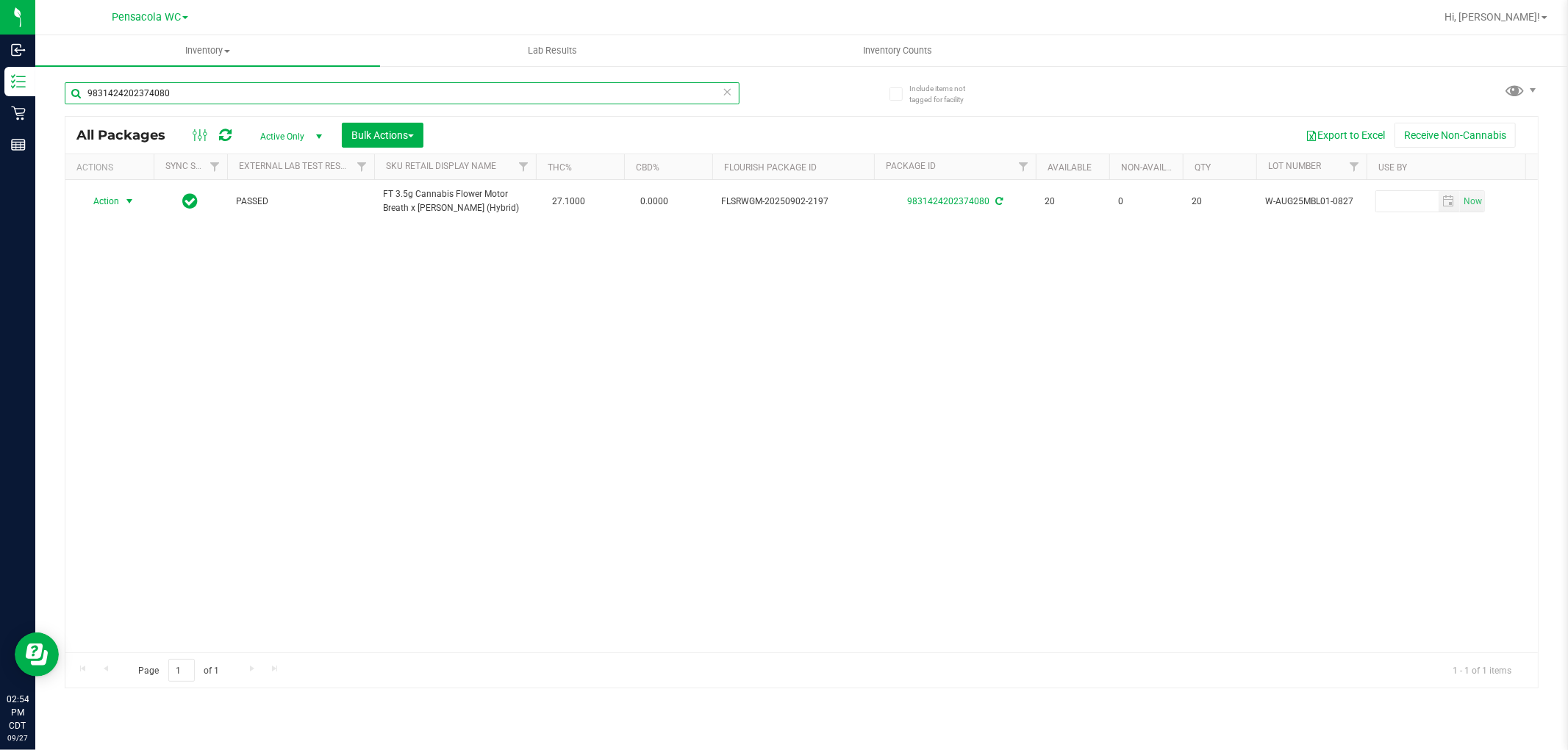
click at [299, 100] on input "9831424202374080" at bounding box center [402, 93] width 675 height 22
type input "9714555843019023"
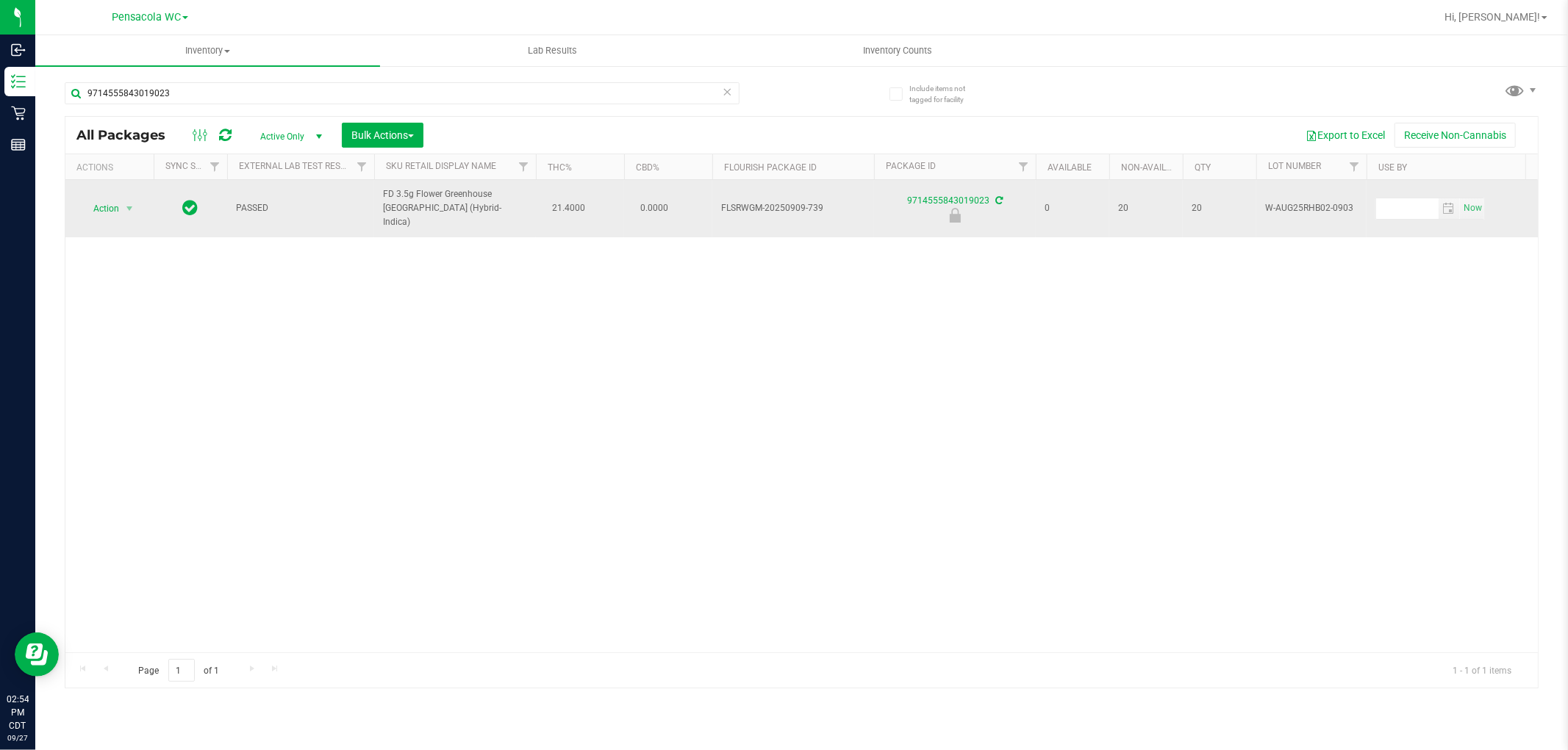
click at [106, 202] on span "Action" at bounding box center [100, 209] width 40 height 21
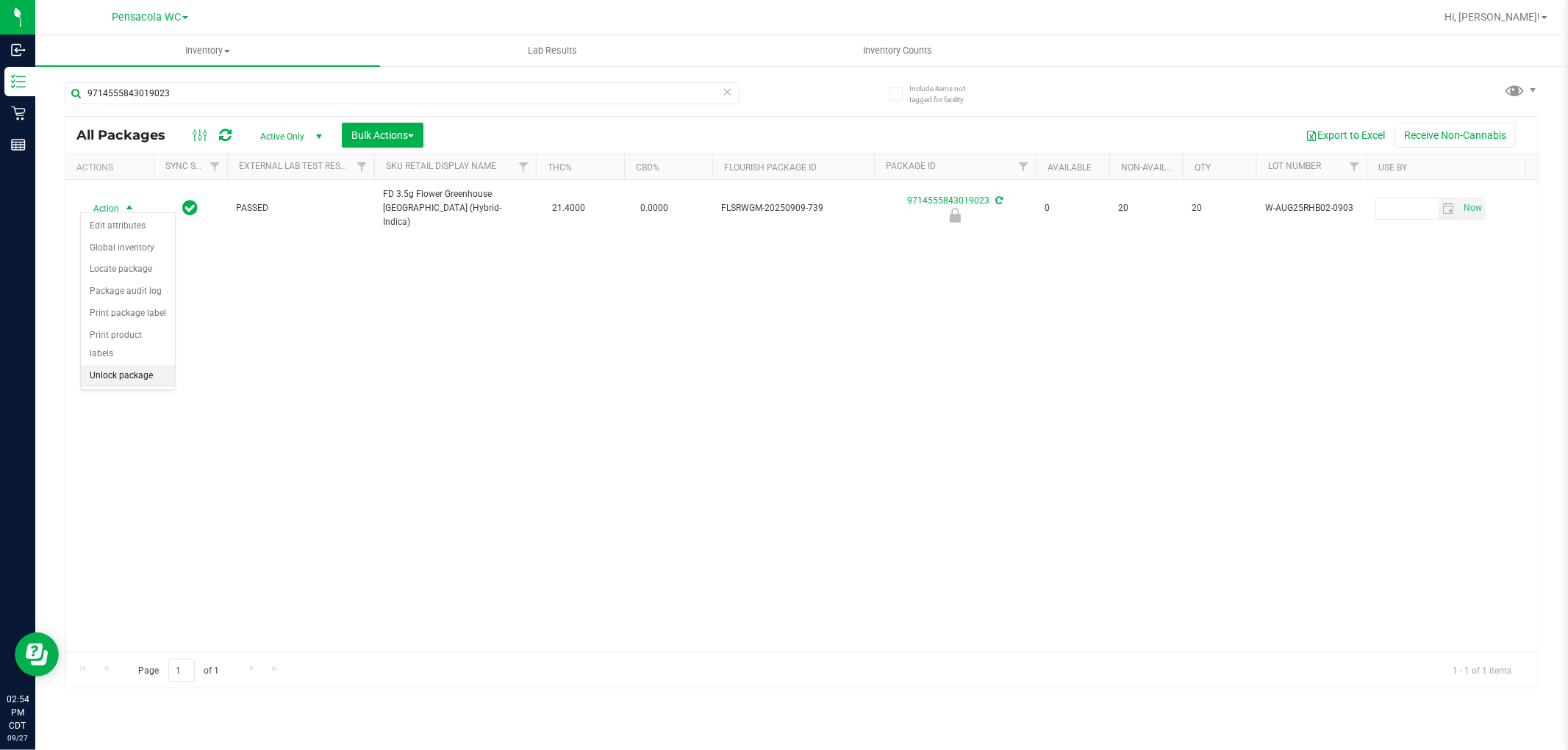
click at [133, 380] on li "Unlock package" at bounding box center [128, 376] width 94 height 22
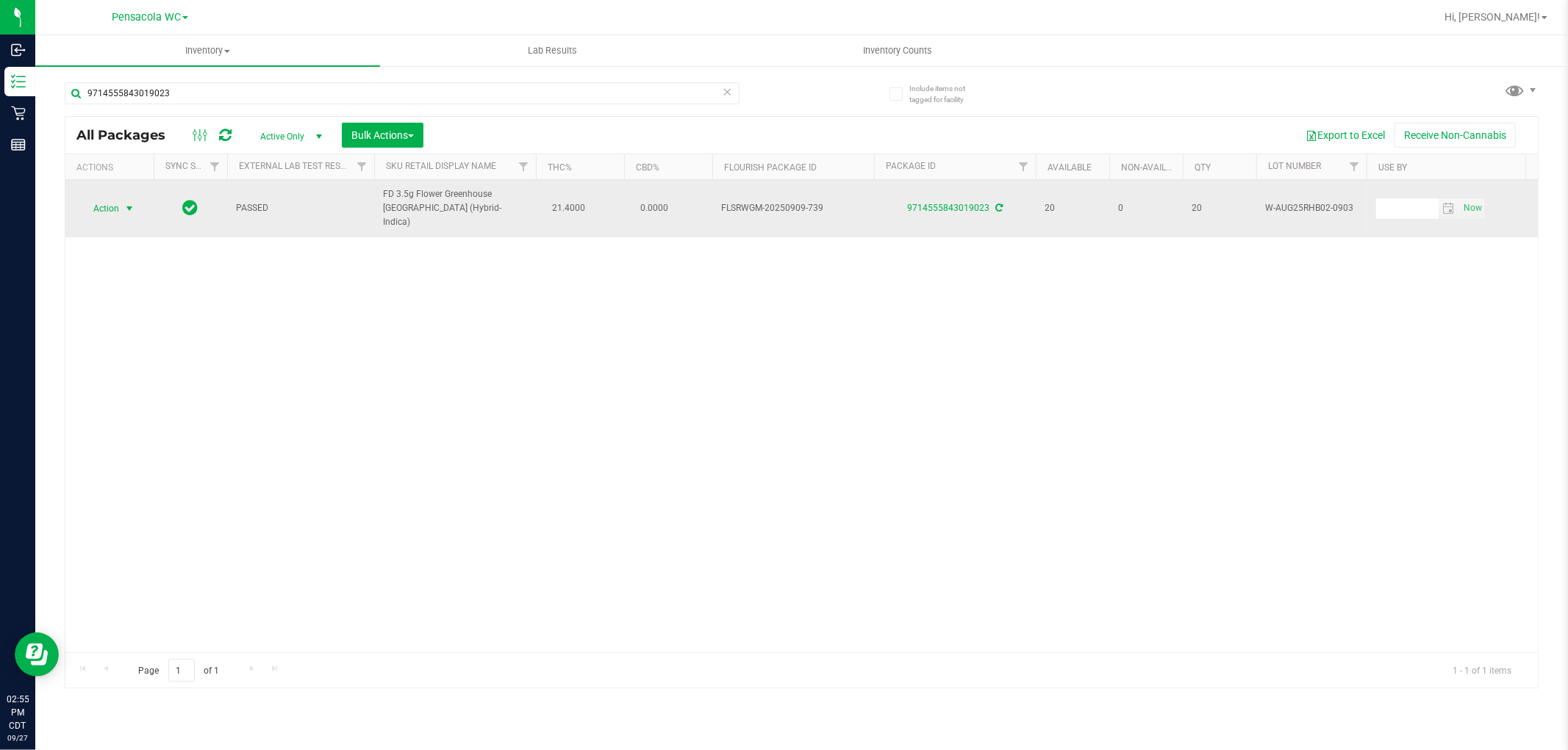
click at [127, 203] on span "select" at bounding box center [129, 209] width 12 height 12
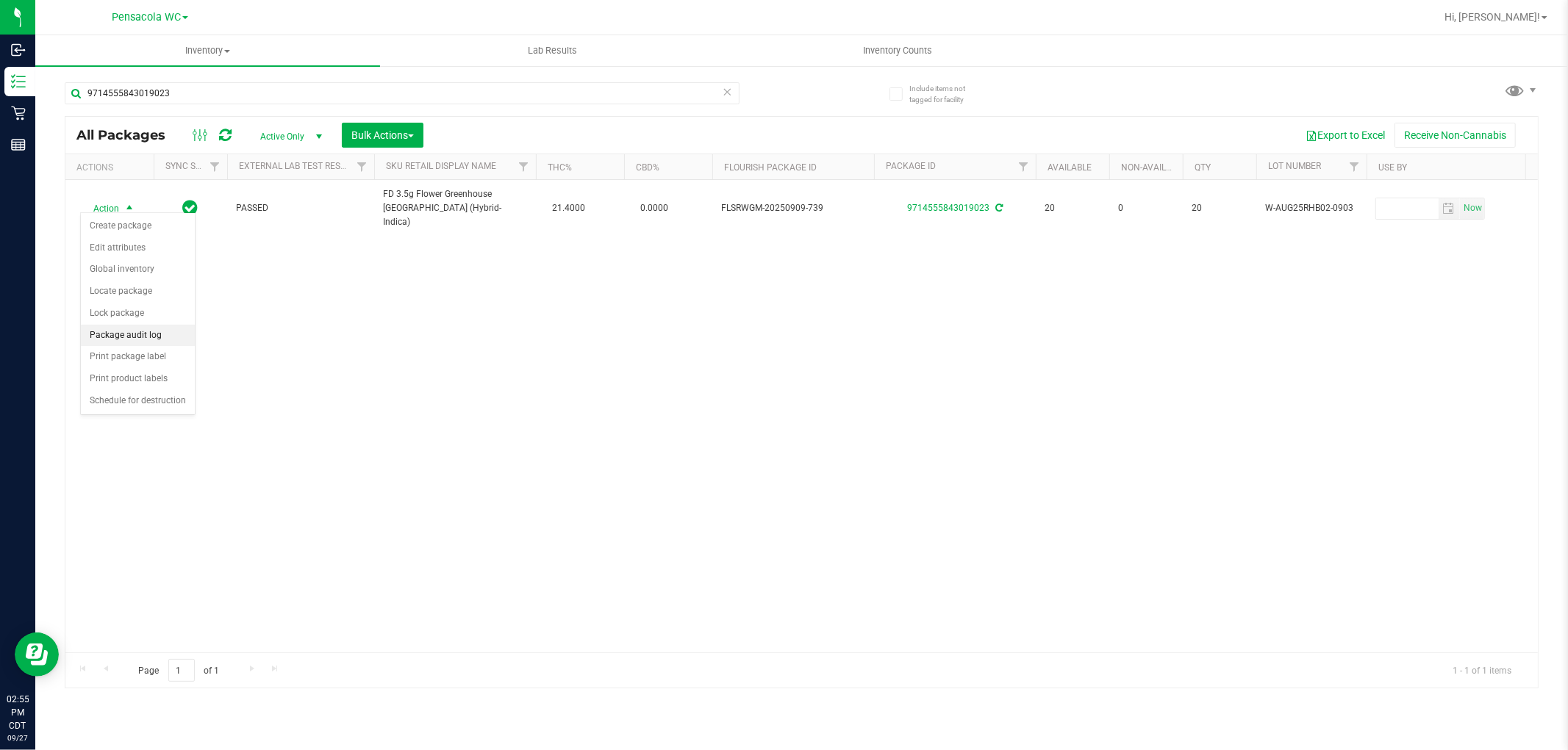
click at [164, 340] on li "Package audit log" at bounding box center [138, 335] width 114 height 22
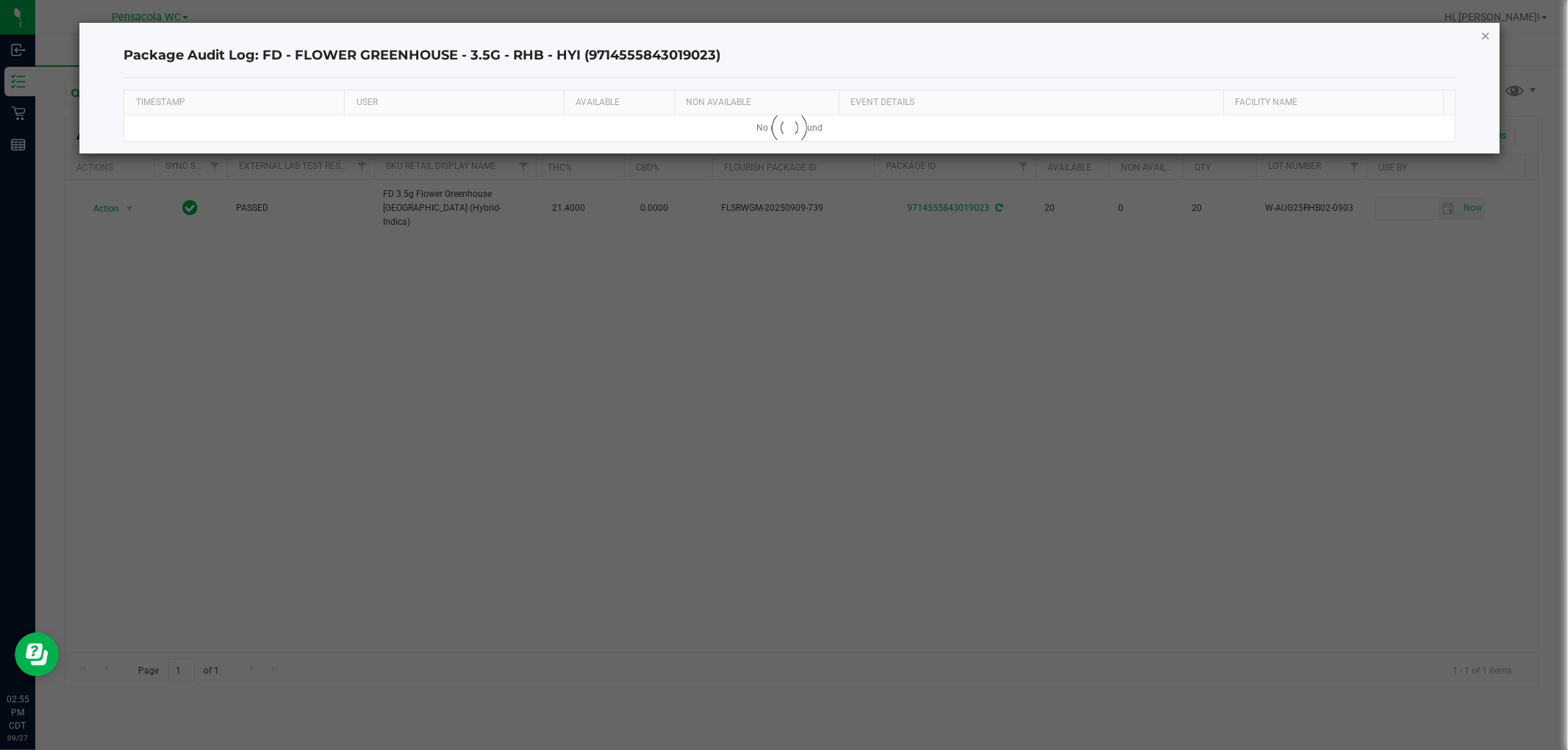
click at [1480, 38] on icon "button" at bounding box center [1485, 35] width 10 height 18
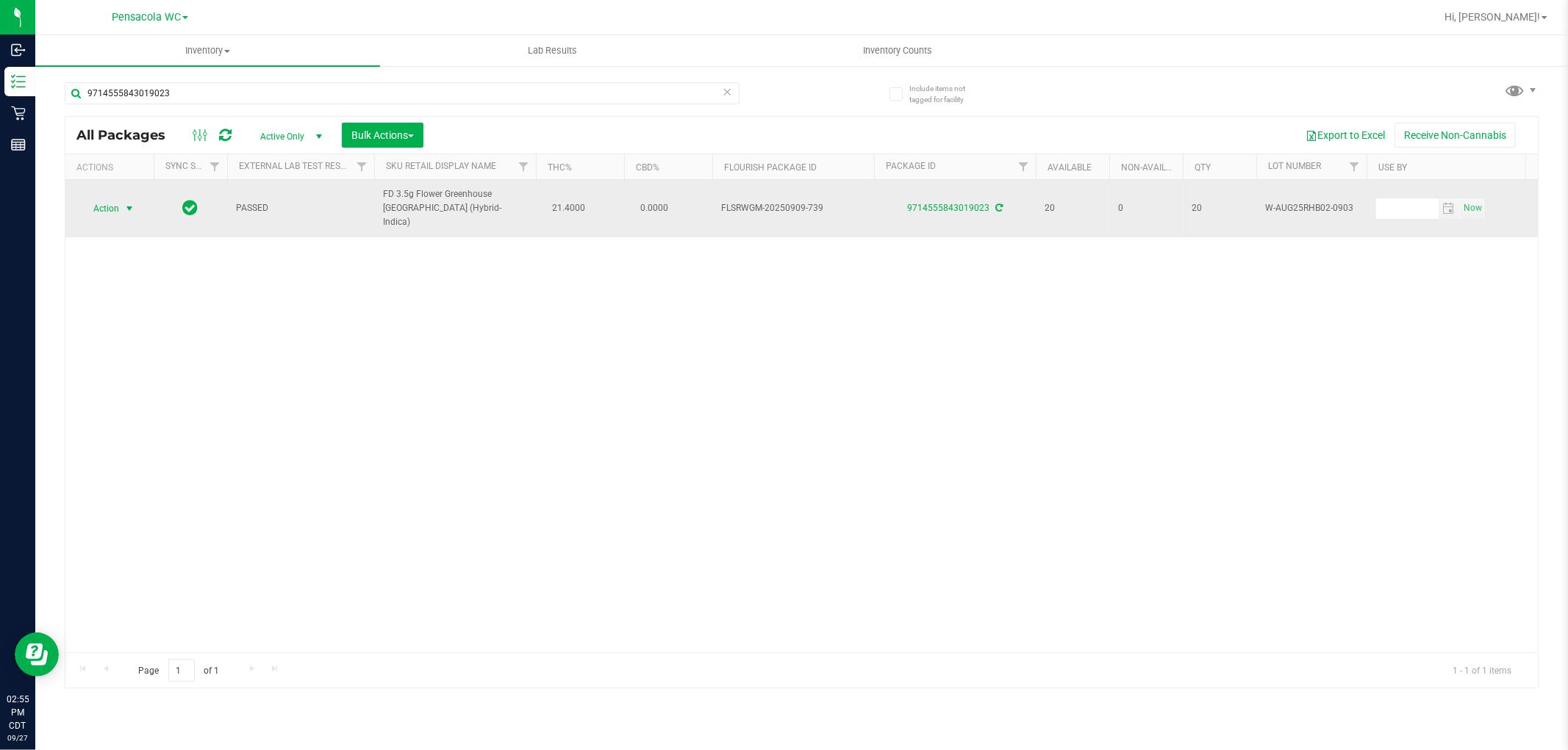
click at [124, 203] on span "select" at bounding box center [129, 209] width 12 height 12
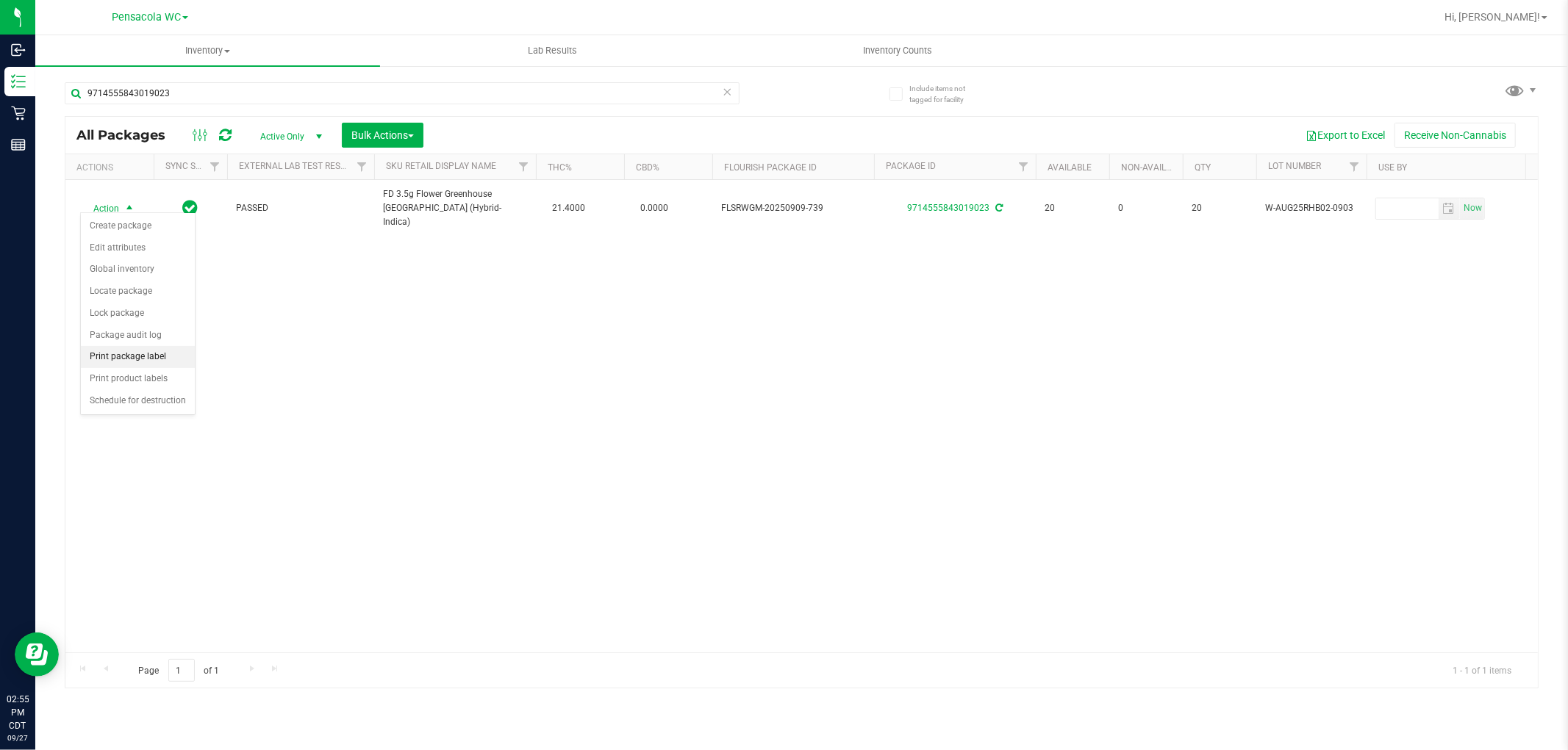
click at [165, 355] on li "Print package label" at bounding box center [138, 357] width 114 height 22
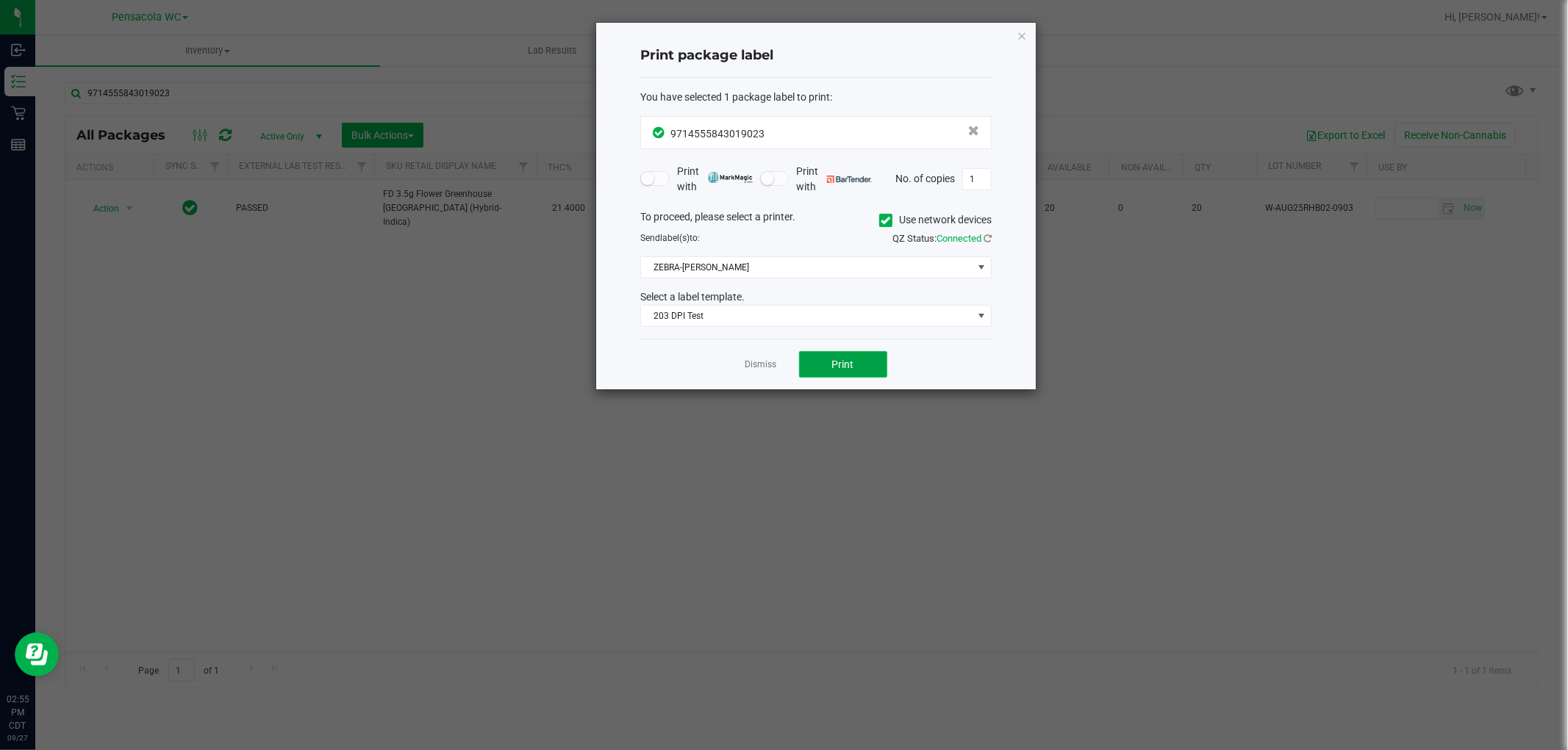
click at [847, 355] on button "Print" at bounding box center [843, 365] width 88 height 27
click at [764, 362] on link "Dismiss" at bounding box center [761, 365] width 32 height 13
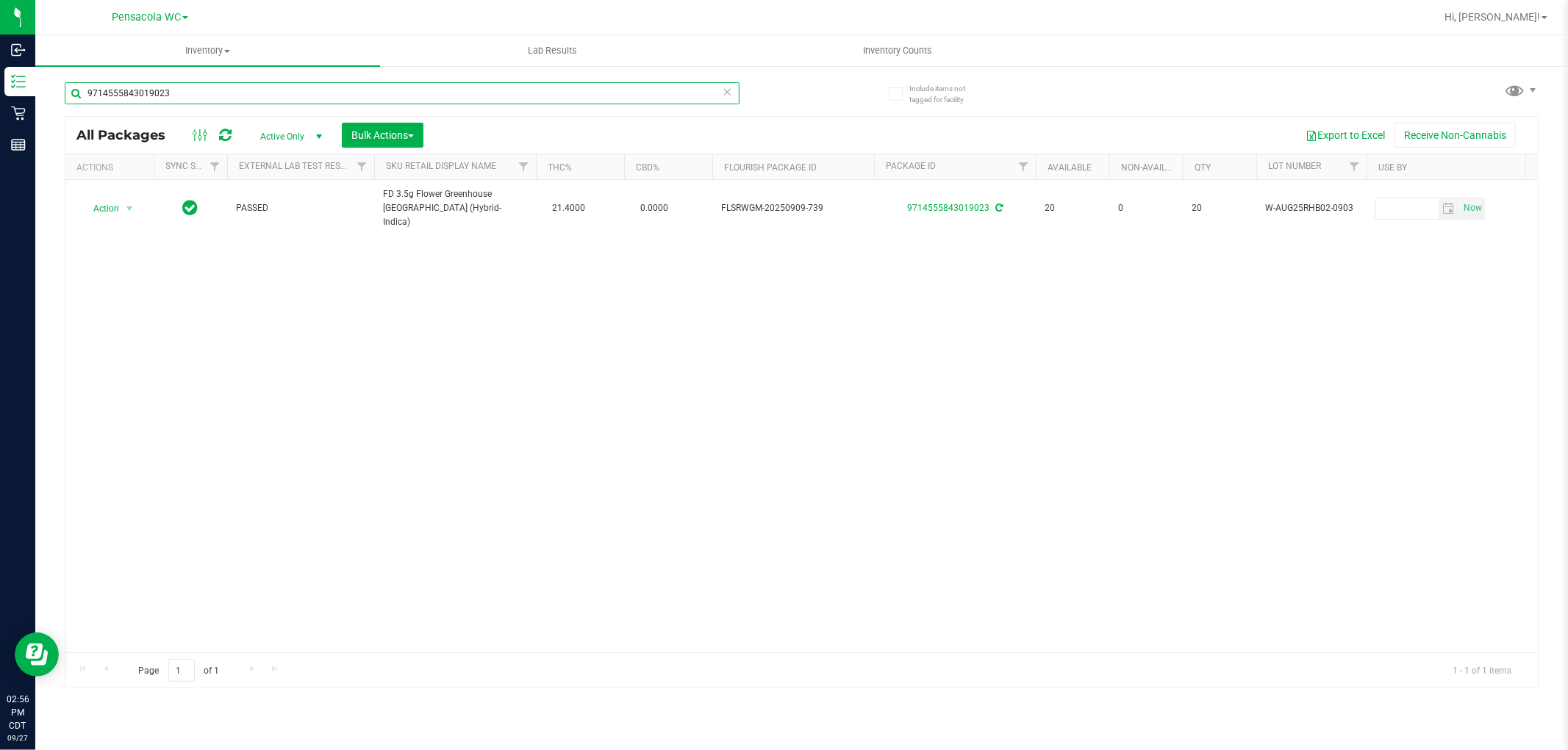
click at [409, 100] on input "9714555843019023" at bounding box center [402, 93] width 675 height 22
click at [407, 98] on input "9714555843019023" at bounding box center [402, 93] width 675 height 22
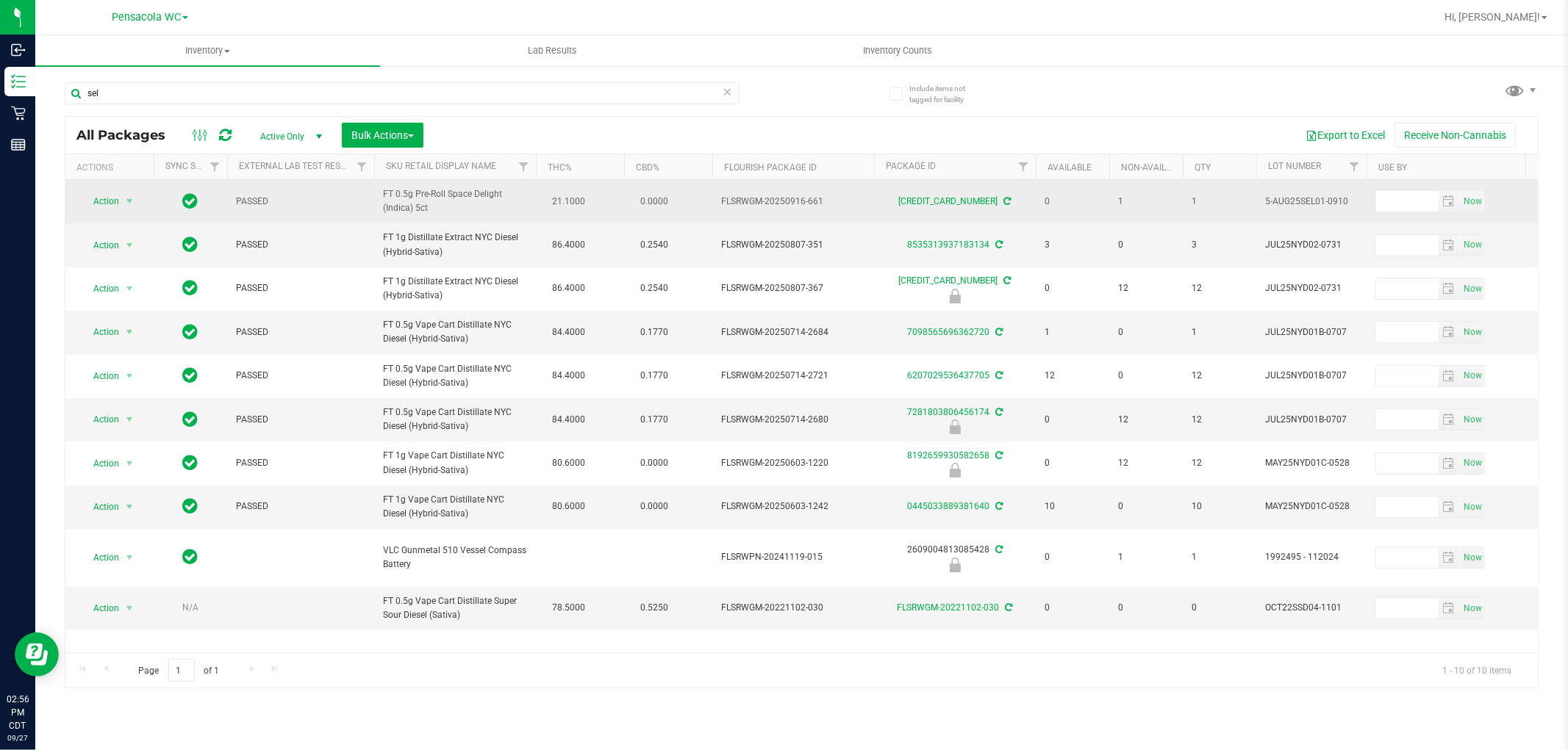
drag, startPoint x: 472, startPoint y: 215, endPoint x: 371, endPoint y: 187, distance: 104.8
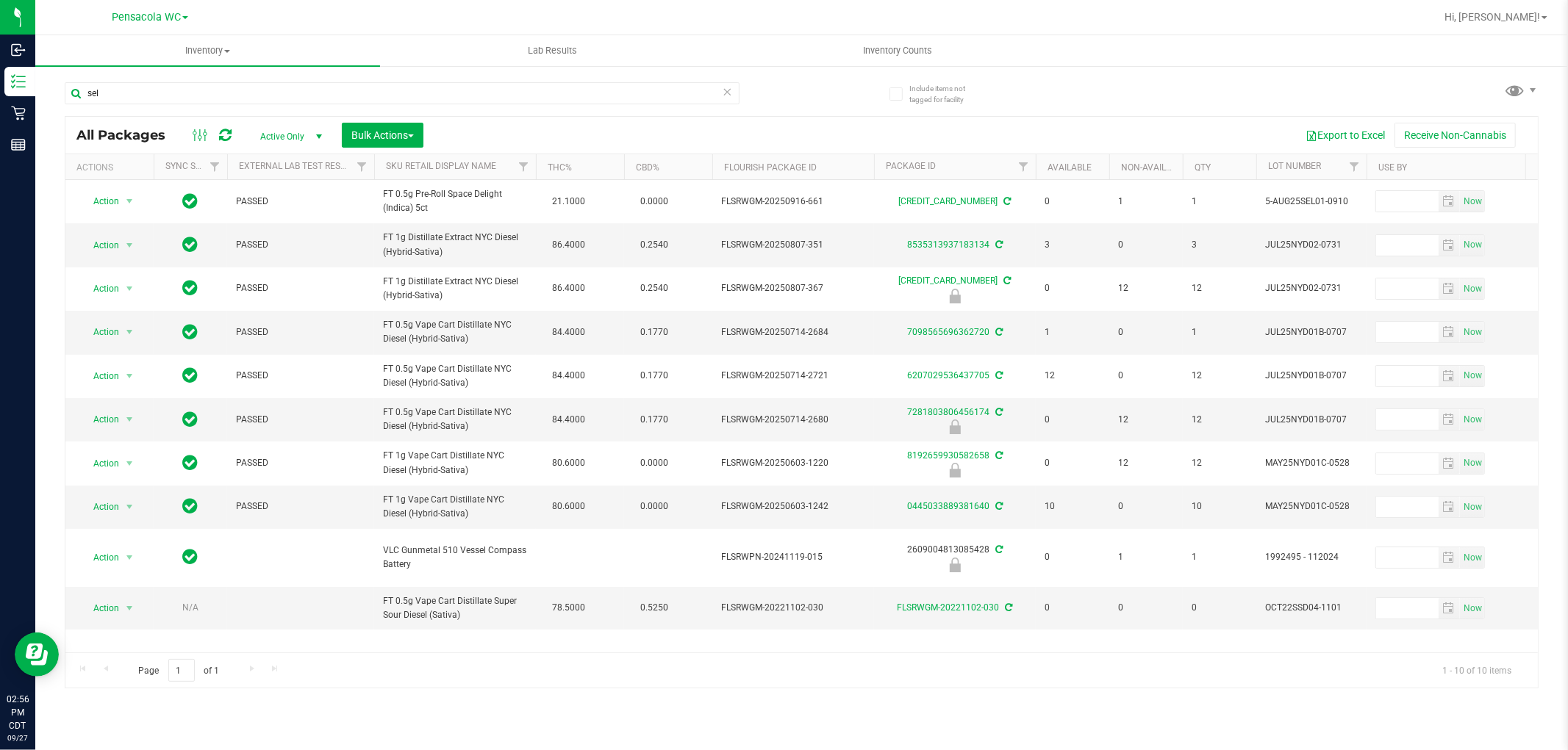
copy tr "FT 0.5g Pre-Roll Space Delight (Indica) 5ct"
click at [333, 89] on input "sel" at bounding box center [402, 93] width 675 height 22
paste input "FT 0.5g Pre-Roll Space Delight (Indica) 5ct"
type input "FT 0.5g Pre-Roll Space Delight (Indica) 5ct"
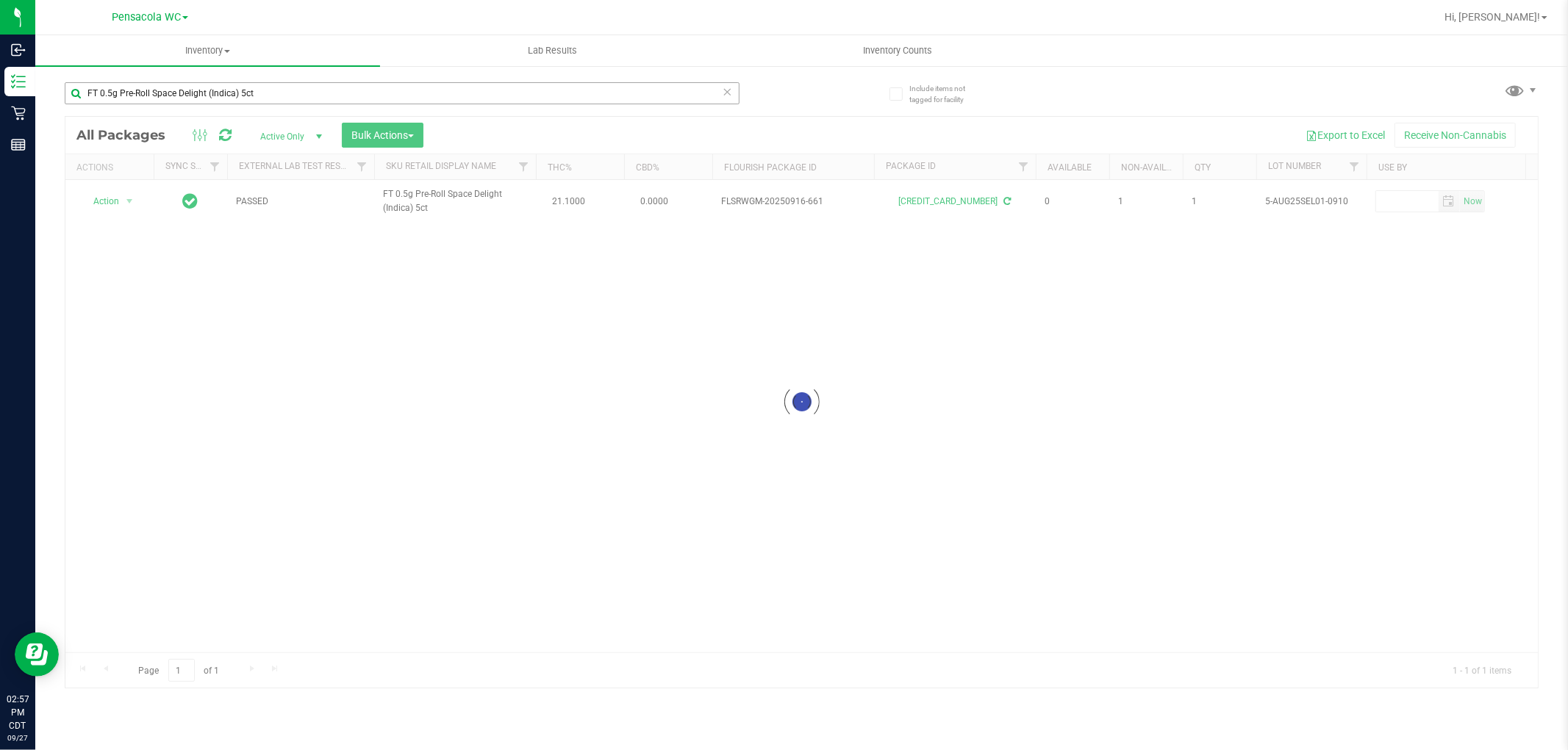
click at [724, 89] on icon at bounding box center [728, 91] width 10 height 18
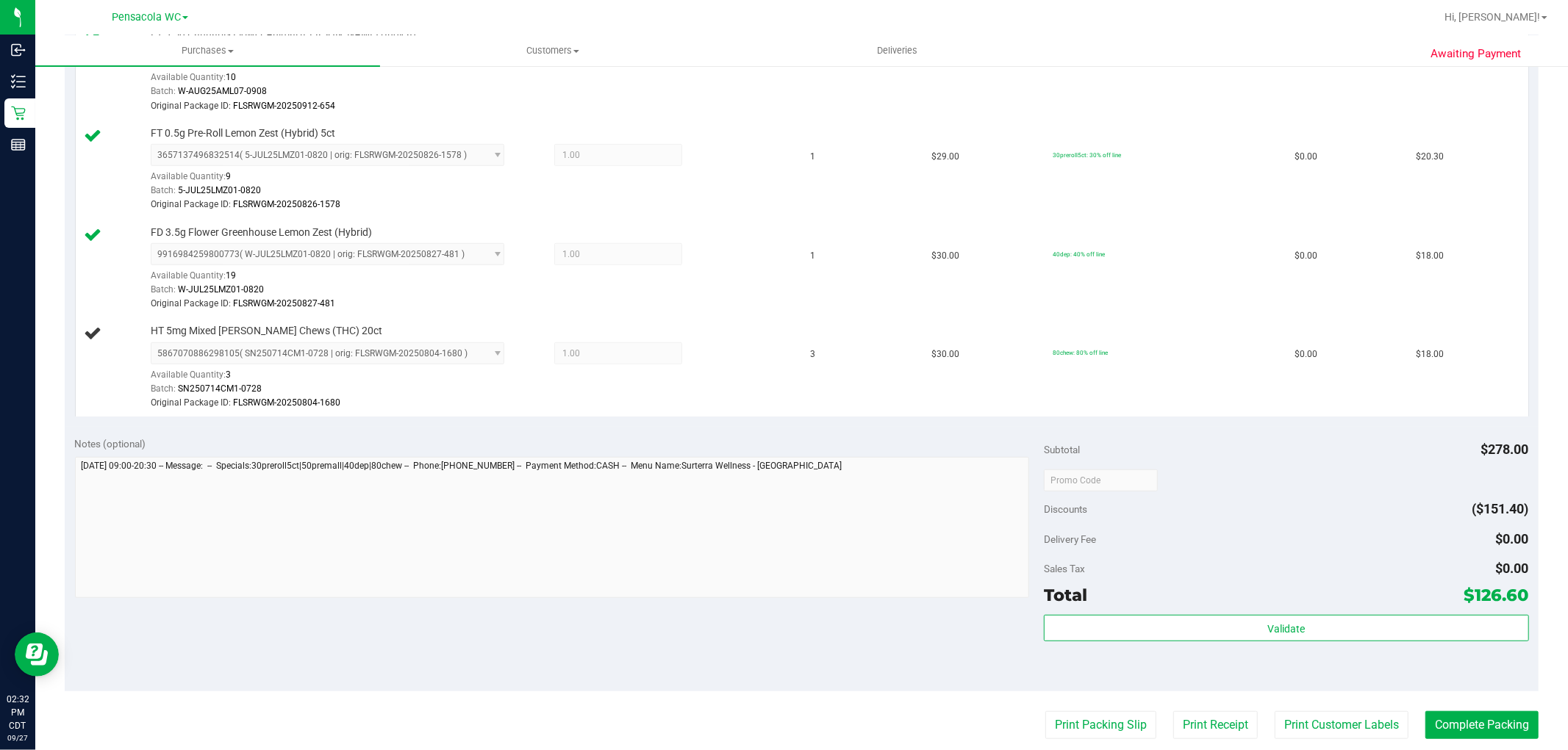
scroll to position [755, 0]
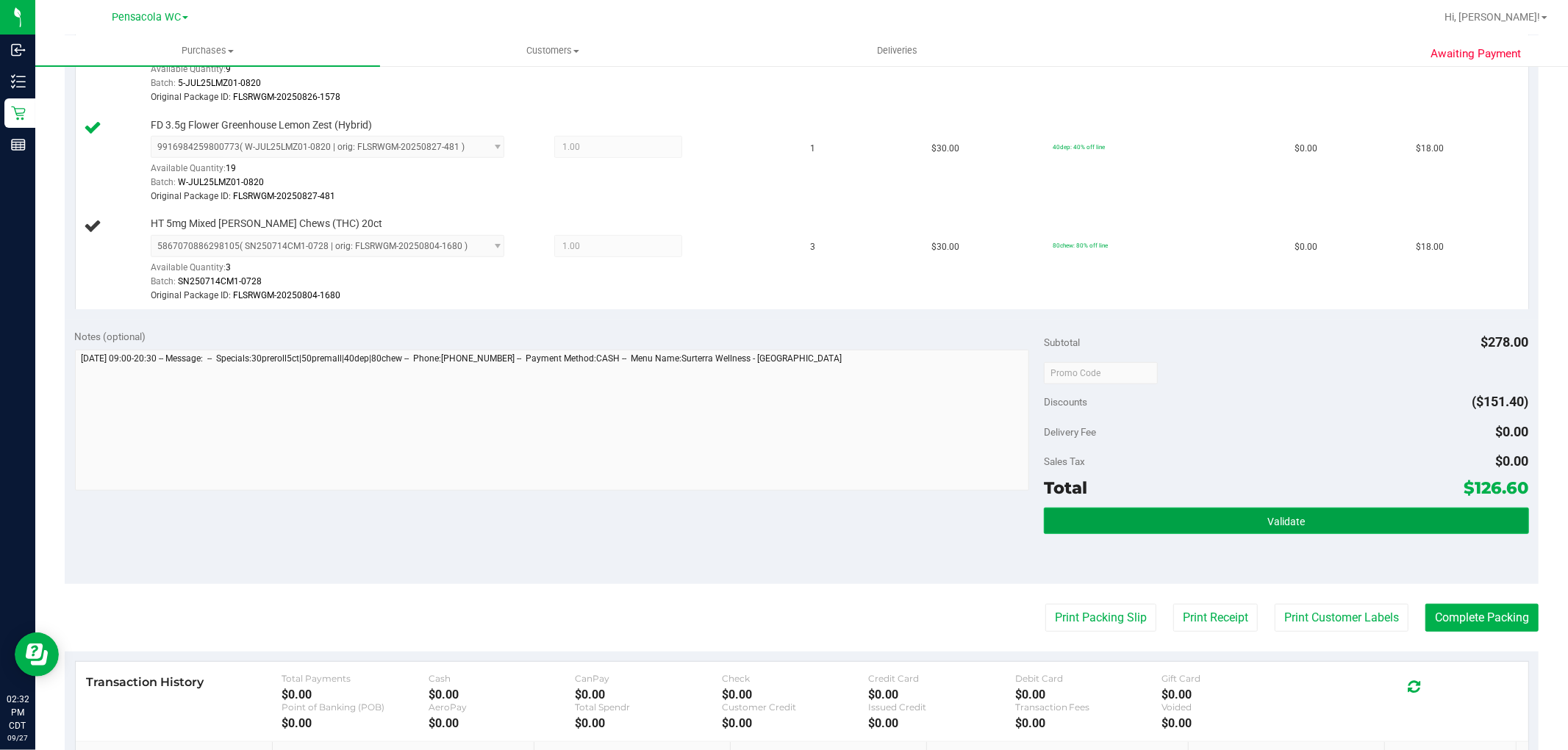
click at [1316, 521] on button "Validate" at bounding box center [1286, 521] width 484 height 27
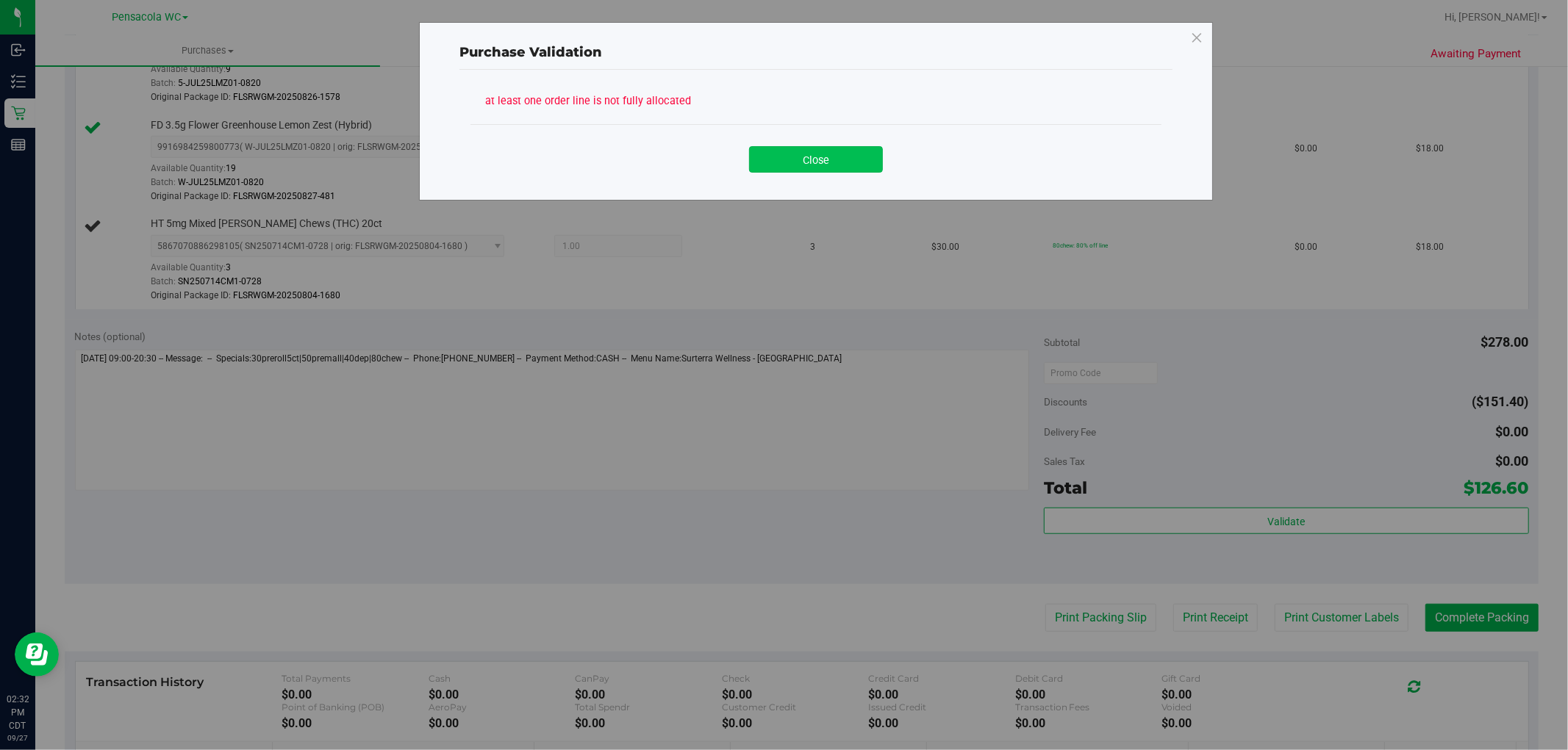
click at [826, 151] on button "Close" at bounding box center [815, 159] width 134 height 27
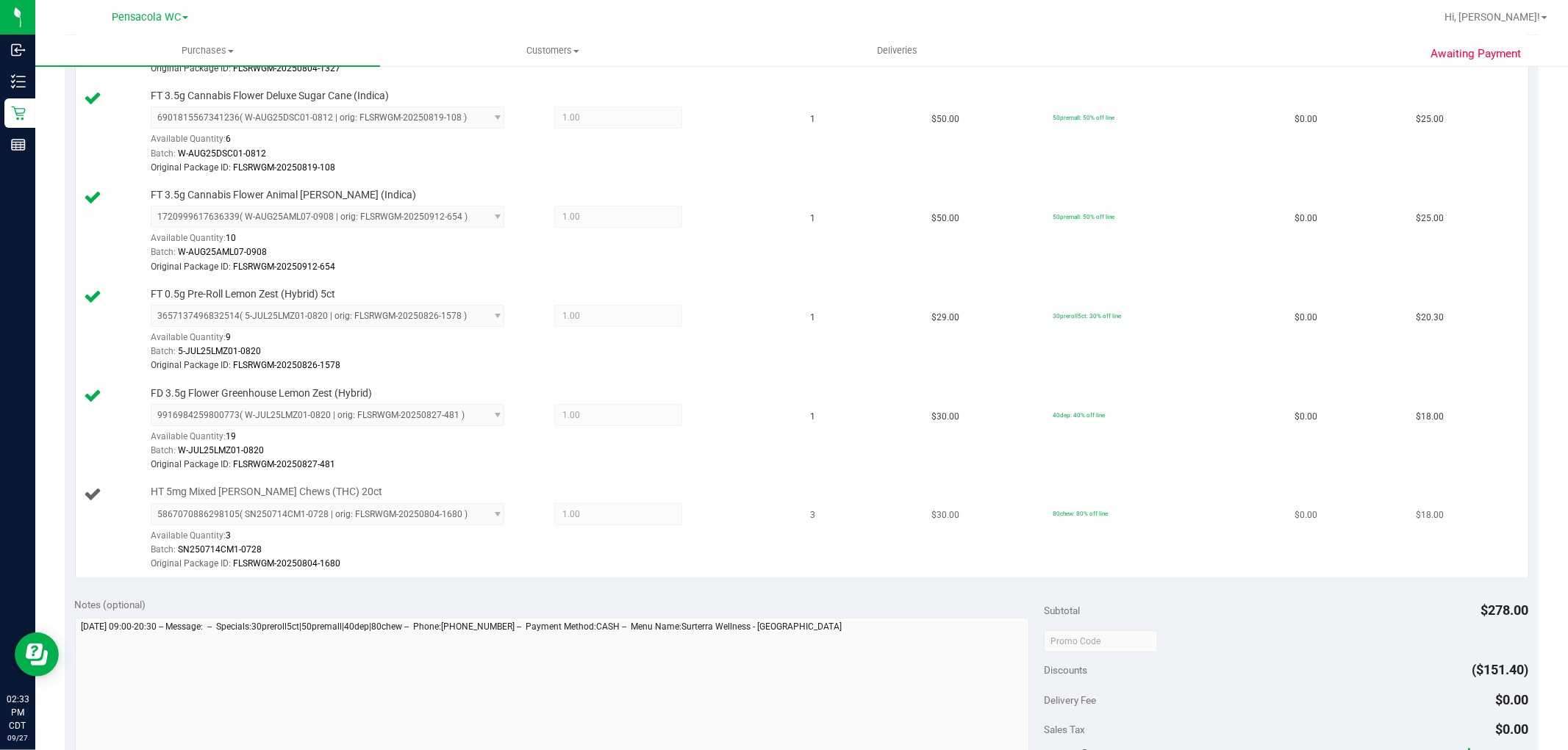
scroll to position [515, 0]
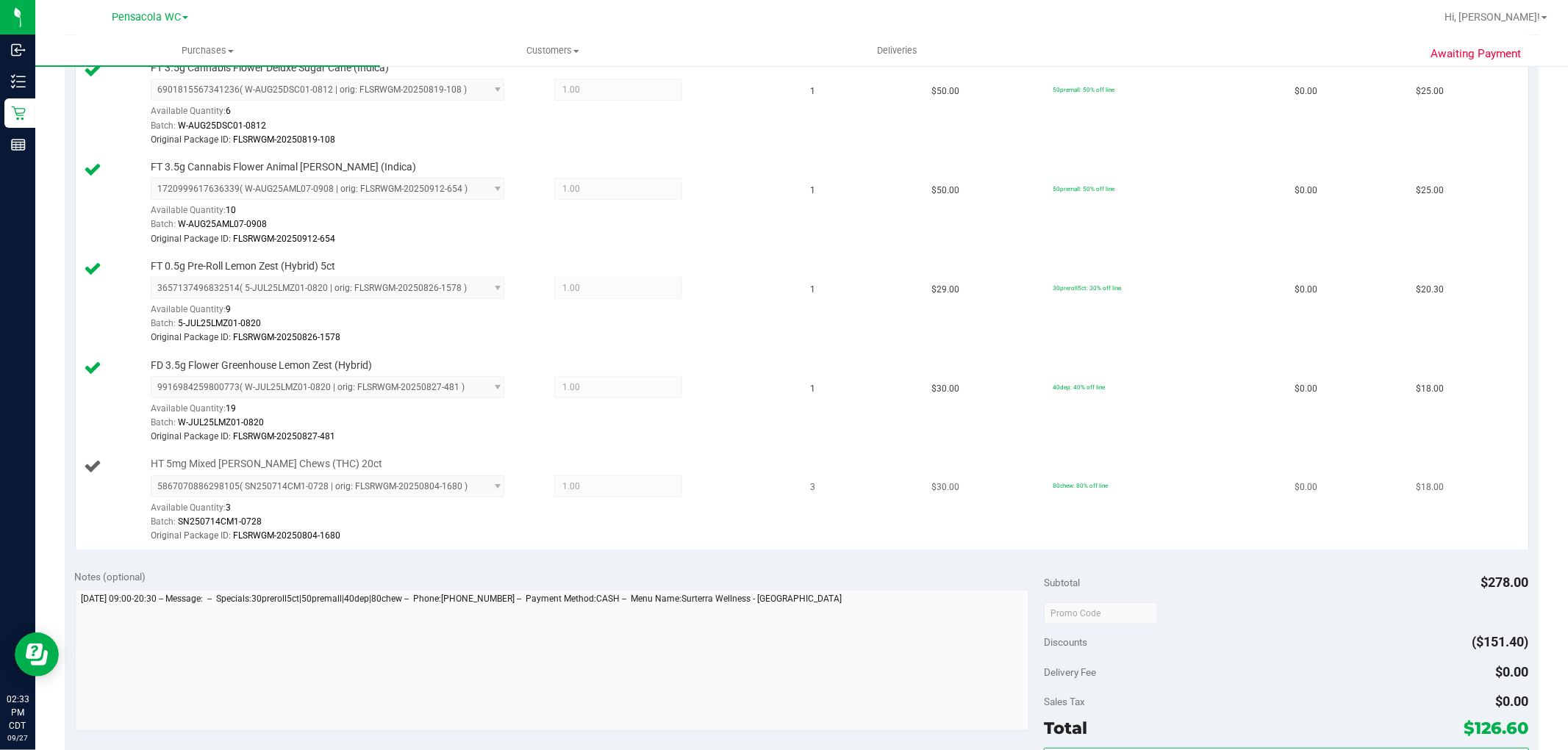
click at [703, 540] on div "Original Package ID: FLSRWGM-20250804-1680" at bounding box center [470, 536] width 638 height 14
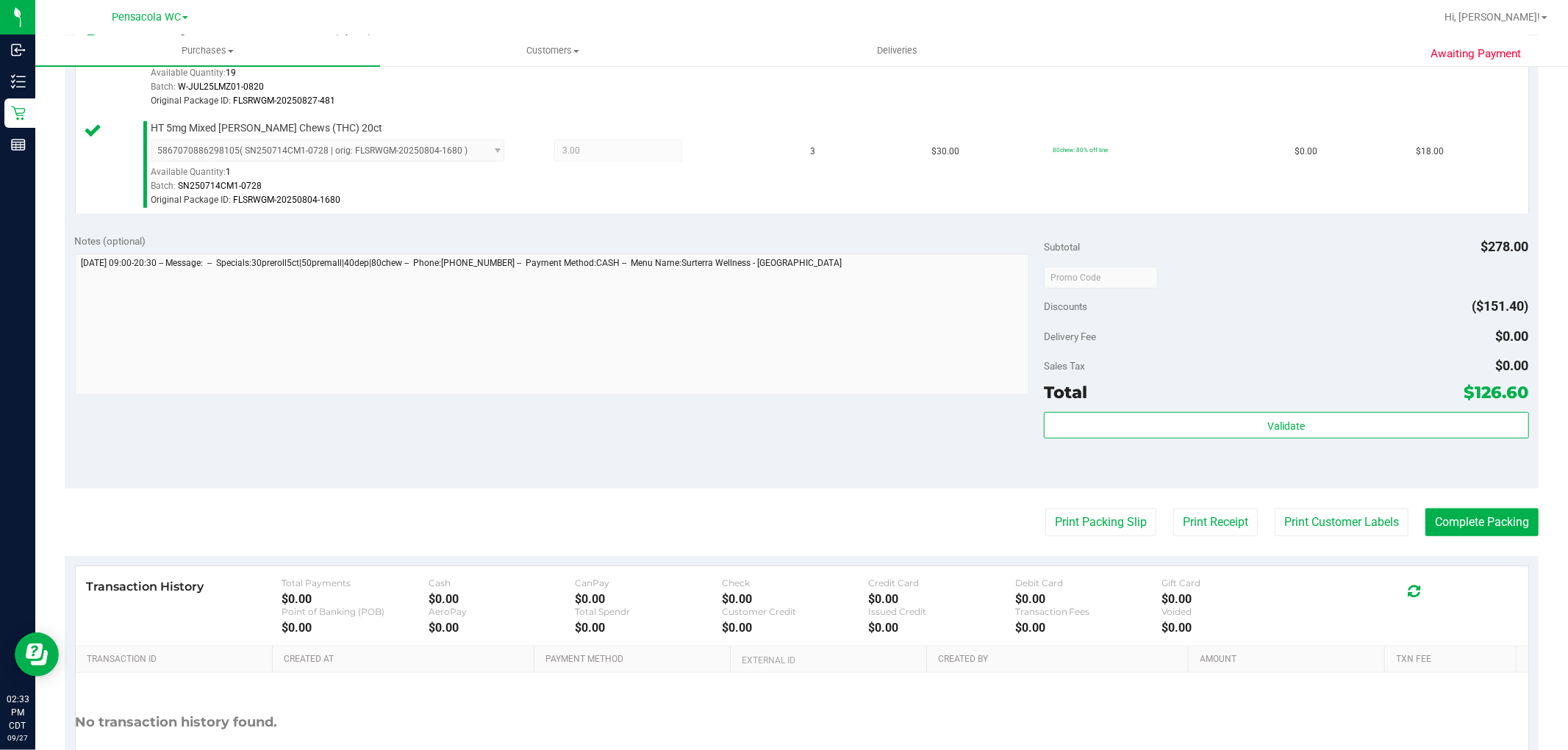
scroll to position [854, 0]
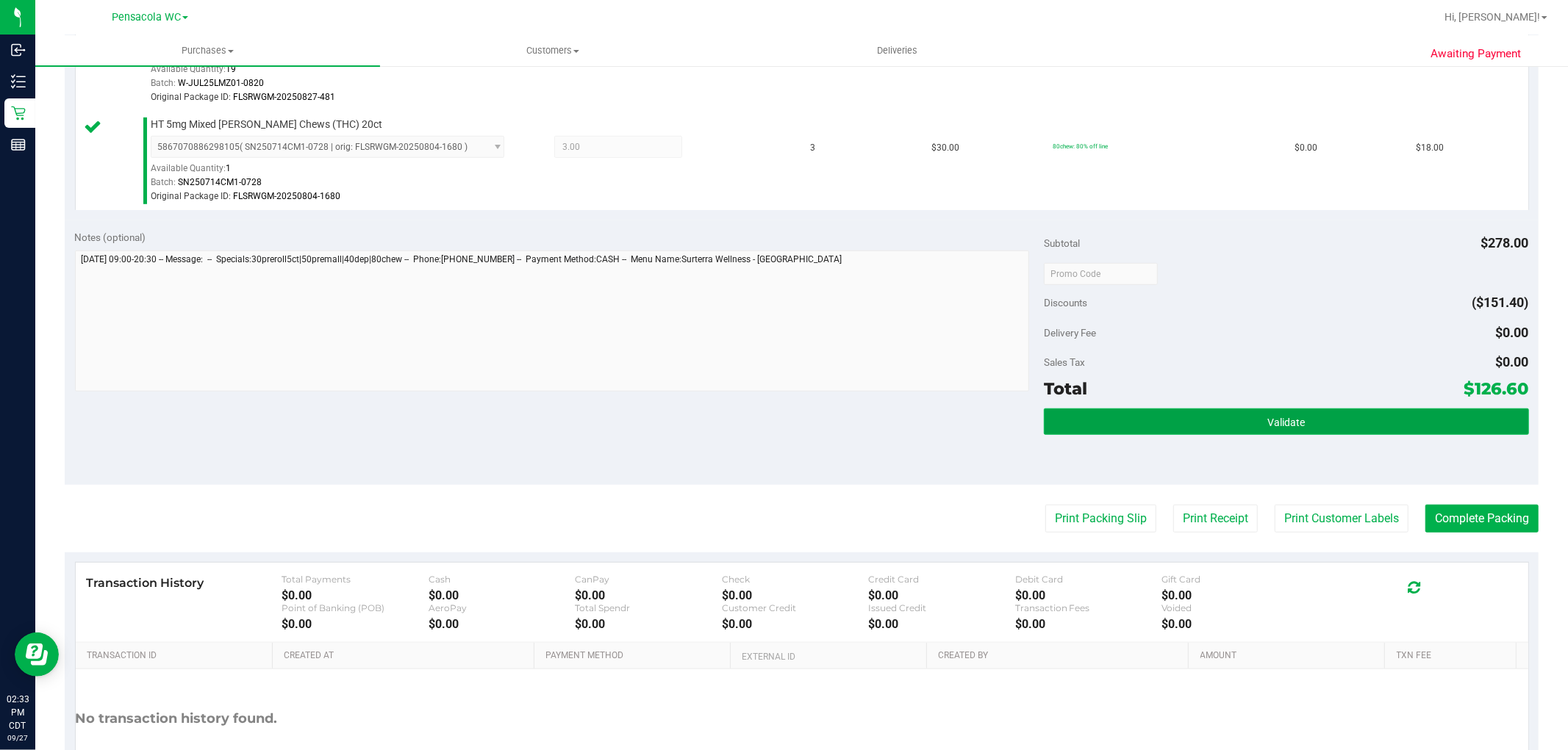
click at [1299, 412] on button "Validate" at bounding box center [1286, 422] width 484 height 27
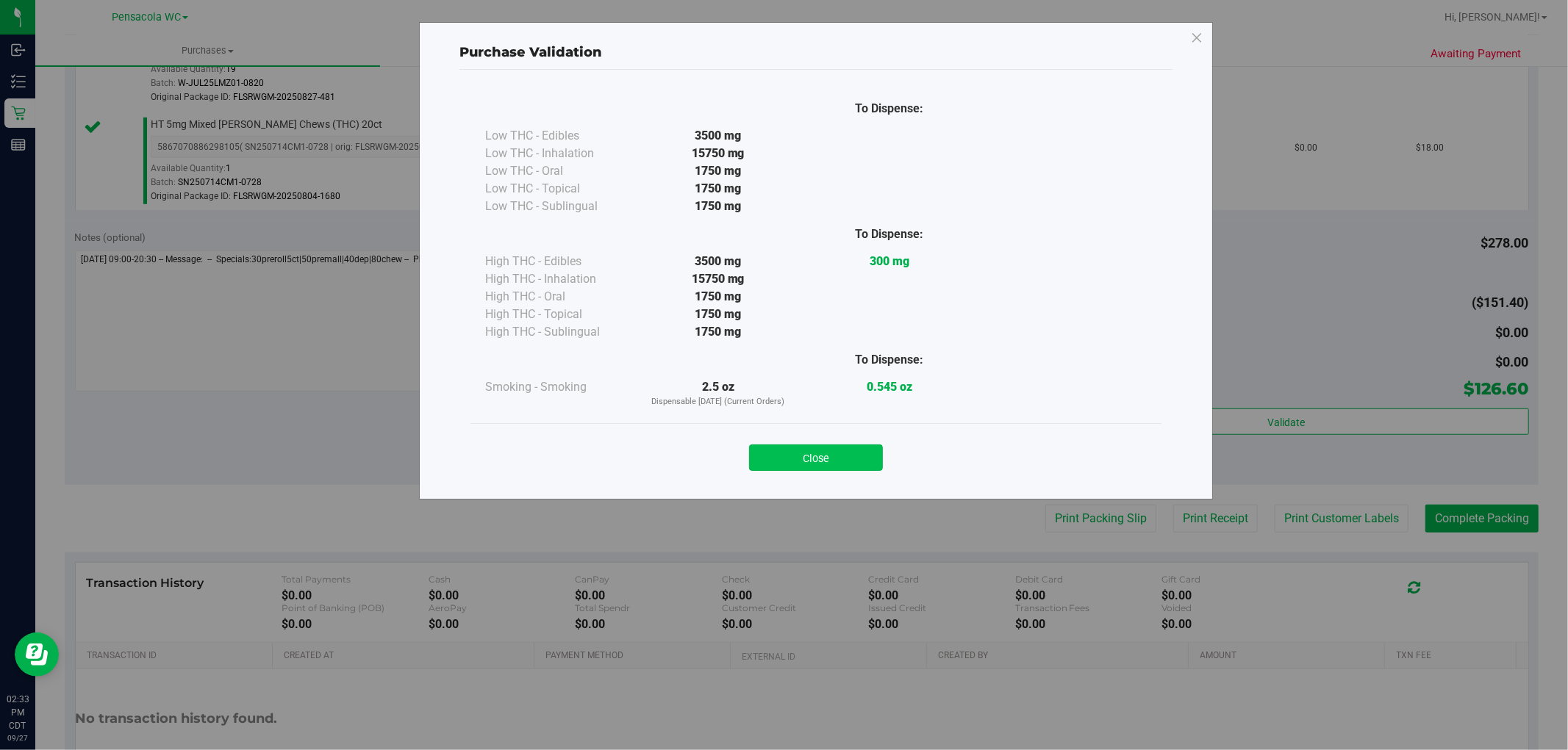
click at [844, 468] on button "Close" at bounding box center [815, 458] width 134 height 27
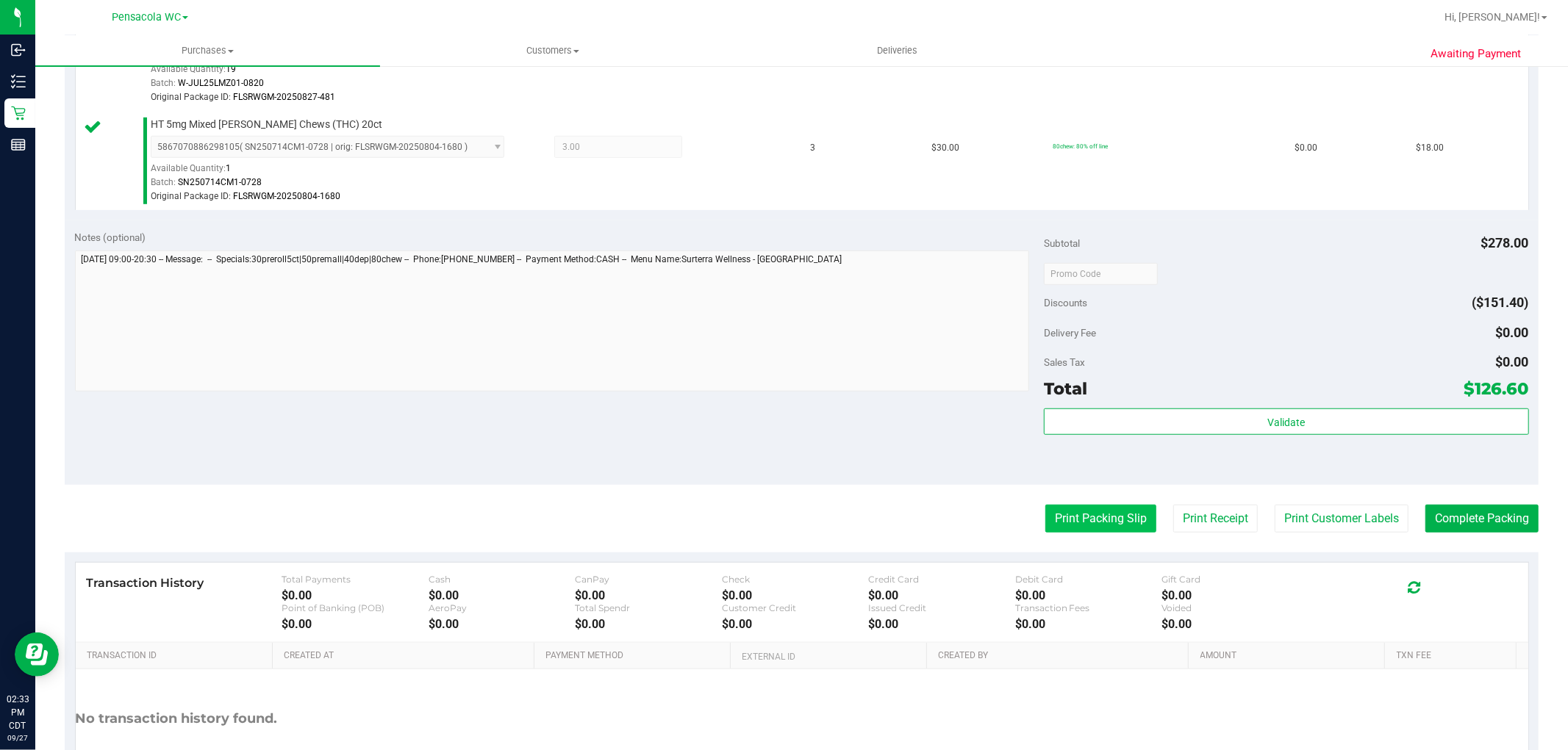
click at [1100, 516] on button "Print Packing Slip" at bounding box center [1100, 518] width 111 height 28
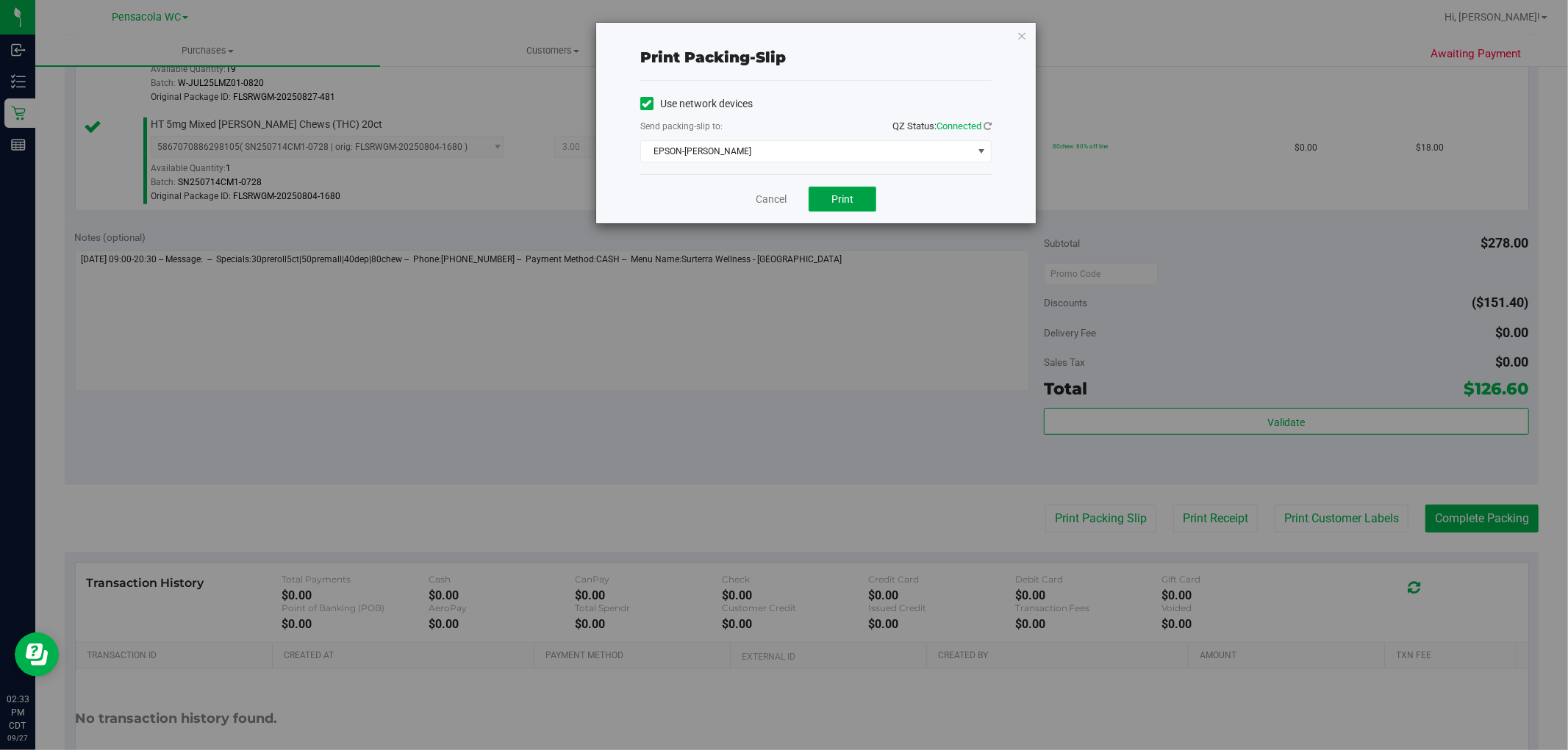
click at [841, 199] on span "Print" at bounding box center [842, 199] width 22 height 12
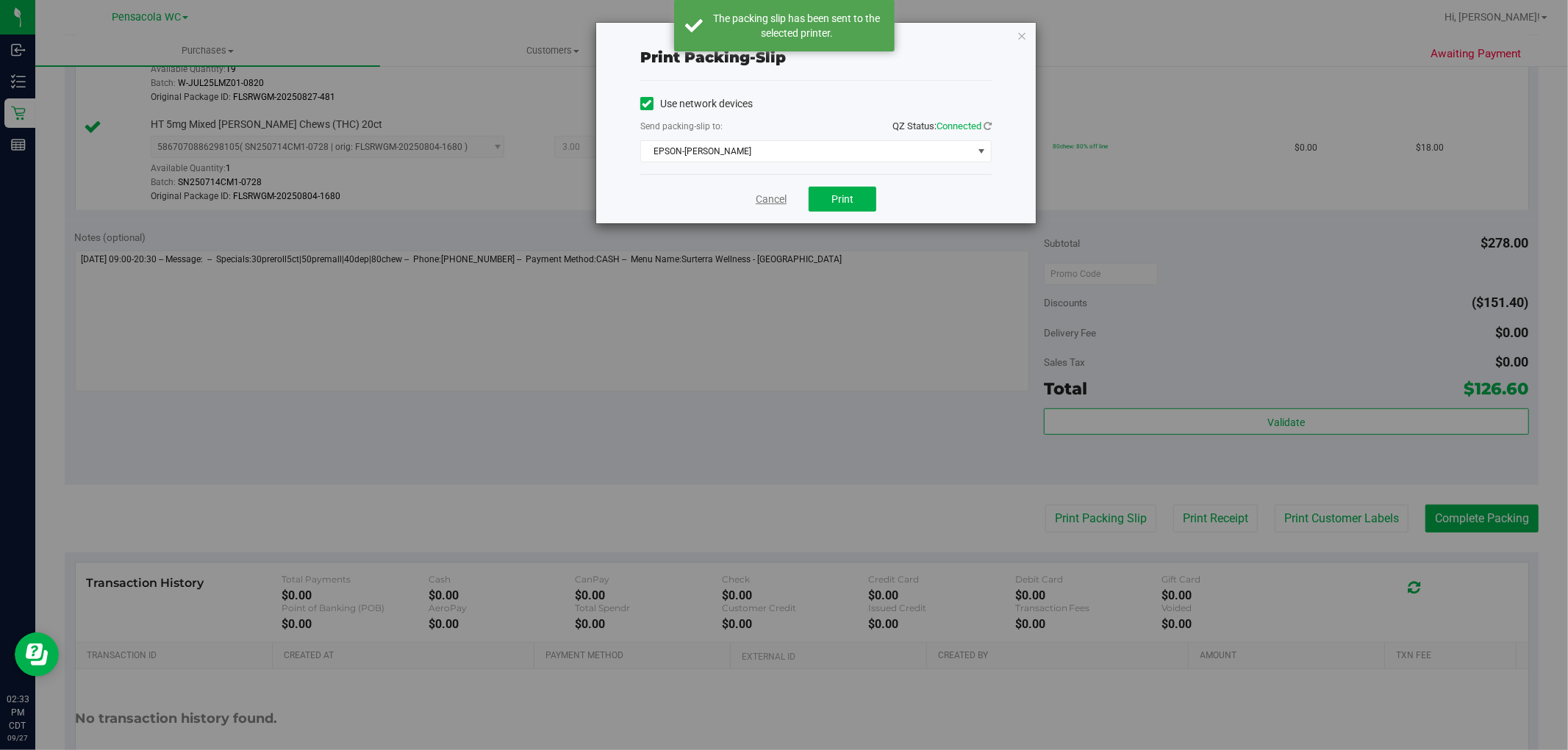
click at [769, 199] on link "Cancel" at bounding box center [770, 199] width 31 height 15
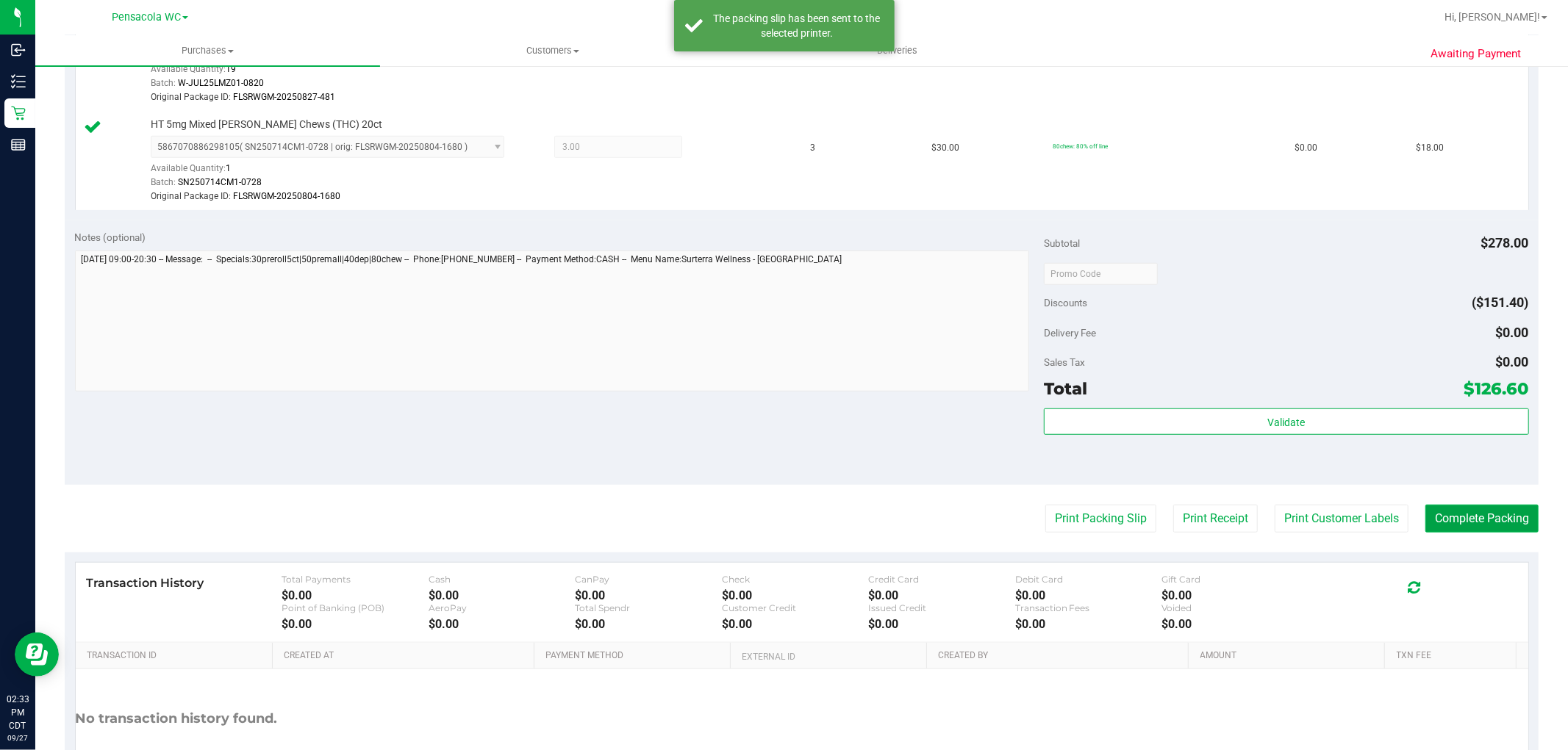
click at [1468, 531] on button "Complete Packing" at bounding box center [1482, 518] width 113 height 28
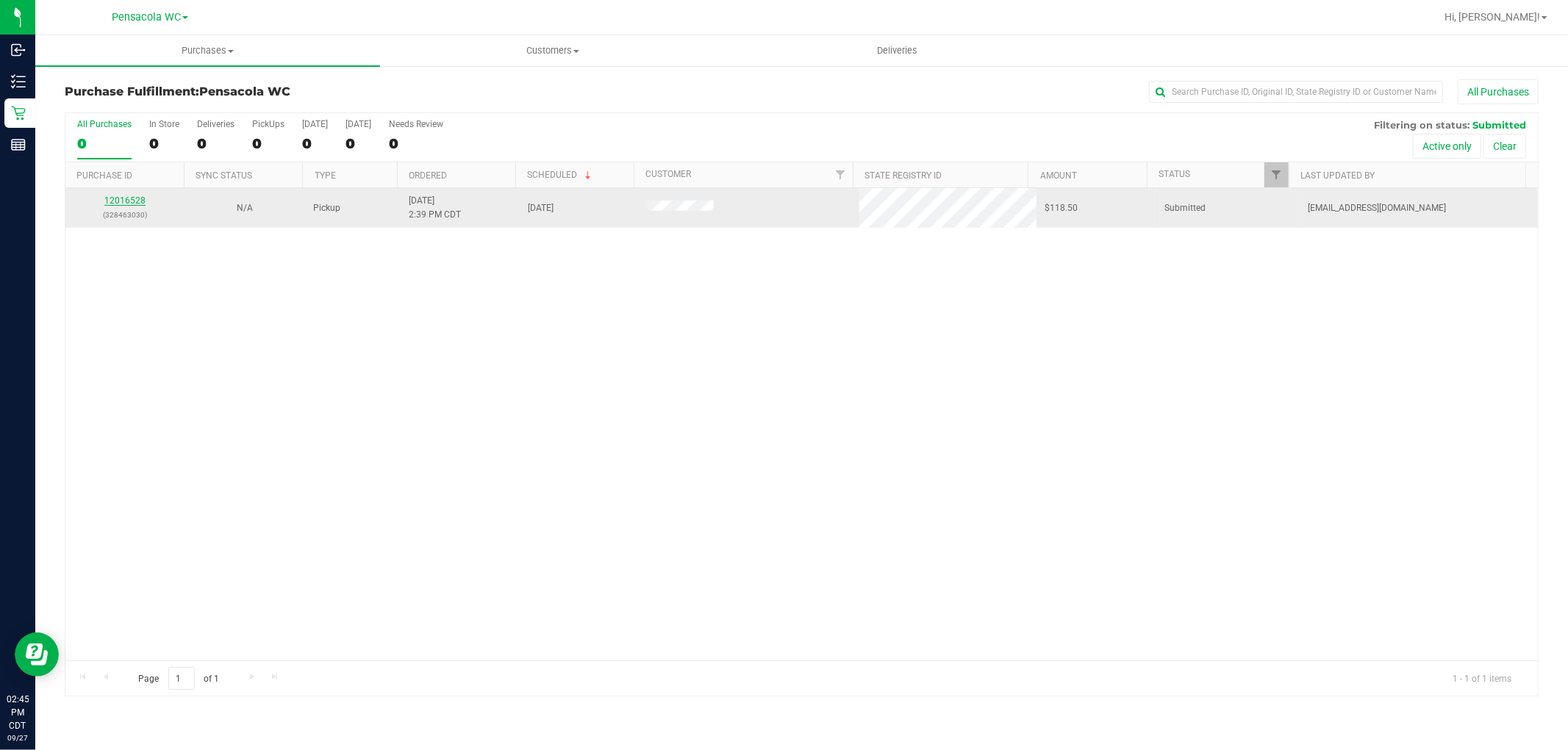
click at [113, 200] on link "12016528" at bounding box center [124, 200] width 41 height 10
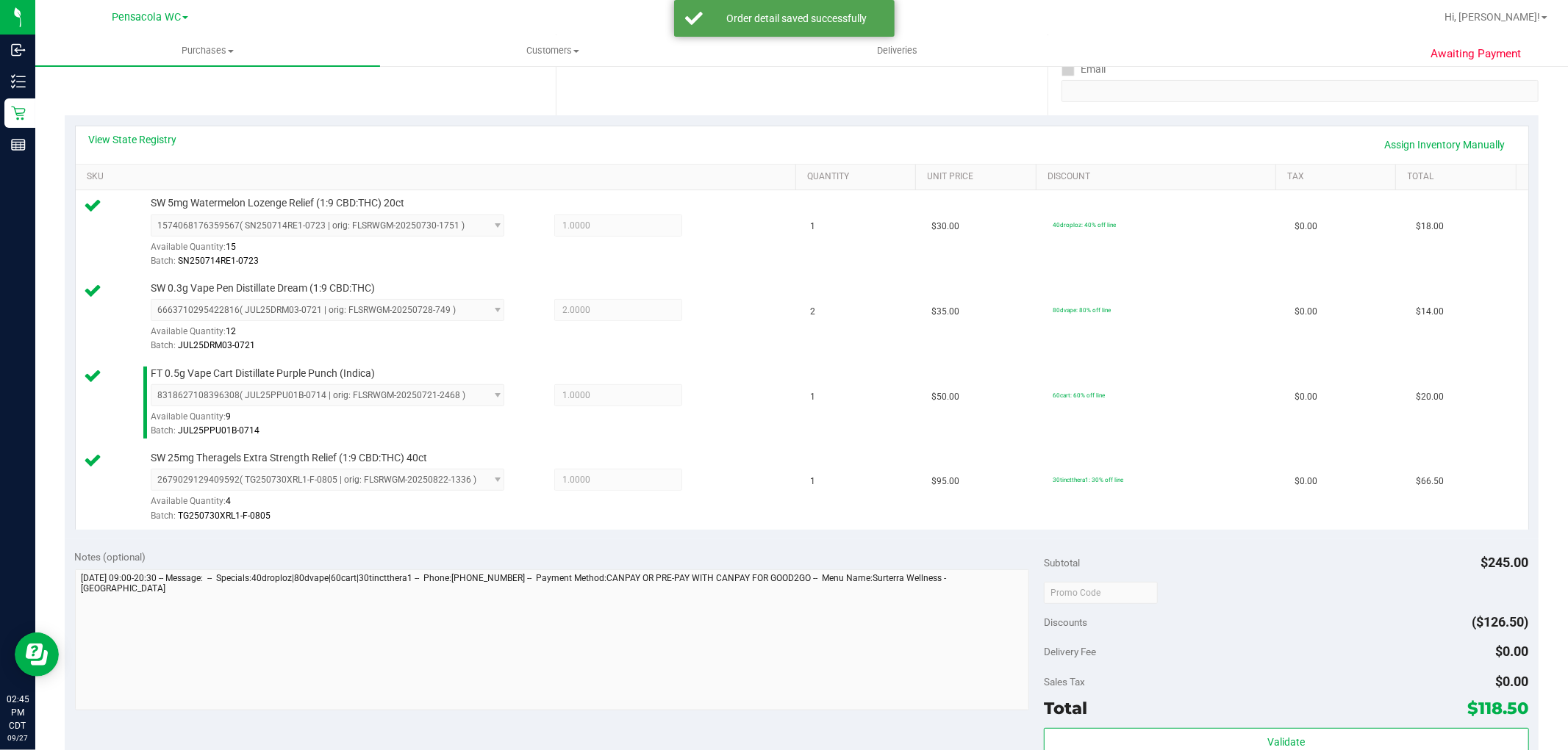
scroll to position [357, 0]
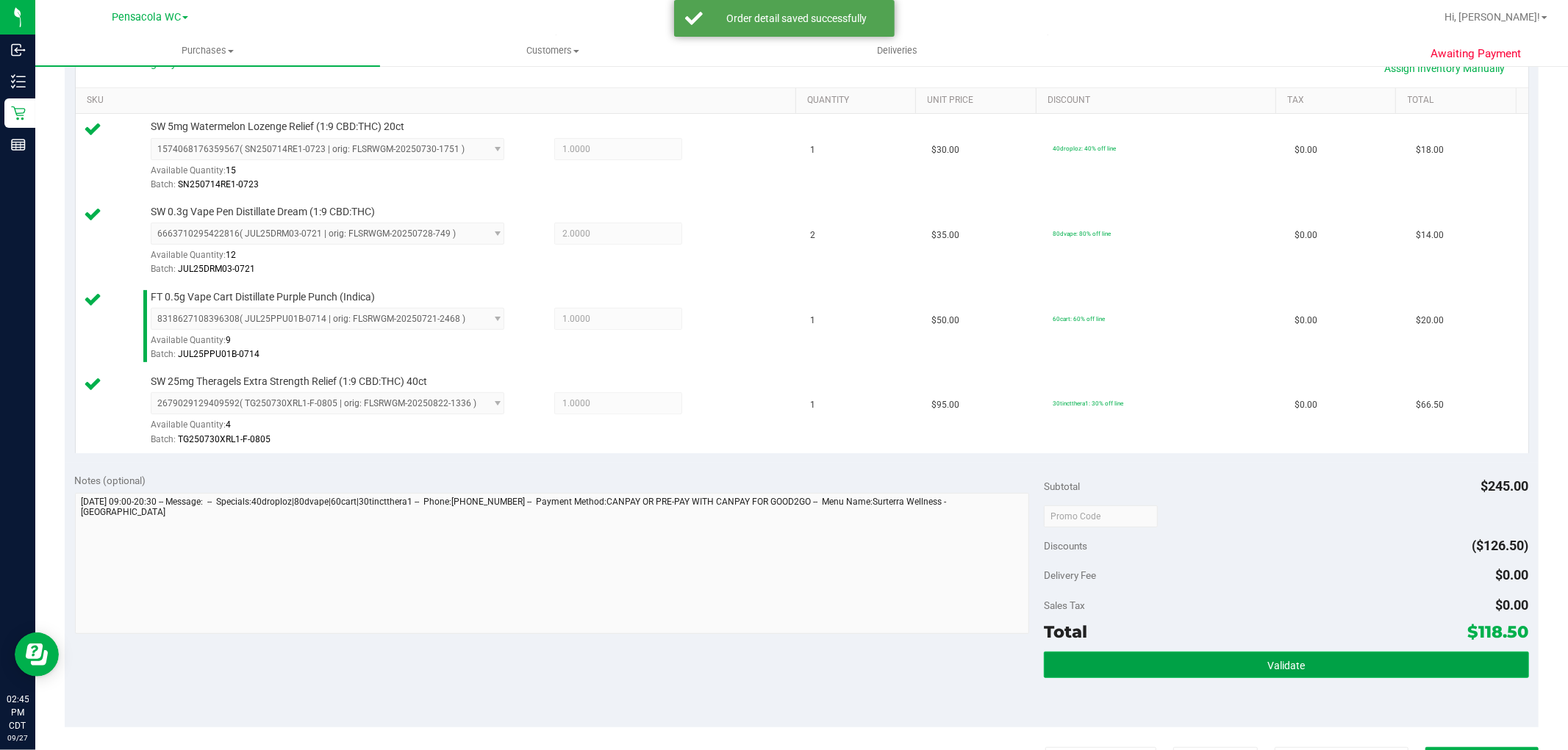
click at [1233, 652] on button "Validate" at bounding box center [1286, 665] width 484 height 27
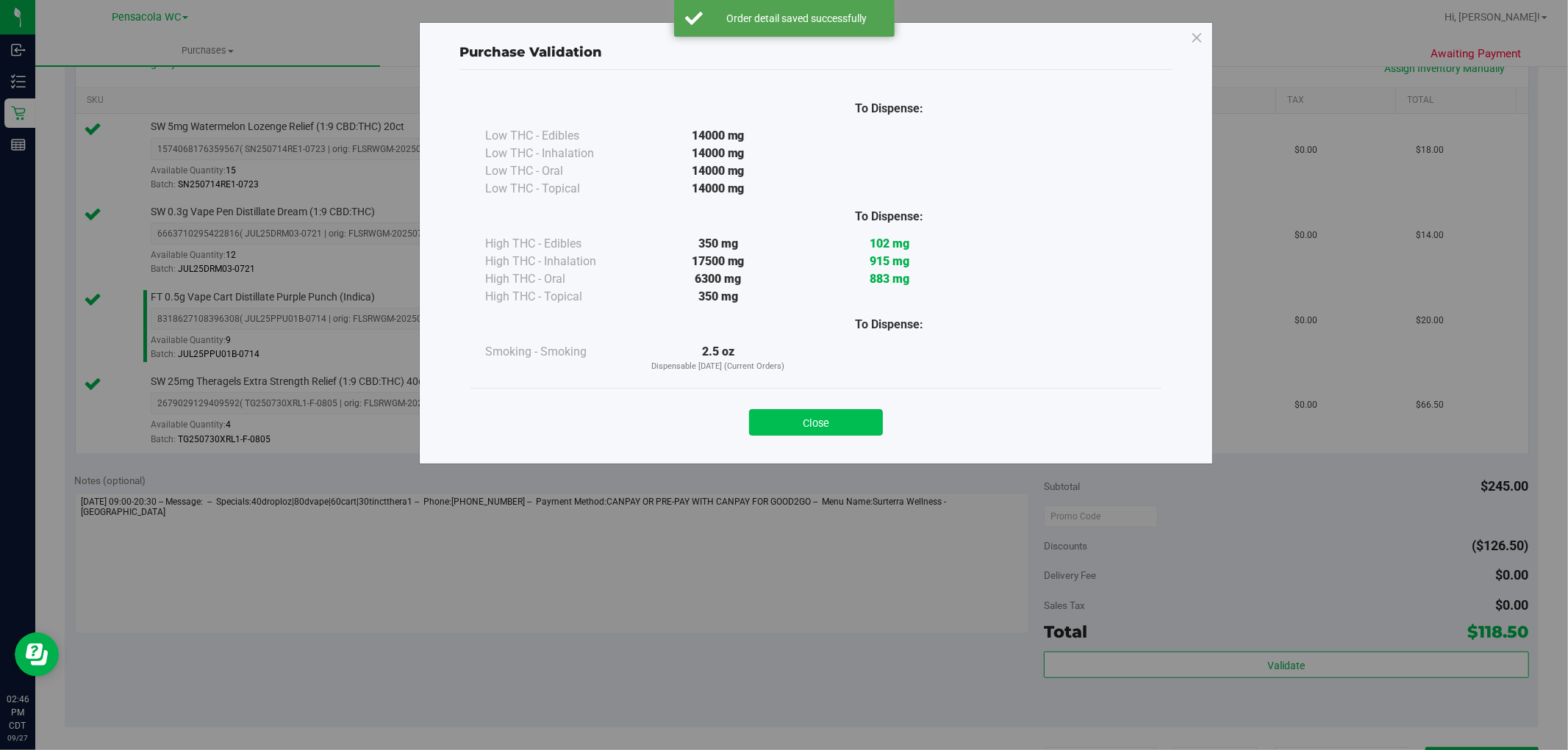
click at [810, 413] on button "Close" at bounding box center [815, 423] width 134 height 27
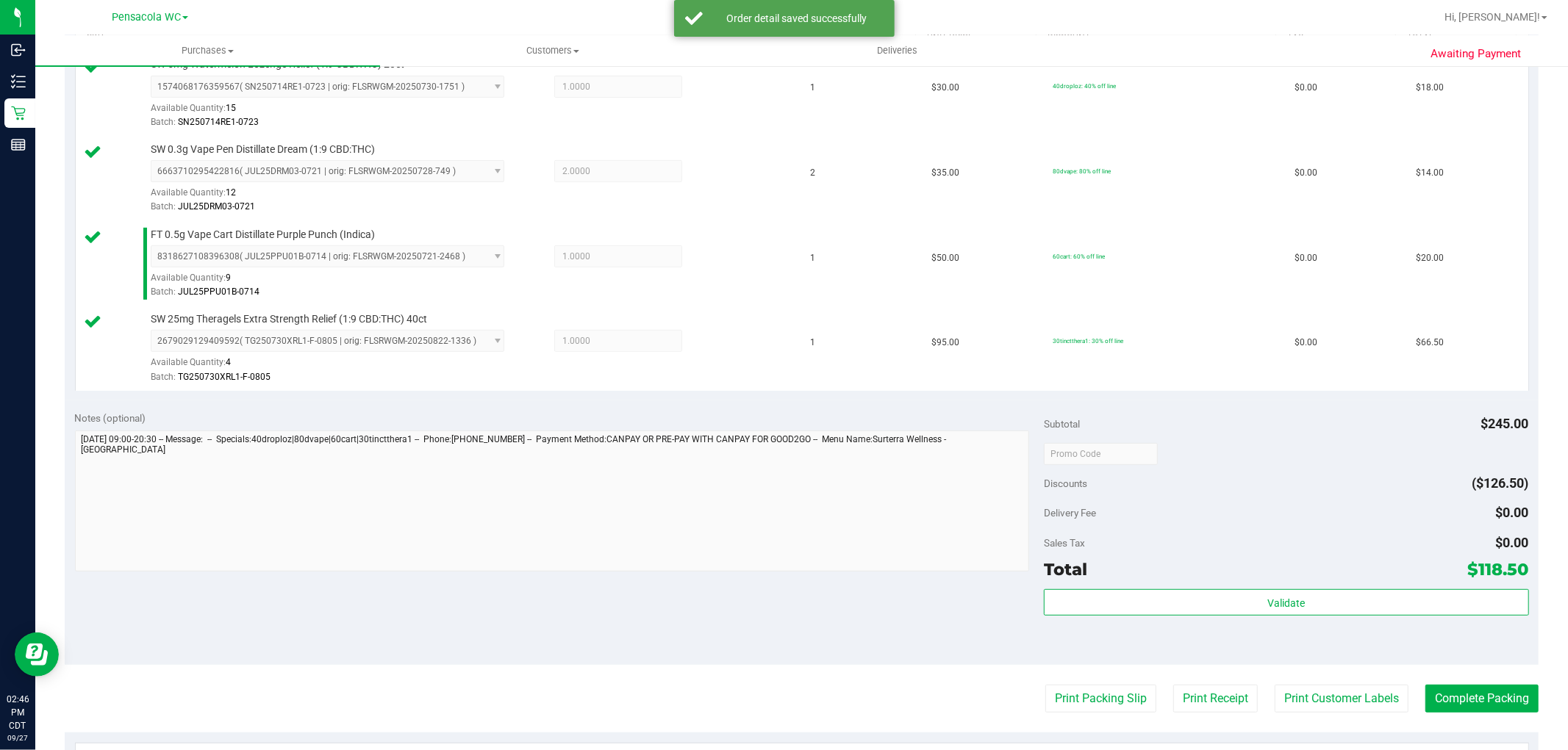
scroll to position [413, 0]
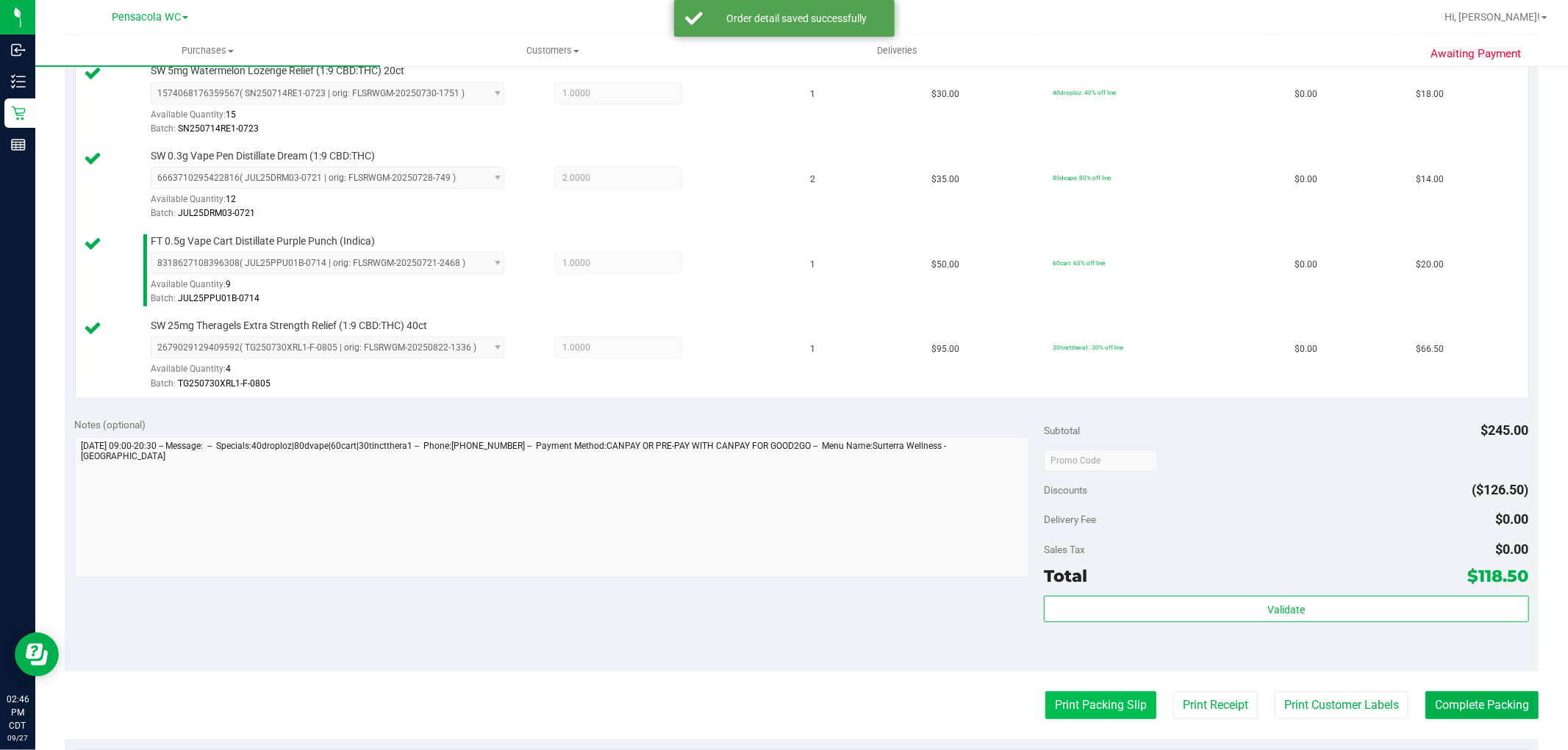
click at [1102, 699] on button "Print Packing Slip" at bounding box center [1100, 705] width 111 height 28
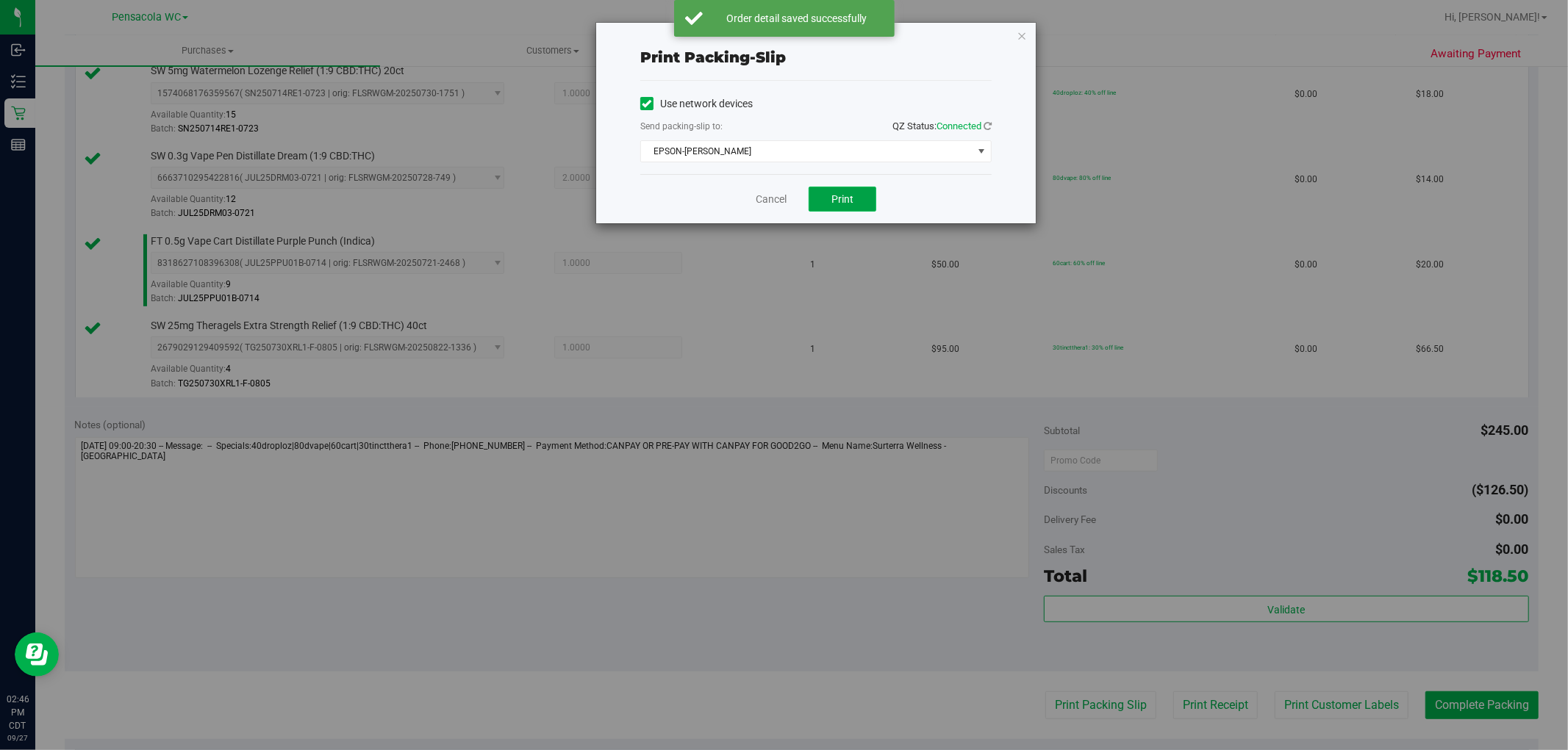
click at [872, 200] on button "Print" at bounding box center [842, 199] width 68 height 25
click at [1021, 34] on icon "button" at bounding box center [1021, 35] width 10 height 18
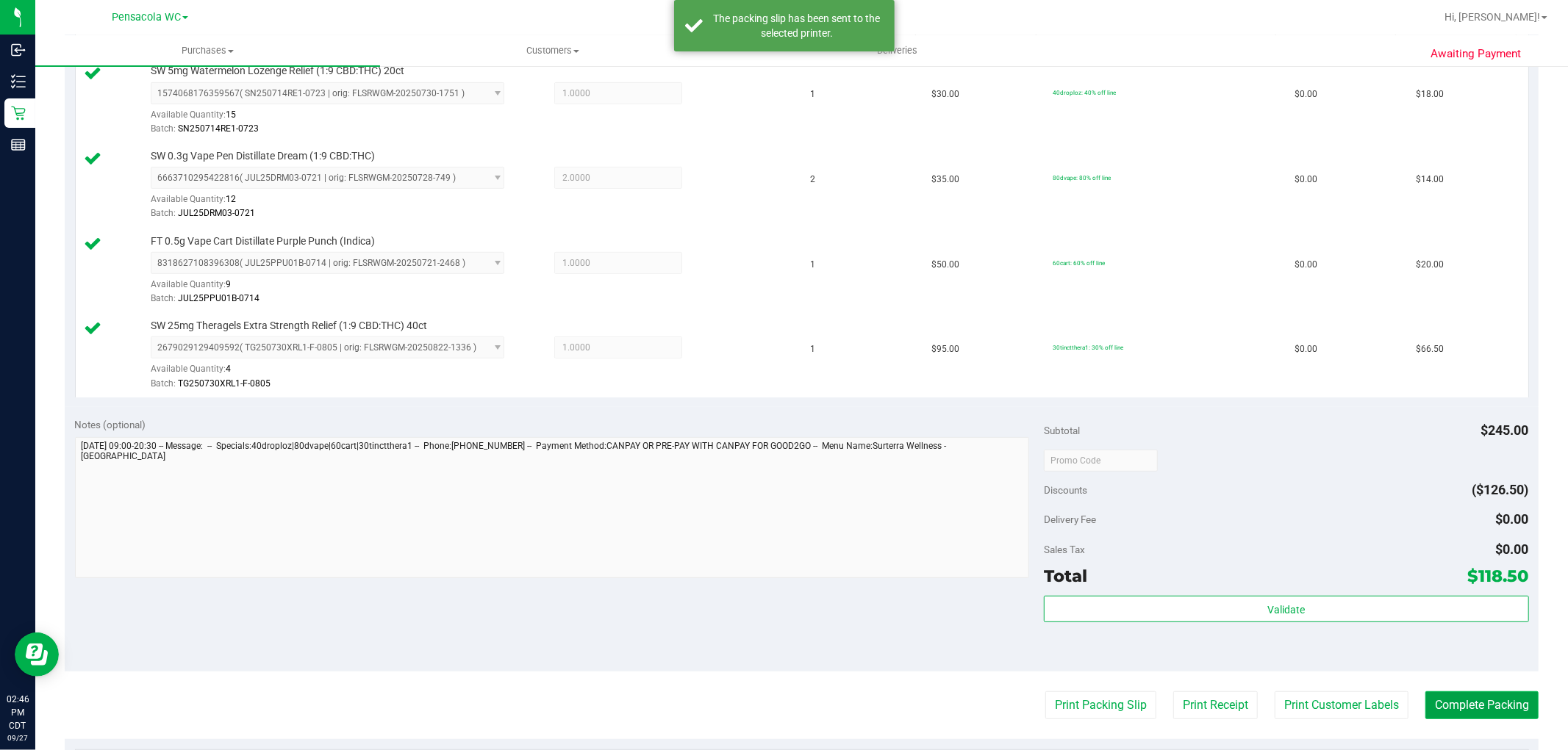
click at [1510, 698] on button "Complete Packing" at bounding box center [1482, 705] width 113 height 28
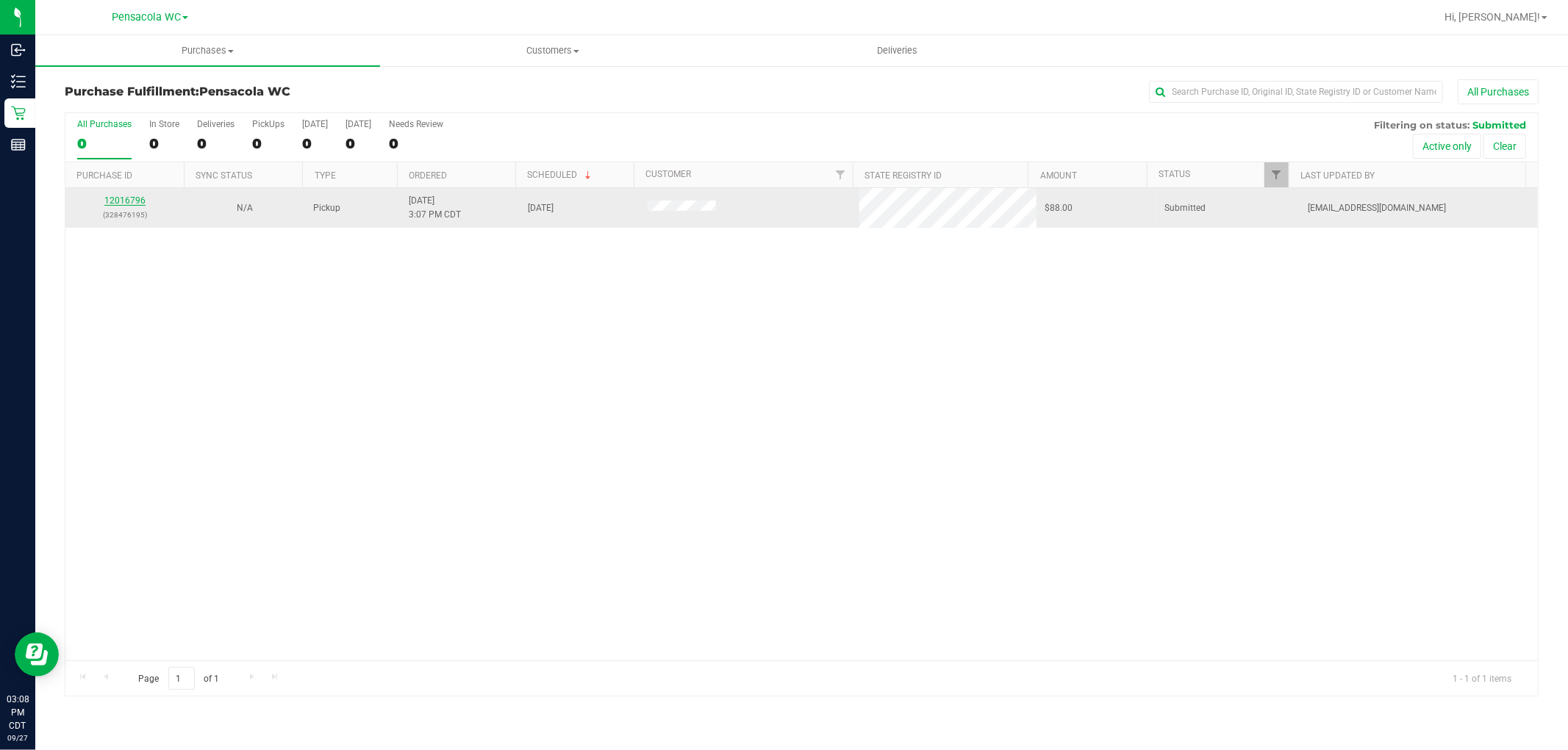
click at [128, 204] on link "12016796" at bounding box center [124, 200] width 41 height 10
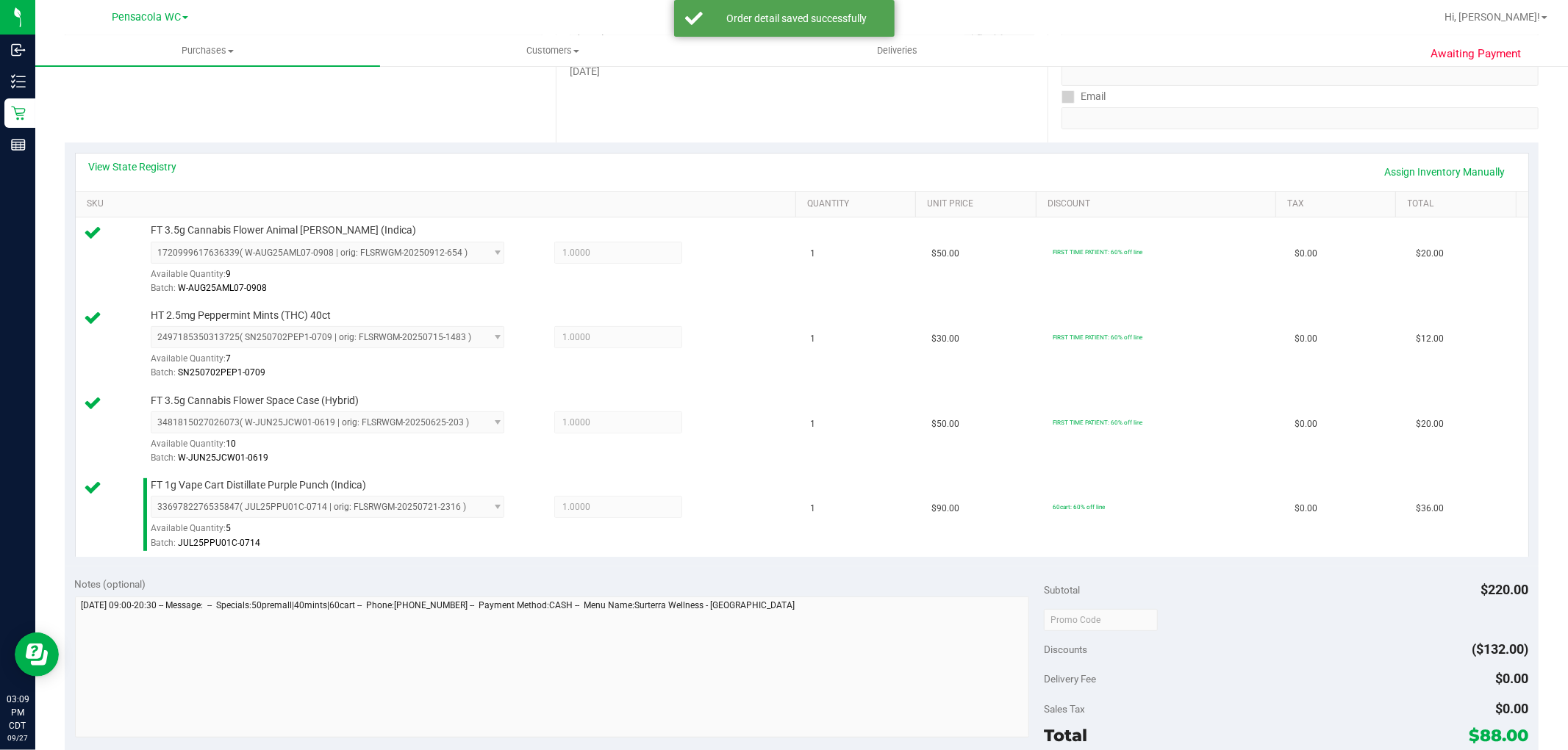
scroll to position [317, 0]
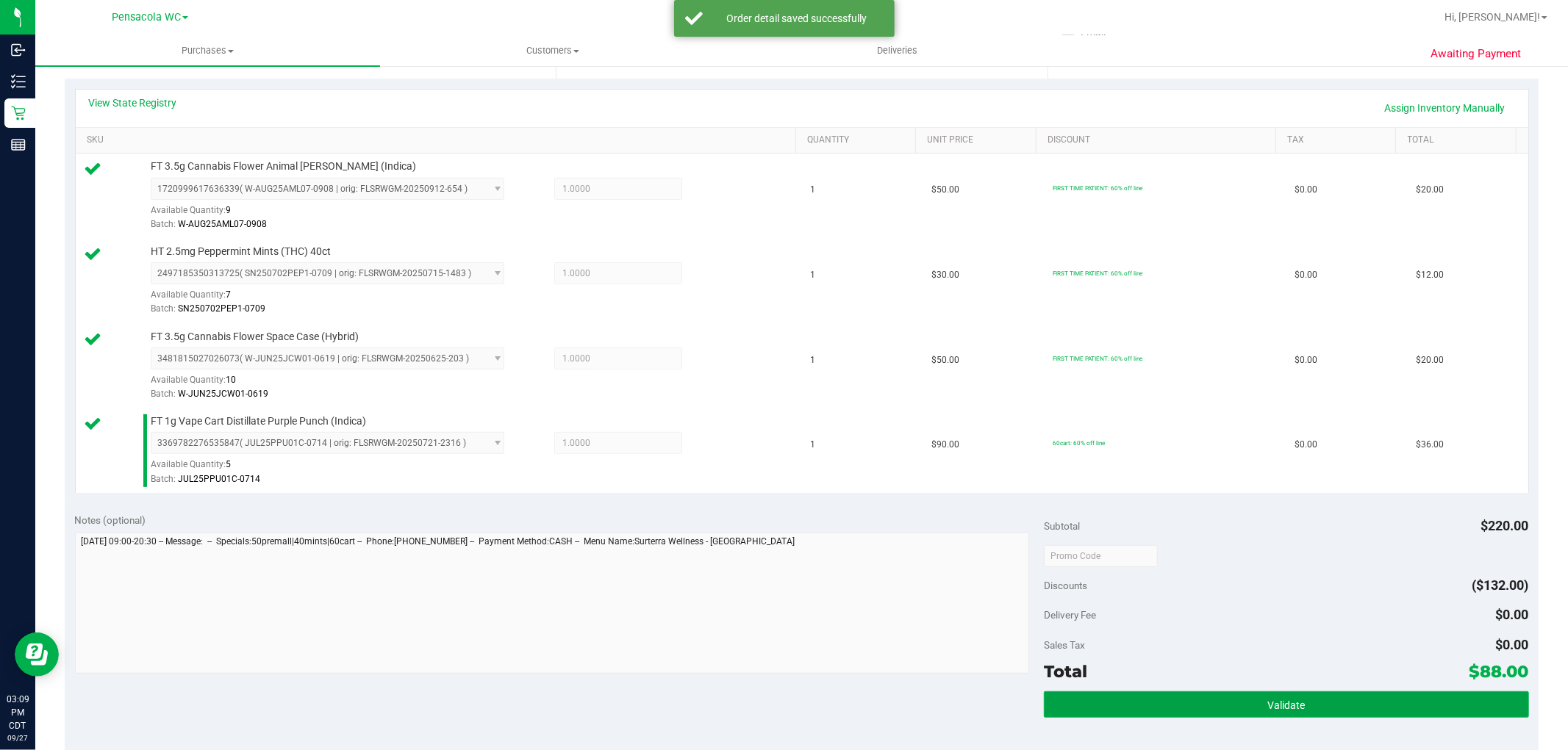
click at [1245, 715] on button "Validate" at bounding box center [1286, 705] width 484 height 27
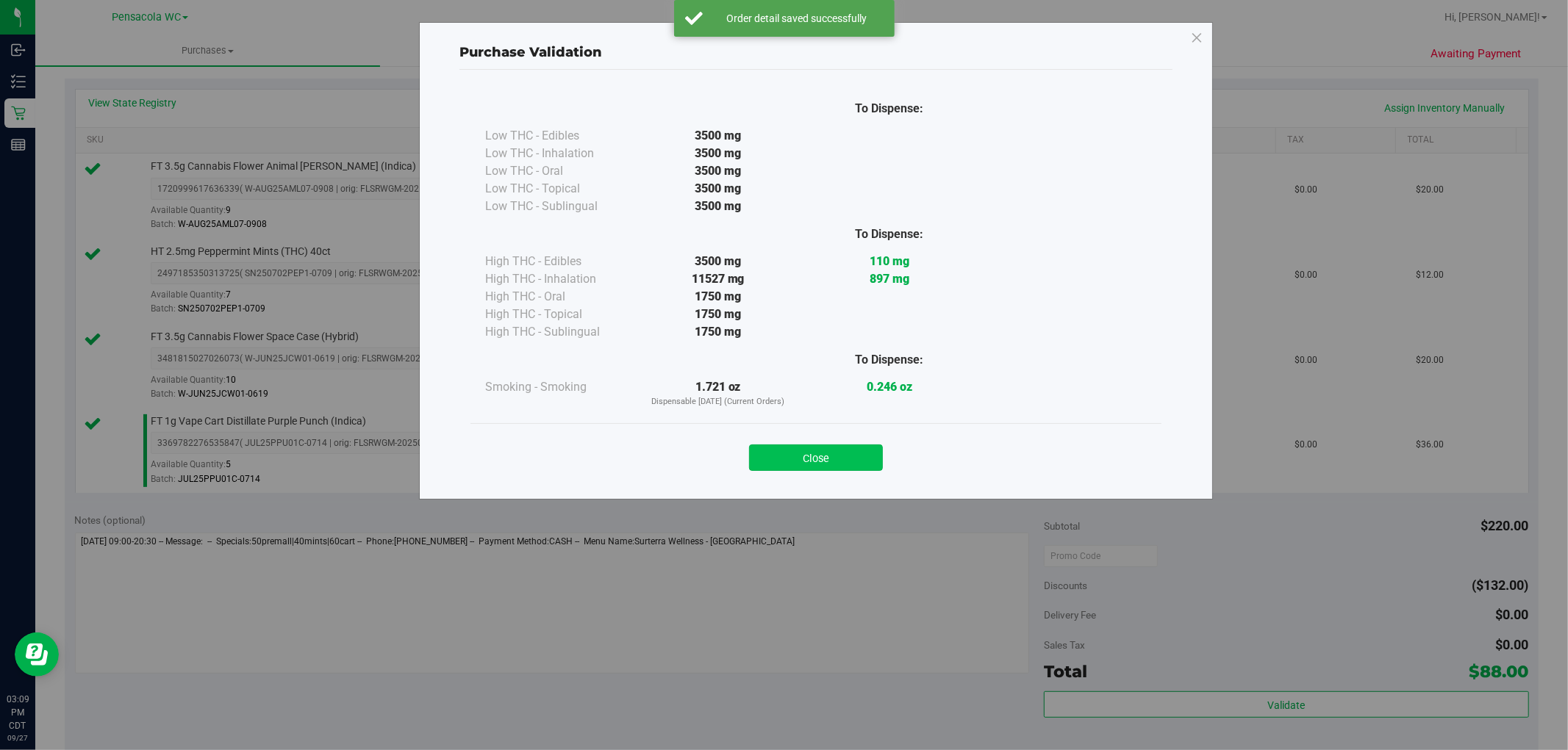
click at [825, 445] on button "Close" at bounding box center [815, 458] width 134 height 27
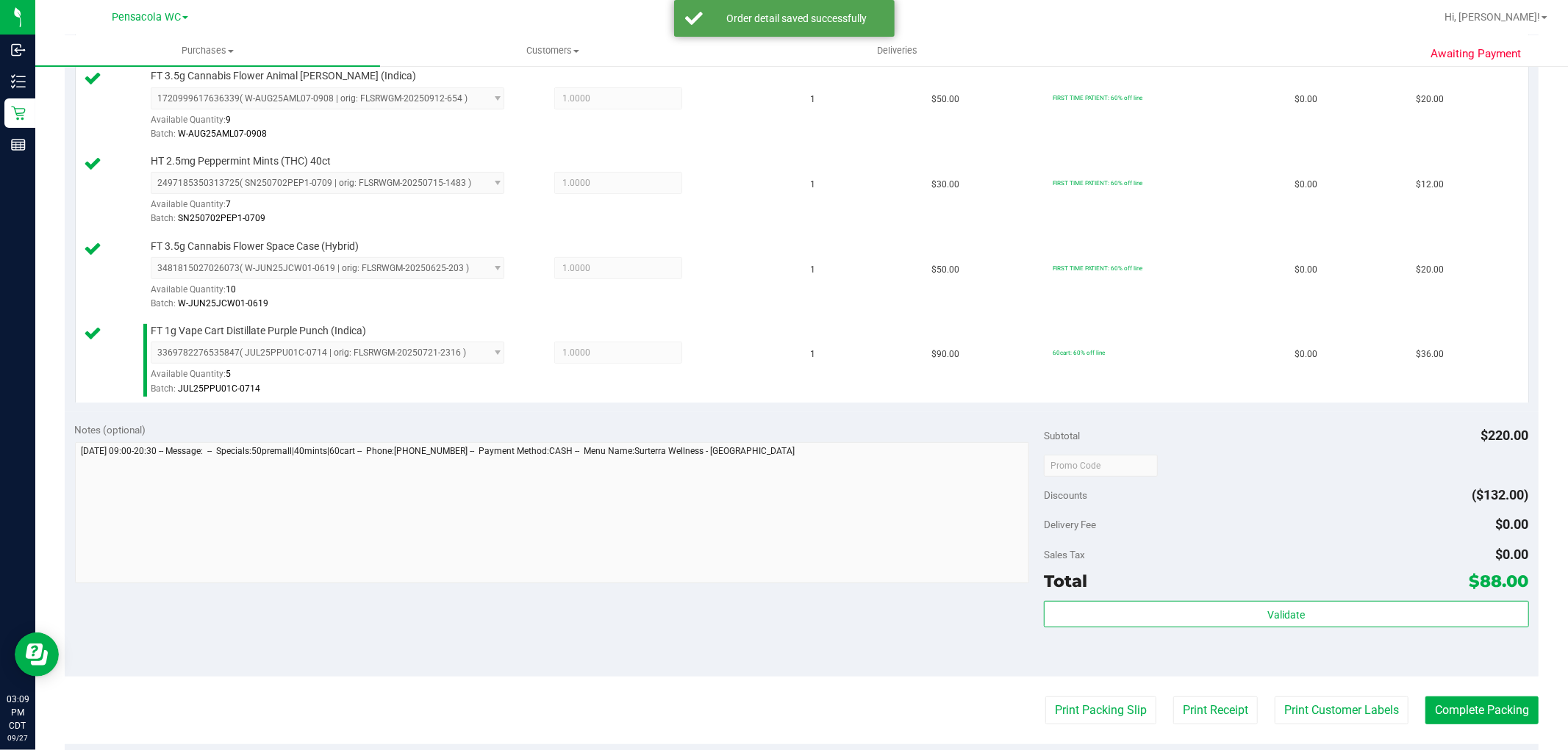
scroll to position [458, 0]
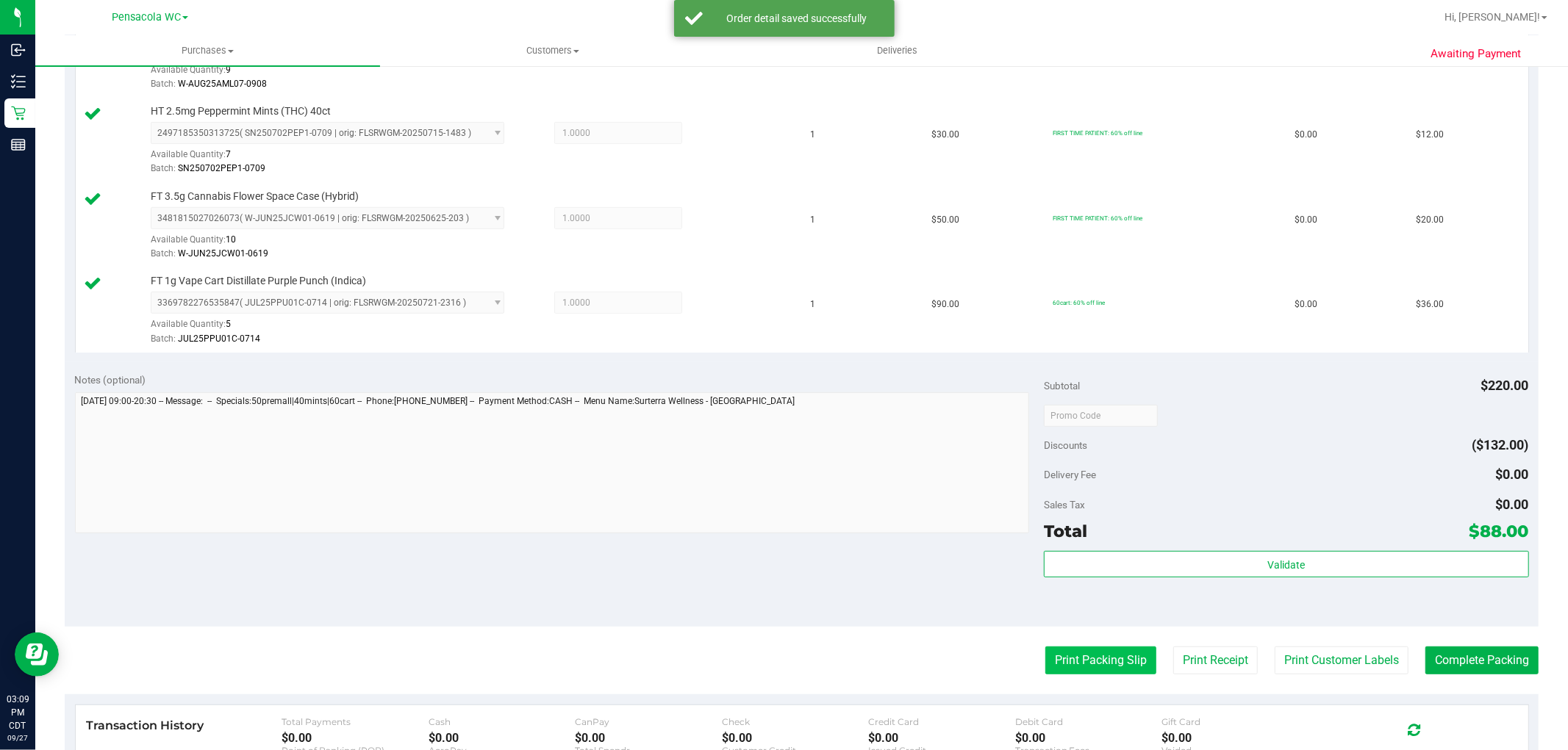
click at [1118, 662] on button "Print Packing Slip" at bounding box center [1100, 660] width 111 height 28
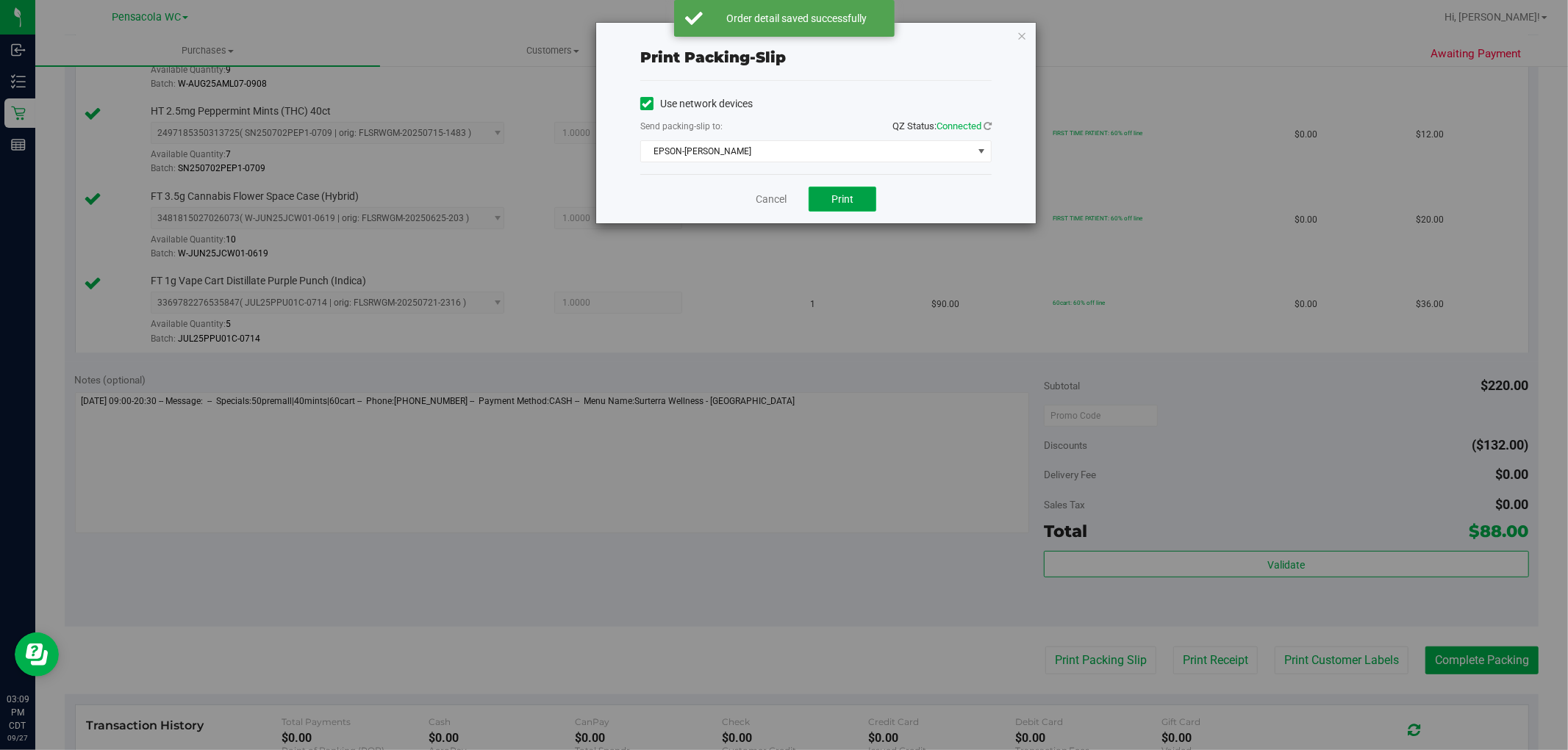
click at [844, 206] on button "Print" at bounding box center [842, 199] width 68 height 25
click at [1026, 28] on icon "button" at bounding box center [1021, 35] width 10 height 18
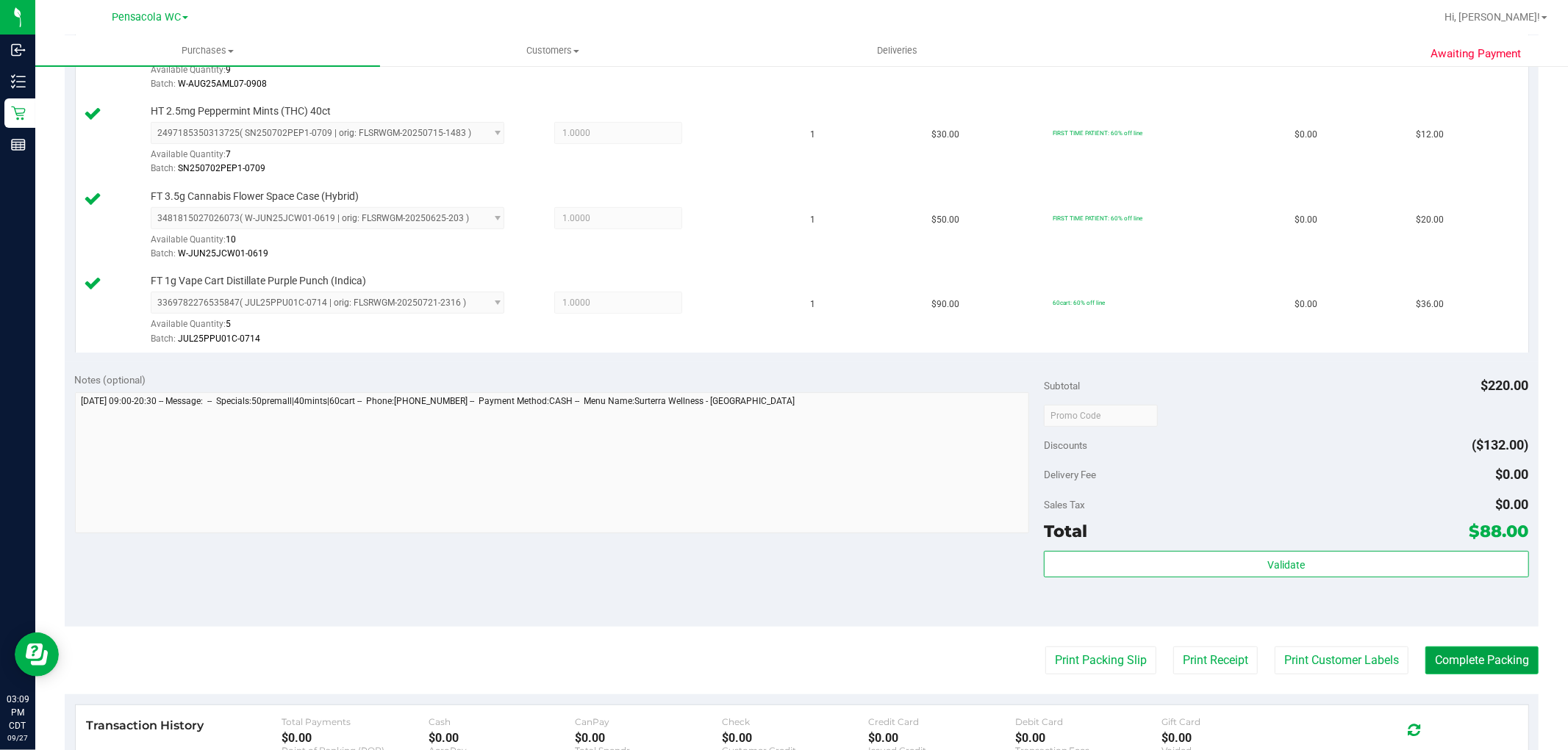
click at [1510, 652] on button "Complete Packing" at bounding box center [1482, 660] width 113 height 28
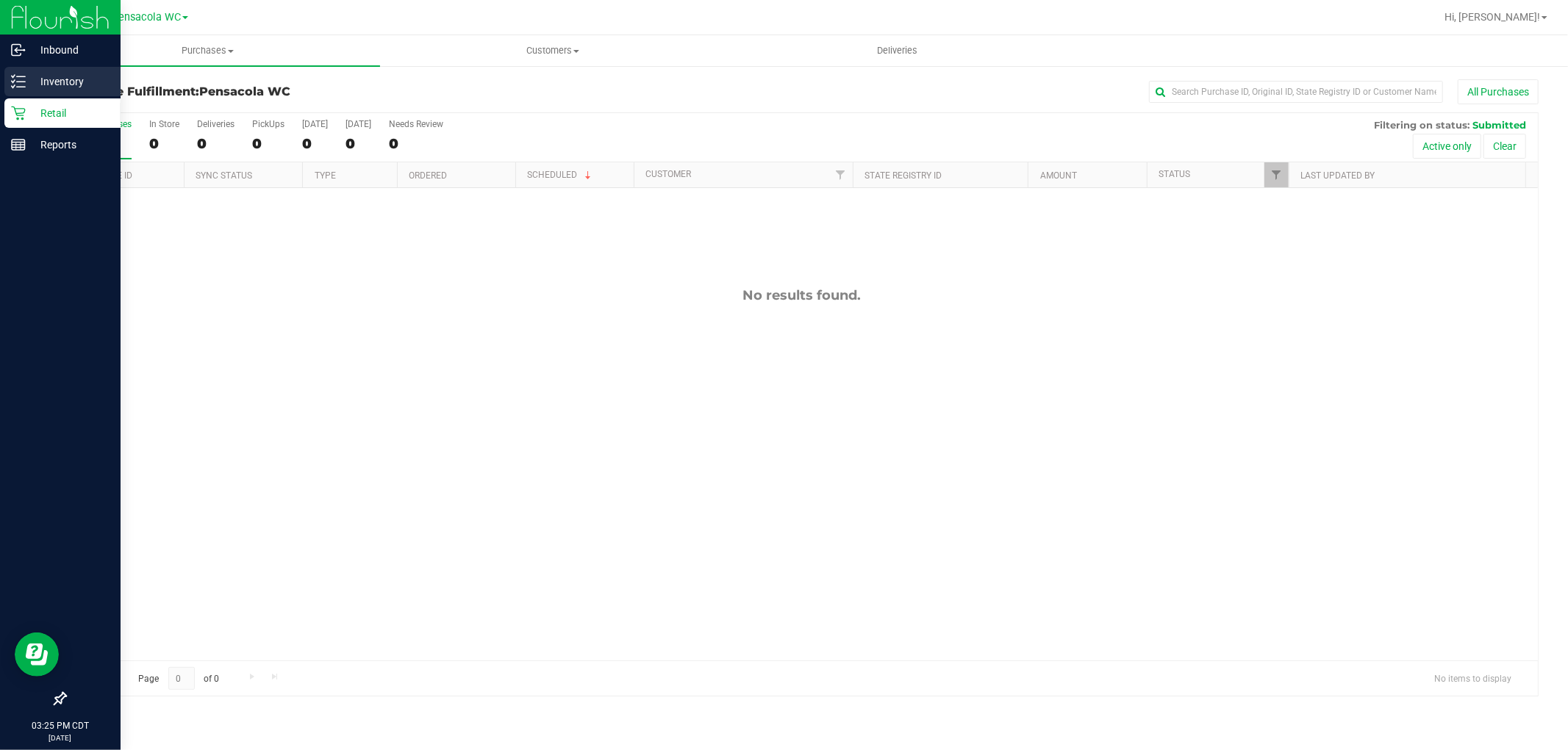
click at [13, 86] on icon at bounding box center [13, 86] width 3 height 3
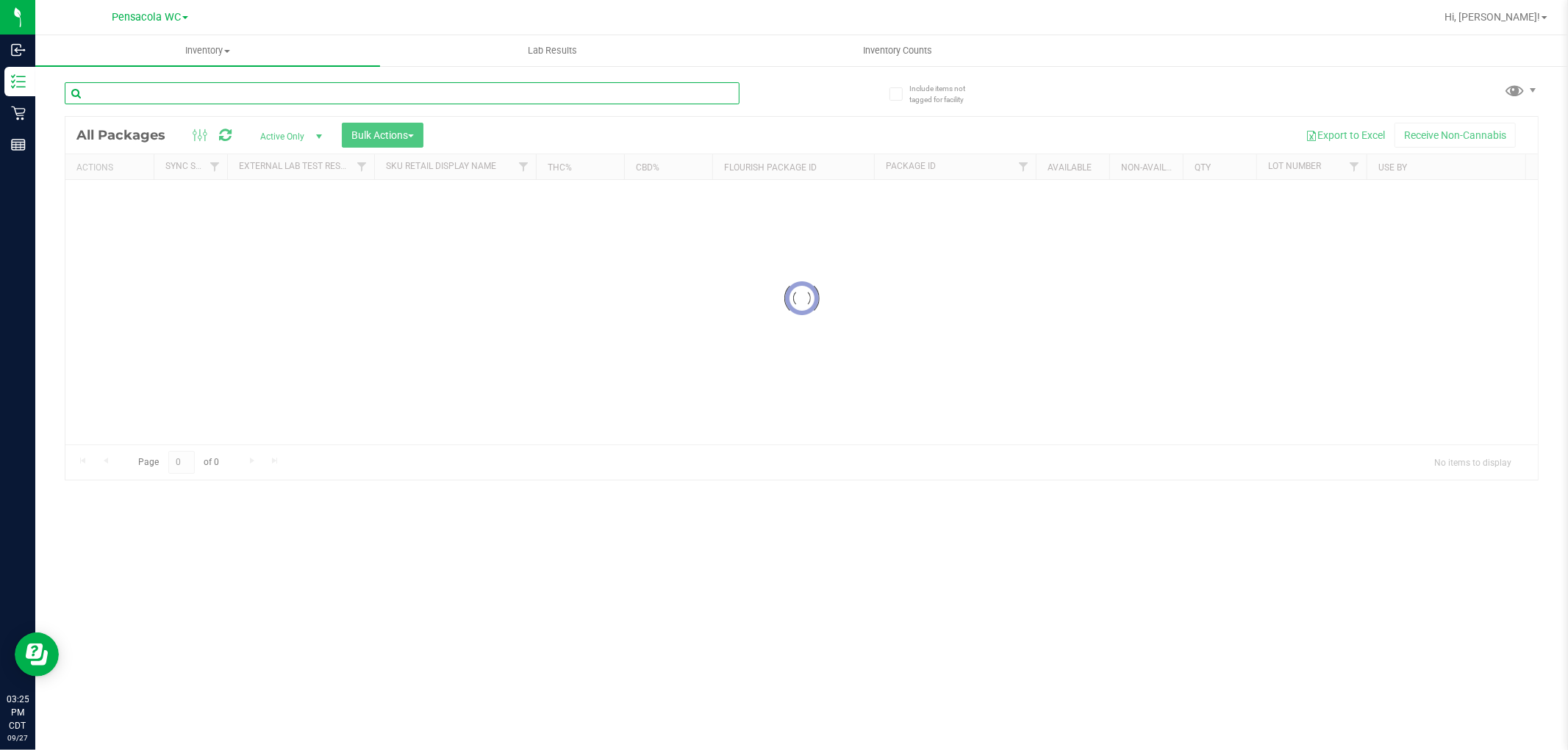
click at [385, 98] on input "text" at bounding box center [402, 93] width 675 height 22
click at [325, 93] on input "text" at bounding box center [402, 93] width 675 height 22
type input "t"
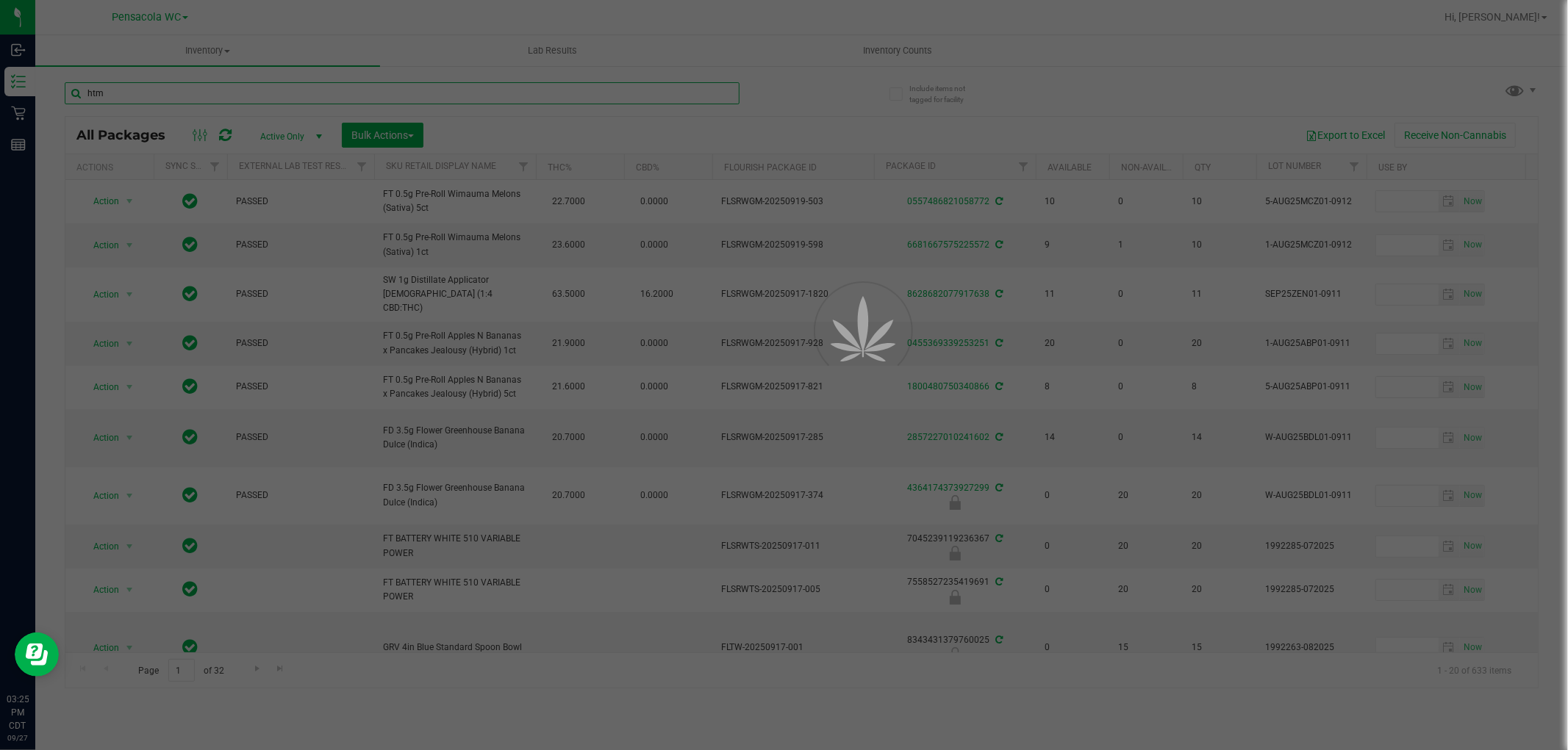
type input "htm"
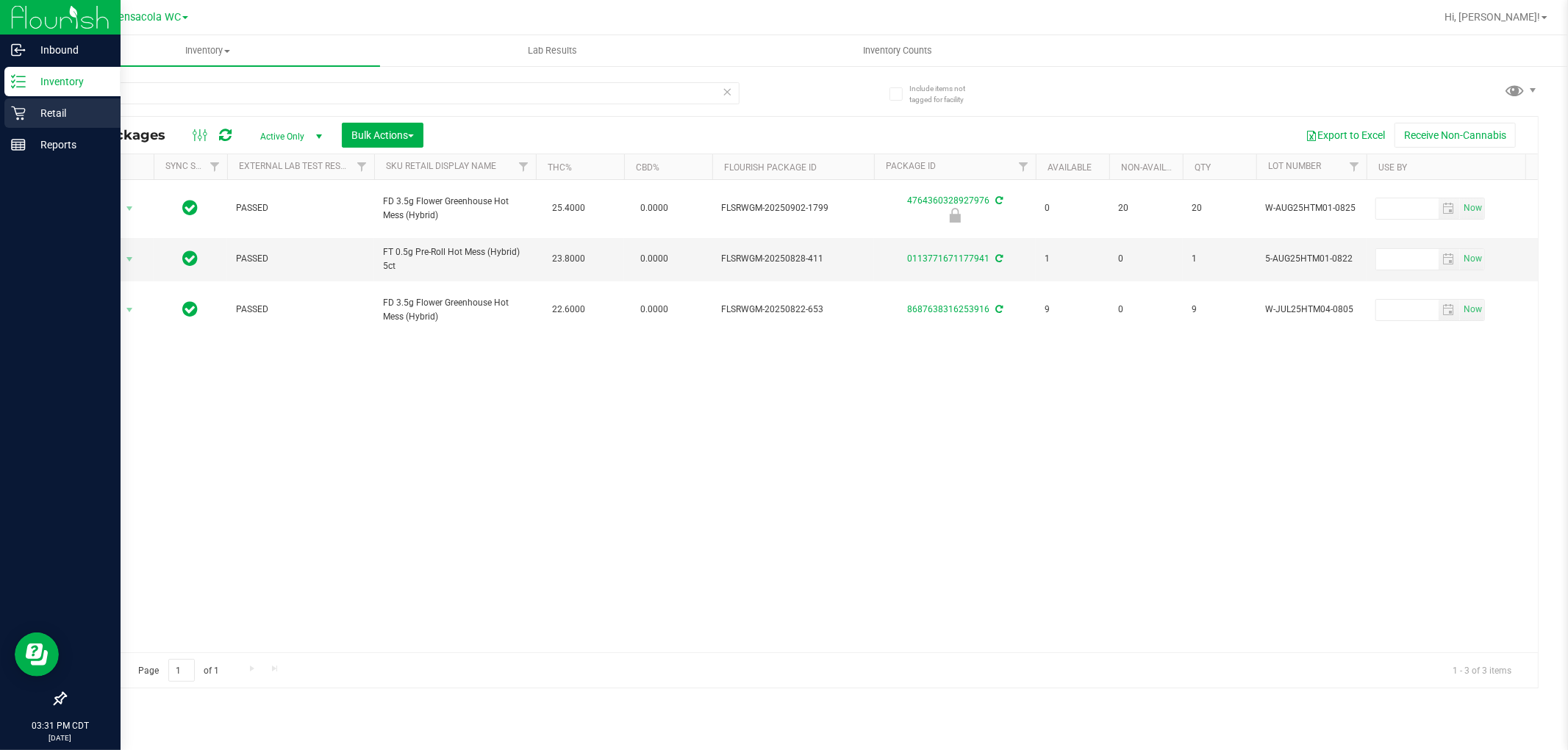
click at [23, 114] on icon at bounding box center [18, 113] width 15 height 15
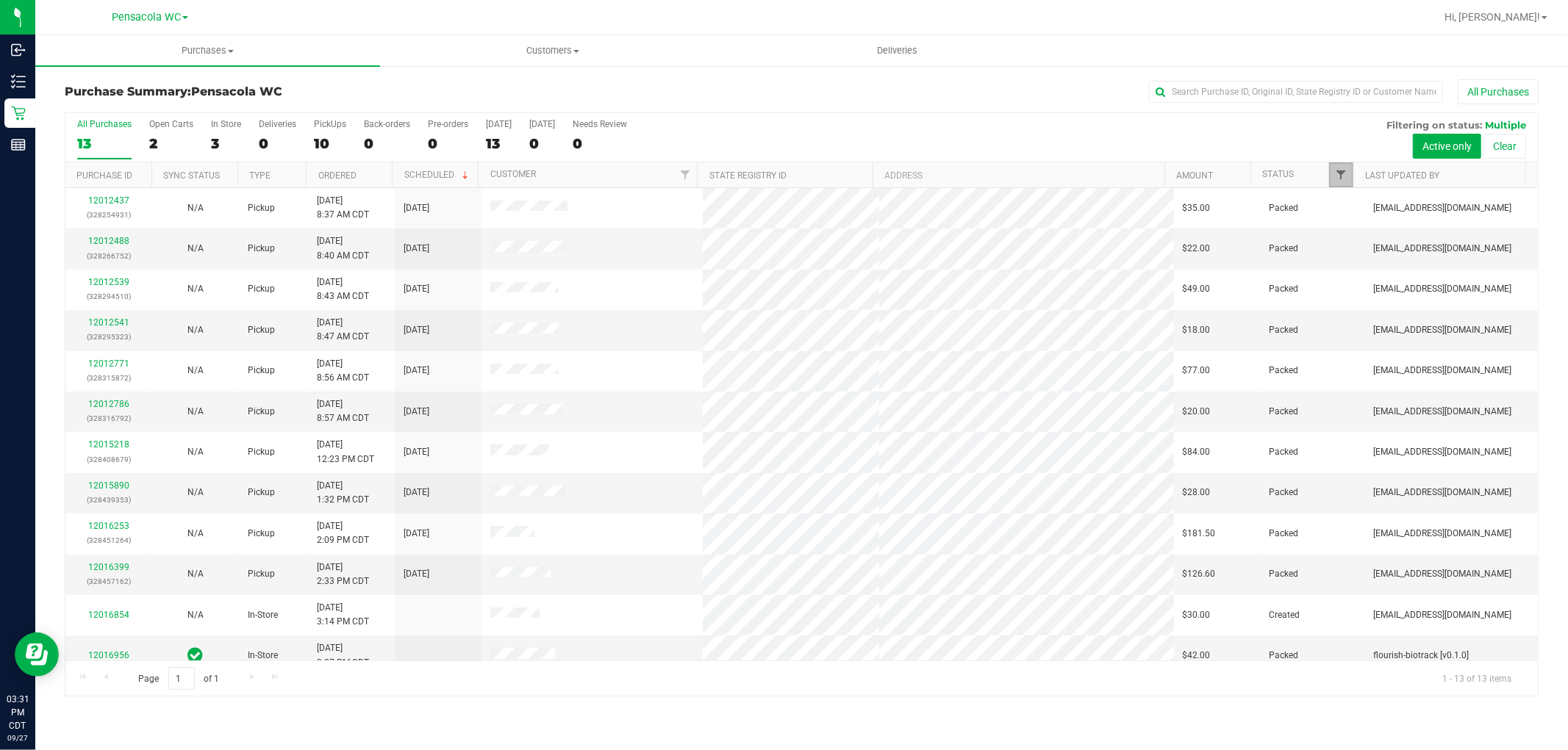
click at [1338, 171] on span "Filter" at bounding box center [1341, 175] width 12 height 12
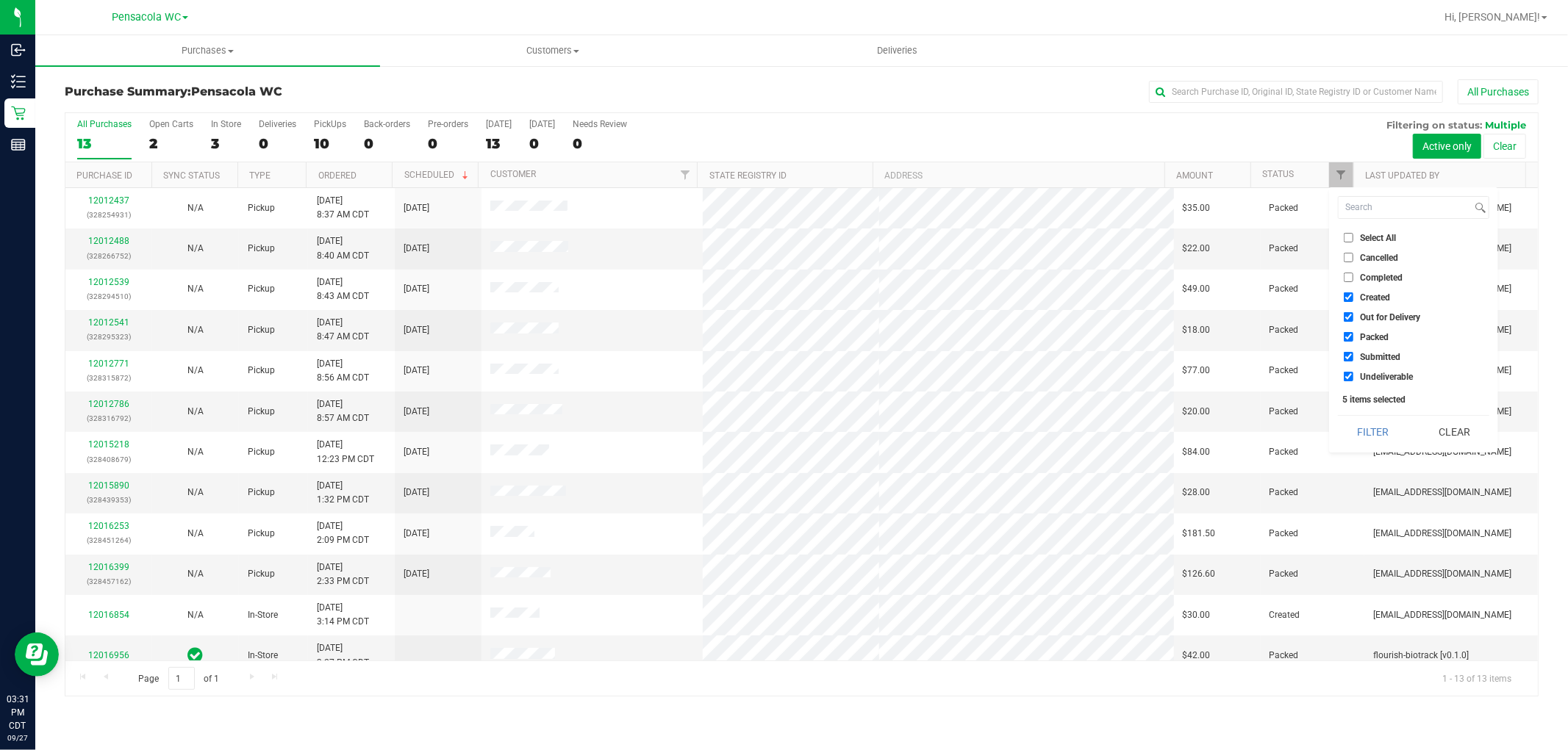
click at [1351, 233] on input "Select All" at bounding box center [1348, 237] width 9 height 9
checkbox input "true"
click at [1351, 234] on input "Select All" at bounding box center [1348, 237] width 9 height 9
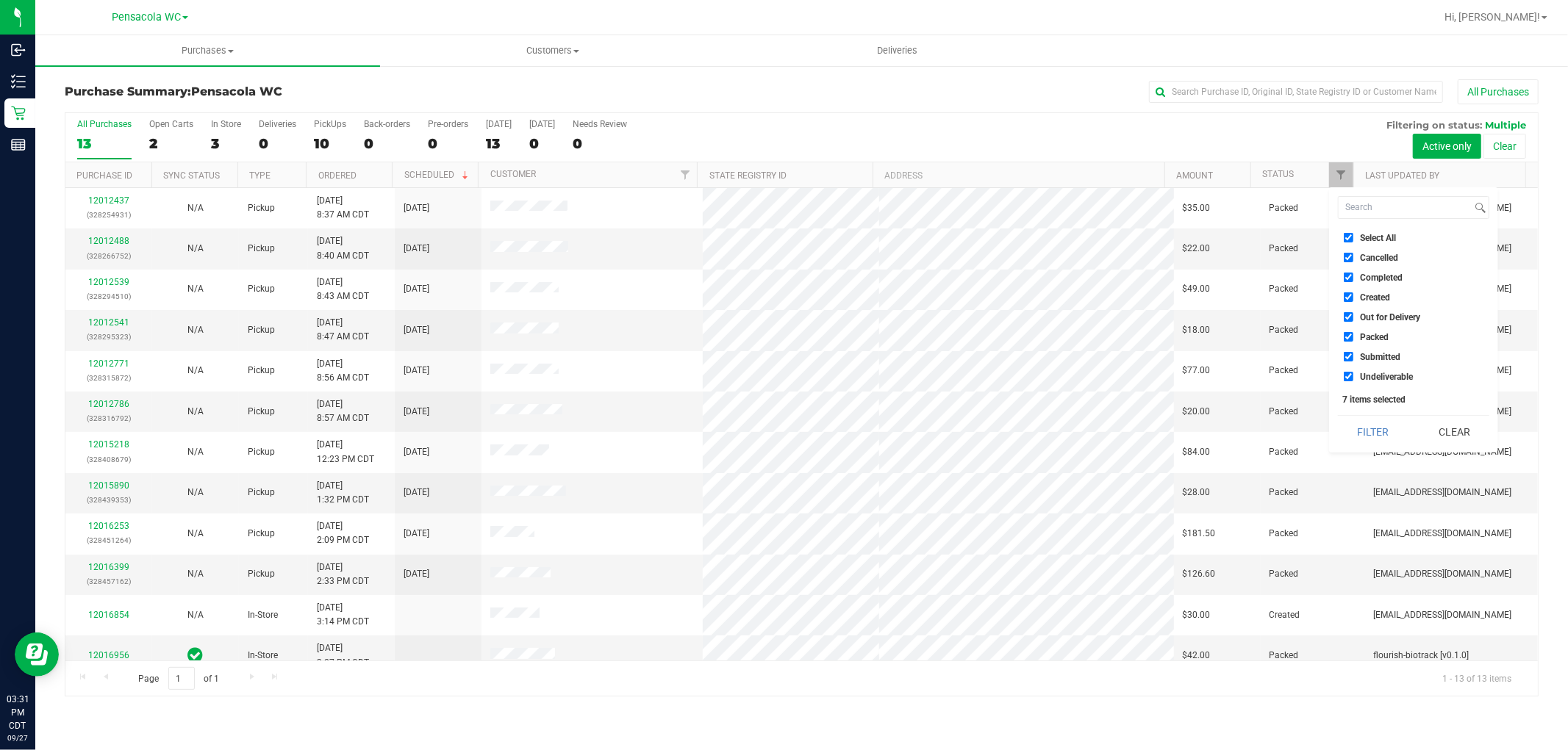
checkbox input "false"
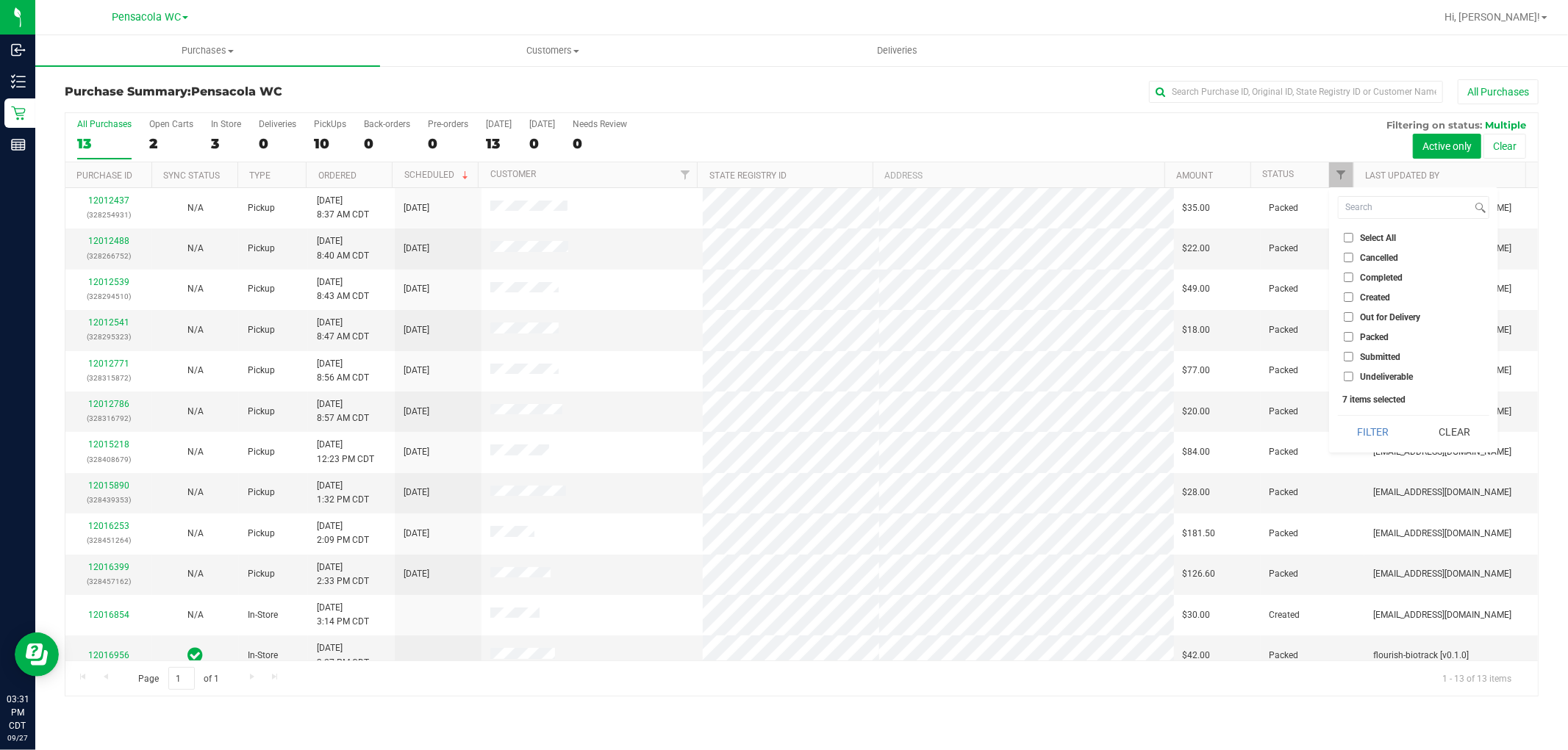
checkbox input "false"
click at [1365, 353] on span "Submitted" at bounding box center [1379, 357] width 40 height 9
click at [1353, 352] on input "Submitted" at bounding box center [1348, 356] width 9 height 9
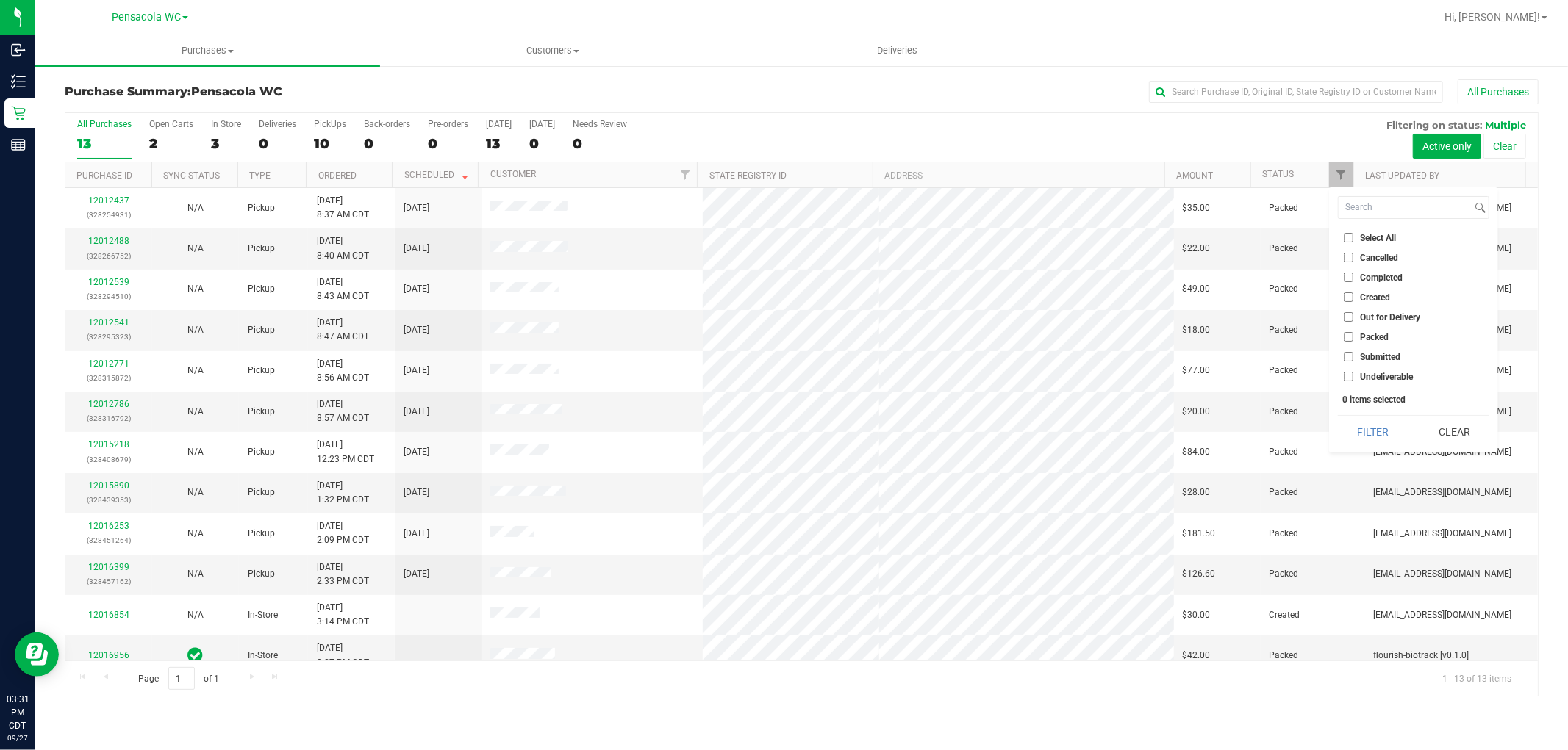
checkbox input "true"
click at [1363, 432] on button "Filter" at bounding box center [1373, 431] width 71 height 33
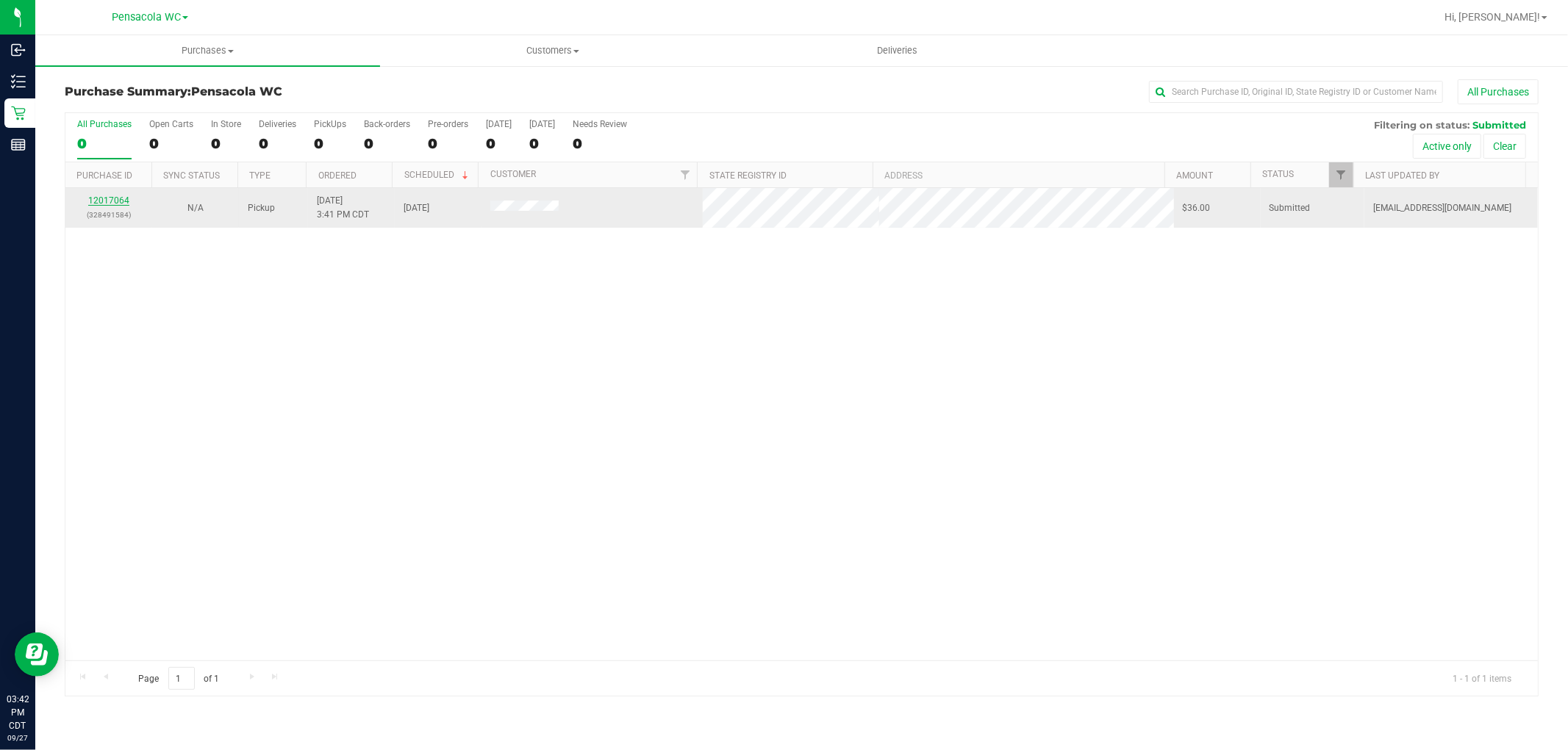
click at [96, 202] on link "12017064" at bounding box center [108, 200] width 41 height 10
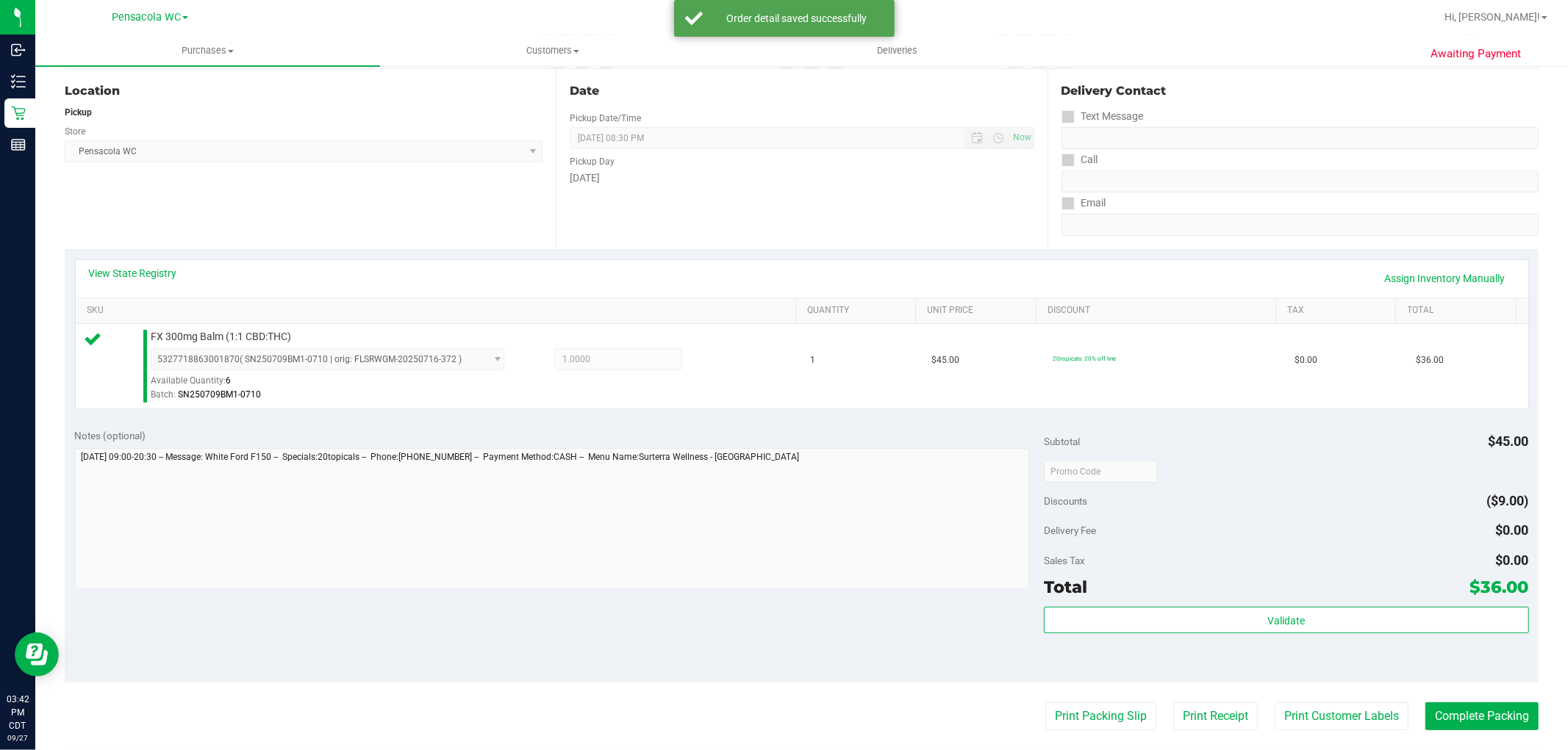
scroll to position [206, 0]
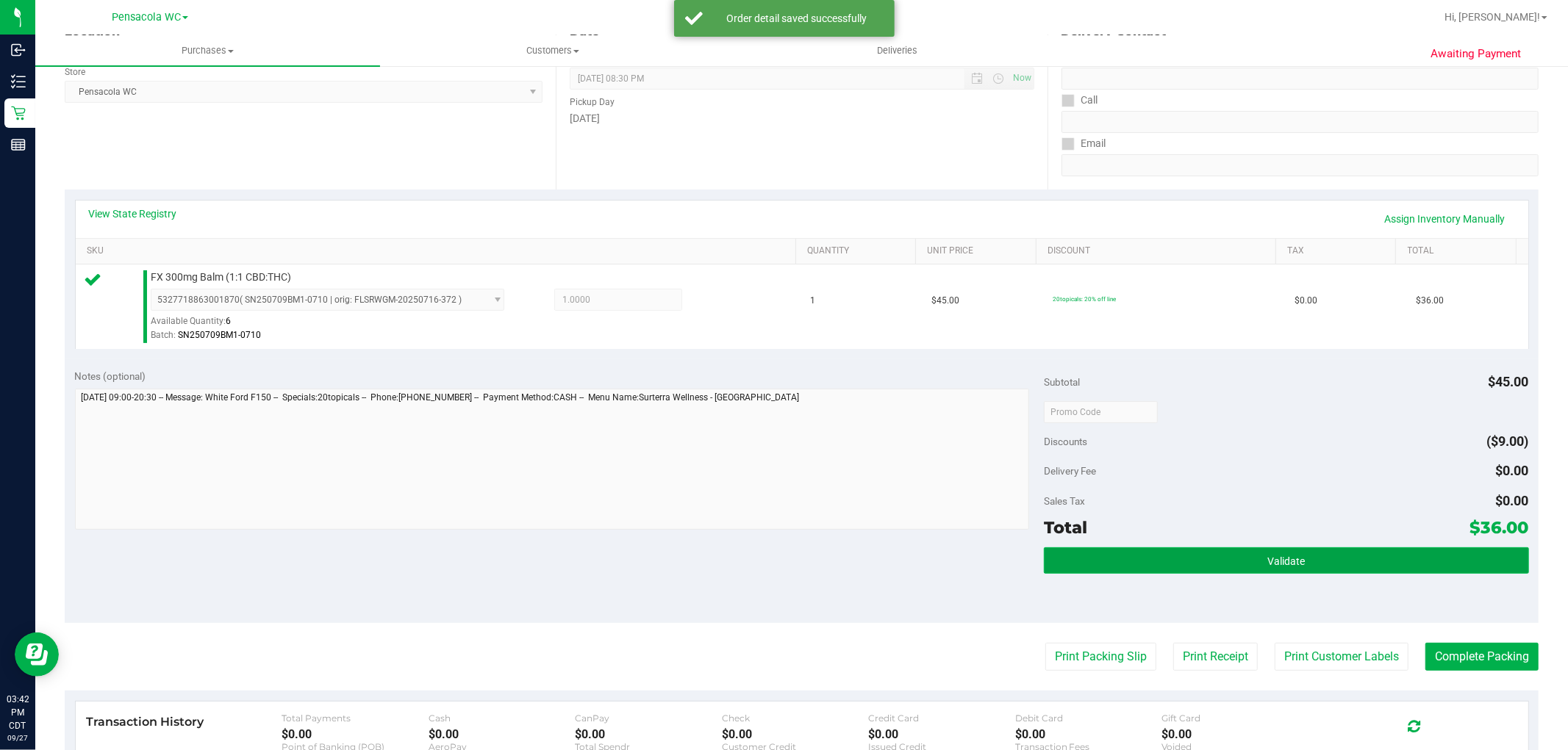
click at [1254, 548] on button "Validate" at bounding box center [1286, 561] width 484 height 27
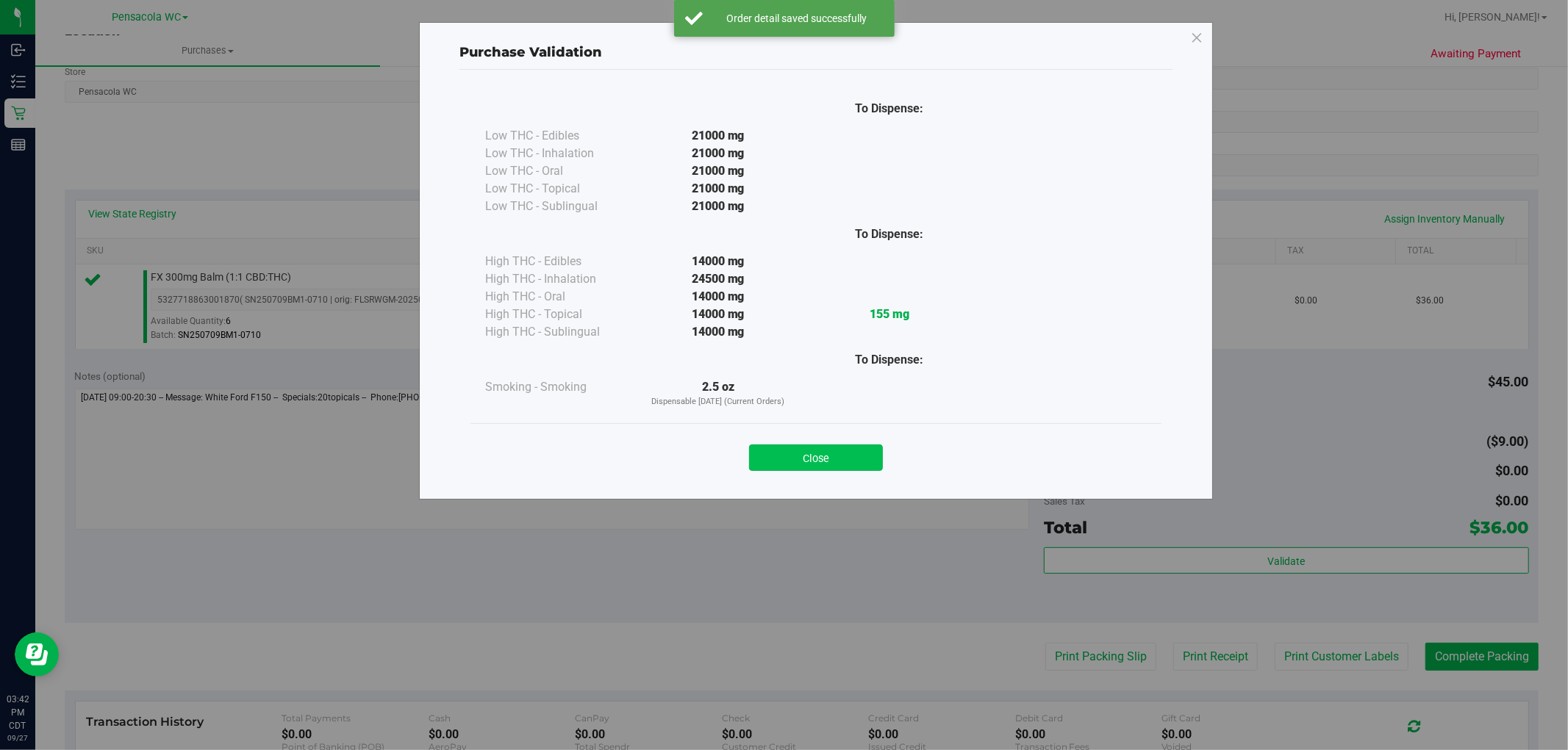
click at [872, 459] on button "Close" at bounding box center [815, 458] width 134 height 27
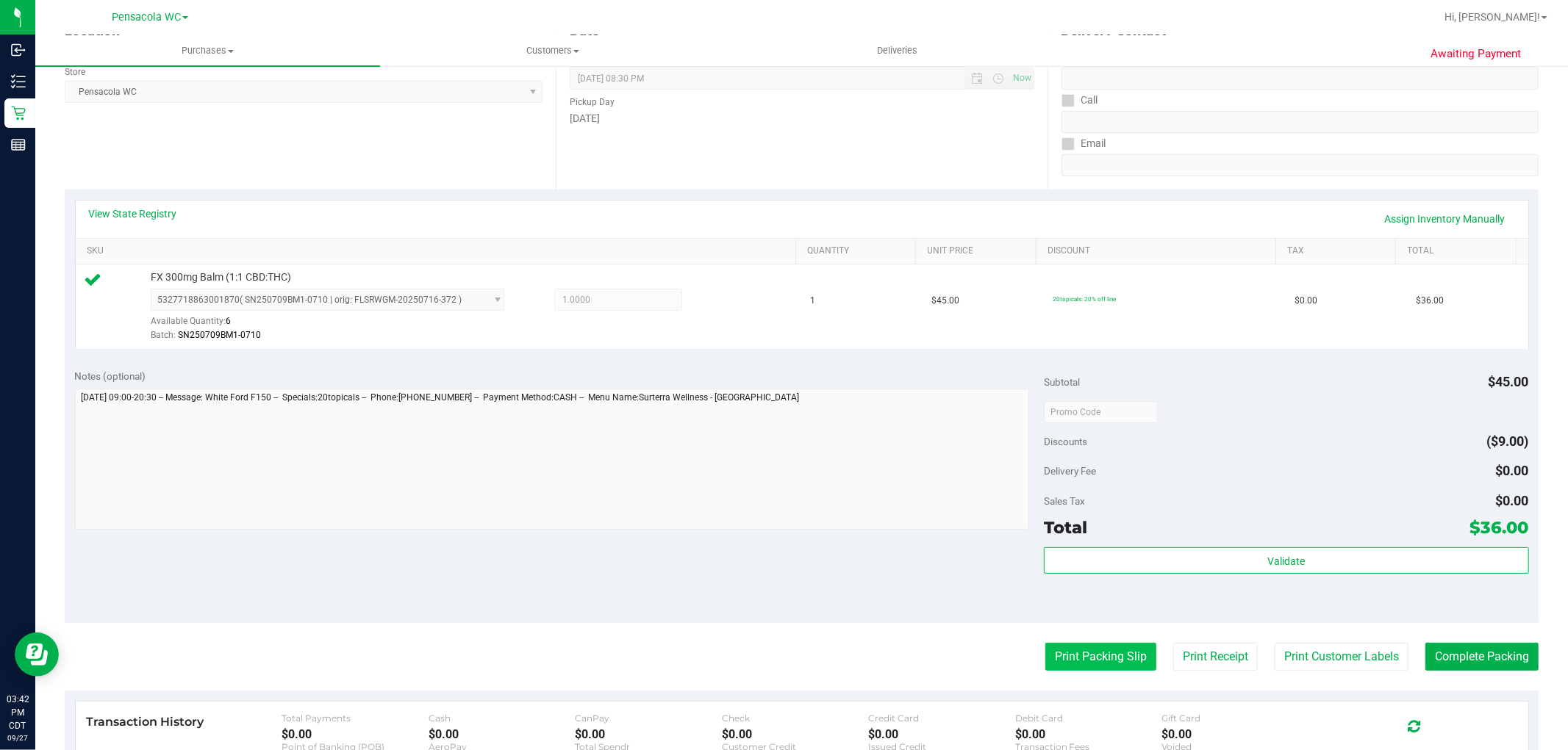
click at [1105, 656] on button "Print Packing Slip" at bounding box center [1100, 657] width 111 height 28
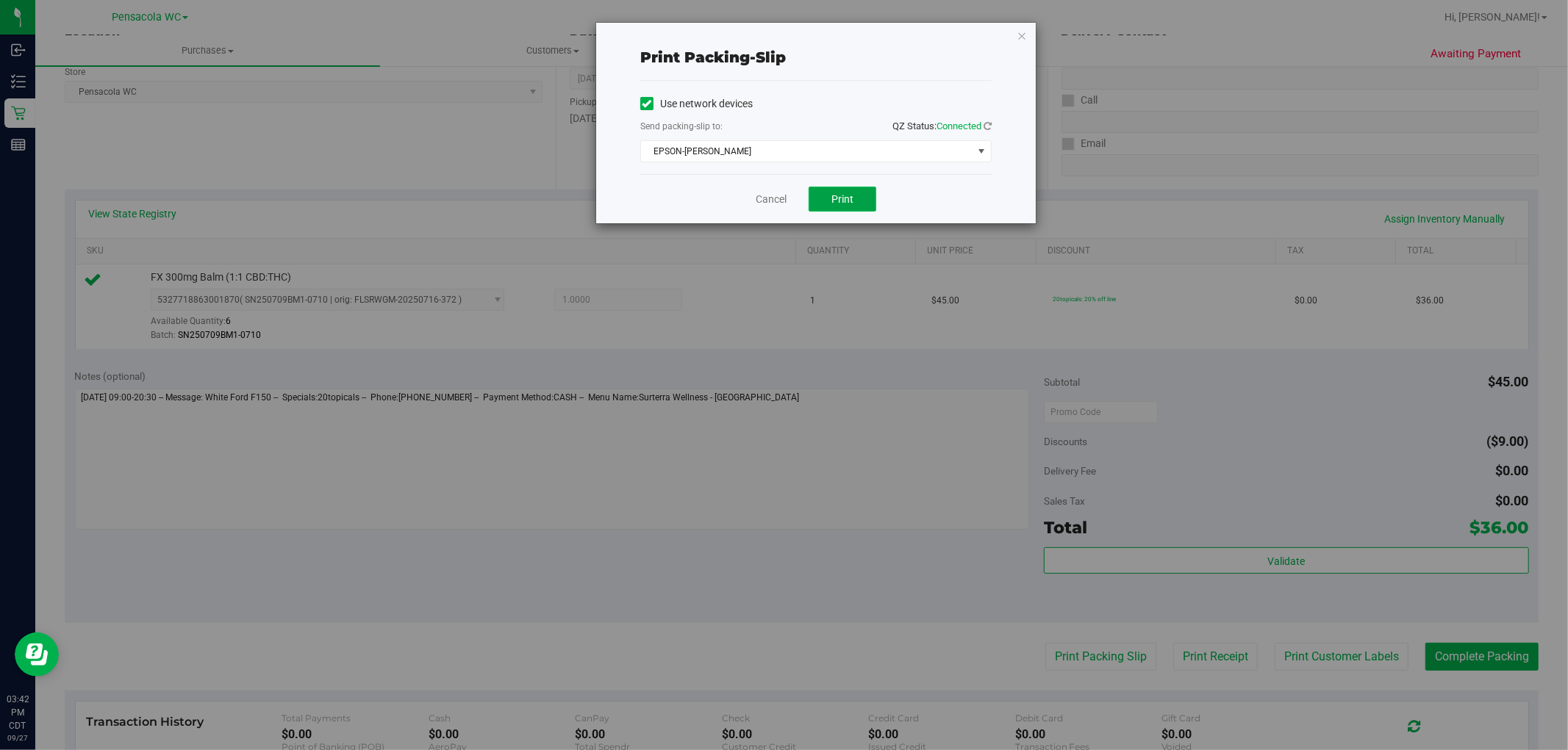
click at [829, 199] on button "Print" at bounding box center [842, 199] width 68 height 25
click at [779, 201] on link "Cancel" at bounding box center [770, 199] width 31 height 15
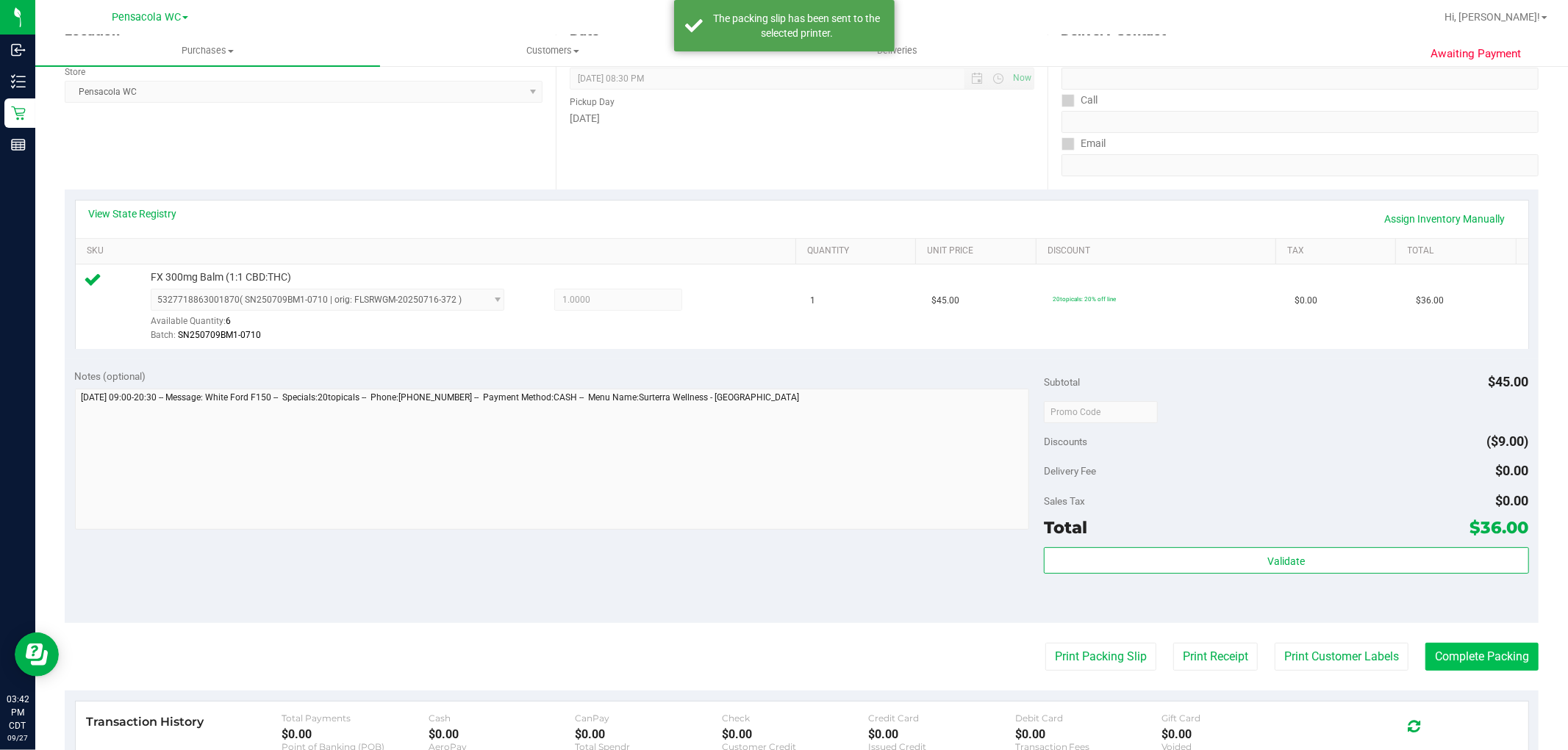
click at [1452, 662] on button "Complete Packing" at bounding box center [1482, 657] width 113 height 28
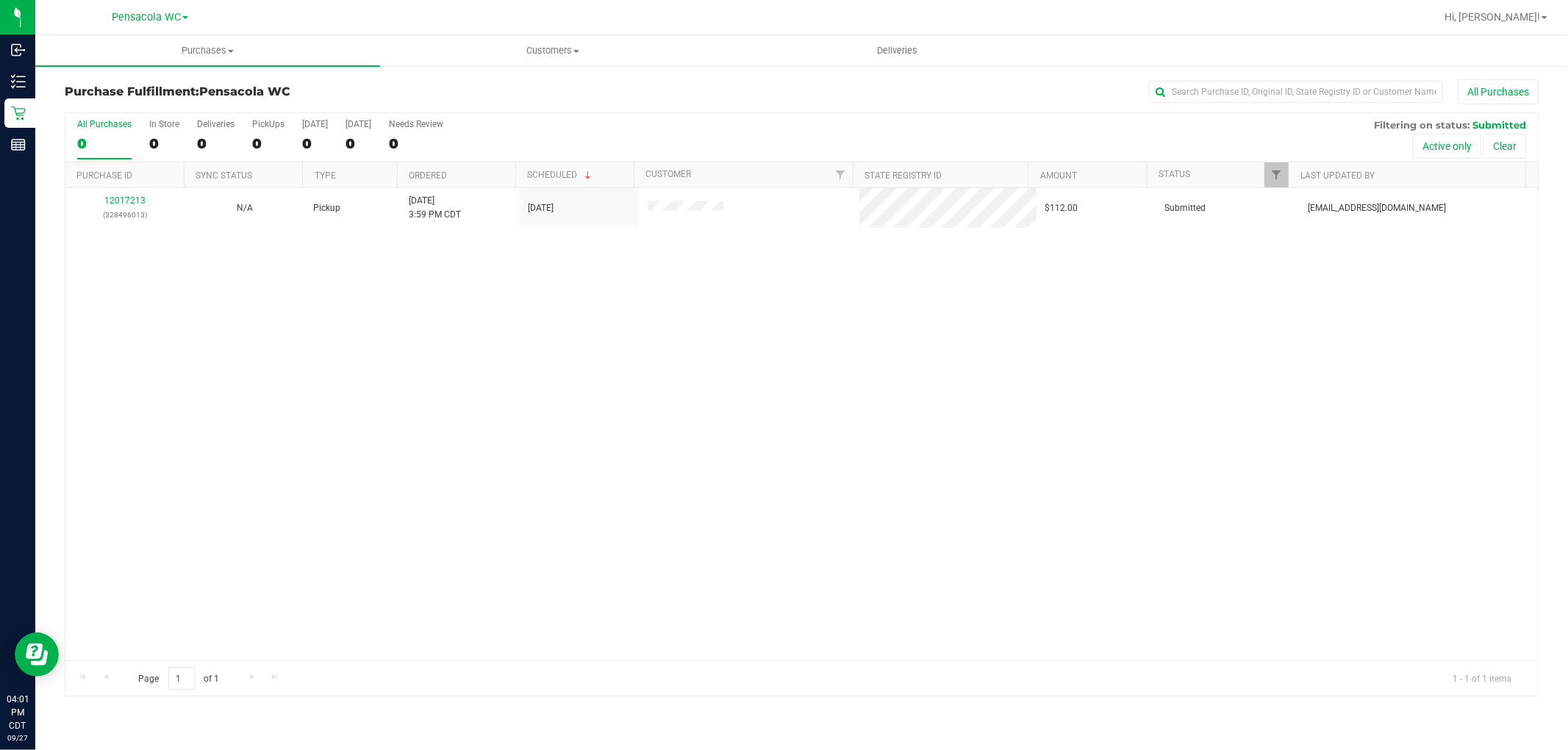
click at [1261, 157] on div "All Purchases 0 In Store 0 Deliveries 0 PickUps 0 Today 0 Tomorrow 0 Needs Revi…" at bounding box center [801, 138] width 1472 height 49
click at [1272, 174] on span "Filter" at bounding box center [1276, 175] width 12 height 12
click at [1305, 317] on span "Out for Delivery" at bounding box center [1325, 317] width 60 height 9
click at [1288, 317] on input "Out for Delivery" at bounding box center [1283, 316] width 9 height 9
click at [1314, 317] on span "Out for Delivery" at bounding box center [1325, 317] width 60 height 9
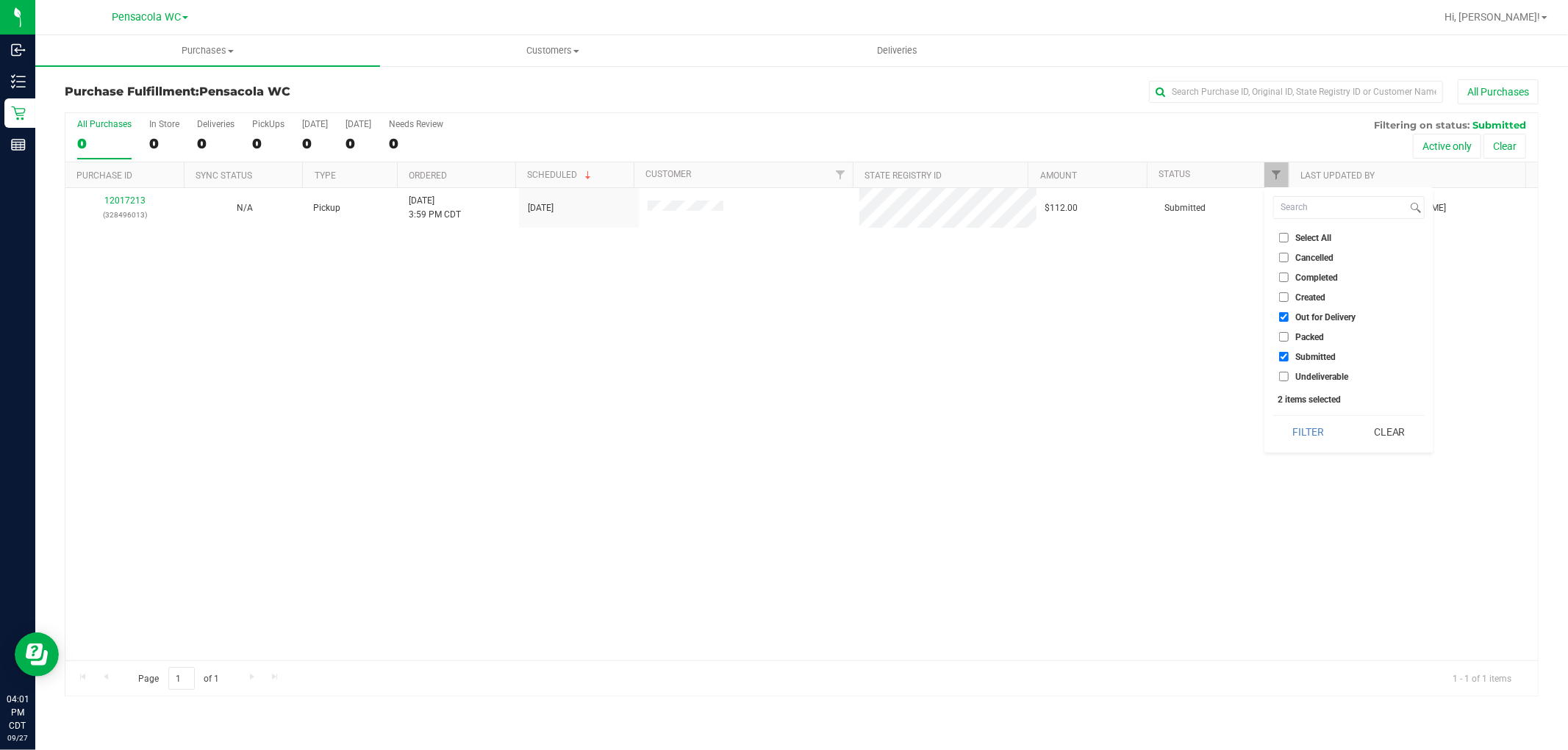
click at [1288, 317] on input "Out for Delivery" at bounding box center [1283, 316] width 9 height 9
checkbox input "false"
click at [1316, 333] on span "Packed" at bounding box center [1309, 337] width 28 height 9
click at [1288, 333] on input "Packed" at bounding box center [1283, 336] width 9 height 9
click at [1304, 421] on button "Filter" at bounding box center [1308, 431] width 71 height 33
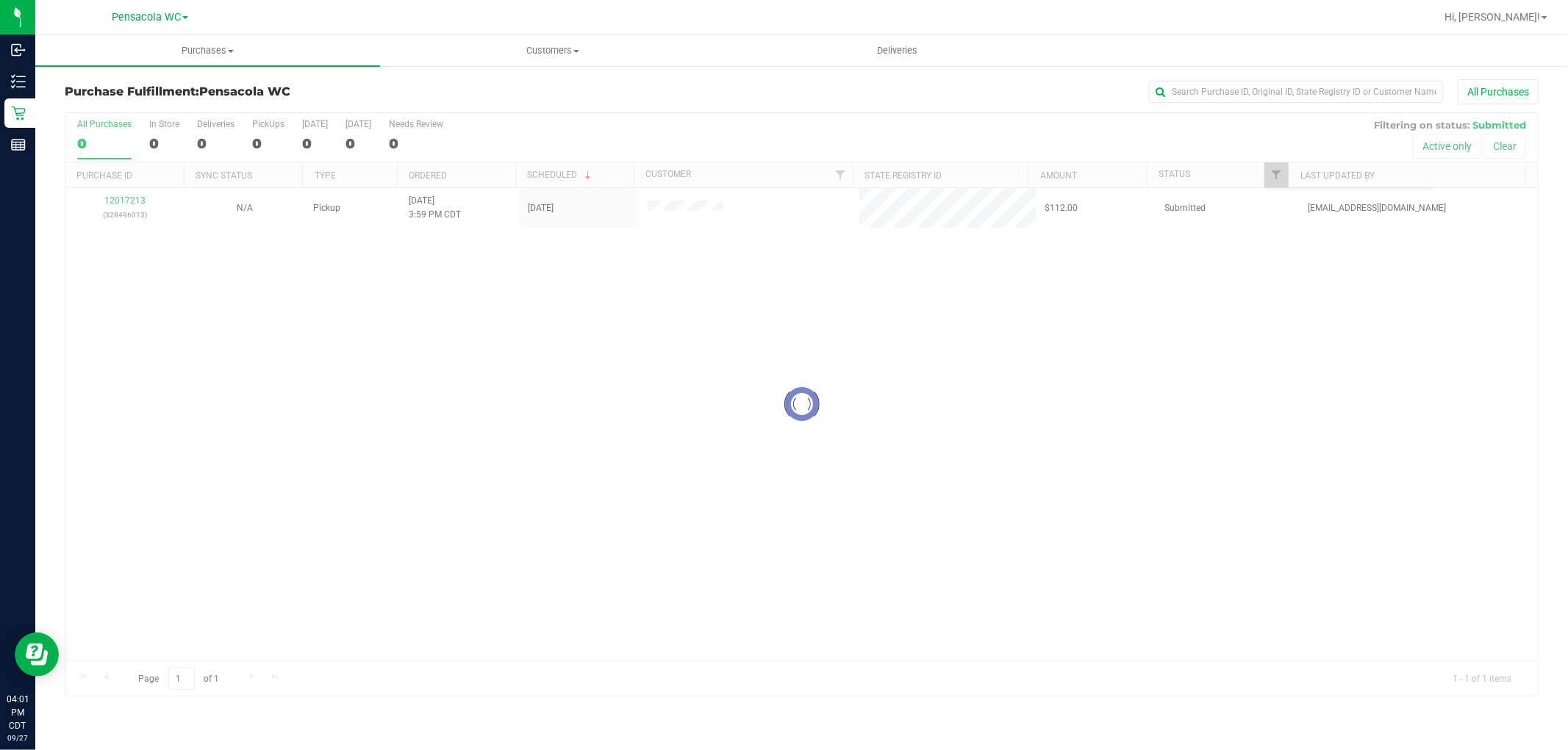
checkbox input "true"
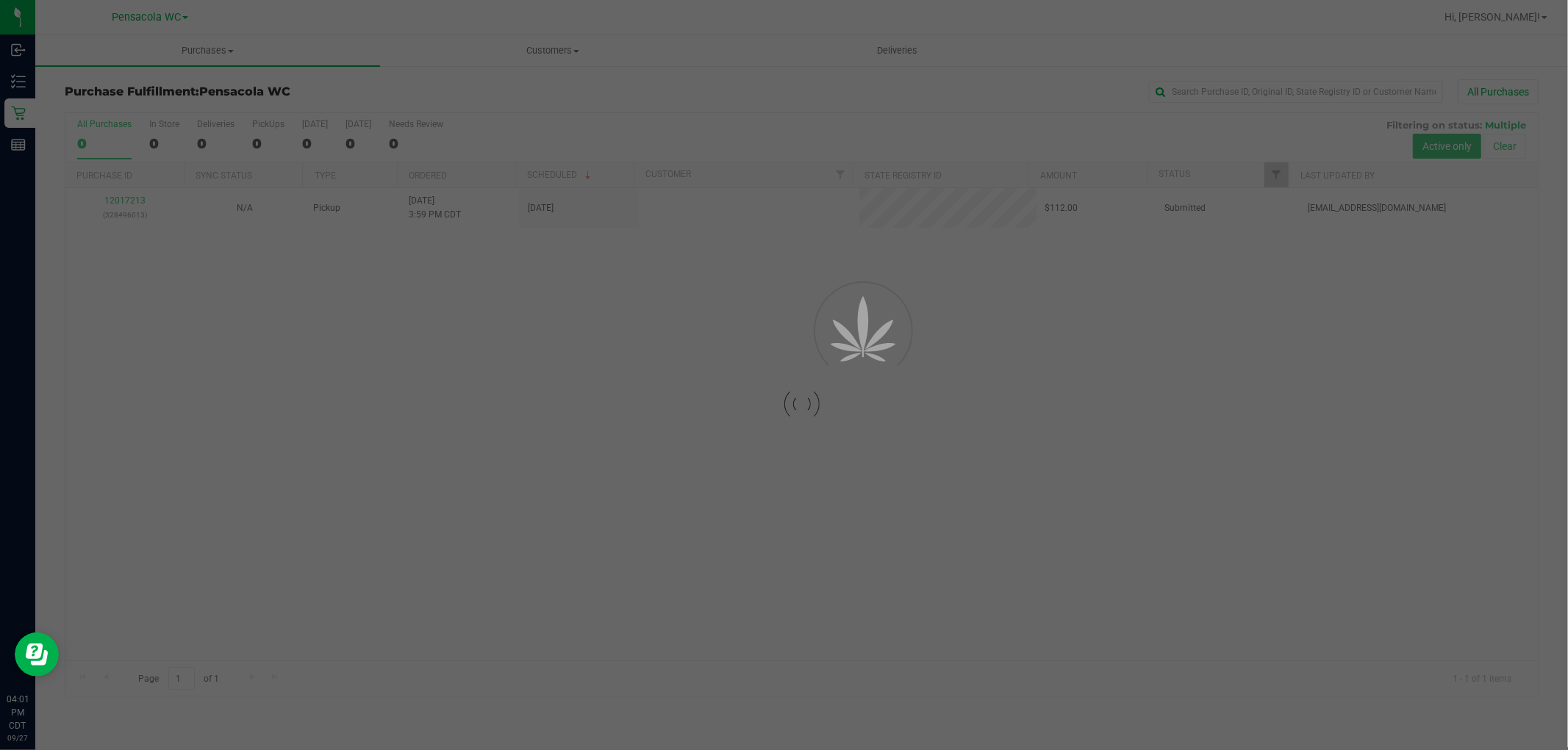
checkbox input "true"
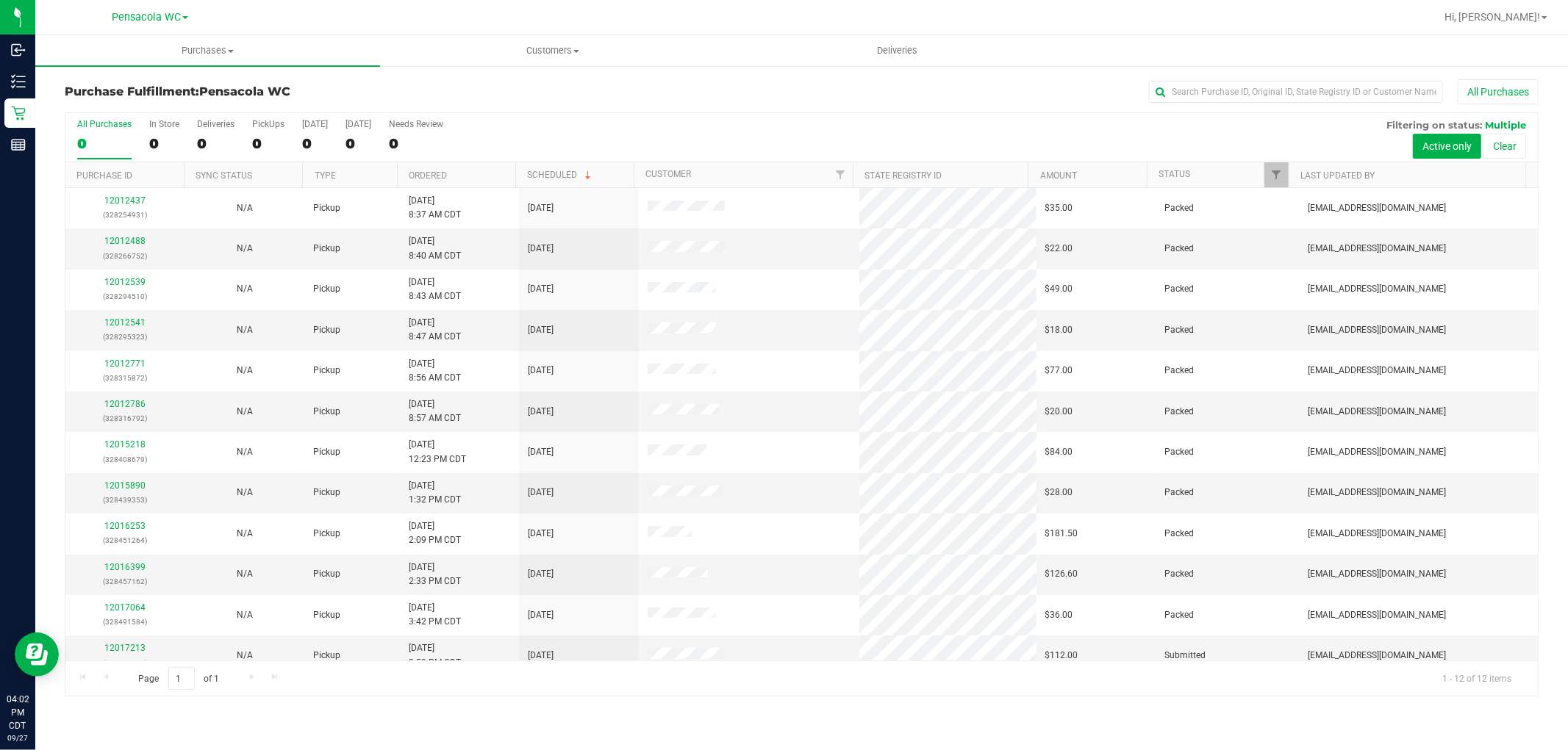
scroll to position [15, 0]
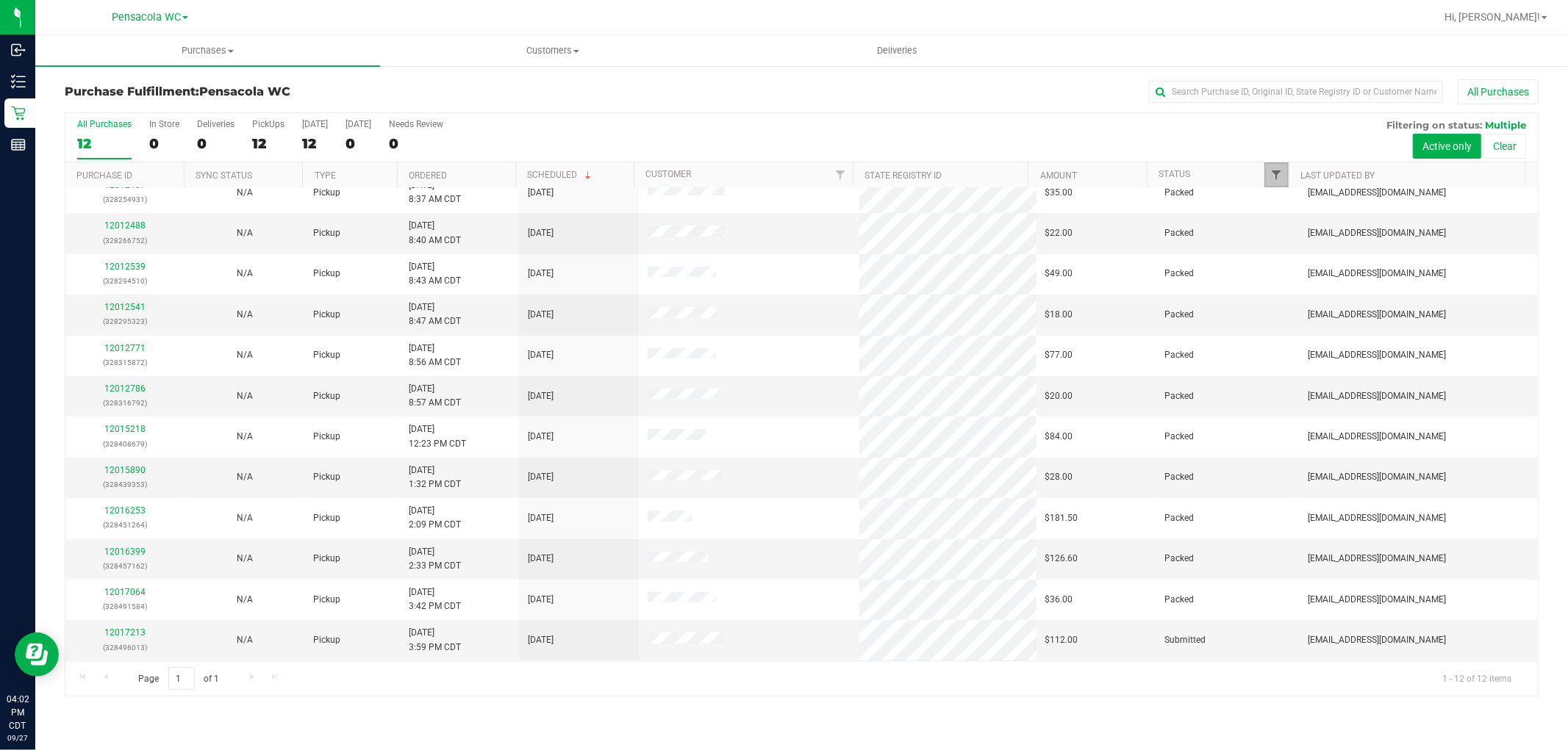
click at [1275, 175] on span "Filter" at bounding box center [1276, 175] width 12 height 12
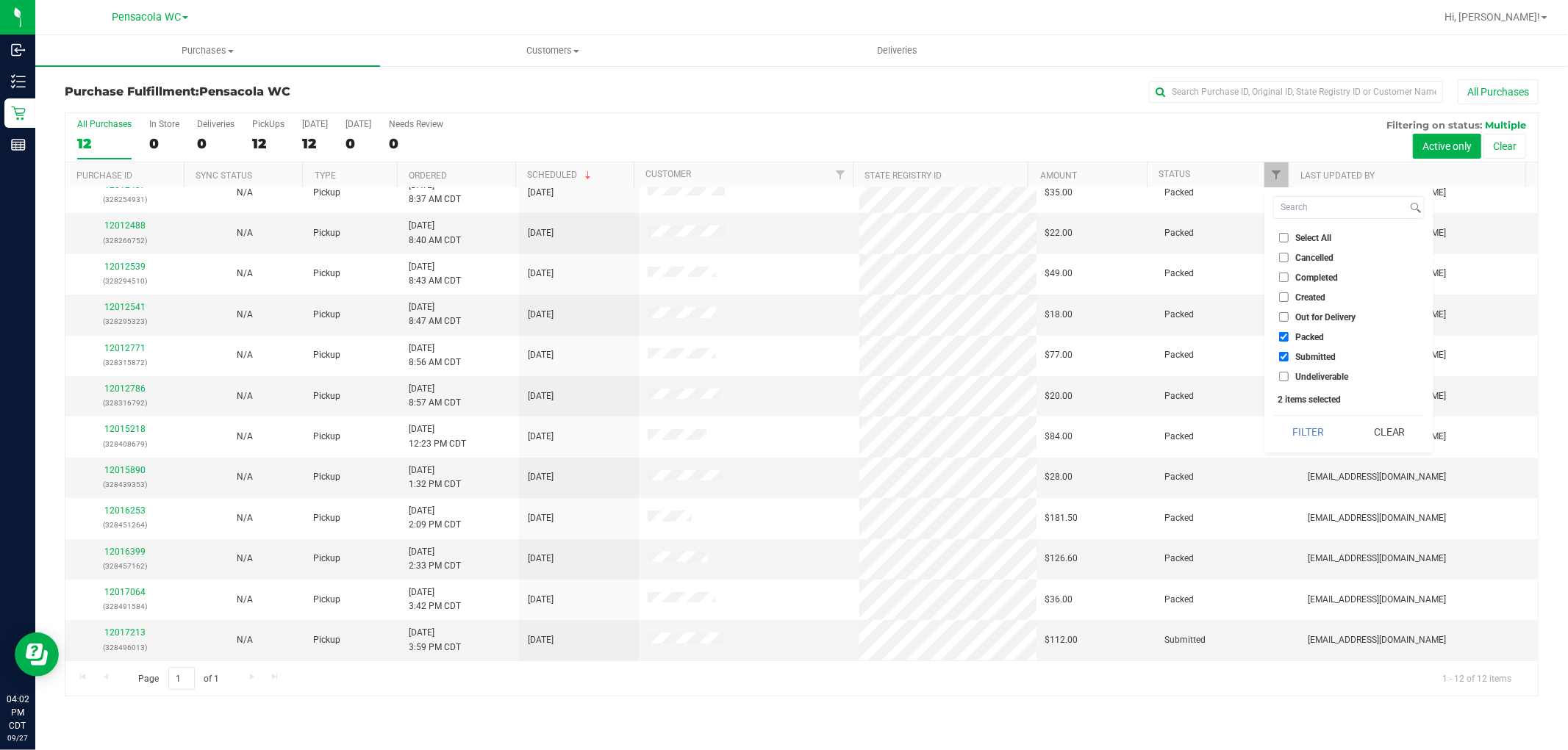
click at [1314, 335] on span "Packed" at bounding box center [1309, 337] width 28 height 9
click at [1288, 335] on input "Packed" at bounding box center [1283, 336] width 9 height 9
checkbox input "false"
click at [1316, 293] on span "Created" at bounding box center [1310, 297] width 30 height 9
click at [1288, 293] on input "Created" at bounding box center [1283, 297] width 9 height 9
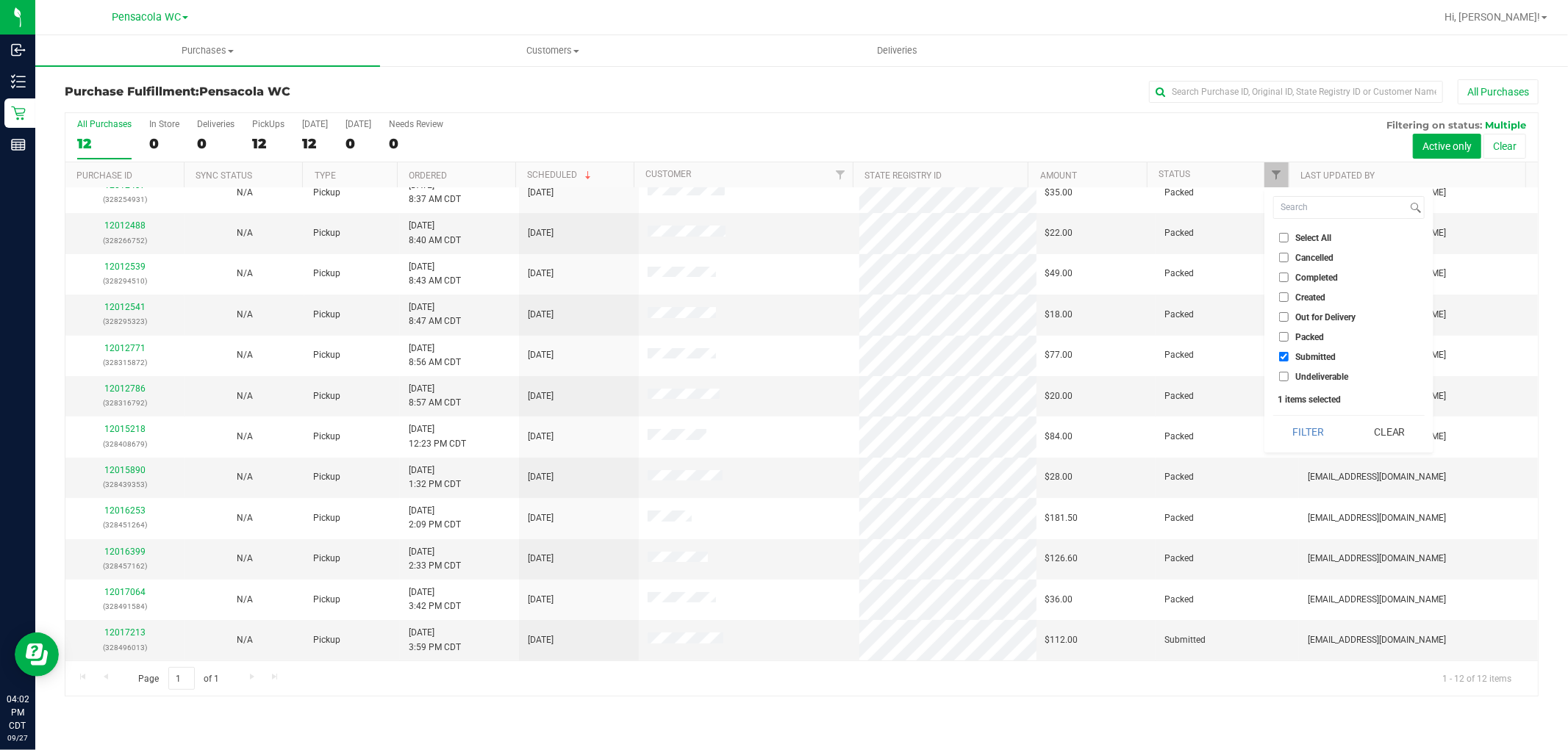
checkbox input "true"
click at [1324, 359] on span "Submitted" at bounding box center [1315, 357] width 40 height 9
click at [1288, 359] on input "Submitted" at bounding box center [1283, 356] width 9 height 9
checkbox input "false"
click at [1316, 428] on button "Filter" at bounding box center [1308, 431] width 71 height 33
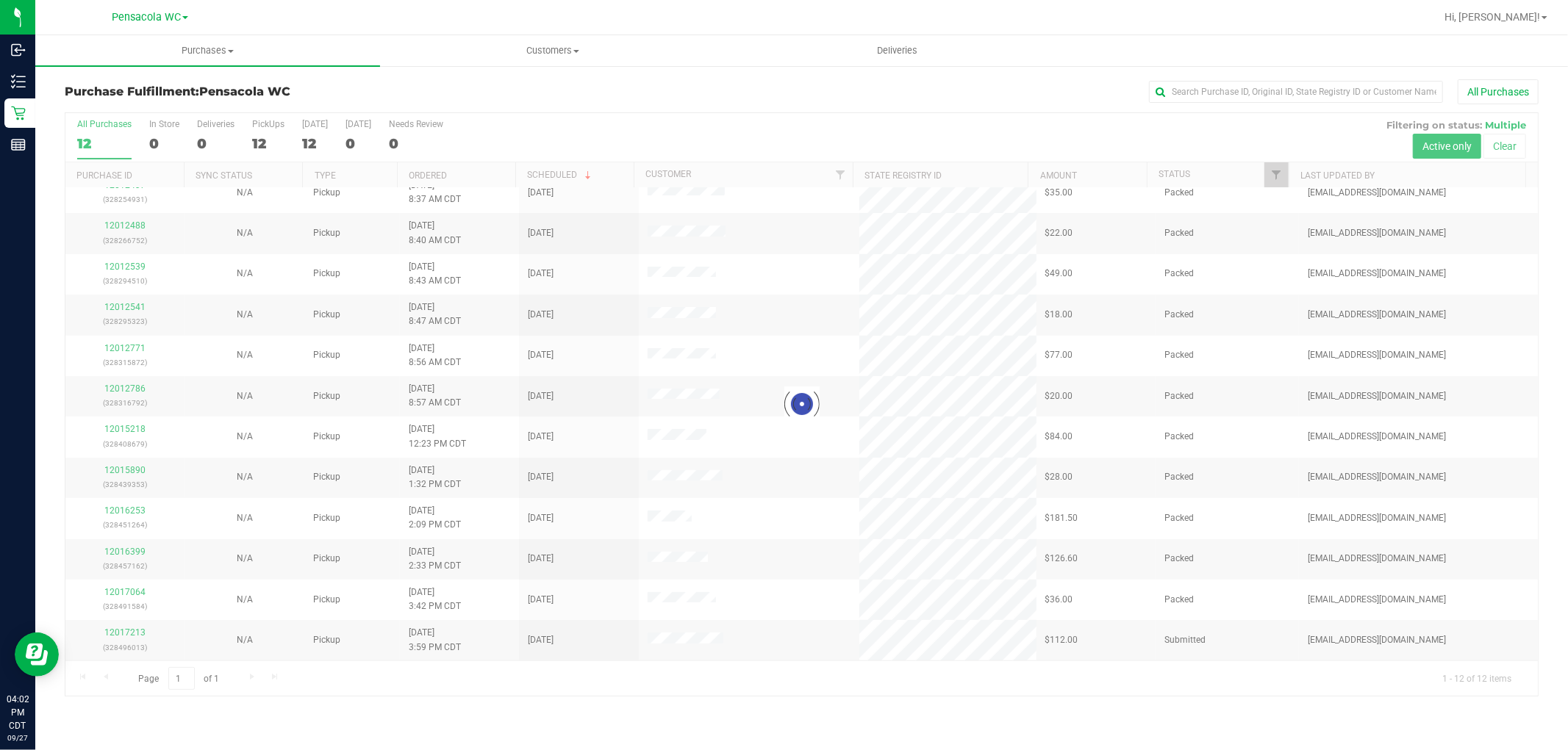
scroll to position [0, 0]
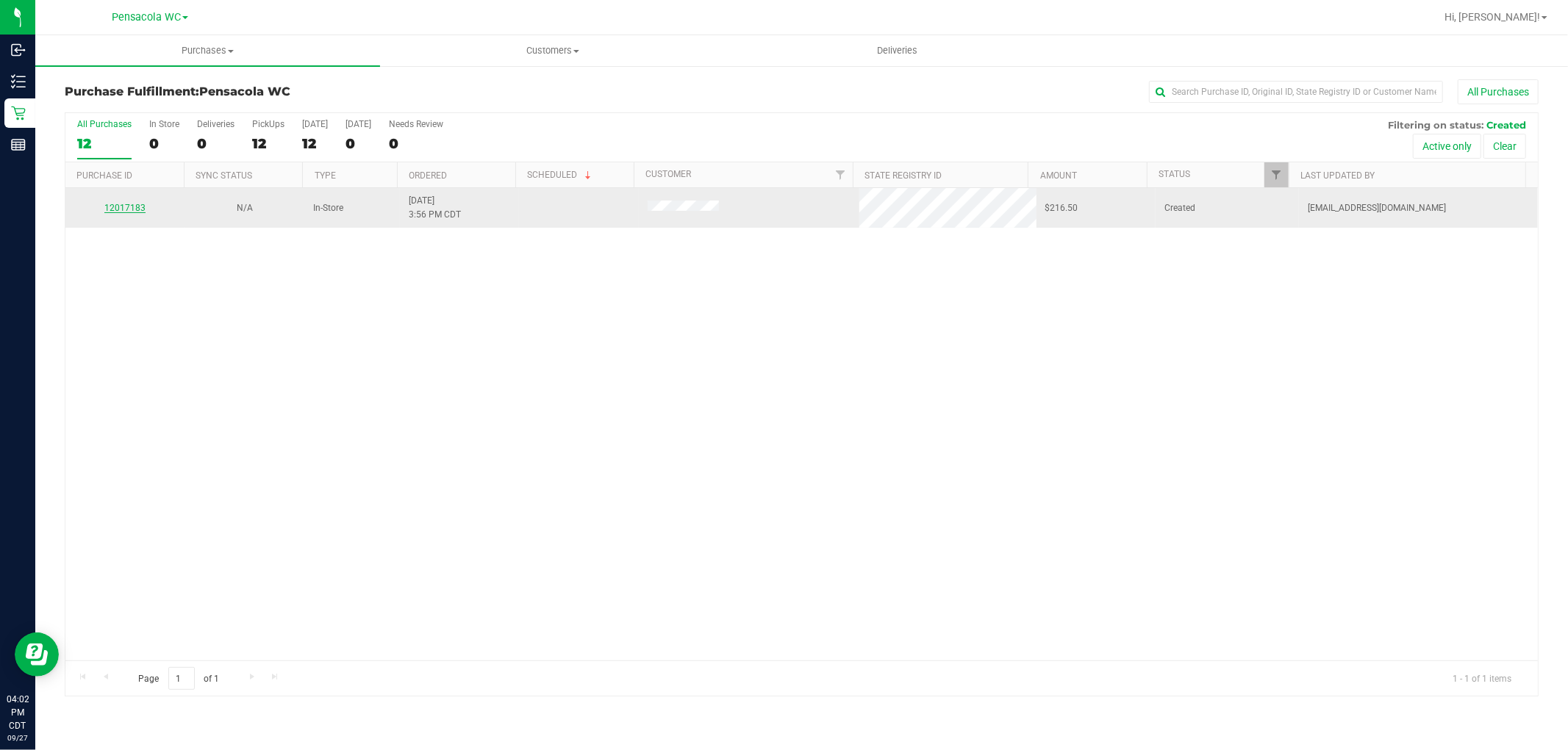
click at [134, 210] on link "12017183" at bounding box center [124, 208] width 41 height 10
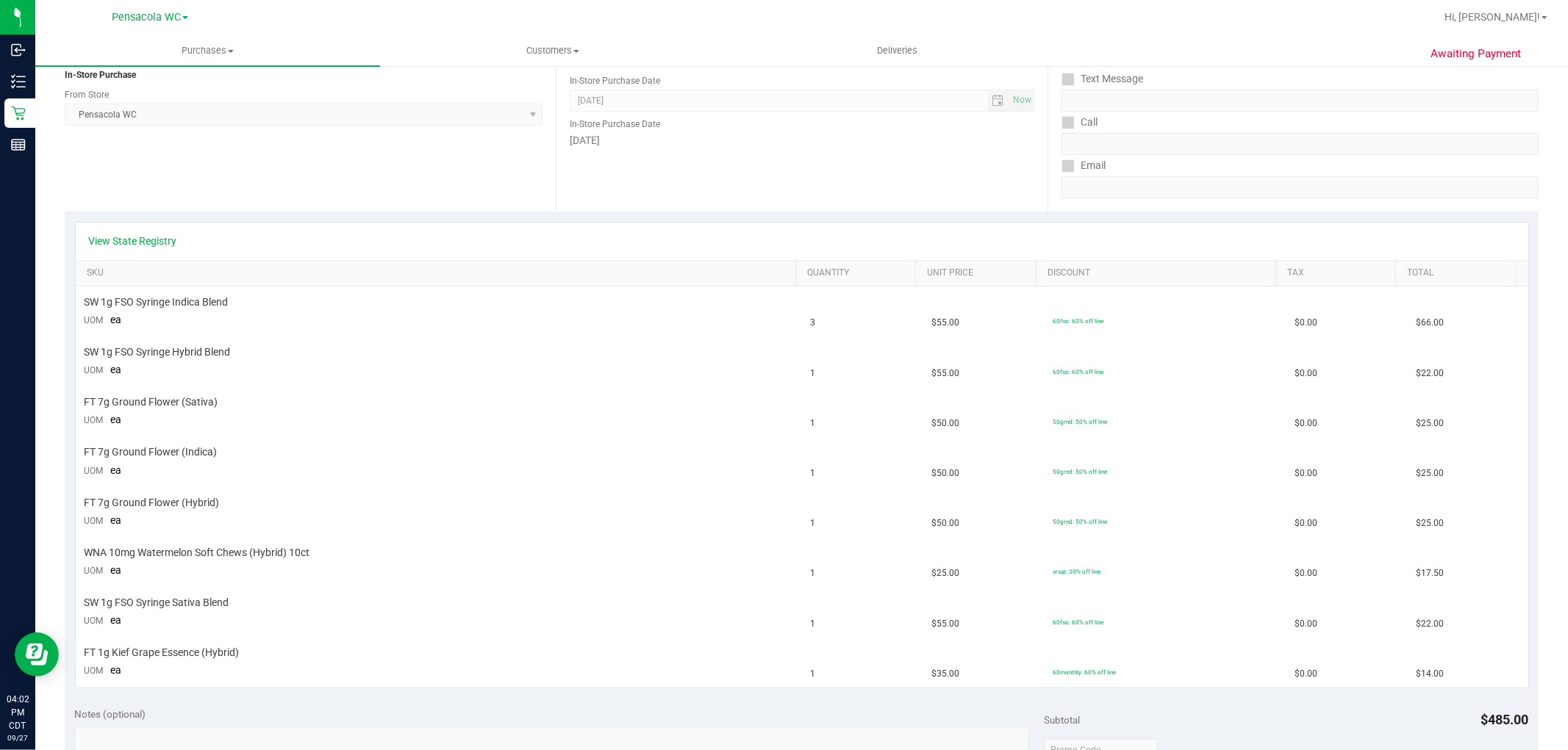
scroll to position [182, 0]
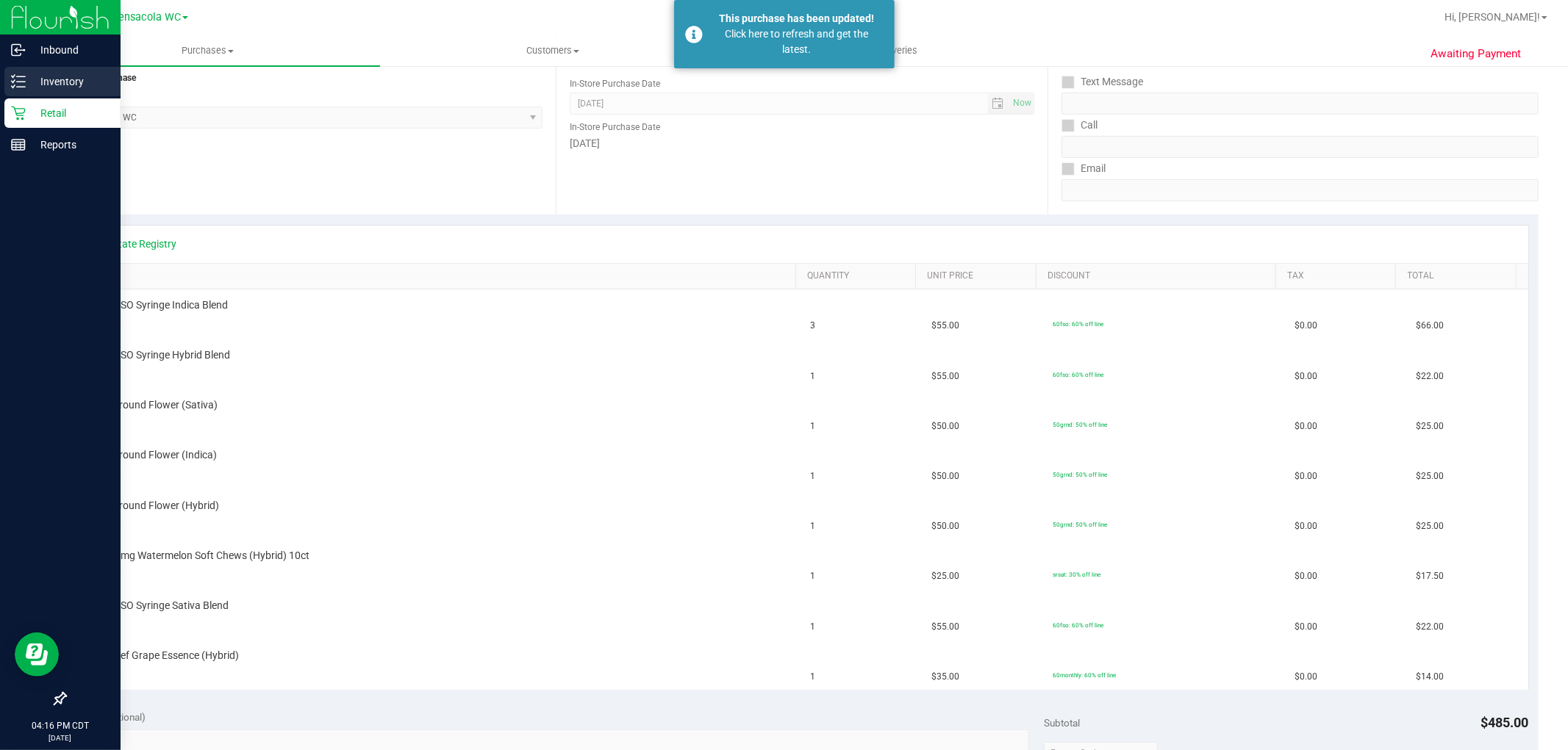
click at [13, 86] on icon at bounding box center [13, 86] width 3 height 3
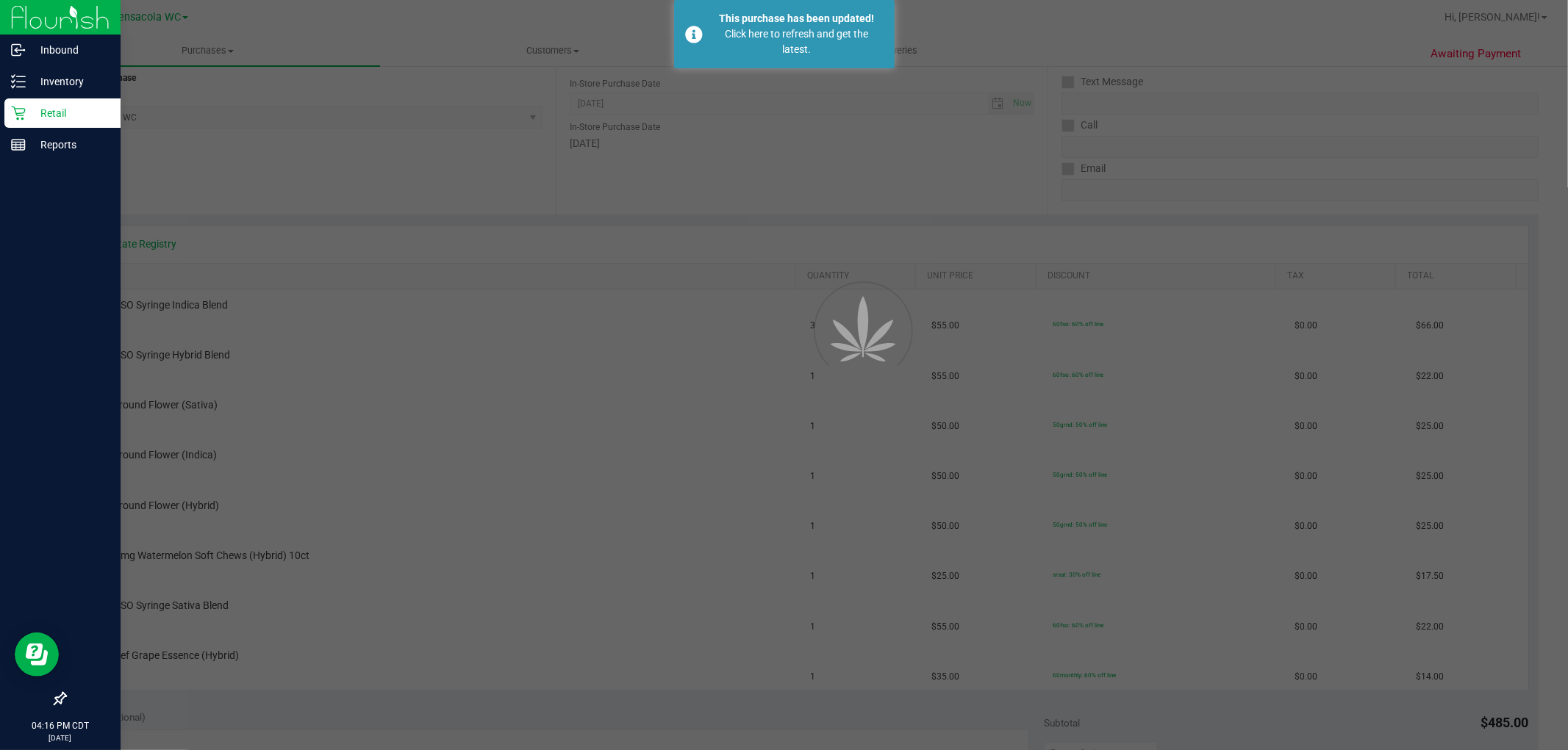
click at [26, 110] on p "Retail" at bounding box center [70, 113] width 88 height 18
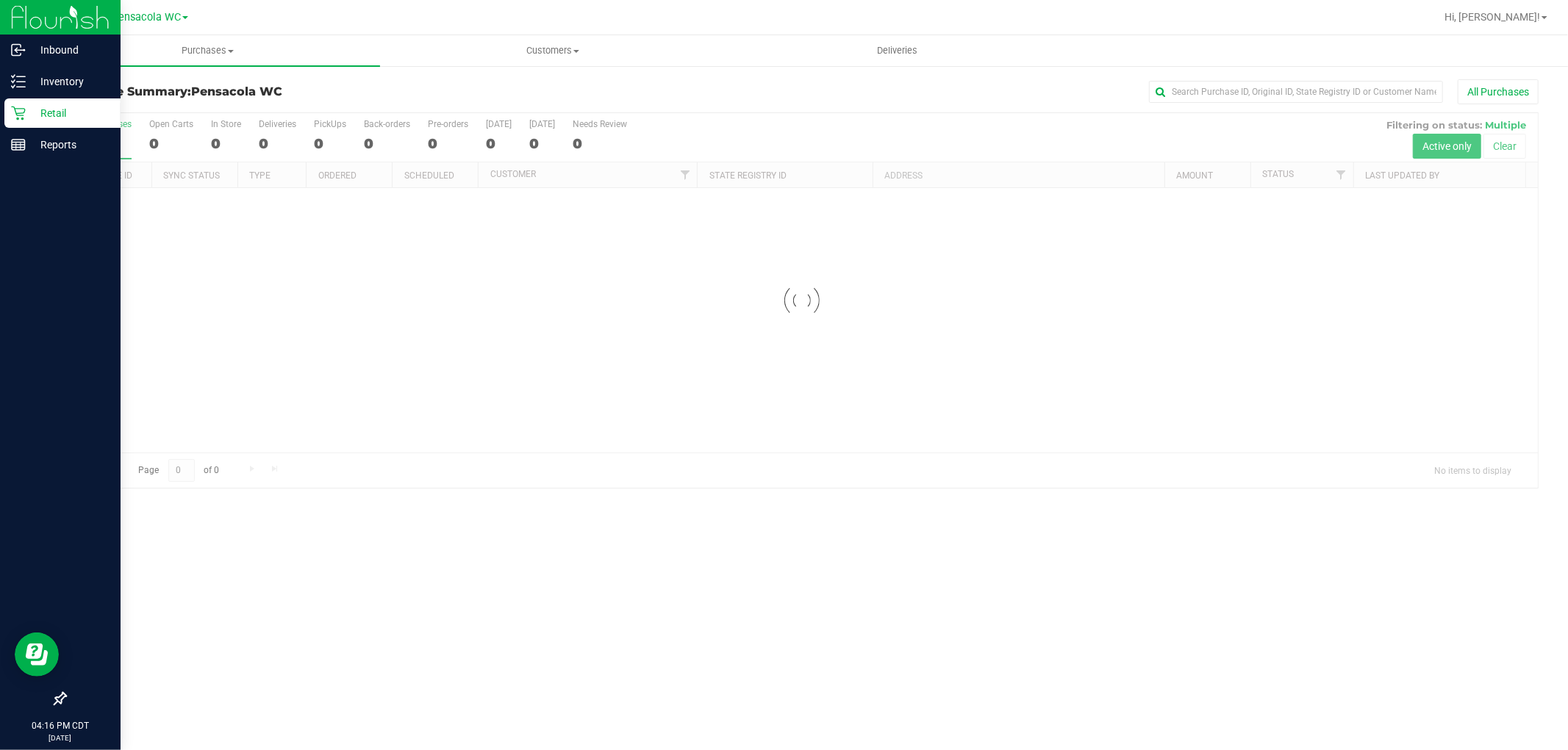
click at [64, 118] on p "Retail" at bounding box center [70, 113] width 88 height 18
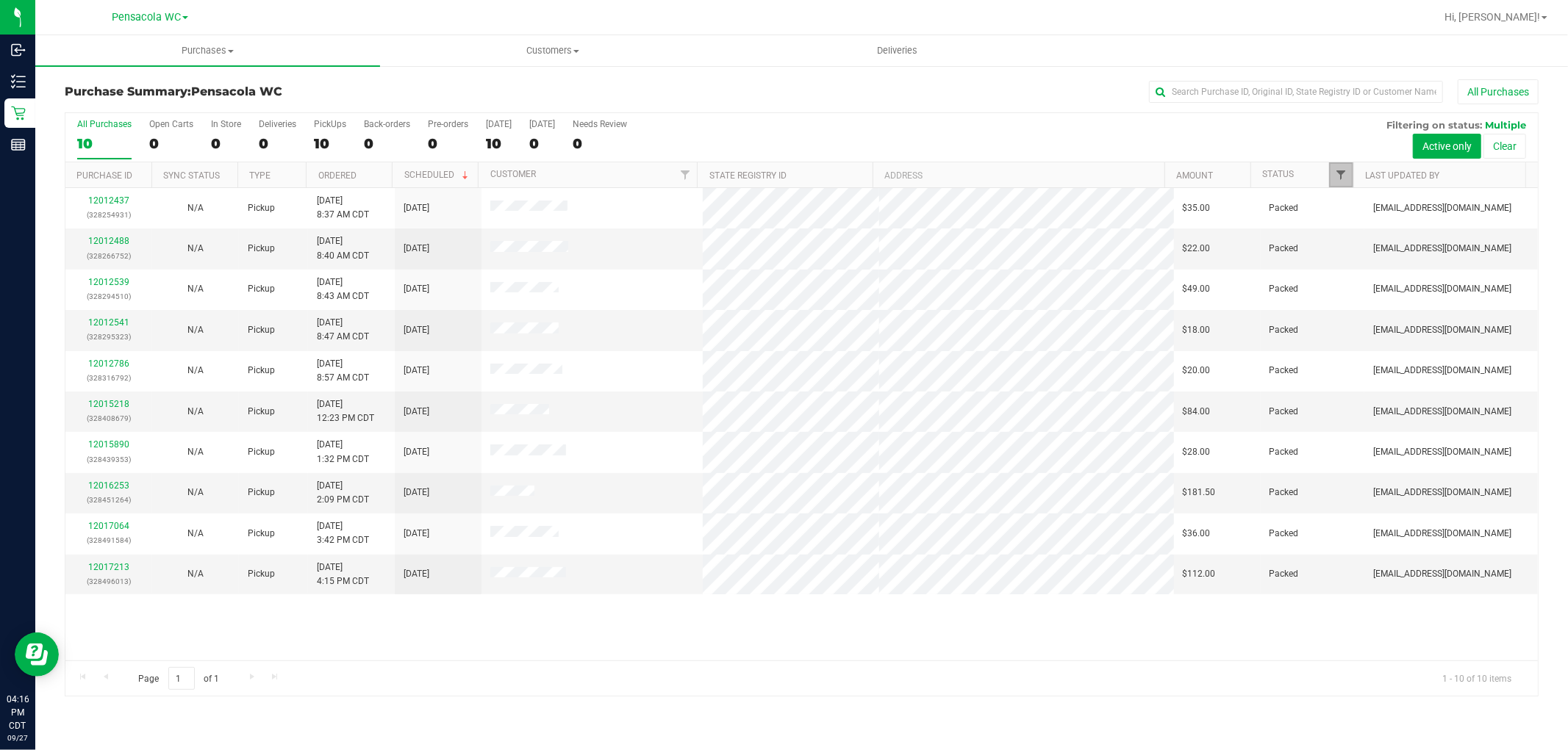
click at [1342, 177] on span "Filter" at bounding box center [1341, 175] width 12 height 12
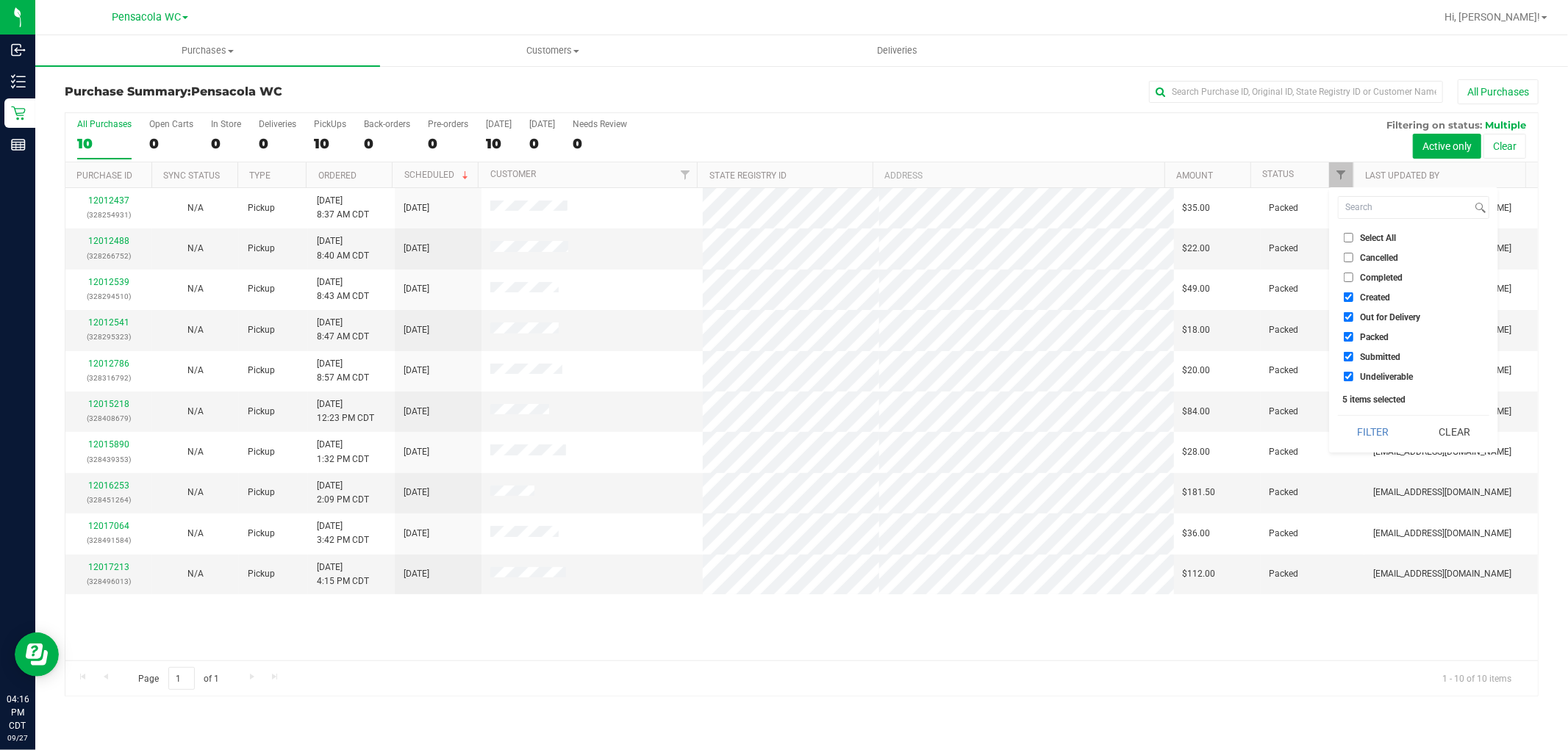
click at [1385, 241] on span "Select All" at bounding box center [1377, 238] width 36 height 9
click at [1353, 241] on input "Select All" at bounding box center [1348, 237] width 9 height 9
checkbox input "true"
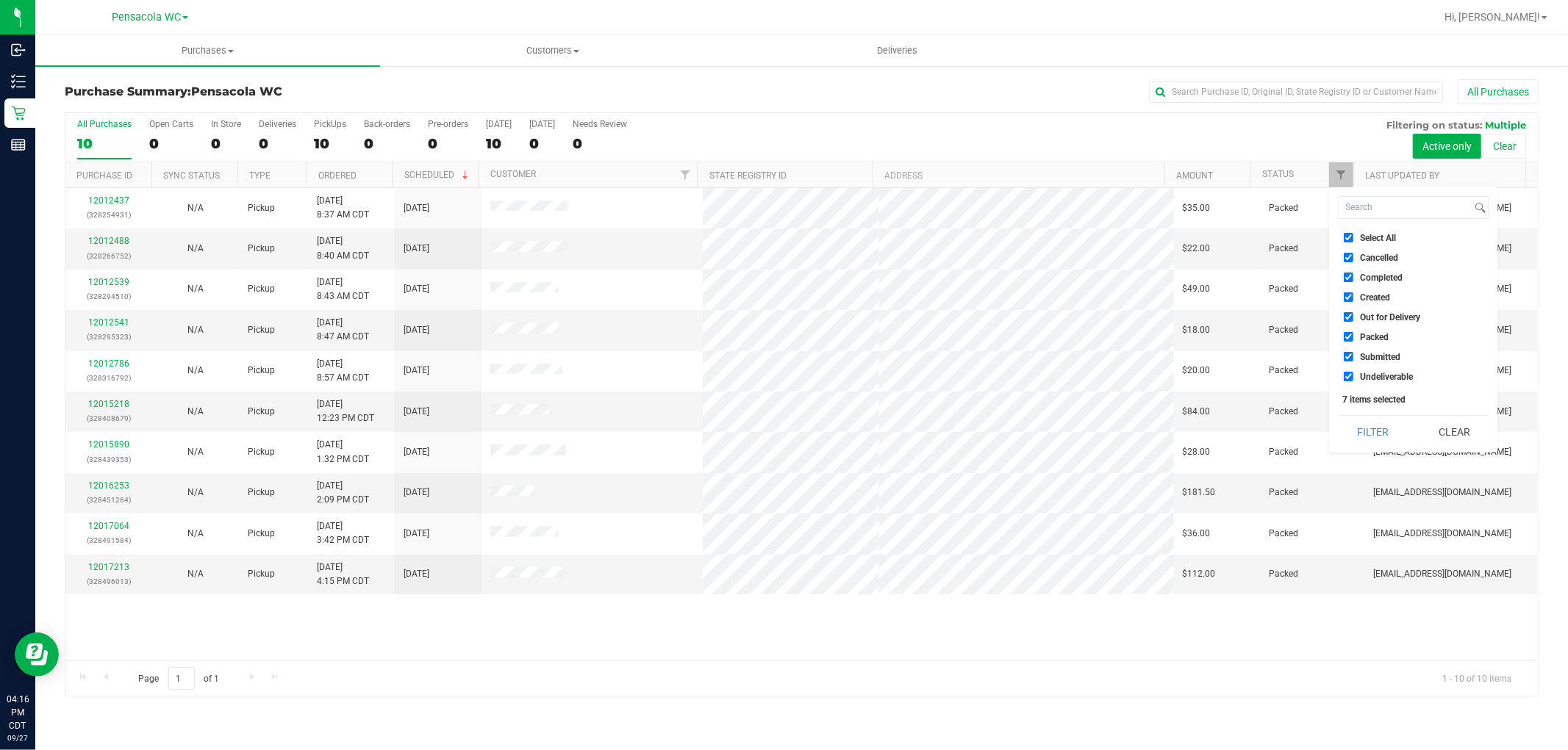
click at [1387, 237] on span "Select All" at bounding box center [1377, 238] width 36 height 9
click at [1353, 237] on input "Select All" at bounding box center [1348, 237] width 9 height 9
checkbox input "false"
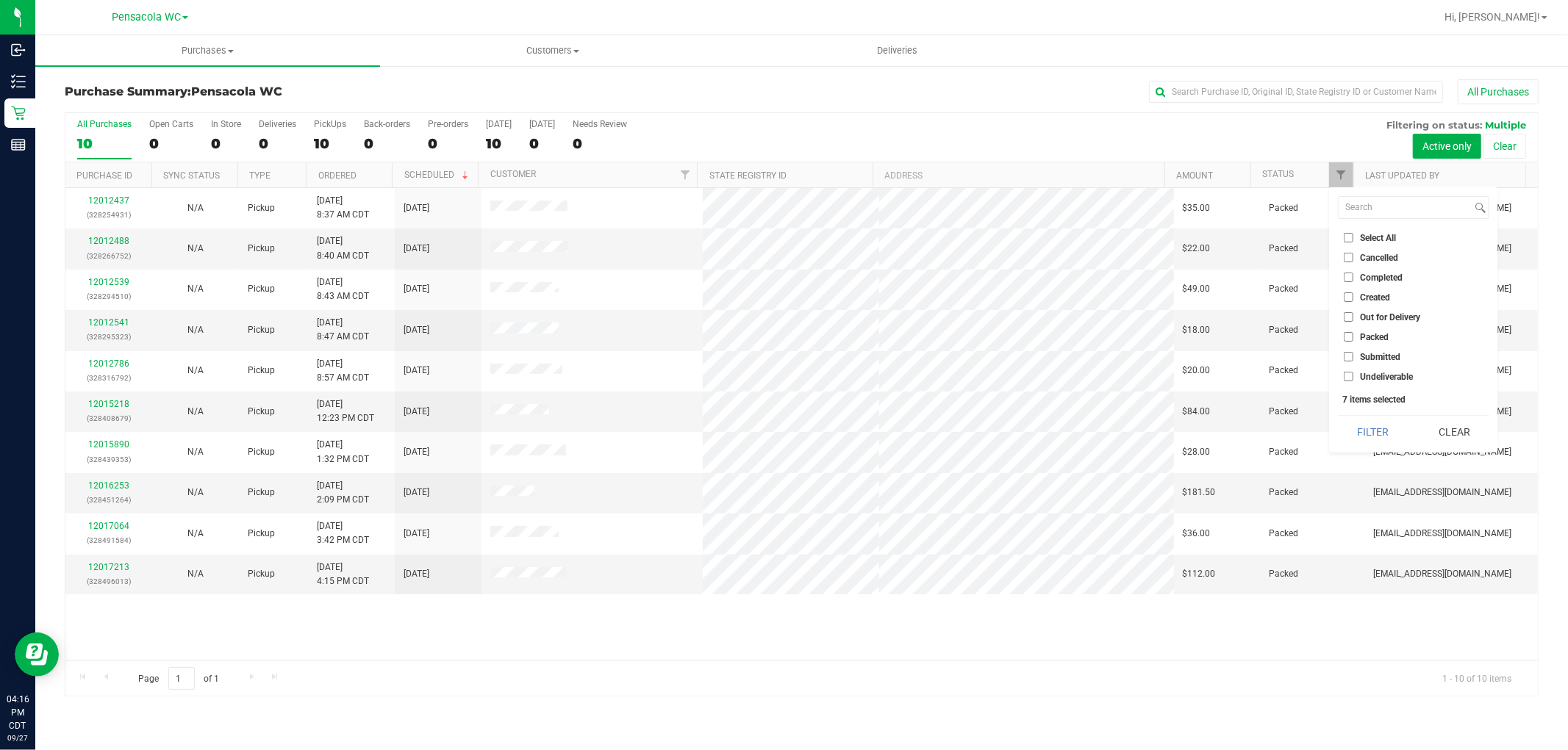
checkbox input "false"
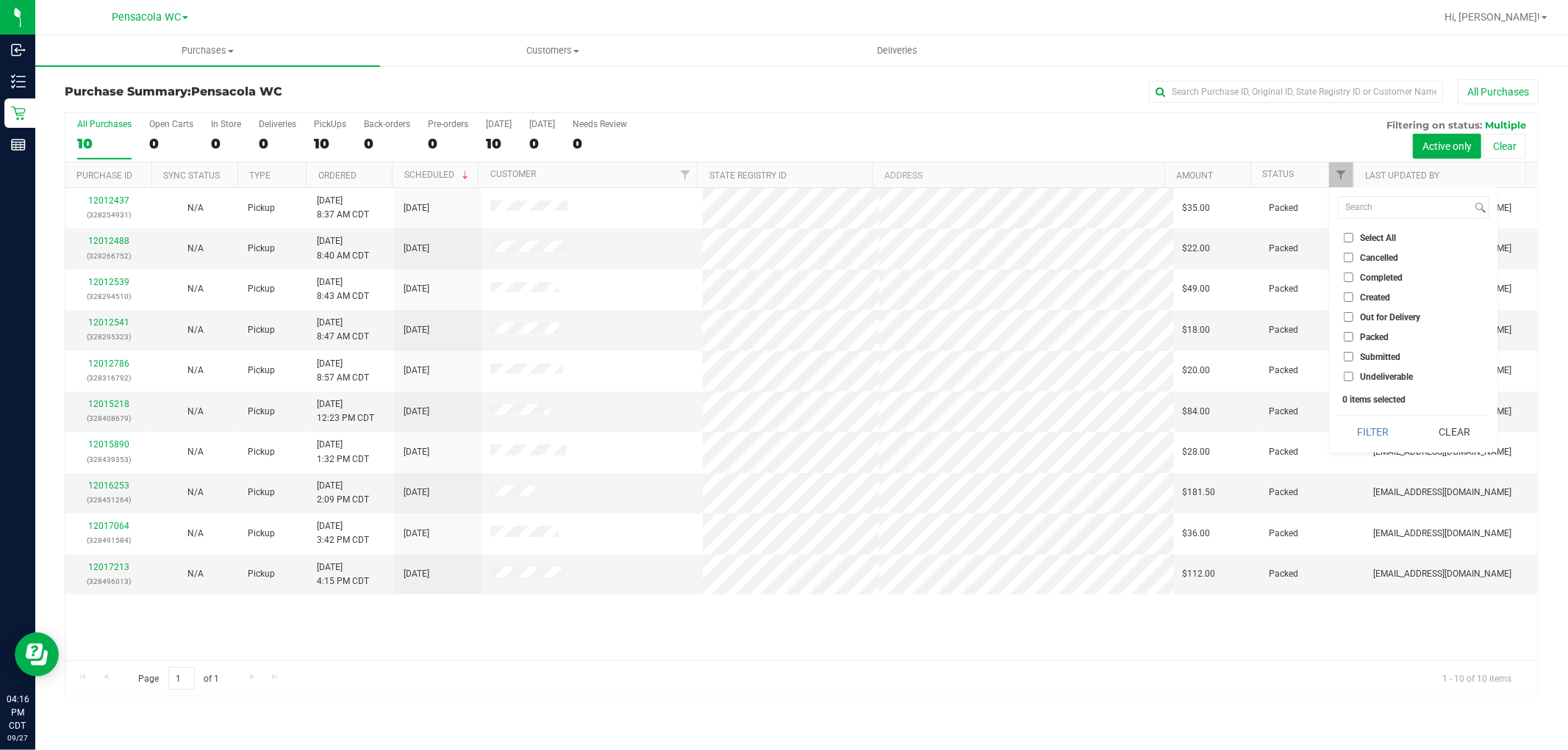
click at [1391, 355] on span "Submitted" at bounding box center [1379, 357] width 40 height 9
click at [1353, 355] on input "Submitted" at bounding box center [1348, 356] width 9 height 9
checkbox input "true"
click at [1356, 424] on button "Filter" at bounding box center [1373, 431] width 71 height 33
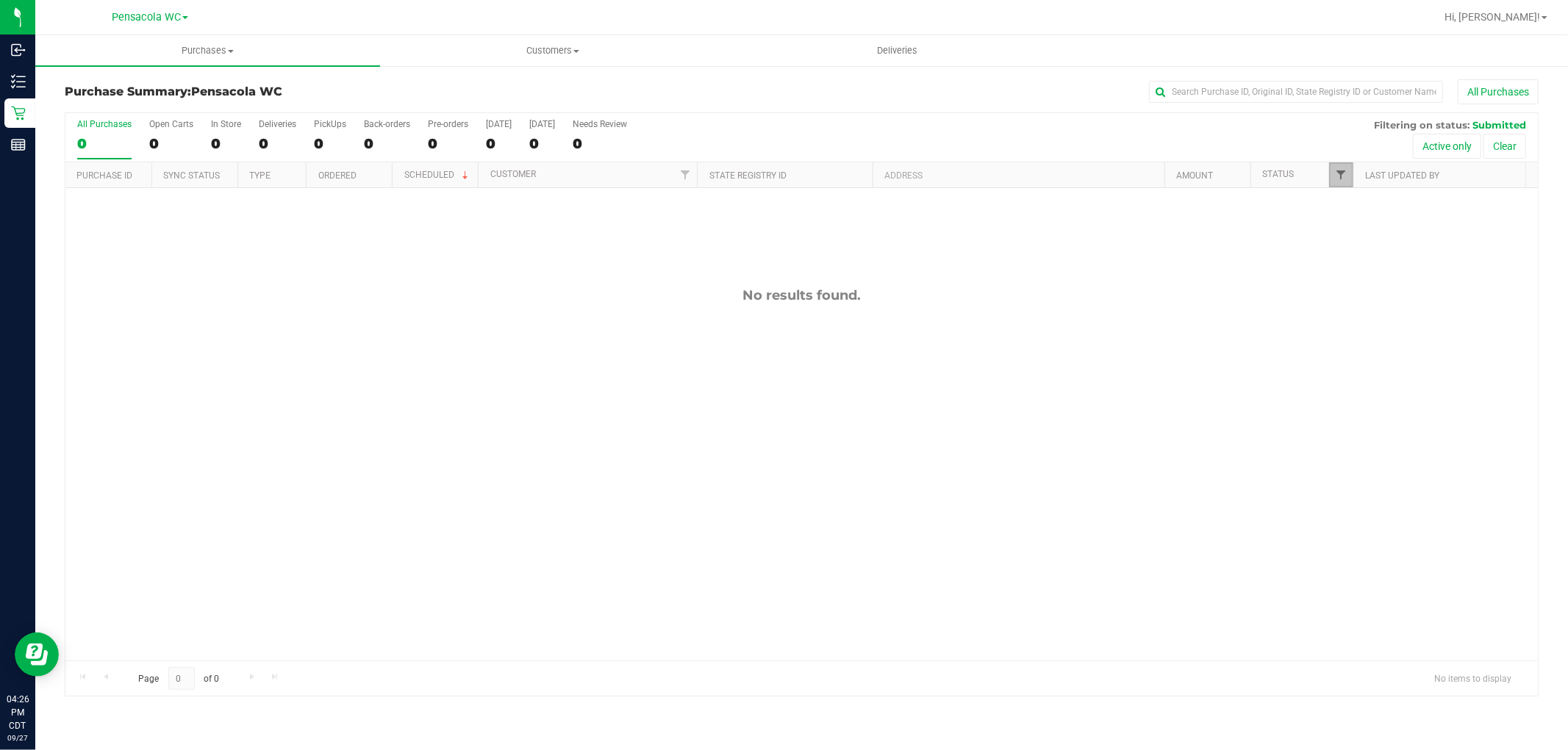
click at [1342, 174] on span "Filter" at bounding box center [1341, 175] width 12 height 12
click at [1384, 295] on span "Created" at bounding box center [1374, 297] width 30 height 9
click at [1353, 295] on input "Created" at bounding box center [1348, 297] width 9 height 9
checkbox input "true"
click at [1354, 416] on button "Filter" at bounding box center [1373, 431] width 71 height 33
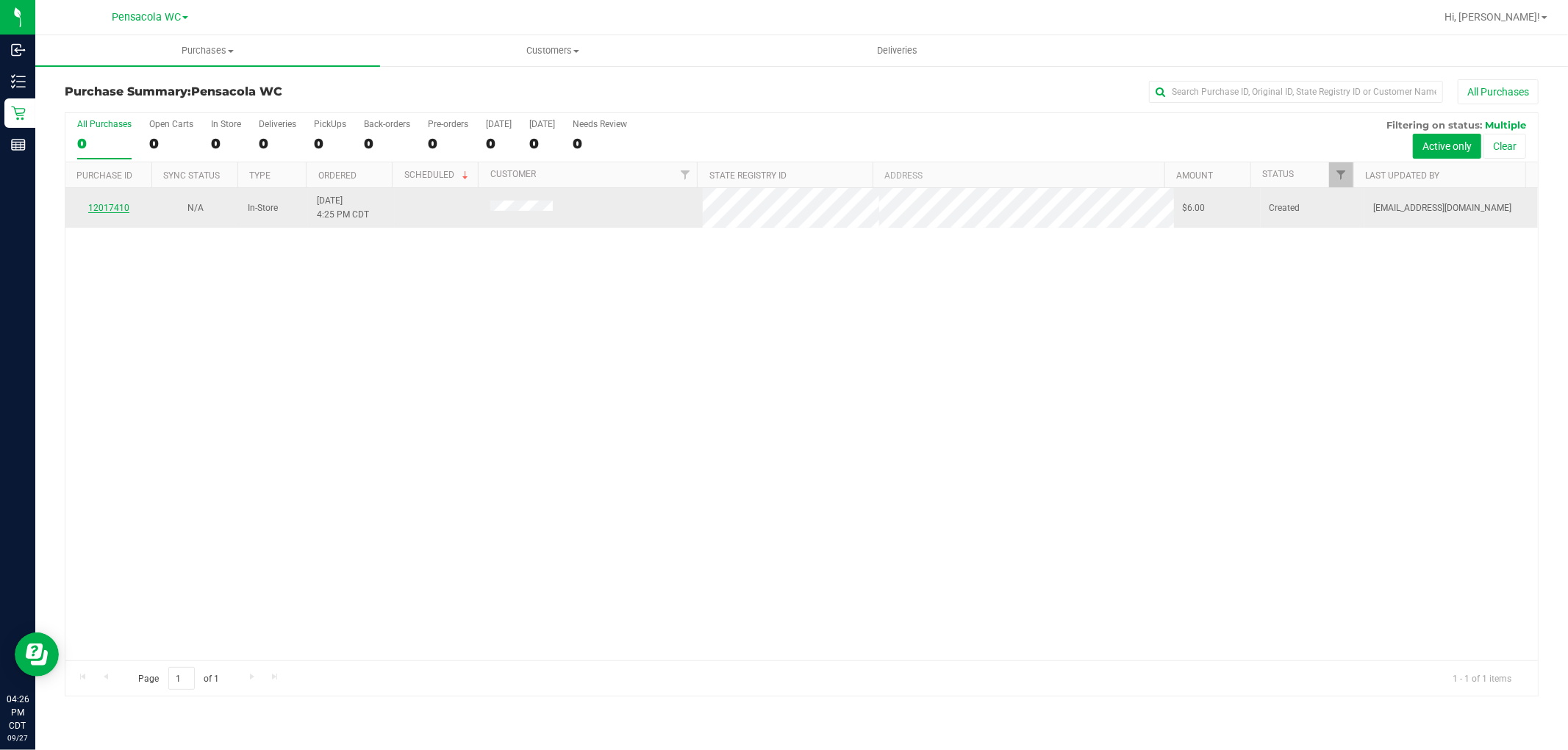
click at [113, 213] on link "12017410" at bounding box center [108, 208] width 41 height 10
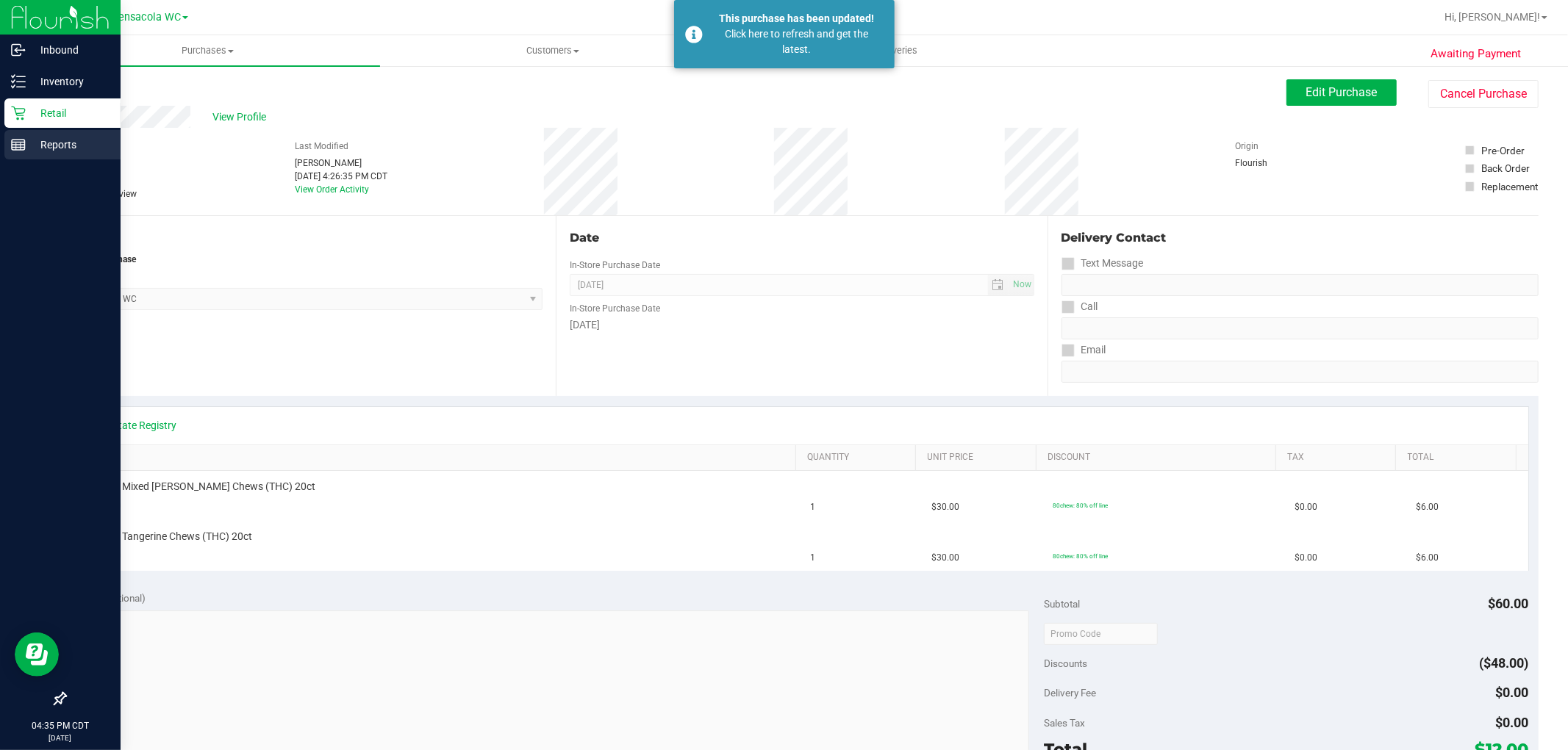
click at [18, 143] on line at bounding box center [18, 143] width 13 height 0
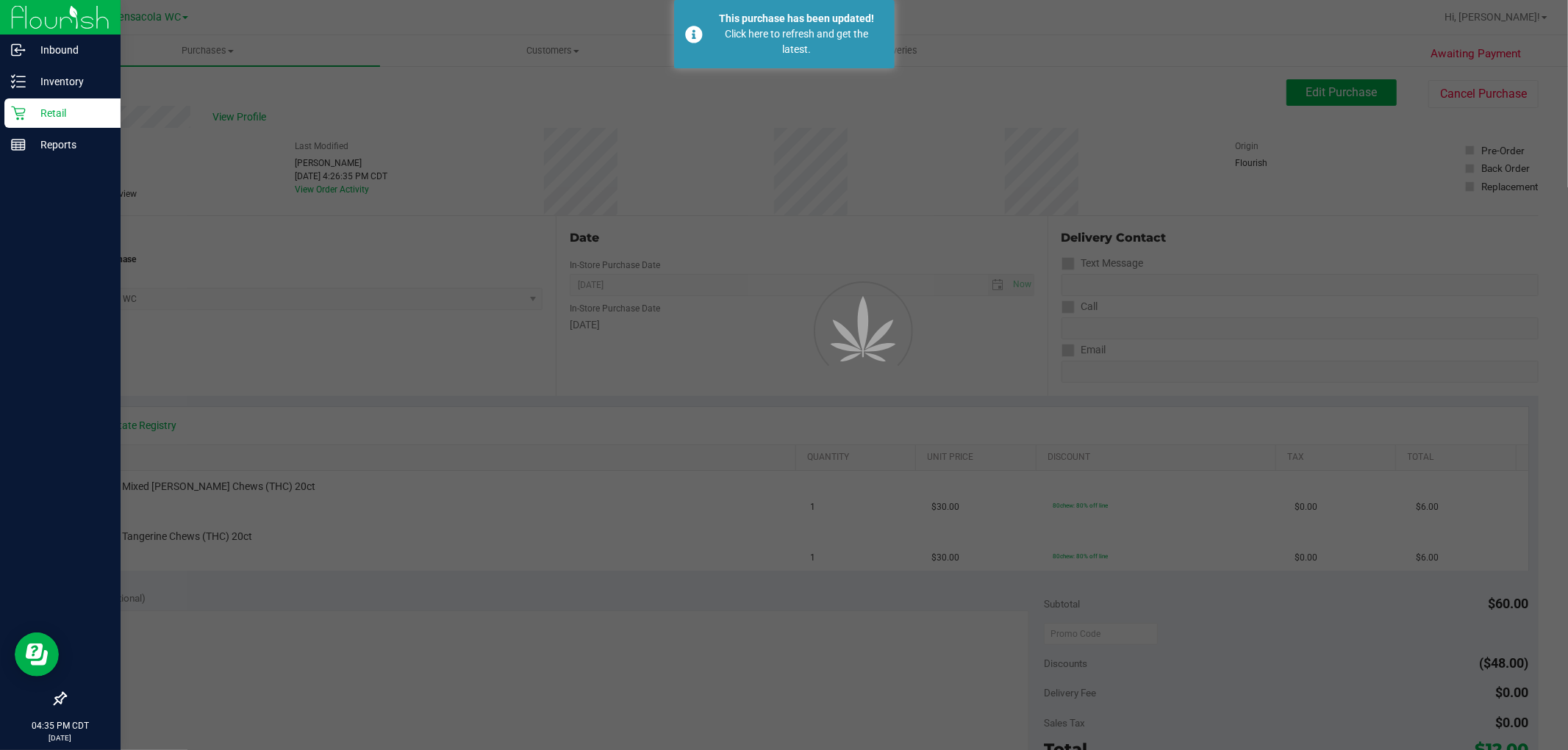
click at [40, 119] on p "Retail" at bounding box center [70, 113] width 88 height 18
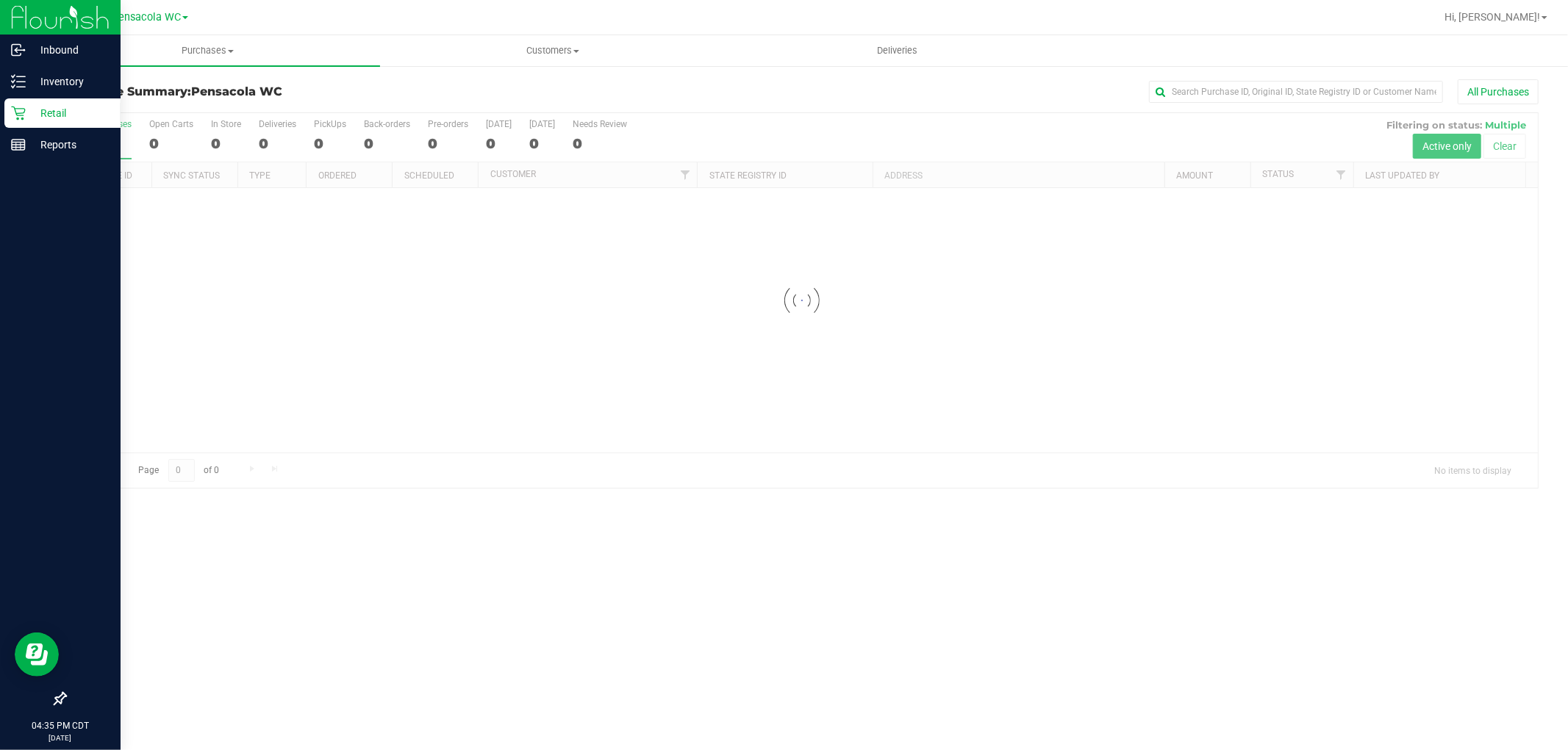
click at [53, 107] on p "Retail" at bounding box center [70, 113] width 88 height 18
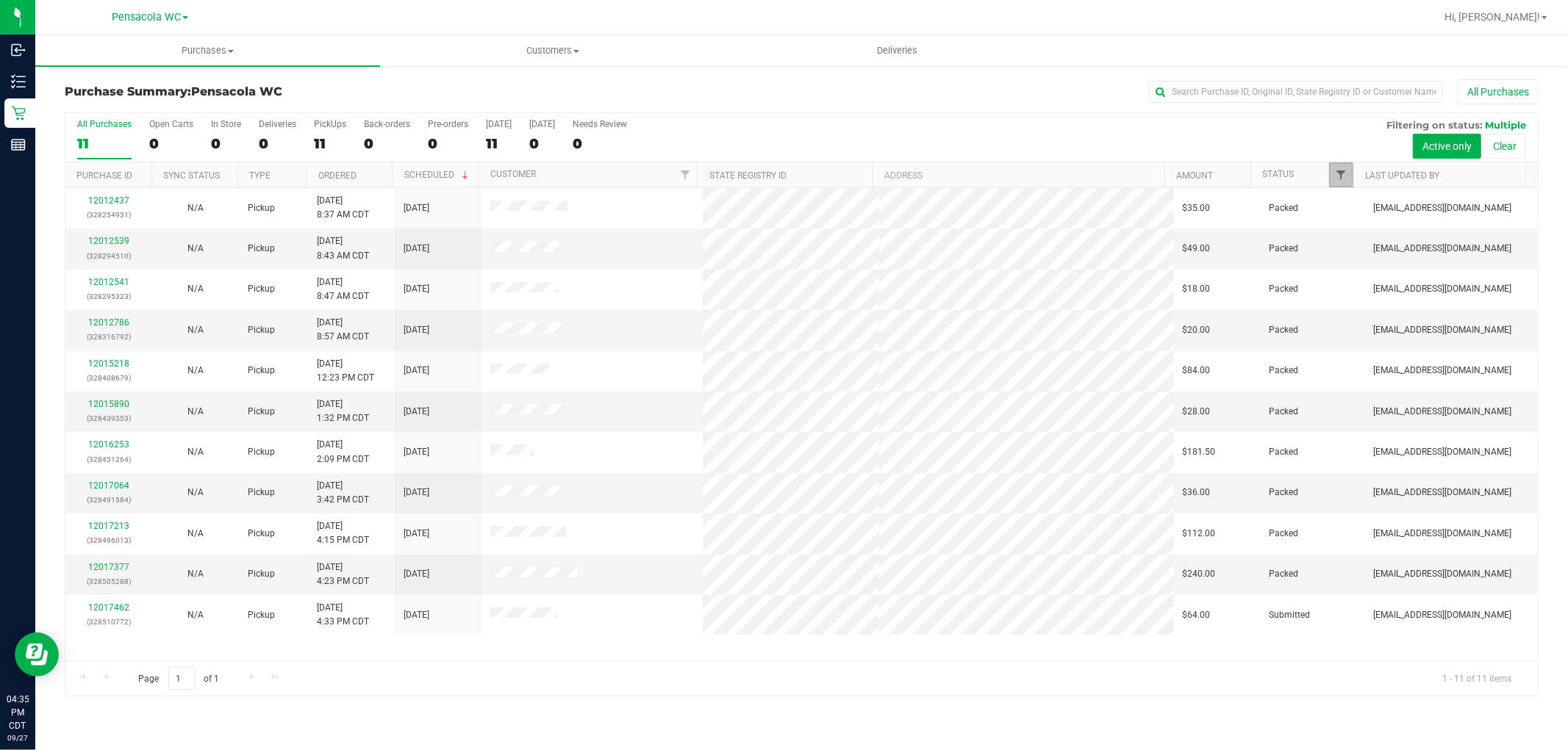
click at [1342, 177] on span "Filter" at bounding box center [1341, 175] width 12 height 12
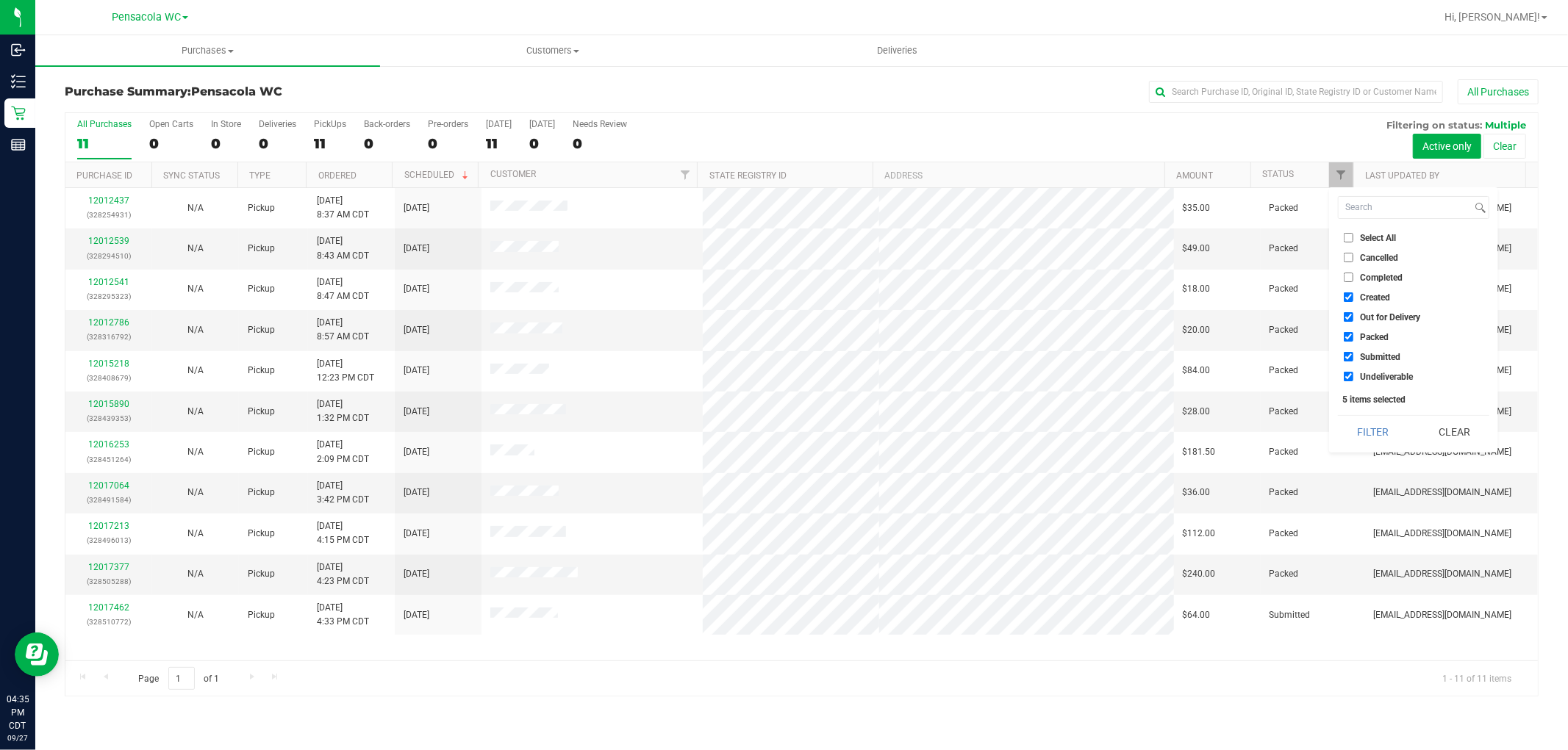
click at [1371, 237] on span "Select All" at bounding box center [1377, 238] width 36 height 9
click at [1353, 237] on input "Select All" at bounding box center [1348, 237] width 9 height 9
checkbox input "true"
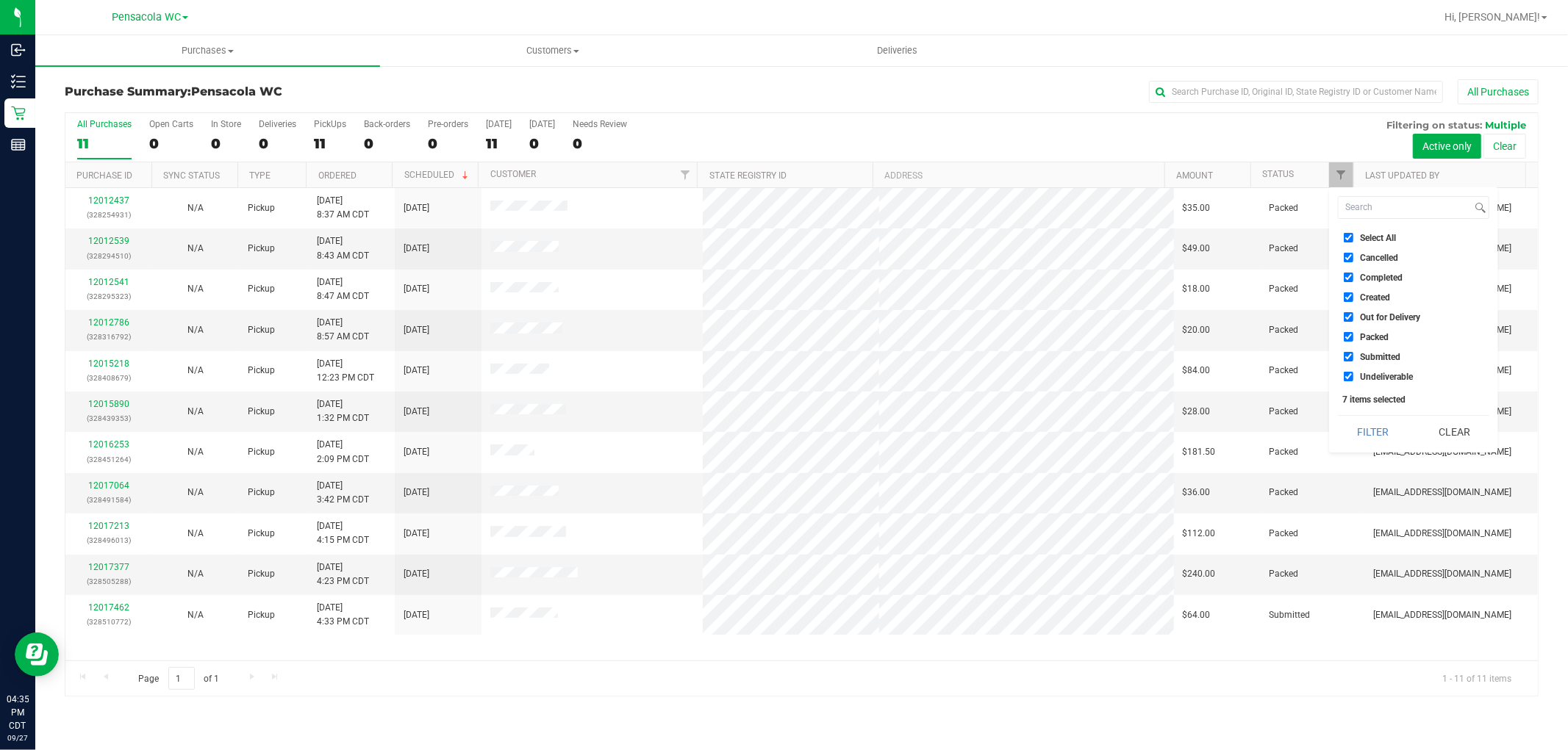
click at [1377, 237] on span "Select All" at bounding box center [1377, 238] width 36 height 9
click at [1353, 237] on input "Select All" at bounding box center [1348, 237] width 9 height 9
checkbox input "false"
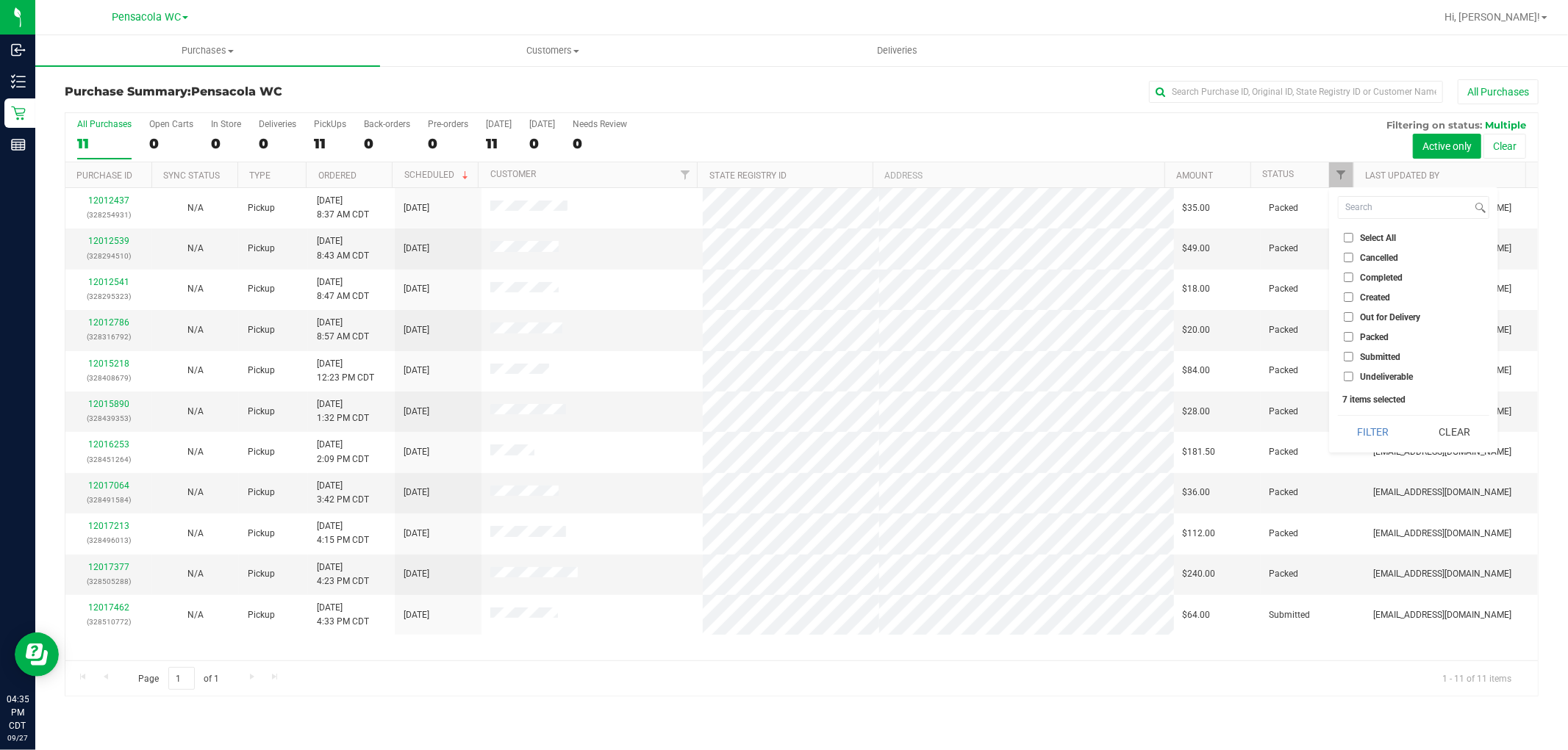
checkbox input "false"
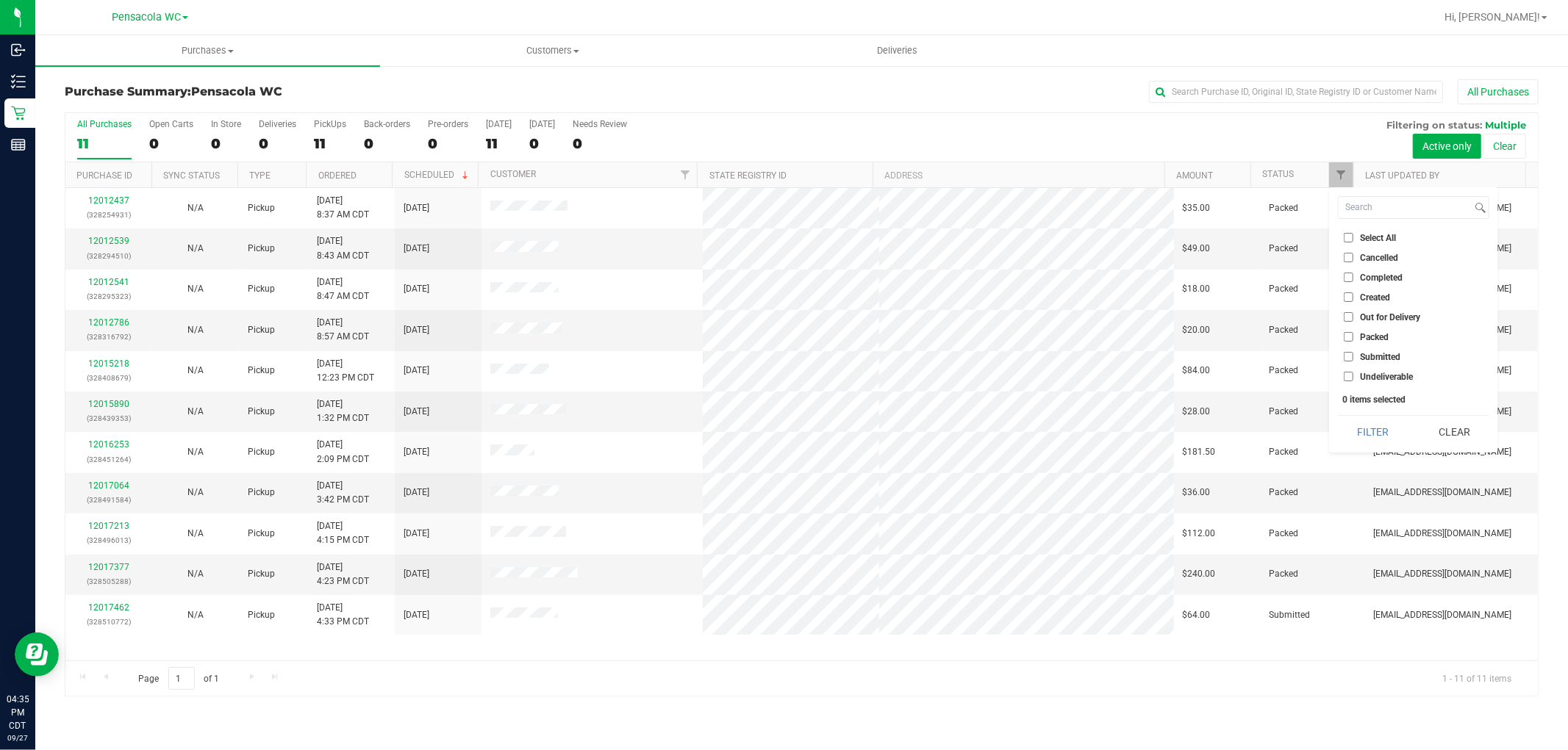
click at [1395, 358] on span "Submitted" at bounding box center [1379, 357] width 40 height 9
click at [1353, 358] on input "Submitted" at bounding box center [1348, 356] width 9 height 9
checkbox input "true"
click at [1389, 430] on button "Filter" at bounding box center [1373, 431] width 71 height 33
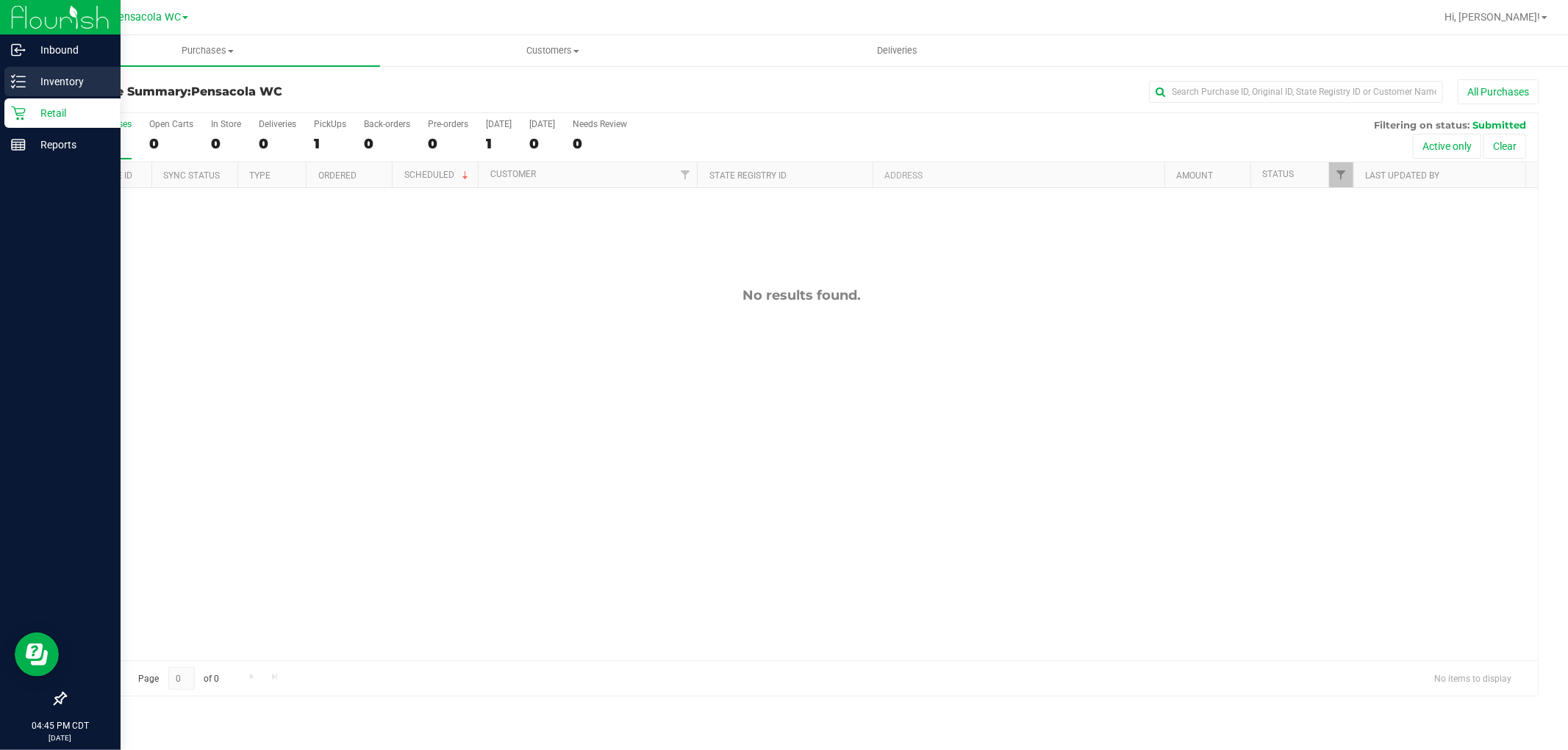
click at [18, 87] on line at bounding box center [21, 87] width 8 height 0
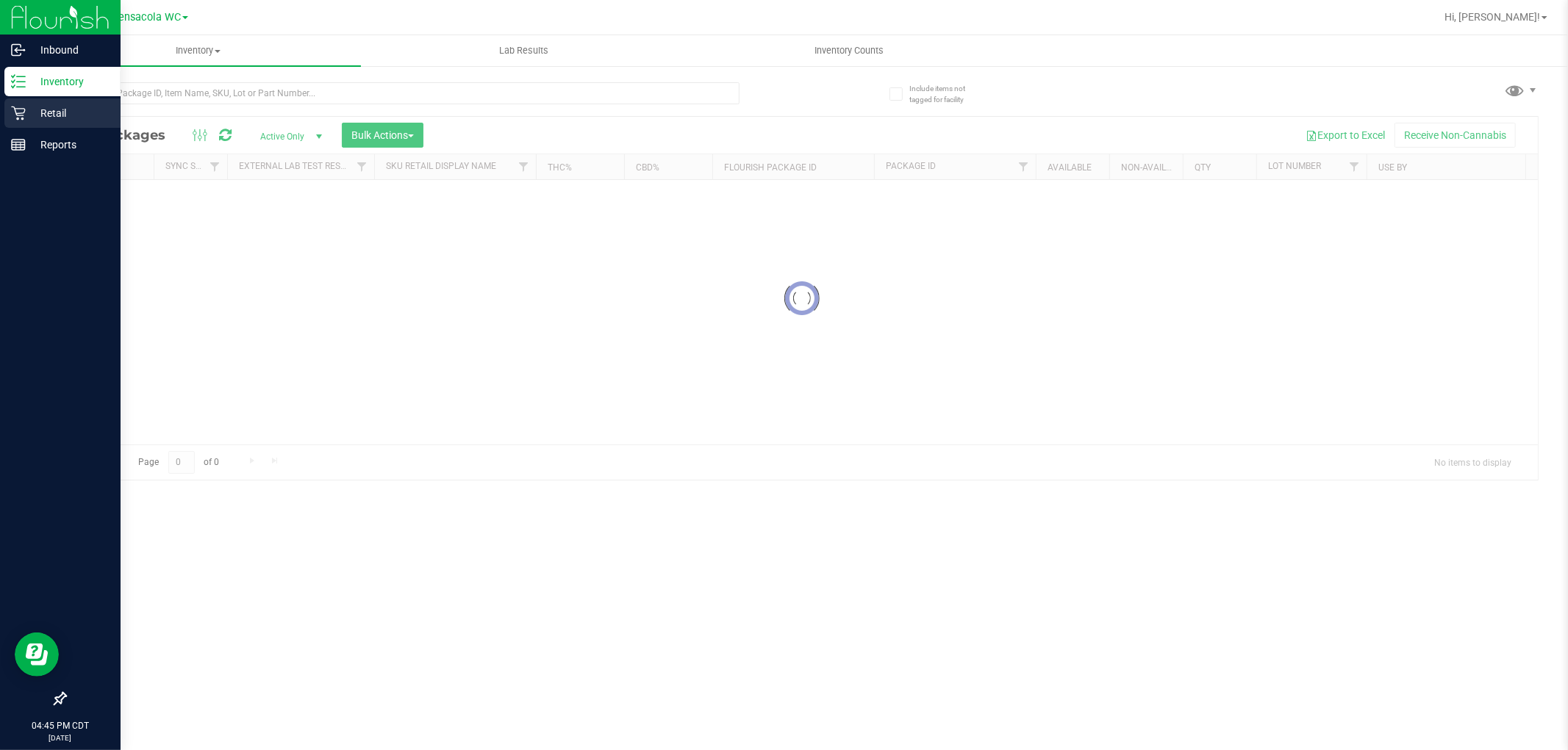
click at [43, 113] on p "Retail" at bounding box center [70, 113] width 88 height 18
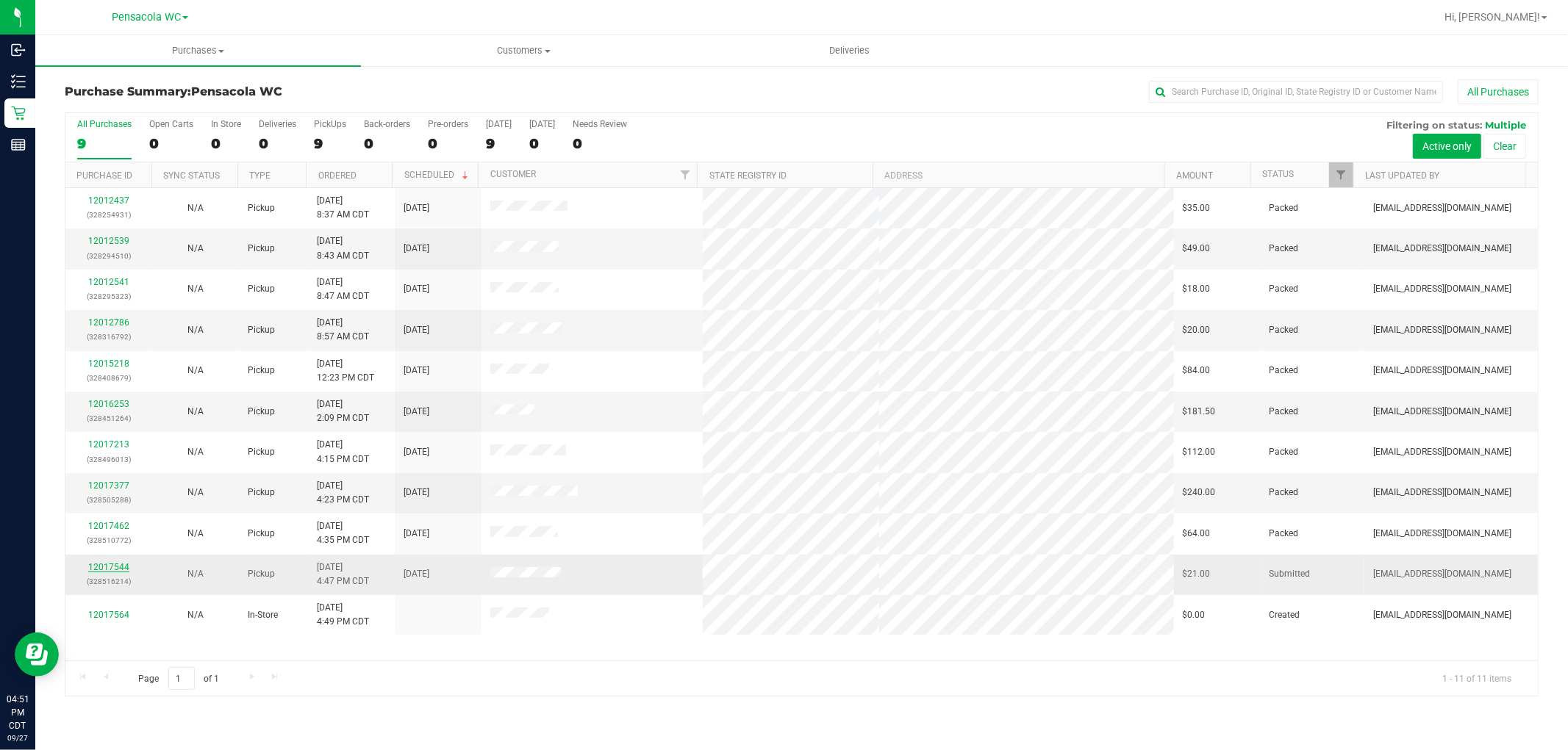
click at [120, 568] on link "12017544" at bounding box center [108, 567] width 41 height 10
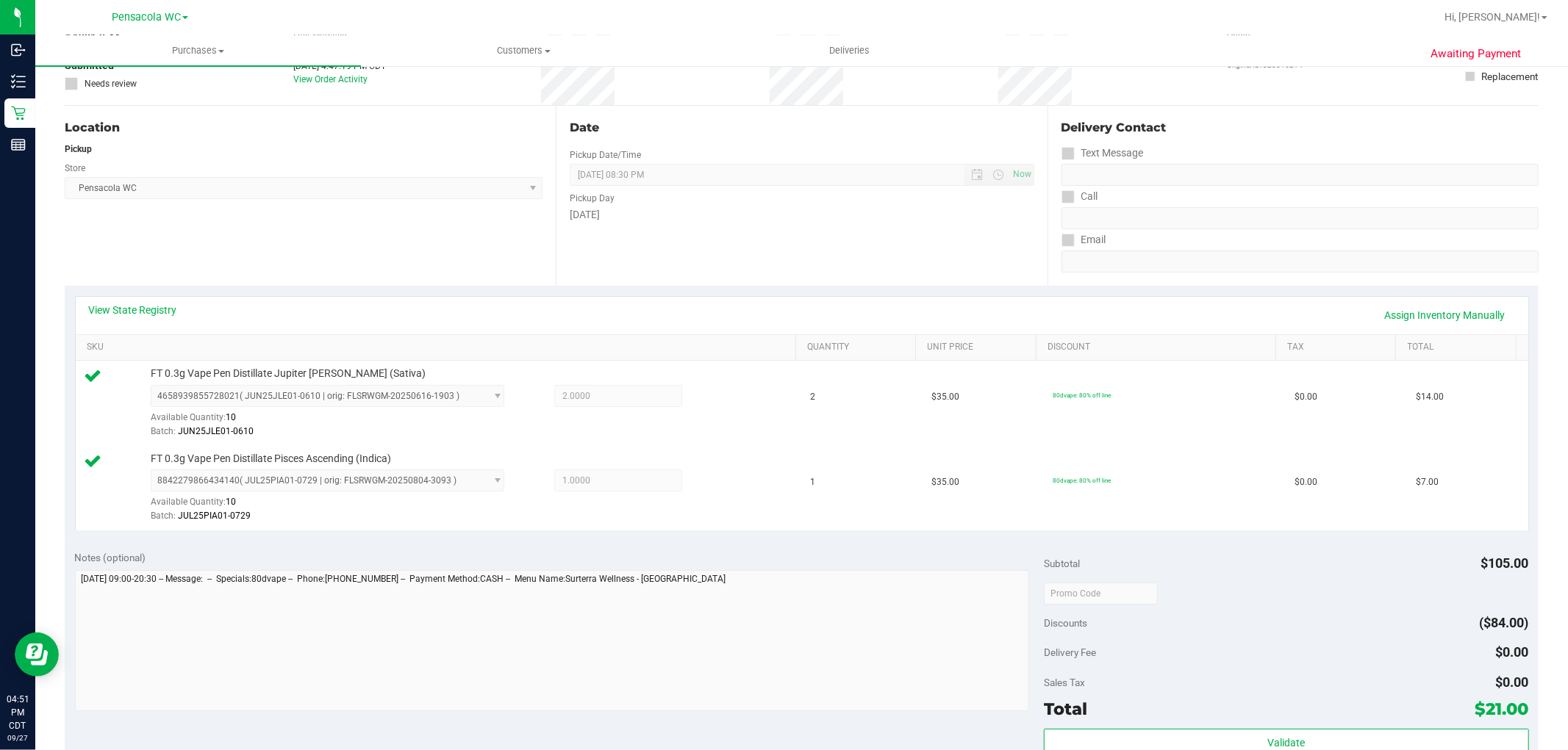
scroll to position [224, 0]
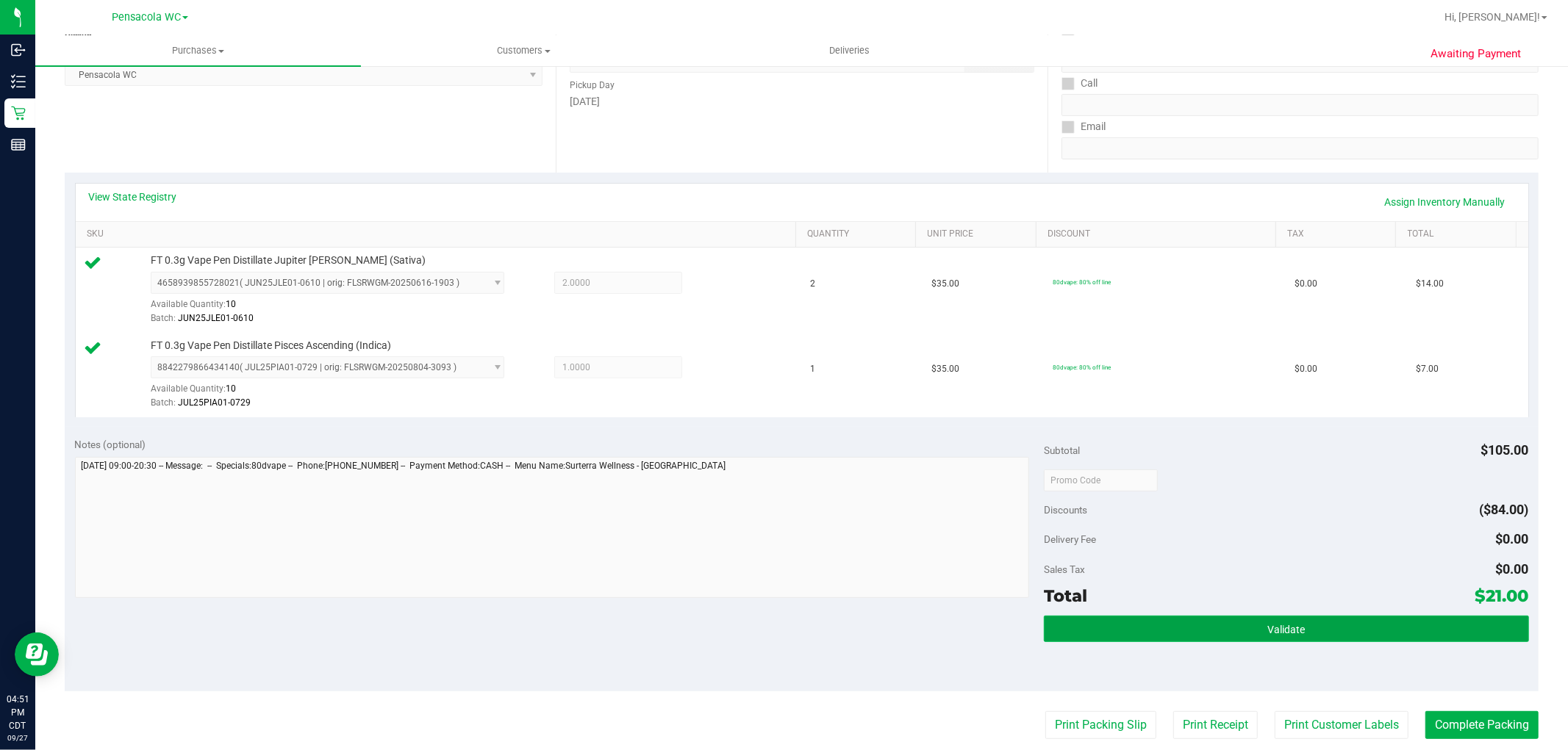
click at [1323, 637] on button "Validate" at bounding box center [1286, 629] width 484 height 27
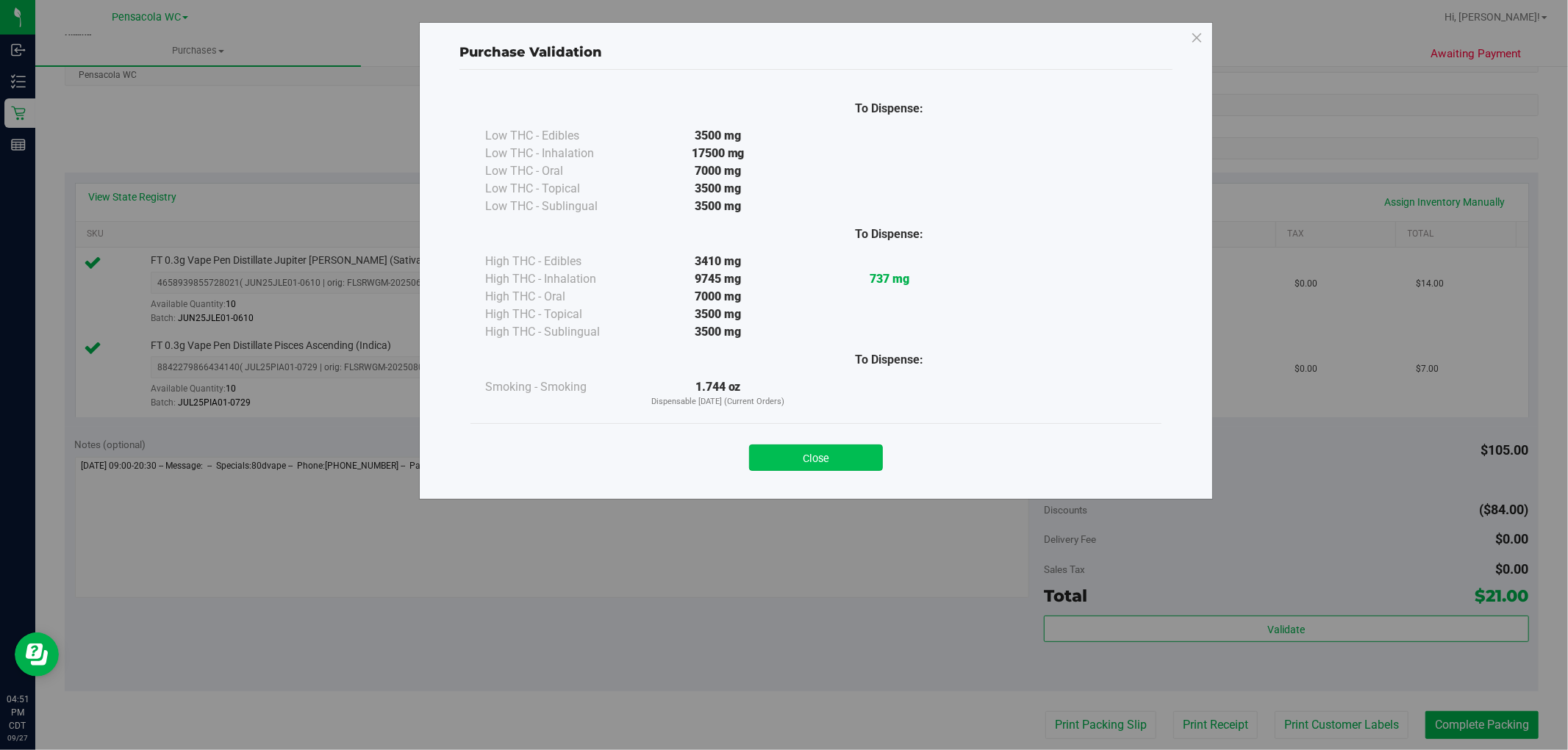
click at [870, 450] on button "Close" at bounding box center [815, 458] width 134 height 27
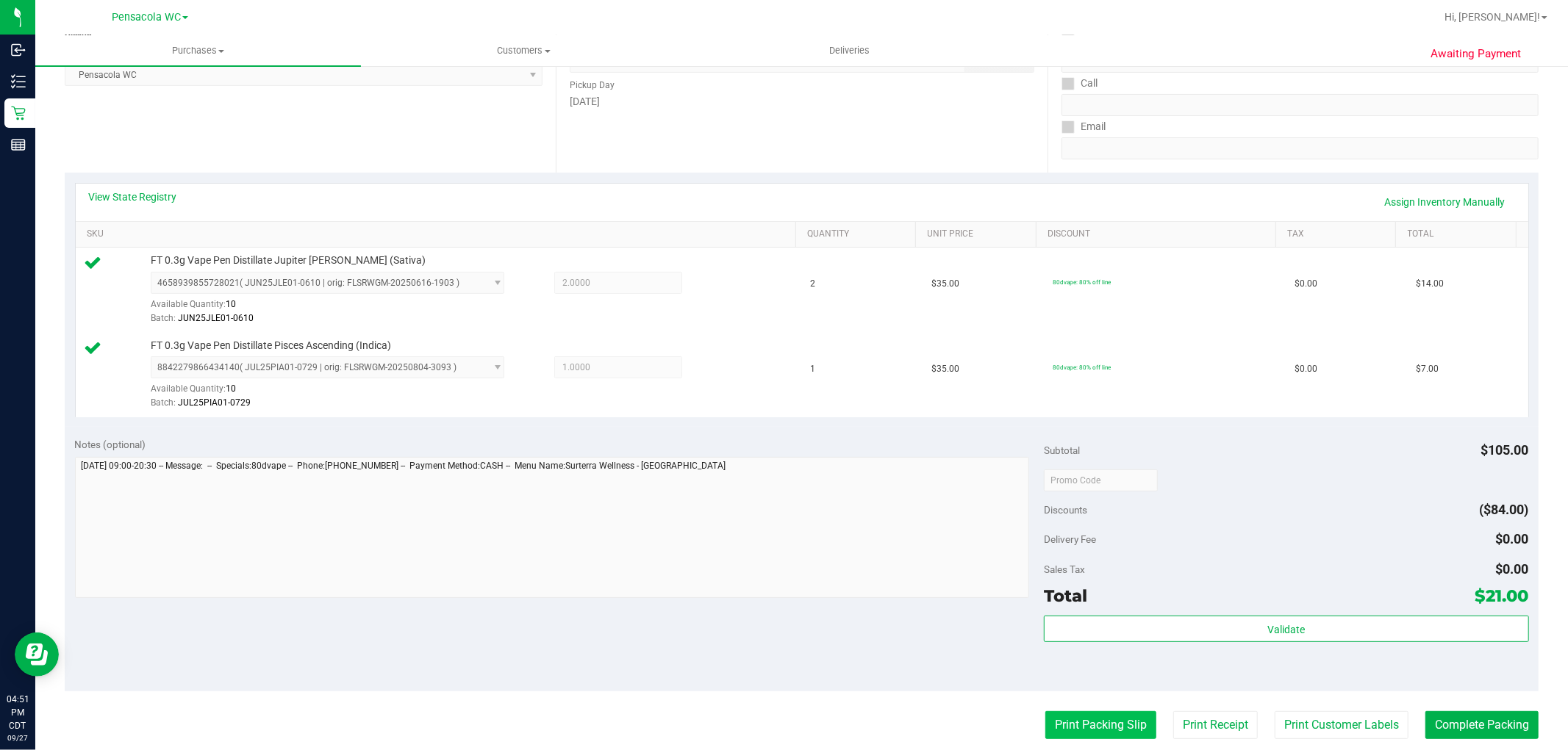
click at [1112, 721] on button "Print Packing Slip" at bounding box center [1100, 725] width 111 height 28
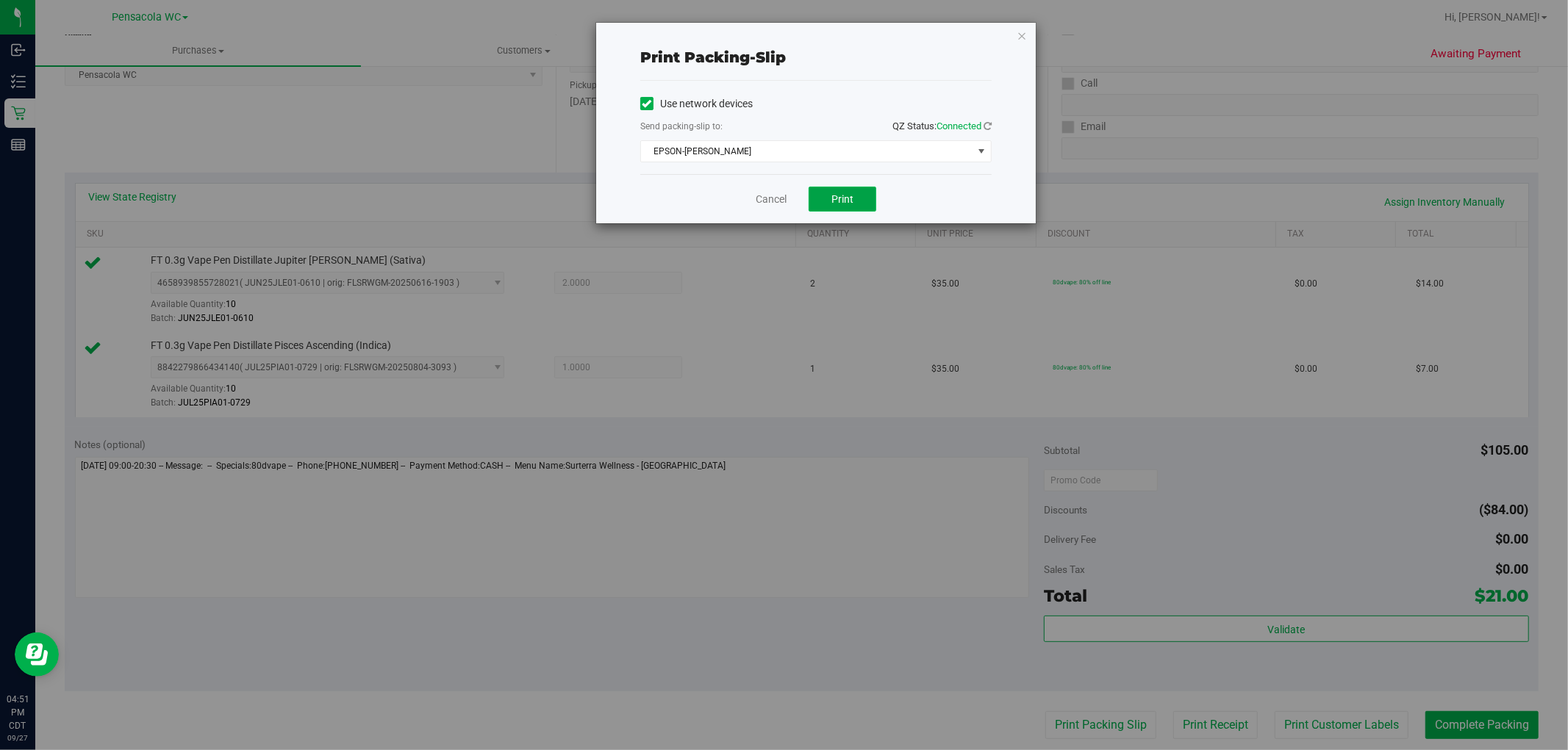
click at [841, 200] on span "Print" at bounding box center [842, 199] width 22 height 12
click at [773, 194] on link "Cancel" at bounding box center [770, 199] width 31 height 15
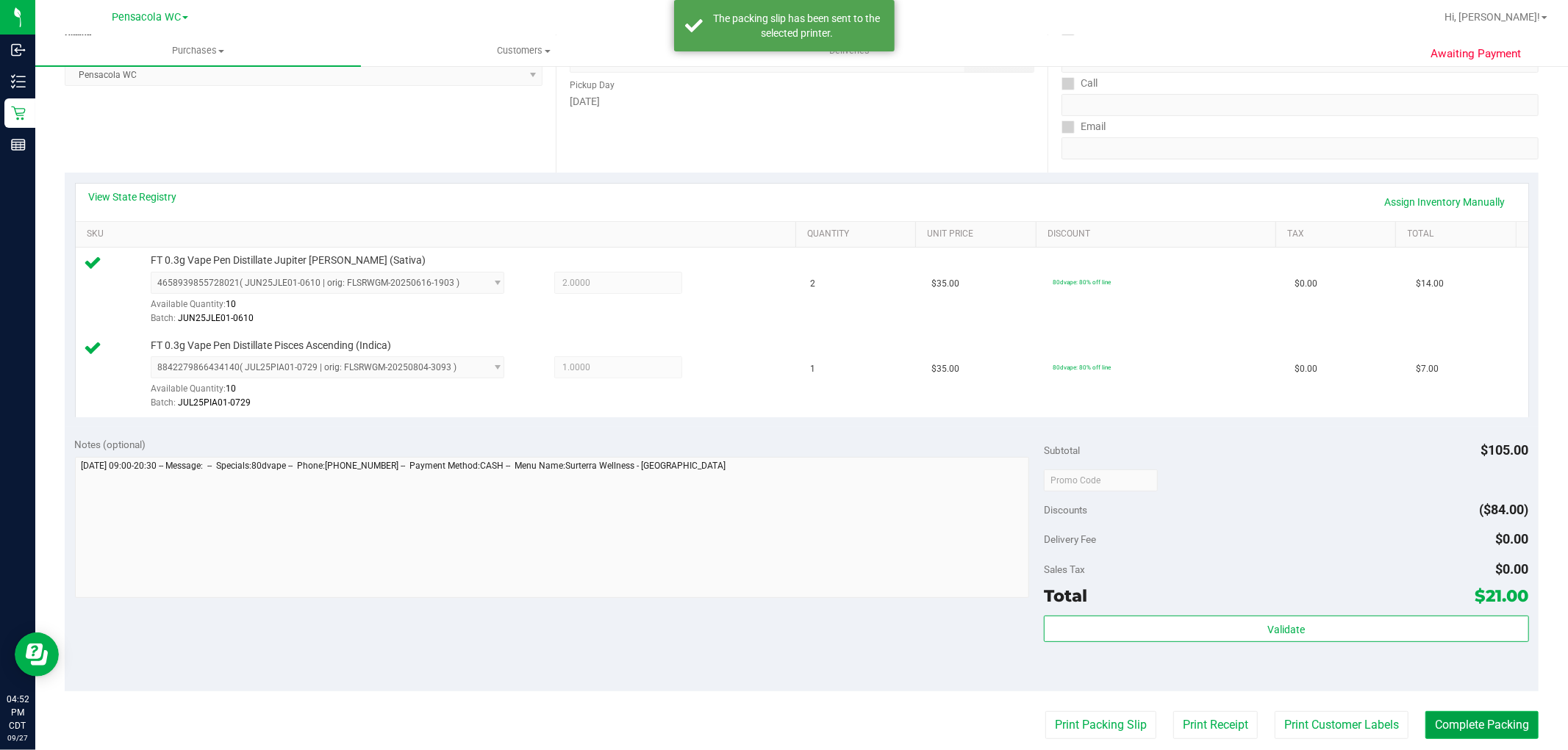
click at [1460, 722] on button "Complete Packing" at bounding box center [1482, 725] width 113 height 28
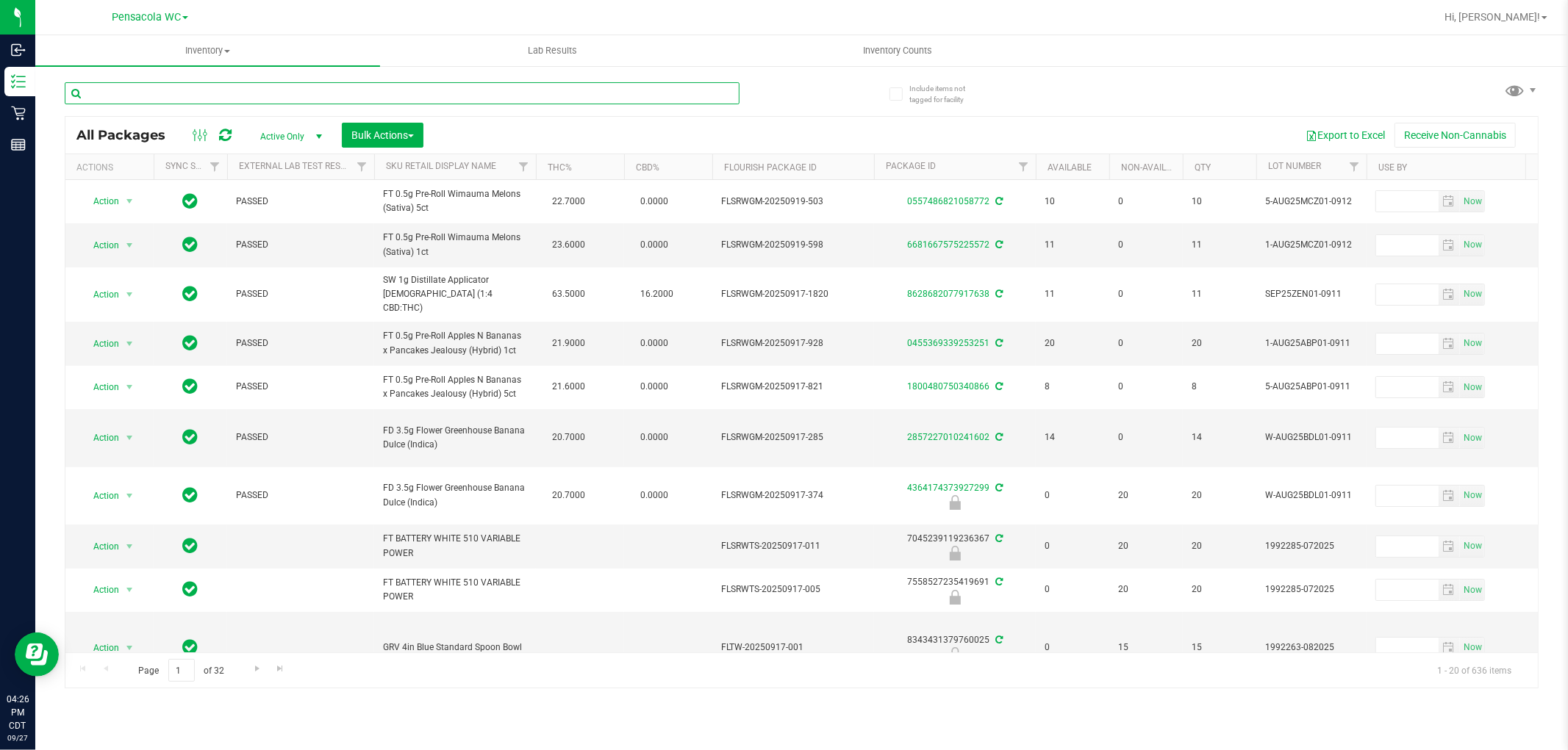
click at [280, 101] on input "text" at bounding box center [402, 93] width 675 height 22
type input "mixed [PERSON_NAME]"
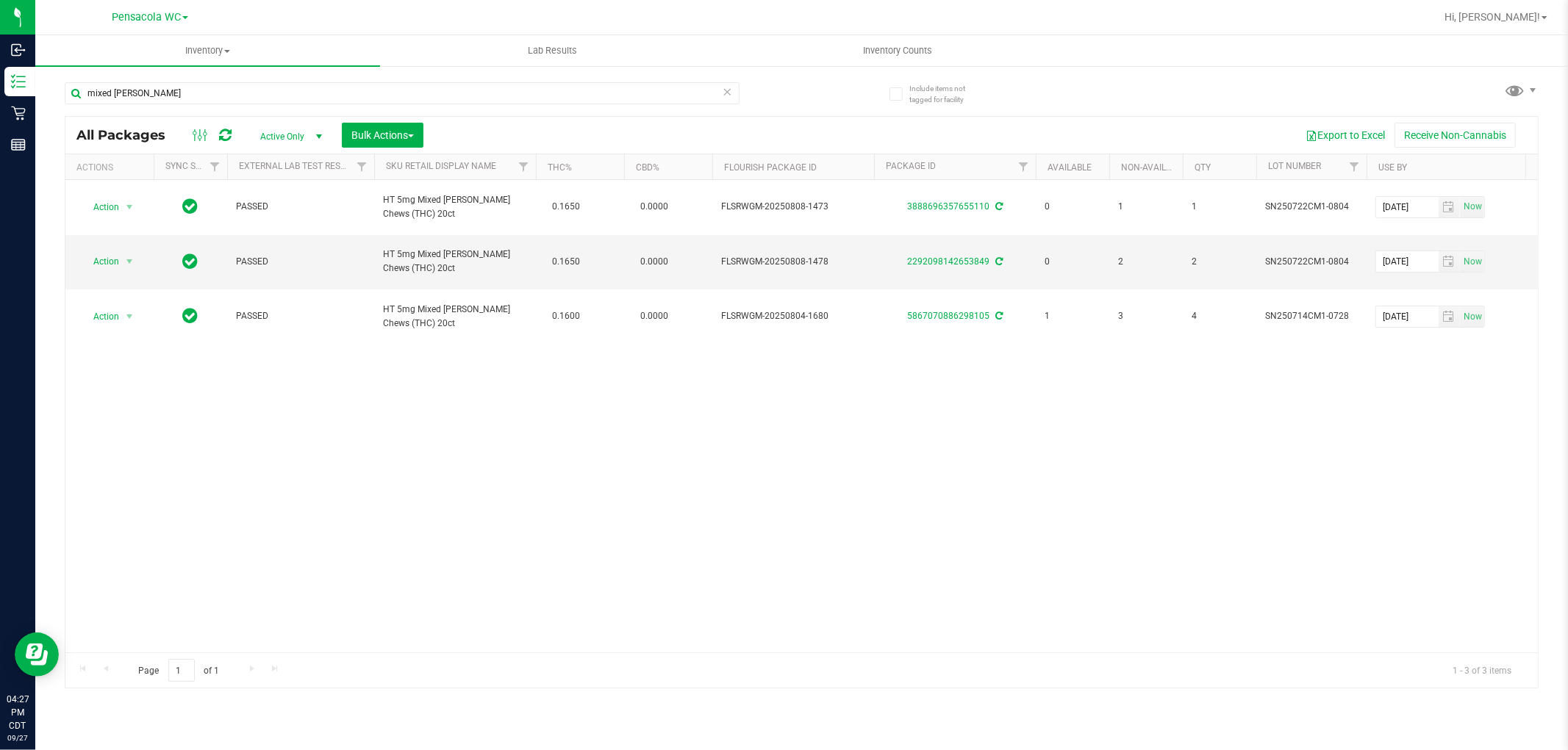
click at [724, 89] on icon at bounding box center [728, 91] width 10 height 18
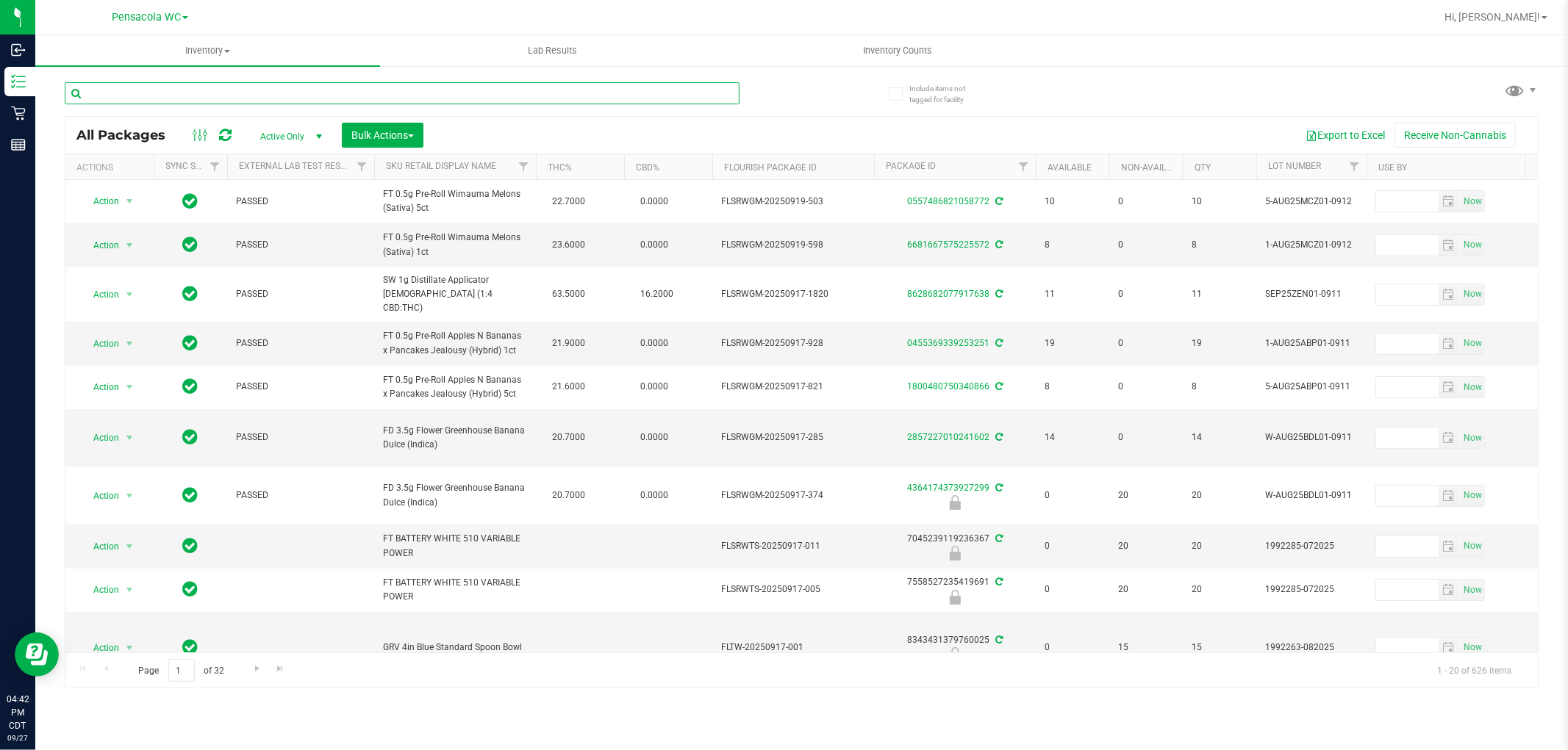
click at [280, 85] on input "text" at bounding box center [402, 93] width 675 height 22
type input "trs"
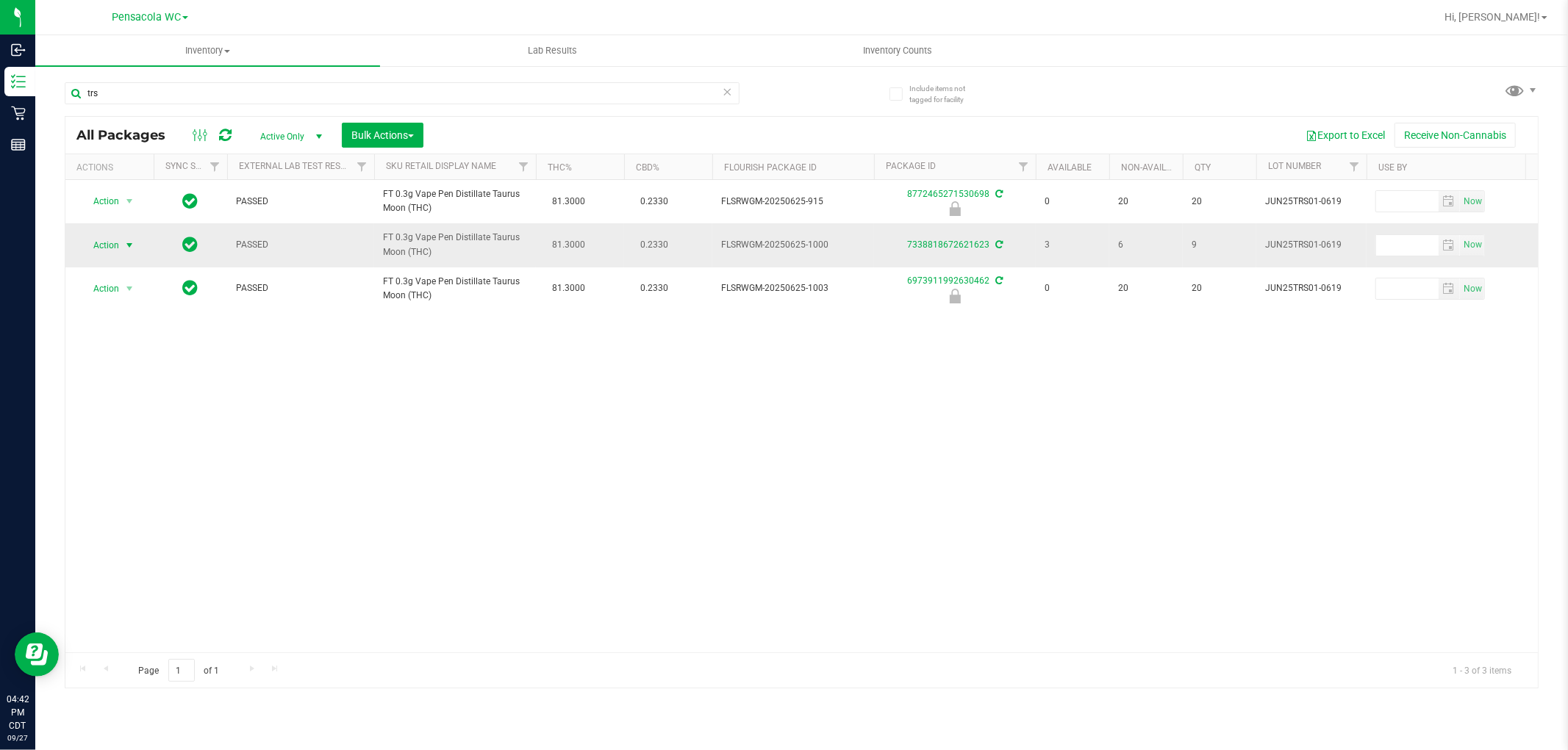
click at [104, 240] on span "Action" at bounding box center [100, 245] width 40 height 21
click at [156, 424] on li "Print product labels" at bounding box center [138, 423] width 114 height 22
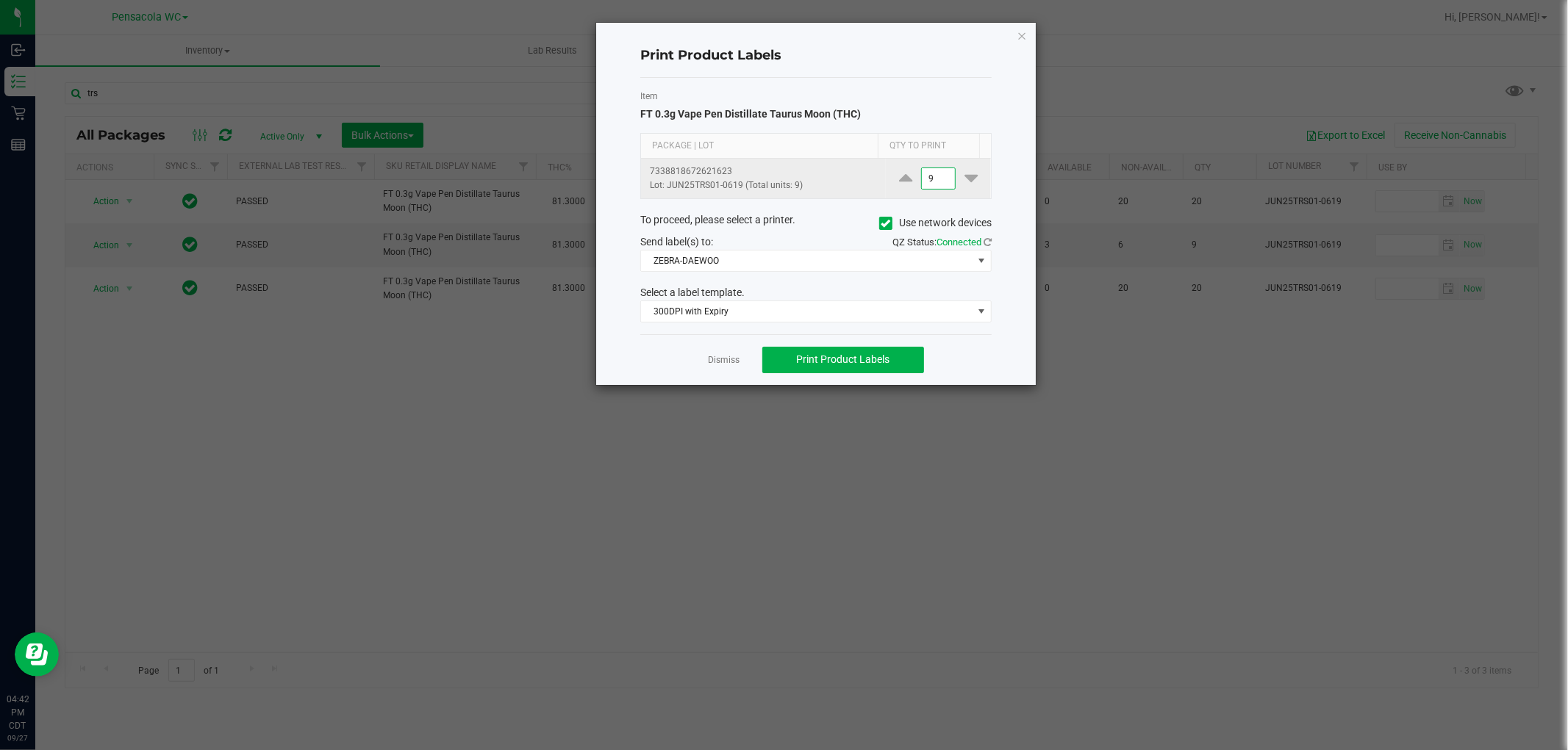
click at [927, 174] on input "9" at bounding box center [938, 179] width 34 height 21
type input "1"
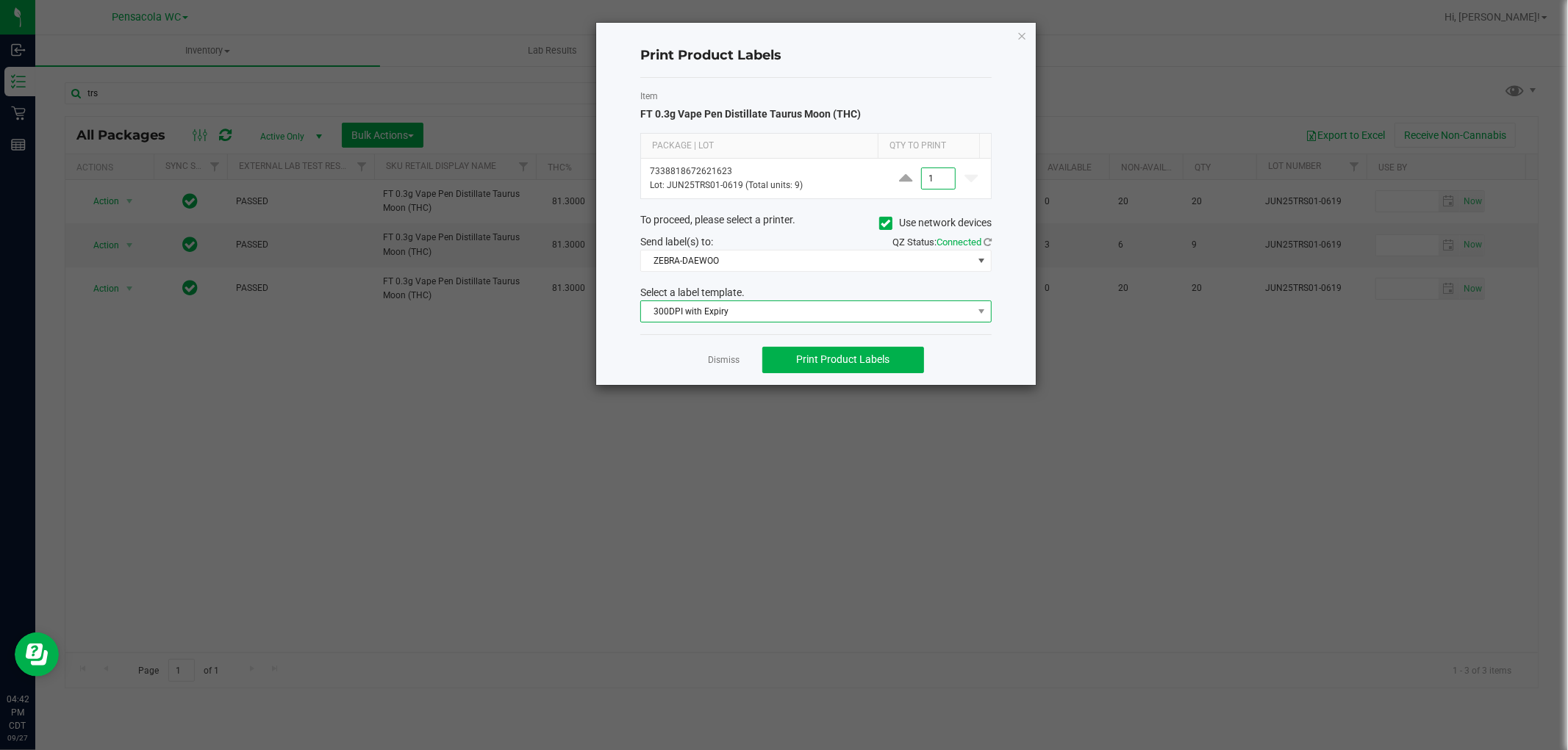
click at [862, 316] on span "300DPI with Expiry" at bounding box center [806, 311] width 331 height 21
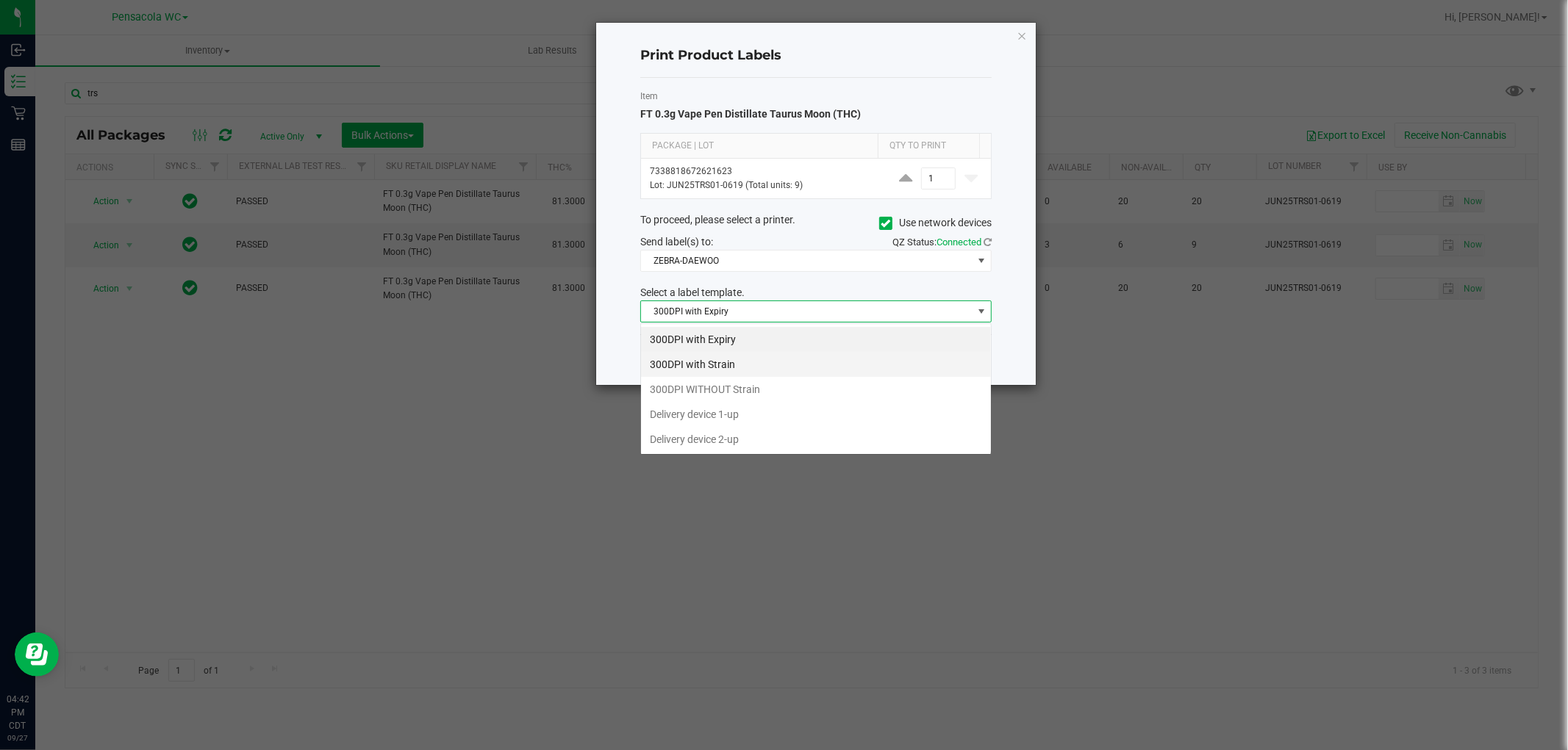
scroll to position [22, 350]
click at [797, 361] on li "300DPI with Strain" at bounding box center [815, 365] width 350 height 25
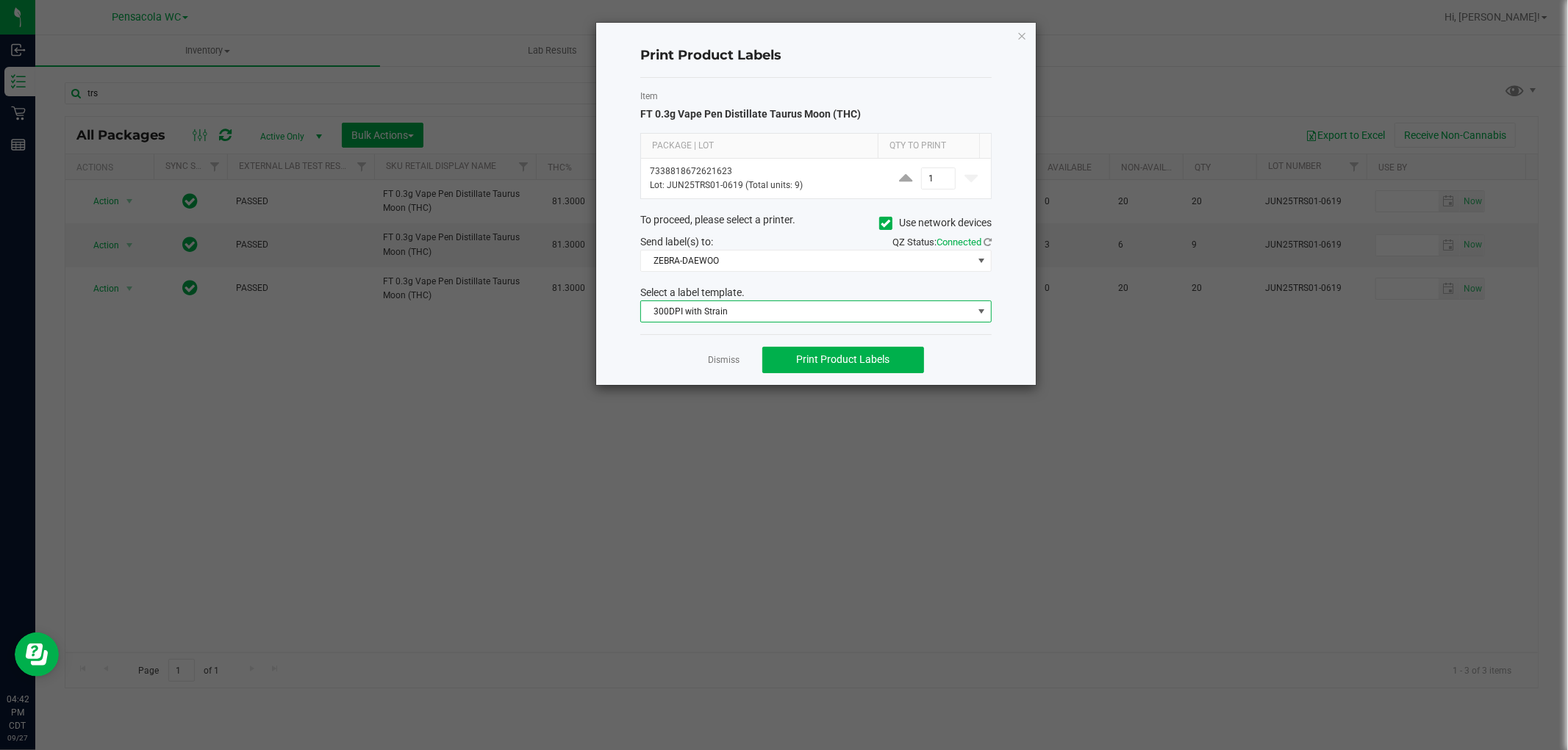
click at [760, 247] on div "Send label(s) to:" at bounding box center [723, 242] width 187 height 15
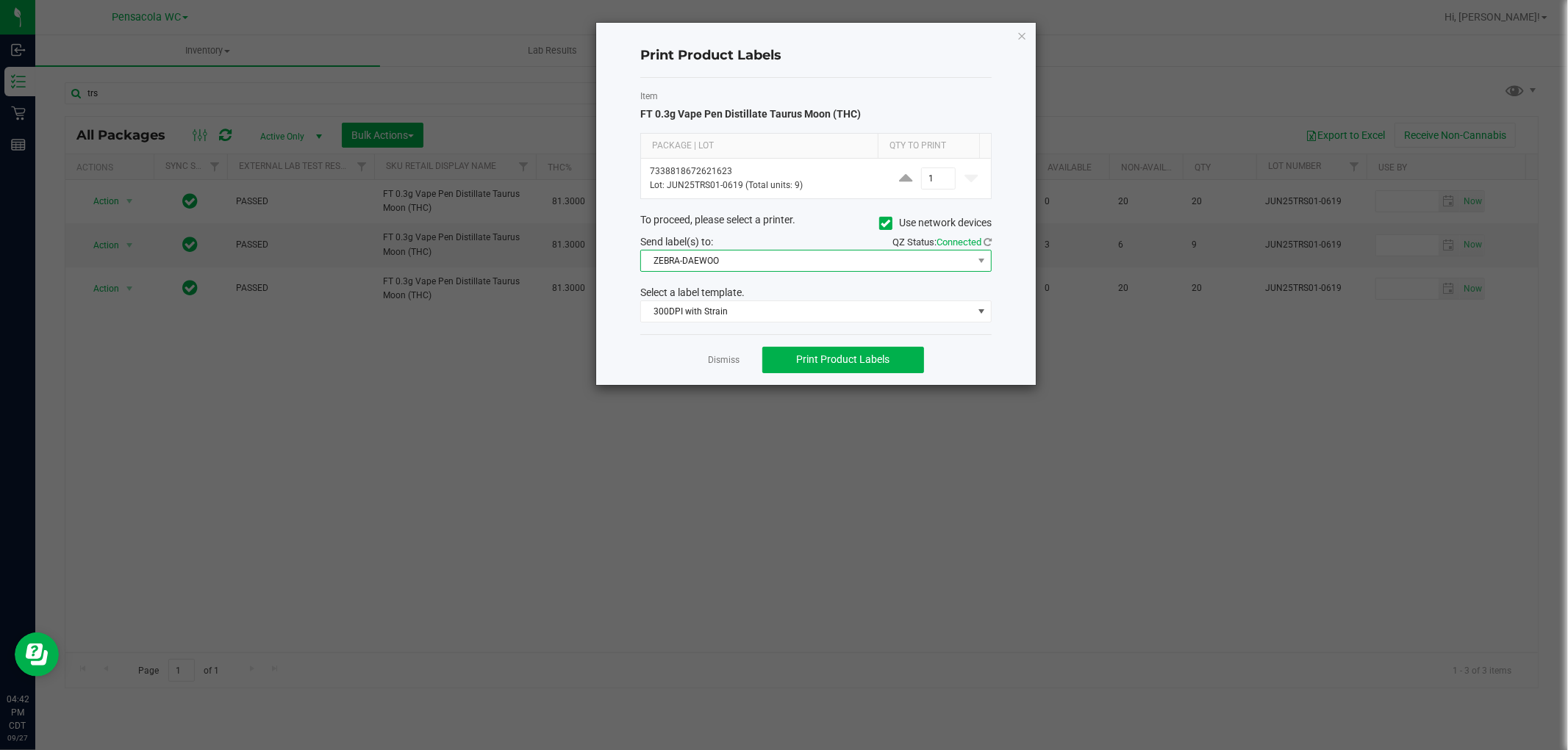
click at [760, 255] on span "ZEBRA-DAEWOO" at bounding box center [806, 260] width 331 height 21
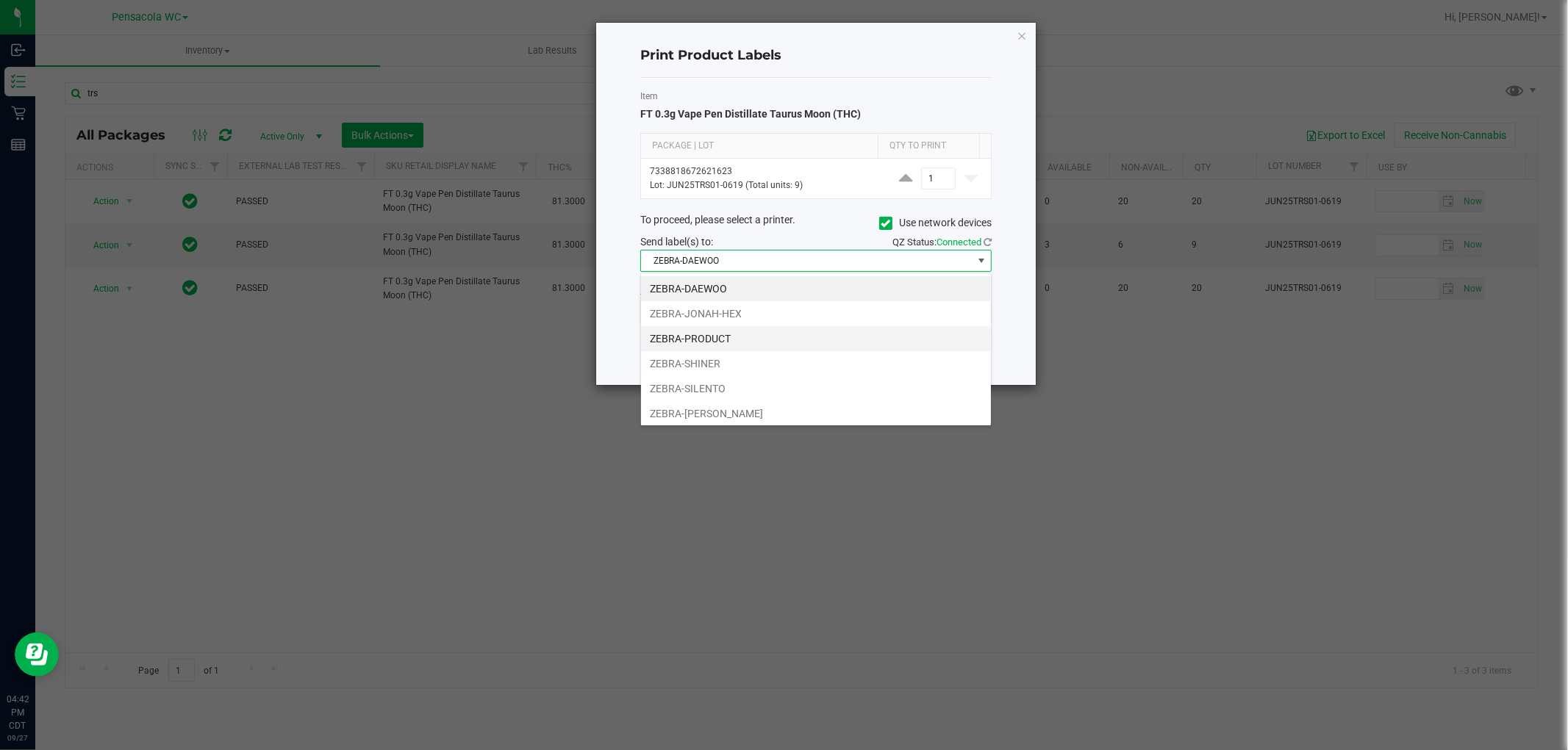
click at [787, 339] on li "ZEBRA-PRODUCT" at bounding box center [815, 339] width 350 height 25
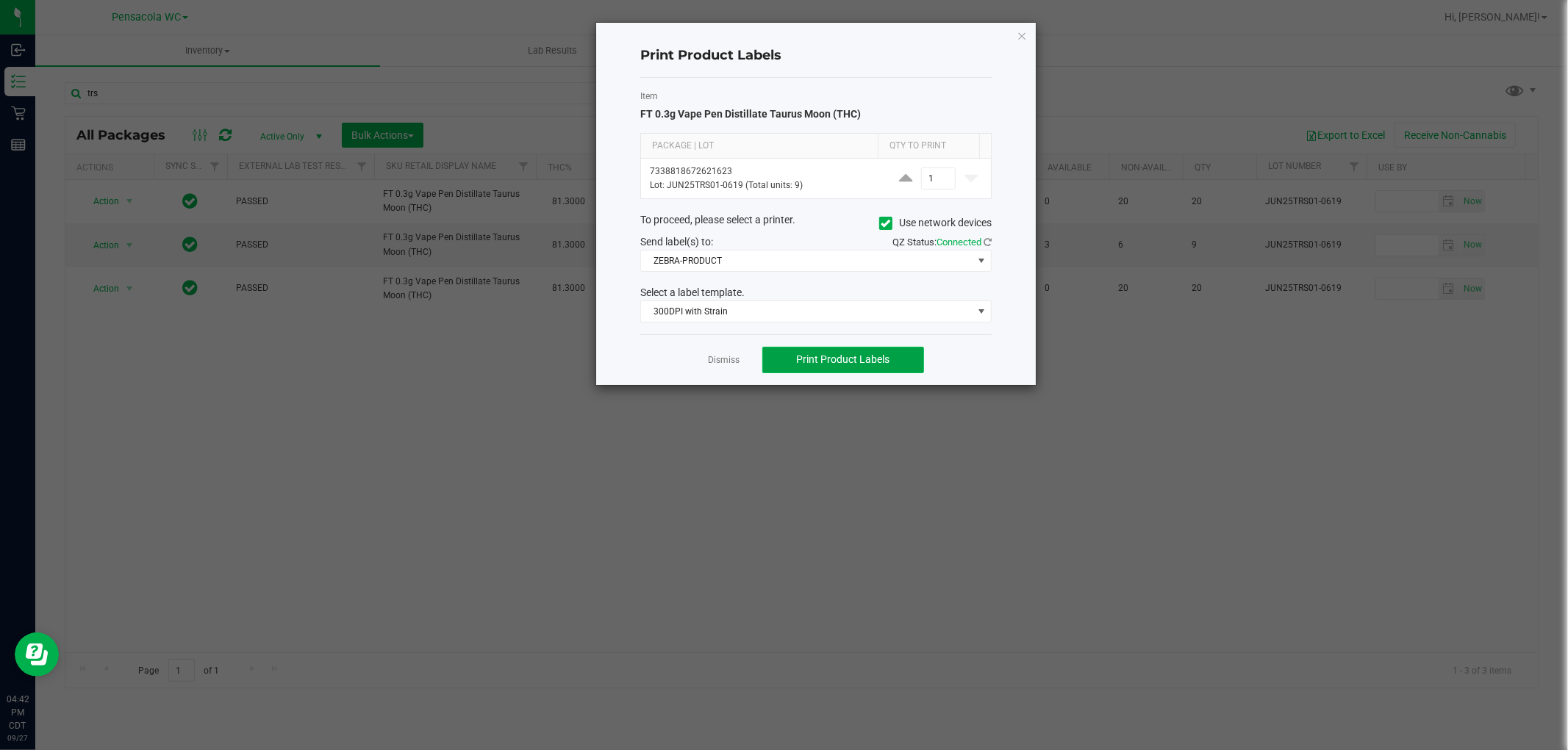
drag, startPoint x: 865, startPoint y: 366, endPoint x: 911, endPoint y: 358, distance: 46.7
click at [865, 366] on button "Print Product Labels" at bounding box center [843, 360] width 162 height 27
click at [1008, 10] on ngb-modal-window "Print Product Labels Item FT 0.3g Vape Pen Distillate Taurus Moon (THC) Package…" at bounding box center [789, 375] width 1579 height 750
click at [1013, 59] on div "Print Product Labels Item FT 0.3g Vape Pen Distillate Taurus Moon (THC) Package…" at bounding box center [815, 204] width 440 height 362
click at [1020, 34] on icon "button" at bounding box center [1021, 35] width 10 height 18
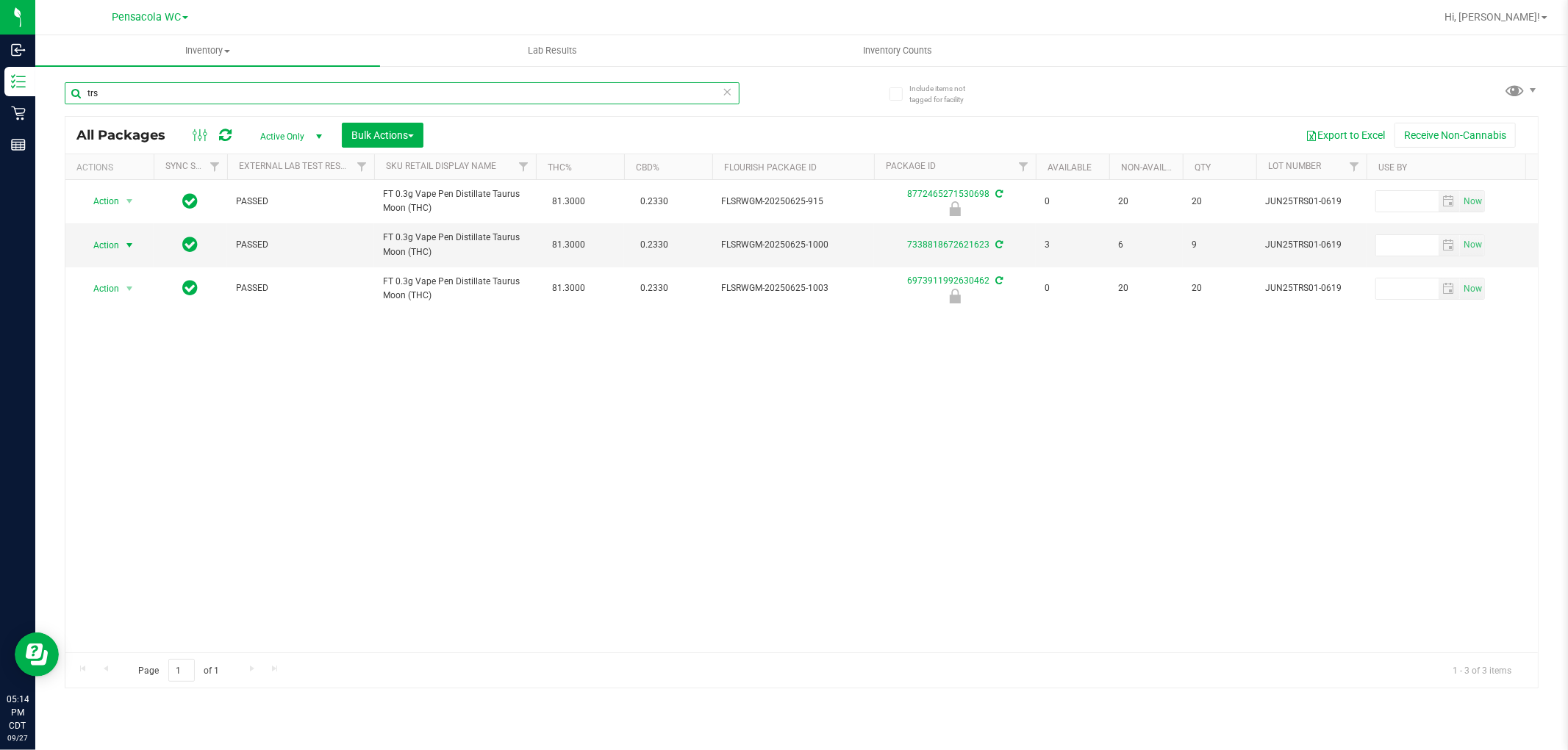
click at [144, 88] on input "trs" at bounding box center [402, 93] width 675 height 22
type input "8978300788459222"
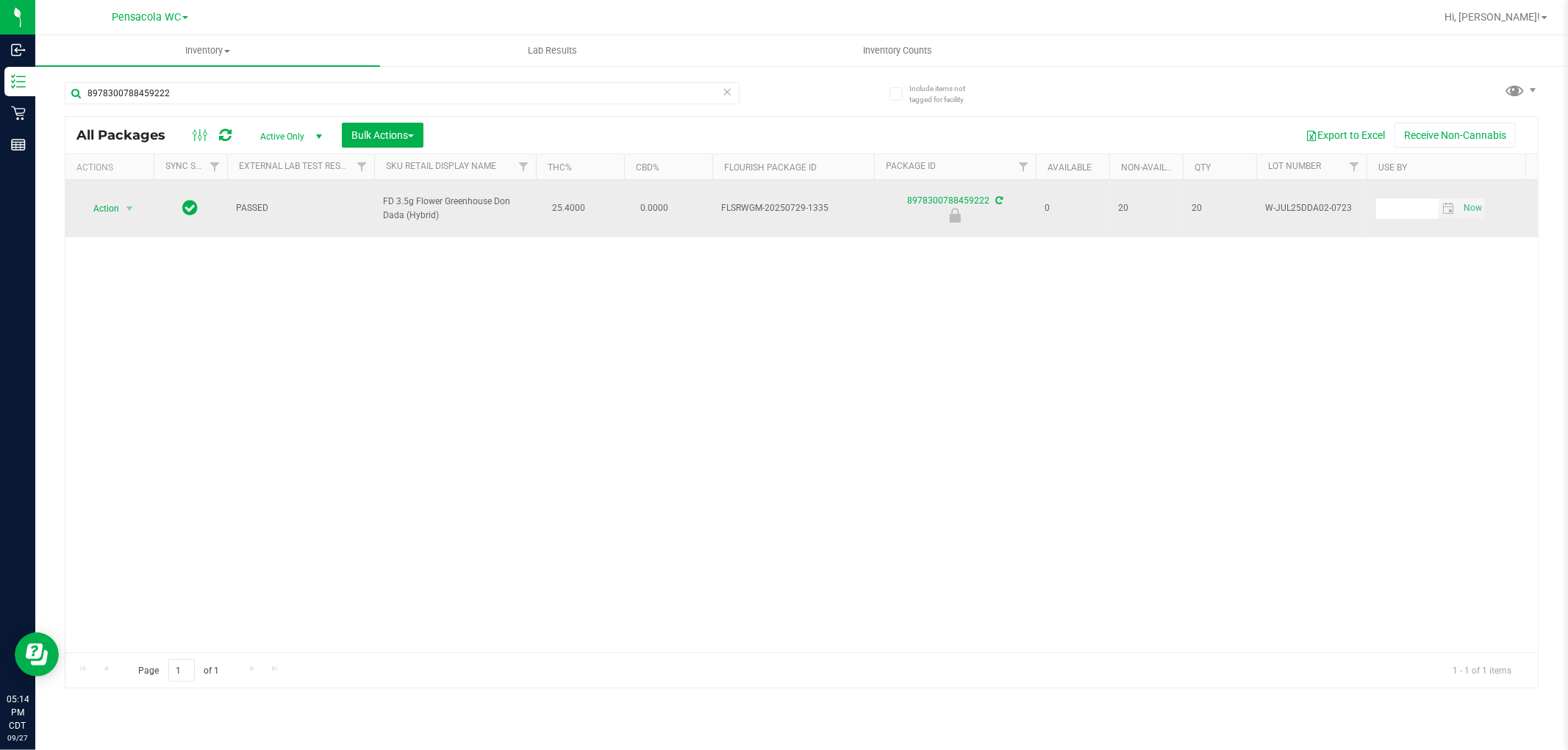
click at [106, 202] on span "Action" at bounding box center [100, 209] width 40 height 21
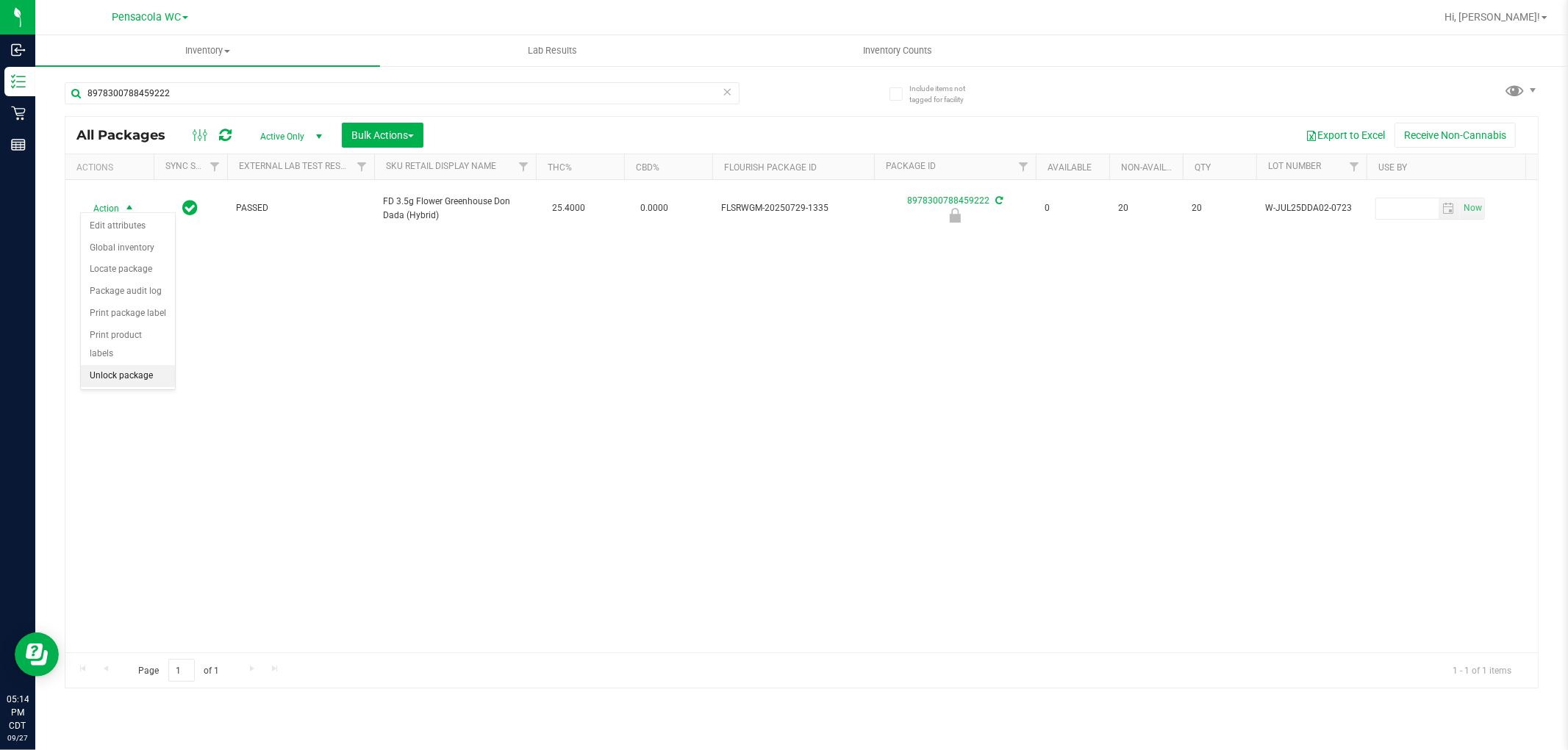
click at [149, 373] on li "Unlock package" at bounding box center [128, 376] width 94 height 22
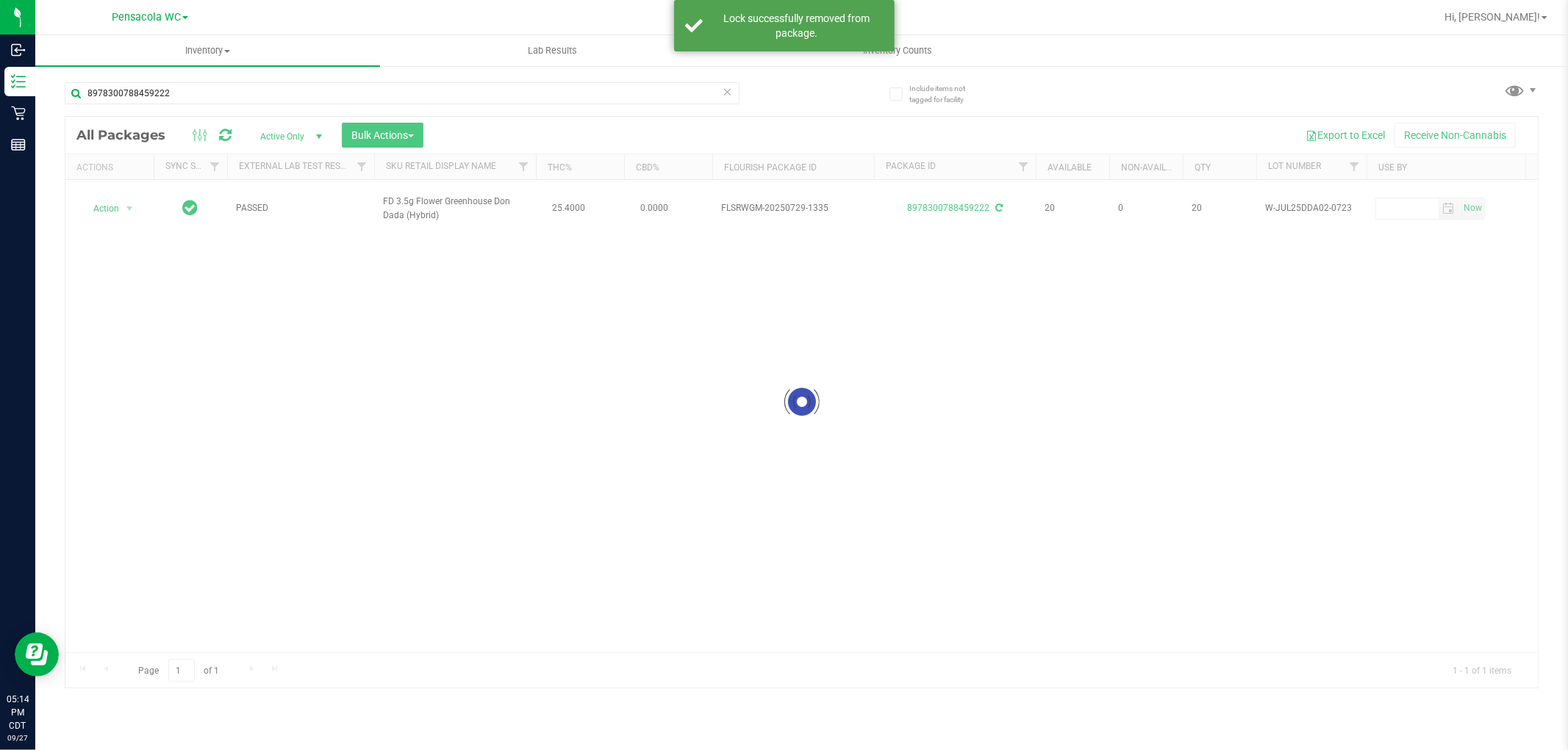
click at [108, 210] on div at bounding box center [801, 402] width 1472 height 571
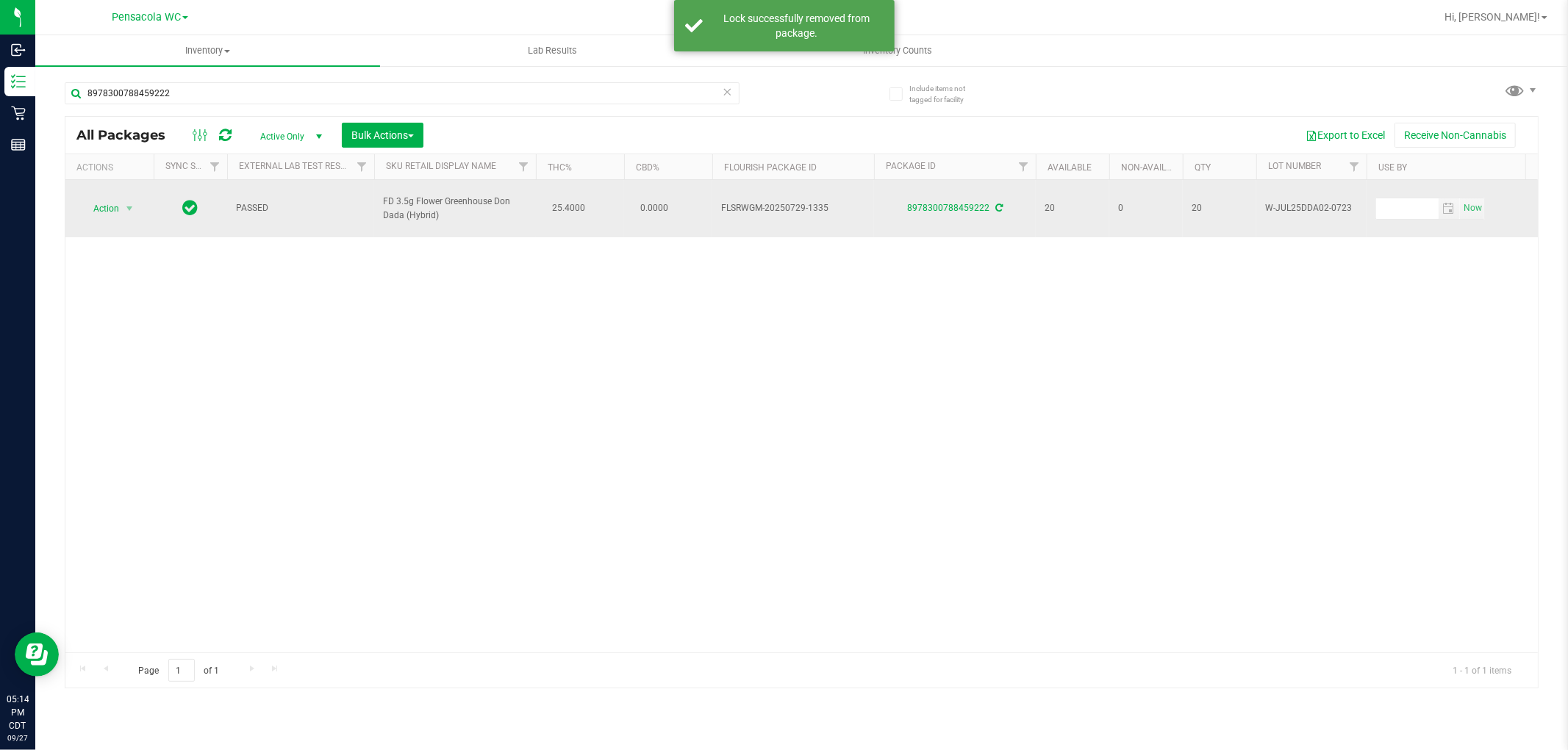
click at [94, 199] on span "Action" at bounding box center [100, 209] width 40 height 21
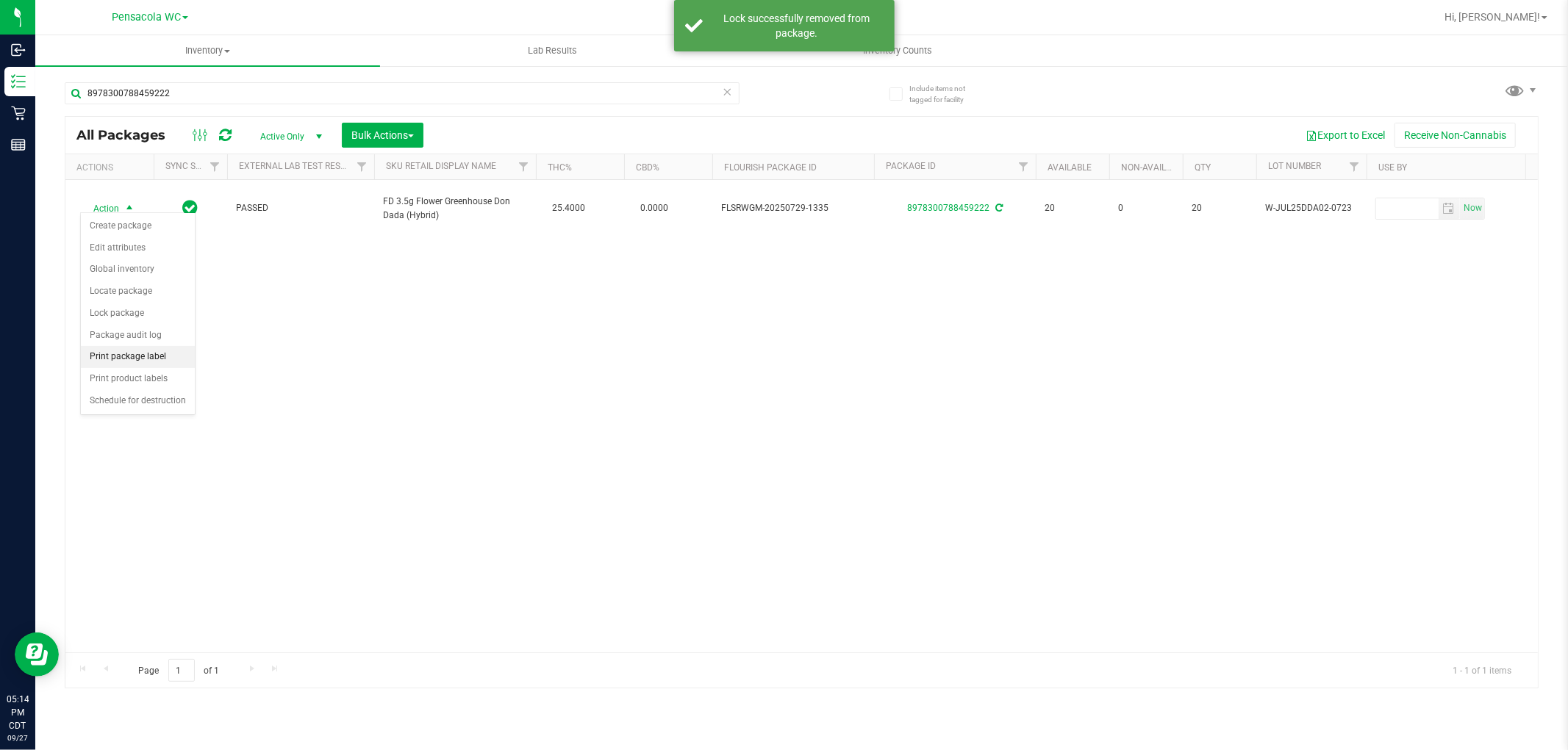
click at [156, 359] on li "Print package label" at bounding box center [138, 357] width 114 height 22
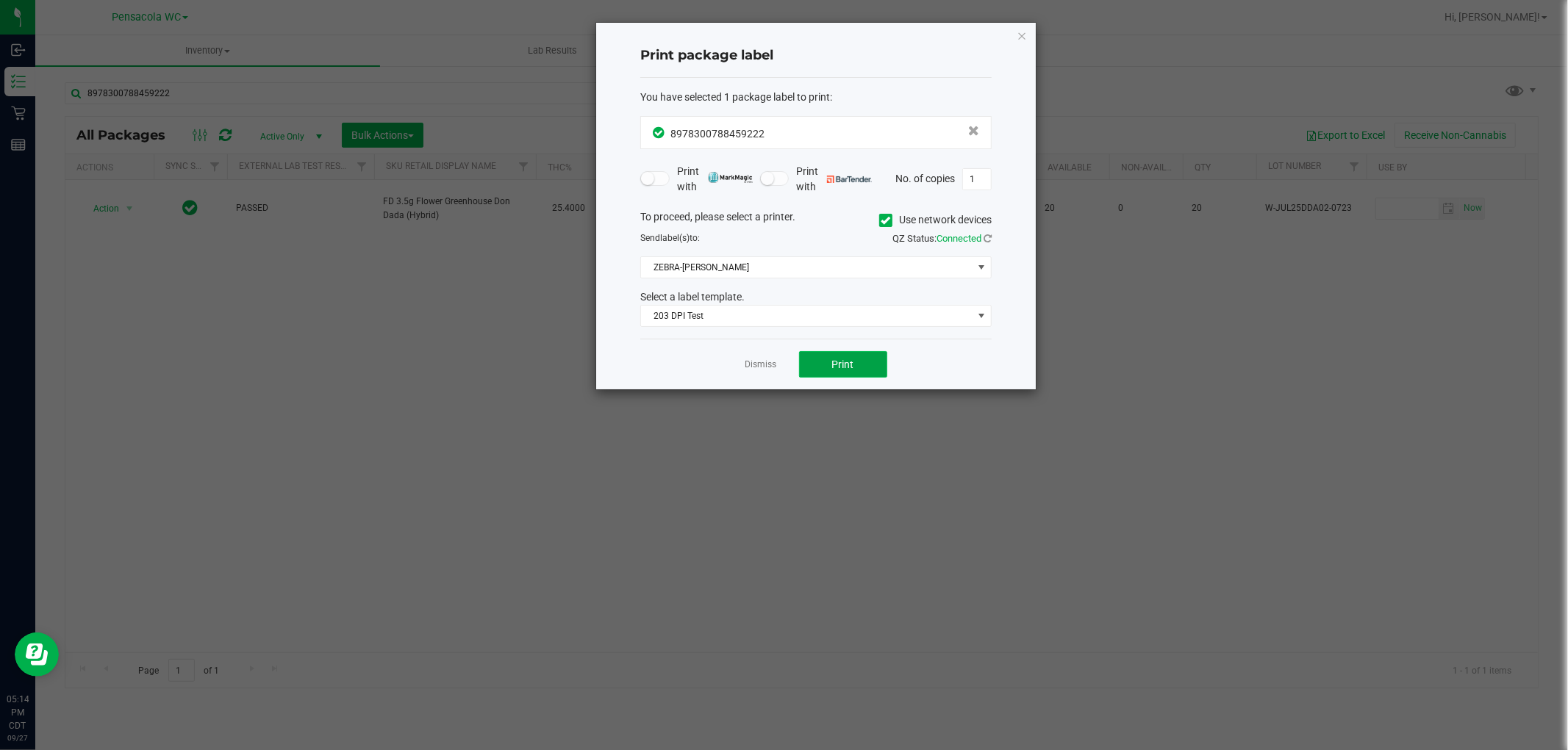
click at [860, 367] on button "Print" at bounding box center [843, 365] width 88 height 27
click at [758, 368] on link "Dismiss" at bounding box center [761, 365] width 32 height 13
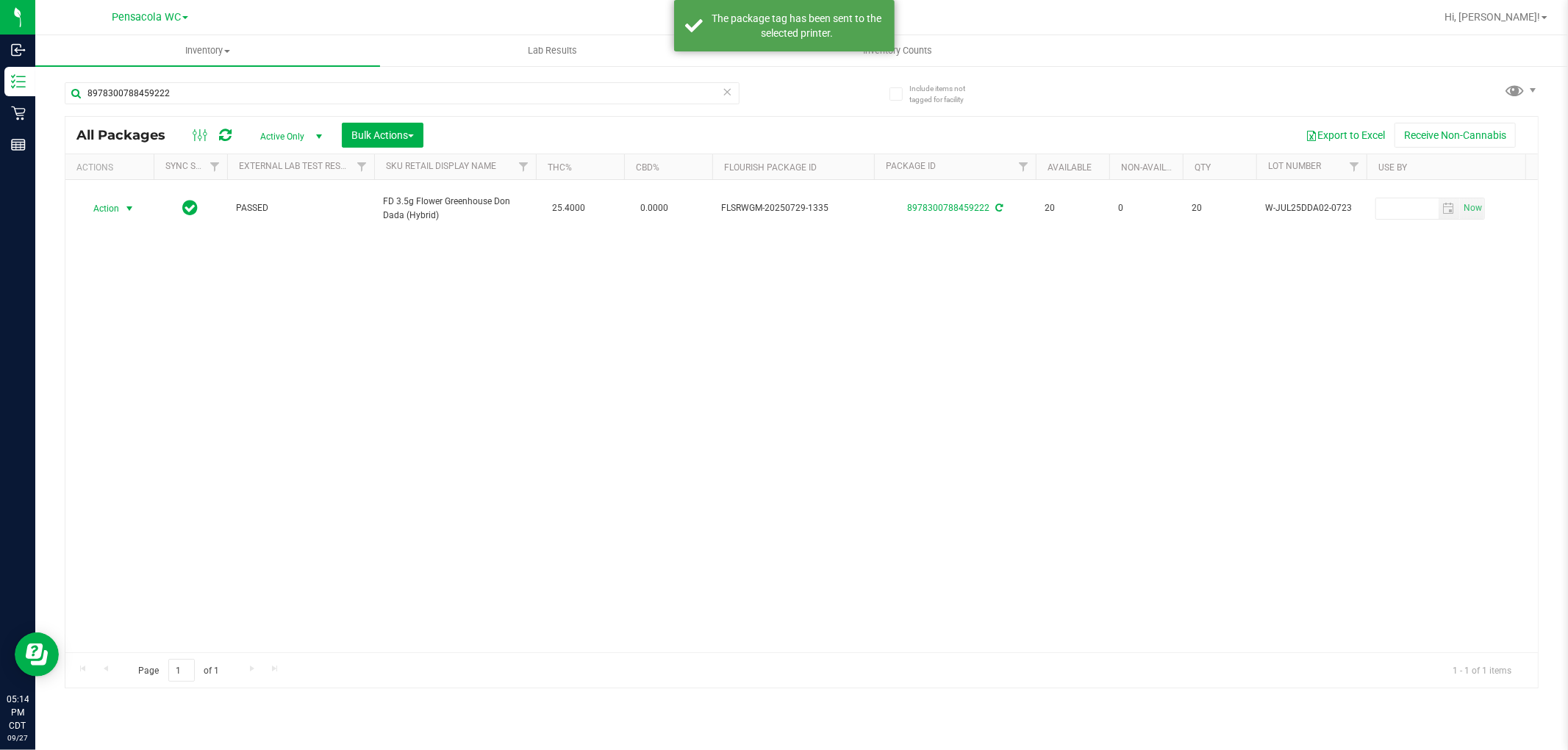
click at [743, 435] on div "Action Action Create package Edit attributes Global inventory Locate package Lo…" at bounding box center [801, 416] width 1472 height 472
